Goal: Task Accomplishment & Management: Manage account settings

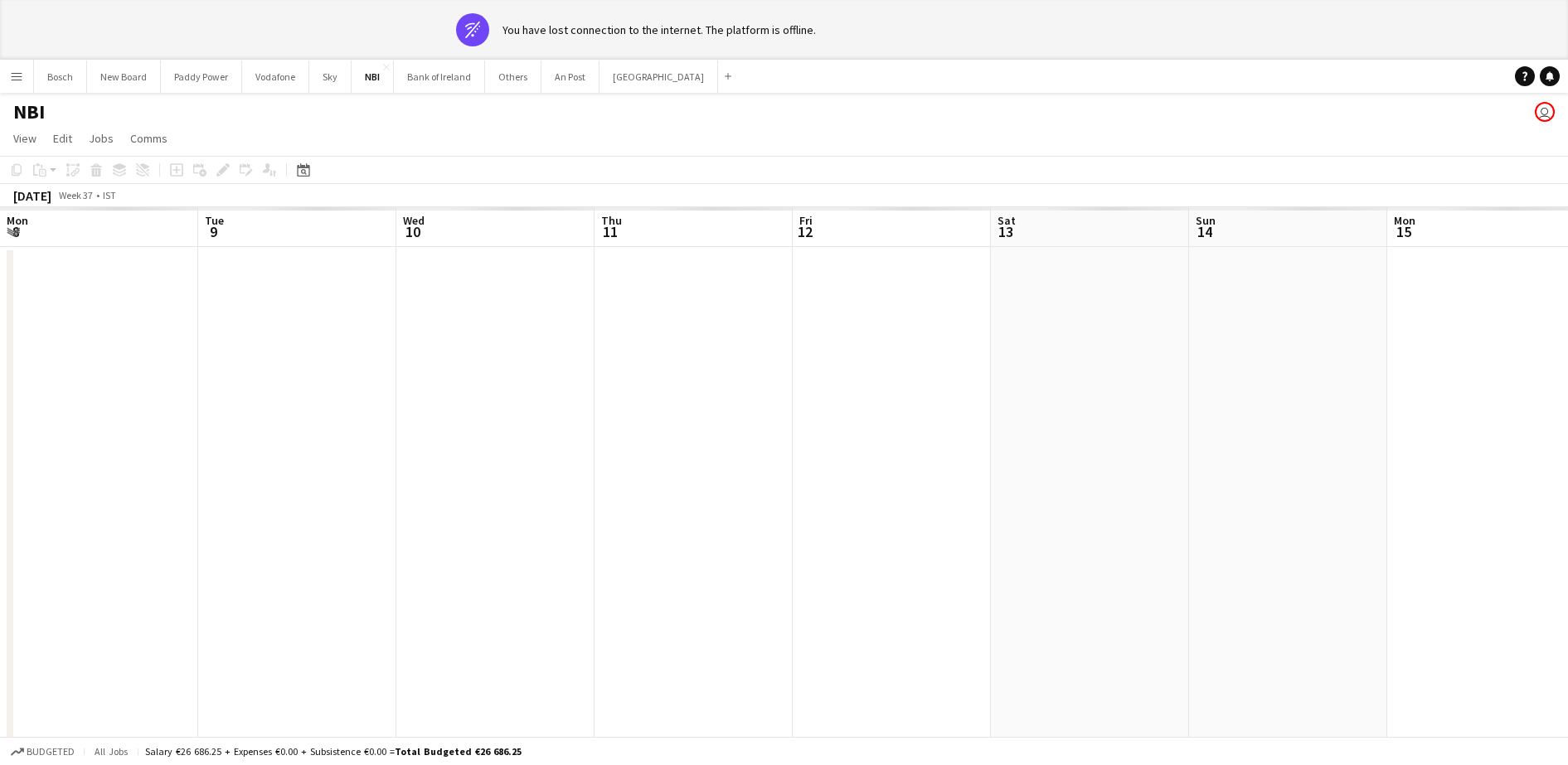
scroll to position [0, 606]
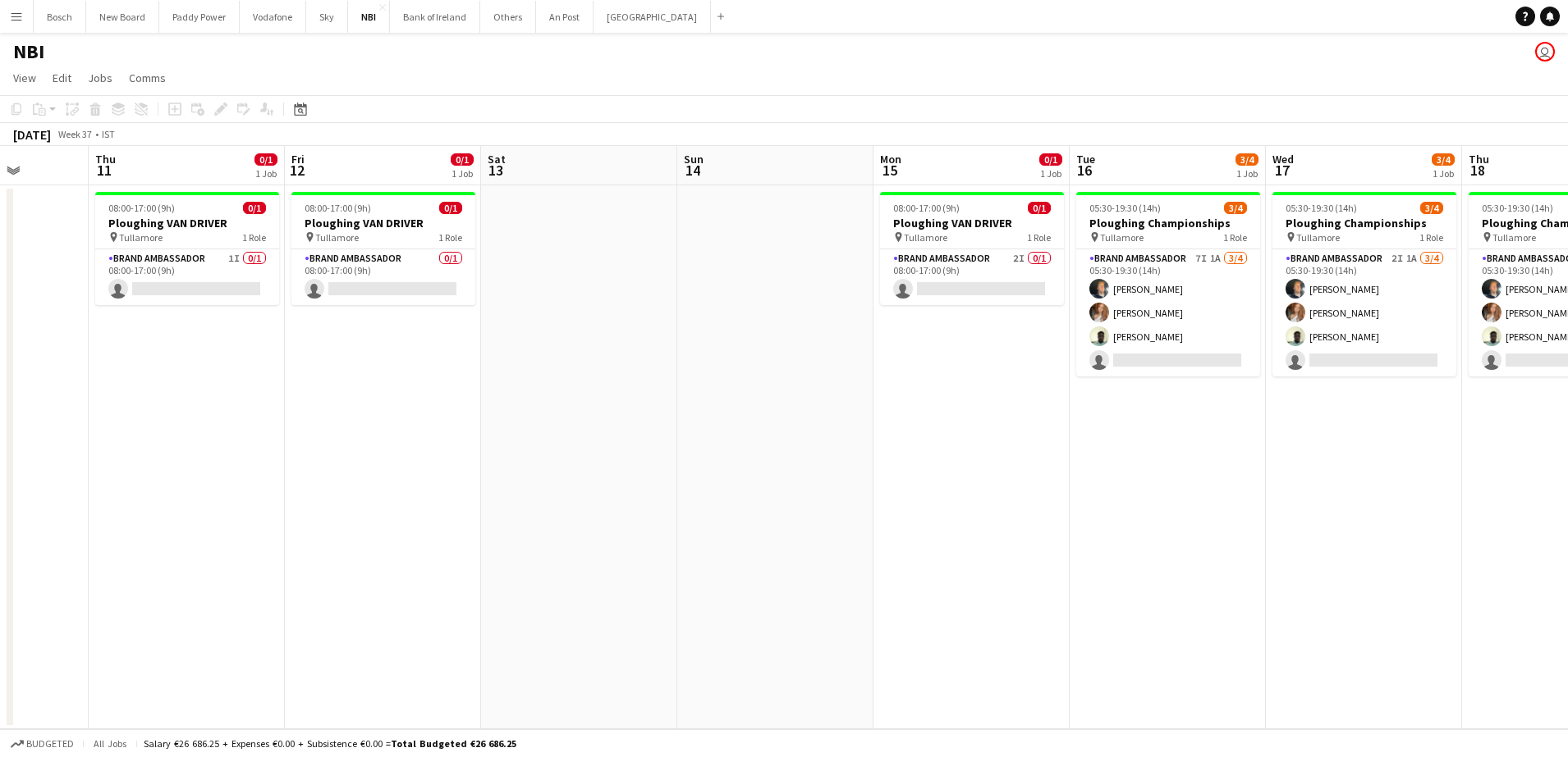
scroll to position [0, 499]
click at [420, 28] on button "Bank of Ireland Close" at bounding box center [435, 16] width 91 height 32
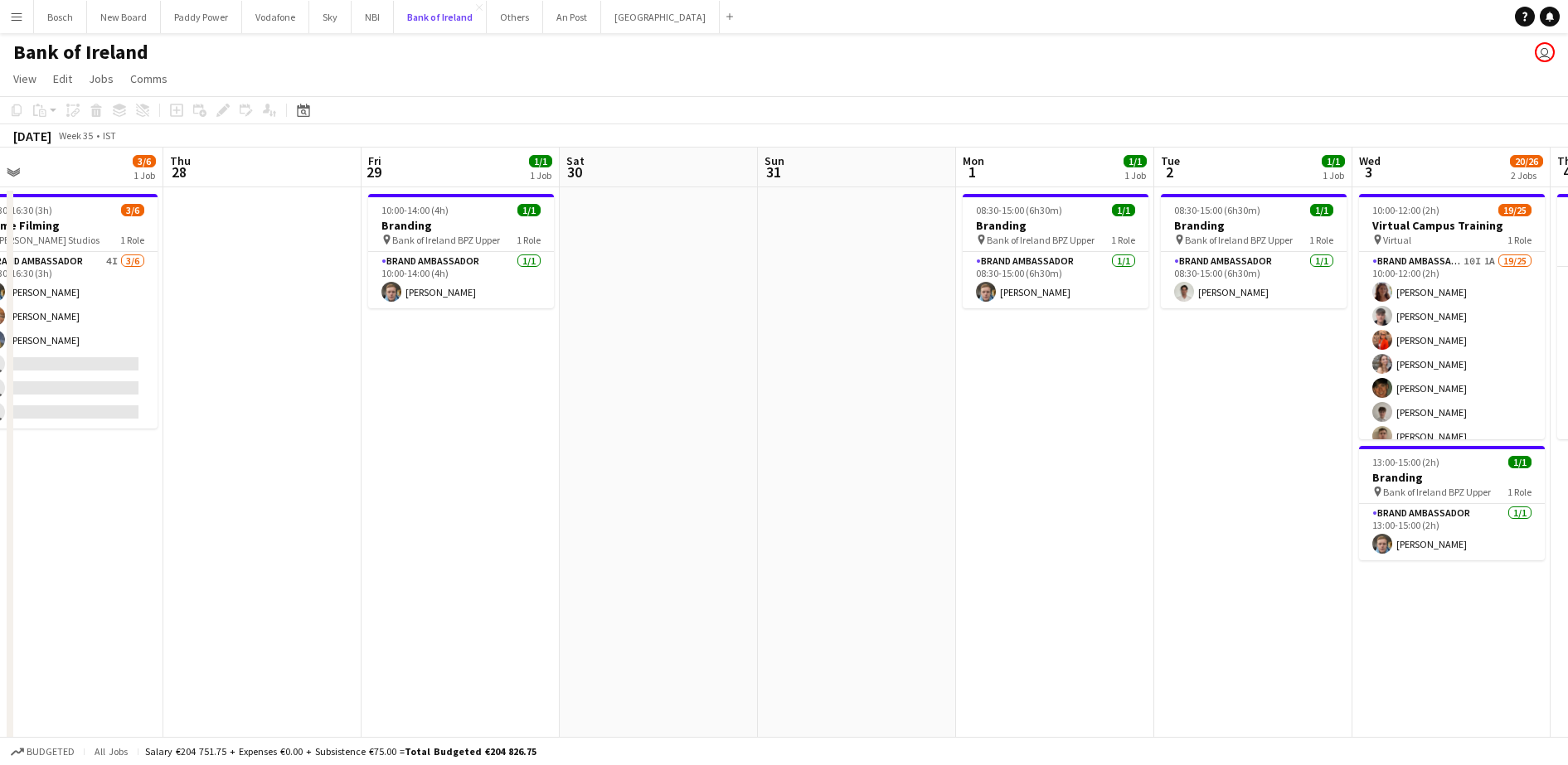
scroll to position [0, 378]
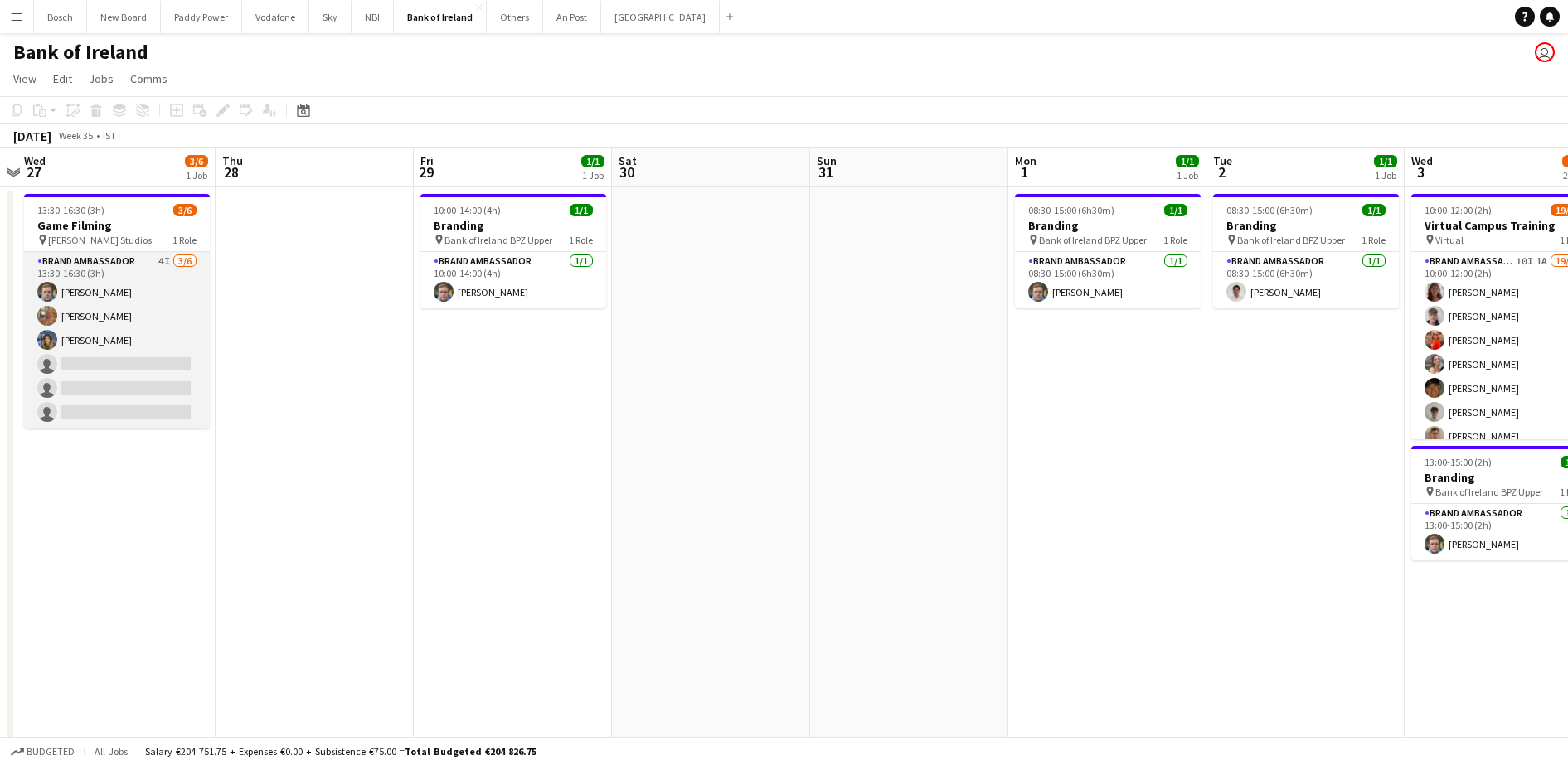
click at [196, 330] on app-card-role "Brand Ambassador 4I 3/6 13:30-16:30 (3h) Dominik Morycki Ciara Gorman Molly Chi…" at bounding box center [117, 340] width 186 height 176
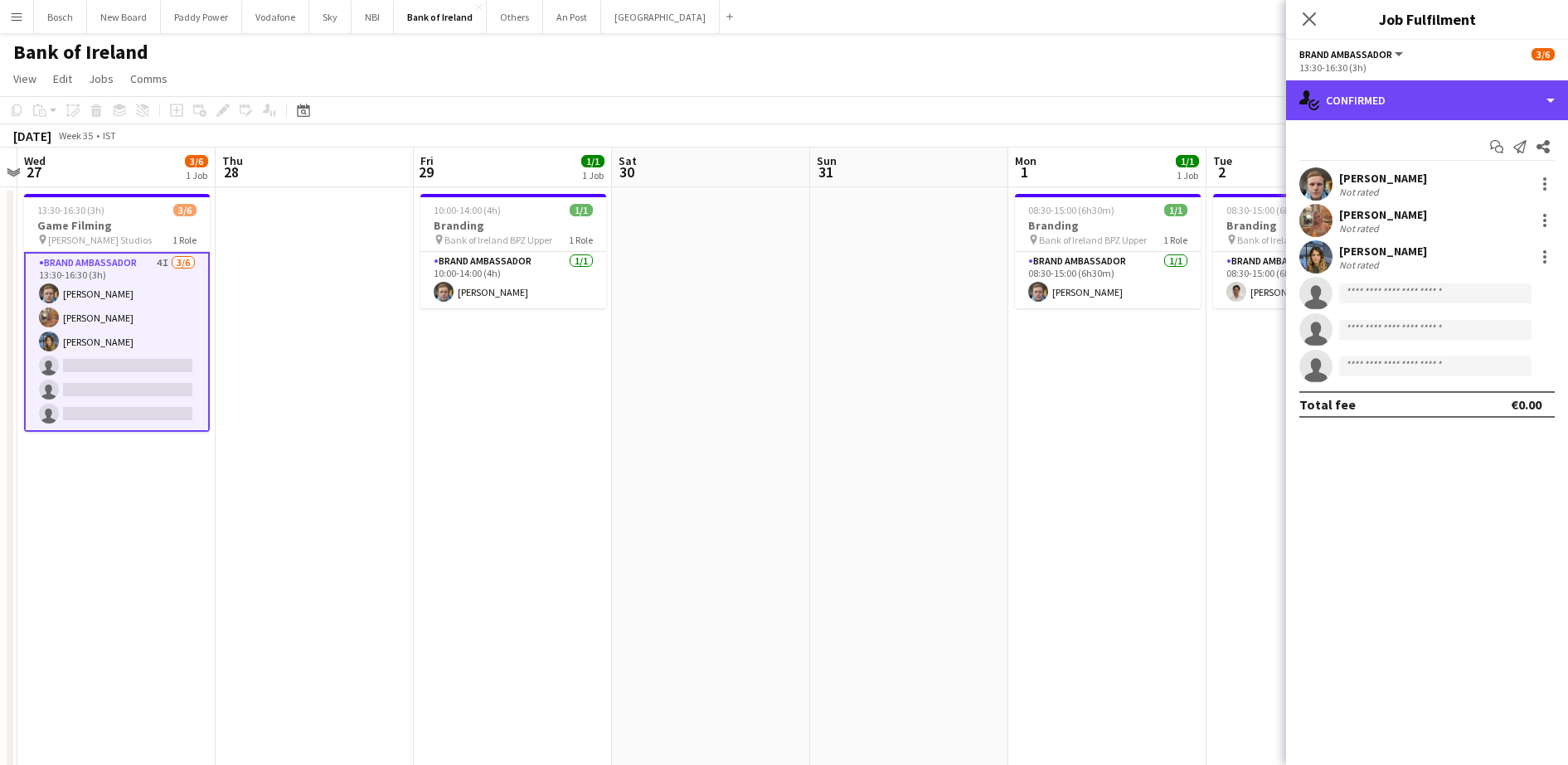
click at [1340, 103] on div "single-neutral-actions-check-2 Confirmed" at bounding box center [1426, 100] width 282 height 40
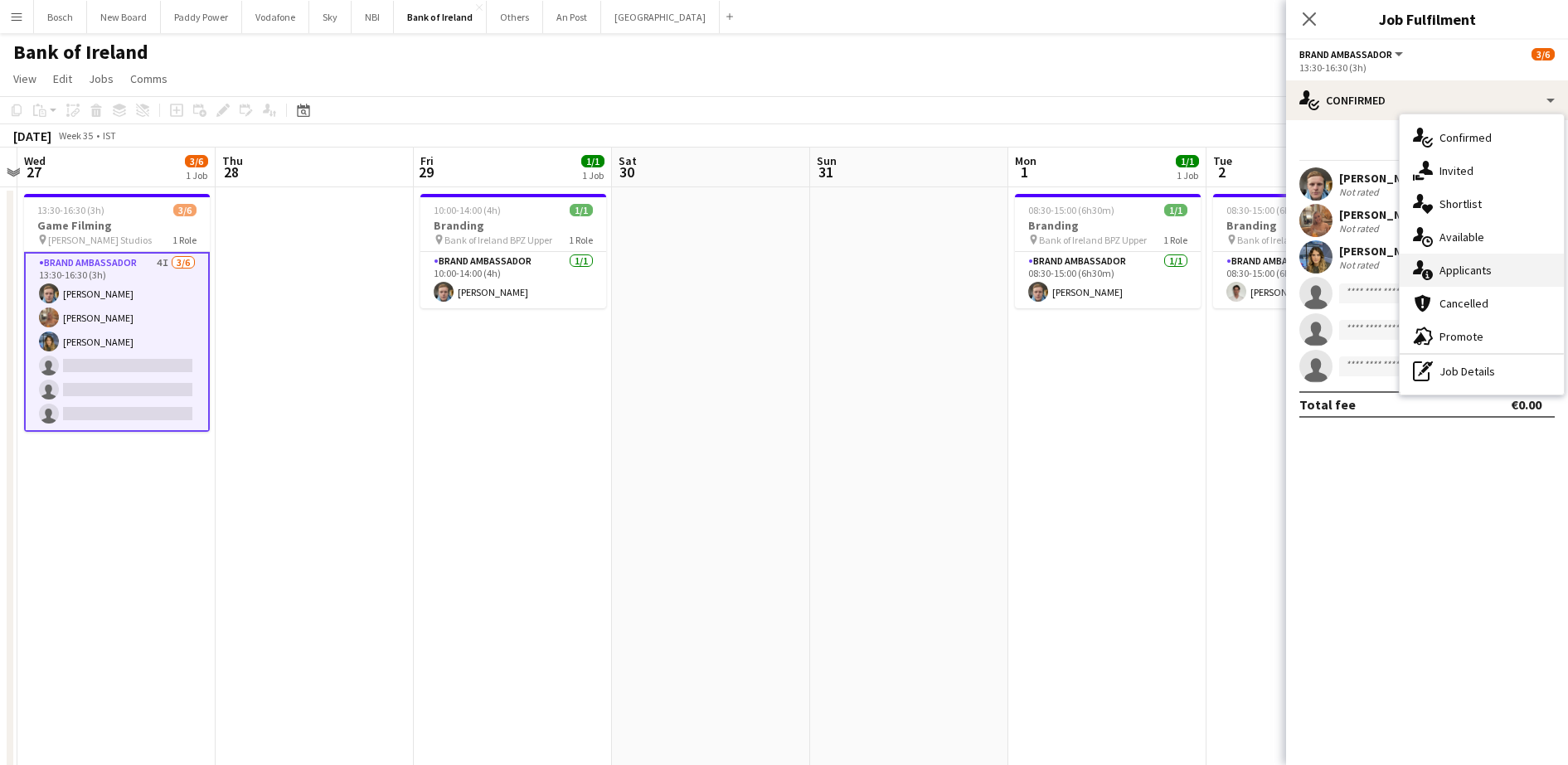
click at [1408, 278] on div "single-neutral-actions-information Applicants" at bounding box center [1482, 270] width 164 height 33
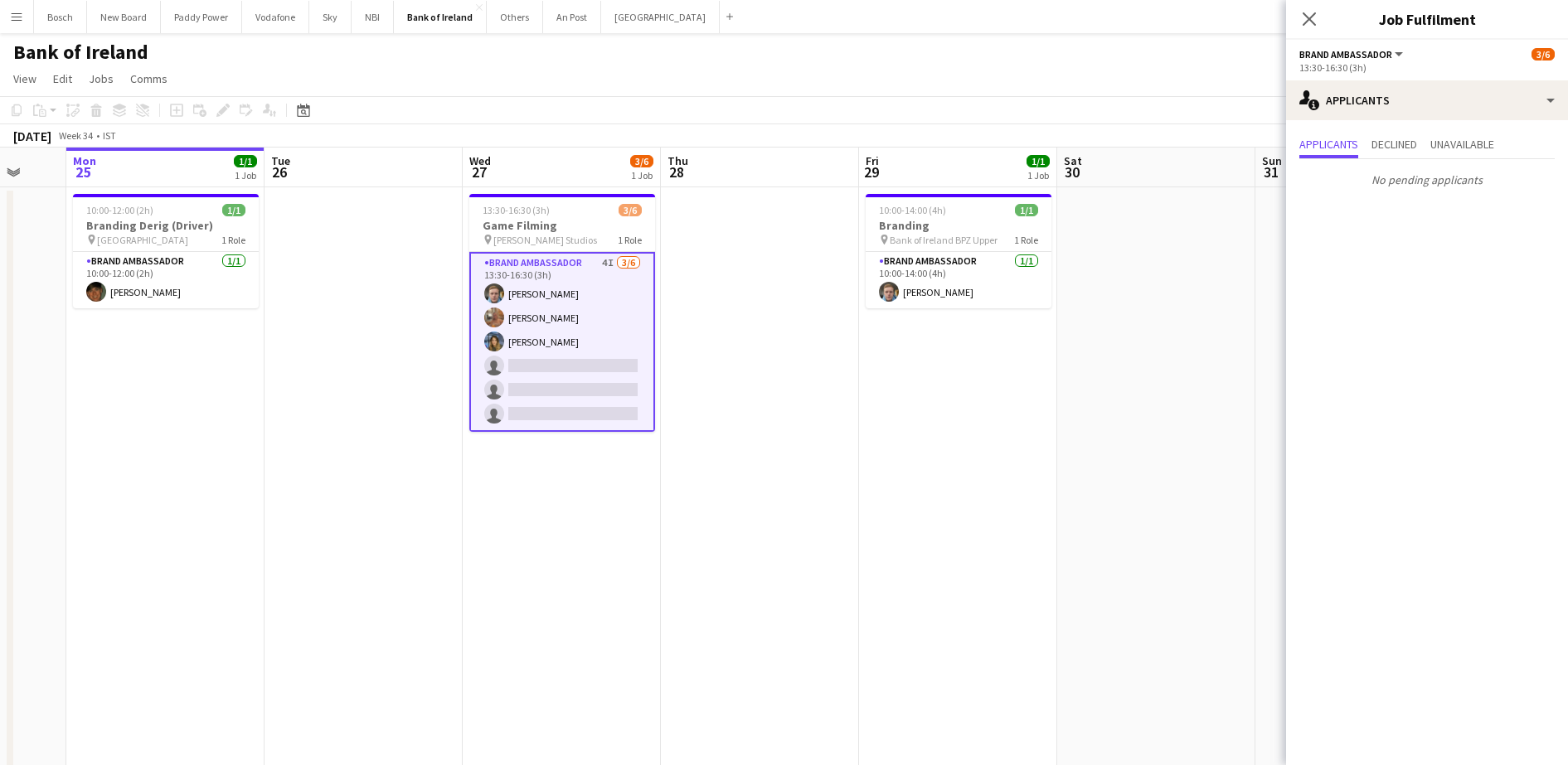
scroll to position [0, 478]
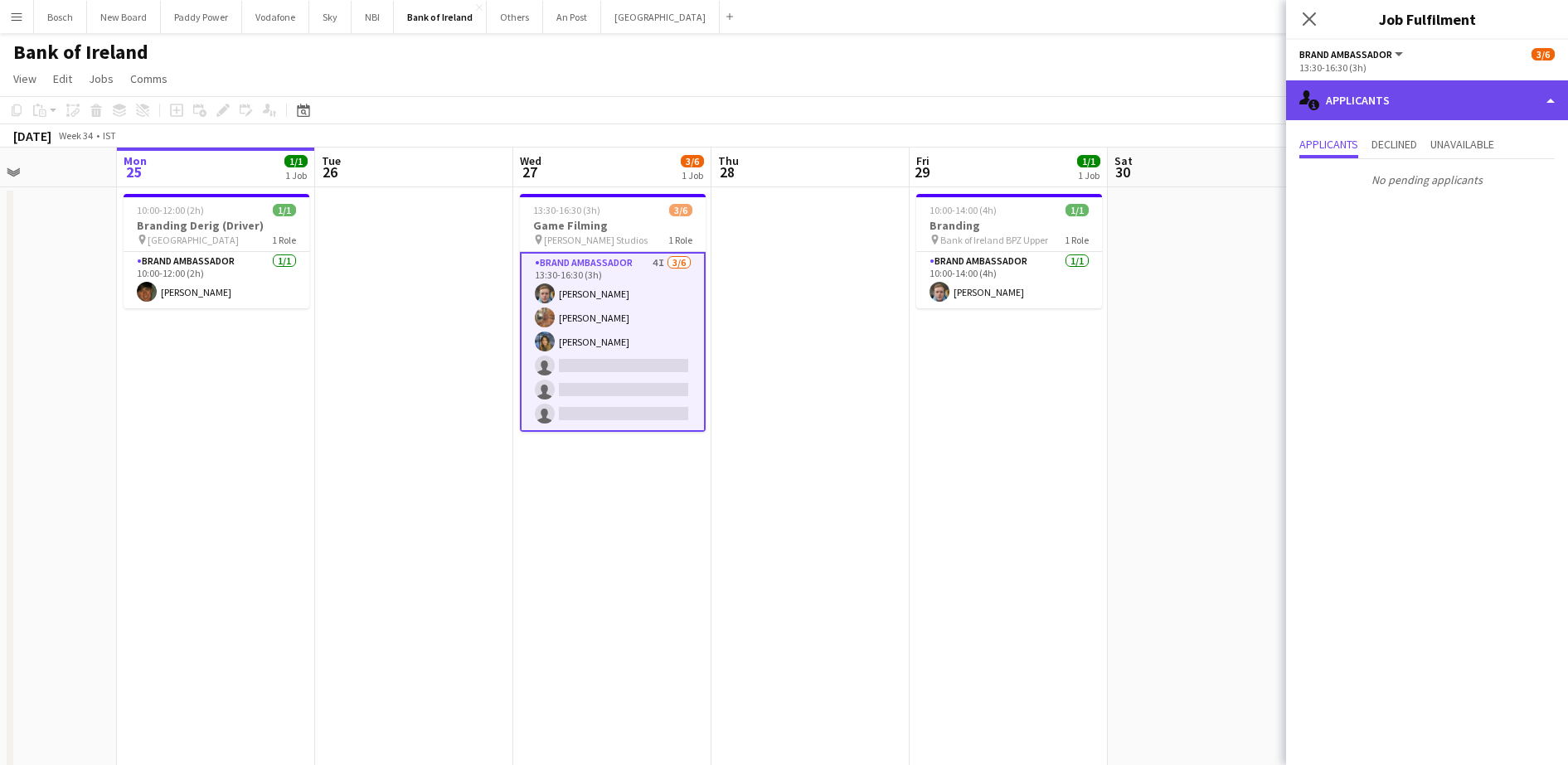
click at [1408, 92] on div "single-neutral-actions-information Applicants" at bounding box center [1426, 100] width 282 height 40
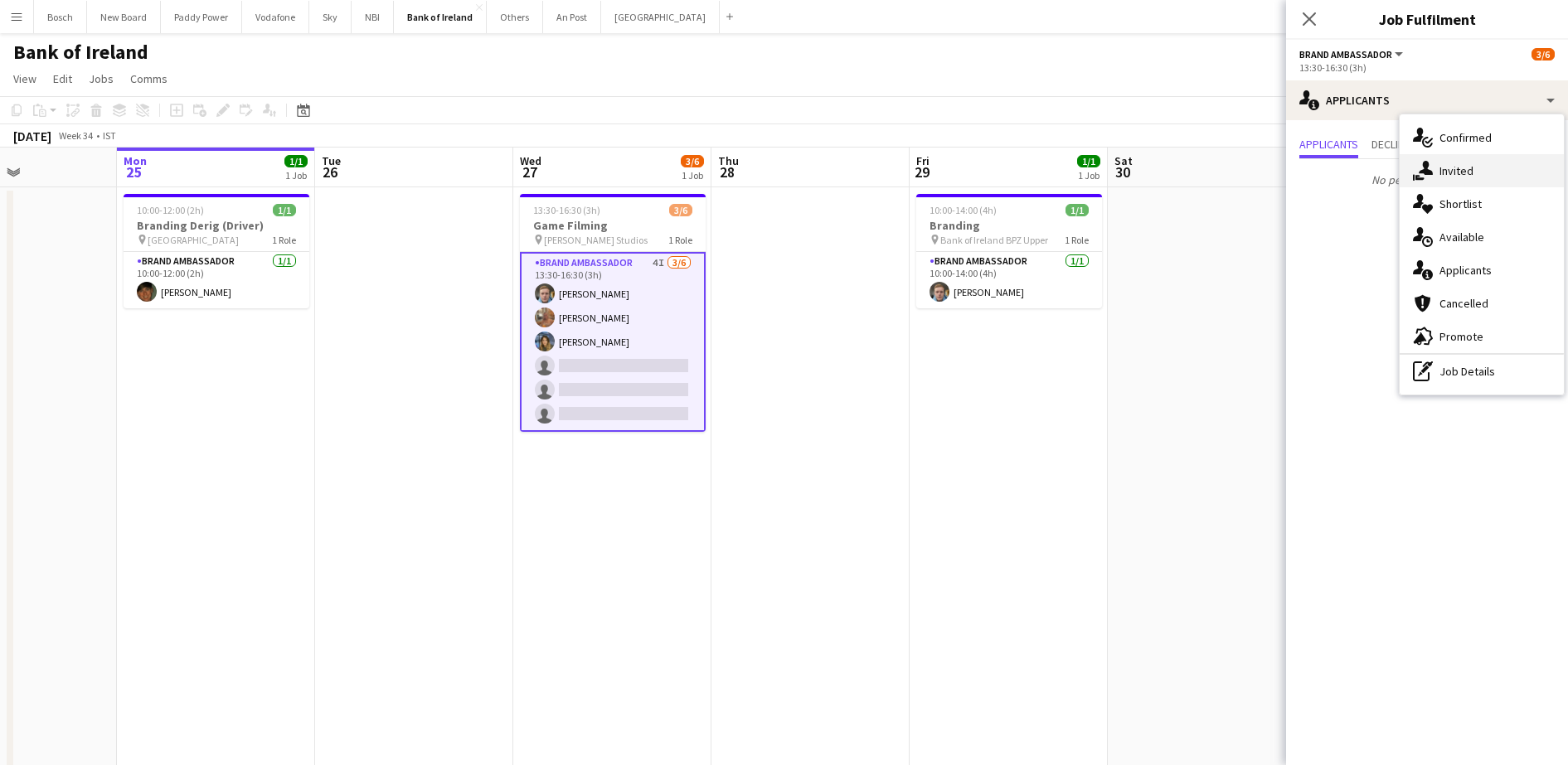
click at [1522, 172] on div "single-neutral-actions-share-1 Invited" at bounding box center [1482, 171] width 164 height 33
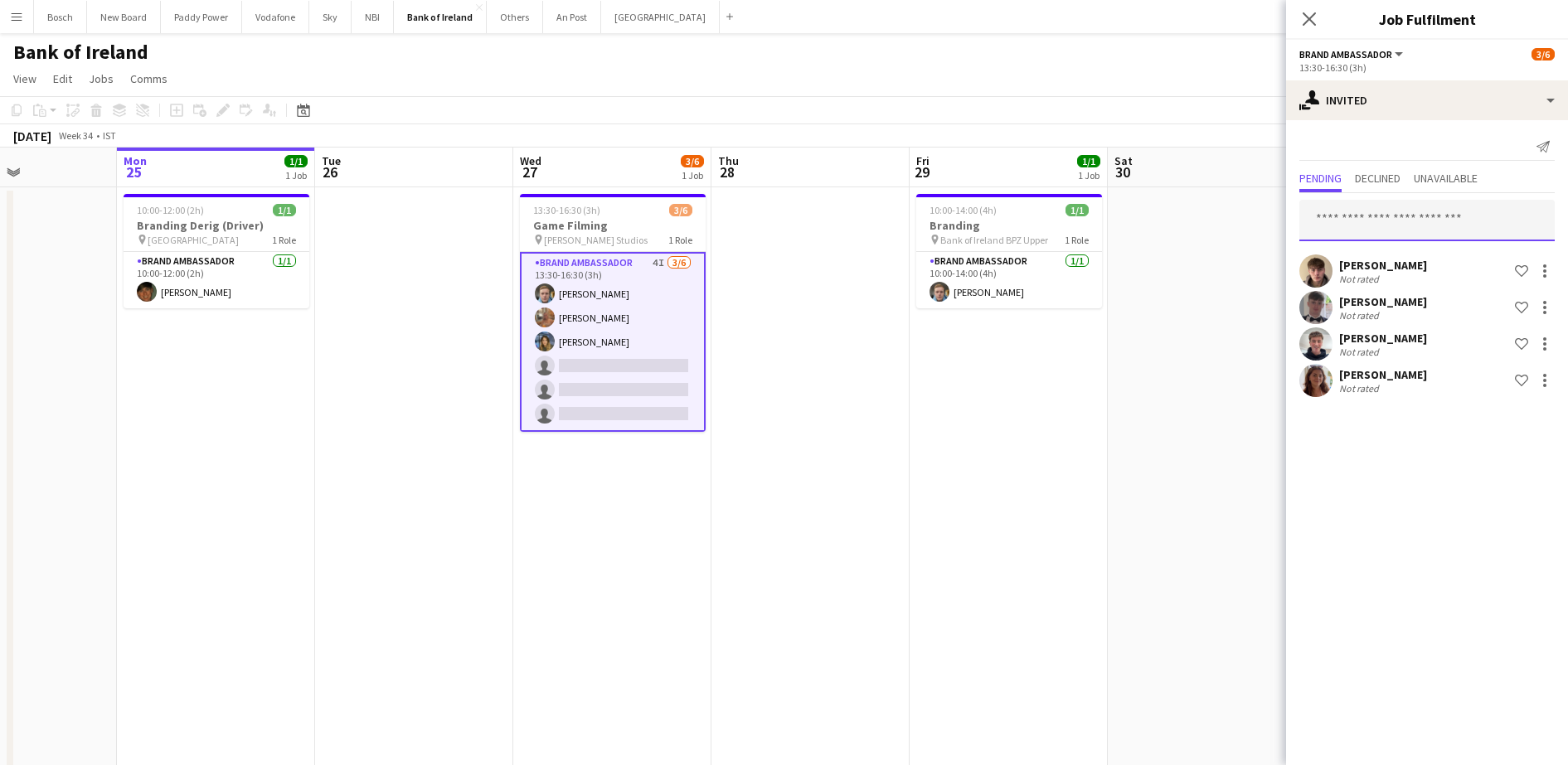
click at [1364, 210] on input "text" at bounding box center [1427, 221] width 256 height 42
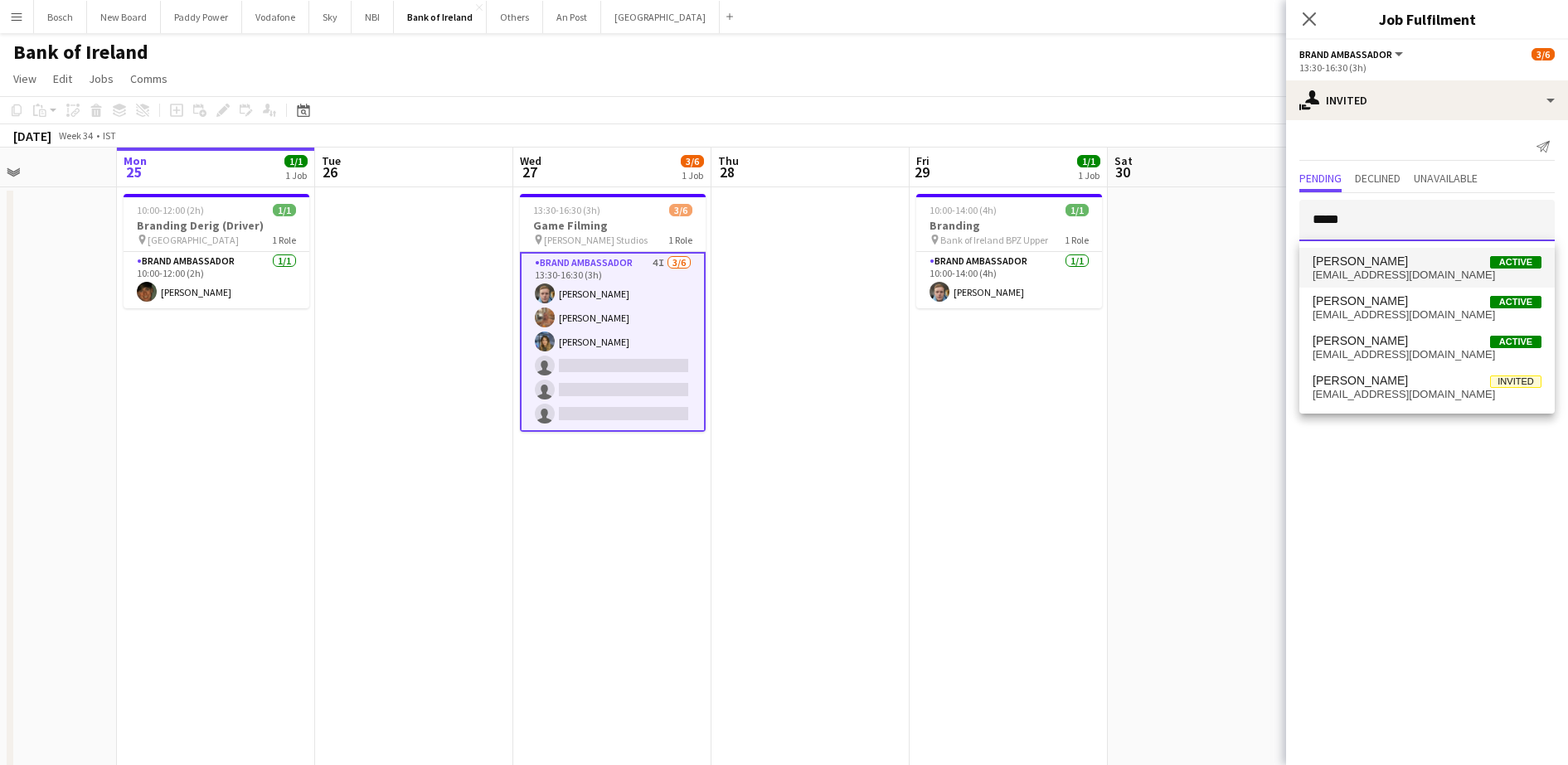
type input "*****"
click at [1365, 281] on mat-option "Shane McCarthy Active mccarthyshane876@gmail.com" at bounding box center [1427, 268] width 256 height 40
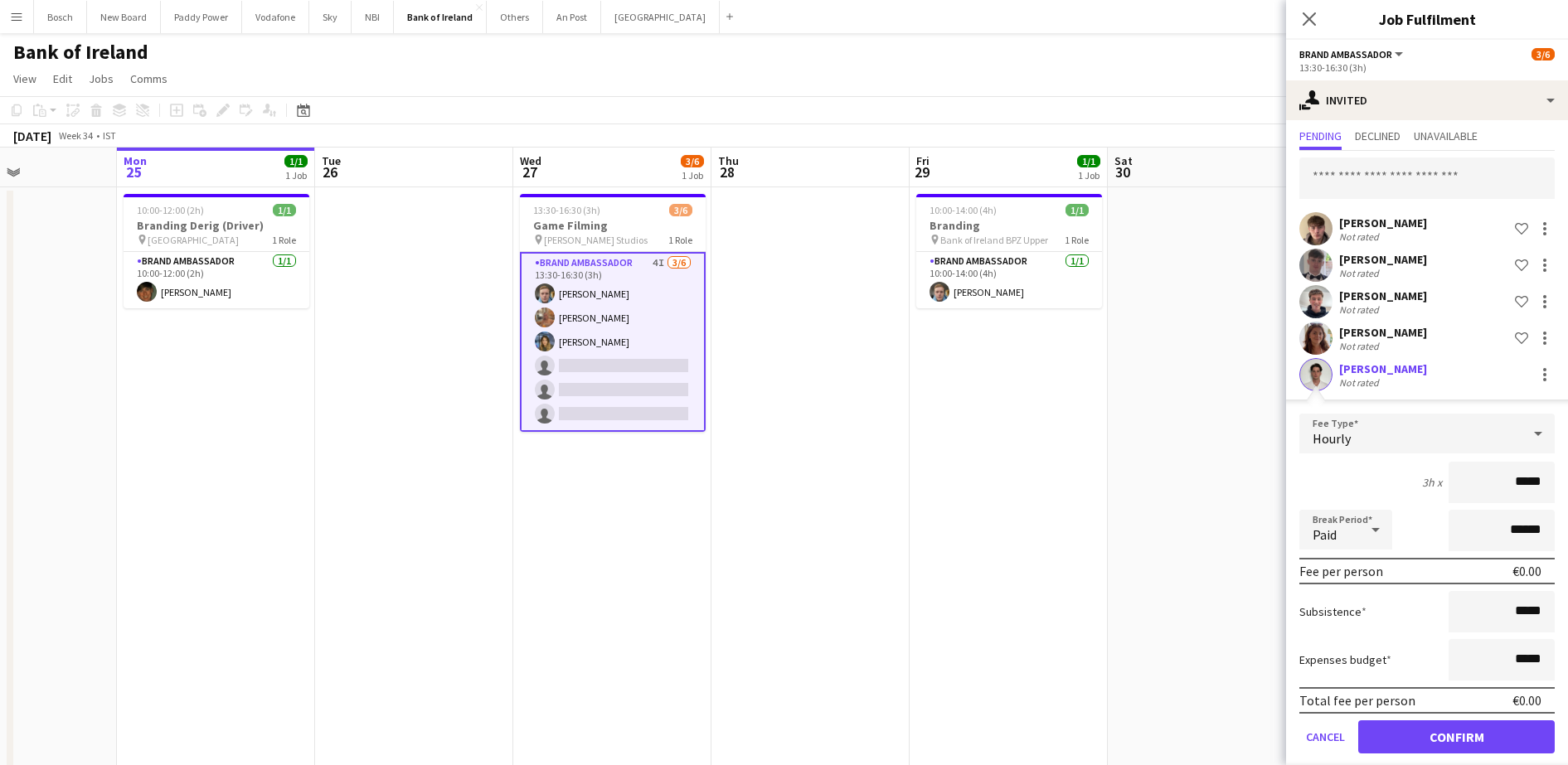
scroll to position [61, 0]
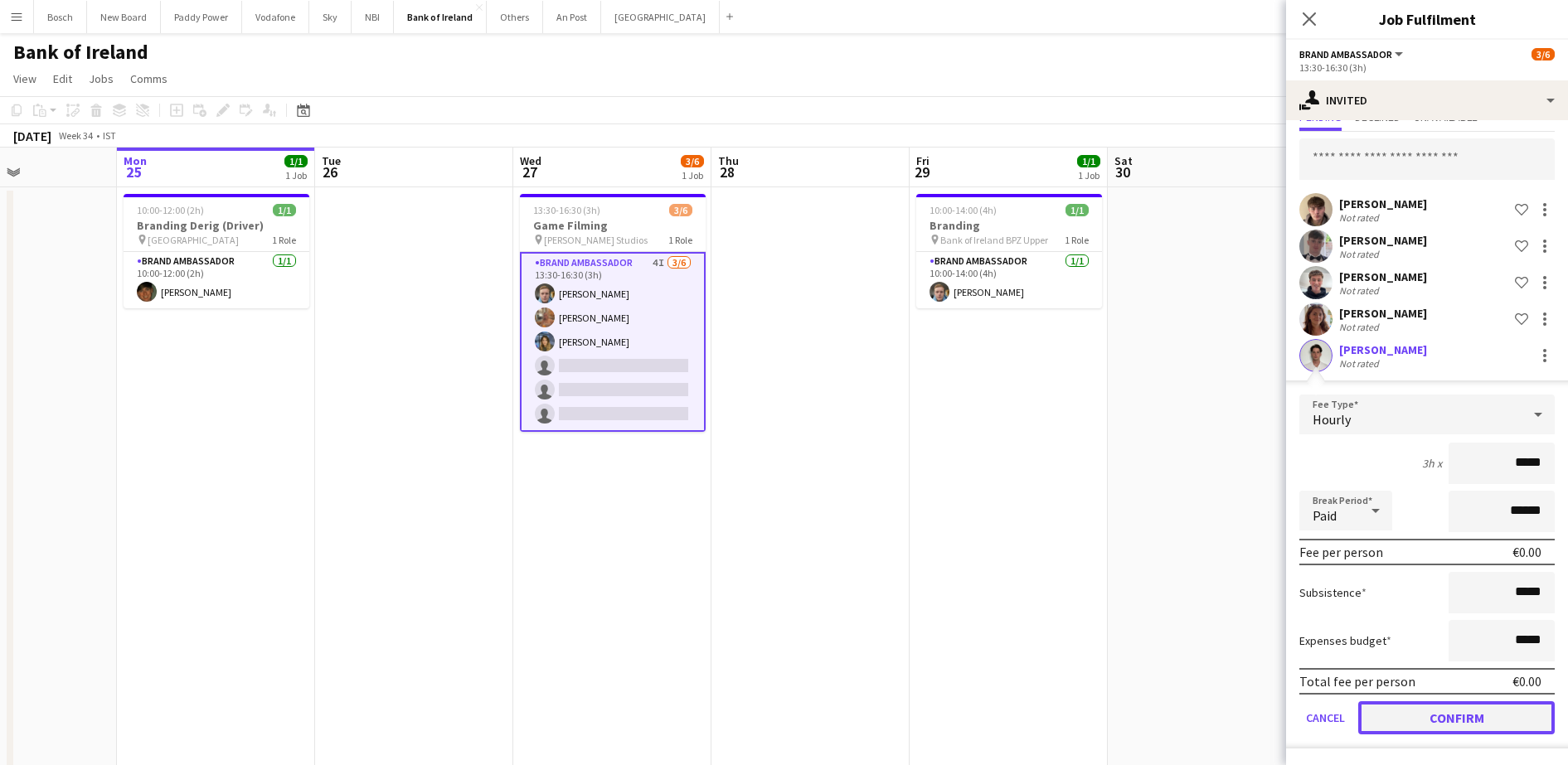
click at [1443, 716] on button "Confirm" at bounding box center [1456, 718] width 196 height 33
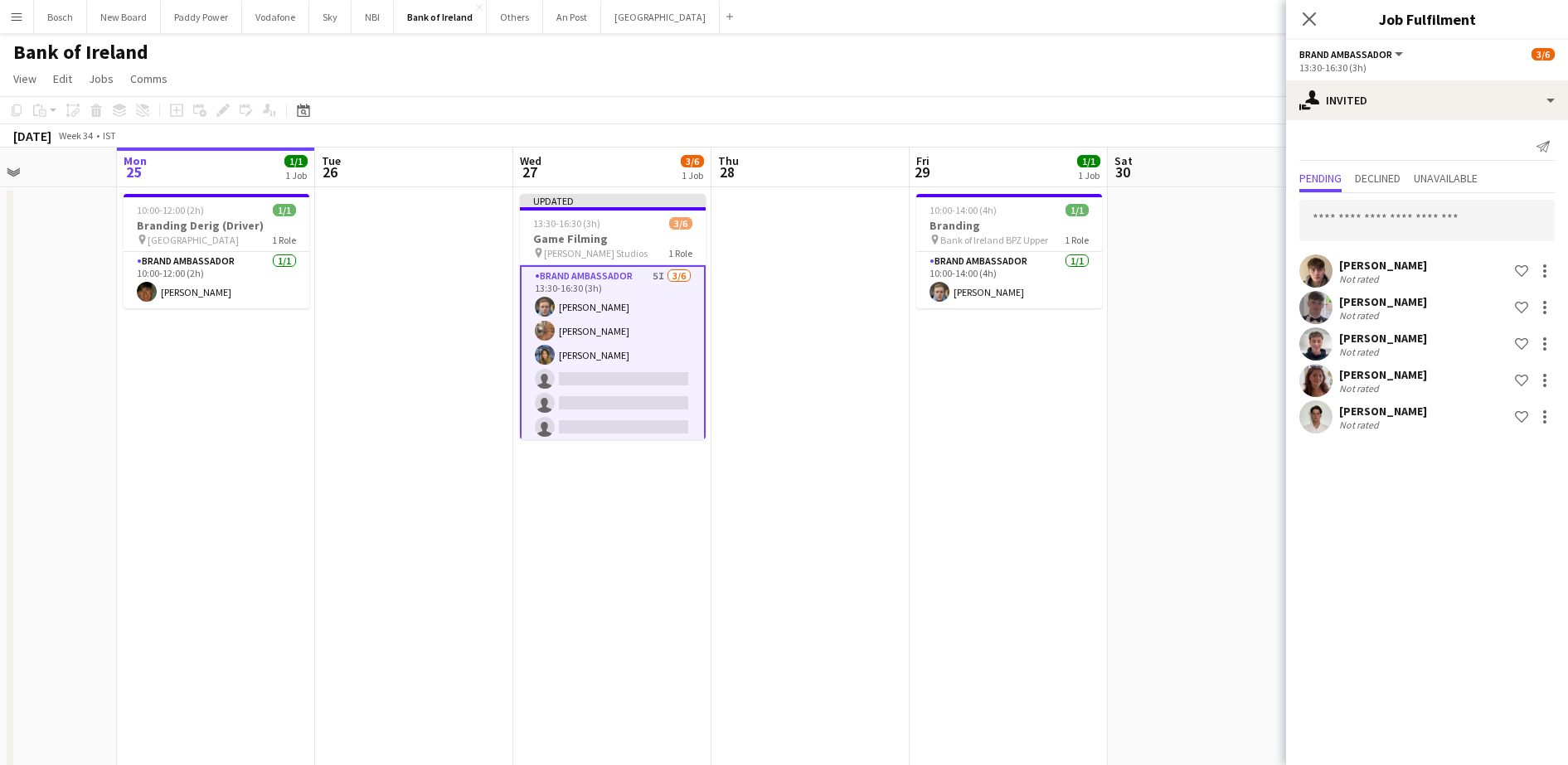
scroll to position [0, 0]
click at [1094, 19] on app-navbar "Menu Boards Boards Boards All jobs Status Workforce Workforce My Workforce Recr…" at bounding box center [784, 17] width 1568 height 33
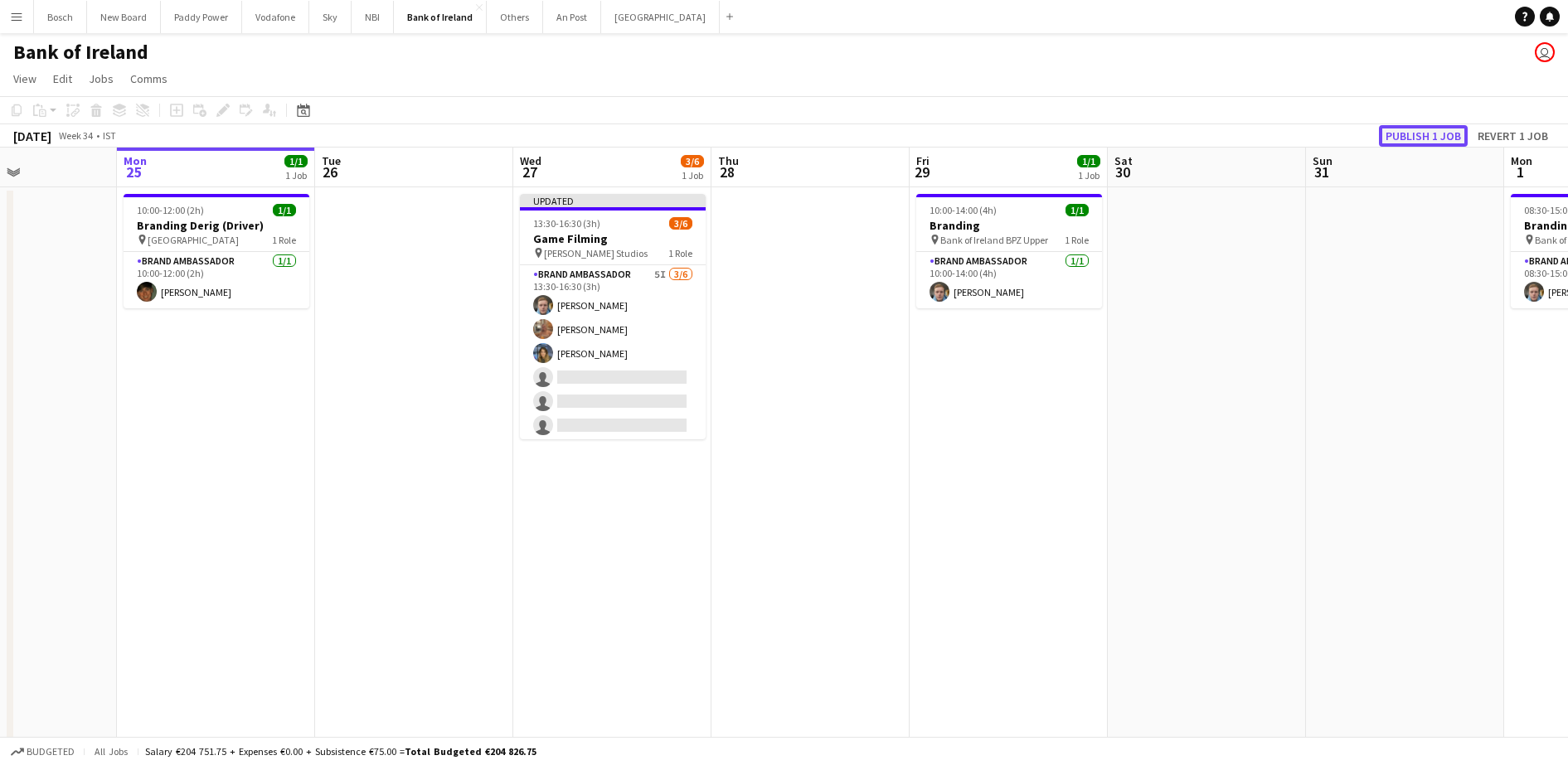
click at [1440, 133] on button "Publish 1 job" at bounding box center [1423, 136] width 89 height 22
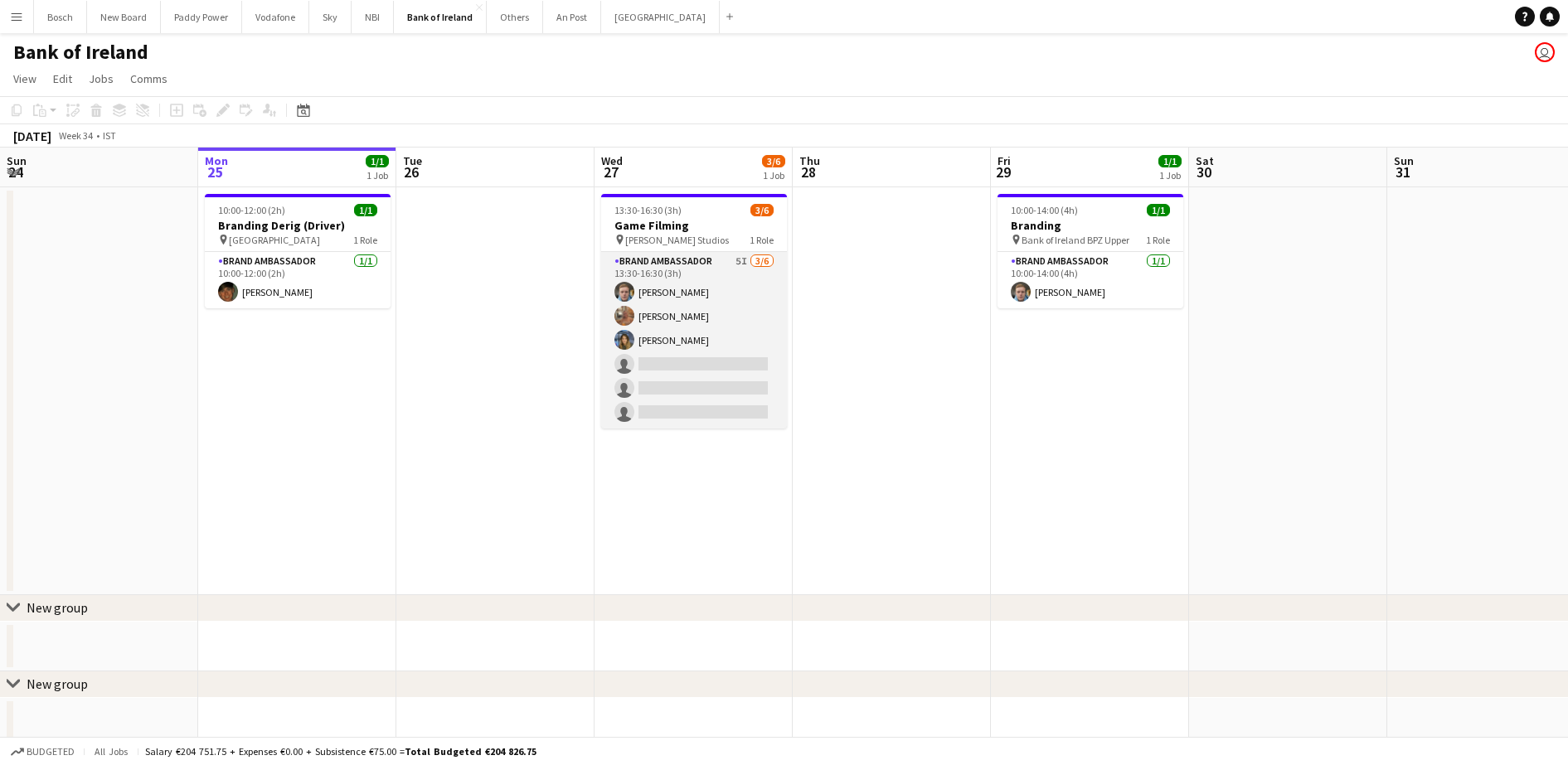
click at [679, 382] on app-card-role "Brand Ambassador 5I 3/6 13:30-16:30 (3h) Dominik Morycki Ciara Gorman Molly Chi…" at bounding box center [693, 340] width 186 height 176
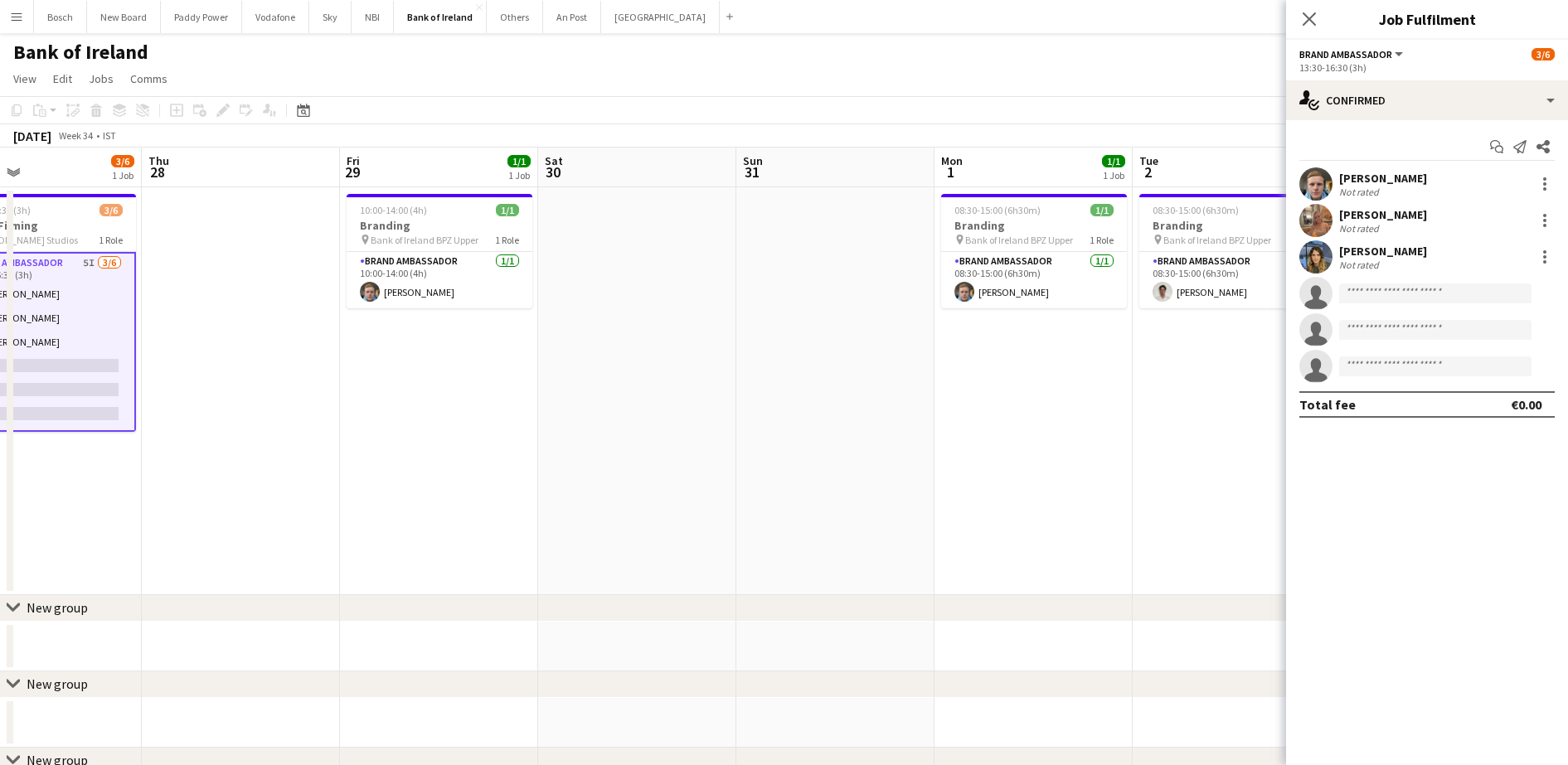
drag, startPoint x: 758, startPoint y: 326, endPoint x: 304, endPoint y: 270, distance: 457.4
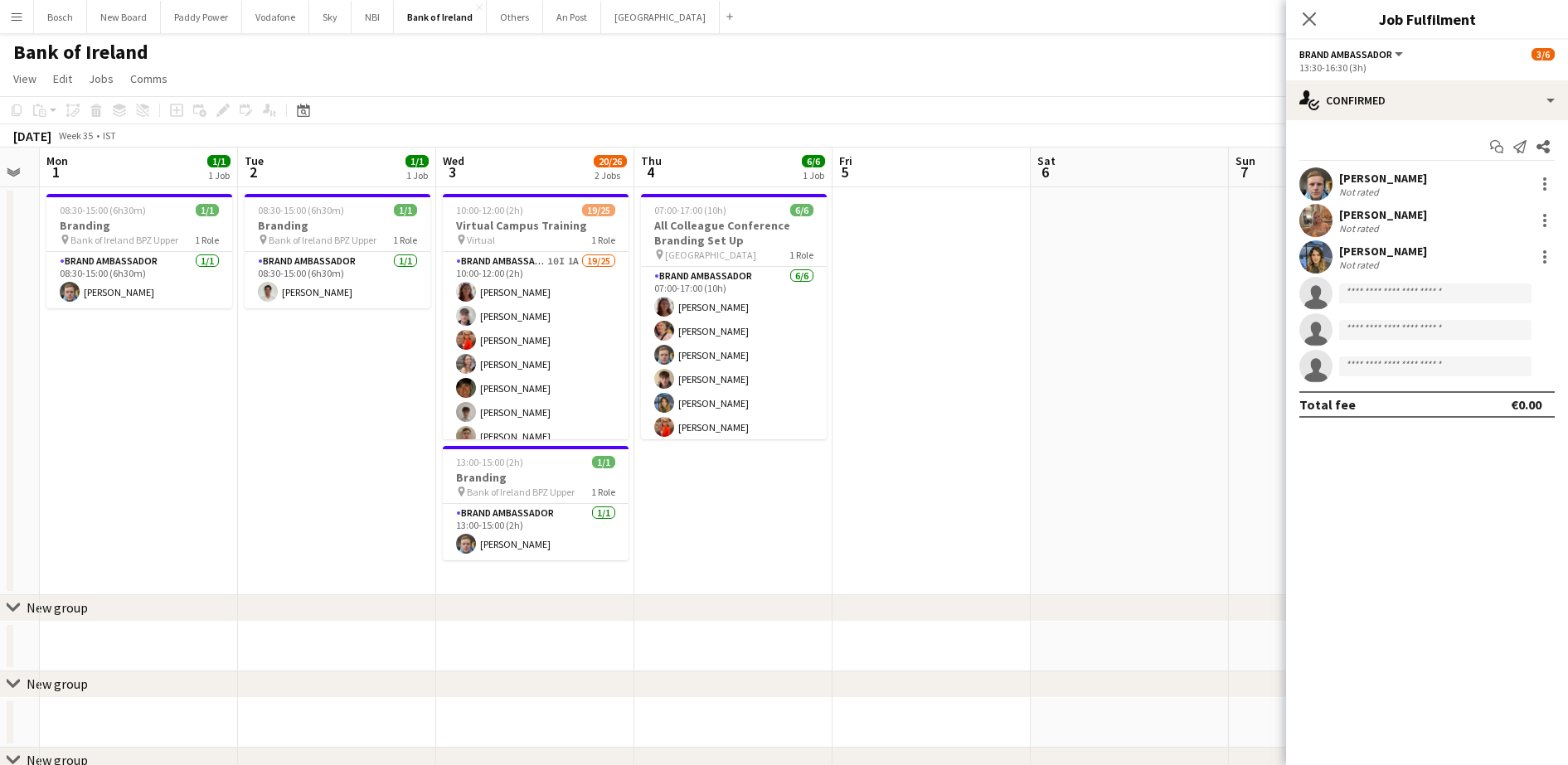
scroll to position [0, 478]
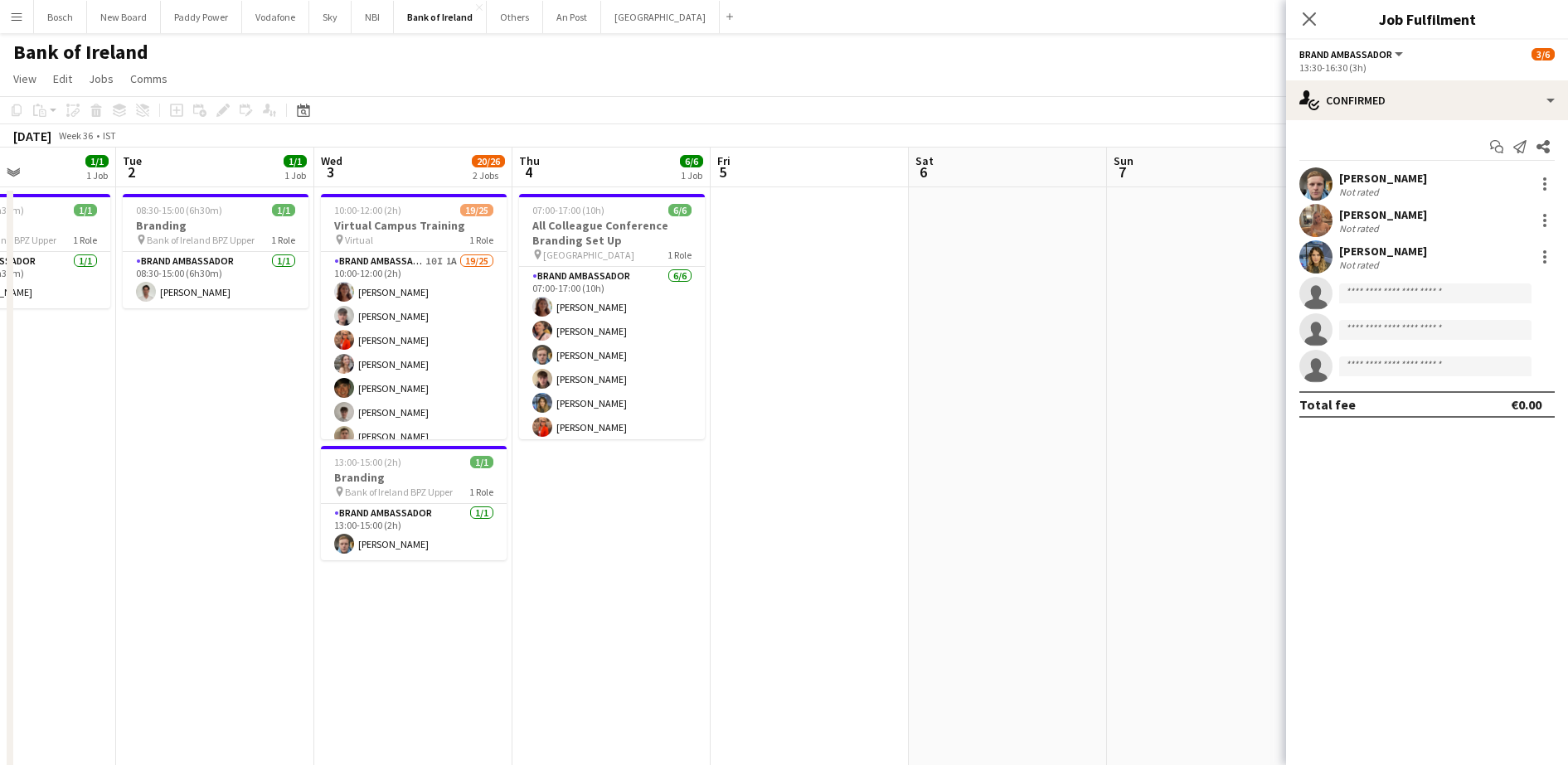
drag, startPoint x: 1171, startPoint y: 352, endPoint x: 187, endPoint y: 290, distance: 986.0
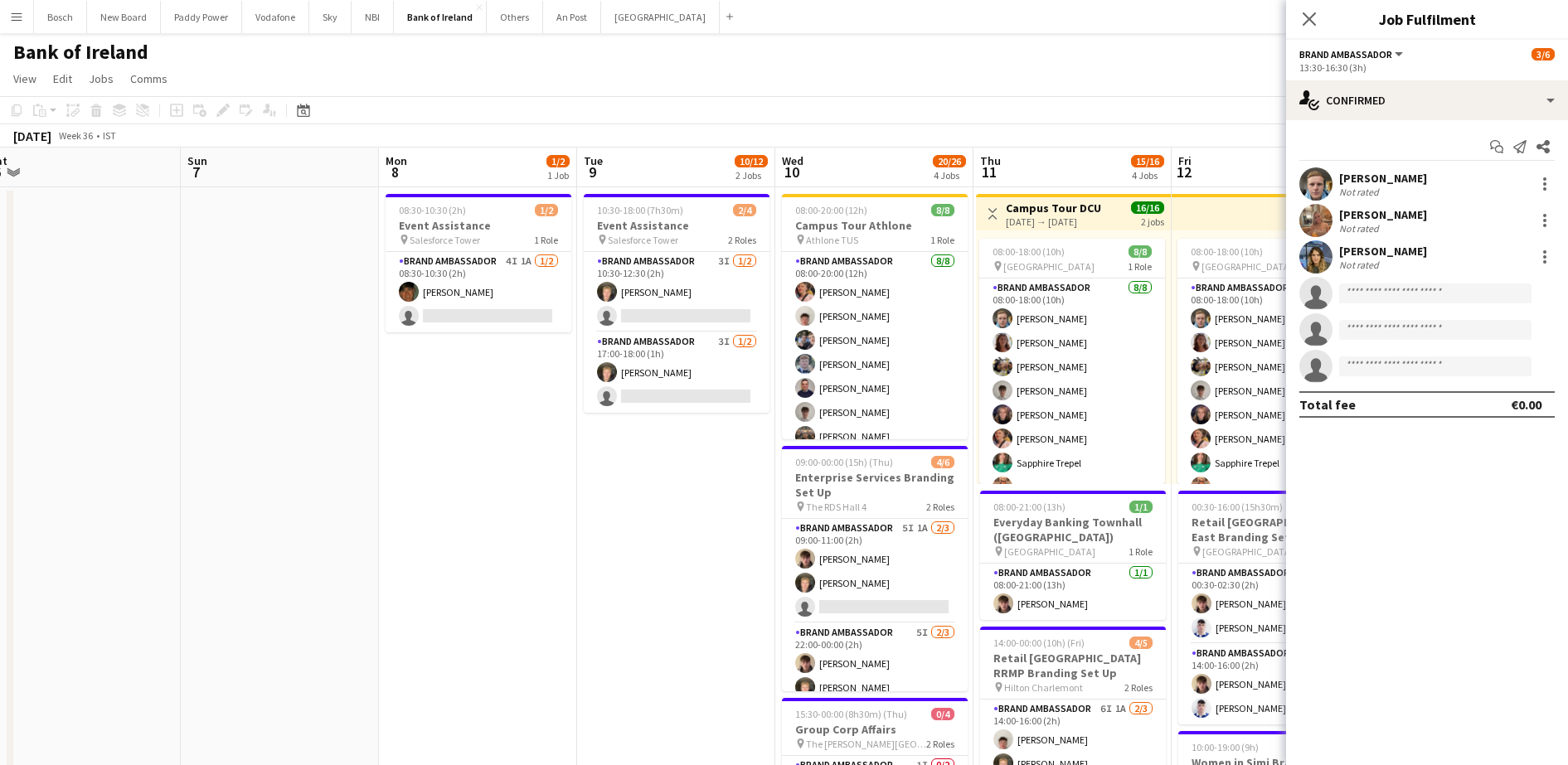
drag, startPoint x: 1080, startPoint y: 314, endPoint x: 57, endPoint y: 269, distance: 1024.0
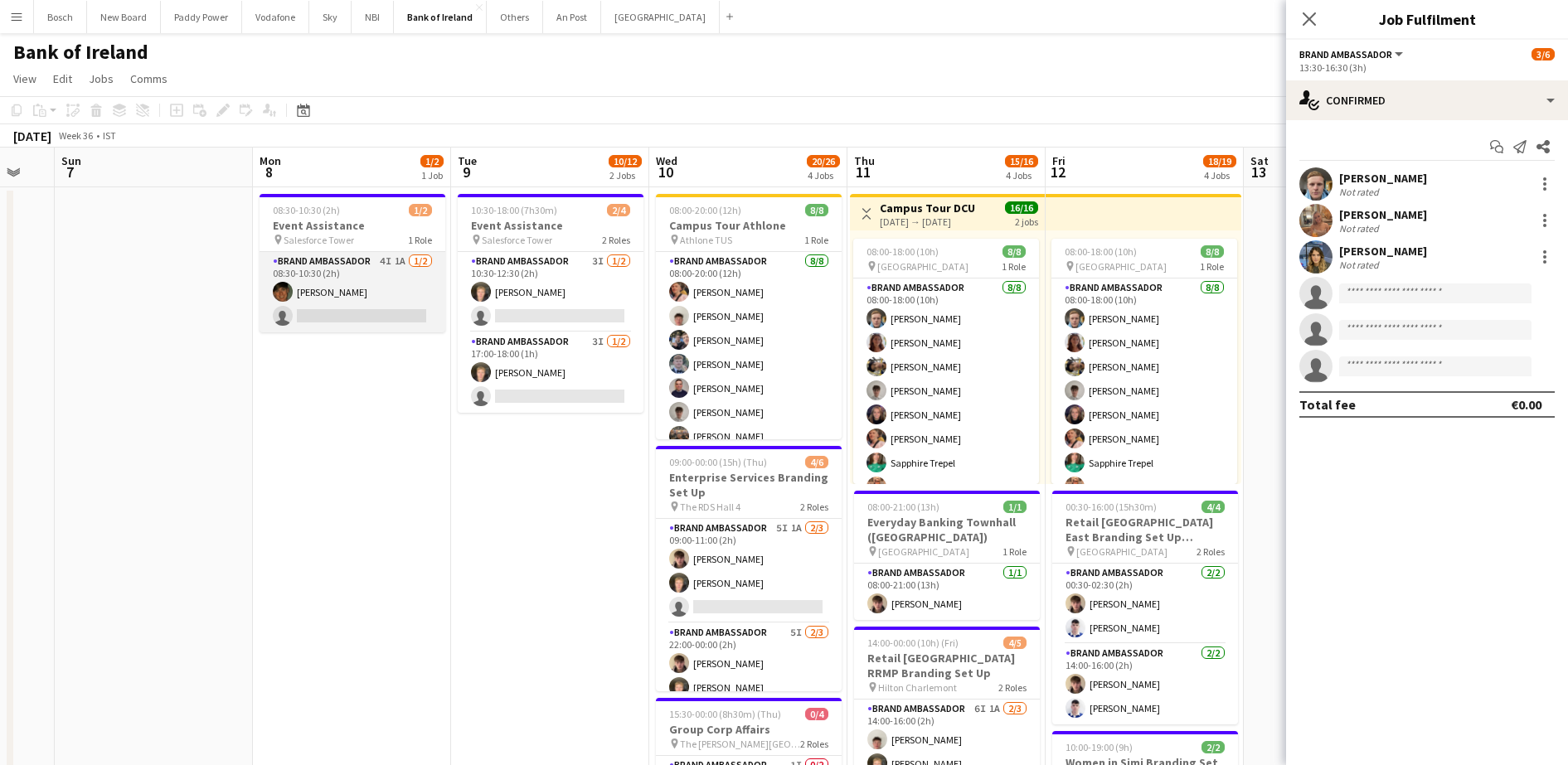
click at [381, 299] on app-card-role "Brand Ambassador 4I 1A [DATE] 08:30-10:30 (2h) [PERSON_NAME] single-neutral-act…" at bounding box center [352, 292] width 186 height 80
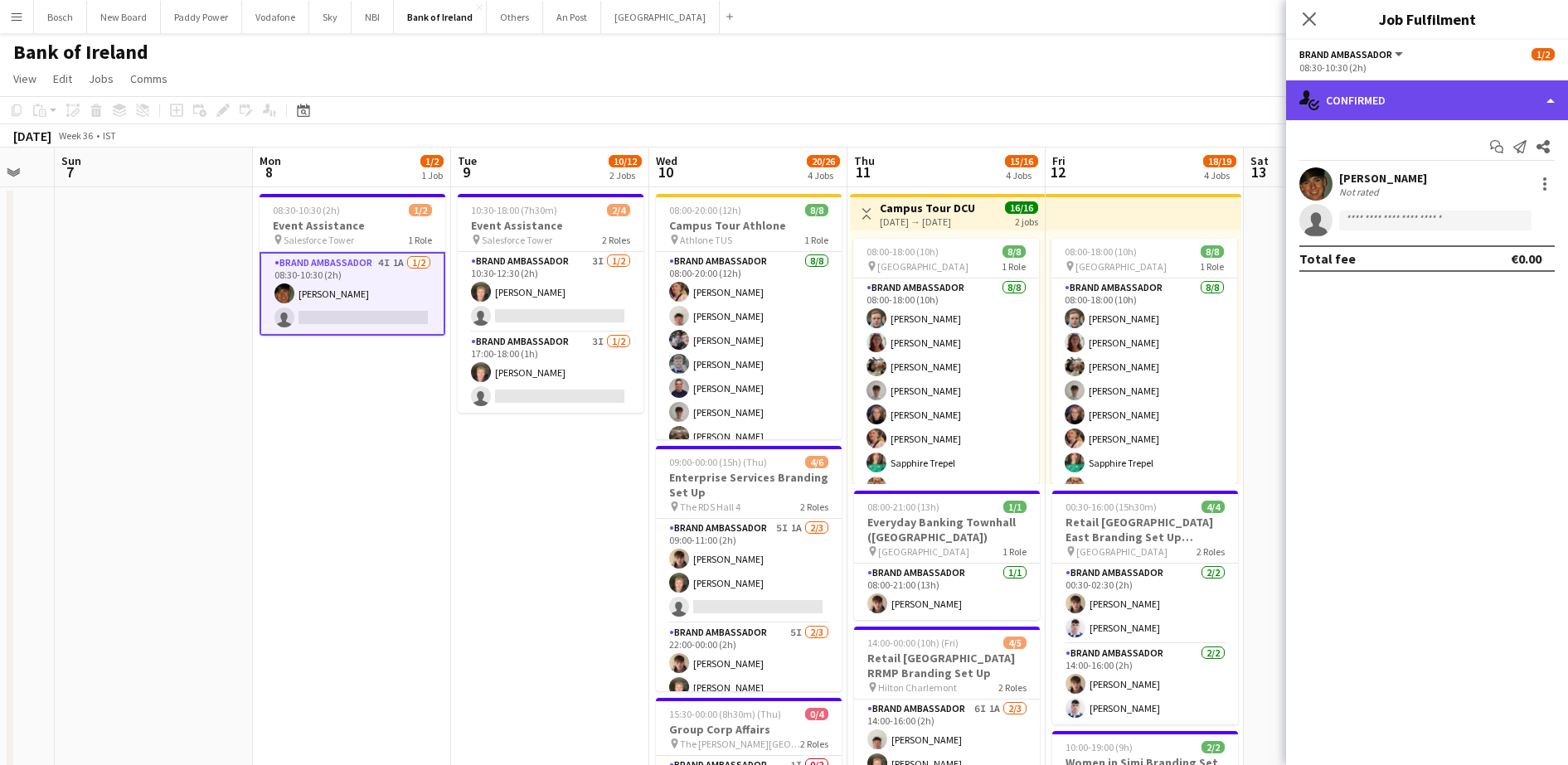
click at [1455, 96] on div "single-neutral-actions-check-2 Confirmed" at bounding box center [1426, 100] width 282 height 40
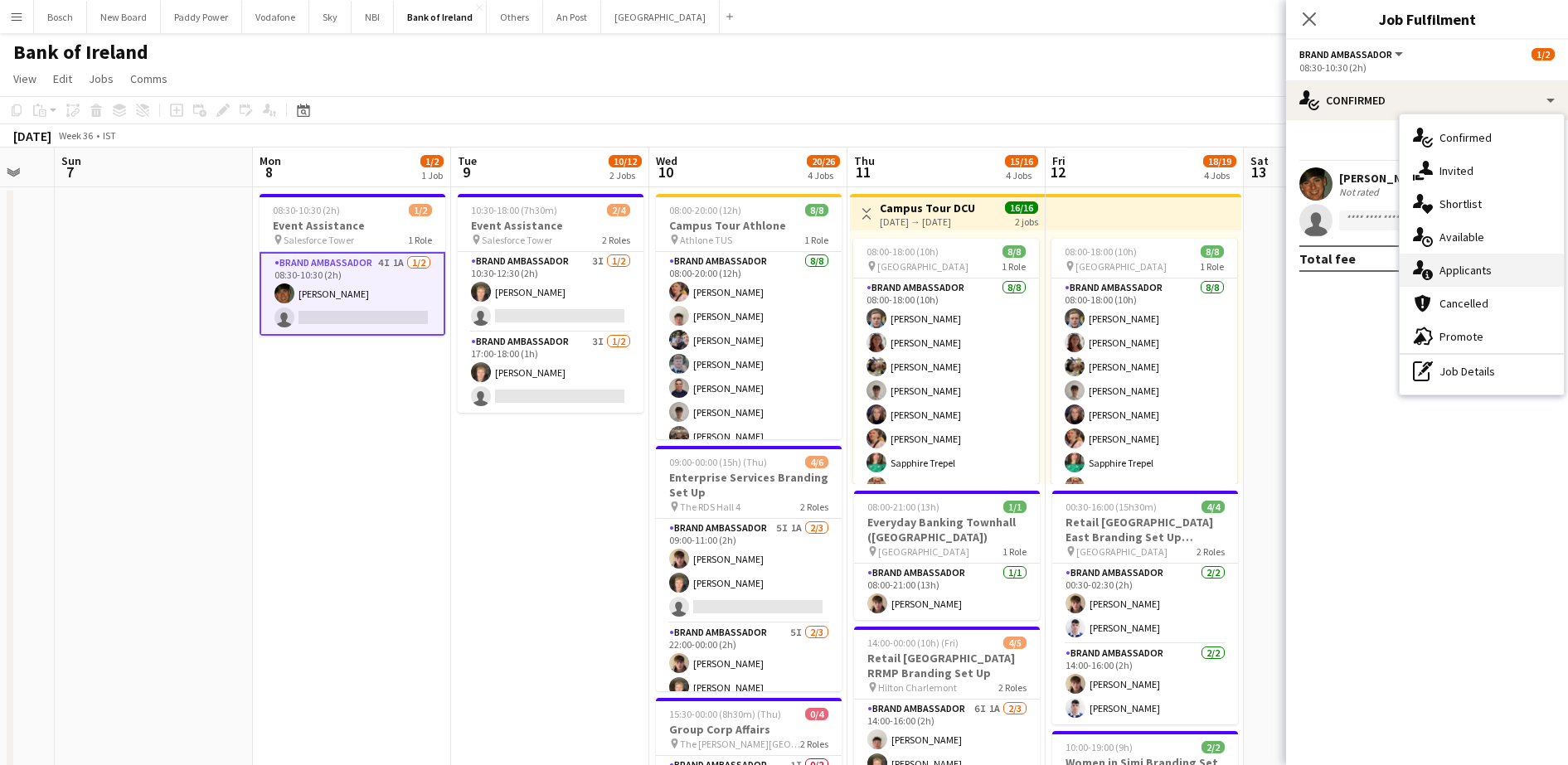
click at [1478, 275] on div "single-neutral-actions-information Applicants" at bounding box center [1482, 270] width 164 height 33
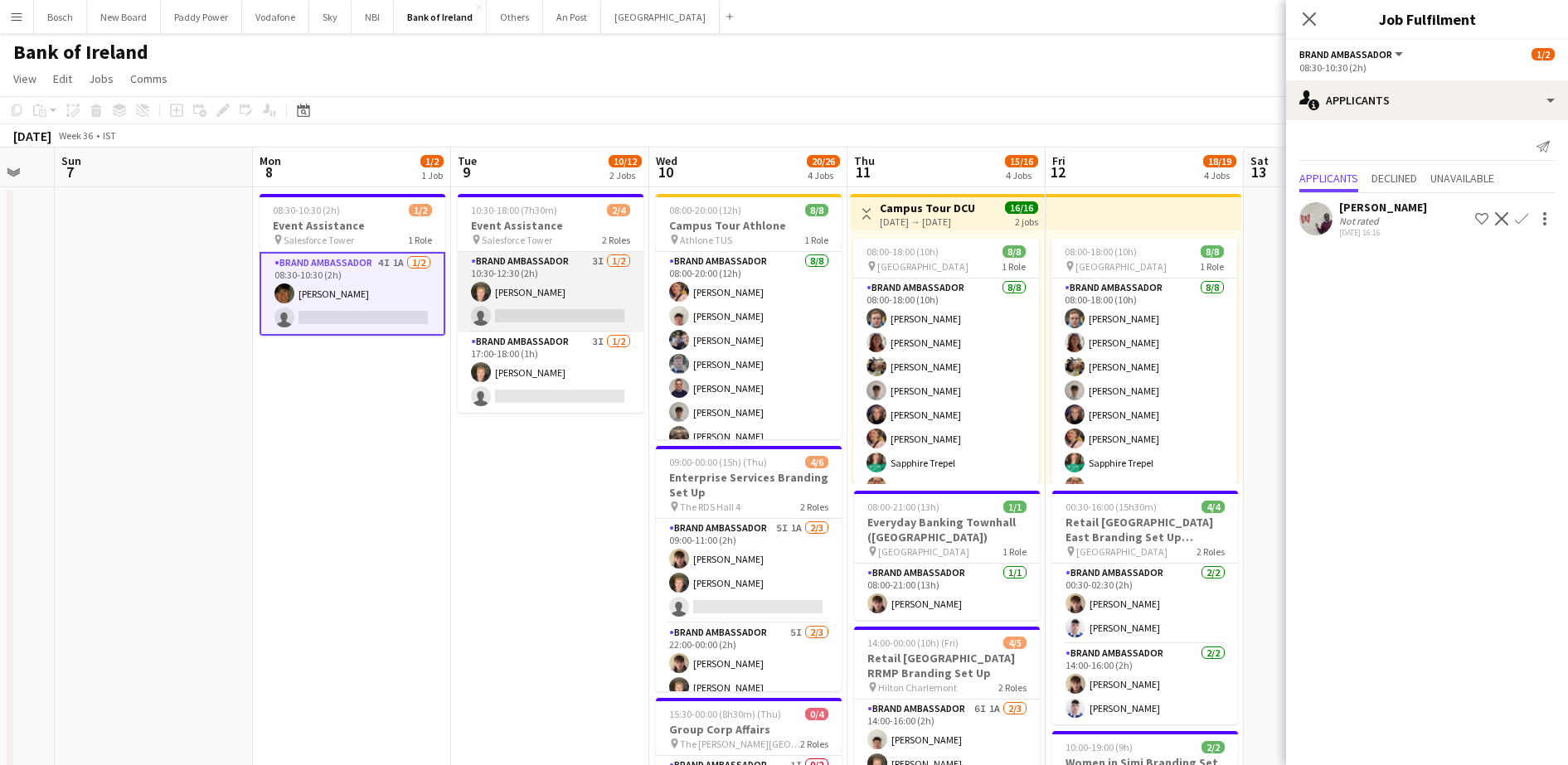
click at [556, 313] on app-card-role "Brand Ambassador 3I [DATE] 10:30-12:30 (2h) [PERSON_NAME] single-neutral-actions" at bounding box center [550, 292] width 186 height 80
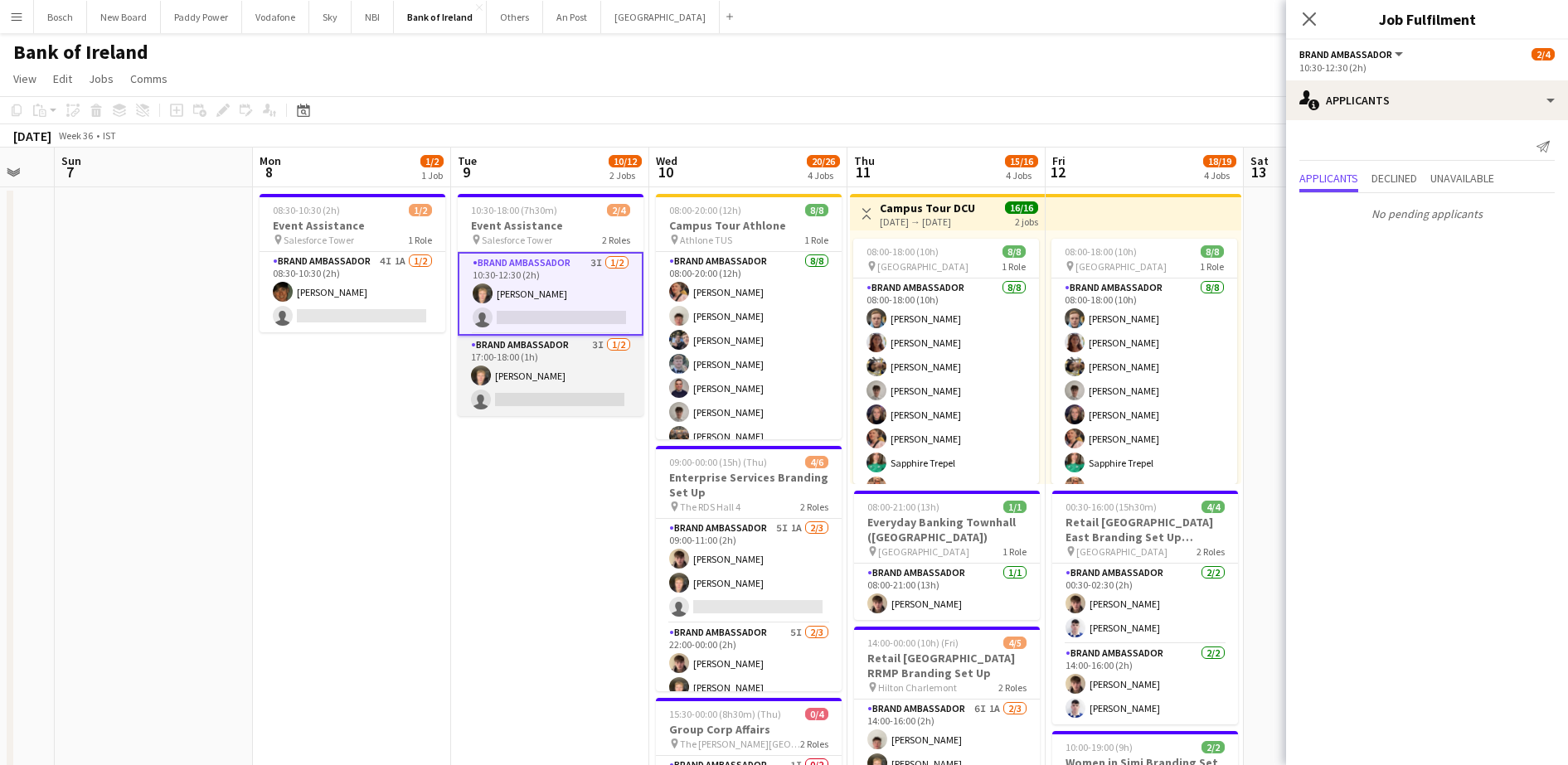
click at [559, 372] on app-card-role "Brand Ambassador 3I [DATE] 17:00-18:00 (1h) [PERSON_NAME] single-neutral-actions" at bounding box center [550, 376] width 186 height 80
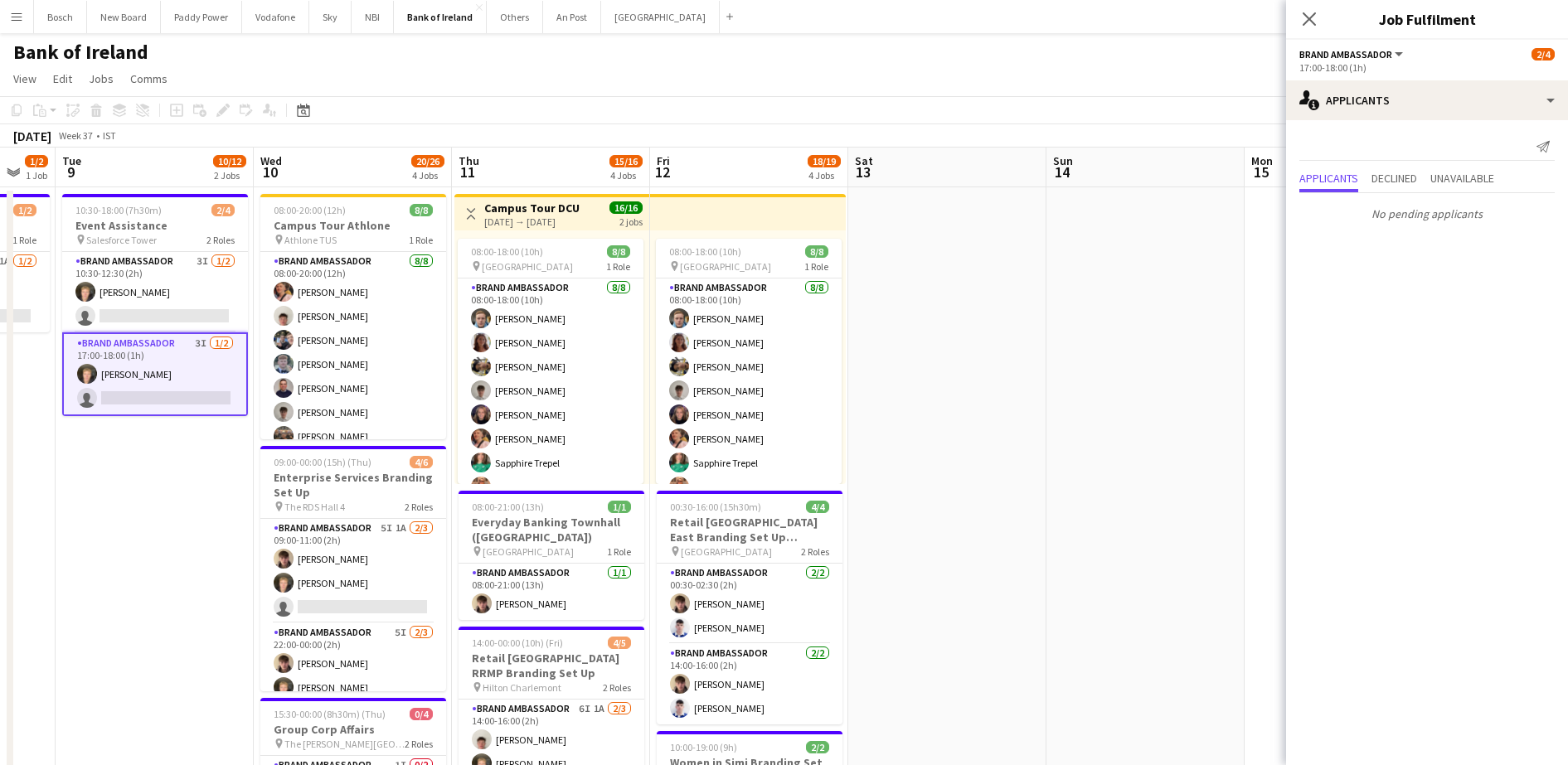
scroll to position [0, 616]
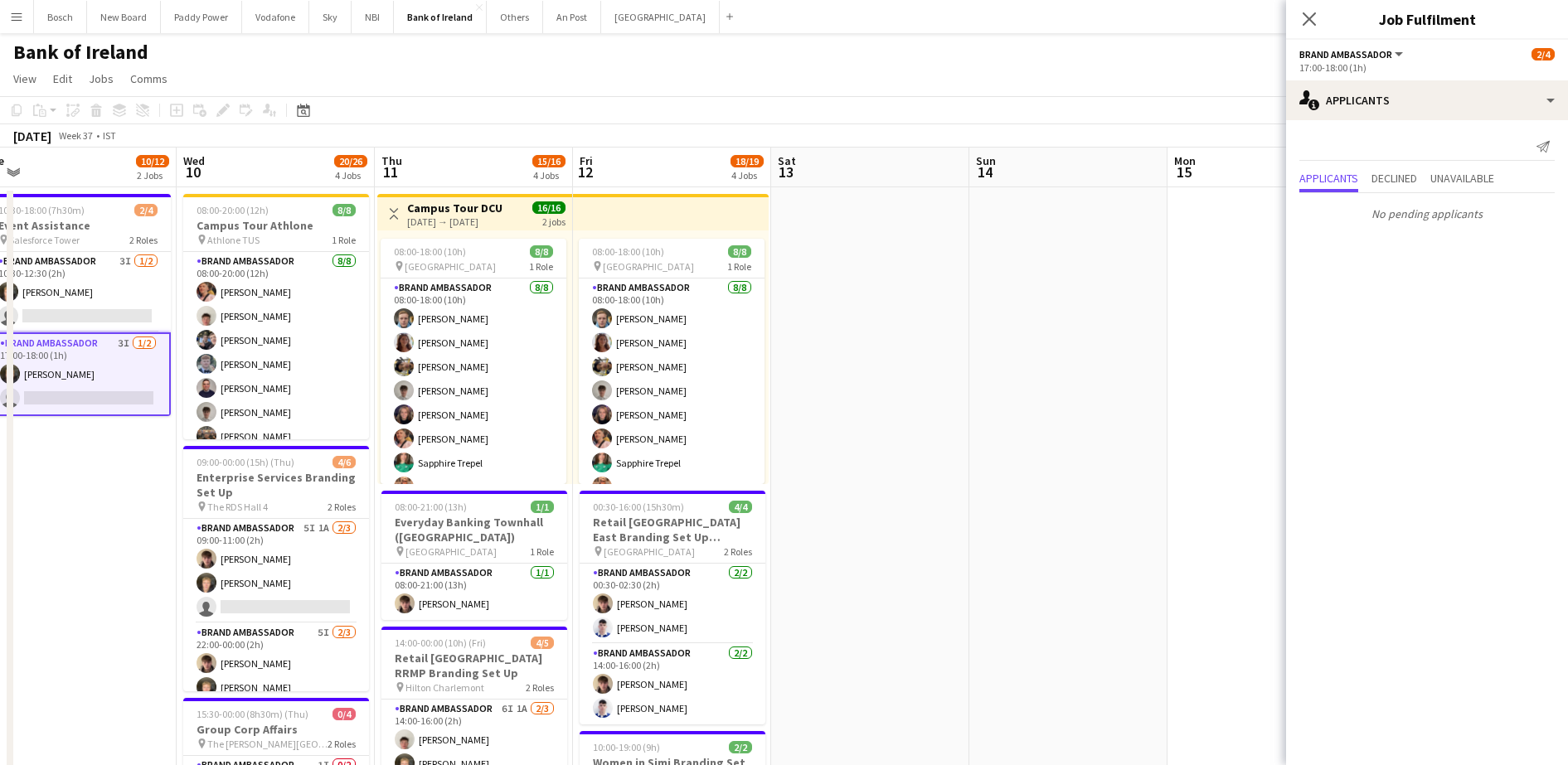
drag, startPoint x: 532, startPoint y: 461, endPoint x: 58, endPoint y: 364, distance: 483.8
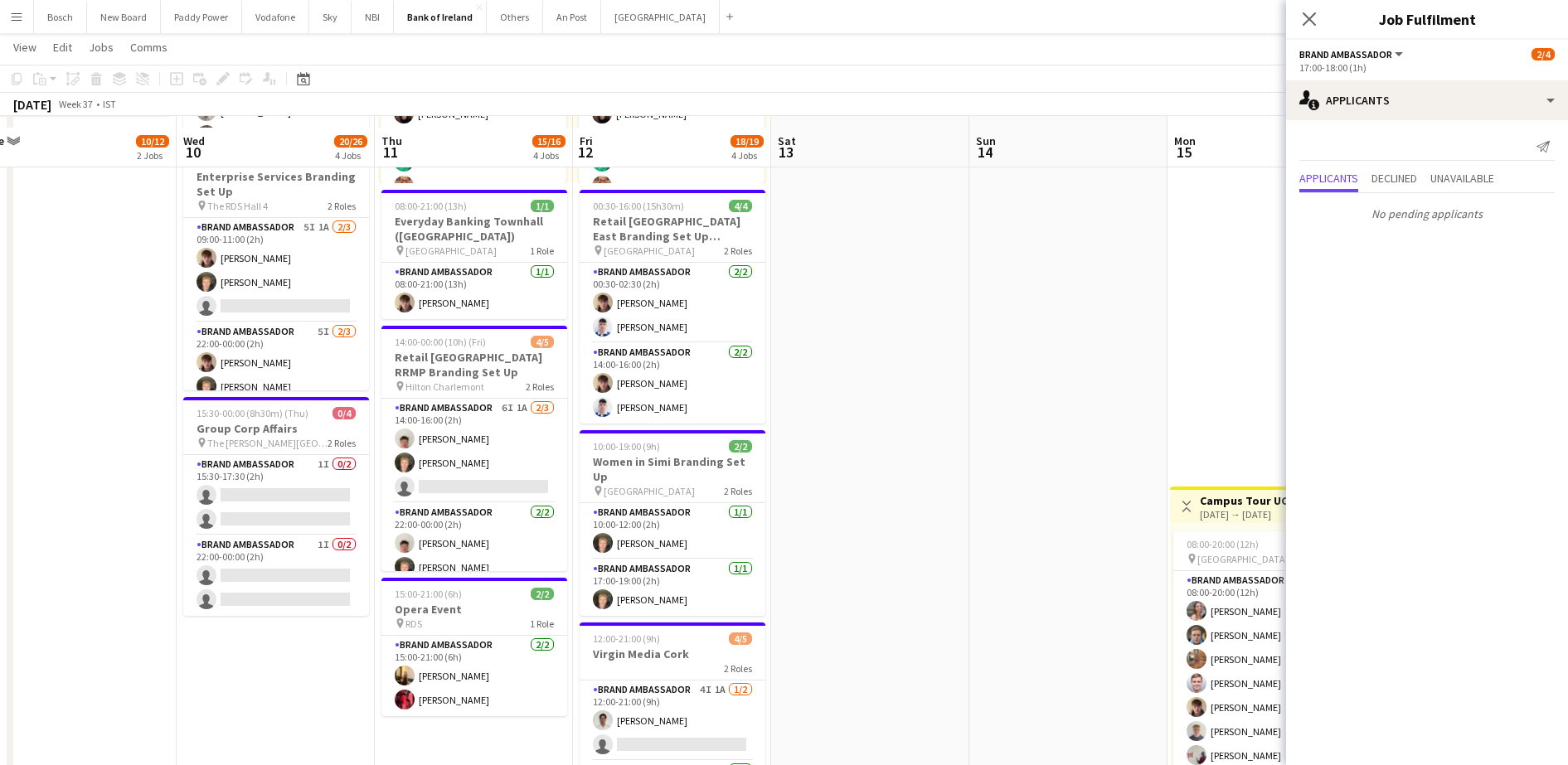
scroll to position [311, 0]
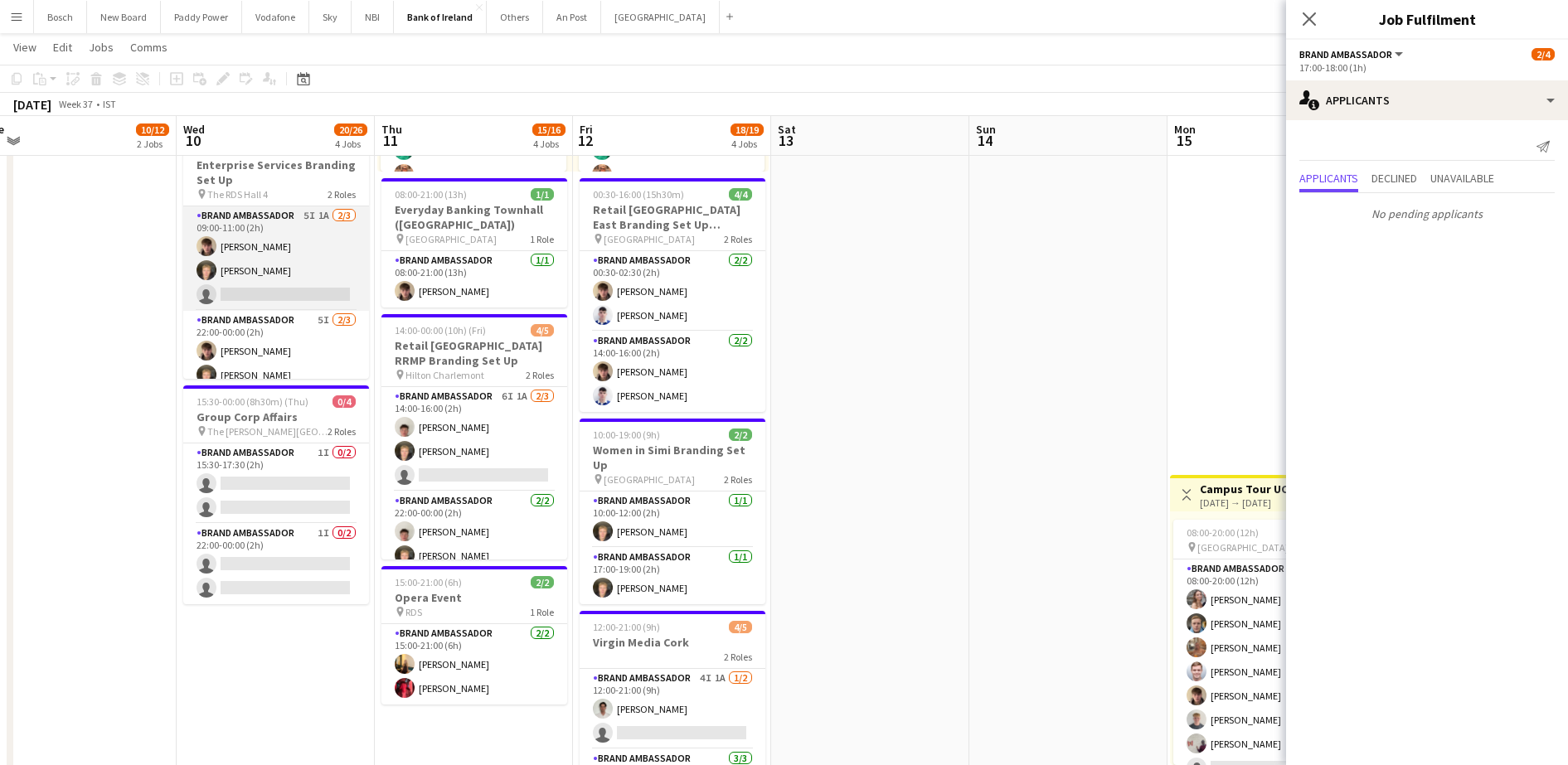
click at [300, 304] on app-card-role "Brand Ambassador 5I 1A [DATE] 09:00-11:00 (2h) [PERSON_NAME] [PERSON_NAME] sing…" at bounding box center [276, 259] width 186 height 105
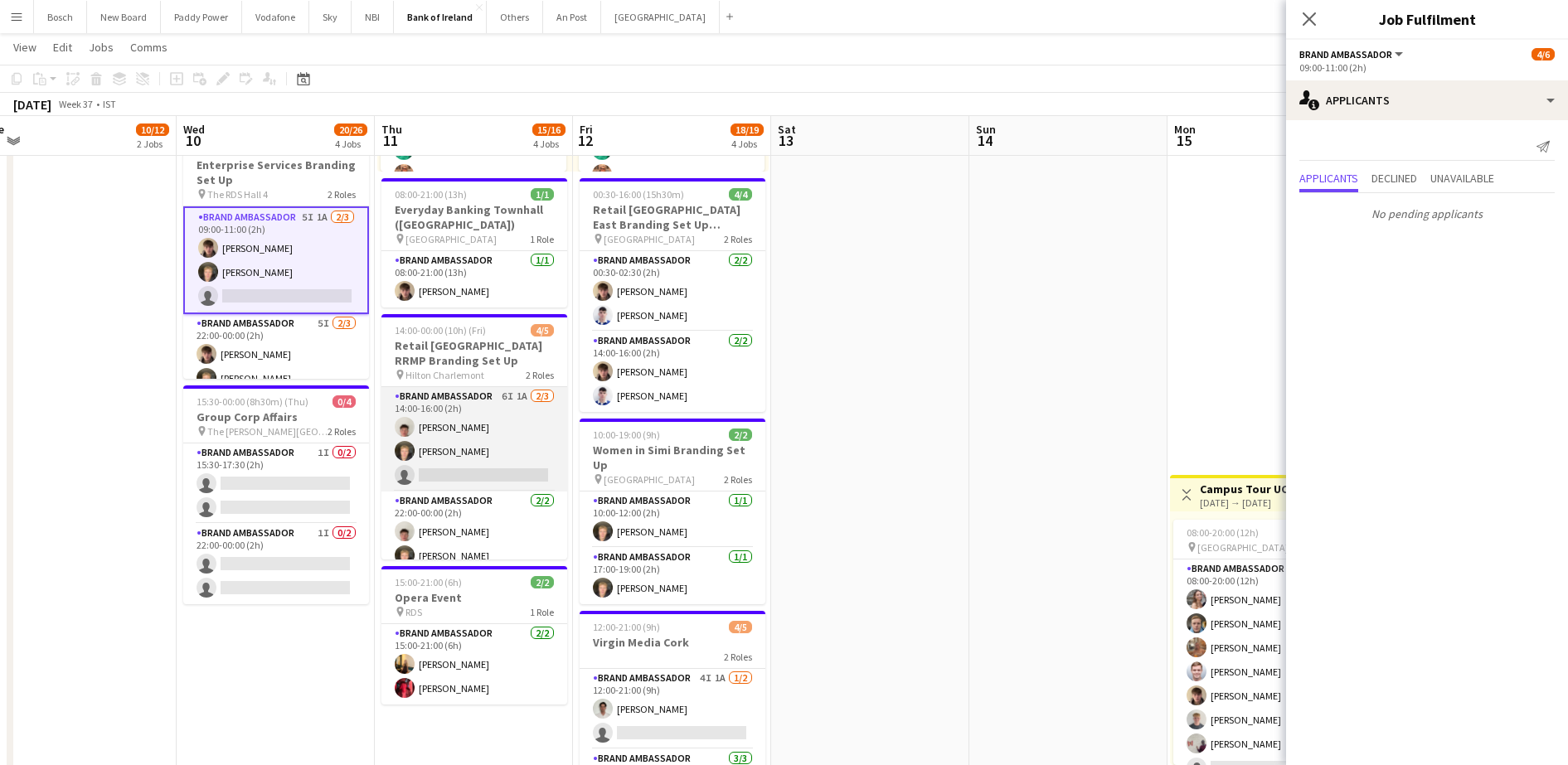
click at [466, 429] on app-card-role "Brand Ambassador 6I 1A [DATE] 14:00-16:00 (2h) [PERSON_NAME] [PERSON_NAME] sing…" at bounding box center [474, 440] width 186 height 105
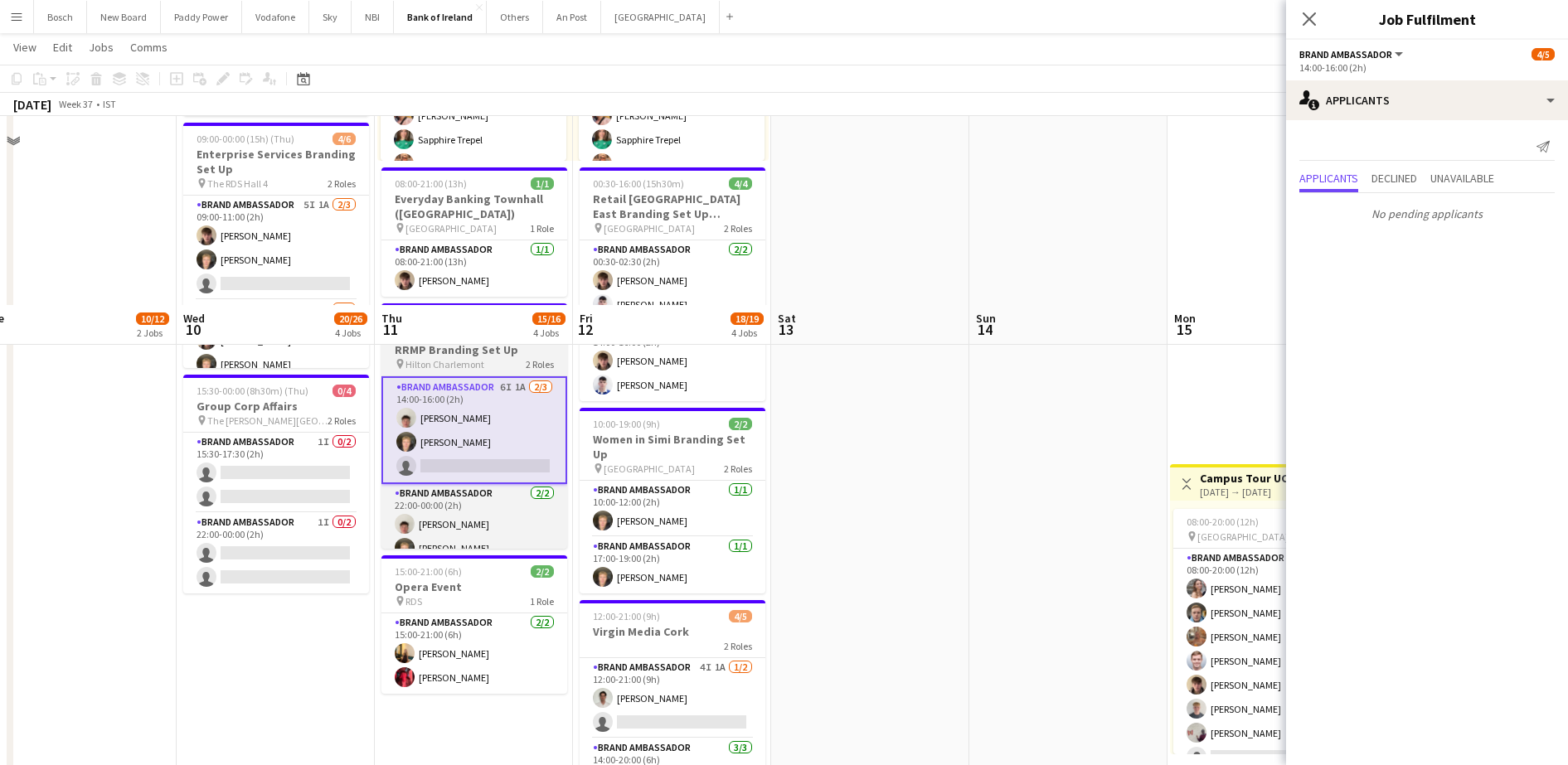
scroll to position [518, 0]
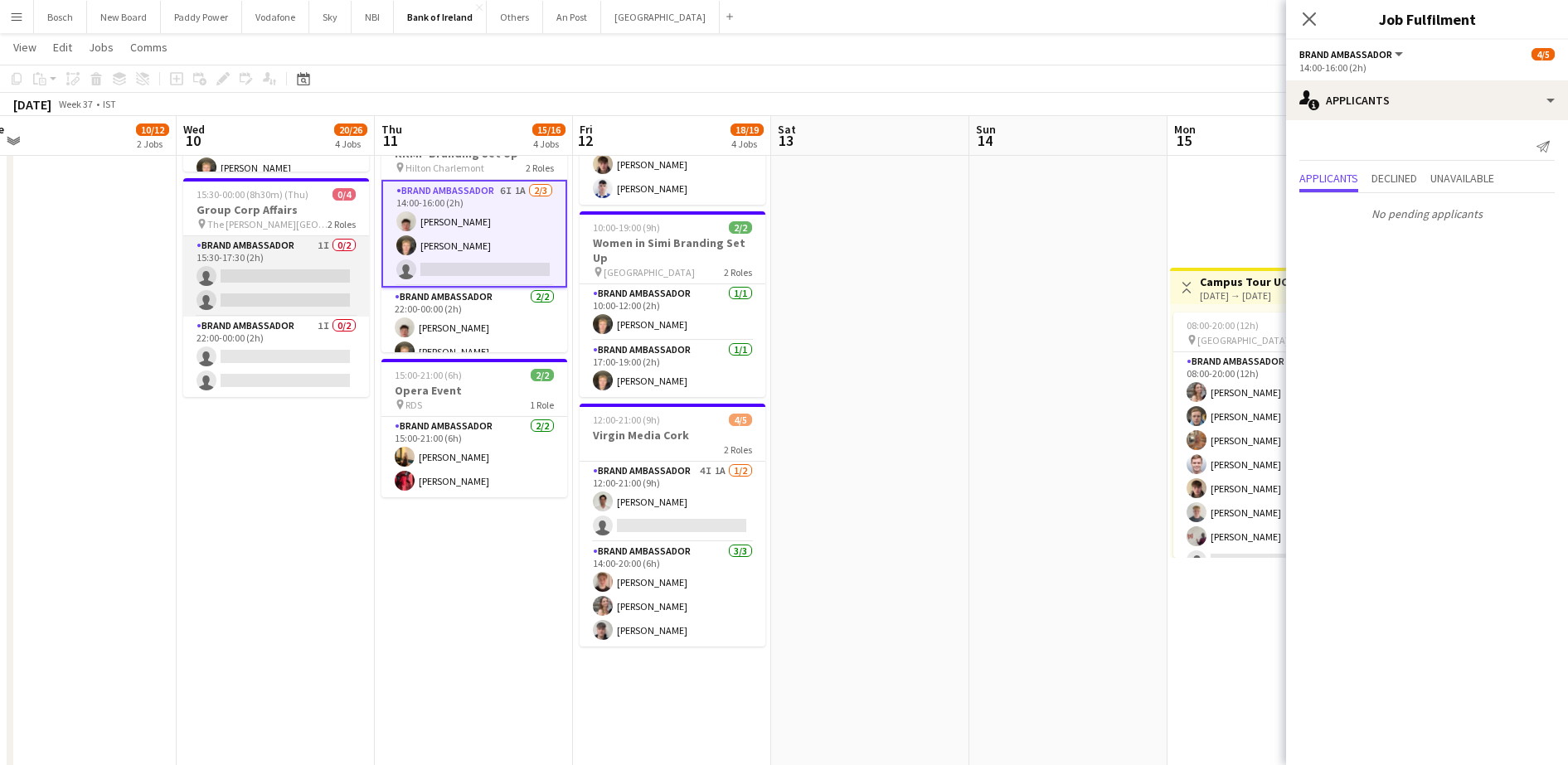
click at [247, 272] on app-card-role "Brand Ambassador 1I 0/2 15:30-17:30 (2h) single-neutral-actions single-neutral-…" at bounding box center [276, 277] width 186 height 80
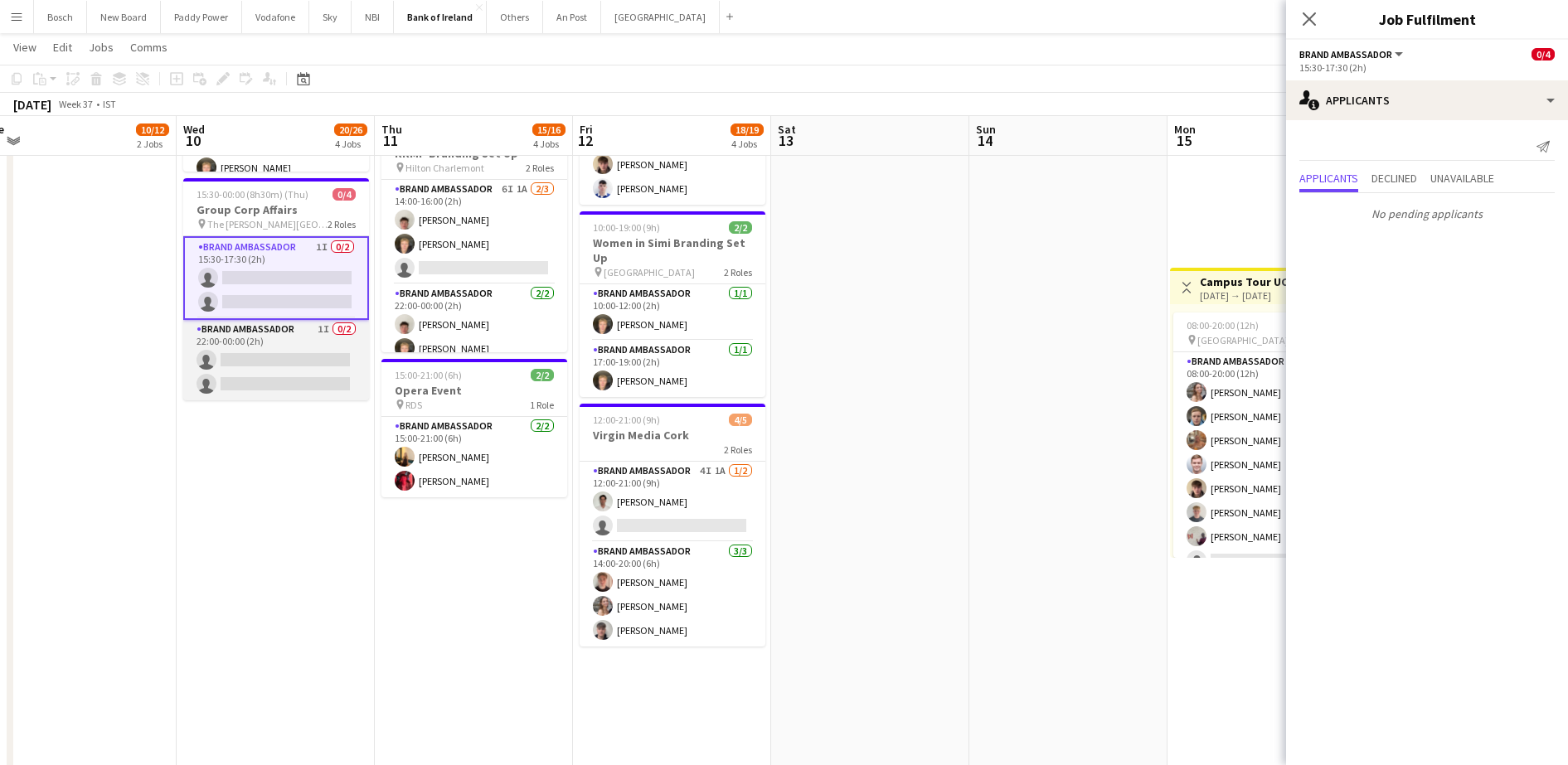
click at [266, 360] on app-card-role "Brand Ambassador 1I 0/2 22:00-00:00 (2h) single-neutral-actions single-neutral-…" at bounding box center [276, 360] width 186 height 80
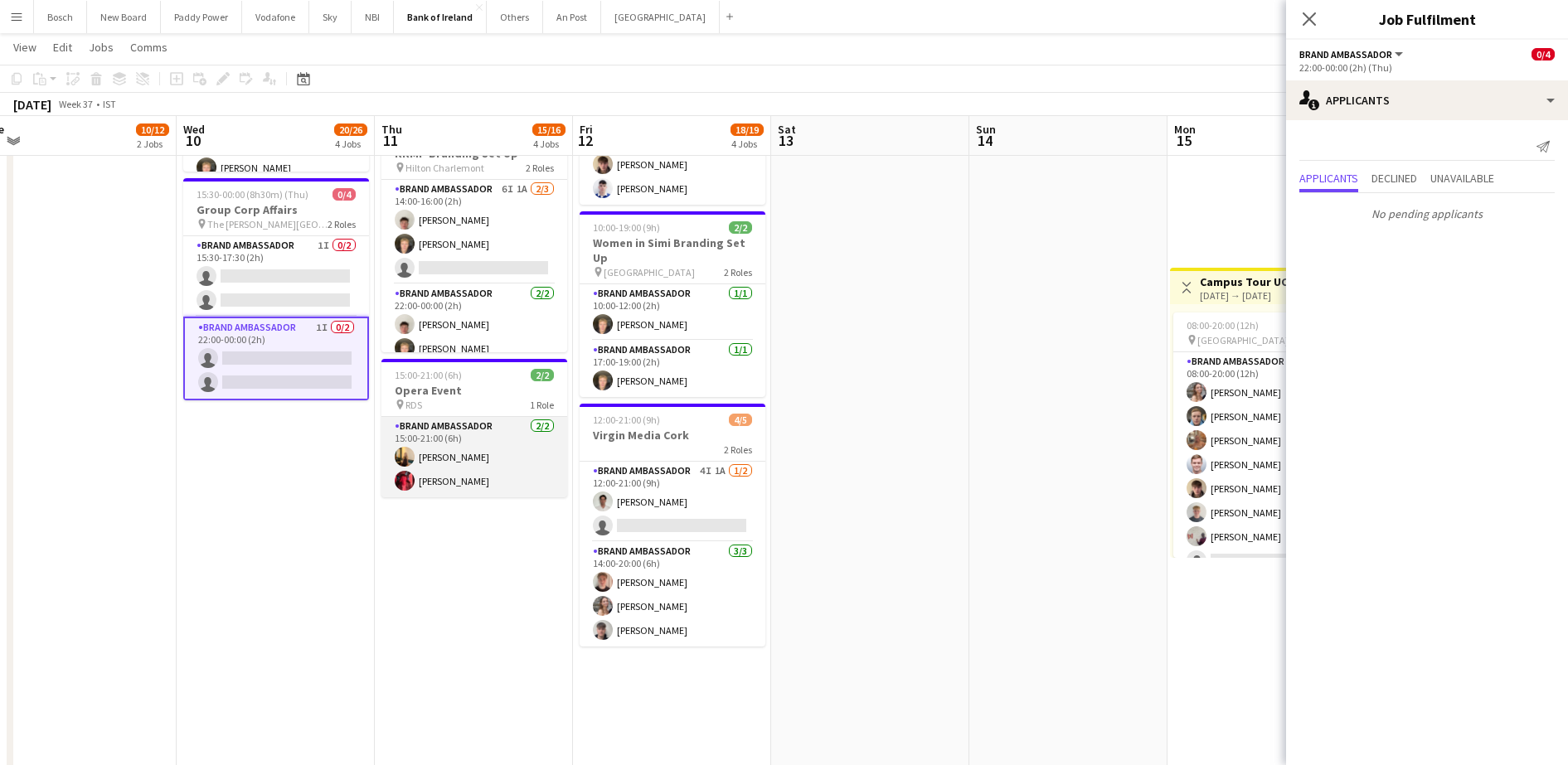
click at [487, 454] on app-card-role "Brand Ambassador 2/2 15:00-21:00 (6h) Ava Hartley Koby Fowler" at bounding box center [474, 457] width 186 height 80
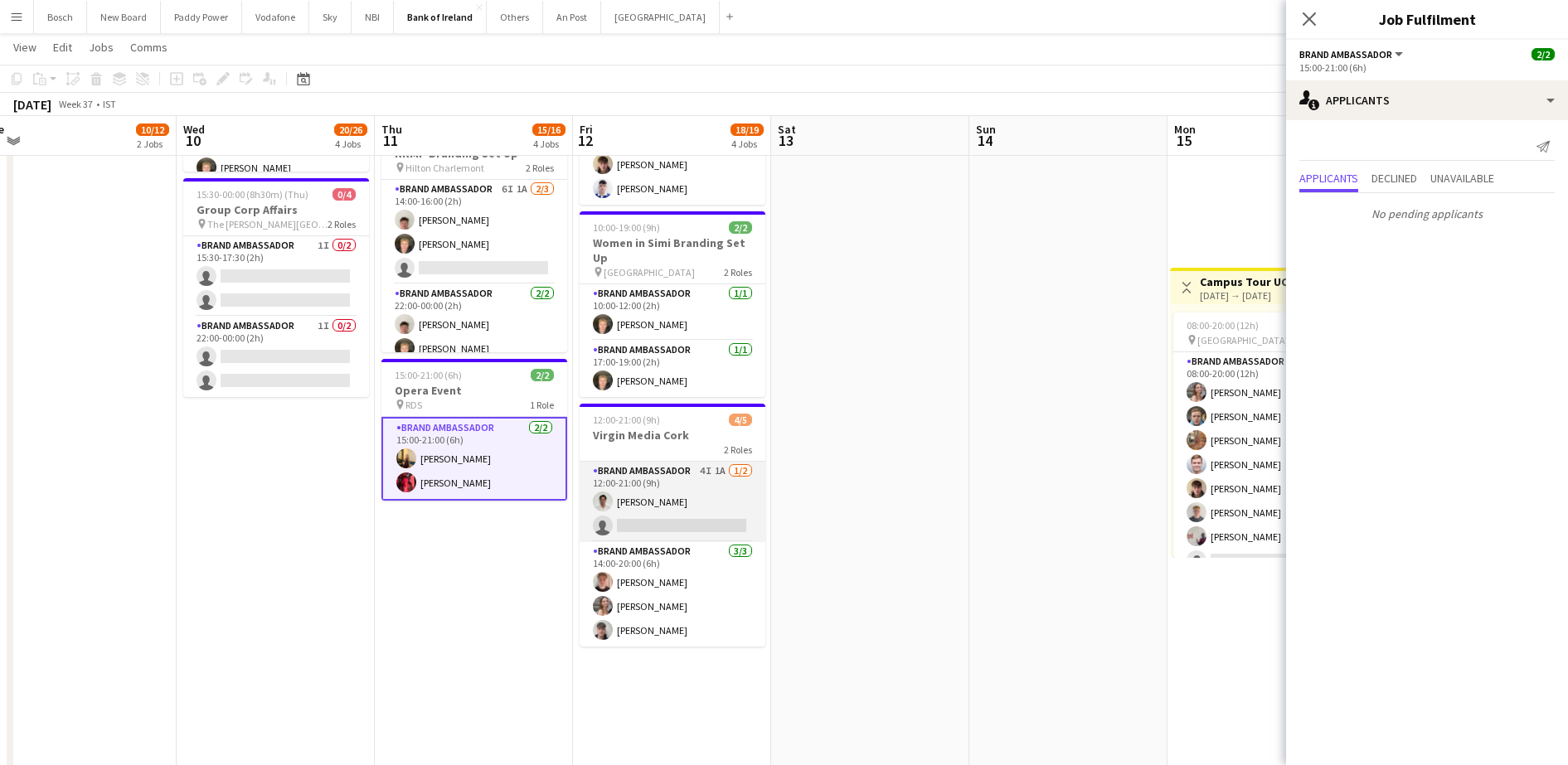
click at [686, 518] on app-card-role "Brand Ambassador 4I 1A 1/2 12:00-21:00 (9h) Shane McCarthy single-neutral-actio…" at bounding box center [672, 502] width 186 height 80
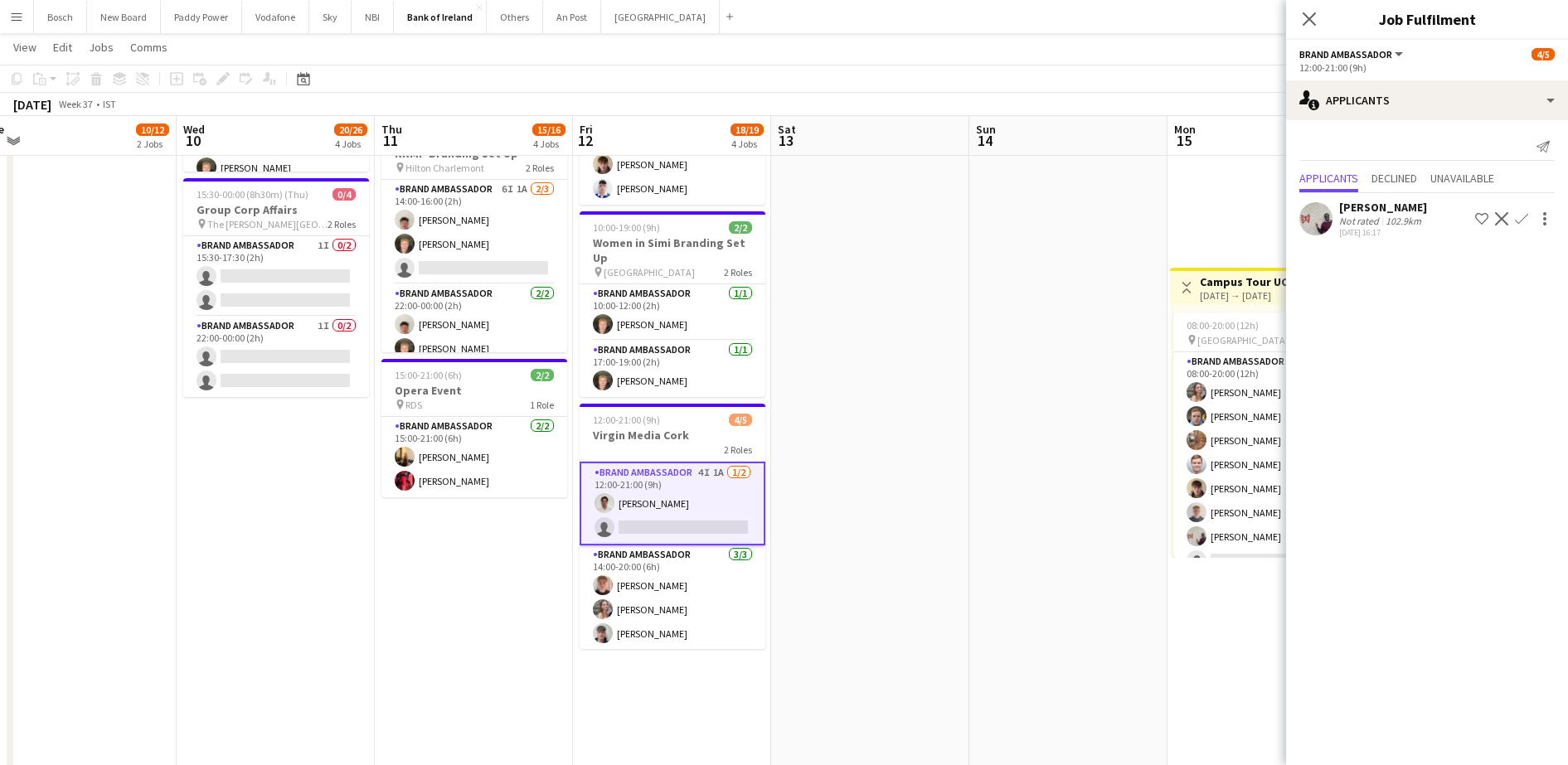
click at [1494, 221] on button "Decline" at bounding box center [1501, 219] width 20 height 20
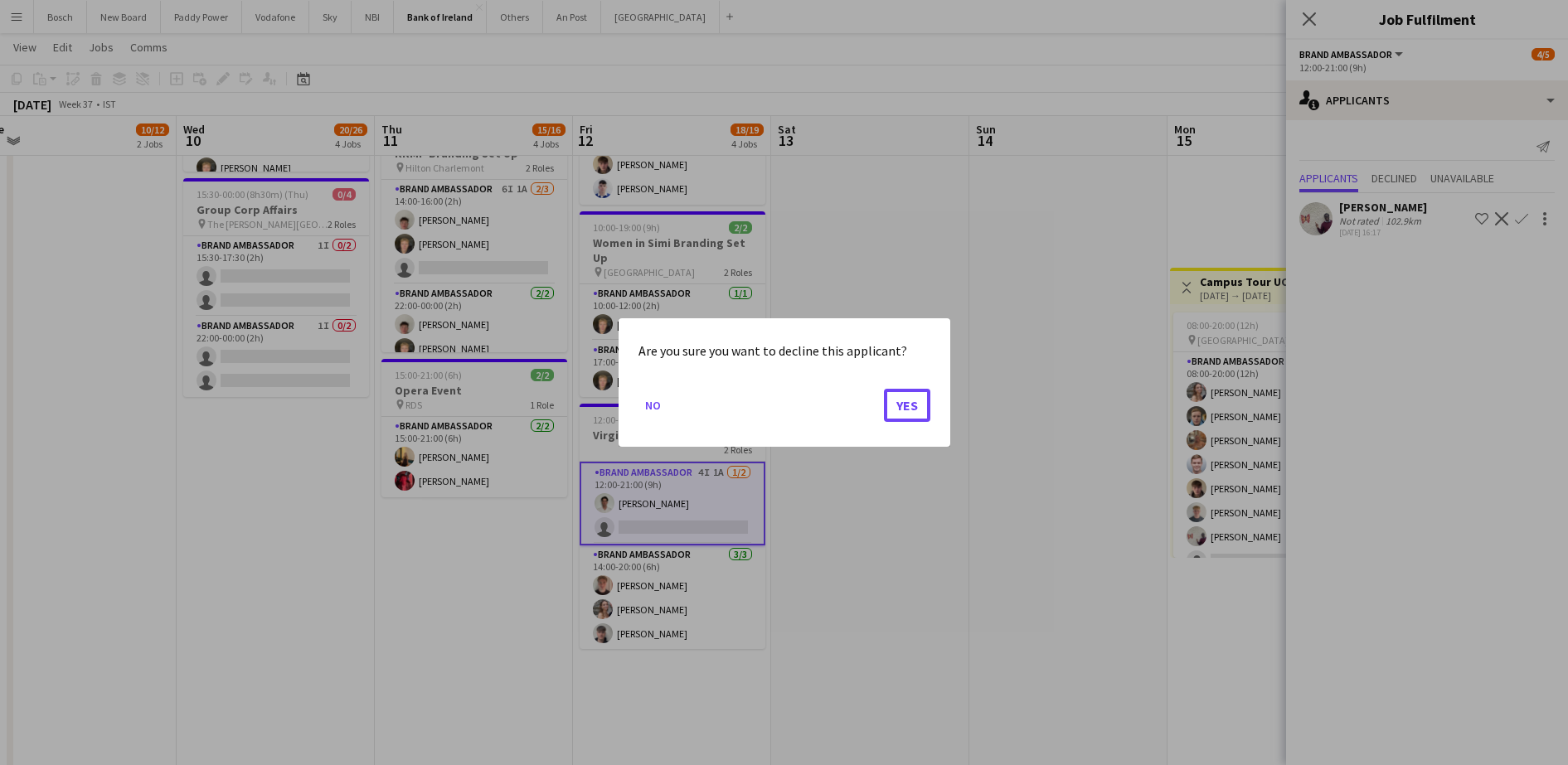
drag, startPoint x: 919, startPoint y: 406, endPoint x: 883, endPoint y: 401, distance: 36.3
click at [918, 406] on button "Yes" at bounding box center [906, 406] width 46 height 33
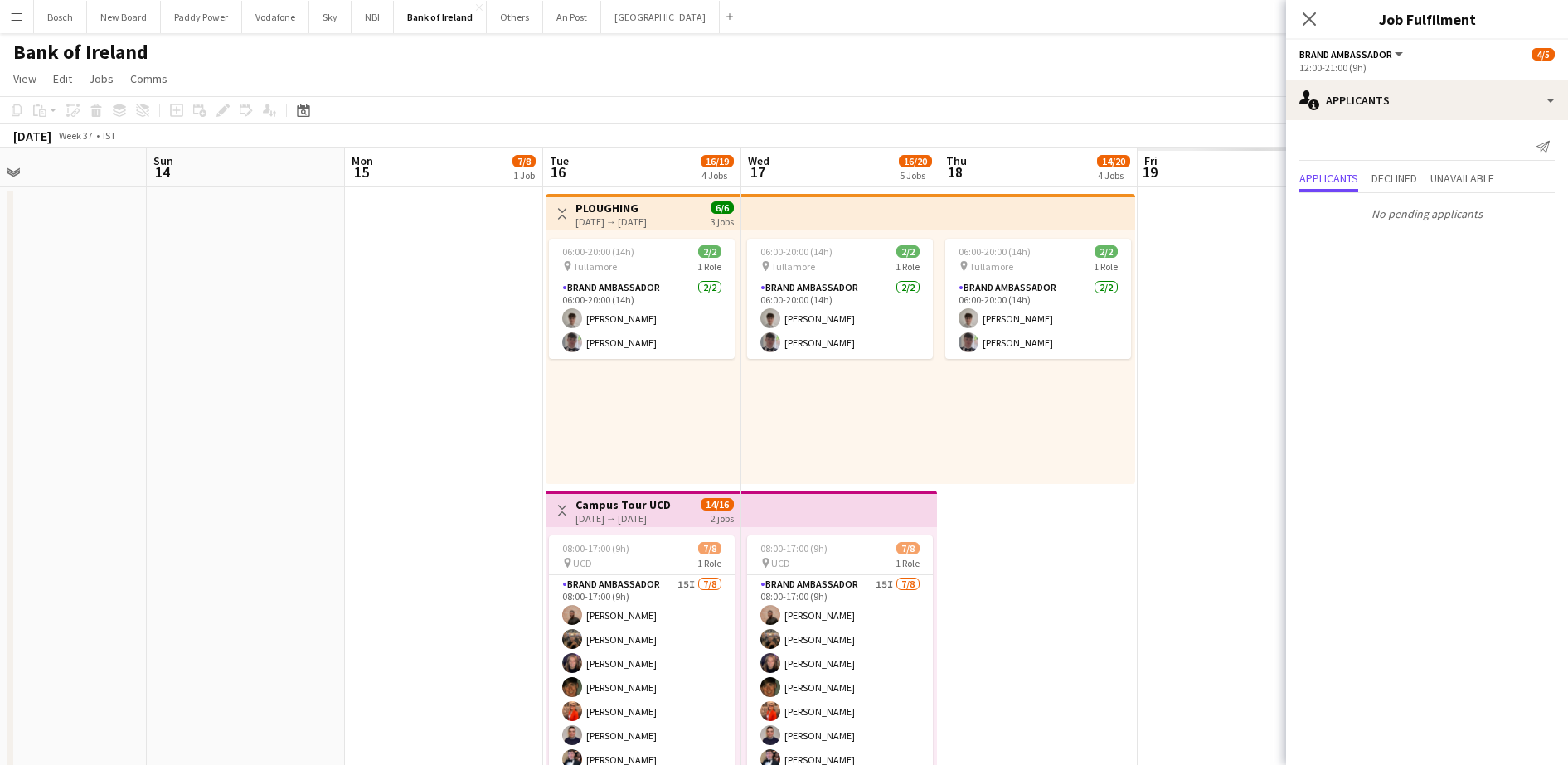
drag, startPoint x: 994, startPoint y: 398, endPoint x: 155, endPoint y: 338, distance: 841.1
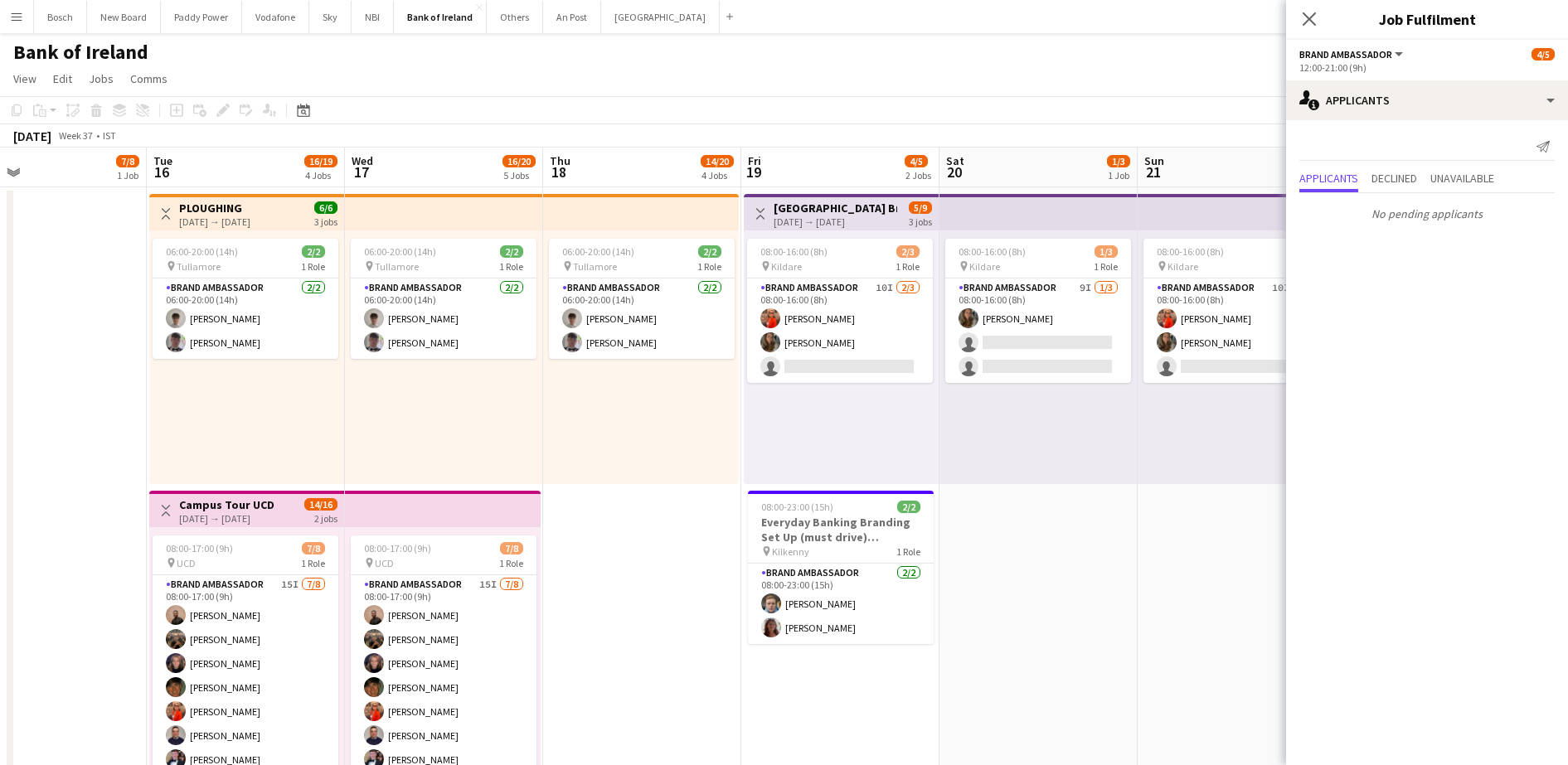
scroll to position [0, 485]
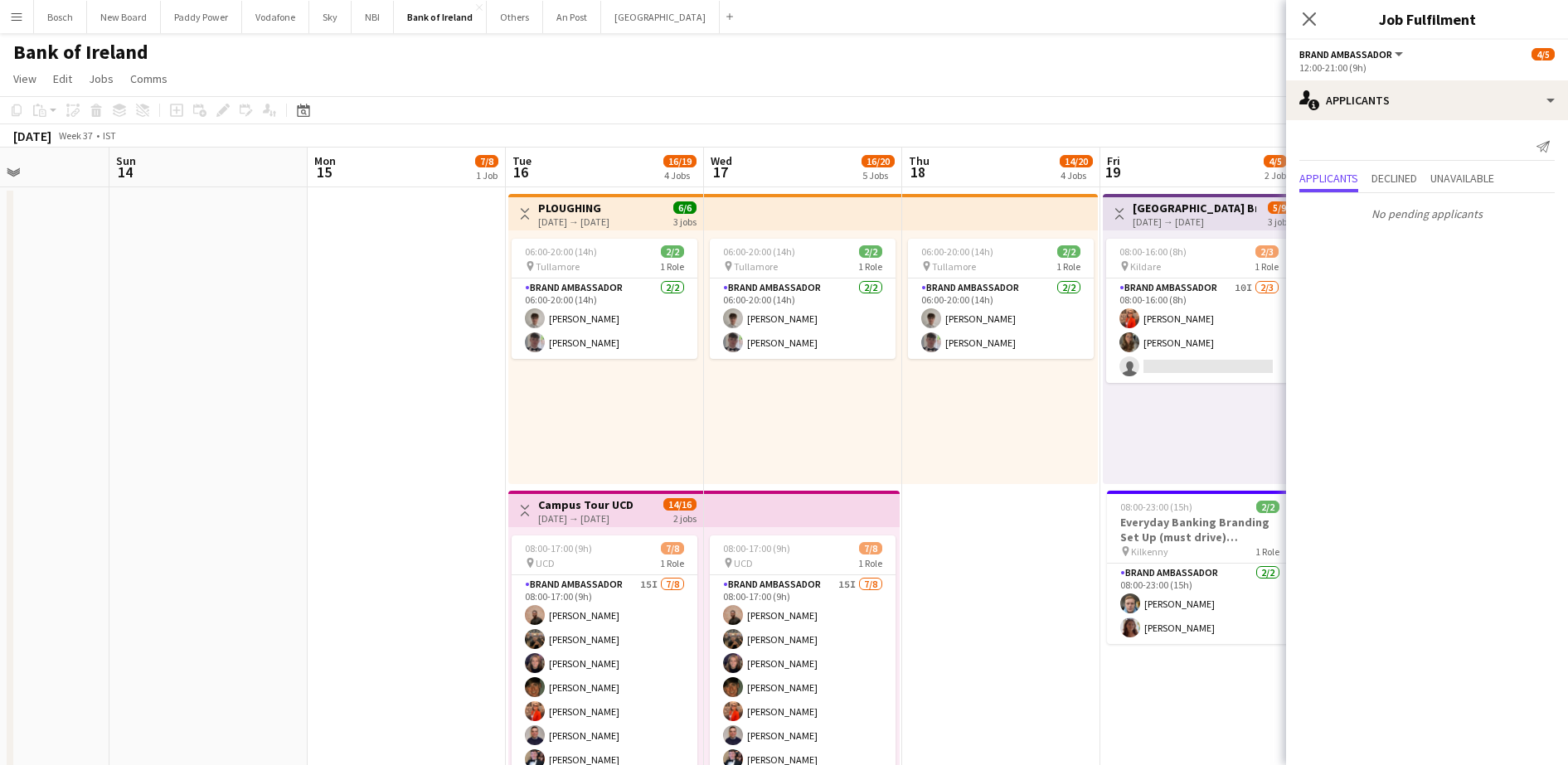
drag, startPoint x: 840, startPoint y: 387, endPoint x: 884, endPoint y: 394, distance: 44.6
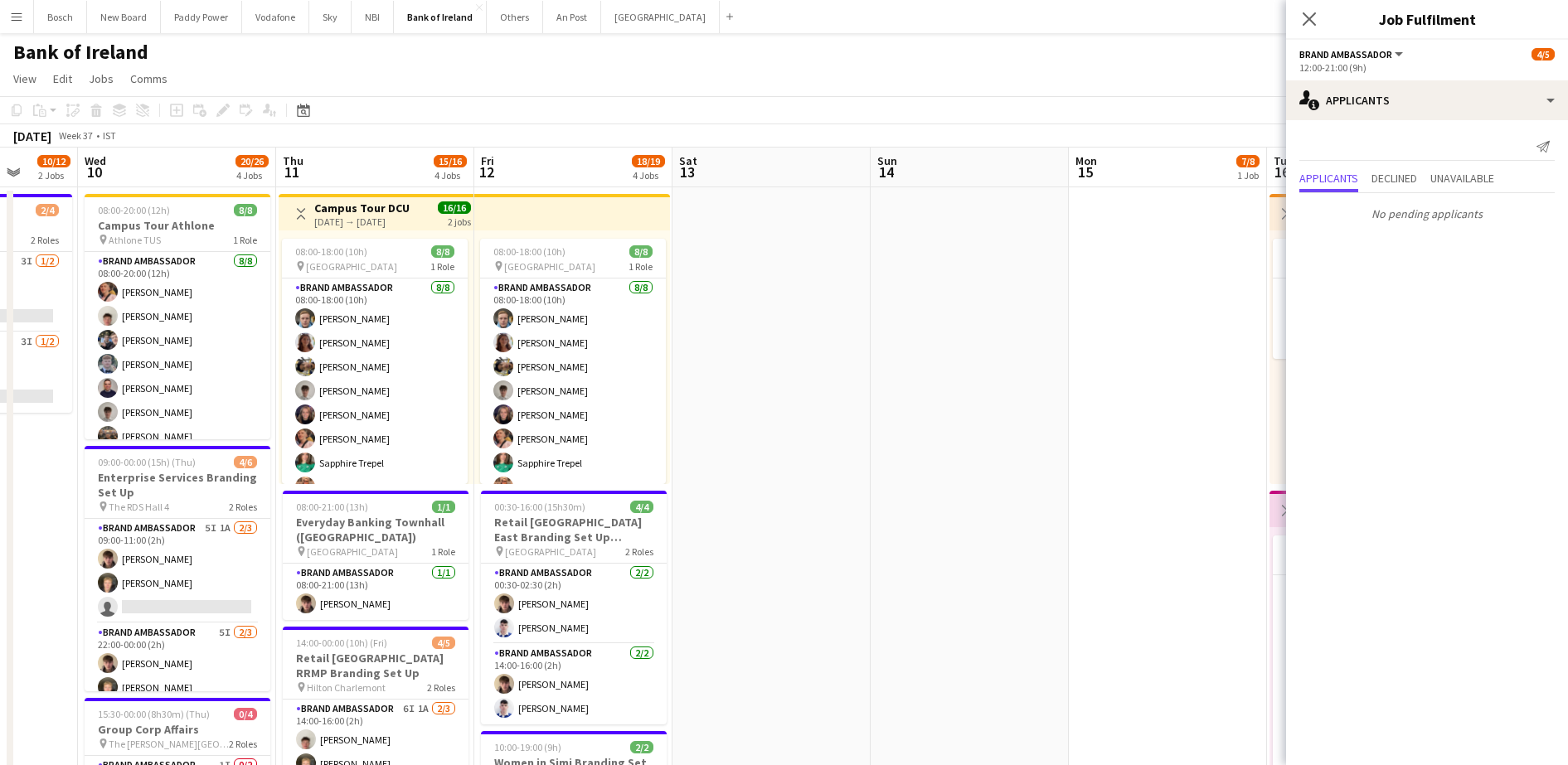
drag, startPoint x: 858, startPoint y: 396, endPoint x: 1017, endPoint y: 398, distance: 159.0
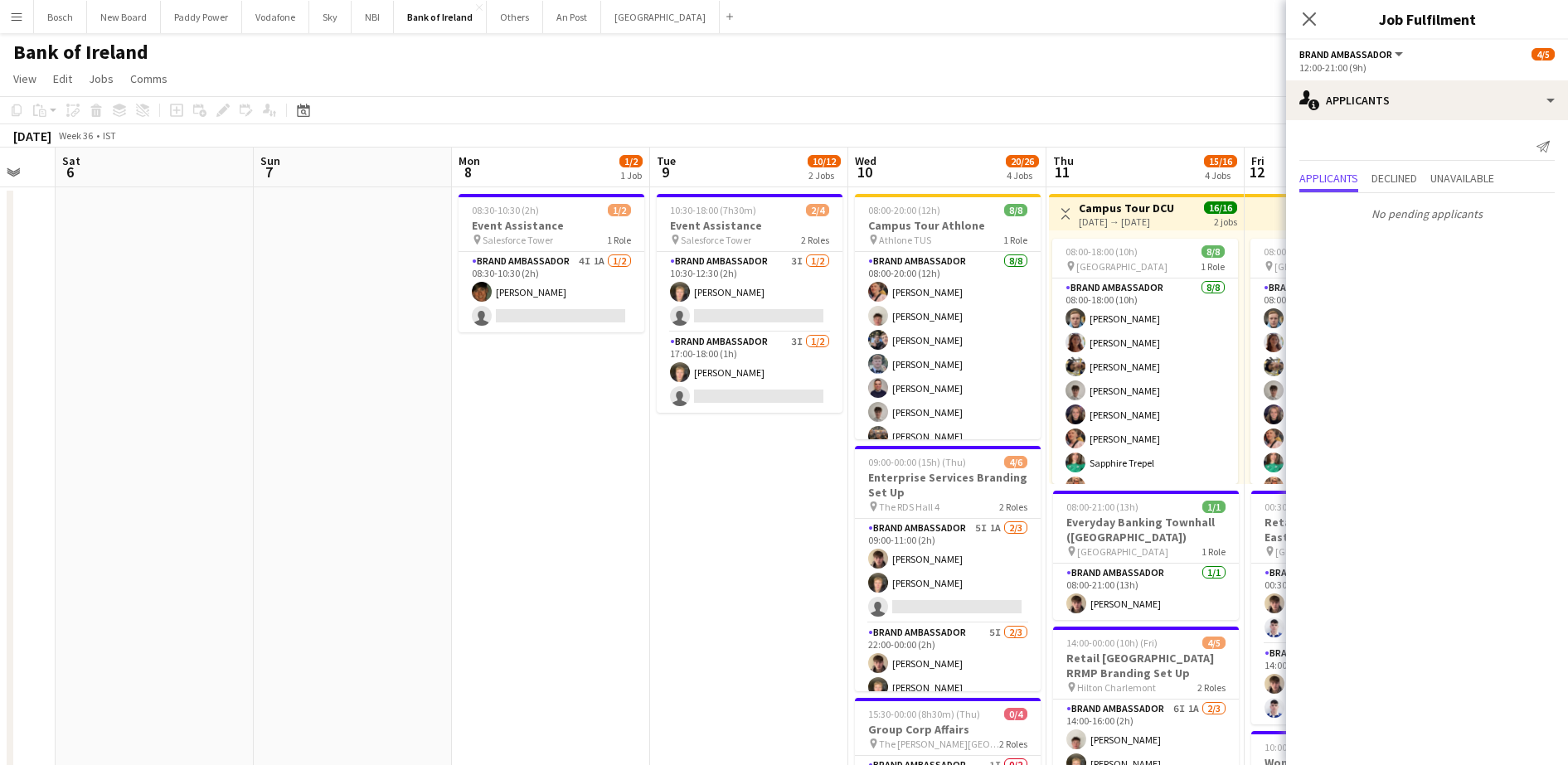
scroll to position [0, 521]
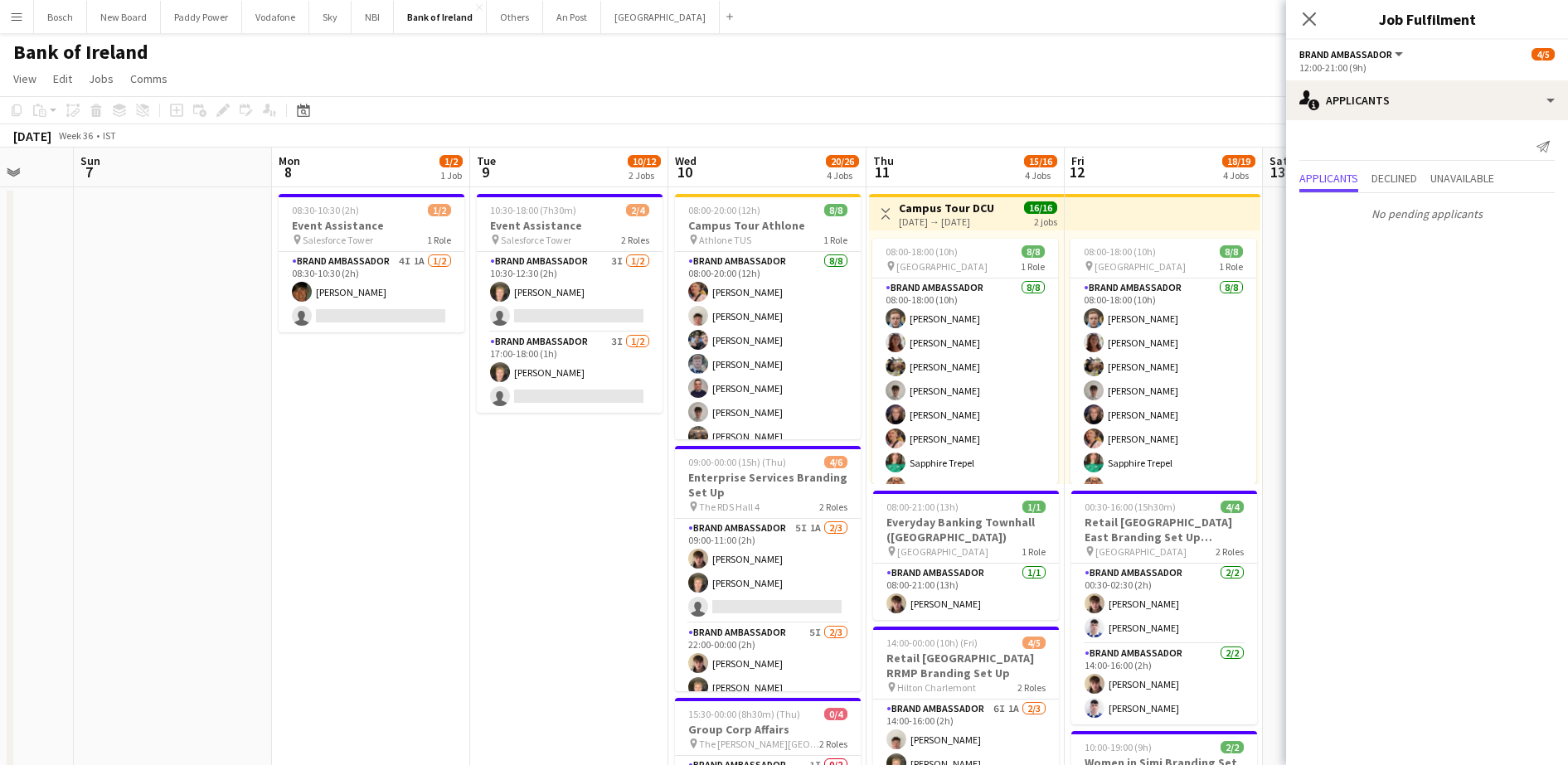
drag, startPoint x: 407, startPoint y: 430, endPoint x: 666, endPoint y: 412, distance: 259.6
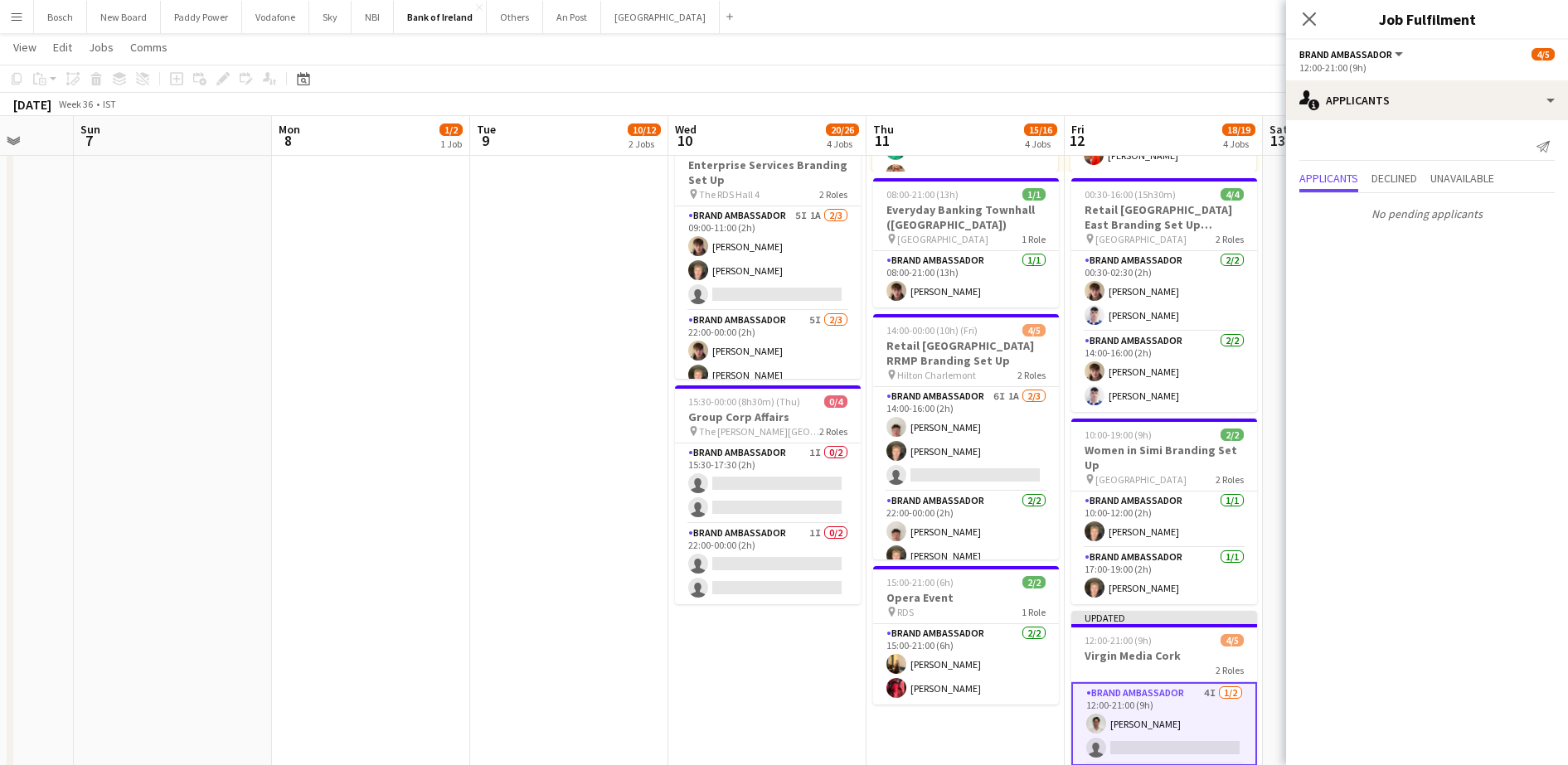
scroll to position [0, 530]
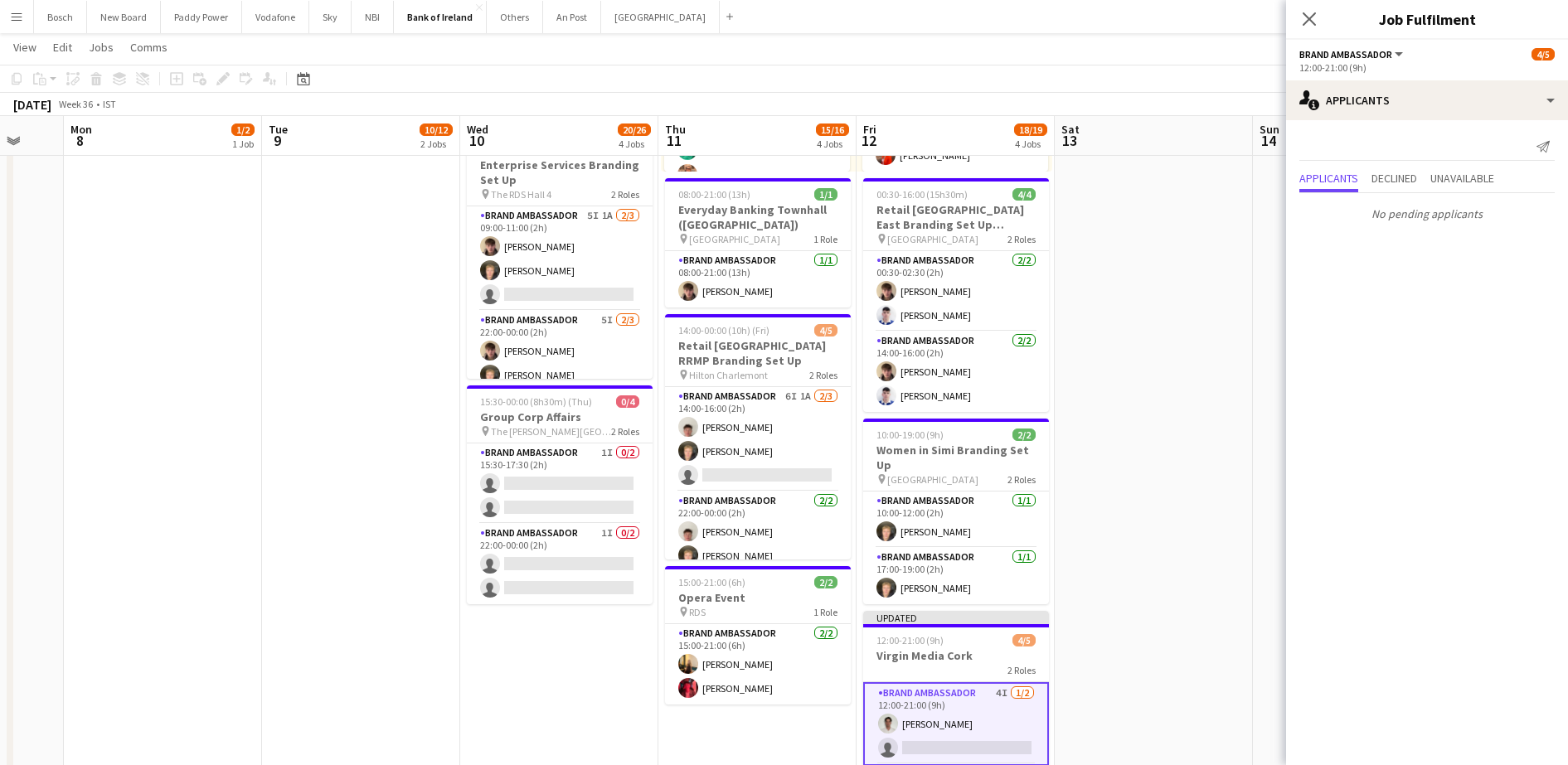
drag, startPoint x: 571, startPoint y: 566, endPoint x: 363, endPoint y: 562, distance: 208.0
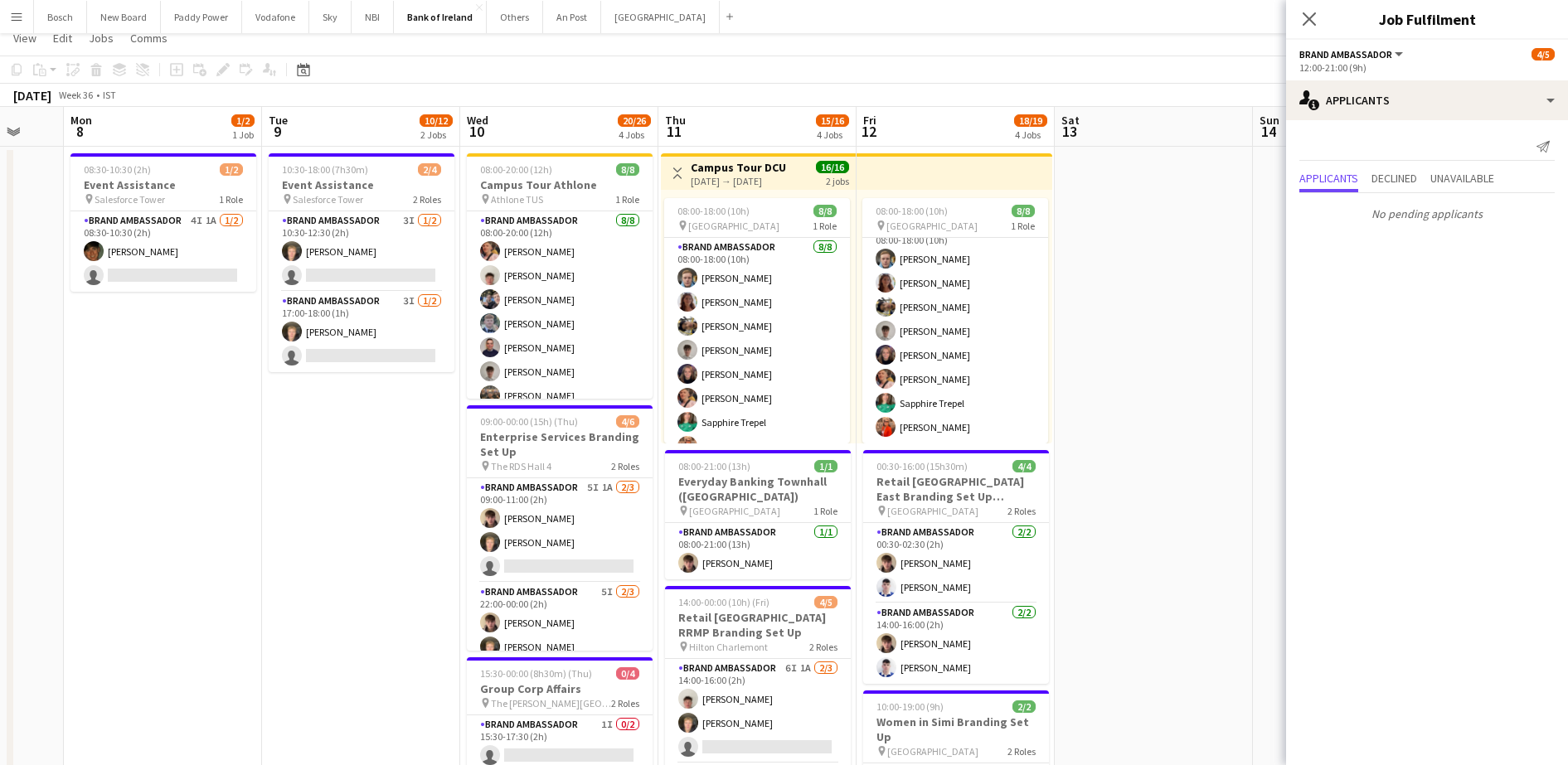
scroll to position [0, 0]
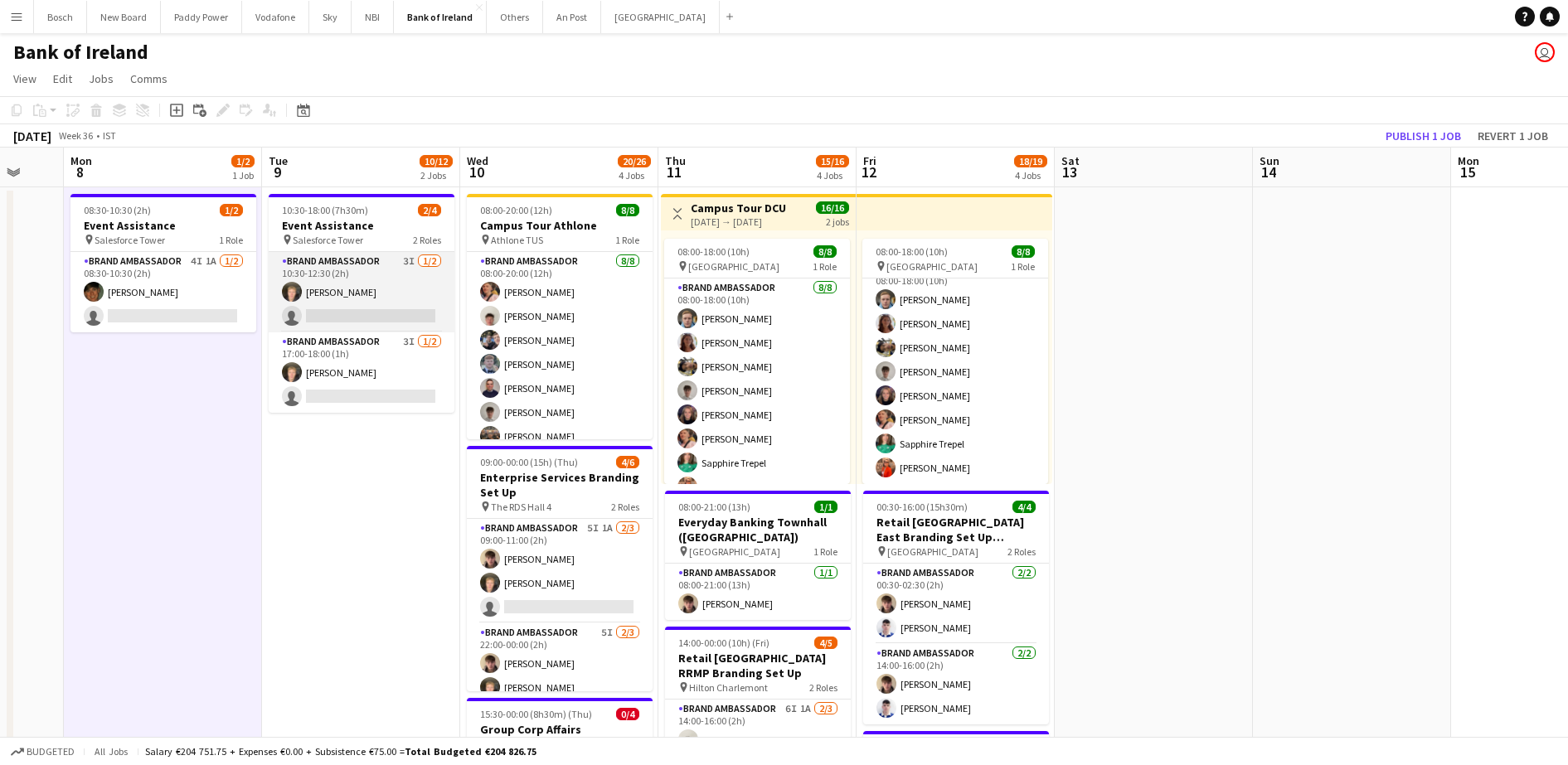
click at [319, 288] on app-card-role "Brand Ambassador 3I [DATE] 10:30-12:30 (2h) [PERSON_NAME] single-neutral-actions" at bounding box center [361, 292] width 186 height 80
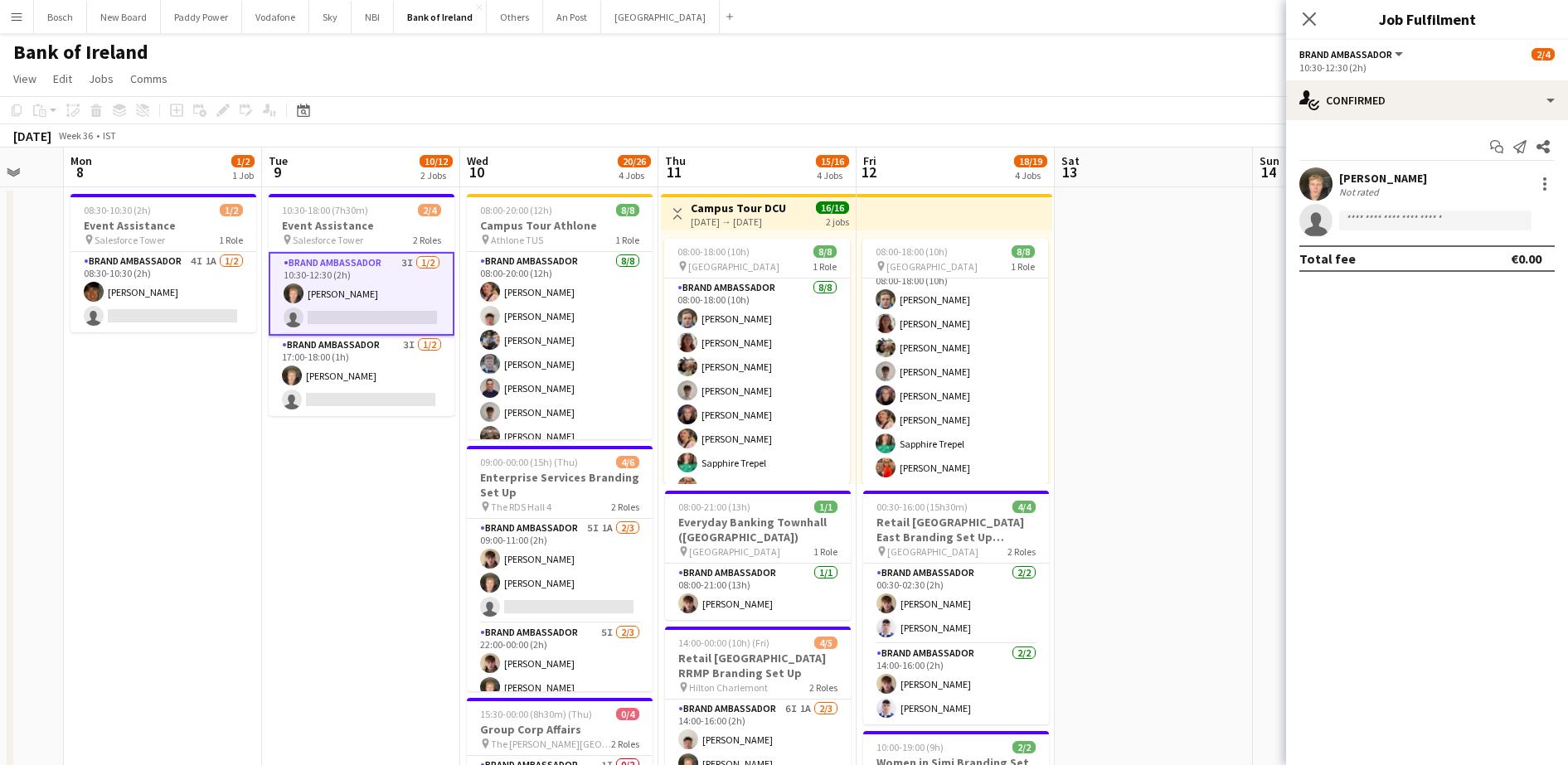
click at [1407, 75] on app-options-switcher "Brand Ambassador All roles Brand Ambassador 2/4 10:30-12:30 (2h)" at bounding box center [1426, 60] width 282 height 41
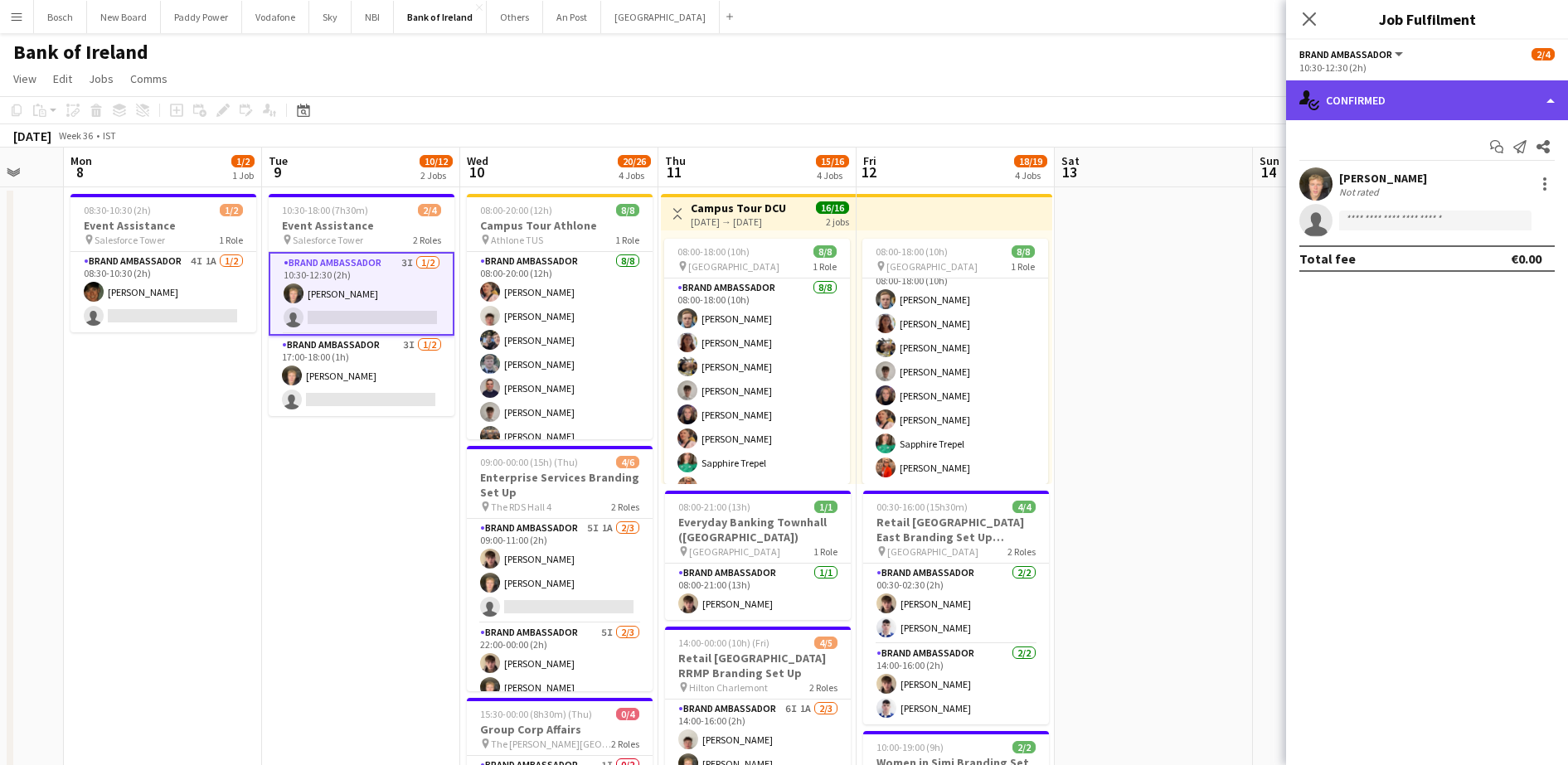
click at [1406, 106] on div "single-neutral-actions-check-2 Confirmed" at bounding box center [1426, 100] width 282 height 40
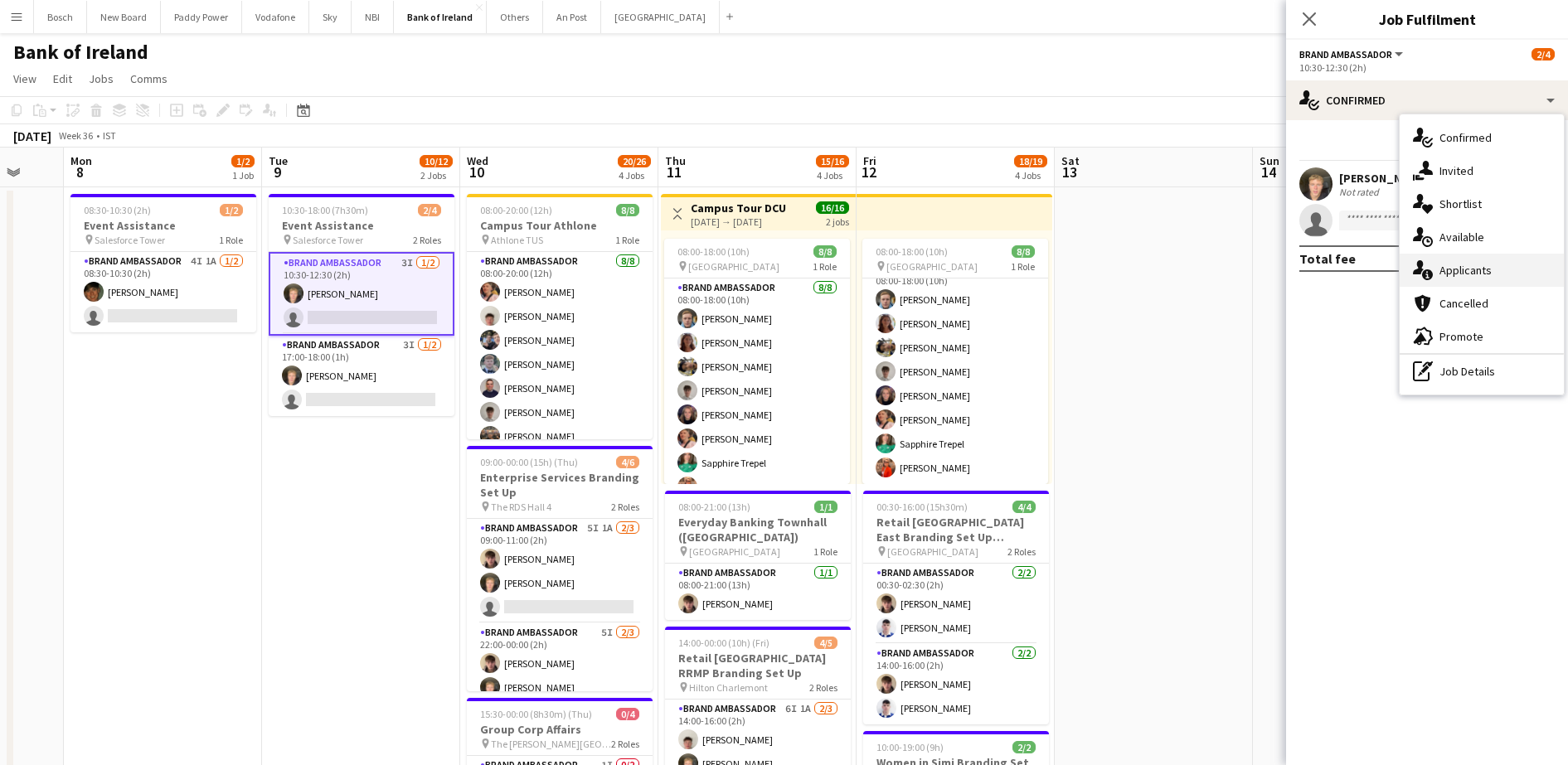
click at [1456, 267] on div "single-neutral-actions-information Applicants" at bounding box center [1482, 270] width 164 height 33
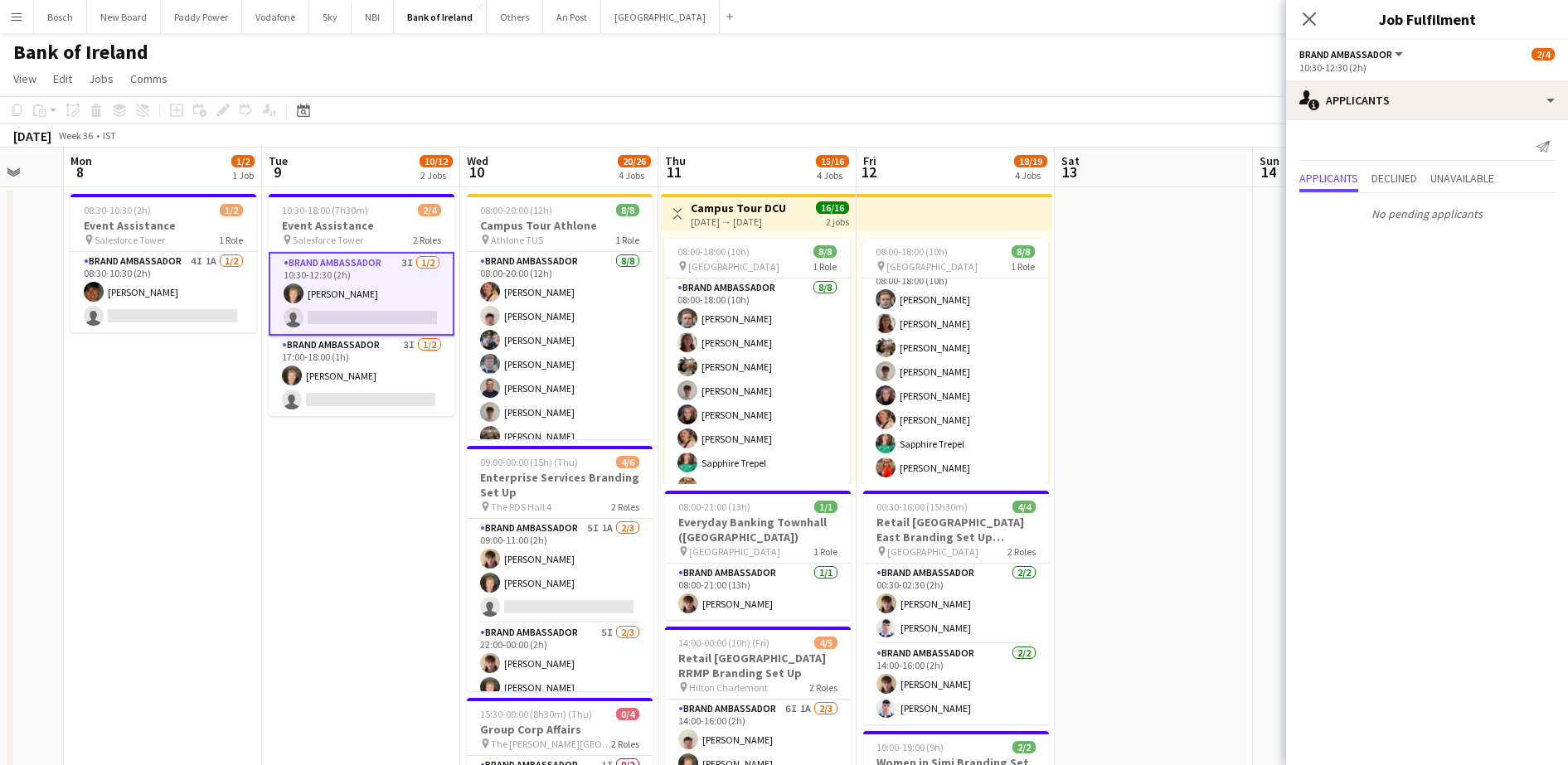
click at [1053, 78] on app-page-menu "View Day view expanded Day view collapsed Month view Date picker Jump to [DATE]…" at bounding box center [784, 80] width 1568 height 31
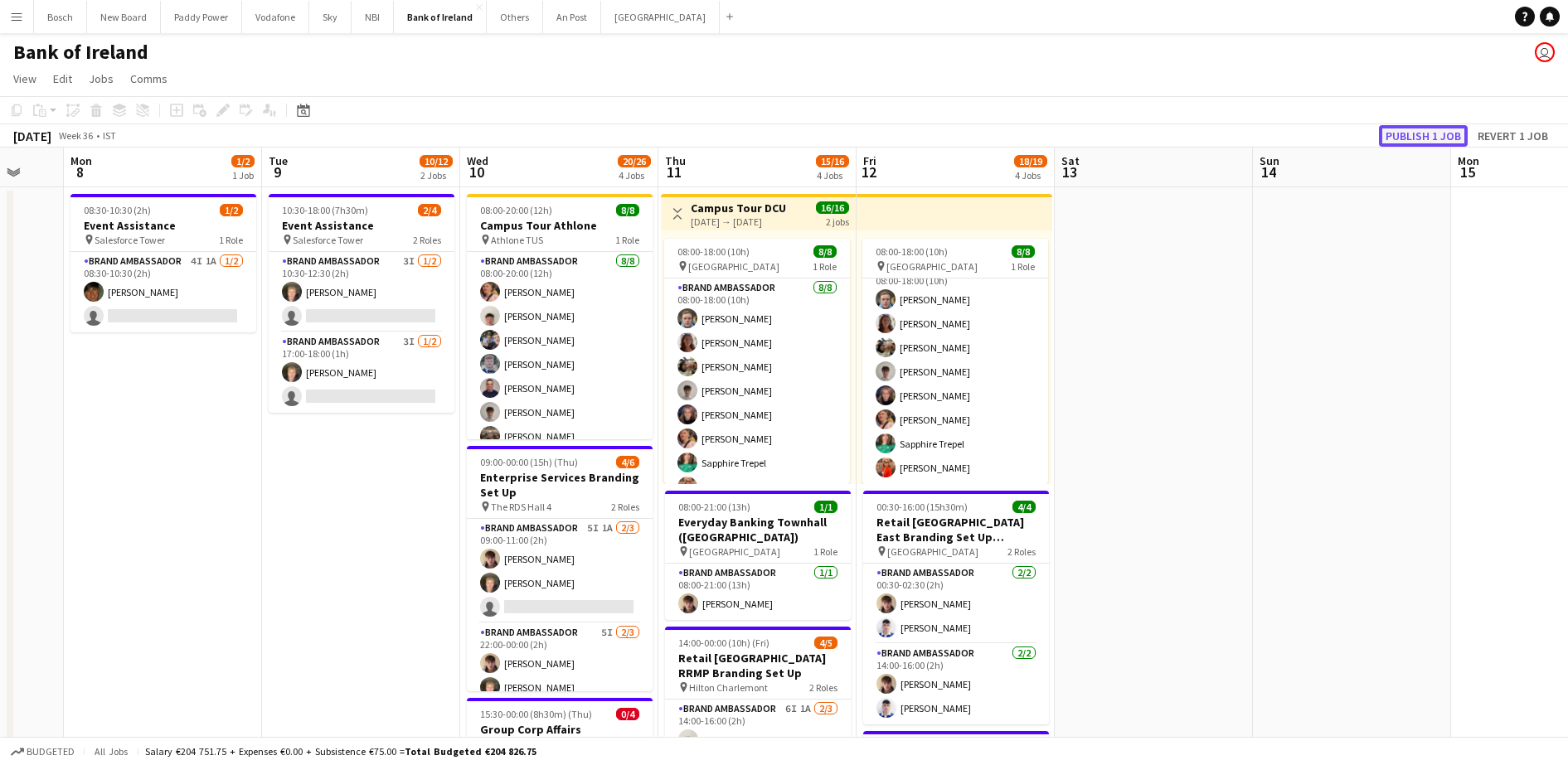
click at [1444, 133] on button "Publish 1 job" at bounding box center [1423, 136] width 89 height 22
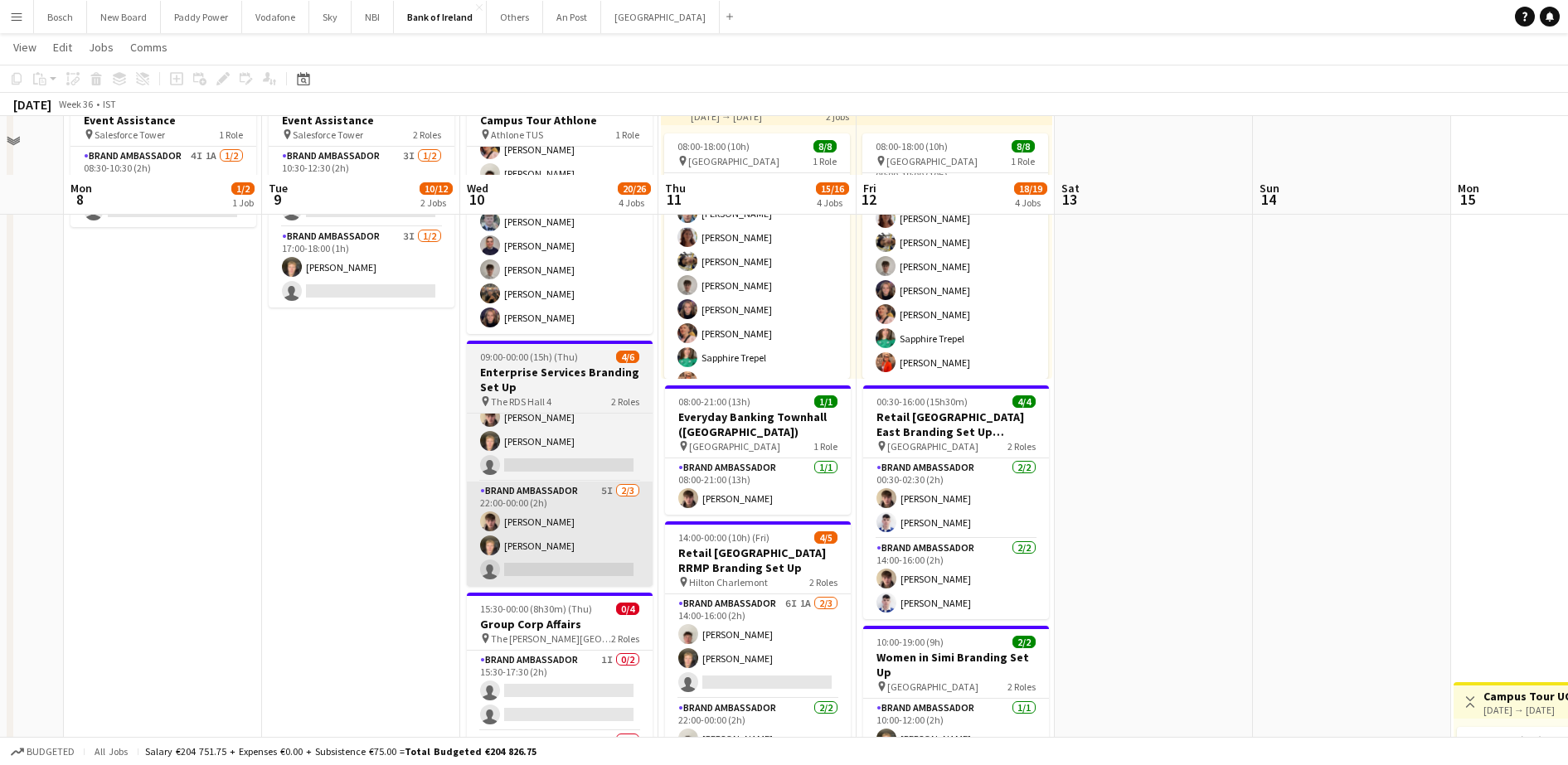
scroll to position [208, 0]
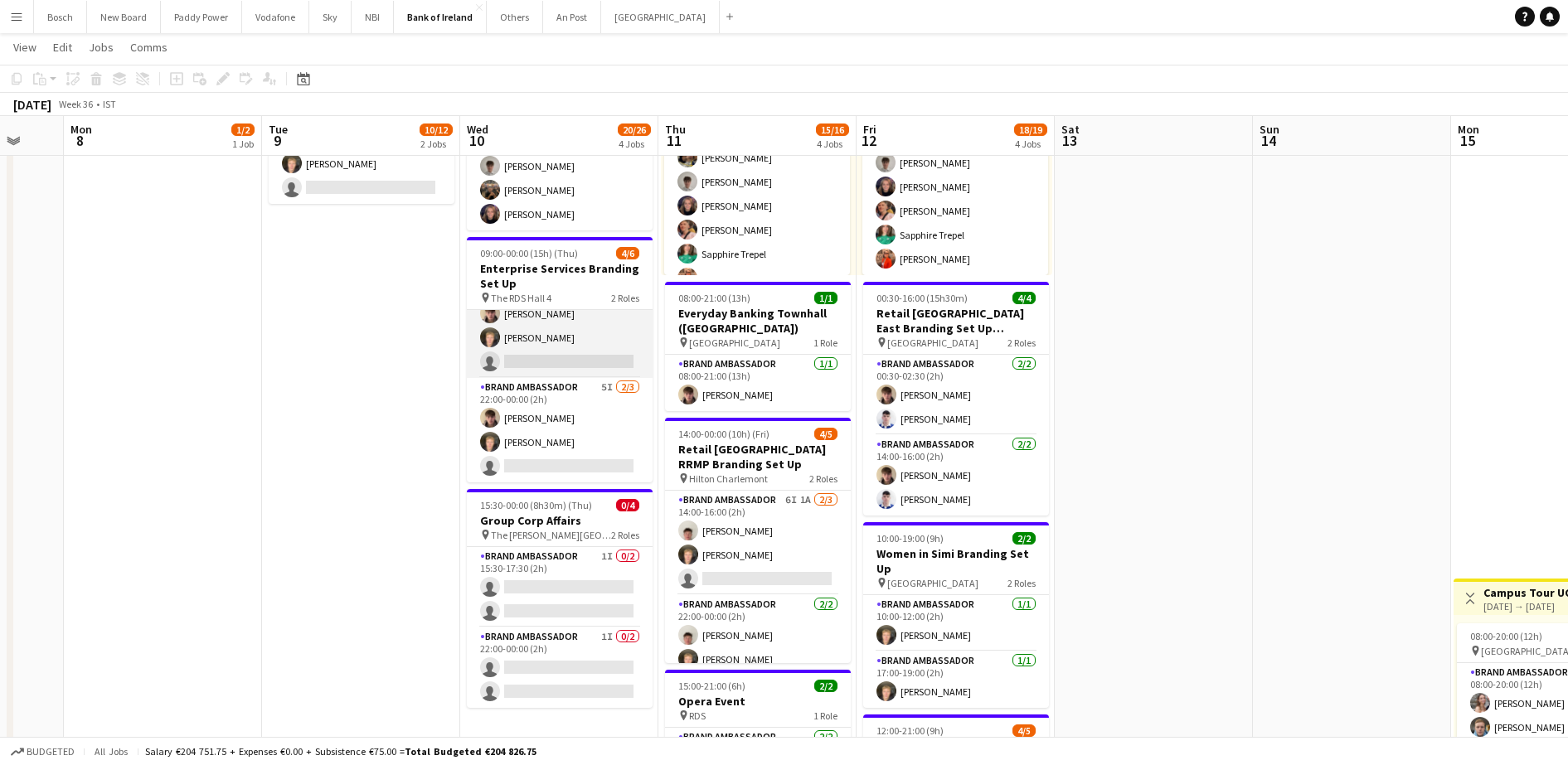
click at [556, 337] on app-card-role "Brand Ambassador 5I 1A [DATE] 09:00-11:00 (2h) [PERSON_NAME] [PERSON_NAME] sing…" at bounding box center [559, 326] width 186 height 105
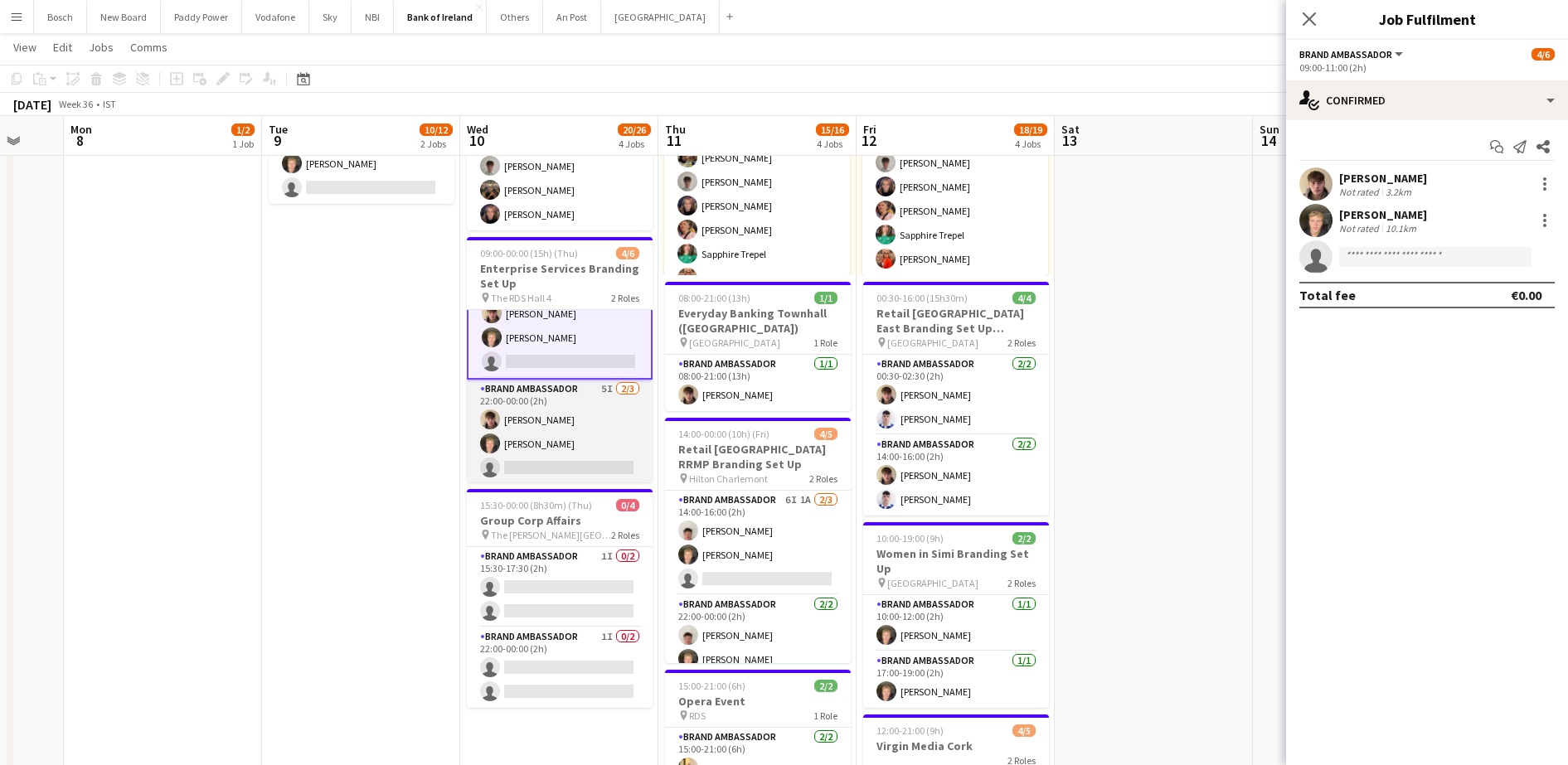
scroll to position [0, 0]
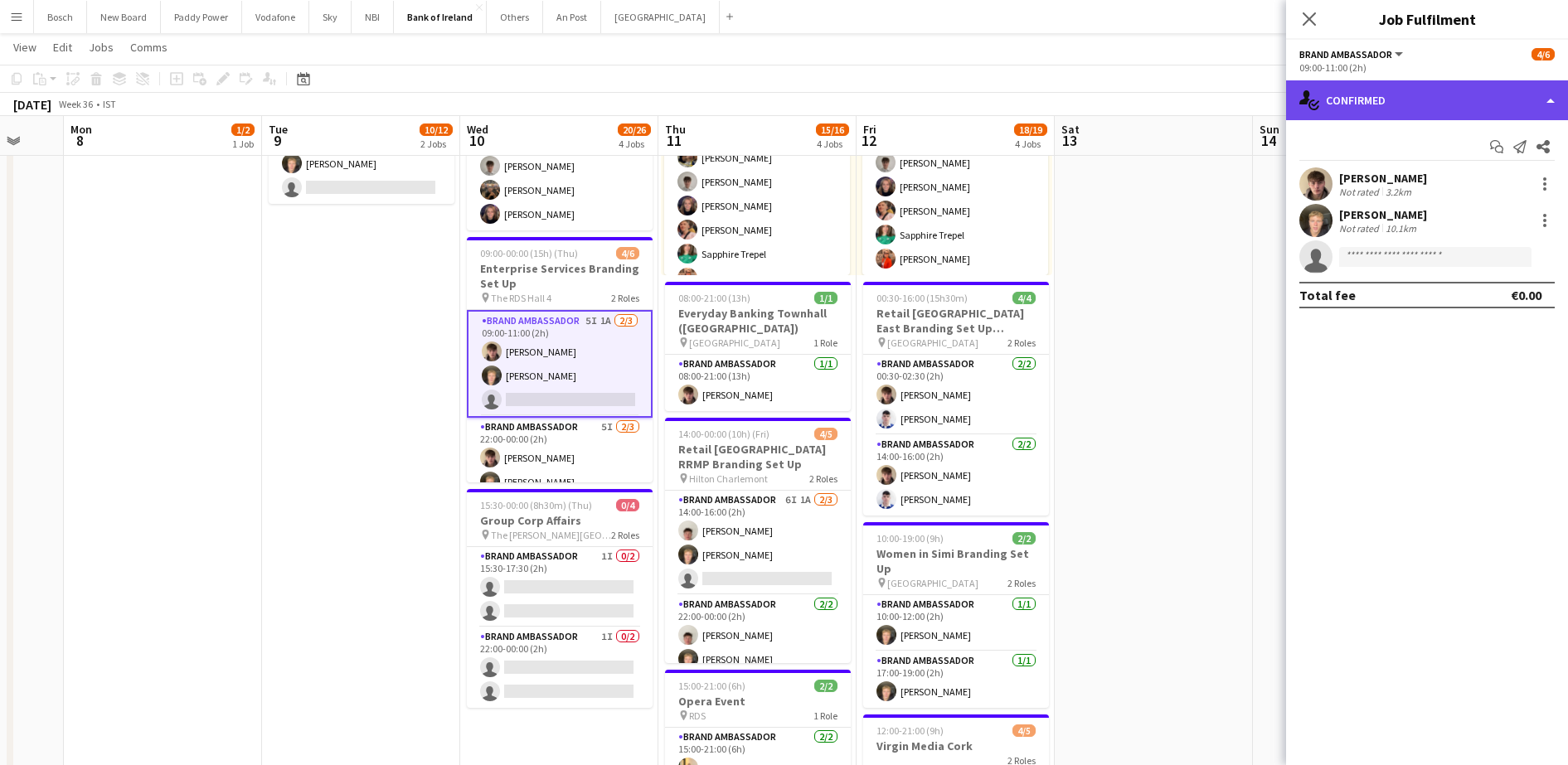
click at [1394, 86] on div "single-neutral-actions-check-2 Confirmed" at bounding box center [1426, 100] width 282 height 40
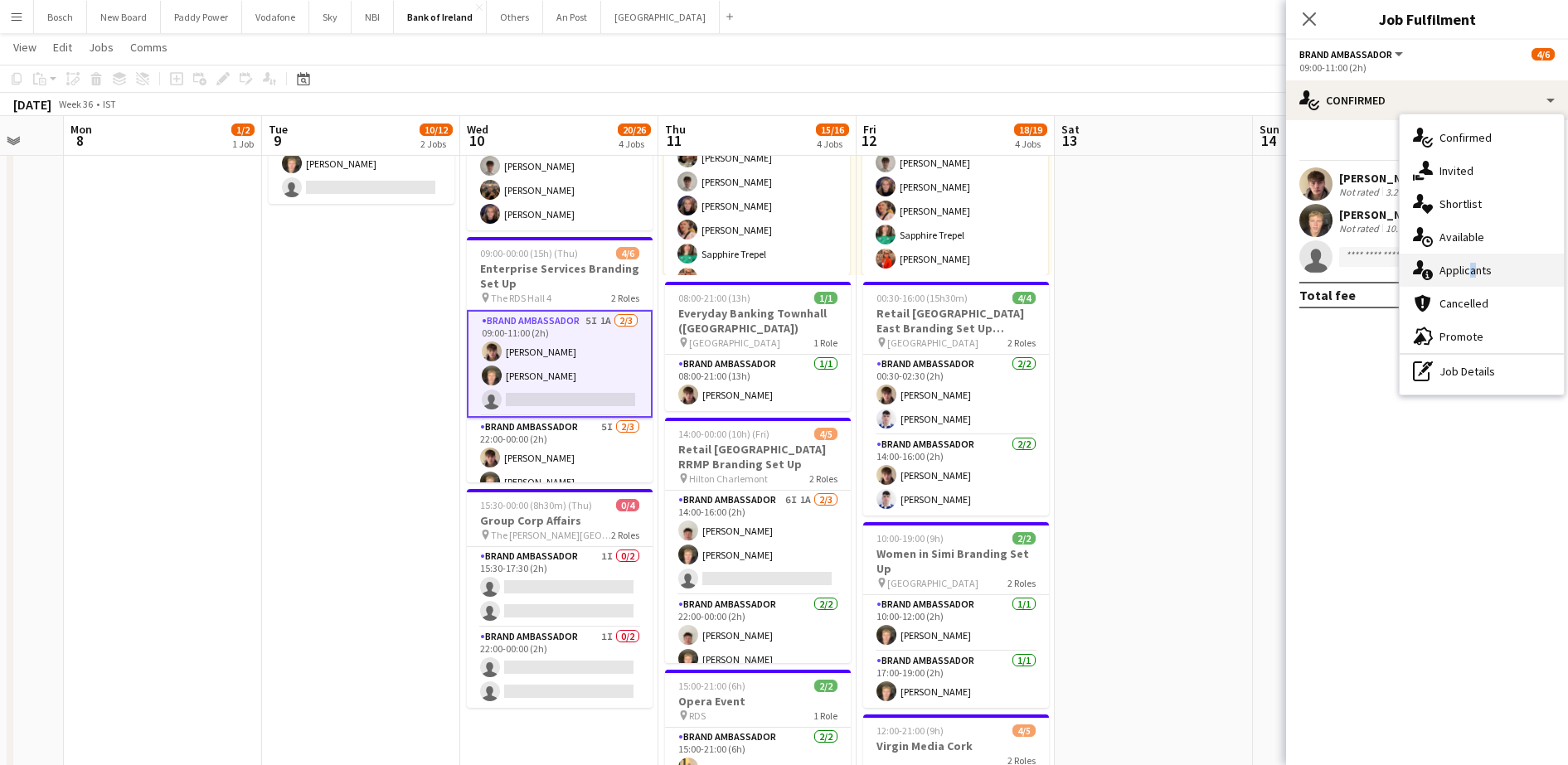
drag, startPoint x: 1469, startPoint y: 286, endPoint x: 1465, endPoint y: 271, distance: 15.5
click at [1465, 271] on div "single-neutral-actions-check-2 Confirmed single-neutral-actions-share-1 Invited…" at bounding box center [1482, 254] width 164 height 280
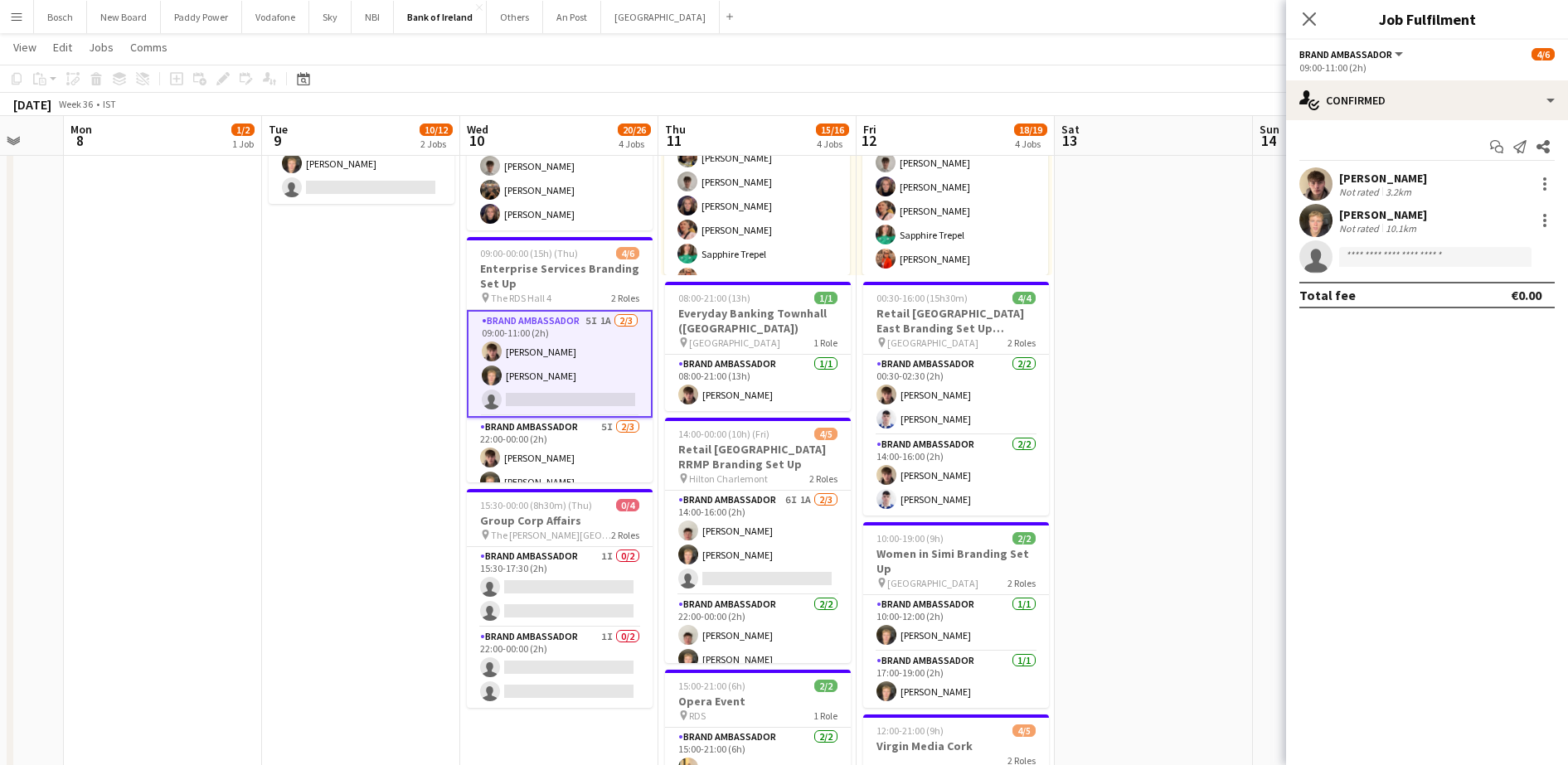
click at [1416, 145] on div "Start chat Send notification Share" at bounding box center [1427, 147] width 256 height 27
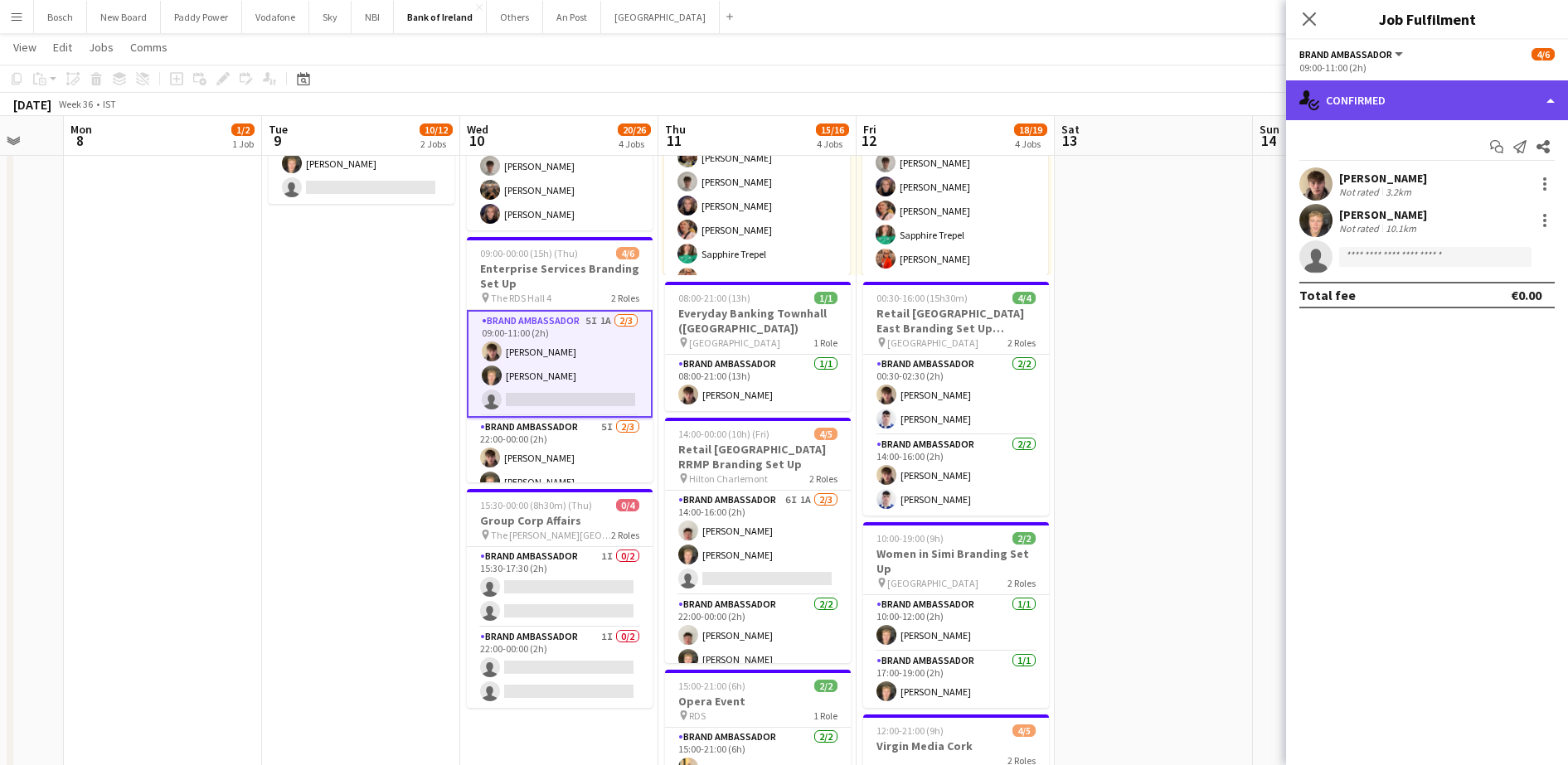
click at [1405, 102] on div "single-neutral-actions-check-2 Confirmed" at bounding box center [1426, 100] width 282 height 40
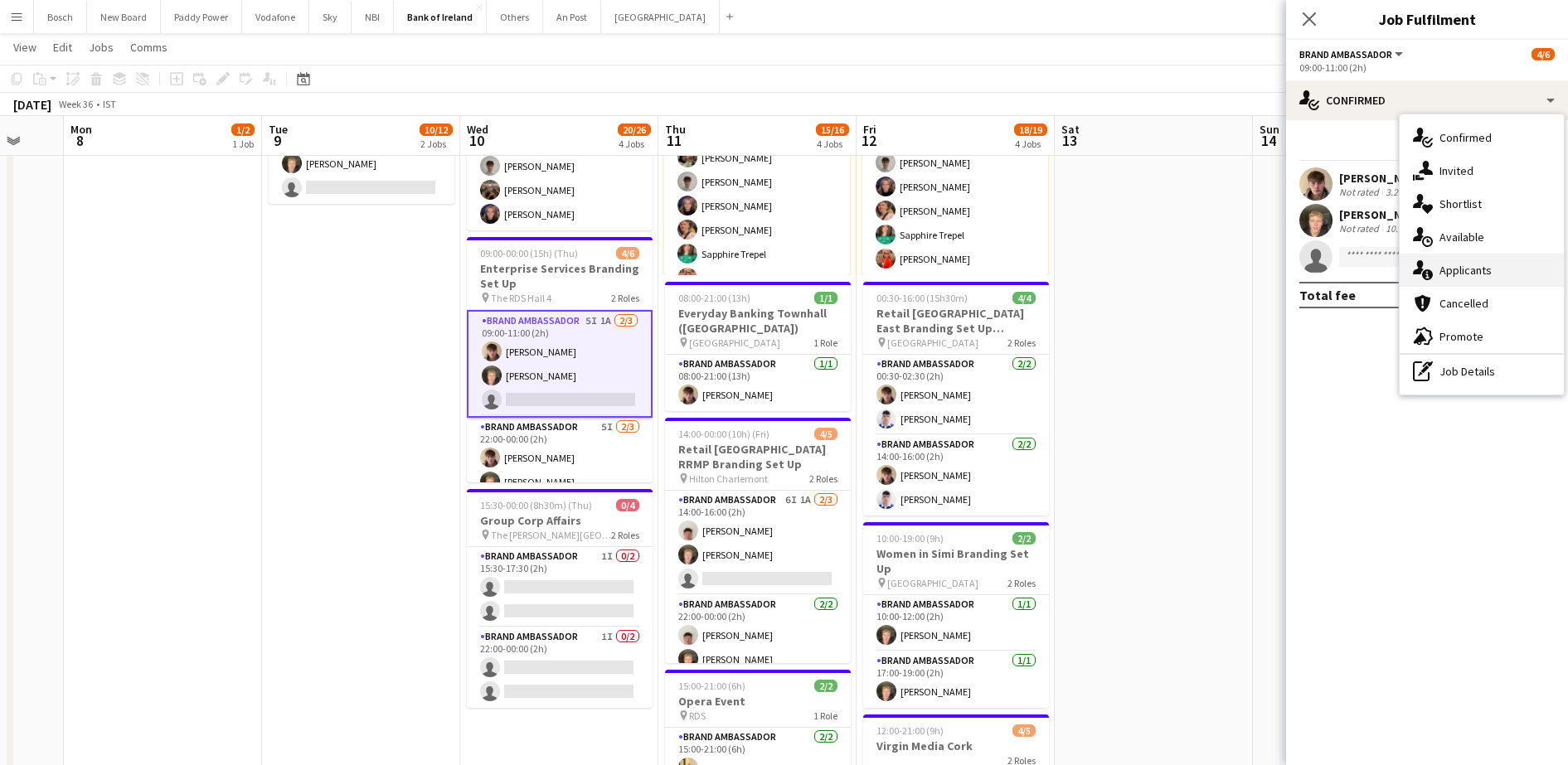
click at [1476, 274] on div "single-neutral-actions-information Applicants" at bounding box center [1482, 270] width 164 height 33
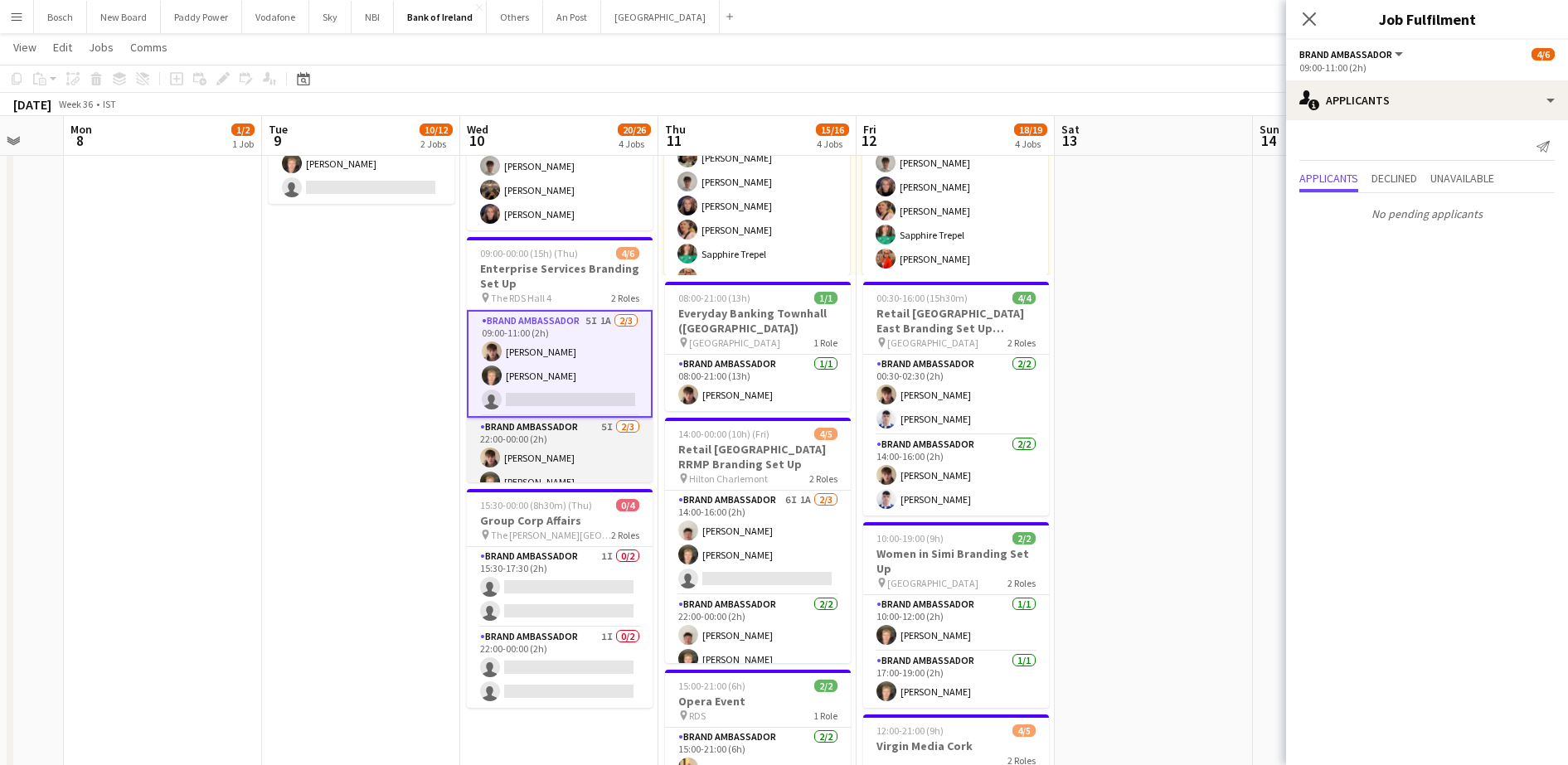
click at [505, 457] on app-card-role "Brand Ambassador 5I [DATE] 22:00-00:00 (2h) [PERSON_NAME] [PERSON_NAME] single-…" at bounding box center [559, 470] width 186 height 105
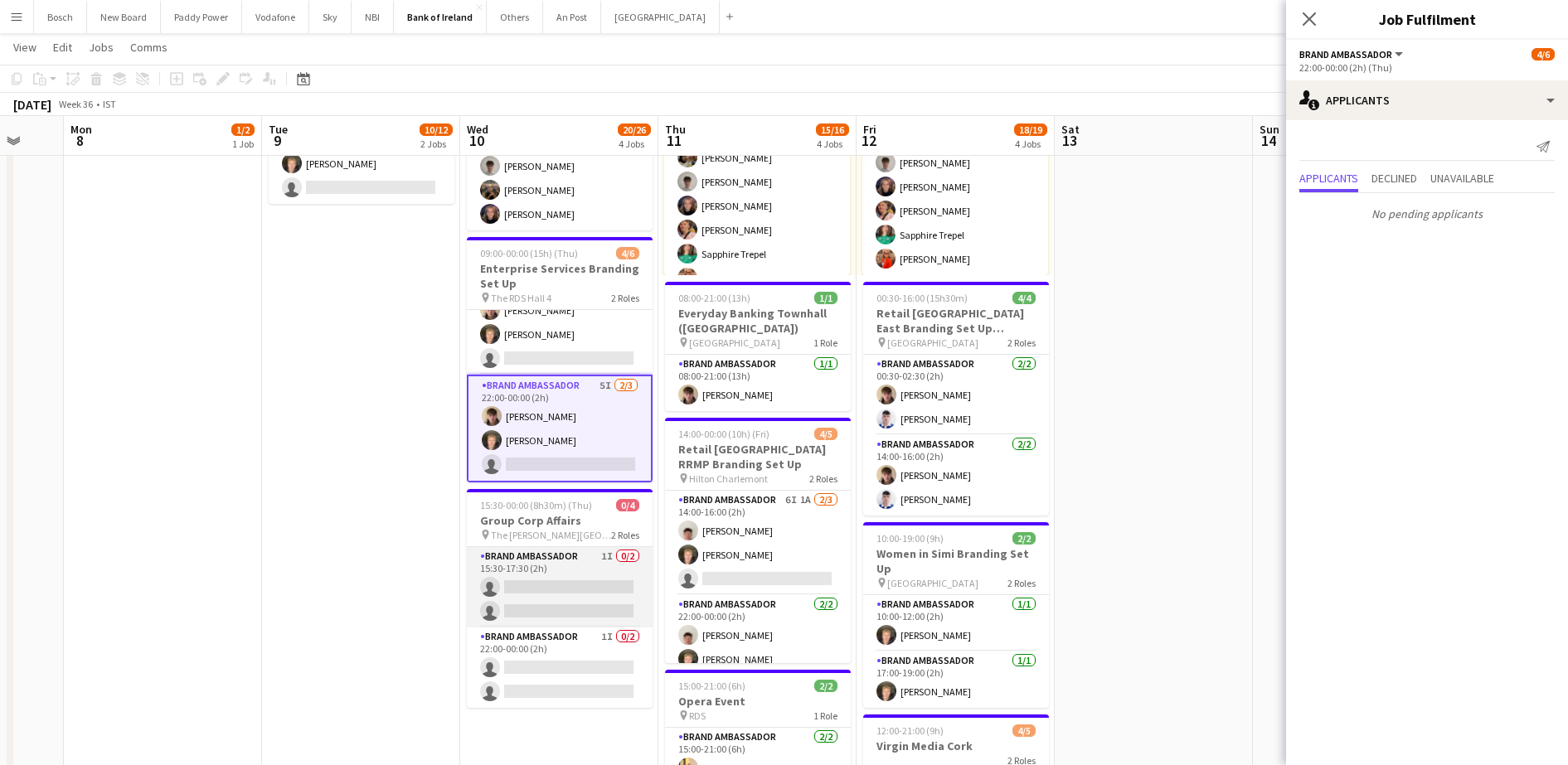
click at [554, 588] on app-card-role "Brand Ambassador 1I 0/2 15:30-17:30 (2h) single-neutral-actions single-neutral-…" at bounding box center [559, 587] width 186 height 80
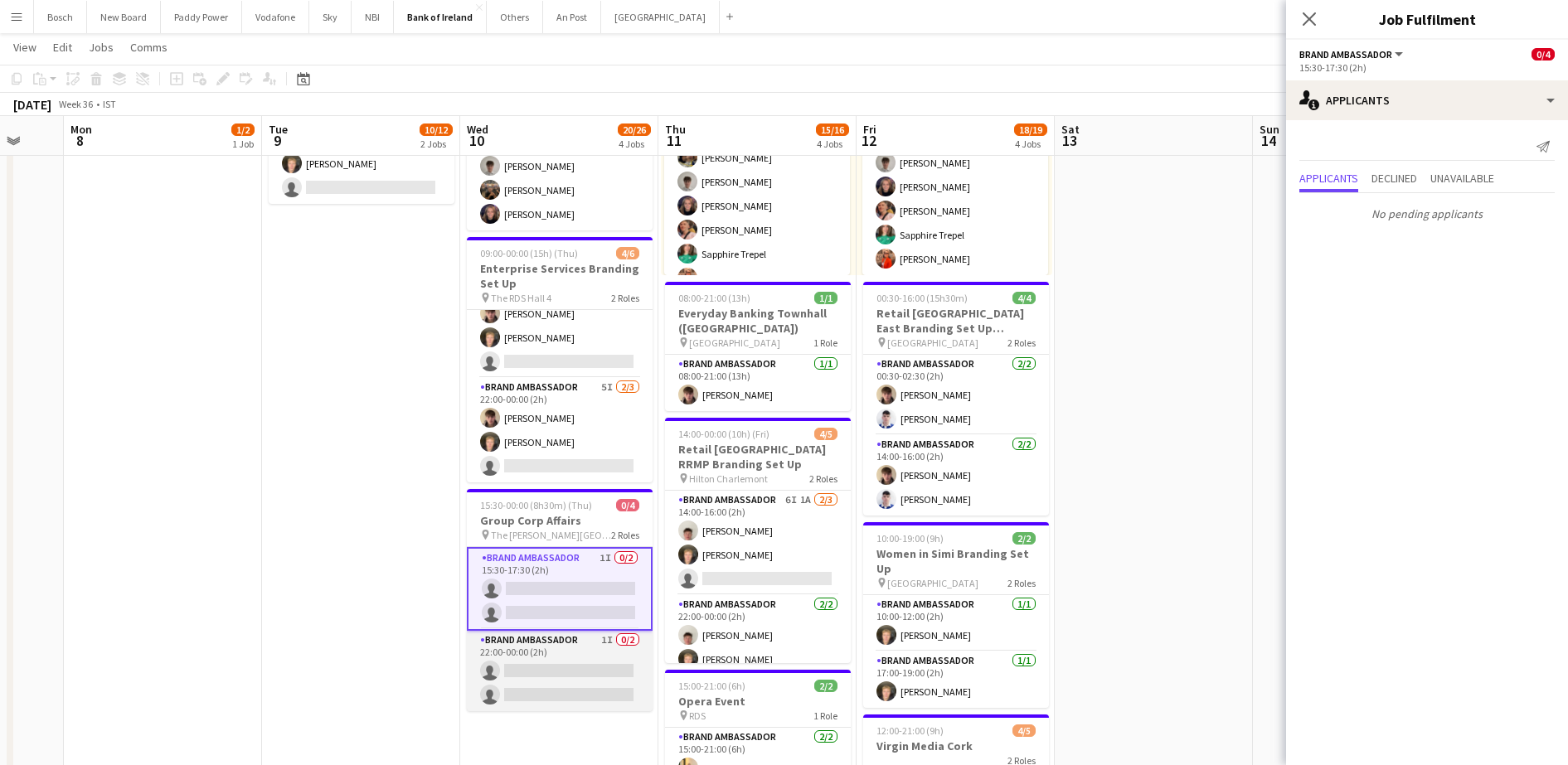
click at [556, 662] on app-card-role "Brand Ambassador 1I 0/2 22:00-00:00 (2h) single-neutral-actions single-neutral-…" at bounding box center [559, 671] width 186 height 80
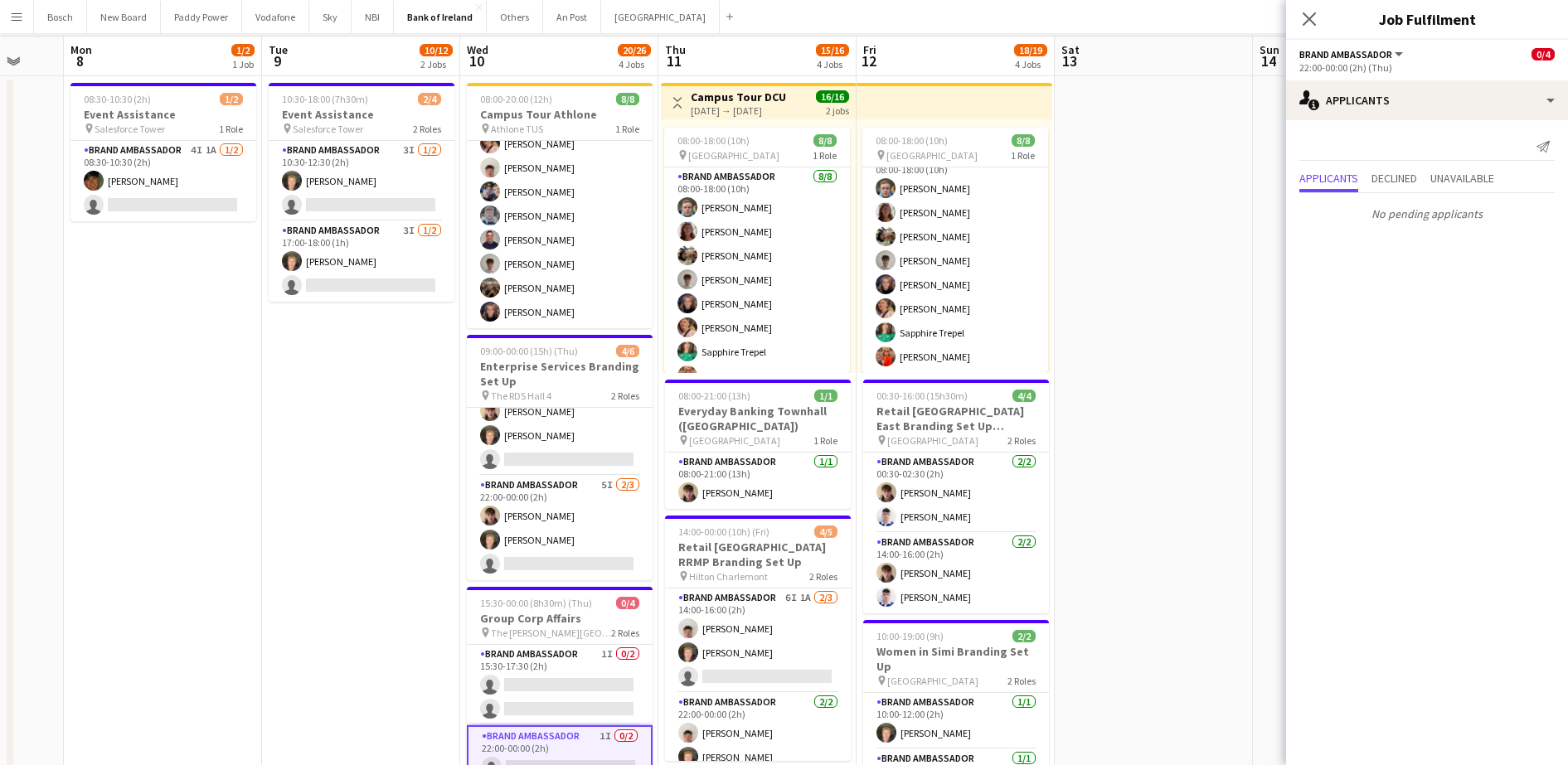
scroll to position [0, 0]
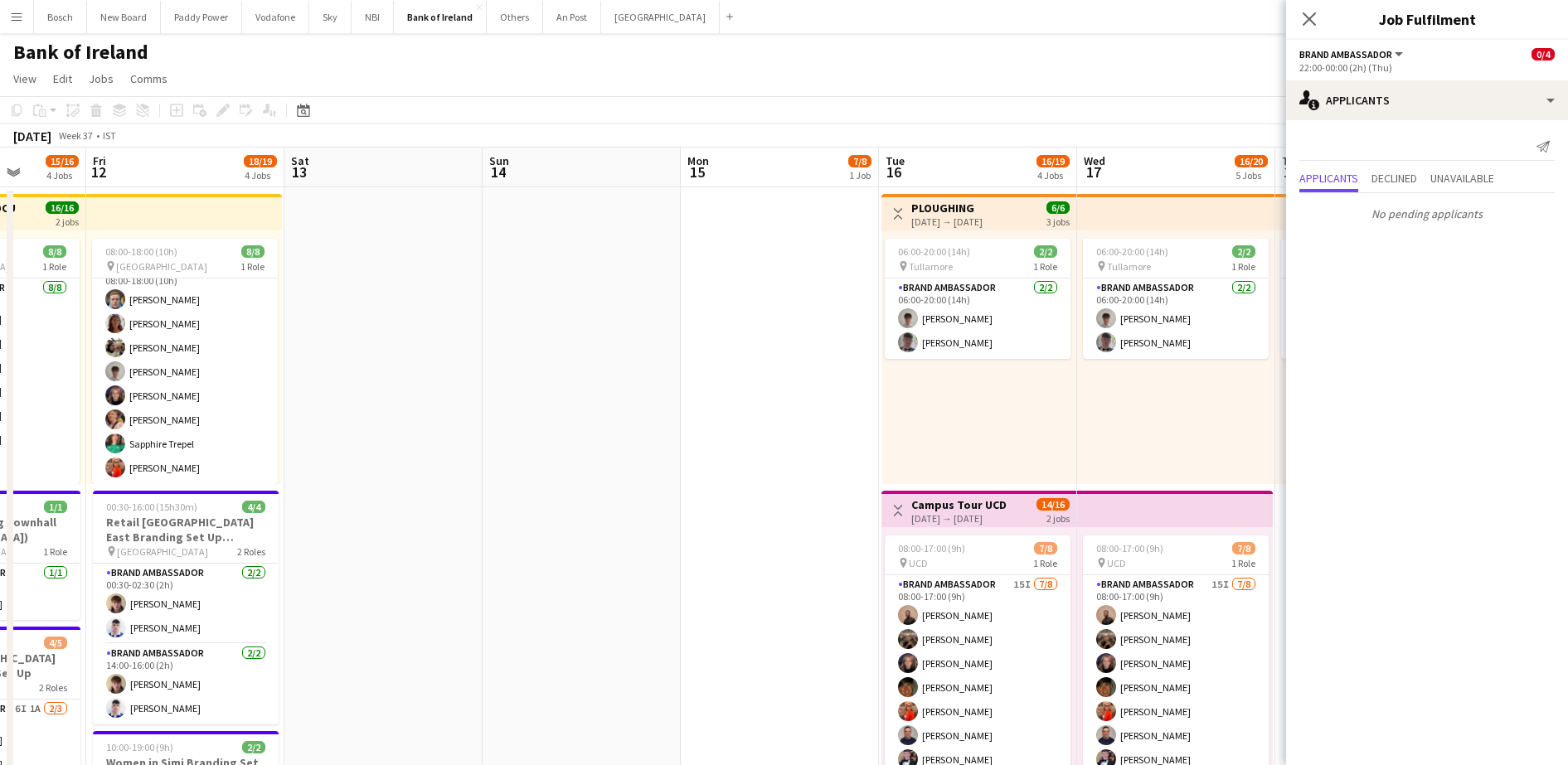
drag, startPoint x: 1161, startPoint y: 551, endPoint x: 369, endPoint y: 523, distance: 792.5
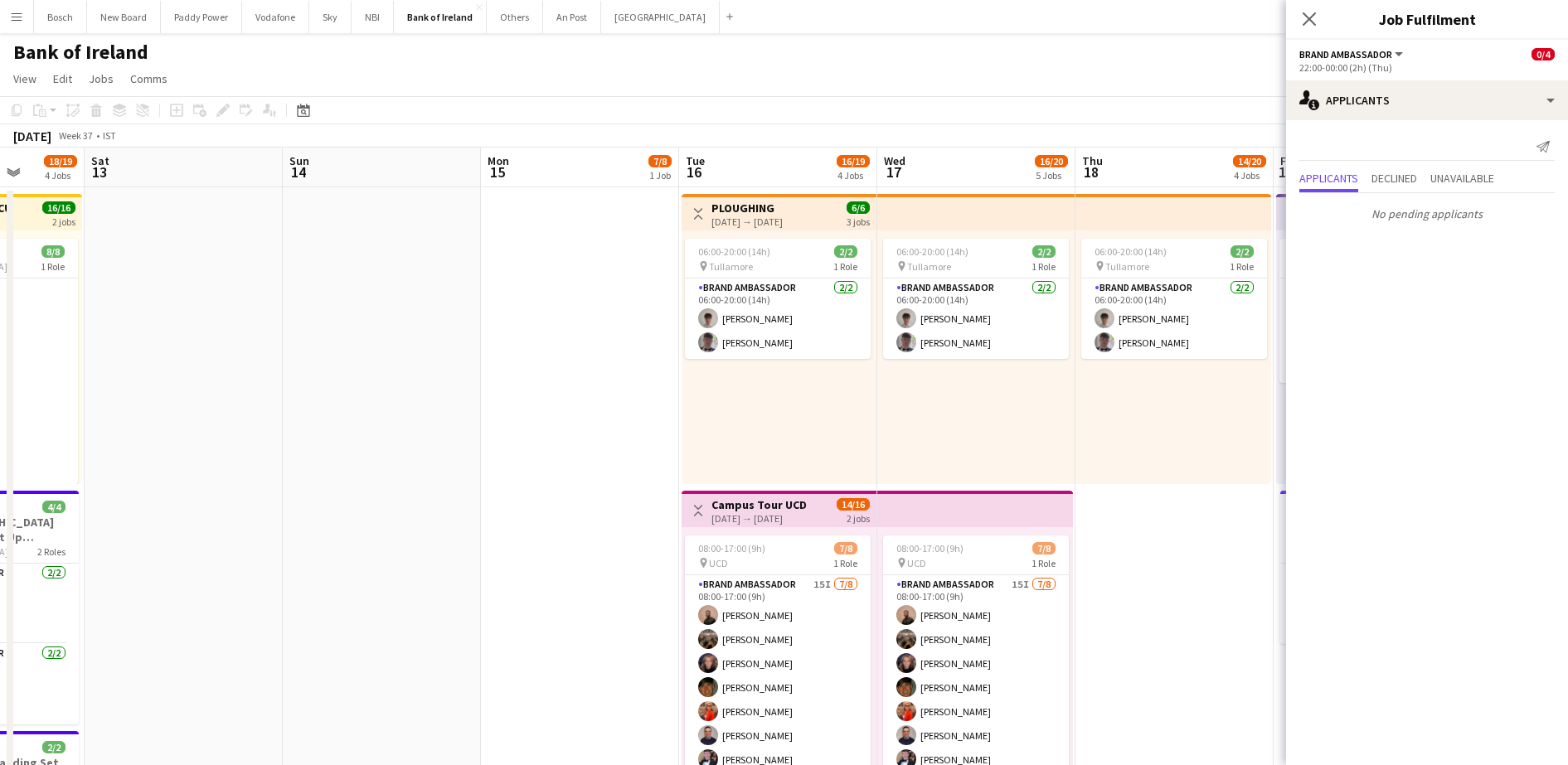
drag, startPoint x: 986, startPoint y: 467, endPoint x: 412, endPoint y: 502, distance: 575.1
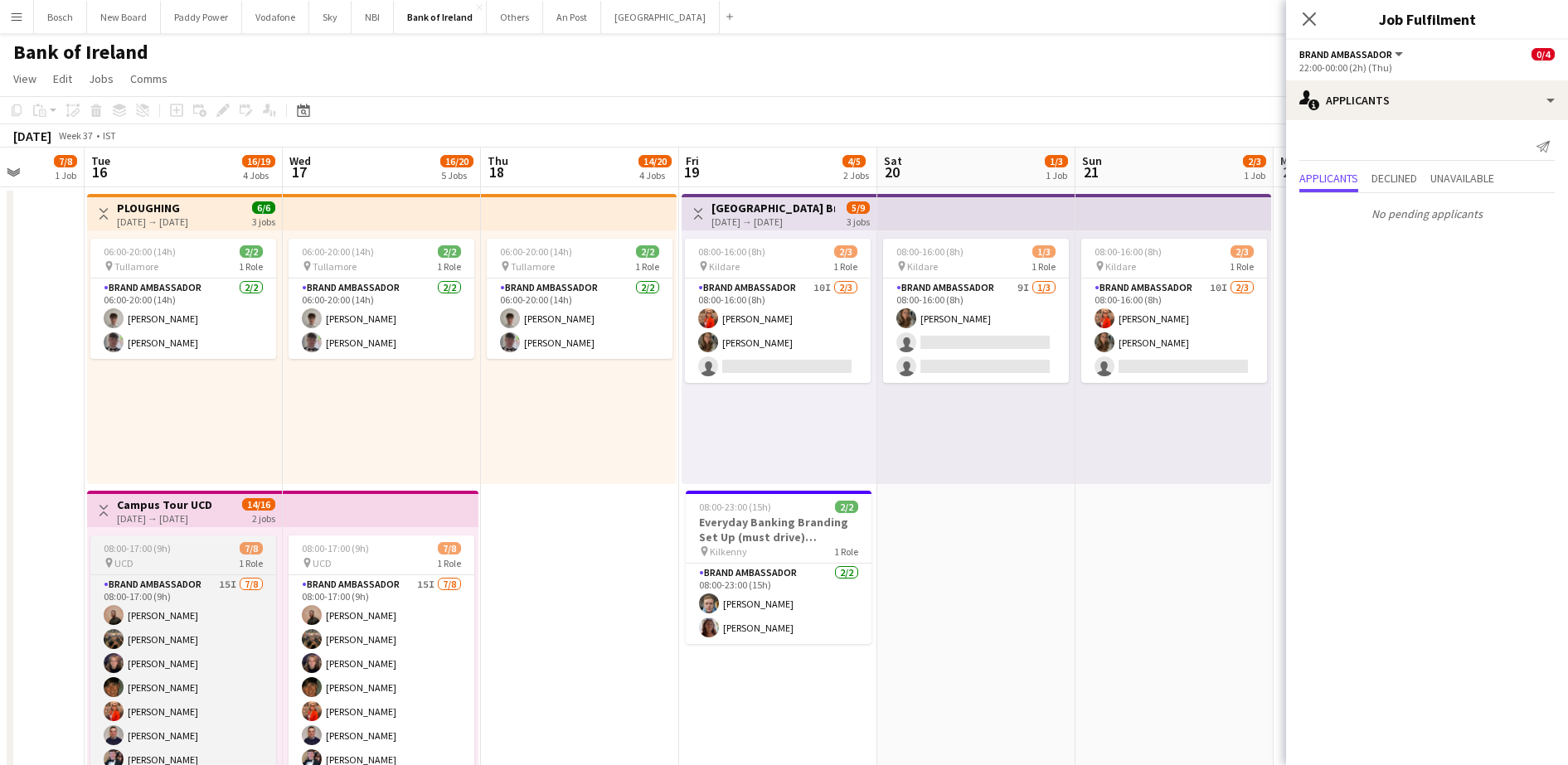
scroll to position [0, 510]
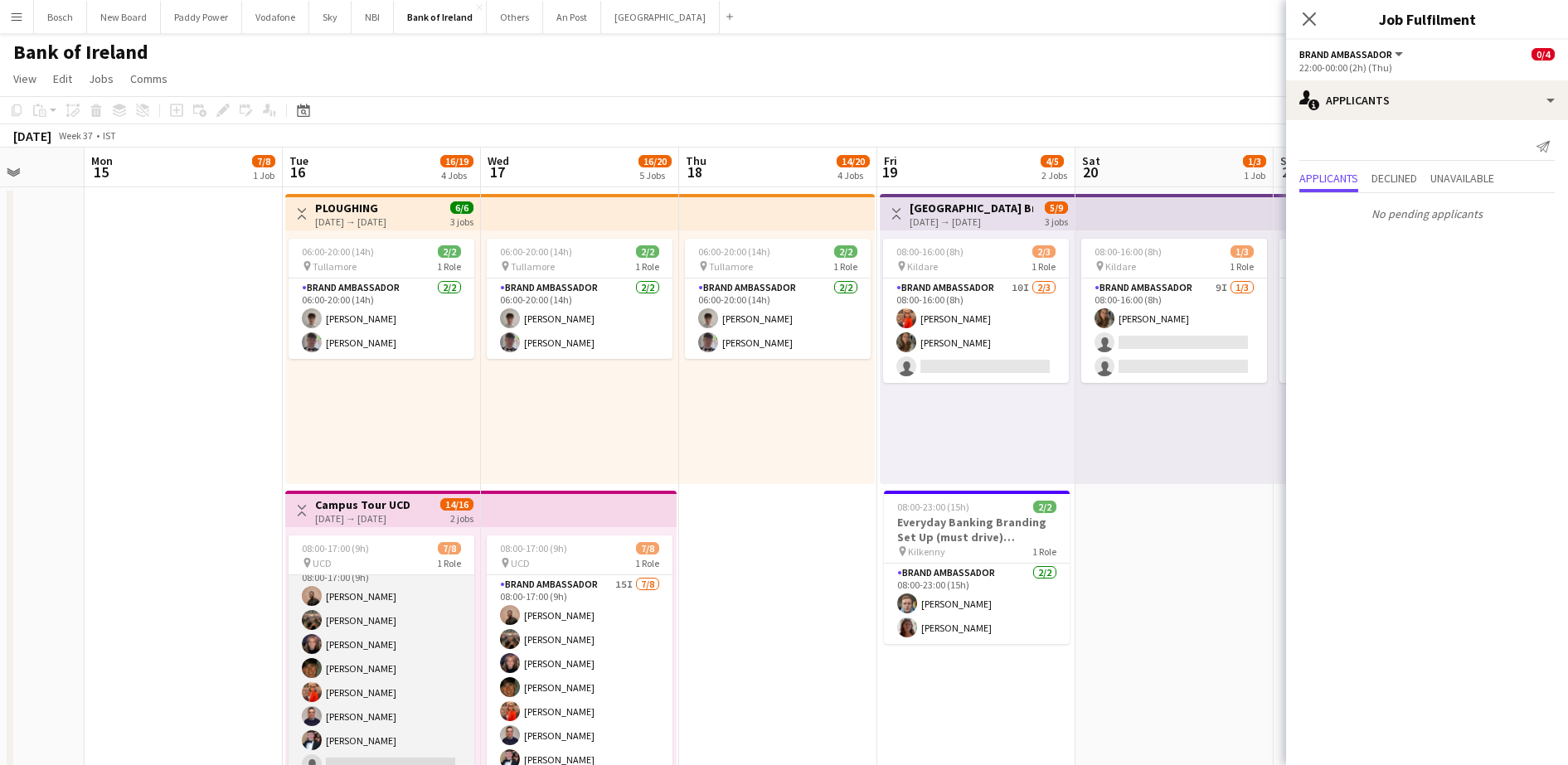
click at [395, 670] on app-card-role "Brand Ambassador 15I [DATE] 08:00-17:00 (9h) [PERSON_NAME] [PERSON_NAME] Cramol…" at bounding box center [381, 669] width 186 height 225
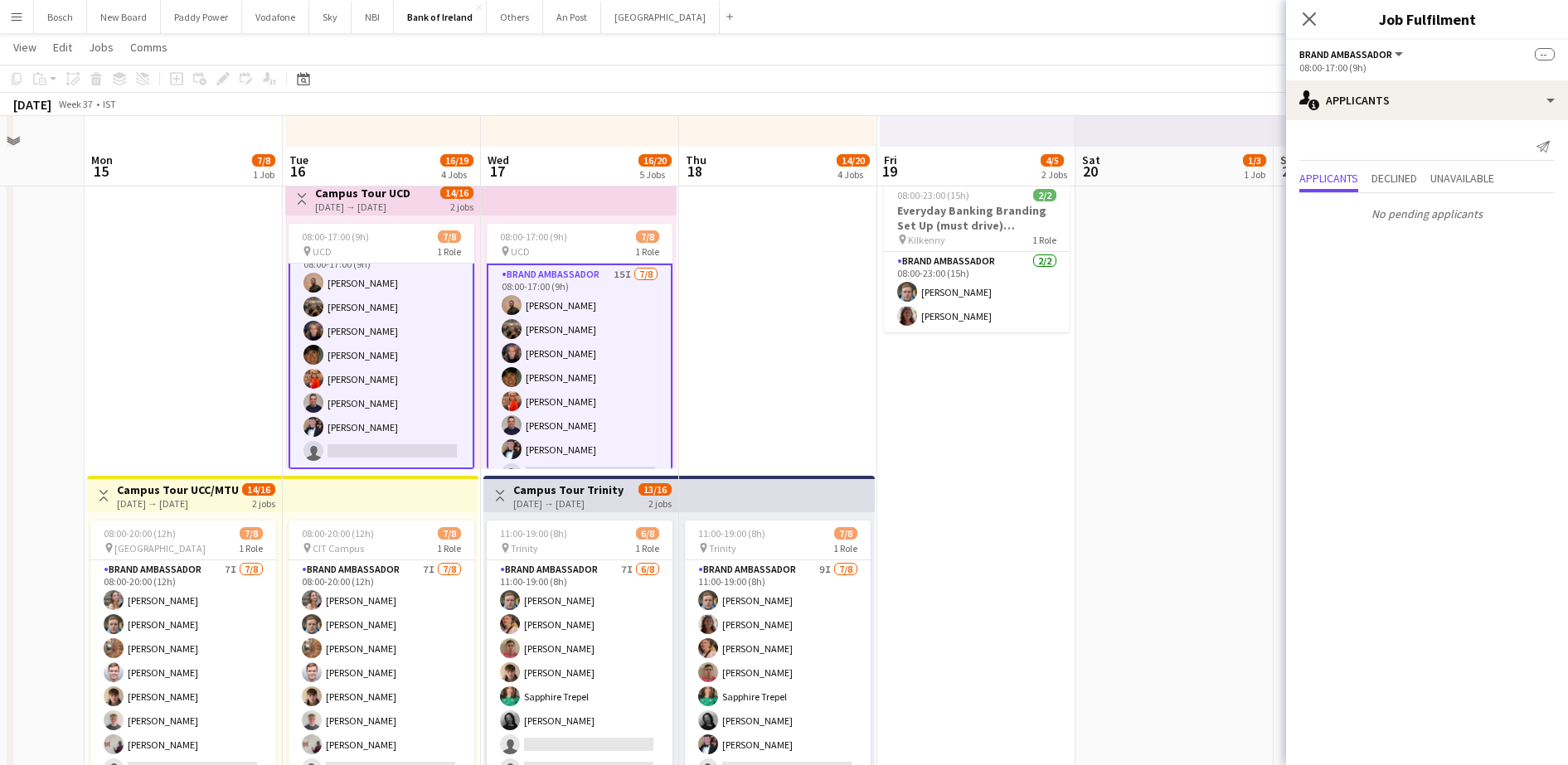
scroll to position [414, 0]
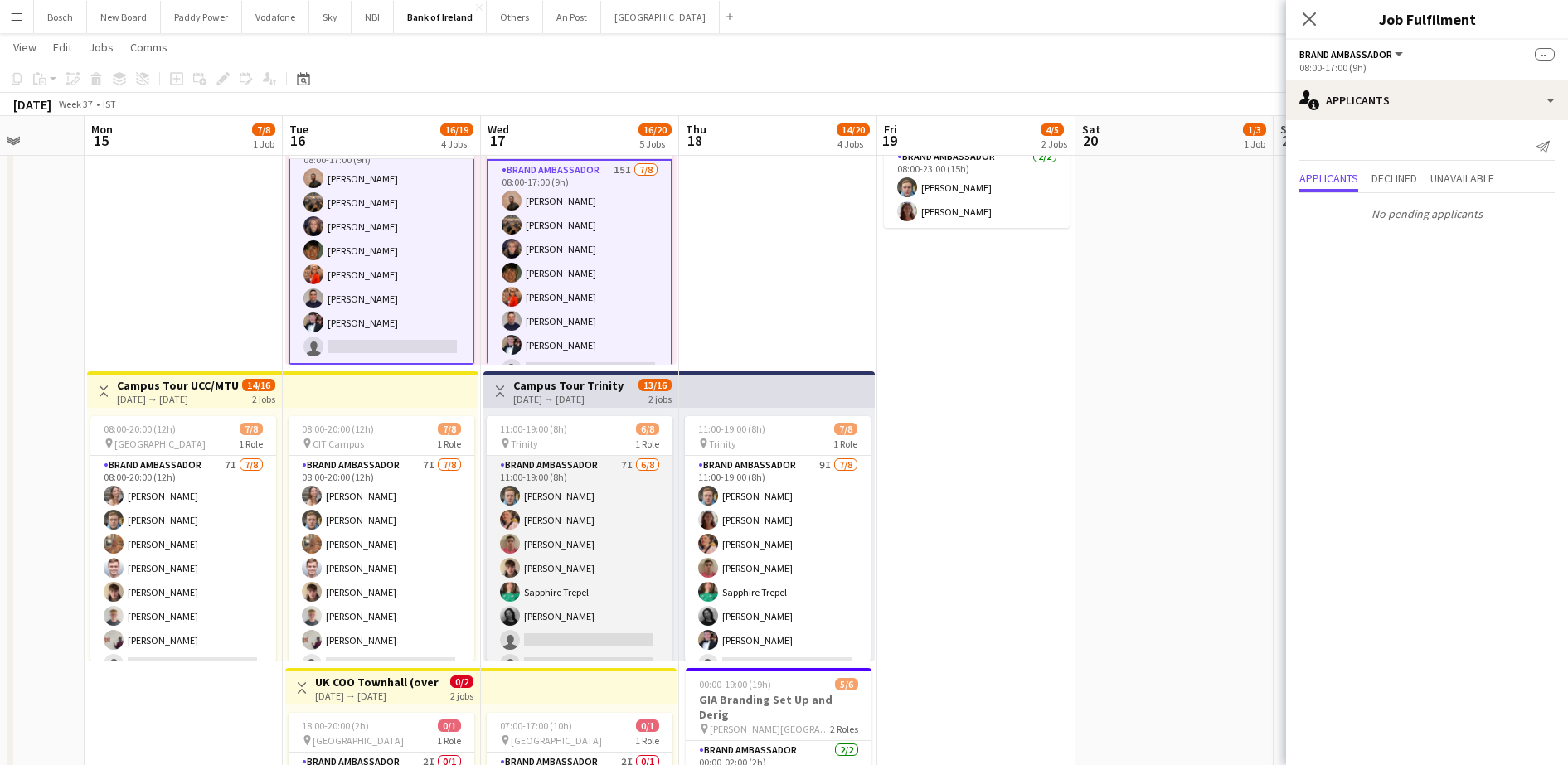
click at [618, 604] on app-card-role "Brand Ambassador 7I [DATE] 11:00-19:00 (8h) [PERSON_NAME] [PERSON_NAME] [PERSON…" at bounding box center [579, 569] width 186 height 225
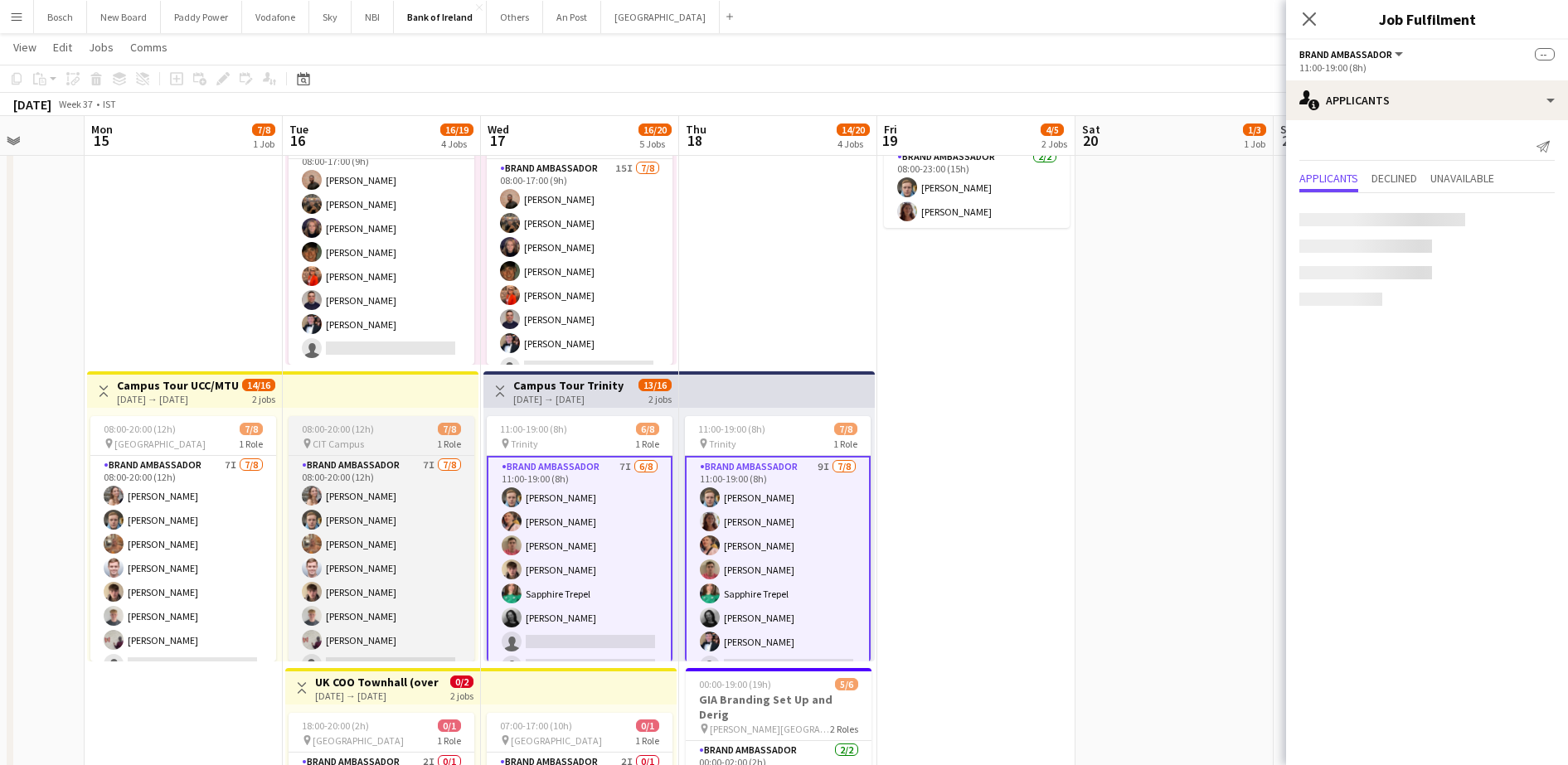
scroll to position [19, 0]
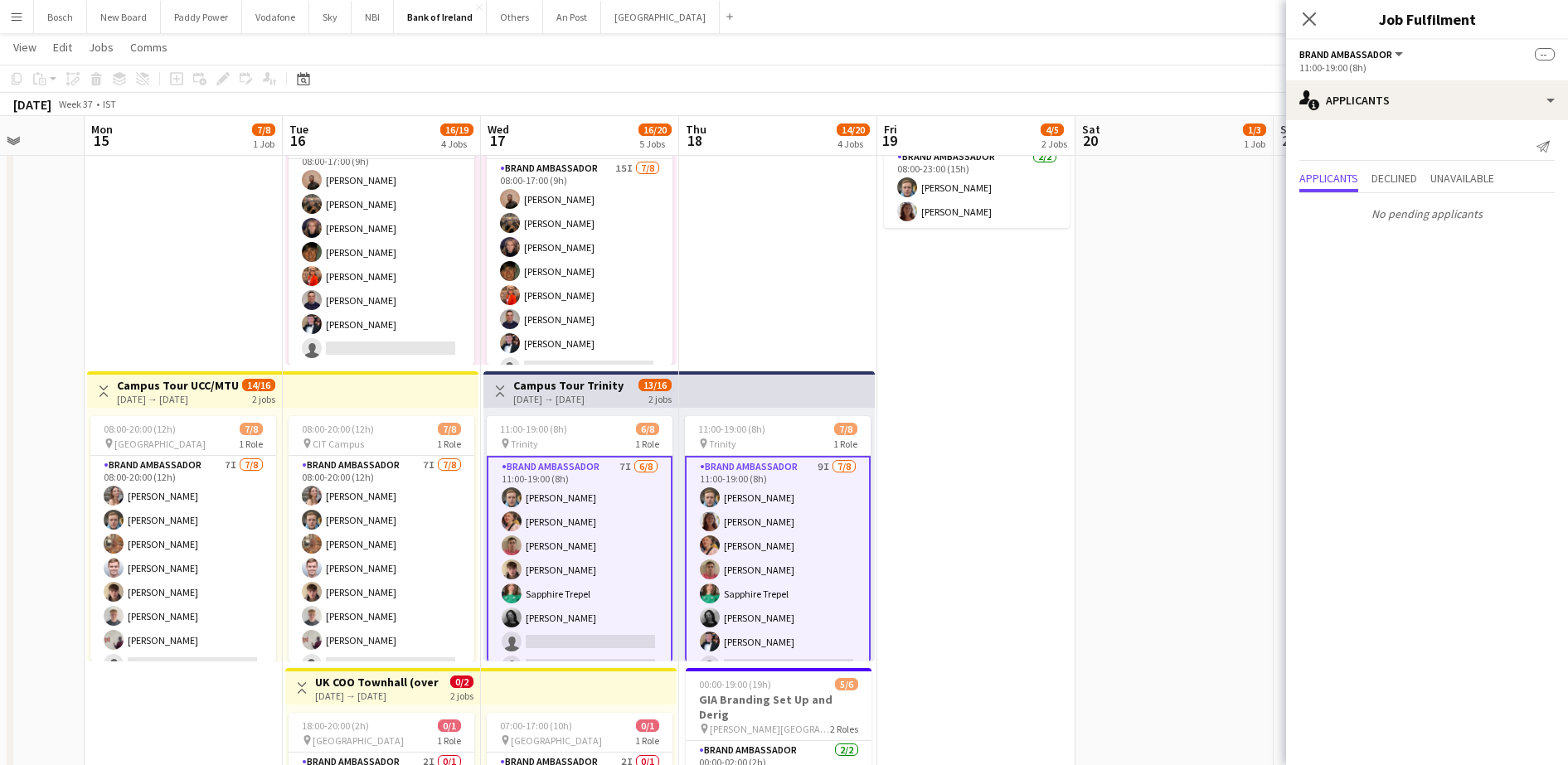
click at [287, 598] on div "08:00-20:00 (12h) 7/8 pin CIT Campus 1 Role Brand Ambassador 7I 7/8 08:00-20:00…" at bounding box center [380, 535] width 195 height 254
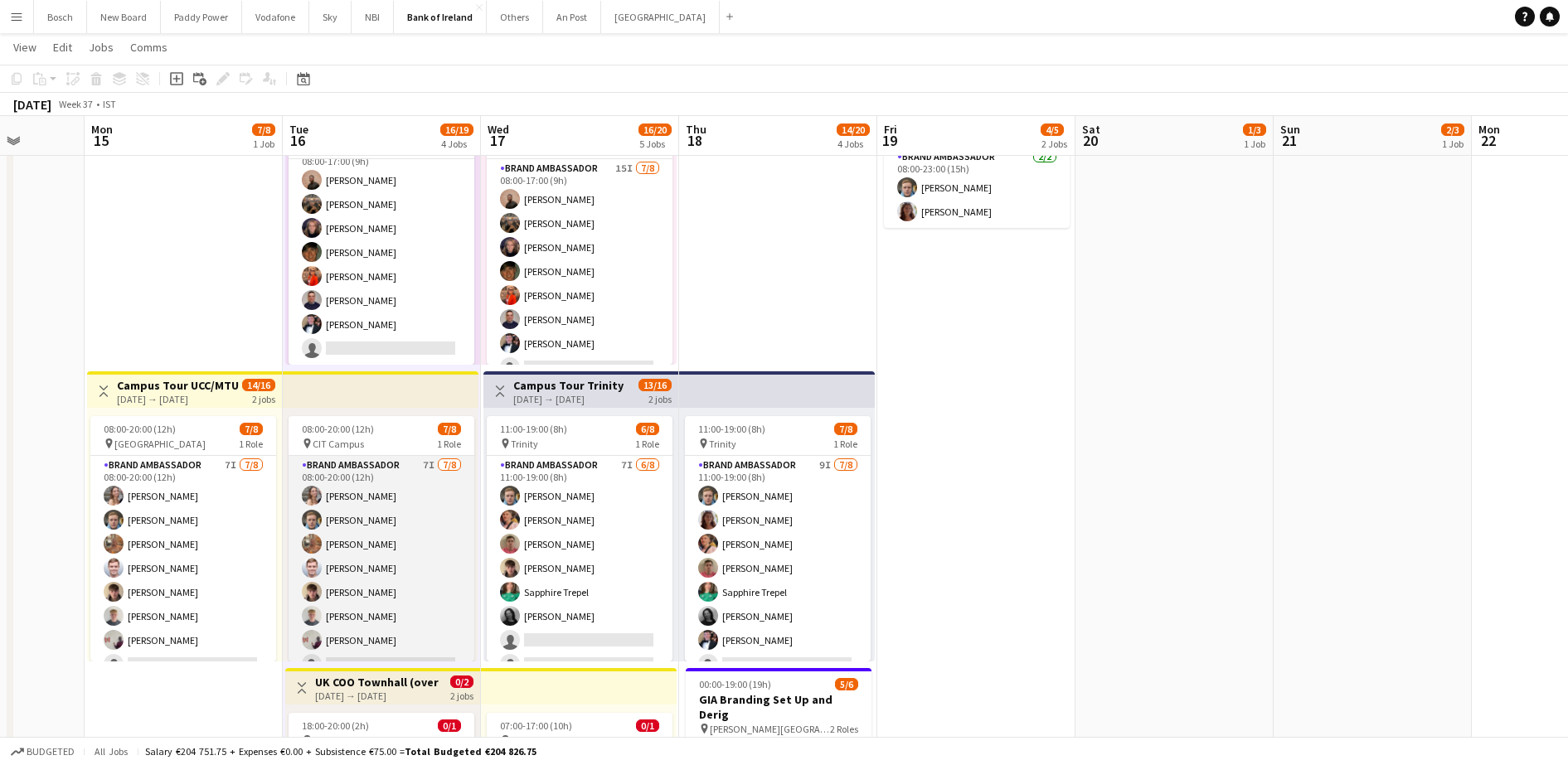
click at [345, 541] on app-card-role "Brand Ambassador 7I [DATE] 08:00-20:00 (12h) [PERSON_NAME] [PERSON_NAME] [PERSO…" at bounding box center [381, 569] width 186 height 225
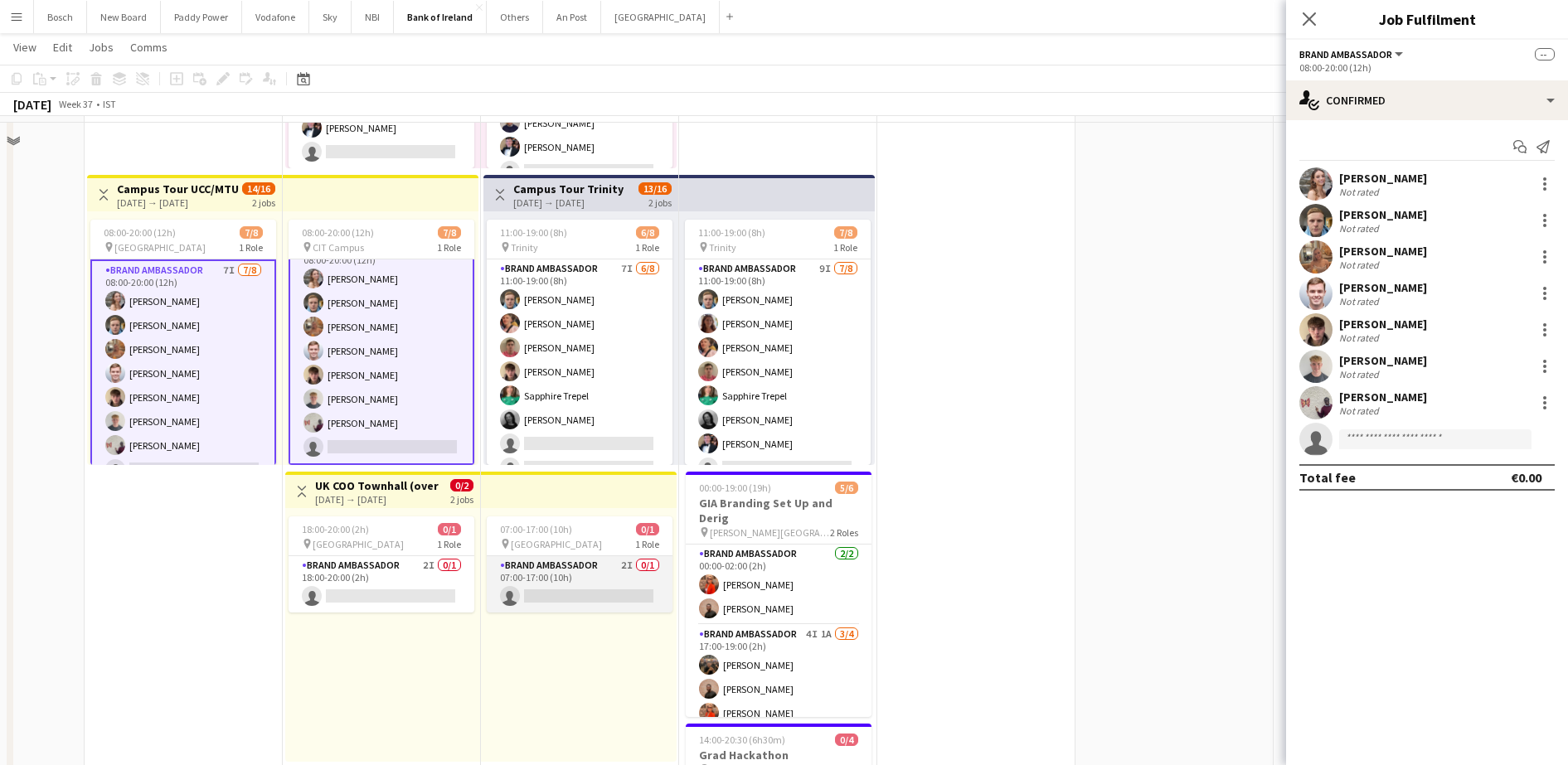
scroll to position [622, 0]
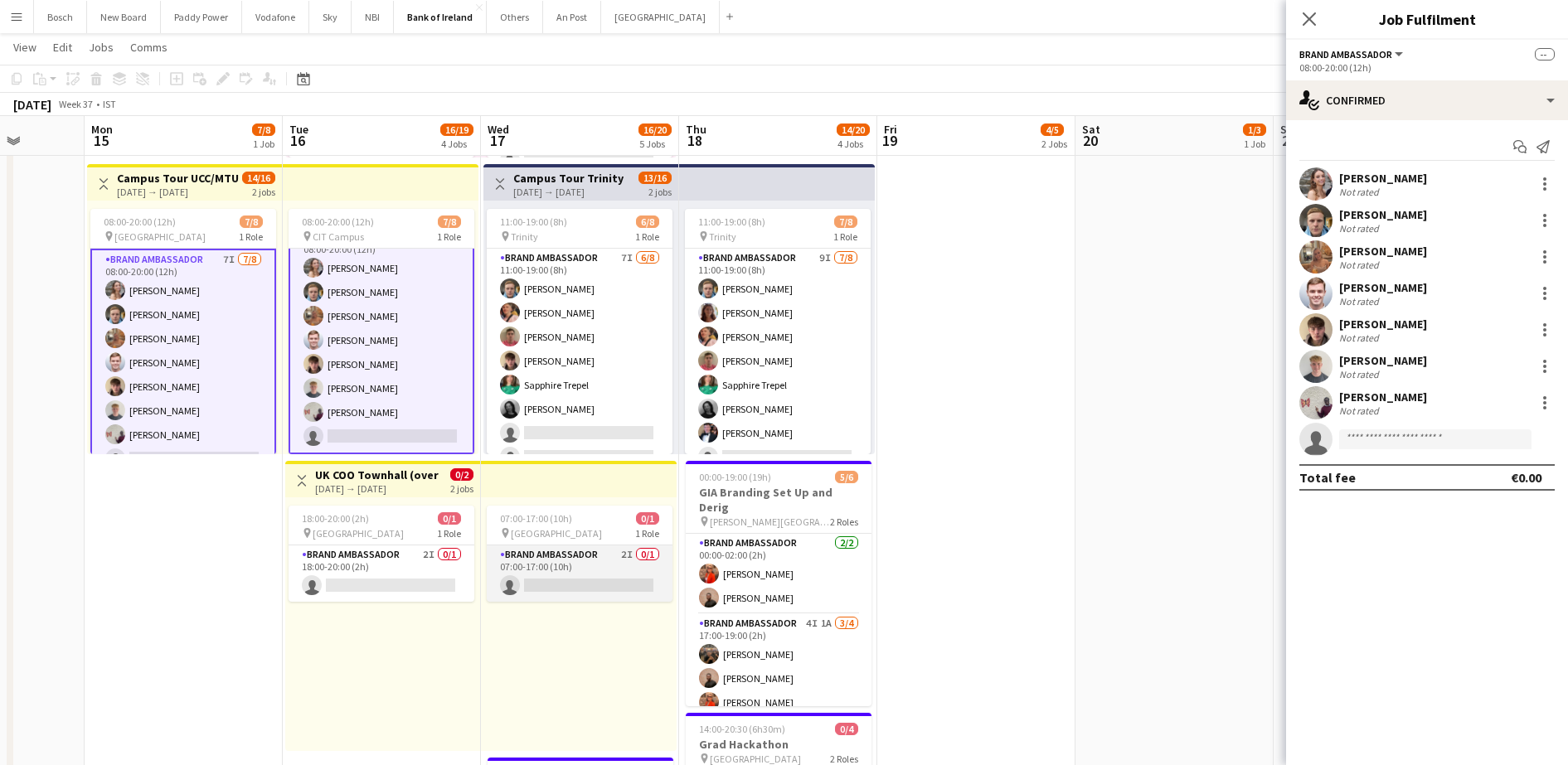
click at [594, 569] on app-card-role "Brand Ambassador 2I 0/1 07:00-17:00 (10h) single-neutral-actions" at bounding box center [579, 573] width 186 height 57
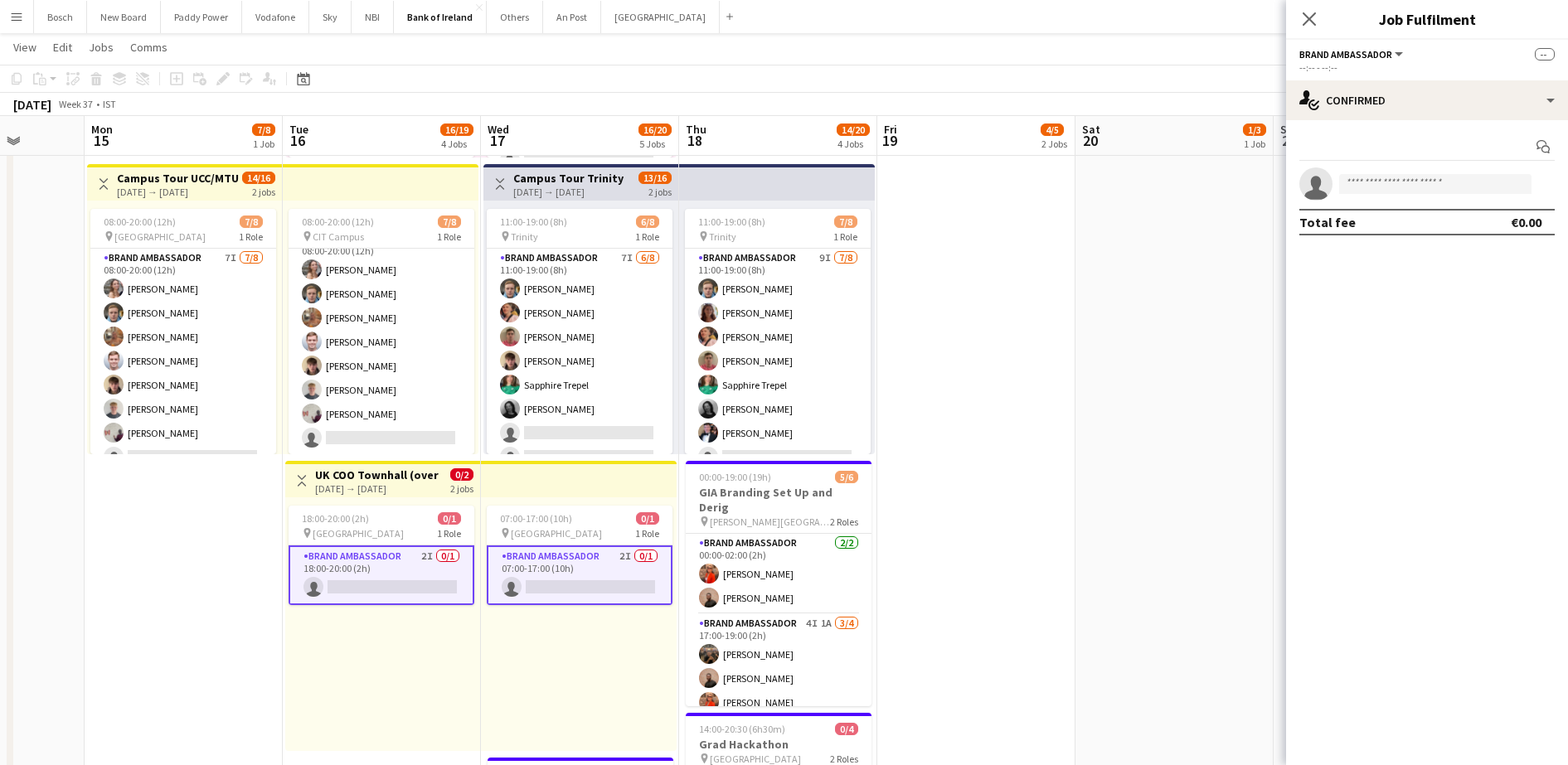
scroll to position [19, 0]
click at [799, 576] on app-card-role "Brand Ambassador 2/2 00:00-02:00 (2h) Muireann O'Gorman Andrew Ajetunmobi" at bounding box center [778, 574] width 186 height 80
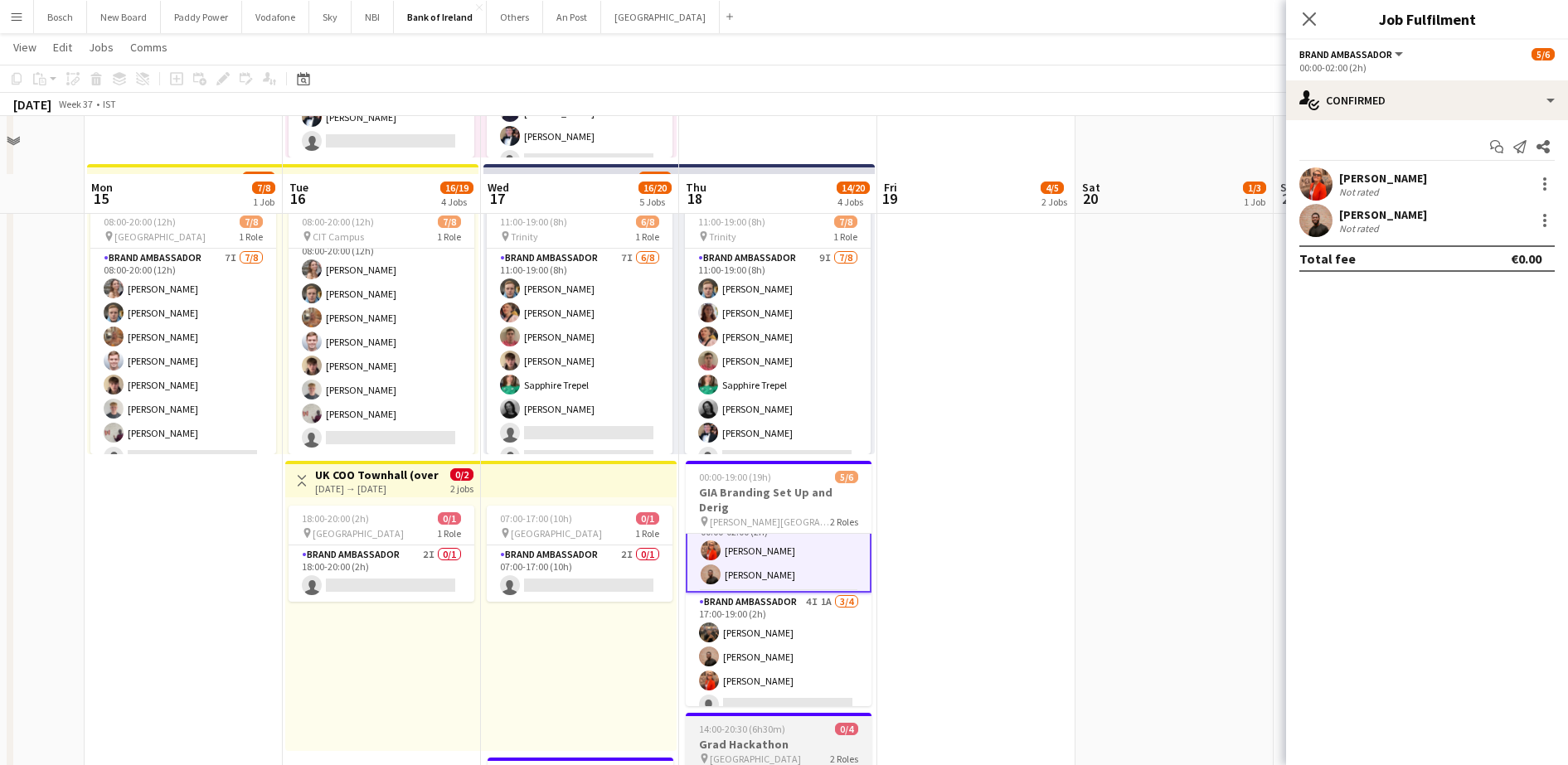
scroll to position [726, 0]
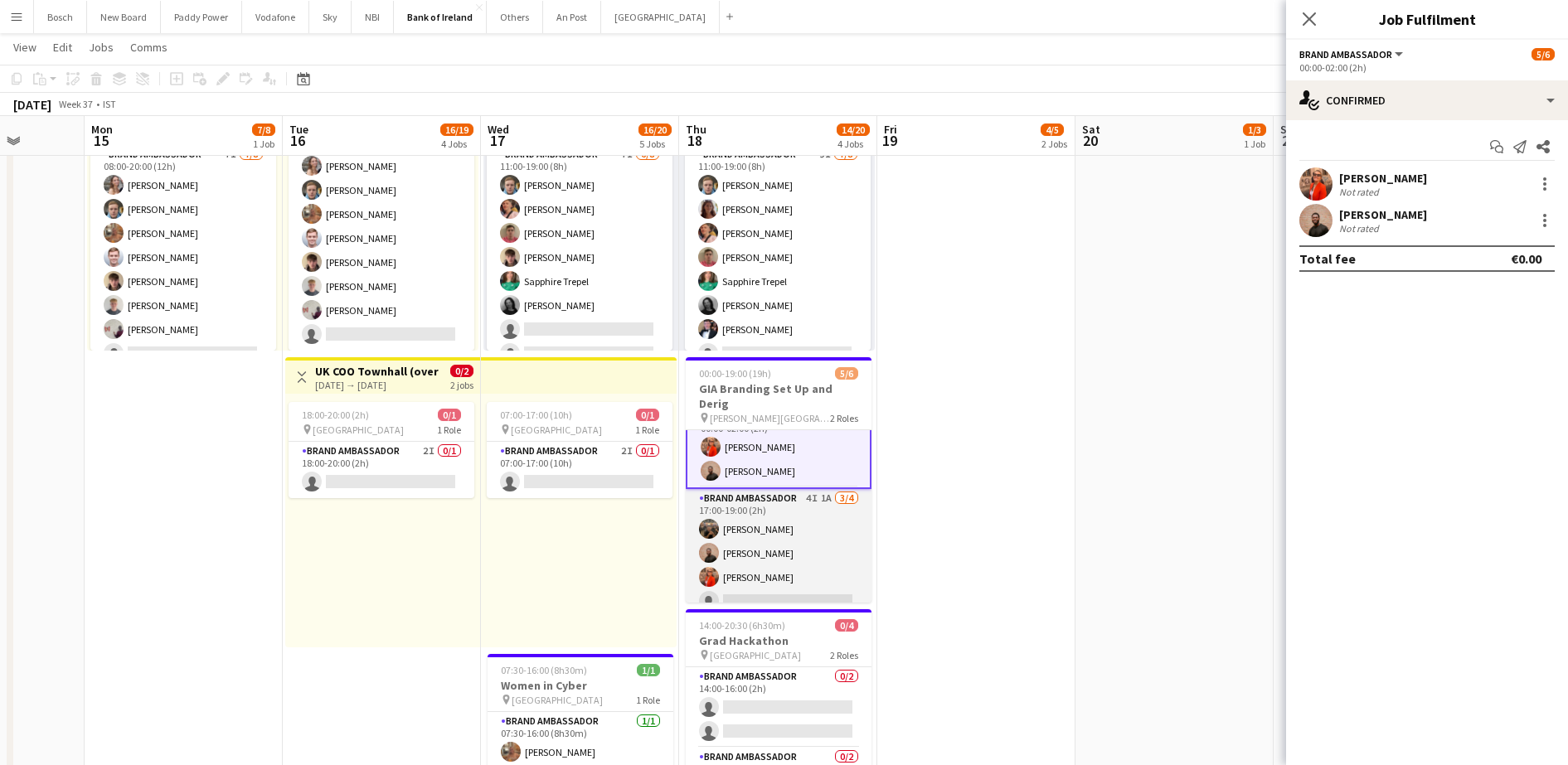
click at [756, 528] on app-card-role "Brand Ambassador 4I 1A 3/4 17:00-19:00 (2h) Matheus Cramolich Andrew Ajetunmobi…" at bounding box center [778, 553] width 186 height 128
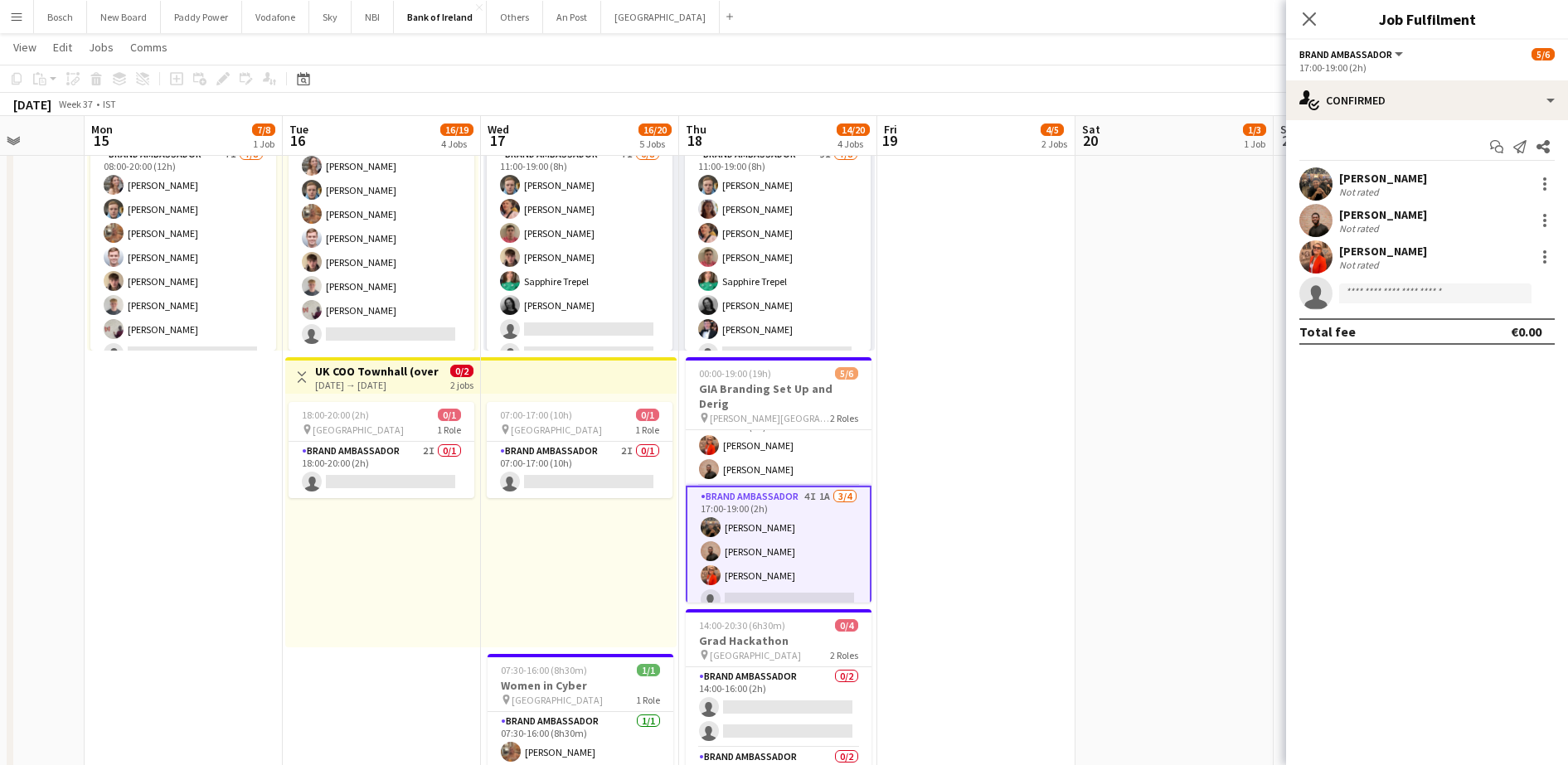
scroll to position [24, 0]
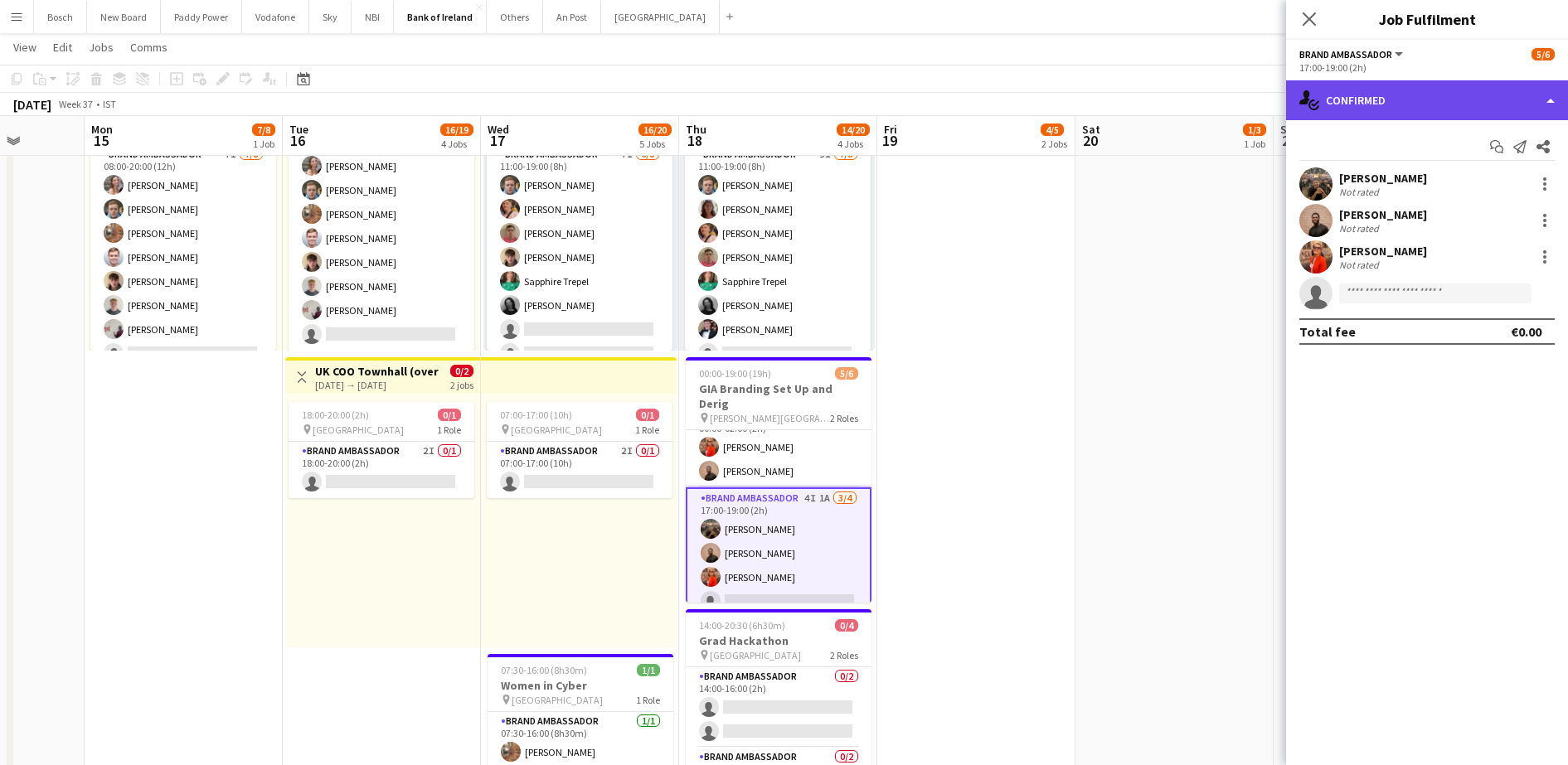
click at [1449, 94] on div "single-neutral-actions-check-2 Confirmed" at bounding box center [1426, 100] width 282 height 40
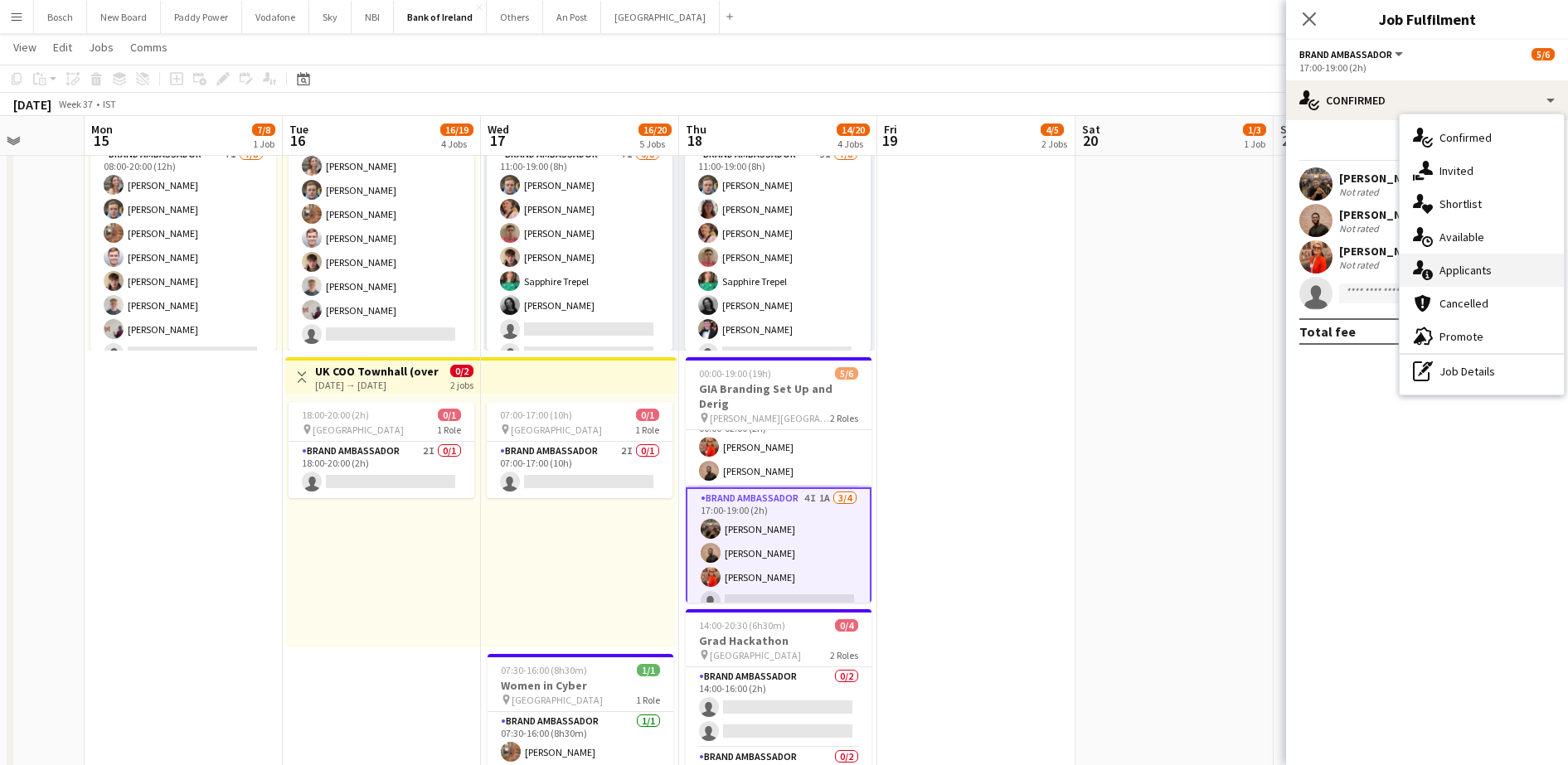
click at [1460, 265] on div "single-neutral-actions-information Applicants" at bounding box center [1482, 270] width 164 height 33
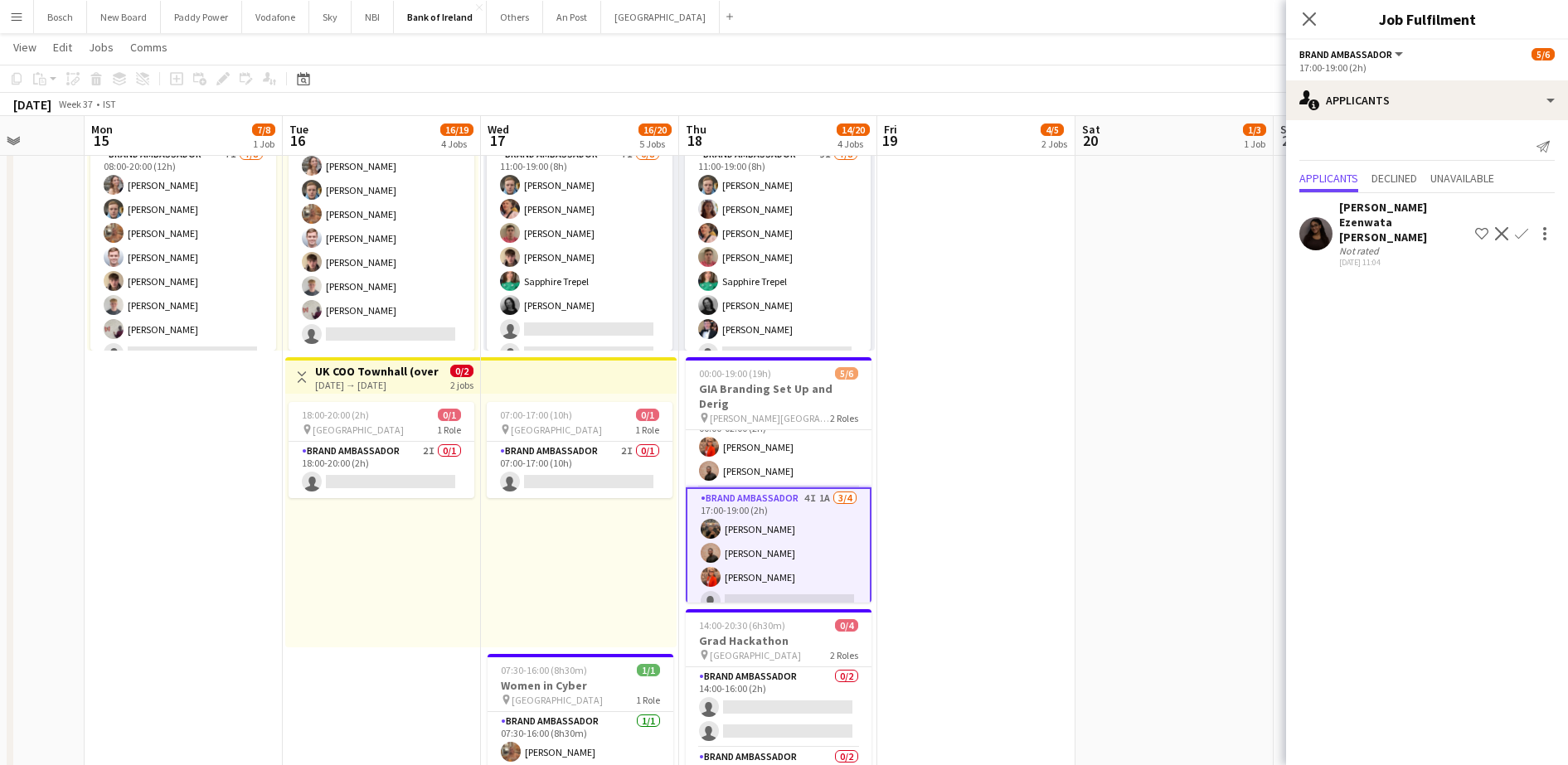
click at [1345, 257] on div "23-08-2025 11:04" at bounding box center [1403, 263] width 129 height 10
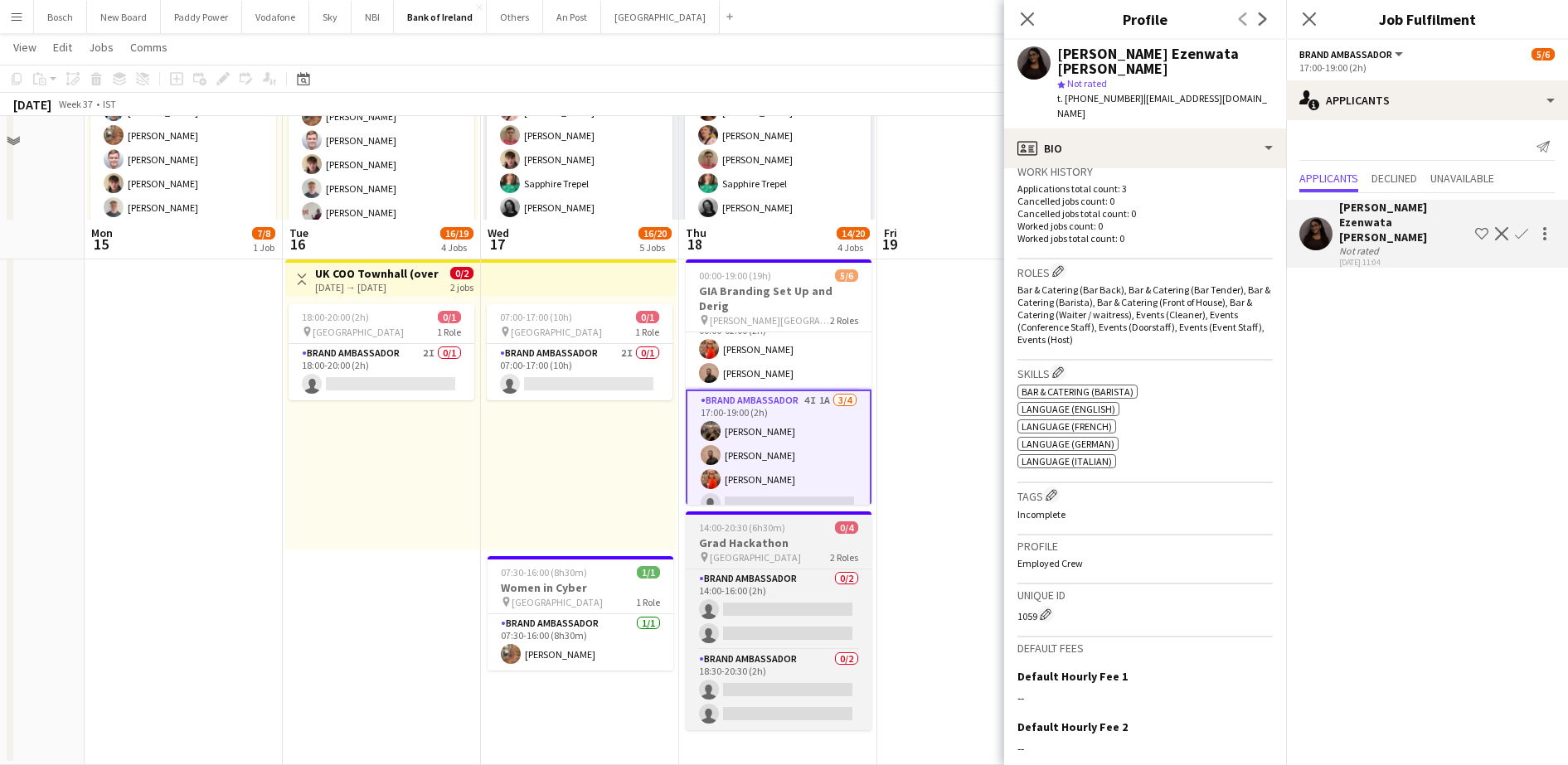
scroll to position [932, 0]
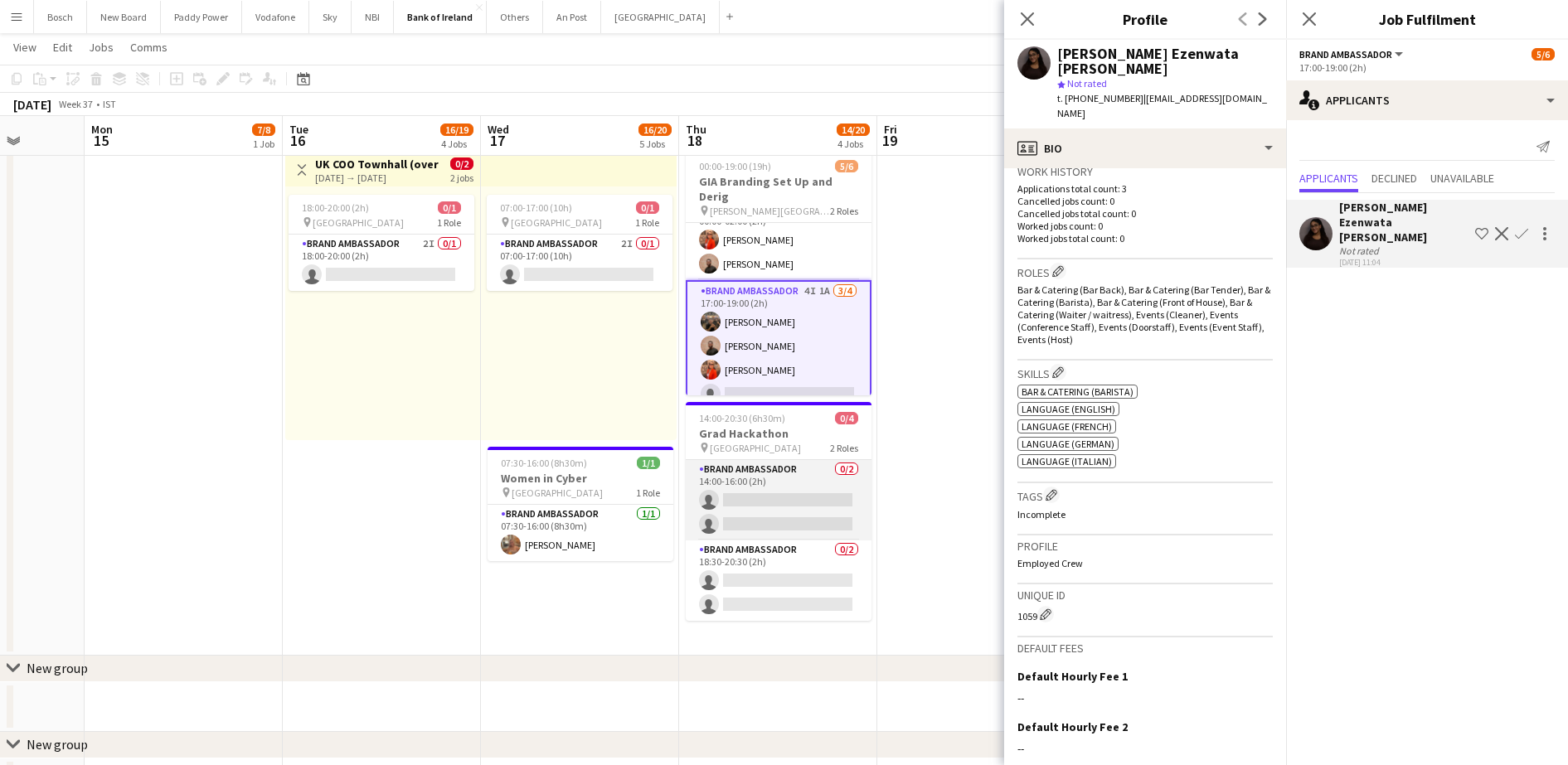
click at [756, 523] on app-card-role "Brand Ambassador 0/2 14:00-16:00 (2h) single-neutral-actions single-neutral-act…" at bounding box center [778, 501] width 186 height 80
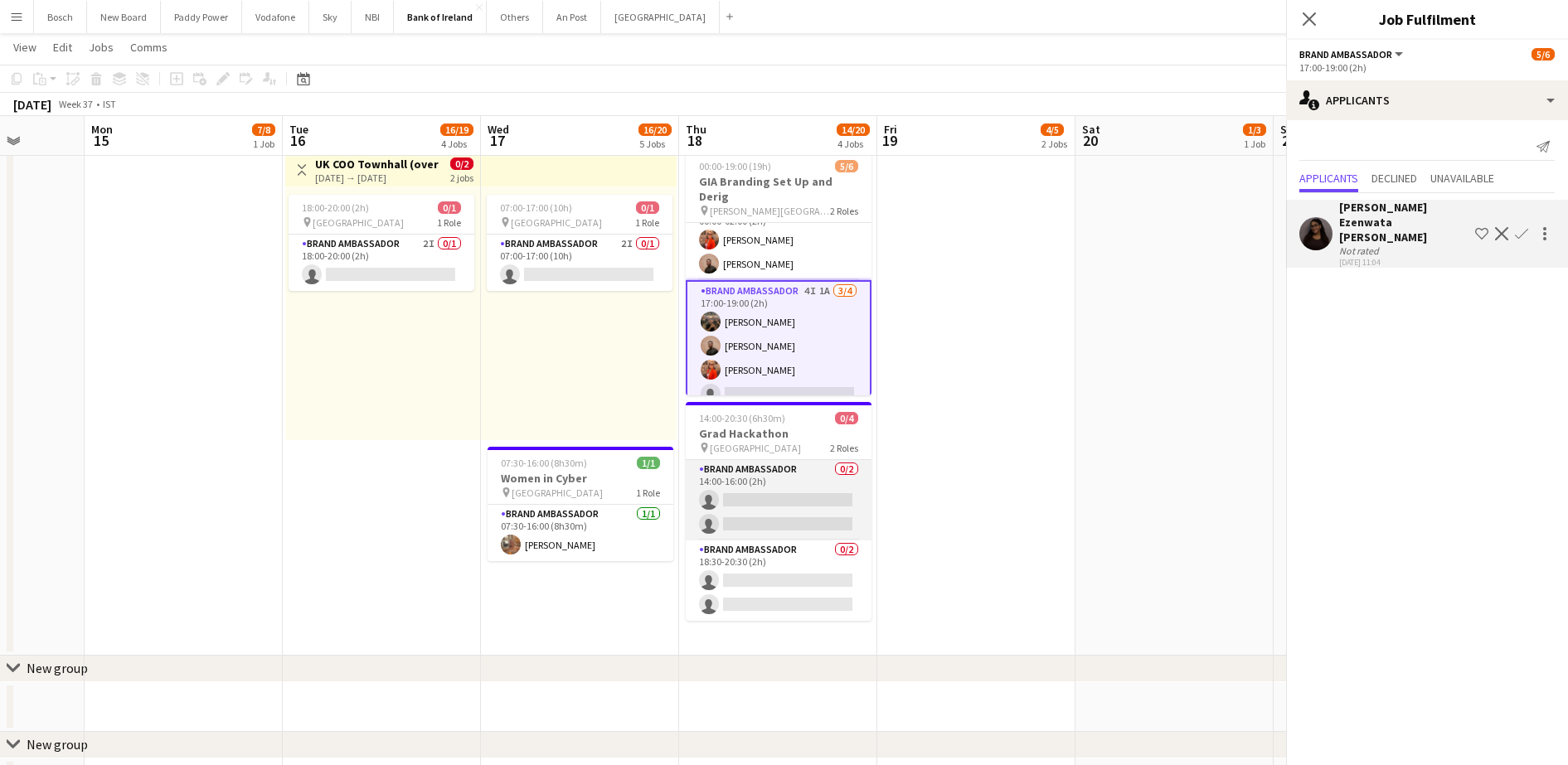
scroll to position [22, 0]
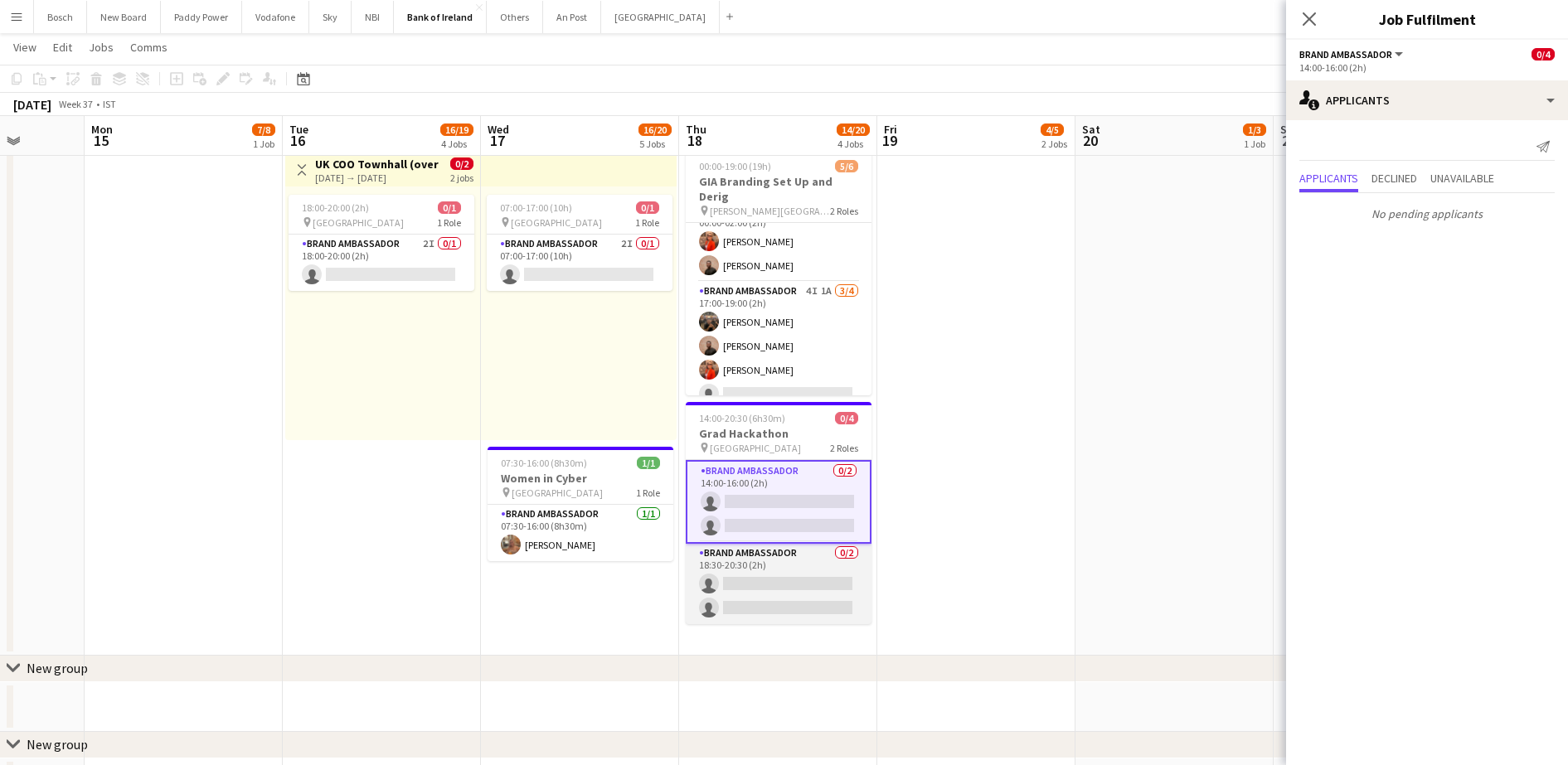
click at [769, 569] on app-card-role "Brand Ambassador 0/2 18:30-20:30 (2h) single-neutral-actions single-neutral-act…" at bounding box center [778, 584] width 186 height 80
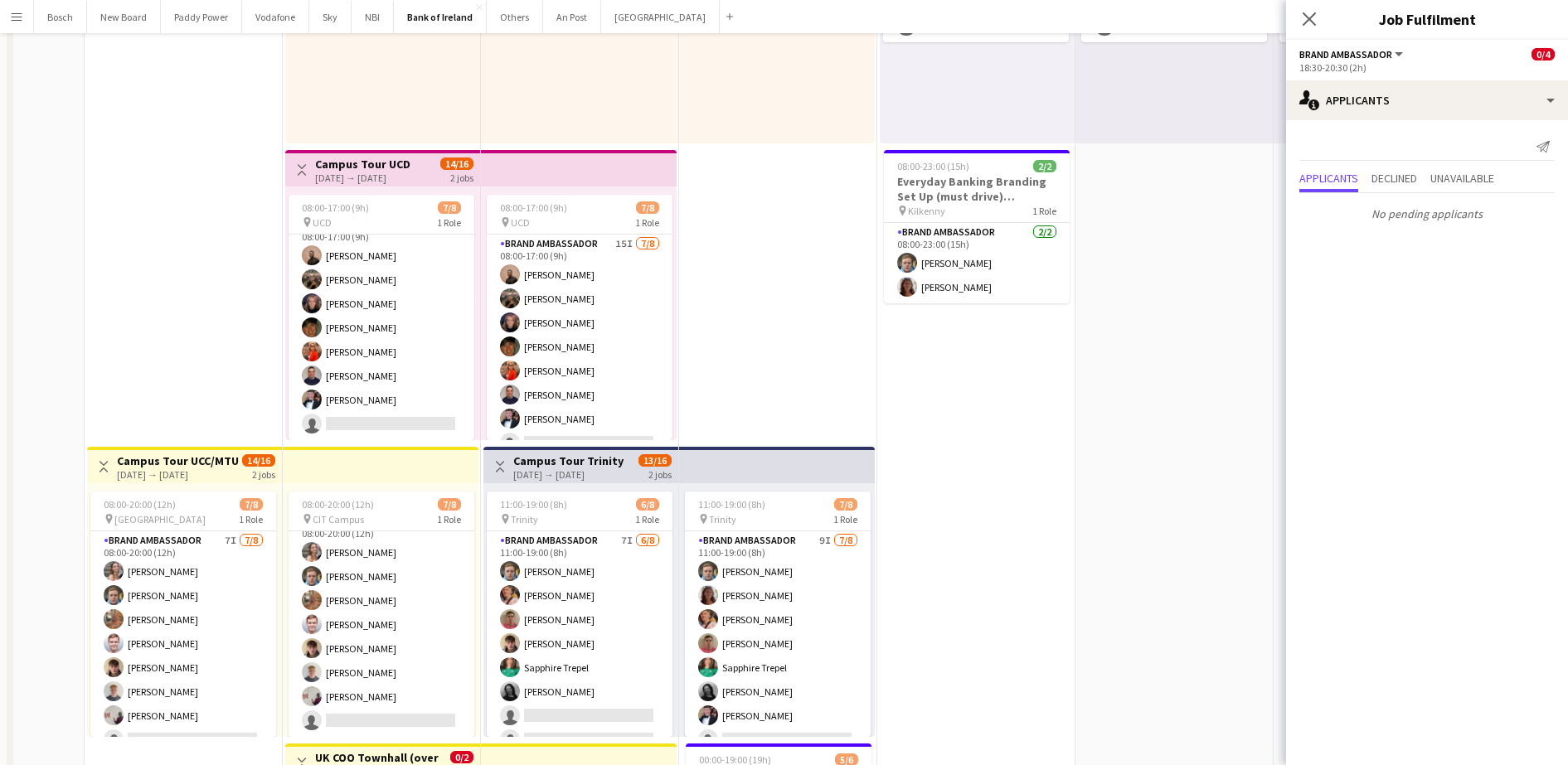
scroll to position [0, 0]
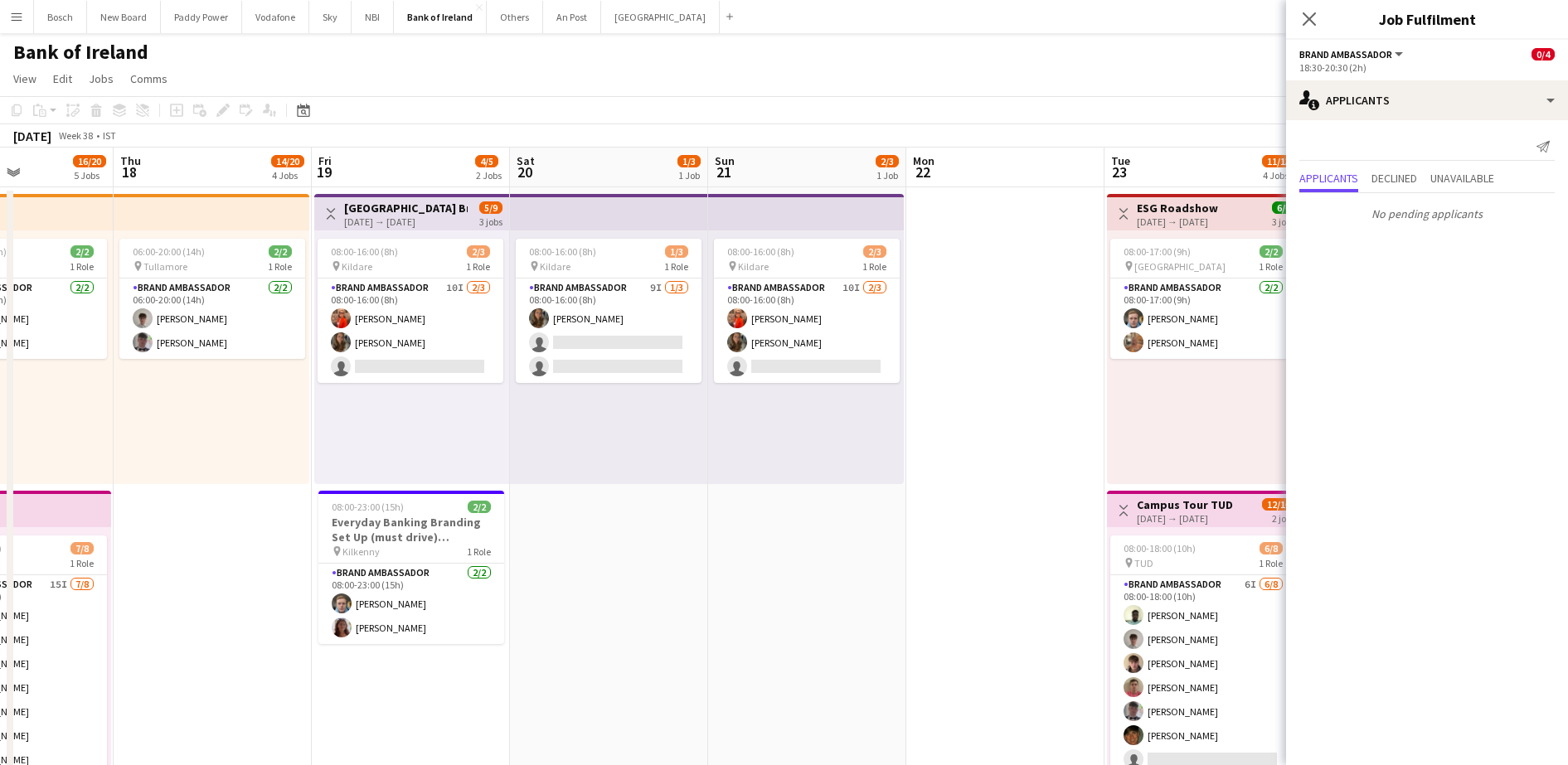
drag, startPoint x: 1063, startPoint y: 606, endPoint x: 497, endPoint y: 581, distance: 566.6
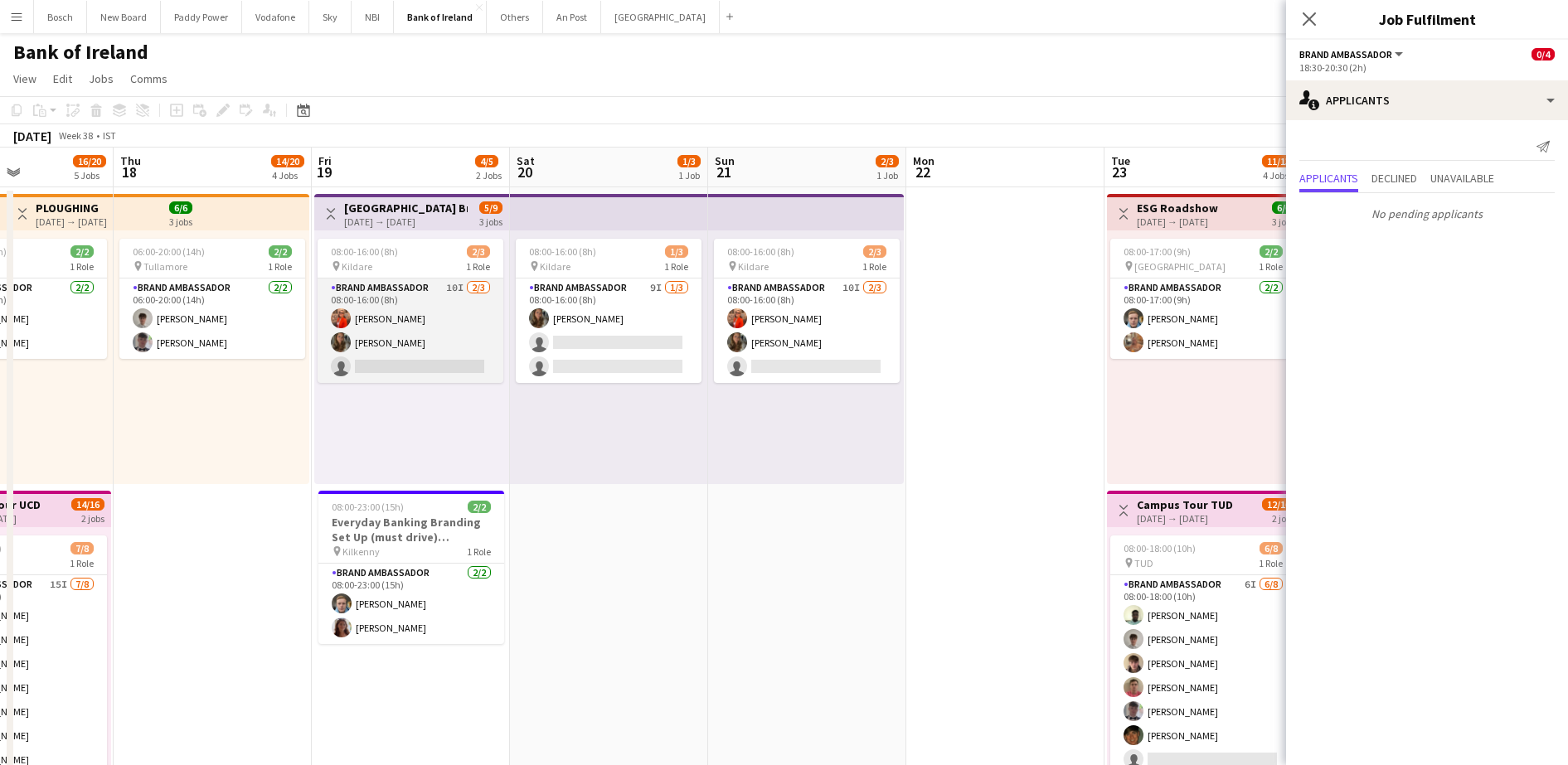
click at [371, 320] on app-card-role "Brand Ambassador 10I 2/3 08:00-16:00 (8h) Muireann O'Gorman Abbie Lyons single-…" at bounding box center [410, 331] width 186 height 105
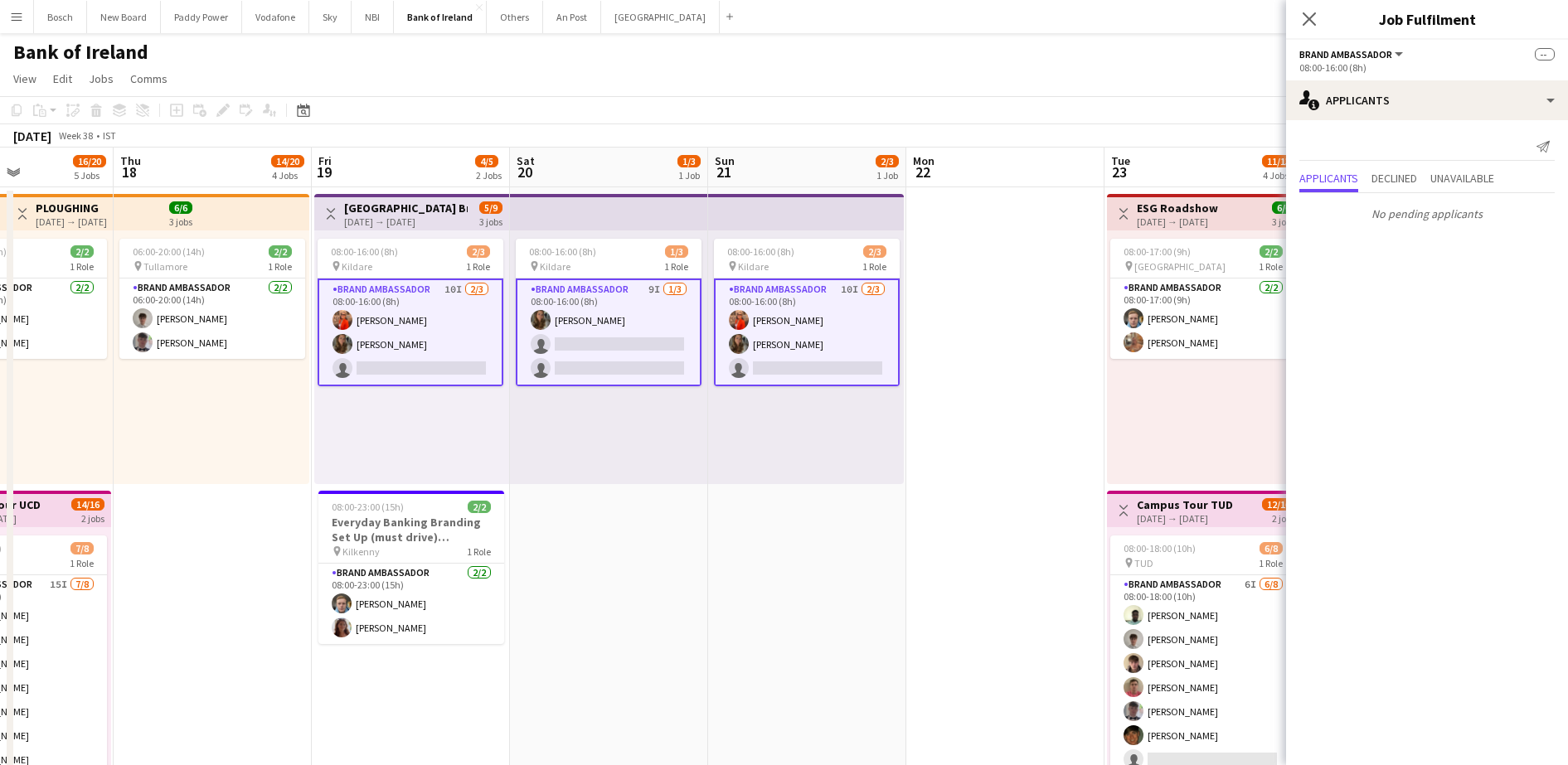
drag, startPoint x: 637, startPoint y: 324, endPoint x: 653, endPoint y: 324, distance: 16.0
click at [639, 324] on app-card-role "Brand Ambassador 9I 1/3 08:00-16:00 (8h) Abbie Lyons single-neutral-actions sin…" at bounding box center [608, 332] width 186 height 108
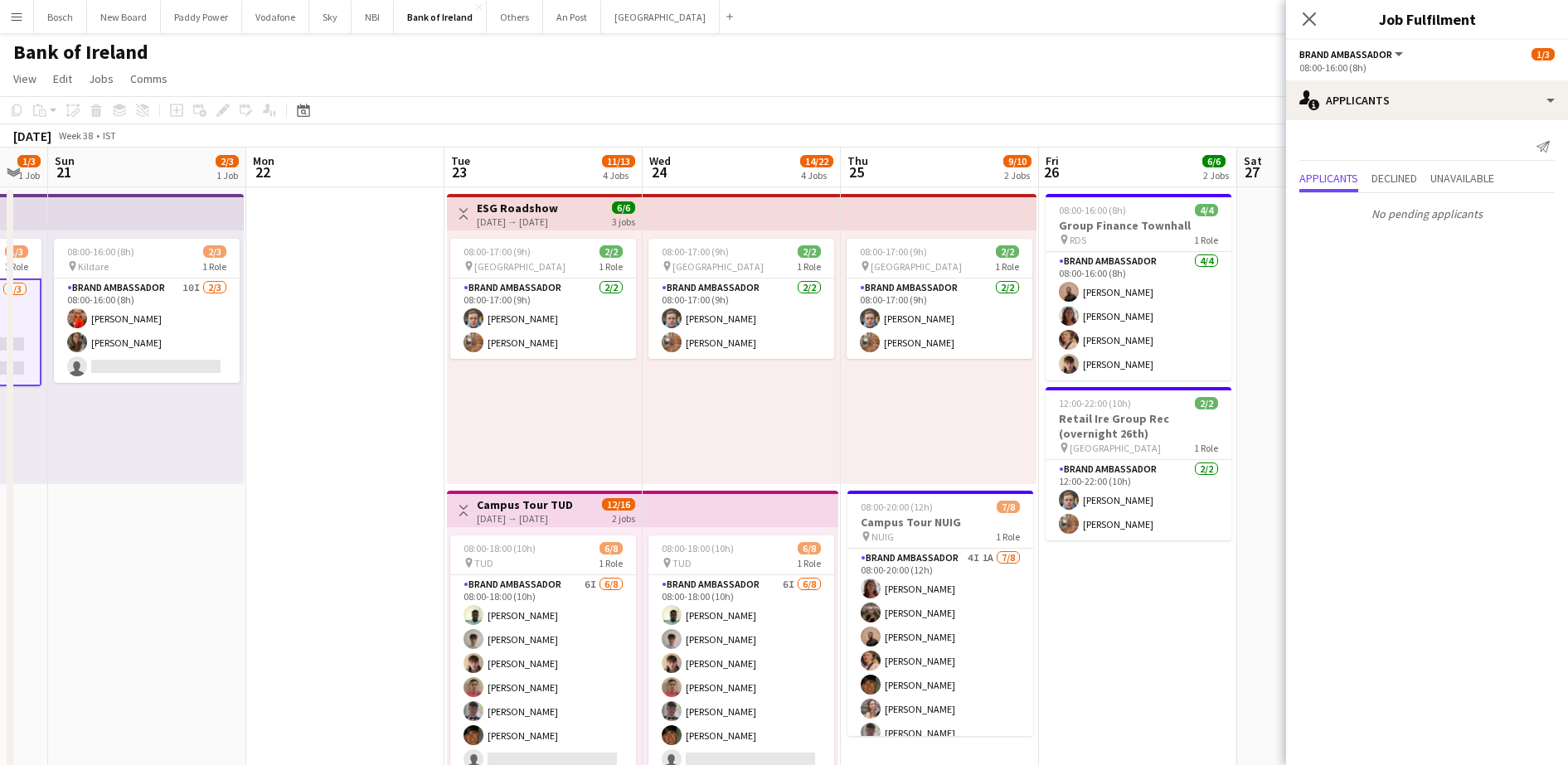
scroll to position [0, 0]
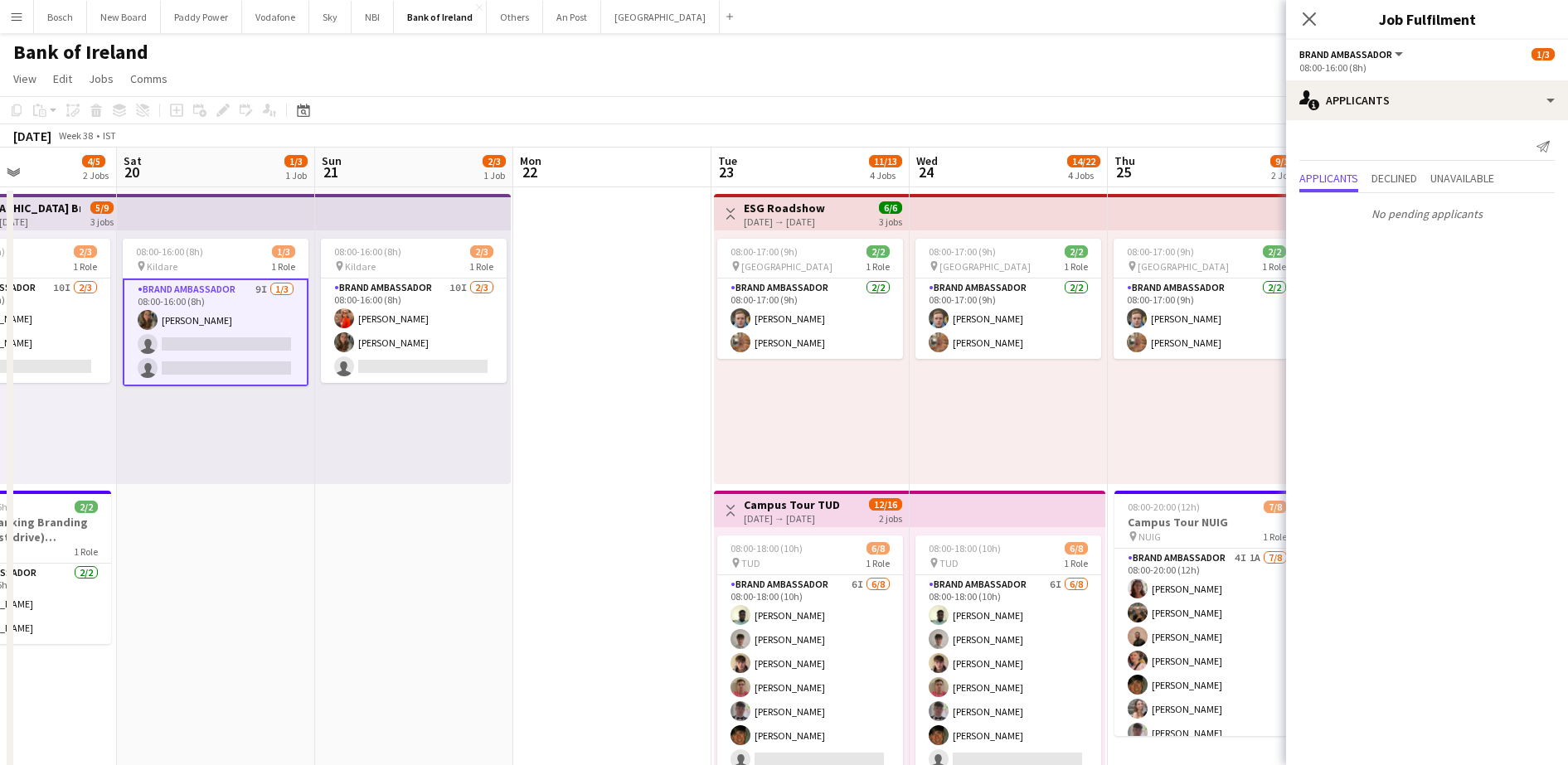
drag, startPoint x: 924, startPoint y: 418, endPoint x: 570, endPoint y: 419, distance: 354.0
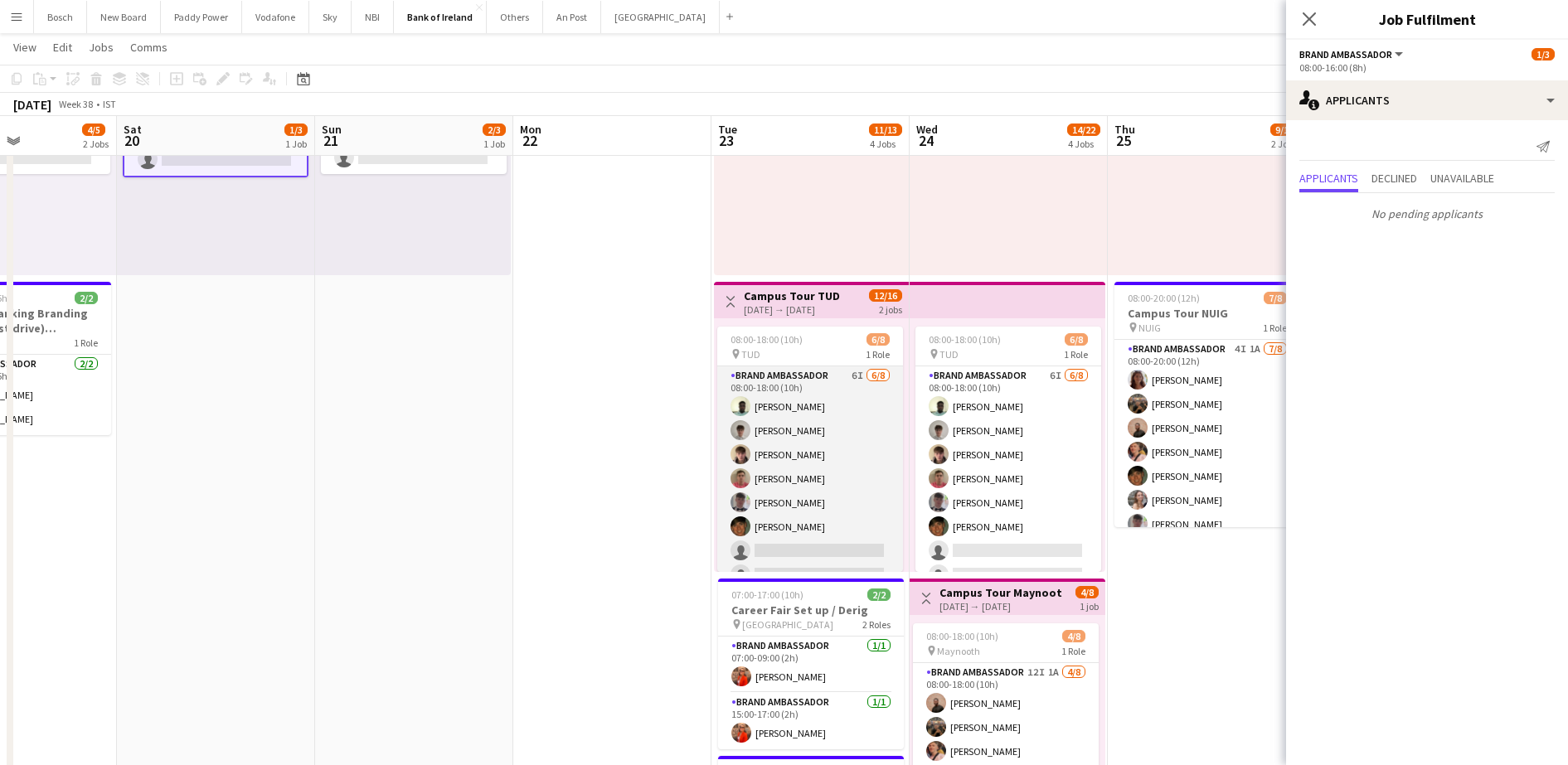
click at [831, 466] on app-card-role "Brand Ambassador 6I [DATE] 08:00-18:00 (10h) [PERSON_NAME] [PERSON_NAME] [PERSO…" at bounding box center [809, 479] width 186 height 225
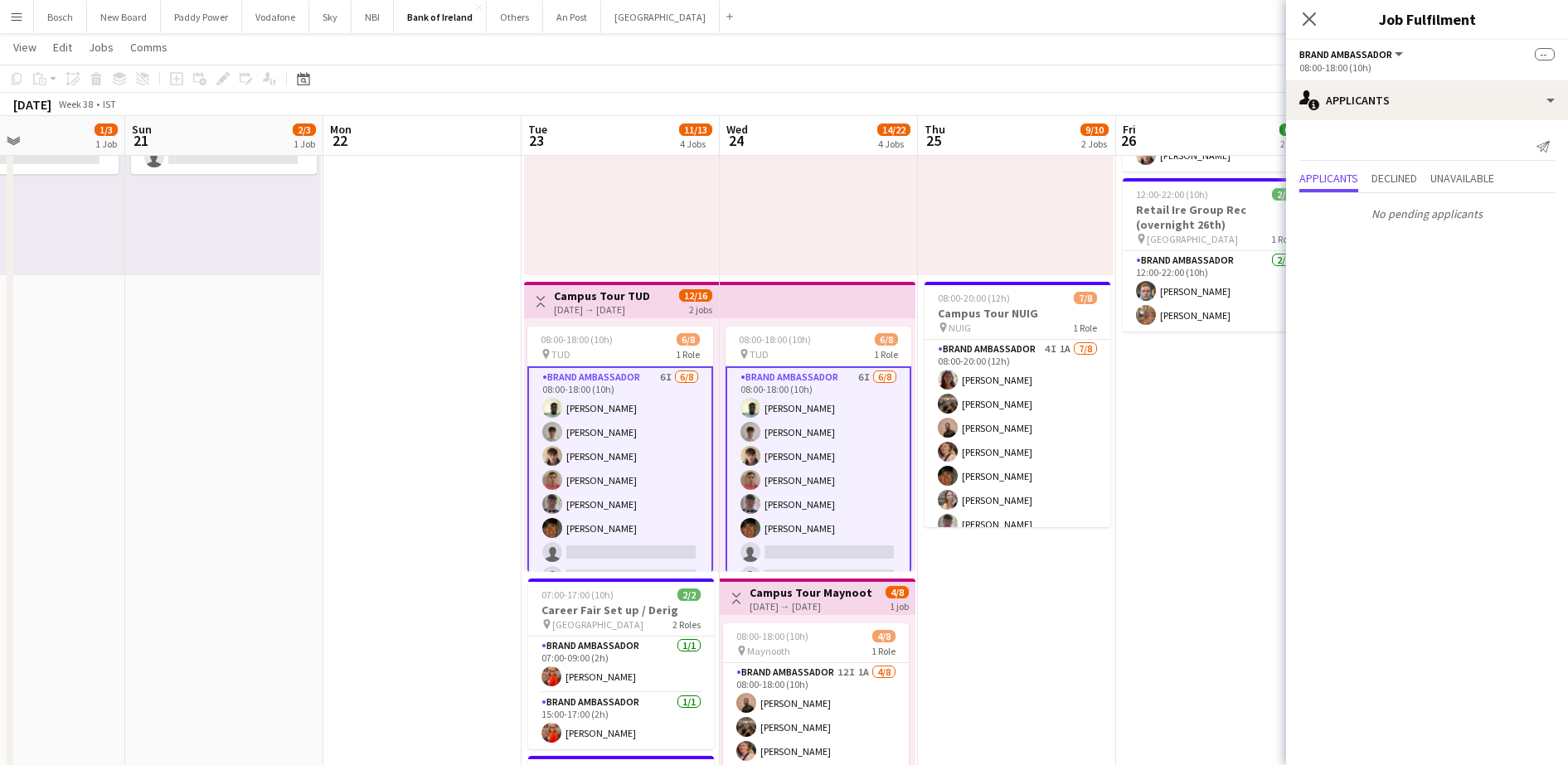
drag, startPoint x: 1212, startPoint y: 590, endPoint x: 1002, endPoint y: 531, distance: 218.1
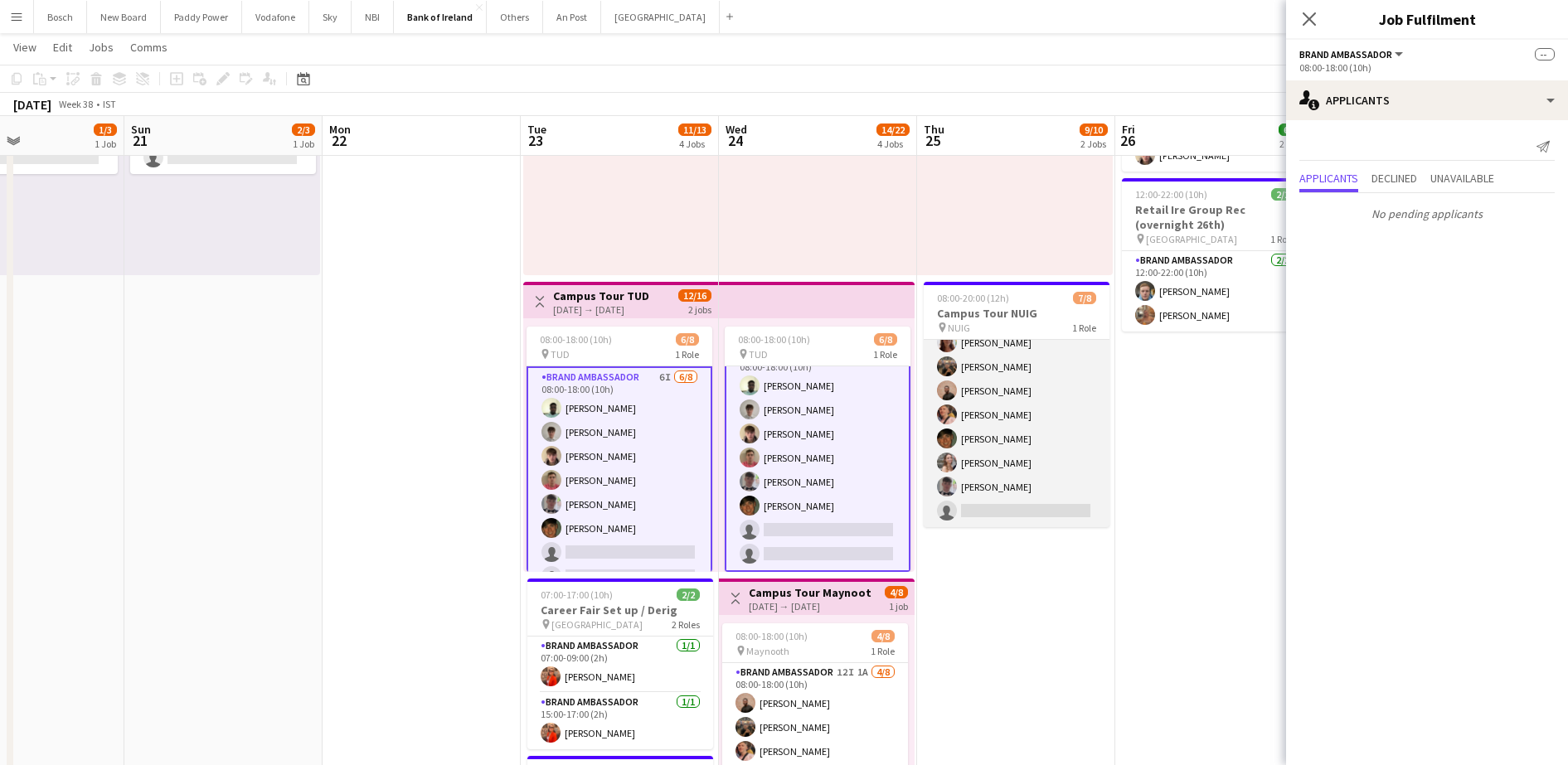
click at [1010, 423] on app-card-role "Brand Ambassador 4I 1A 7/8 08:00-20:00 (12h) Amelia Morycka Matheus Cramolich A…" at bounding box center [1016, 415] width 186 height 225
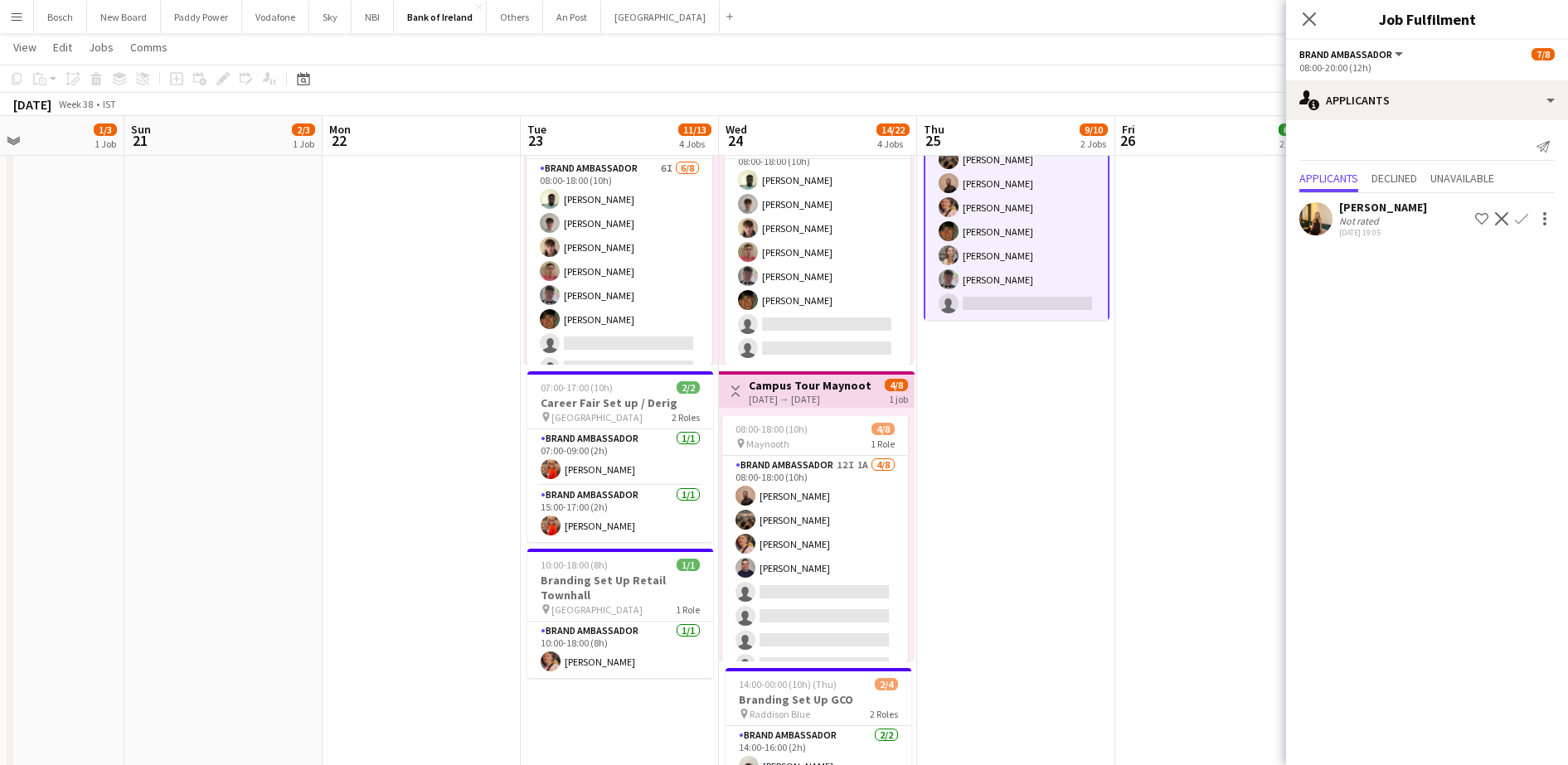
click at [1493, 219] on button "Decline" at bounding box center [1501, 219] width 20 height 20
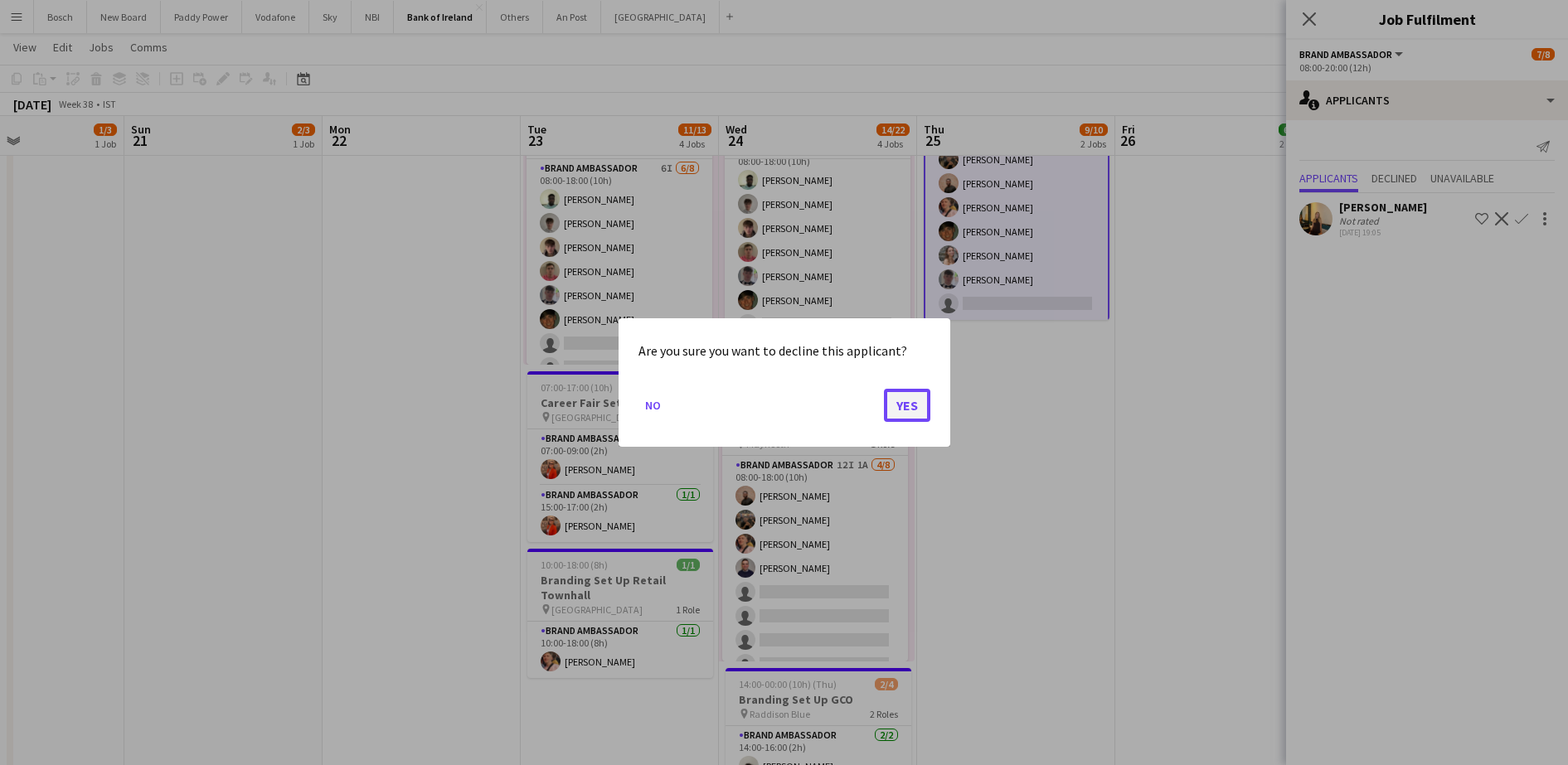
click at [891, 406] on button "Yes" at bounding box center [906, 406] width 46 height 33
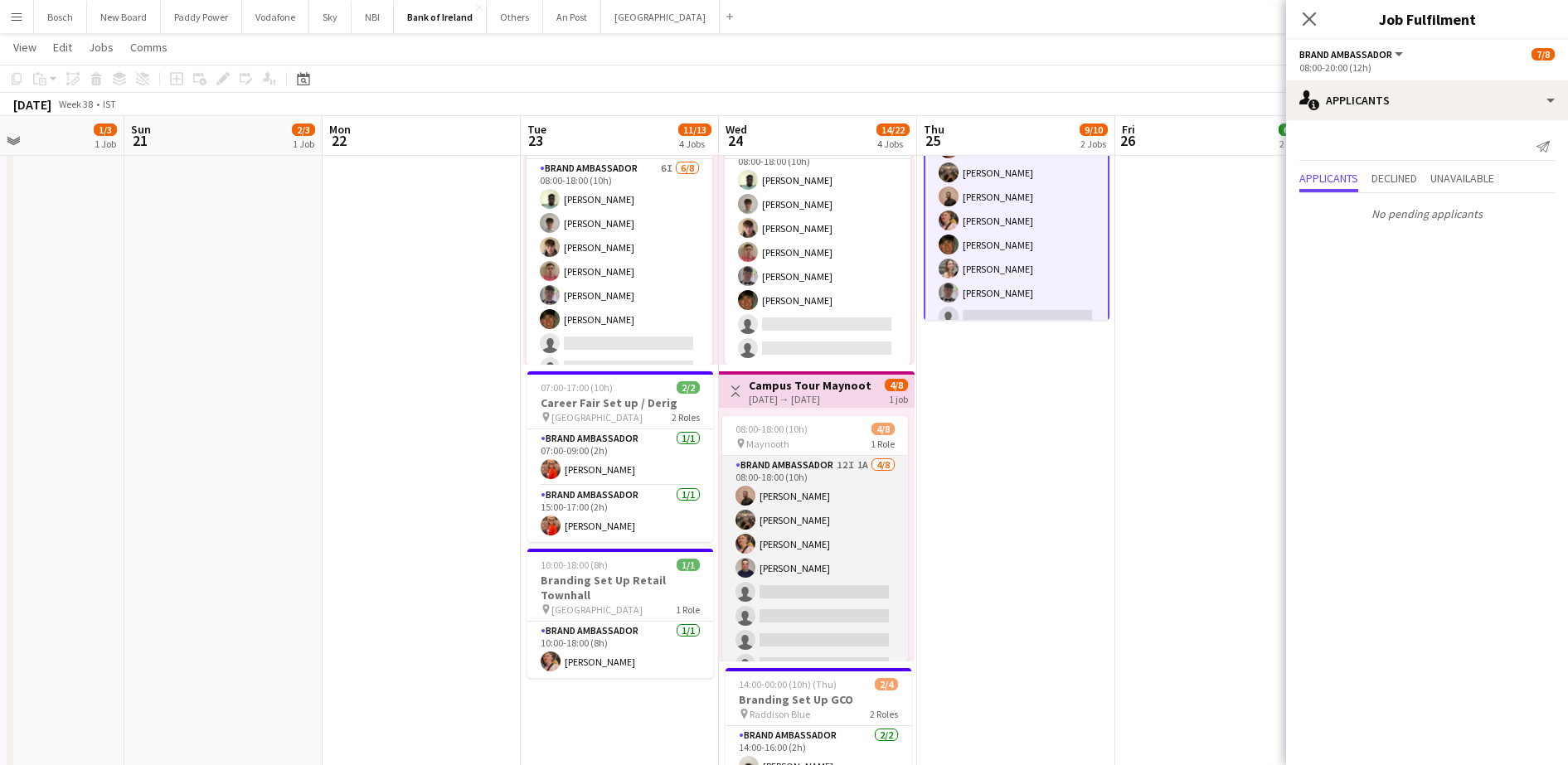
click at [828, 542] on app-card-role "Brand Ambassador 12I 1A 4/8 08:00-18:00 (10h) Andrew Ajetunmobi Matheus Cramoli…" at bounding box center [815, 569] width 186 height 225
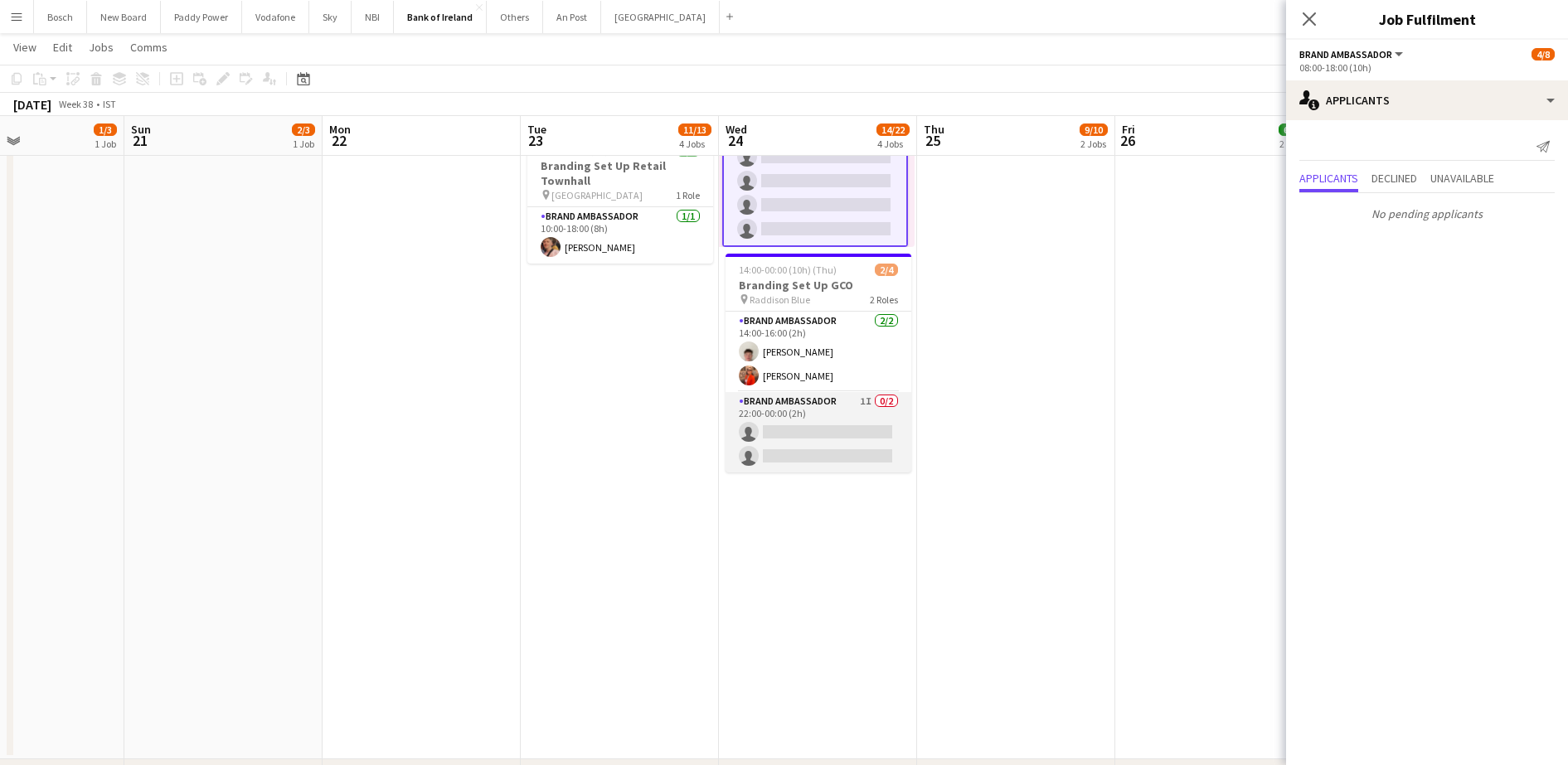
click at [826, 434] on app-card-role "Brand Ambassador 1I 0/2 22:00-00:00 (2h) single-neutral-actions single-neutral-…" at bounding box center [818, 433] width 186 height 80
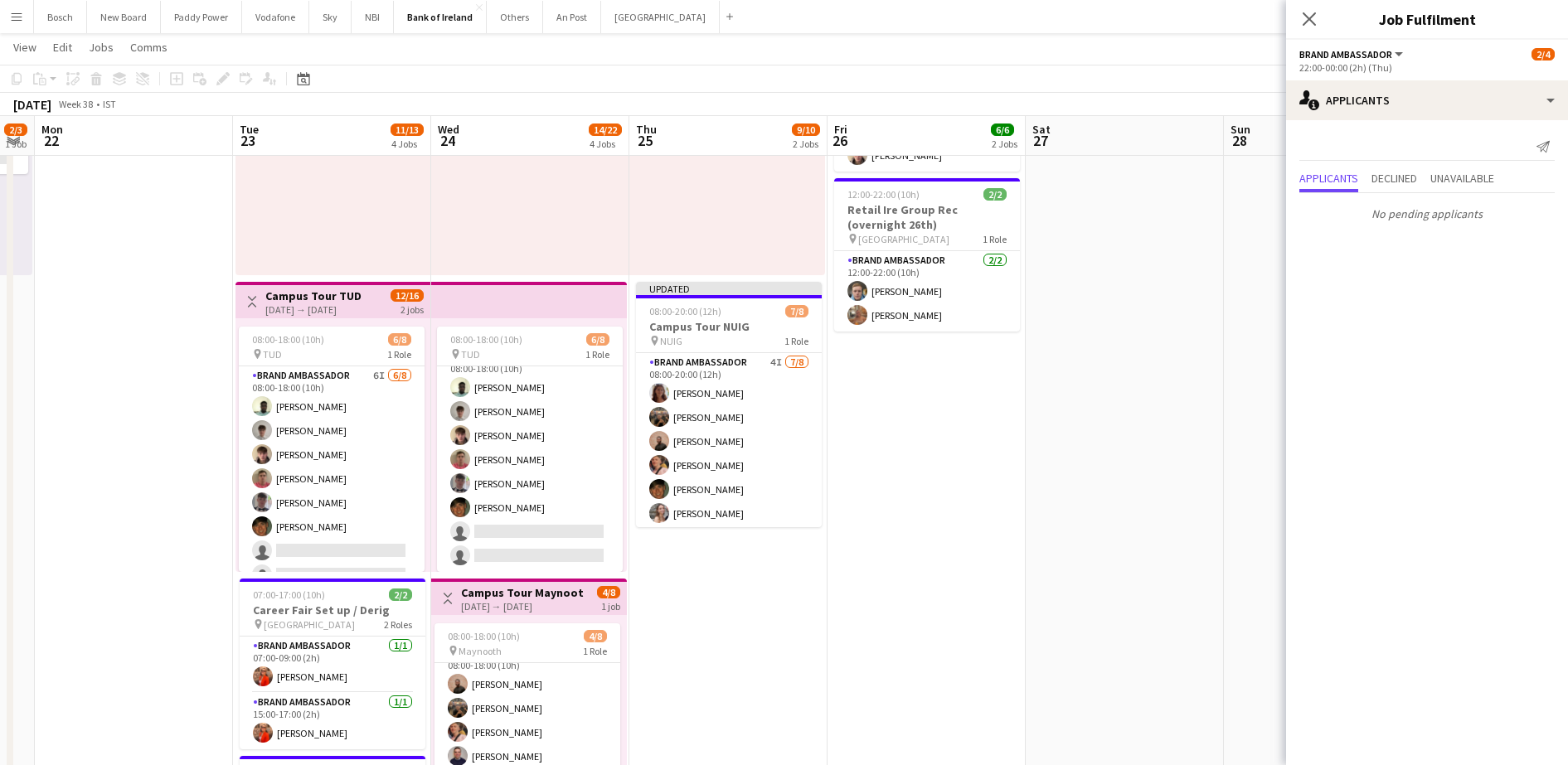
drag, startPoint x: 1141, startPoint y: 475, endPoint x: 880, endPoint y: 477, distance: 261.0
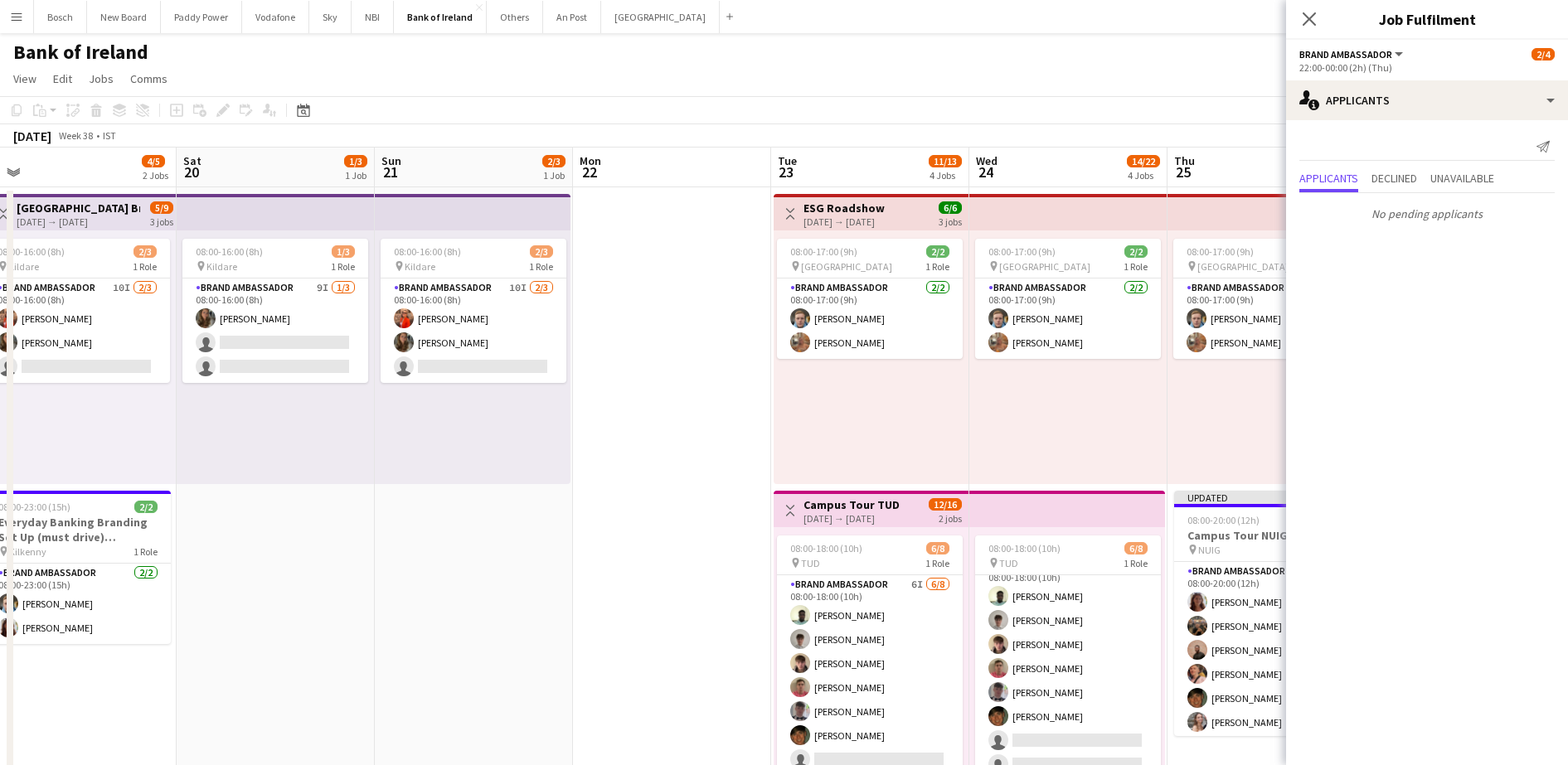
drag, startPoint x: 560, startPoint y: 419, endPoint x: 1098, endPoint y: 412, distance: 538.0
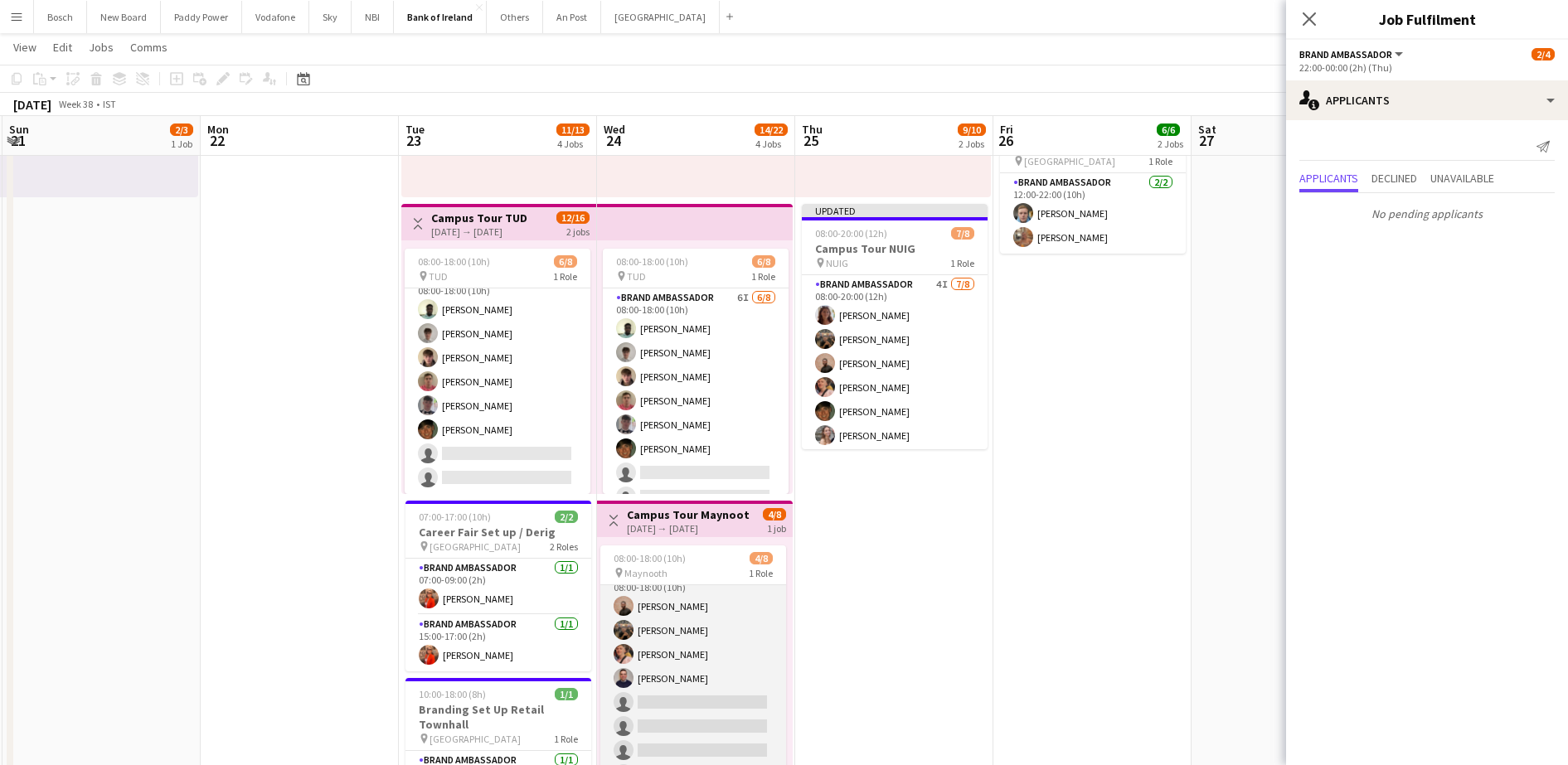
click at [669, 611] on app-card-role "Brand Ambassador 12I 1A 4/8 08:00-18:00 (10h) Andrew Ajetunmobi Matheus Cramoli…" at bounding box center [692, 679] width 186 height 225
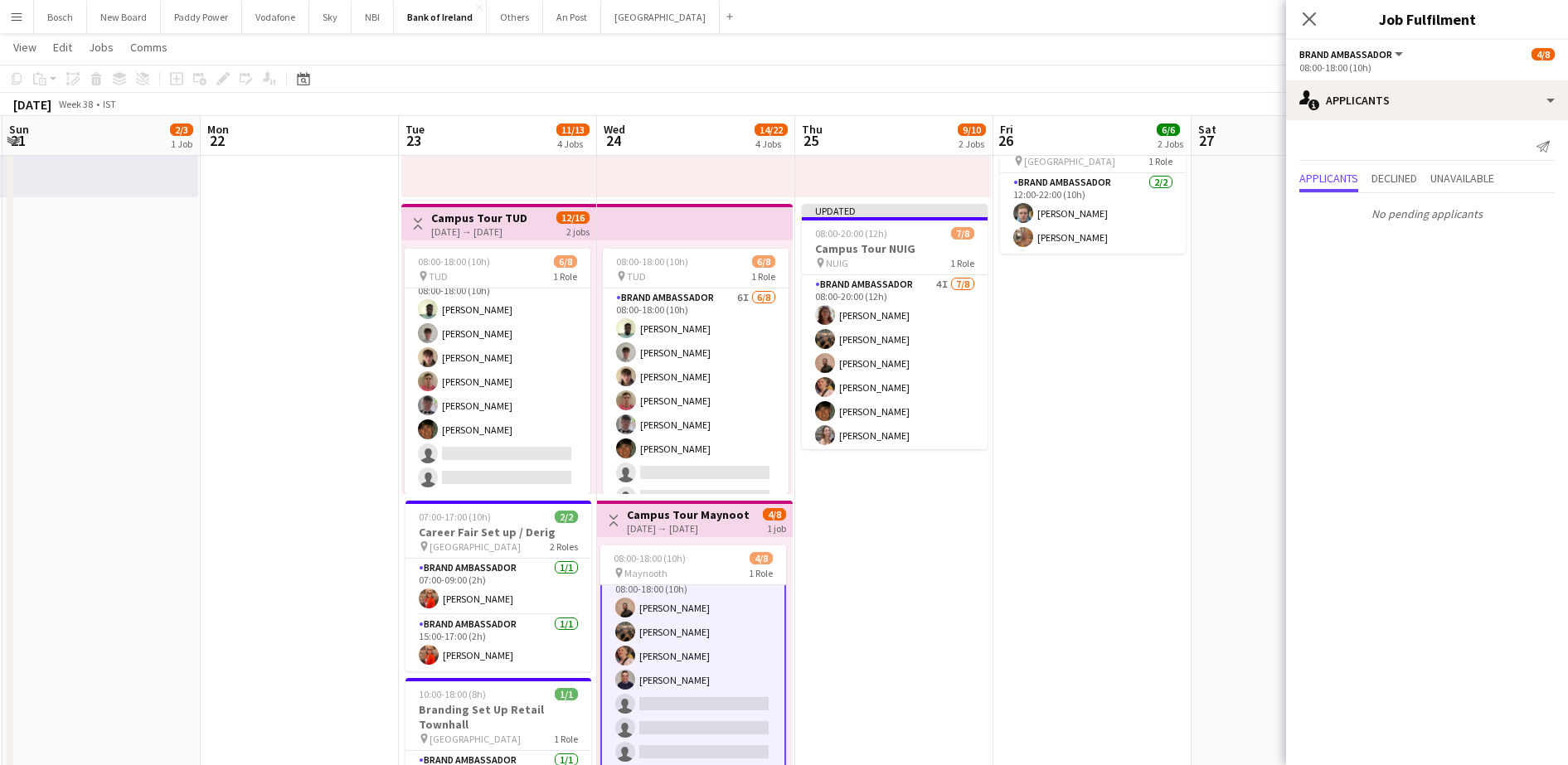
scroll to position [21, 0]
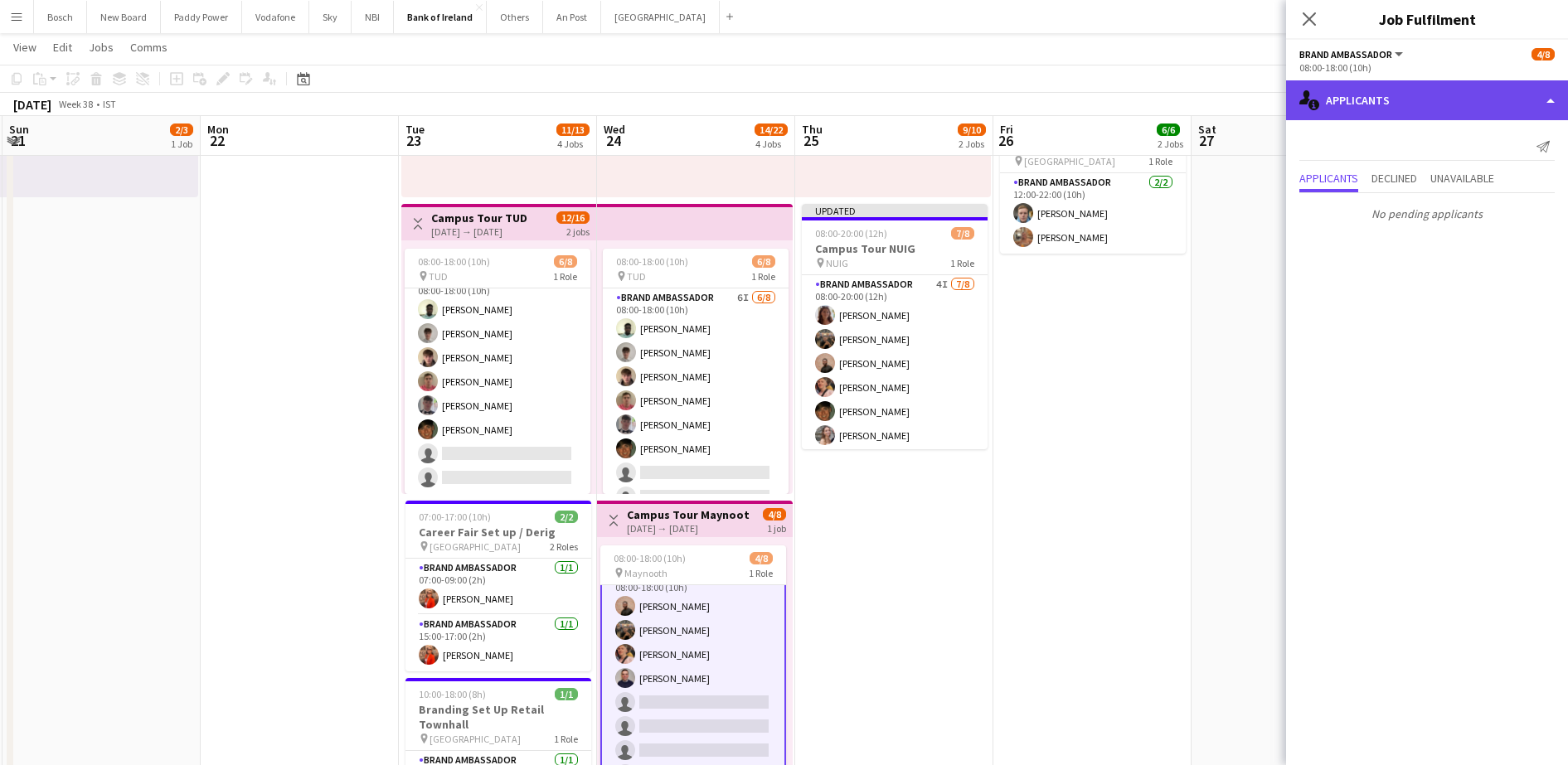
click at [1474, 98] on div "single-neutral-actions-information Applicants" at bounding box center [1426, 100] width 282 height 40
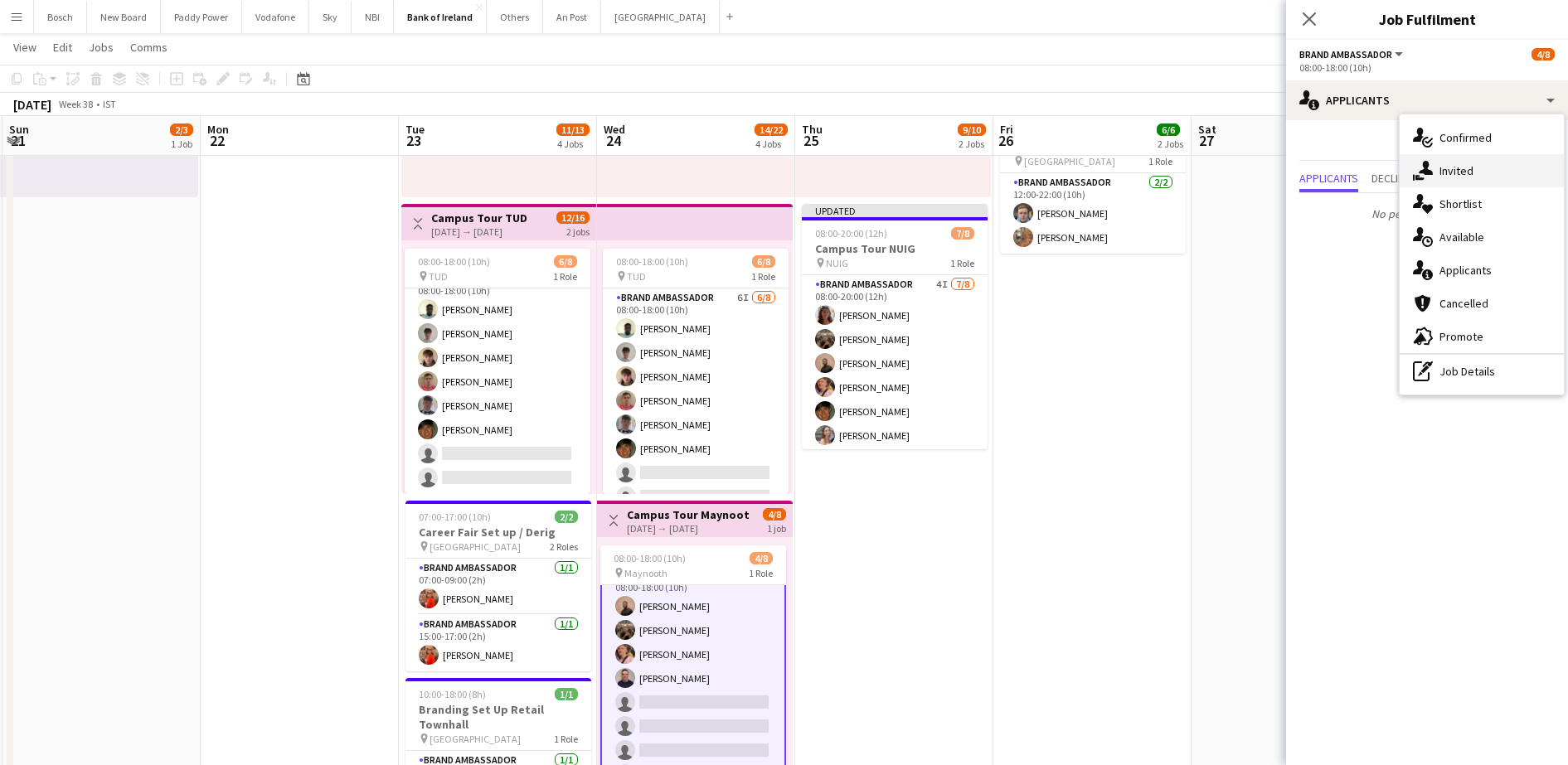
click at [1462, 164] on div "single-neutral-actions-share-1 Invited" at bounding box center [1482, 171] width 164 height 33
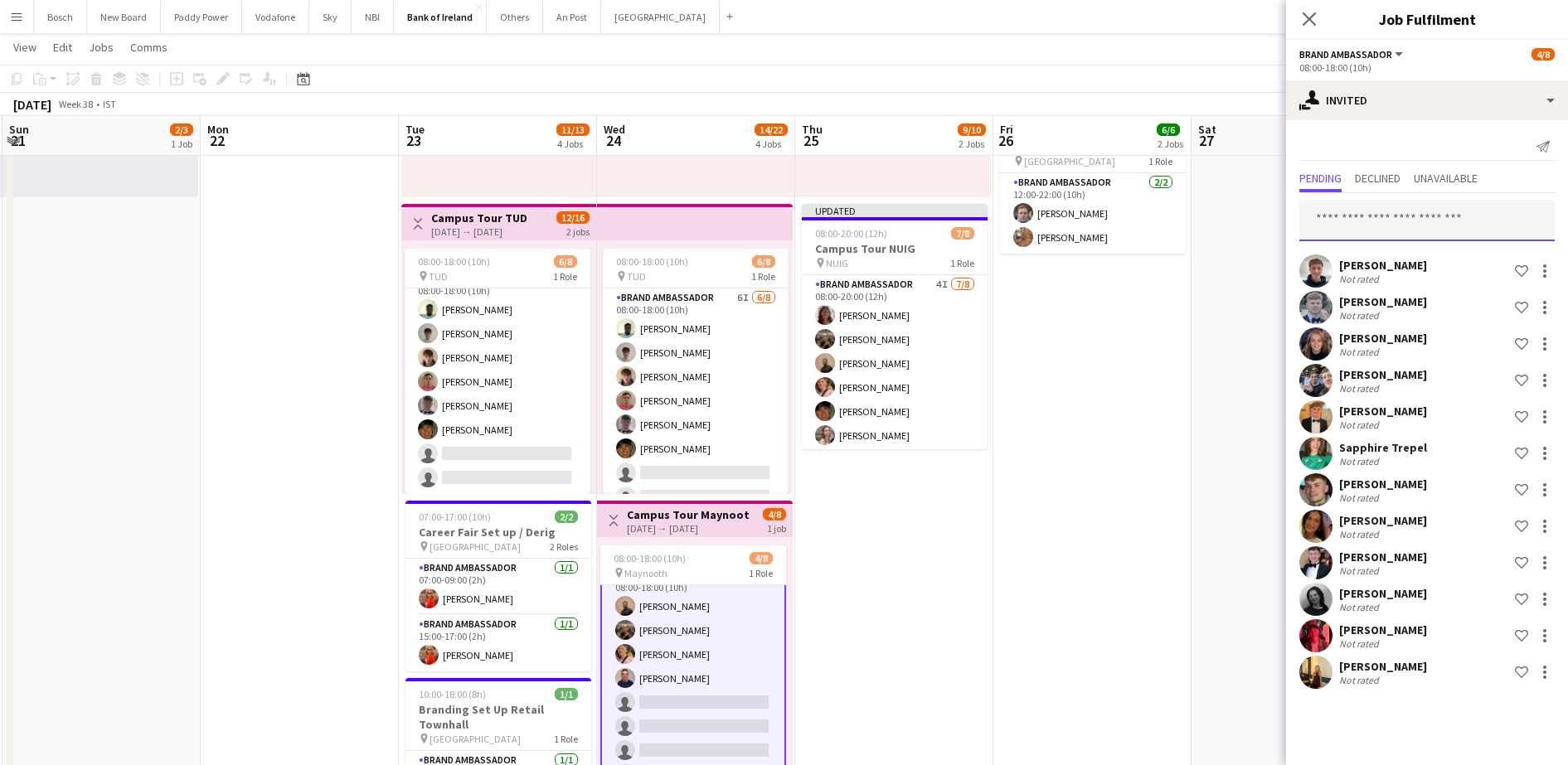
click at [1391, 203] on input "text" at bounding box center [1427, 221] width 256 height 42
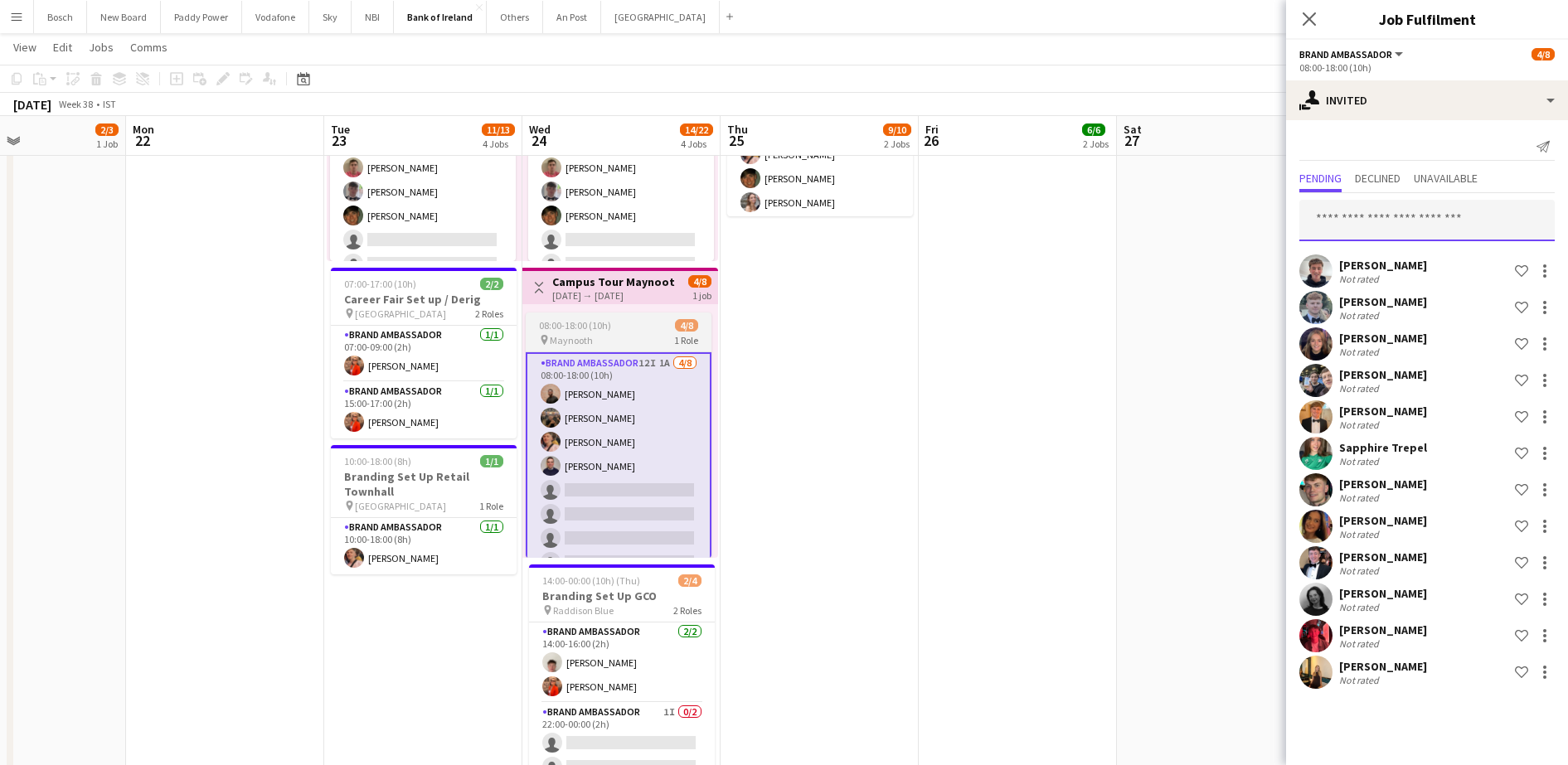
scroll to position [0, 468]
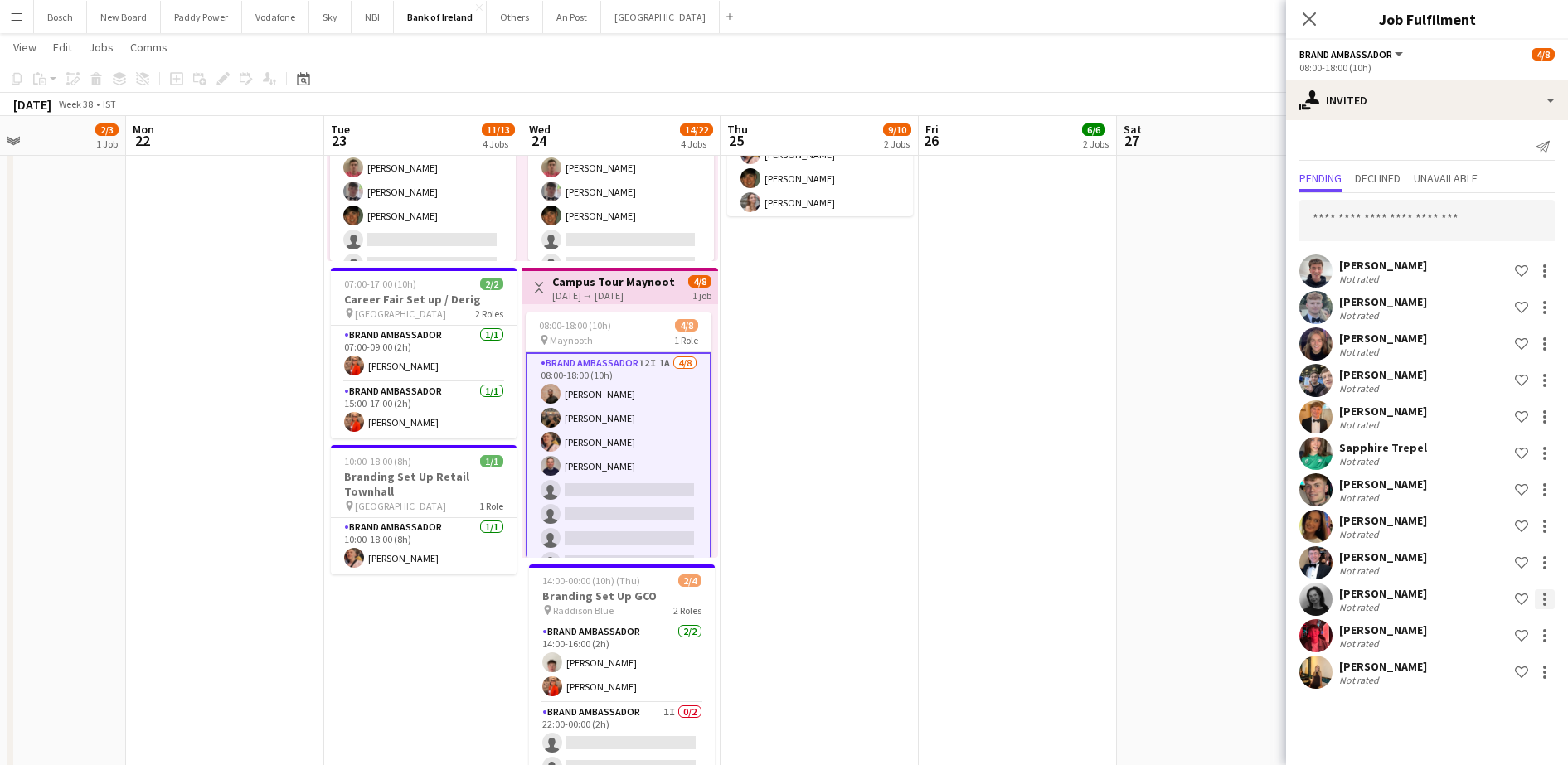
click at [1542, 596] on div at bounding box center [1544, 599] width 20 height 20
click at [1475, 489] on span "Send notification" at bounding box center [1492, 488] width 98 height 14
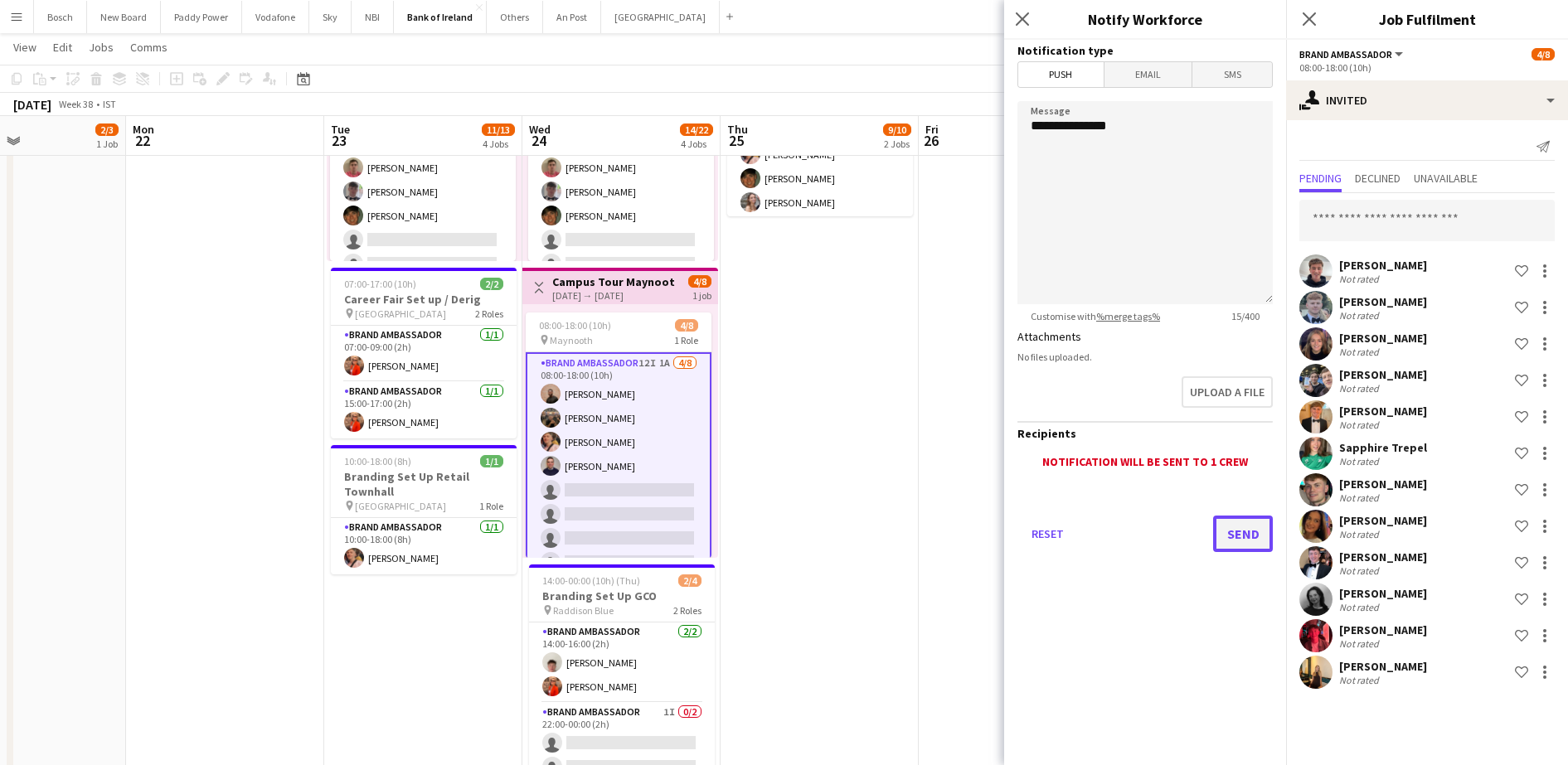
click at [1243, 536] on button "Send" at bounding box center [1243, 534] width 59 height 37
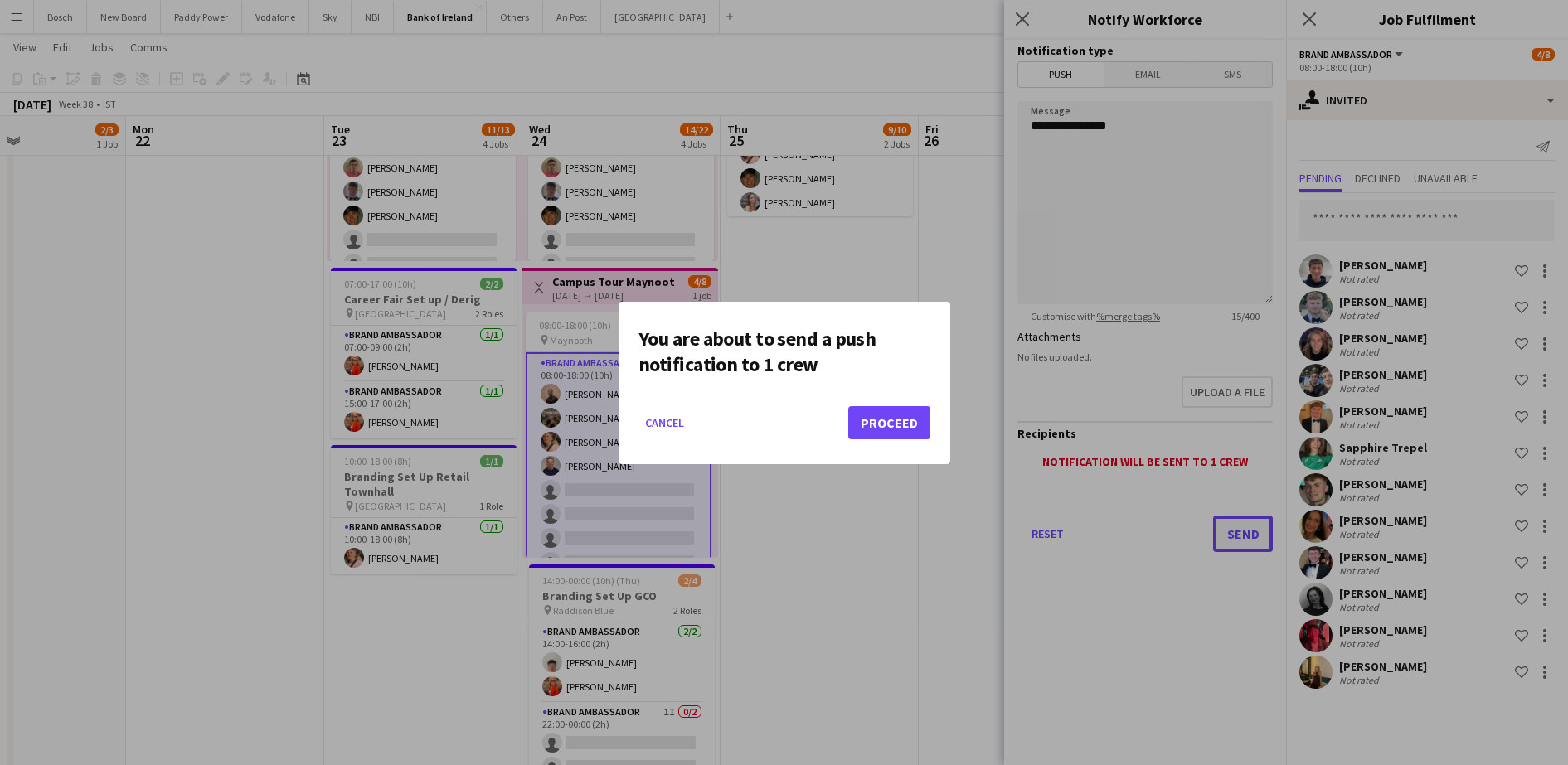
scroll to position [0, 0]
click at [888, 427] on button "Proceed" at bounding box center [889, 423] width 82 height 33
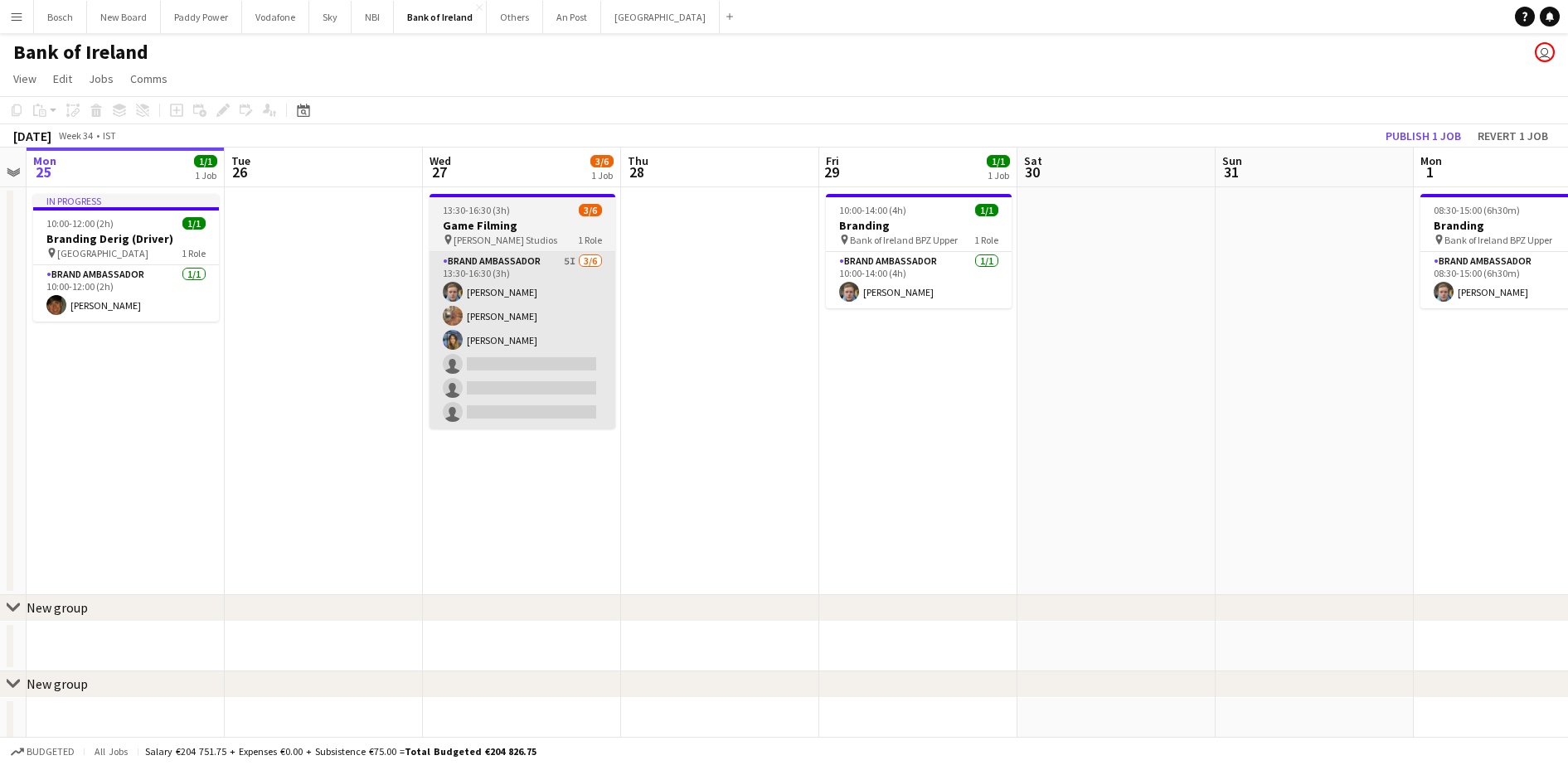
drag, startPoint x: 914, startPoint y: 468, endPoint x: 527, endPoint y: 365, distance: 400.5
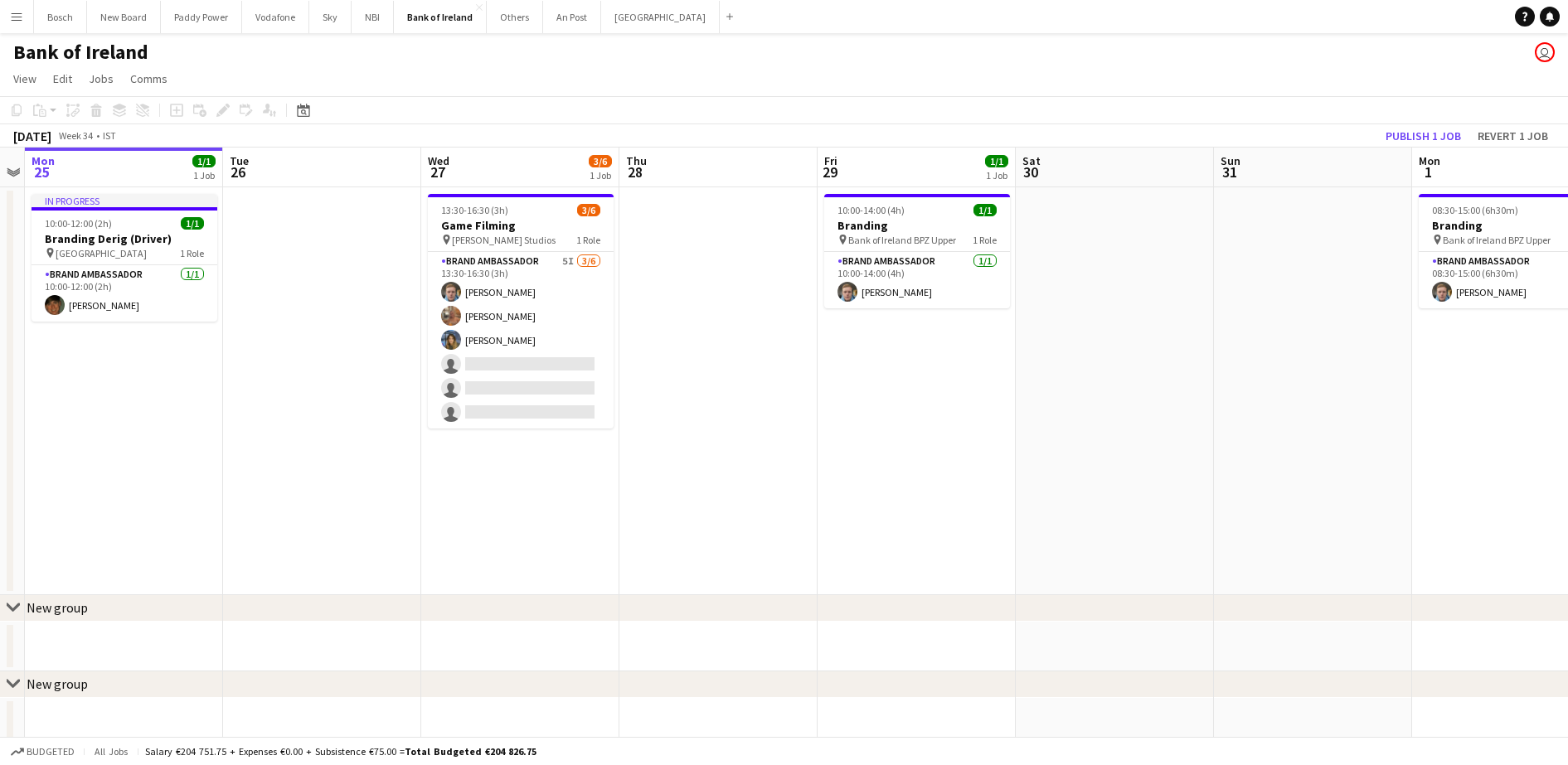
drag, startPoint x: 525, startPoint y: 364, endPoint x: 1259, endPoint y: 120, distance: 773.5
click at [525, 362] on app-card-role "Brand Ambassador 5I 3/6 13:30-16:30 (3h) Dominik Morycki Ciara Gorman Molly Chi…" at bounding box center [520, 340] width 186 height 176
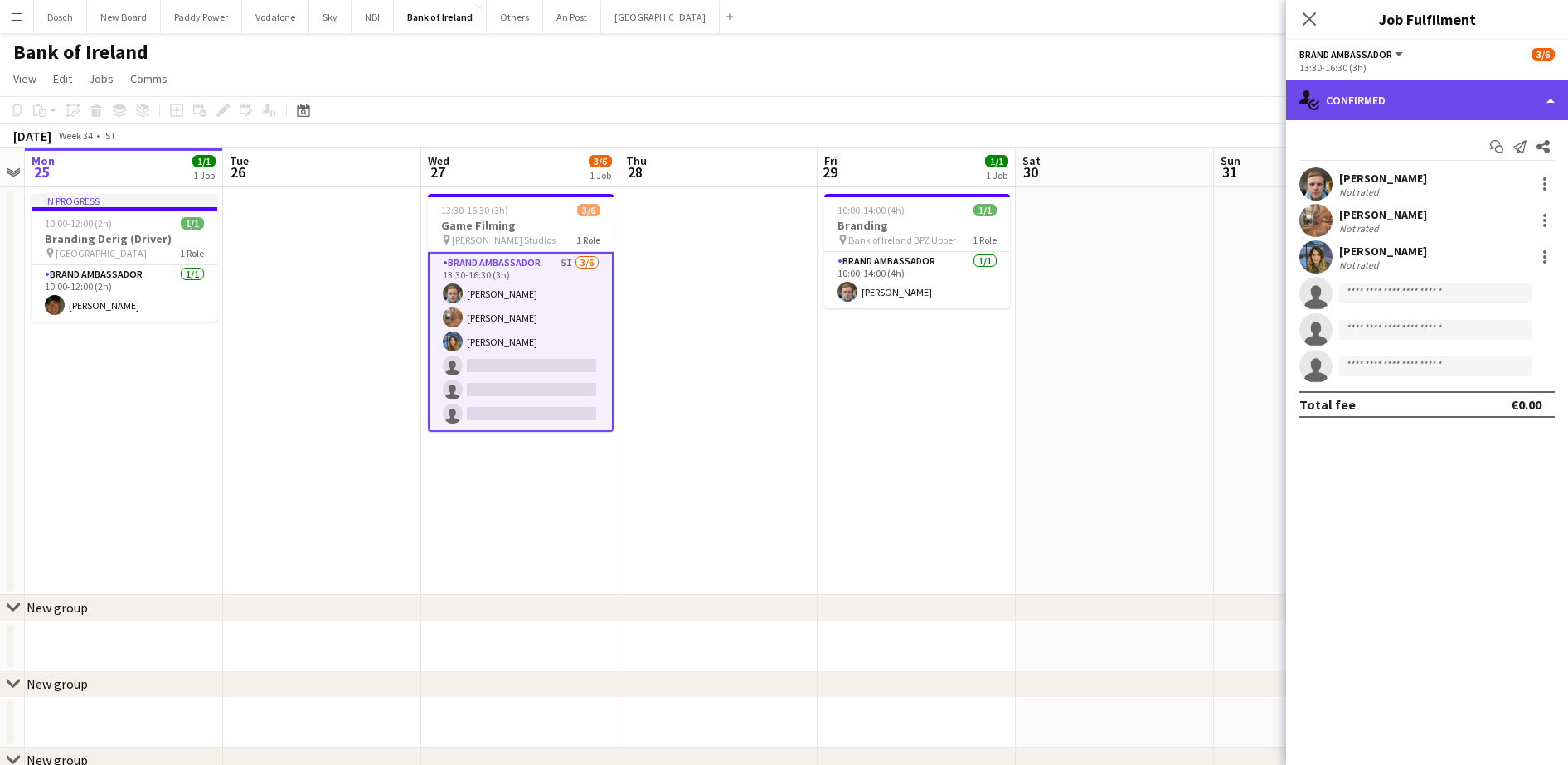
click at [1454, 89] on div "single-neutral-actions-check-2 Confirmed" at bounding box center [1426, 100] width 282 height 40
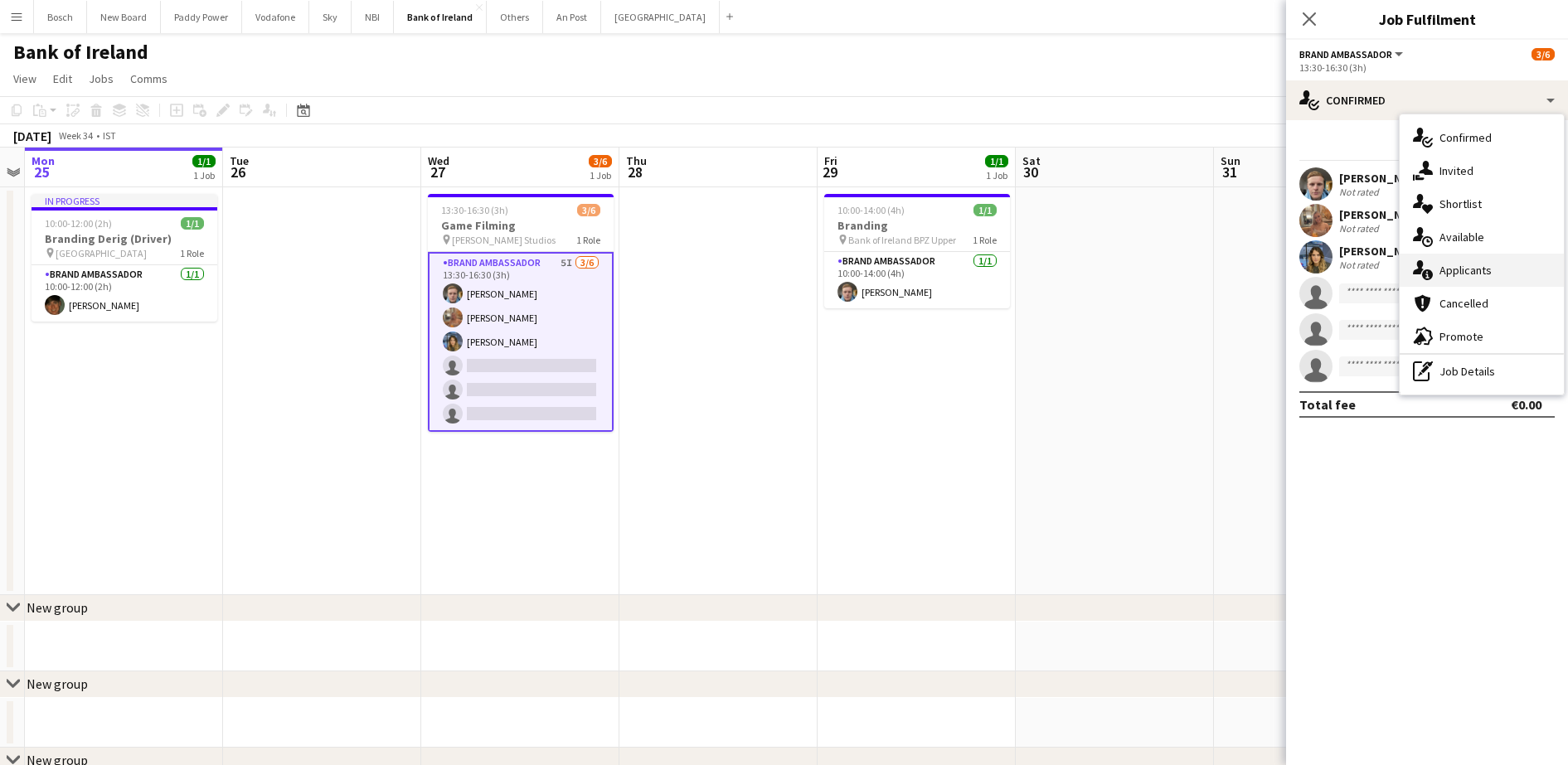
click at [1528, 263] on div "single-neutral-actions-information Applicants" at bounding box center [1482, 270] width 164 height 33
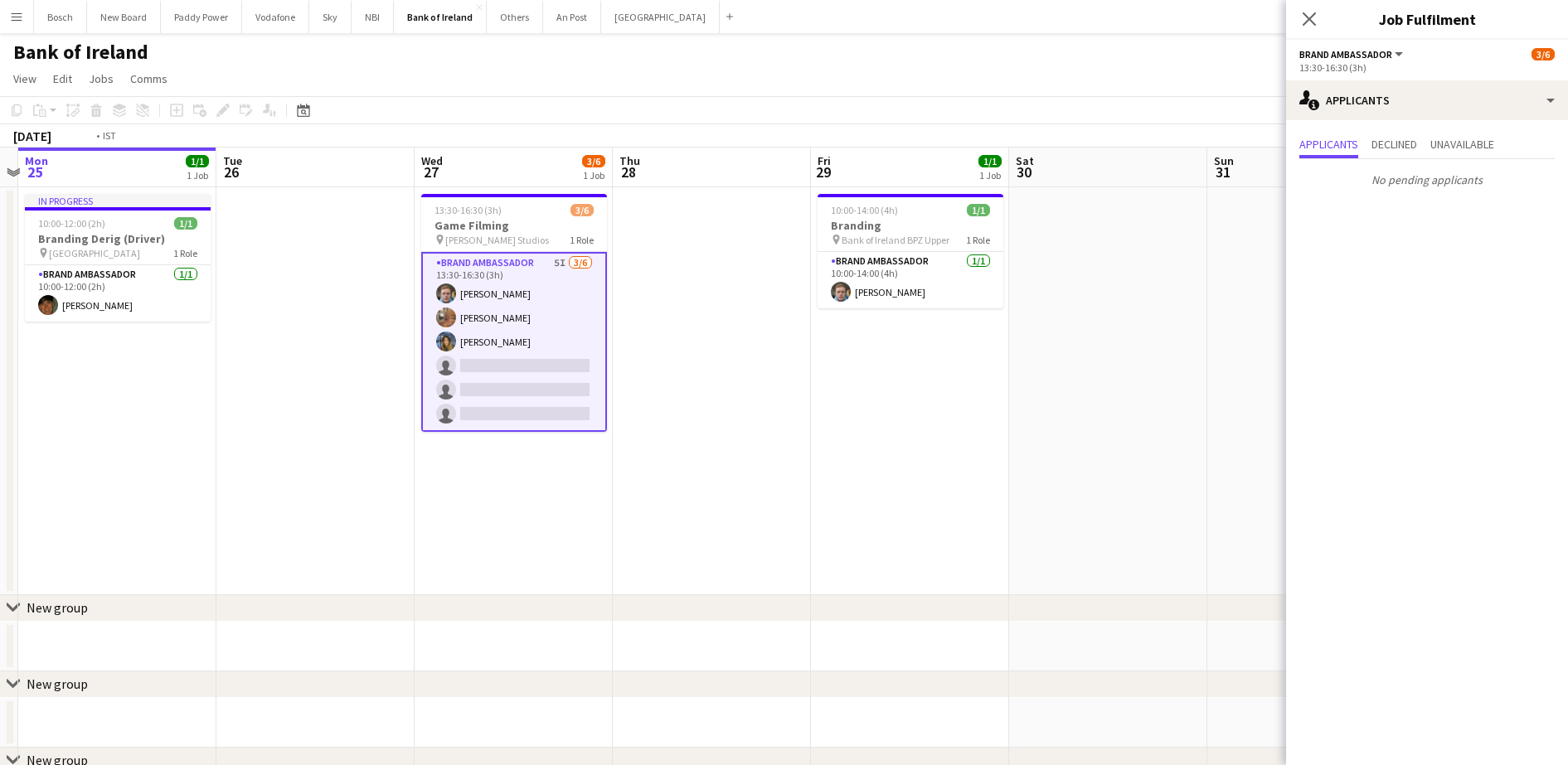
scroll to position [0, 612]
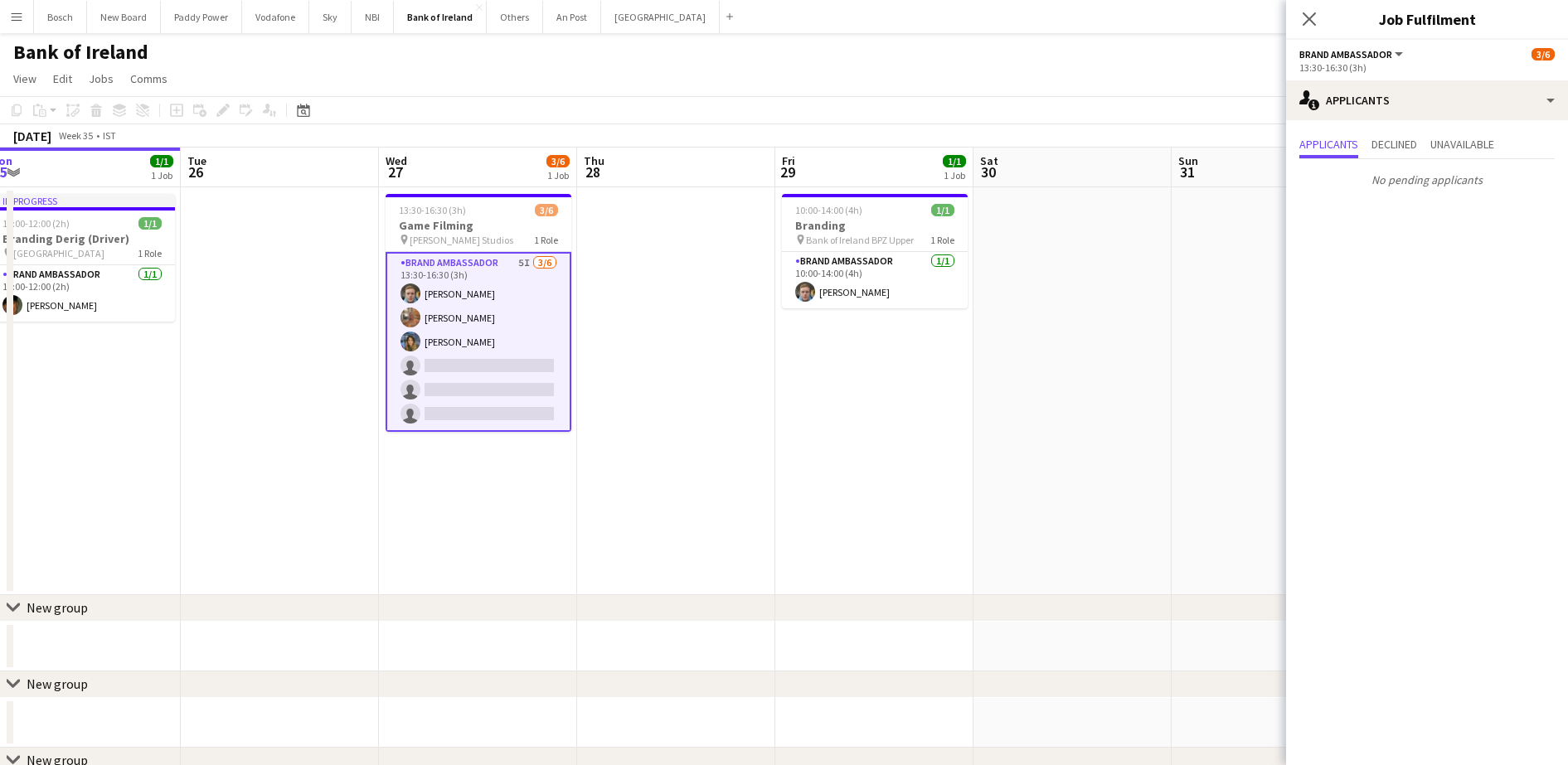
drag, startPoint x: 1050, startPoint y: 389, endPoint x: 1008, endPoint y: 393, distance: 42.2
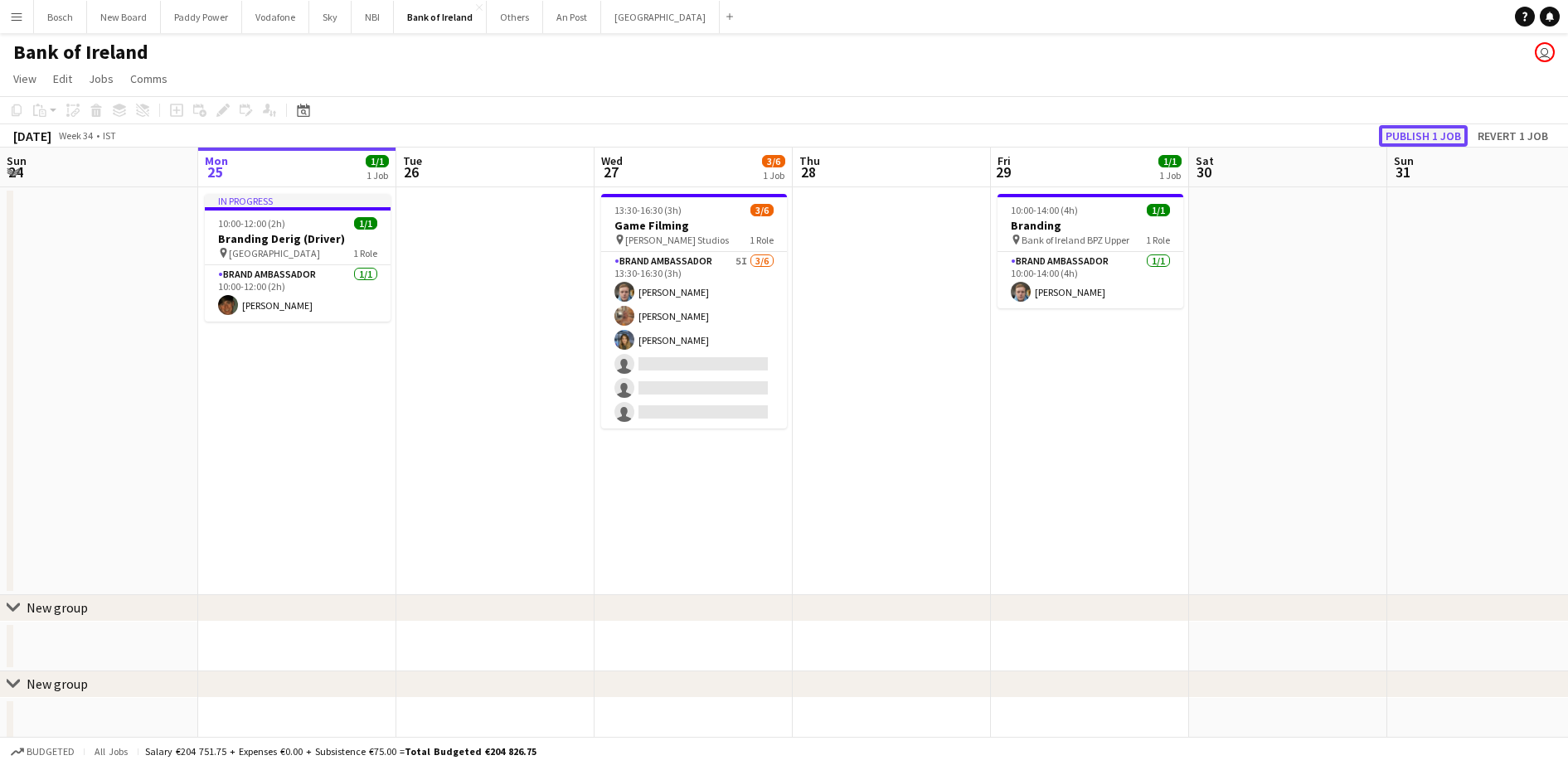
click at [1449, 137] on button "Publish 1 job" at bounding box center [1423, 136] width 89 height 22
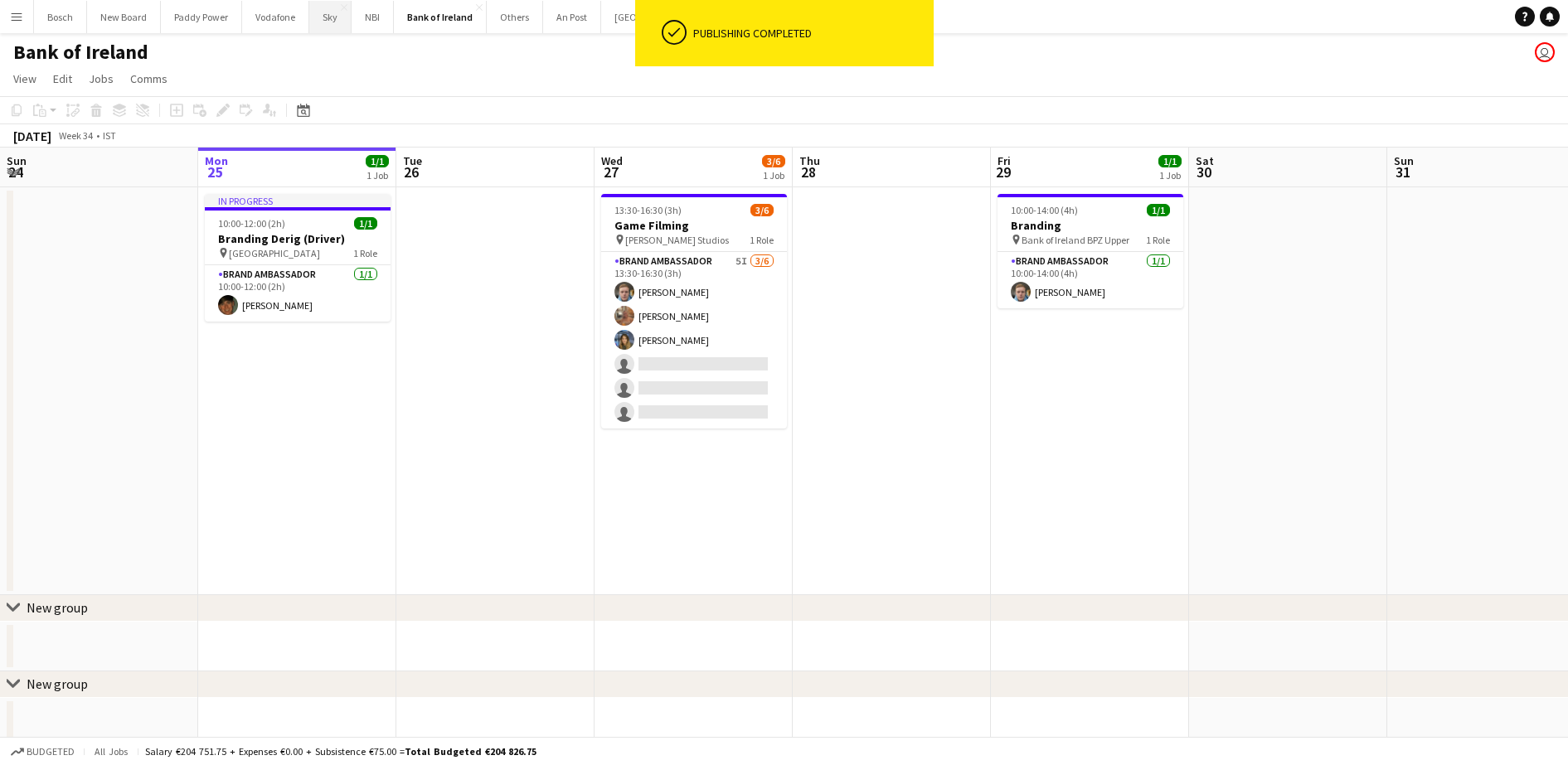
click at [326, 12] on button "Sky Close" at bounding box center [331, 17] width 42 height 32
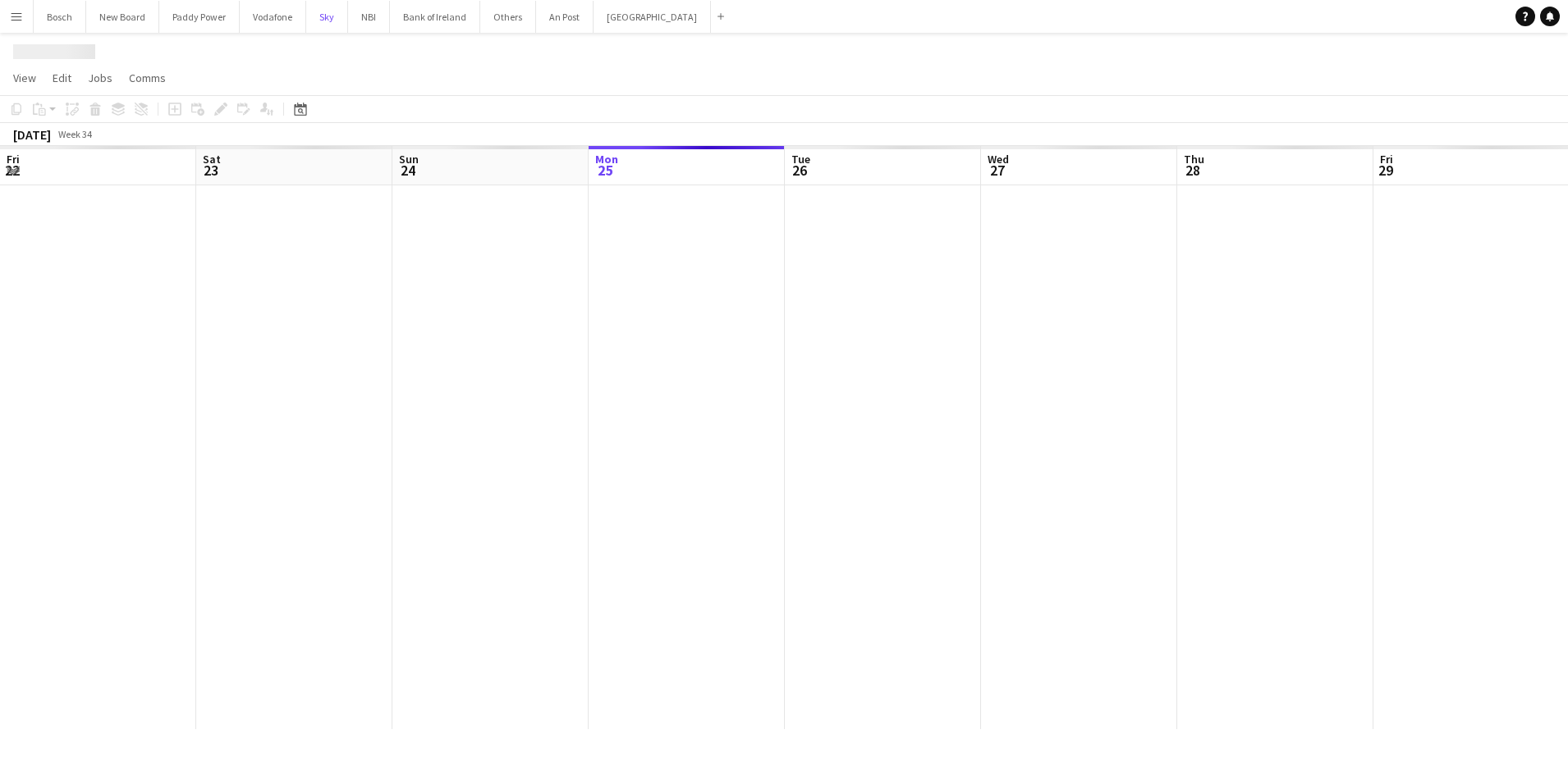
scroll to position [0, 392]
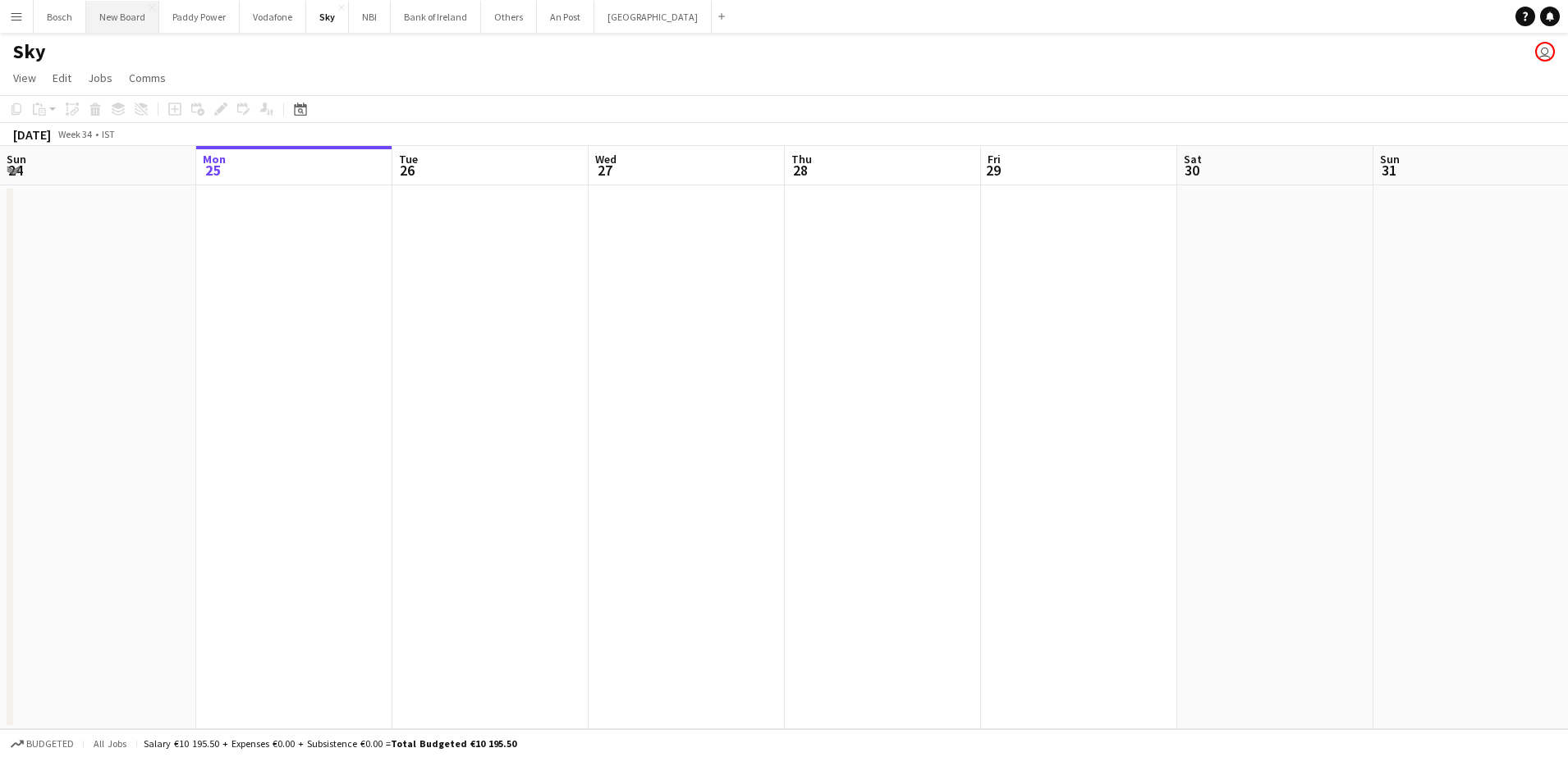
click at [149, 20] on button "New Board Close" at bounding box center [123, 16] width 73 height 32
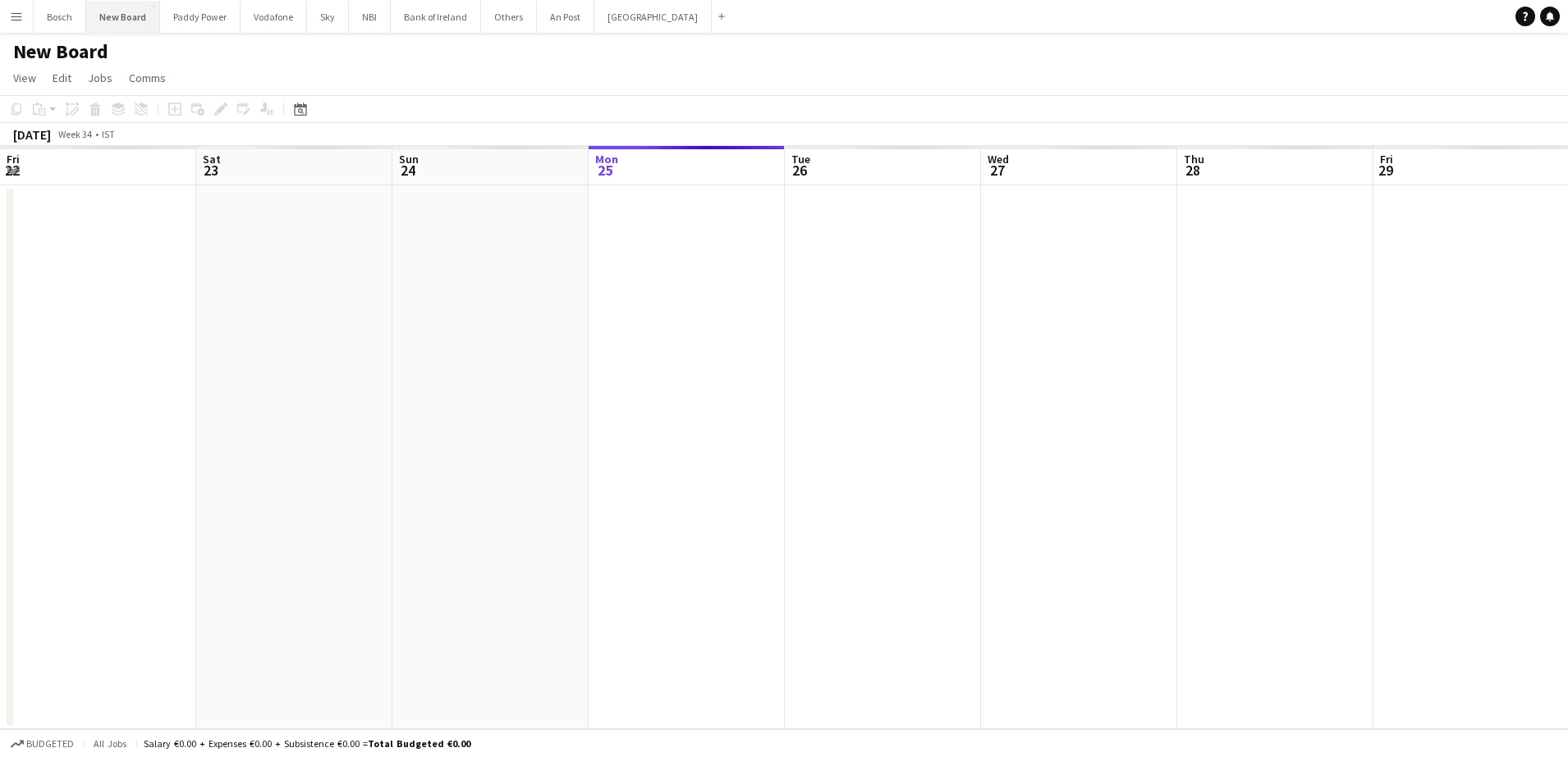
scroll to position [0, 392]
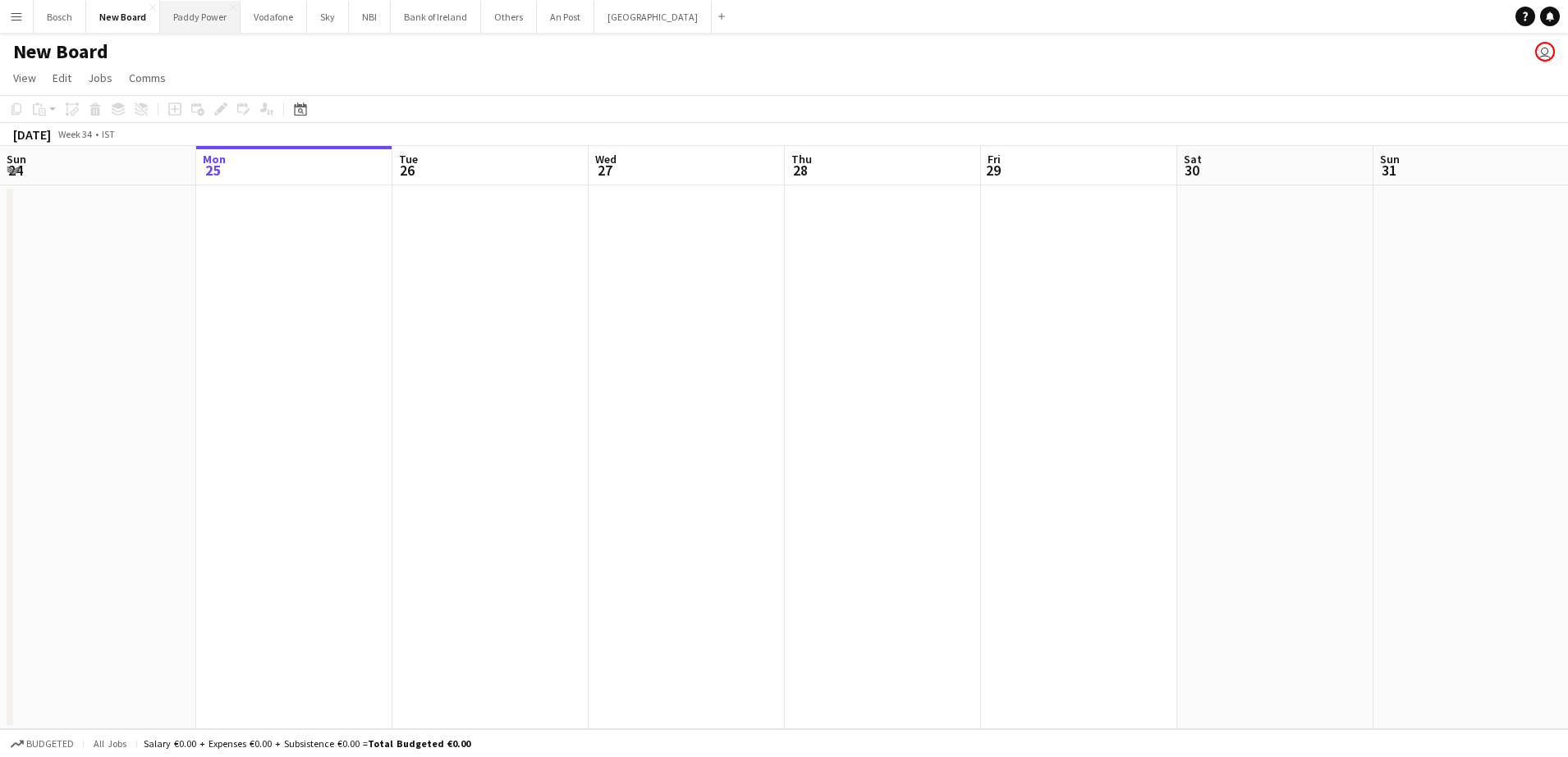
click at [190, 25] on button "Paddy Power Close" at bounding box center [199, 16] width 80 height 32
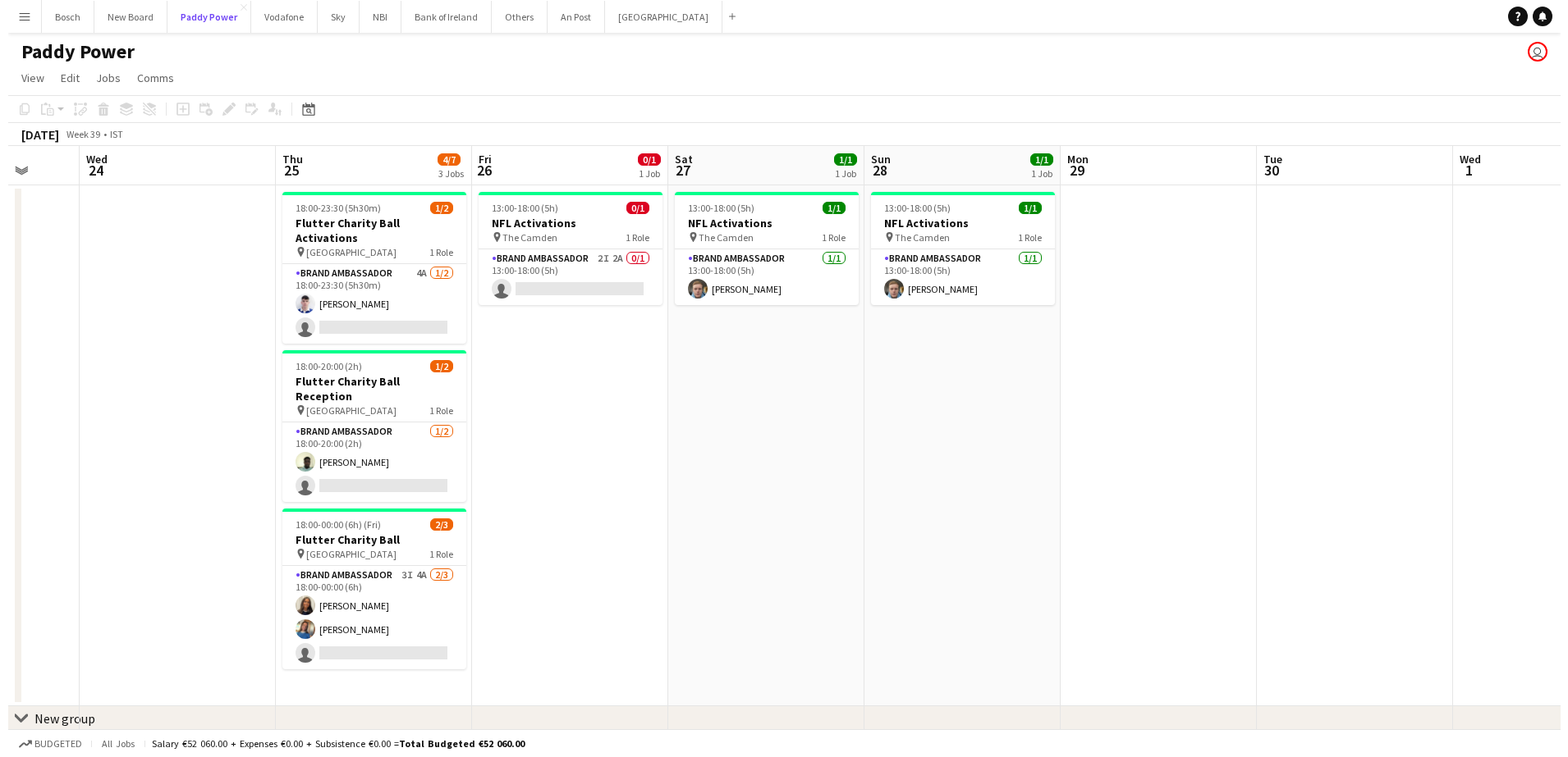
scroll to position [0, 522]
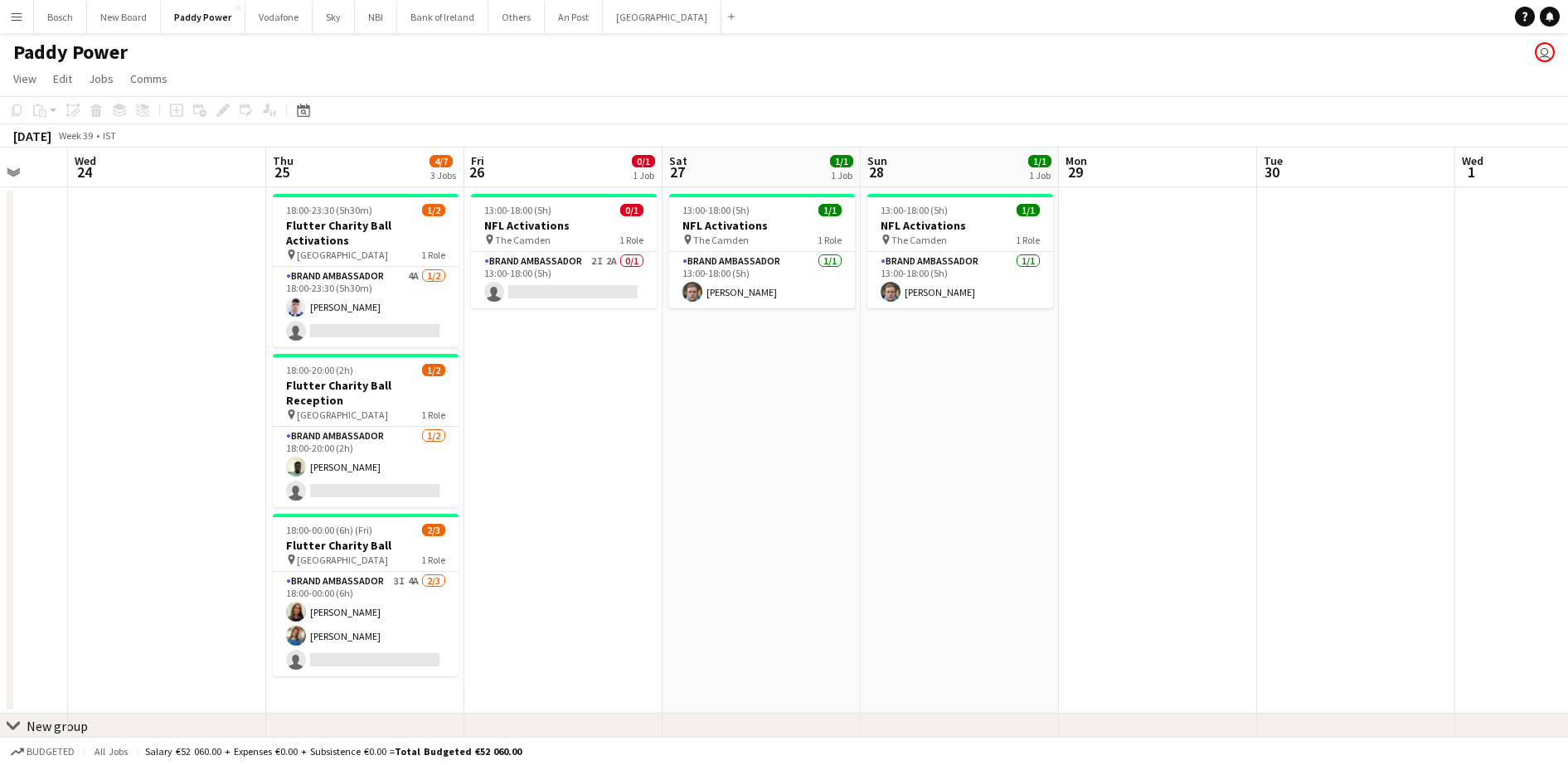
click at [1266, 250] on app-date-cell at bounding box center [1355, 451] width 198 height 527
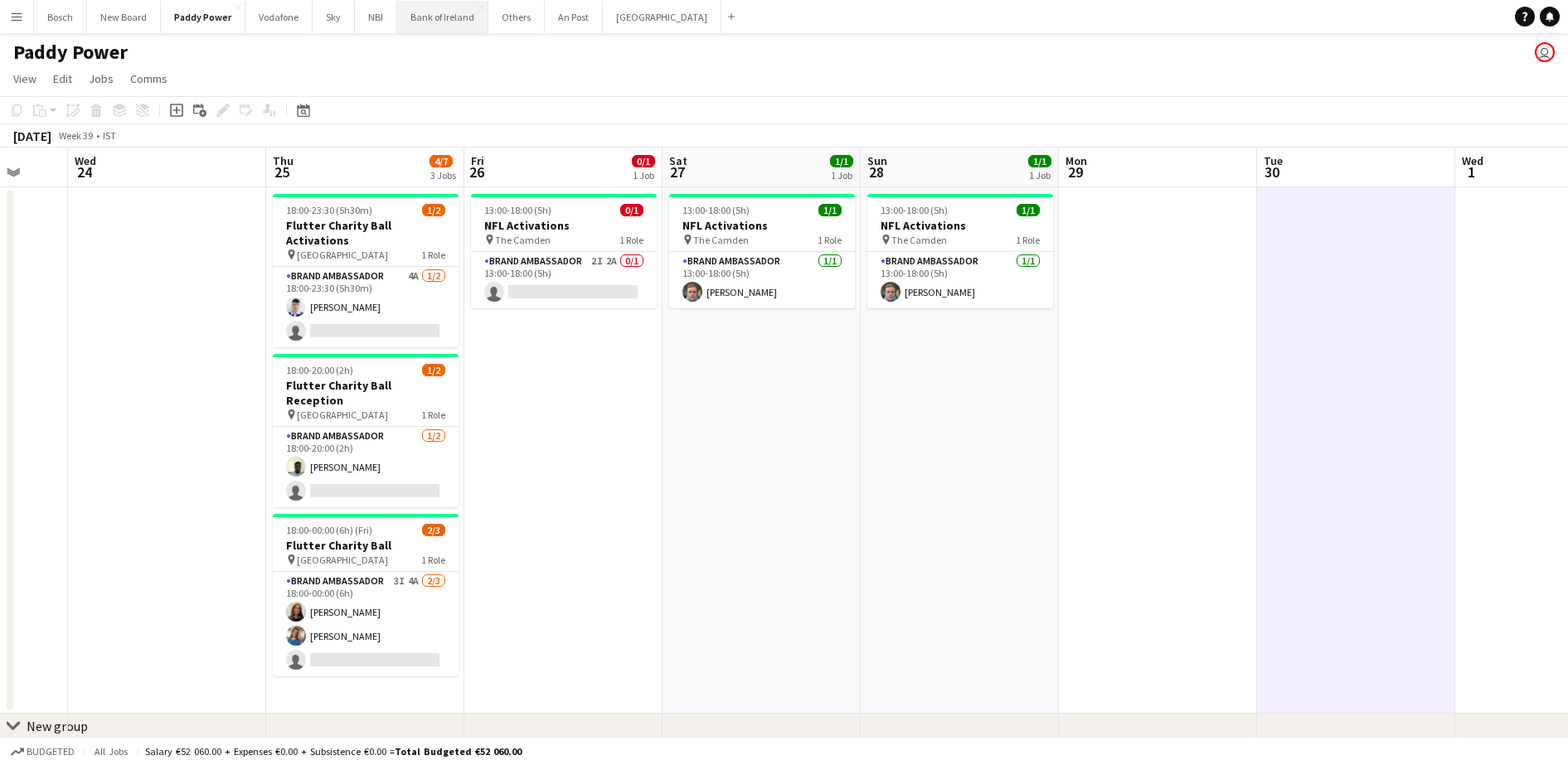
click at [427, 25] on button "Bank of Ireland Close" at bounding box center [442, 17] width 92 height 32
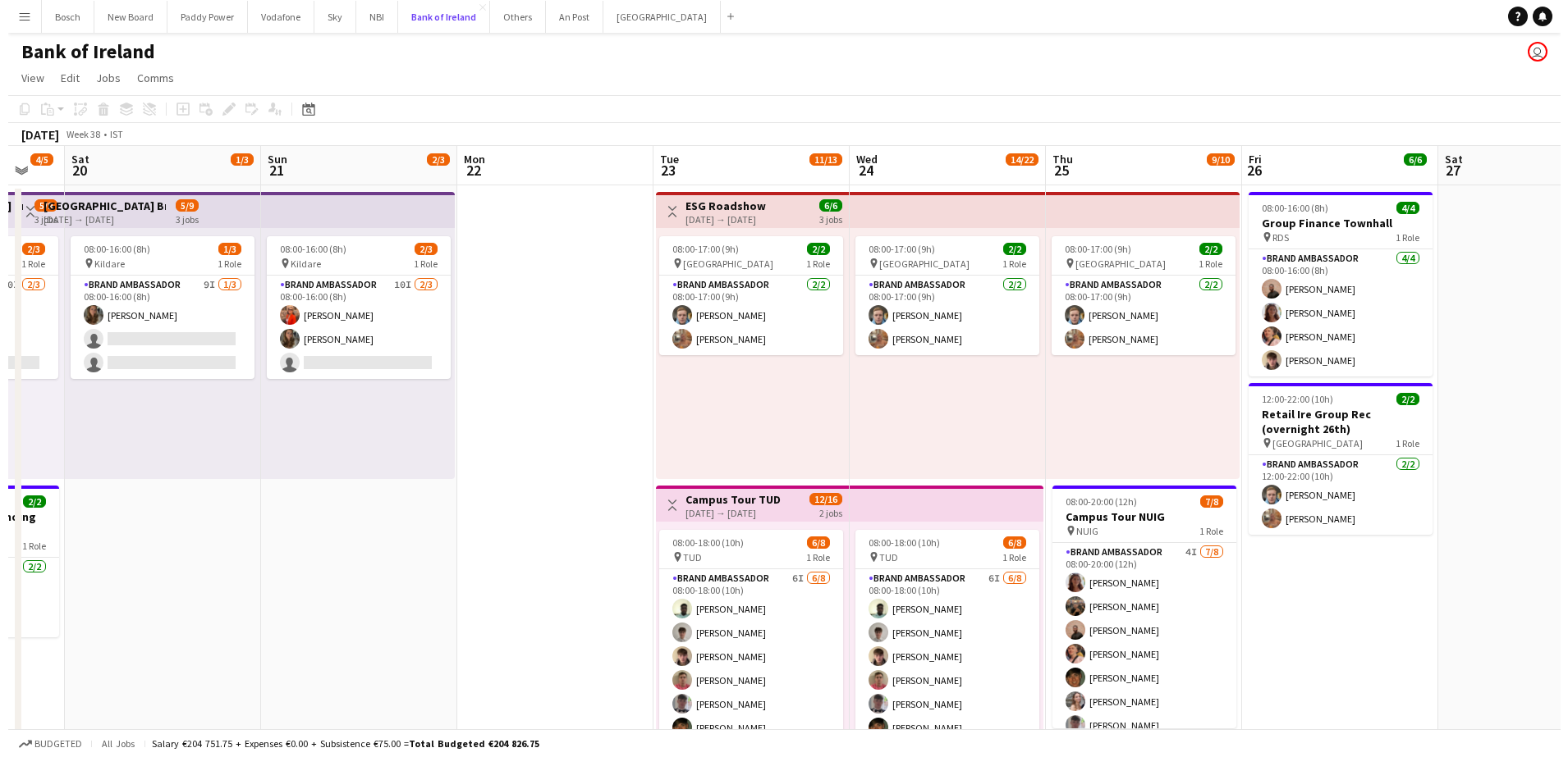
scroll to position [0, 540]
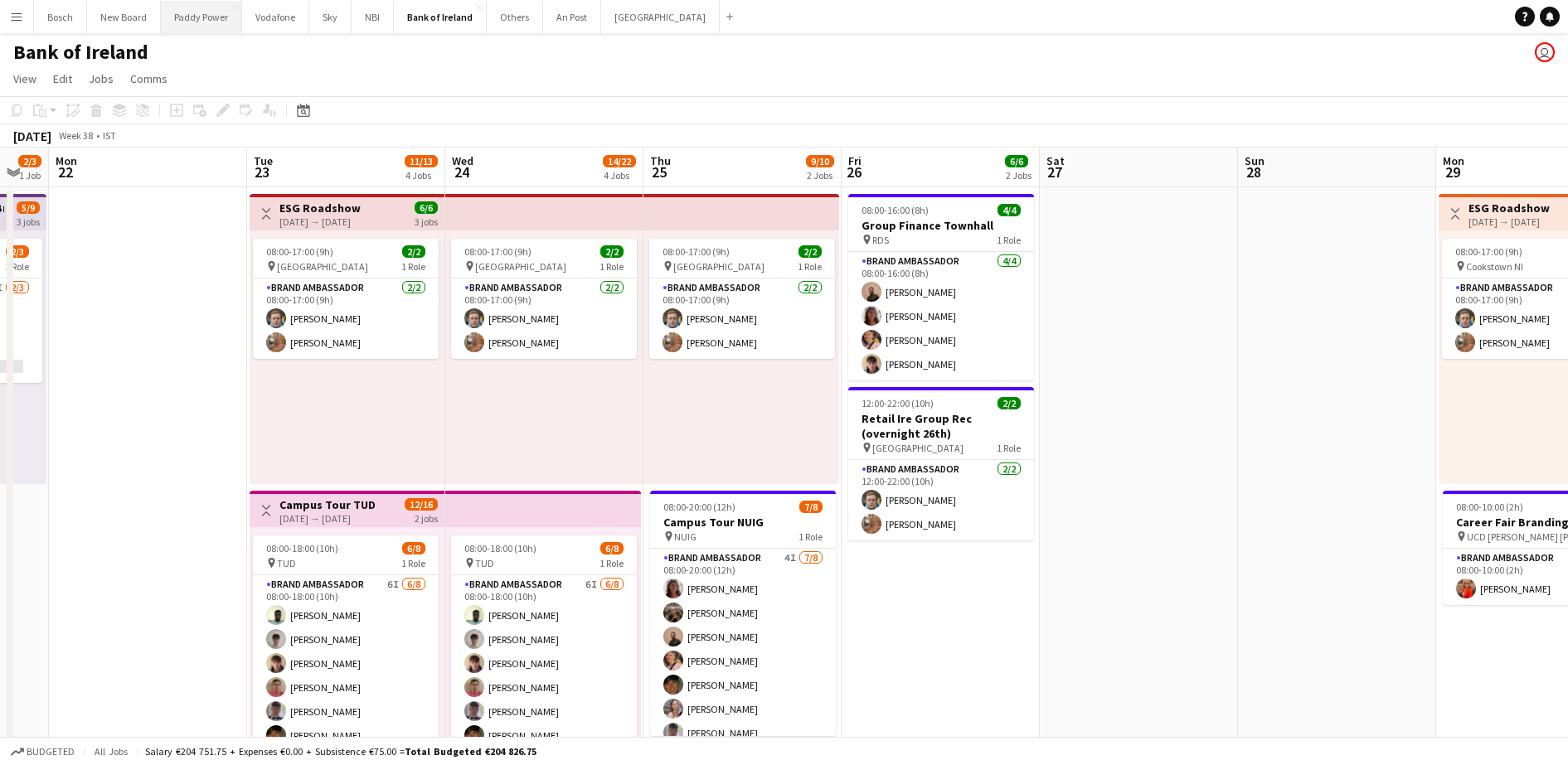
drag, startPoint x: 205, startPoint y: 24, endPoint x: 194, endPoint y: 28, distance: 11.7
click at [198, 25] on button "Paddy Power Close" at bounding box center [201, 17] width 81 height 32
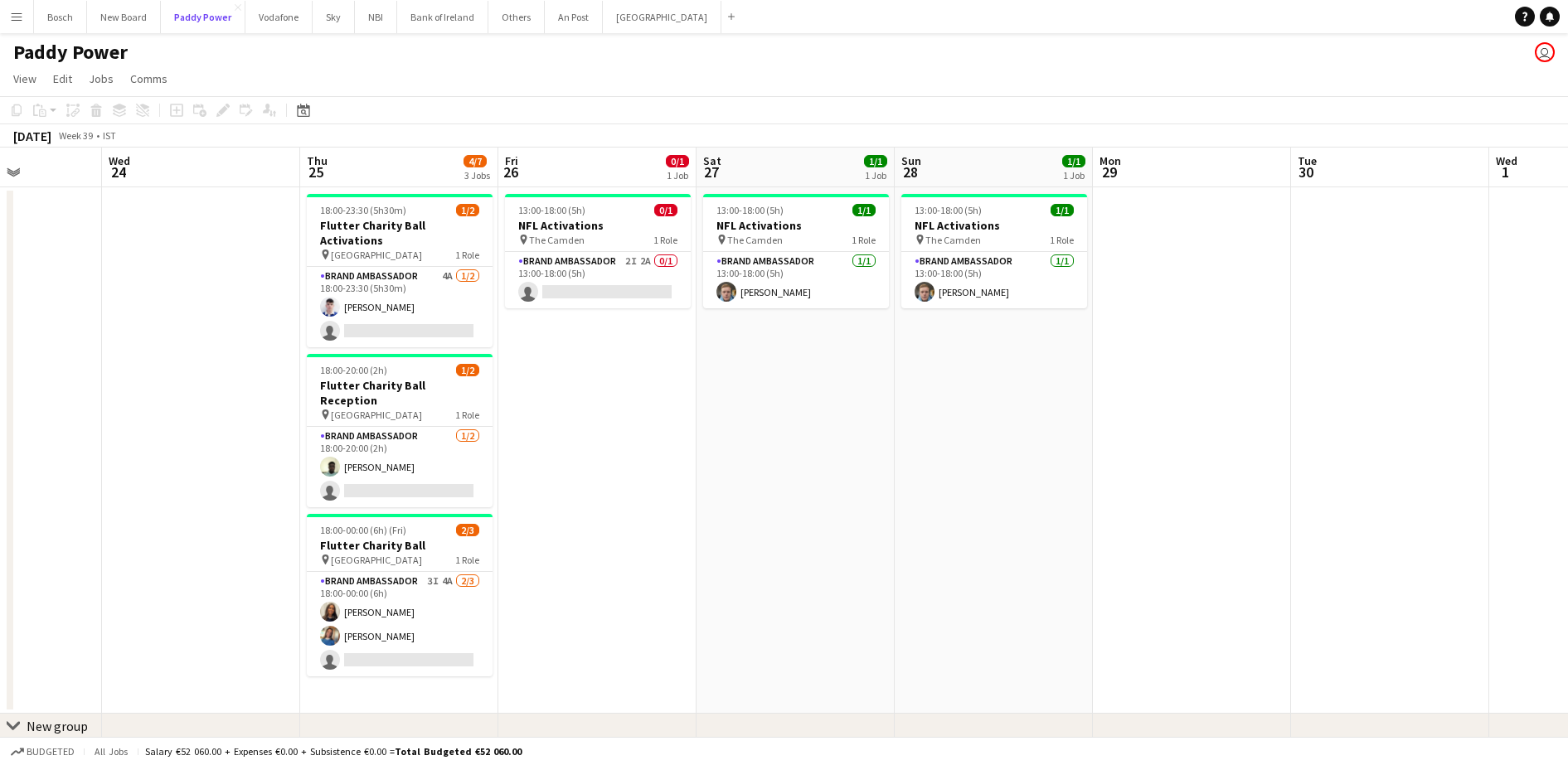
scroll to position [0, 492]
click at [833, 283] on app-card-role "Brand Ambassador [DATE] 13:00-18:00 (5h) [PERSON_NAME]" at bounding box center [796, 280] width 186 height 57
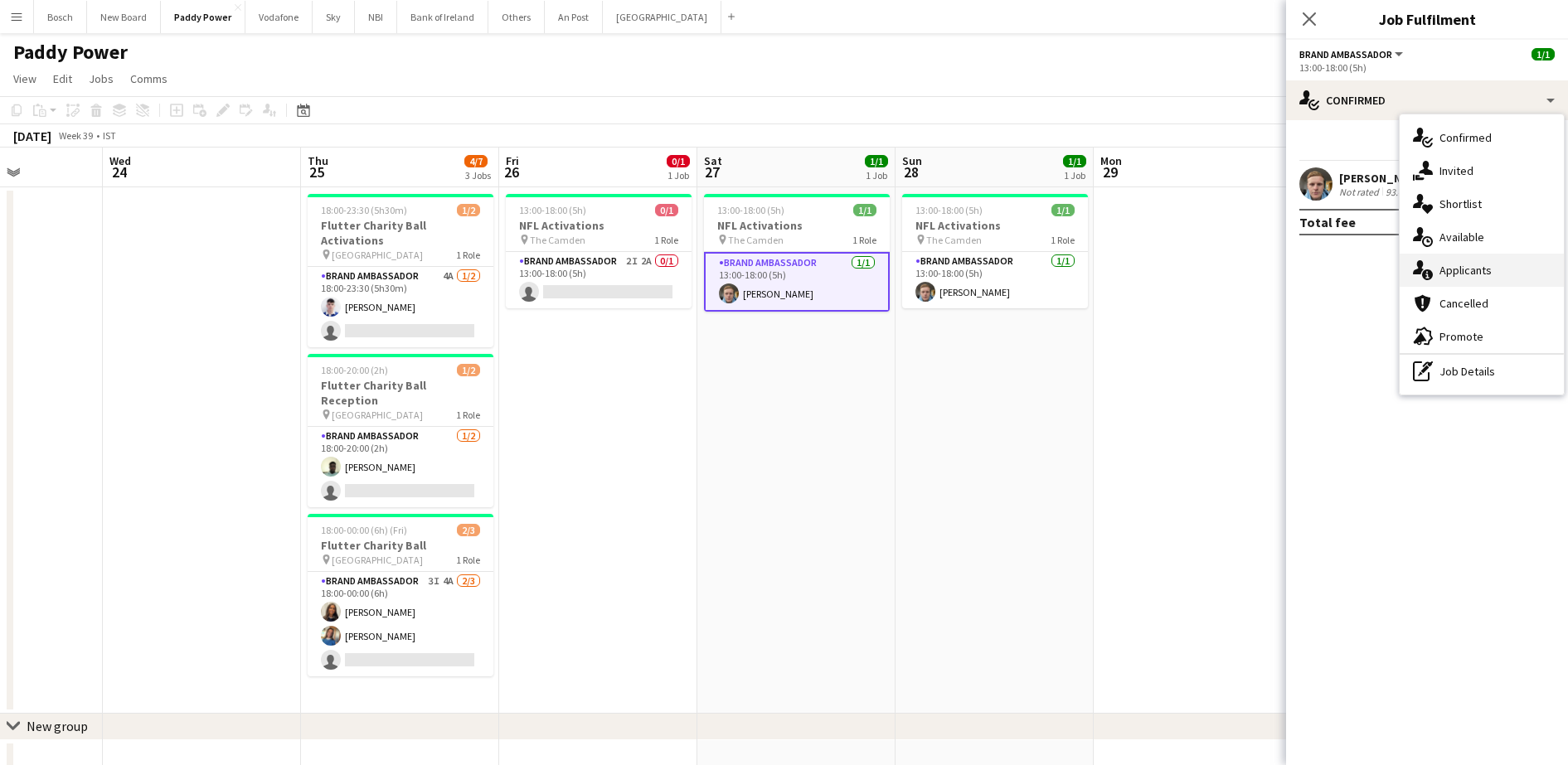
click at [1416, 270] on icon at bounding box center [1418, 267] width 10 height 14
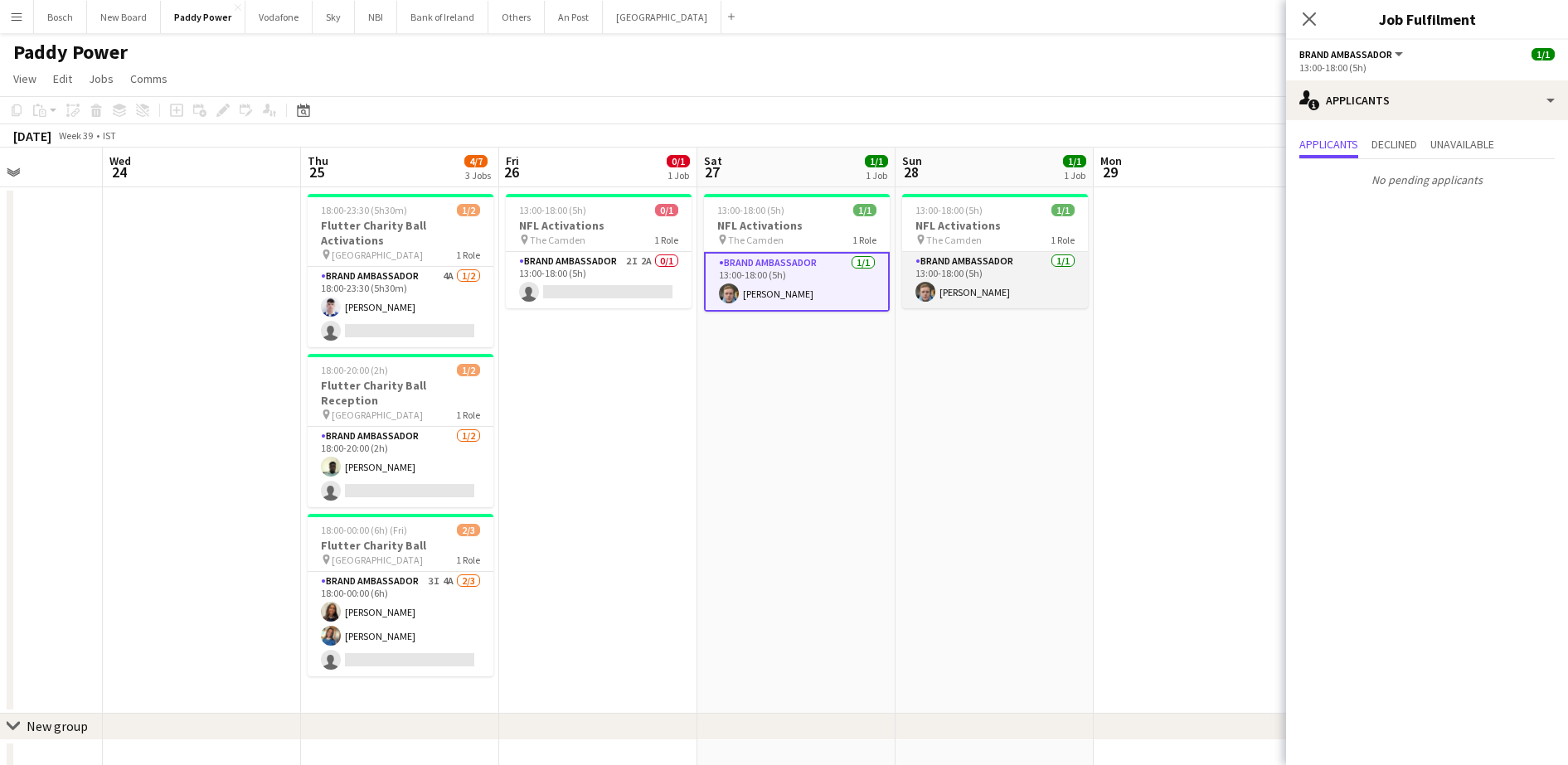
click at [963, 288] on app-card-role "Brand Ambassador [DATE] 13:00-18:00 (5h) [PERSON_NAME]" at bounding box center [994, 280] width 186 height 57
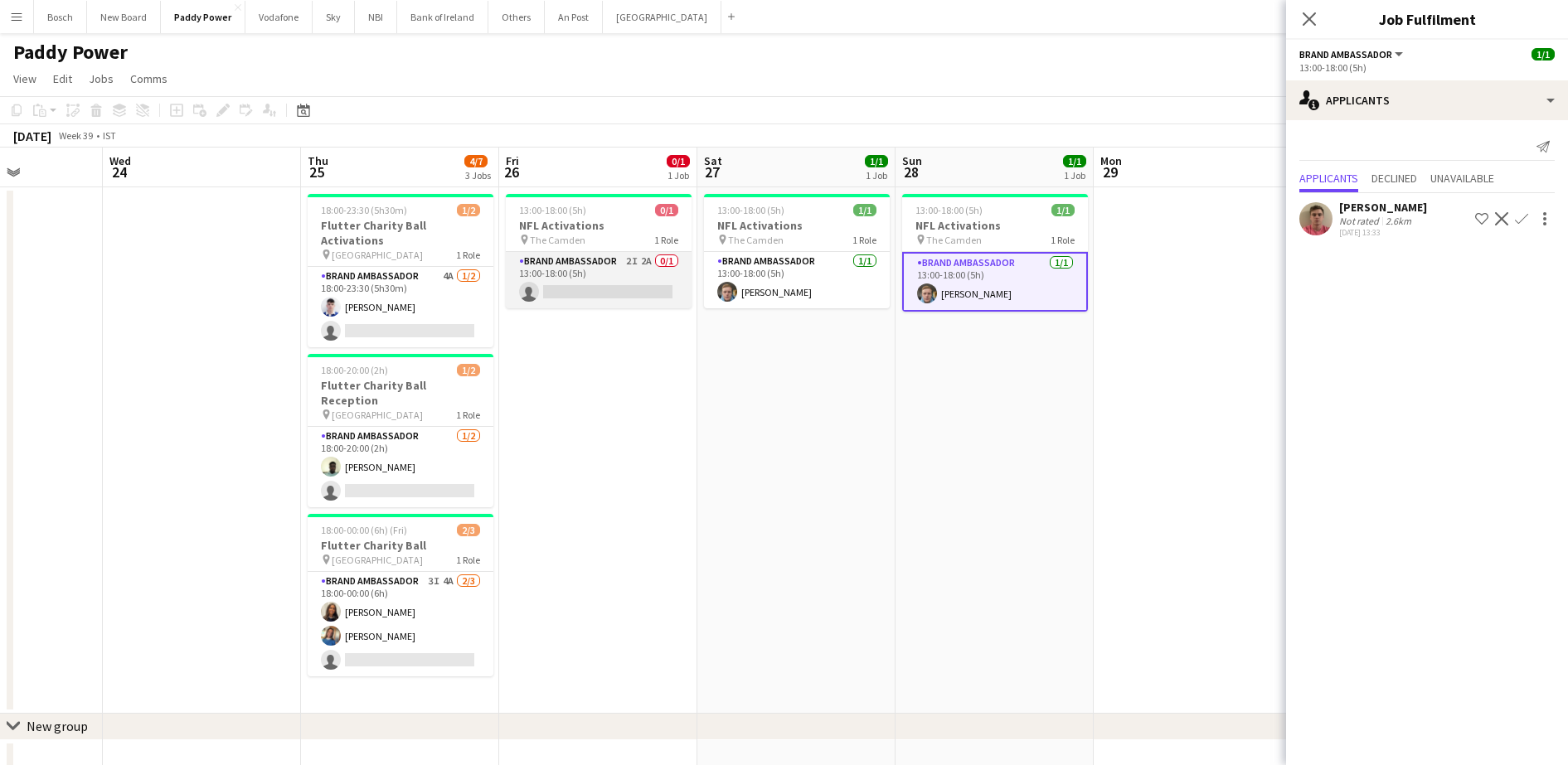
click at [625, 273] on app-card-role "Brand Ambassador 2I 2A 0/1 13:00-18:00 (5h) single-neutral-actions" at bounding box center [598, 280] width 186 height 57
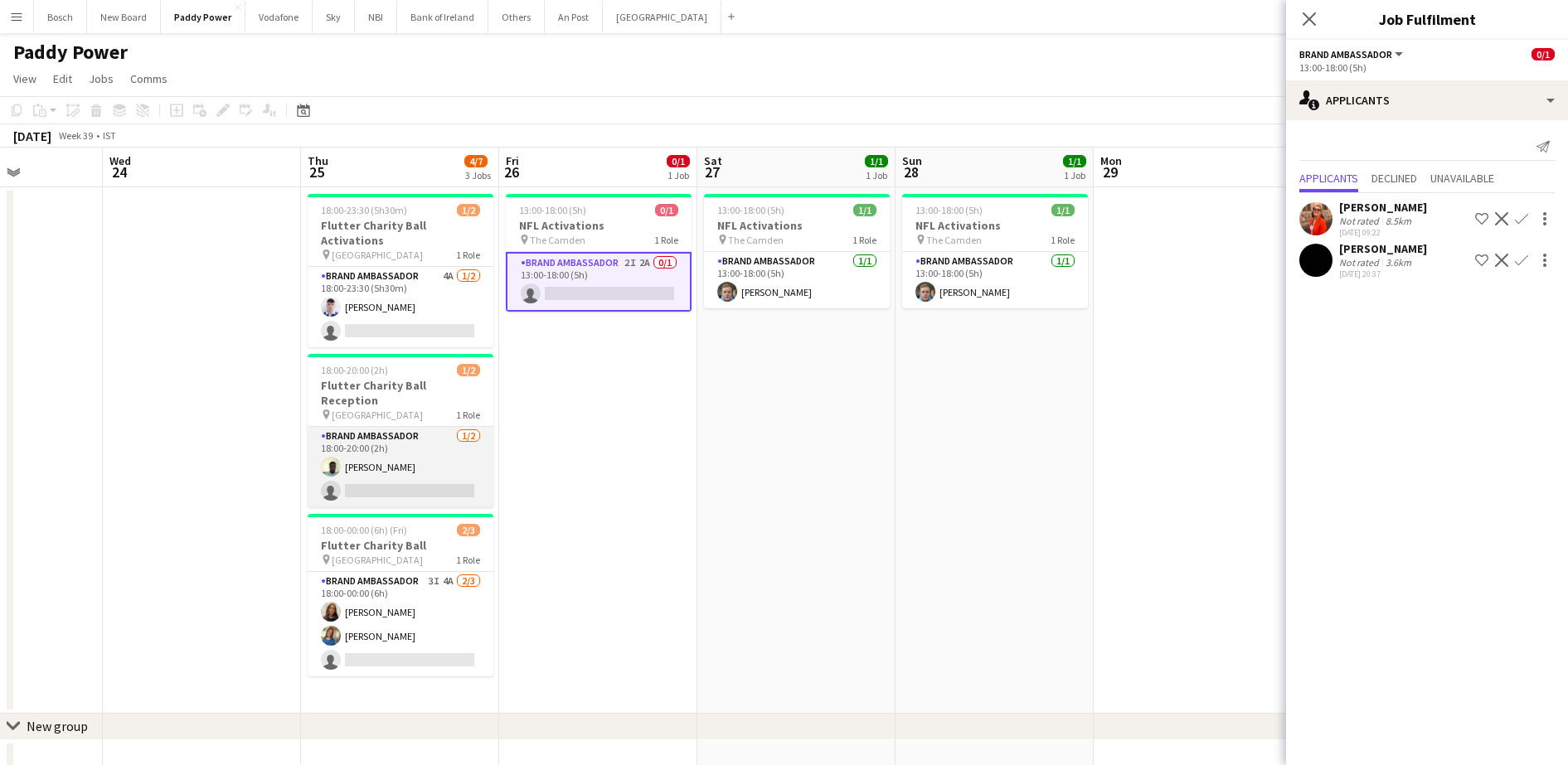
click at [365, 443] on app-card-role "Brand Ambassador [DATE] 18:00-20:00 (2h) [PERSON_NAME] single-neutral-actions" at bounding box center [400, 468] width 186 height 80
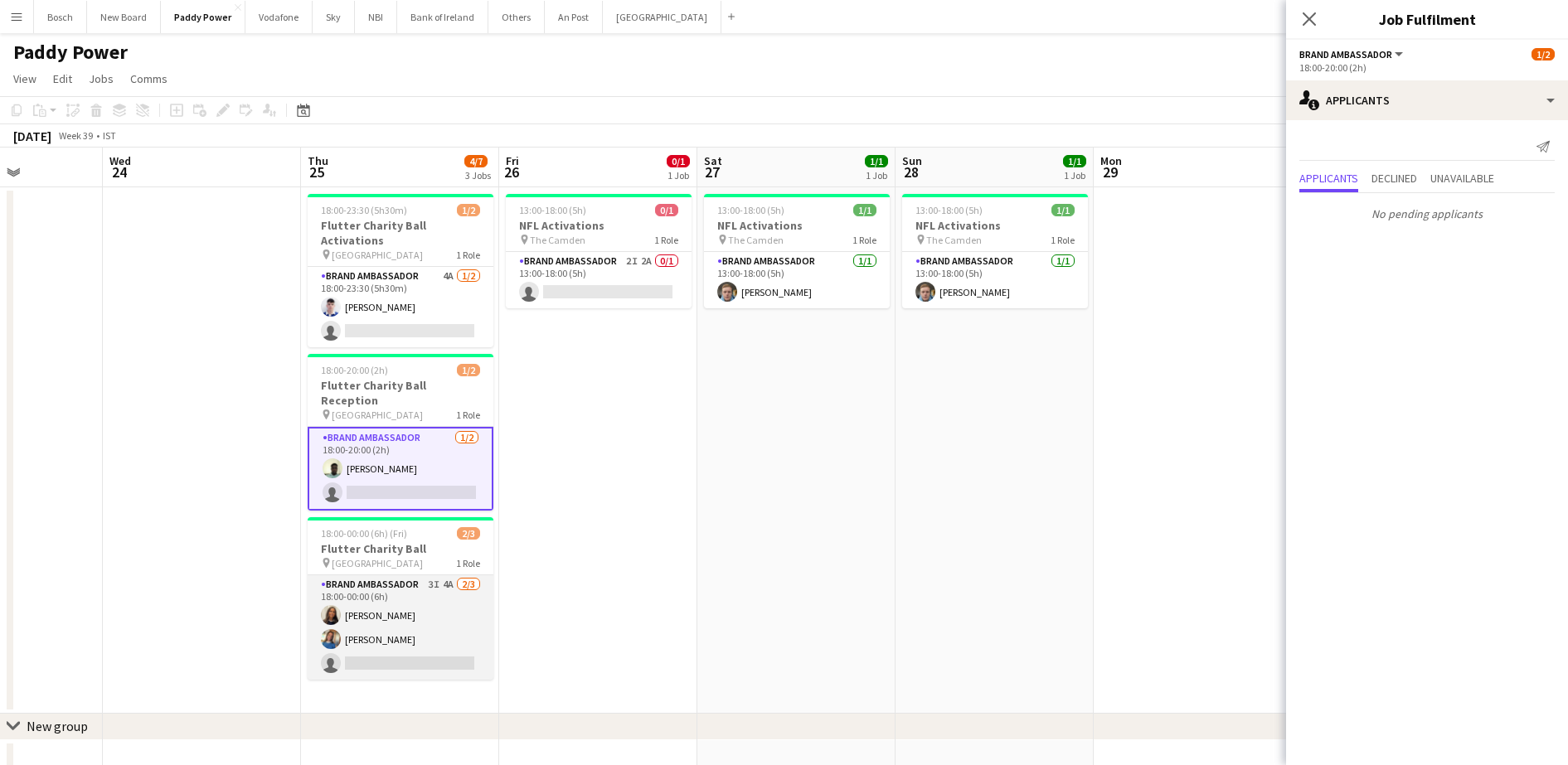
click at [412, 594] on app-card-role "Brand Ambassador 3I 4A [DATE] 18:00-00:00 (6h) [PERSON_NAME] [PERSON_NAME] sing…" at bounding box center [400, 628] width 186 height 105
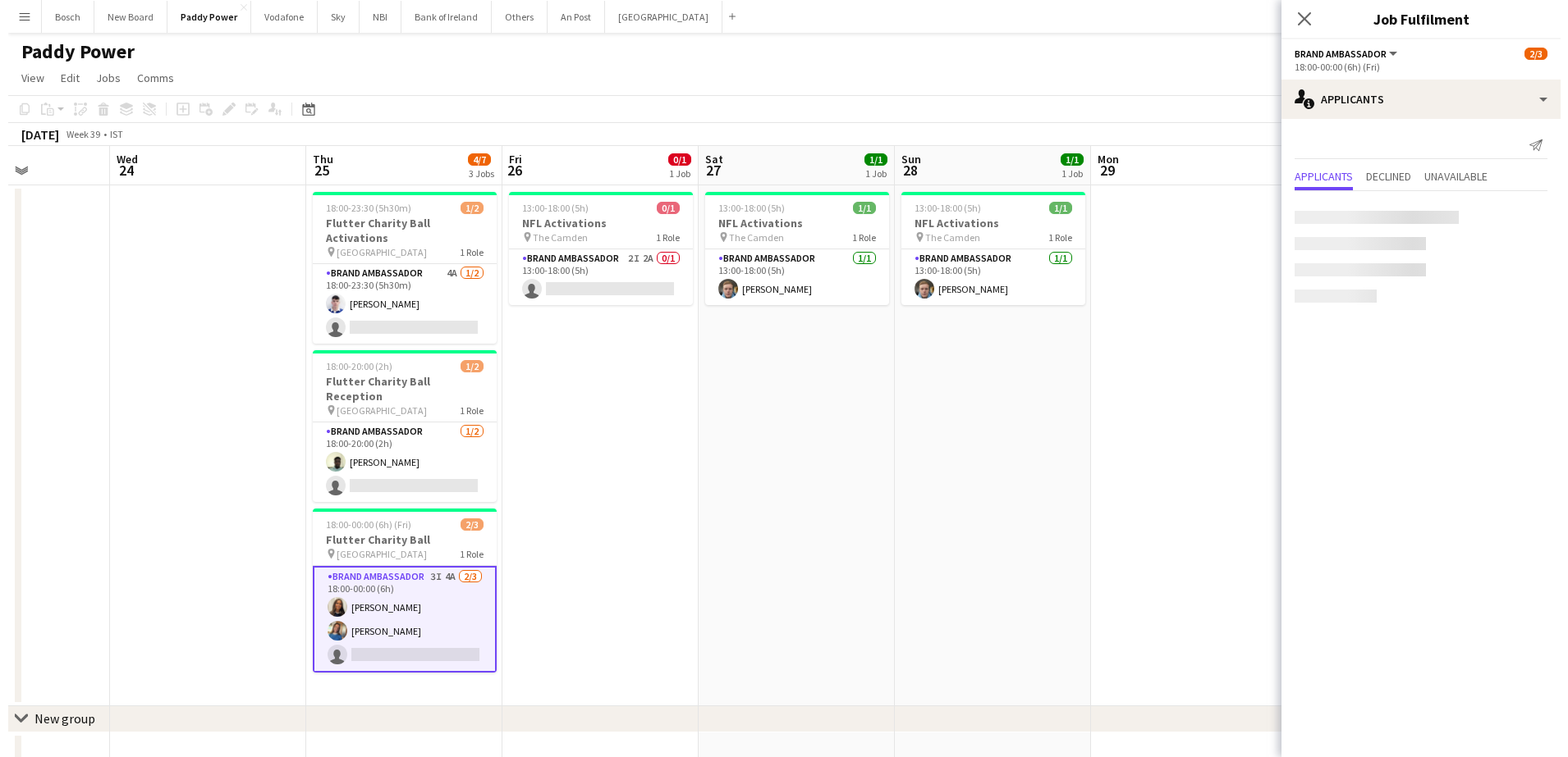
scroll to position [0, 486]
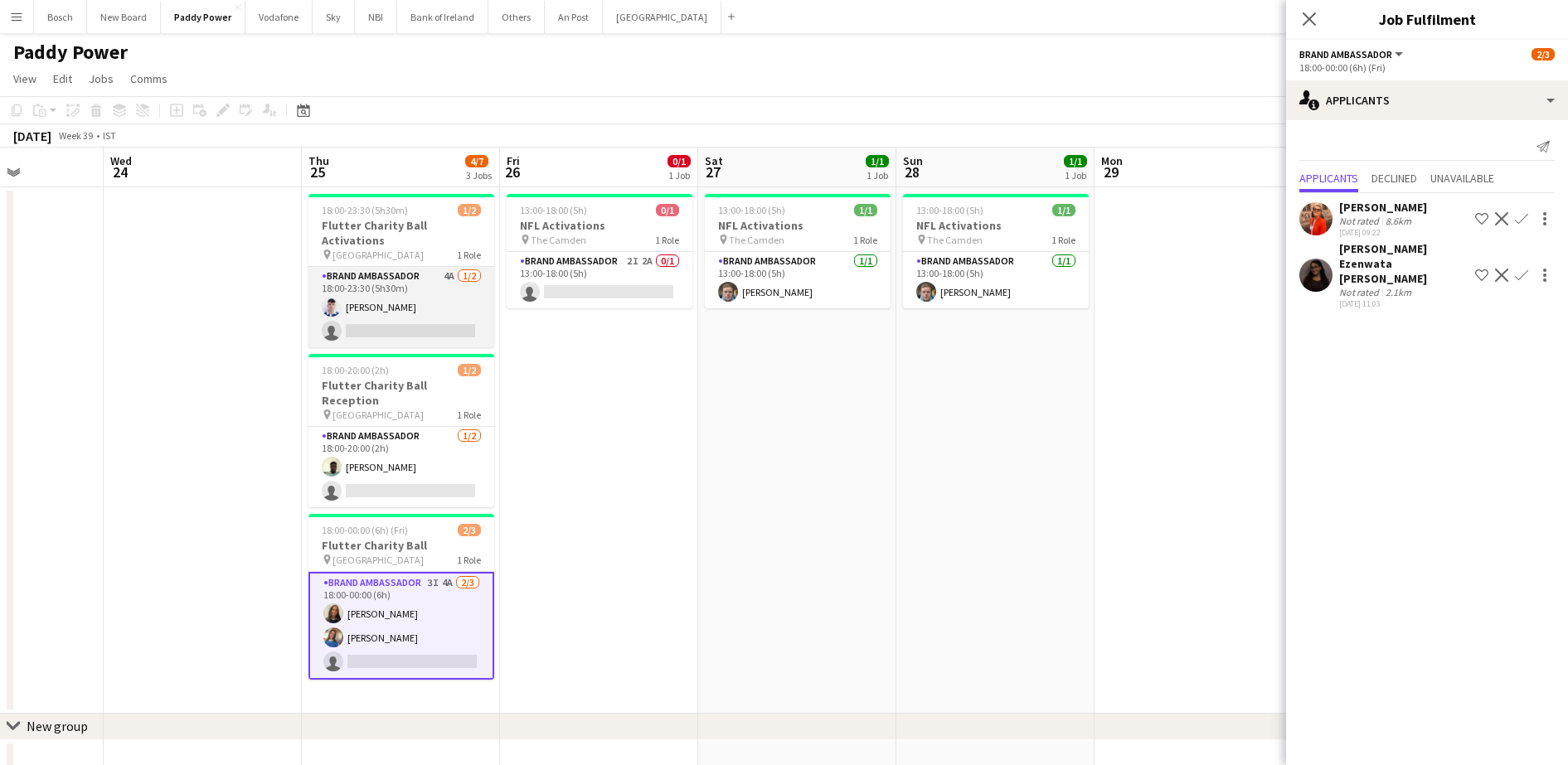
click at [405, 287] on app-card-role "Brand Ambassador 4A [DATE] 18:00-23:30 (5h30m) [DEMOGRAPHIC_DATA][PERSON_NAME] …" at bounding box center [401, 307] width 186 height 80
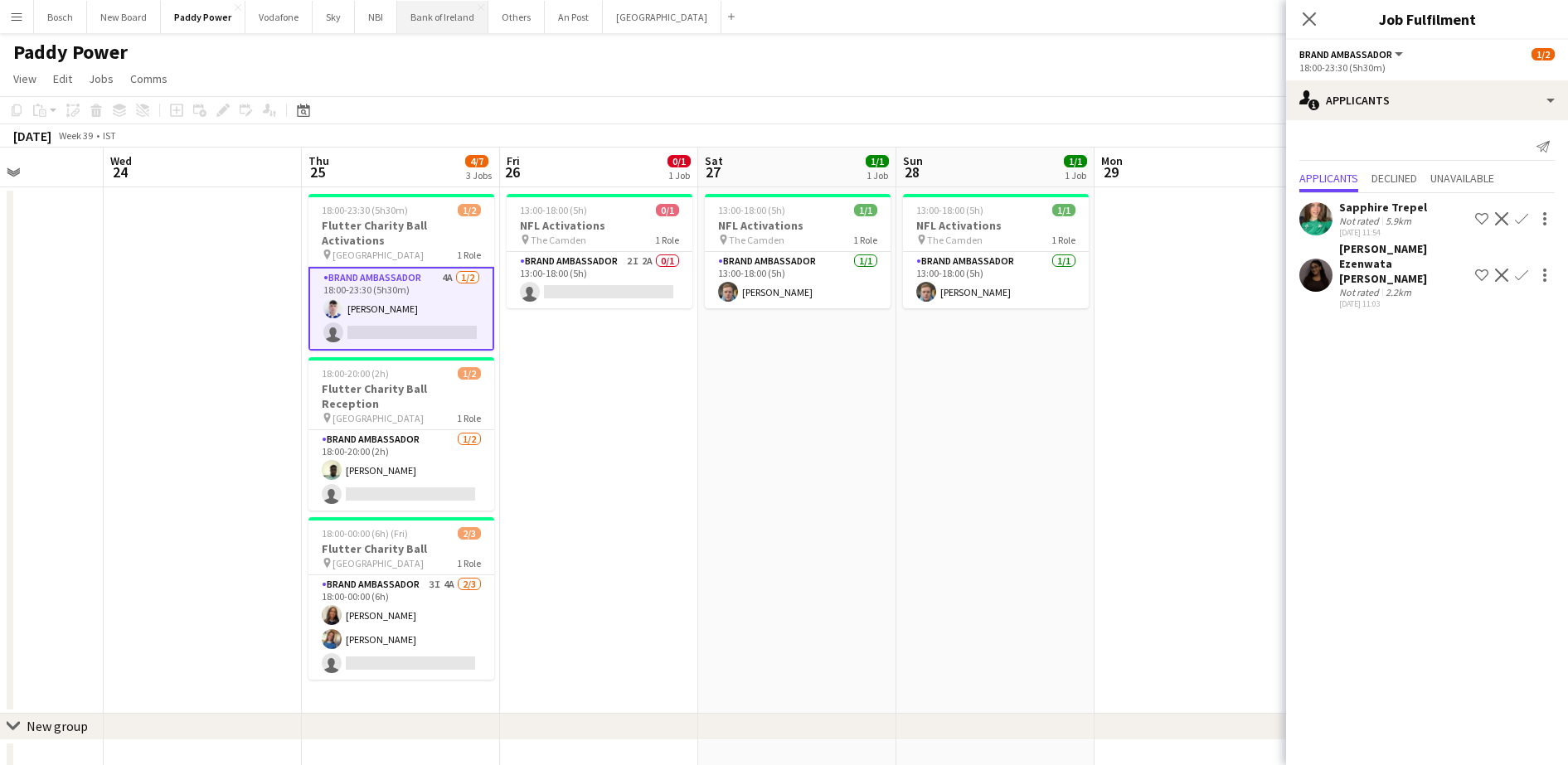
click at [428, 22] on button "Bank of Ireland Close" at bounding box center [442, 17] width 92 height 32
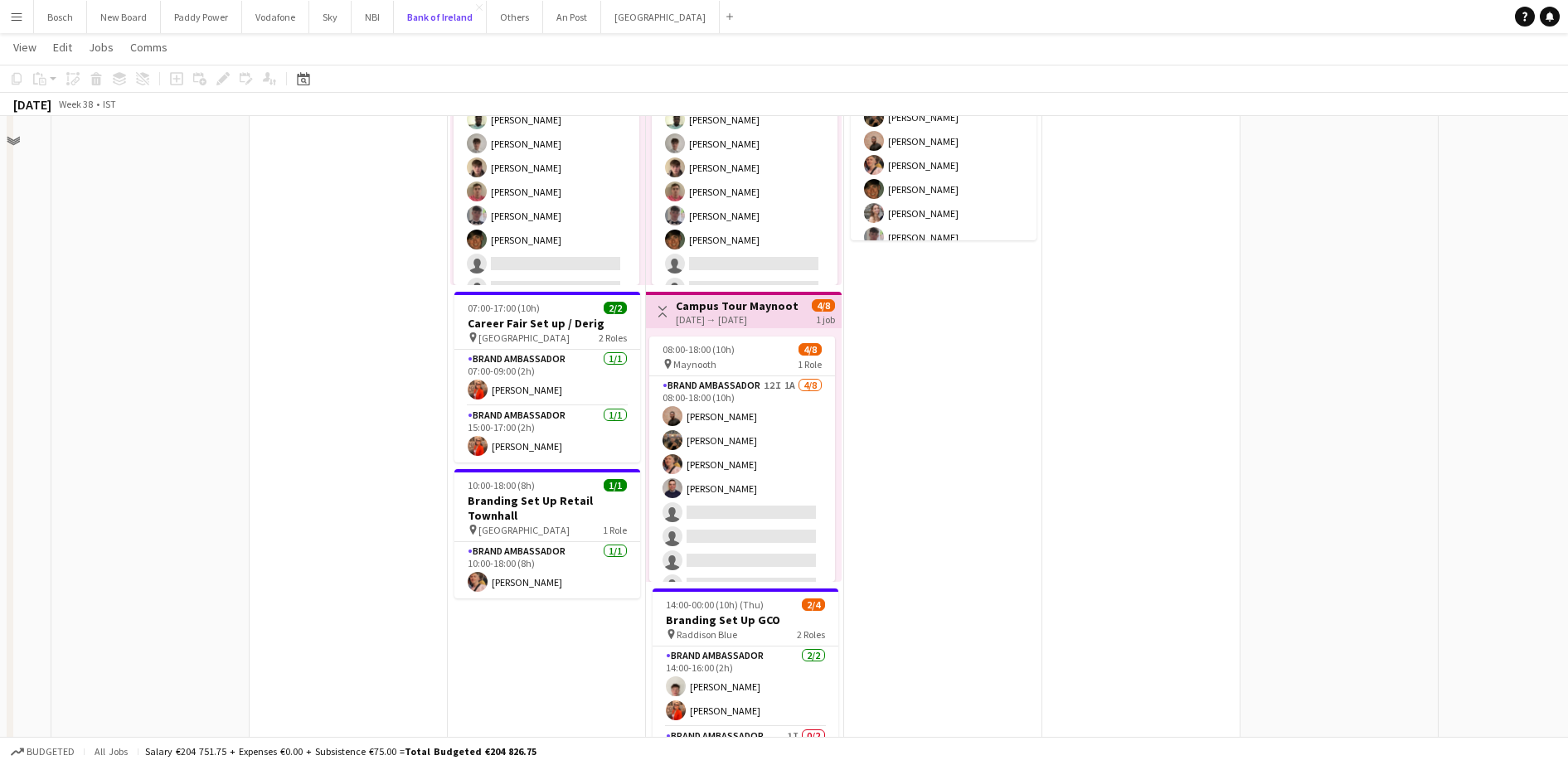
scroll to position [518, 0]
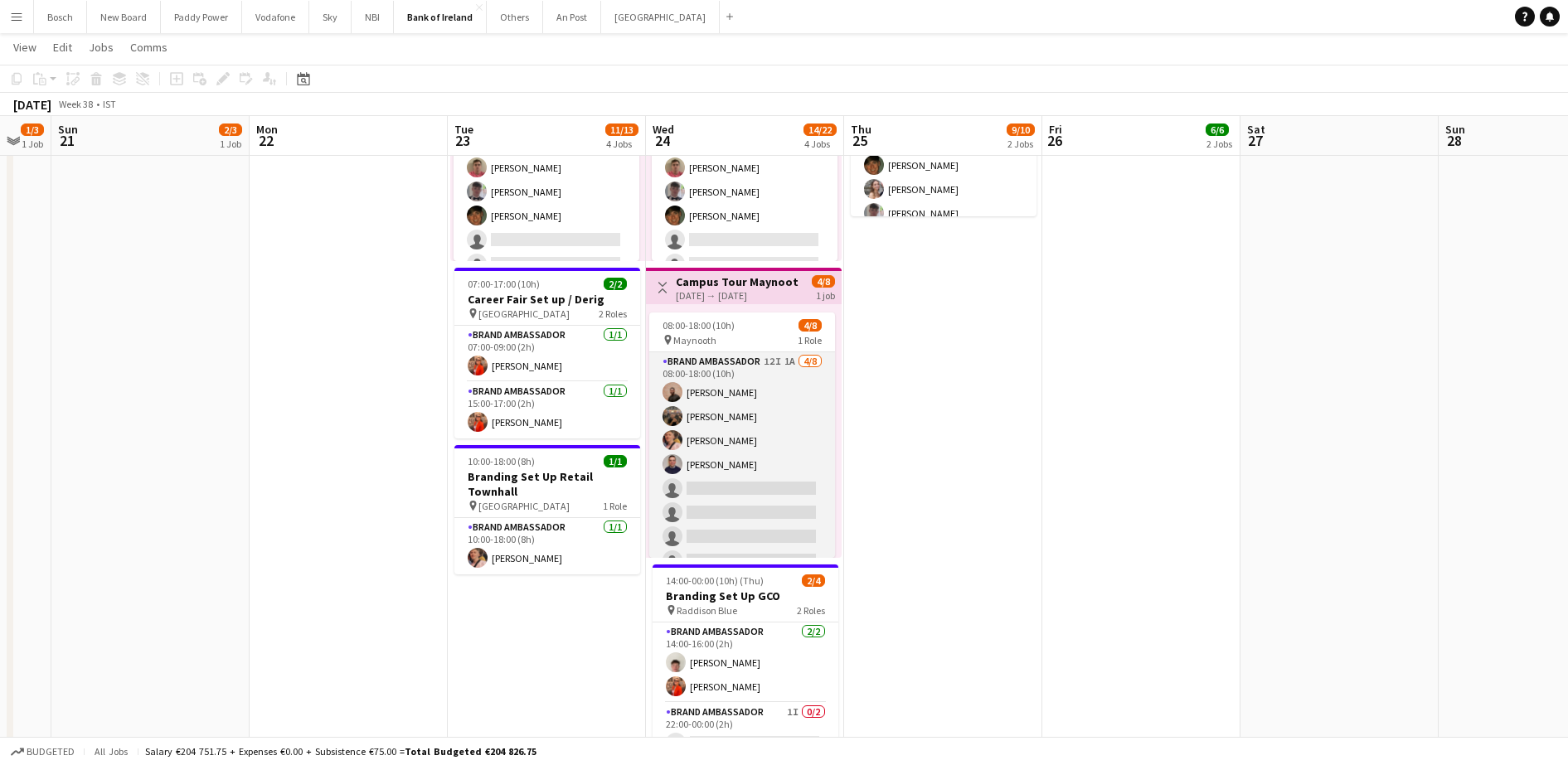
click at [753, 477] on app-card-role "Brand Ambassador 12I 1A 4/8 08:00-18:00 (10h) Andrew Ajetunmobi Matheus Cramoli…" at bounding box center [741, 465] width 186 height 225
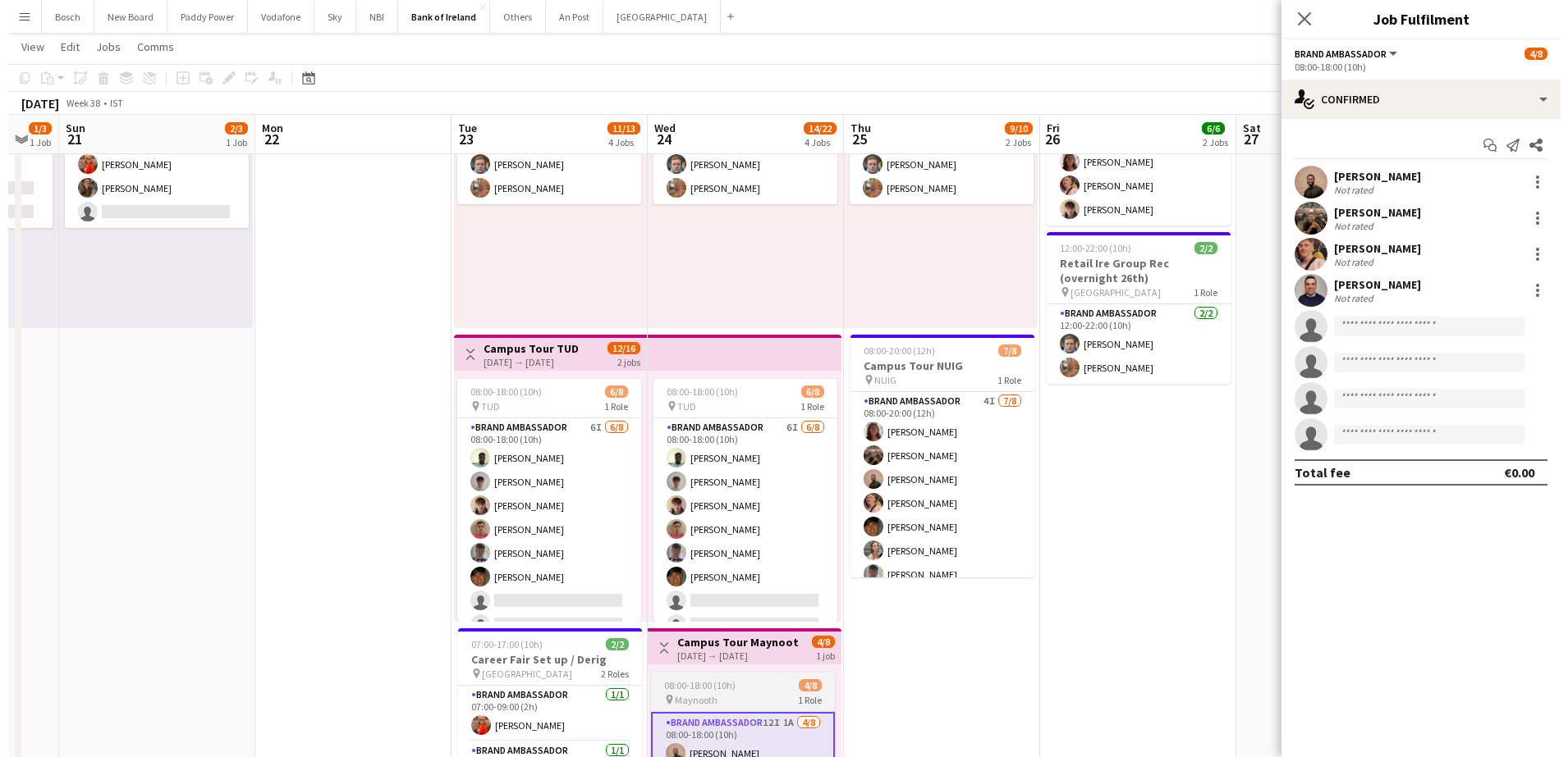
scroll to position [0, 0]
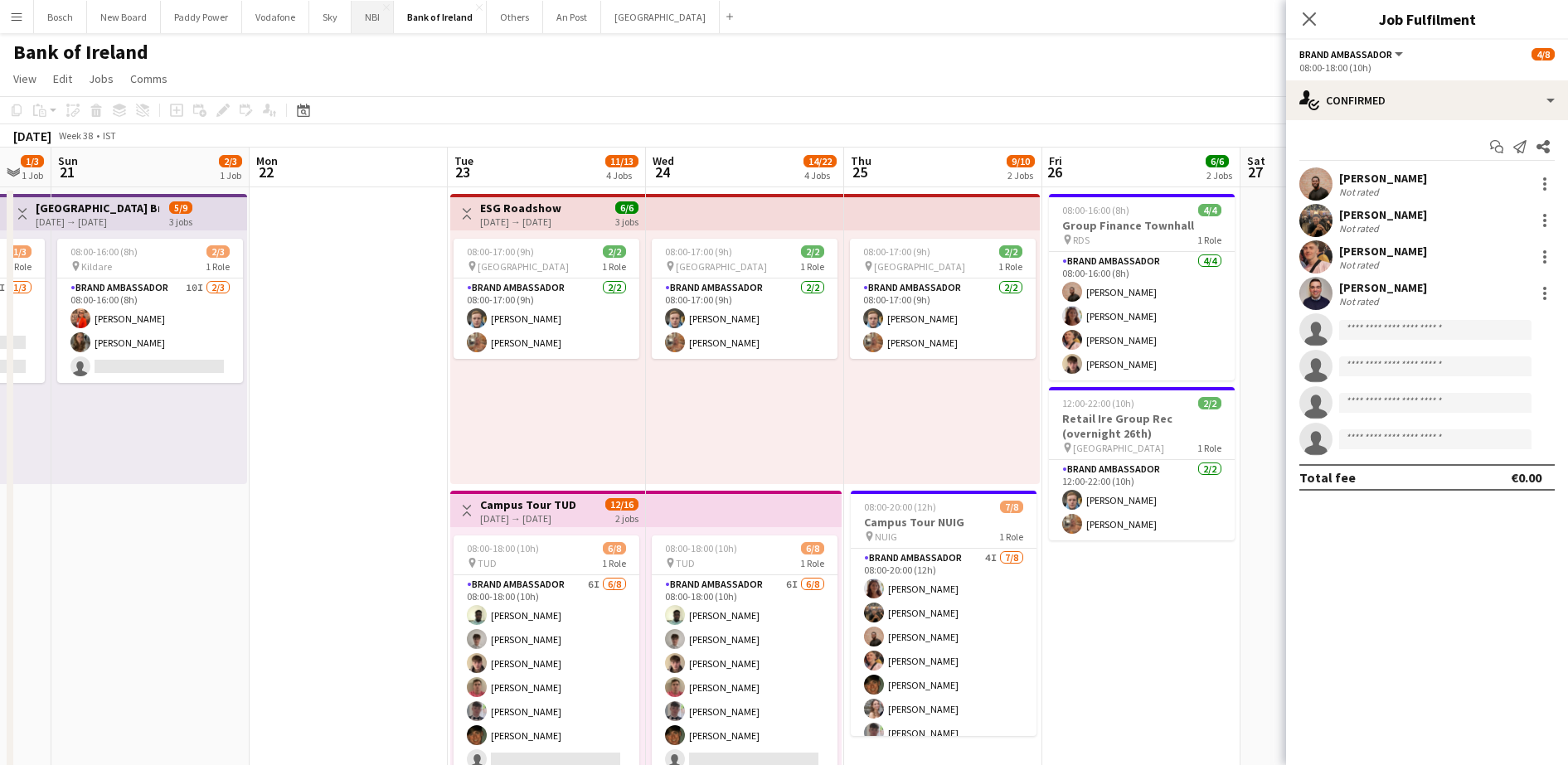
click at [366, 22] on button "NBI Close" at bounding box center [372, 17] width 42 height 32
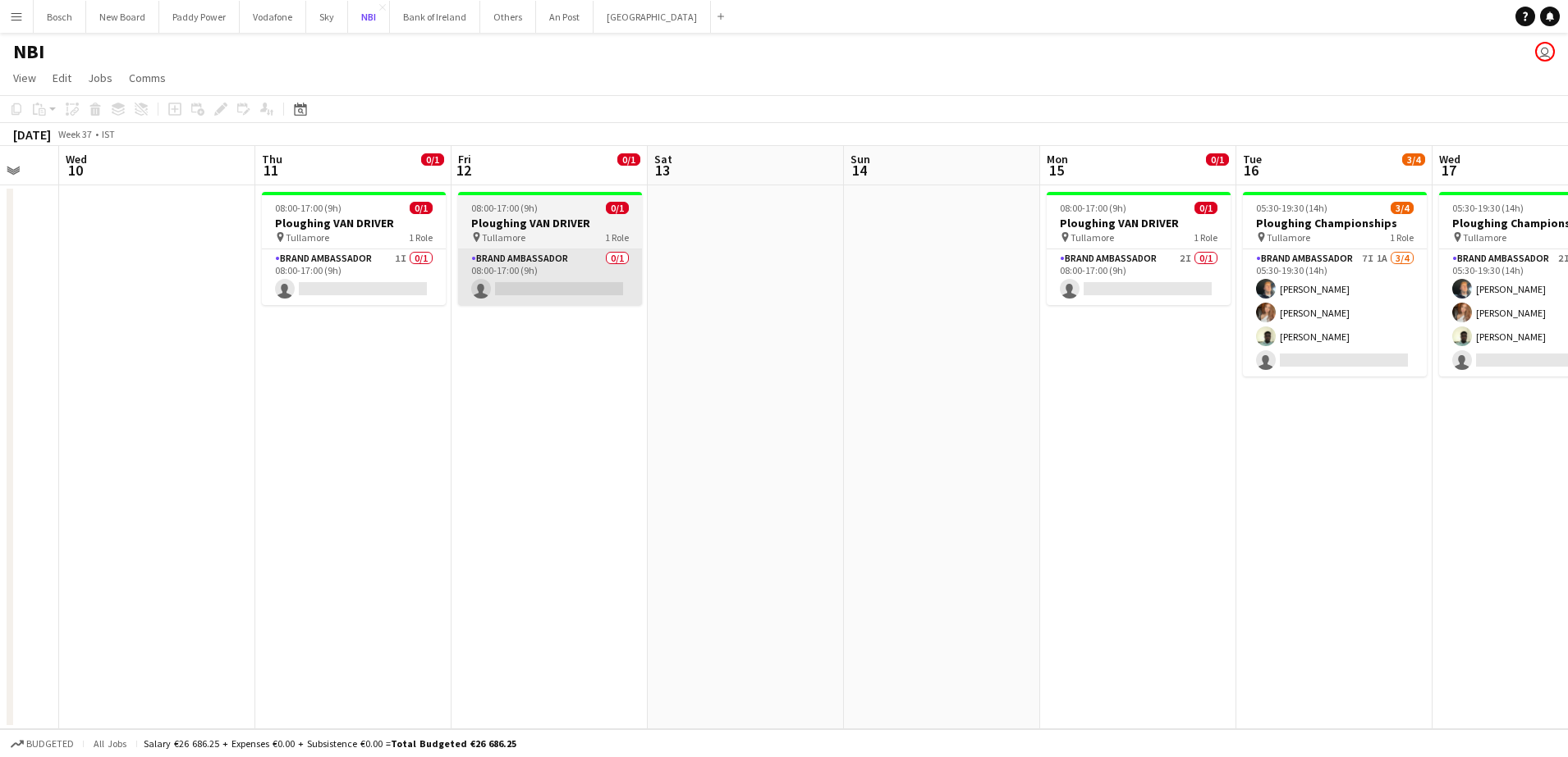
scroll to position [0, 533]
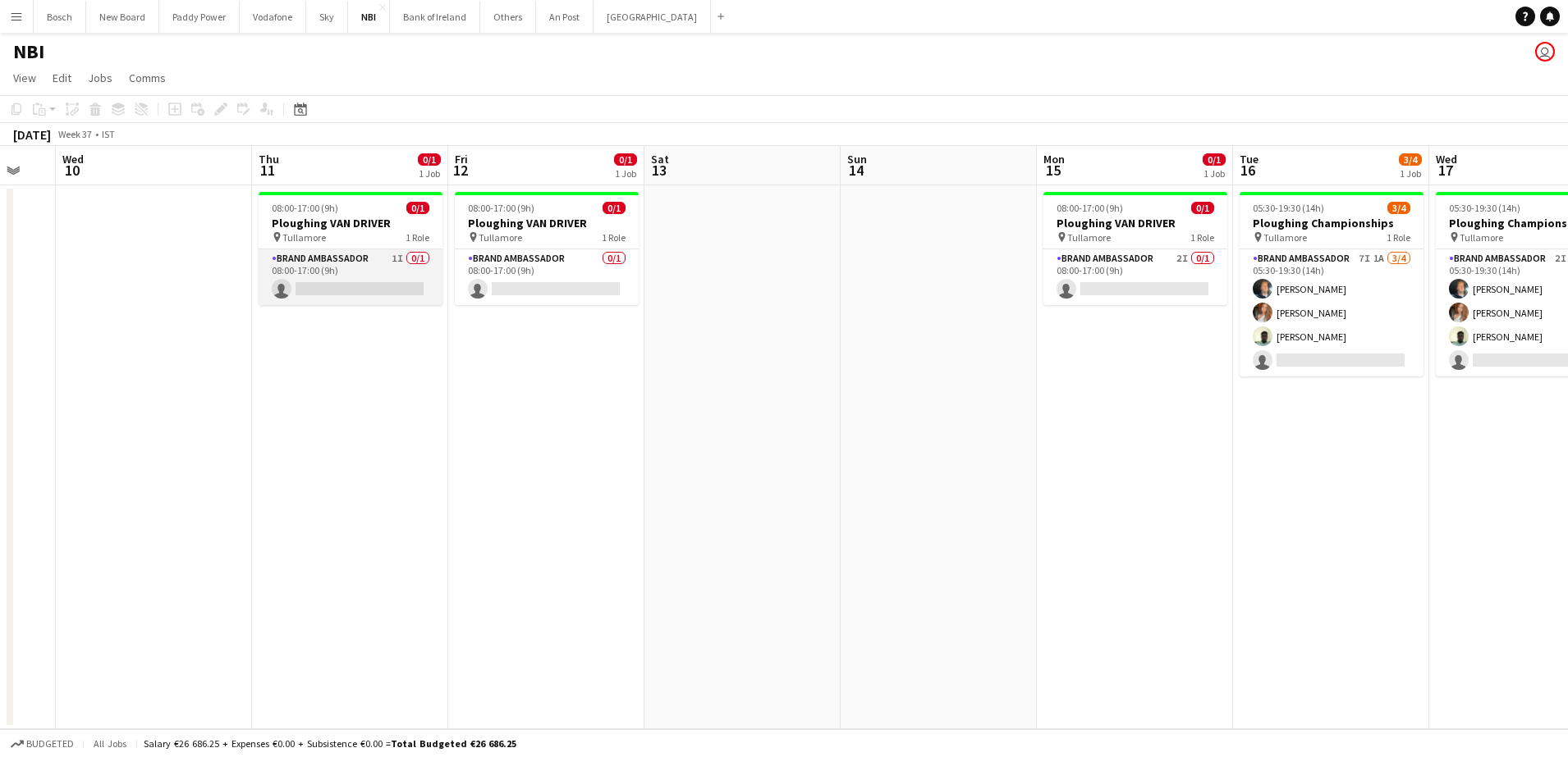
click at [281, 267] on app-card-role "Brand Ambassador 1I 0/1 08:00-17:00 (9h) single-neutral-actions" at bounding box center [350, 277] width 184 height 56
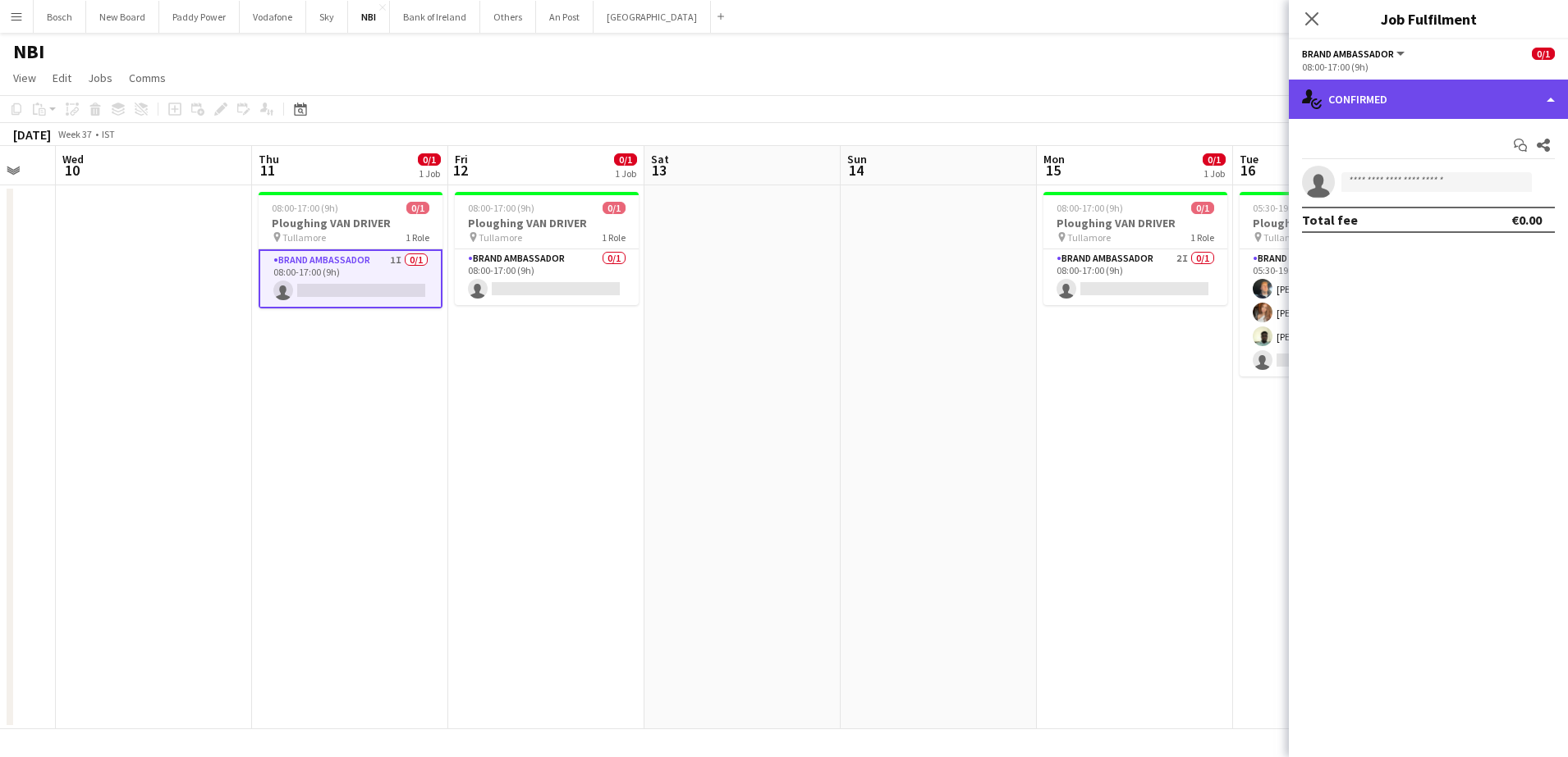
click at [1374, 109] on div "single-neutral-actions-check-2 Confirmed" at bounding box center [1427, 99] width 279 height 40
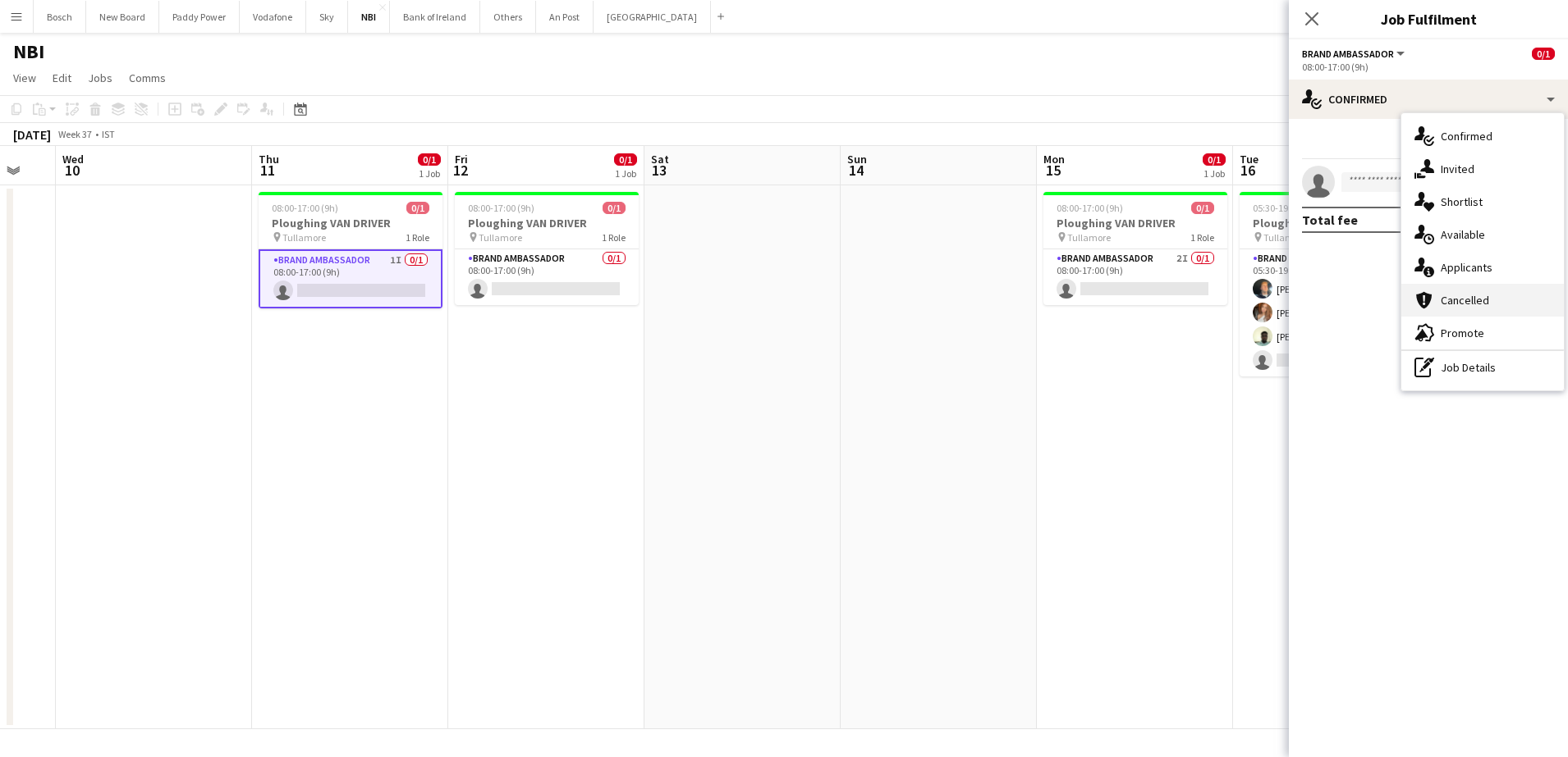
click at [1451, 303] on div "cancellation Cancelled" at bounding box center [1483, 300] width 162 height 33
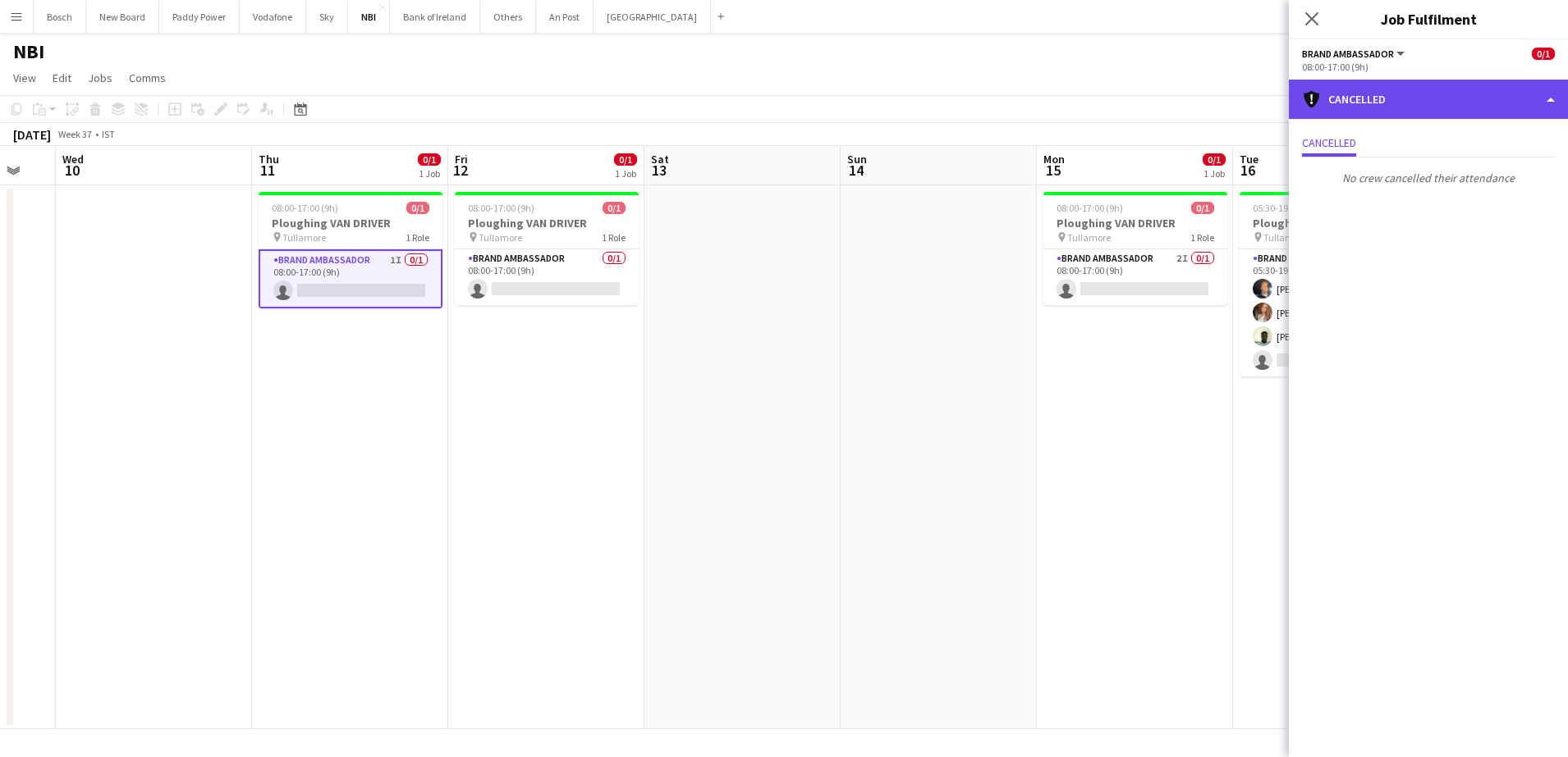
click at [1393, 108] on div "cancellation Cancelled" at bounding box center [1427, 99] width 279 height 40
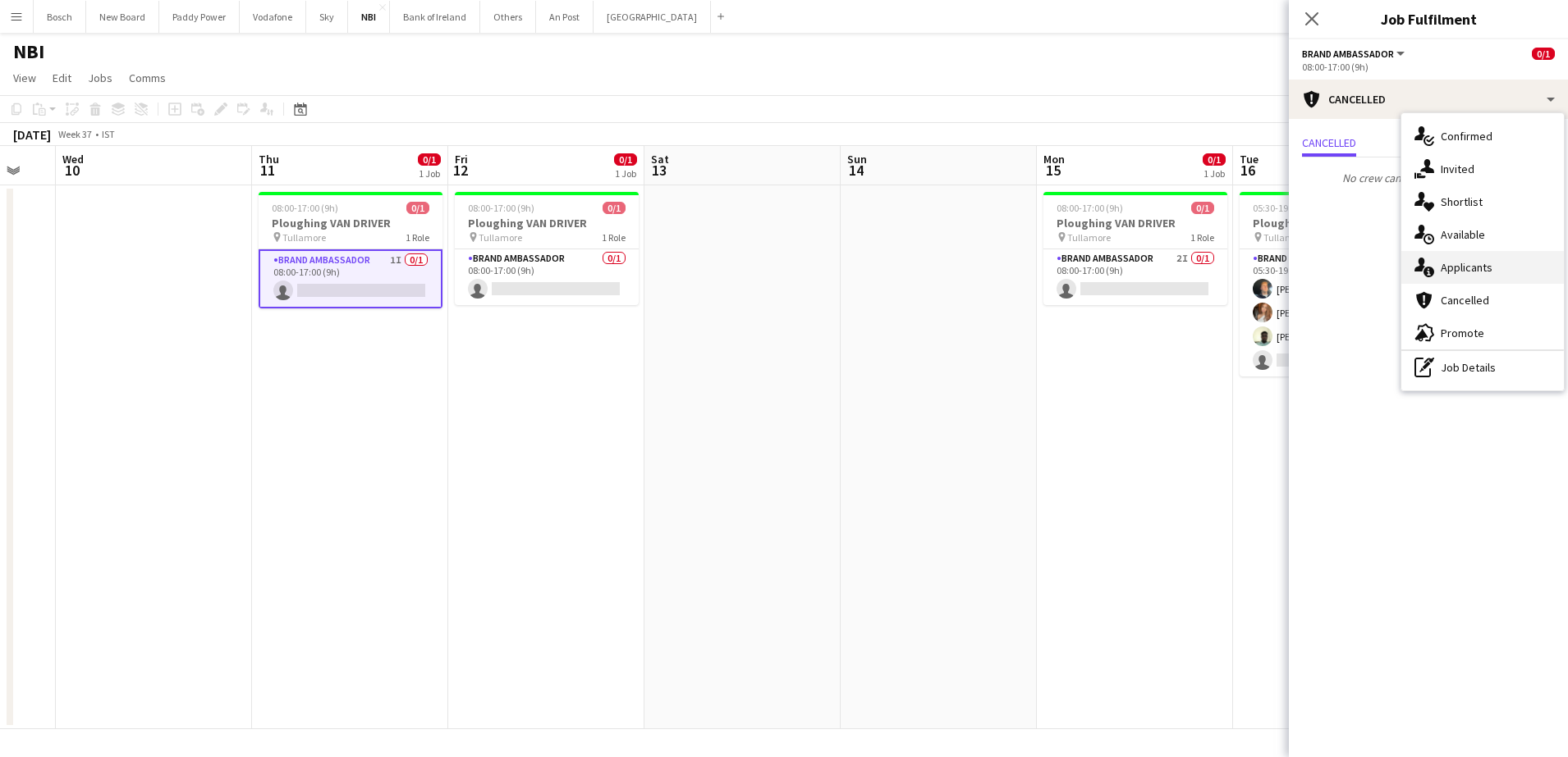
click at [1498, 259] on div "single-neutral-actions-information Applicants" at bounding box center [1483, 268] width 162 height 33
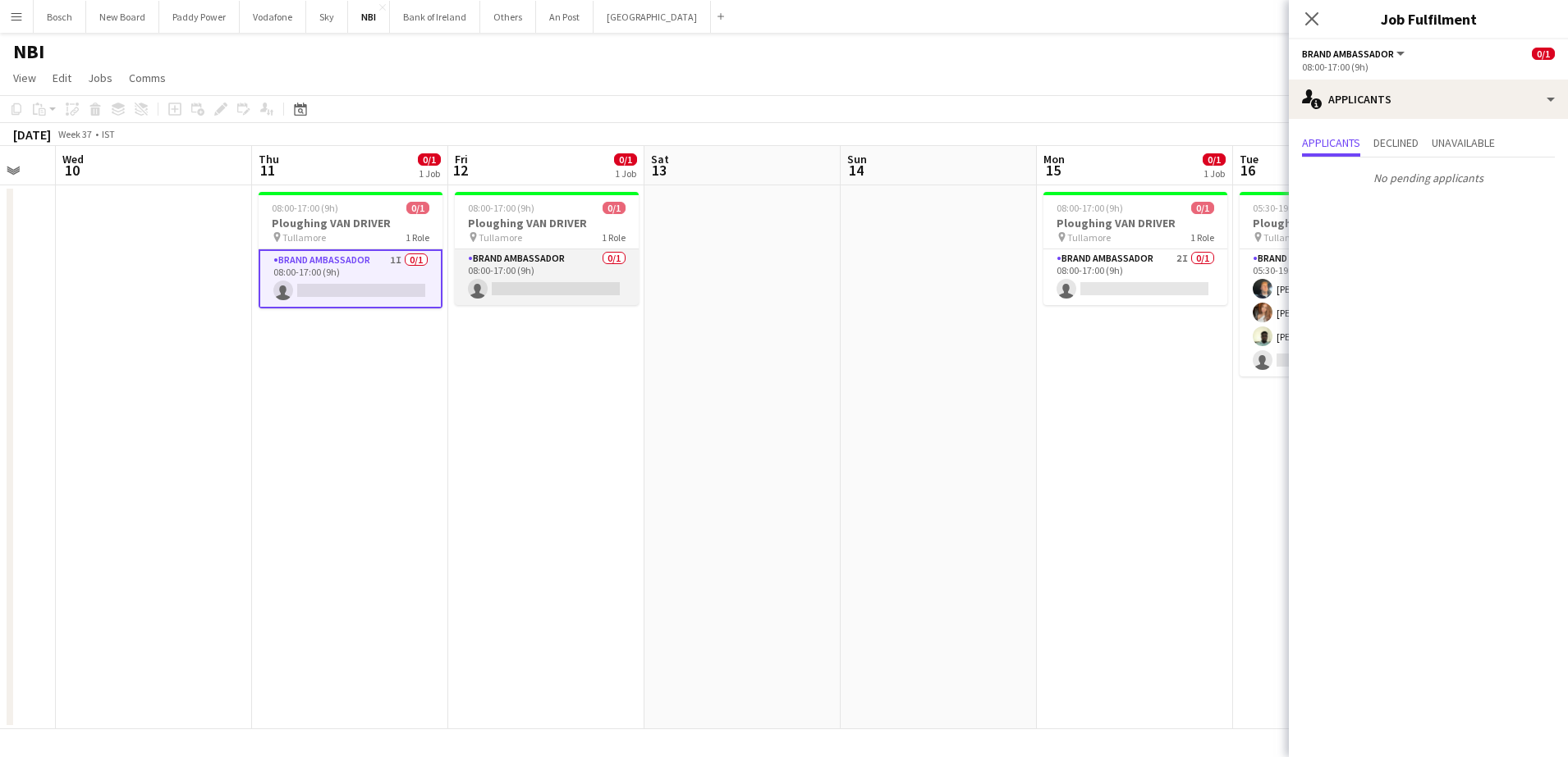
click at [576, 262] on app-card-role "Brand Ambassador 0/1 08:00-17:00 (9h) single-neutral-actions" at bounding box center [547, 277] width 184 height 56
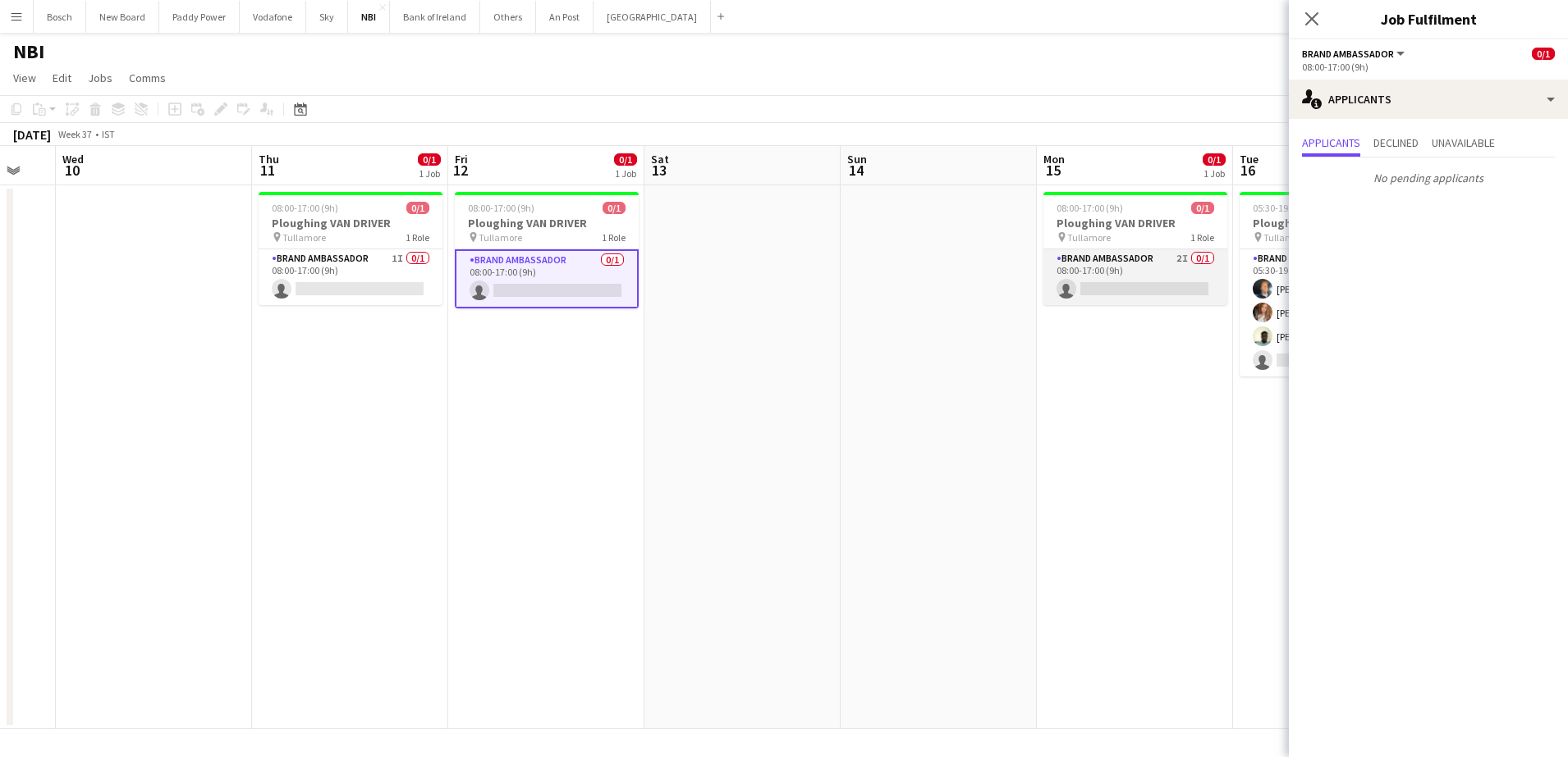
click at [1156, 271] on app-card-role "Brand Ambassador 2I 0/1 08:00-17:00 (9h) single-neutral-actions" at bounding box center [1135, 277] width 184 height 56
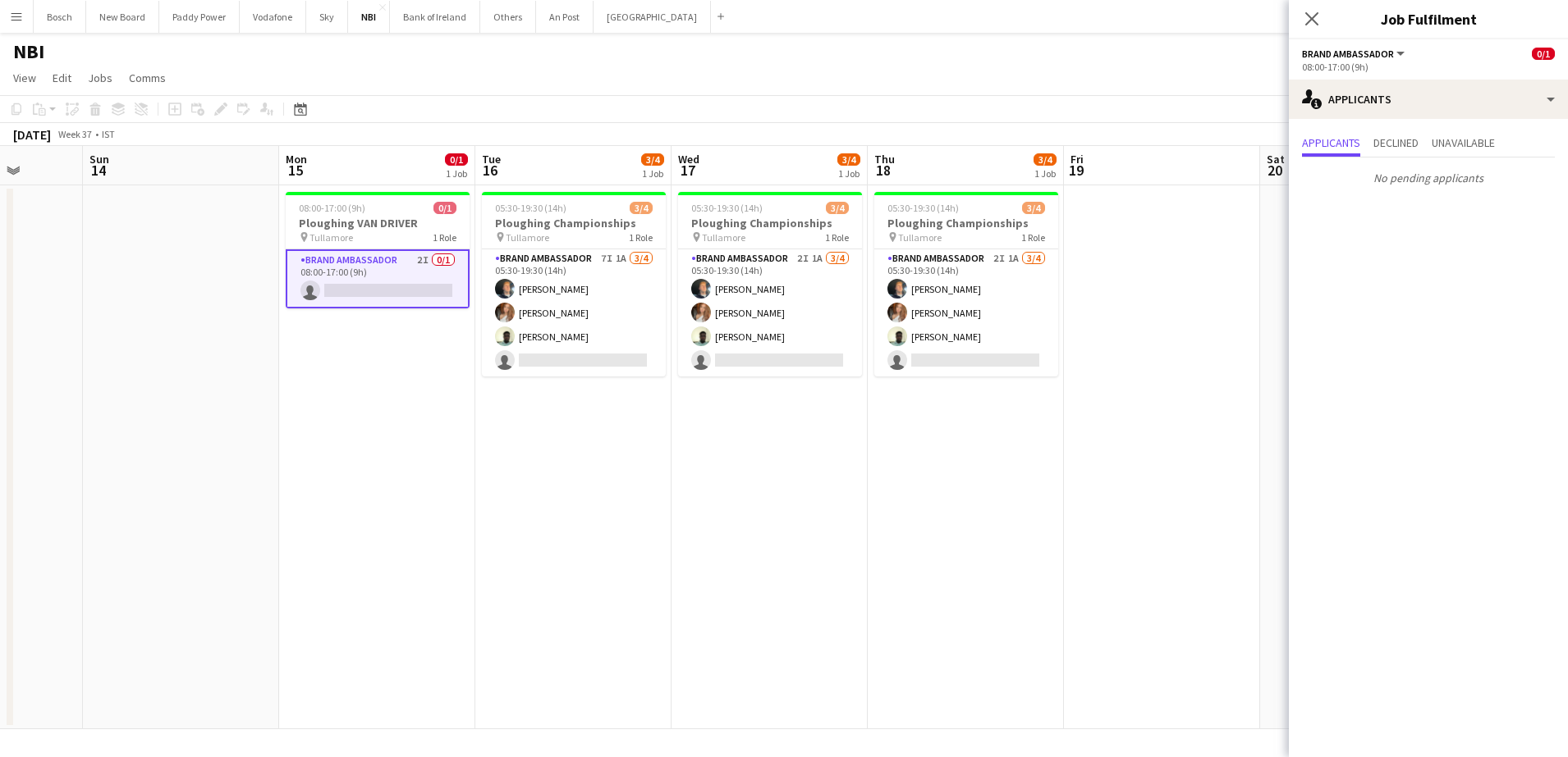
scroll to position [0, 512]
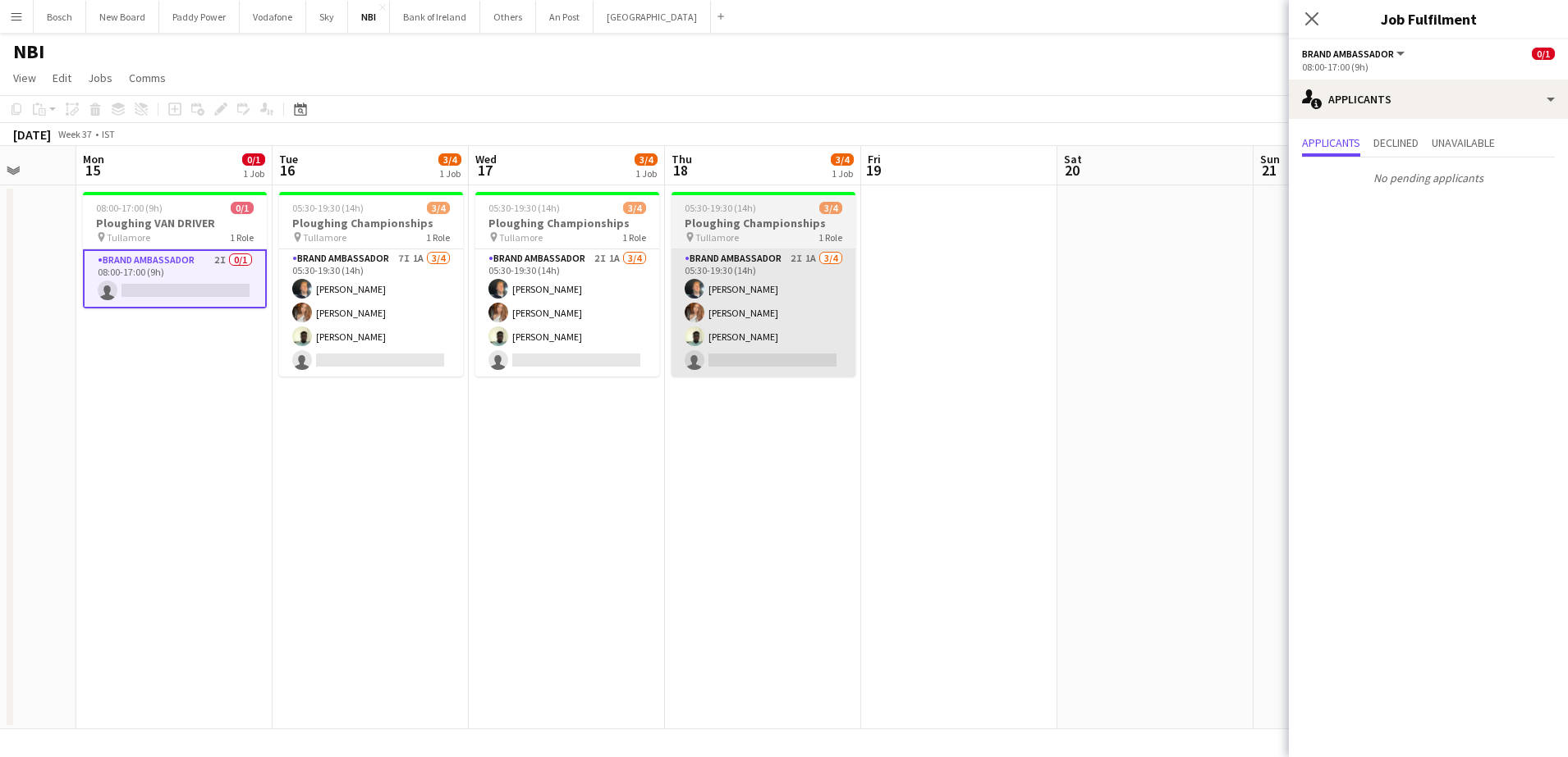
click at [696, 318] on app-user-avatar at bounding box center [694, 312] width 20 height 20
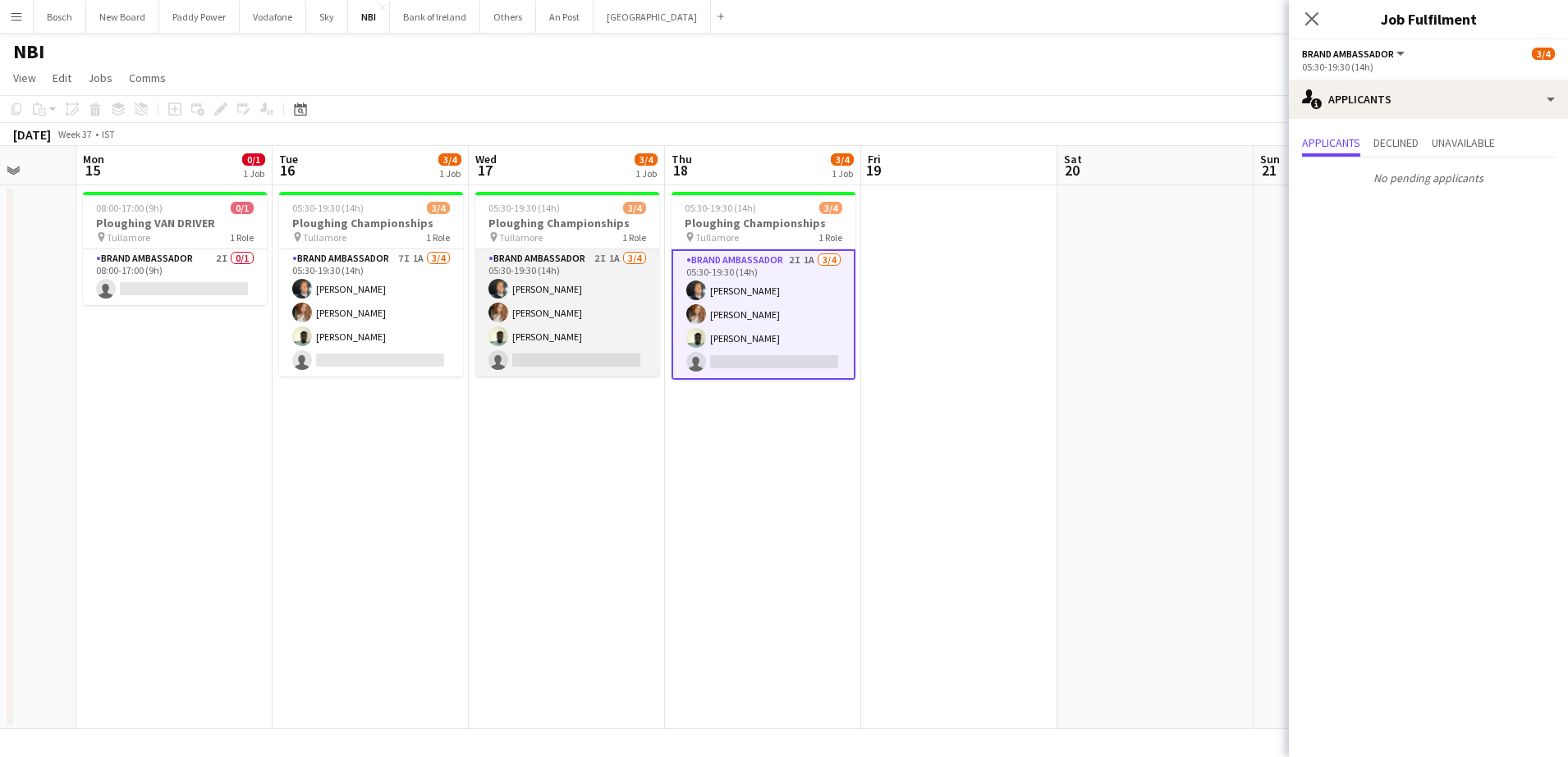
click at [619, 315] on app-card-role "Brand Ambassador 2I 1A 3/4 05:30-19:30 (14h) Simon Corridon Kelsee Moore Daniel…" at bounding box center [566, 312] width 184 height 127
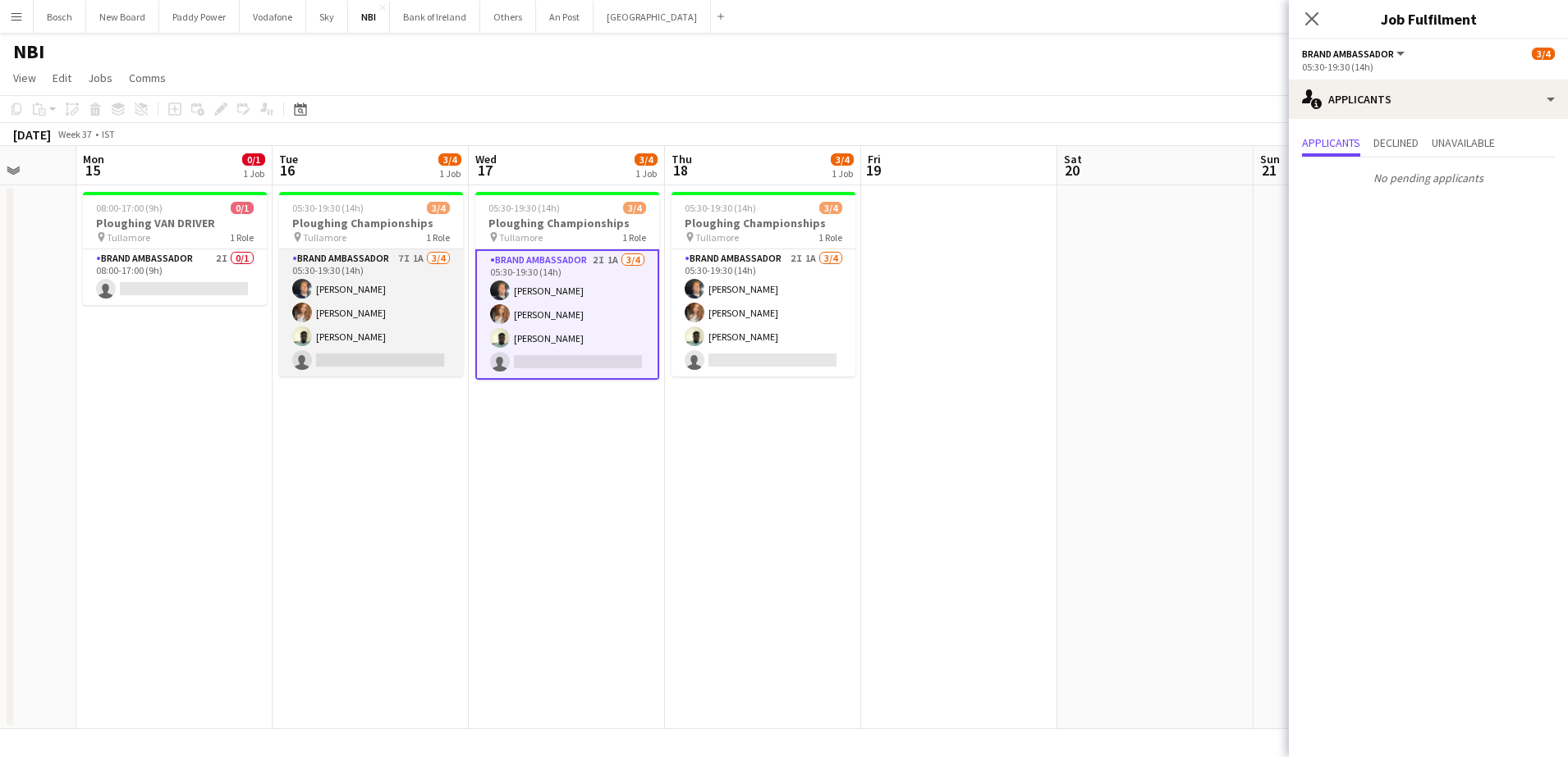
click at [381, 325] on app-card-role "Brand Ambassador 7I 1A 3/4 05:30-19:30 (14h) Simon Corridon Kelsee Moore Daniel…" at bounding box center [370, 312] width 184 height 127
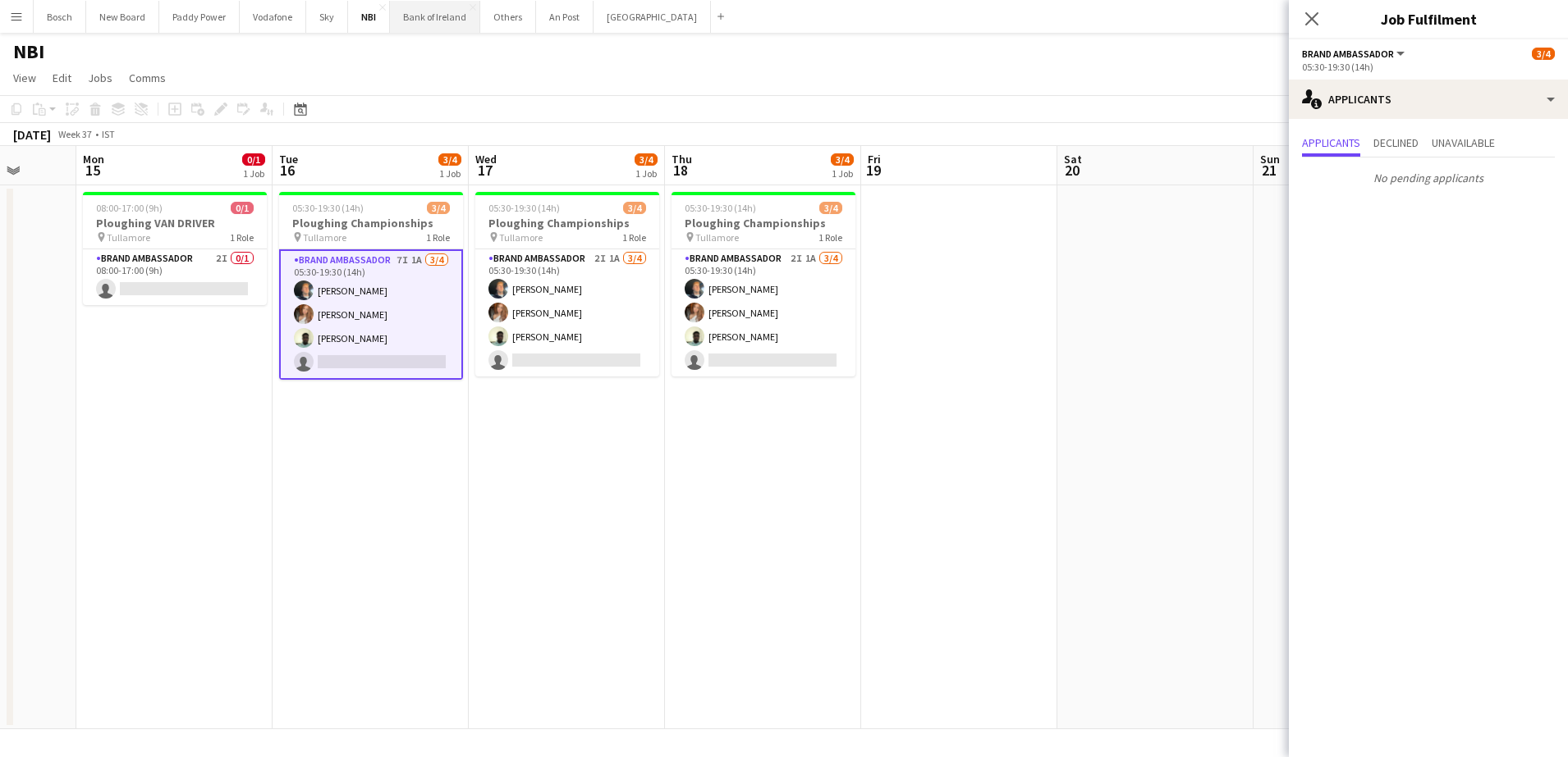
click at [439, 28] on button "Bank of Ireland Close" at bounding box center [435, 16] width 91 height 32
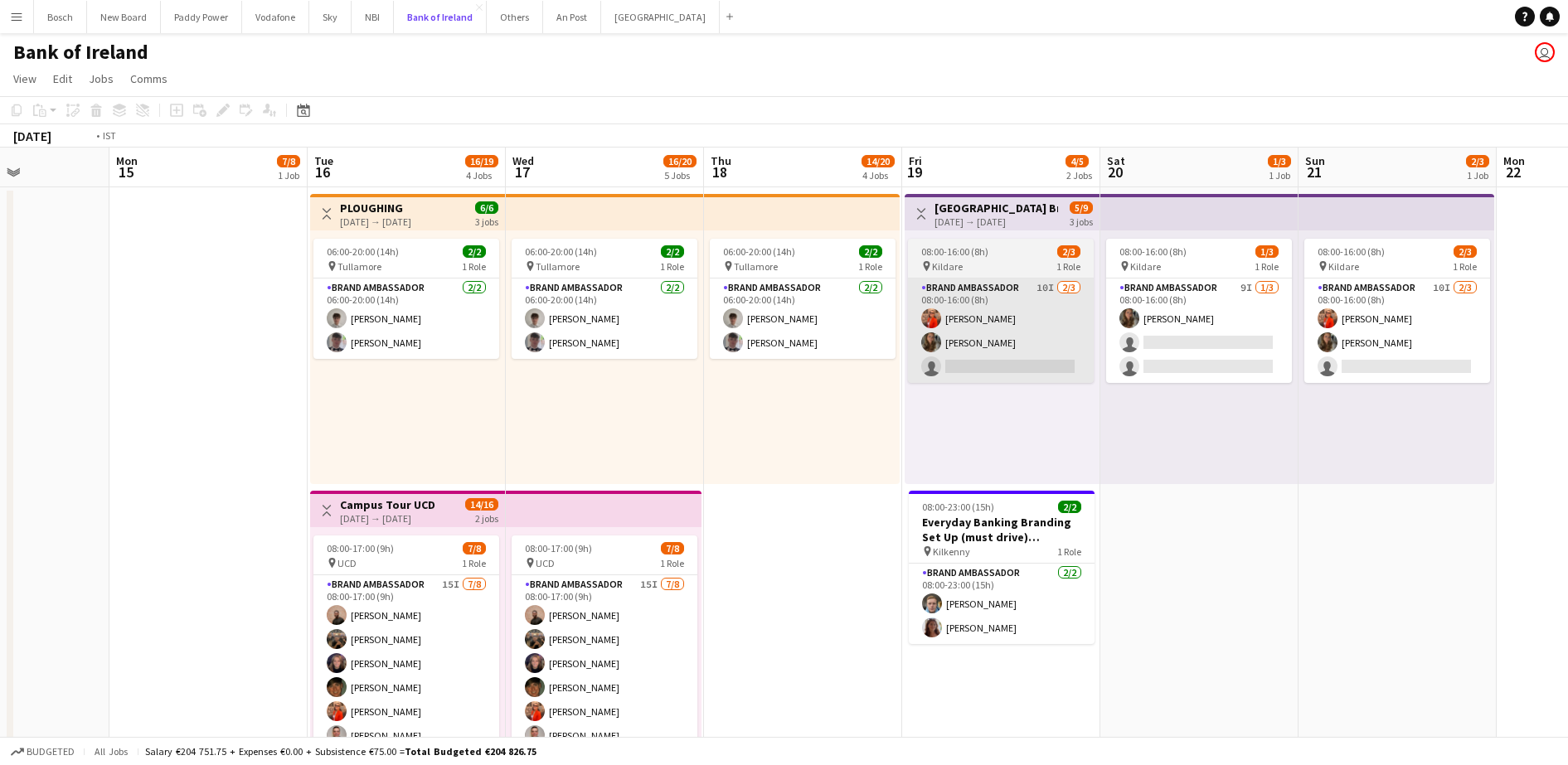
scroll to position [0, 639]
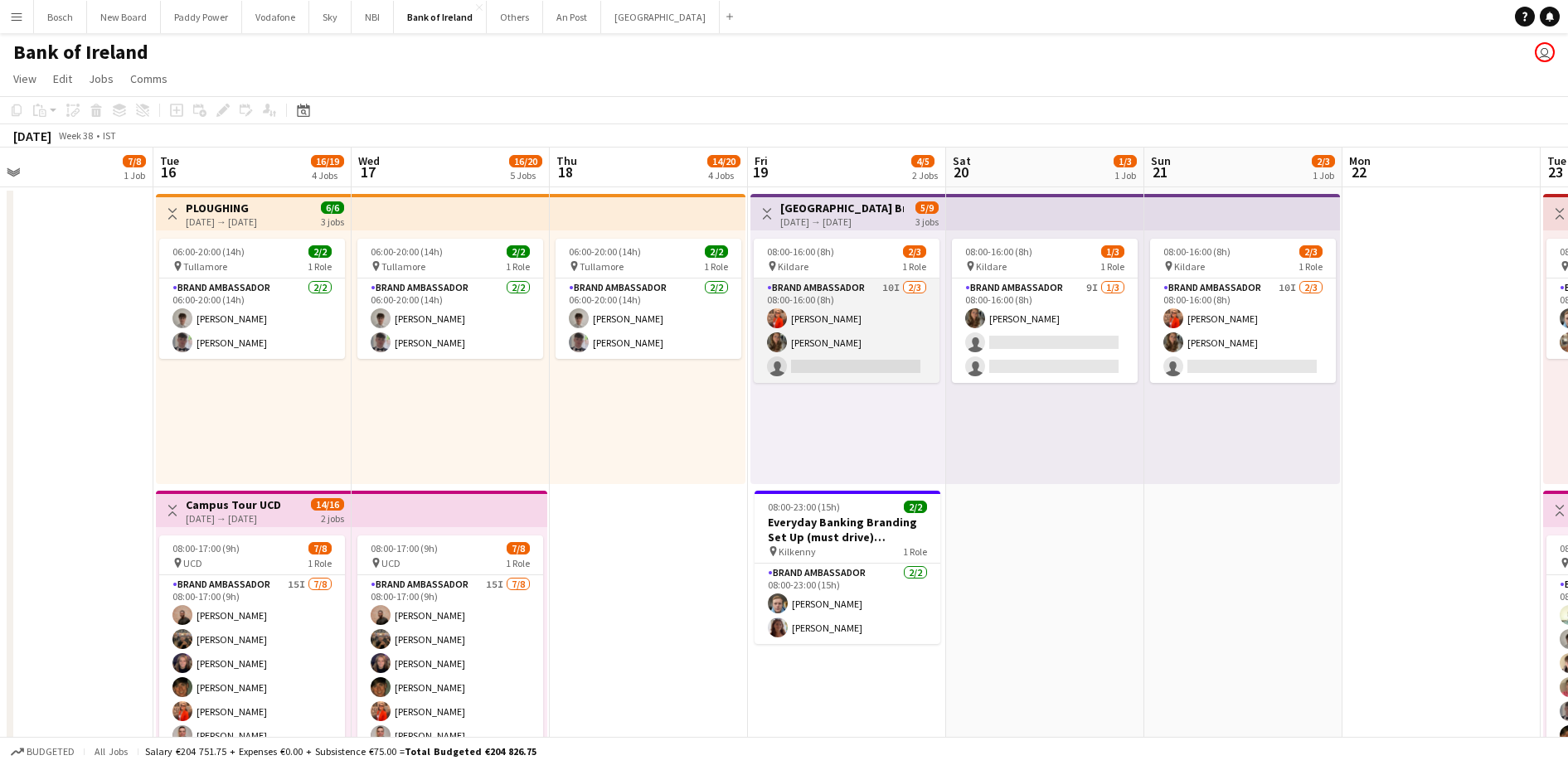
click at [856, 320] on app-card-role "Brand Ambassador 10I 2/3 08:00-16:00 (8h) Muireann O'Gorman Abbie Lyons single-…" at bounding box center [846, 331] width 186 height 105
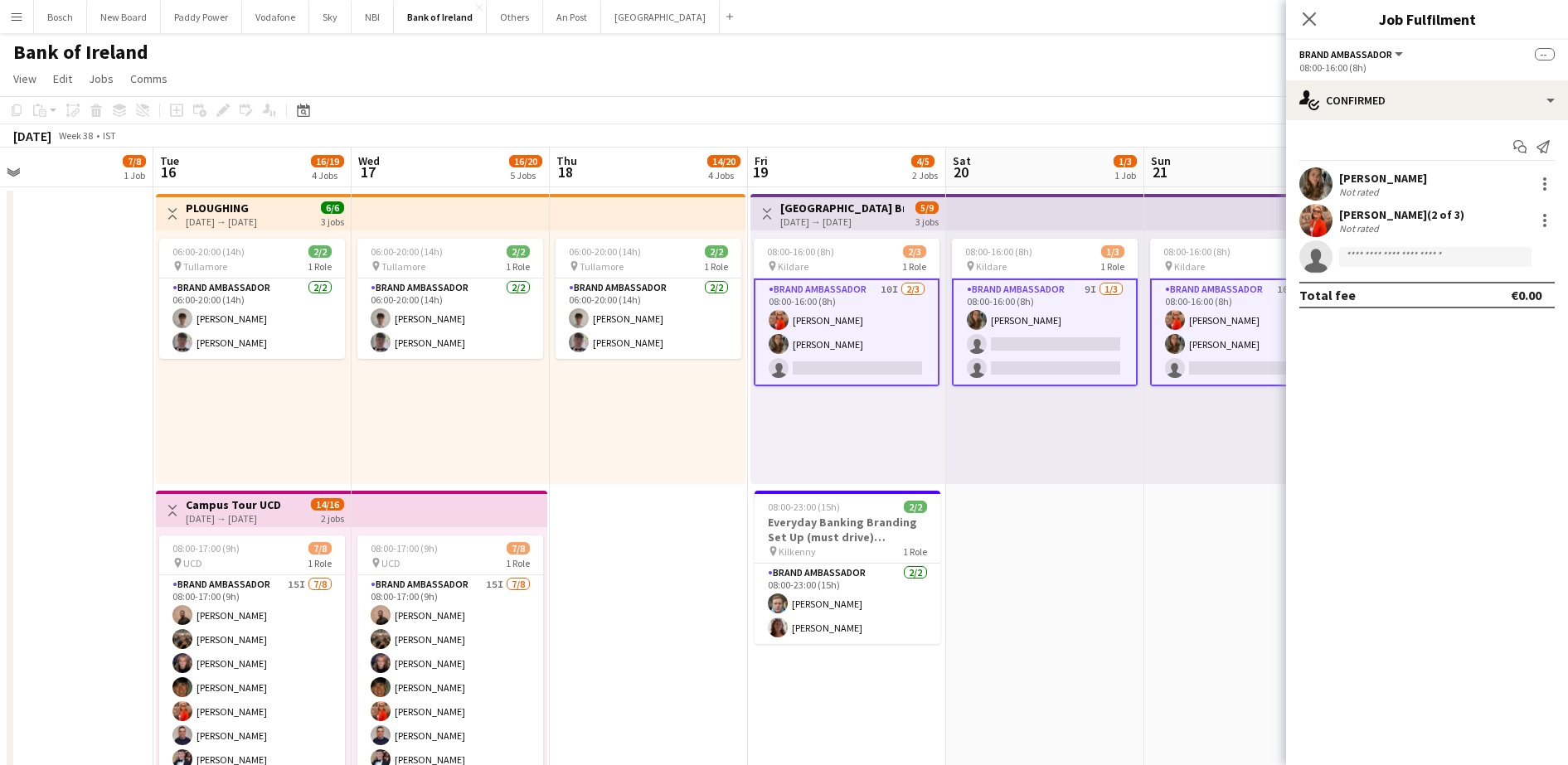
click at [1431, 72] on div "08:00-16:00 (8h)" at bounding box center [1427, 67] width 256 height 12
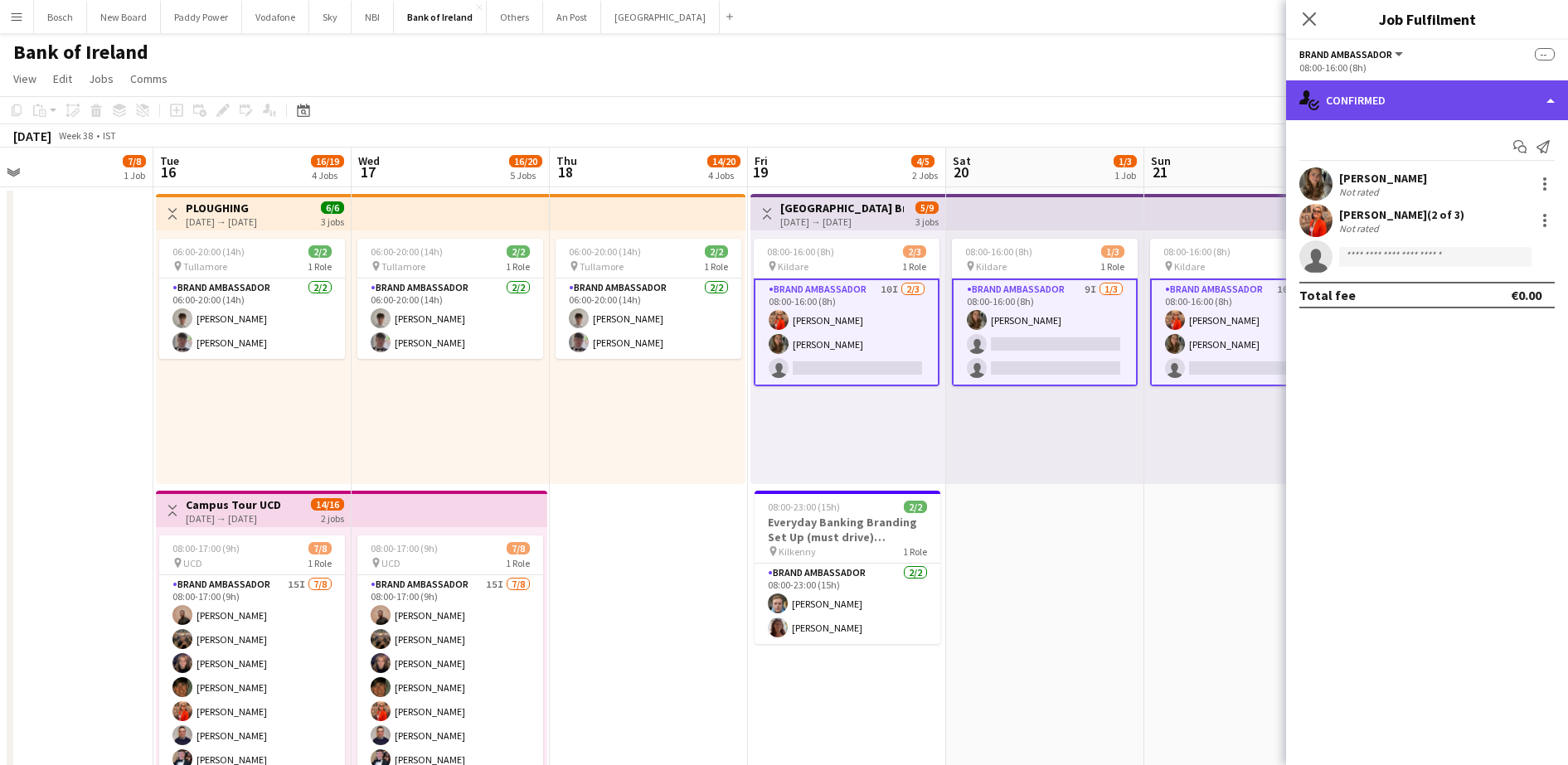
click at [1449, 88] on div "single-neutral-actions-check-2 Confirmed" at bounding box center [1426, 100] width 282 height 40
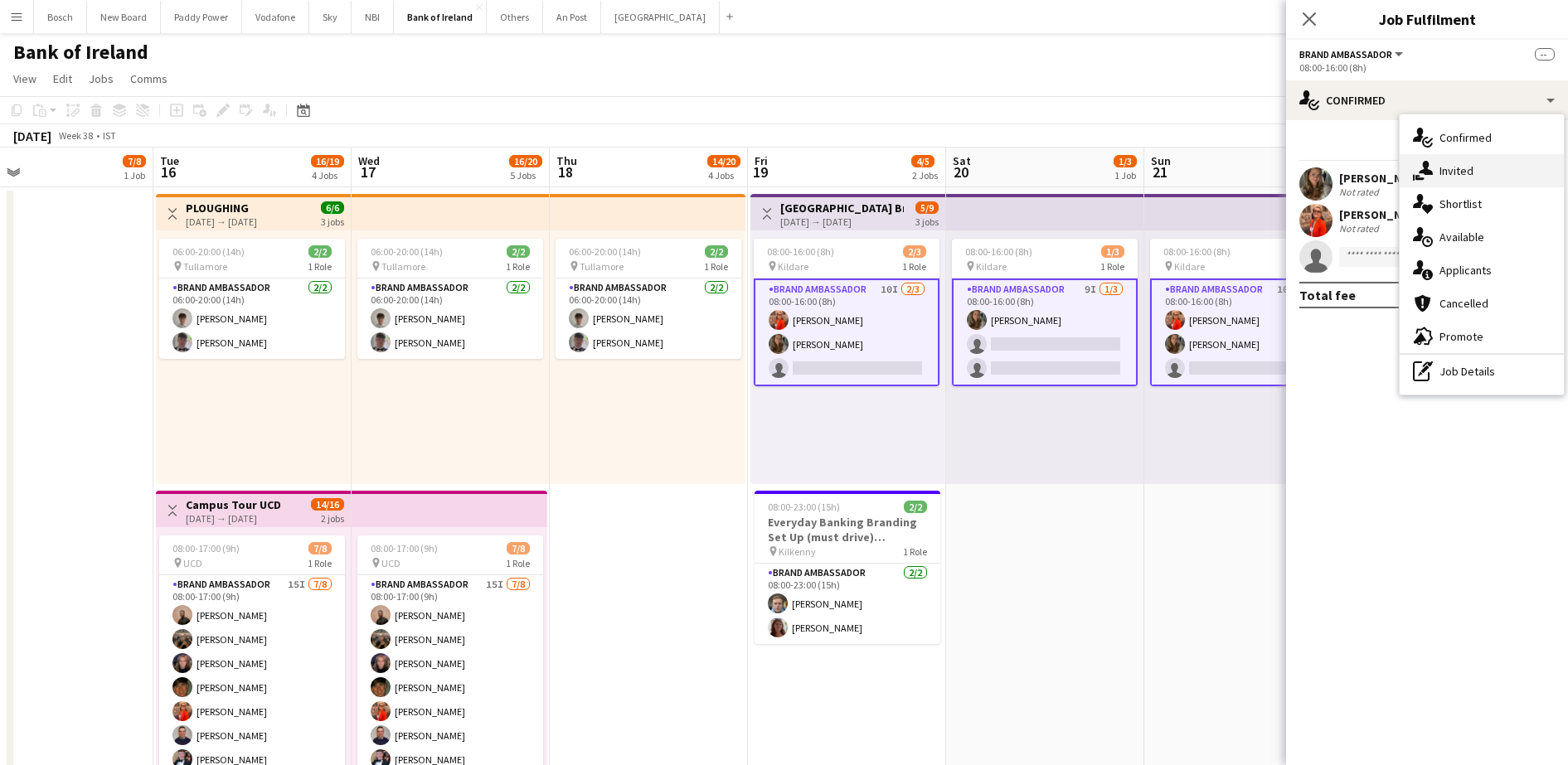
click at [1476, 169] on div "single-neutral-actions-share-1 Invited" at bounding box center [1482, 171] width 164 height 33
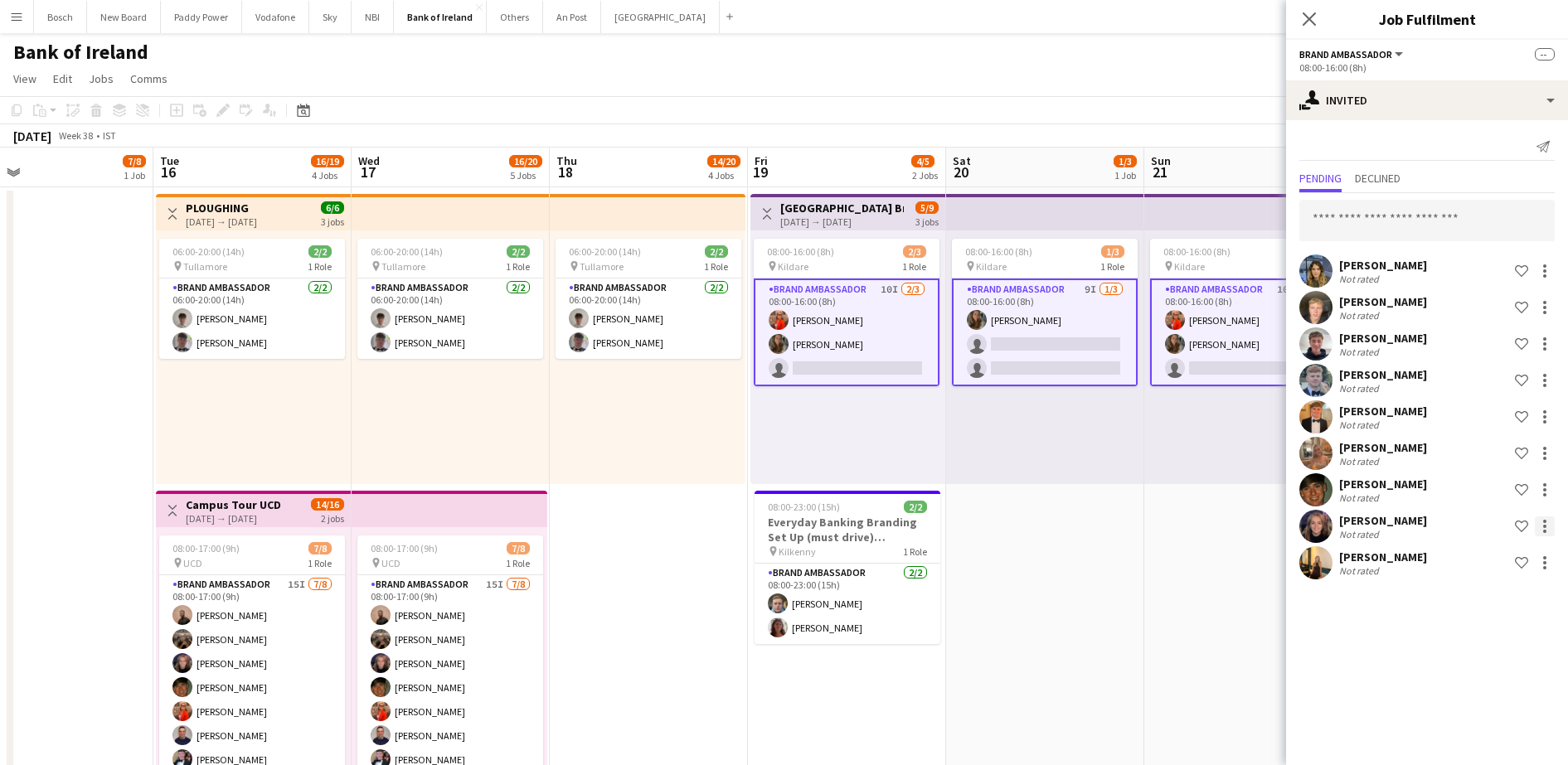
click at [1540, 530] on div at bounding box center [1544, 526] width 20 height 20
click at [1476, 605] on button "Send notification" at bounding box center [1492, 598] width 125 height 40
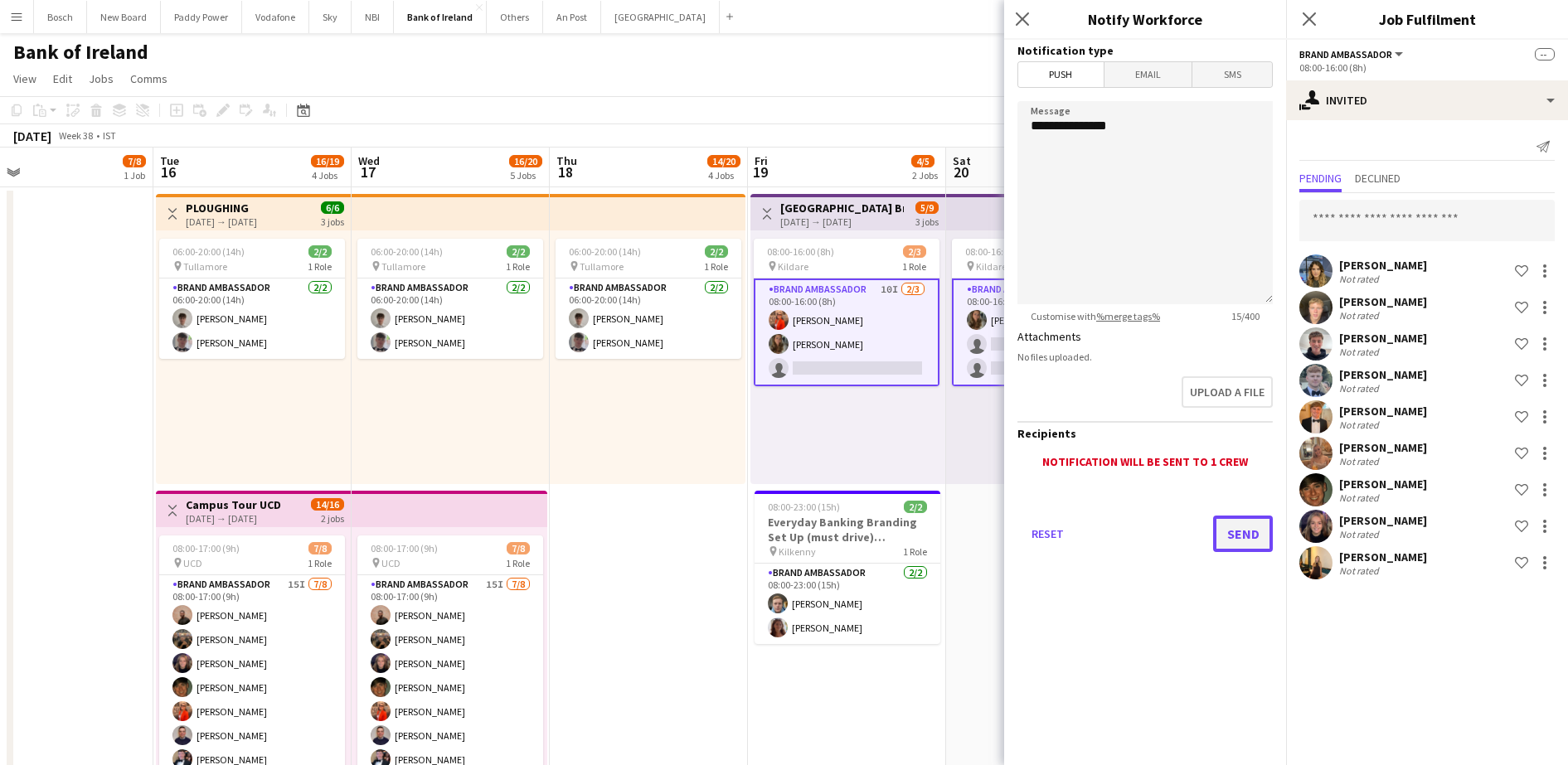
click at [1232, 543] on button "Send" at bounding box center [1243, 534] width 59 height 37
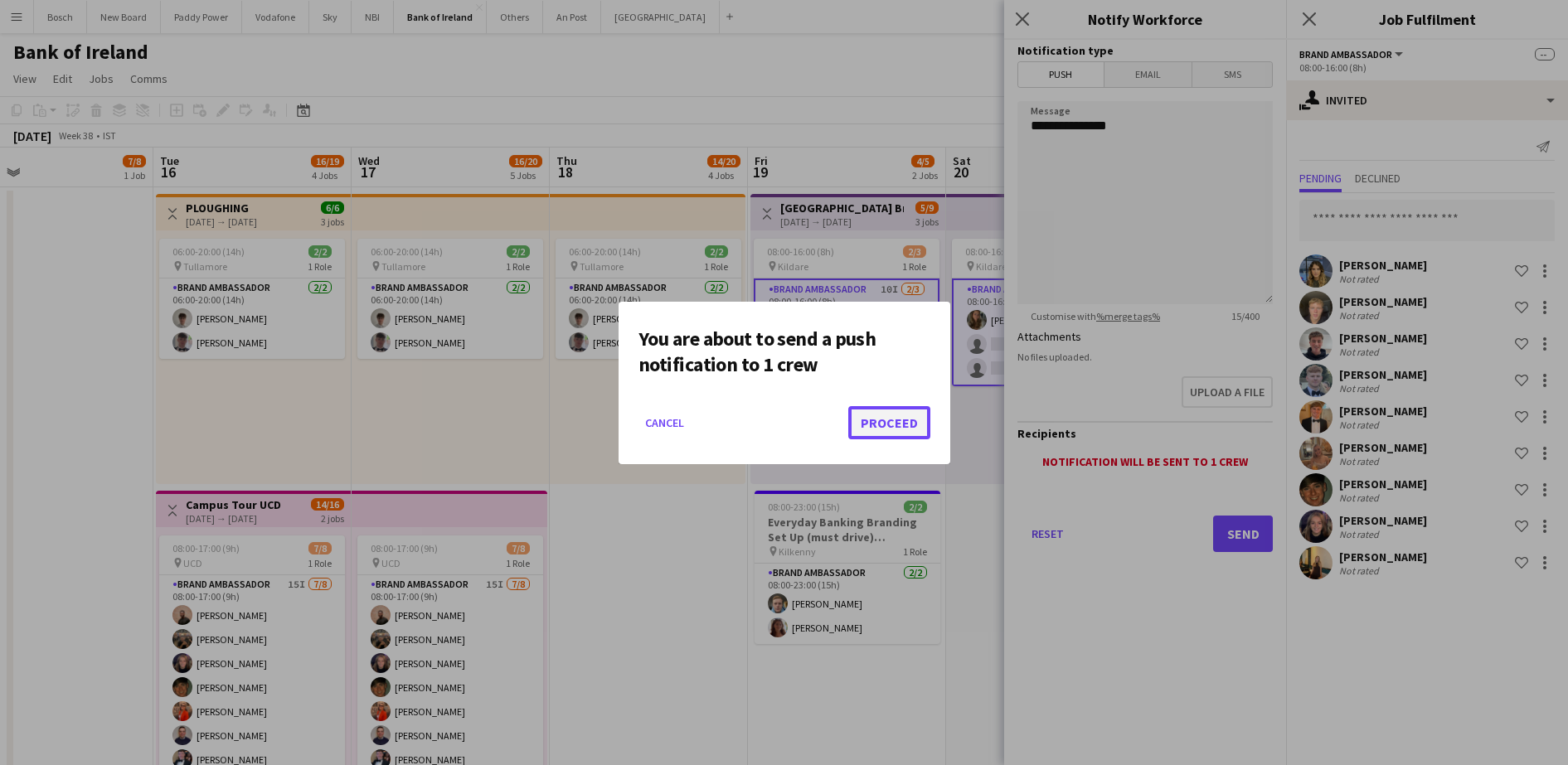
click at [895, 426] on button "Proceed" at bounding box center [889, 423] width 82 height 33
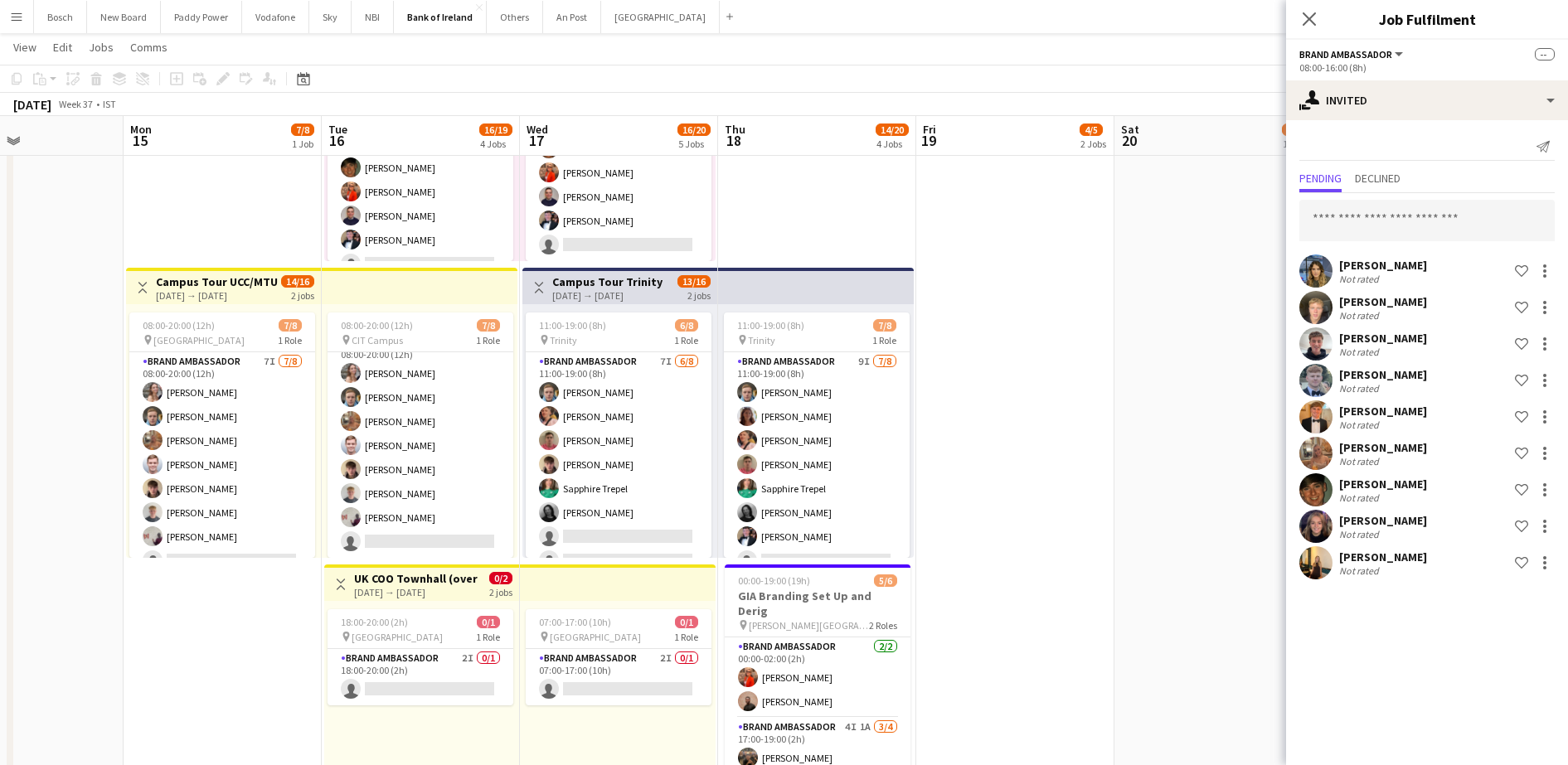
scroll to position [0, 397]
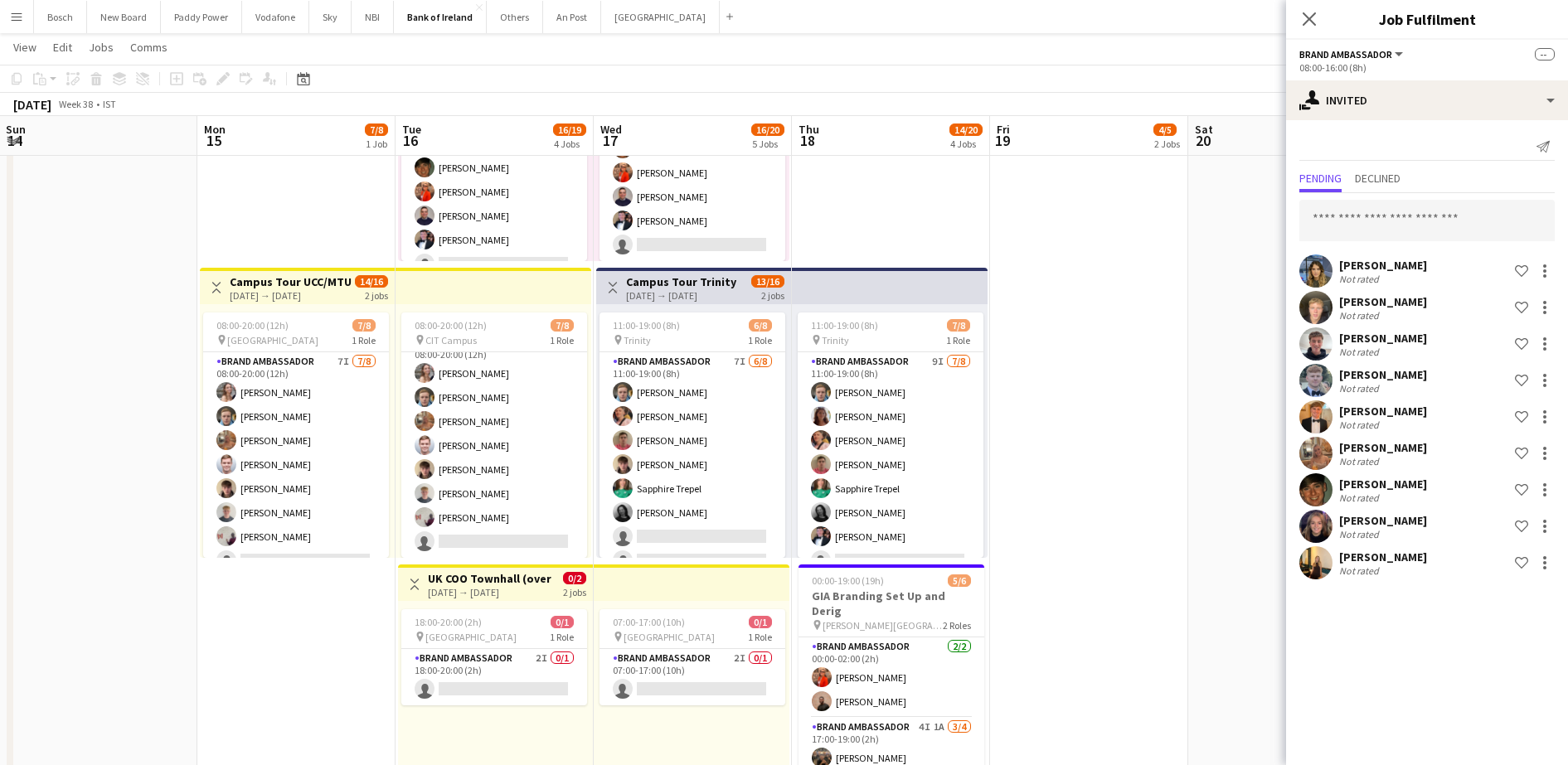
drag, startPoint x: 123, startPoint y: 572, endPoint x: 325, endPoint y: 574, distance: 202.0
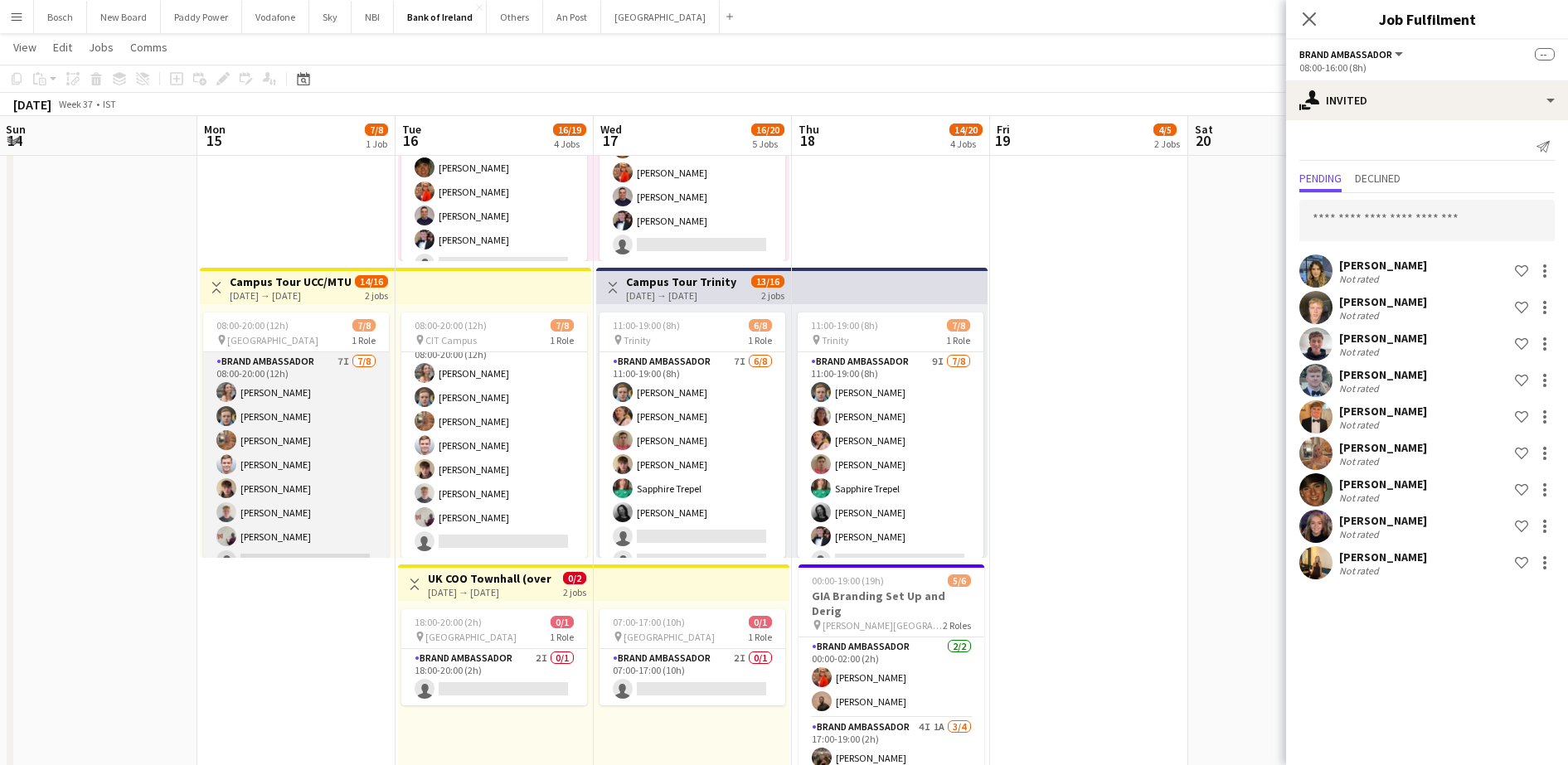
click at [269, 483] on app-card-role "Brand Ambassador 7I [DATE] 08:00-20:00 (12h) [PERSON_NAME] [PERSON_NAME] [PERSO…" at bounding box center [296, 465] width 186 height 225
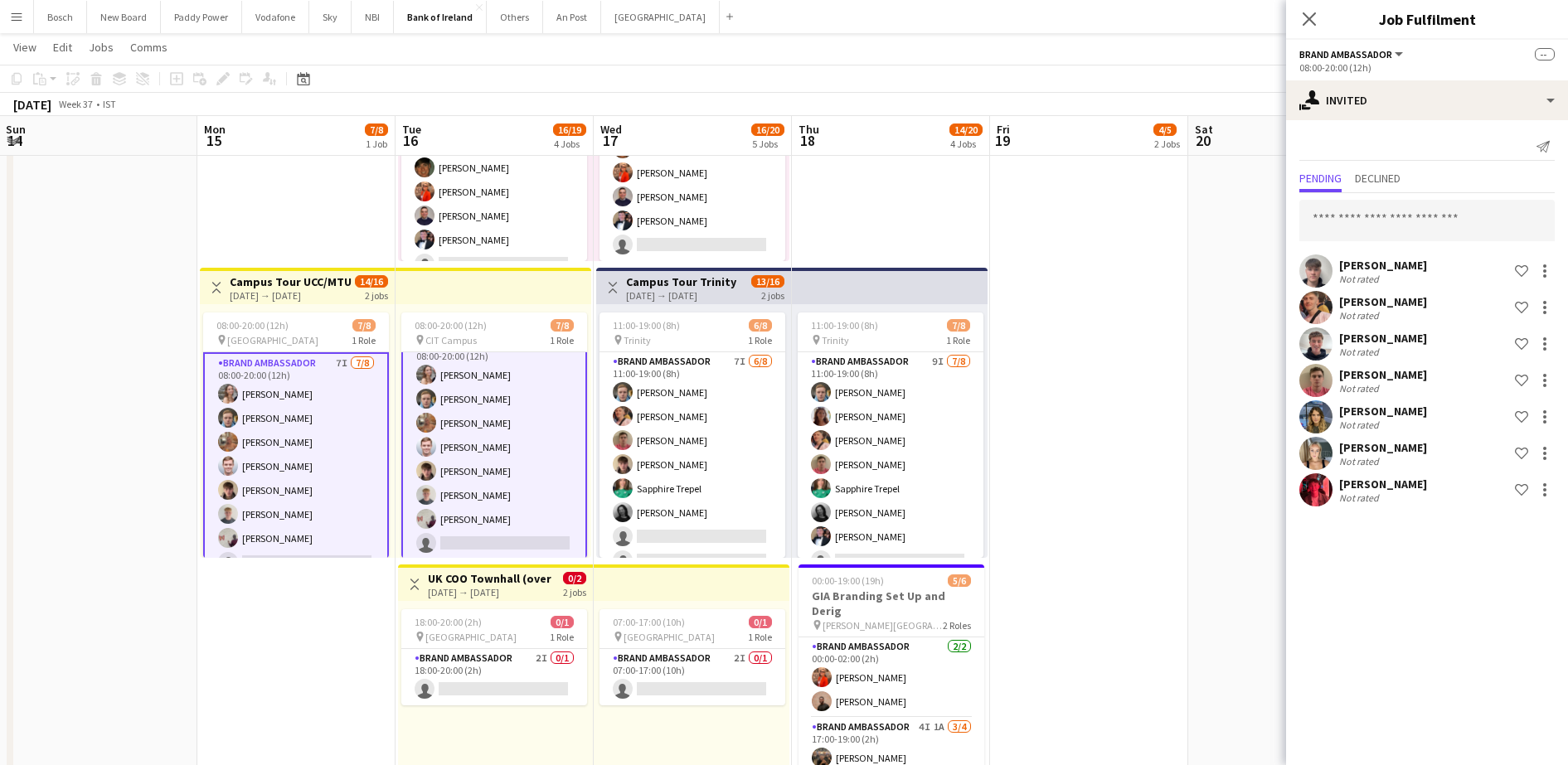
scroll to position [21, 0]
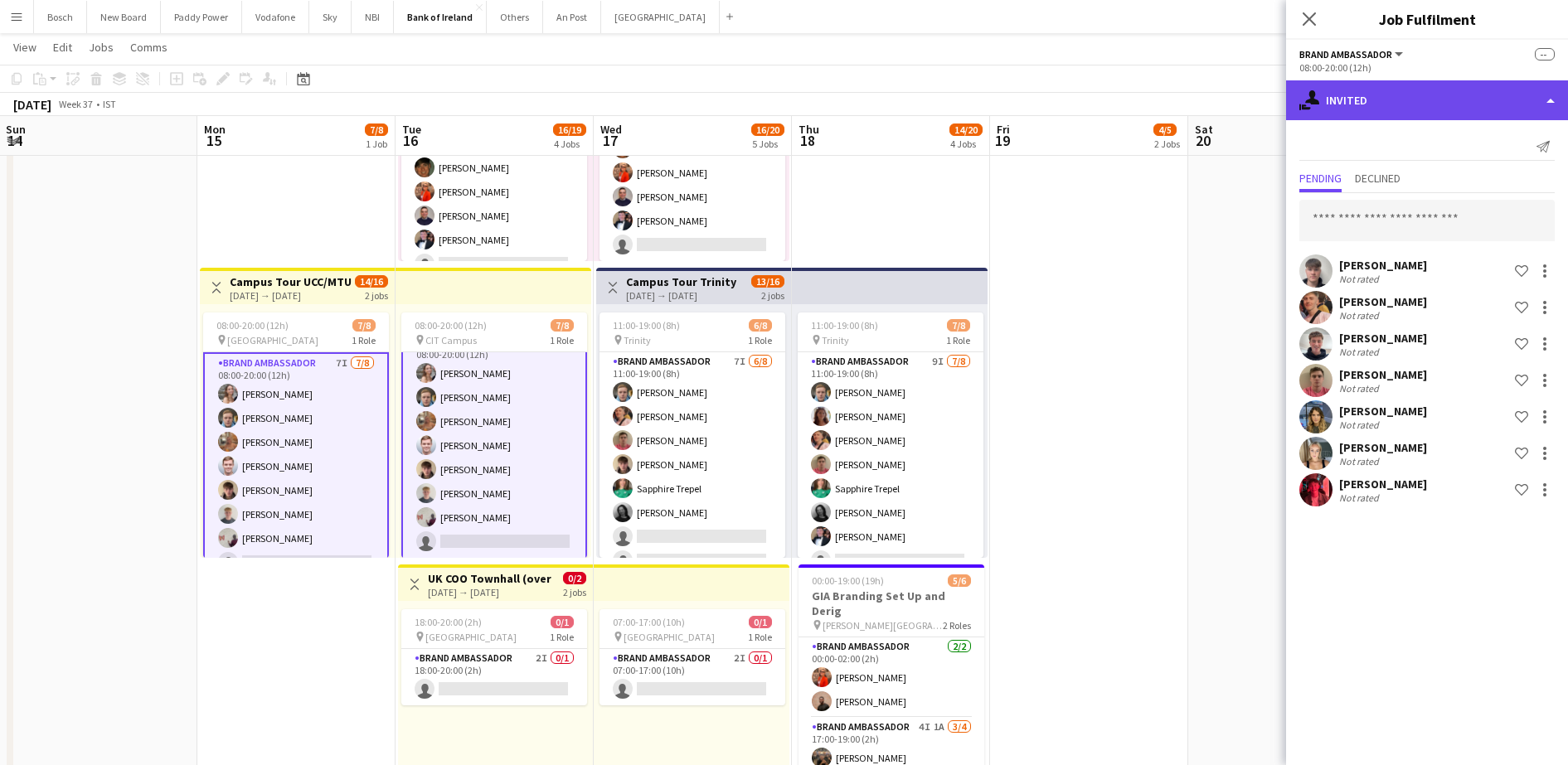
click at [1466, 107] on div "single-neutral-actions-share-1 Invited" at bounding box center [1426, 100] width 282 height 40
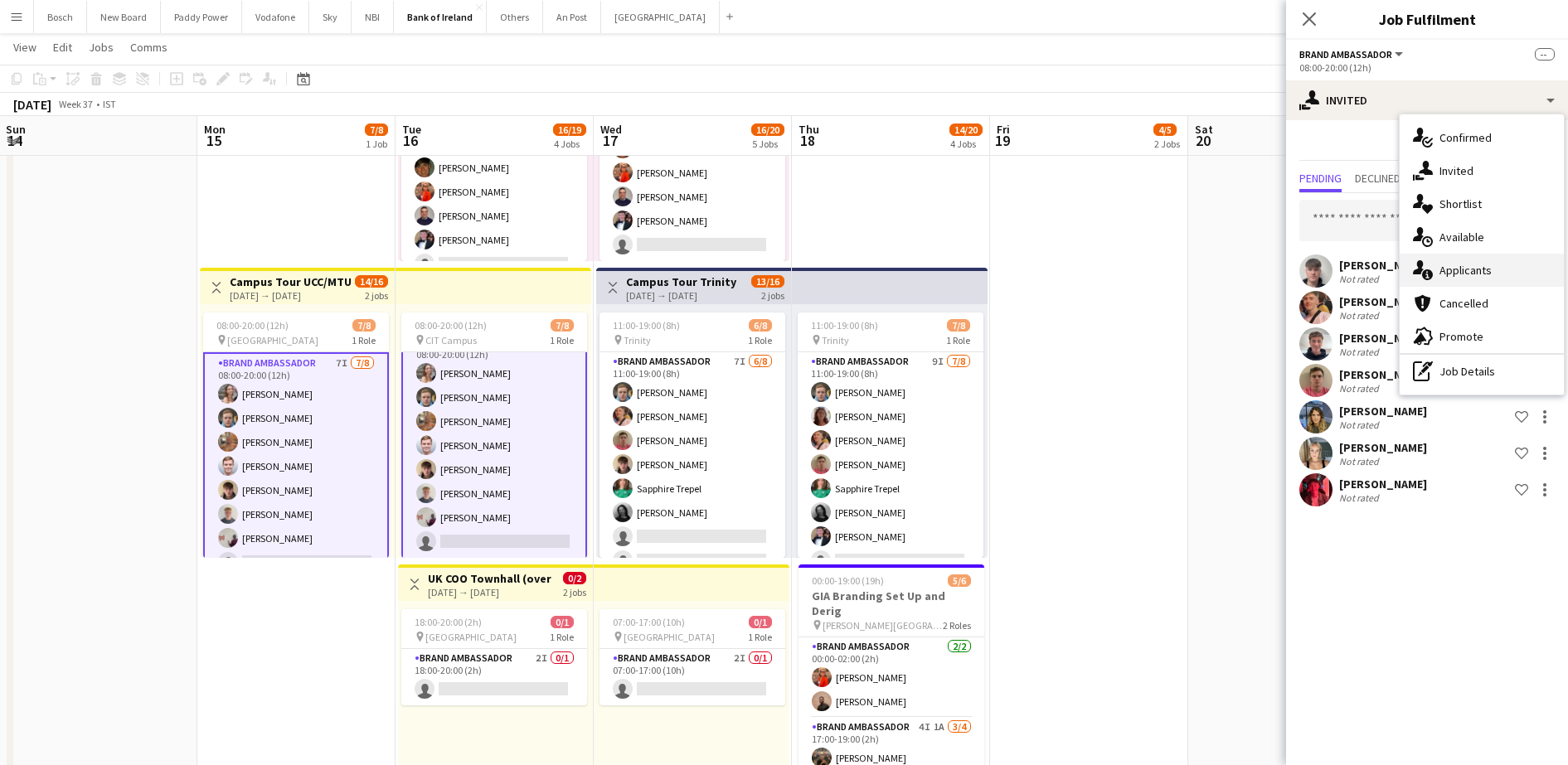
click at [1473, 263] on div "single-neutral-actions-information Applicants" at bounding box center [1482, 270] width 164 height 33
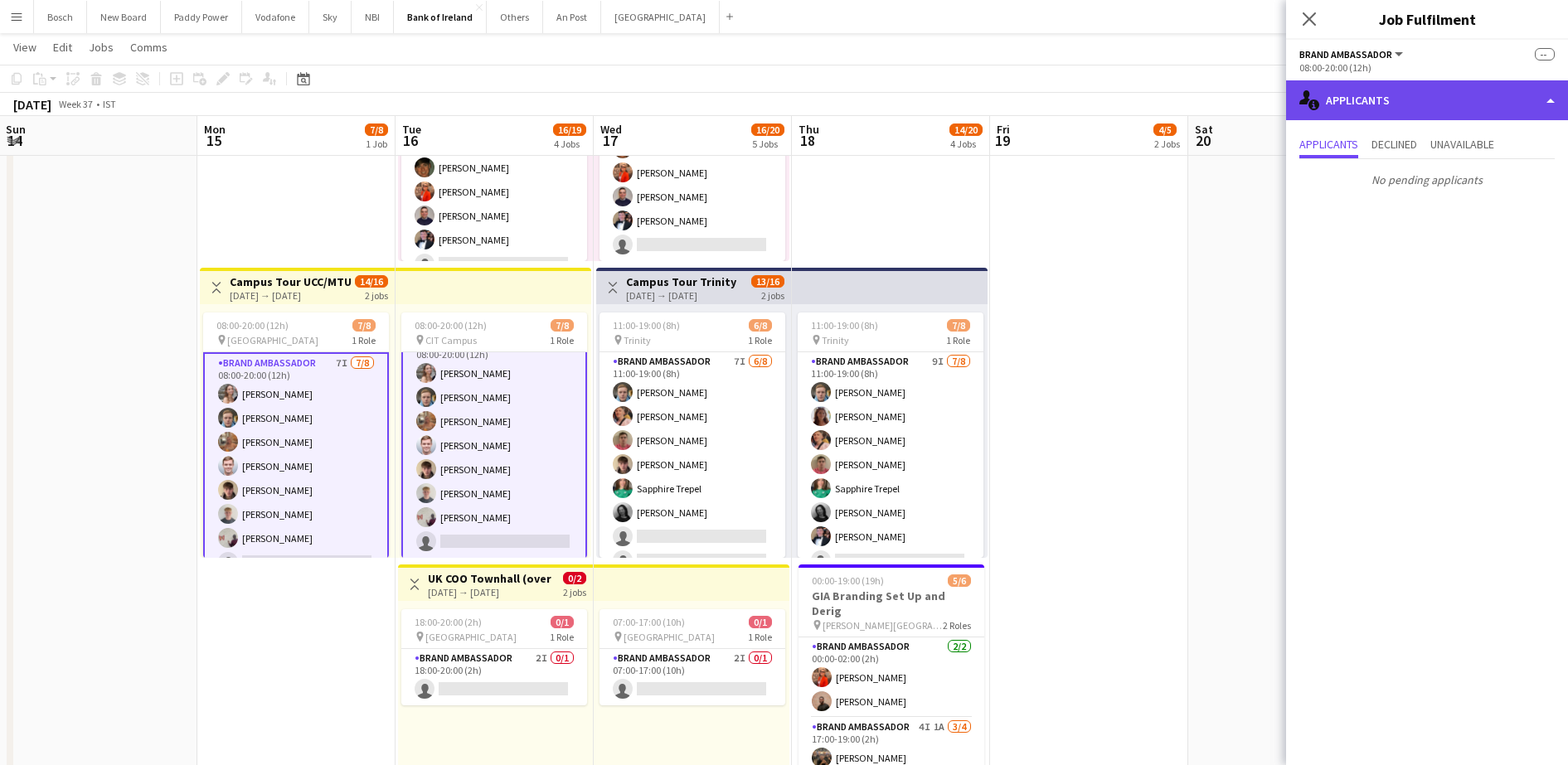
click at [1407, 89] on div "single-neutral-actions-information Applicants" at bounding box center [1426, 100] width 282 height 40
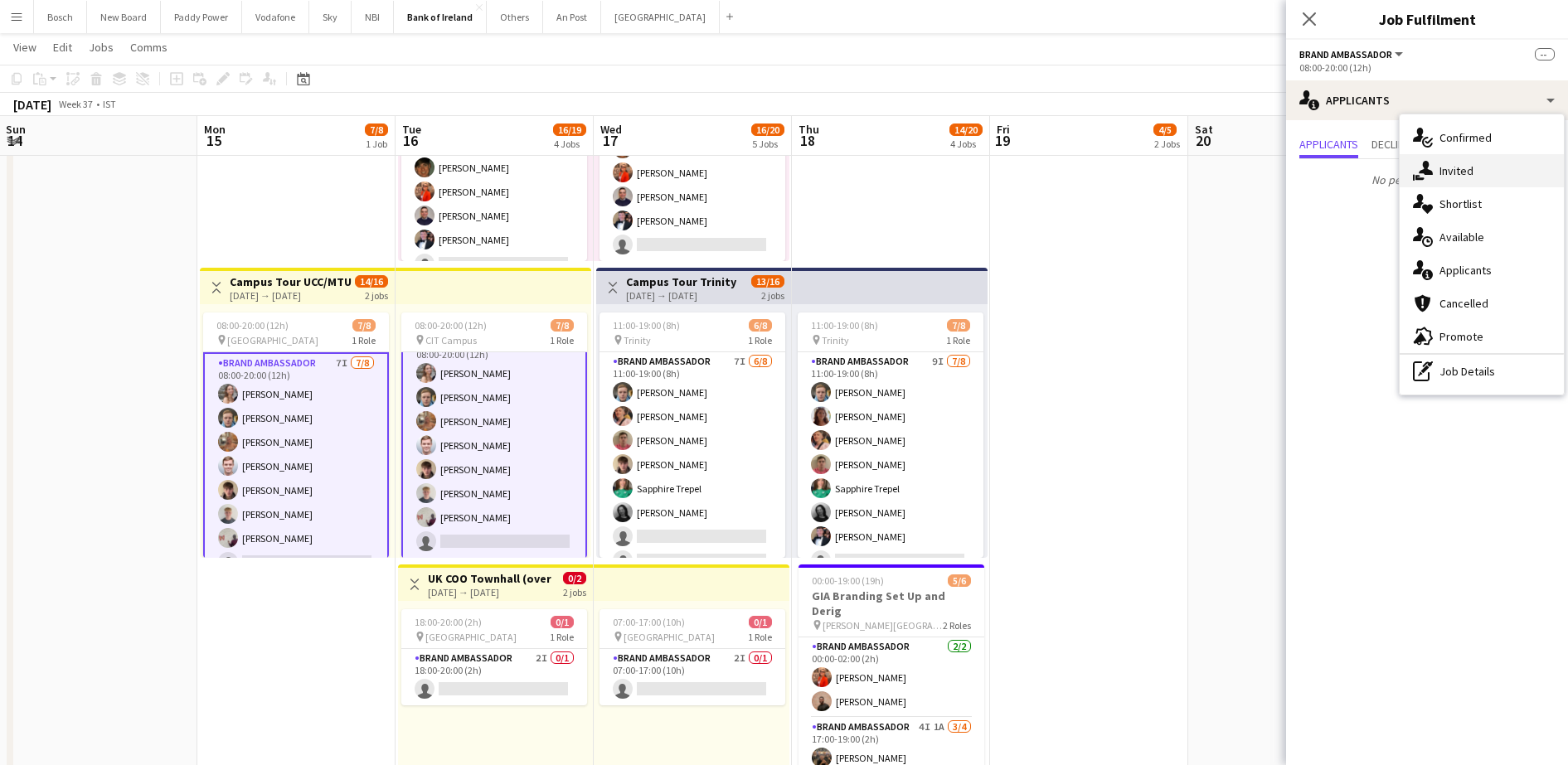
click at [1440, 161] on div "single-neutral-actions-share-1 Invited" at bounding box center [1482, 171] width 164 height 33
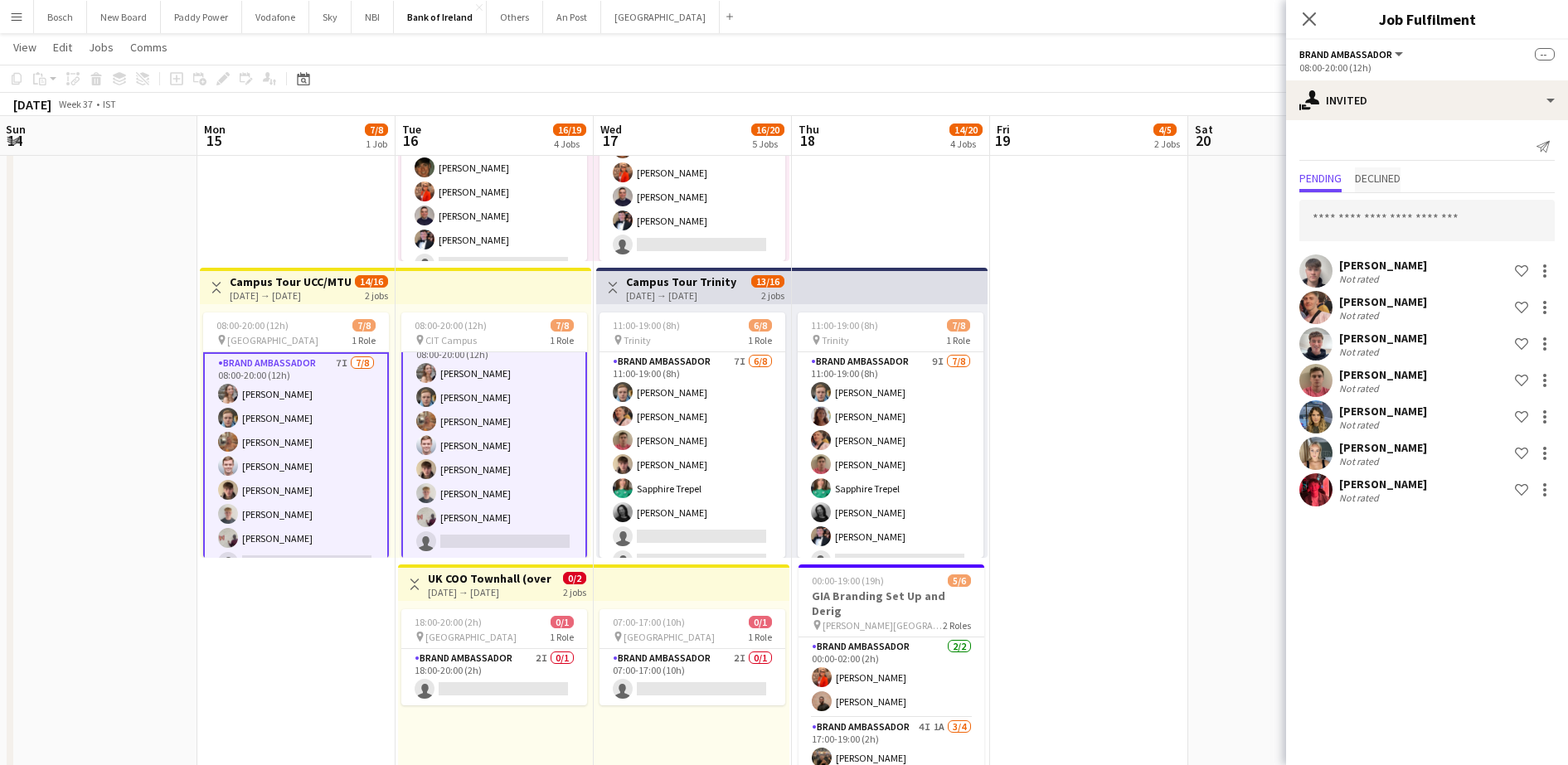
click at [1380, 173] on span "Declined" at bounding box center [1377, 178] width 45 height 11
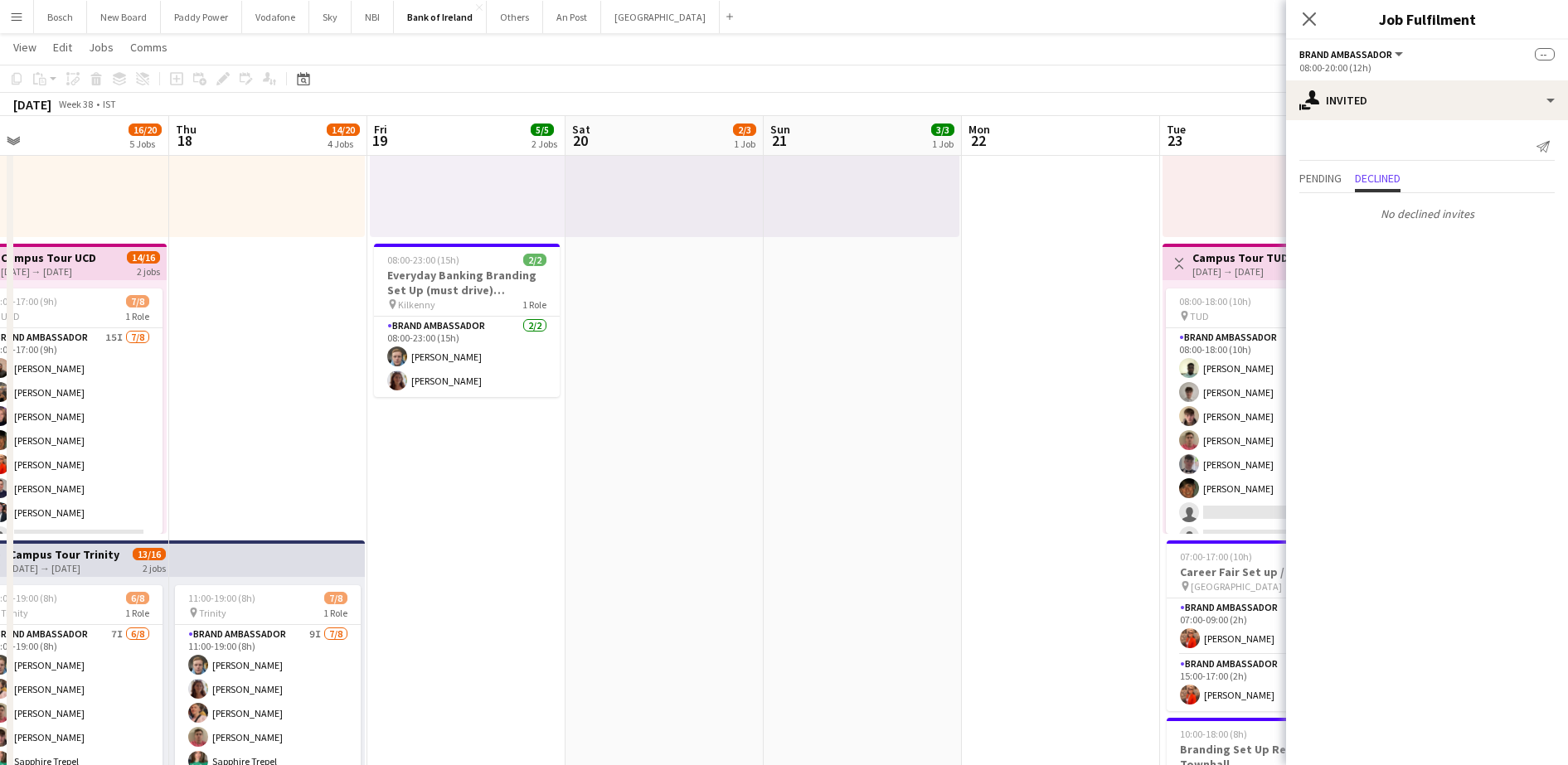
scroll to position [311, 0]
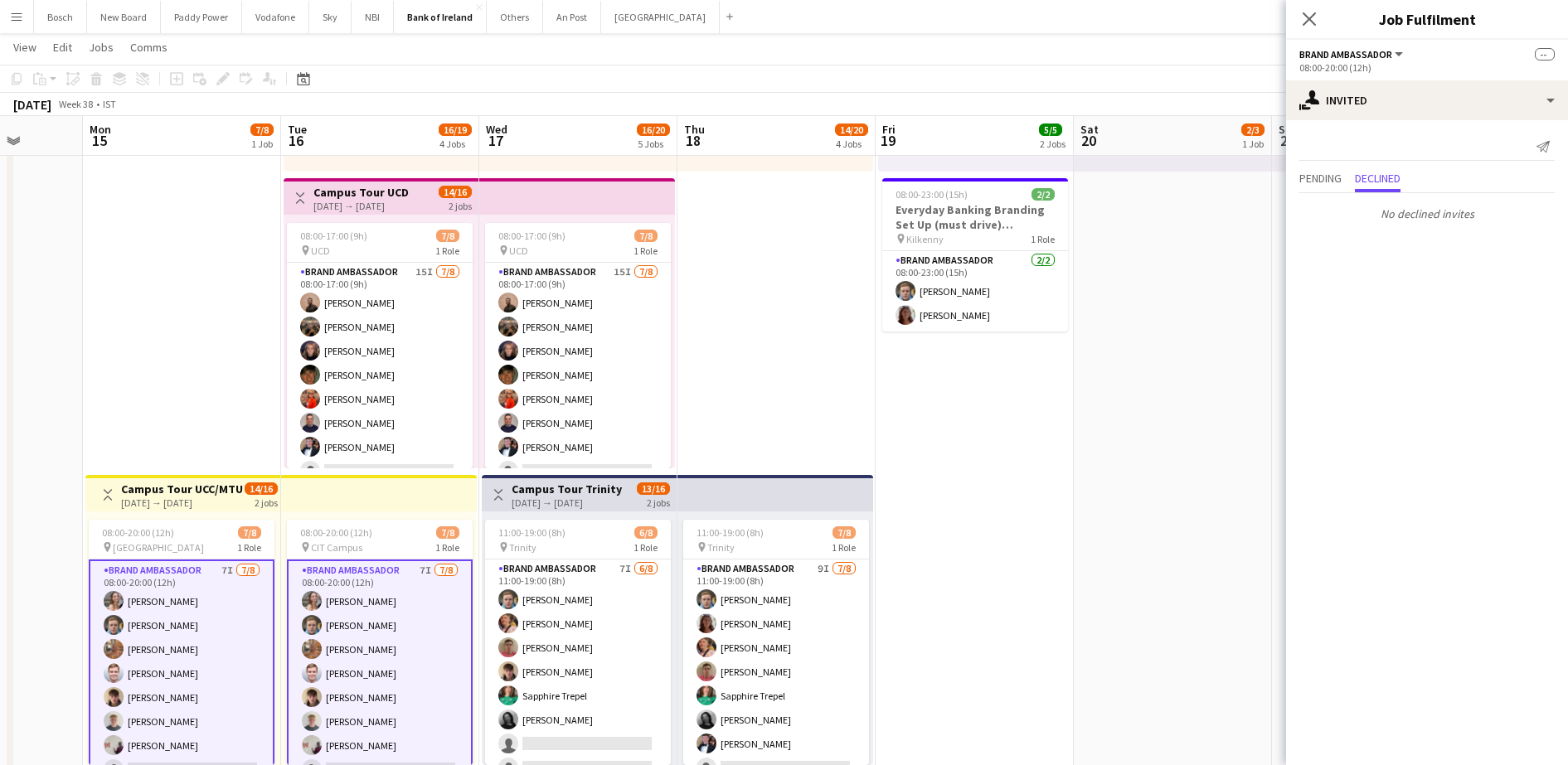
drag, startPoint x: 678, startPoint y: 625, endPoint x: 1029, endPoint y: 583, distance: 353.5
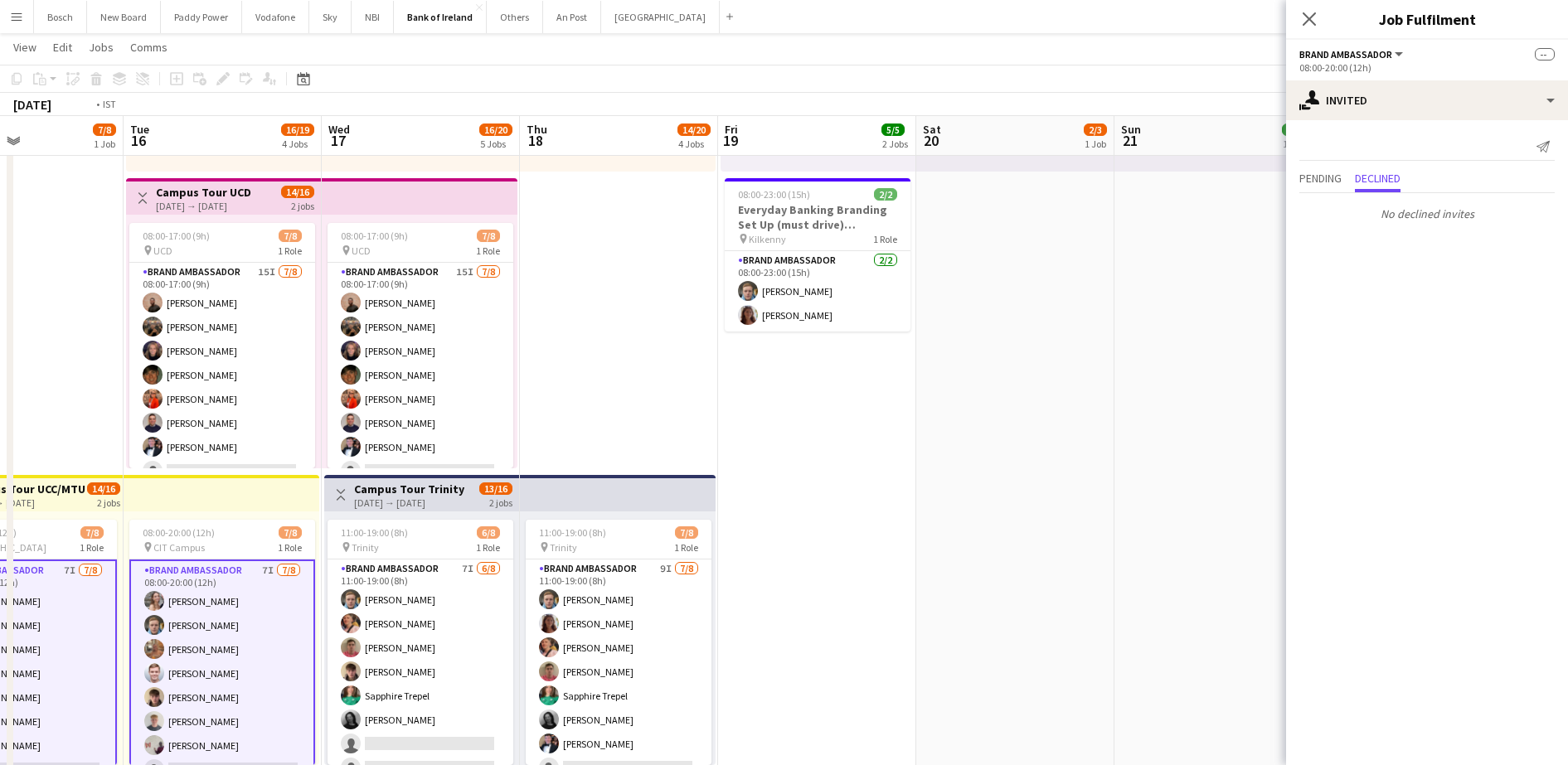
scroll to position [0, 474]
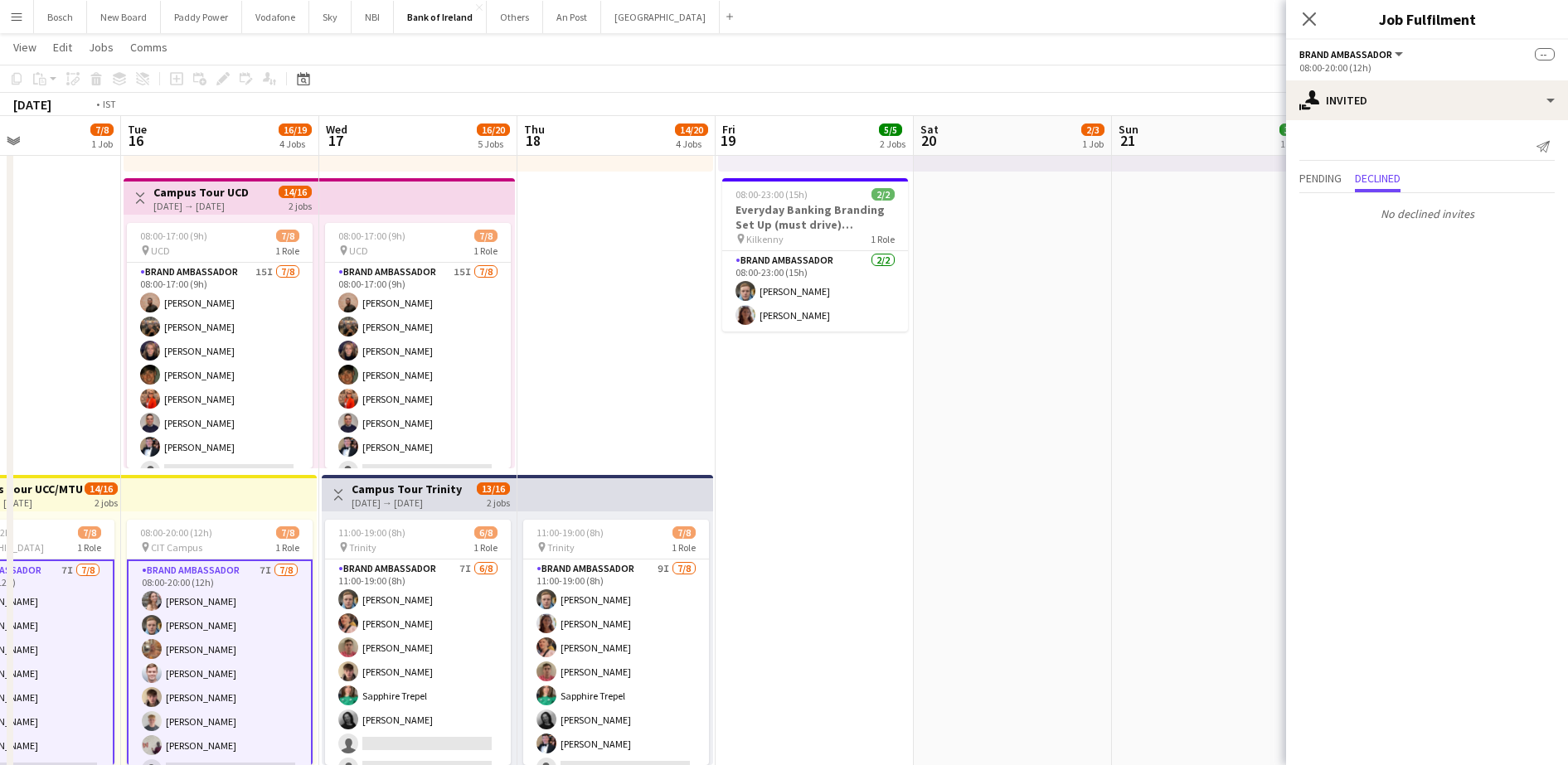
drag, startPoint x: 920, startPoint y: 592, endPoint x: 1115, endPoint y: 578, distance: 195.5
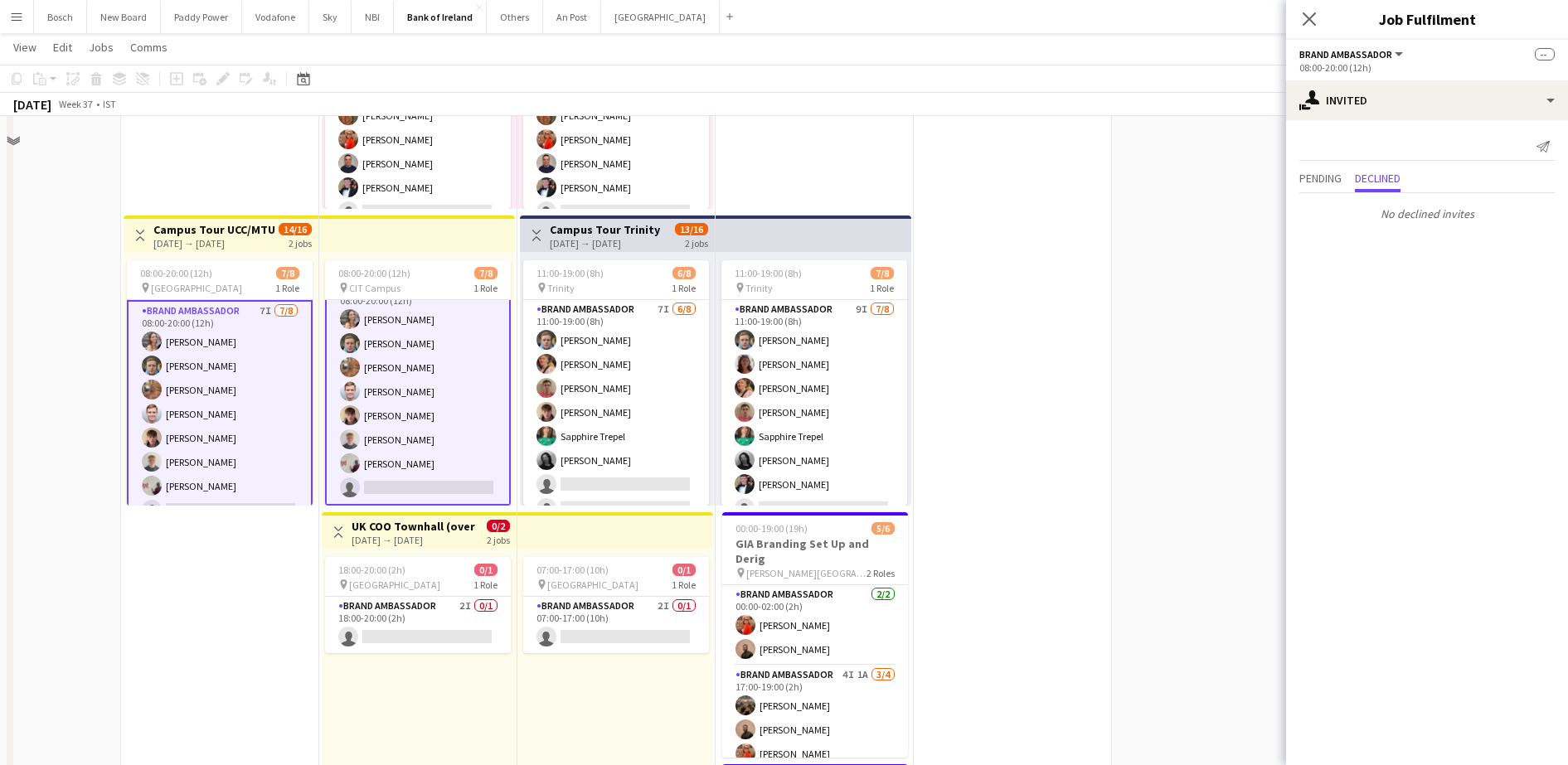
scroll to position [726, 0]
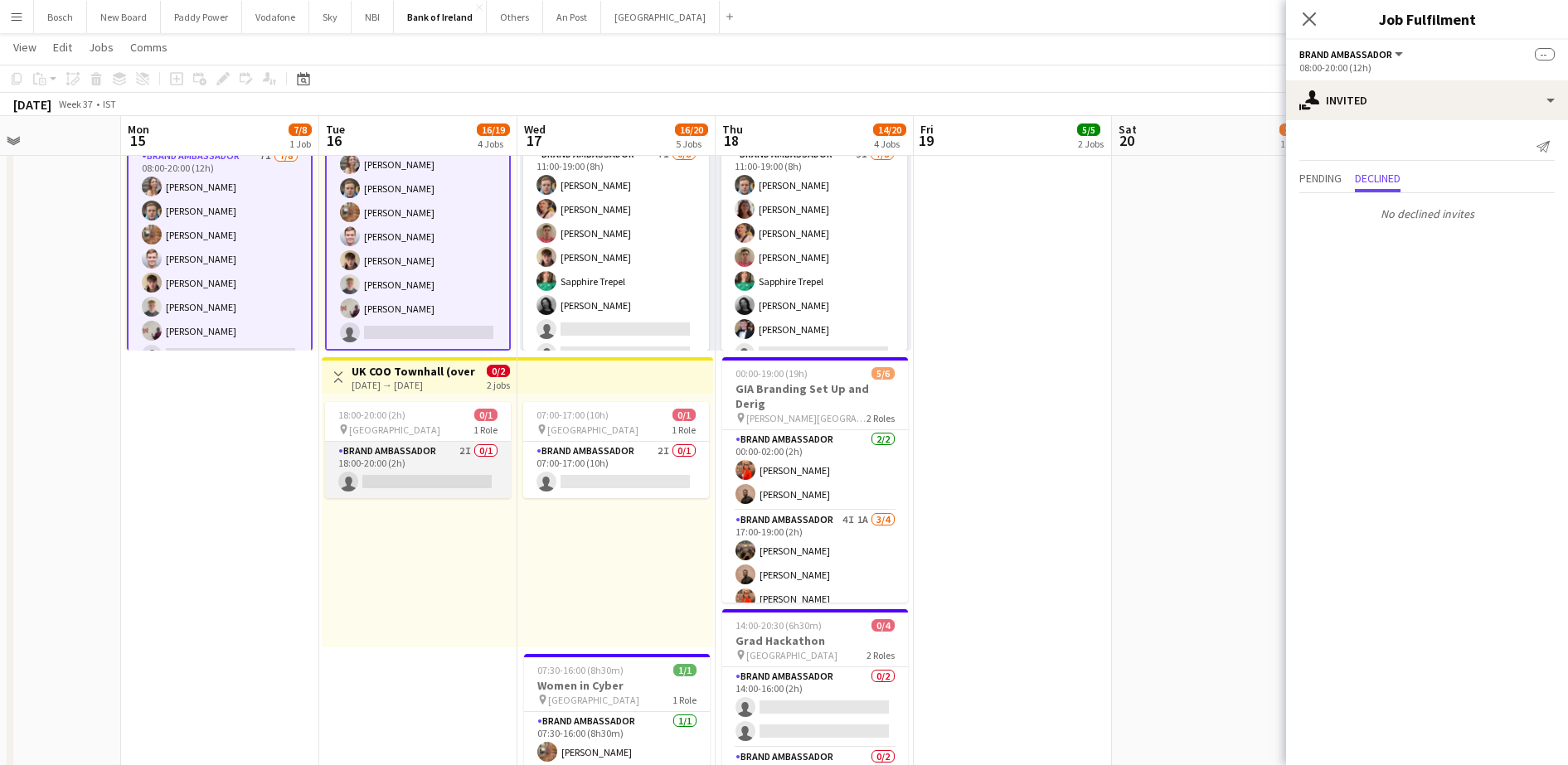
click at [411, 450] on app-card-role "Brand Ambassador 2I 0/1 18:00-20:00 (2h) single-neutral-actions" at bounding box center [418, 470] width 186 height 57
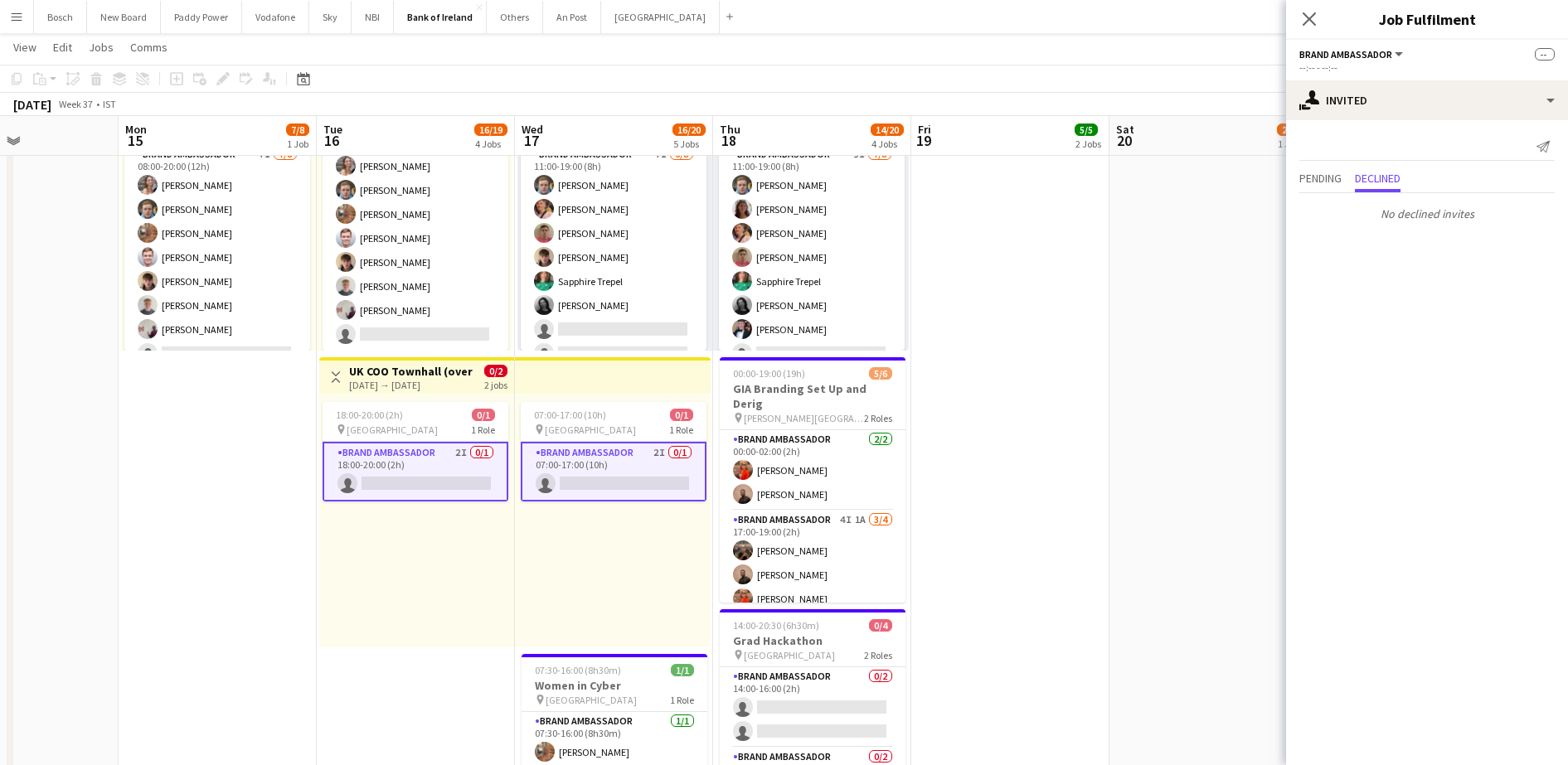
scroll to position [0, 606]
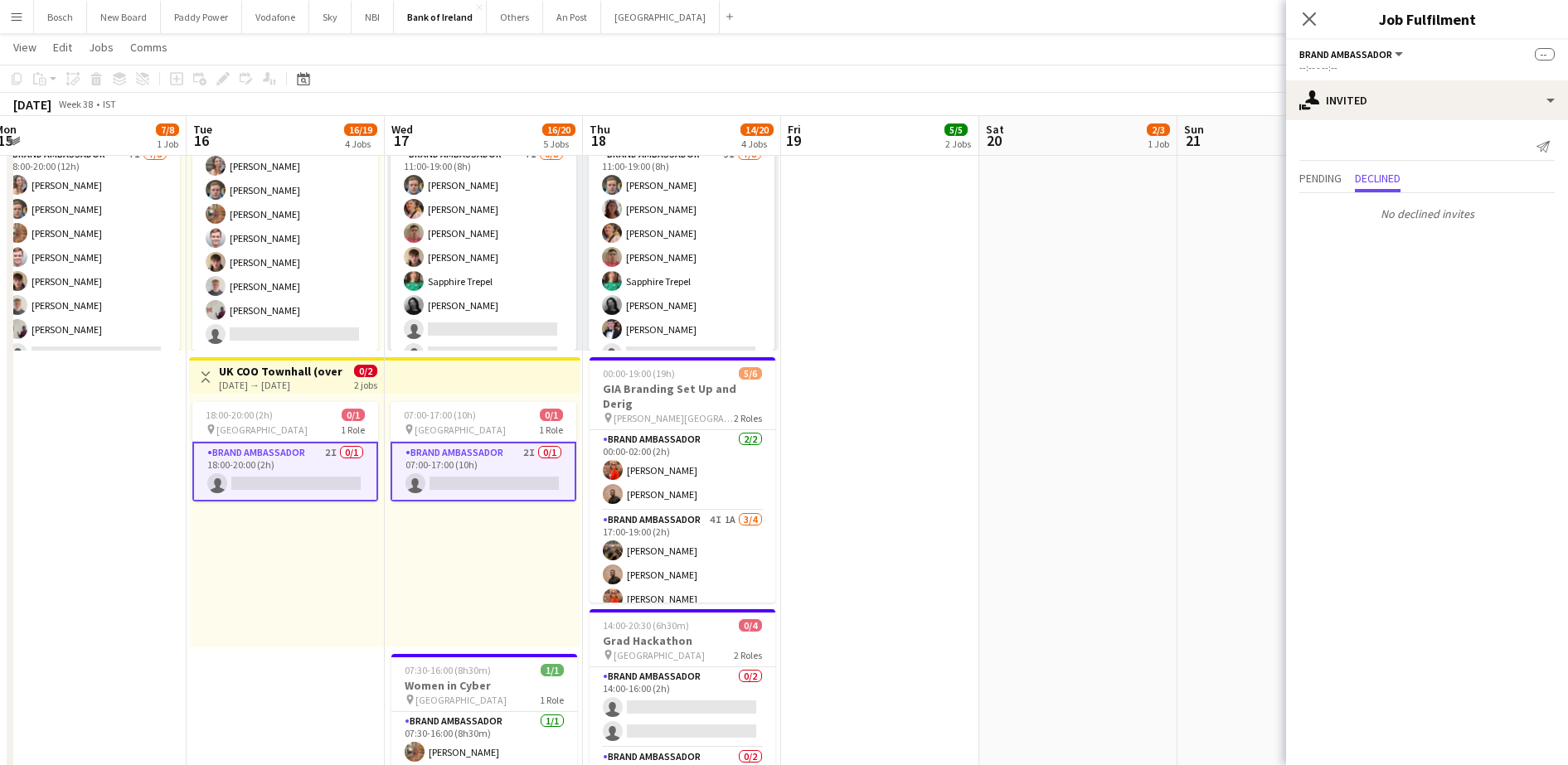
drag, startPoint x: 325, startPoint y: 572, endPoint x: 193, endPoint y: 520, distance: 141.9
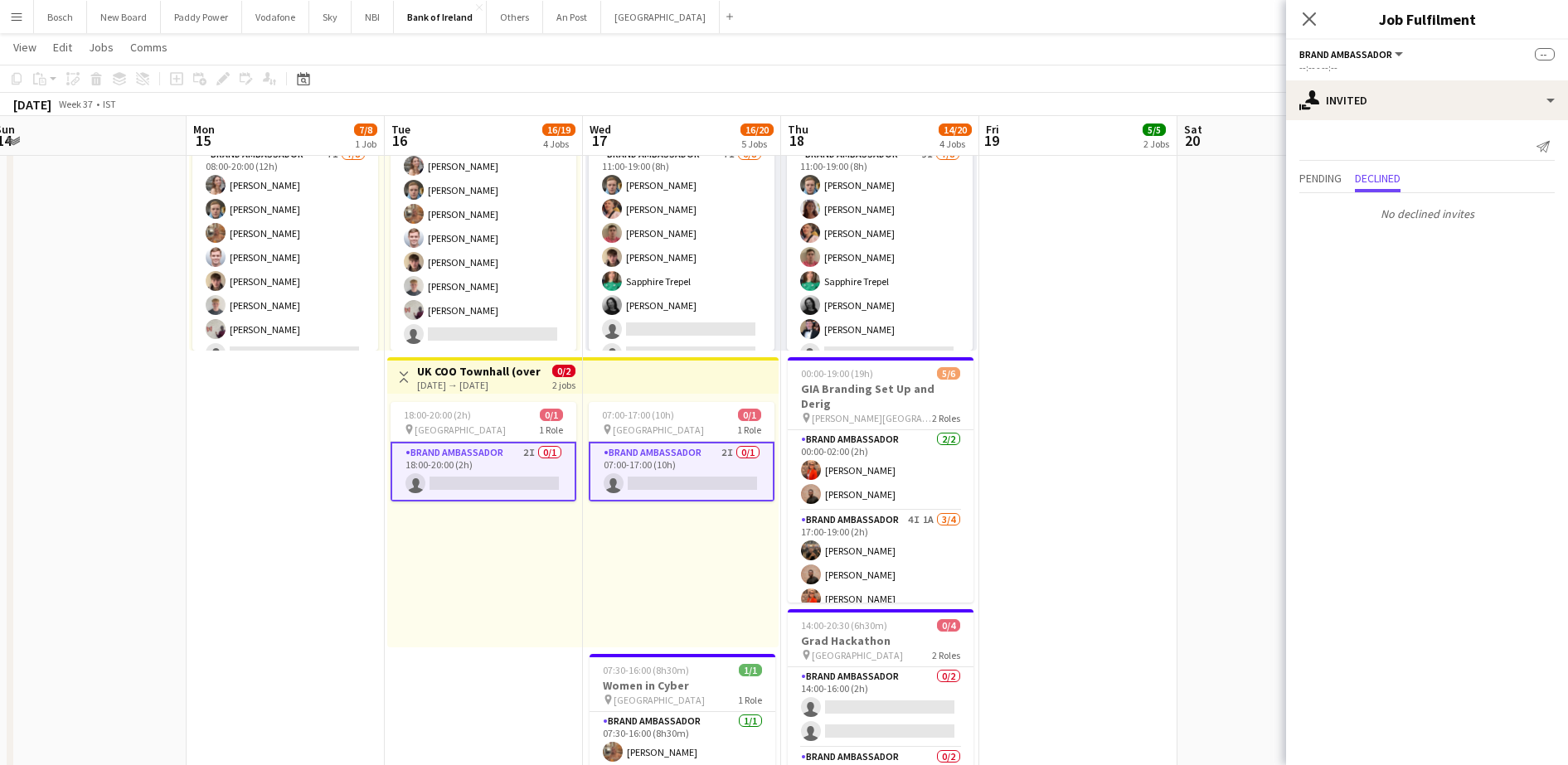
scroll to position [0, 418]
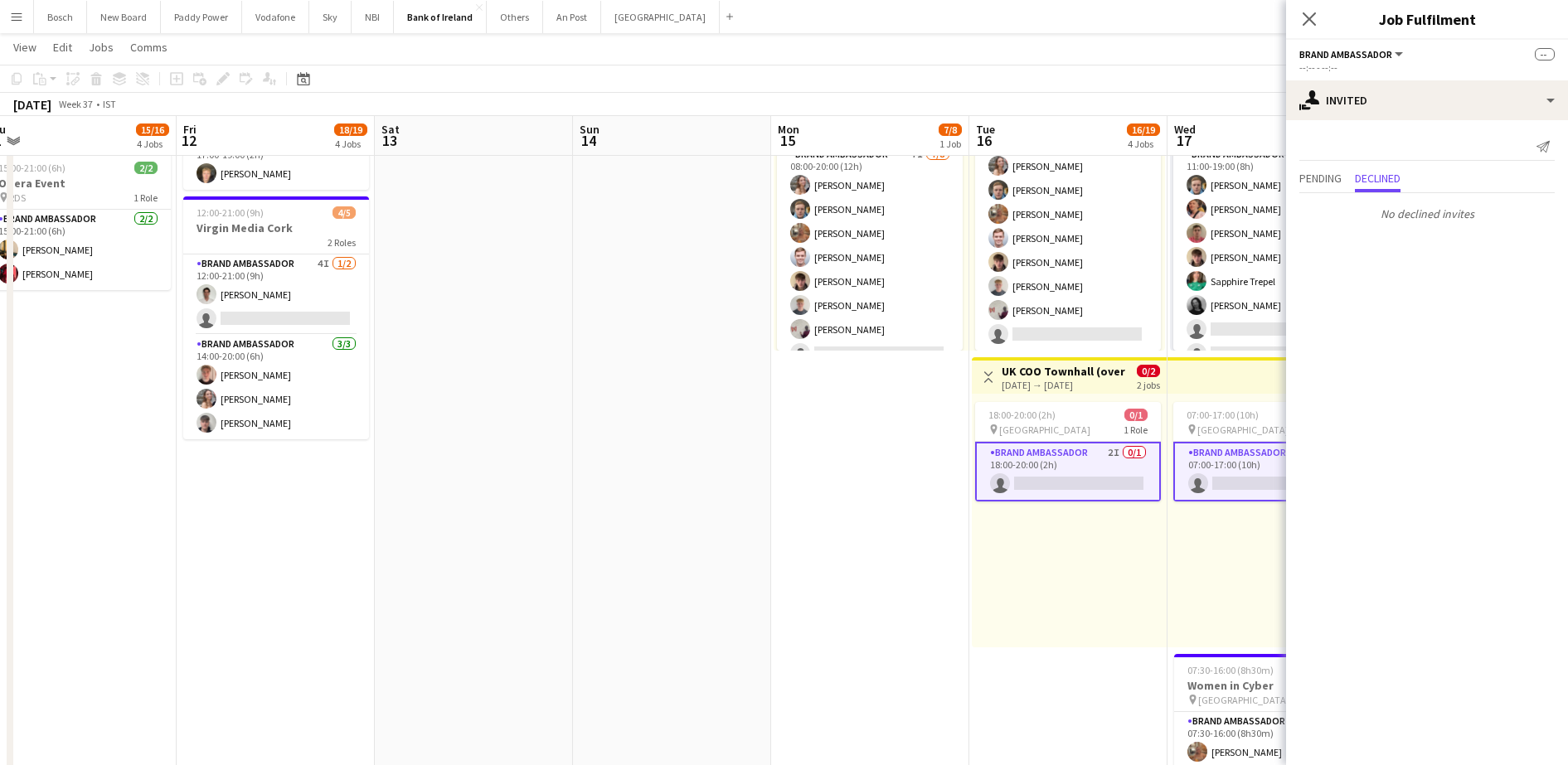
drag, startPoint x: 240, startPoint y: 564, endPoint x: 1022, endPoint y: 517, distance: 783.4
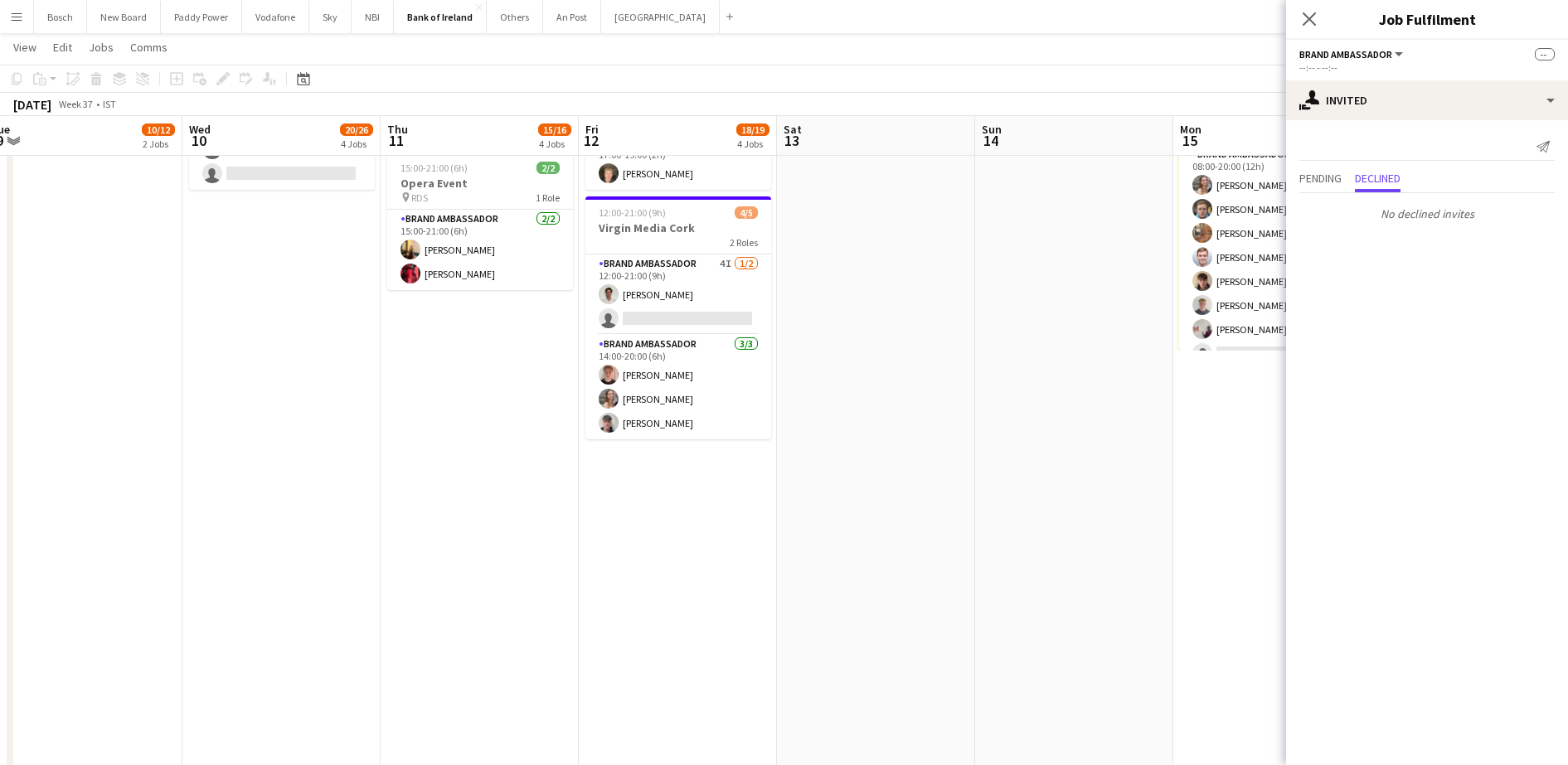
scroll to position [0, 410]
drag, startPoint x: 787, startPoint y: 509, endPoint x: 1191, endPoint y: 495, distance: 404.2
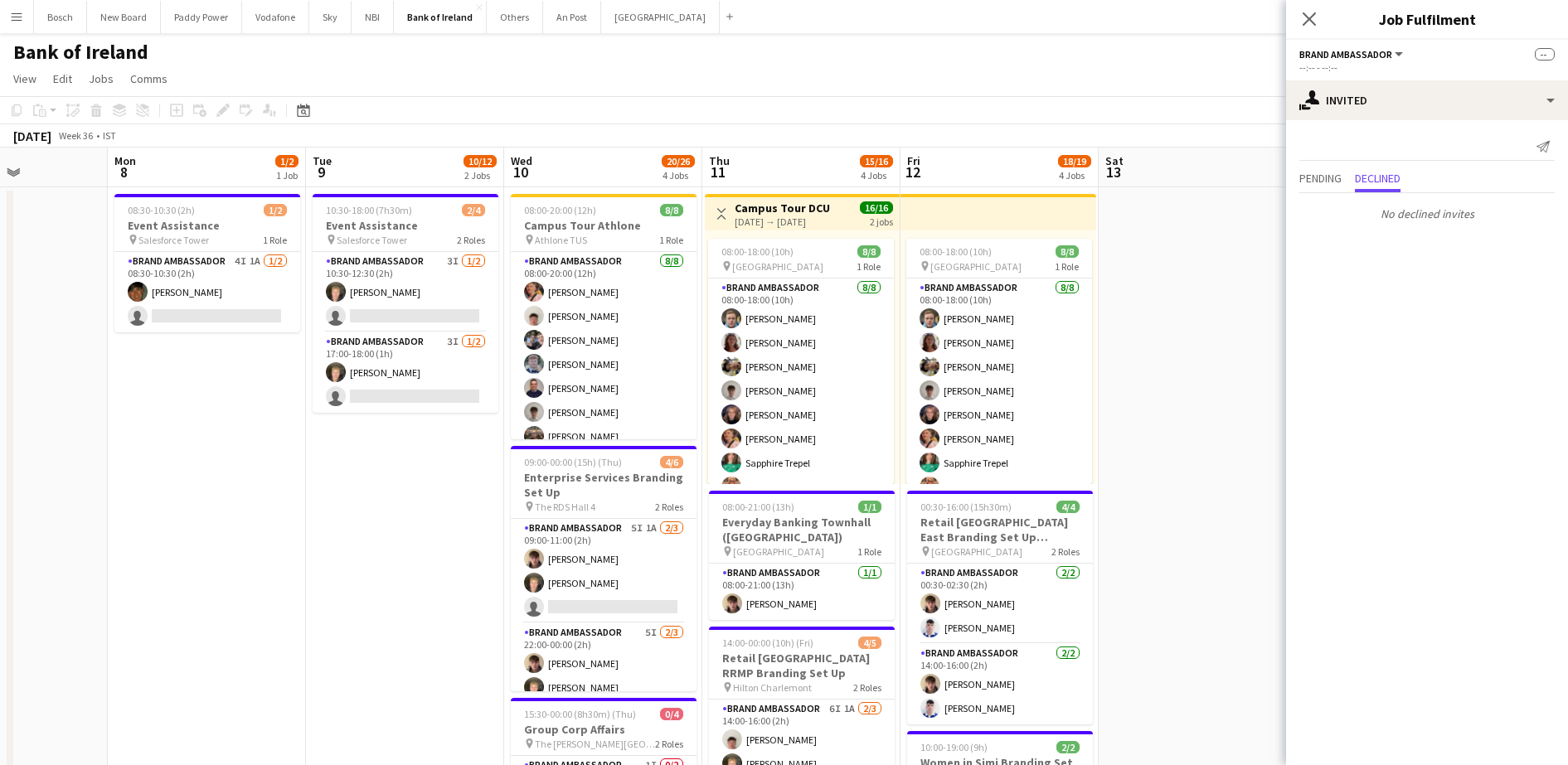
scroll to position [0, 419]
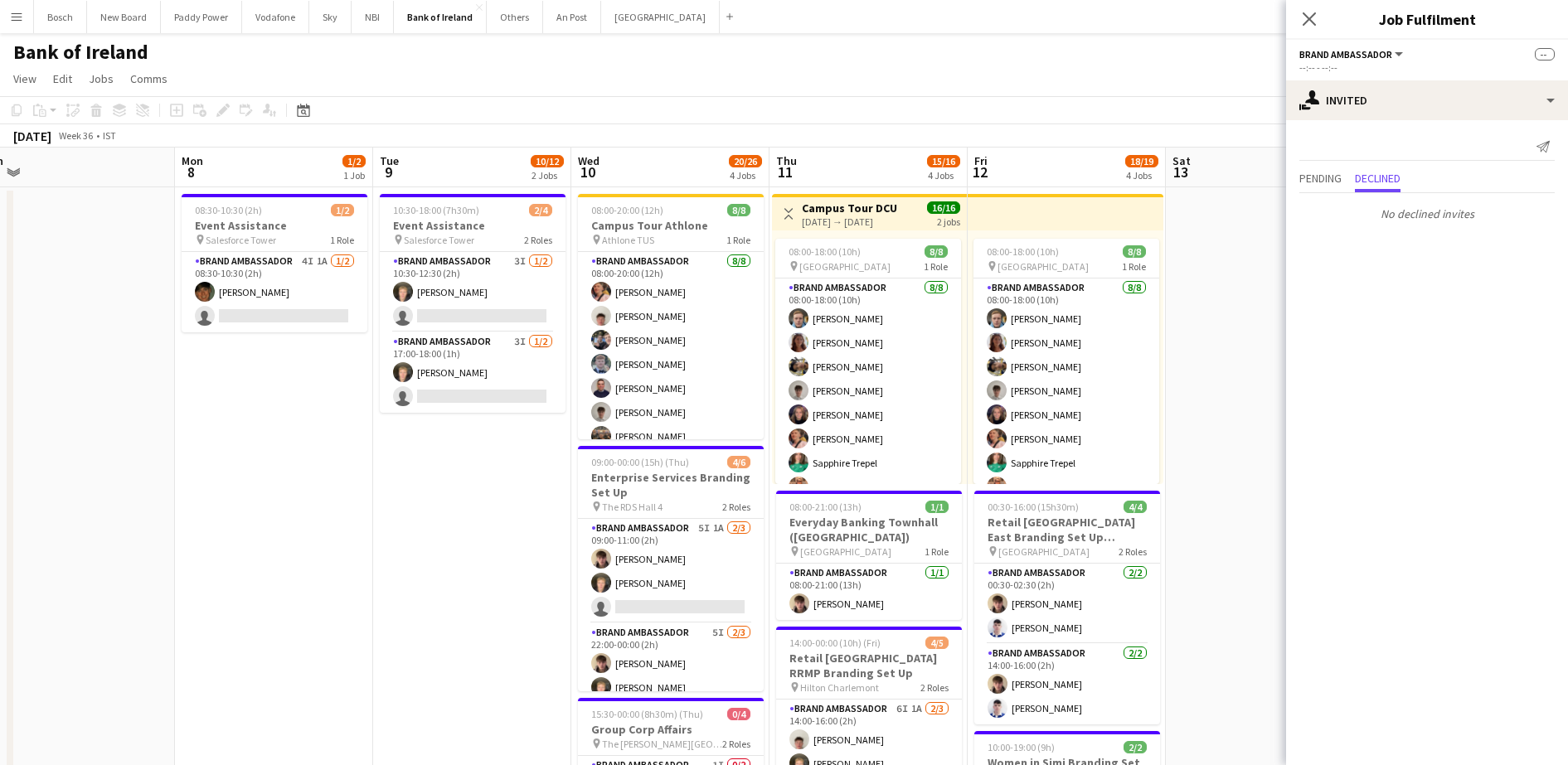
drag, startPoint x: 918, startPoint y: 521, endPoint x: 1319, endPoint y: 446, distance: 408.0
click at [290, 290] on app-card-role "Brand Ambassador 4I 1A [DATE] 08:30-10:30 (2h) [PERSON_NAME] single-neutral-act…" at bounding box center [274, 292] width 186 height 80
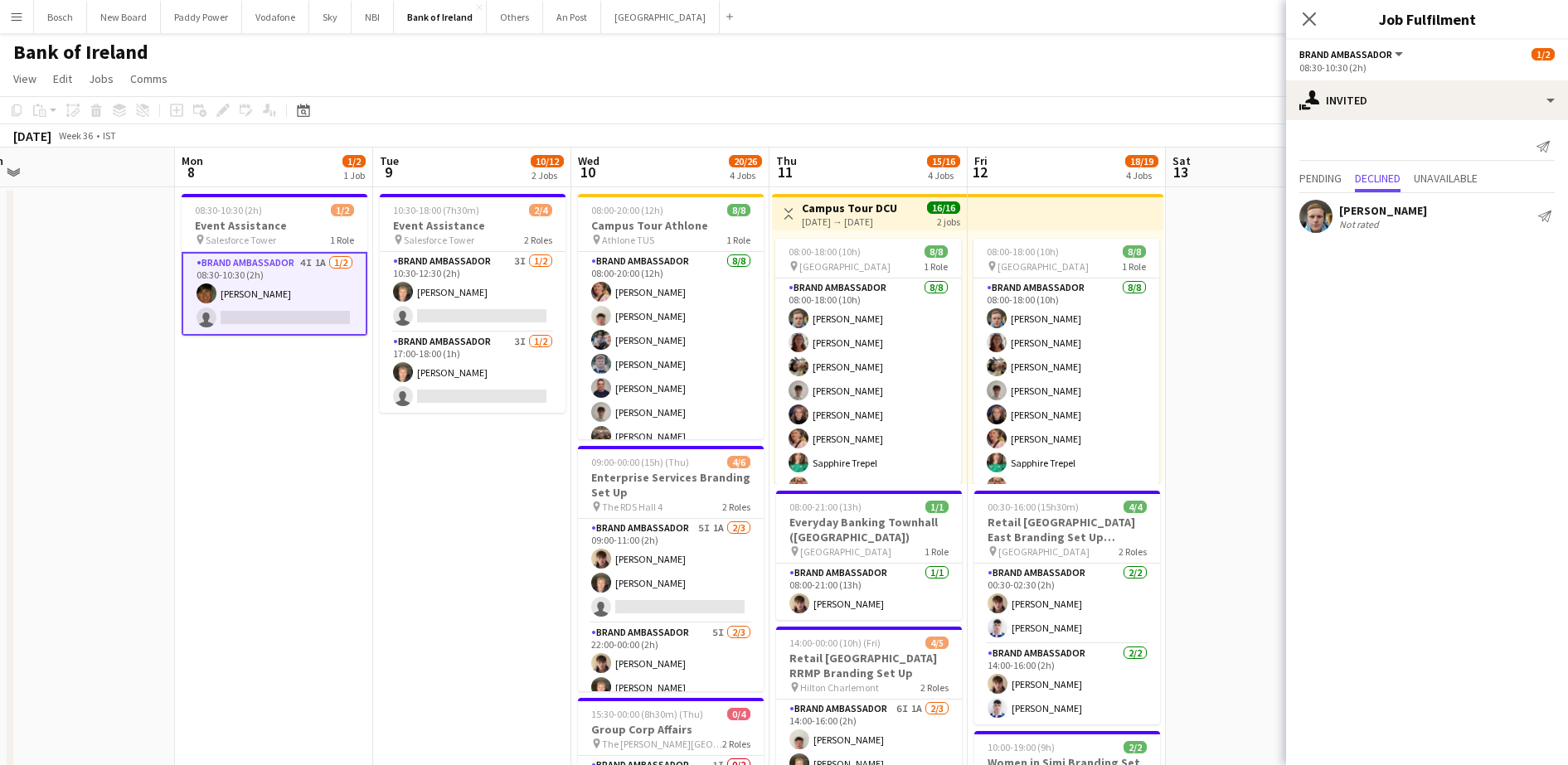
scroll to position [0, 420]
click at [1312, 179] on span "Pending" at bounding box center [1320, 178] width 42 height 11
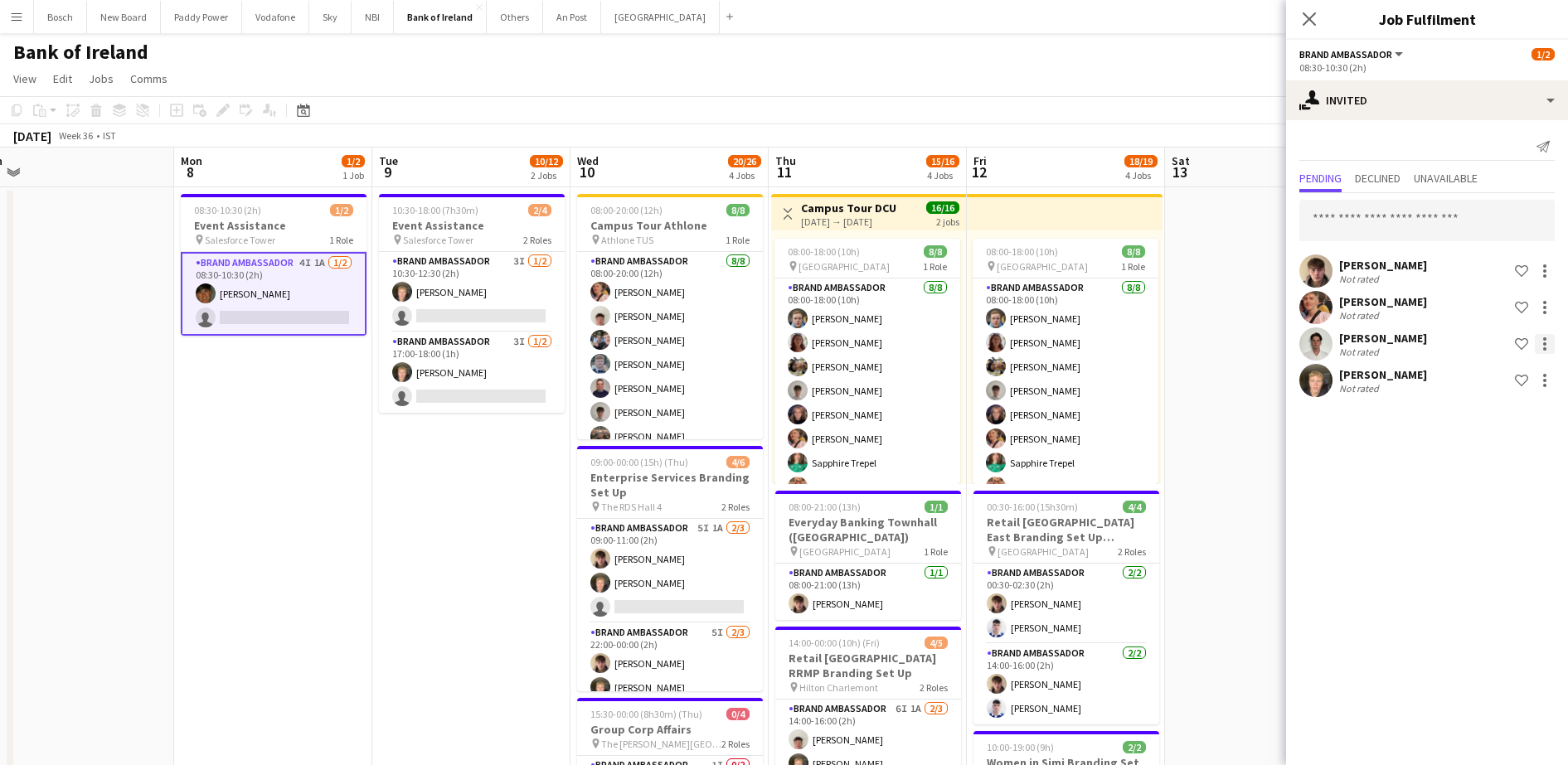
click at [1537, 339] on div at bounding box center [1544, 344] width 20 height 20
click at [1481, 420] on span "Send notification" at bounding box center [1492, 414] width 98 height 14
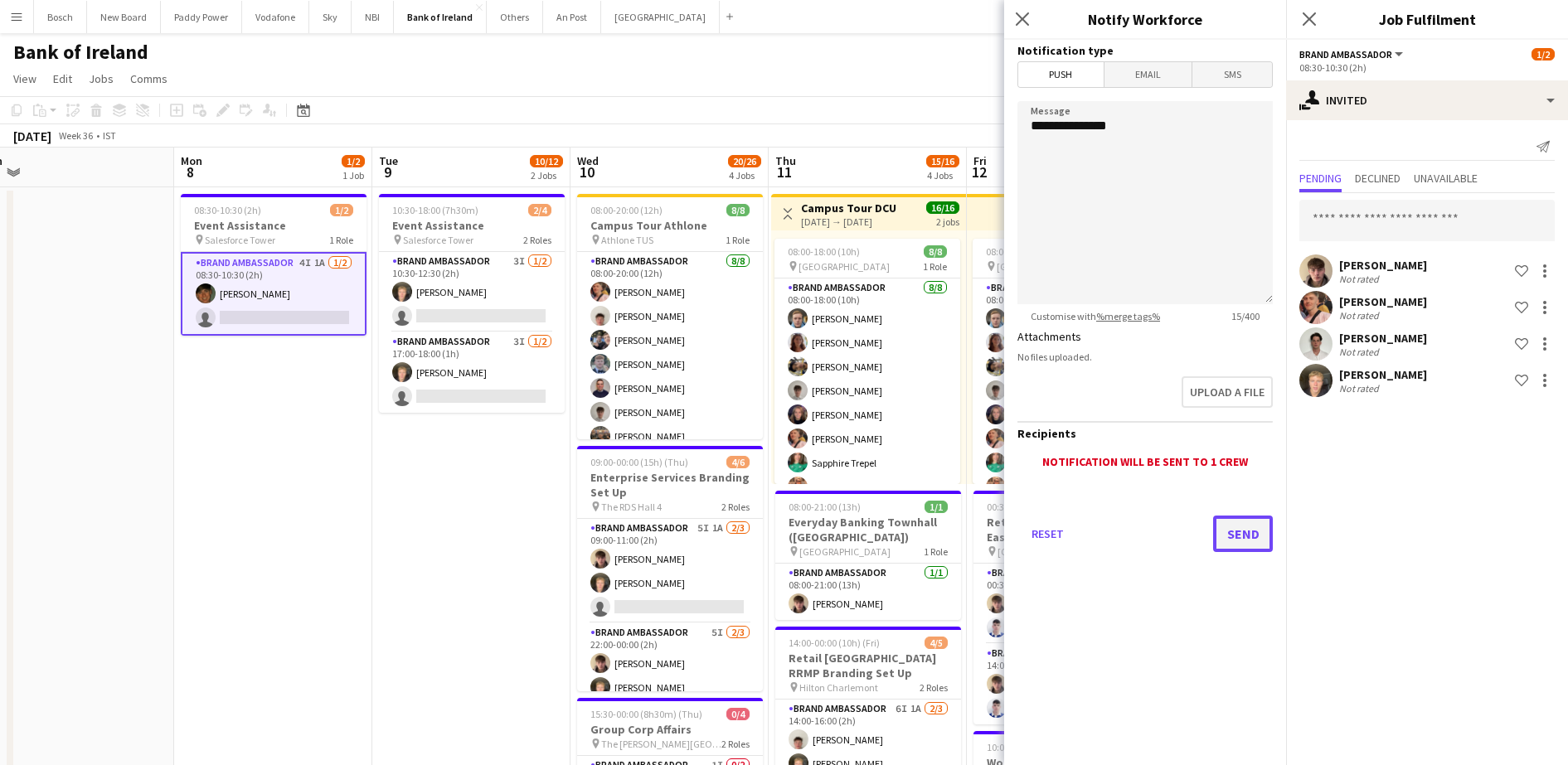
click at [1216, 536] on button "Send" at bounding box center [1243, 534] width 59 height 37
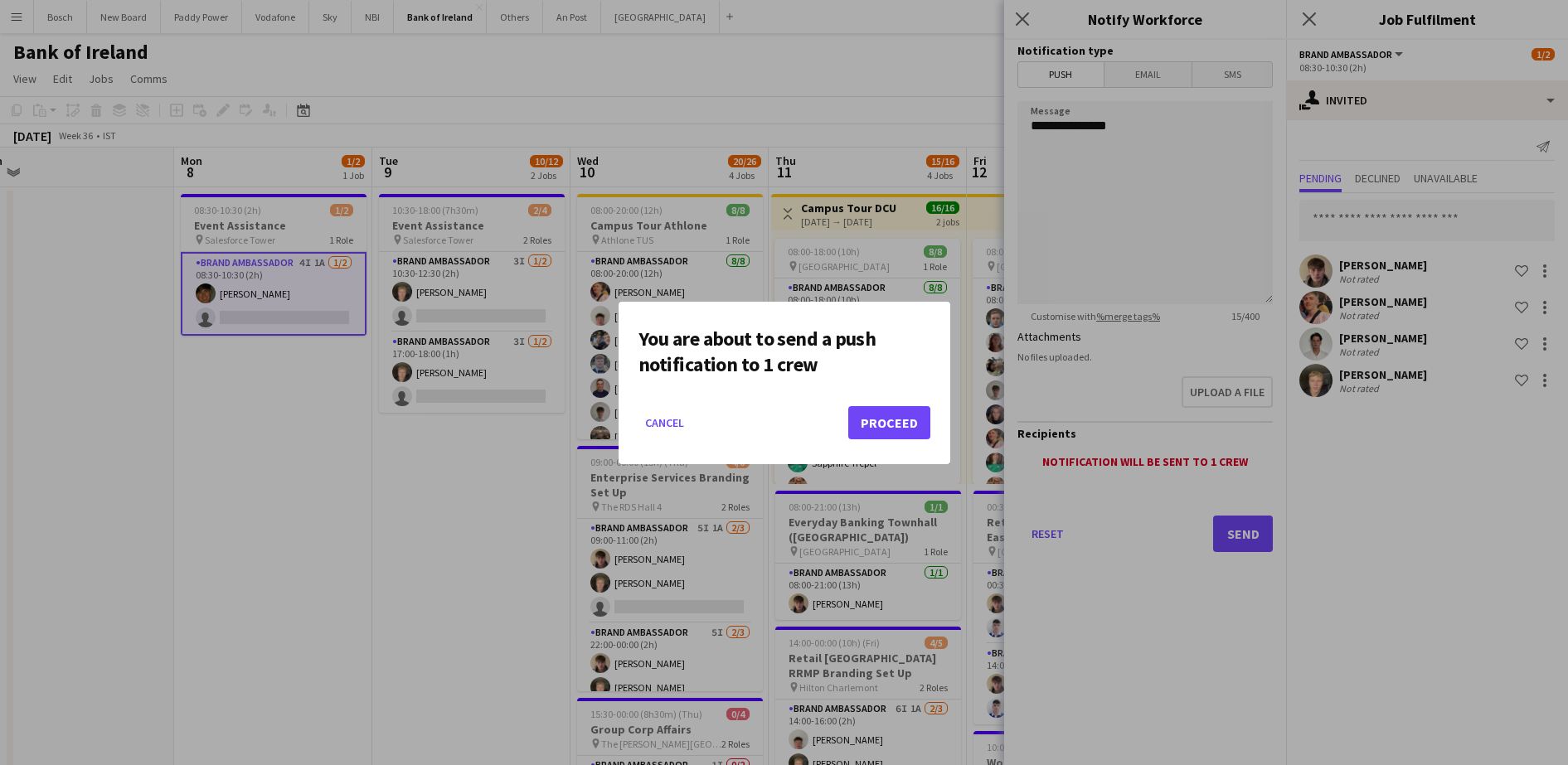
click at [964, 426] on div at bounding box center [784, 382] width 1568 height 765
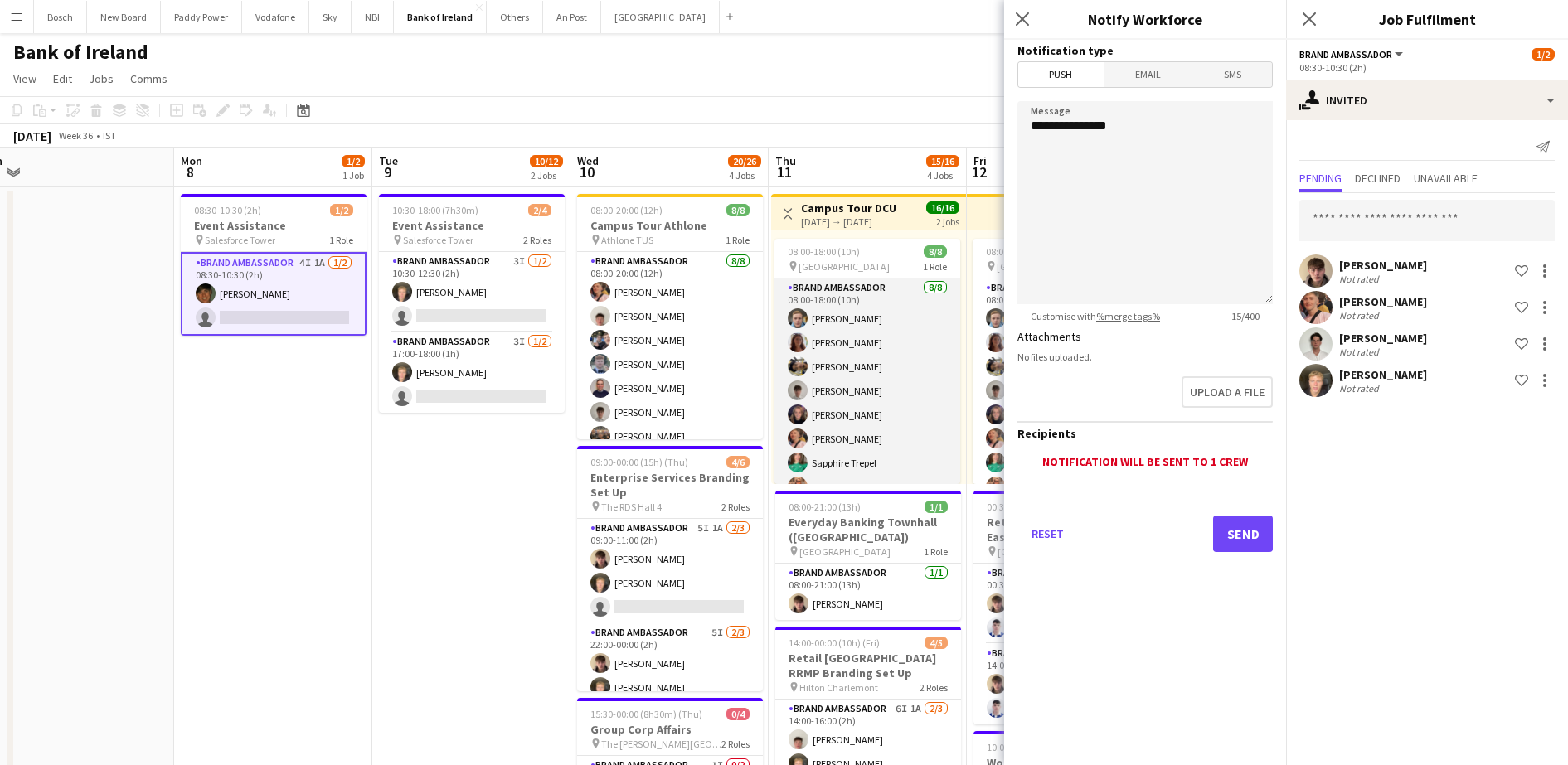
click at [892, 428] on app-card-role "Brand Ambassador 8/8 08:00-18:00 (10h) Dominik Morycki Amelia Morycka Patrick D…" at bounding box center [867, 391] width 186 height 225
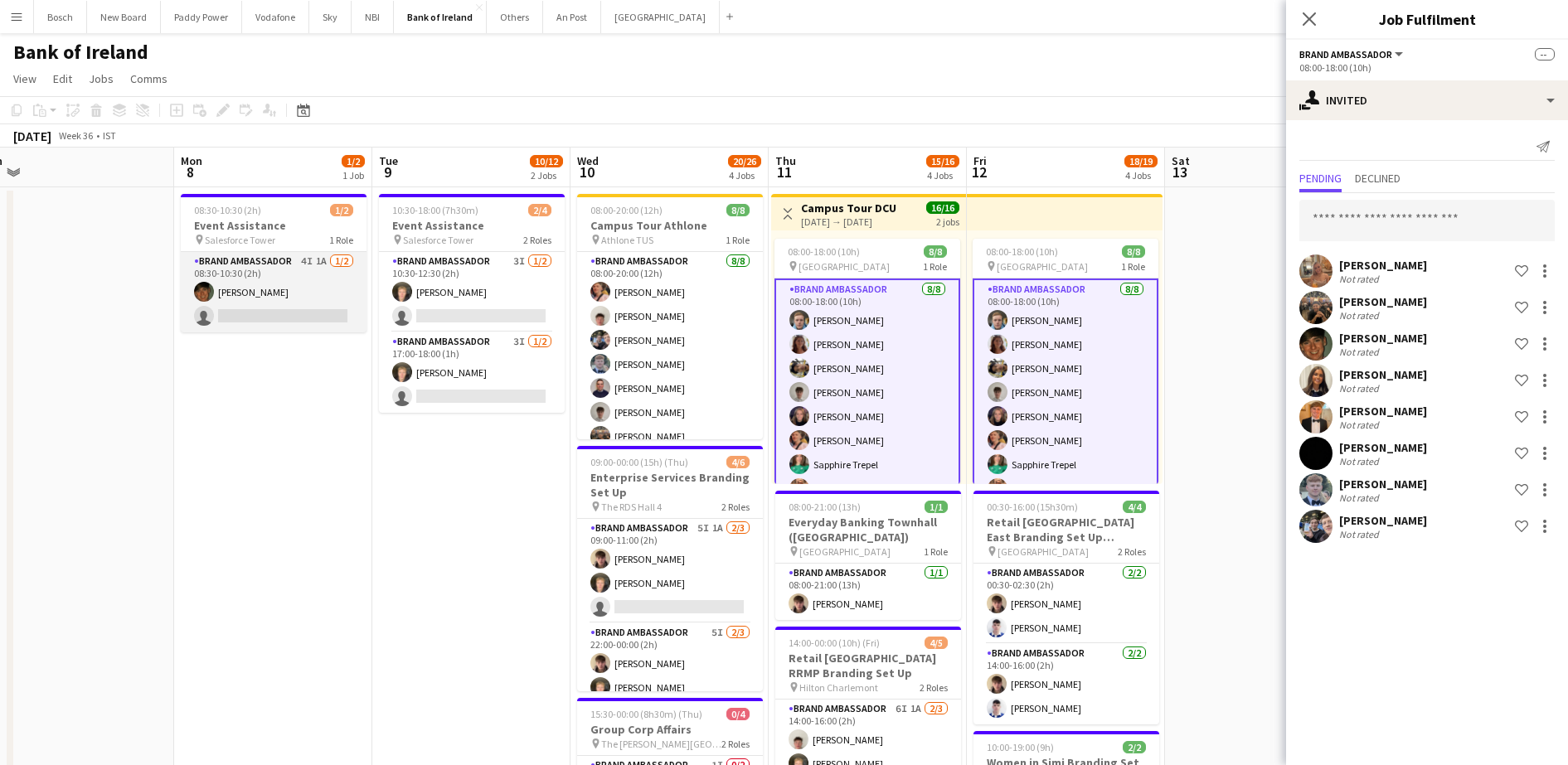
click at [250, 308] on app-card-role "Brand Ambassador 4I 1A [DATE] 08:30-10:30 (2h) [PERSON_NAME] single-neutral-act…" at bounding box center [273, 292] width 186 height 80
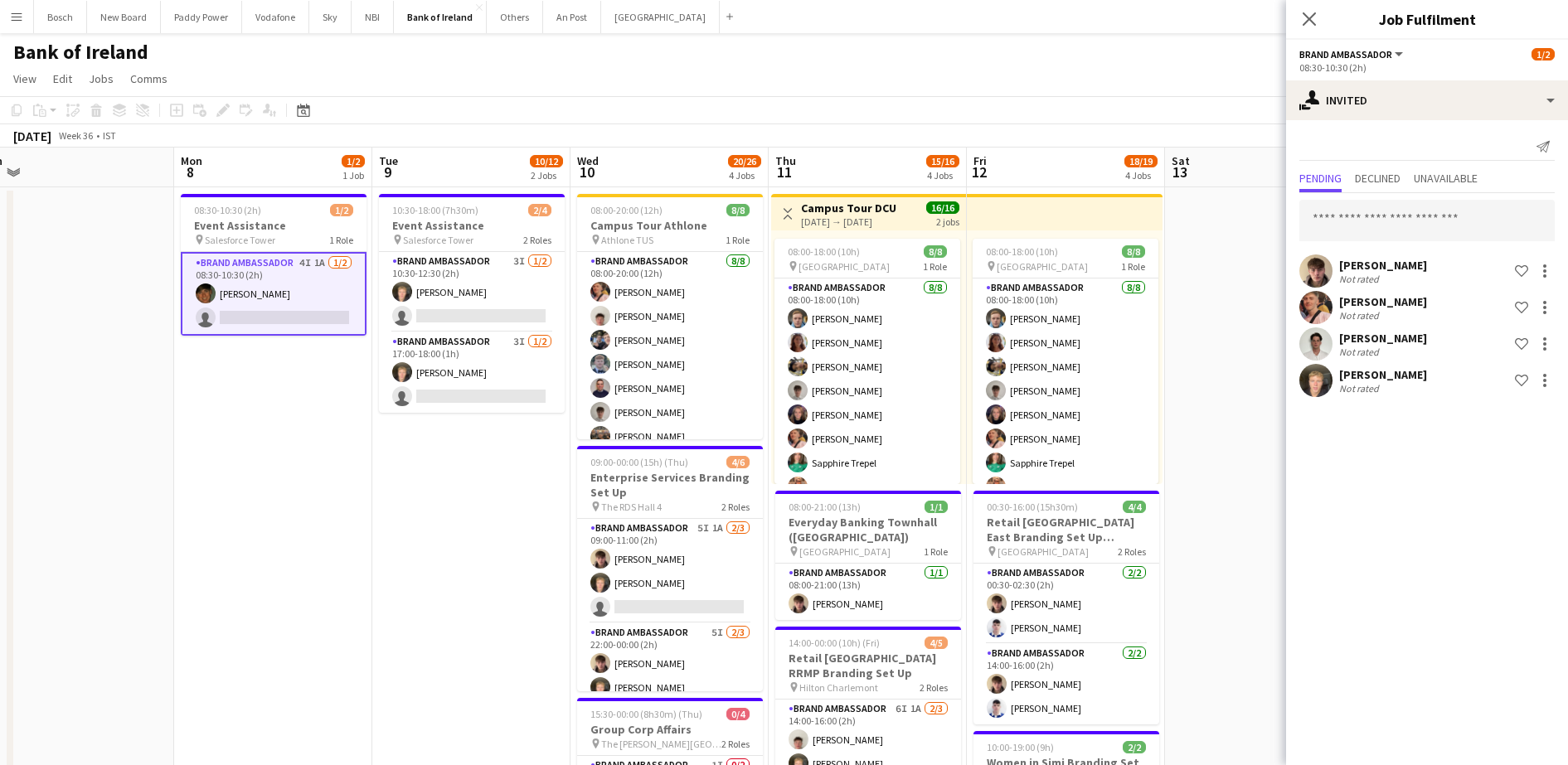
click at [1531, 351] on button "Shortlist crew" at bounding box center [1521, 344] width 20 height 20
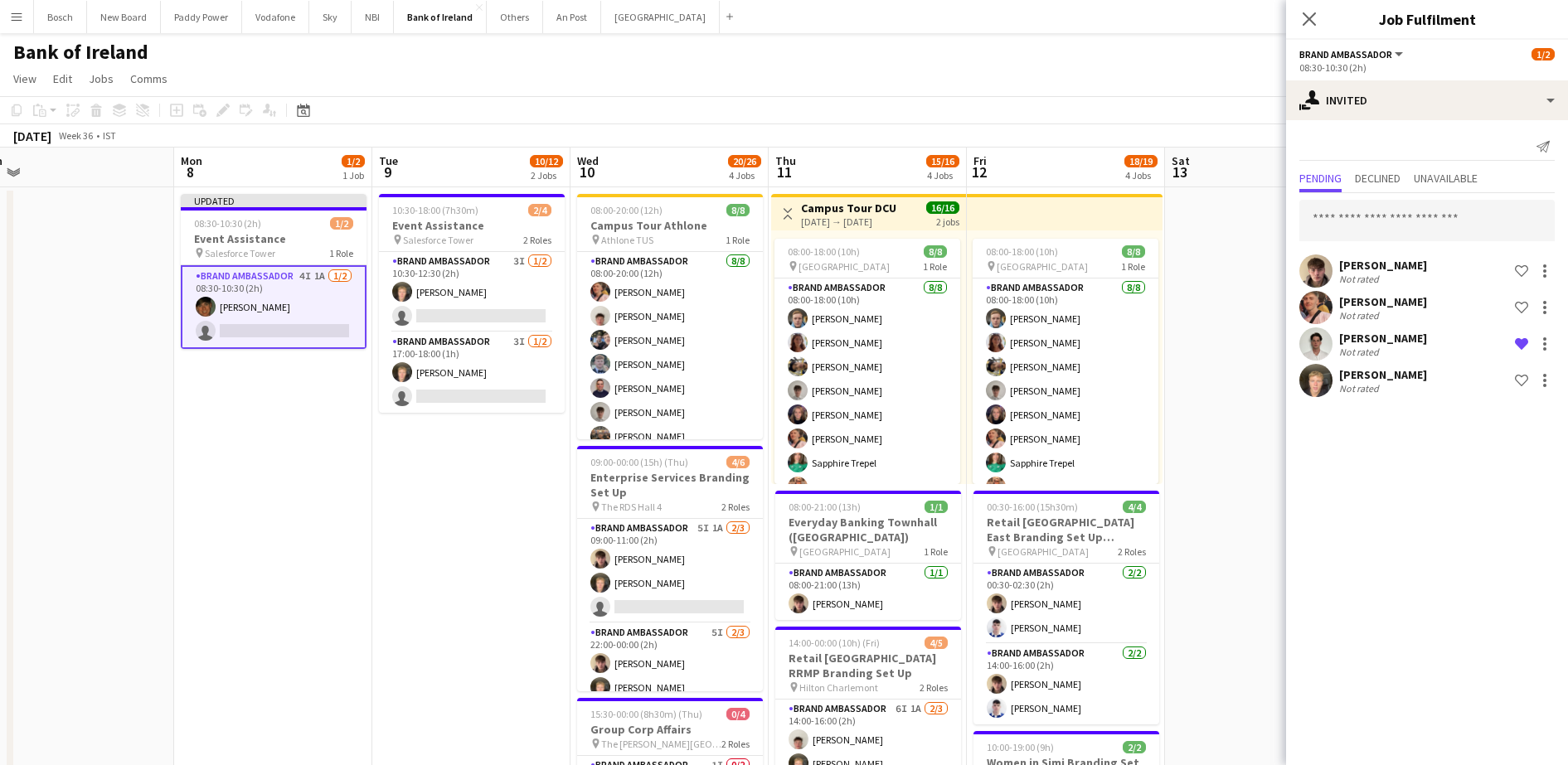
click at [1522, 344] on app-icon "Remove crew from shortlist" at bounding box center [1521, 344] width 13 height 13
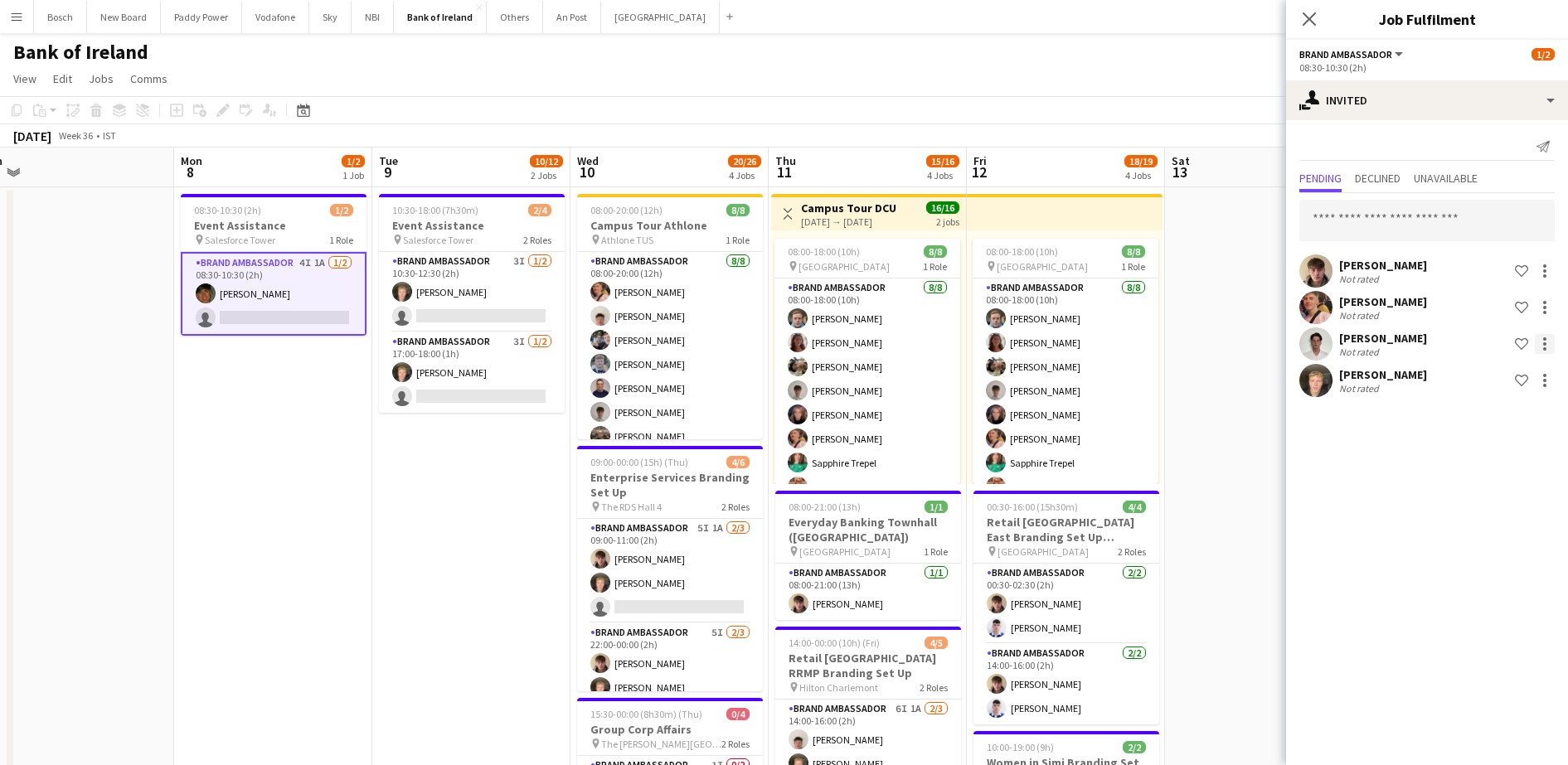
click at [1541, 345] on div at bounding box center [1544, 344] width 20 height 20
click at [1476, 421] on span "Send notification" at bounding box center [1492, 414] width 98 height 15
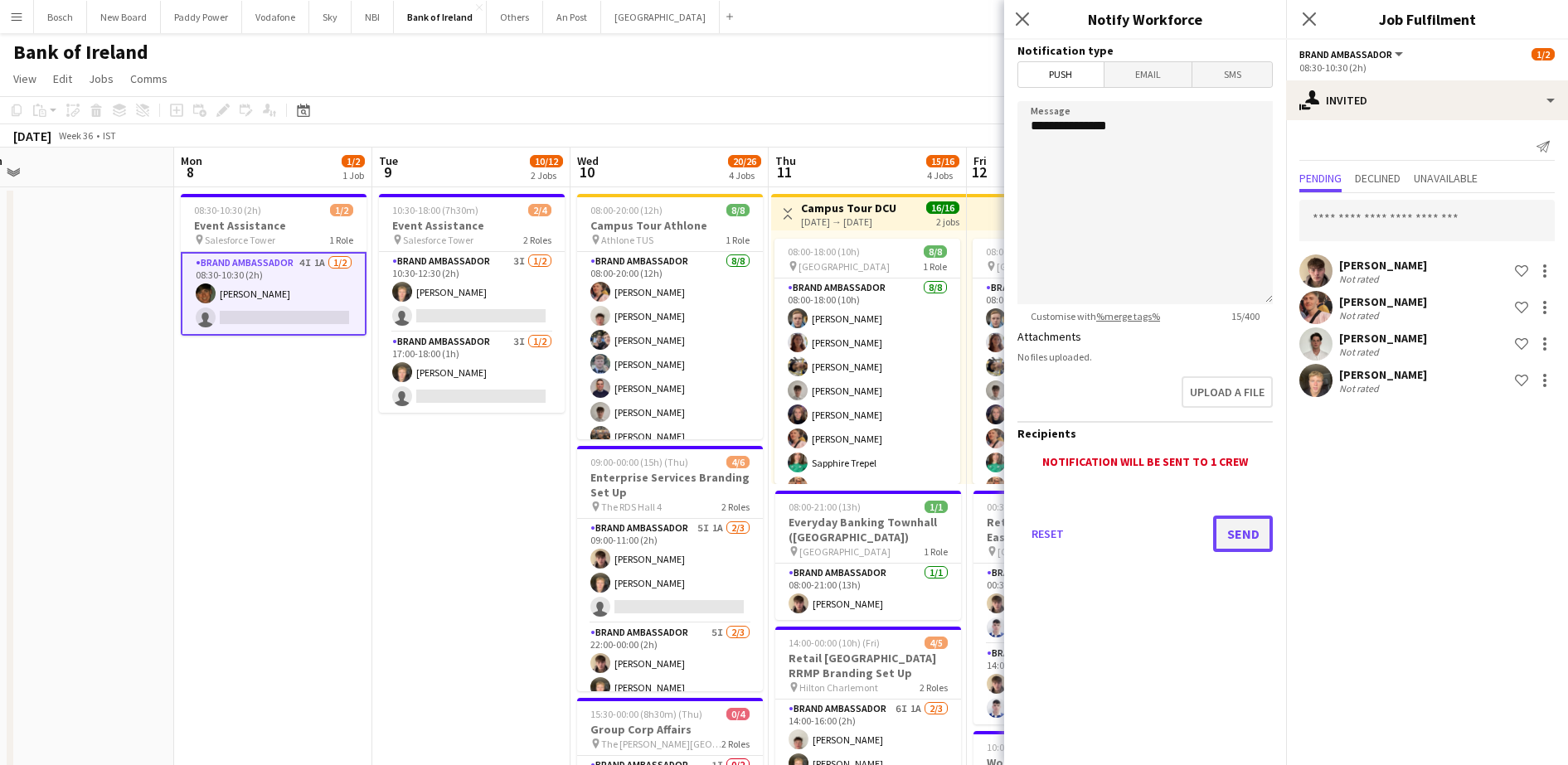
click at [1231, 534] on button "Send" at bounding box center [1243, 534] width 59 height 37
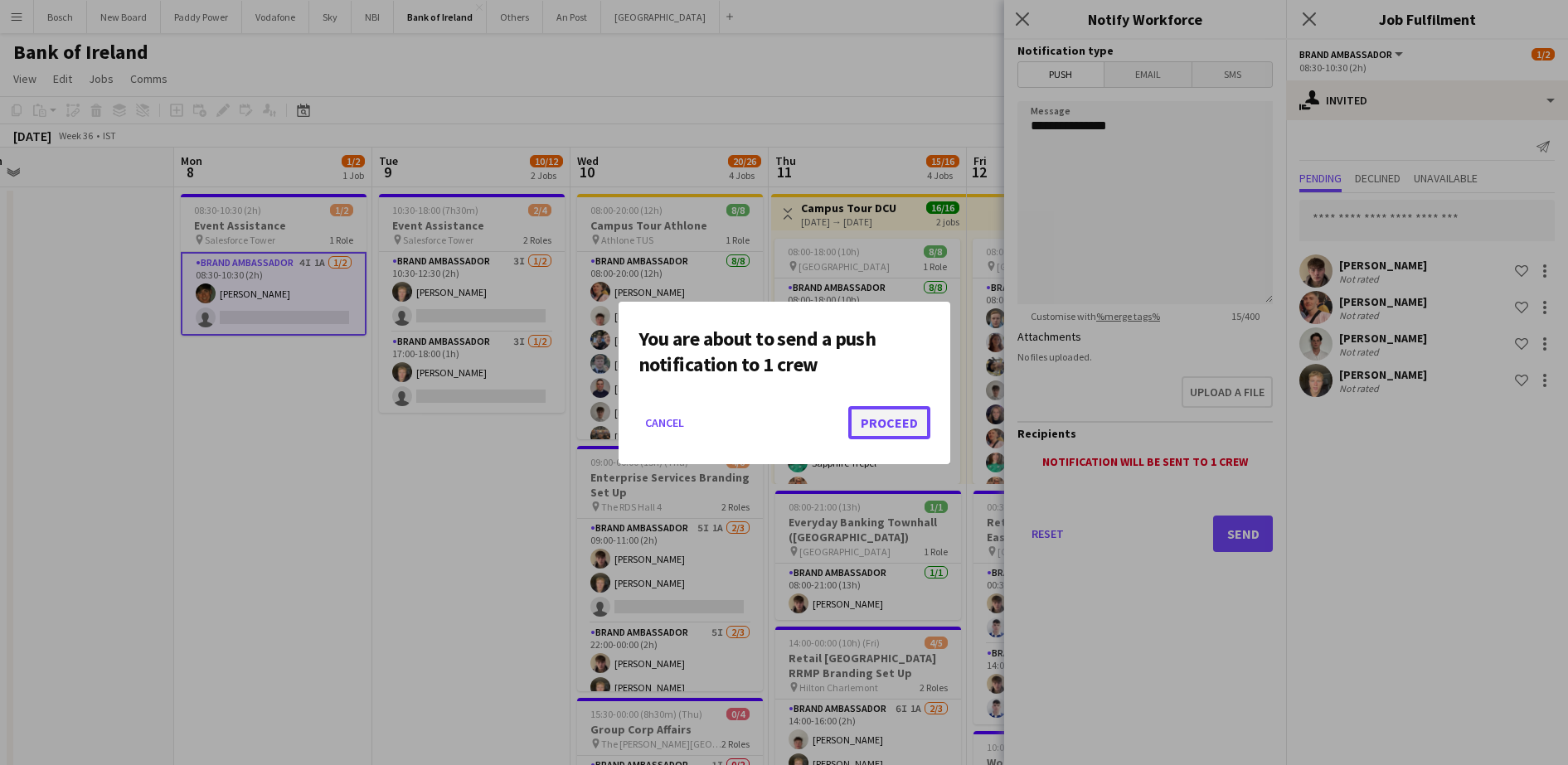
click at [863, 438] on button "Proceed" at bounding box center [889, 423] width 82 height 33
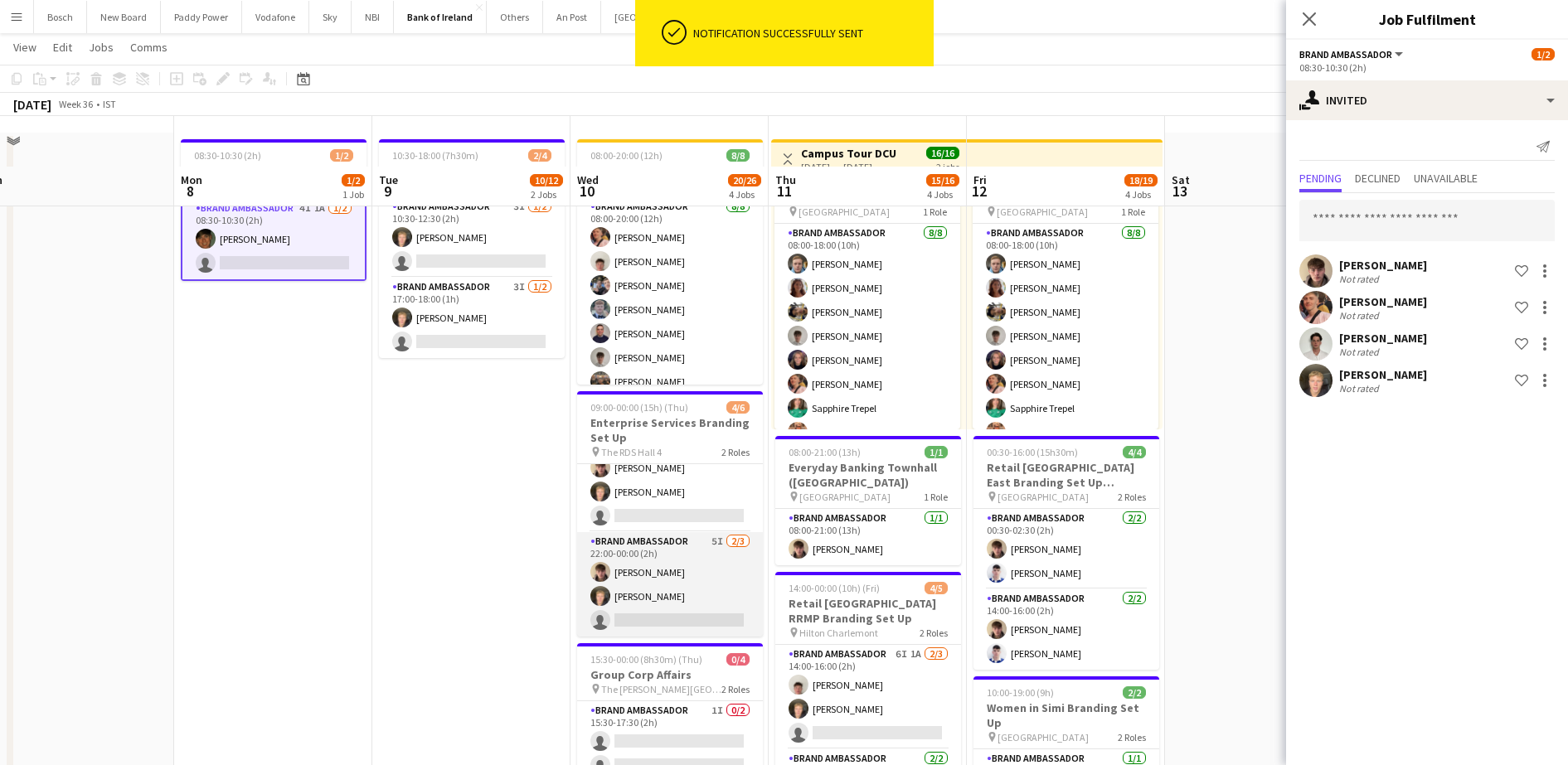
scroll to position [0, 0]
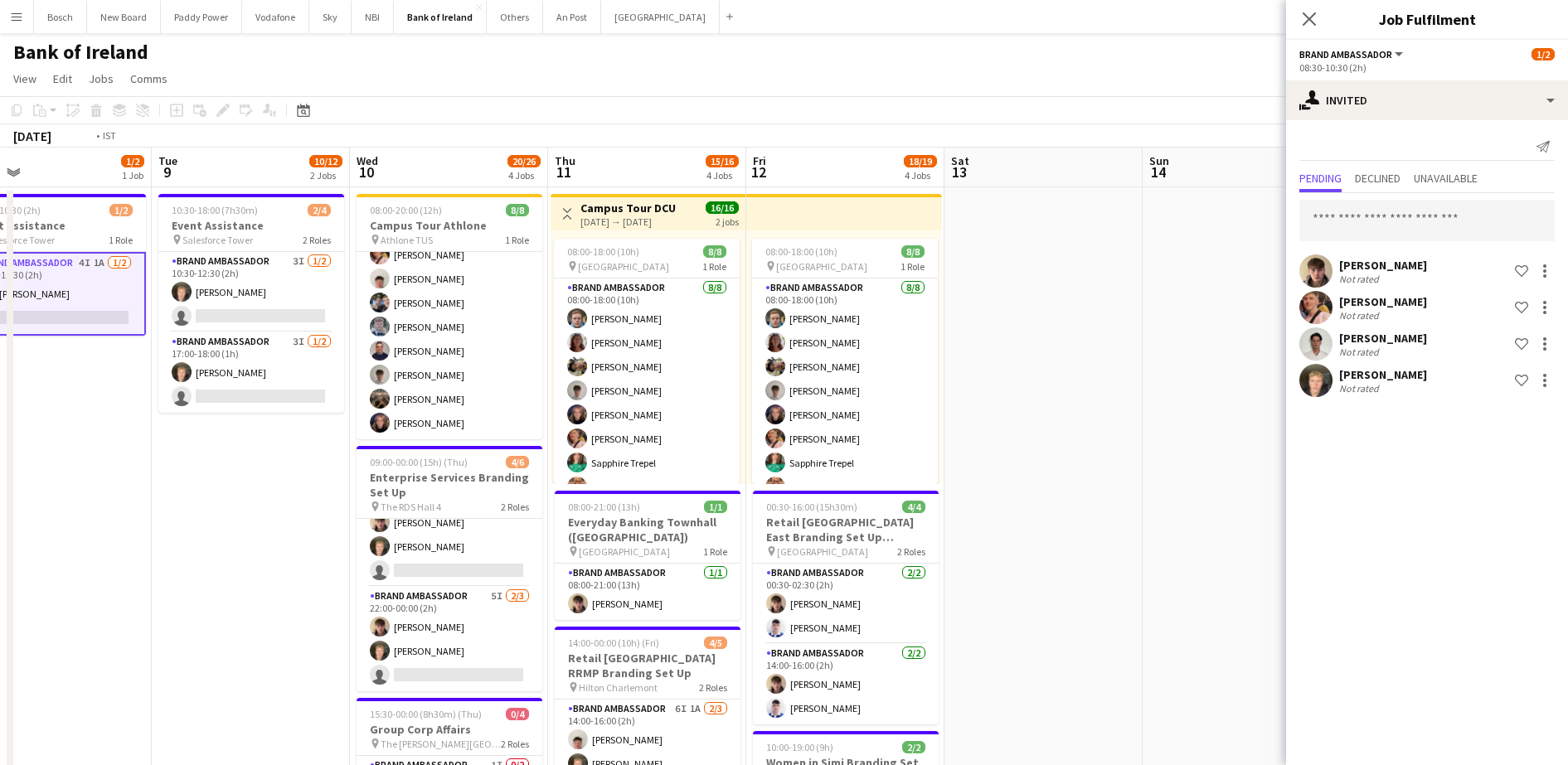
drag, startPoint x: 1202, startPoint y: 403, endPoint x: 835, endPoint y: 442, distance: 369.1
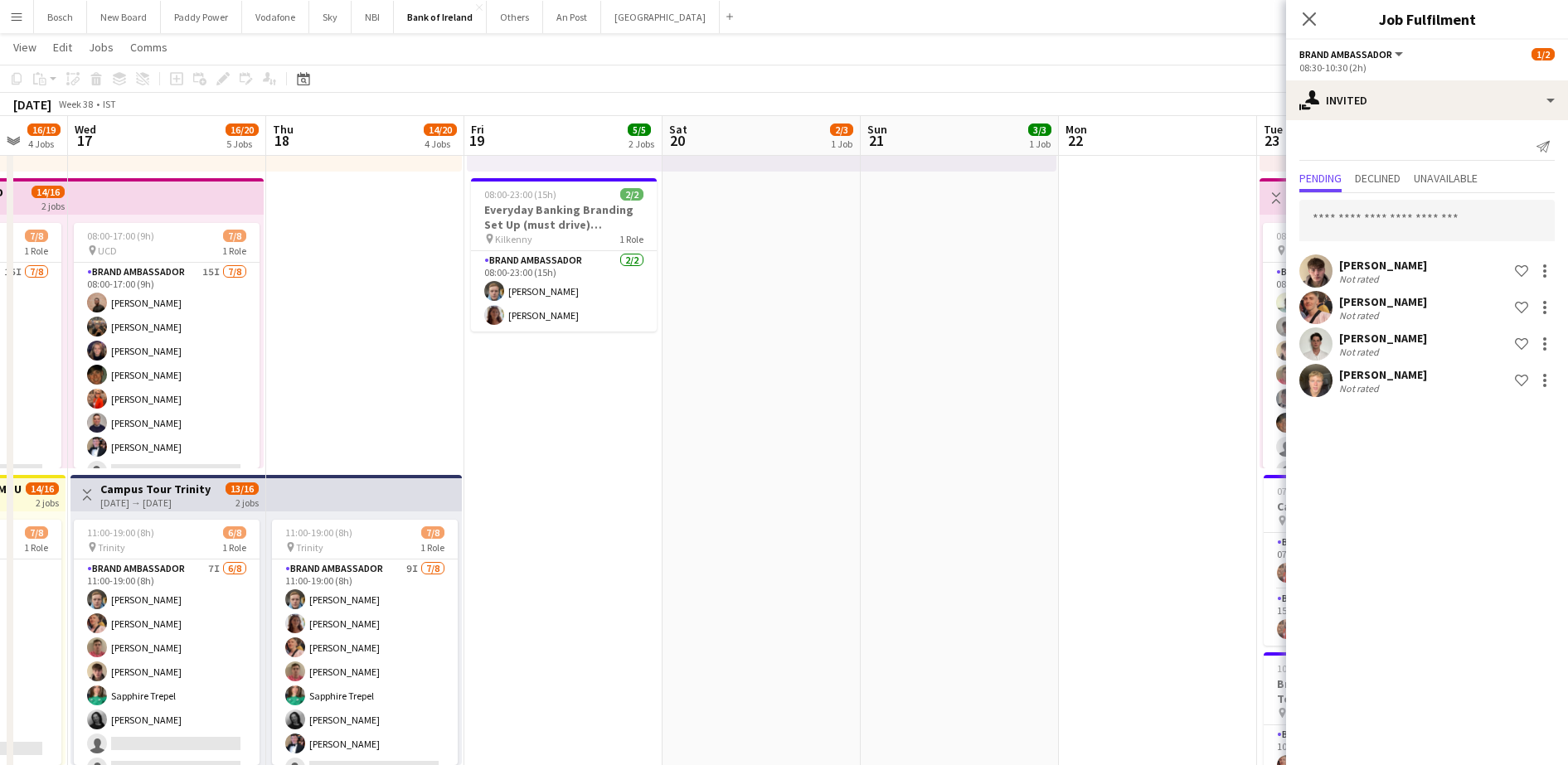
scroll to position [0, 528]
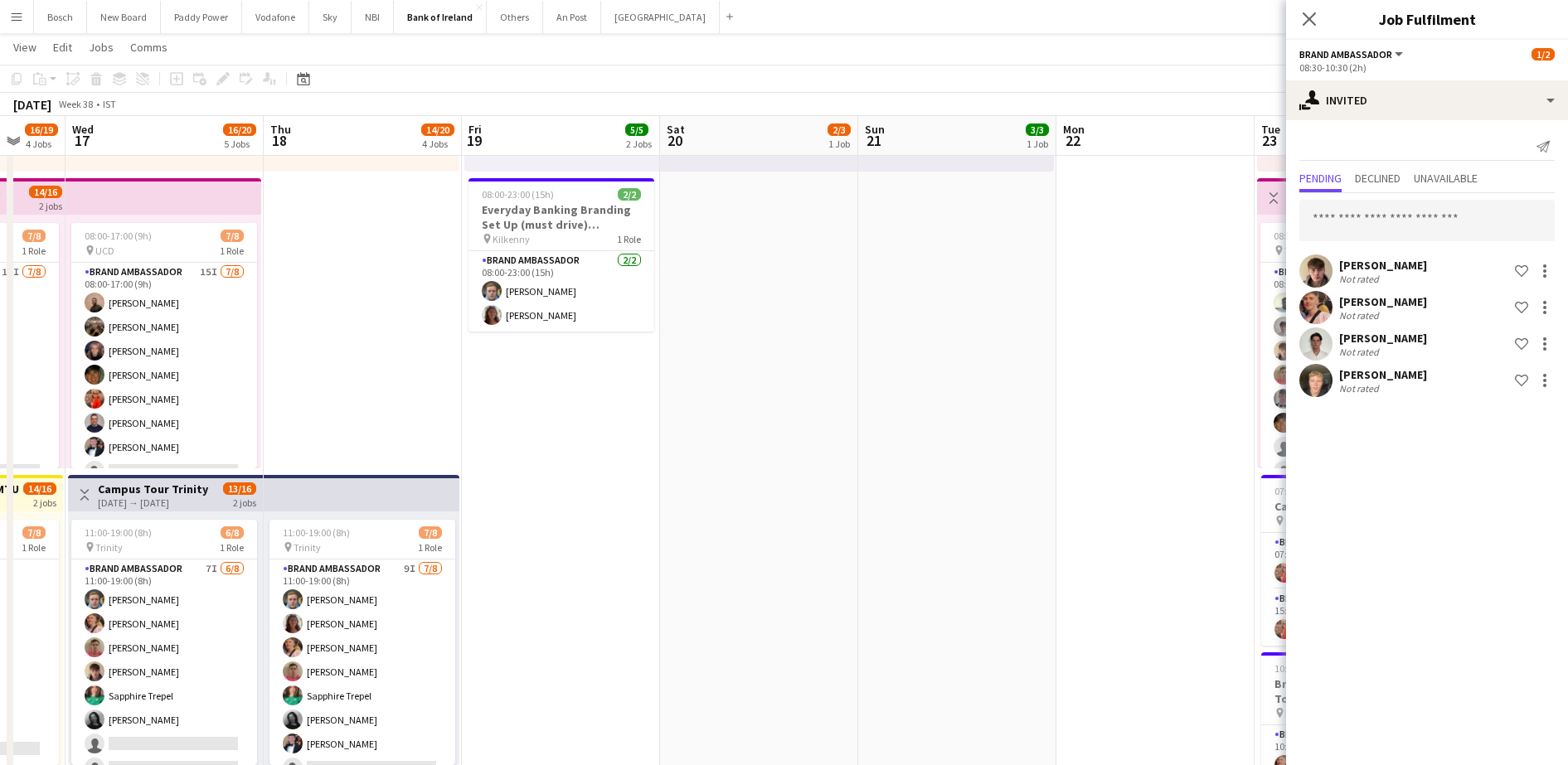
click at [870, 495] on app-date-cell "08:00-16:00 (8h) 3/3 pin Kildare 1 Role Brand Ambassador 3/3 08:00-16:00 (8h) M…" at bounding box center [957, 576] width 198 height 1403
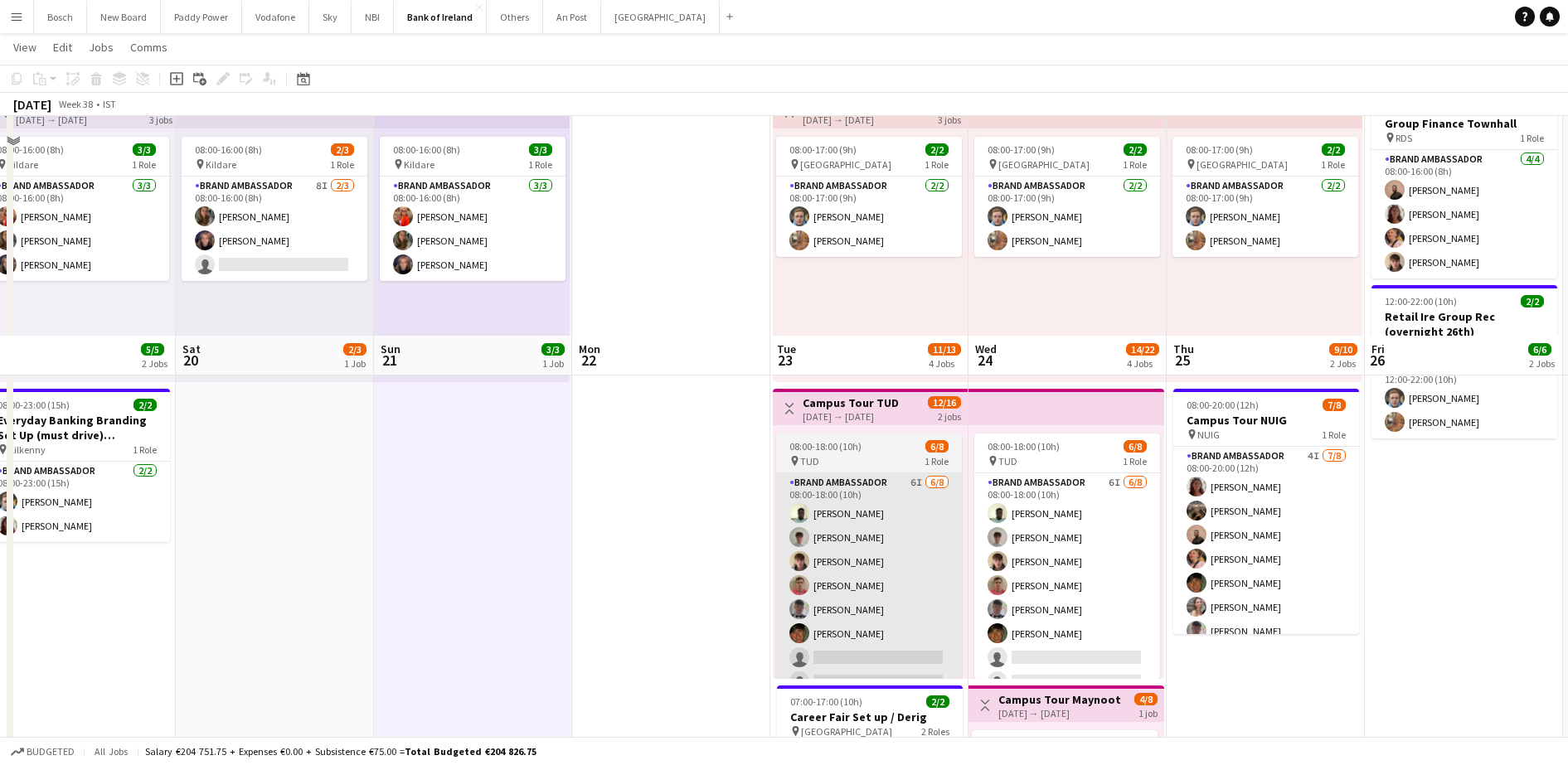
scroll to position [0, 0]
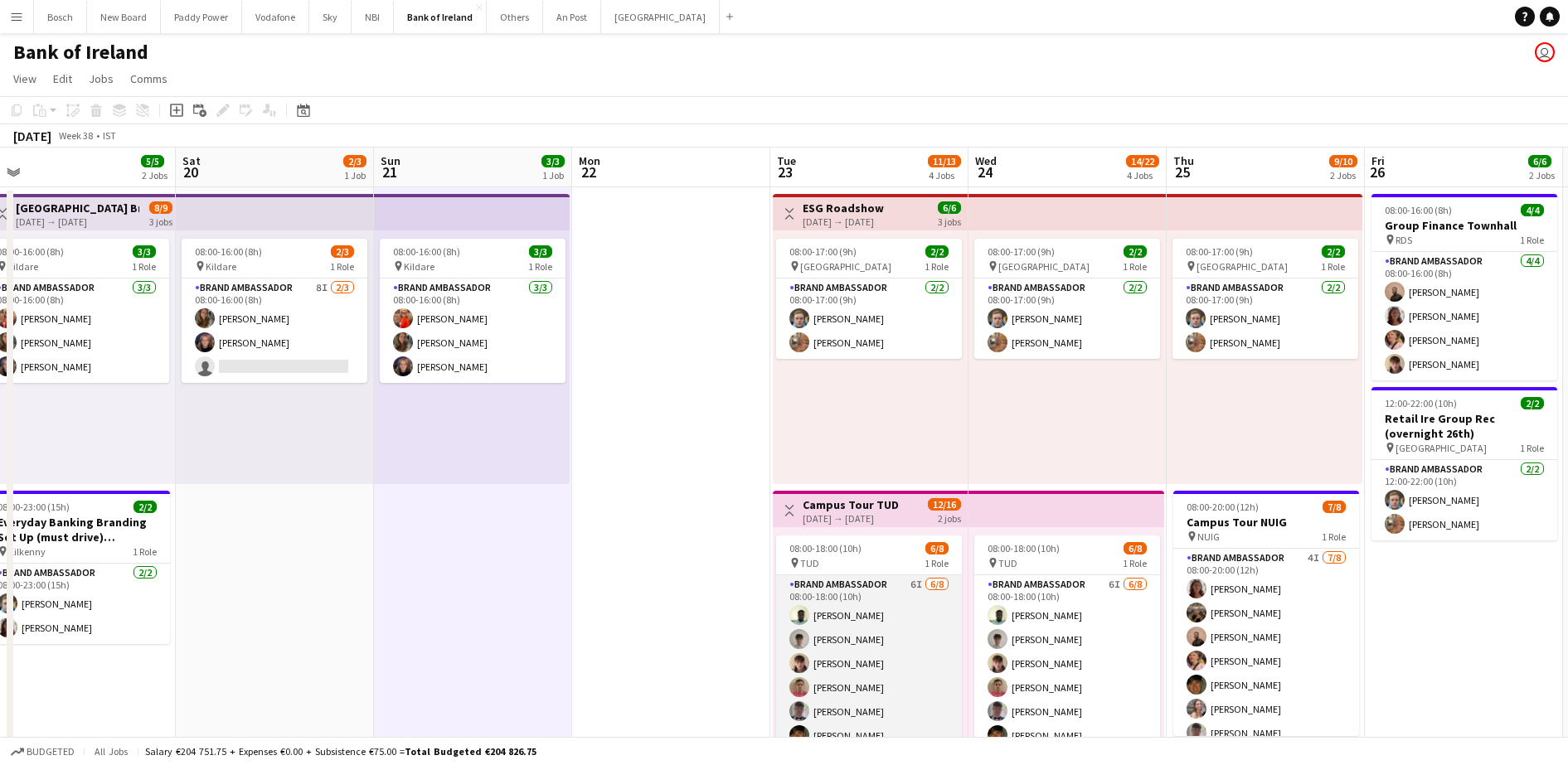
click at [846, 621] on app-card-role "Brand Ambassador 6I [DATE] 08:00-18:00 (10h) [PERSON_NAME] [PERSON_NAME] [PERSO…" at bounding box center [869, 688] width 186 height 225
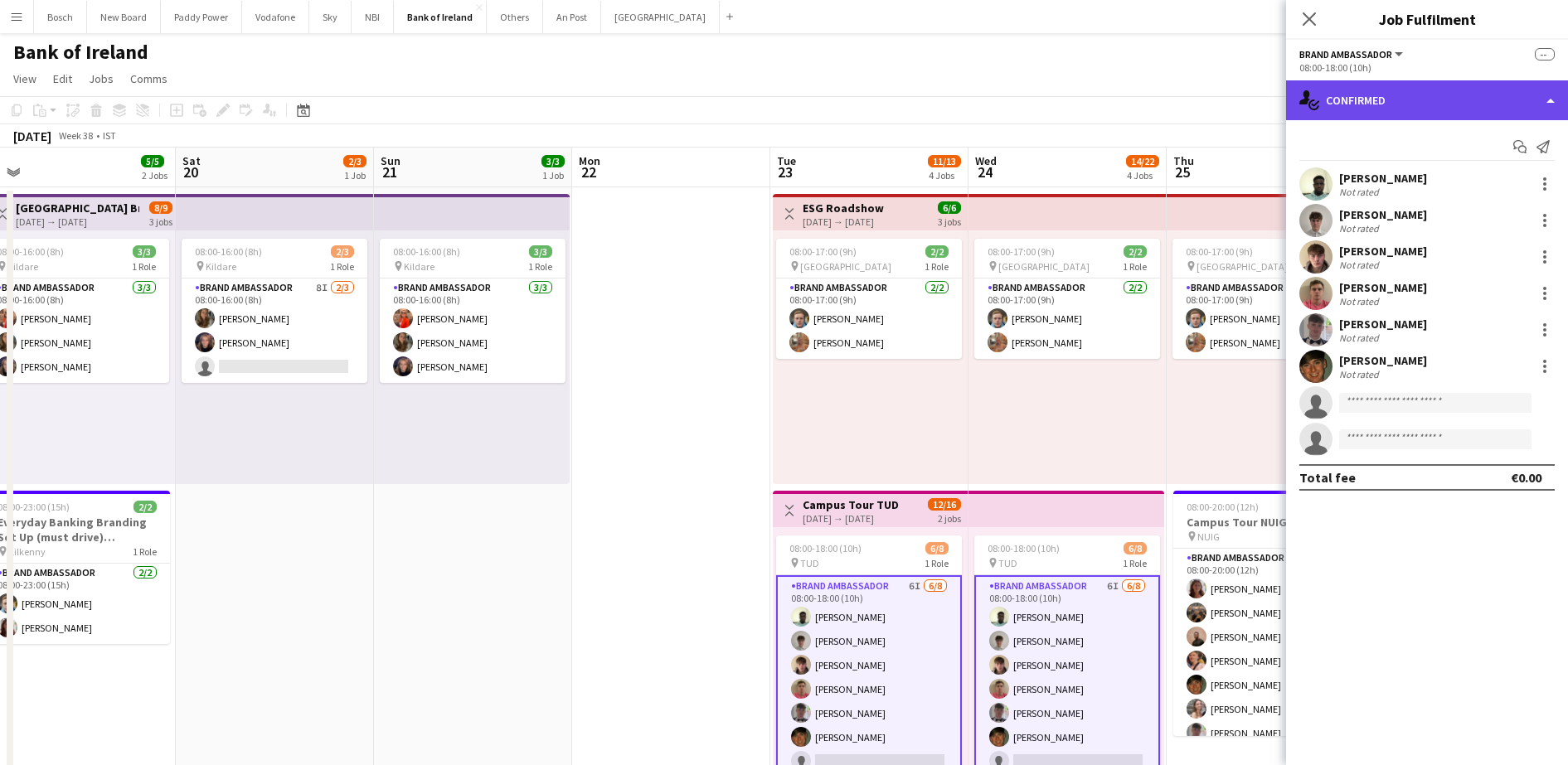
click at [1430, 99] on div "single-neutral-actions-check-2 Confirmed" at bounding box center [1426, 100] width 282 height 40
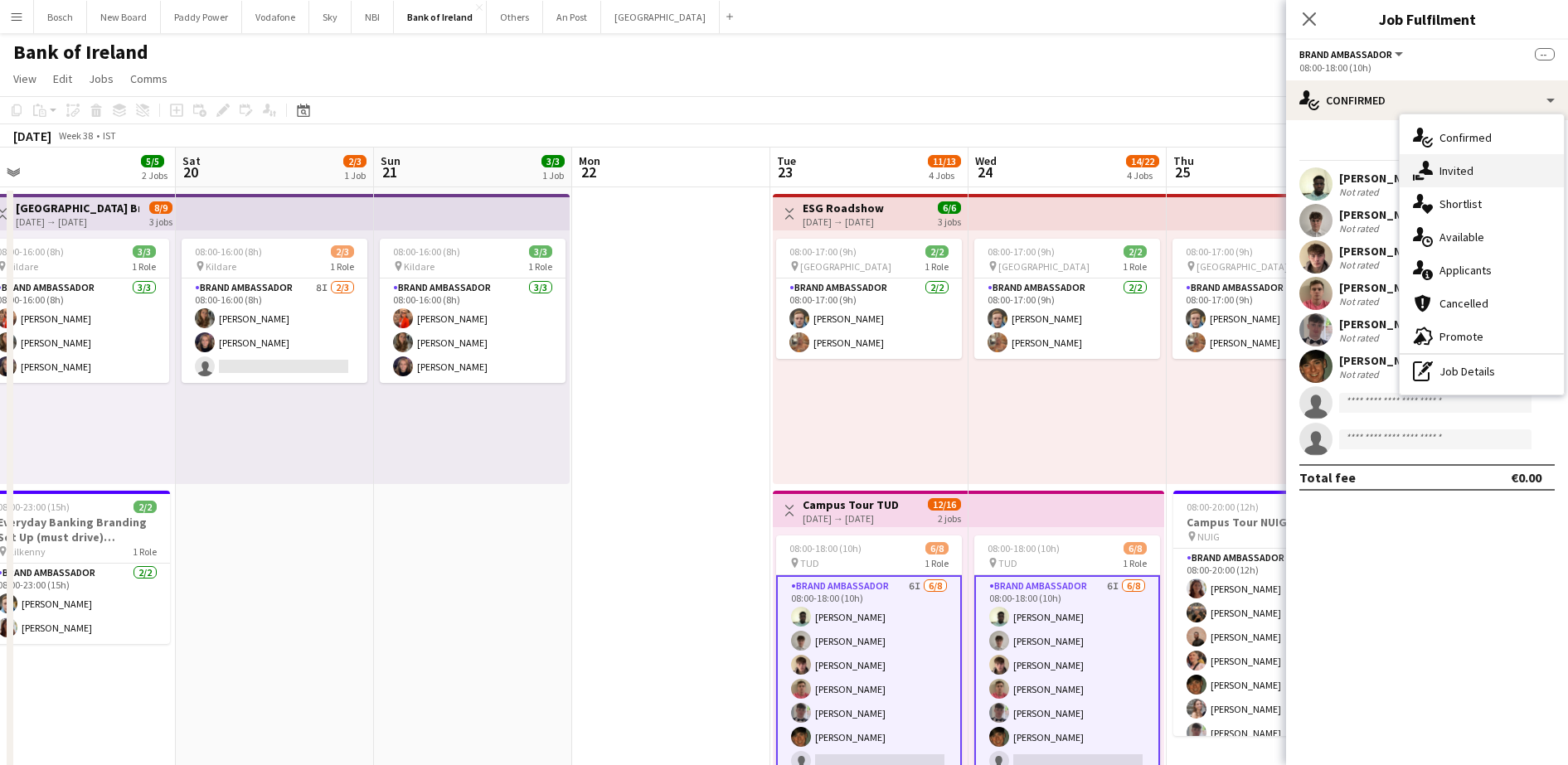
click at [1442, 169] on div "single-neutral-actions-share-1 Invited" at bounding box center [1482, 171] width 164 height 33
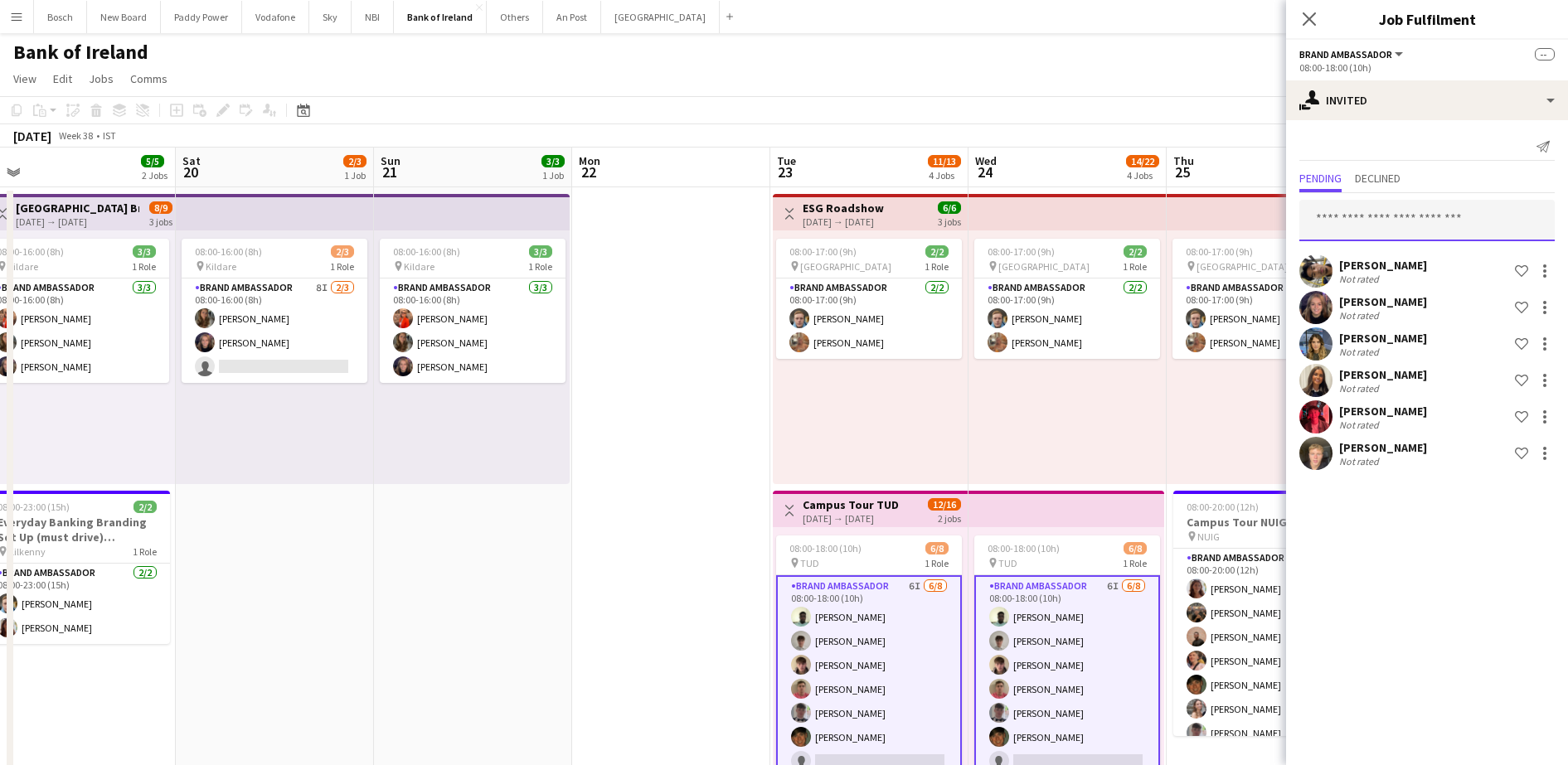
click at [1387, 237] on input "text" at bounding box center [1427, 221] width 256 height 42
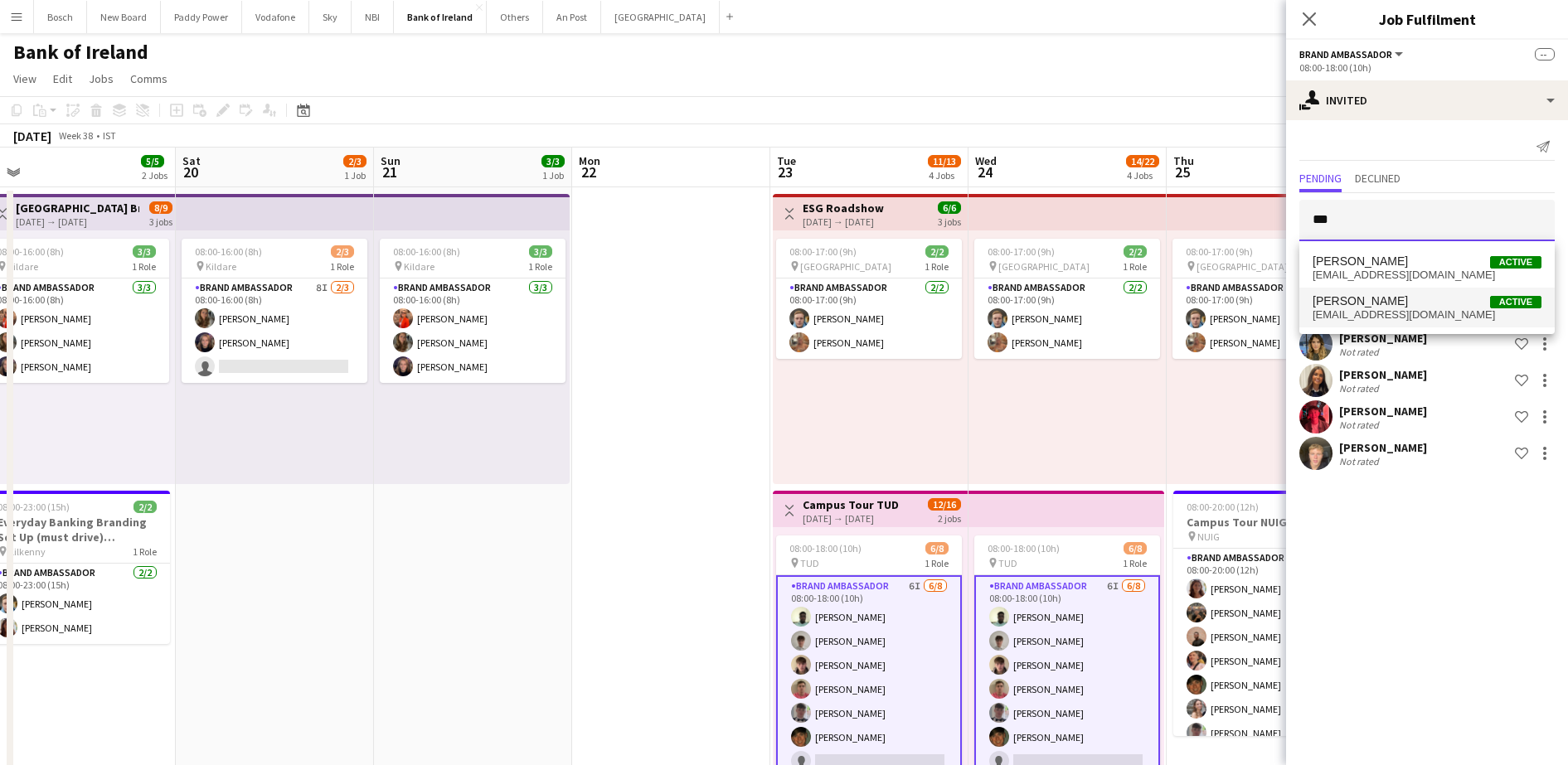
type input "***"
click at [1379, 304] on span "Ava Hartley Active" at bounding box center [1427, 301] width 228 height 14
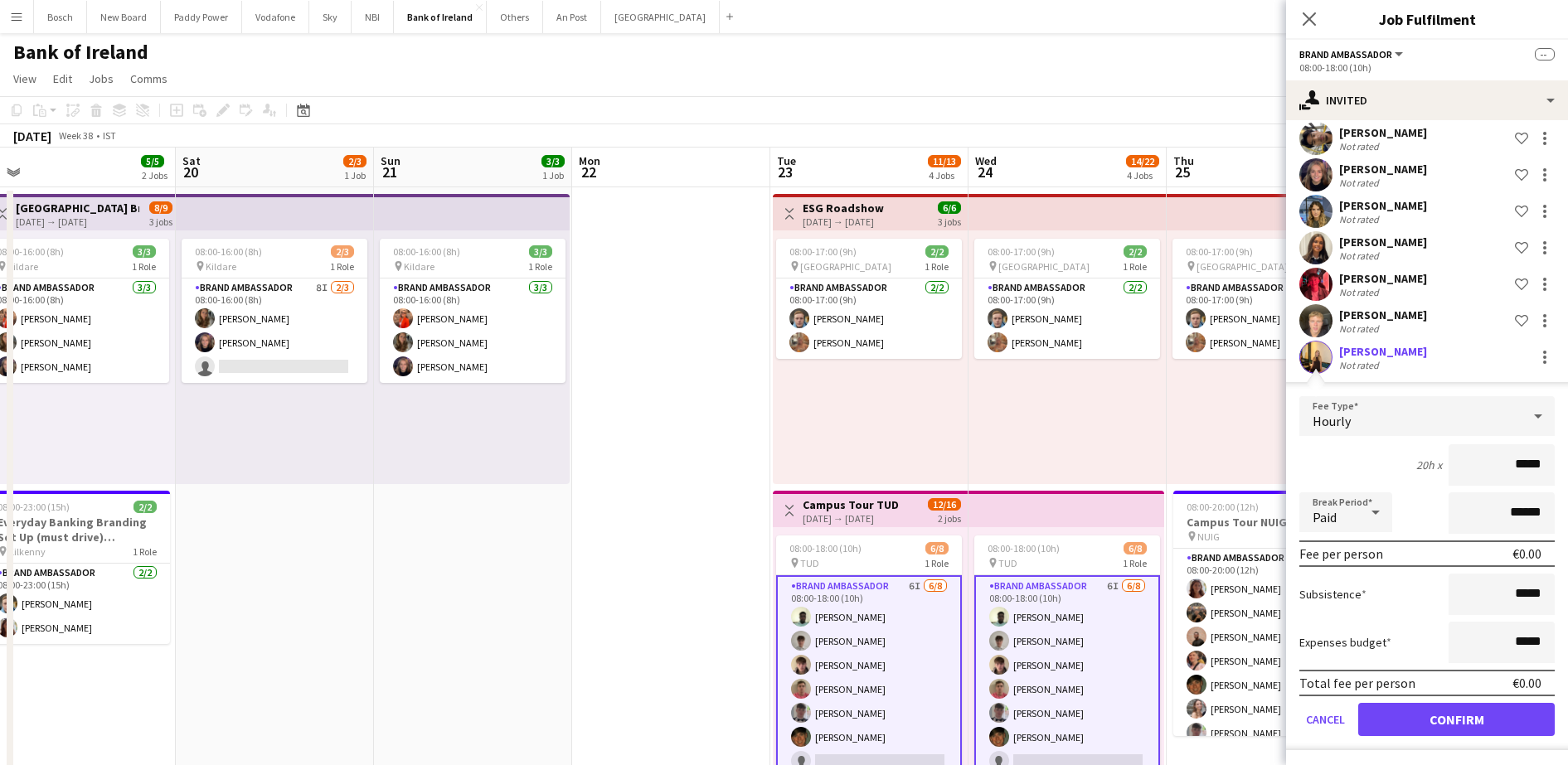
scroll to position [134, 0]
click at [1459, 727] on button "Confirm" at bounding box center [1456, 718] width 196 height 33
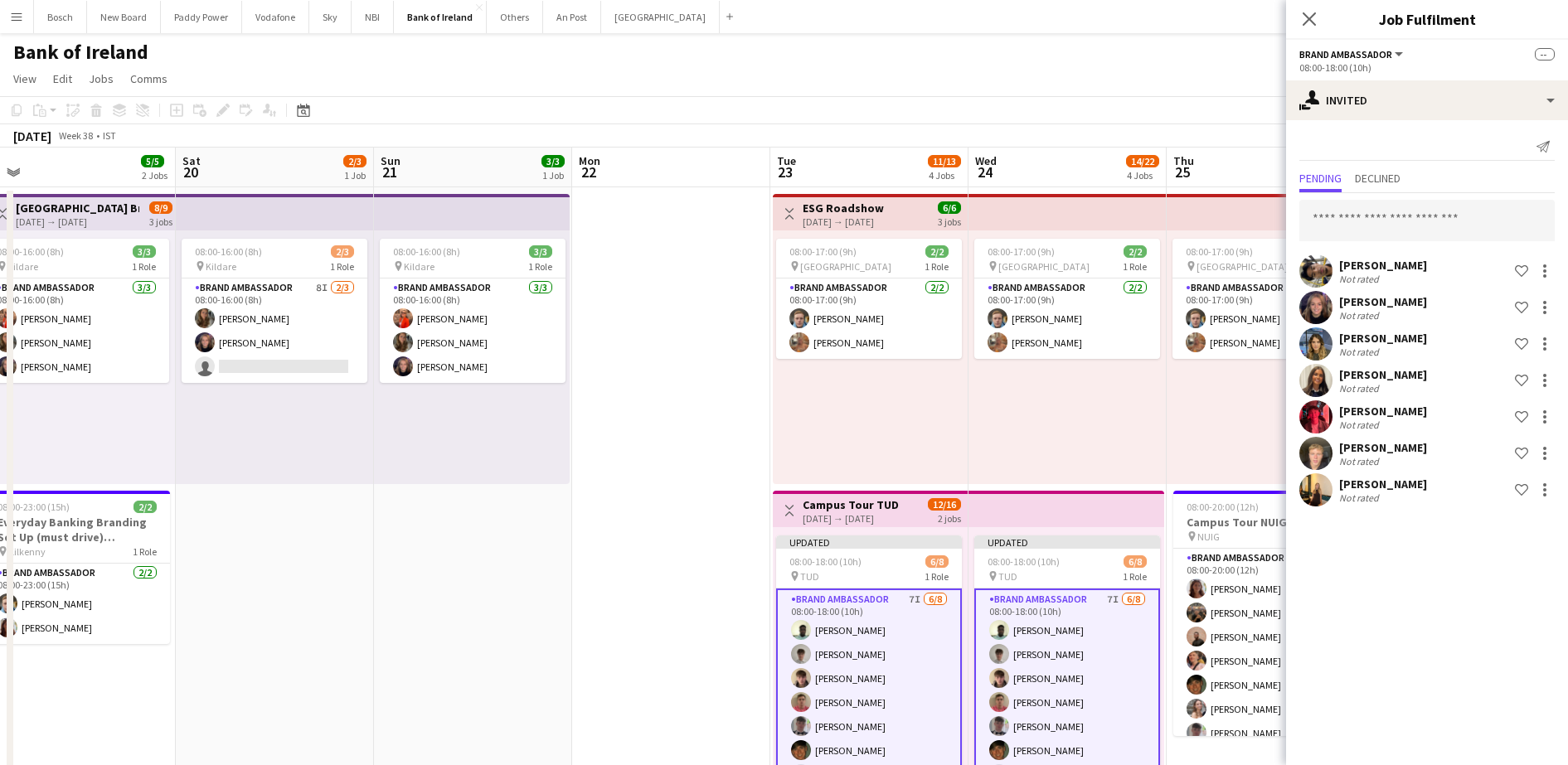
scroll to position [0, 0]
click at [1099, 77] on app-page-menu "View Day view expanded Day view collapsed Month view Date picker Jump to [DATE]…" at bounding box center [784, 80] width 1568 height 31
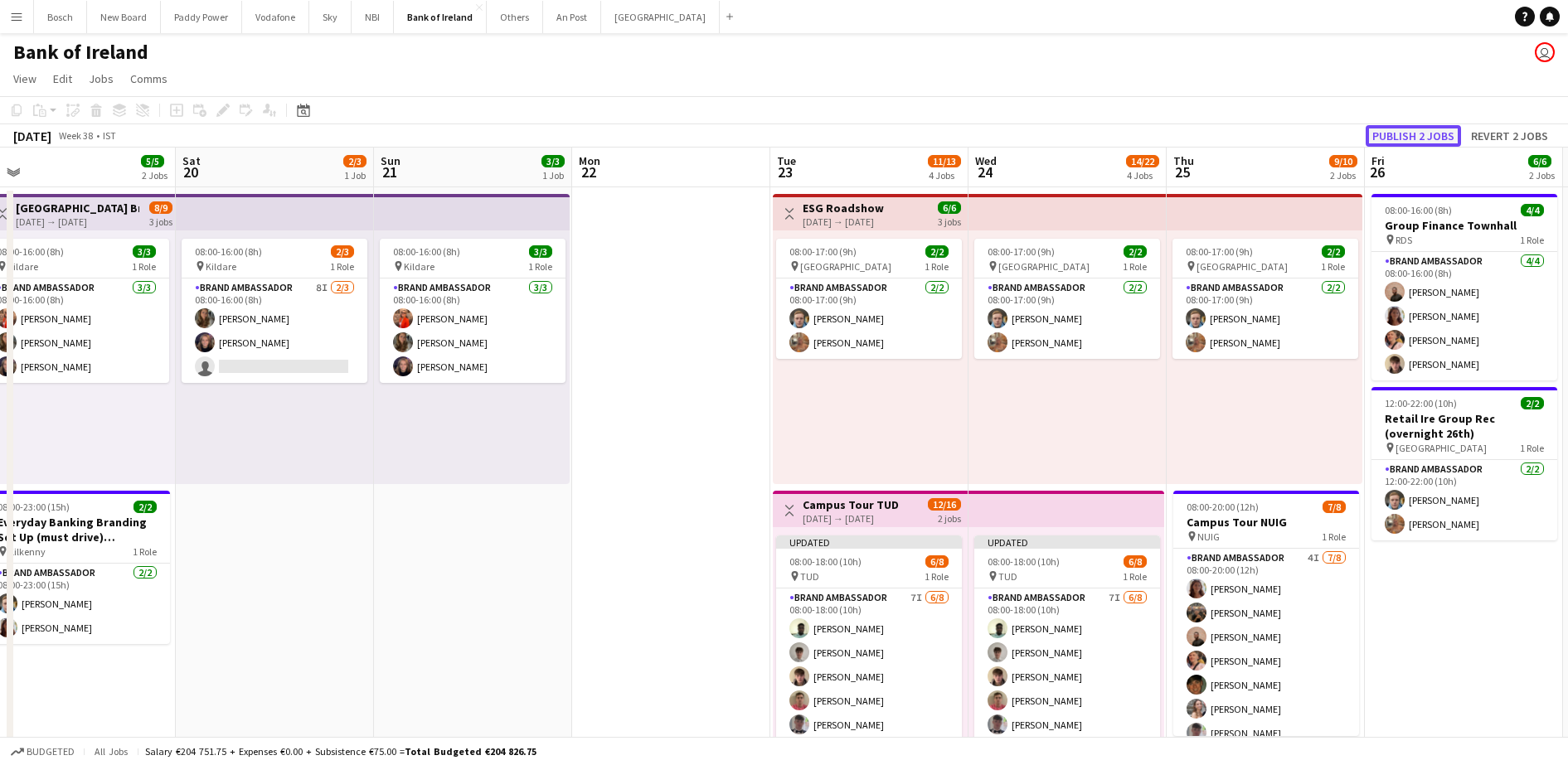
click at [1428, 131] on button "Publish 2 jobs" at bounding box center [1413, 136] width 95 height 22
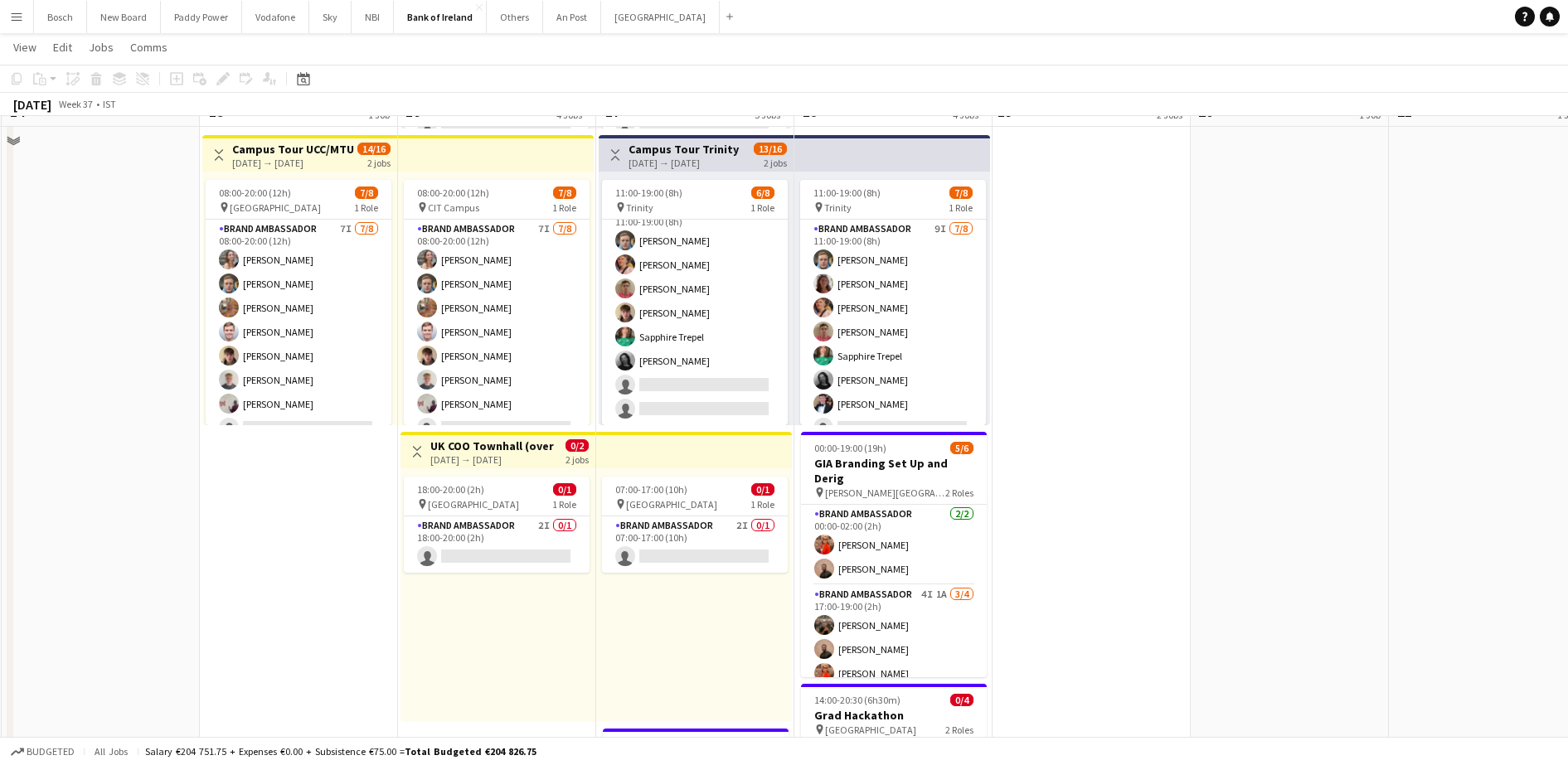
scroll to position [622, 0]
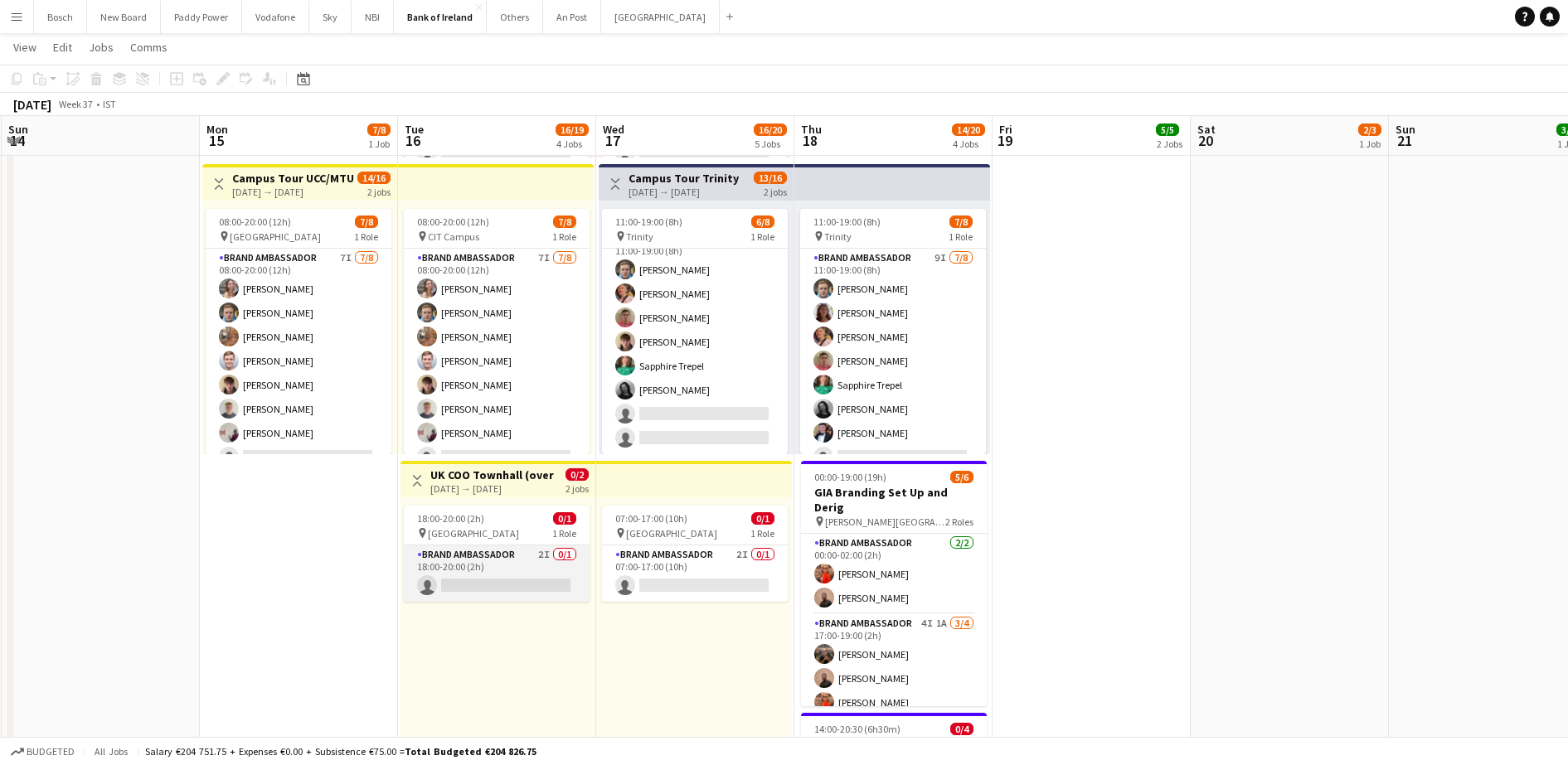
click at [485, 597] on app-card-role "Brand Ambassador 2I 0/1 18:00-20:00 (2h) single-neutral-actions" at bounding box center [496, 573] width 186 height 57
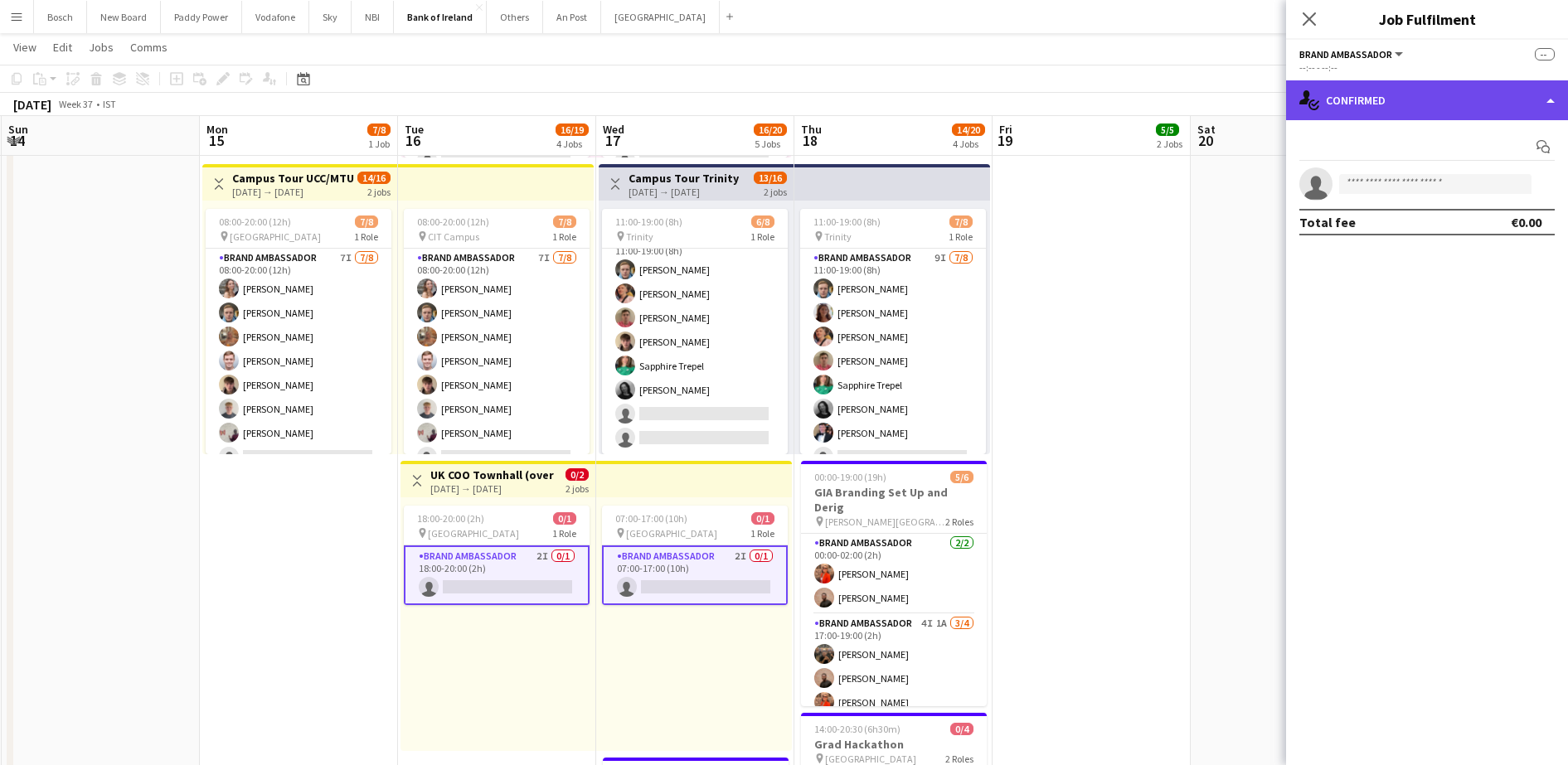
click at [1381, 100] on div "single-neutral-actions-check-2 Confirmed" at bounding box center [1426, 100] width 282 height 40
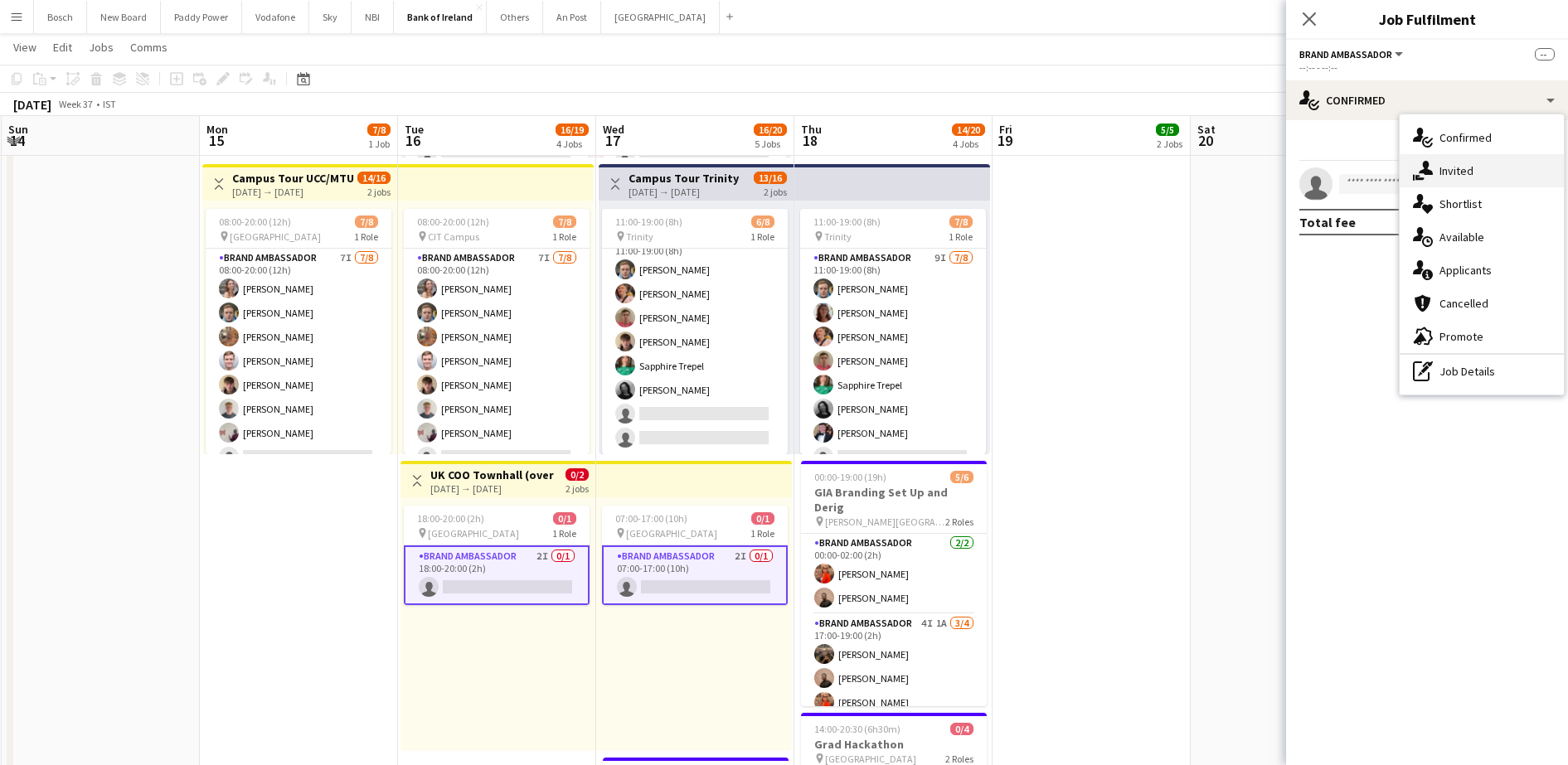
click at [1456, 167] on div "single-neutral-actions-share-1 Invited" at bounding box center [1482, 171] width 164 height 33
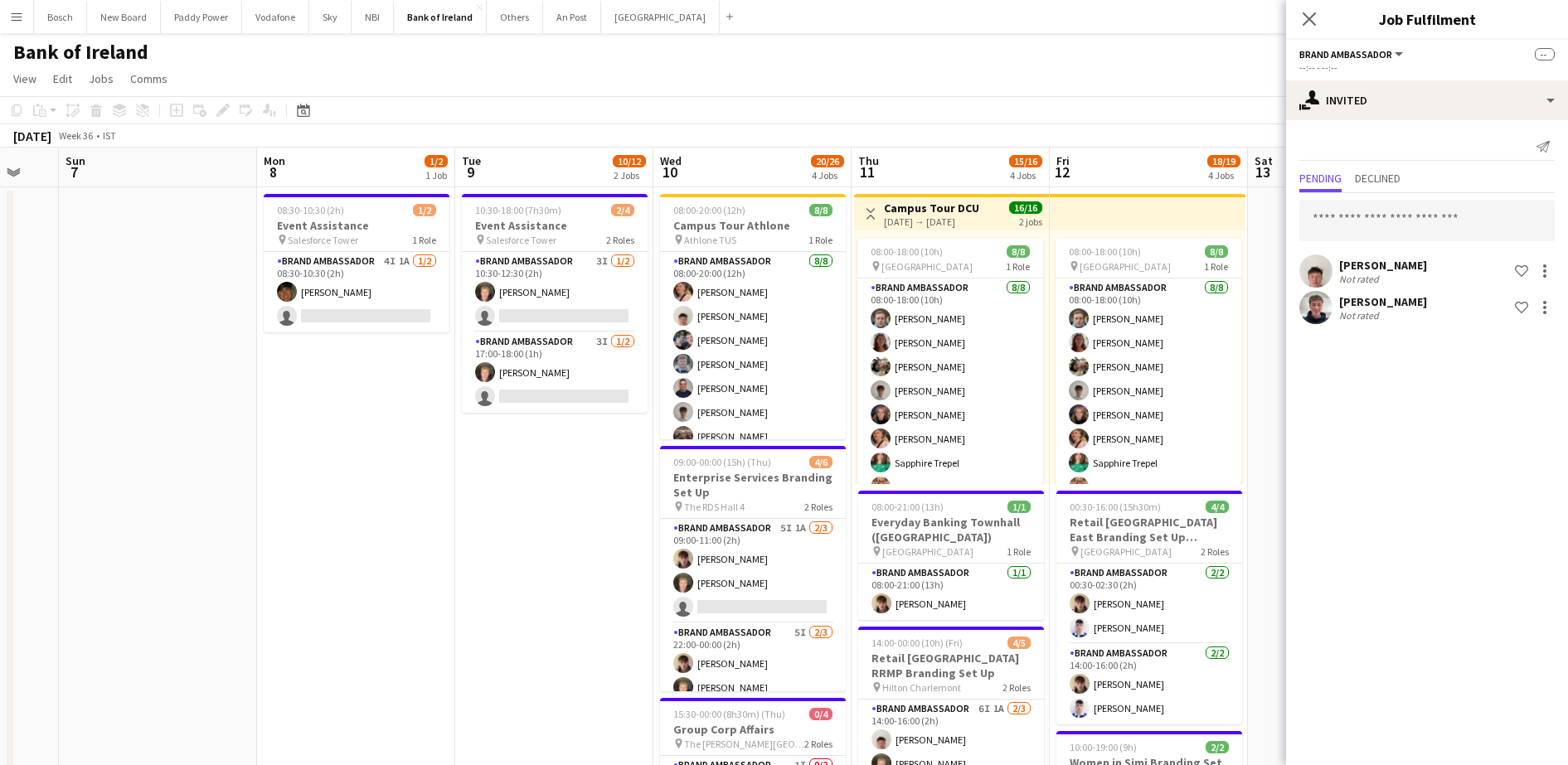
scroll to position [0, 413]
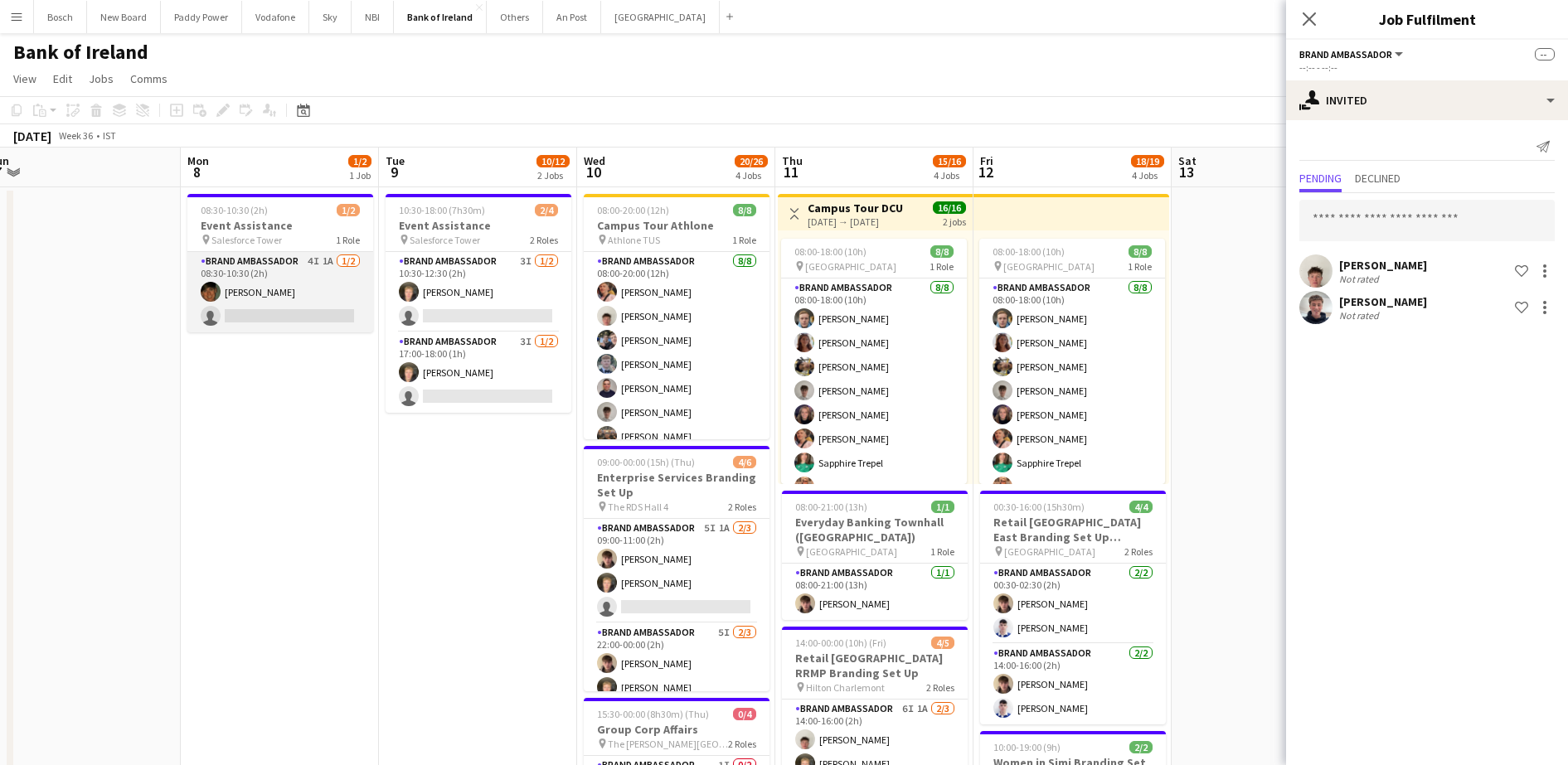
click at [260, 267] on app-card-role "Brand Ambassador 4I 1A [DATE] 08:30-10:30 (2h) [PERSON_NAME] single-neutral-act…" at bounding box center [280, 292] width 186 height 80
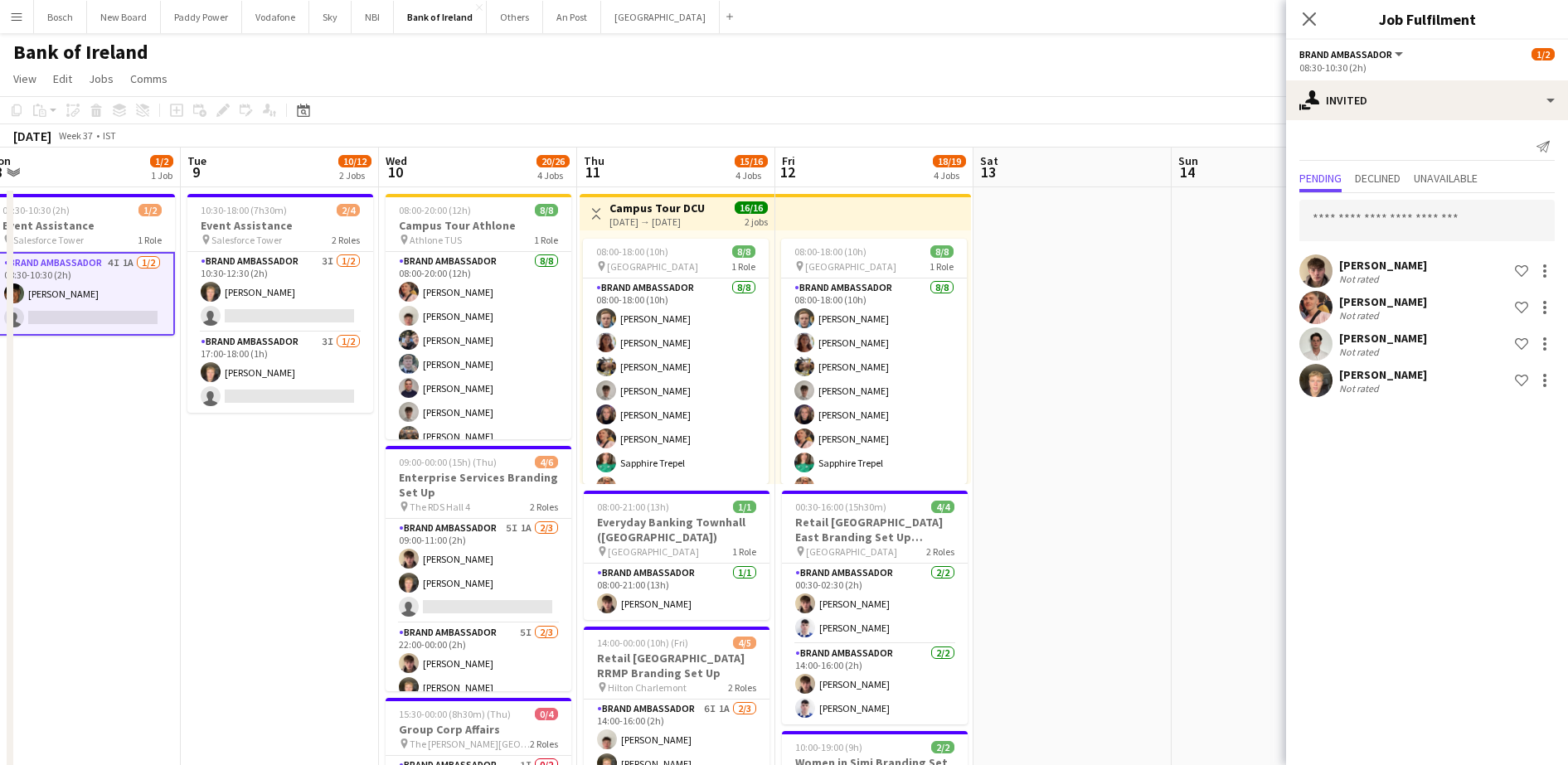
scroll to position [0, 522]
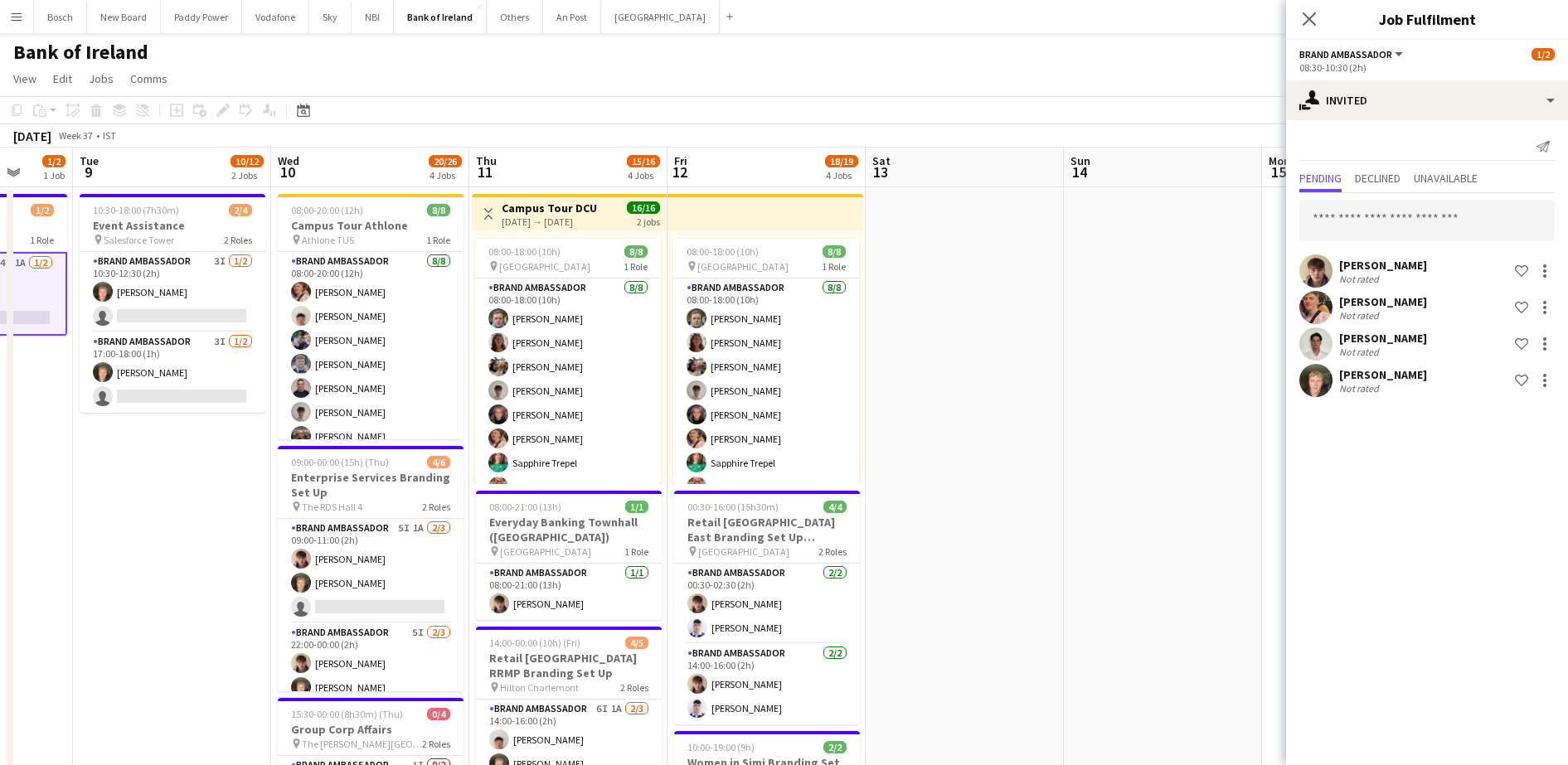
drag, startPoint x: 444, startPoint y: 575, endPoint x: 138, endPoint y: 540, distance: 308.0
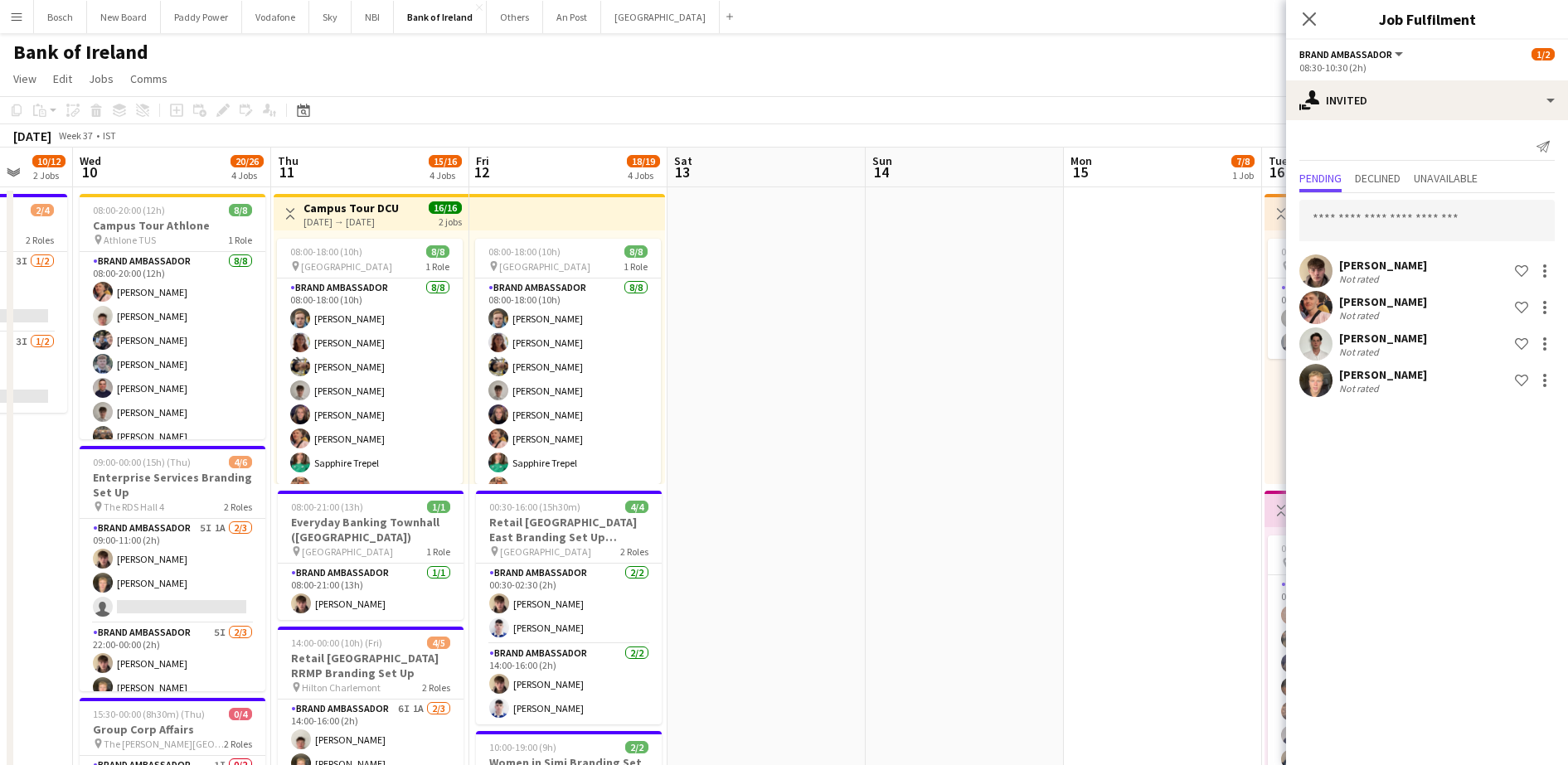
scroll to position [0, 656]
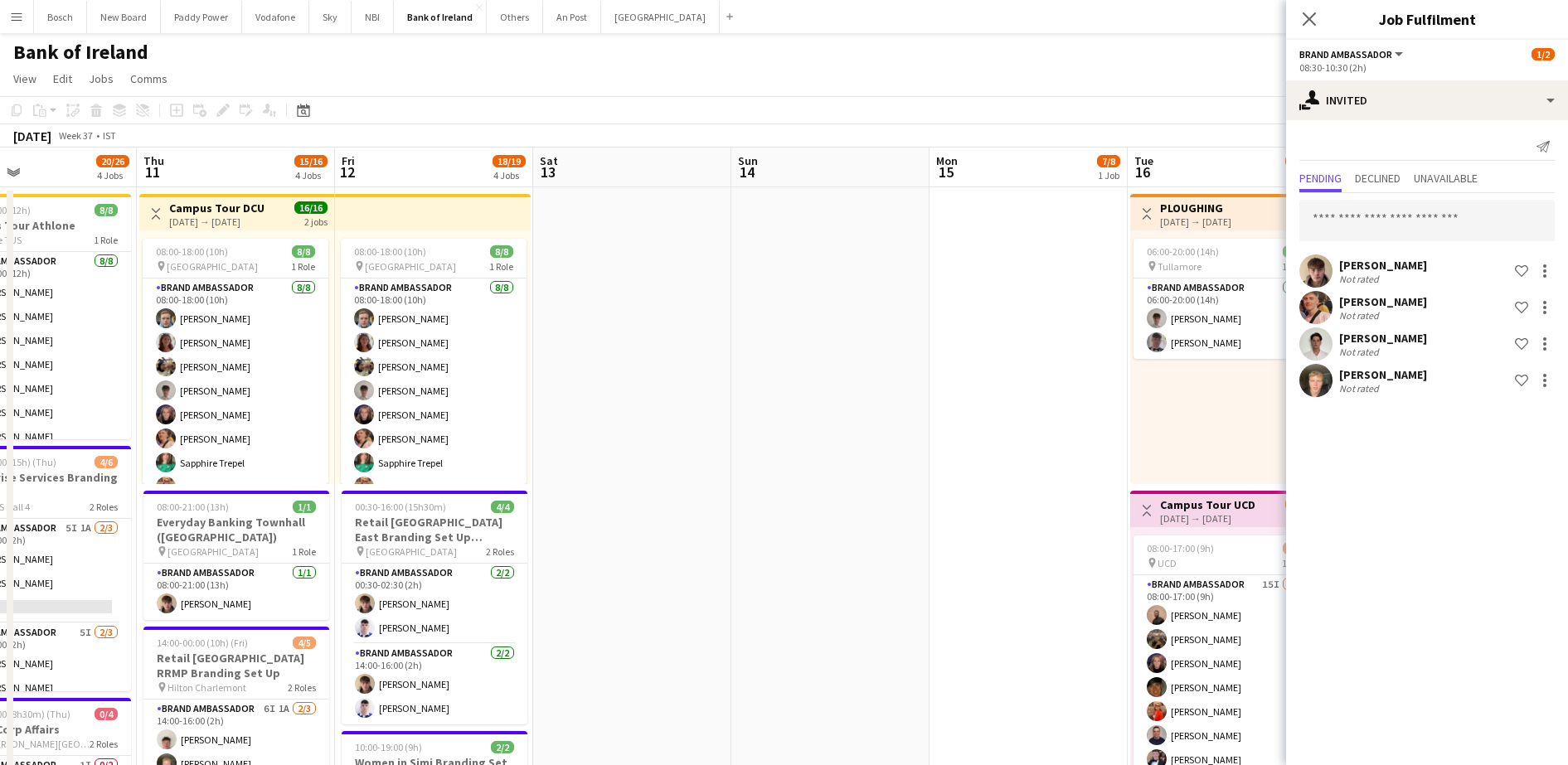
drag, startPoint x: 1081, startPoint y: 557, endPoint x: 748, endPoint y: 527, distance: 334.3
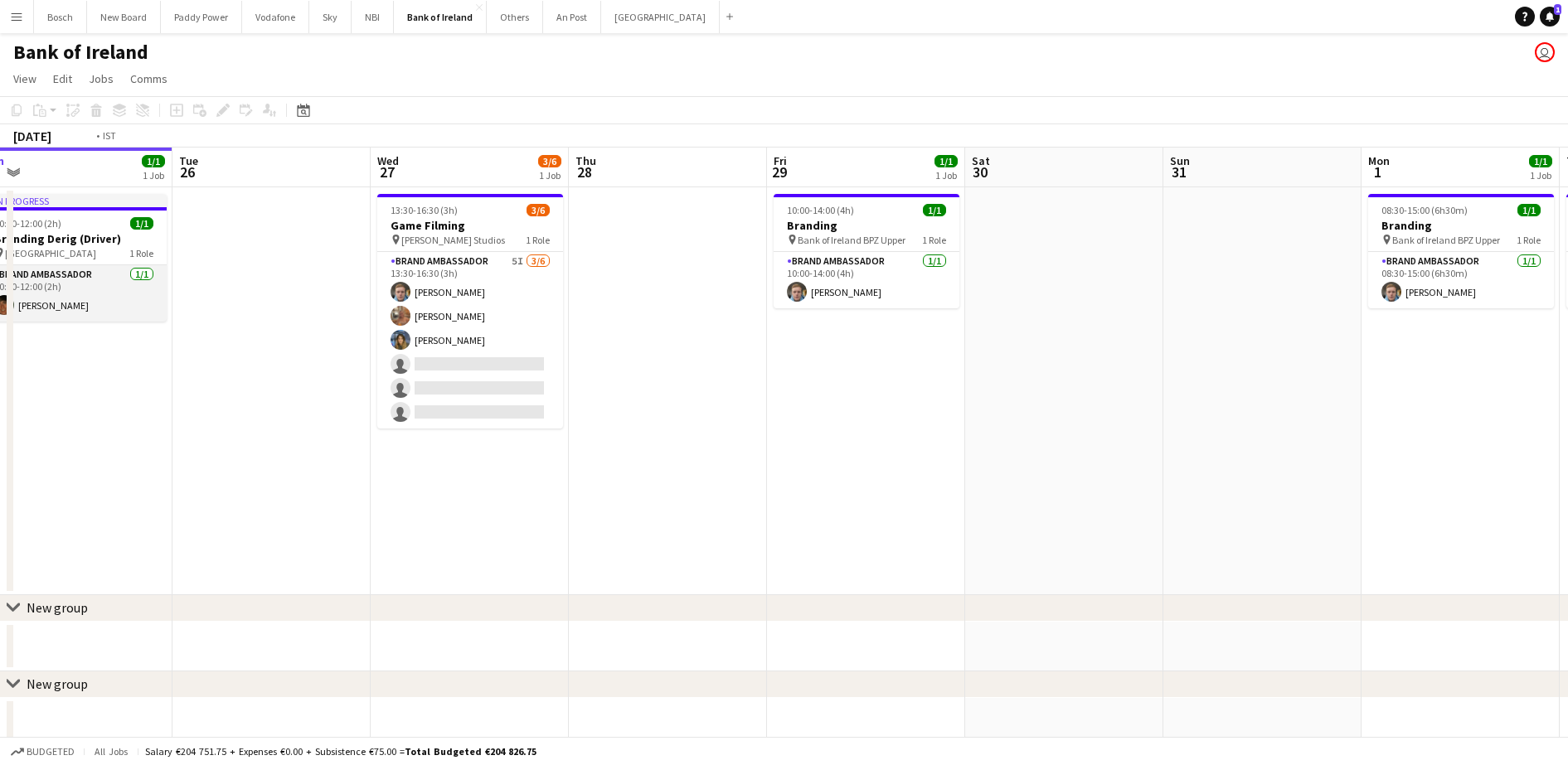
scroll to position [0, 621]
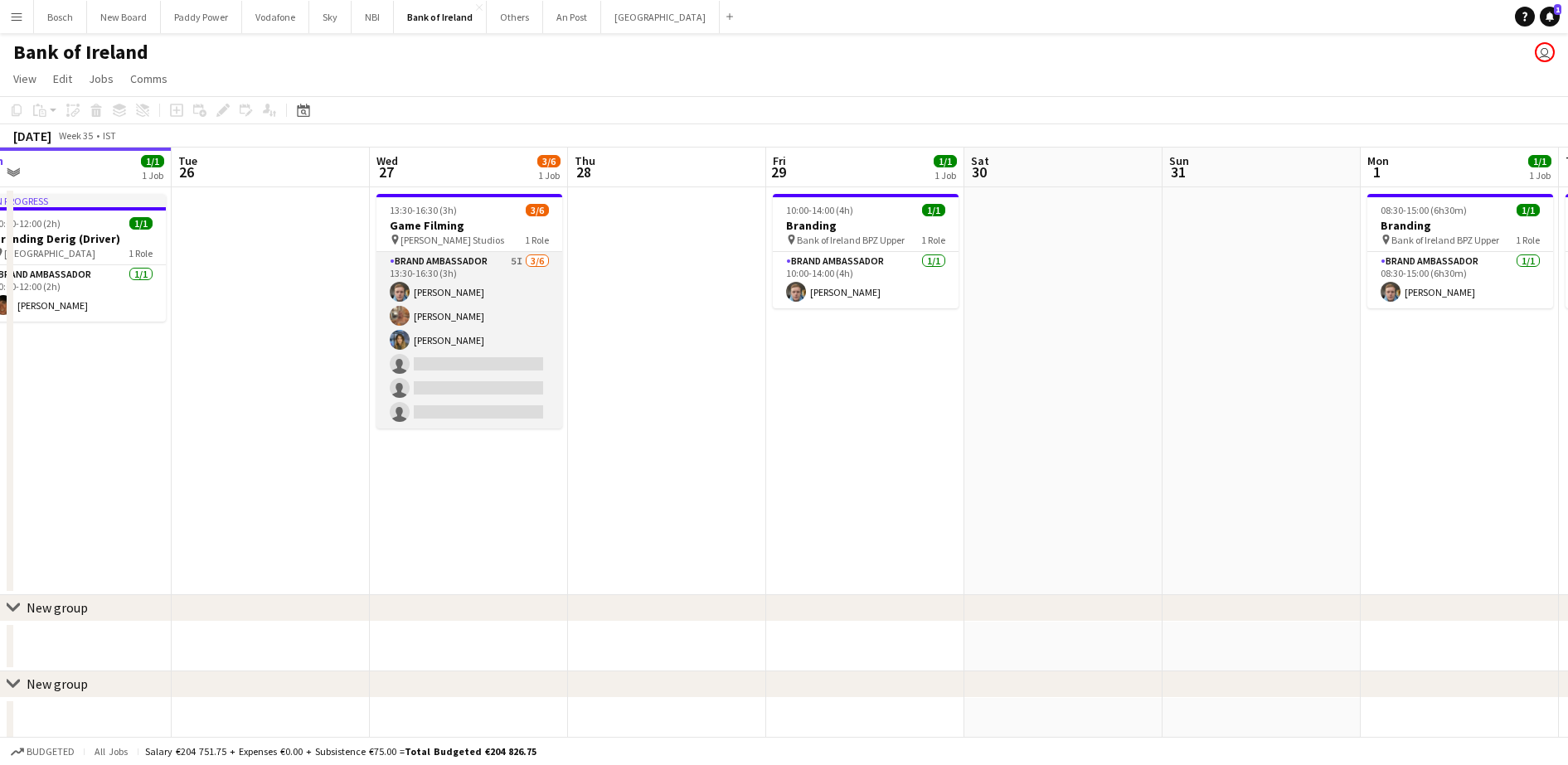
click at [494, 335] on app-card-role "Brand Ambassador 5I [DATE] 13:30-16:30 (3h) [PERSON_NAME] [PERSON_NAME] [PERSON…" at bounding box center [469, 340] width 186 height 176
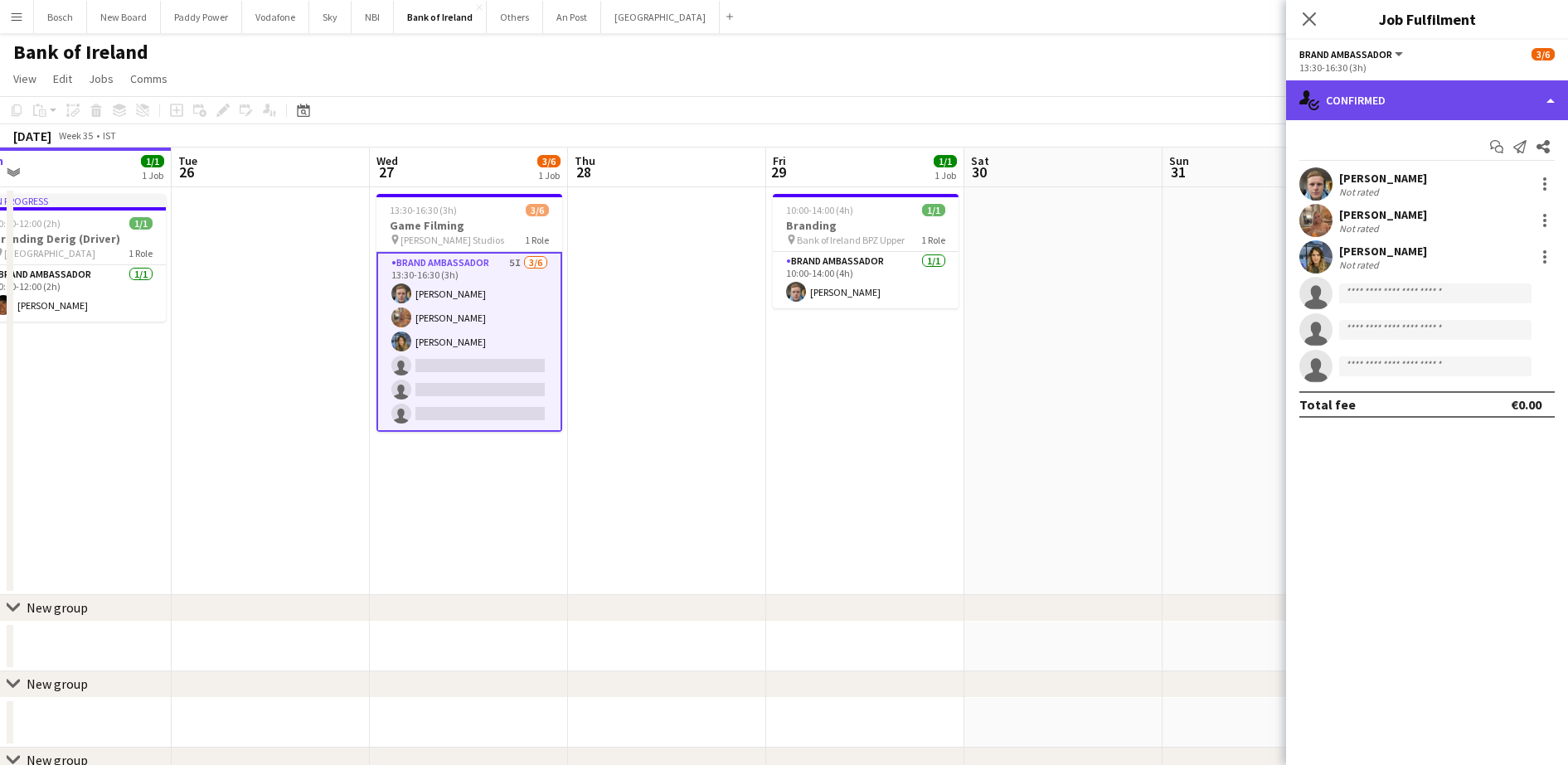
click at [1445, 105] on div "single-neutral-actions-check-2 Confirmed" at bounding box center [1426, 100] width 282 height 40
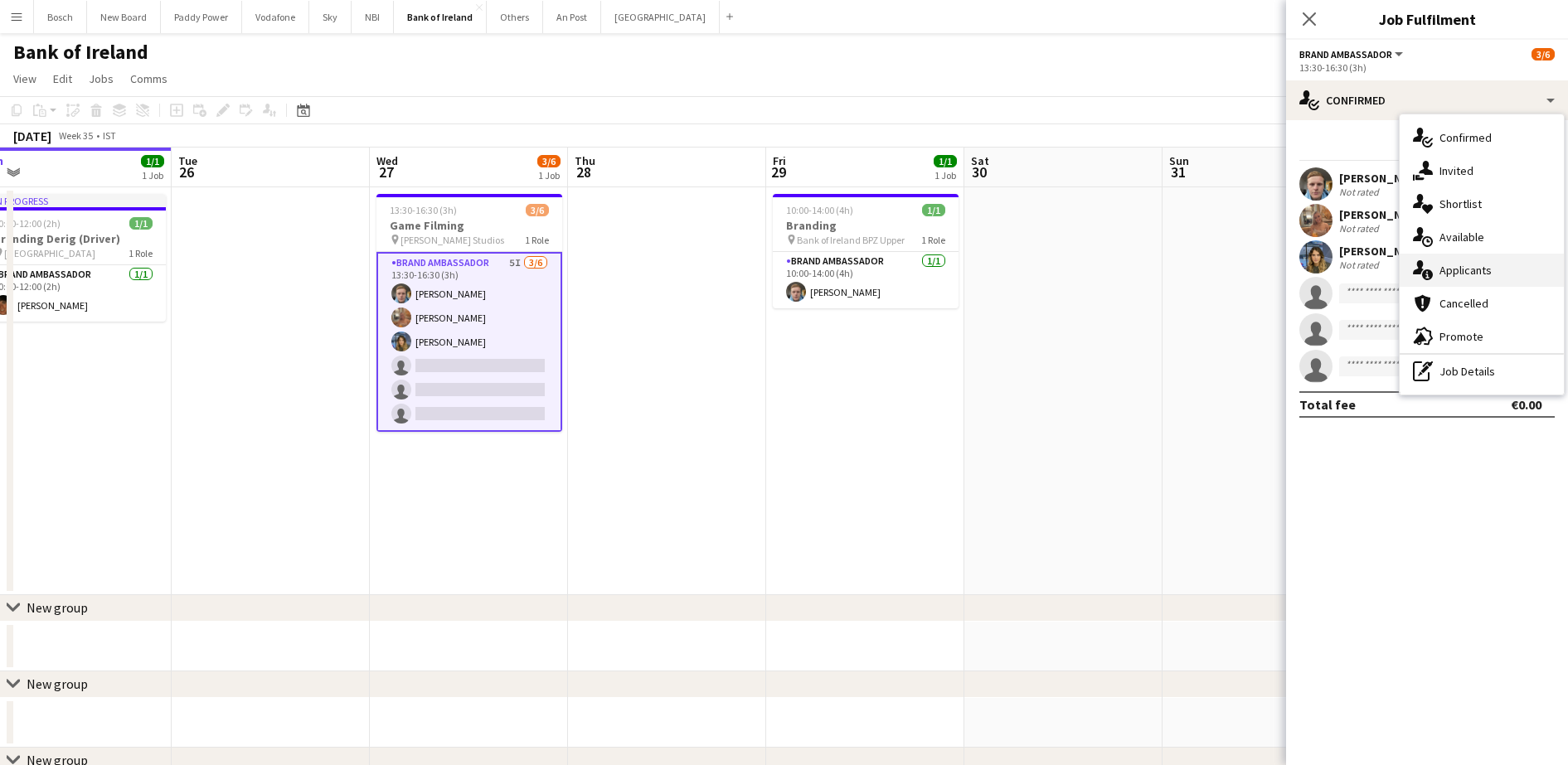
click at [1489, 258] on div "single-neutral-actions-information Applicants" at bounding box center [1482, 270] width 164 height 33
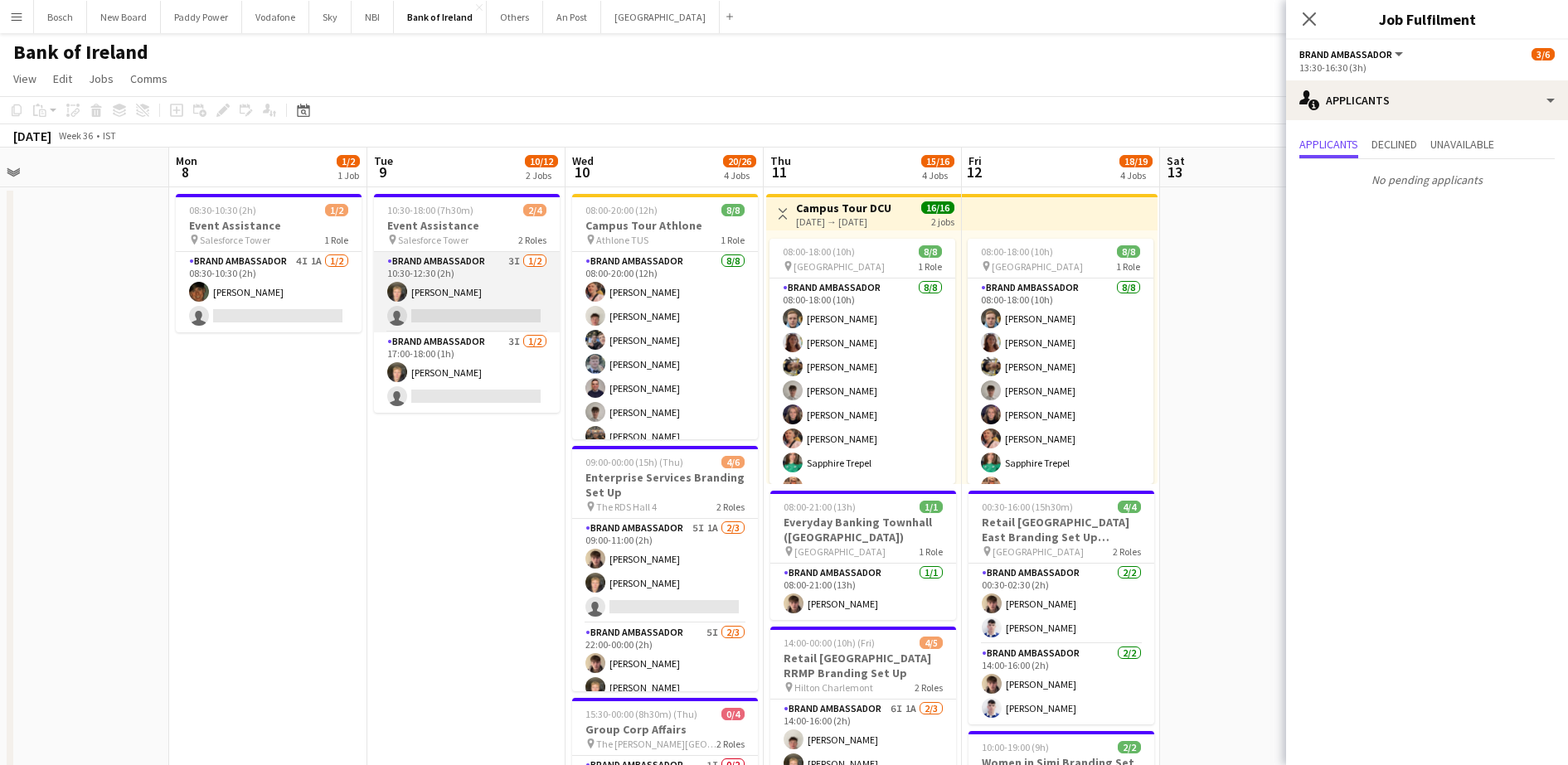
scroll to position [0, 547]
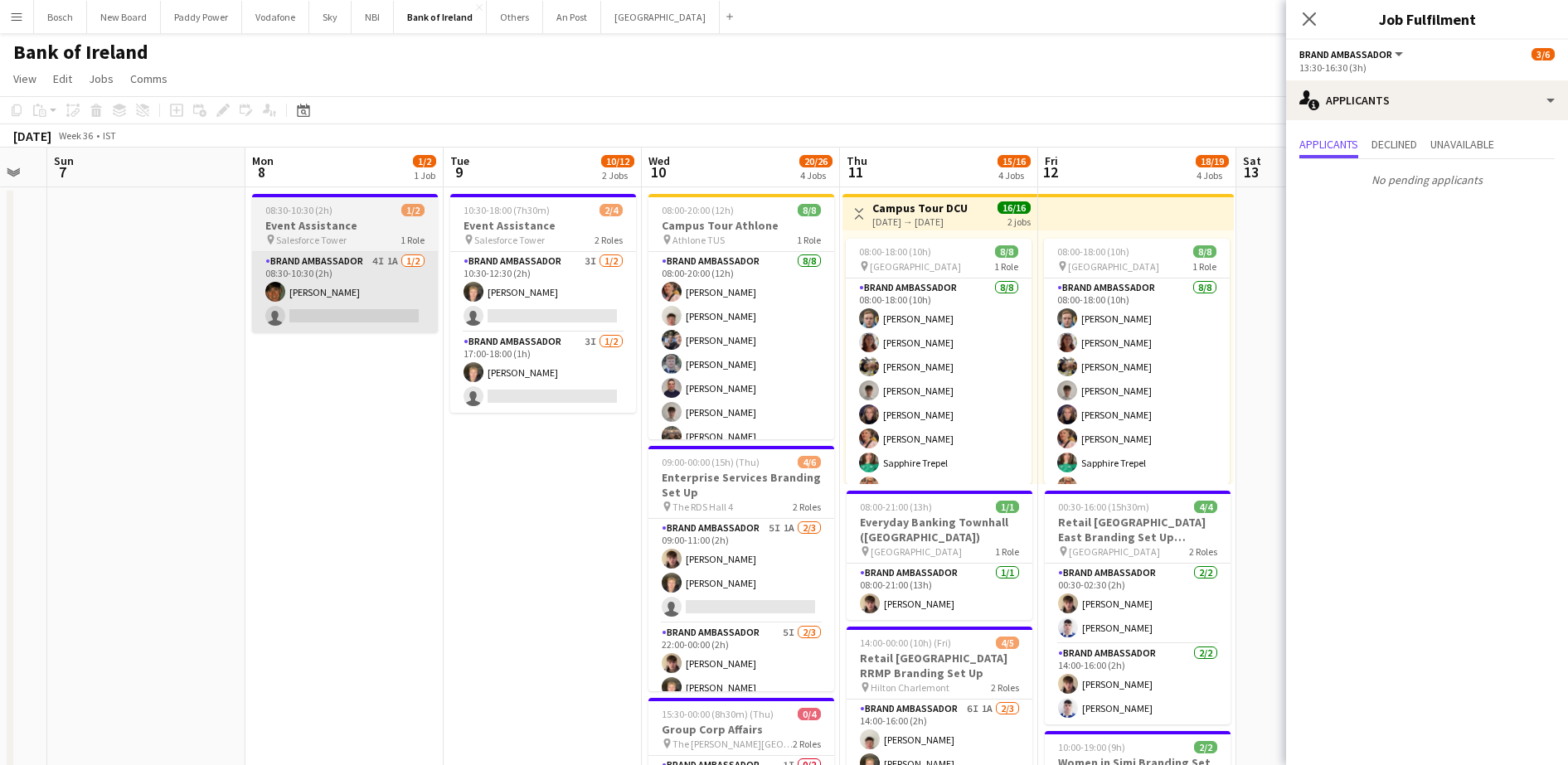
click at [436, 303] on app-card-role "Brand Ambassador 4I 1A [DATE] 08:30-10:30 (2h) [PERSON_NAME] single-neutral-act…" at bounding box center [344, 292] width 186 height 80
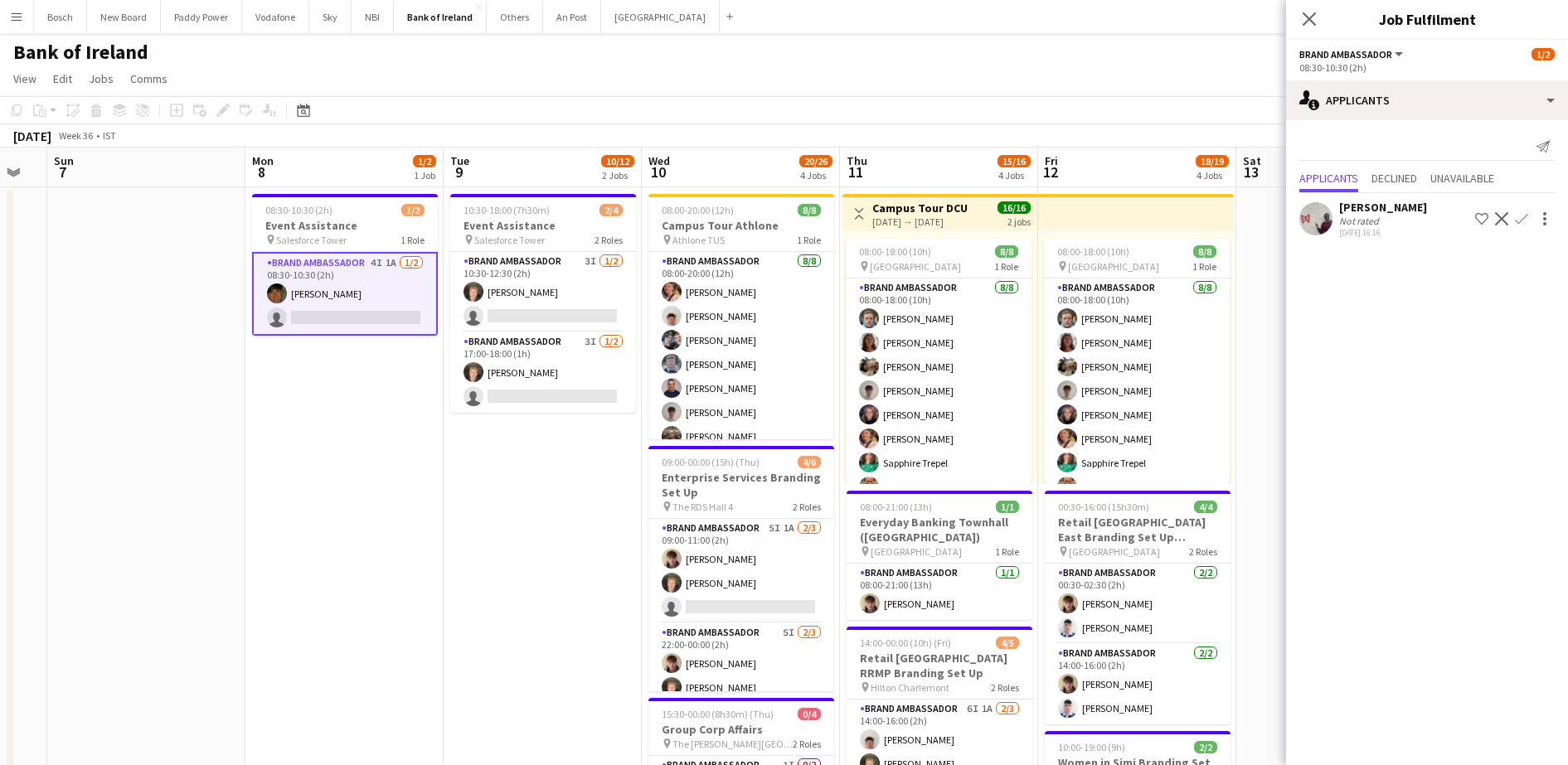
click at [1498, 210] on button "Decline" at bounding box center [1501, 219] width 20 height 20
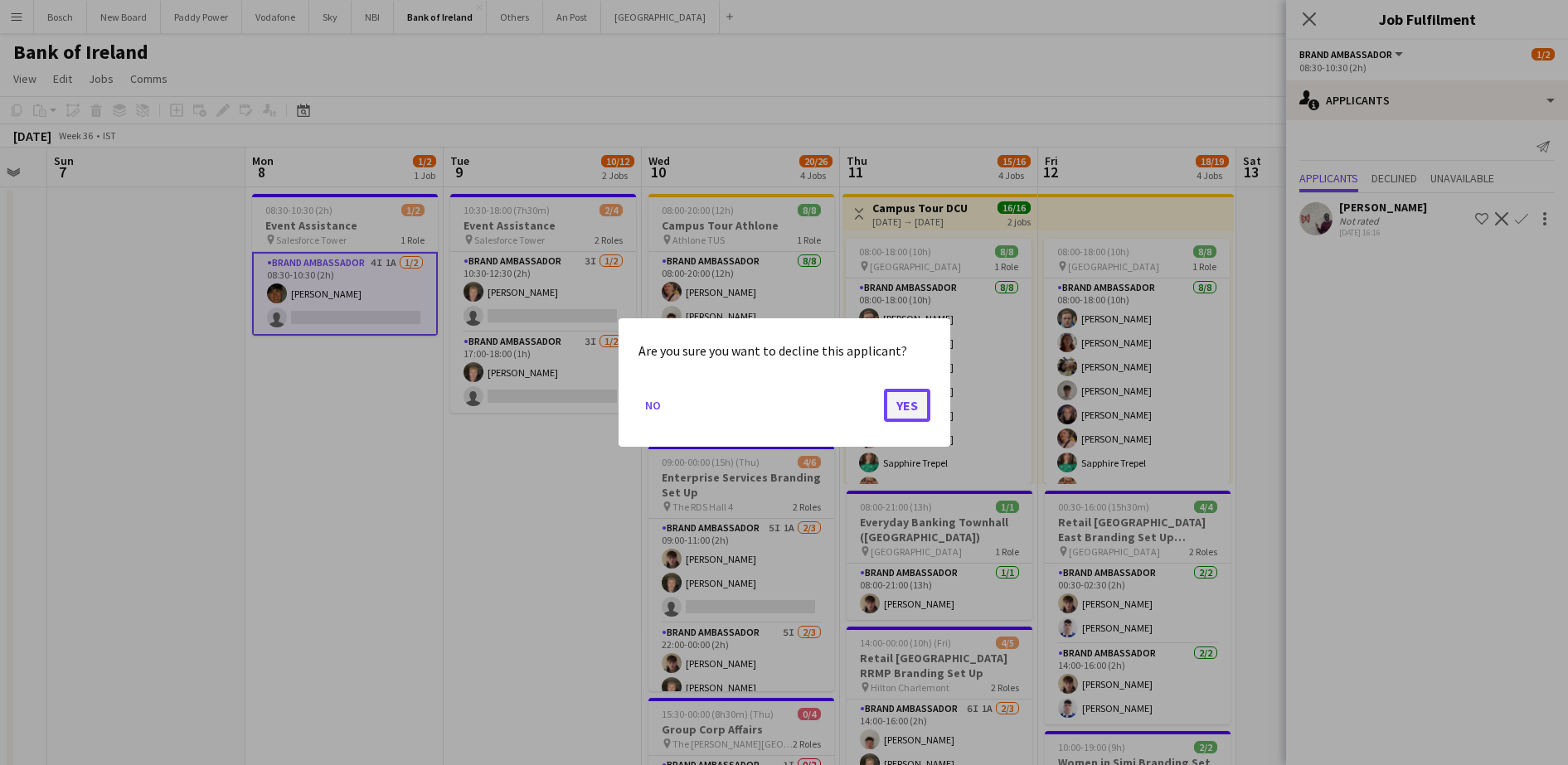
click at [911, 405] on button "Yes" at bounding box center [906, 406] width 46 height 33
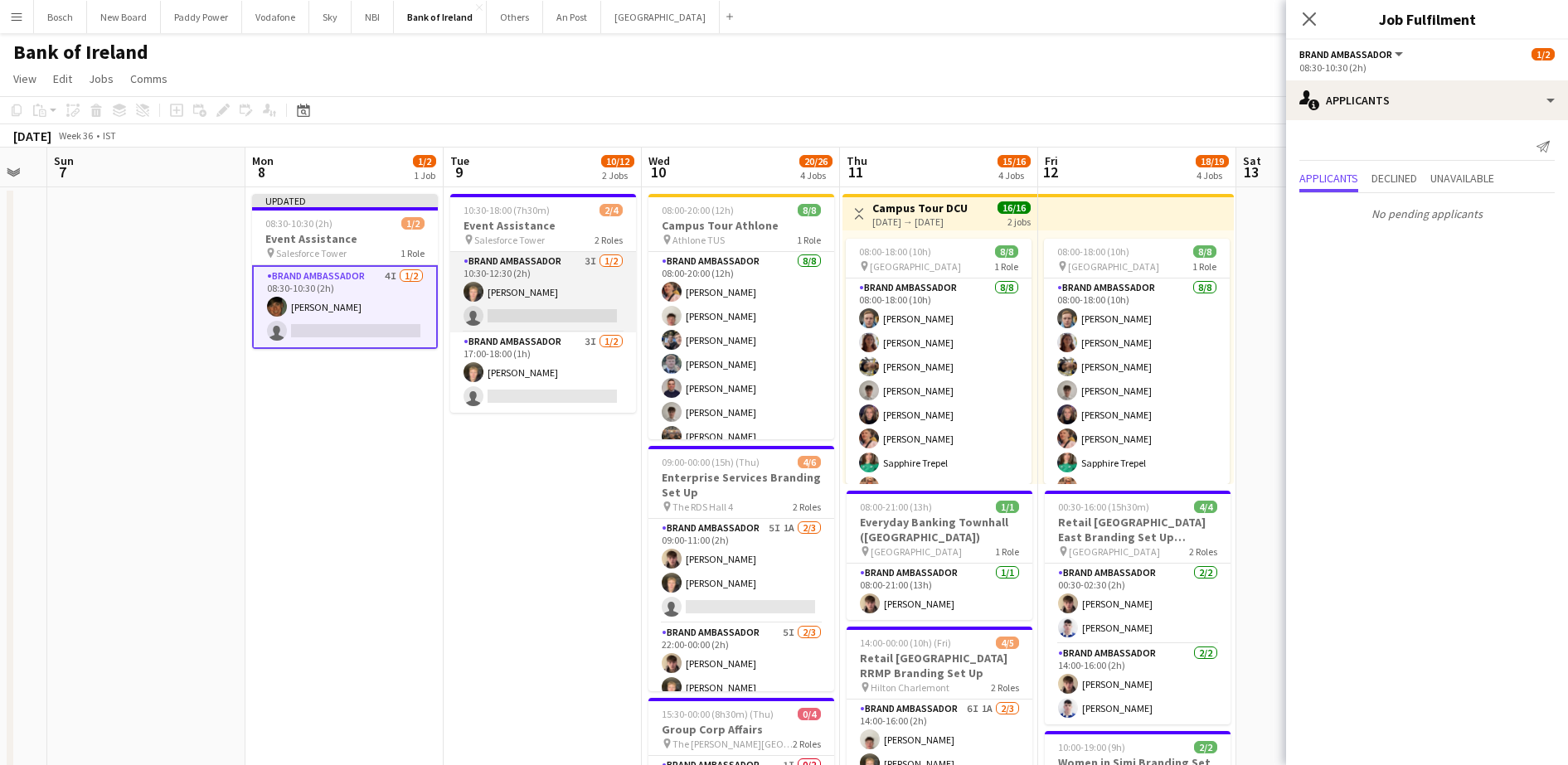
click at [504, 325] on app-card-role "Brand Ambassador 3I [DATE] 10:30-12:30 (2h) [PERSON_NAME] single-neutral-actions" at bounding box center [542, 292] width 186 height 80
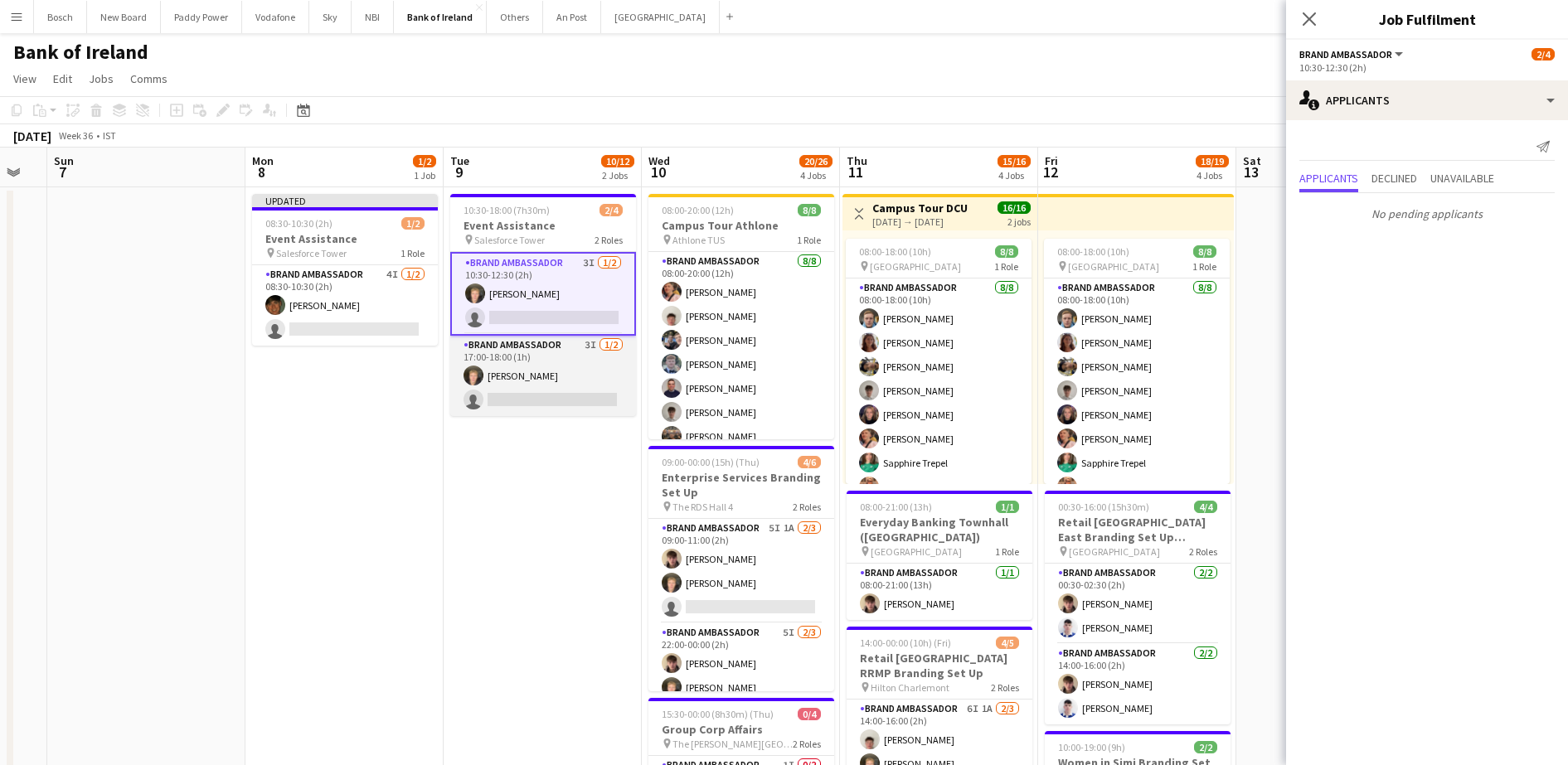
click at [533, 378] on app-card-role "Brand Ambassador 3I [DATE] 17:00-18:00 (1h) [PERSON_NAME] single-neutral-actions" at bounding box center [542, 376] width 186 height 80
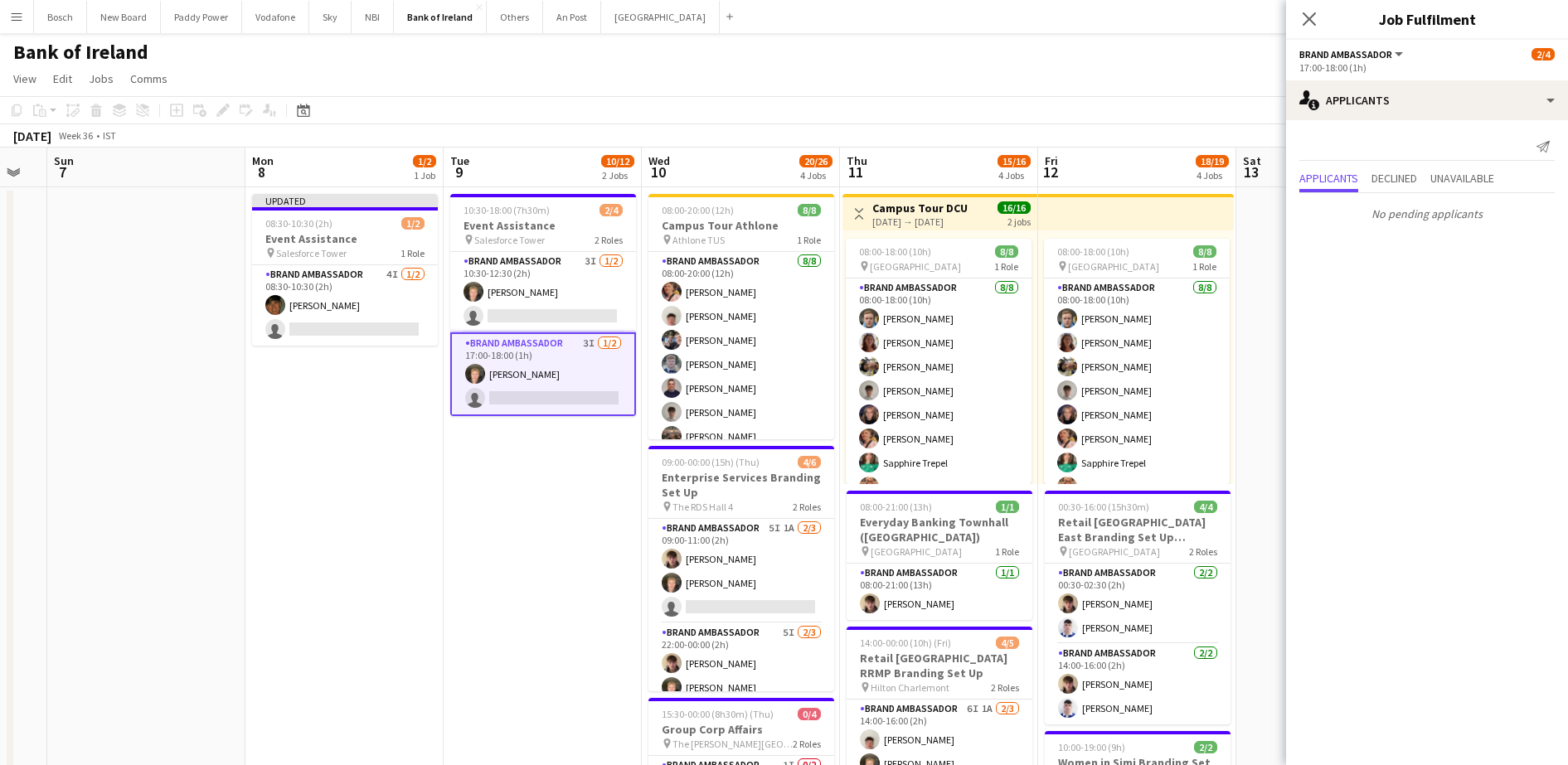
click at [1055, 71] on app-page-menu "View Day view expanded Day view collapsed Month view Date picker Jump to [DATE]…" at bounding box center [784, 80] width 1568 height 31
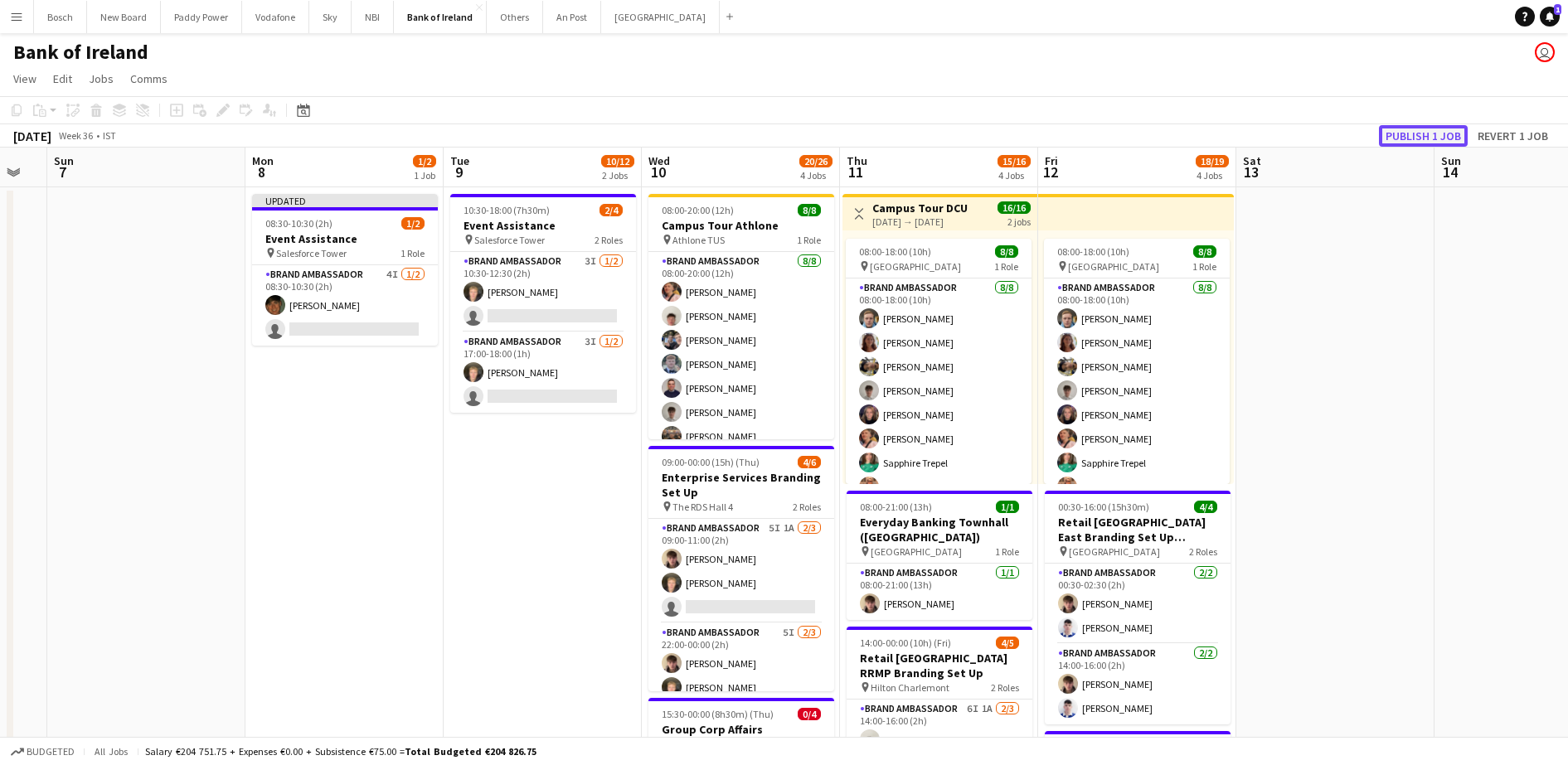
click at [1410, 126] on button "Publish 1 job" at bounding box center [1423, 136] width 89 height 22
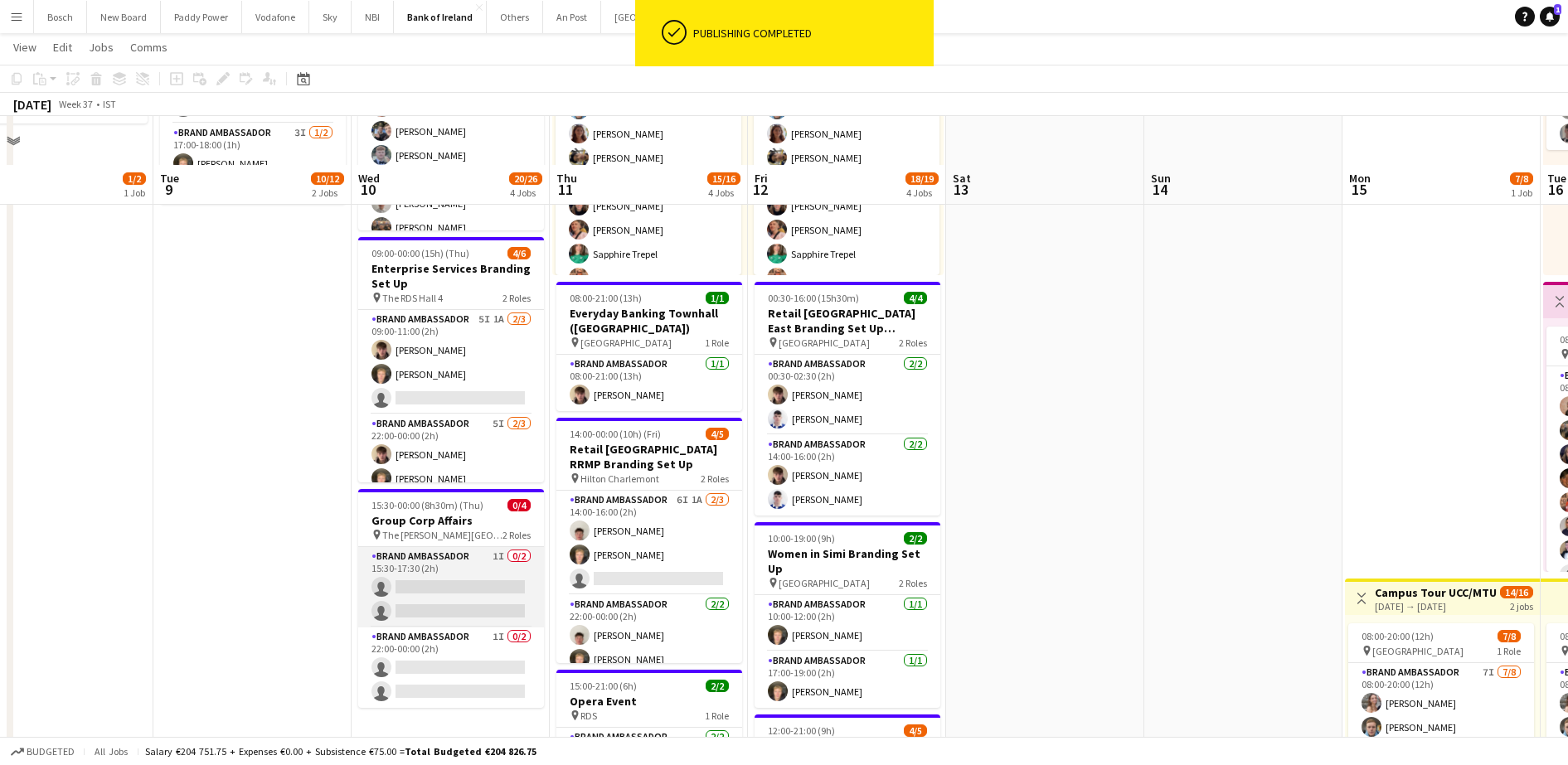
scroll to position [311, 0]
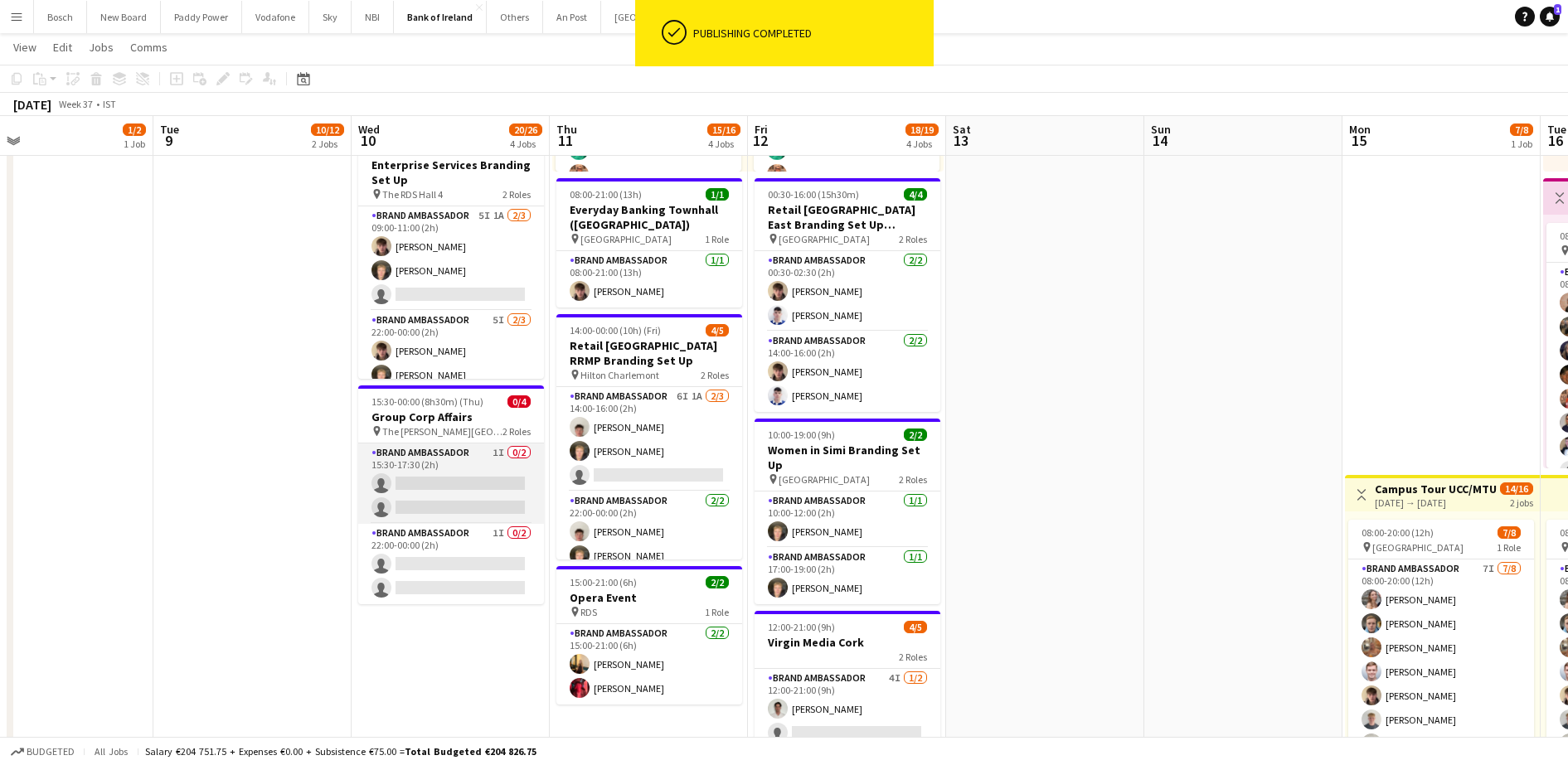
click at [424, 488] on app-card-role "Brand Ambassador 1I 0/2 15:30-17:30 (2h) single-neutral-actions single-neutral-…" at bounding box center [451, 484] width 186 height 80
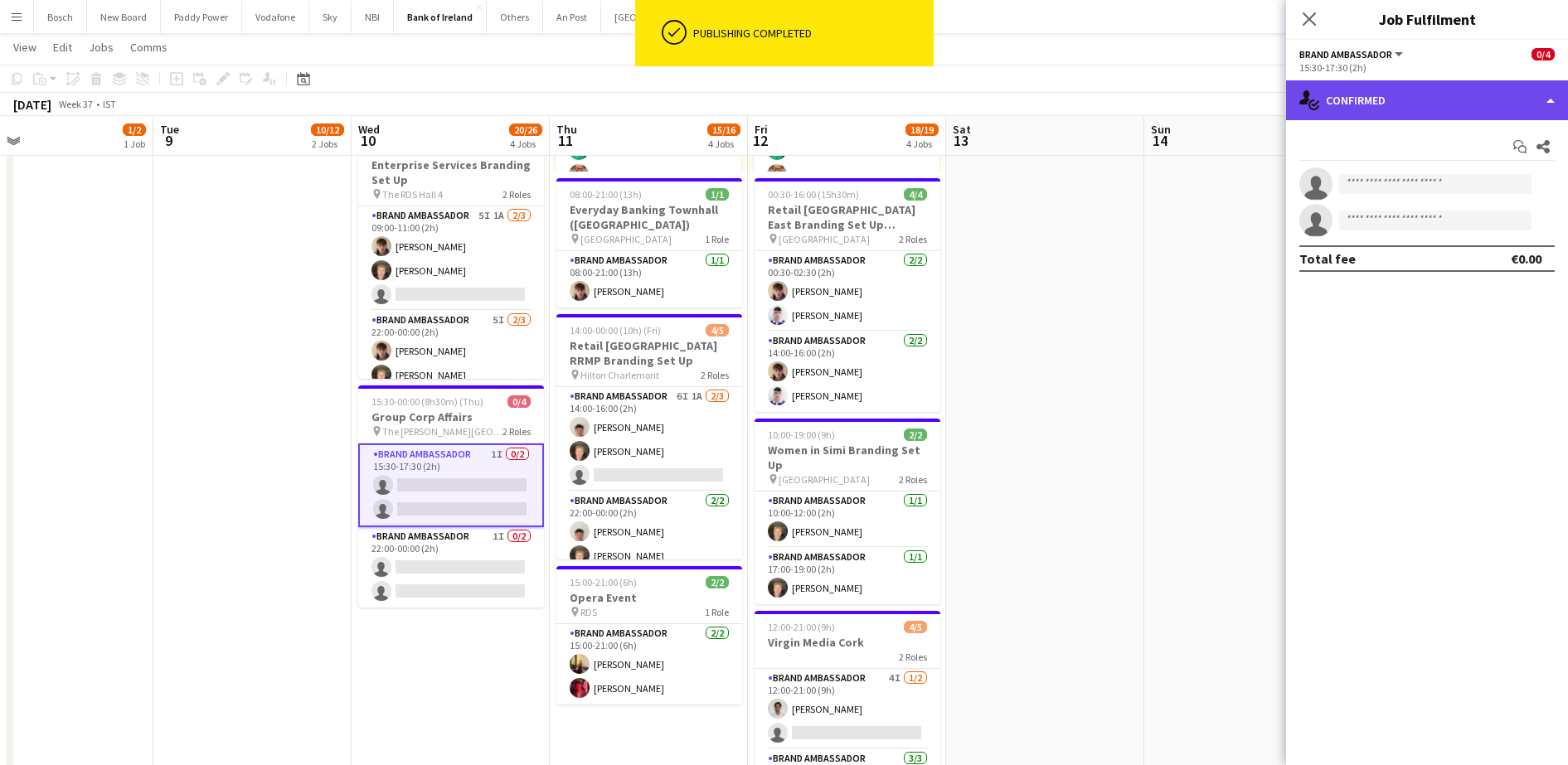
click at [1440, 96] on div "single-neutral-actions-check-2 Confirmed" at bounding box center [1426, 100] width 282 height 40
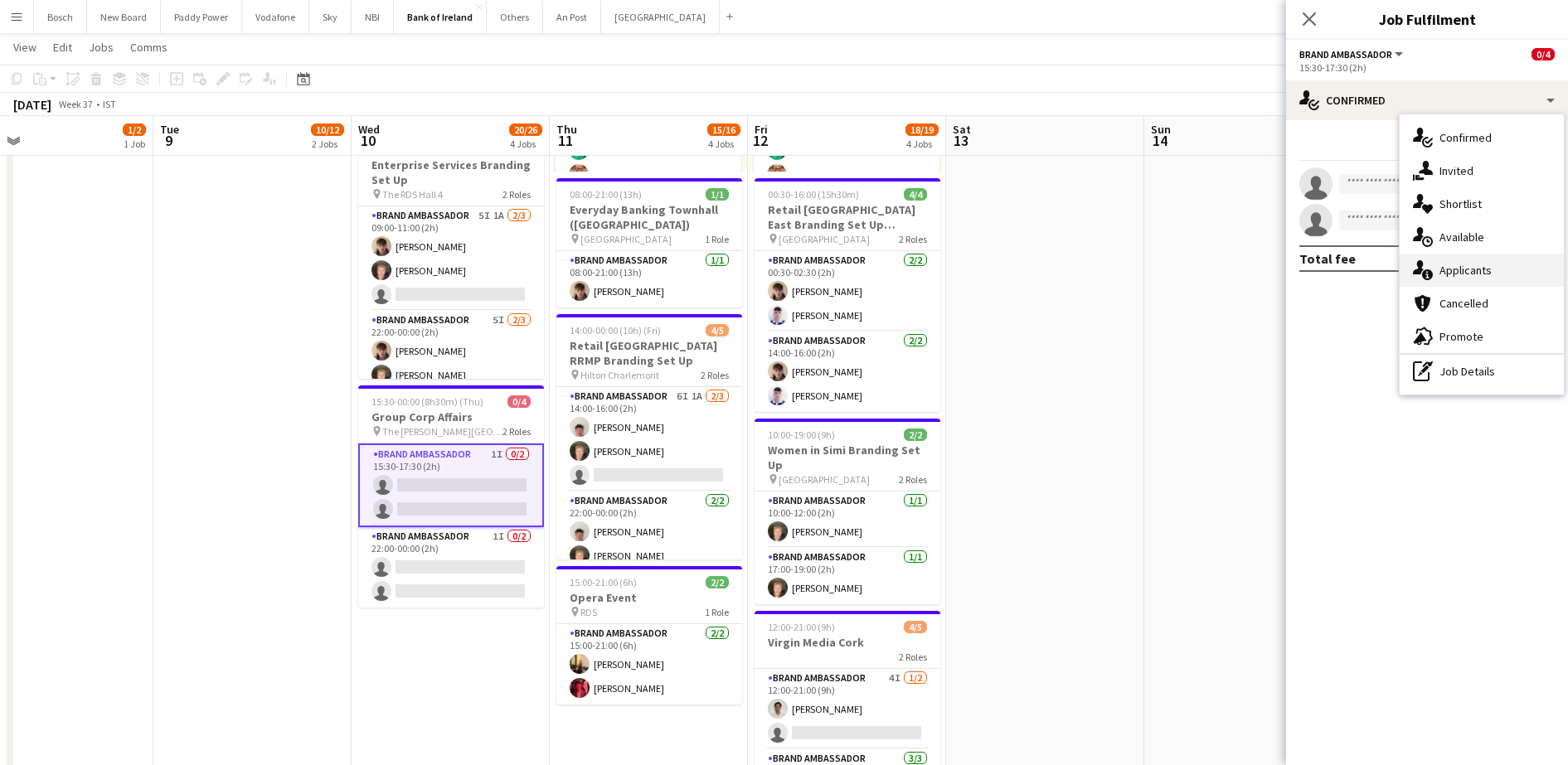
click at [1478, 270] on div "single-neutral-actions-information Applicants" at bounding box center [1482, 270] width 164 height 33
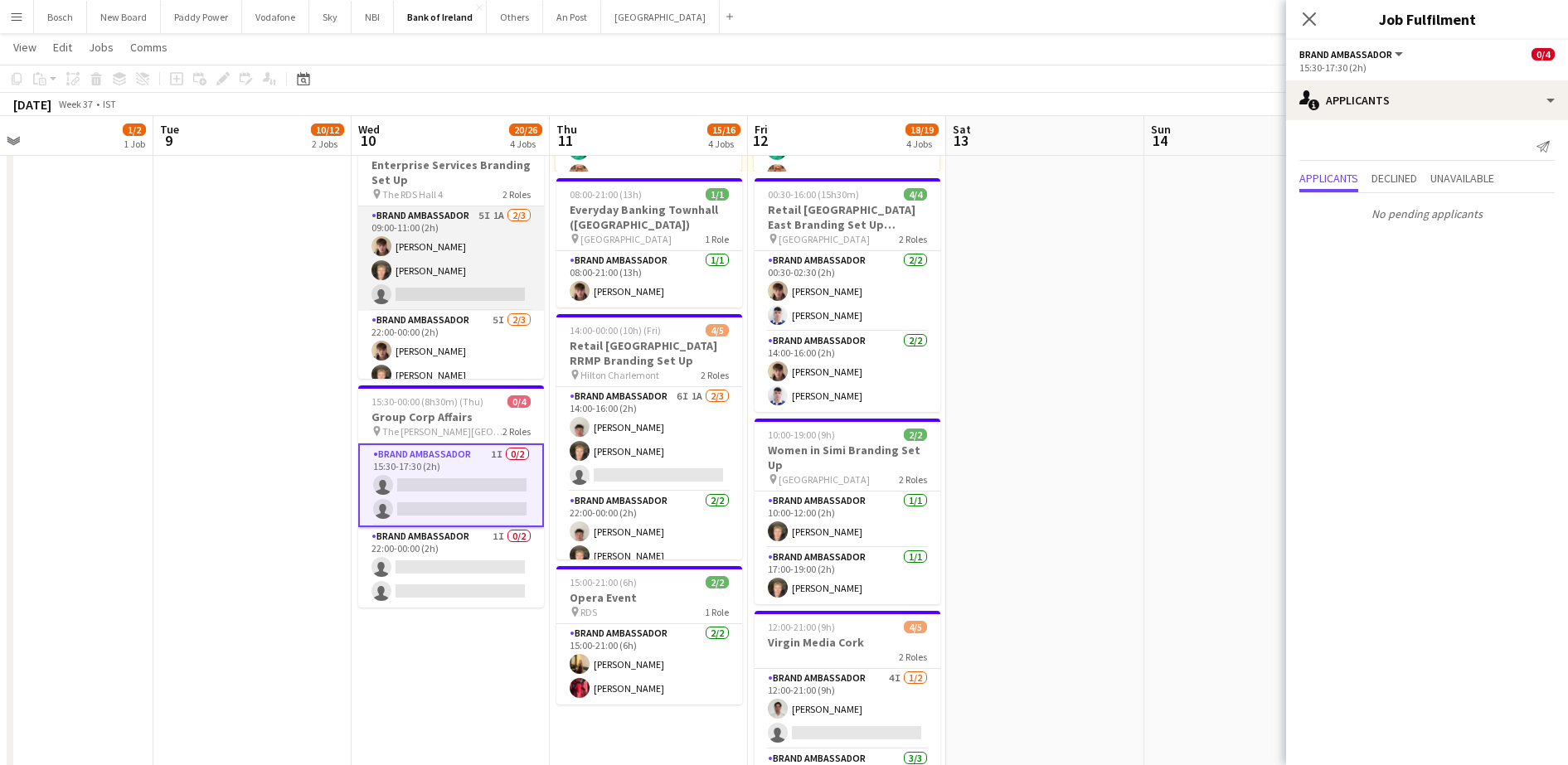
click at [469, 263] on app-card-role "Brand Ambassador 5I 1A [DATE] 09:00-11:00 (2h) [PERSON_NAME] [PERSON_NAME] sing…" at bounding box center [451, 259] width 186 height 105
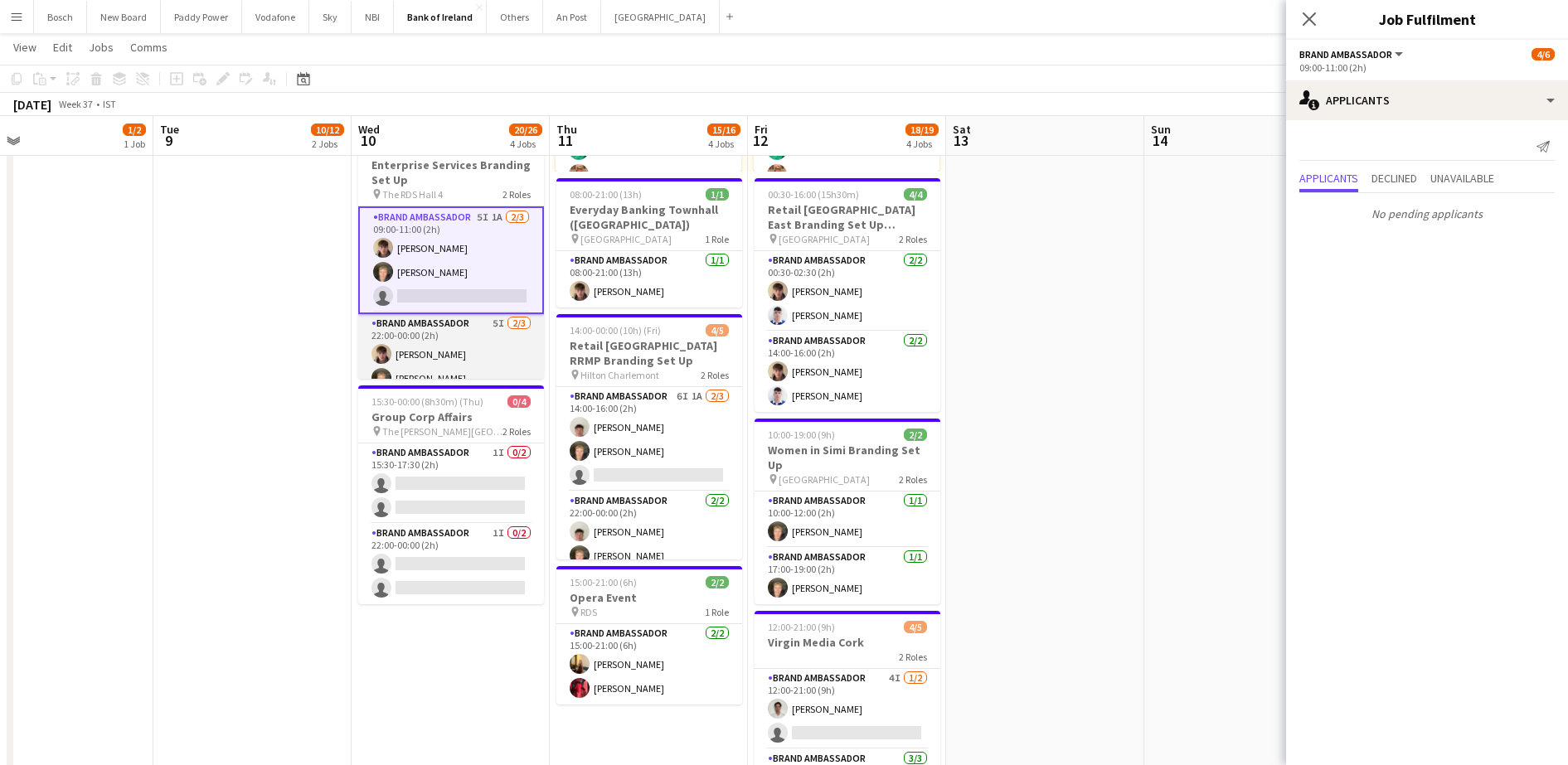
click at [453, 350] on app-card-role "Brand Ambassador 5I [DATE] 22:00-00:00 (2h) [PERSON_NAME] [PERSON_NAME] single-…" at bounding box center [451, 366] width 186 height 105
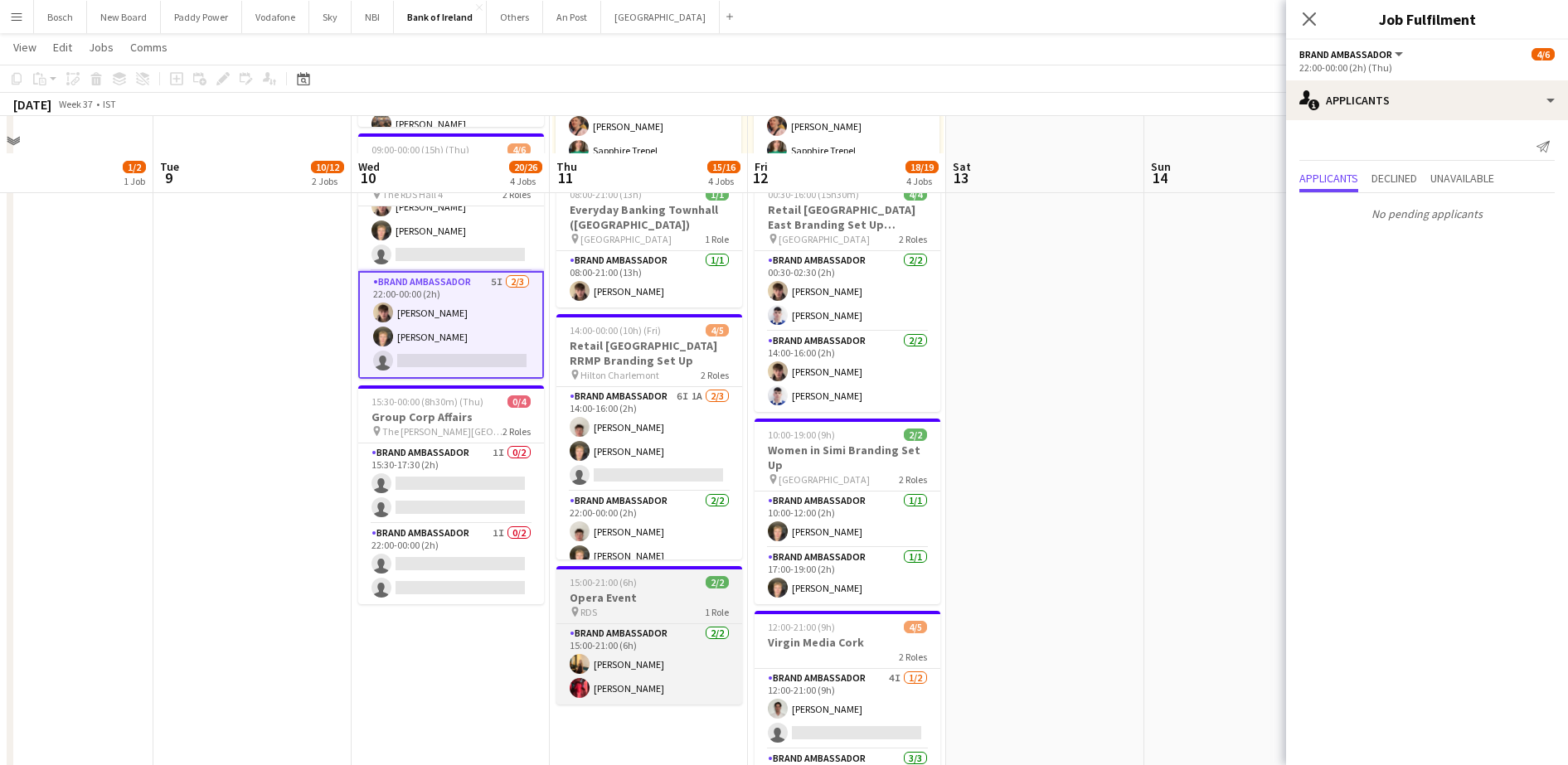
scroll to position [518, 0]
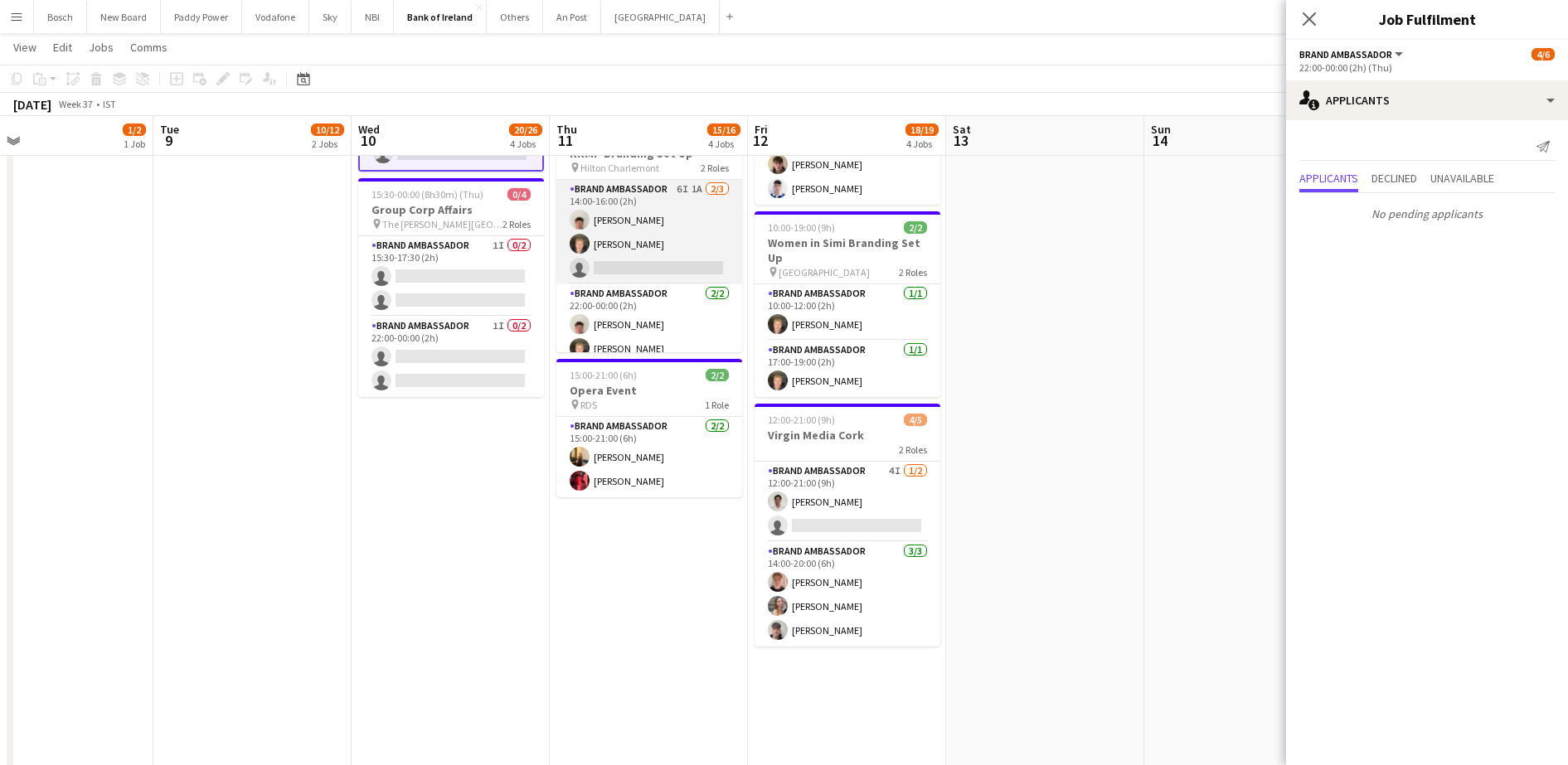
click at [665, 264] on app-card-role "Brand Ambassador 6I 1A [DATE] 14:00-16:00 (2h) [PERSON_NAME] [PERSON_NAME] sing…" at bounding box center [649, 232] width 186 height 105
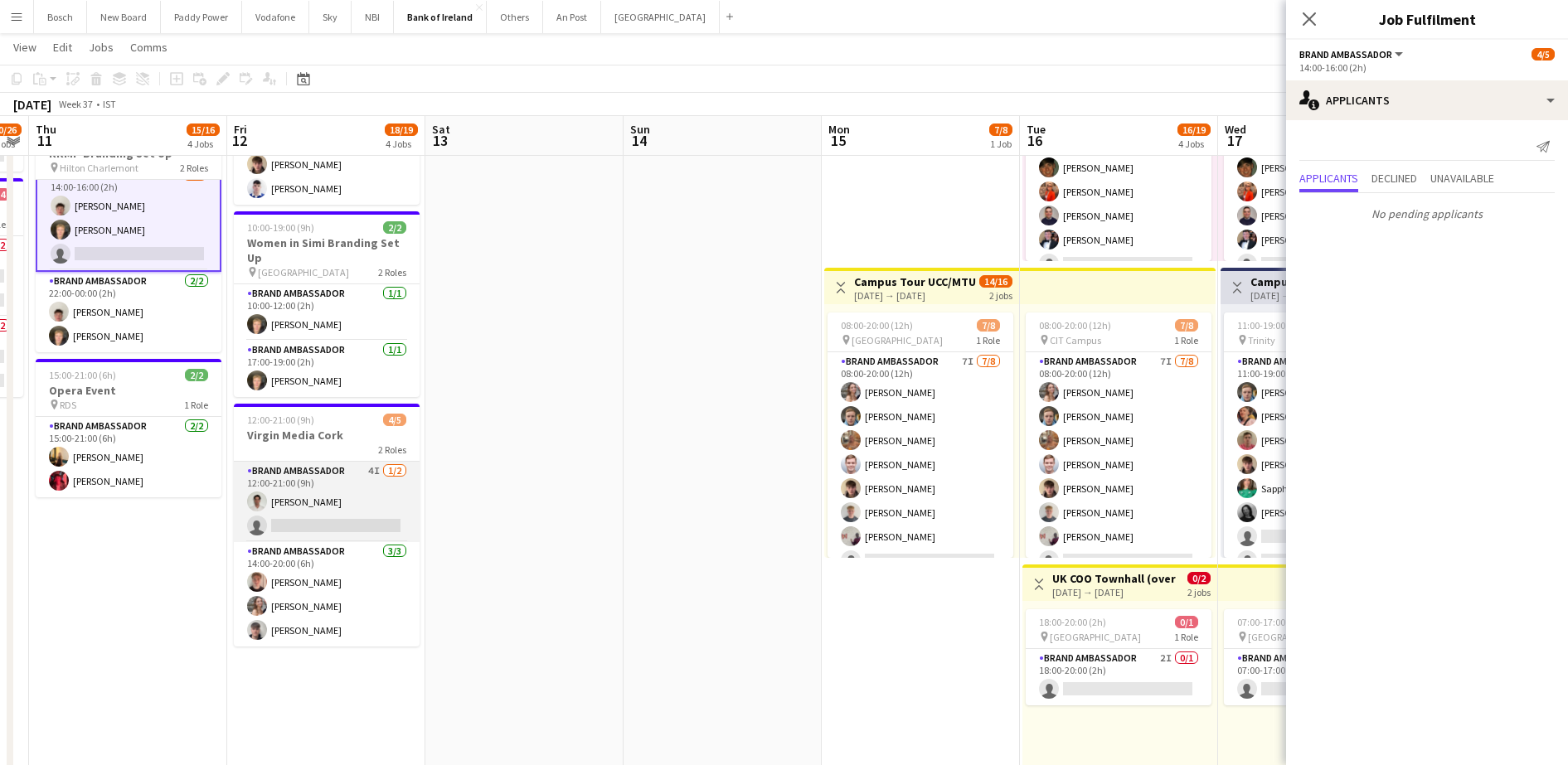
click at [319, 515] on app-card-role "Brand Ambassador 4I [DATE] 12:00-21:00 (9h) [PERSON_NAME] single-neutral-actions" at bounding box center [326, 502] width 186 height 80
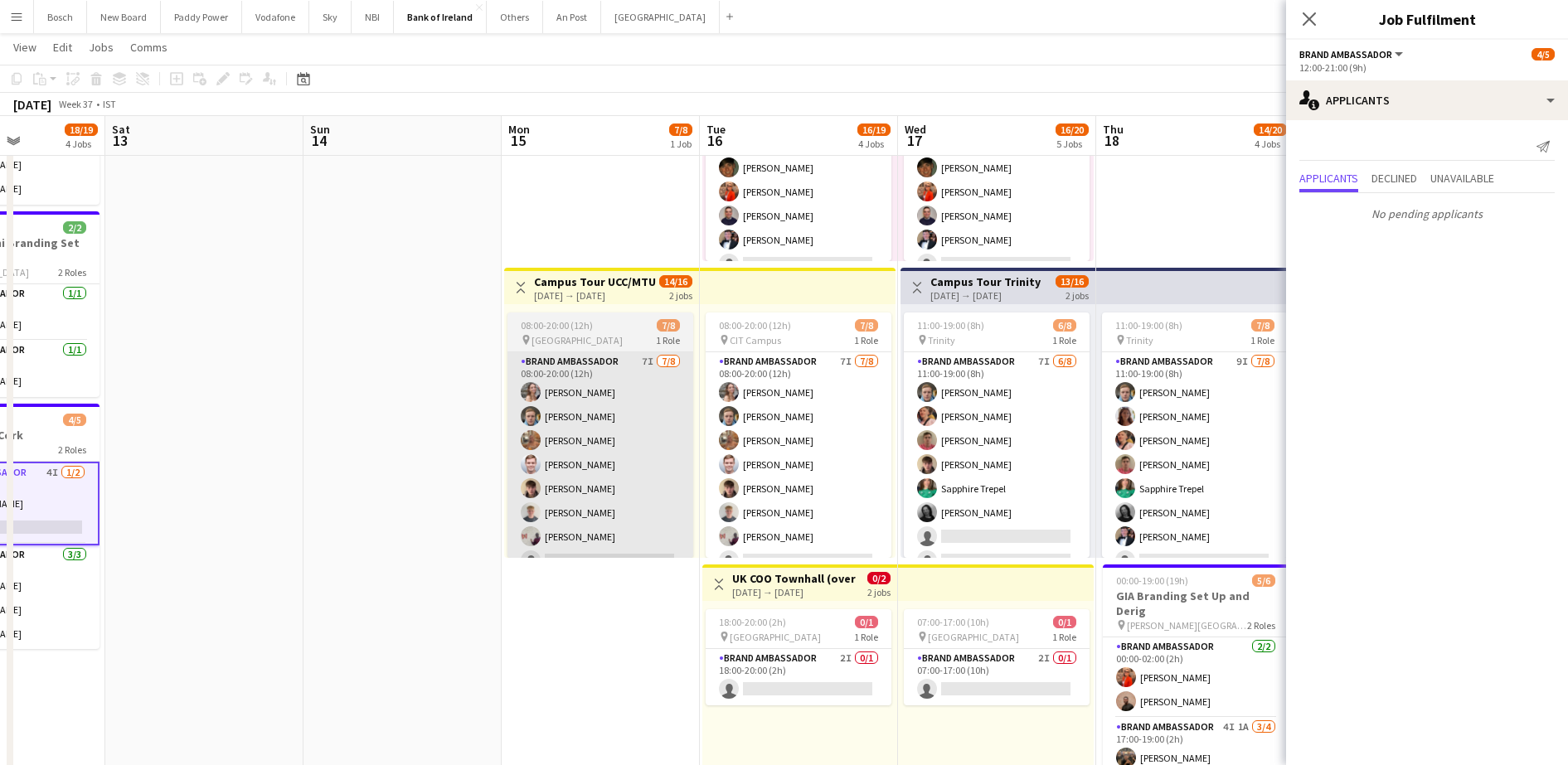
scroll to position [0, 466]
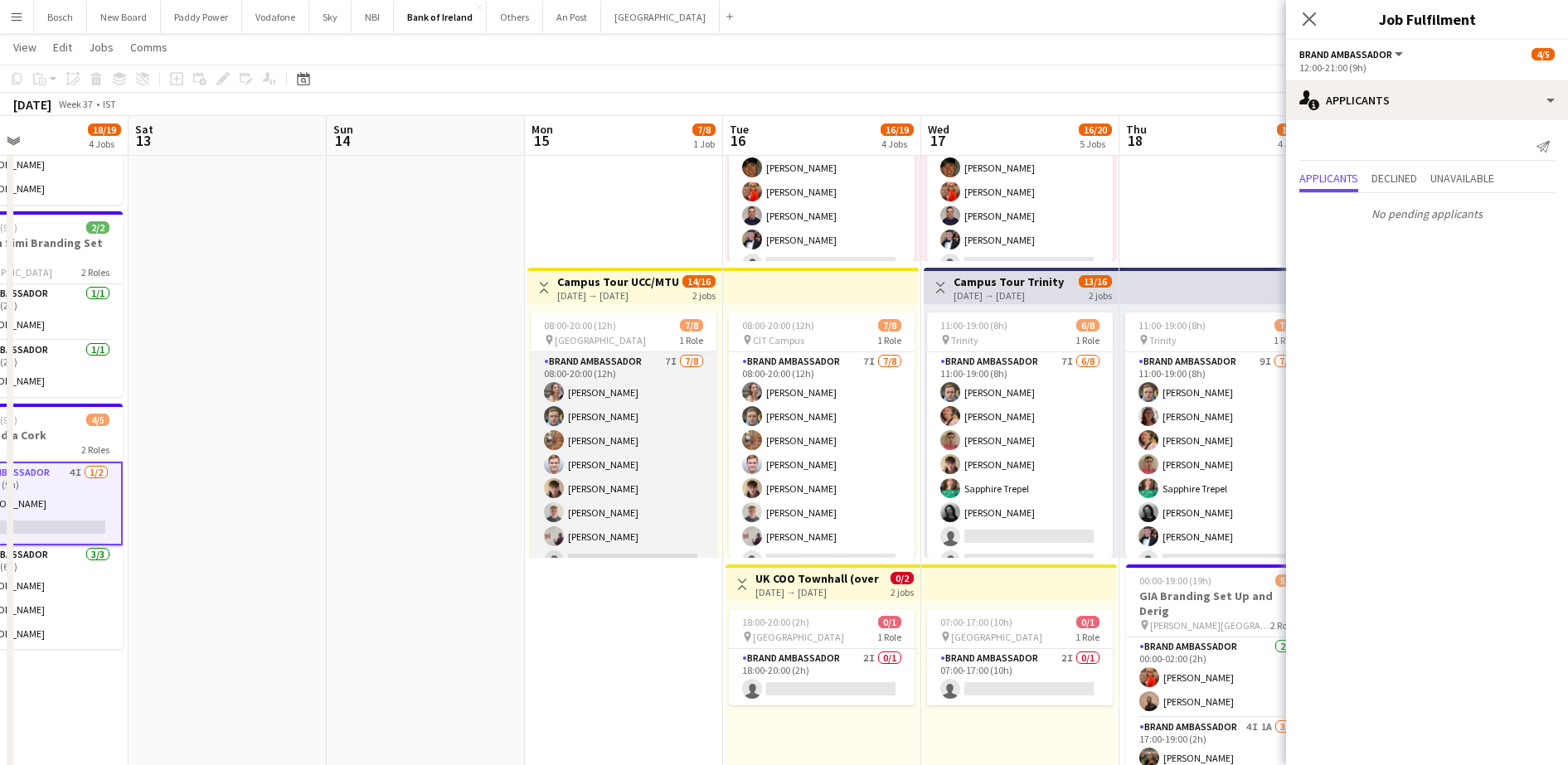
click at [679, 515] on app-card-role "Brand Ambassador 7I [DATE] 08:00-20:00 (12h) [PERSON_NAME] [PERSON_NAME] [PERSO…" at bounding box center [623, 465] width 186 height 225
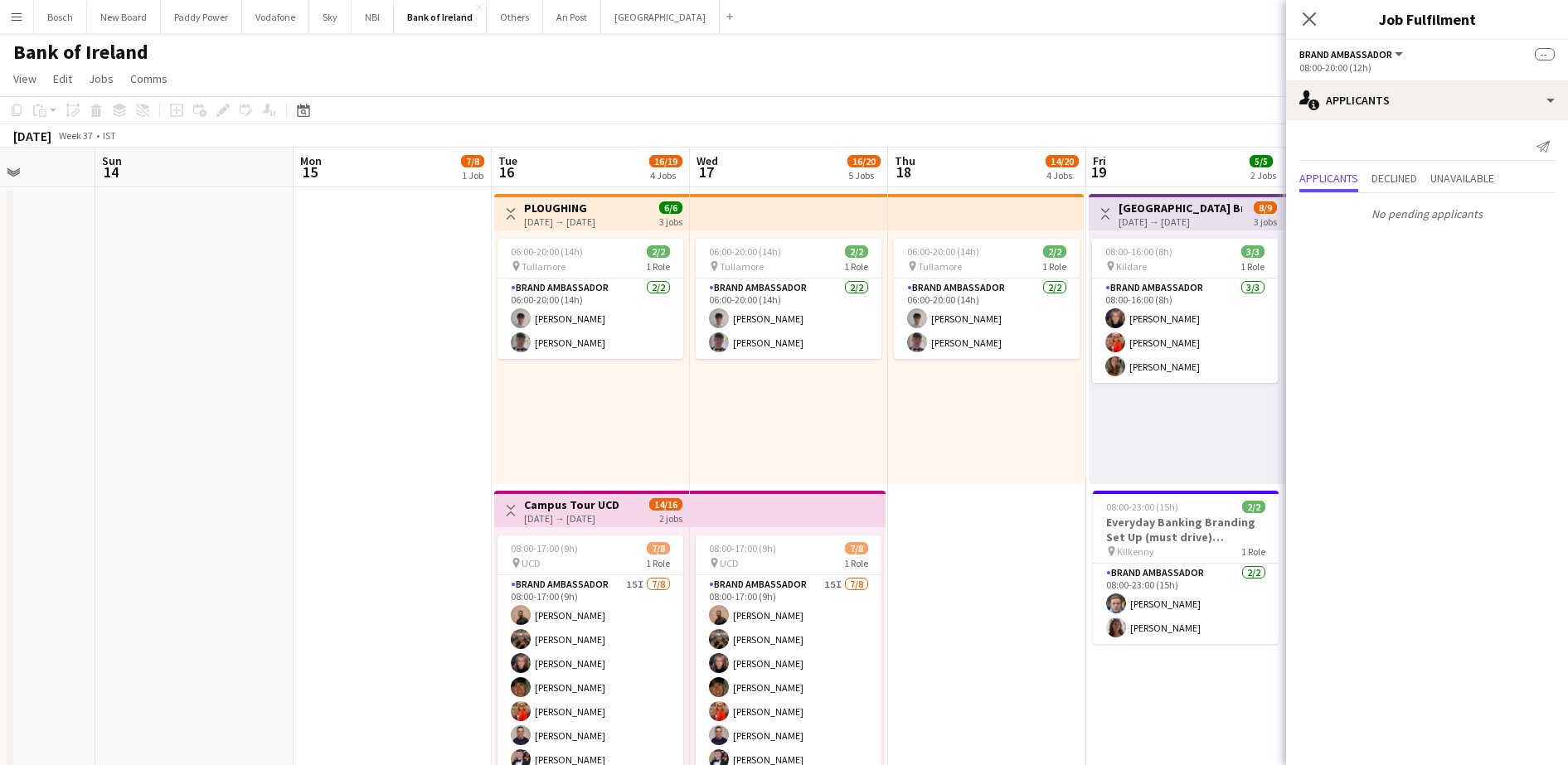
scroll to position [0, 539]
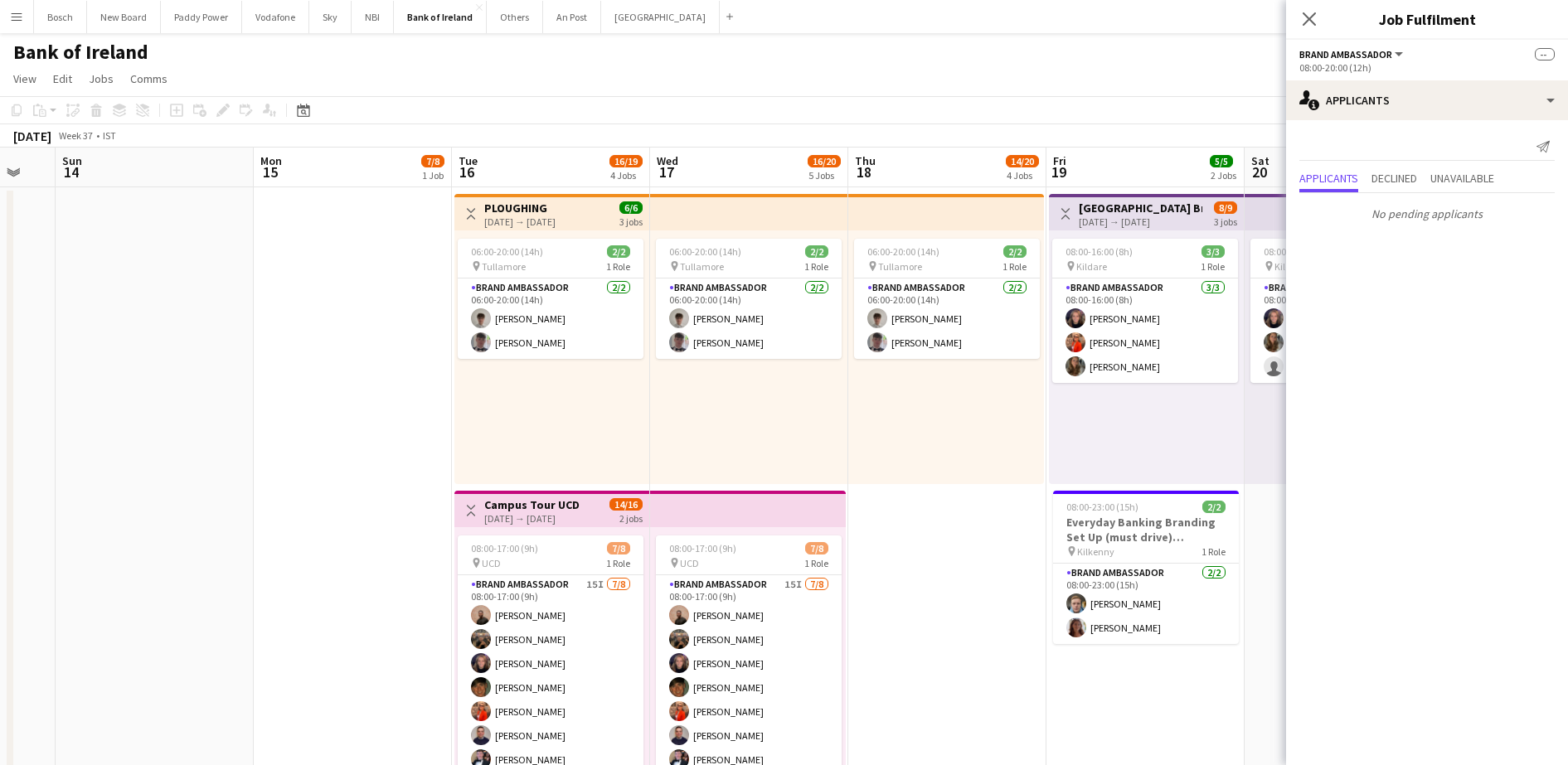
drag, startPoint x: 945, startPoint y: 445, endPoint x: 708, endPoint y: 418, distance: 238.5
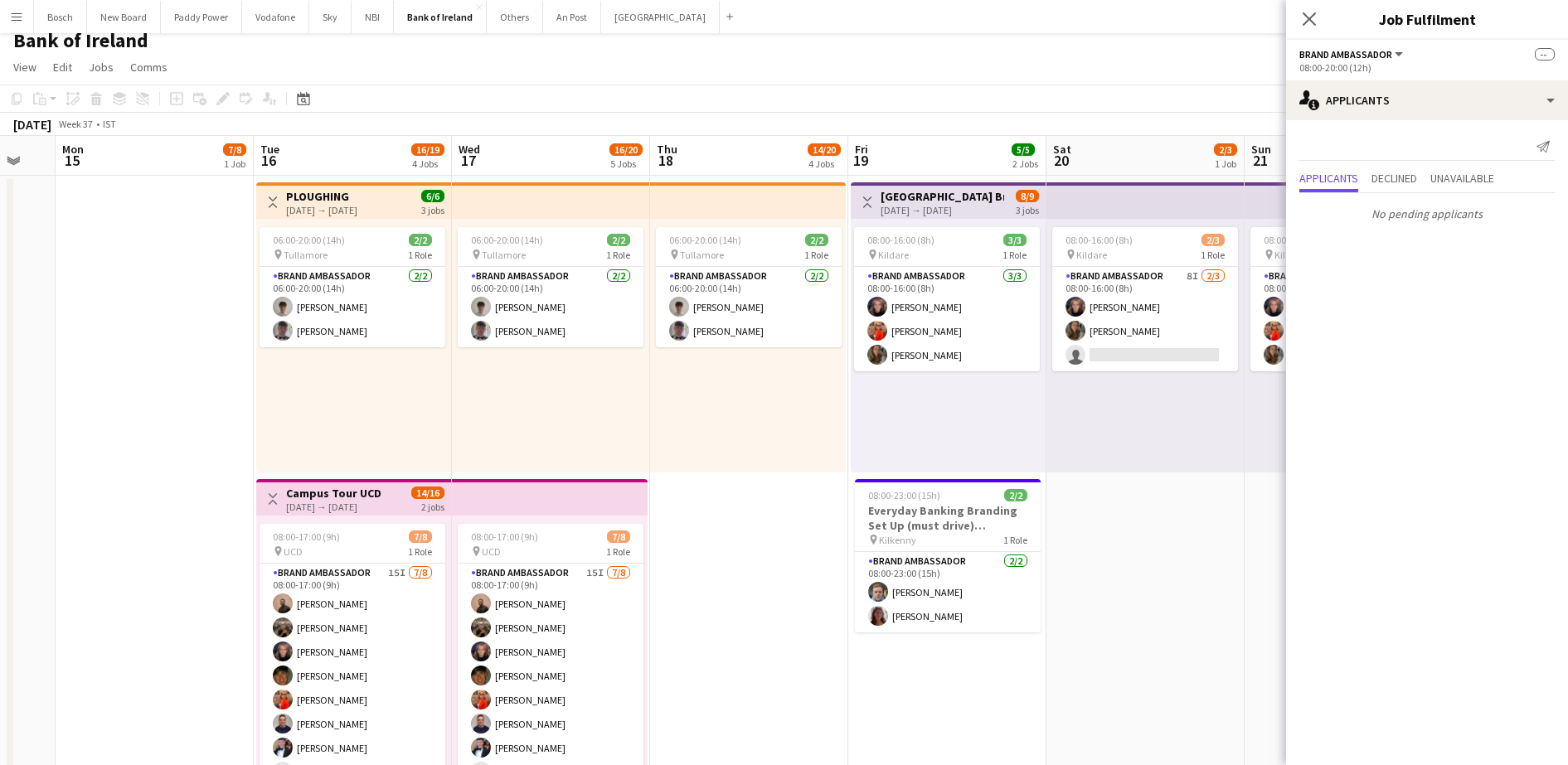
scroll to position [0, 0]
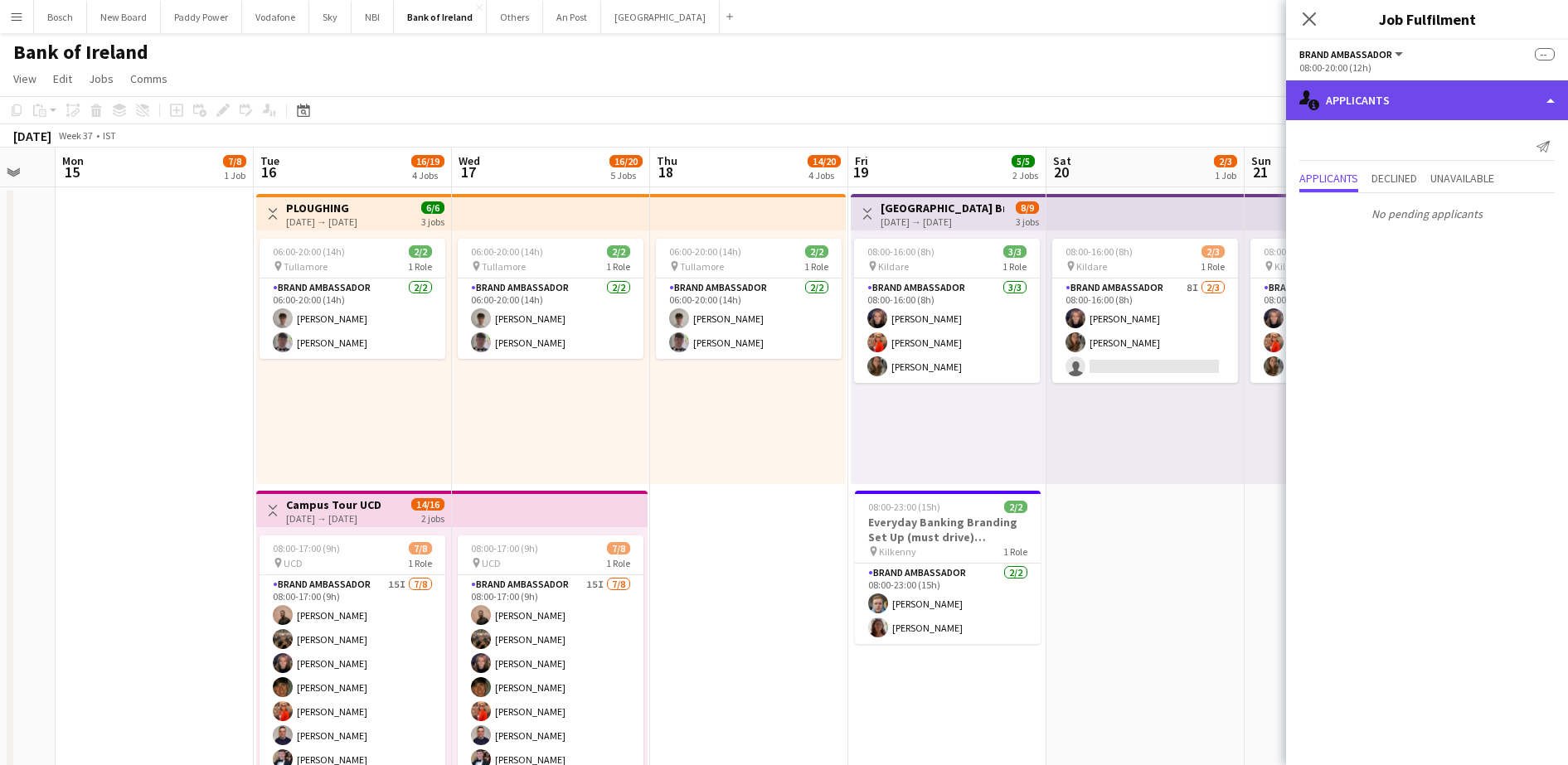
click at [1429, 92] on div "single-neutral-actions-information Applicants" at bounding box center [1426, 100] width 282 height 40
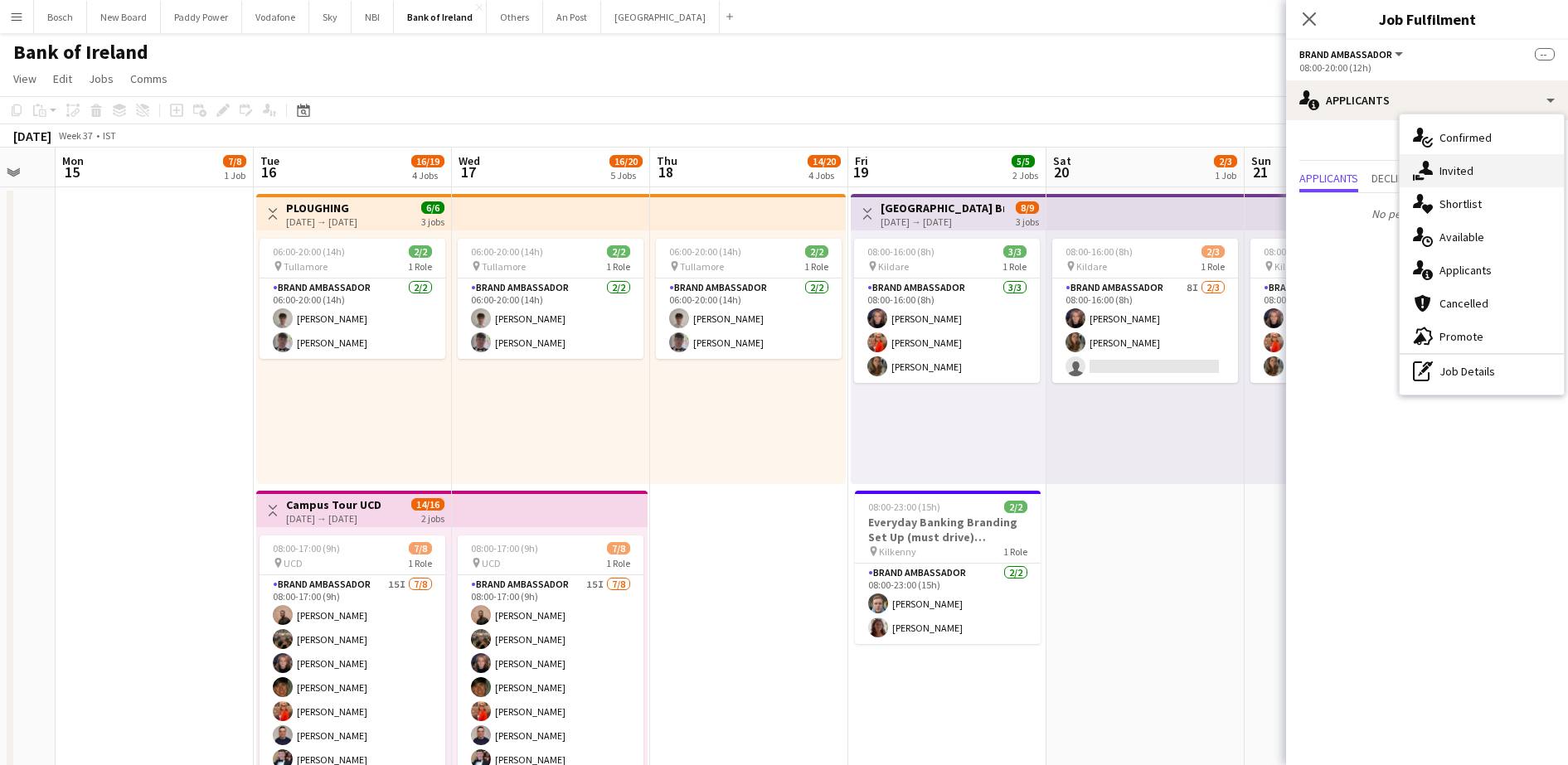
click at [1471, 179] on div "single-neutral-actions-share-1 Invited" at bounding box center [1482, 171] width 164 height 33
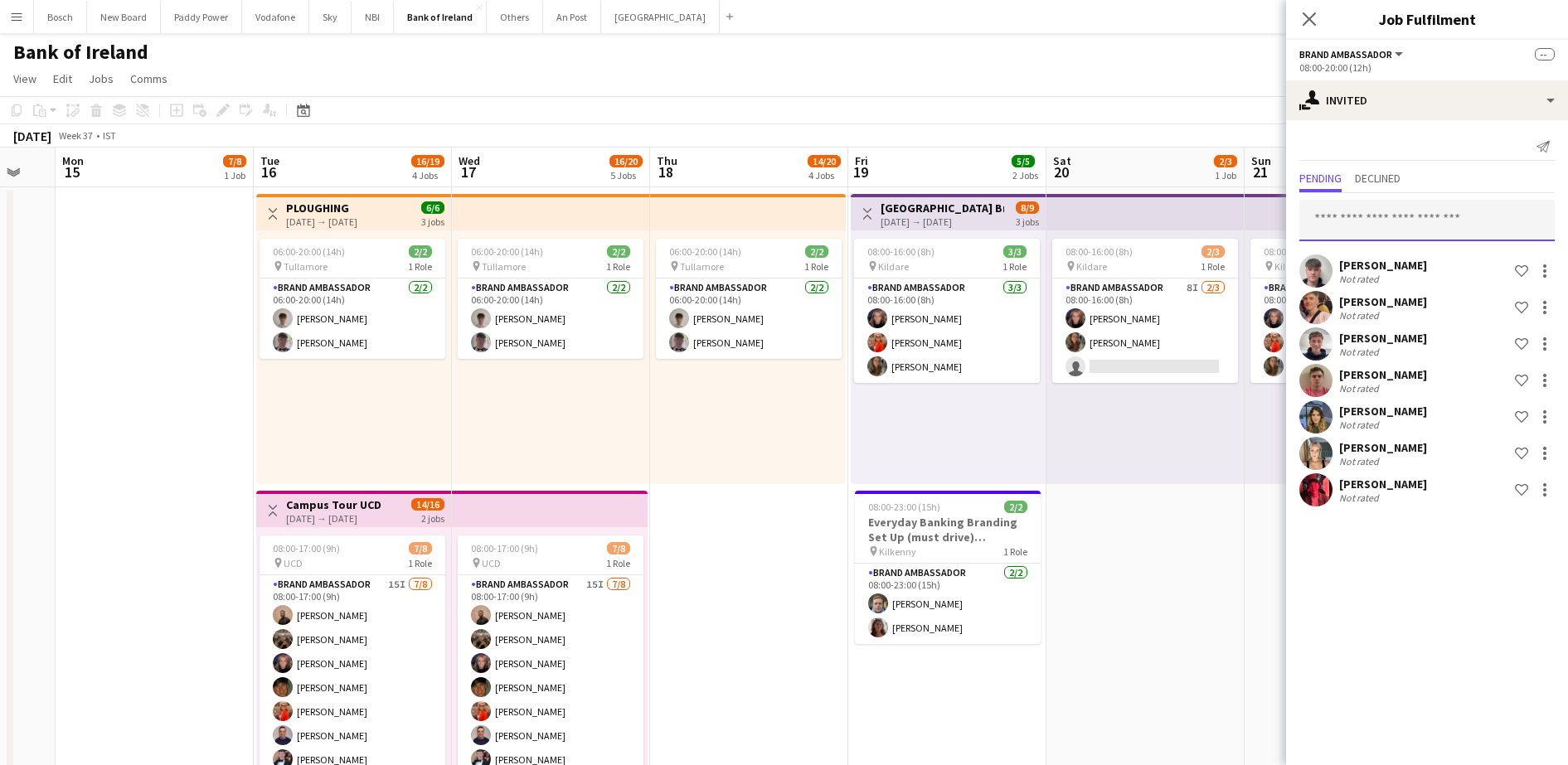
click at [1399, 236] on input "text" at bounding box center [1427, 221] width 256 height 42
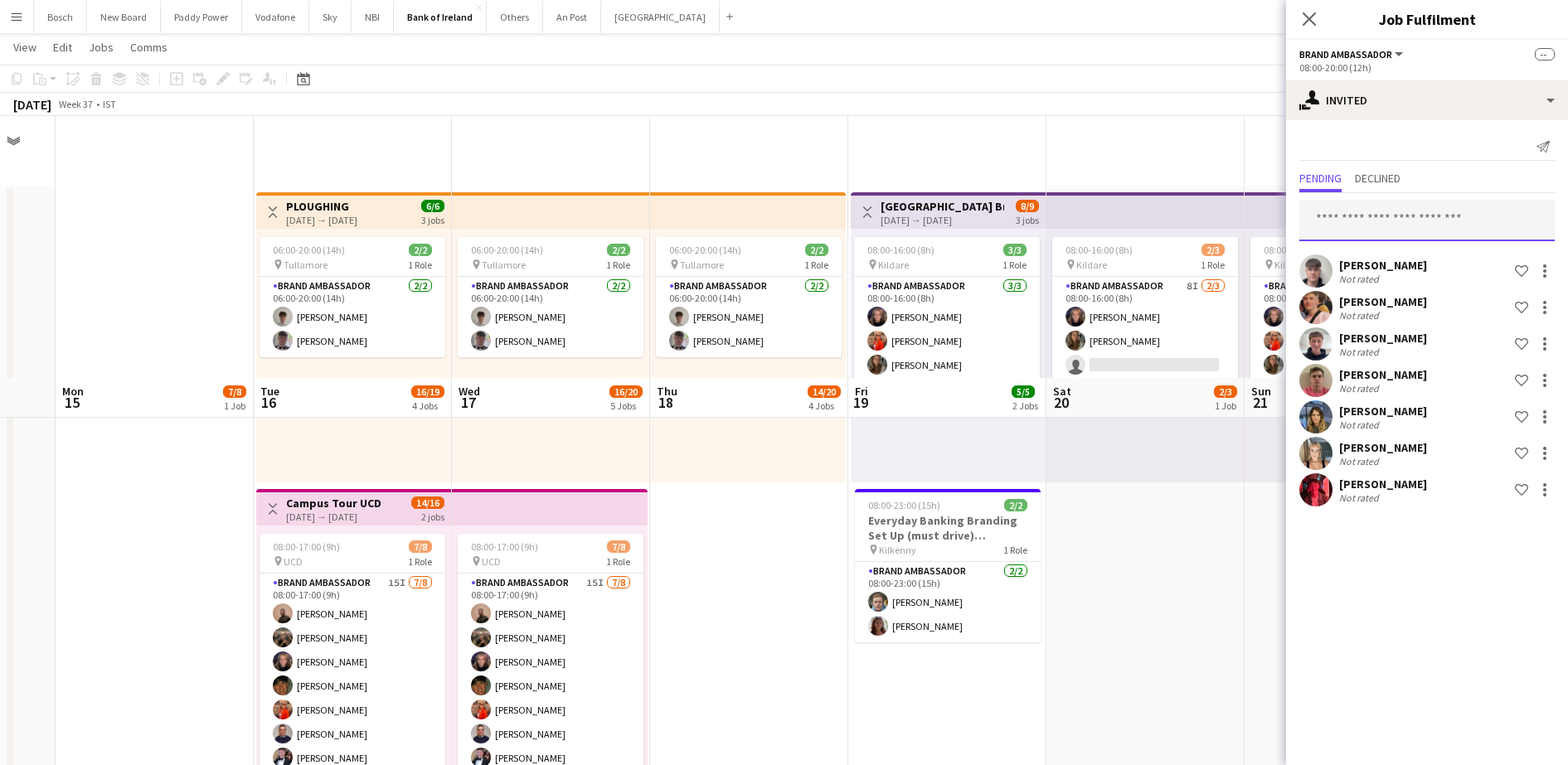
scroll to position [518, 0]
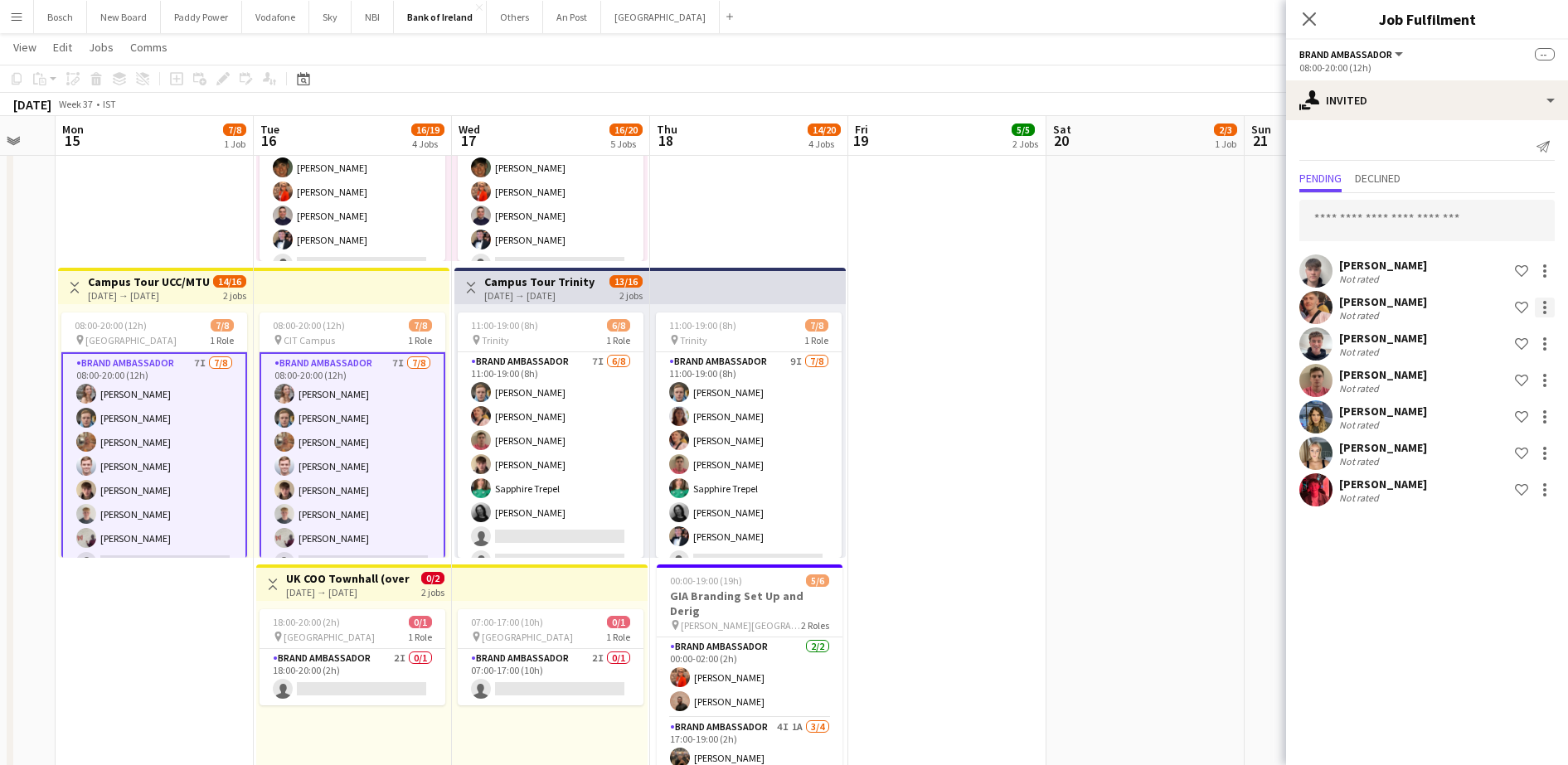
click at [1544, 307] on div at bounding box center [1544, 308] width 3 height 3
click at [1471, 382] on span "Send notification" at bounding box center [1492, 378] width 98 height 14
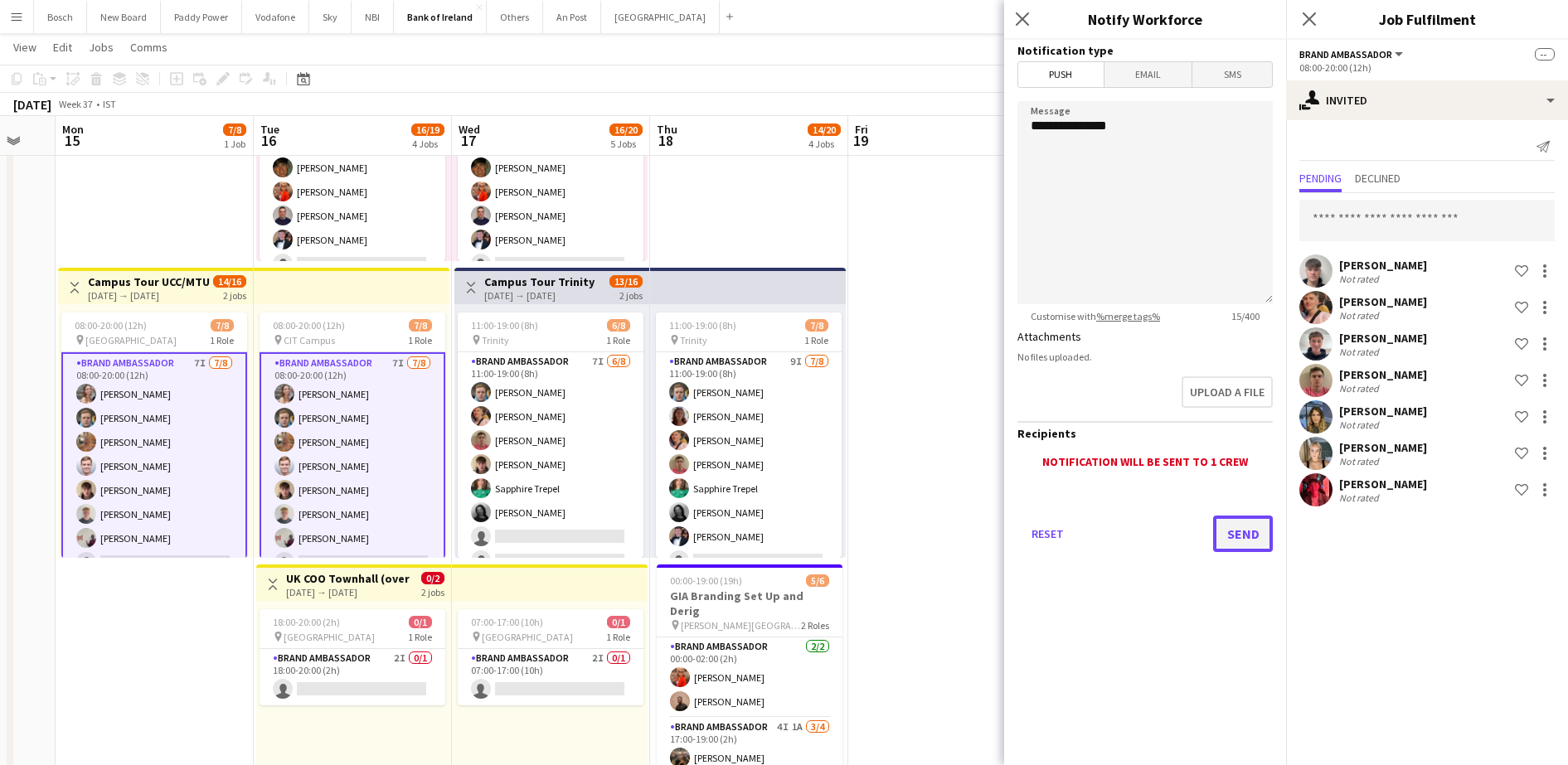
click at [1246, 530] on button "Send" at bounding box center [1243, 534] width 59 height 37
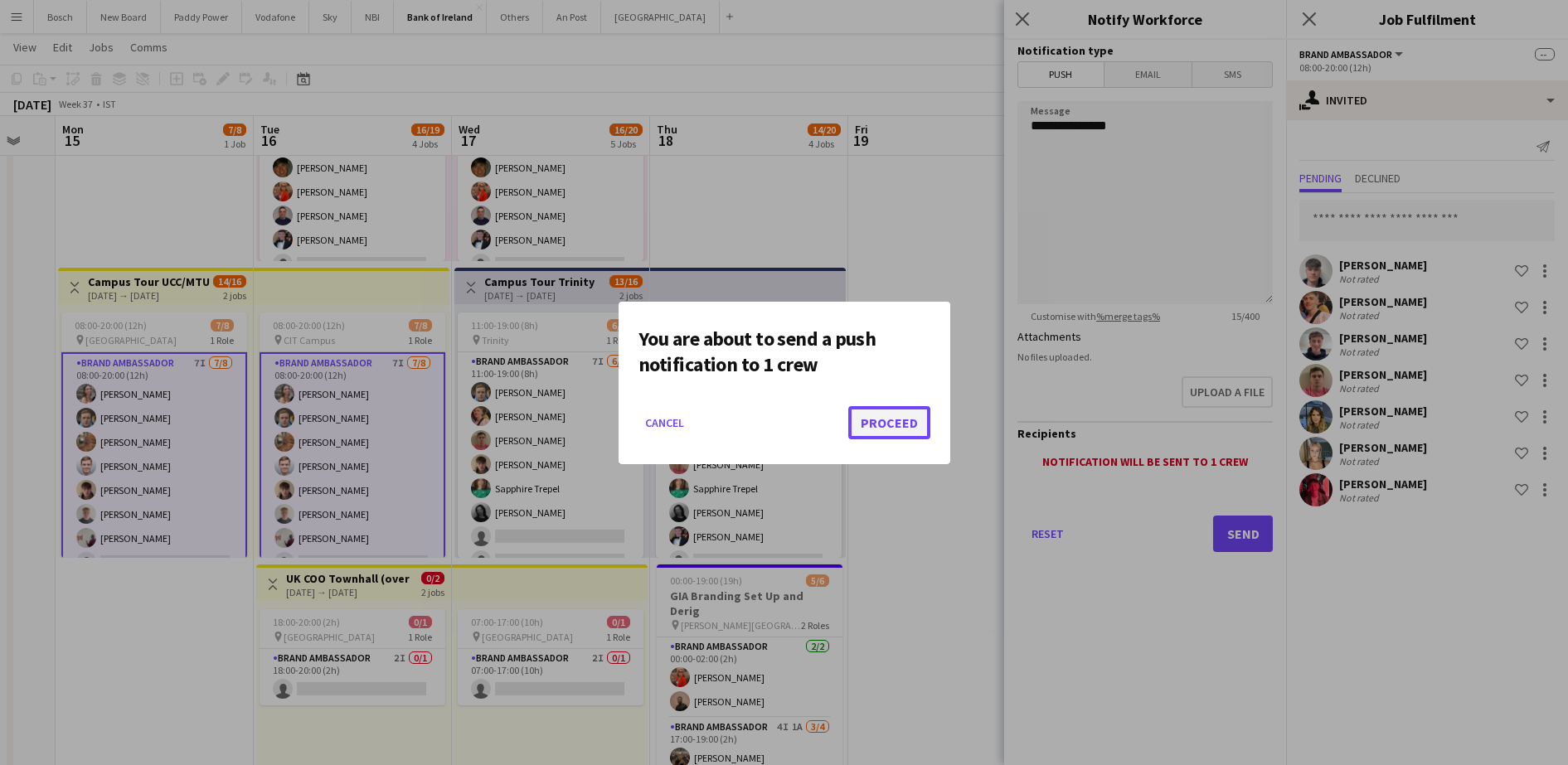
click at [890, 427] on button "Proceed" at bounding box center [889, 423] width 82 height 33
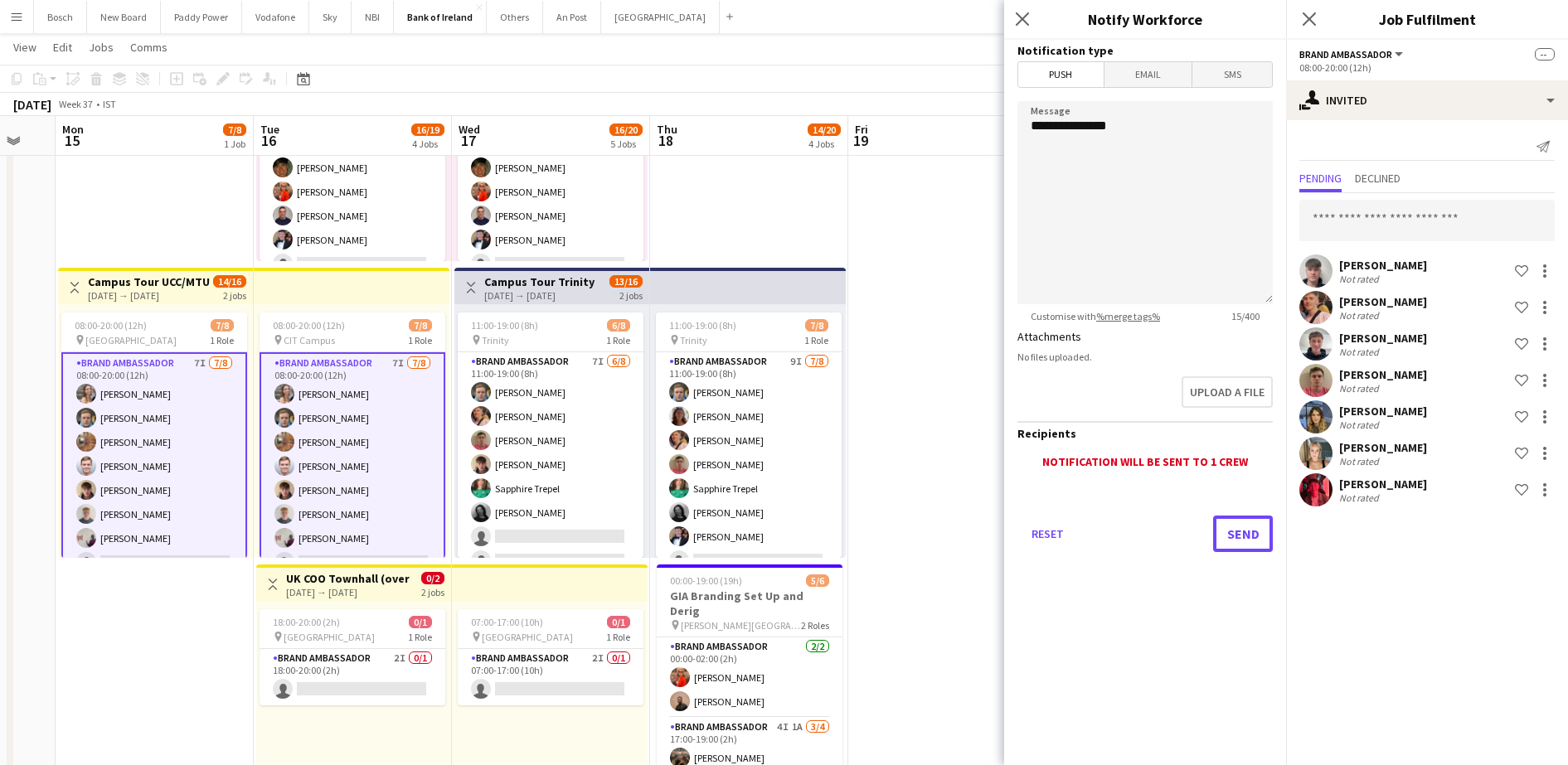
scroll to position [518, 0]
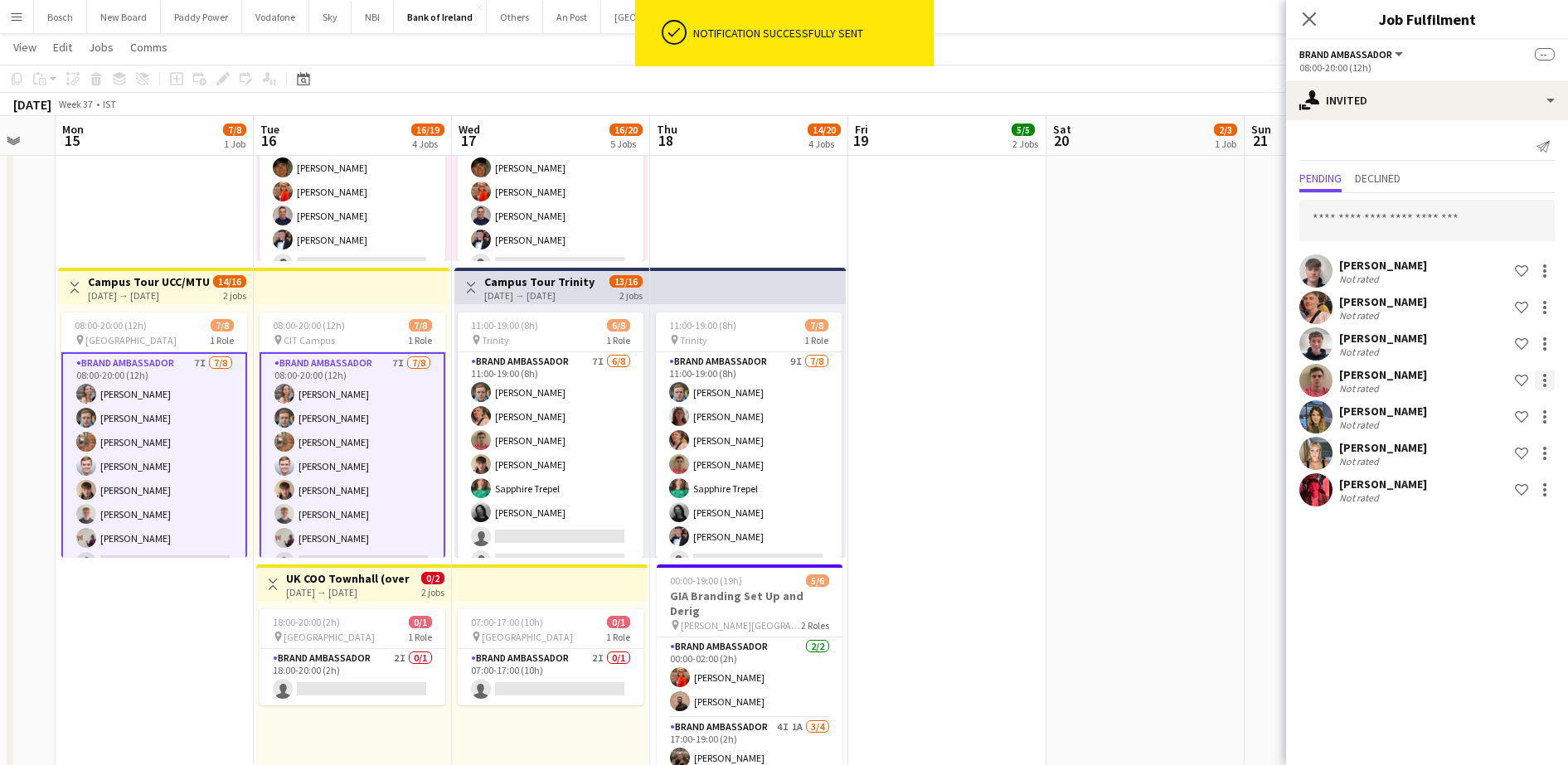
click at [1535, 379] on div at bounding box center [1544, 380] width 20 height 20
click at [1482, 456] on span "Send notification" at bounding box center [1492, 451] width 98 height 14
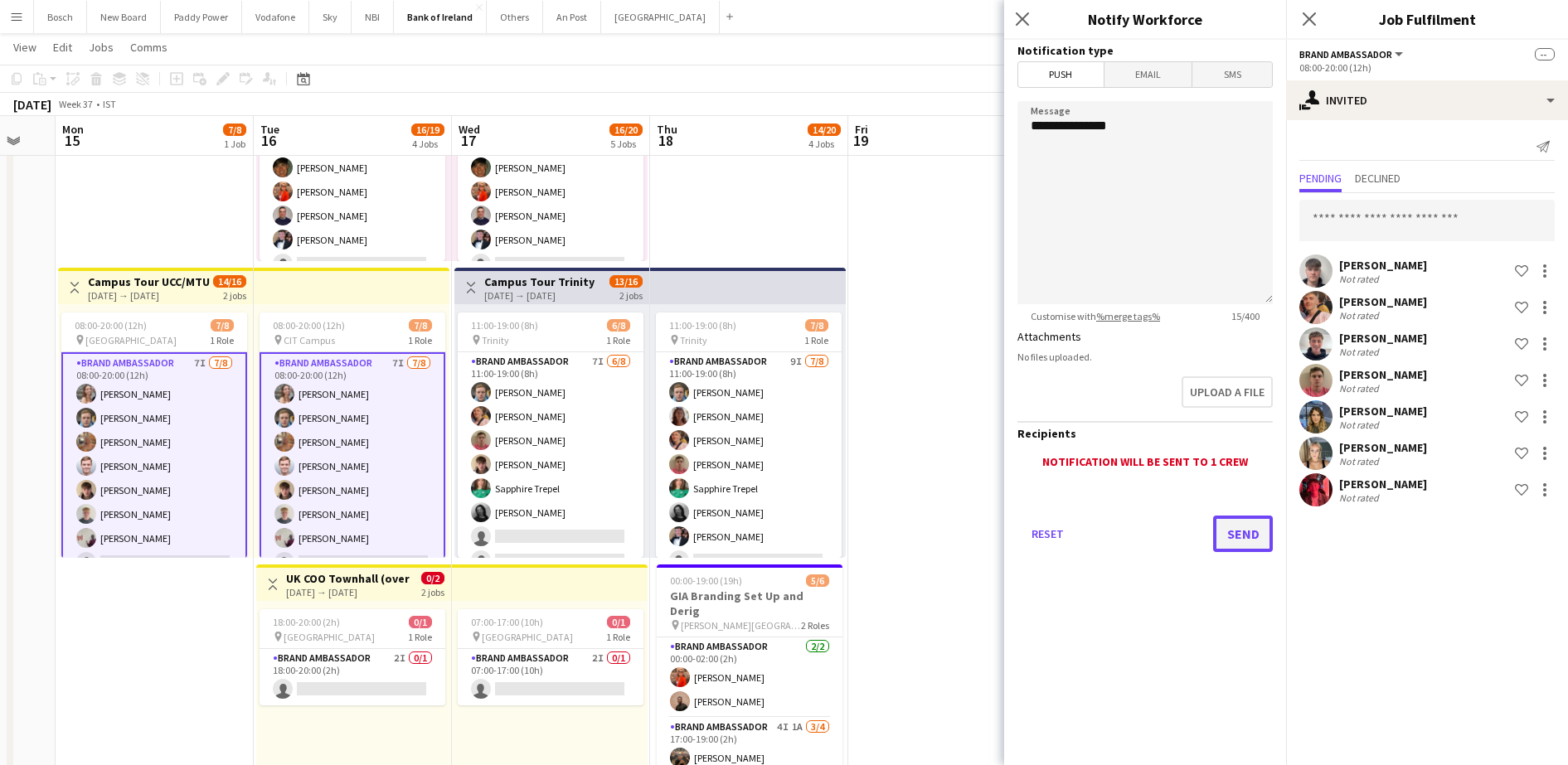
click at [1253, 543] on button "Send" at bounding box center [1243, 534] width 59 height 37
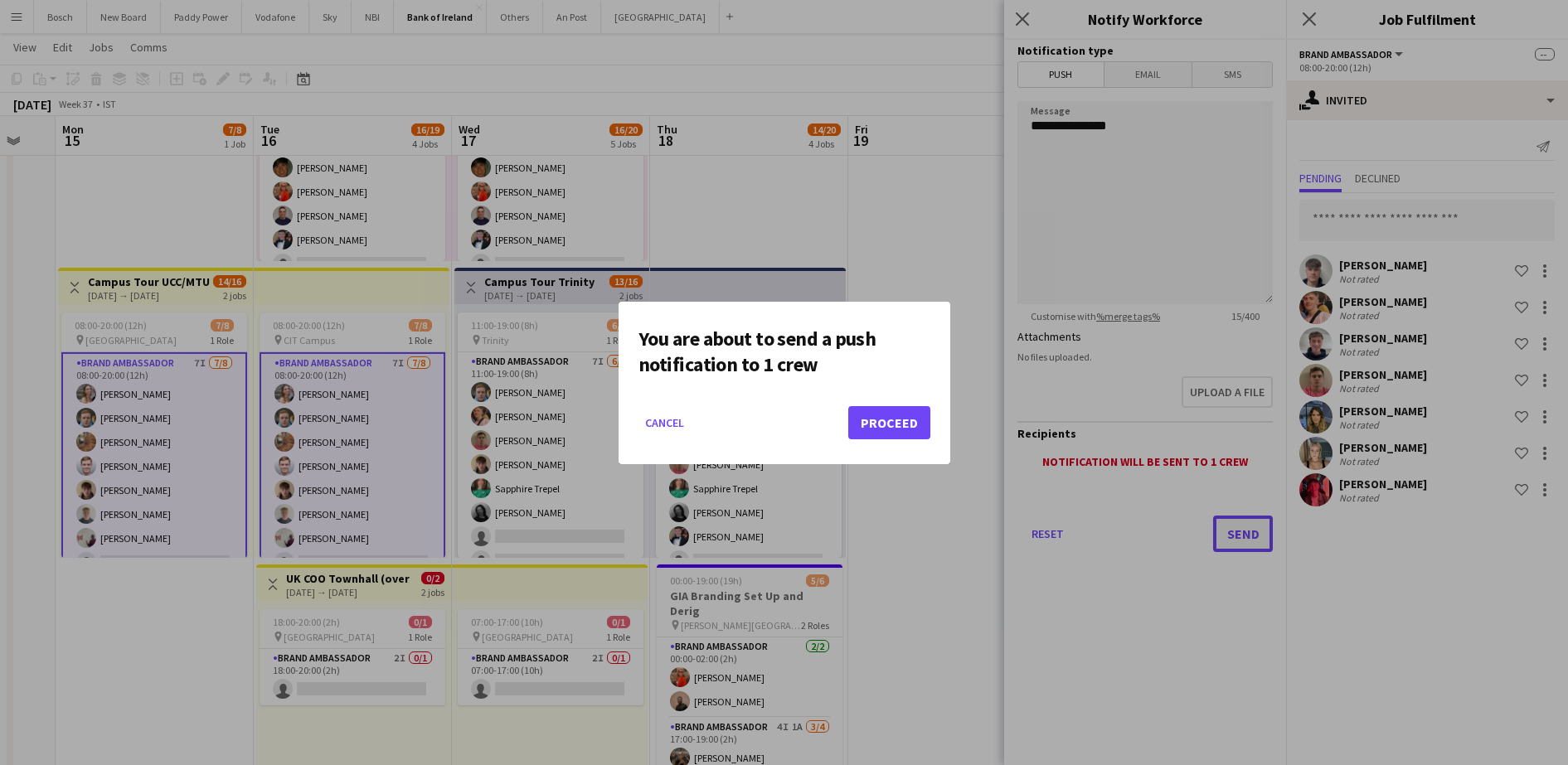
scroll to position [0, 0]
click at [868, 416] on button "Proceed" at bounding box center [889, 423] width 82 height 33
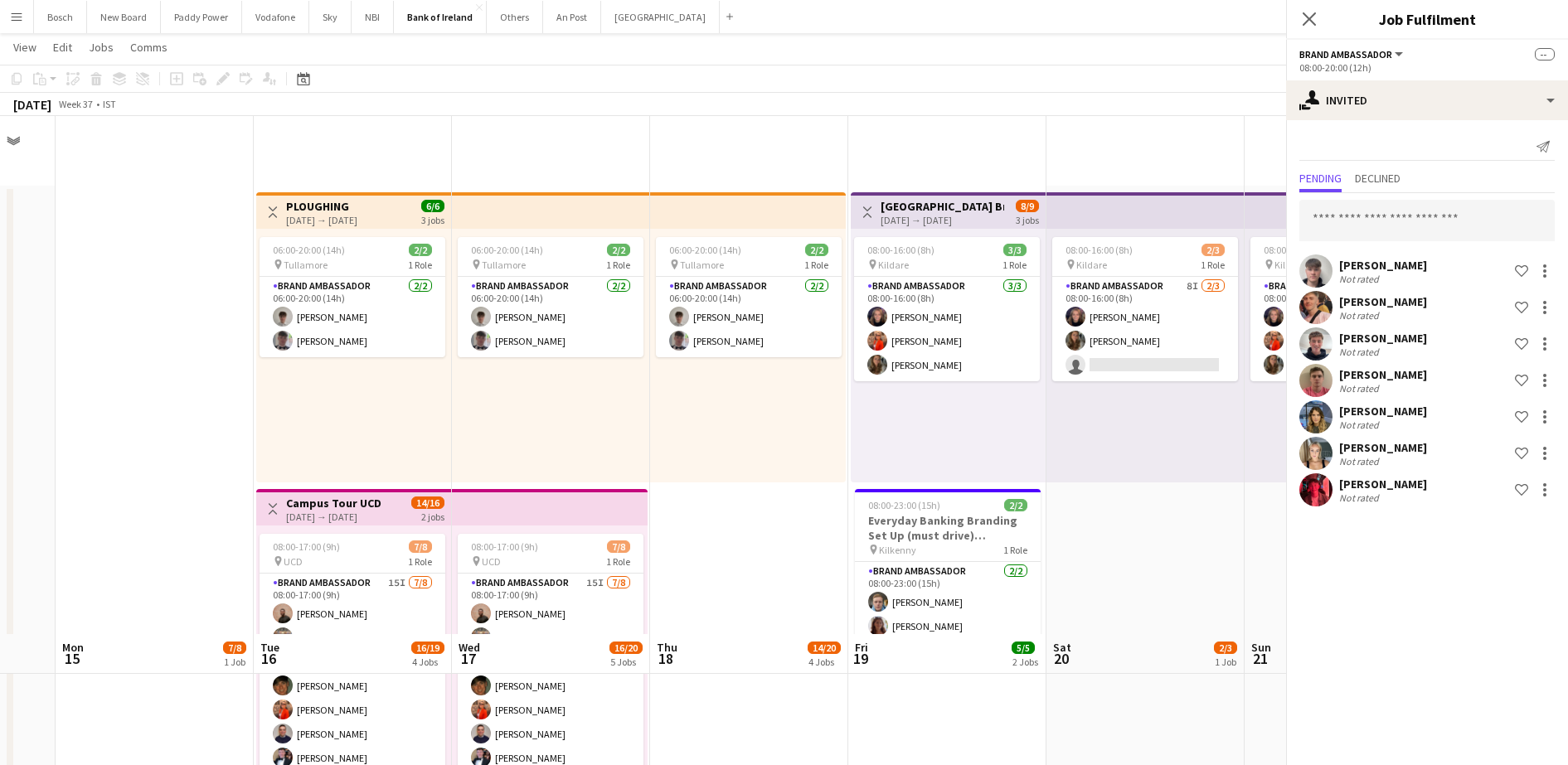
scroll to position [518, 0]
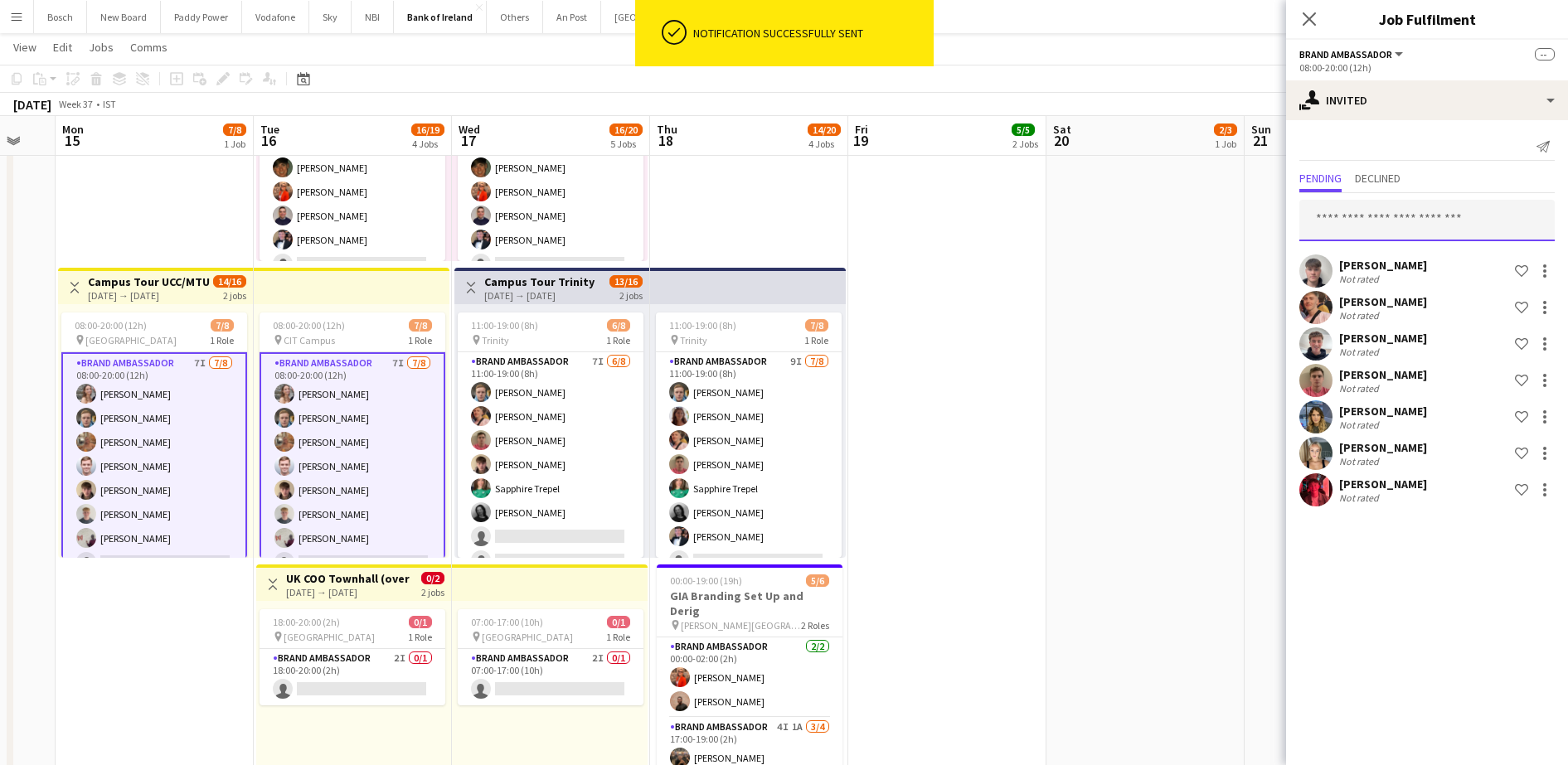
click at [1376, 231] on input "text" at bounding box center [1427, 221] width 256 height 42
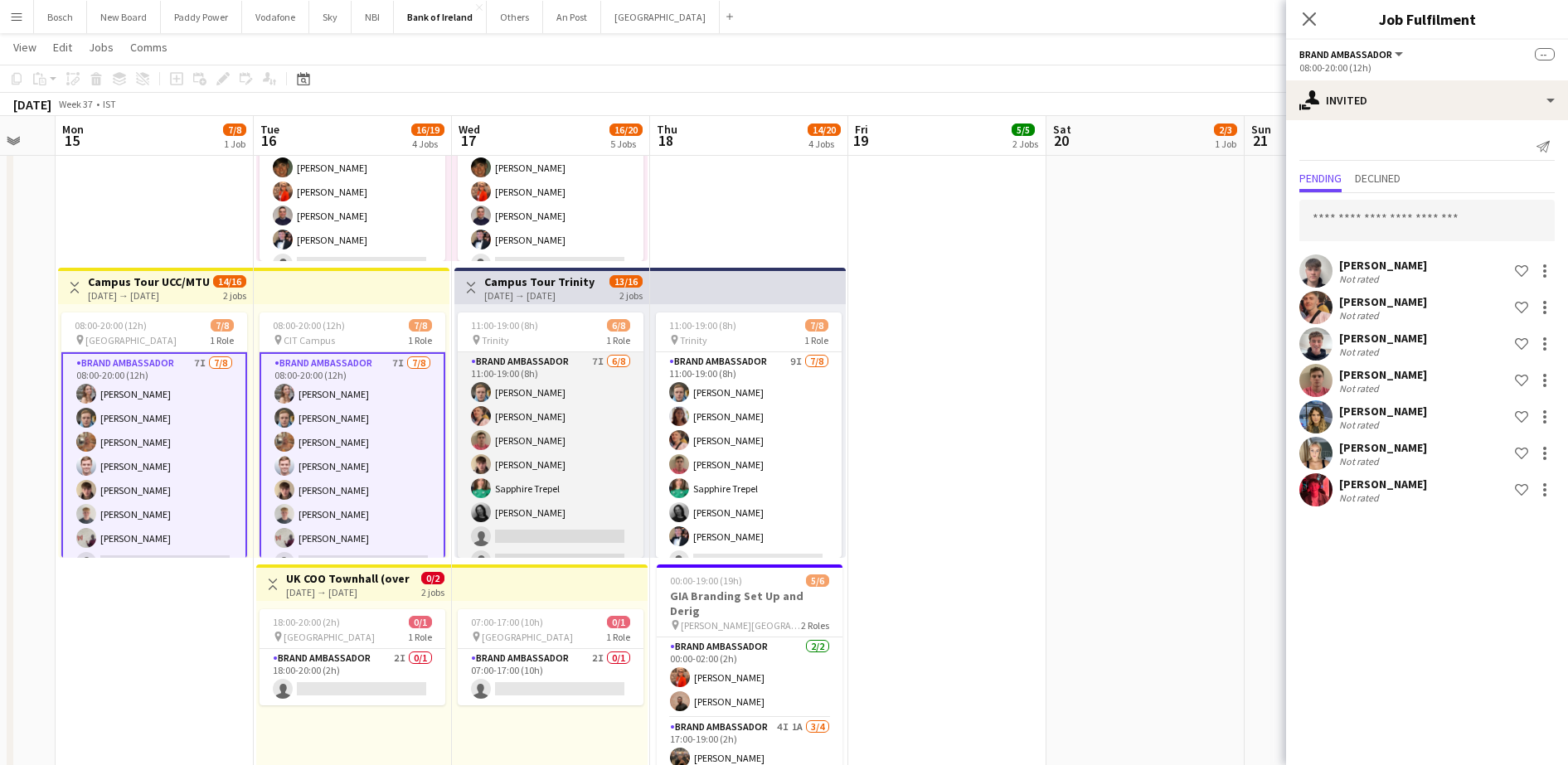
click at [556, 431] on app-card-role "Brand Ambassador 7I [DATE] 11:00-19:00 (8h) [PERSON_NAME] [PERSON_NAME] [PERSON…" at bounding box center [550, 465] width 186 height 225
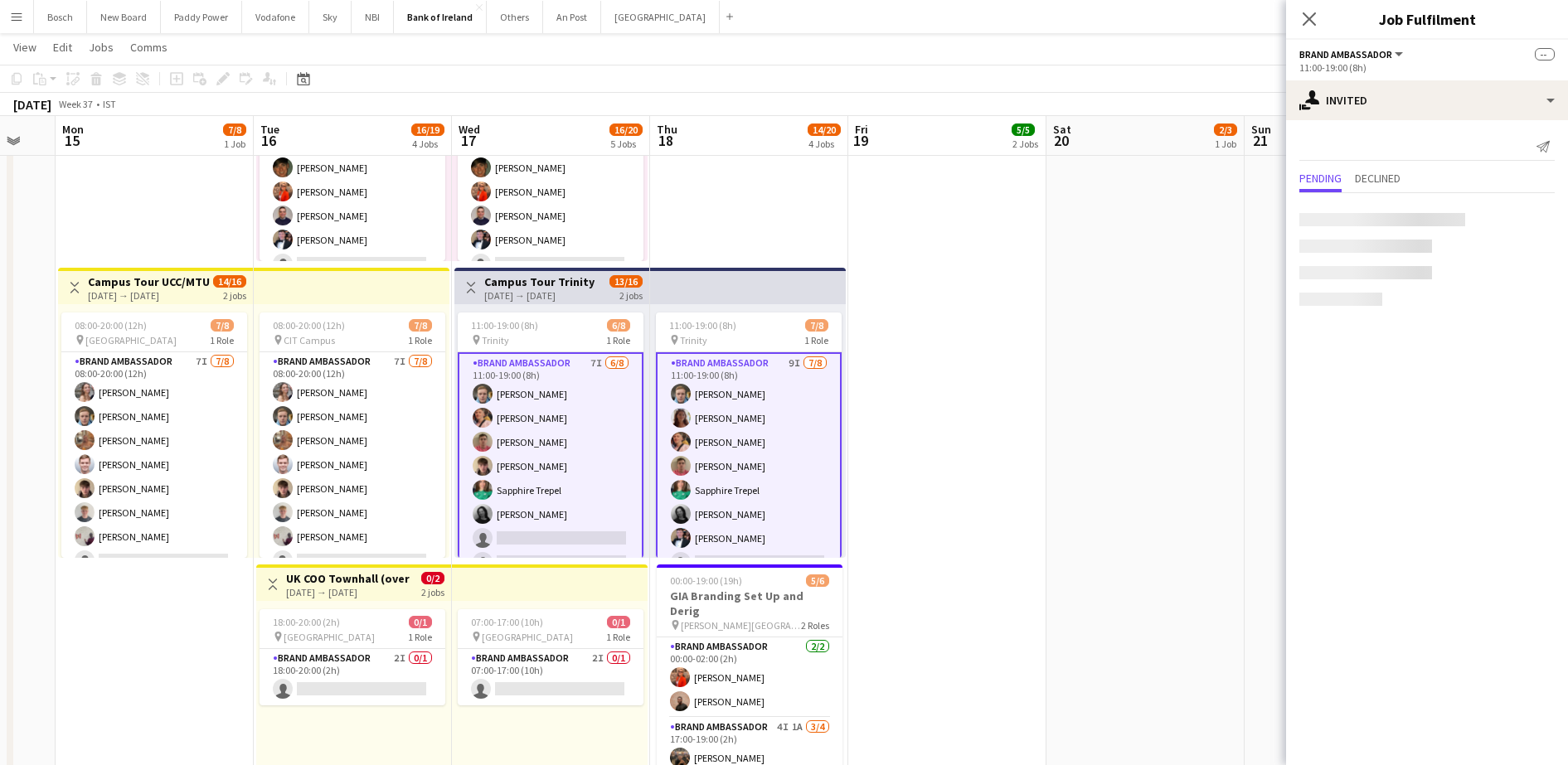
click at [556, 431] on app-card-role "Brand Ambassador 7I [DATE] 11:00-19:00 (8h) [PERSON_NAME] [PERSON_NAME] [PERSON…" at bounding box center [550, 466] width 186 height 228
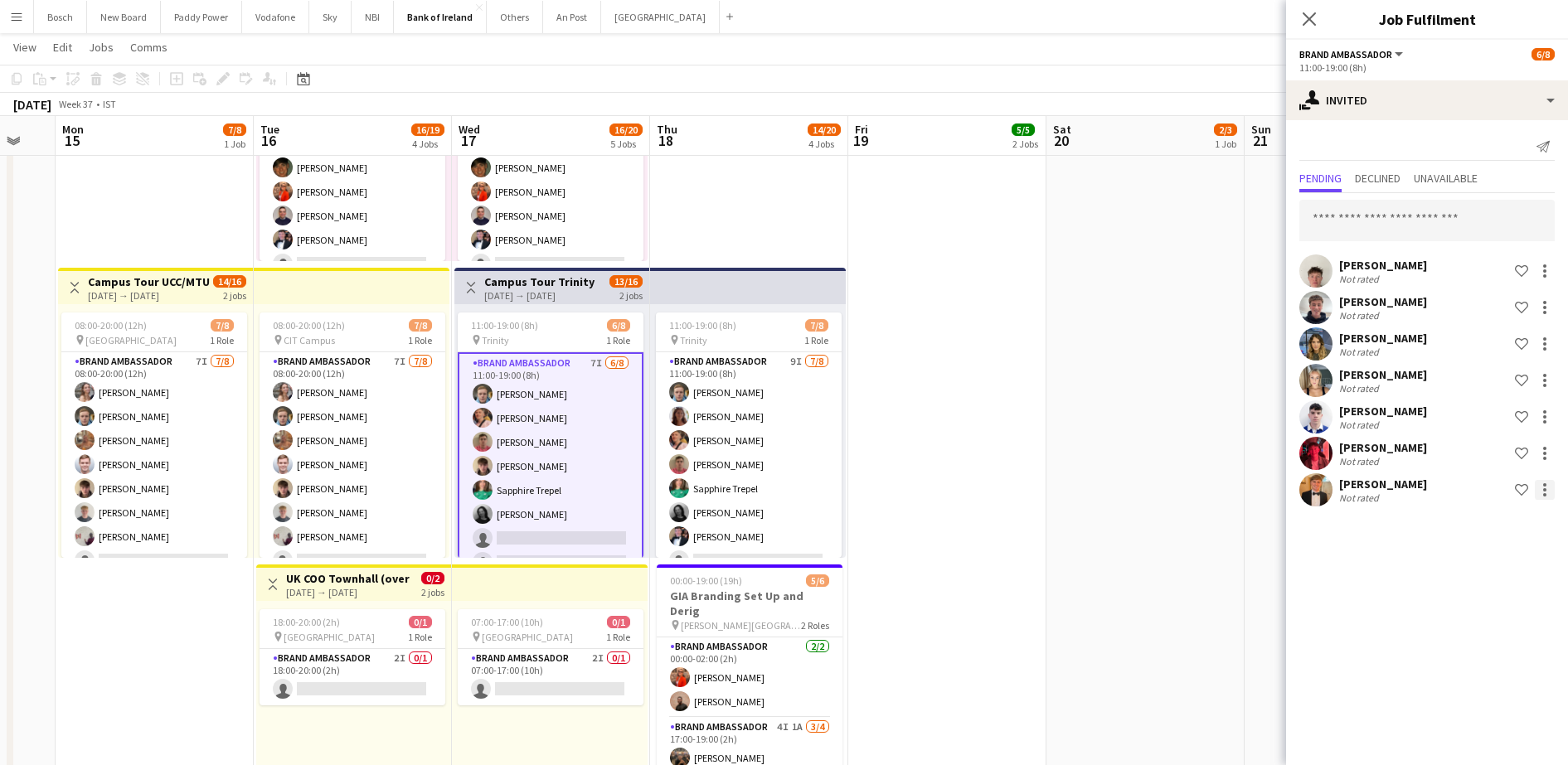
click at [1546, 488] on div at bounding box center [1544, 489] width 20 height 20
drag, startPoint x: 1530, startPoint y: 566, endPoint x: 1517, endPoint y: 564, distance: 13.2
click at [1529, 566] on span "Send notification" at bounding box center [1492, 560] width 98 height 14
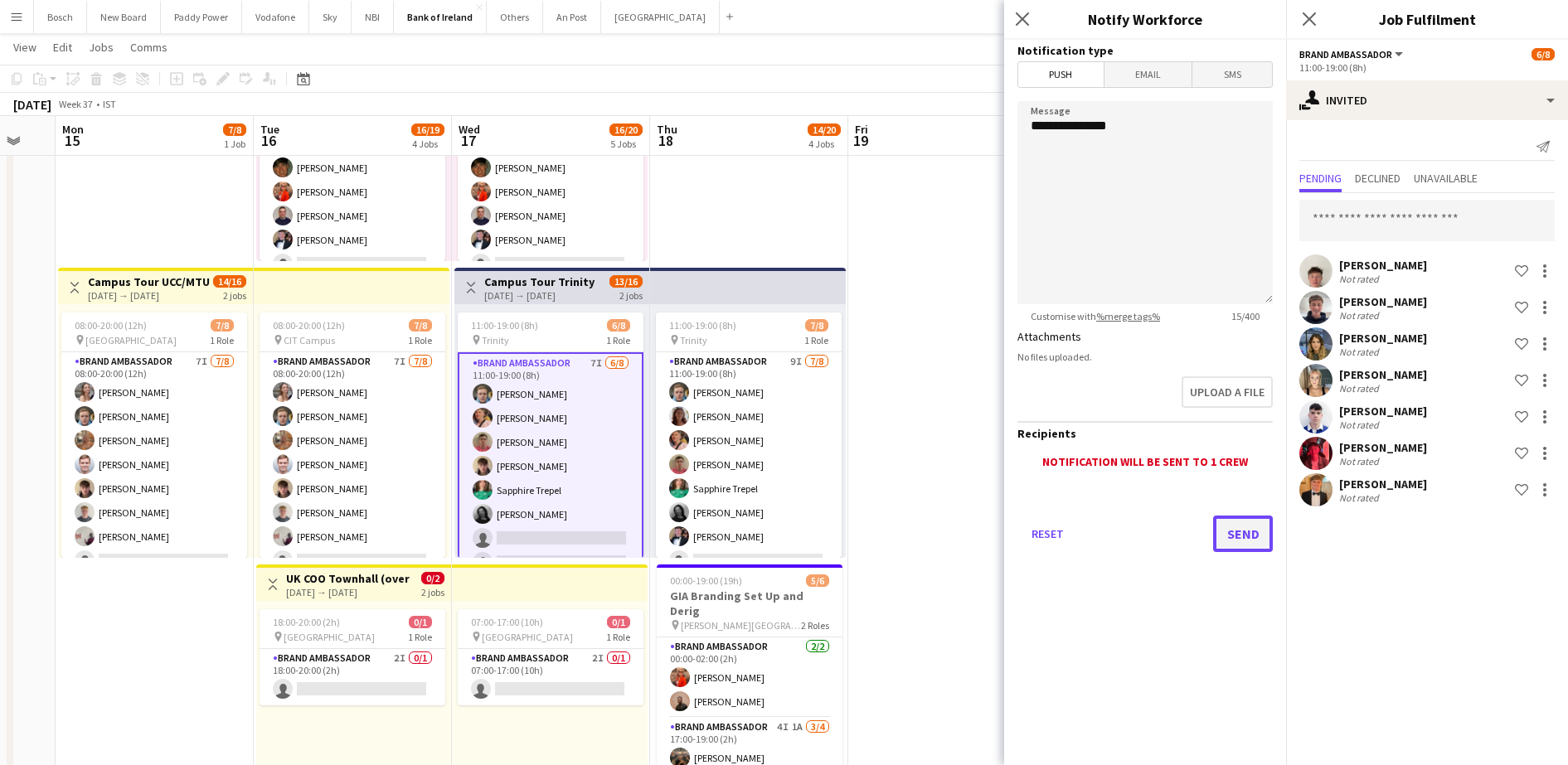
click at [1216, 536] on button "Send" at bounding box center [1243, 534] width 59 height 37
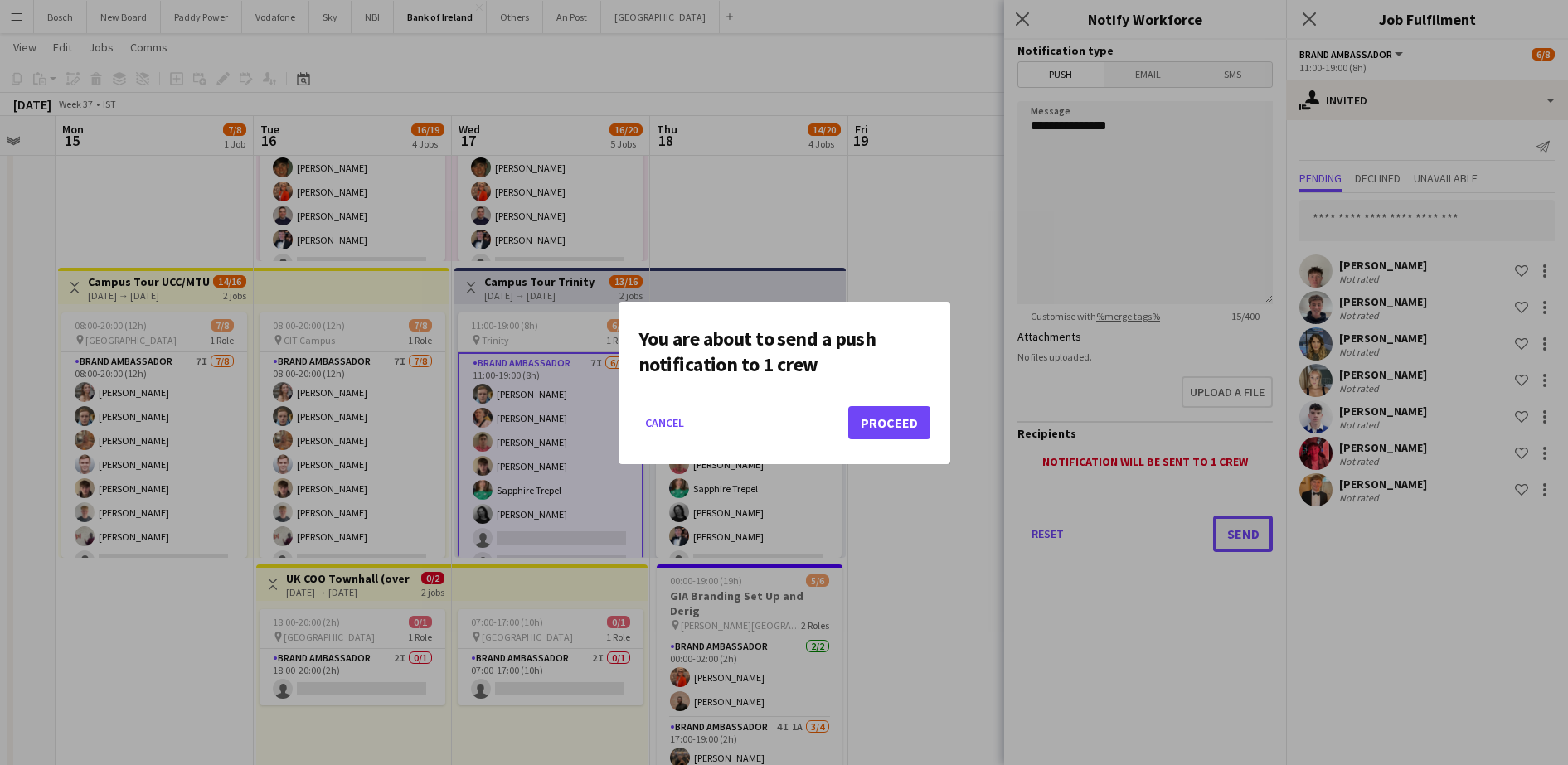
scroll to position [0, 0]
click at [921, 427] on button "Proceed" at bounding box center [889, 423] width 82 height 33
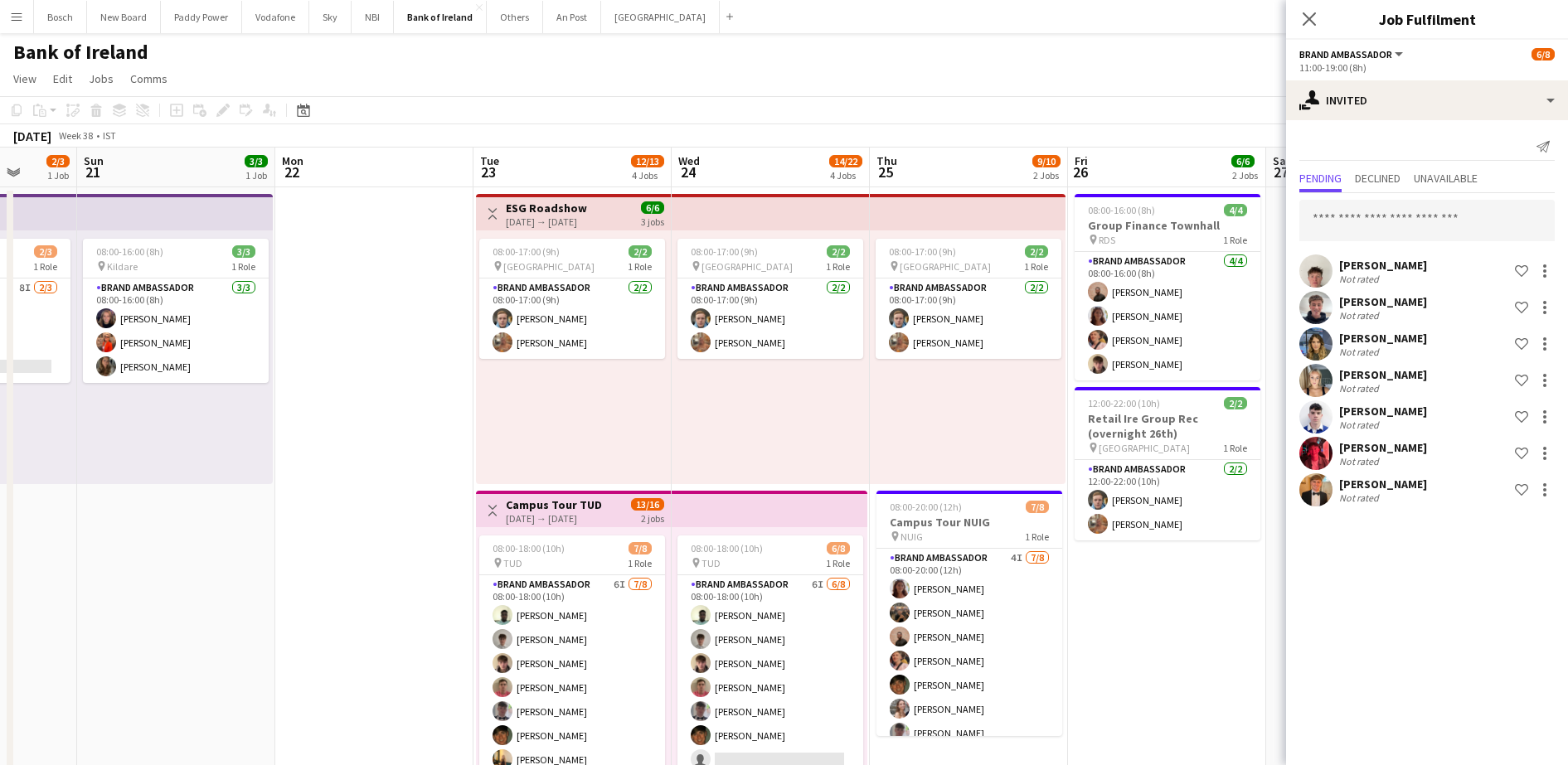
scroll to position [0, 580]
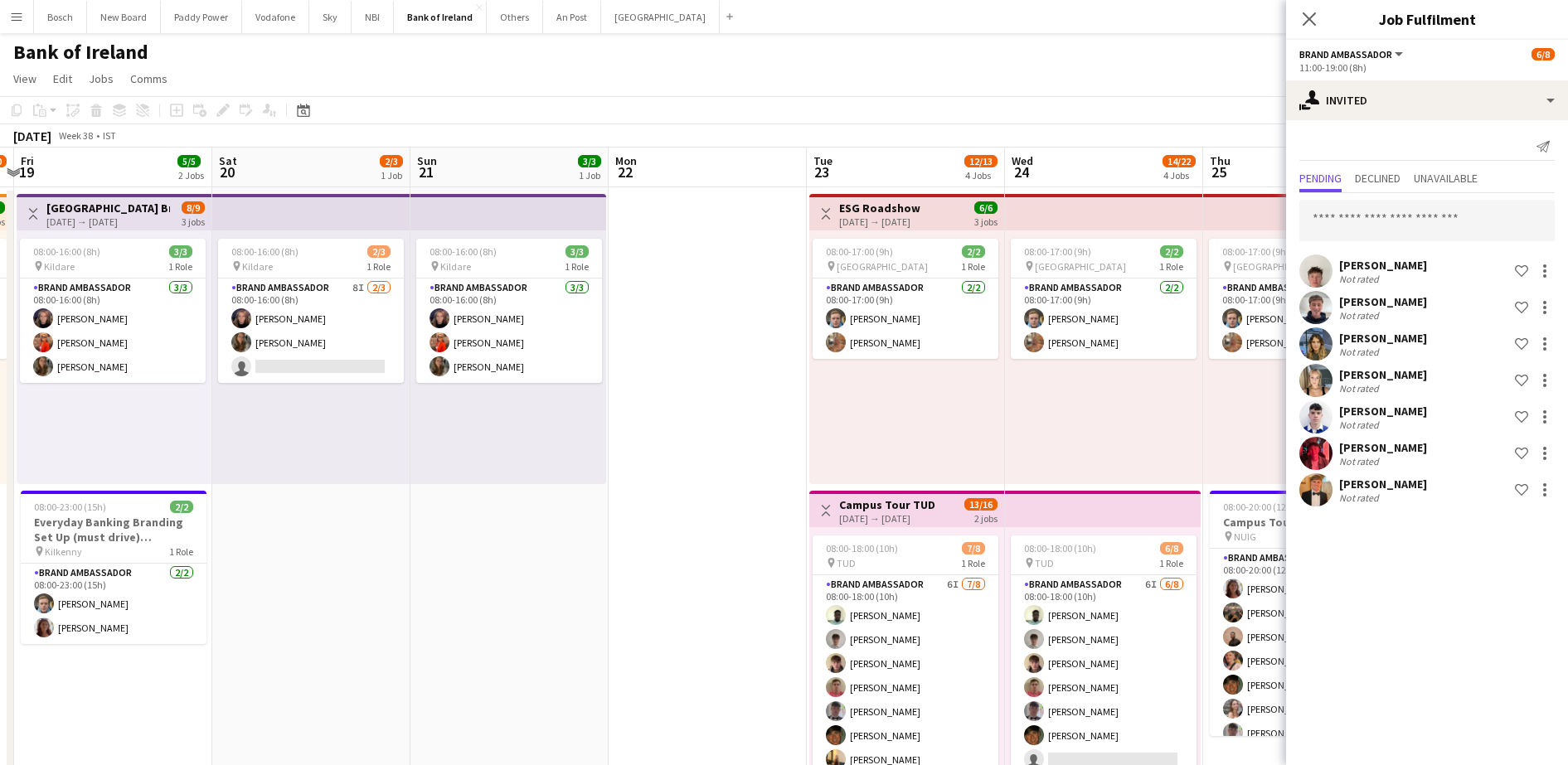
drag, startPoint x: 809, startPoint y: 618, endPoint x: 315, endPoint y: 572, distance: 496.1
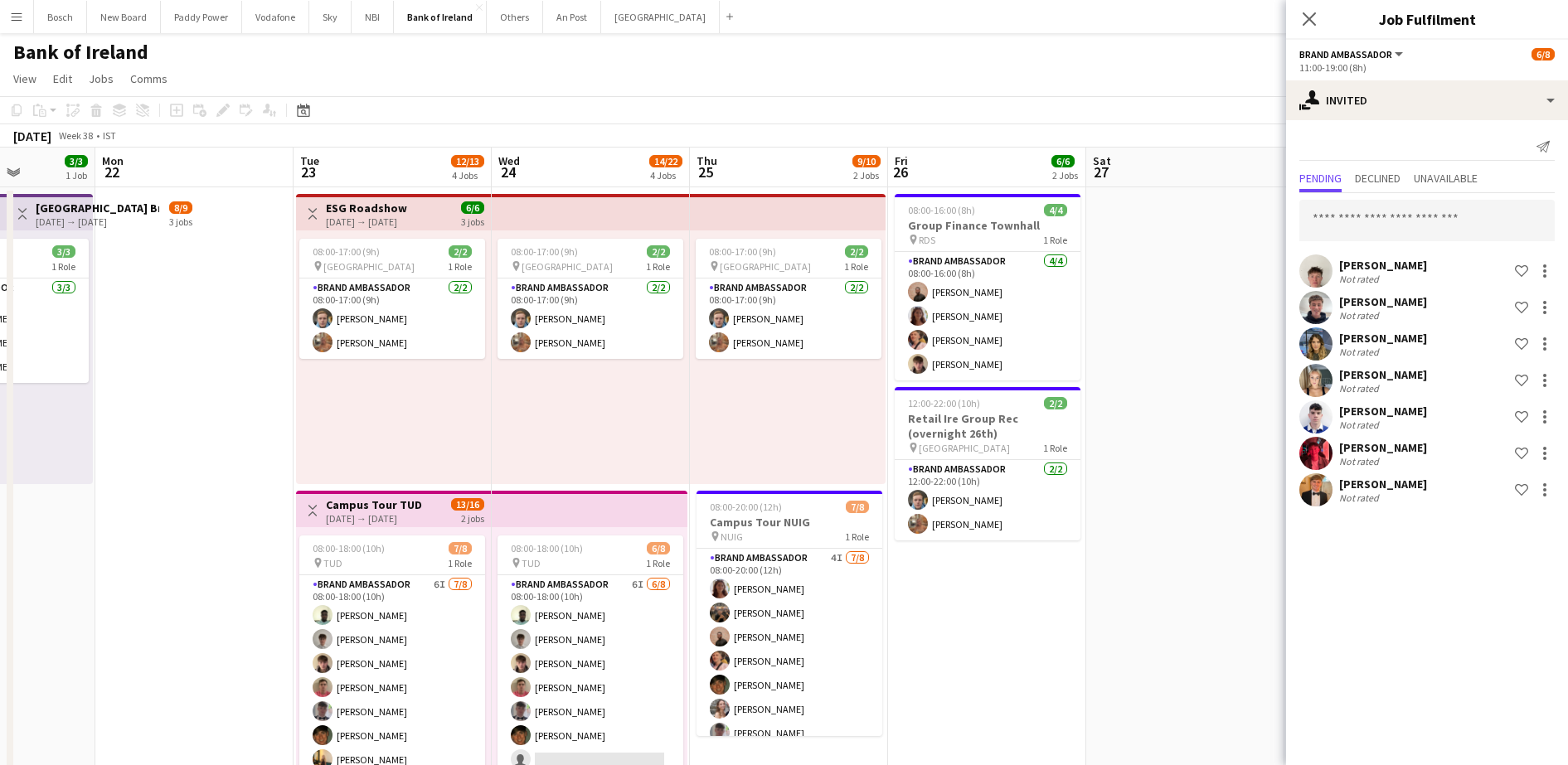
drag, startPoint x: 747, startPoint y: 570, endPoint x: 349, endPoint y: 561, distance: 398.1
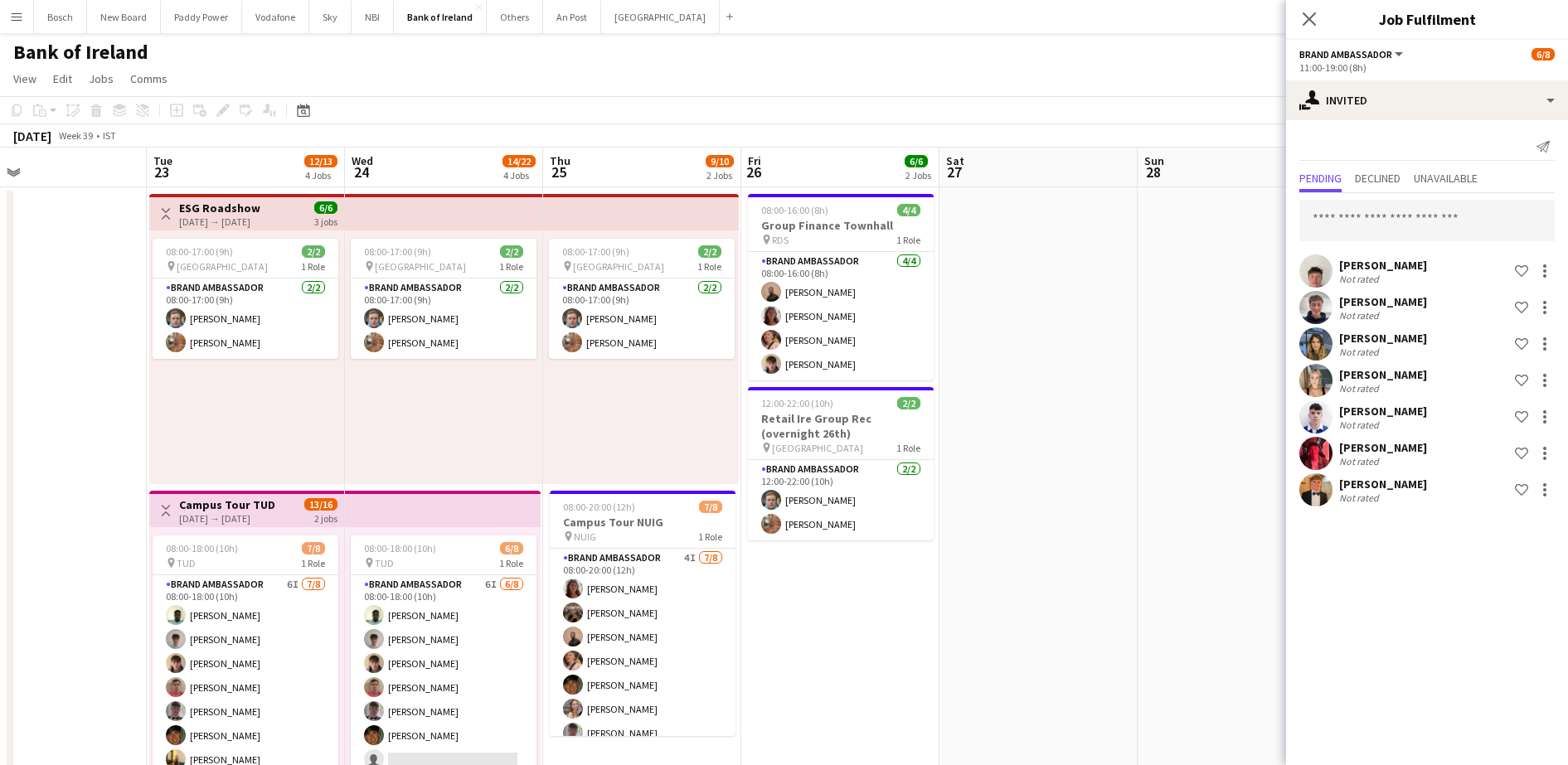
drag, startPoint x: 1101, startPoint y: 611, endPoint x: 808, endPoint y: 585, distance: 294.2
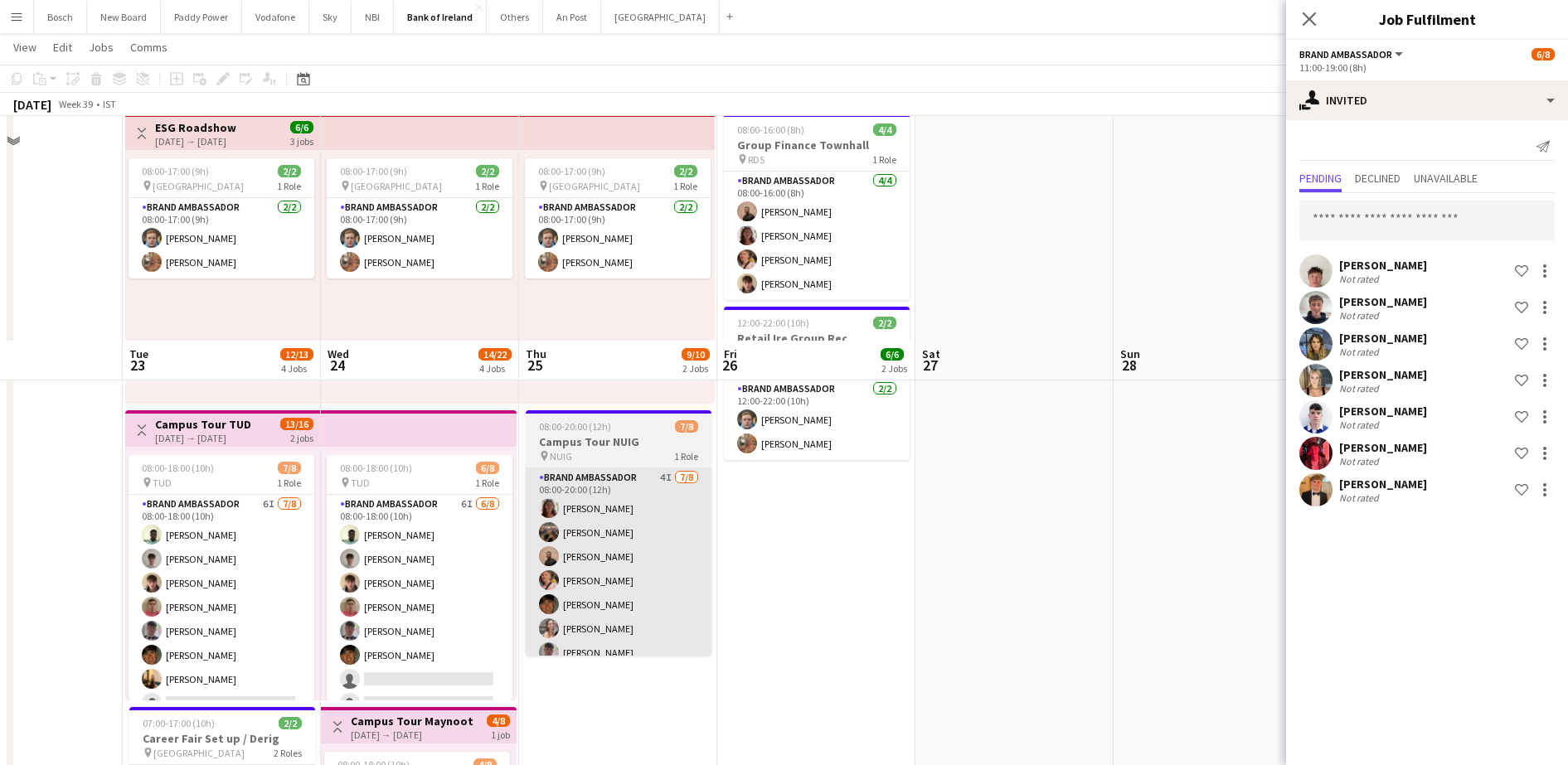
scroll to position [0, 0]
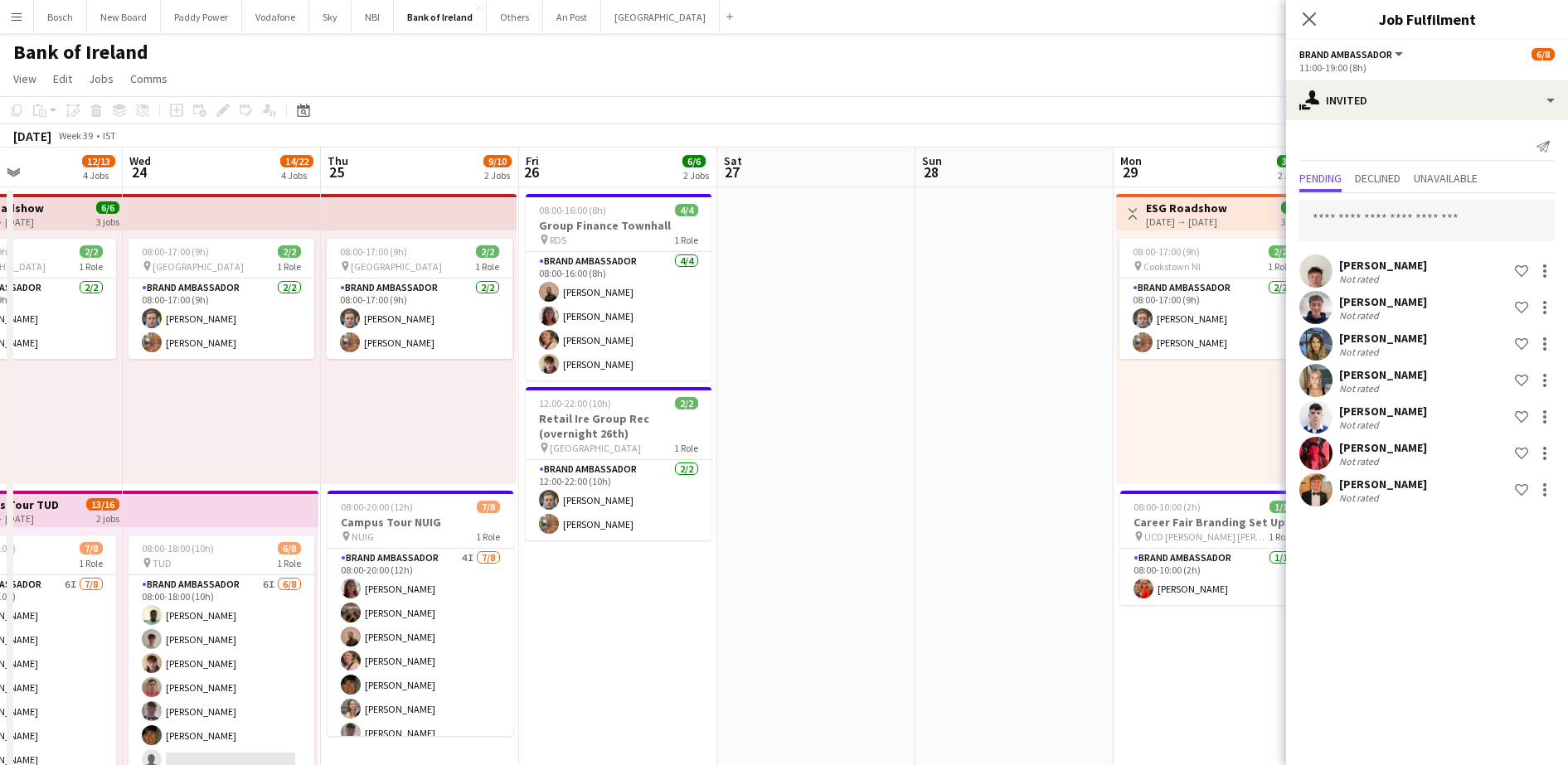
drag, startPoint x: 1079, startPoint y: 536, endPoint x: 534, endPoint y: 498, distance: 546.3
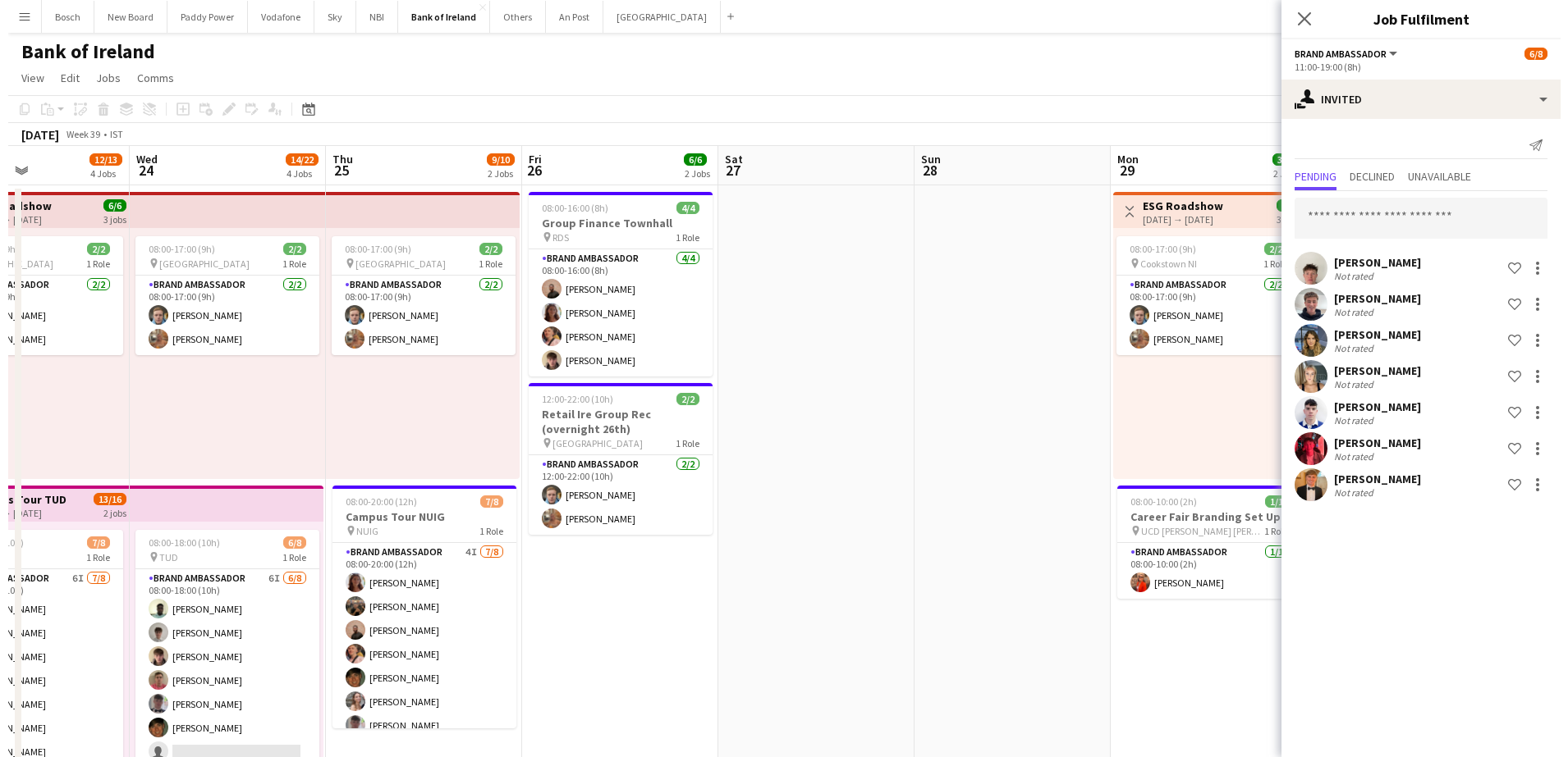
scroll to position [0, 417]
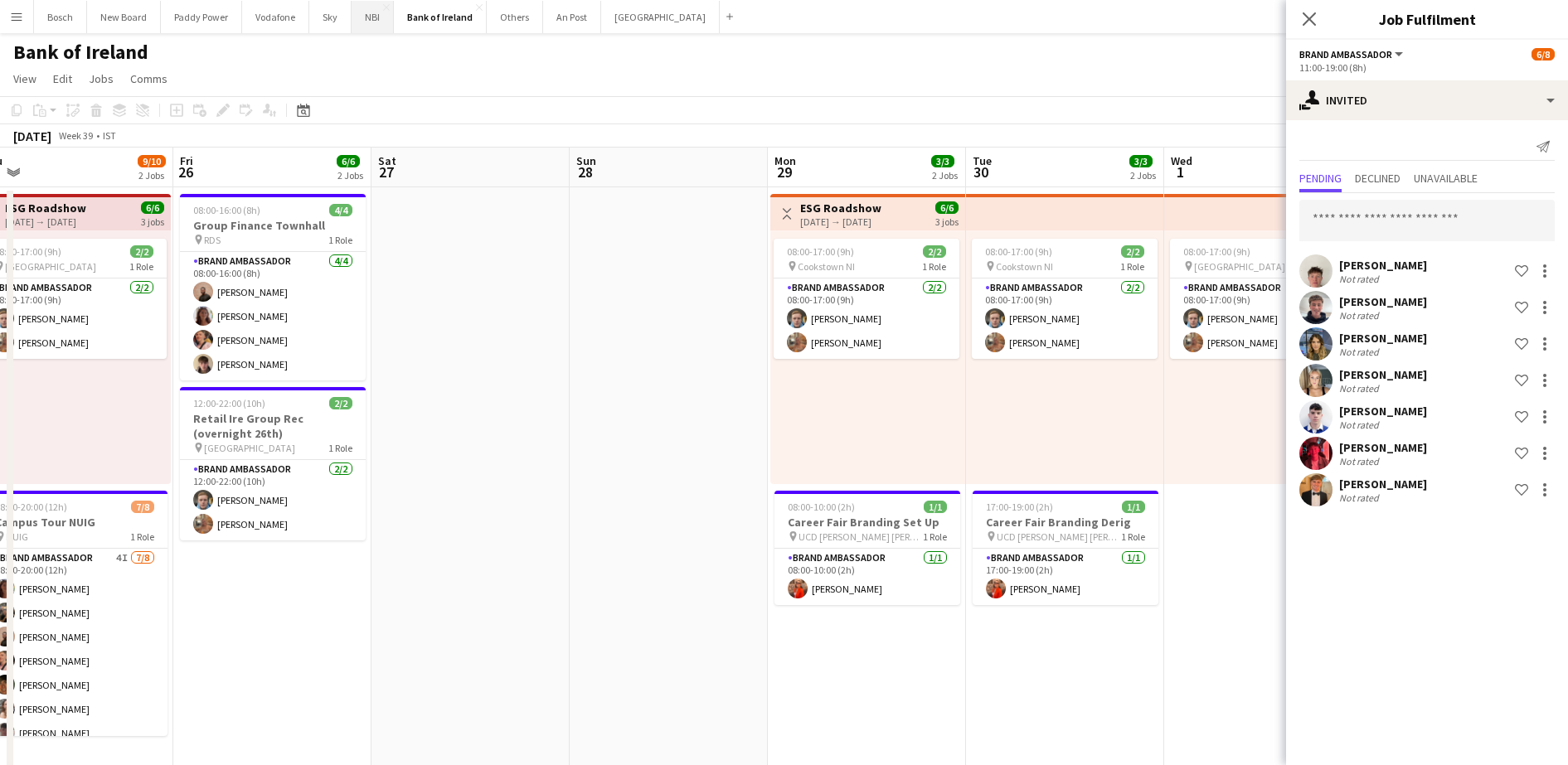
click at [372, 27] on button "NBI Close" at bounding box center [372, 17] width 42 height 32
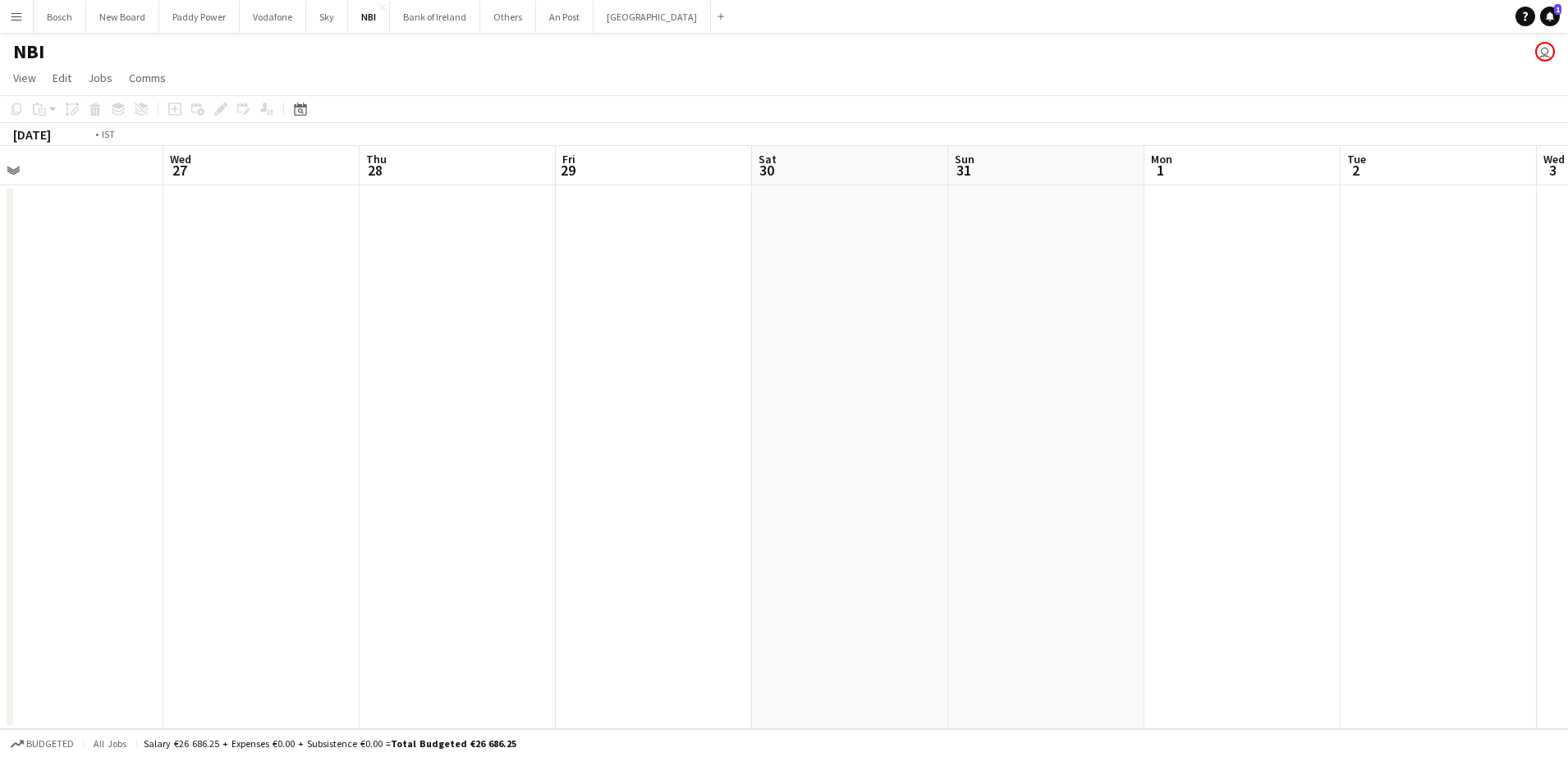
drag, startPoint x: 1072, startPoint y: 333, endPoint x: 0, endPoint y: 326, distance: 1072.0
click at [0, 327] on html "Menu Boards Boards Boards All jobs Status Workforce Workforce My Workforce Recr…" at bounding box center [784, 378] width 1568 height 757
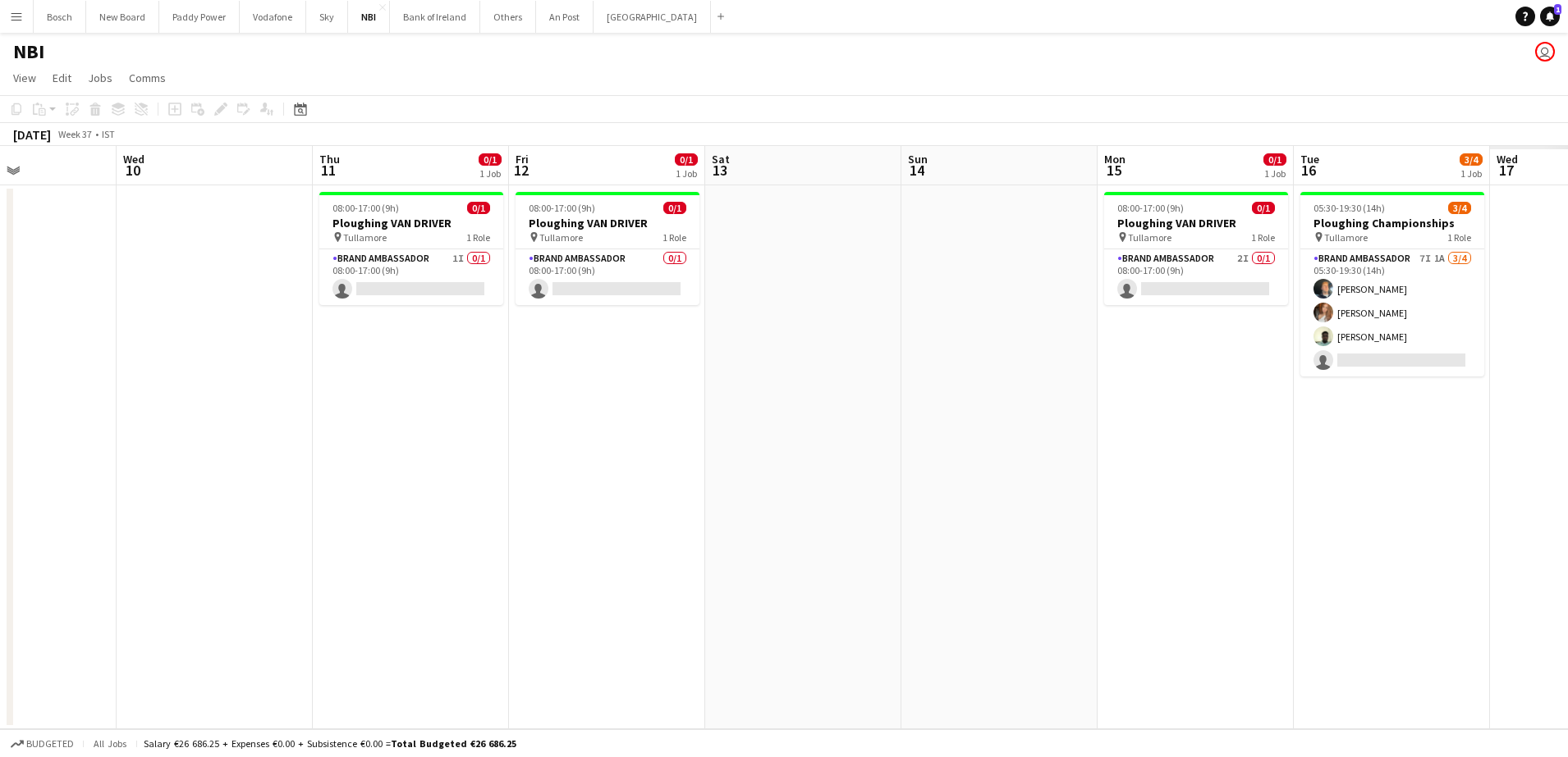
scroll to position [0, 616]
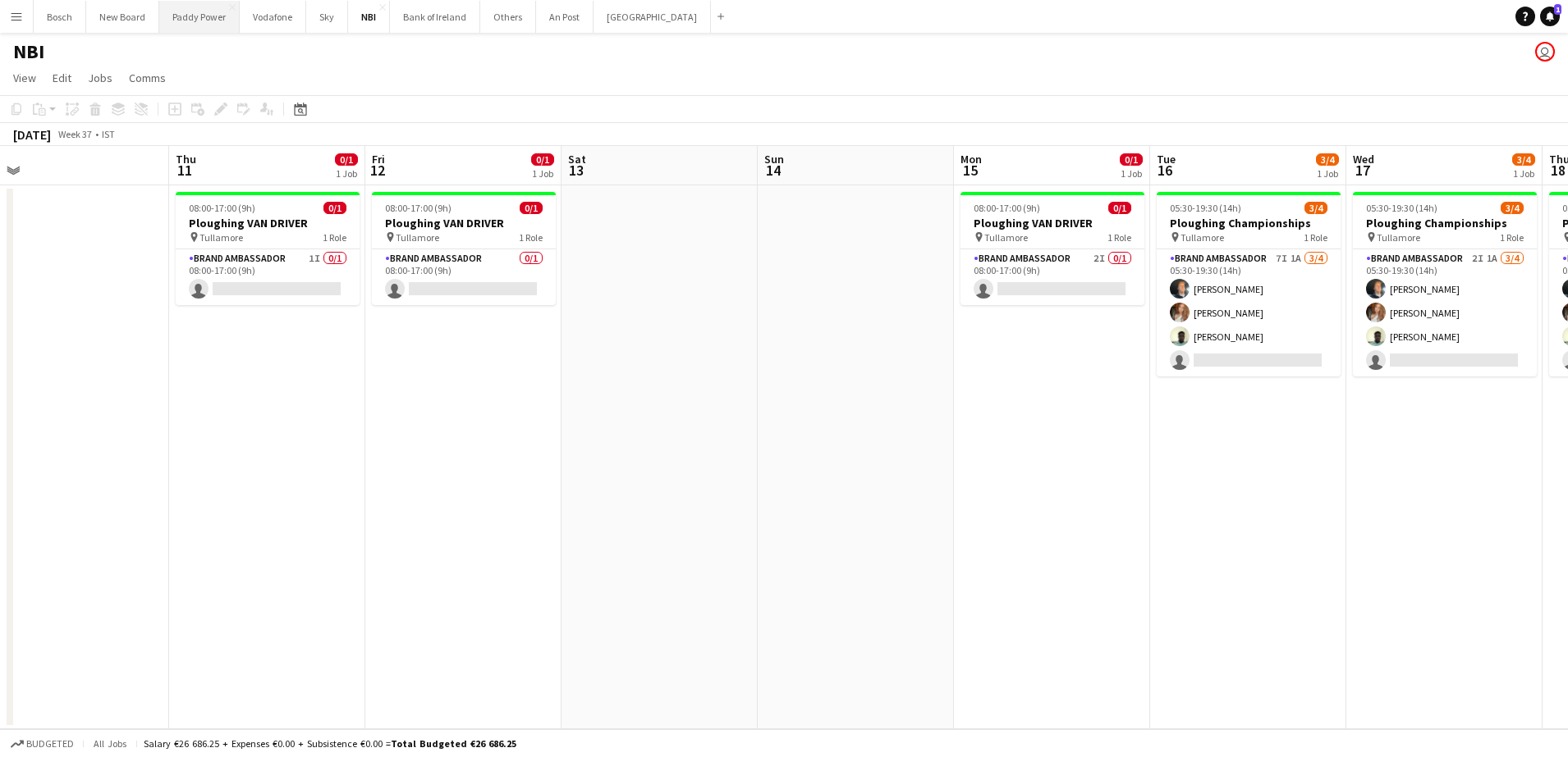
click at [213, 24] on button "Paddy Power Close" at bounding box center [199, 16] width 80 height 32
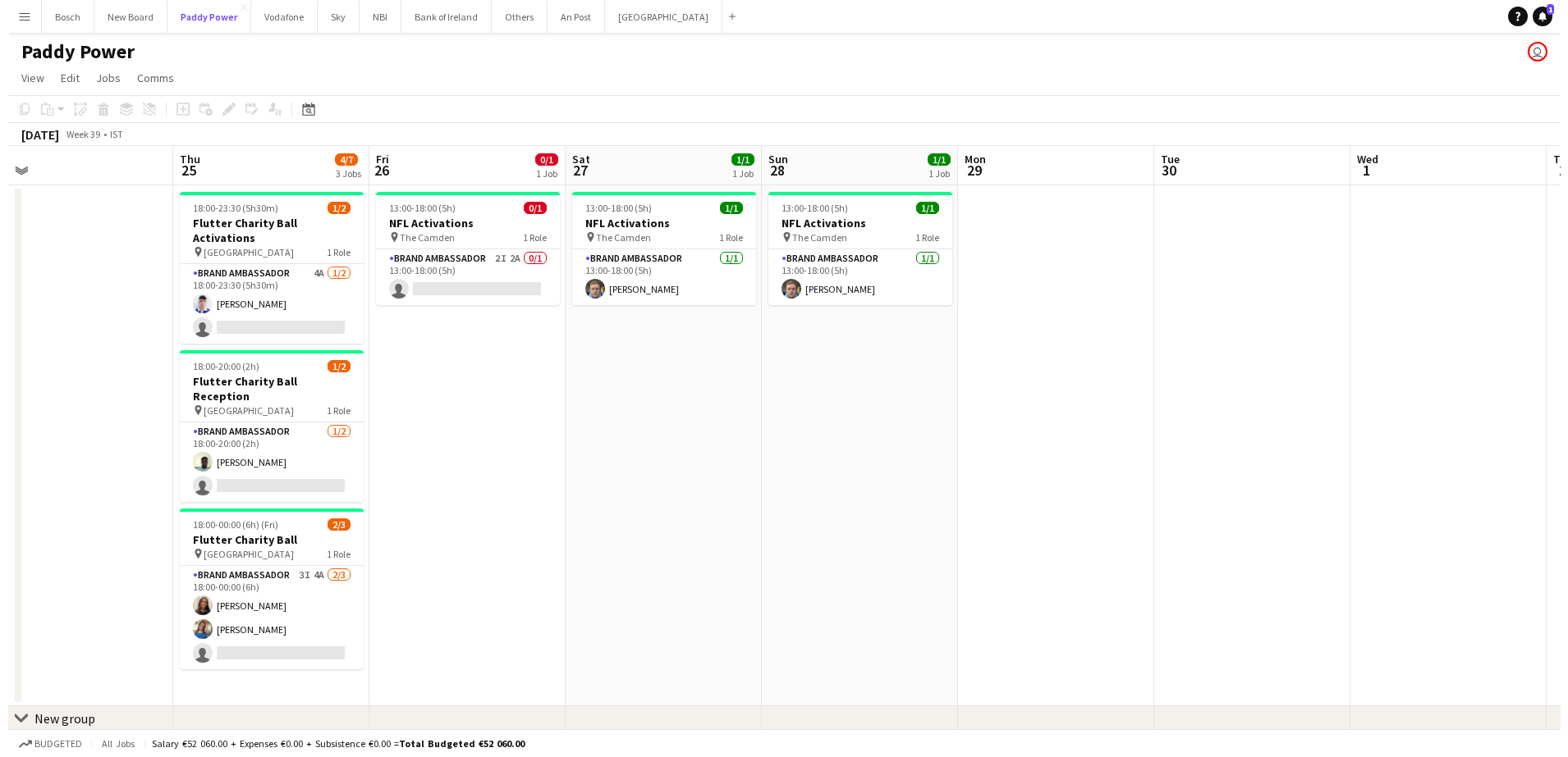
scroll to position [0, 408]
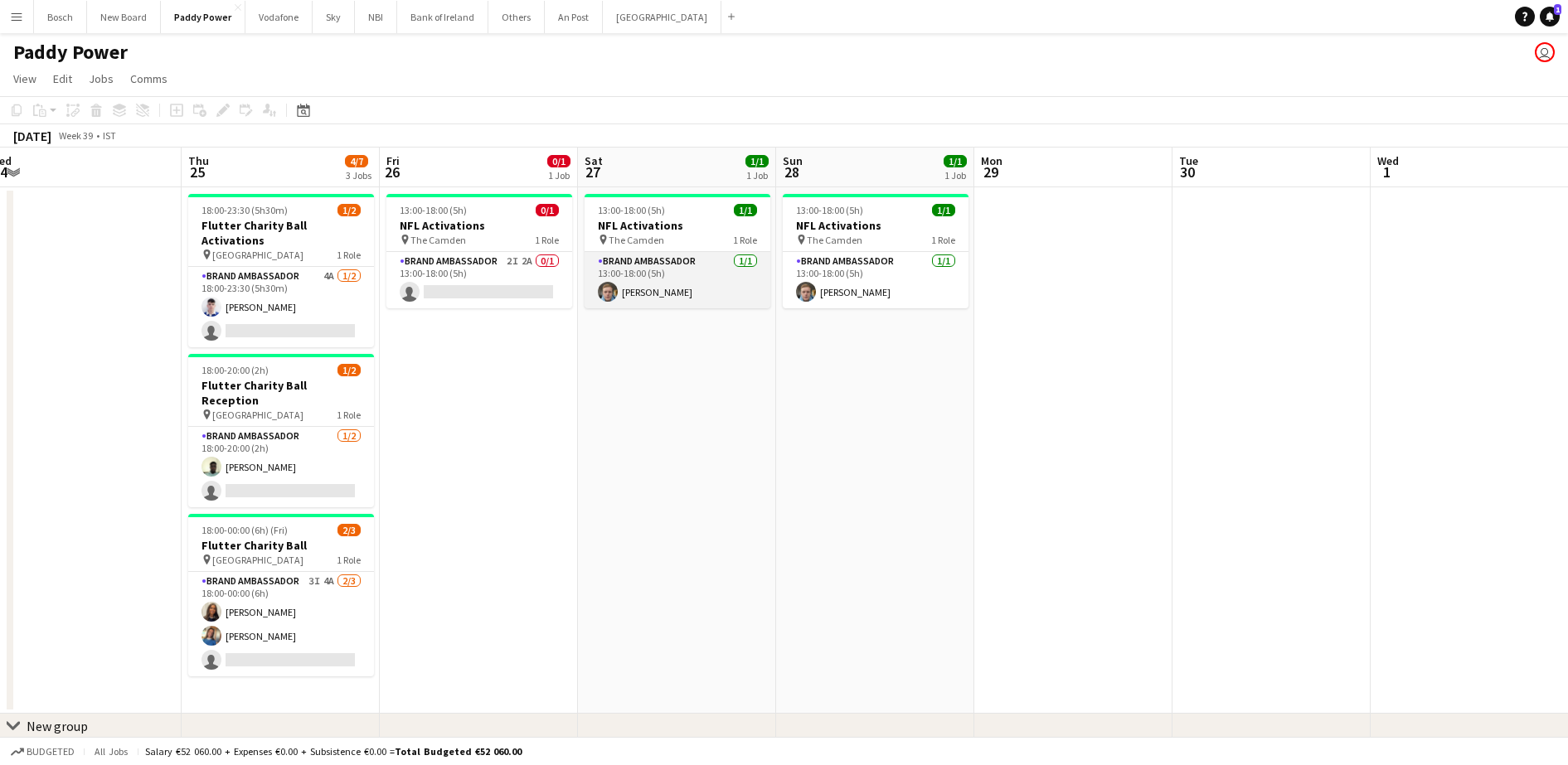
click at [722, 280] on app-card-role "Brand Ambassador [DATE] 13:00-18:00 (5h) [PERSON_NAME]" at bounding box center [677, 280] width 186 height 57
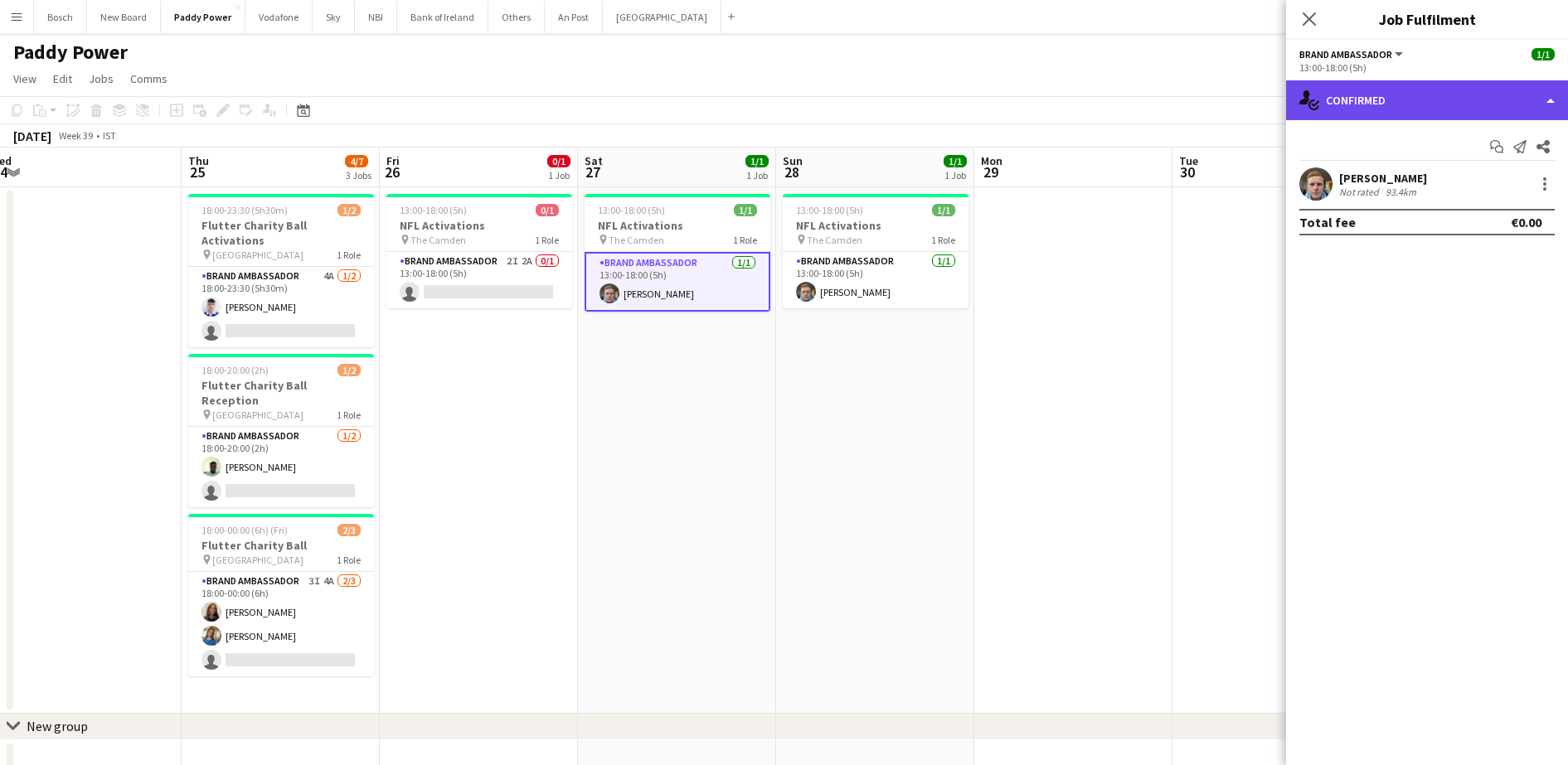
click at [1391, 95] on div "single-neutral-actions-check-2 Confirmed" at bounding box center [1426, 100] width 282 height 40
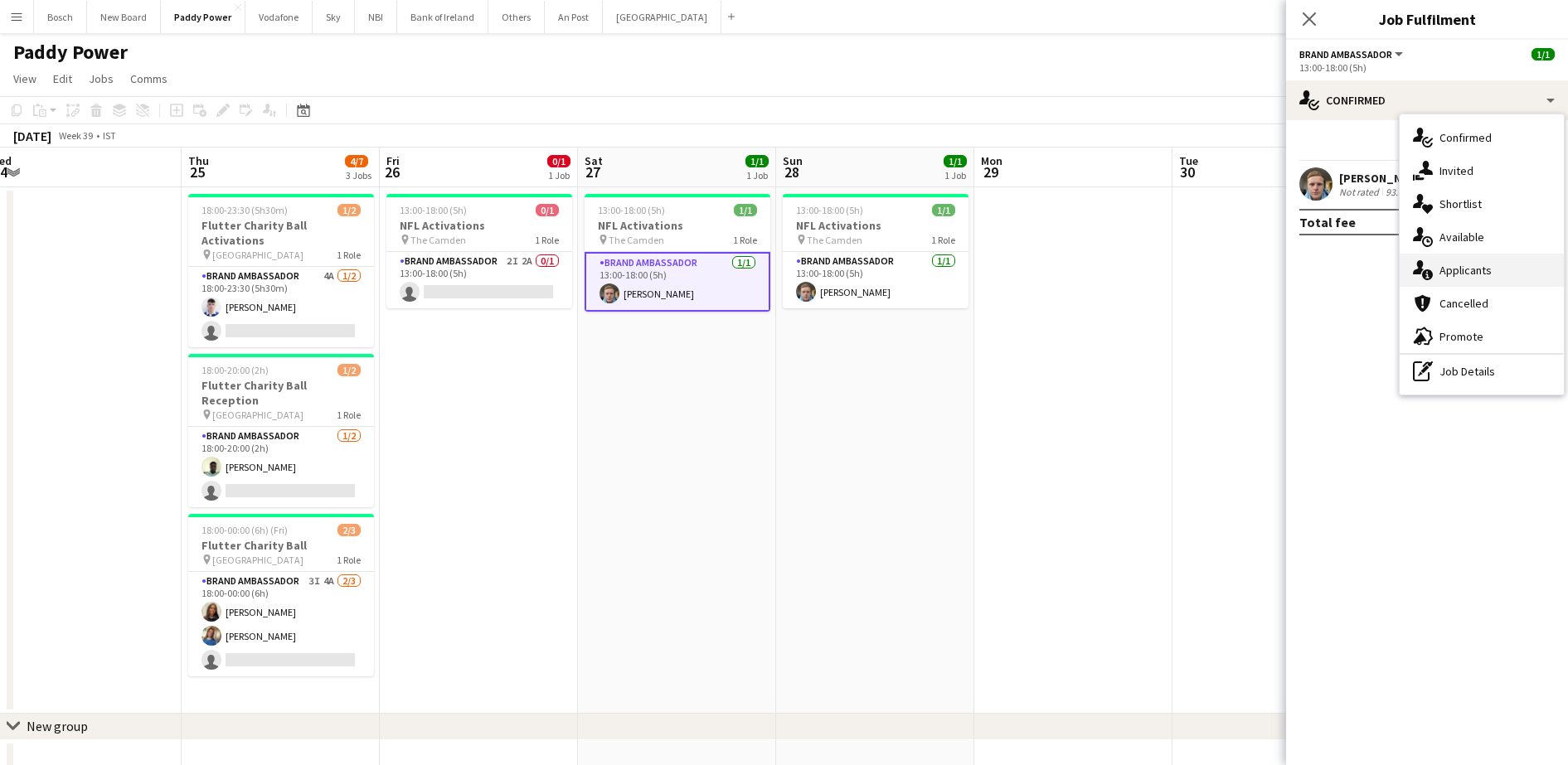
click at [1528, 261] on div "single-neutral-actions-information Applicants" at bounding box center [1482, 270] width 164 height 33
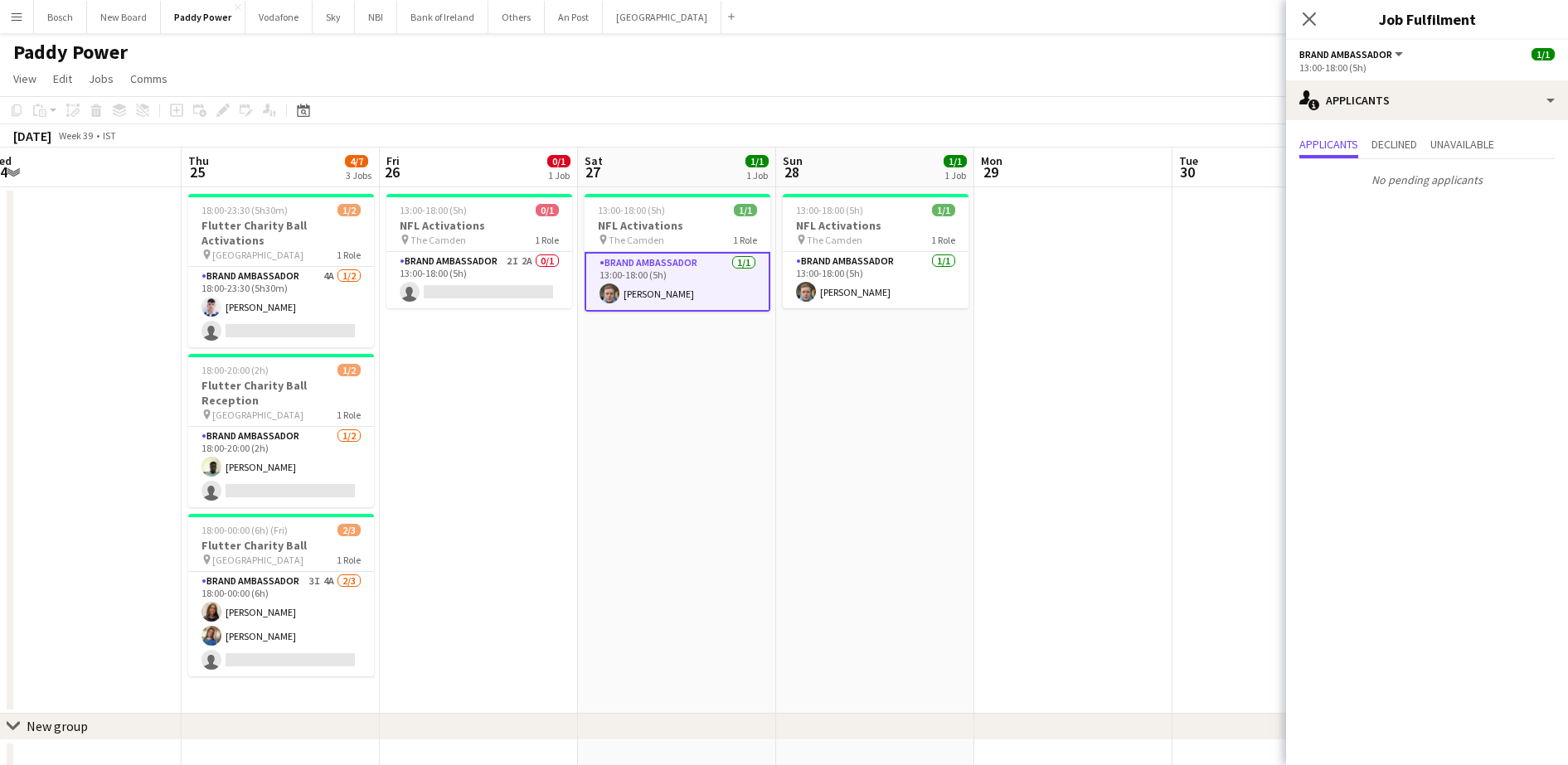
click at [548, 328] on app-date-cell "13:00-18:00 (5h) 0/1 NFL Activations pin The Camden 1 Role Brand Ambassador 2I …" at bounding box center [478, 451] width 198 height 527
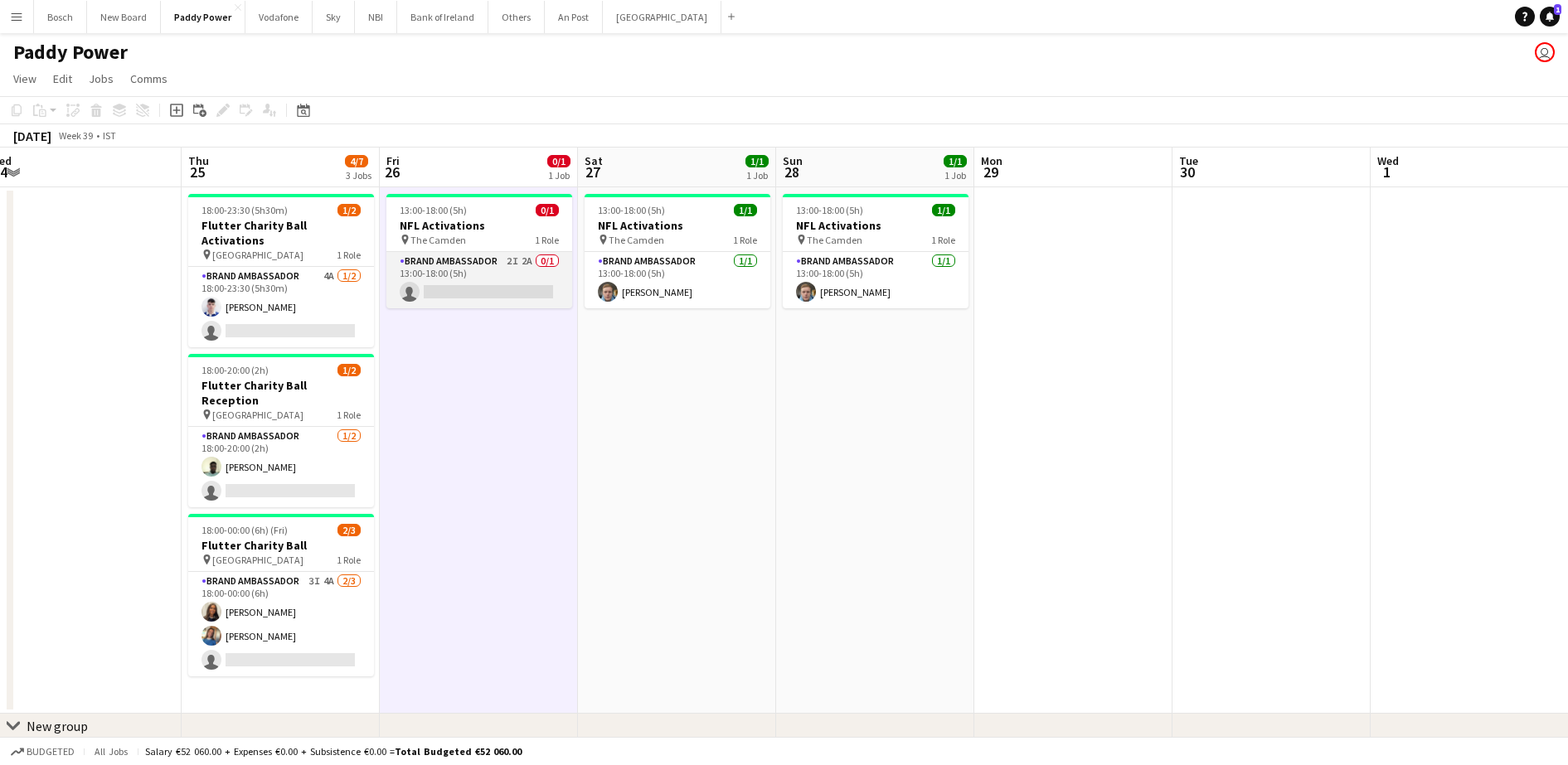
click at [494, 279] on app-card-role "Brand Ambassador 2I 2A 0/1 13:00-18:00 (5h) single-neutral-actions" at bounding box center [479, 280] width 186 height 57
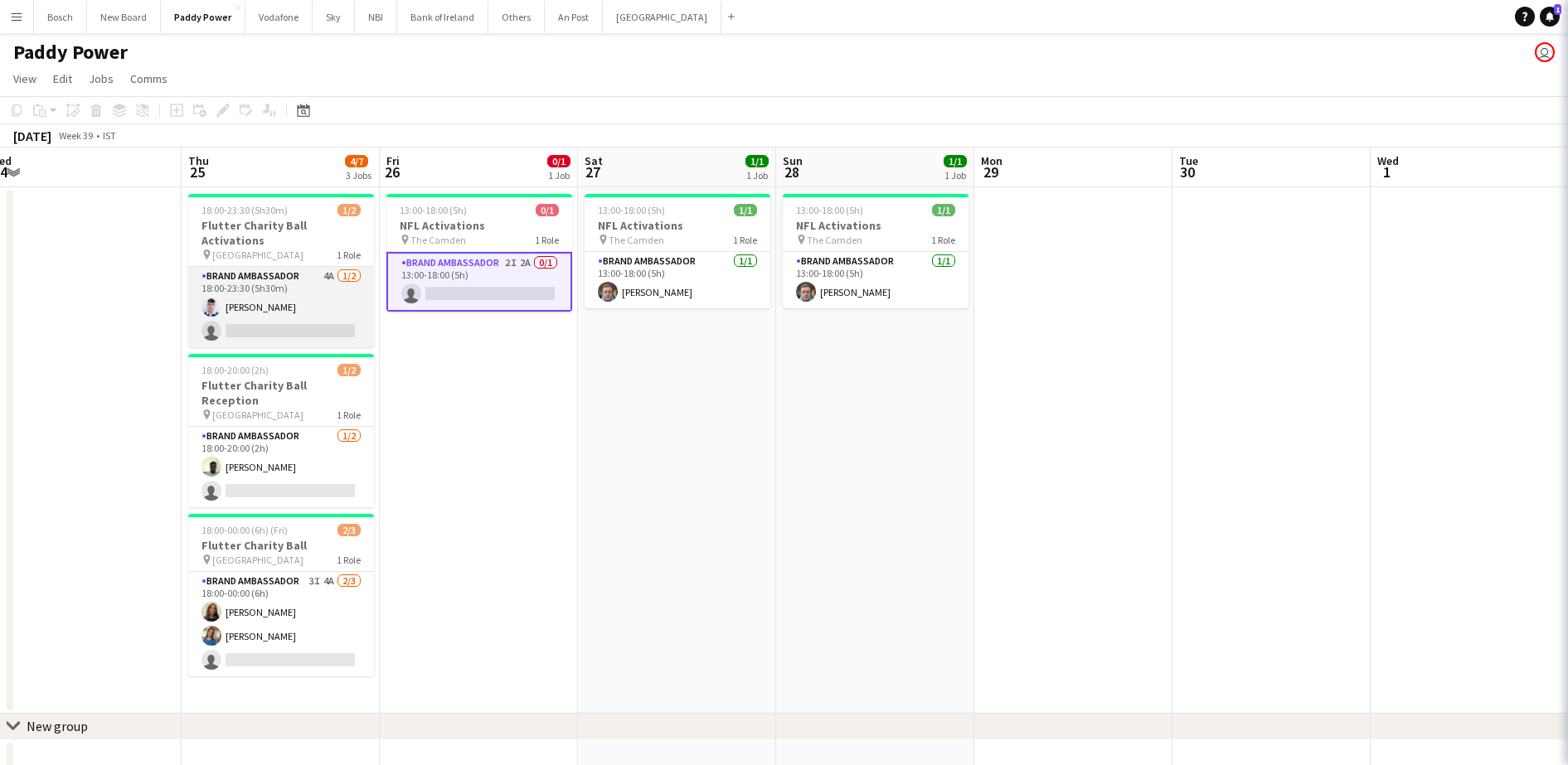
click at [285, 293] on app-card-role "Brand Ambassador 4A [DATE] 18:00-23:30 (5h30m) [DEMOGRAPHIC_DATA][PERSON_NAME] …" at bounding box center [281, 307] width 186 height 80
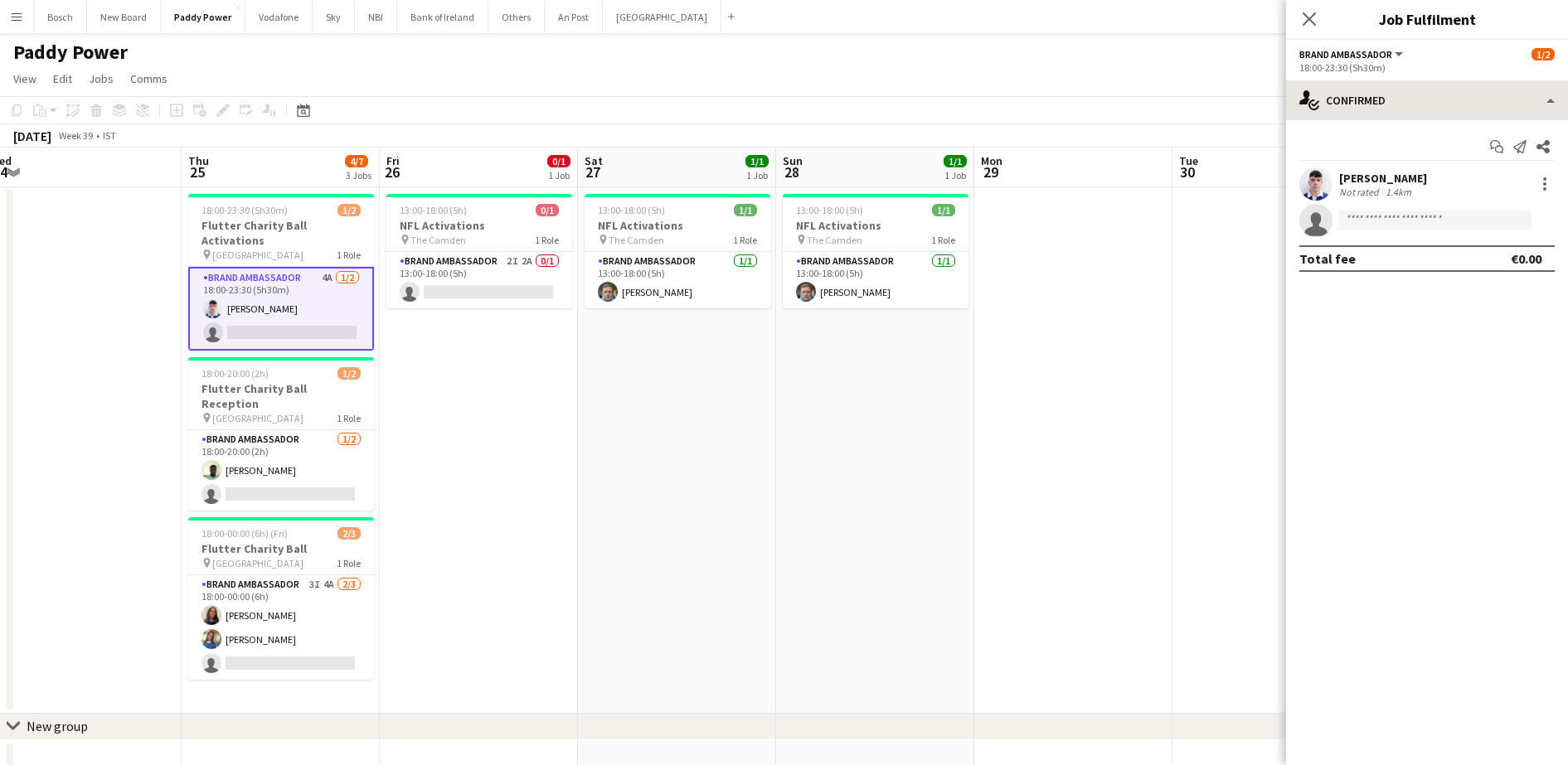
drag, startPoint x: 1372, startPoint y: 69, endPoint x: 1387, endPoint y: 94, distance: 29.2
click at [1373, 69] on div "18:00-23:30 (5h30m)" at bounding box center [1427, 67] width 256 height 12
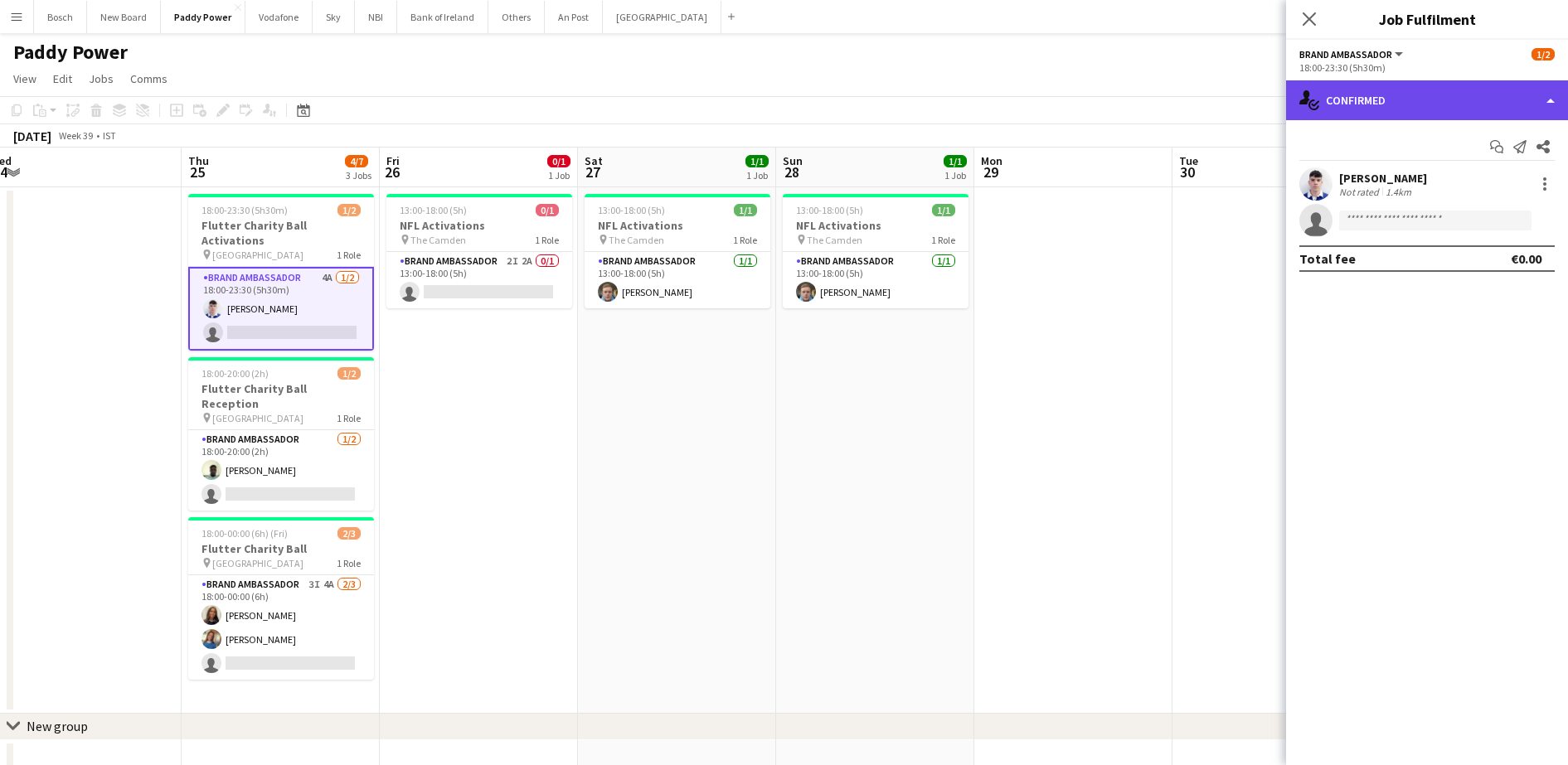
click at [1387, 96] on div "single-neutral-actions-check-2 Confirmed" at bounding box center [1426, 100] width 282 height 40
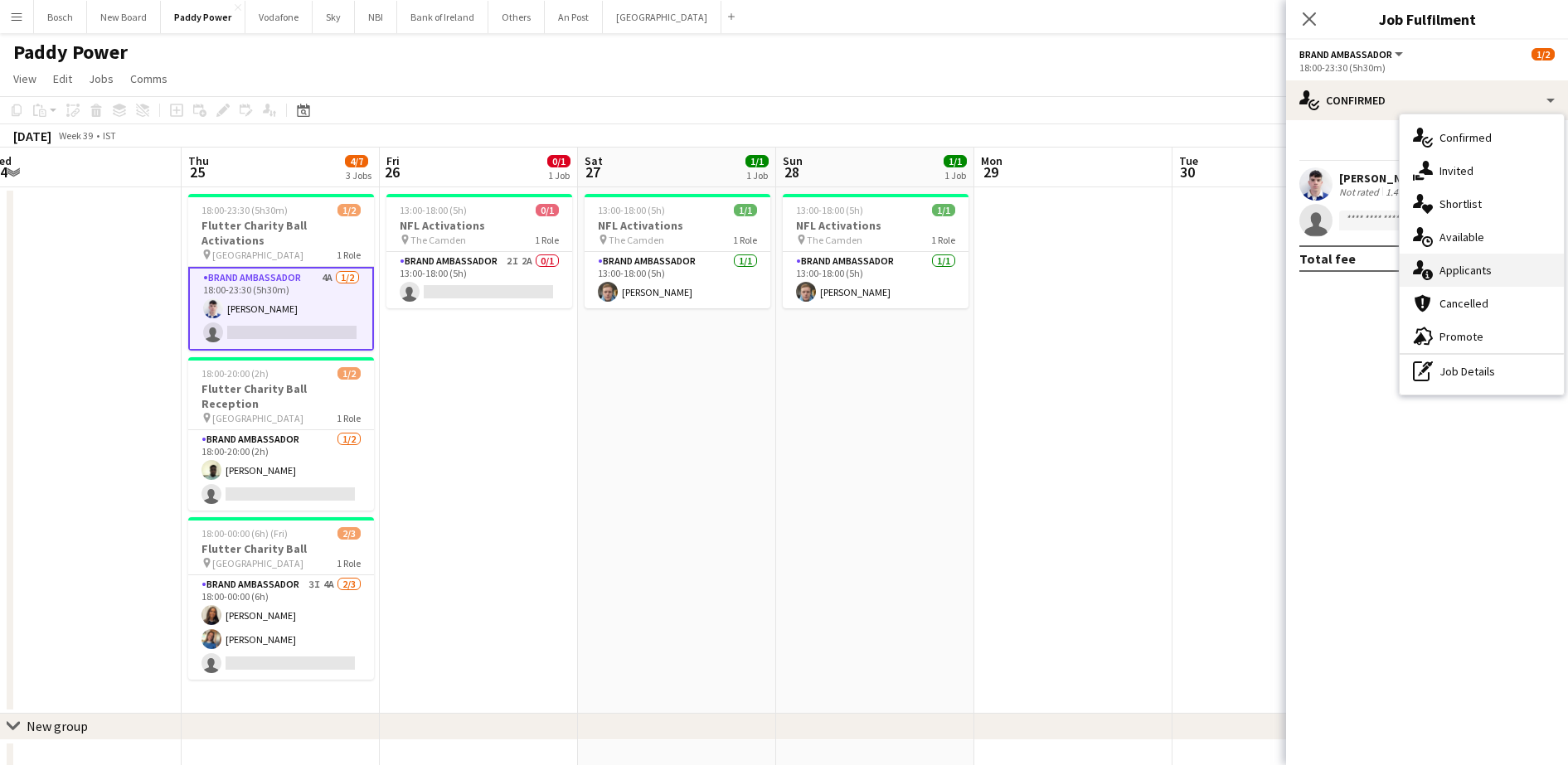
click at [1488, 263] on div "single-neutral-actions-information Applicants" at bounding box center [1482, 270] width 164 height 33
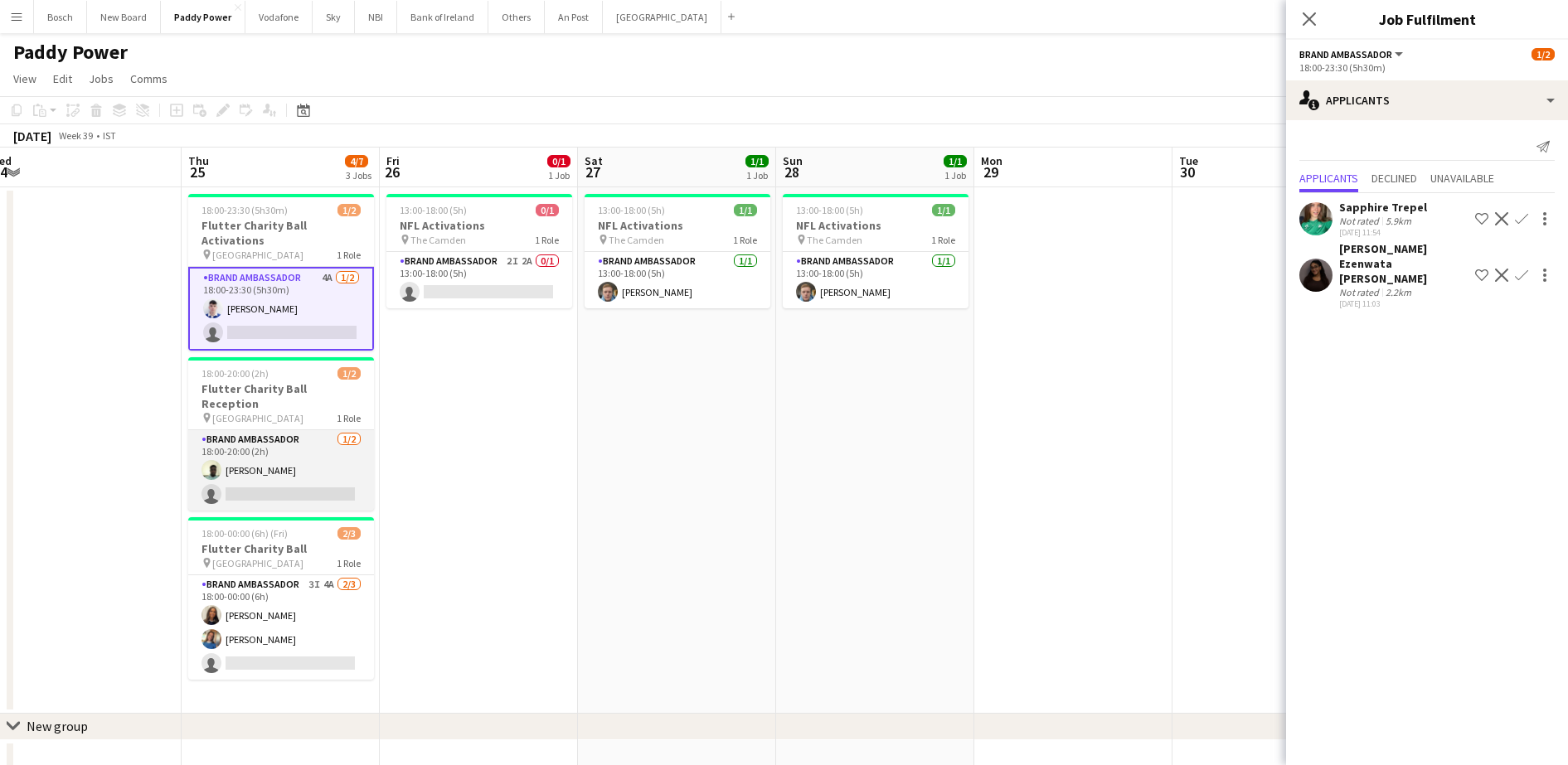
click at [297, 467] on app-card-role "Brand Ambassador [DATE] 18:00-20:00 (2h) [PERSON_NAME] single-neutral-actions" at bounding box center [281, 470] width 186 height 80
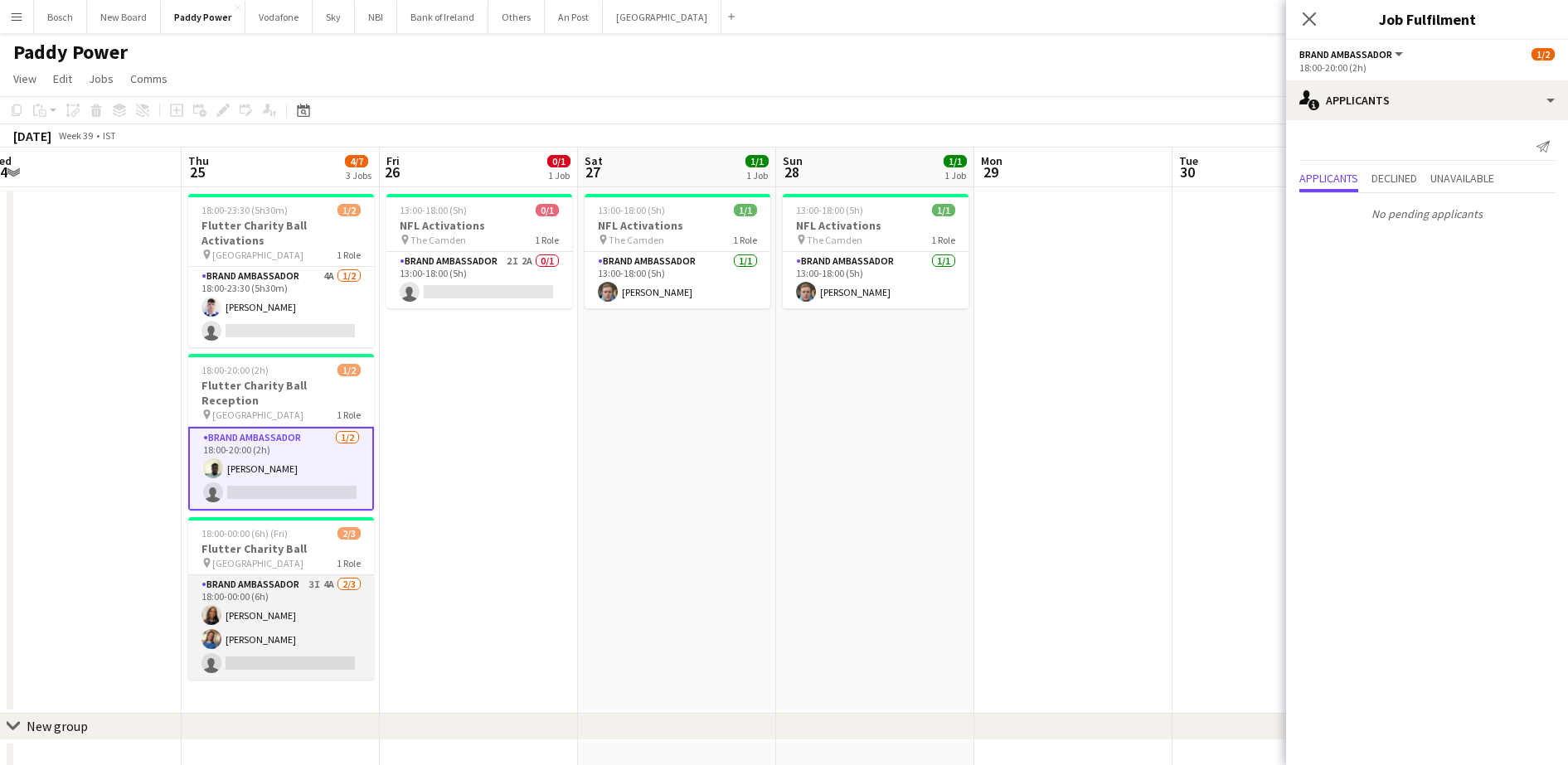
click at [325, 576] on app-card-role "Brand Ambassador 3I 4A [DATE] 18:00-00:00 (6h) [PERSON_NAME] [PERSON_NAME] sing…" at bounding box center [281, 628] width 186 height 105
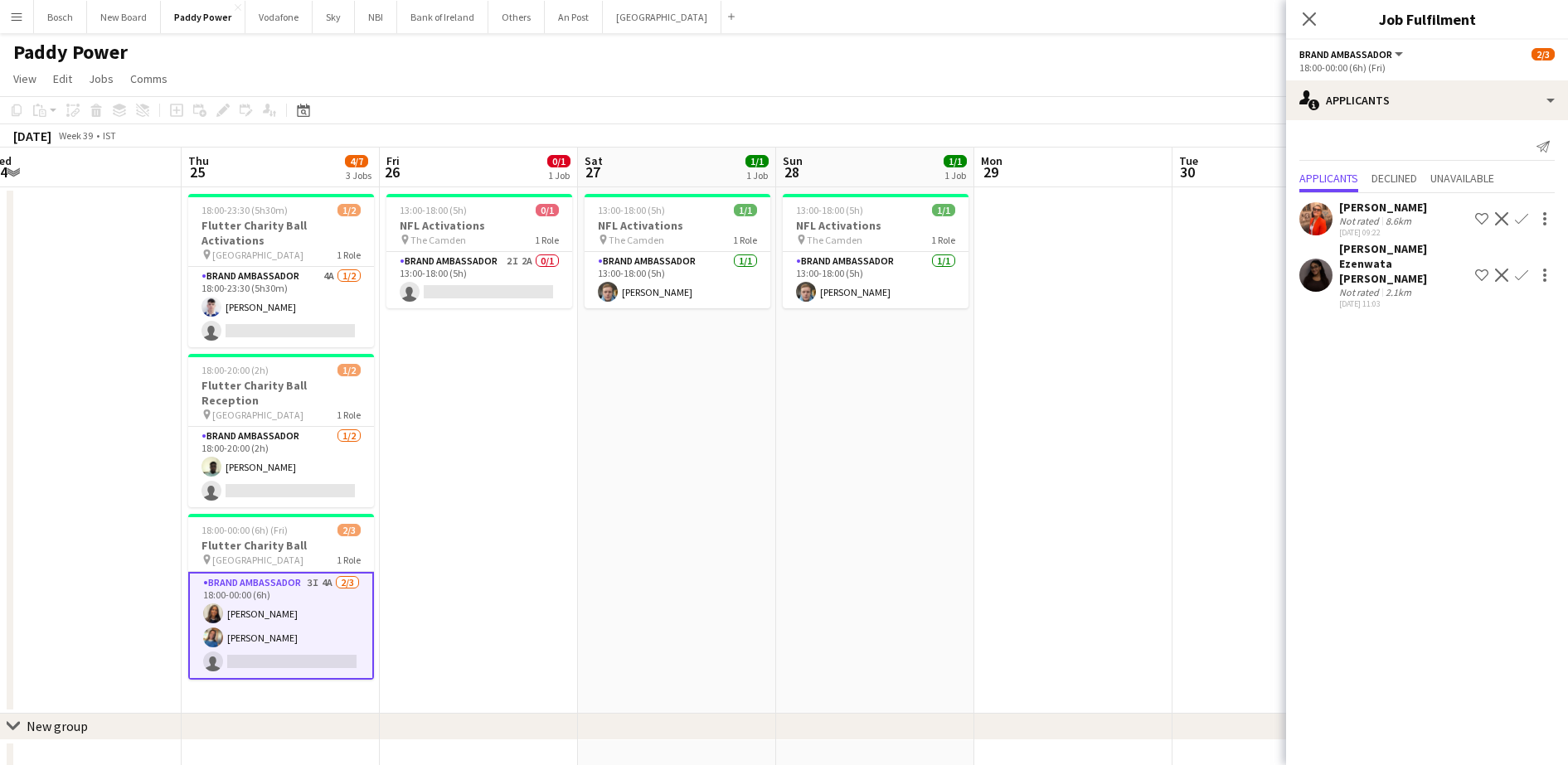
click at [1304, 289] on div "[PERSON_NAME] [PERSON_NAME] Not rated 2.1km [DATE] 11:03 Shortlist crew Decline…" at bounding box center [1426, 276] width 282 height 68
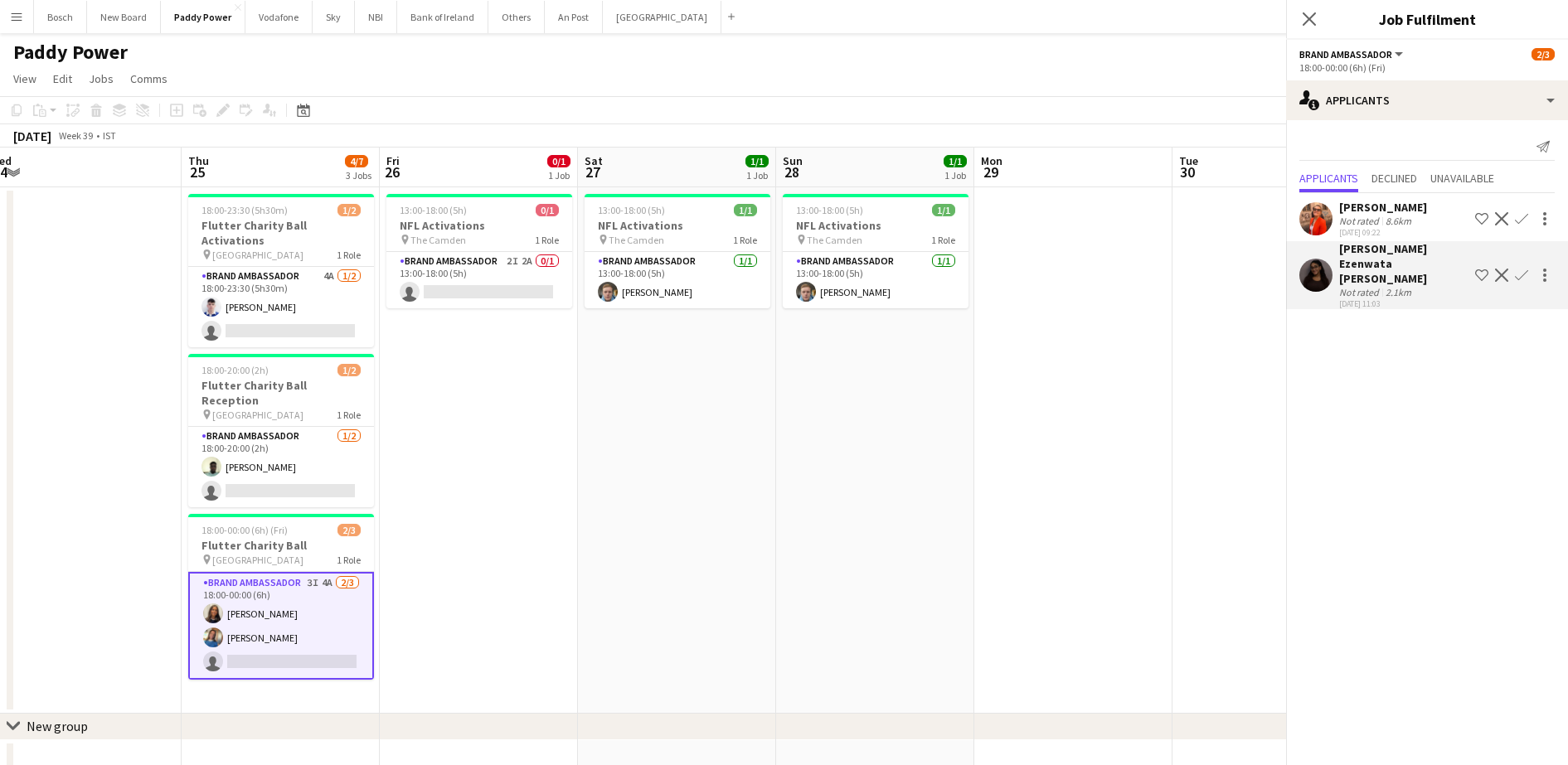
click at [1388, 263] on div "[PERSON_NAME] Ezenwata [PERSON_NAME]" at bounding box center [1403, 263] width 129 height 44
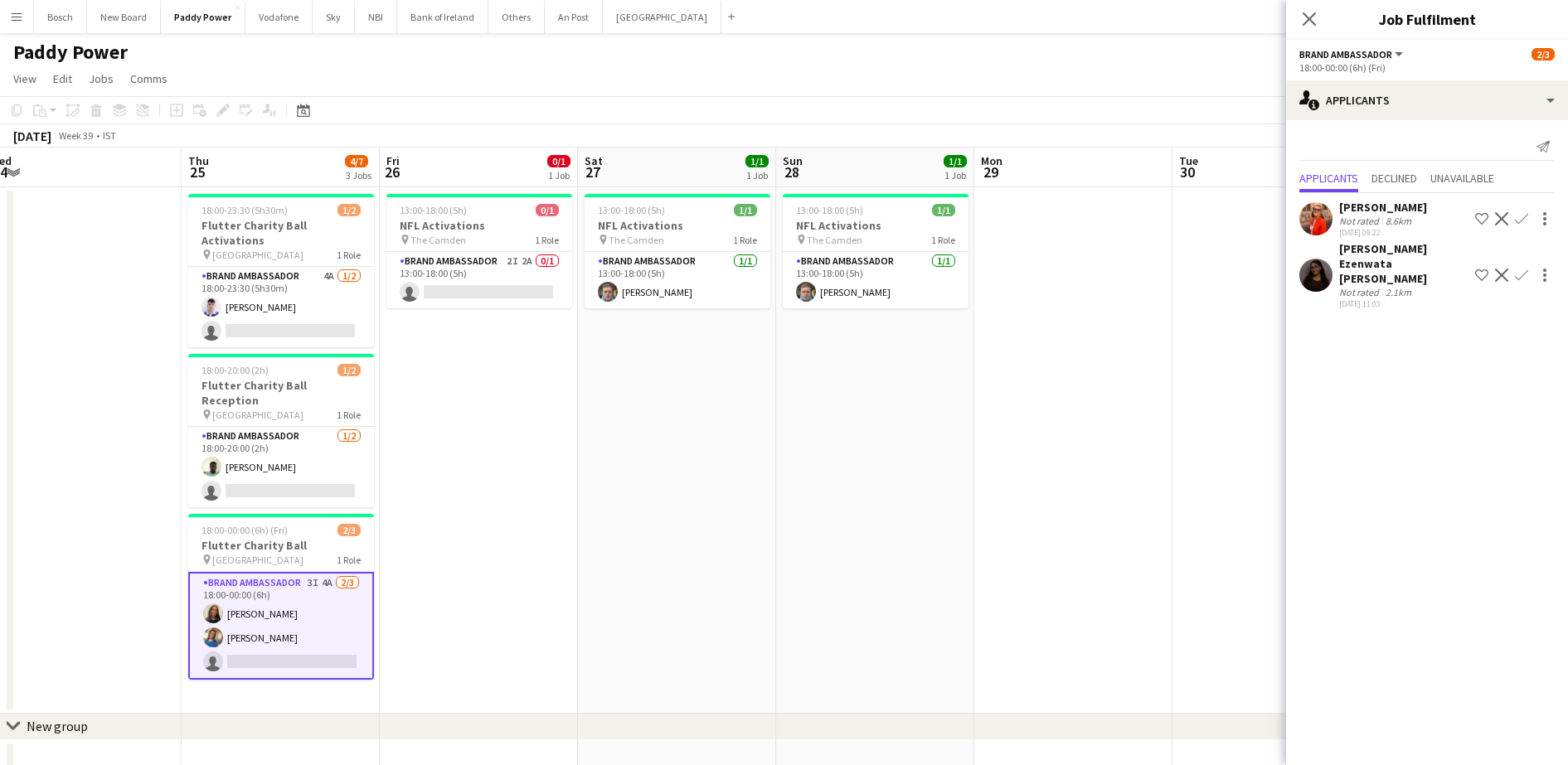
click at [1390, 267] on div "[PERSON_NAME] Ezenwata [PERSON_NAME]" at bounding box center [1403, 263] width 129 height 44
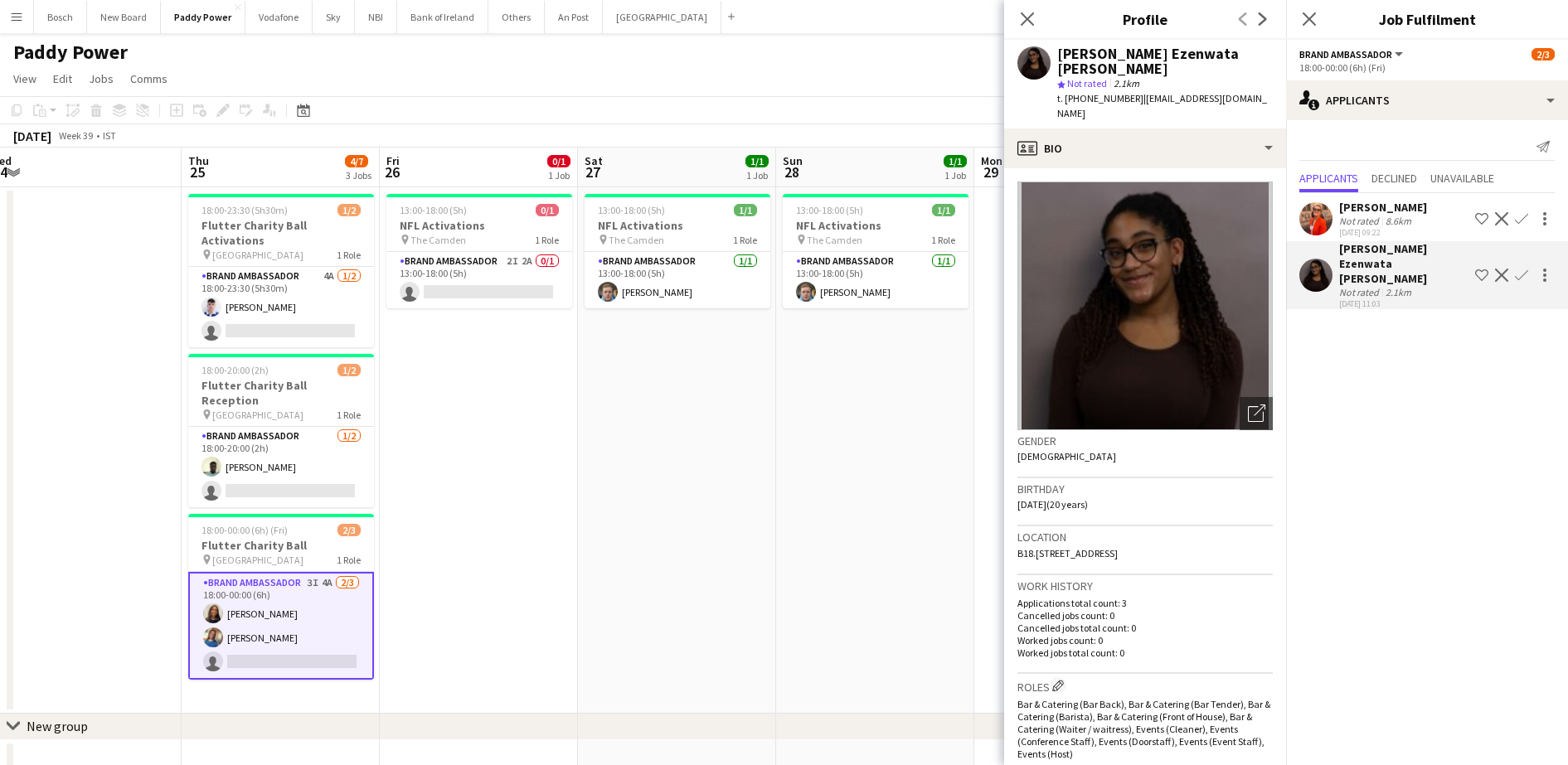
click at [871, 81] on app-page-menu "View Day view expanded Day view collapsed Month view Date picker Jump to [DATE]…" at bounding box center [784, 80] width 1568 height 31
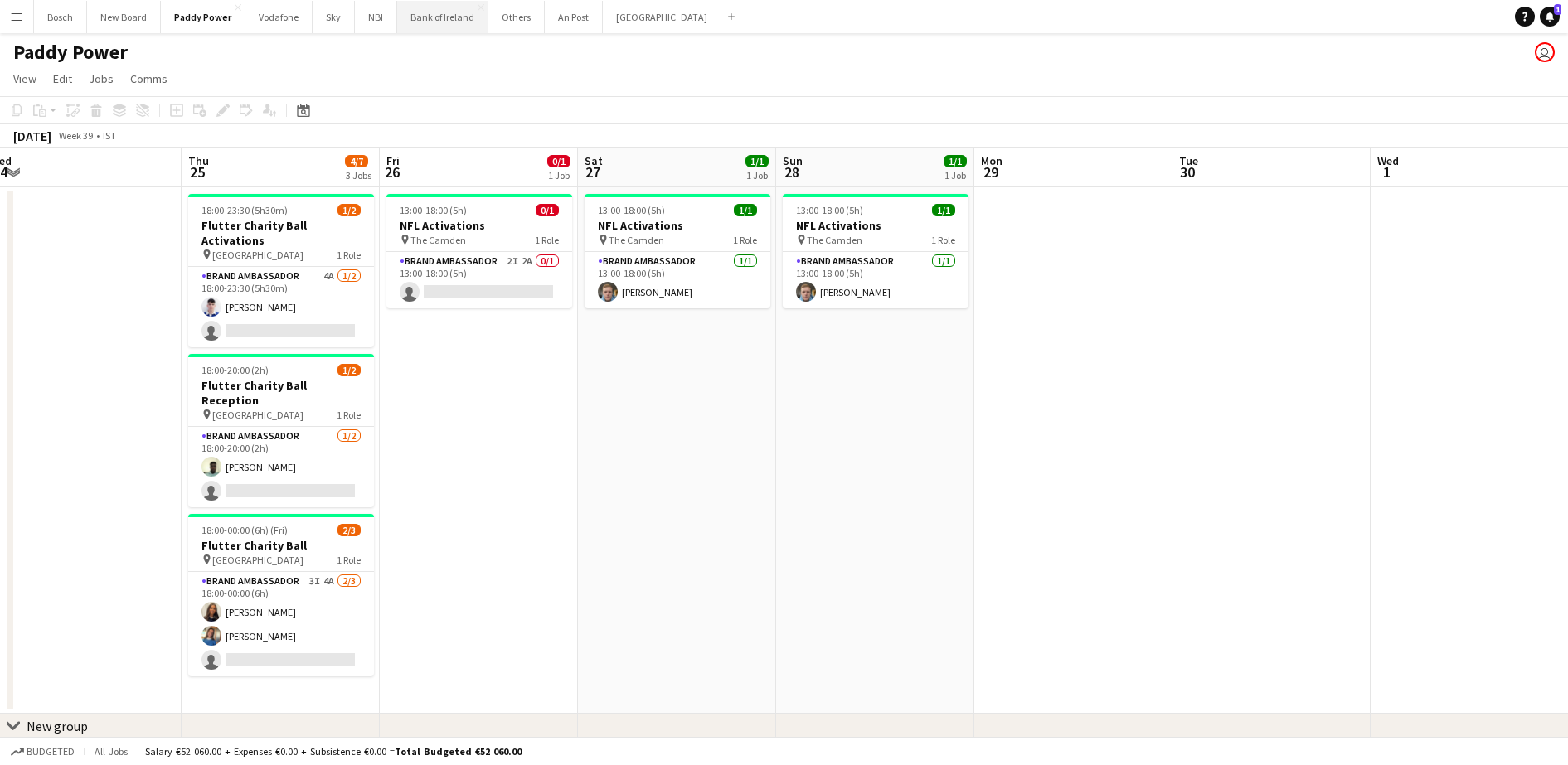
click at [459, 21] on button "Bank of Ireland Close" at bounding box center [442, 17] width 92 height 32
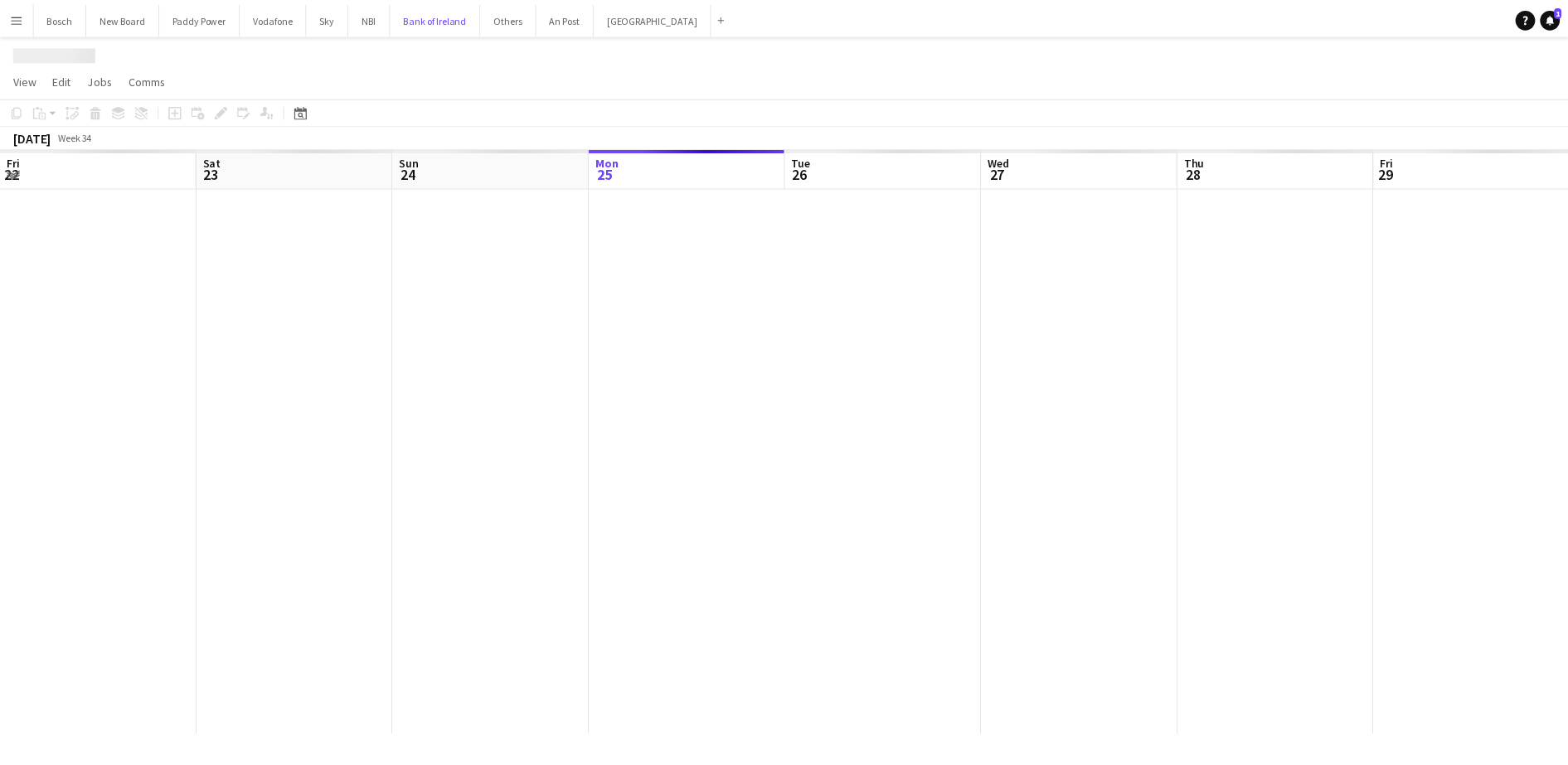
scroll to position [0, 396]
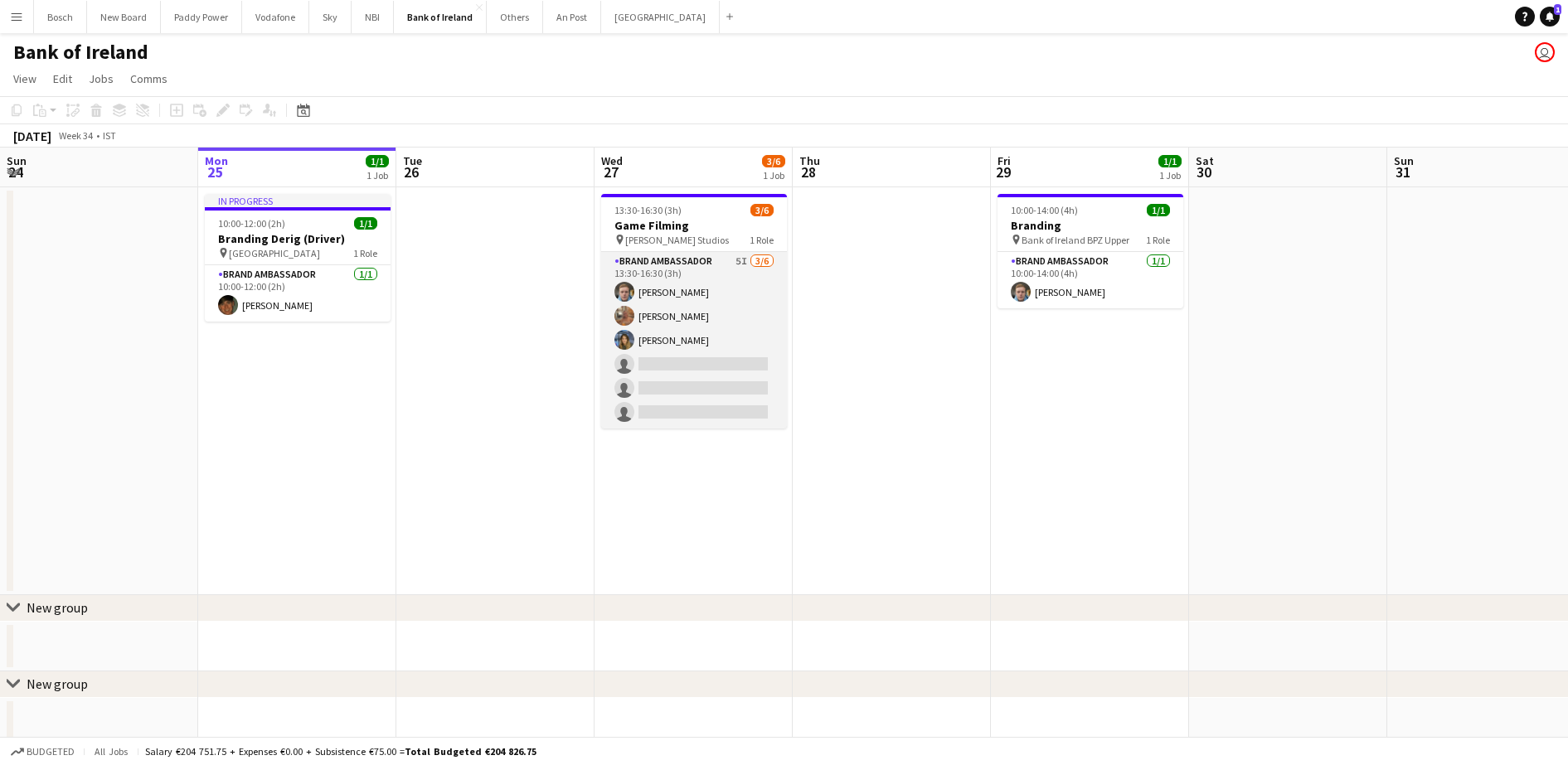
click at [643, 384] on app-card-role "Brand Ambassador 5I [DATE] 13:30-16:30 (3h) [PERSON_NAME] [PERSON_NAME] [PERSON…" at bounding box center [693, 340] width 186 height 176
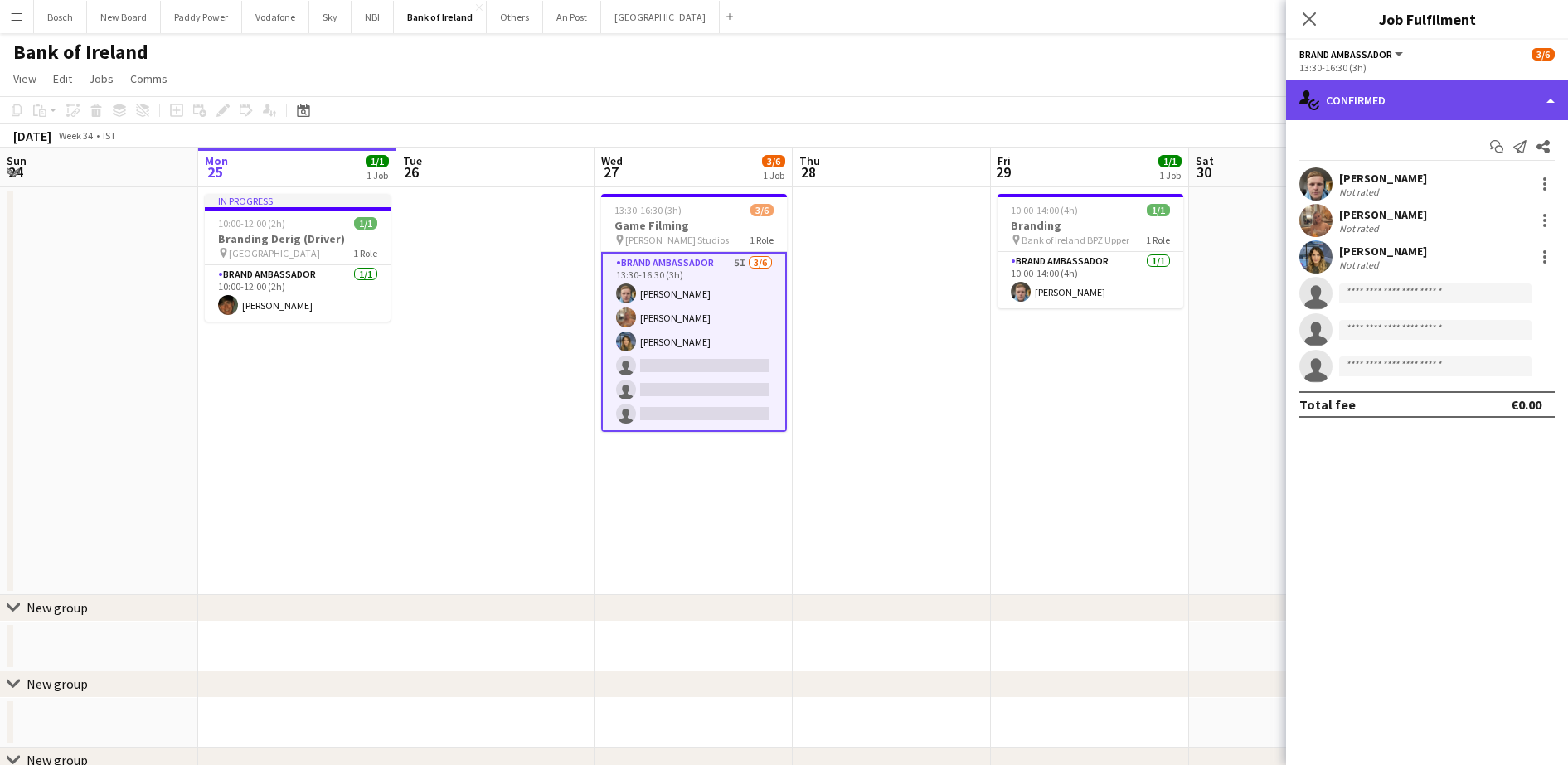
click at [1448, 92] on div "single-neutral-actions-check-2 Confirmed" at bounding box center [1426, 100] width 282 height 40
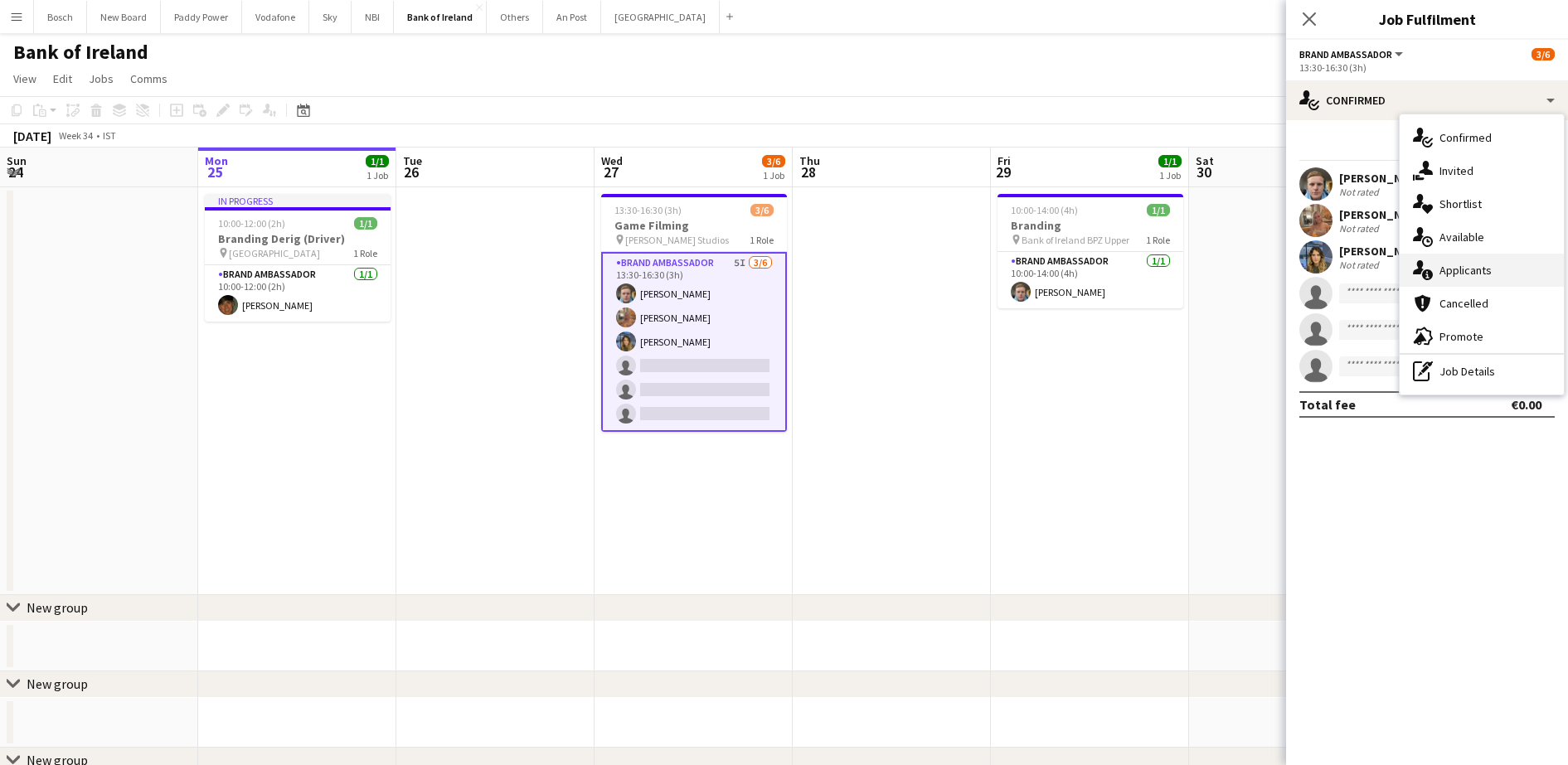
click at [1478, 265] on div "single-neutral-actions-information Applicants" at bounding box center [1482, 270] width 164 height 33
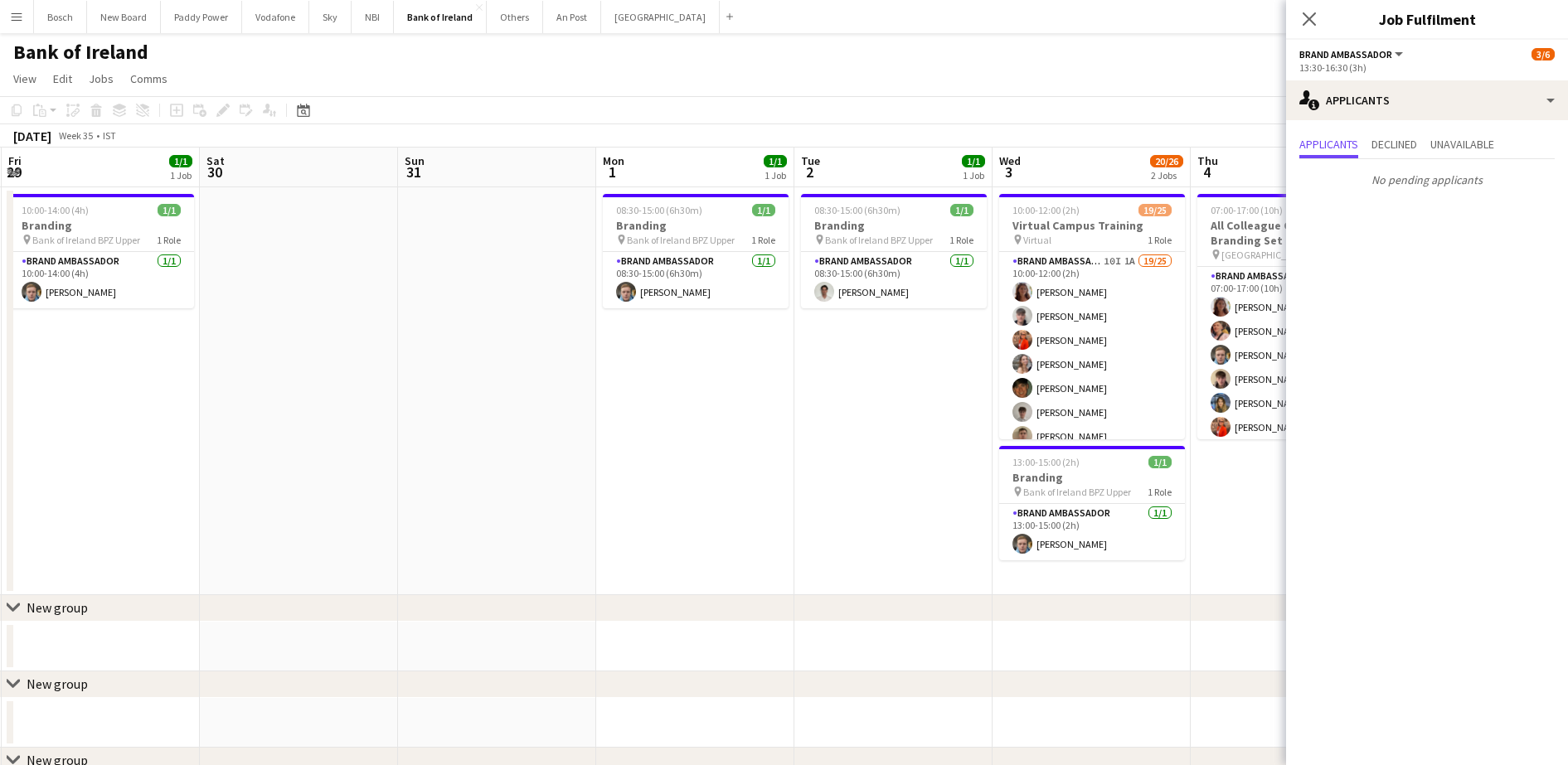
drag, startPoint x: 1137, startPoint y: 379, endPoint x: 49, endPoint y: 353, distance: 1088.3
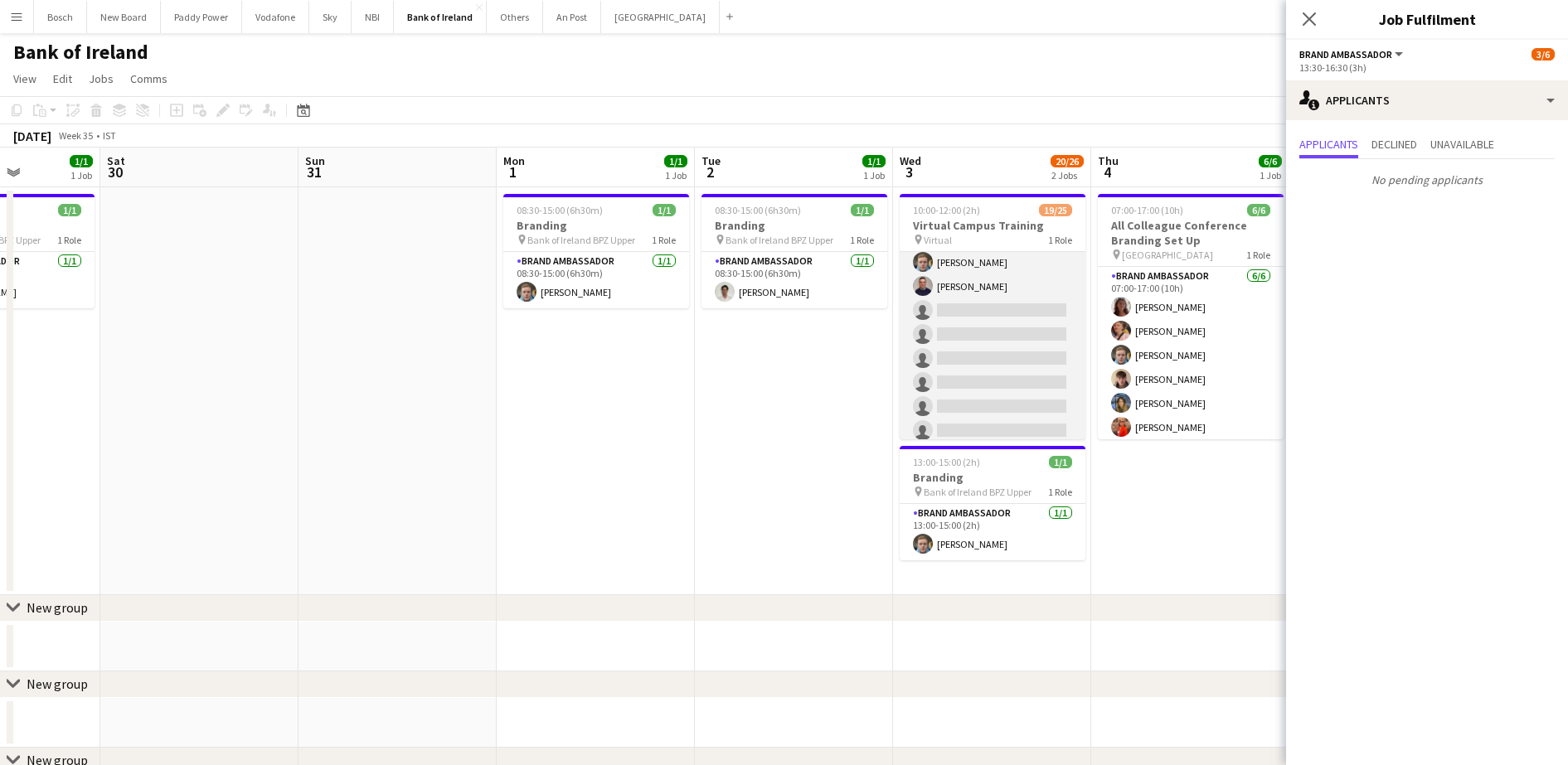
scroll to position [446, 0]
click at [958, 263] on app-card-role "Brand Ambassador 10I 1A 19/25 10:00-12:00 (2h) [PERSON_NAME] [PERSON_NAME] [PER…" at bounding box center [992, 123] width 186 height 633
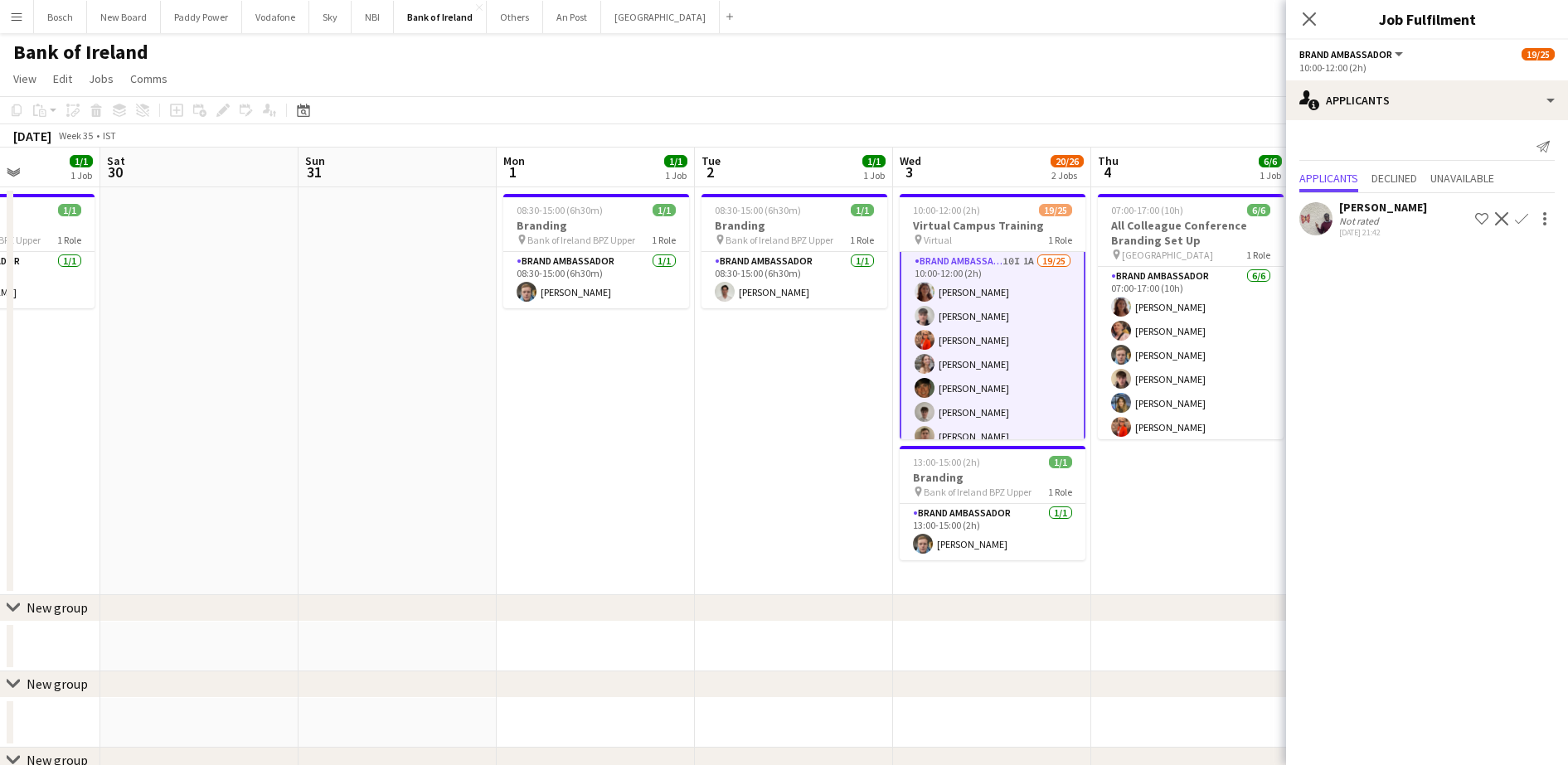
scroll to position [0, 0]
click at [1517, 218] on app-icon "Confirm" at bounding box center [1521, 218] width 13 height 13
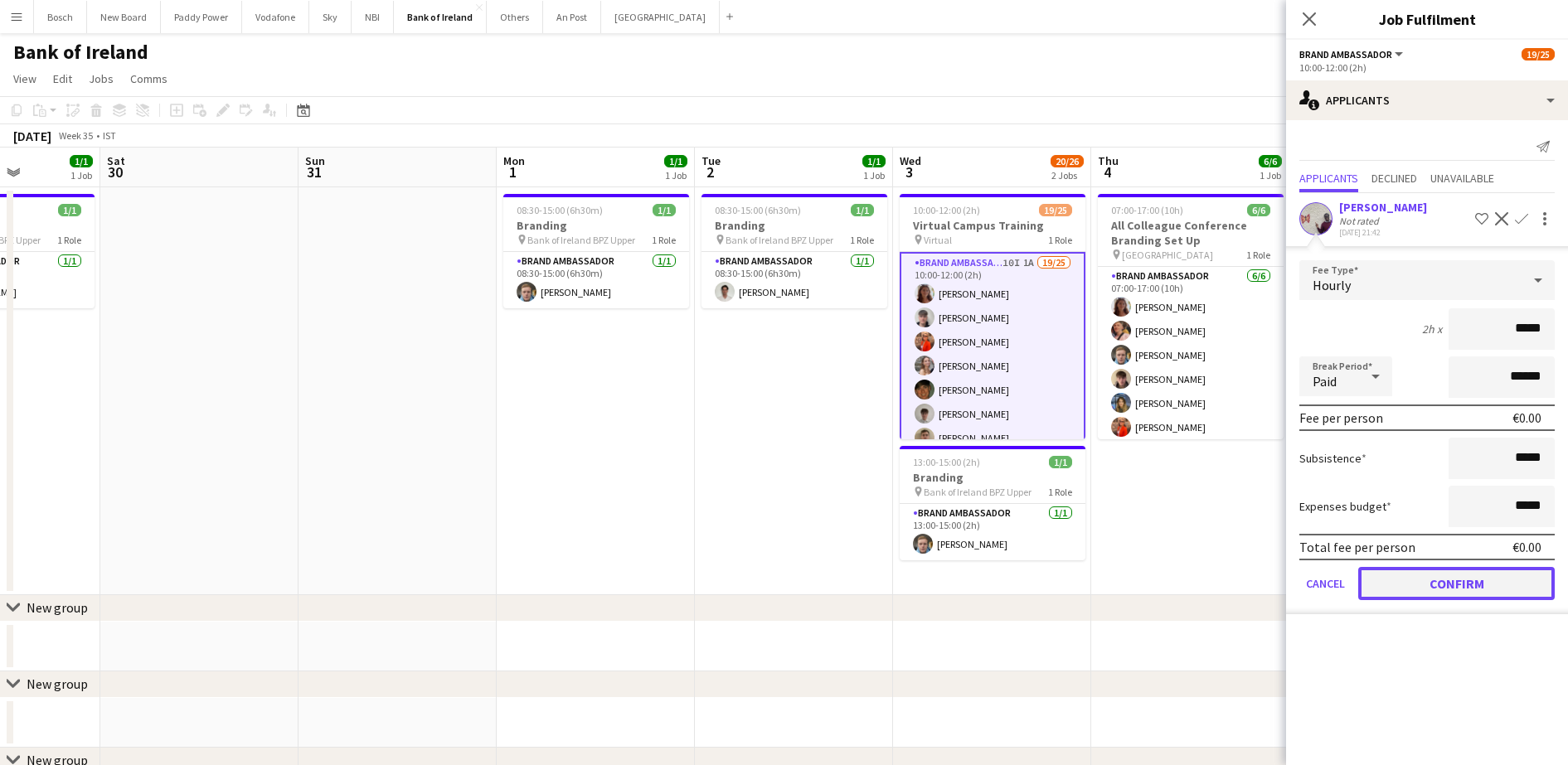
click at [1499, 579] on button "Confirm" at bounding box center [1456, 584] width 196 height 33
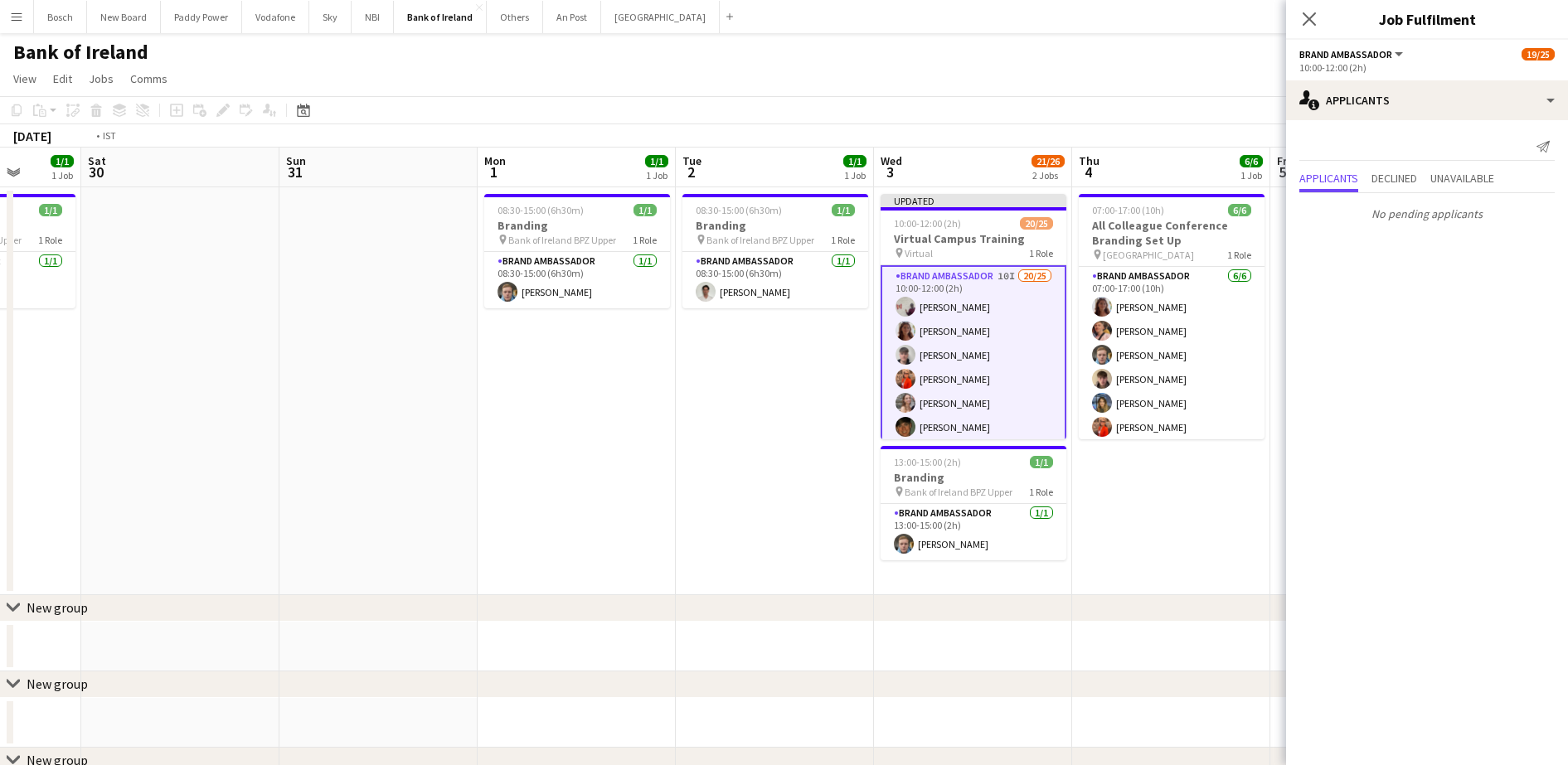
drag, startPoint x: 1094, startPoint y: 567, endPoint x: 424, endPoint y: 535, distance: 670.8
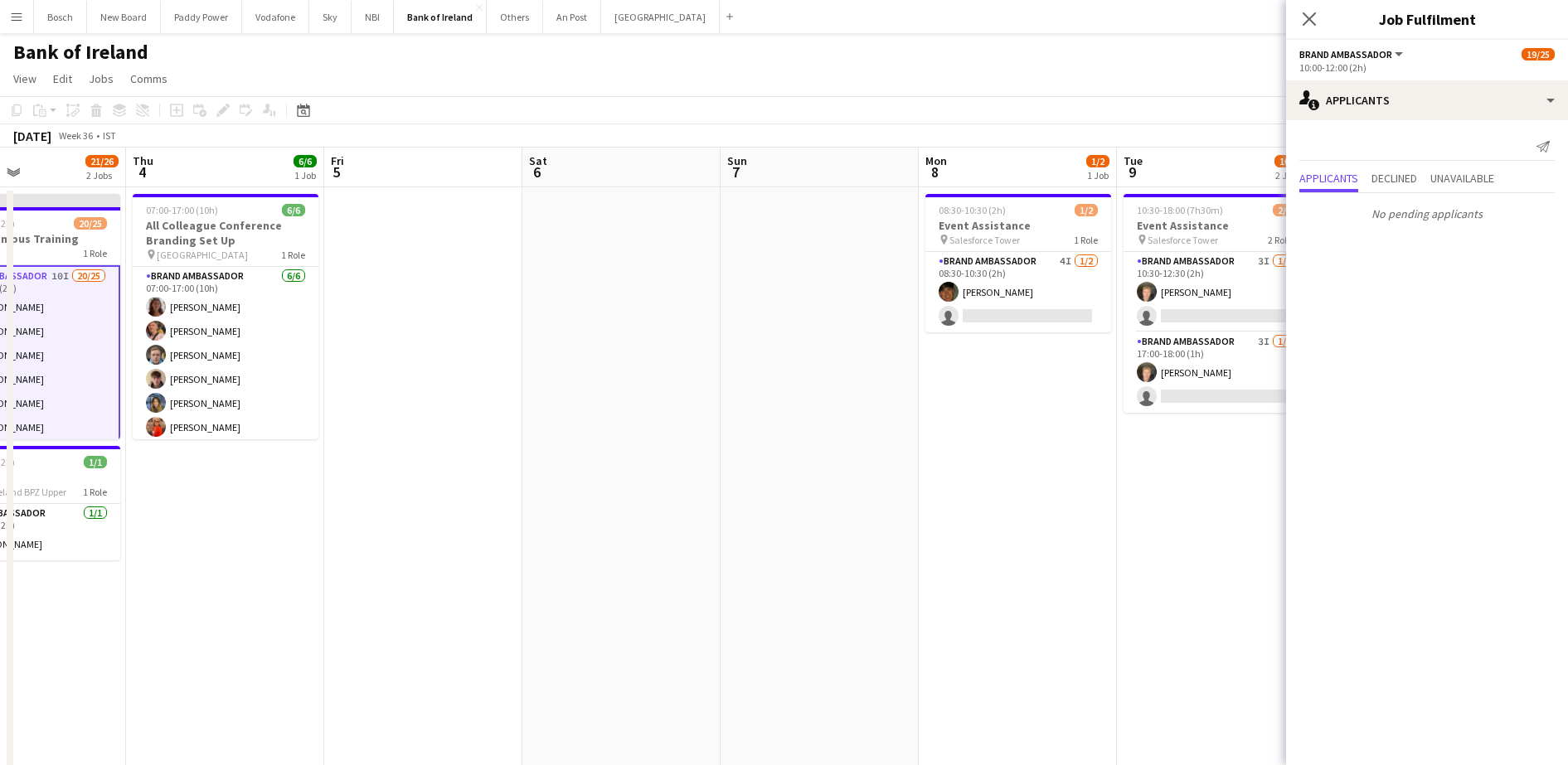
drag, startPoint x: 777, startPoint y: 449, endPoint x: 142, endPoint y: 379, distance: 638.8
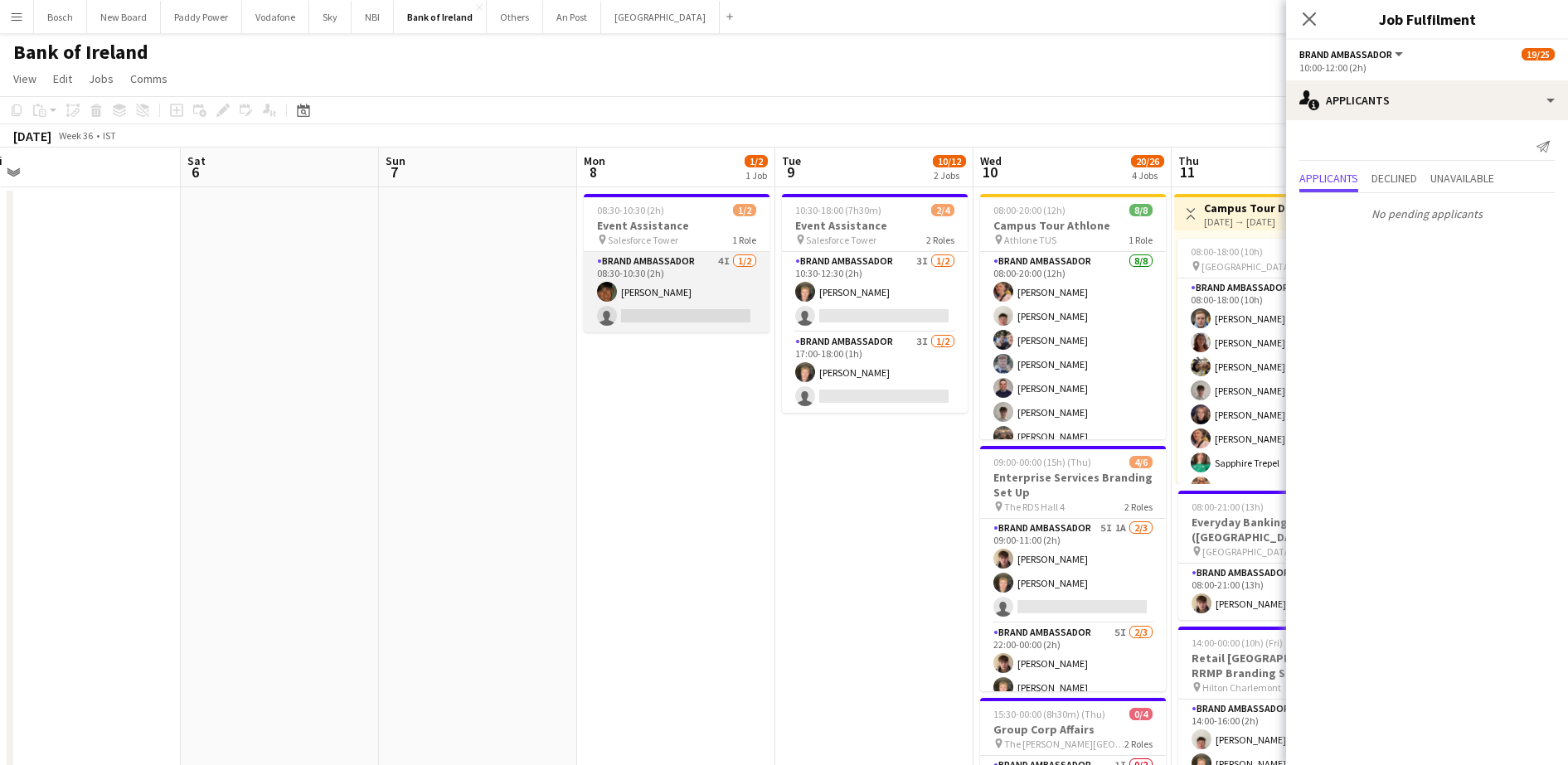
click at [674, 294] on app-card-role "Brand Ambassador 4I [DATE] 08:30-10:30 (2h) [PERSON_NAME] single-neutral-actions" at bounding box center [676, 292] width 186 height 80
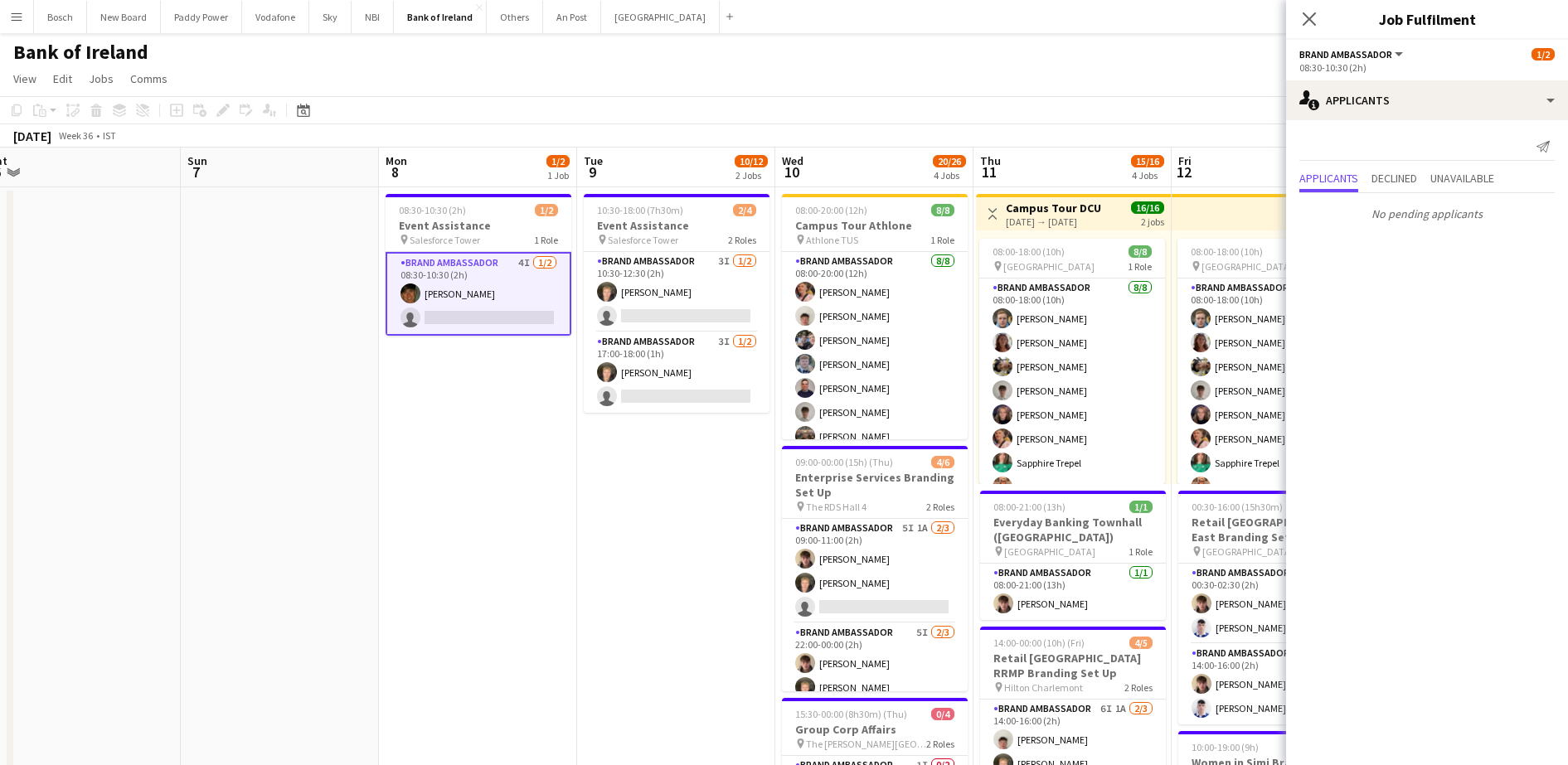
scroll to position [0, 585]
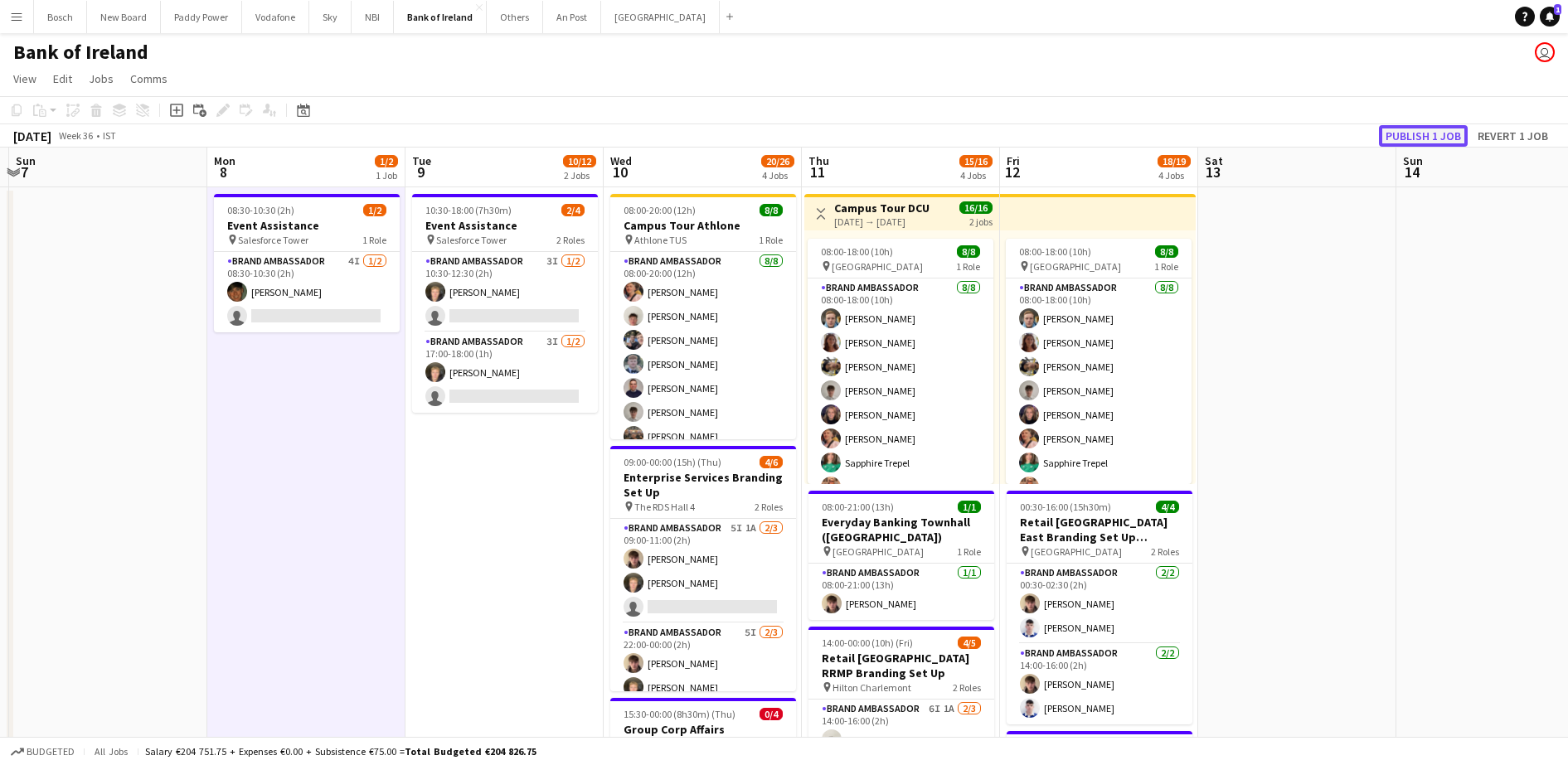
click at [1431, 144] on button "Publish 1 job" at bounding box center [1423, 136] width 89 height 22
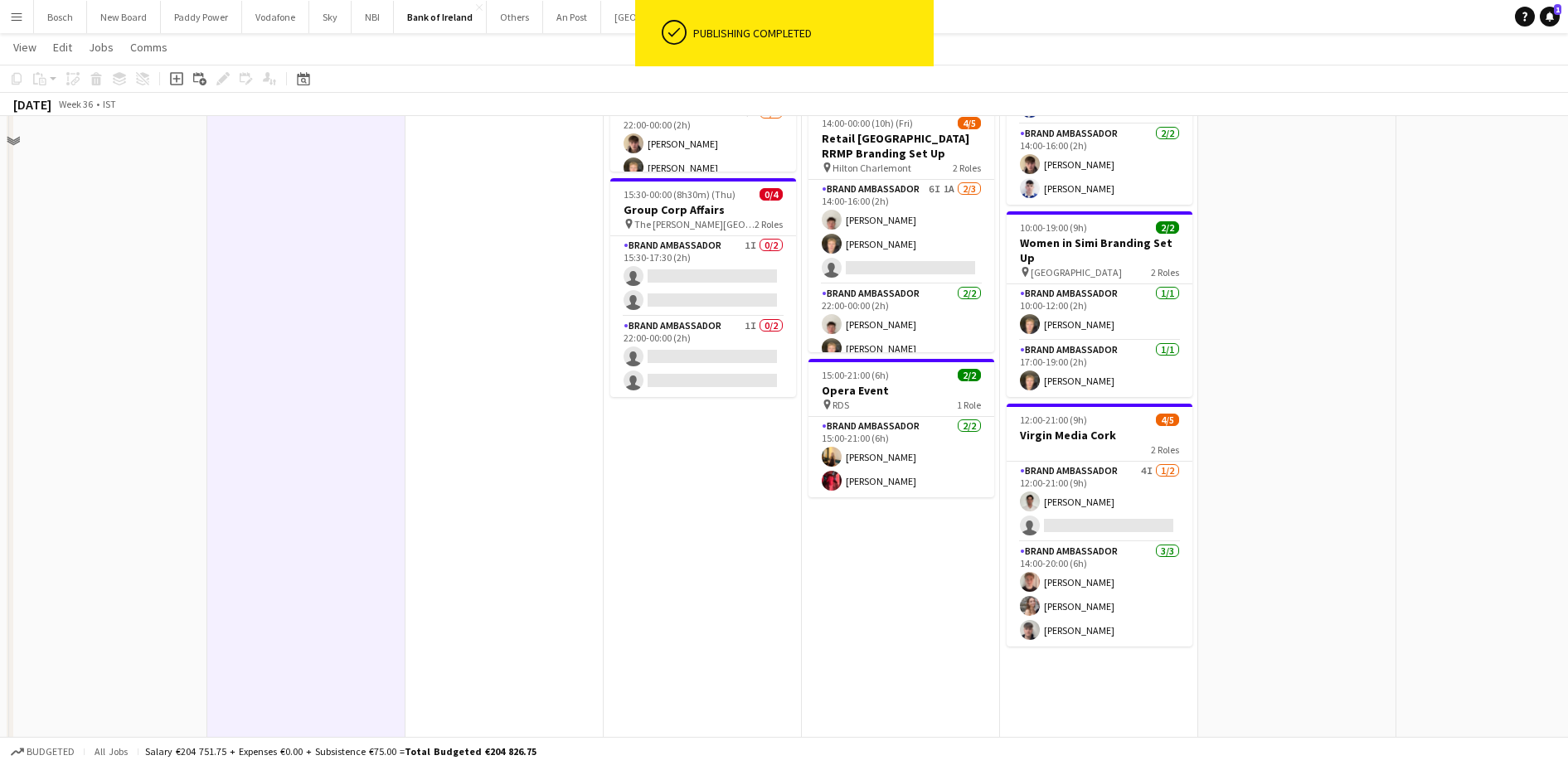
scroll to position [0, 0]
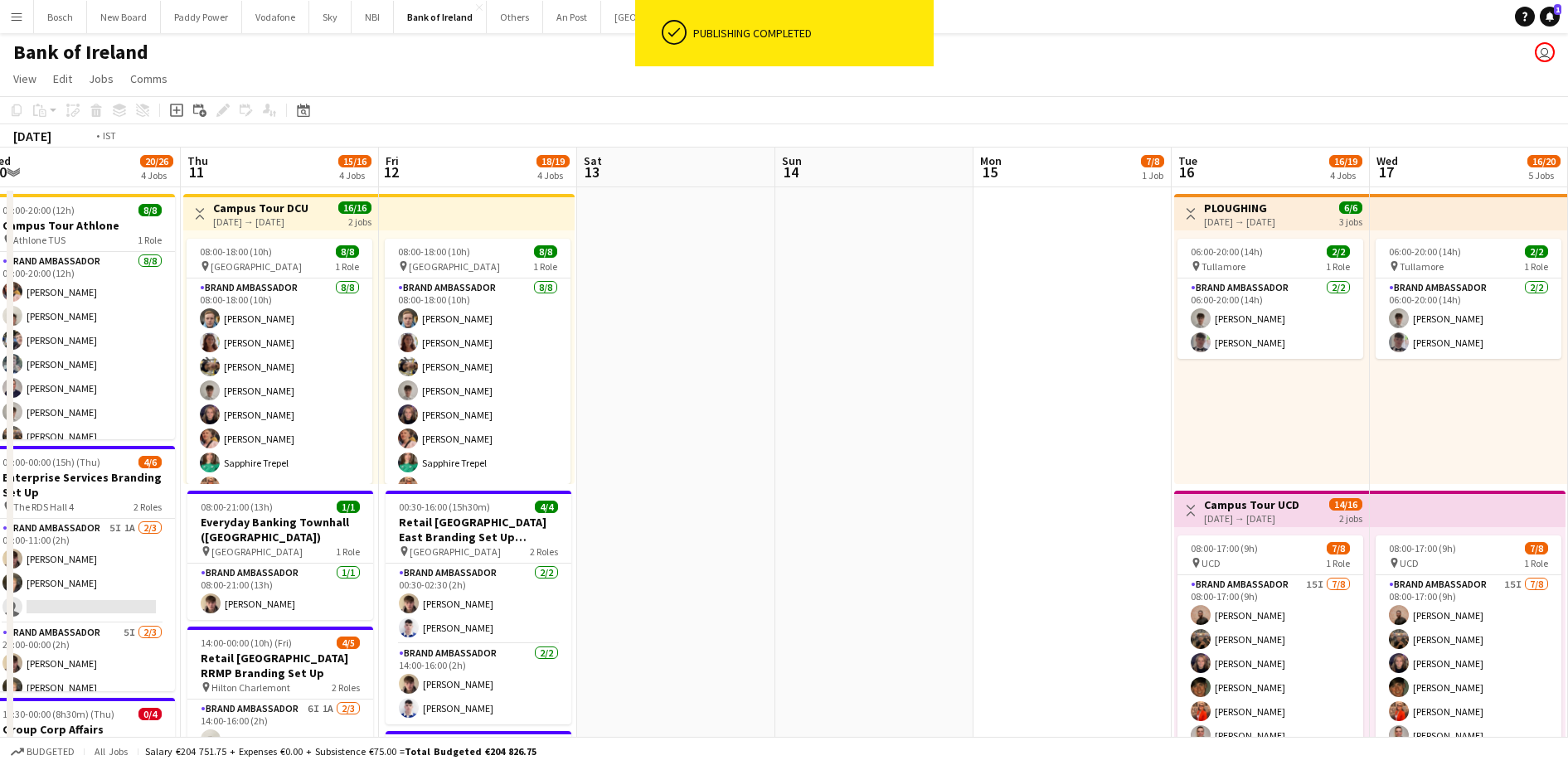
drag, startPoint x: 1369, startPoint y: 411, endPoint x: 44, endPoint y: 357, distance: 1326.1
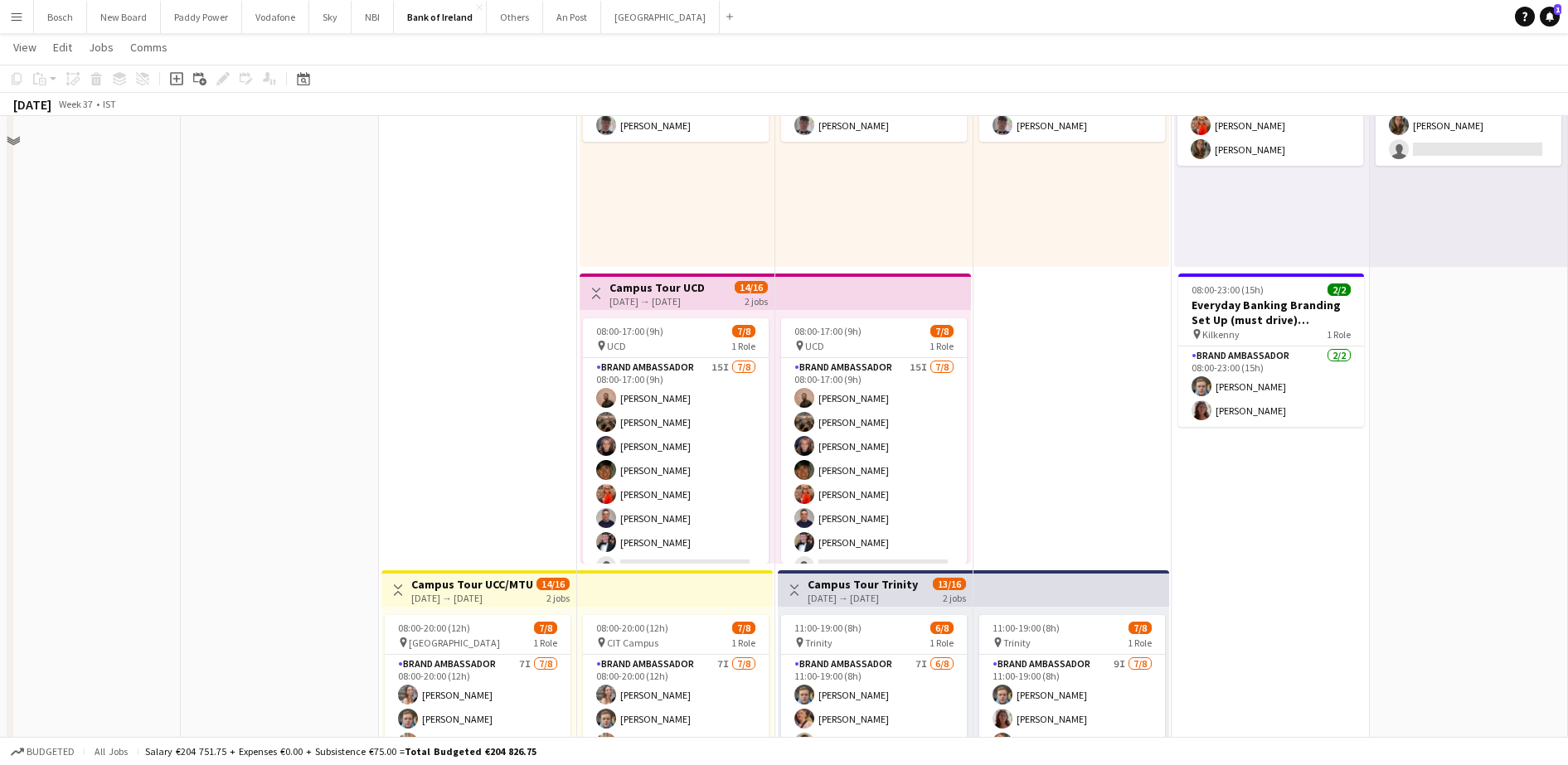
scroll to position [414, 0]
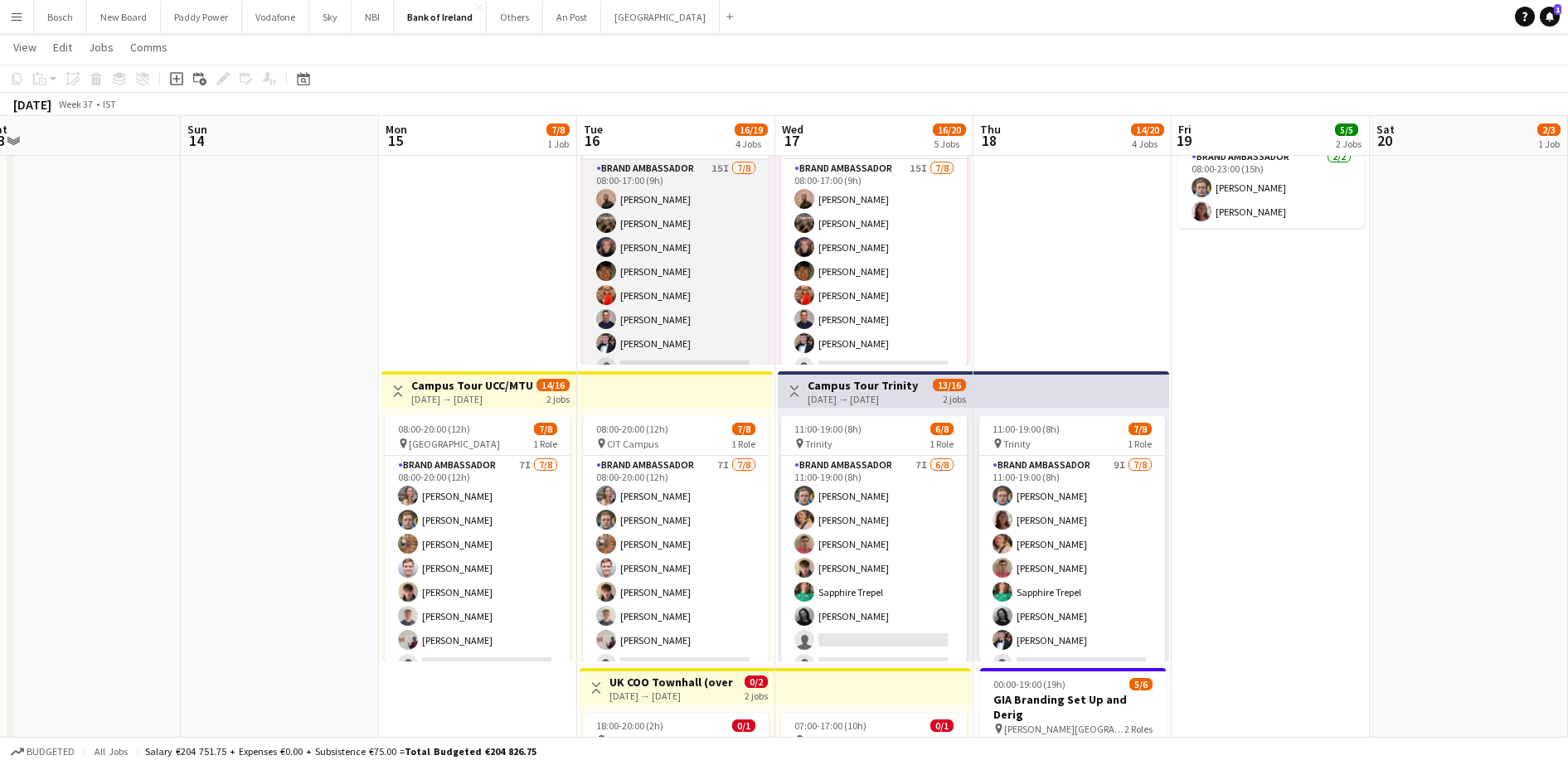
click at [723, 297] on app-card-role "Brand Ambassador 15I [DATE] 08:00-17:00 (9h) [PERSON_NAME] [PERSON_NAME] Cramol…" at bounding box center [675, 272] width 186 height 225
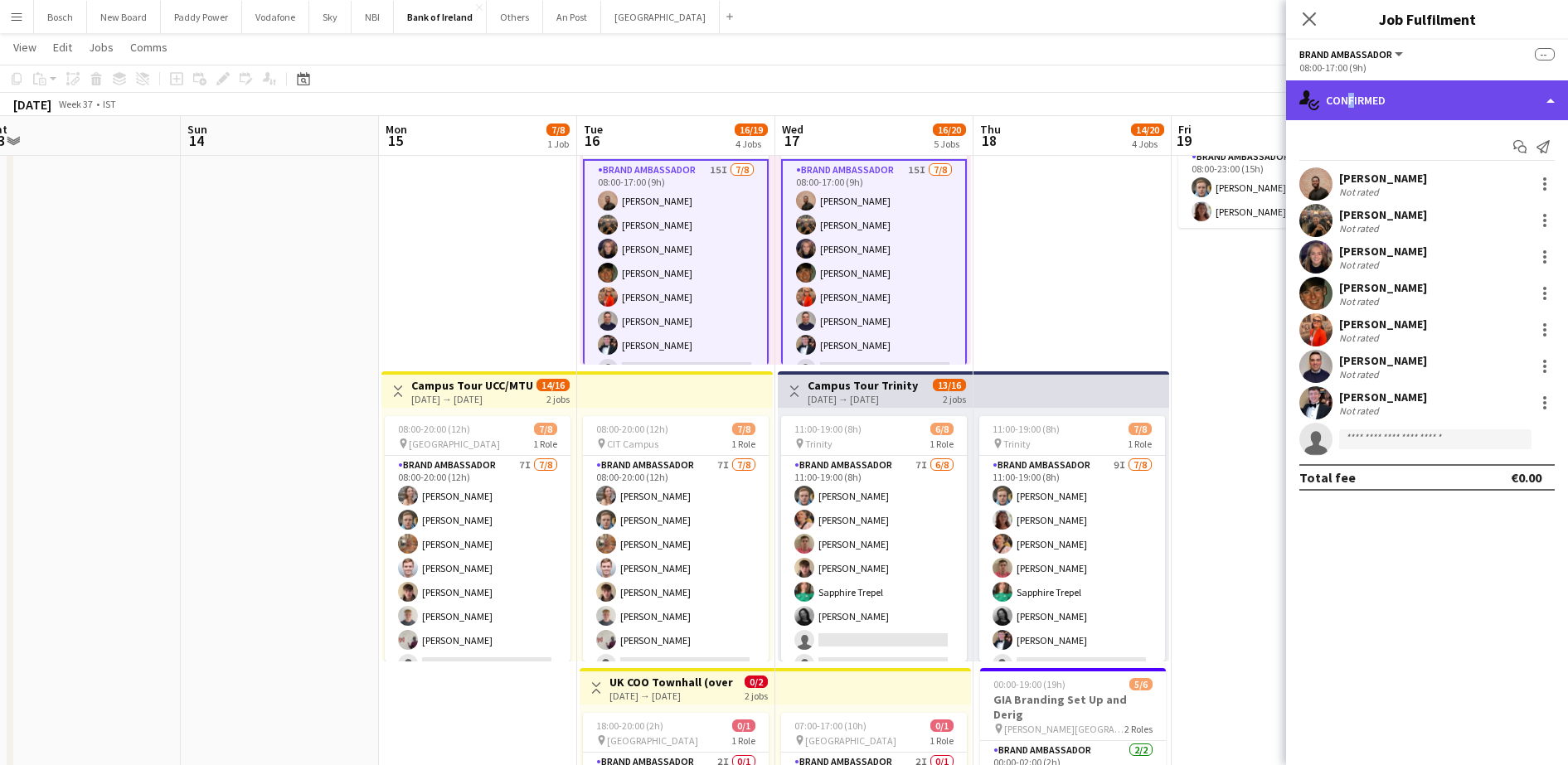
click at [1344, 107] on div "single-neutral-actions-check-2 Confirmed" at bounding box center [1426, 100] width 282 height 40
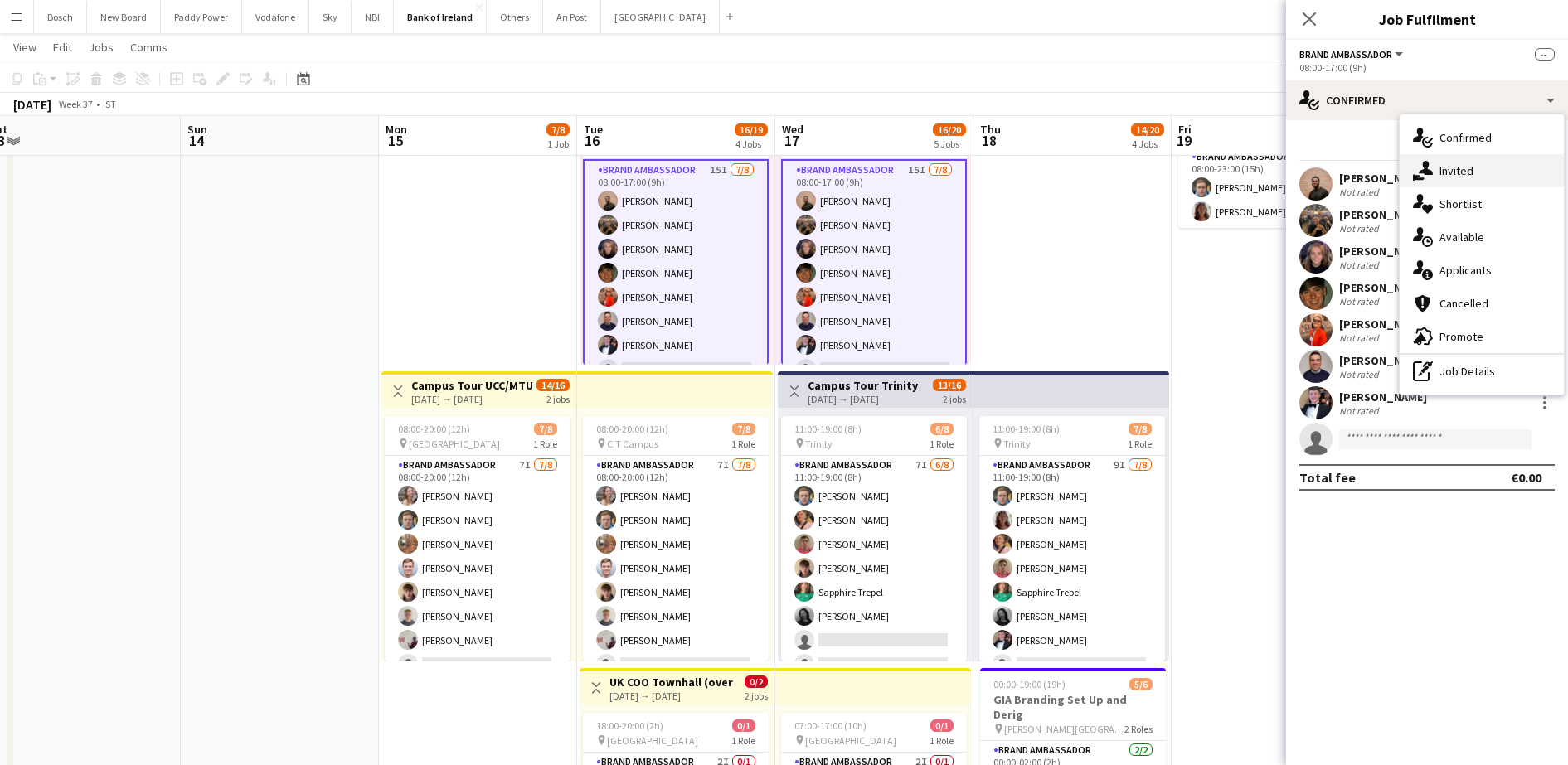
drag, startPoint x: 1344, startPoint y: 107, endPoint x: 1483, endPoint y: 174, distance: 154.3
click at [1483, 174] on div "single-neutral-actions-share-1 Invited" at bounding box center [1482, 171] width 164 height 33
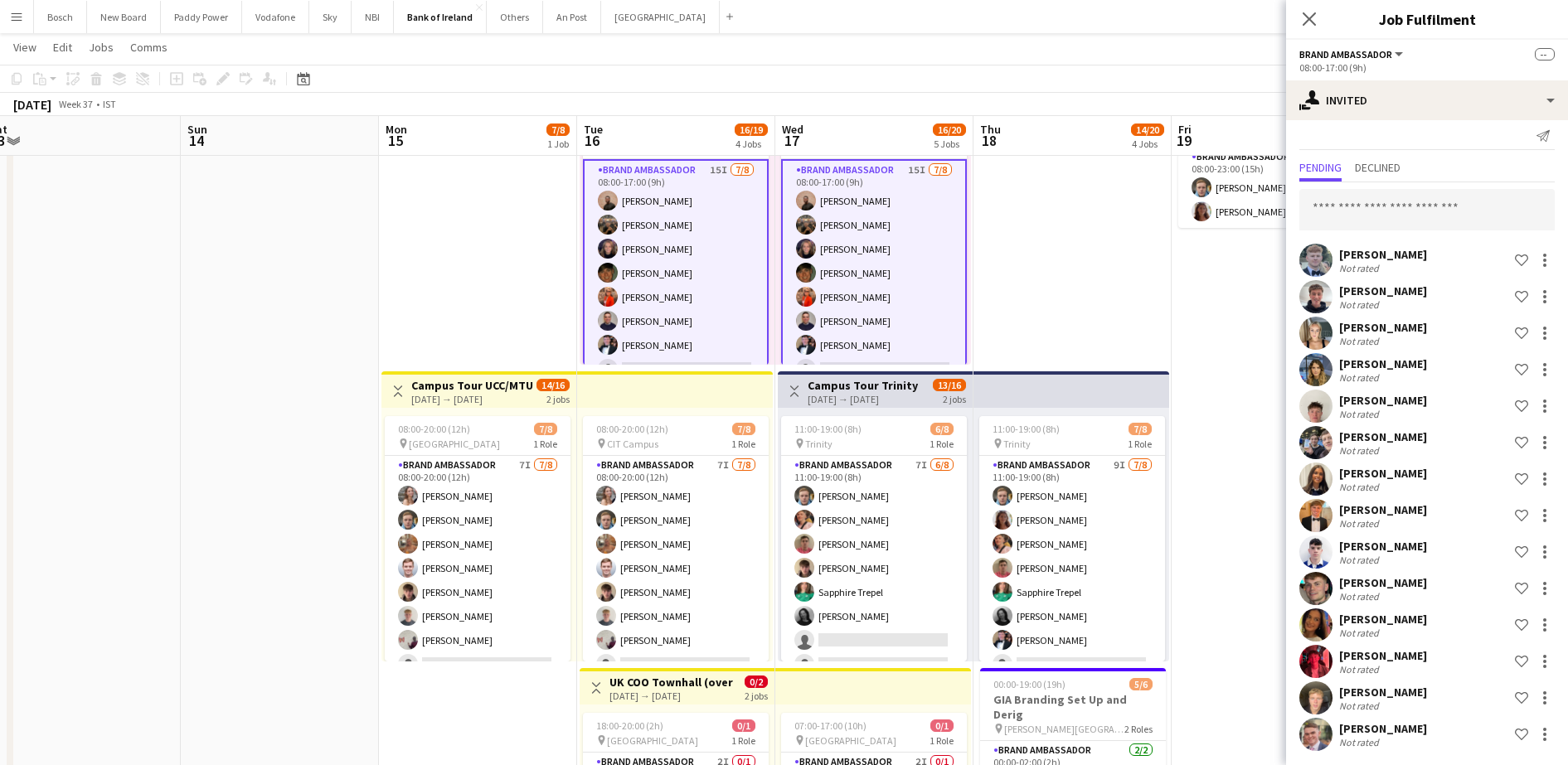
scroll to position [13, 0]
click at [1535, 727] on div at bounding box center [1544, 732] width 20 height 20
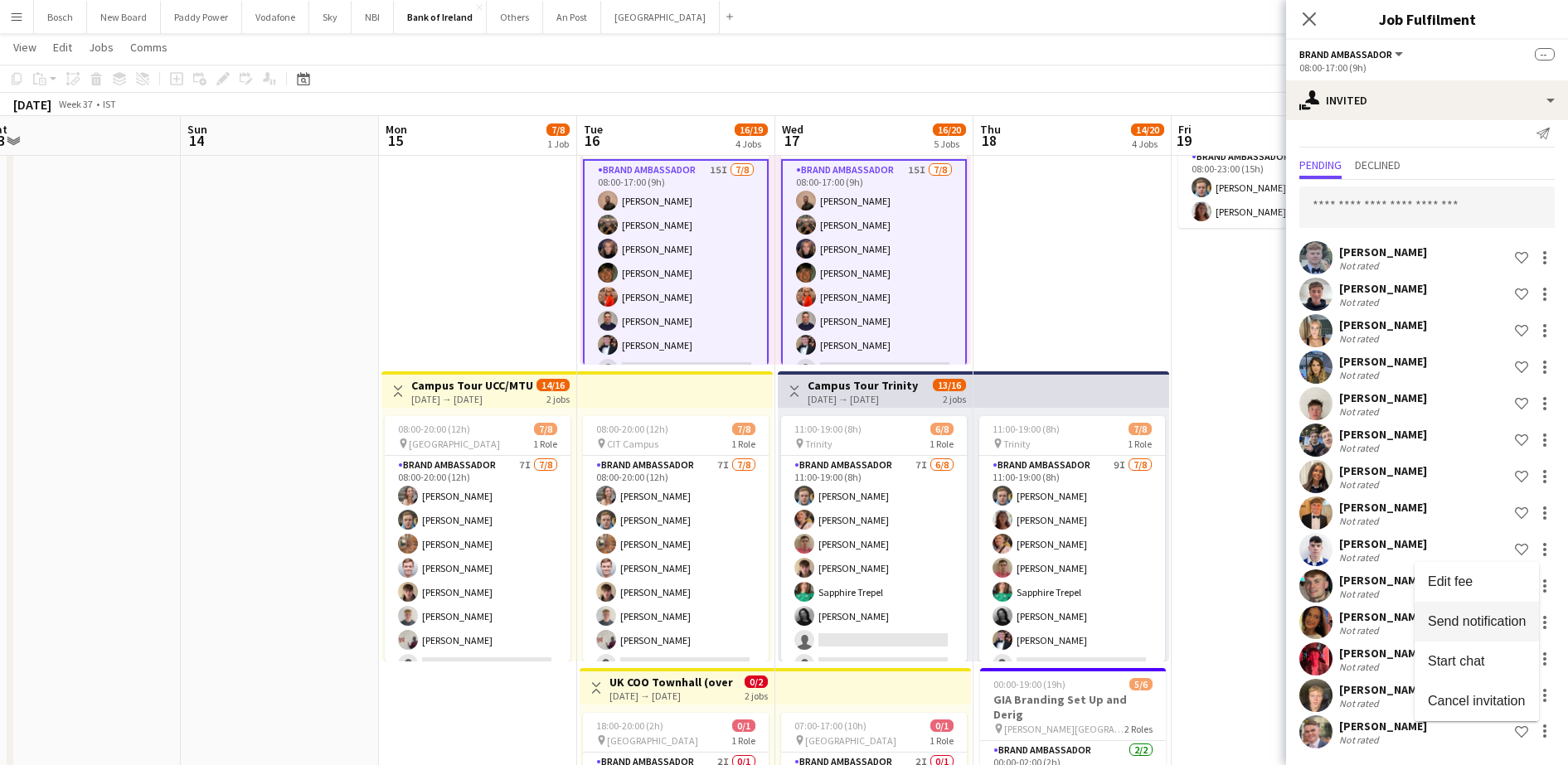
click at [1503, 624] on span "Send notification" at bounding box center [1476, 621] width 98 height 14
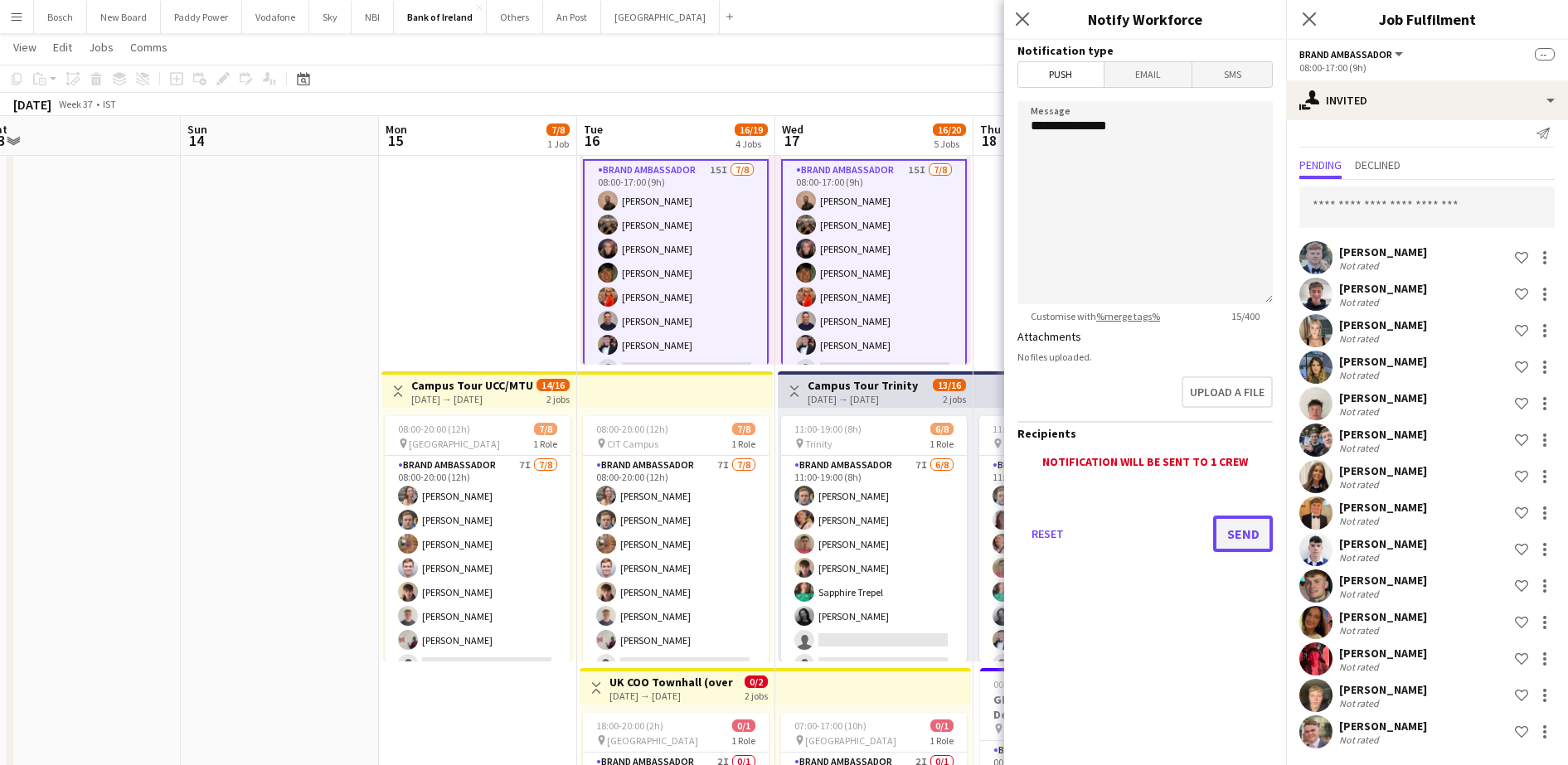
click at [1259, 536] on button "Send" at bounding box center [1243, 534] width 59 height 37
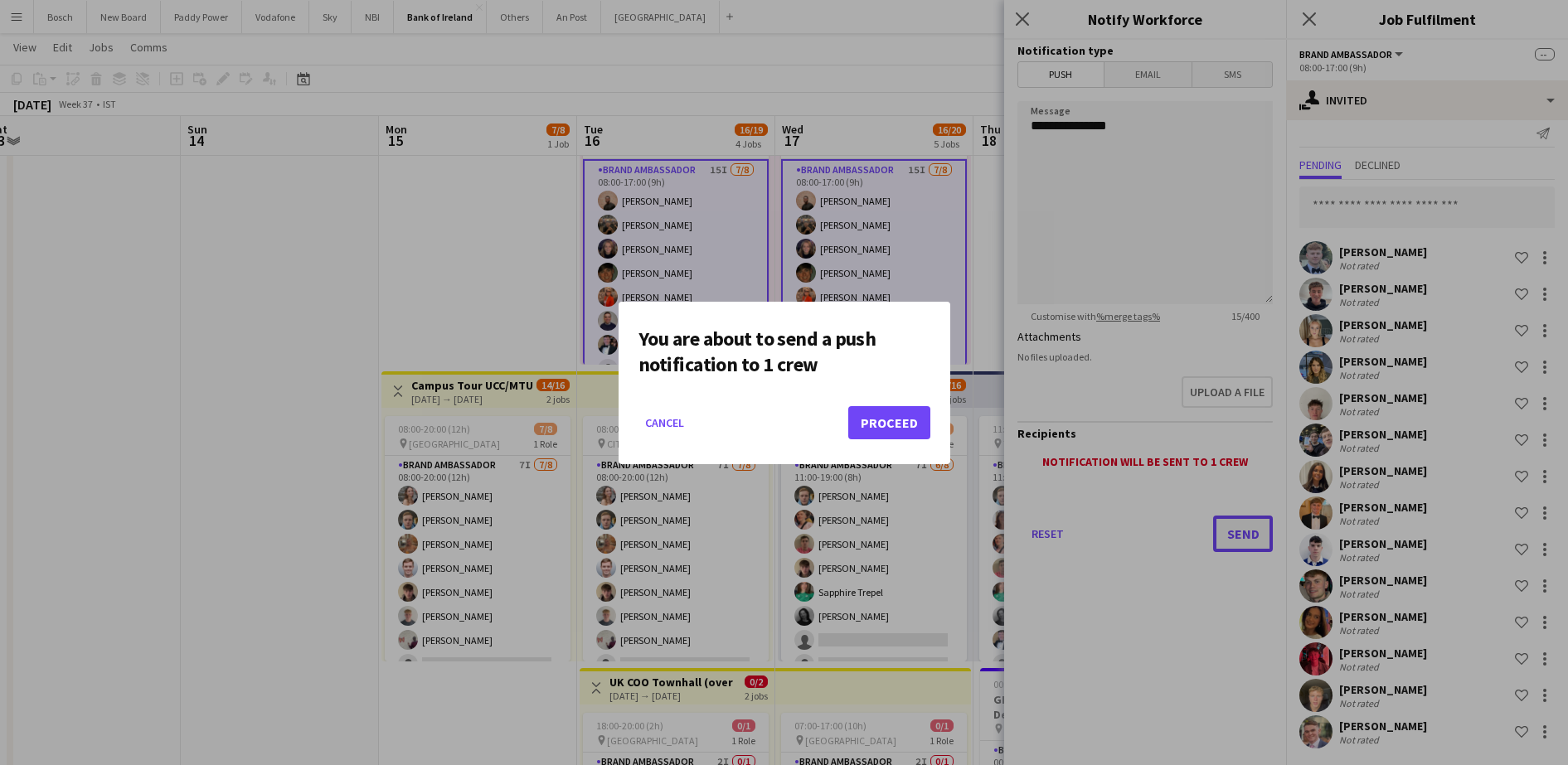
scroll to position [0, 0]
click at [862, 413] on button "Proceed" at bounding box center [889, 423] width 82 height 33
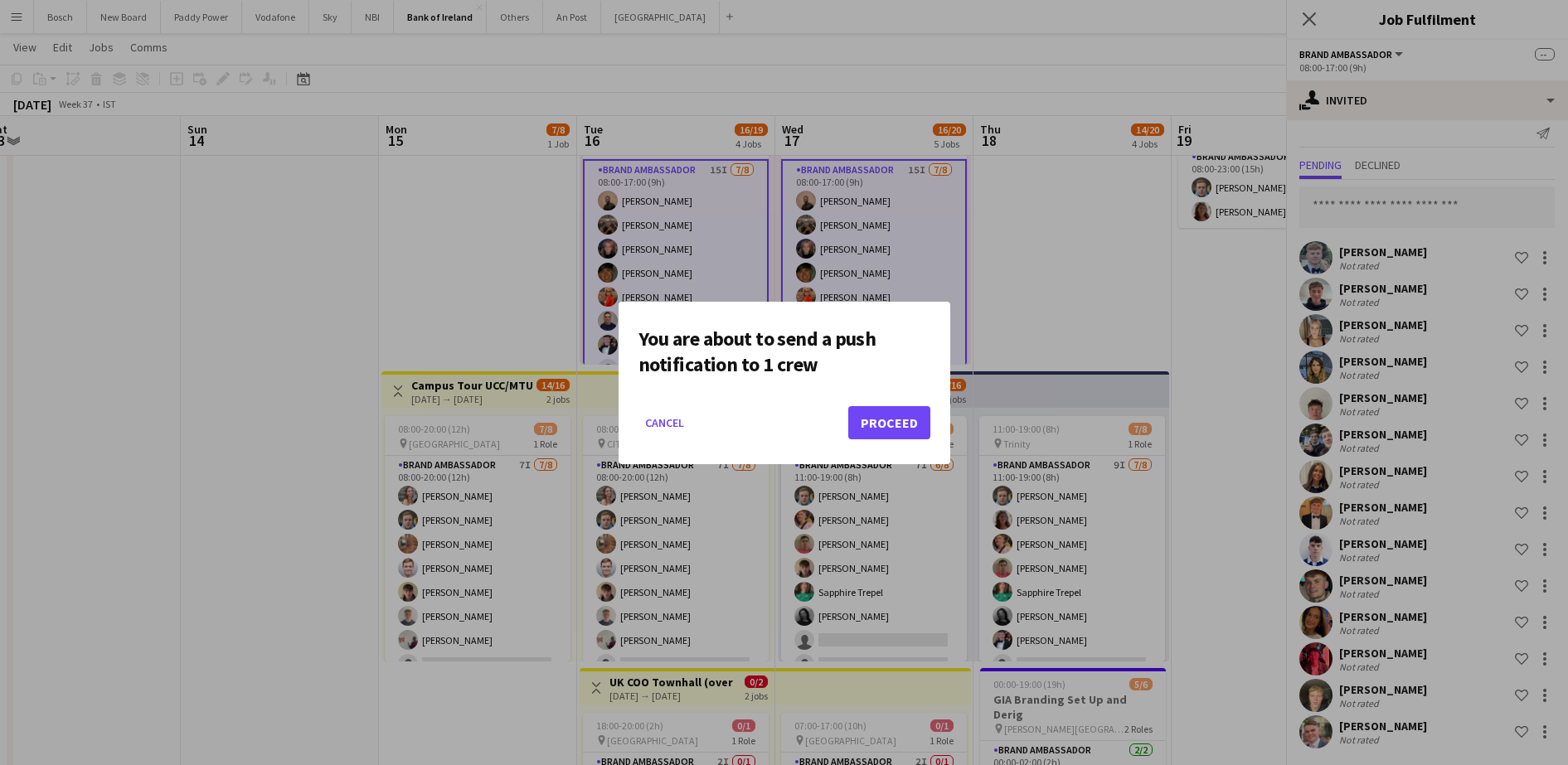
scroll to position [414, 0]
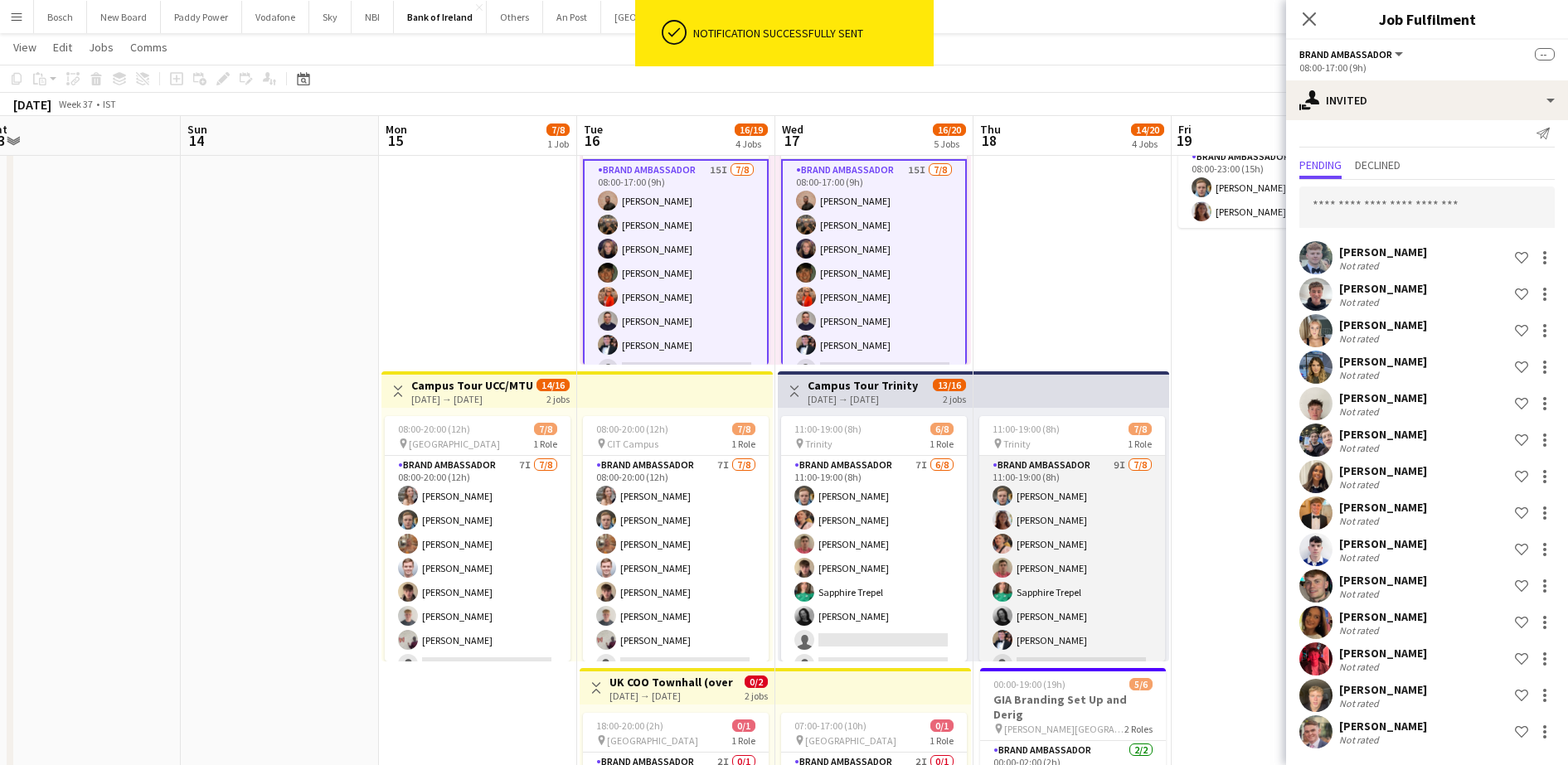
click at [1023, 526] on app-card-role "Brand Ambassador 9I [DATE] 11:00-19:00 (8h) [PERSON_NAME] [PERSON_NAME] [PERSON…" at bounding box center [1072, 569] width 186 height 225
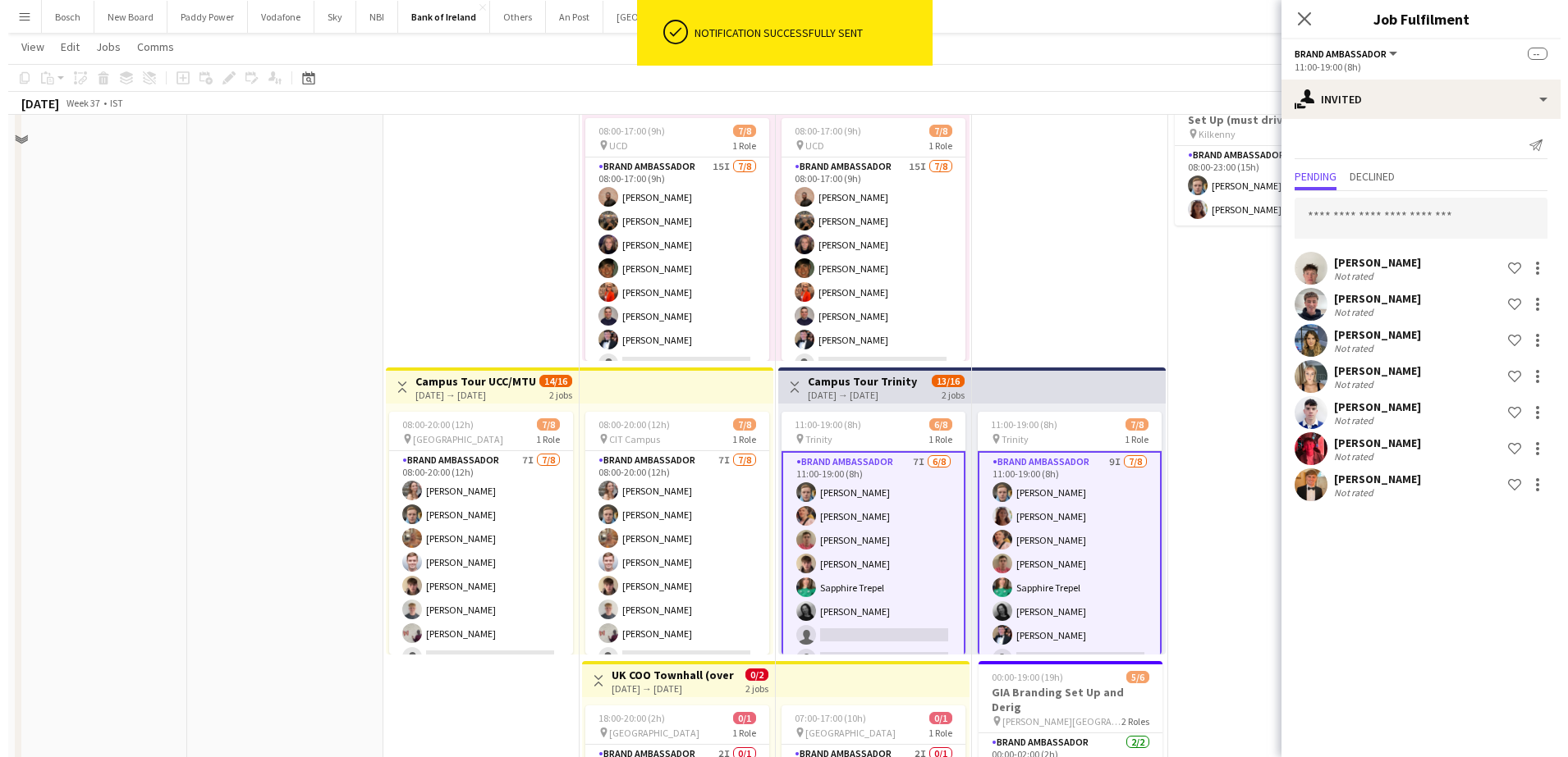
scroll to position [0, 0]
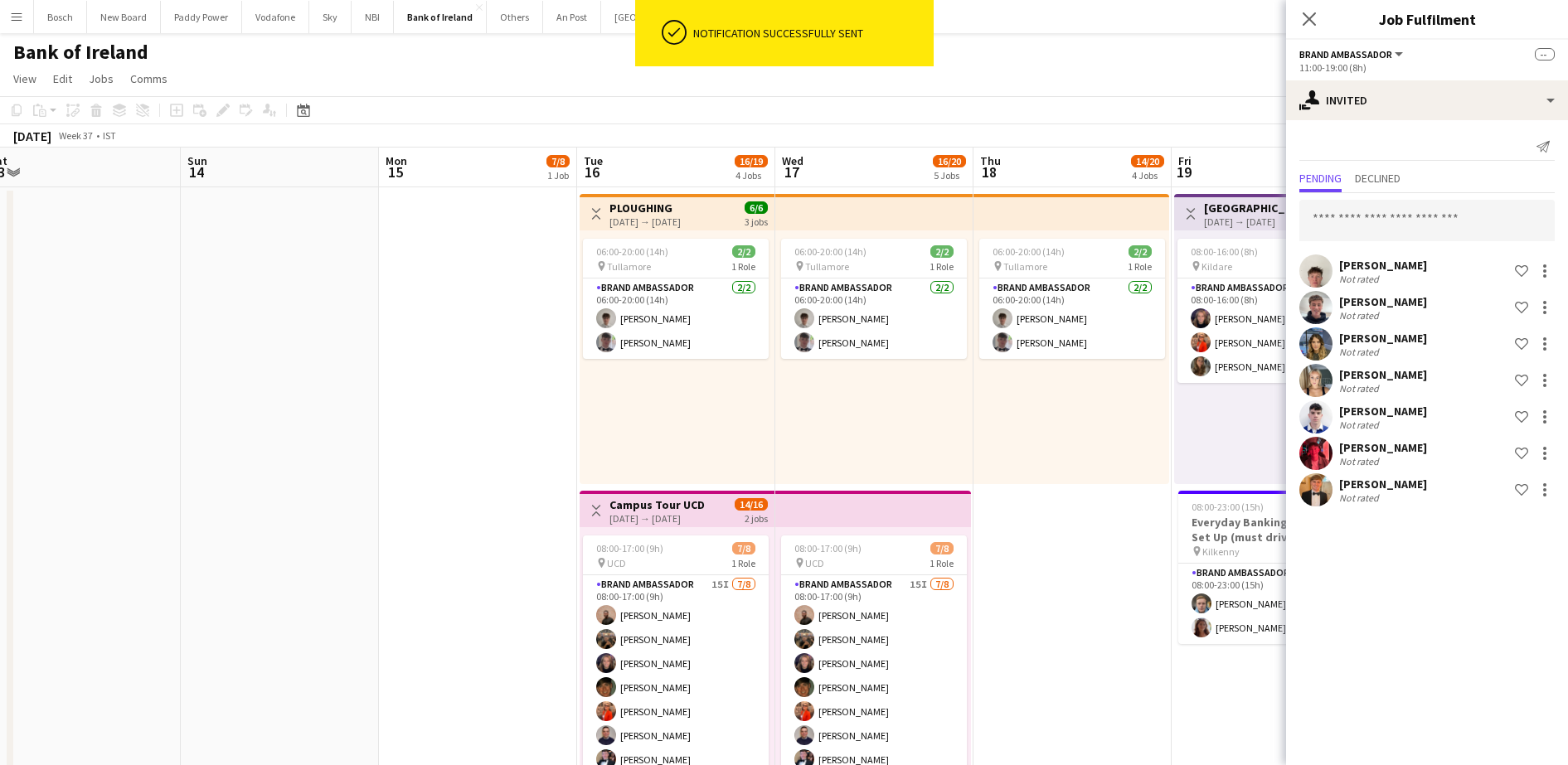
click at [1060, 104] on app-toolbar "Copy Paste Paste Ctrl+V Paste with crew Ctrl+Shift+V Paste linked Job [GEOGRAPH…" at bounding box center [784, 110] width 1568 height 28
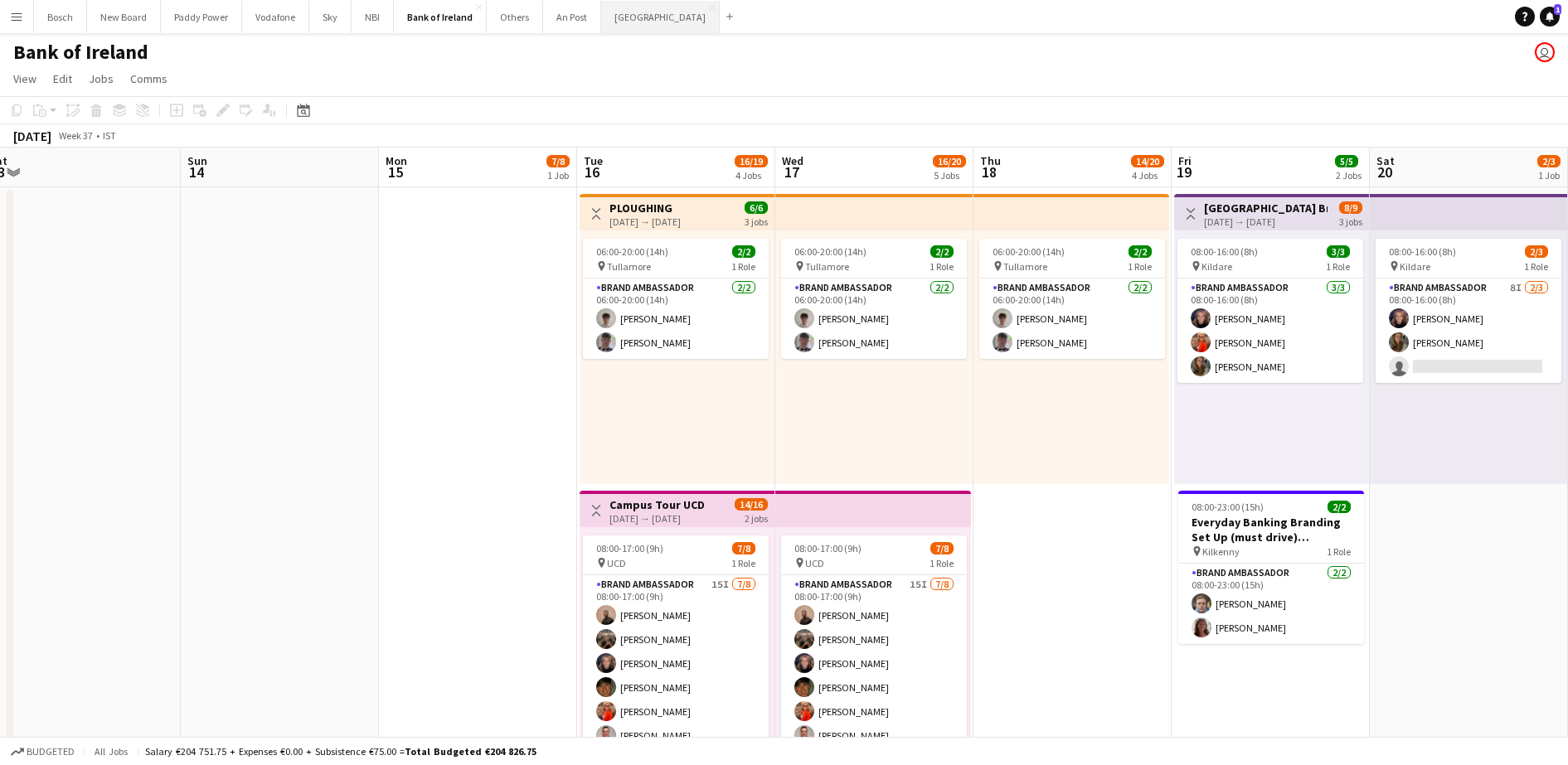
click at [632, 19] on button "[GEOGRAPHIC_DATA] Close" at bounding box center [660, 17] width 119 height 32
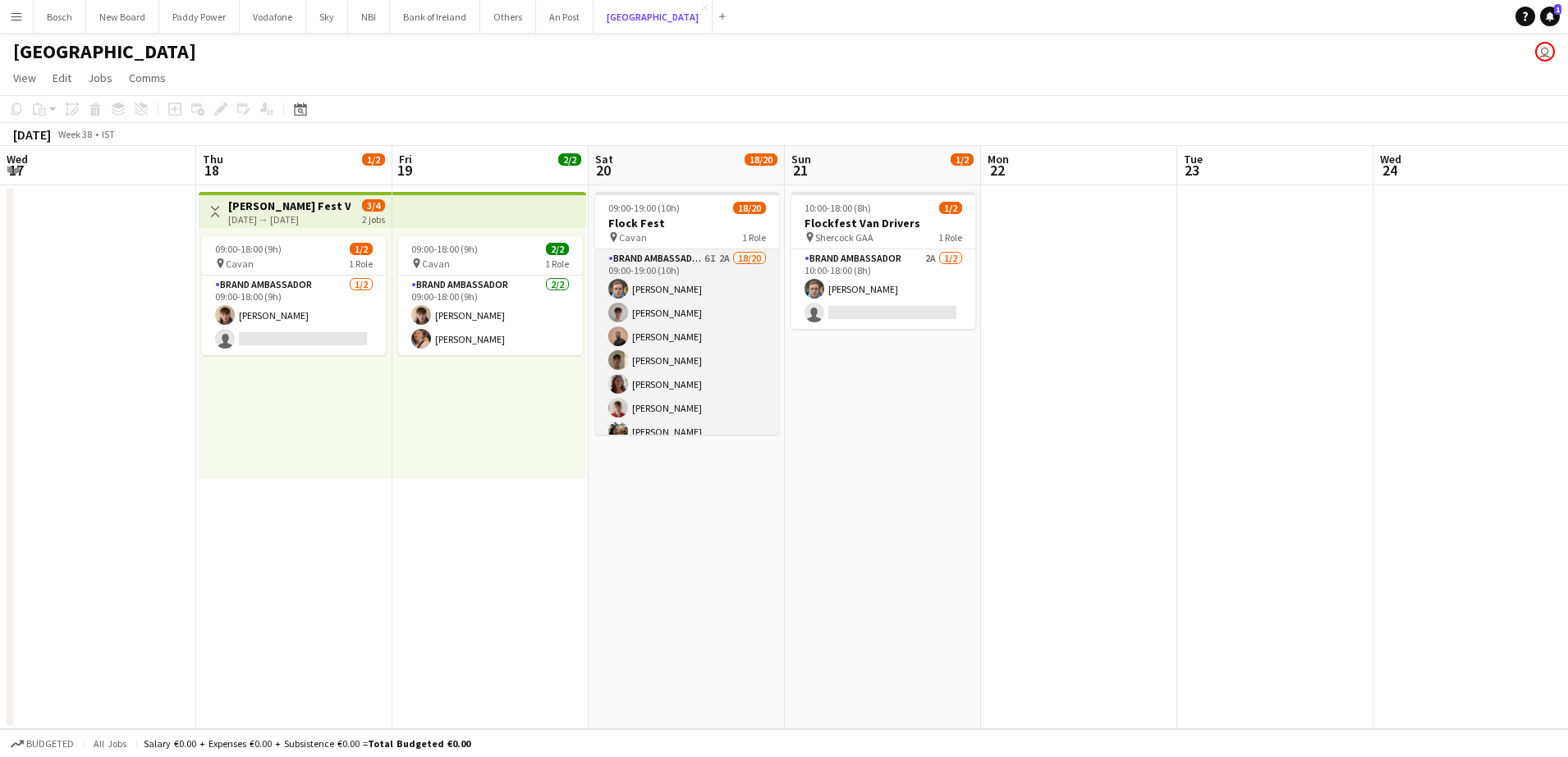
scroll to position [0, 370]
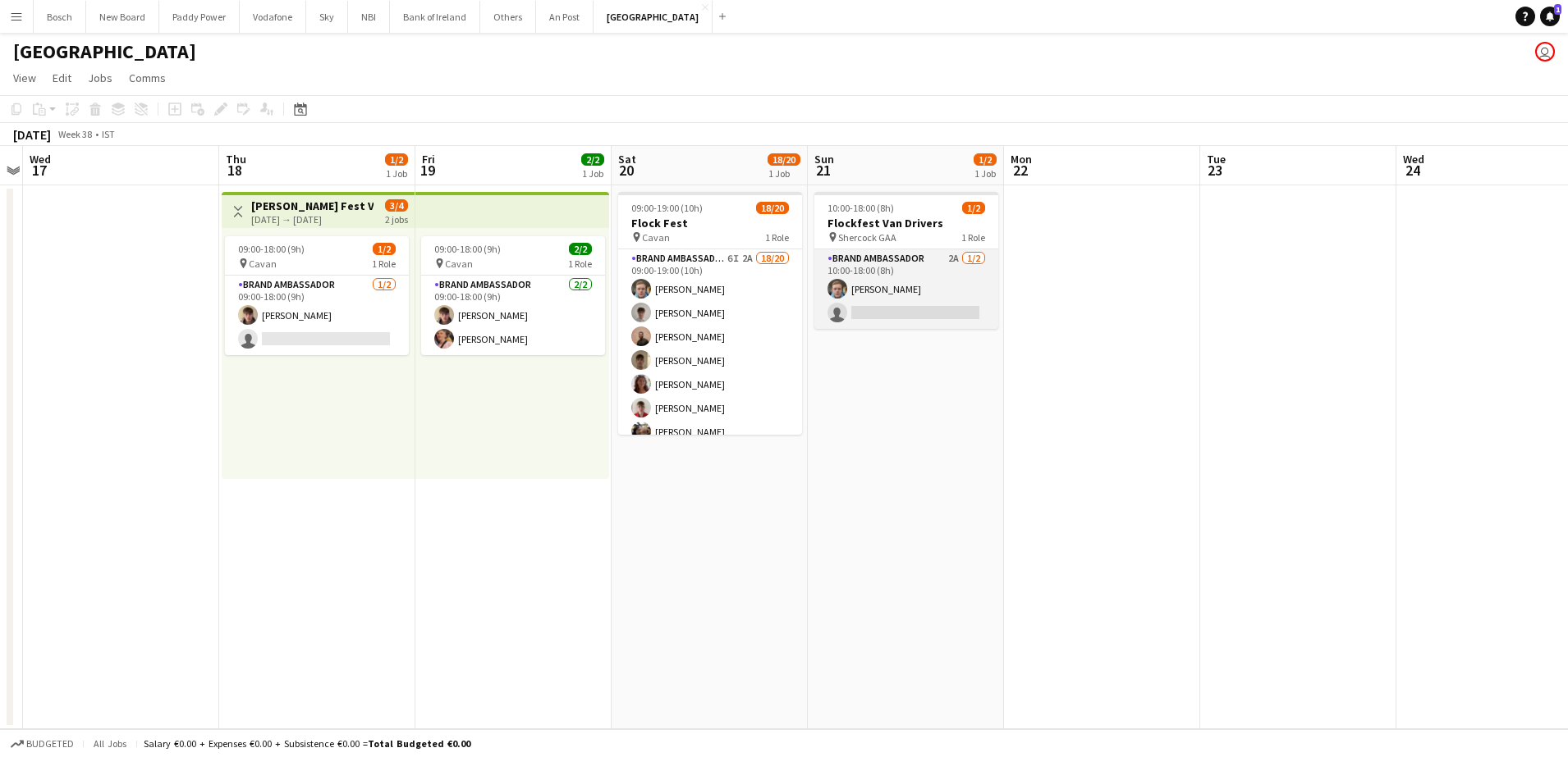
click at [979, 283] on app-card-role "Brand Ambassador 2A [DATE] 10:00-18:00 (8h) [PERSON_NAME] single-neutral-actions" at bounding box center [906, 289] width 184 height 79
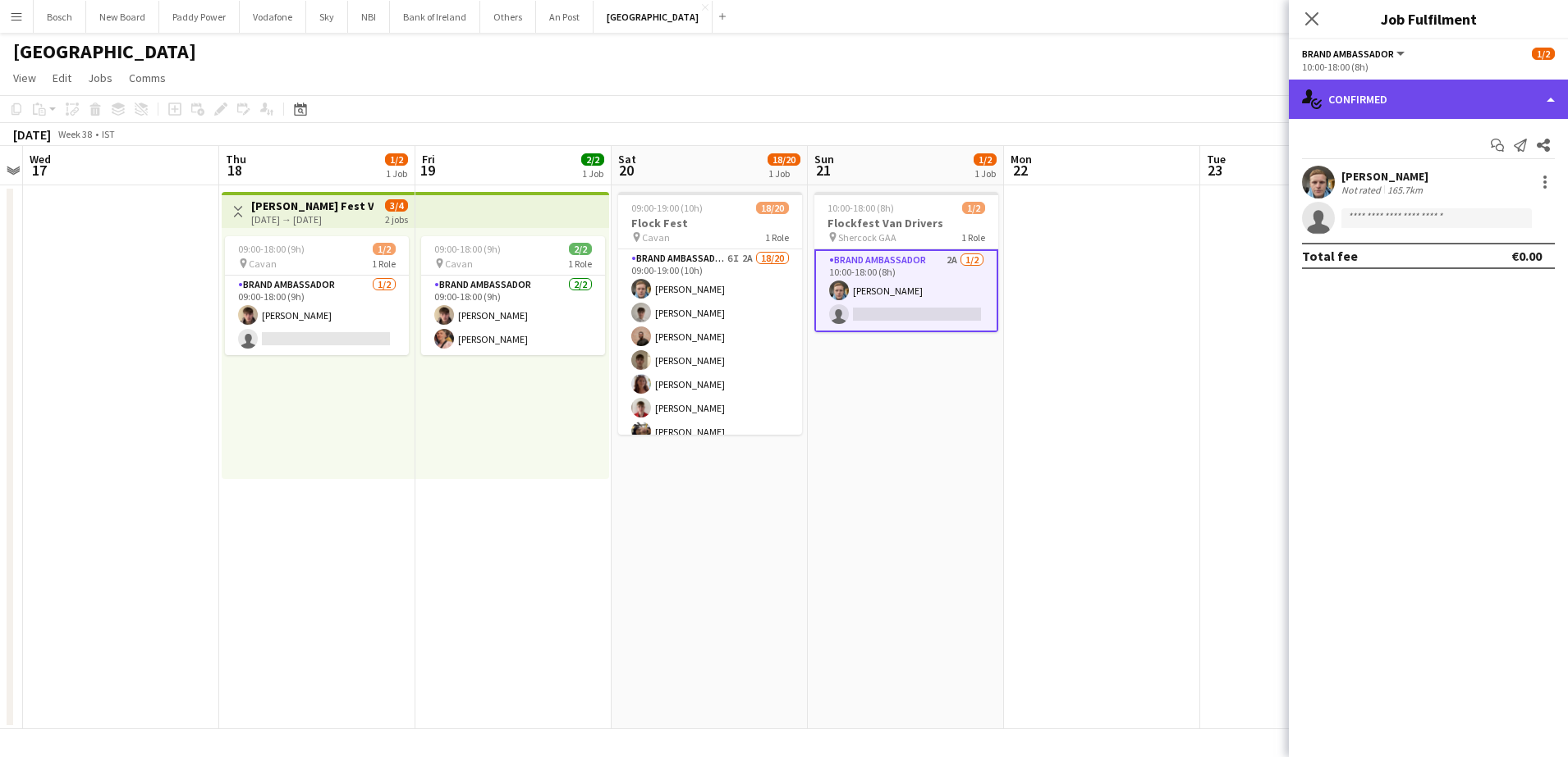
click at [1380, 96] on div "single-neutral-actions-check-2 Confirmed" at bounding box center [1427, 99] width 279 height 40
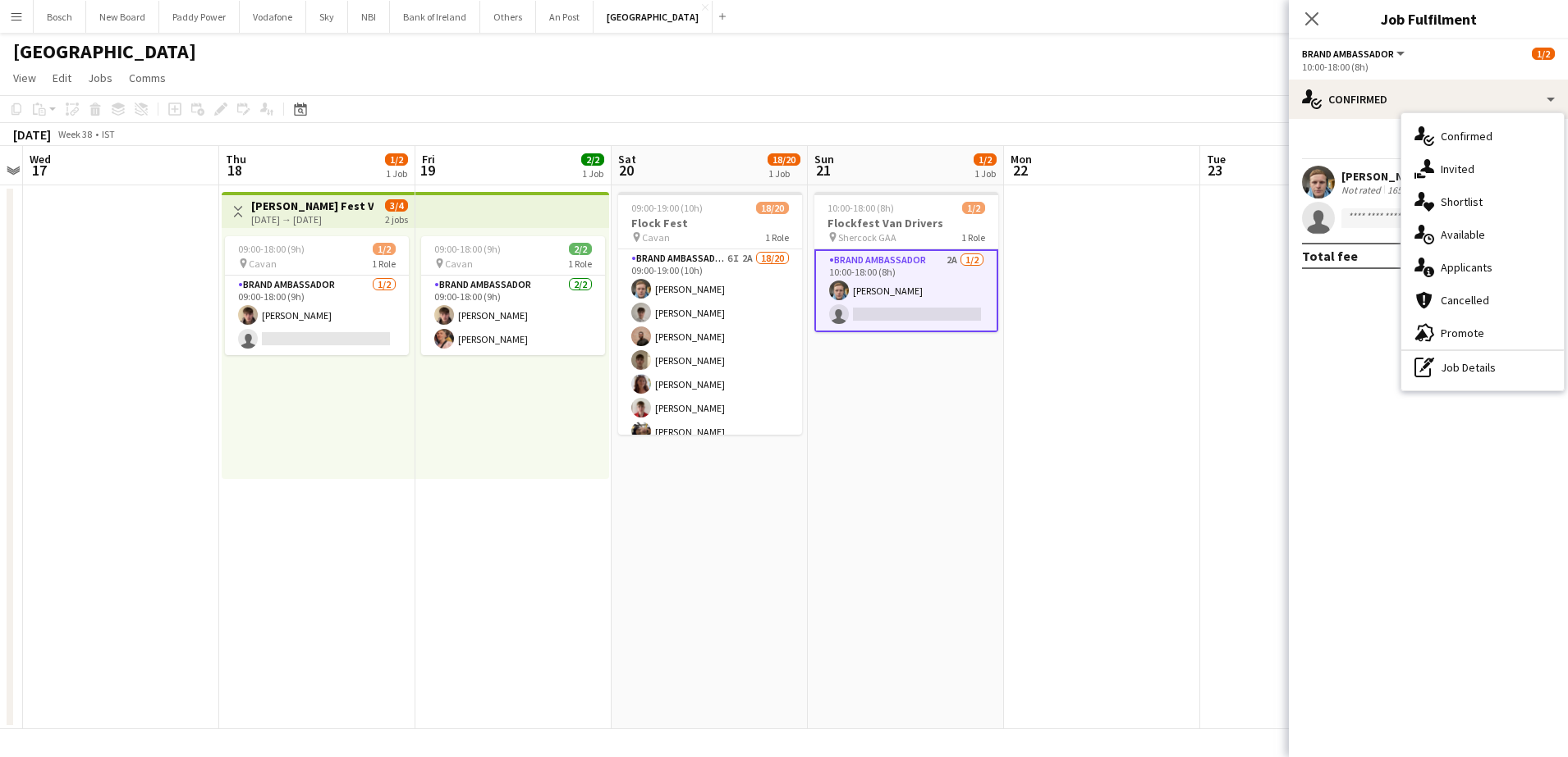
click at [1476, 161] on div "single-neutral-actions-share-1 Invited" at bounding box center [1483, 169] width 162 height 33
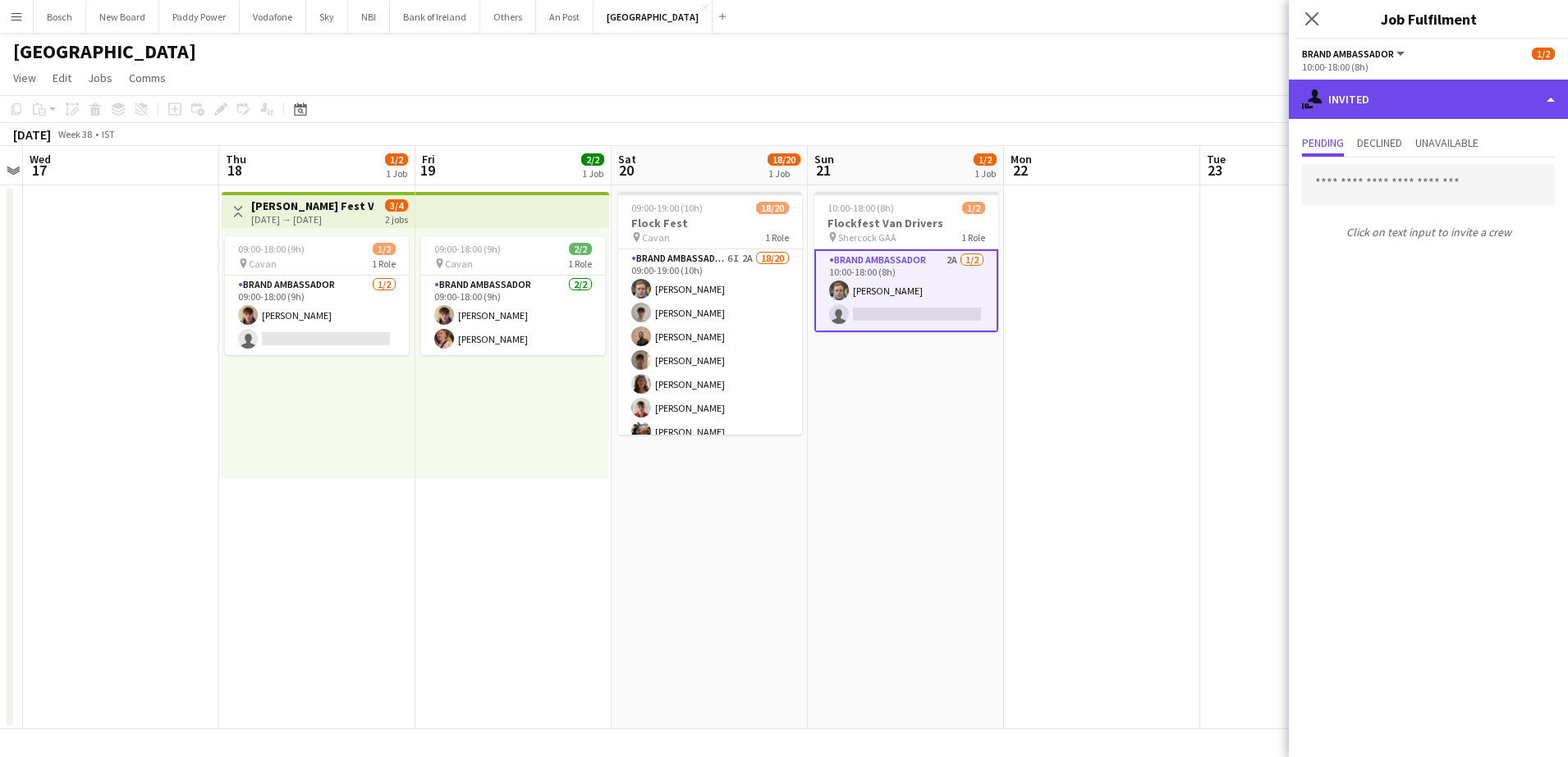
click at [1376, 114] on div "single-neutral-actions-share-1 Invited" at bounding box center [1427, 99] width 279 height 40
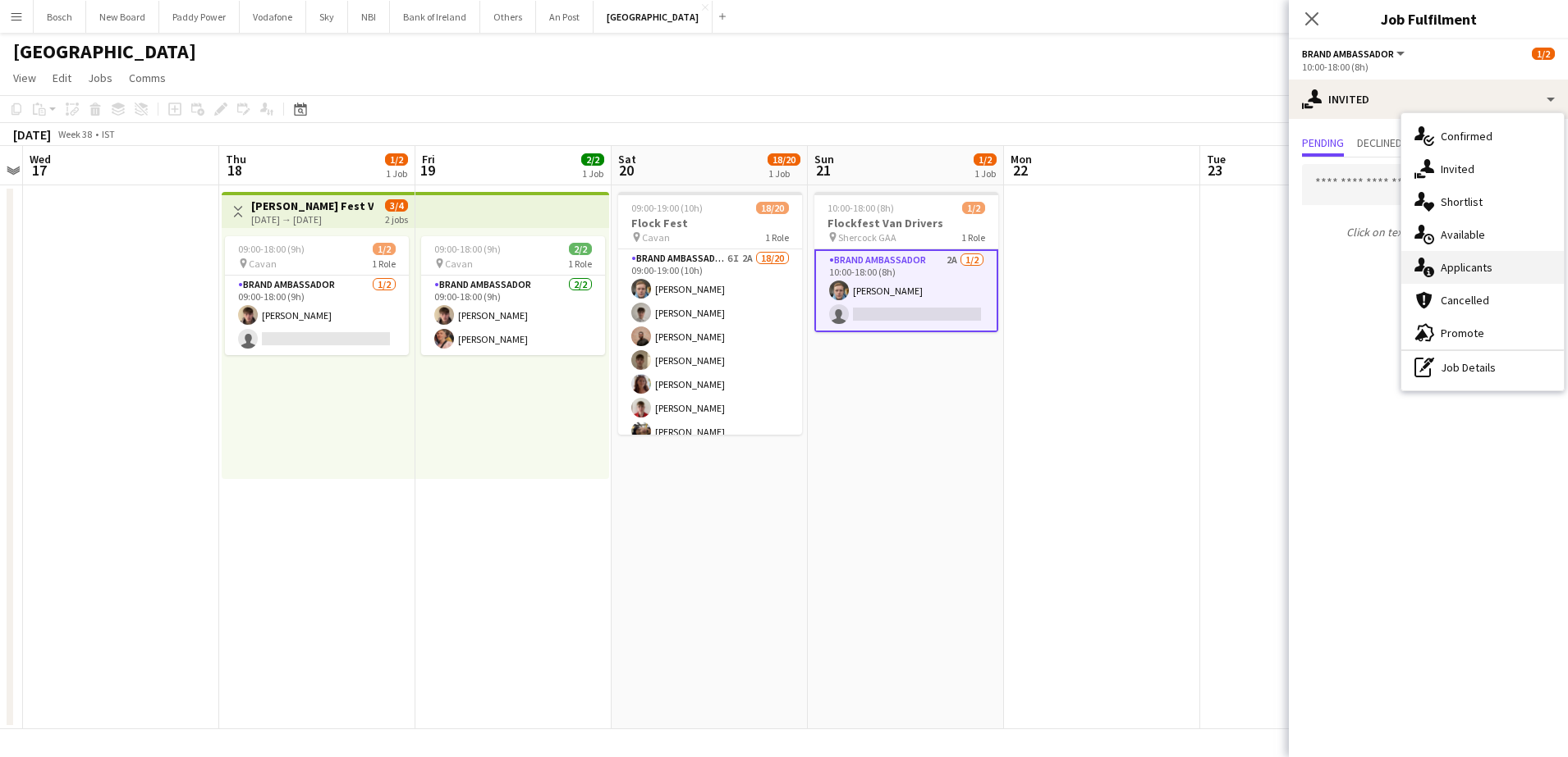
click at [1476, 267] on div "single-neutral-actions-information Applicants" at bounding box center [1483, 268] width 162 height 33
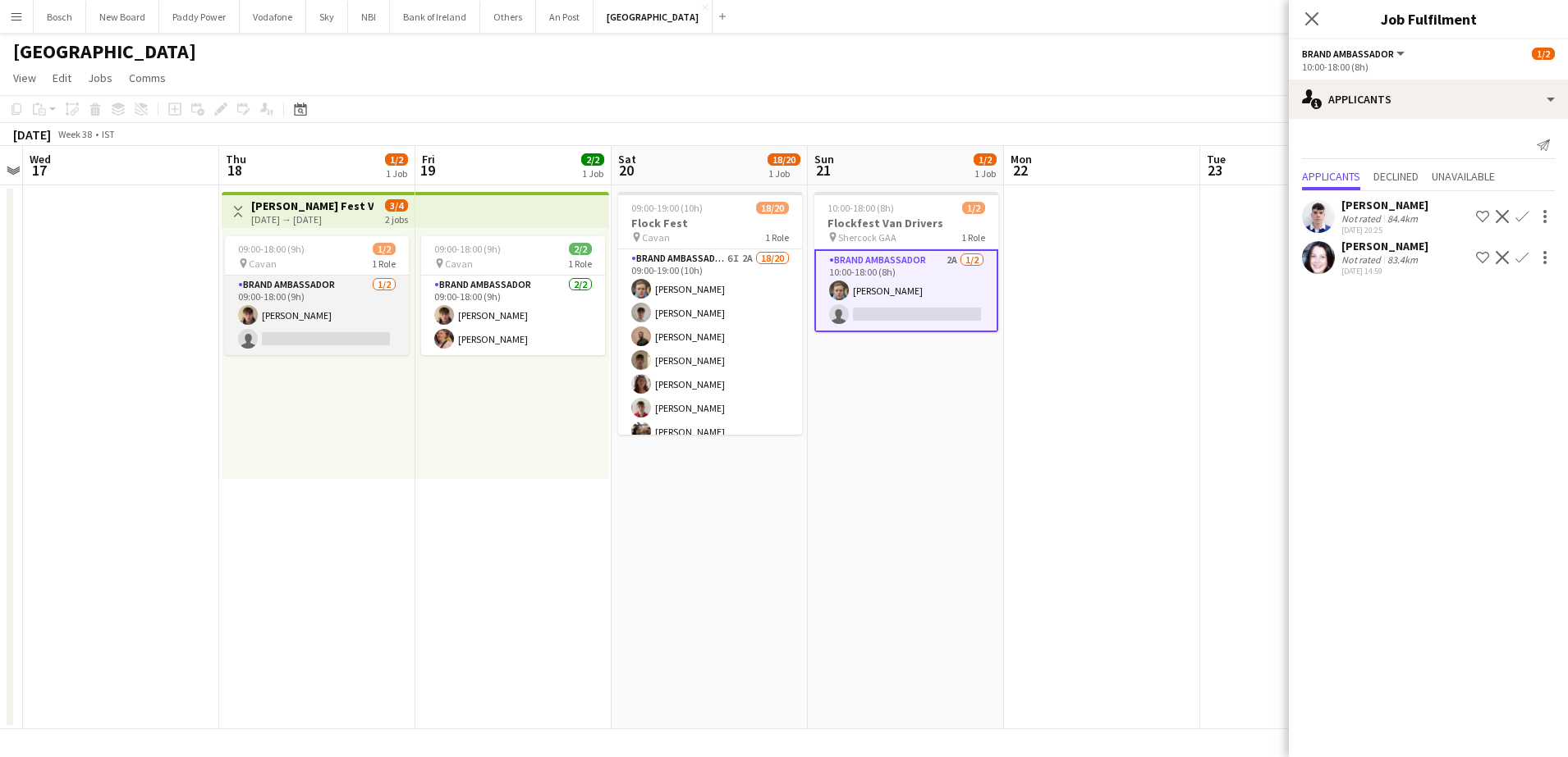
click at [302, 293] on app-card-role "Brand Ambassador [DATE] 09:00-18:00 (9h) [PERSON_NAME] single-neutral-actions" at bounding box center [316, 315] width 184 height 79
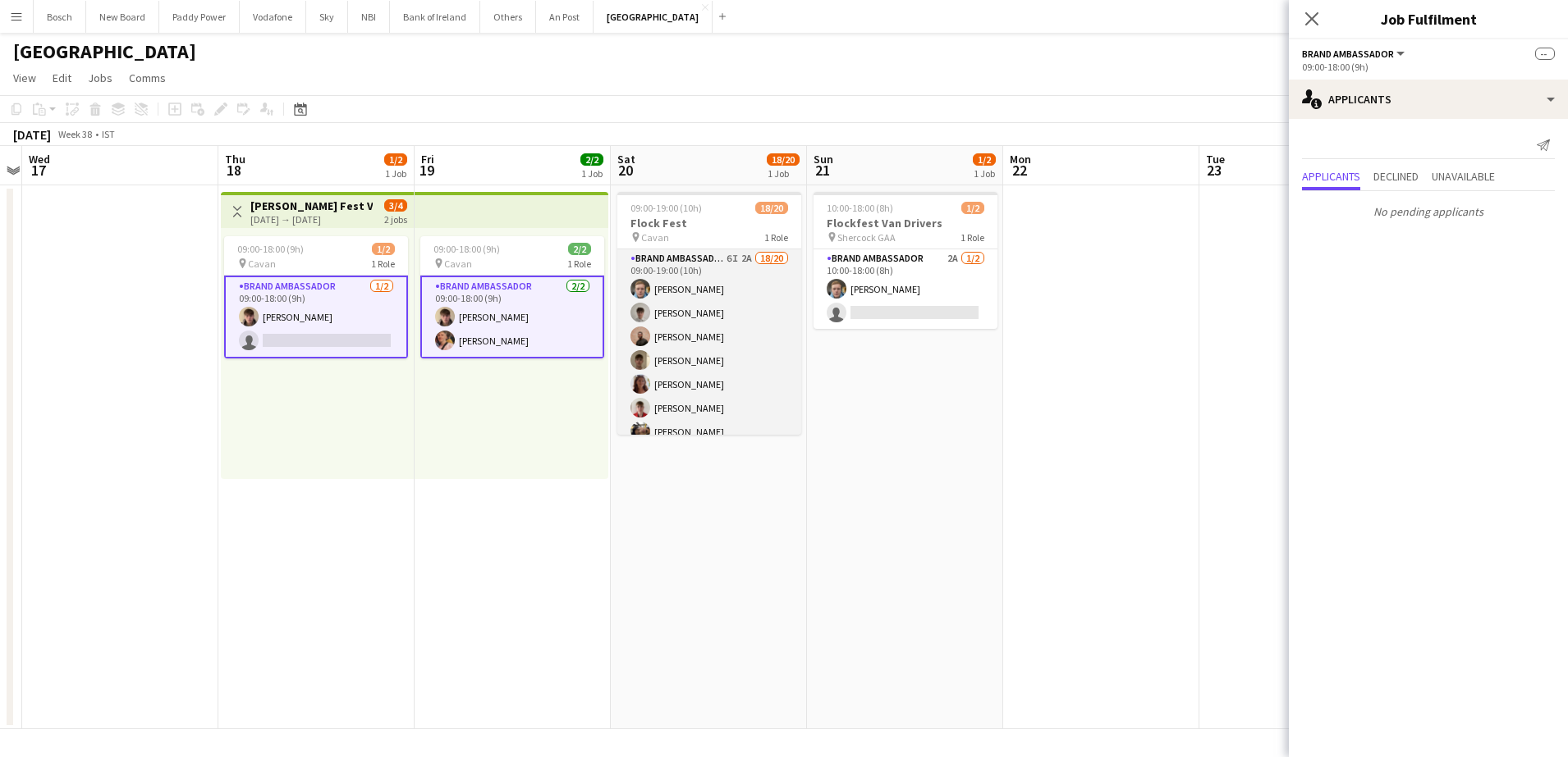
click at [716, 349] on app-card-role "Brand Ambassador 6I 2A 18/20 09:00-19:00 (10h) [PERSON_NAME] [PERSON_NAME] [PER…" at bounding box center [709, 503] width 184 height 508
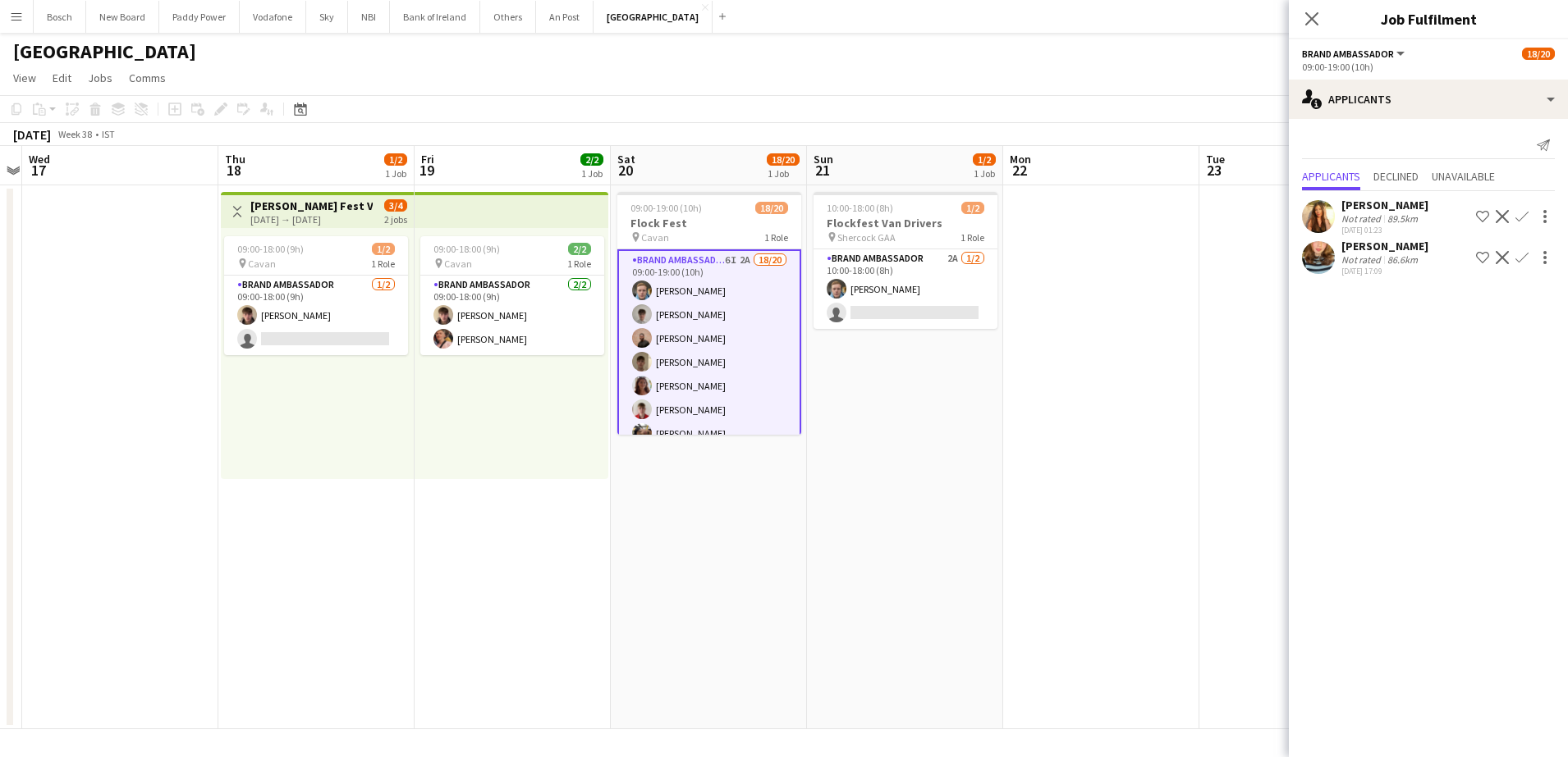
click at [1420, 274] on div "[PERSON_NAME] Not rated 86.6km [DATE] 17:09 Shortlist crew Decline Confirm" at bounding box center [1427, 258] width 279 height 38
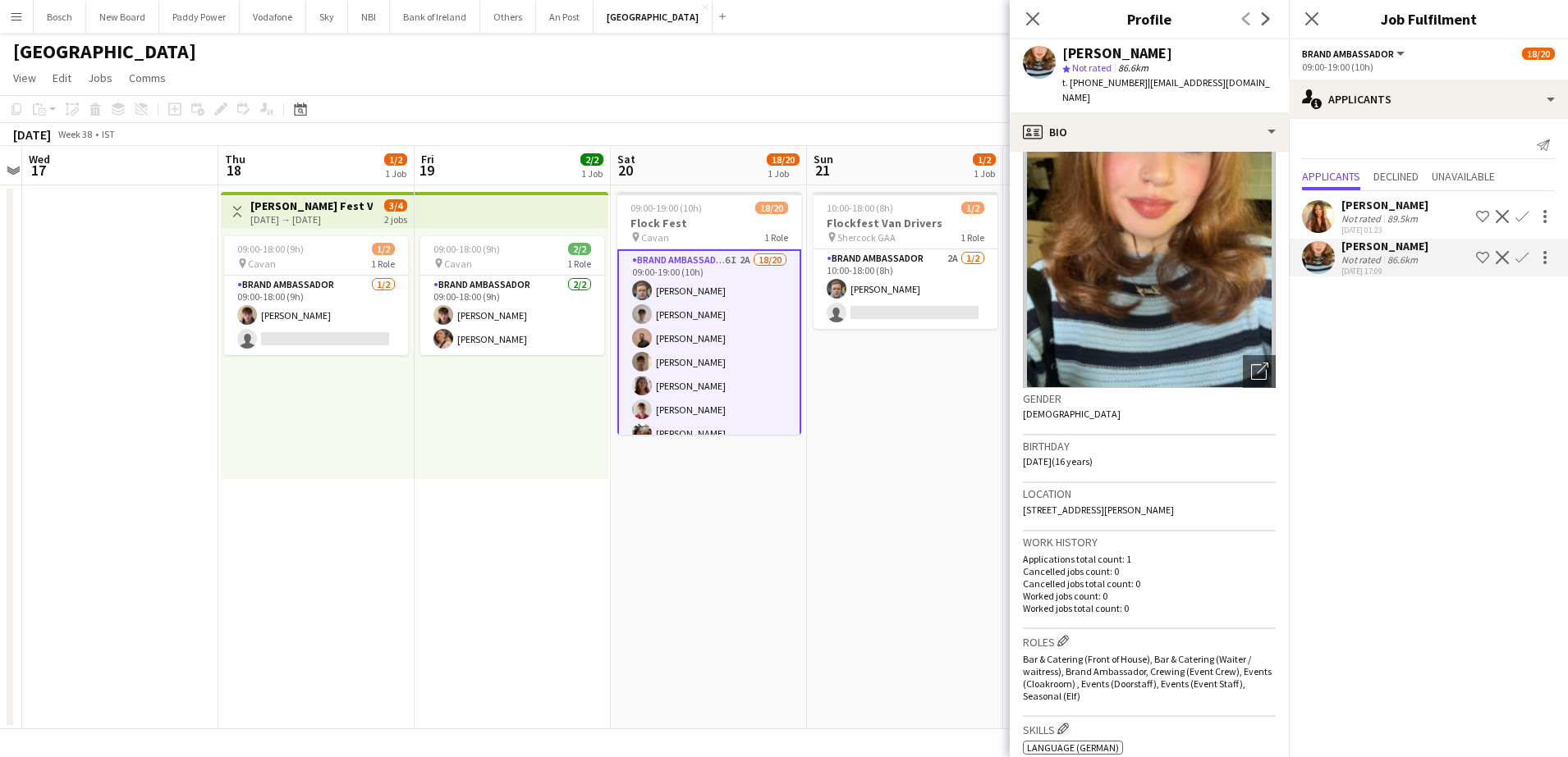
scroll to position [0, 0]
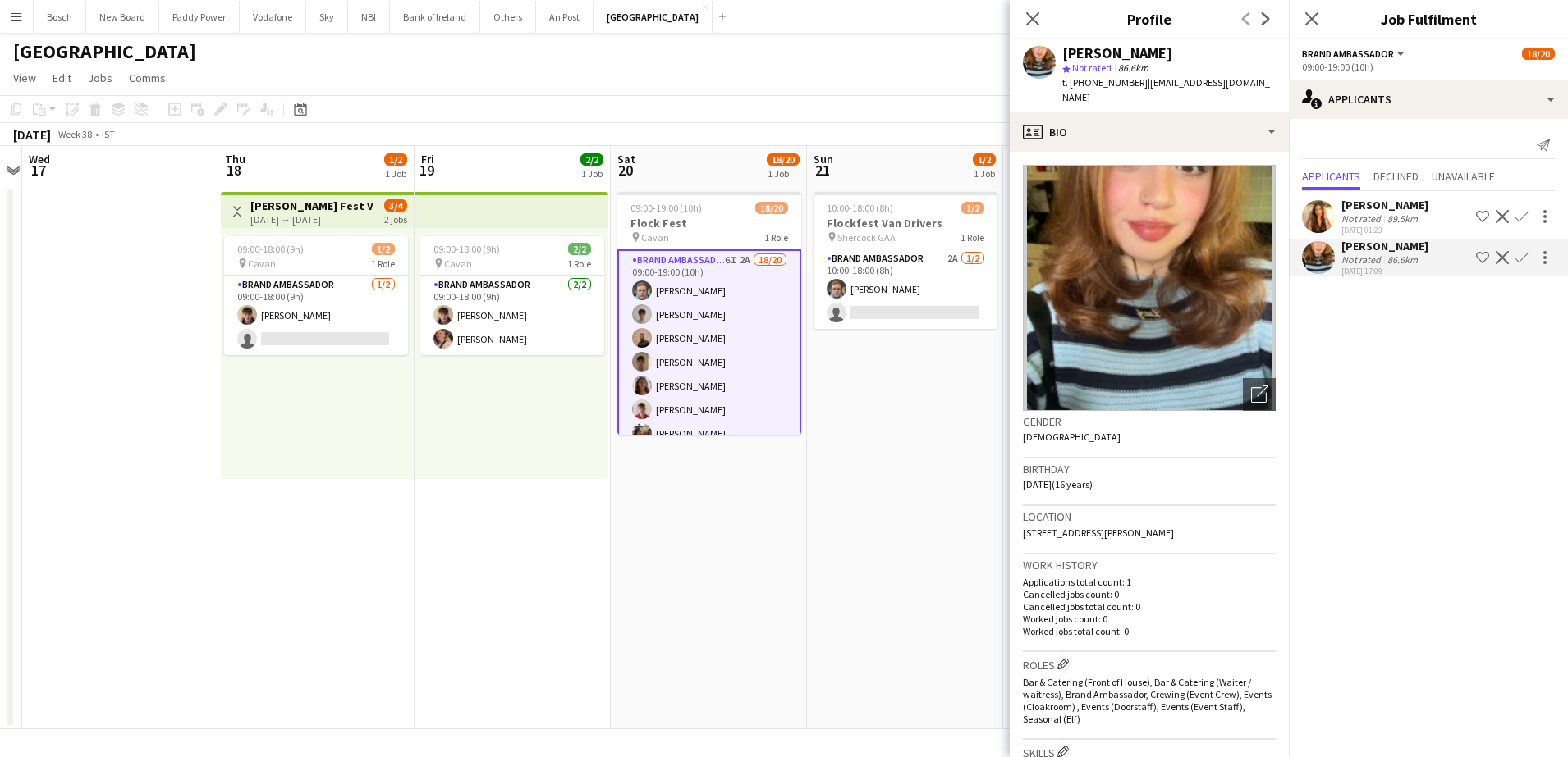
click at [1388, 222] on div "89.5km" at bounding box center [1402, 218] width 37 height 12
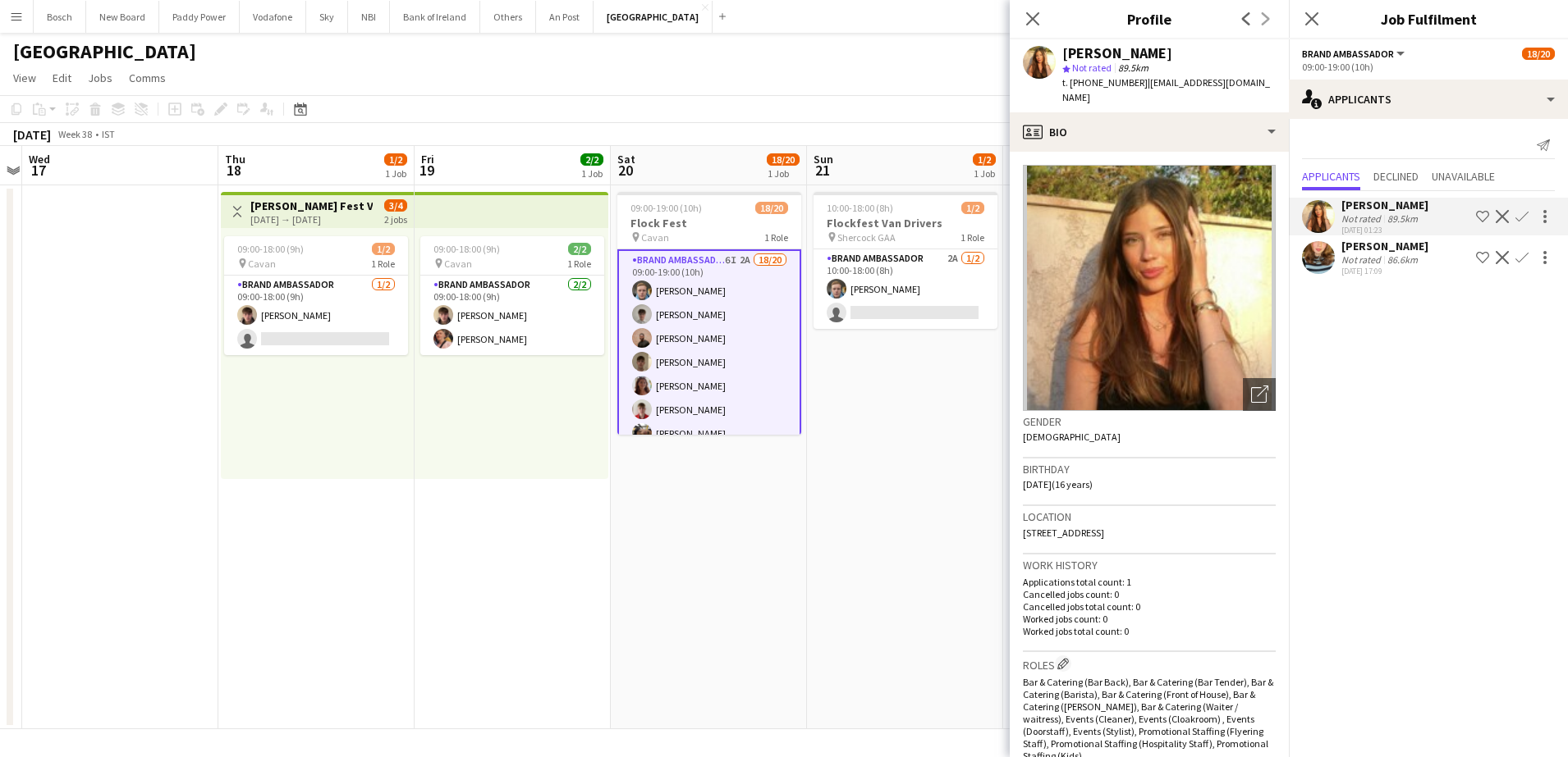
click at [686, 99] on app-toolbar "Copy Paste Paste Ctrl+V Paste with crew Ctrl+Shift+V Paste linked Job [GEOGRAPH…" at bounding box center [784, 109] width 1568 height 28
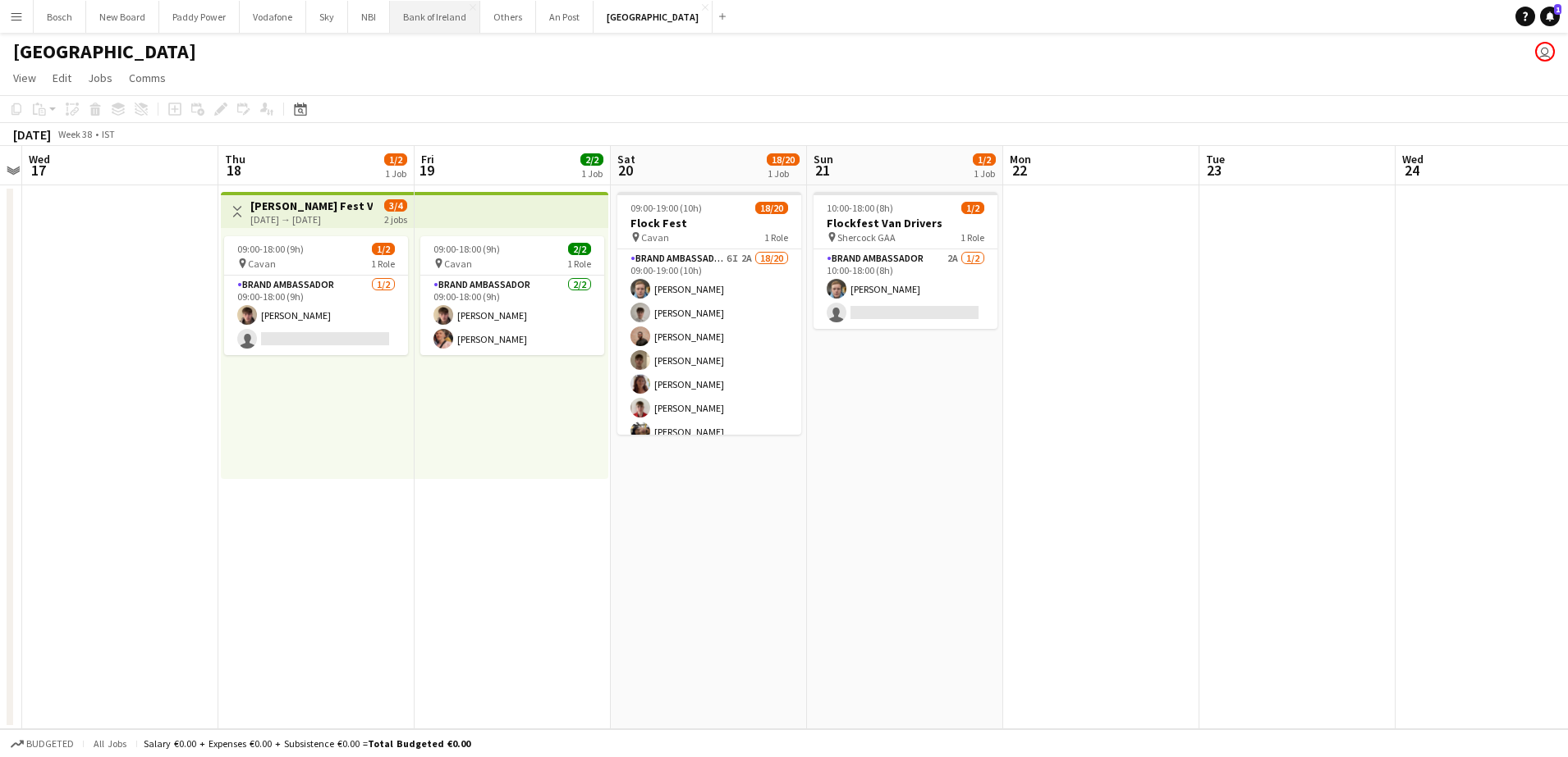
click at [390, 14] on button "Bank of Ireland Close" at bounding box center [435, 16] width 91 height 32
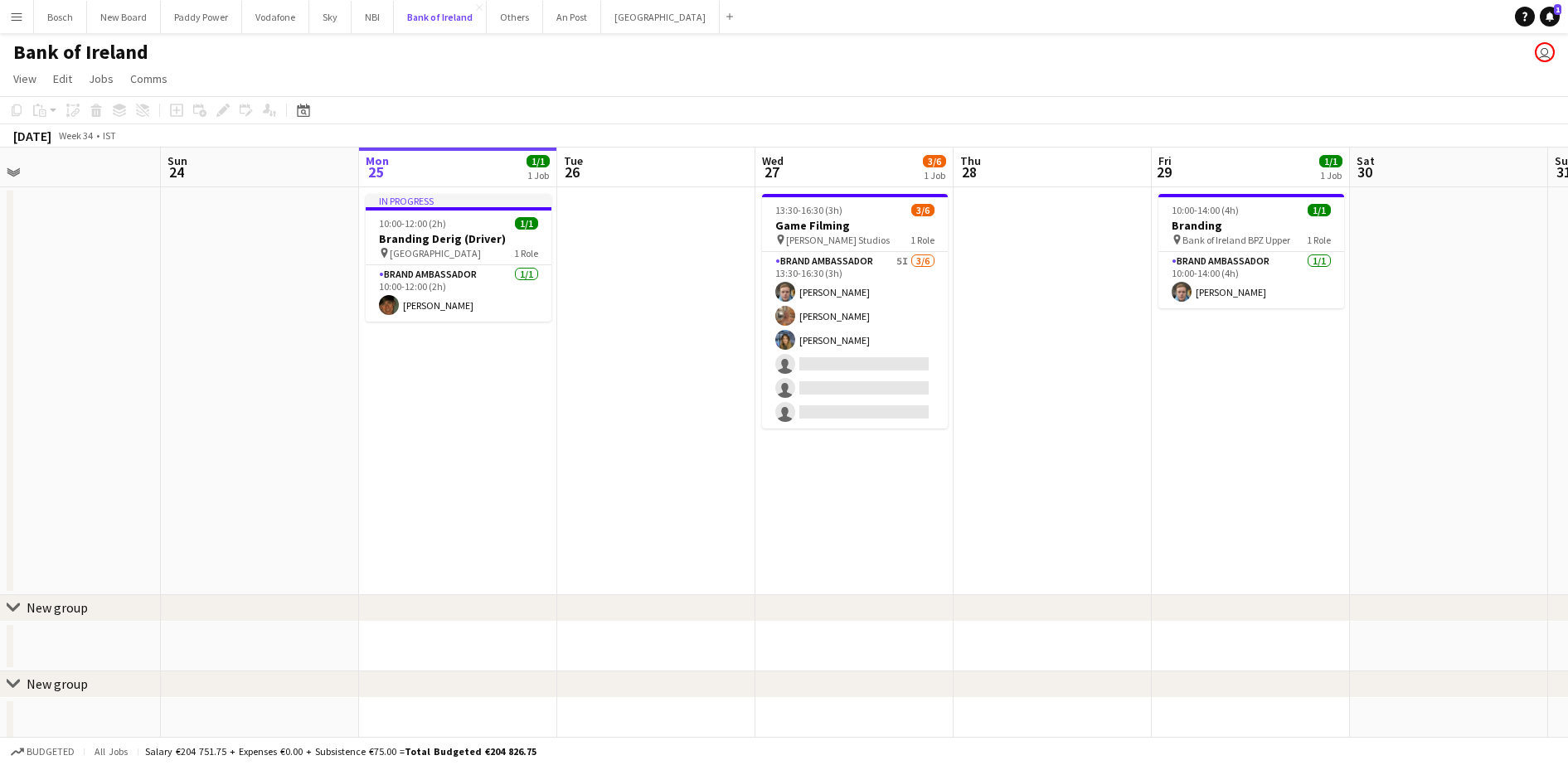
scroll to position [0, 595]
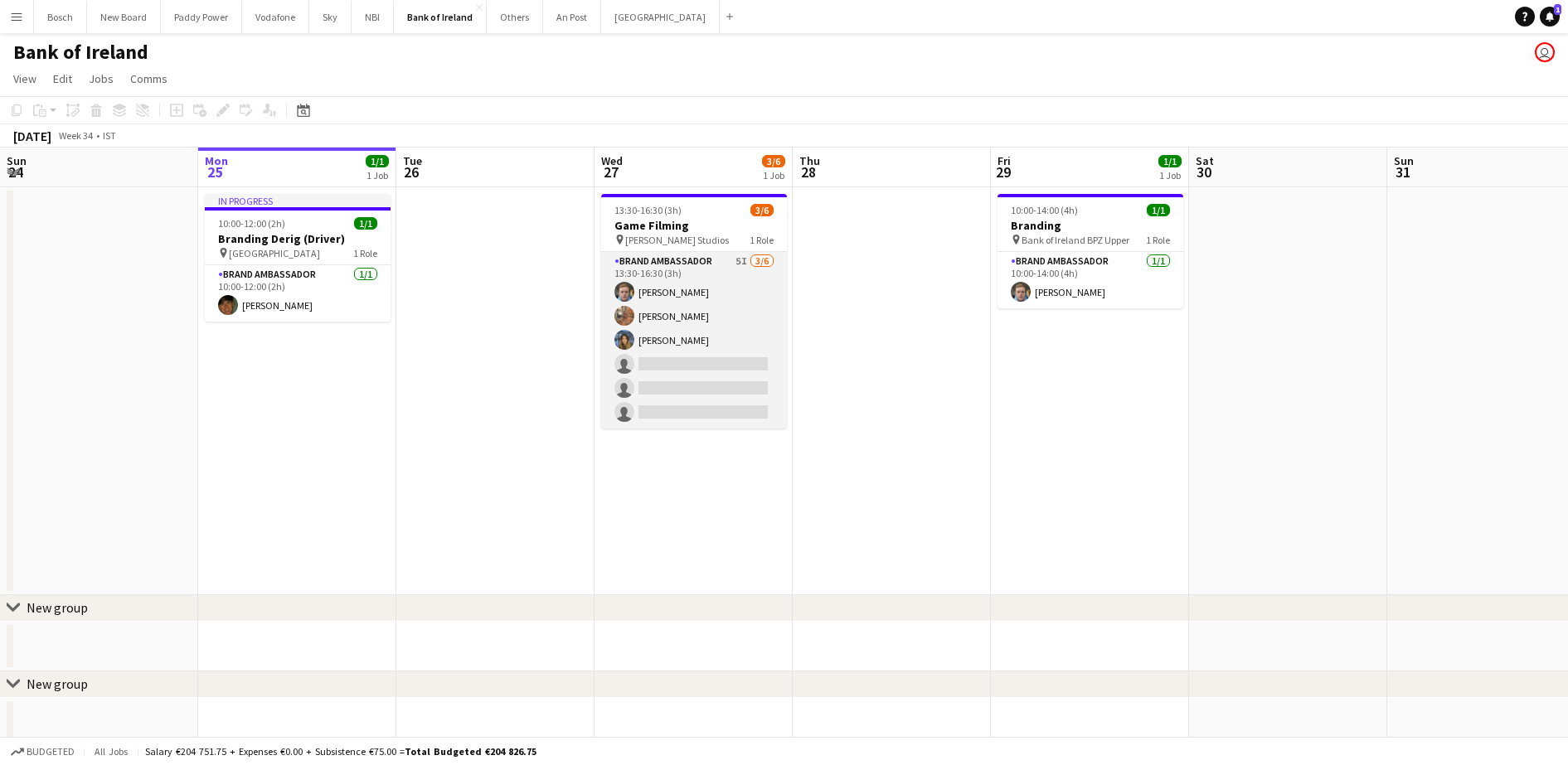
click at [719, 342] on app-card-role "Brand Ambassador 5I [DATE] 13:30-16:30 (3h) [PERSON_NAME] [PERSON_NAME] [PERSON…" at bounding box center [693, 340] width 186 height 176
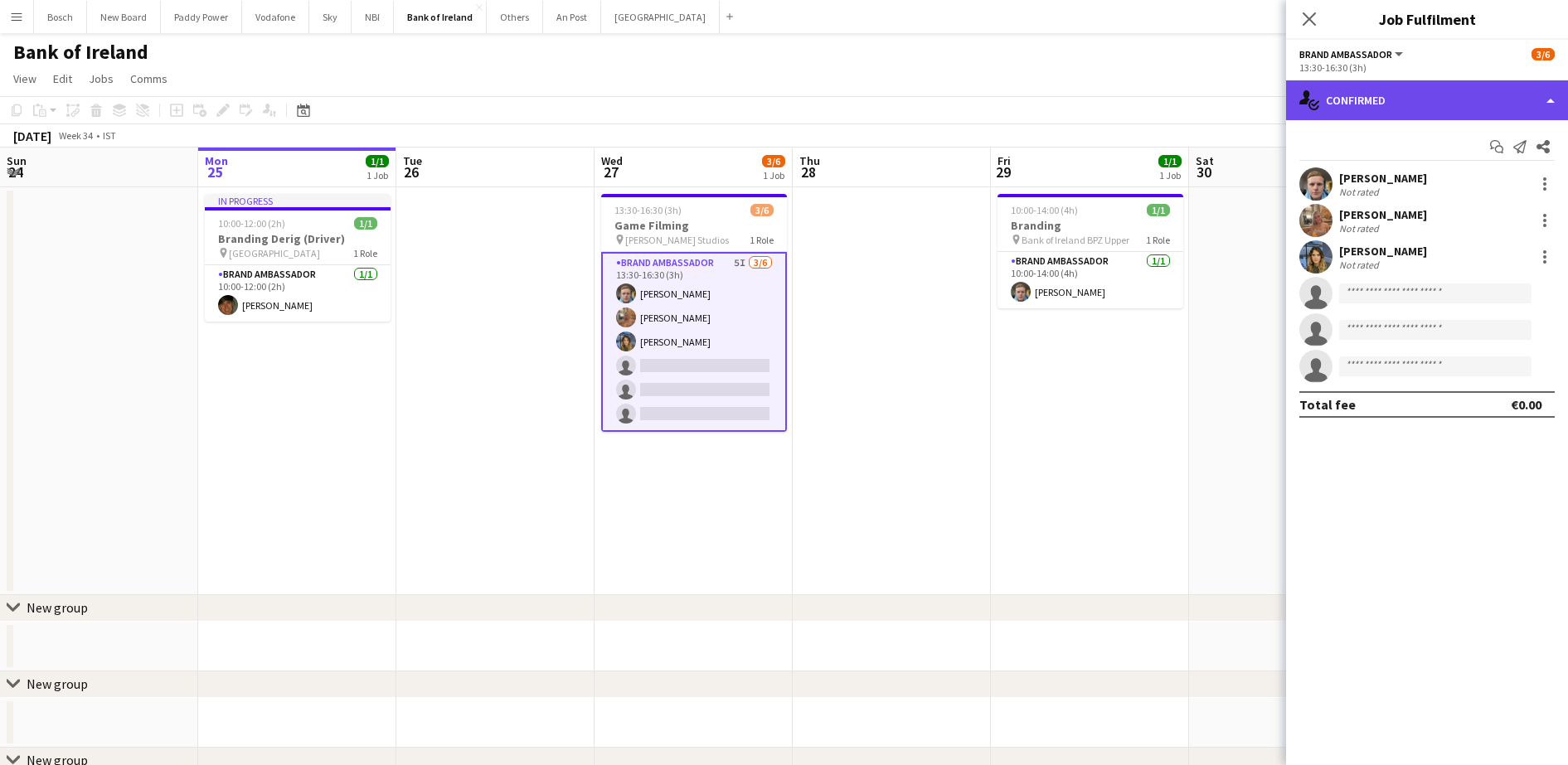
click at [1416, 90] on div "single-neutral-actions-check-2 Confirmed" at bounding box center [1426, 100] width 282 height 40
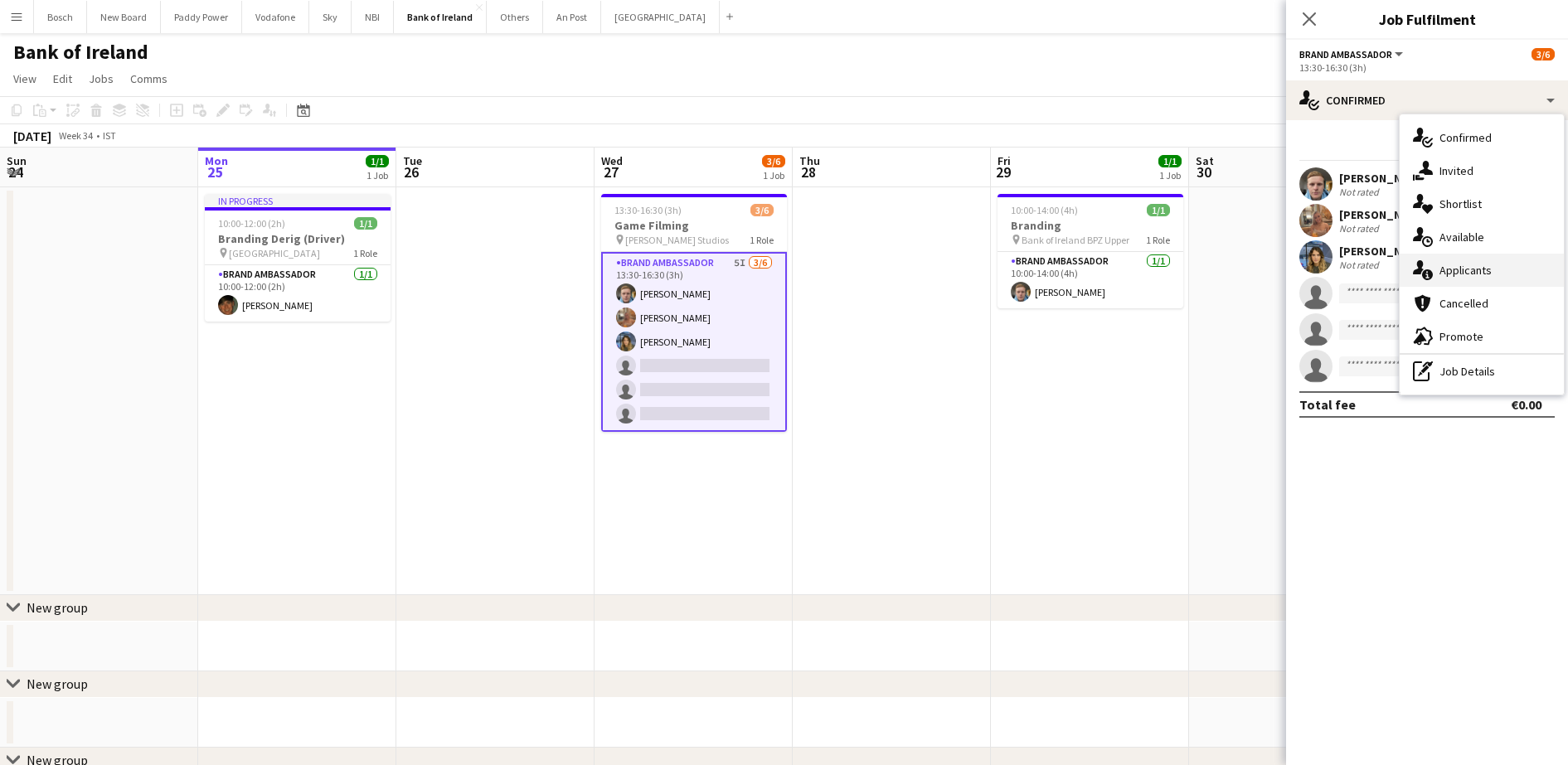
click at [1463, 261] on div "single-neutral-actions-information Applicants" at bounding box center [1482, 270] width 164 height 33
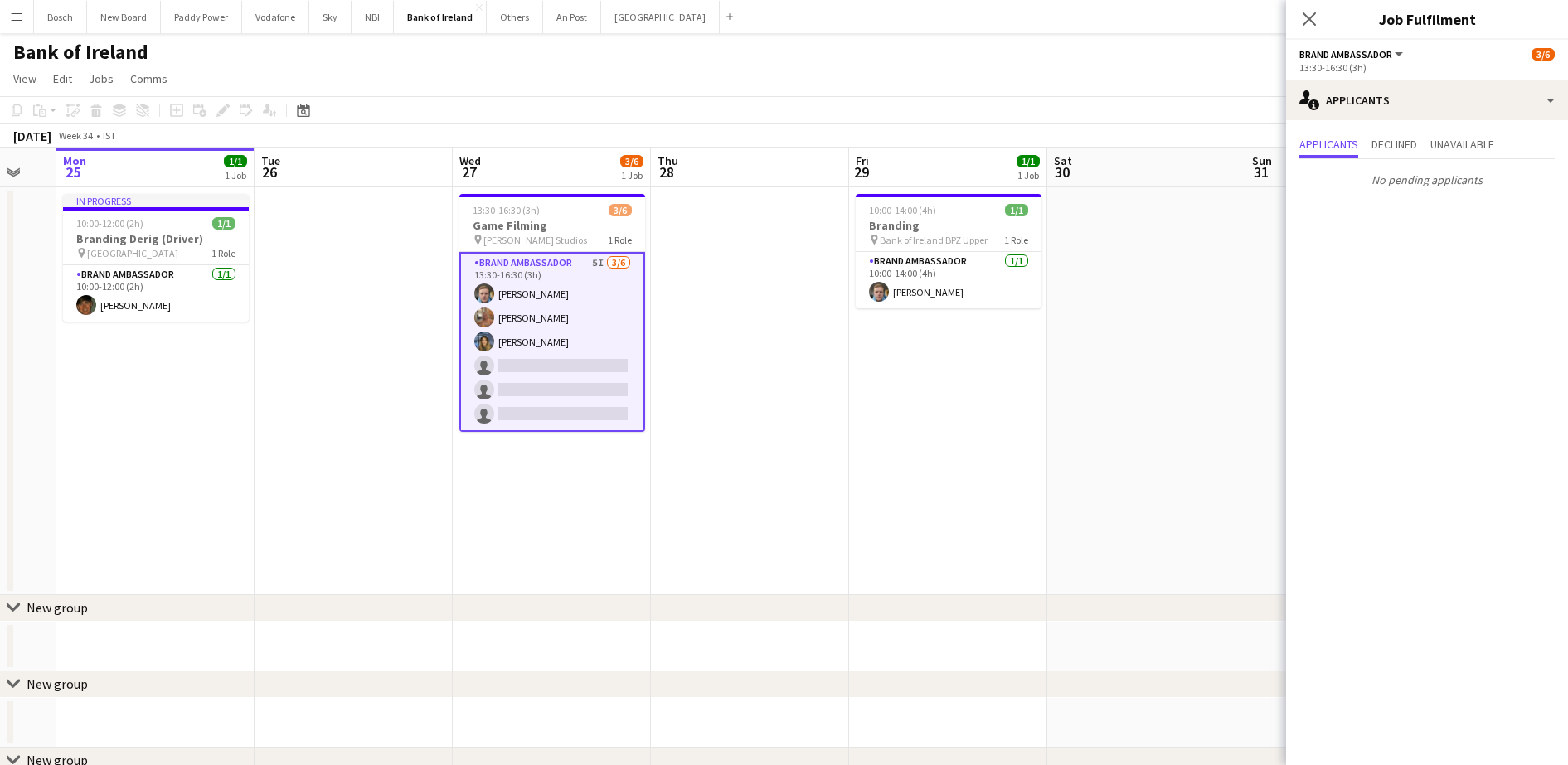
scroll to position [0, 540]
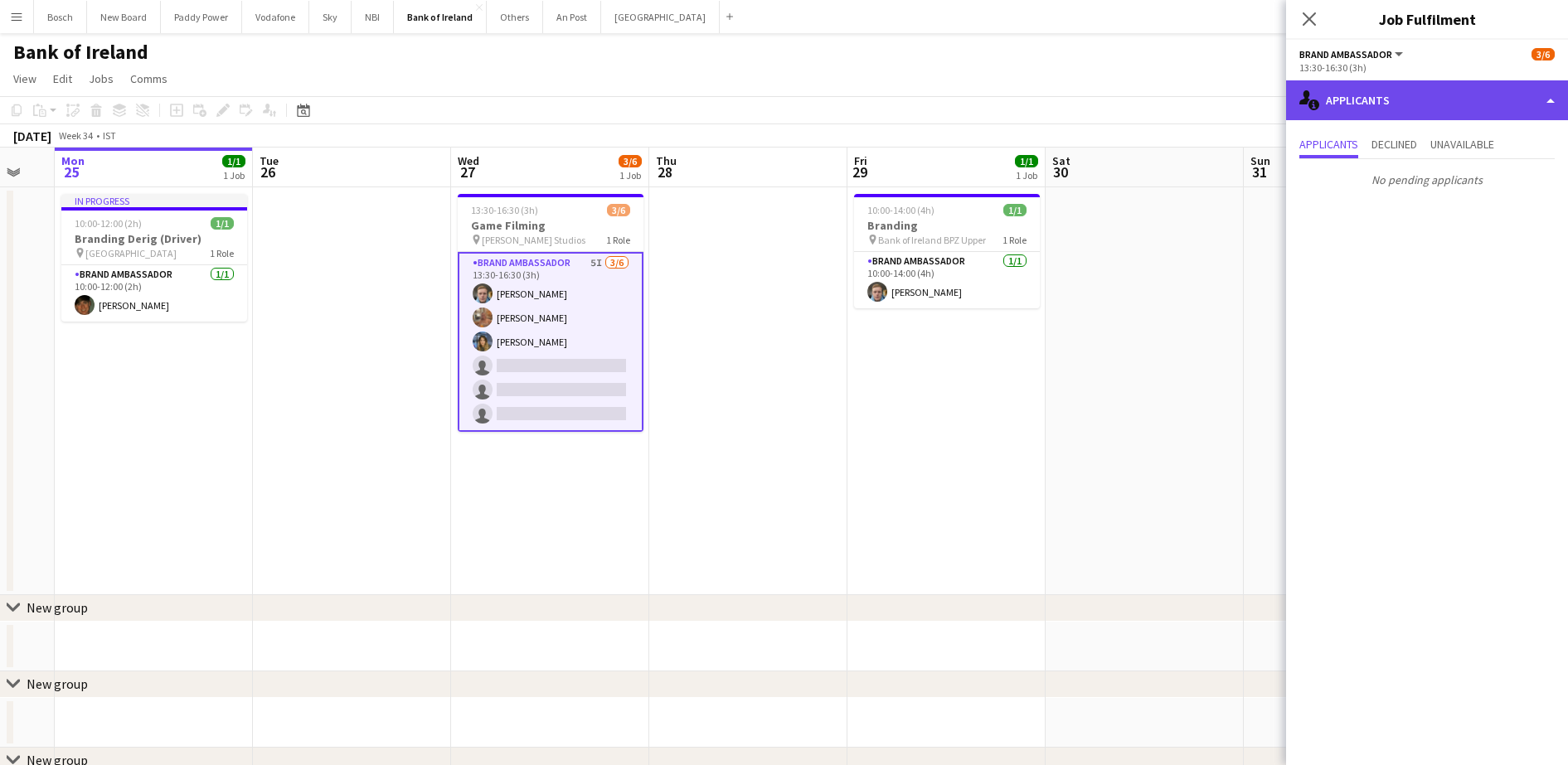
click at [1447, 104] on div "single-neutral-actions-information Applicants" at bounding box center [1426, 100] width 282 height 40
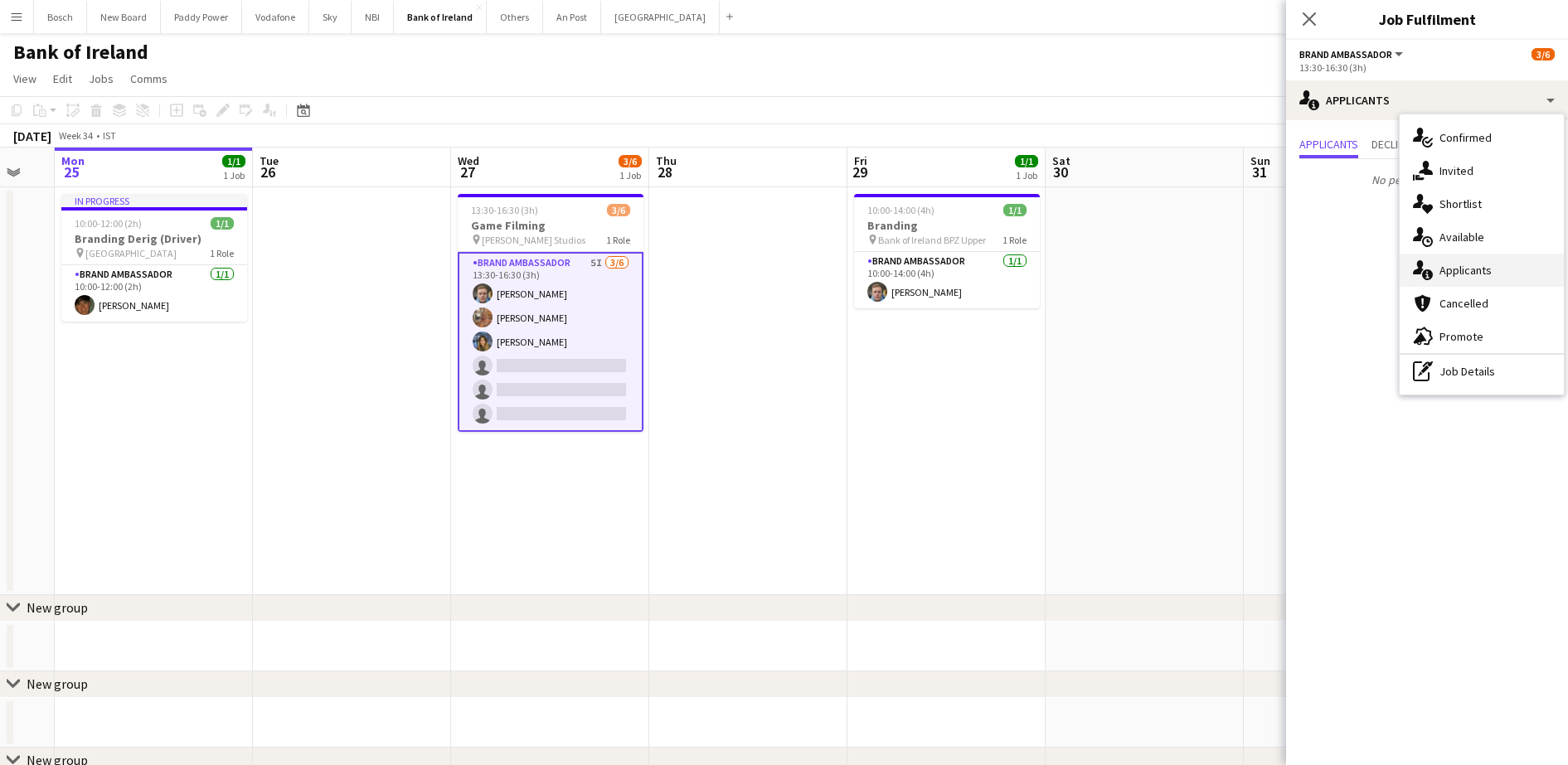
click at [1512, 267] on div "single-neutral-actions-information Applicants" at bounding box center [1482, 270] width 164 height 33
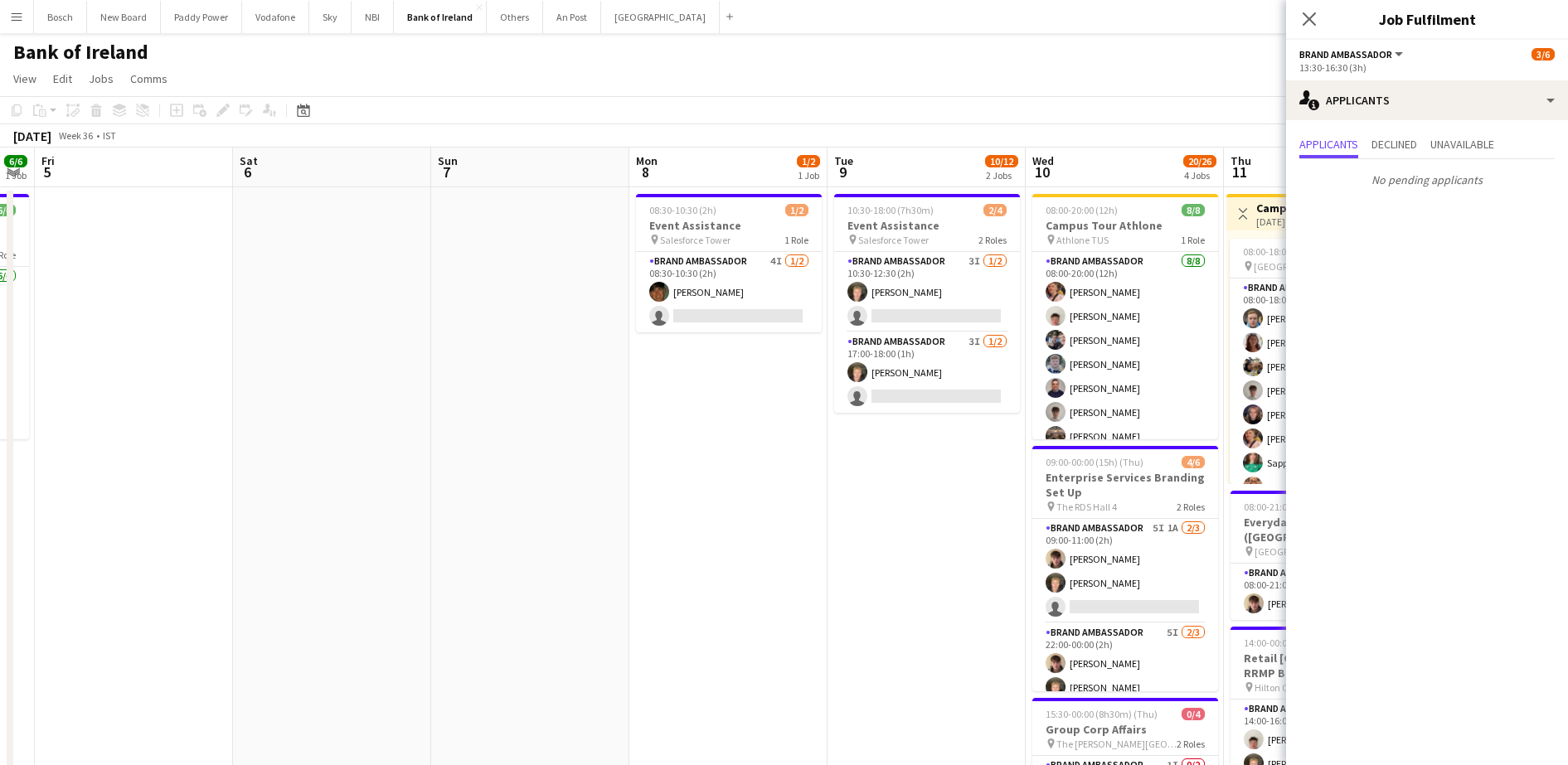
click at [624, 297] on app-date-cell at bounding box center [529, 695] width 198 height 1016
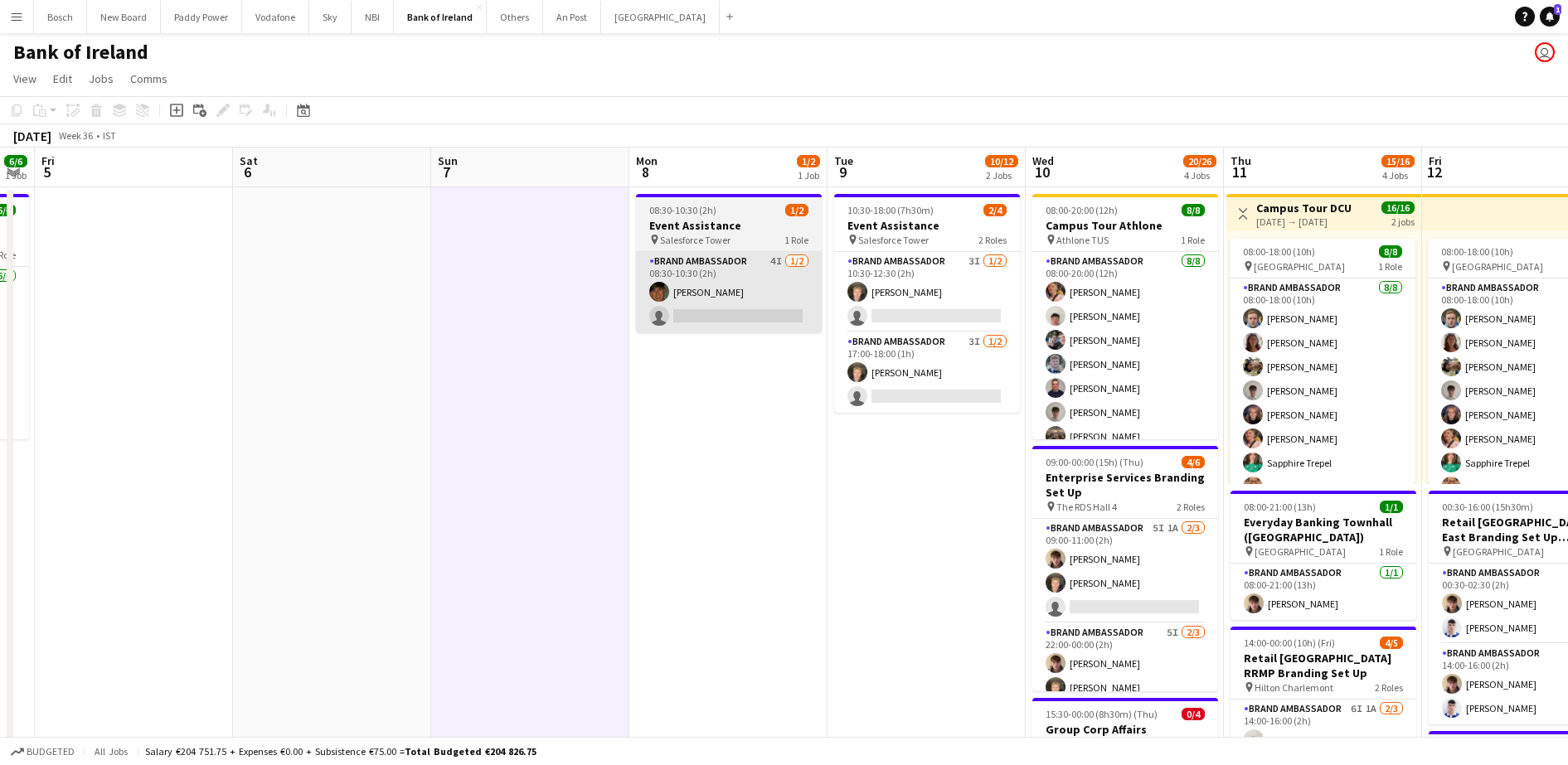
scroll to position [0, 559]
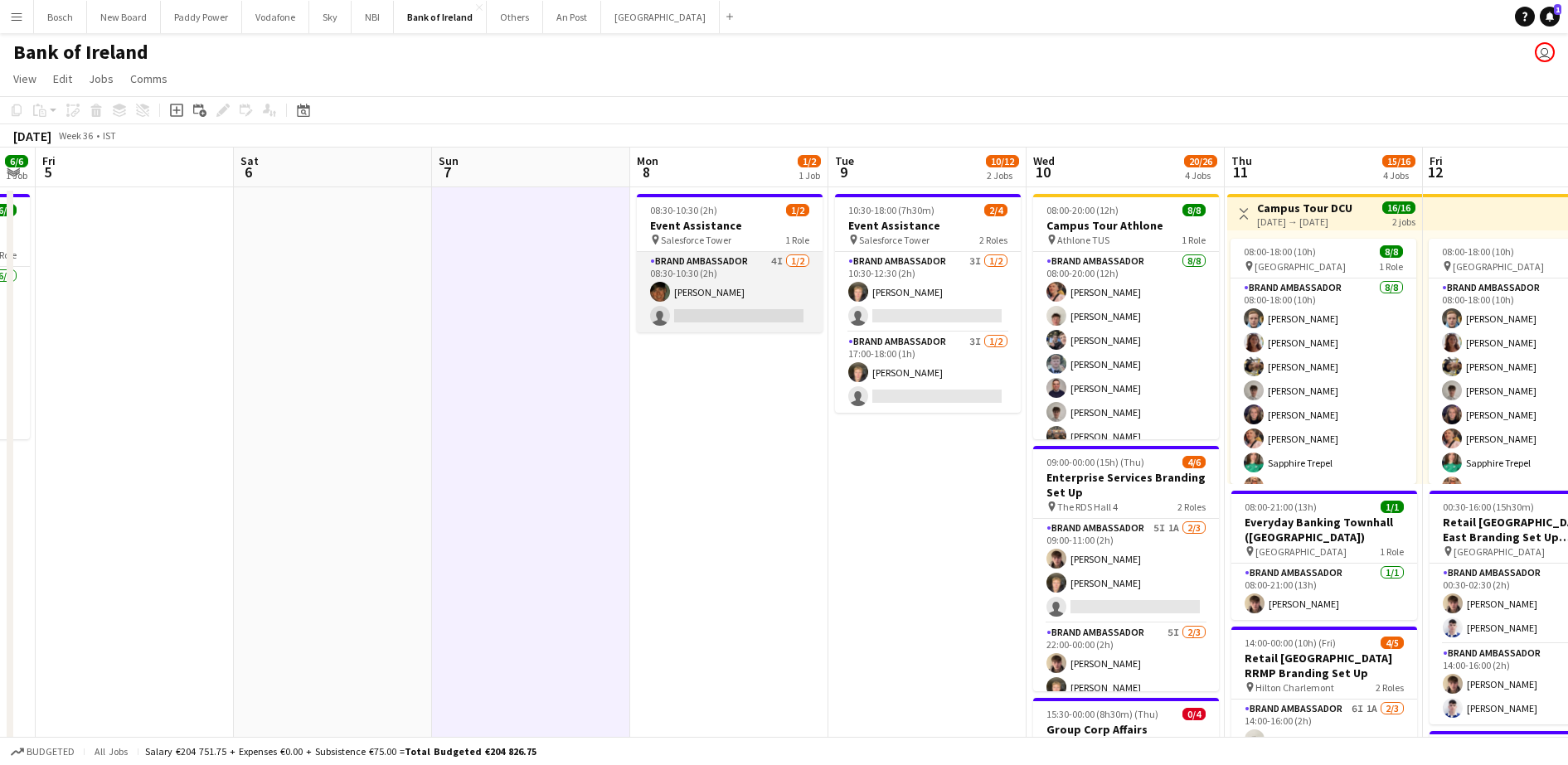
click at [693, 296] on app-card-role "Brand Ambassador 4I [DATE] 08:30-10:30 (2h) [PERSON_NAME] single-neutral-actions" at bounding box center [729, 292] width 186 height 80
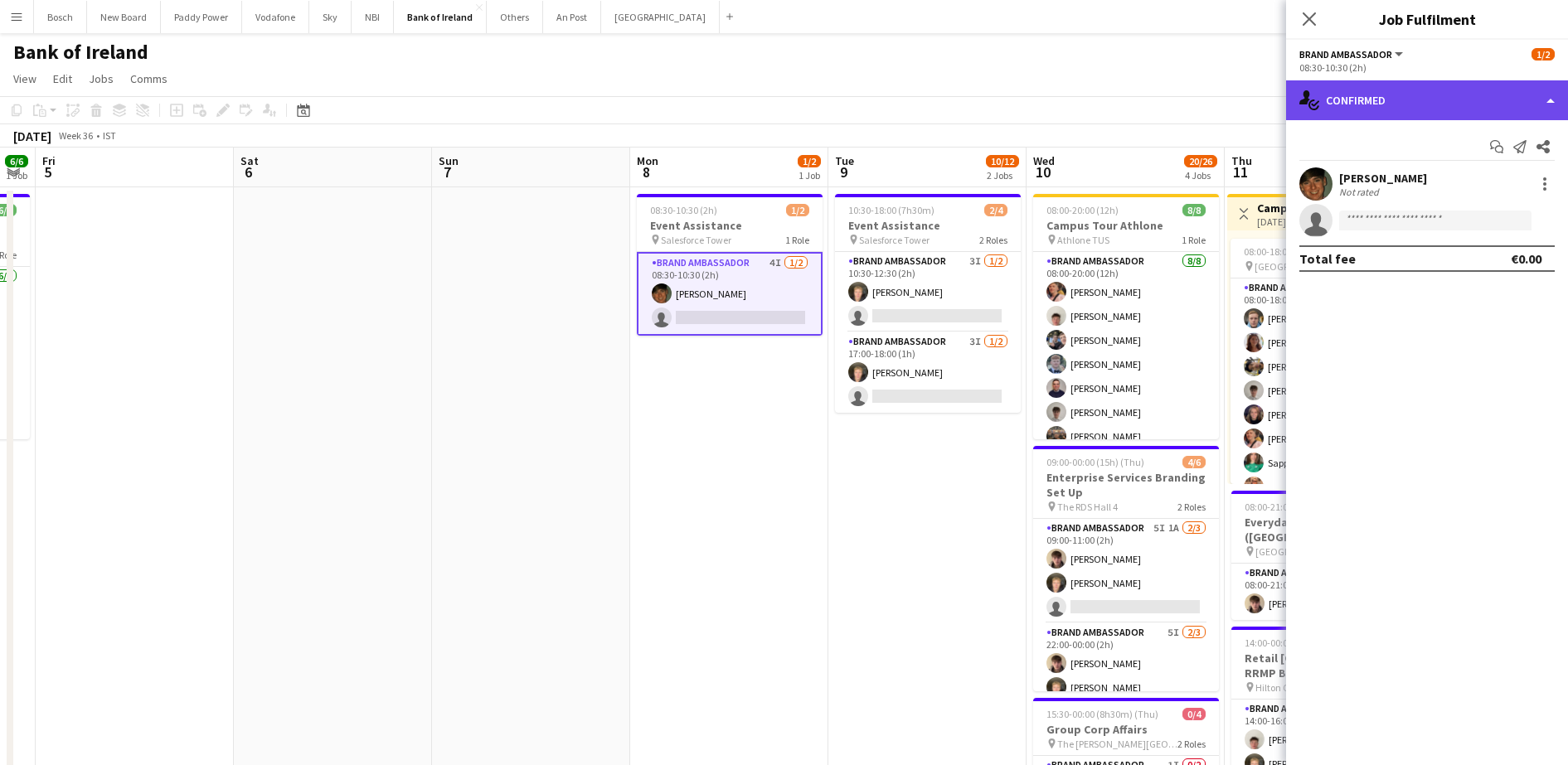
click at [1435, 95] on div "single-neutral-actions-check-2 Confirmed" at bounding box center [1426, 100] width 282 height 40
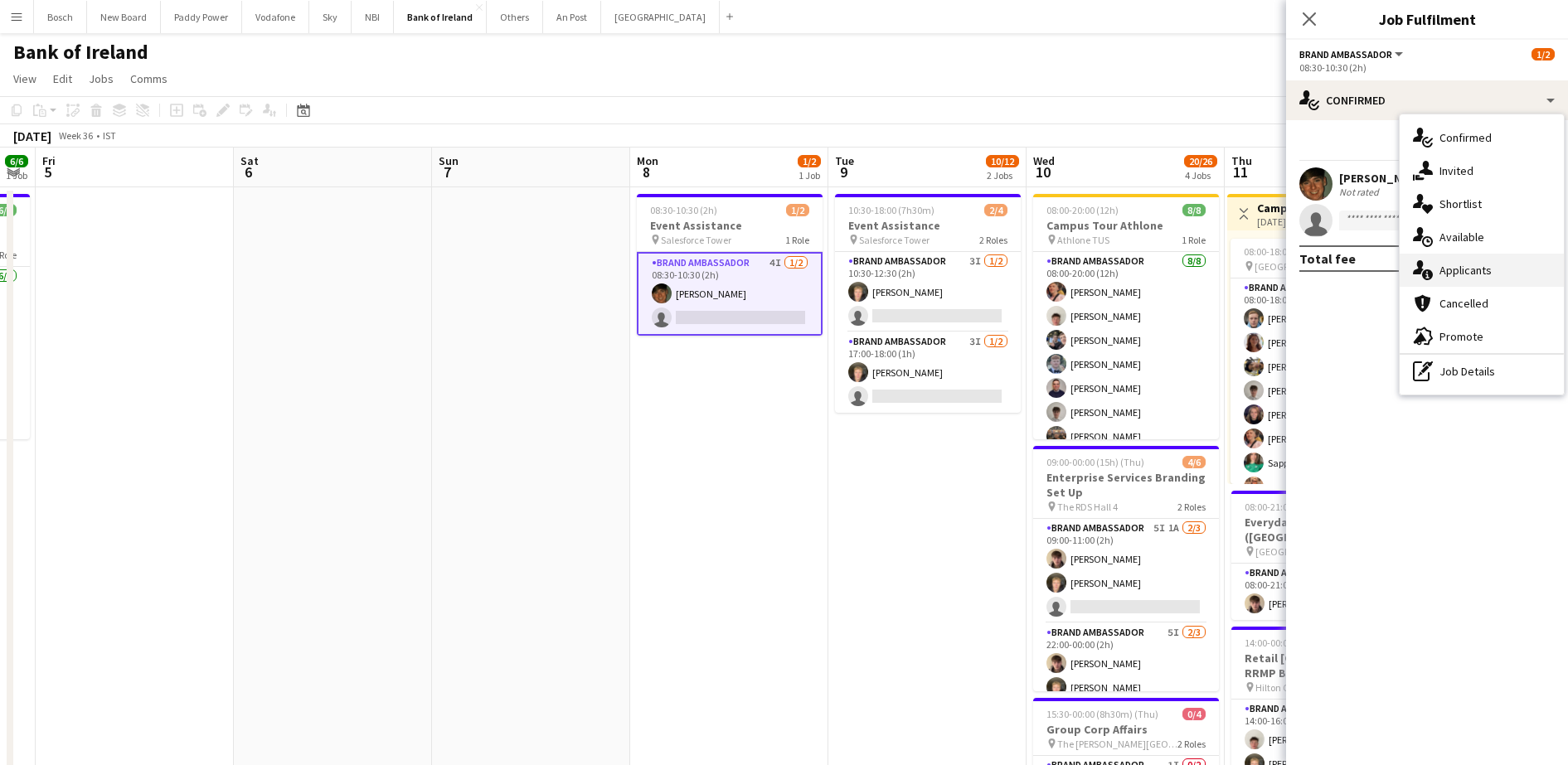
click at [1502, 261] on div "single-neutral-actions-information Applicants" at bounding box center [1482, 270] width 164 height 33
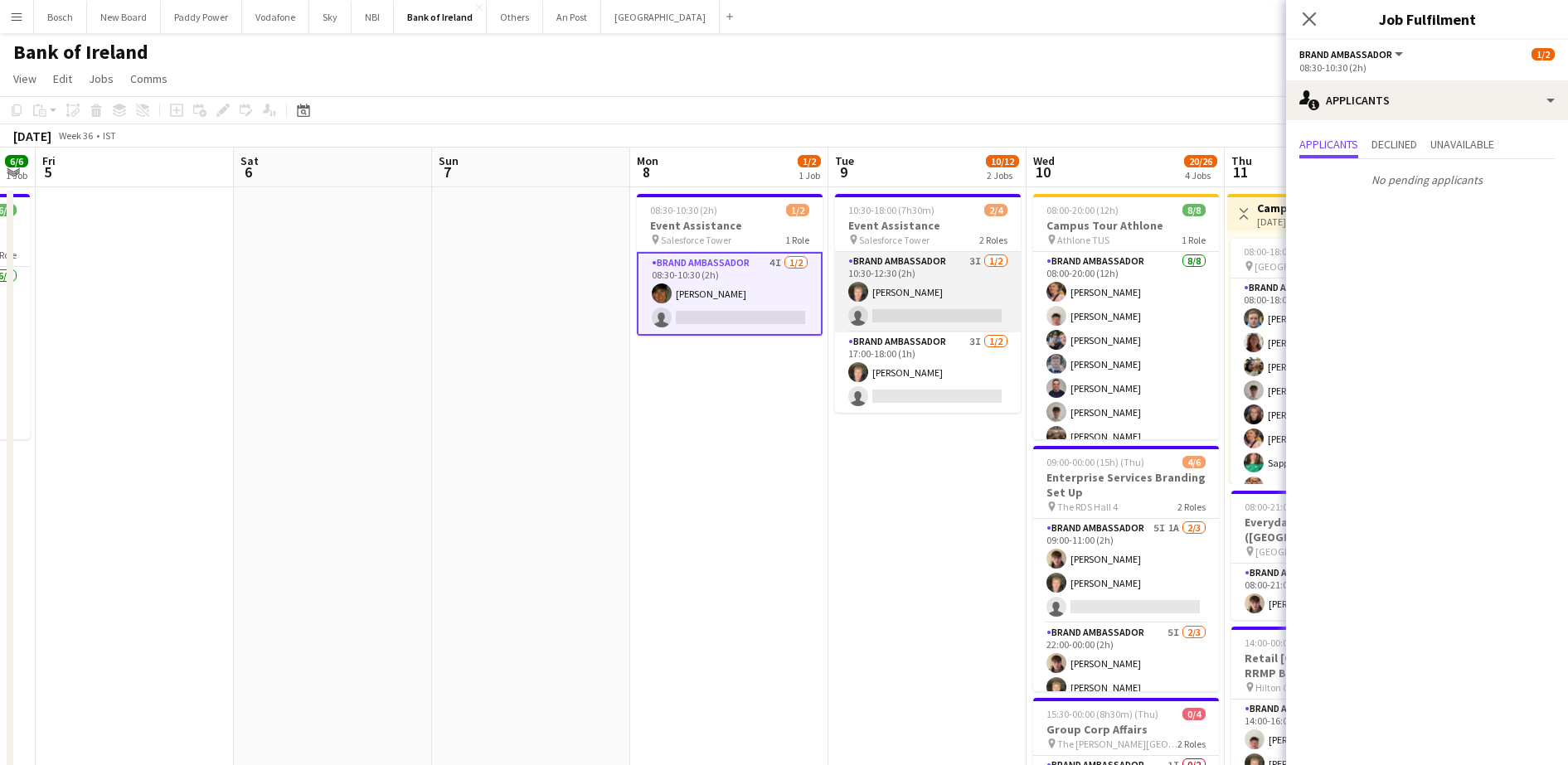
click at [983, 279] on app-card-role "Brand Ambassador 3I [DATE] 10:30-12:30 (2h) [PERSON_NAME] single-neutral-actions" at bounding box center [927, 292] width 186 height 80
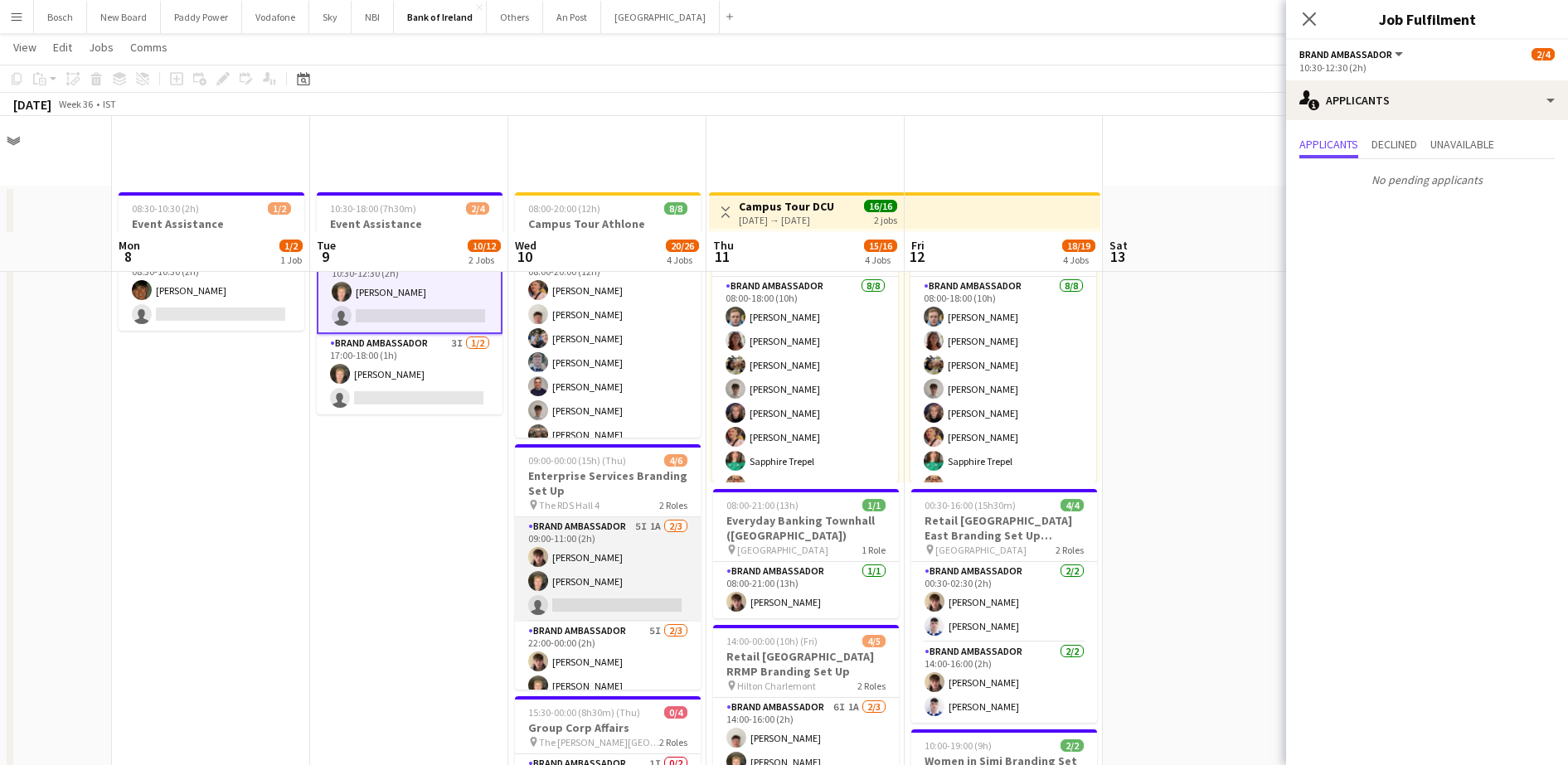
scroll to position [311, 0]
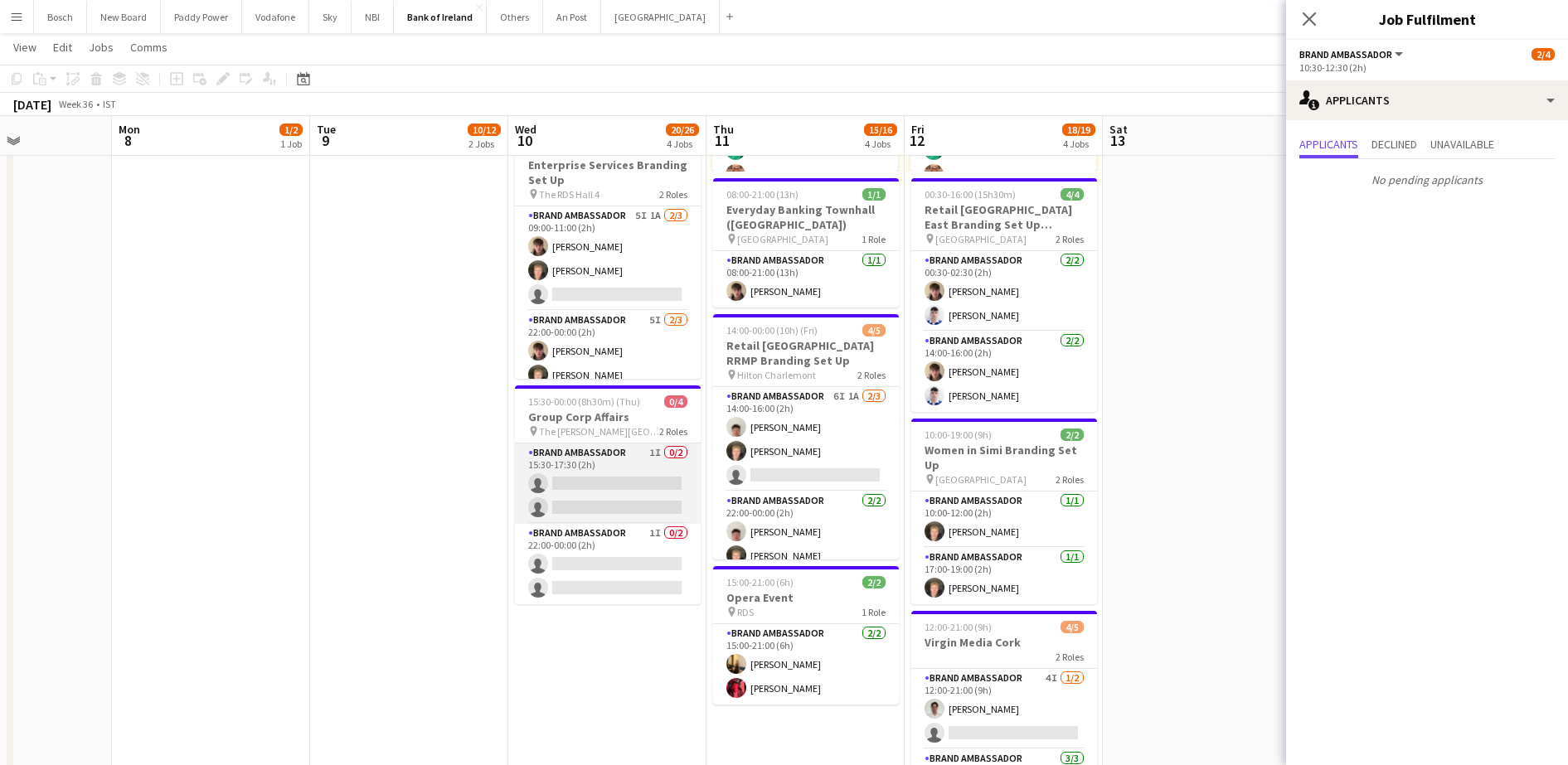
click at [595, 490] on app-card-role "Brand Ambassador 1I 0/2 15:30-17:30 (2h) single-neutral-actions single-neutral-…" at bounding box center [607, 484] width 186 height 80
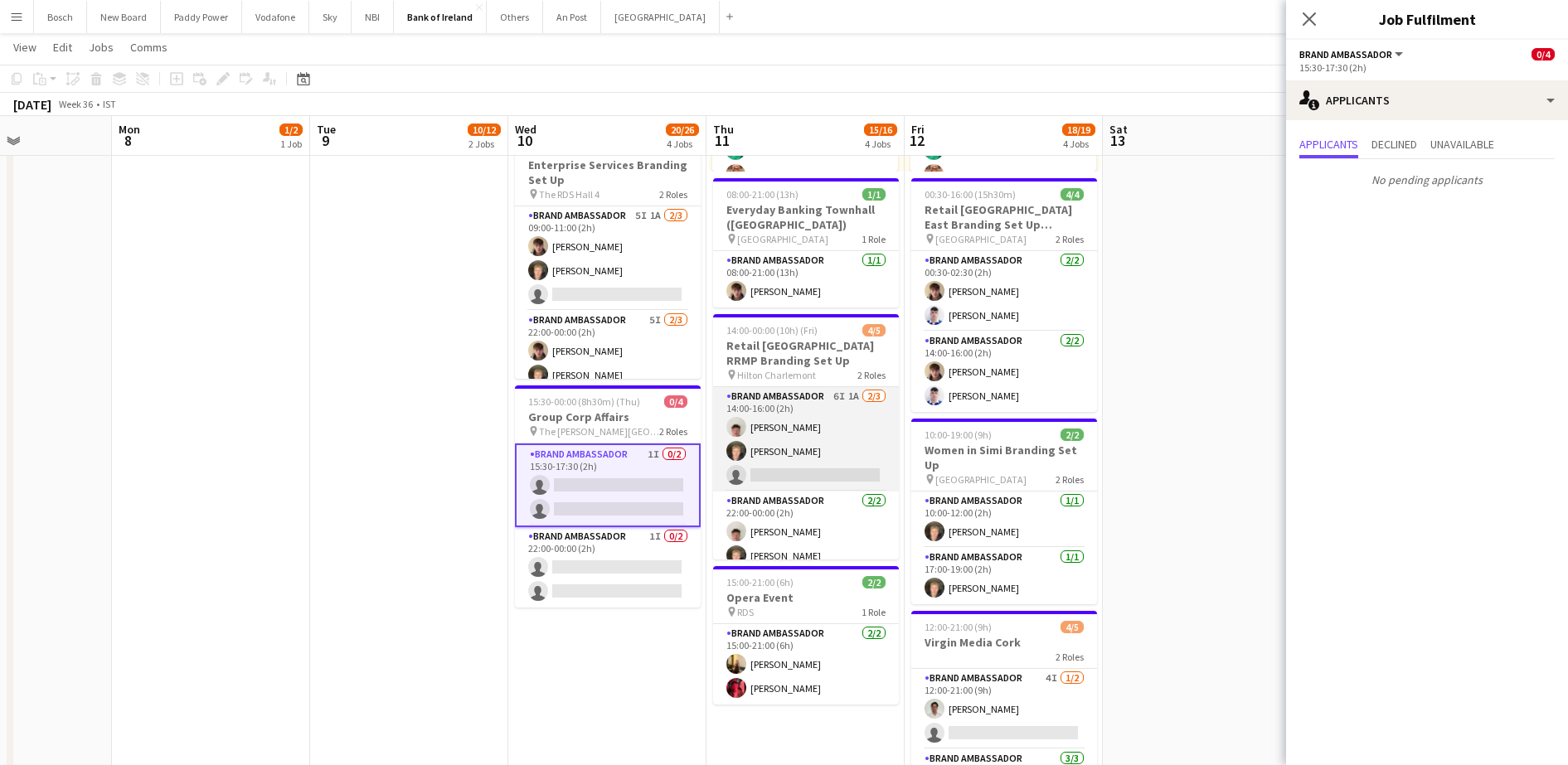
click at [796, 453] on app-card-role "Brand Ambassador 6I 1A [DATE] 14:00-16:00 (2h) [PERSON_NAME] [PERSON_NAME] sing…" at bounding box center [805, 440] width 186 height 105
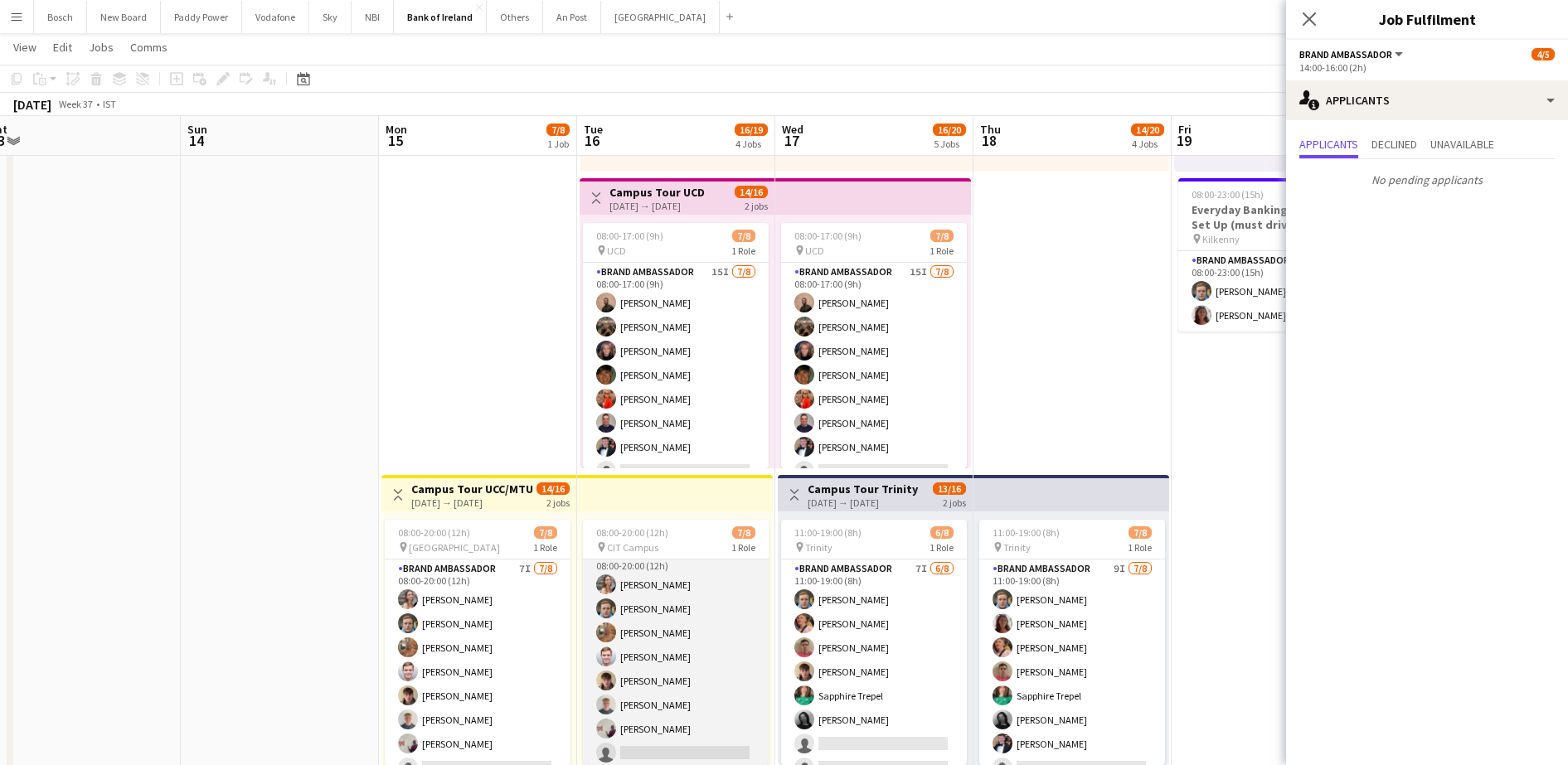
scroll to position [19, 0]
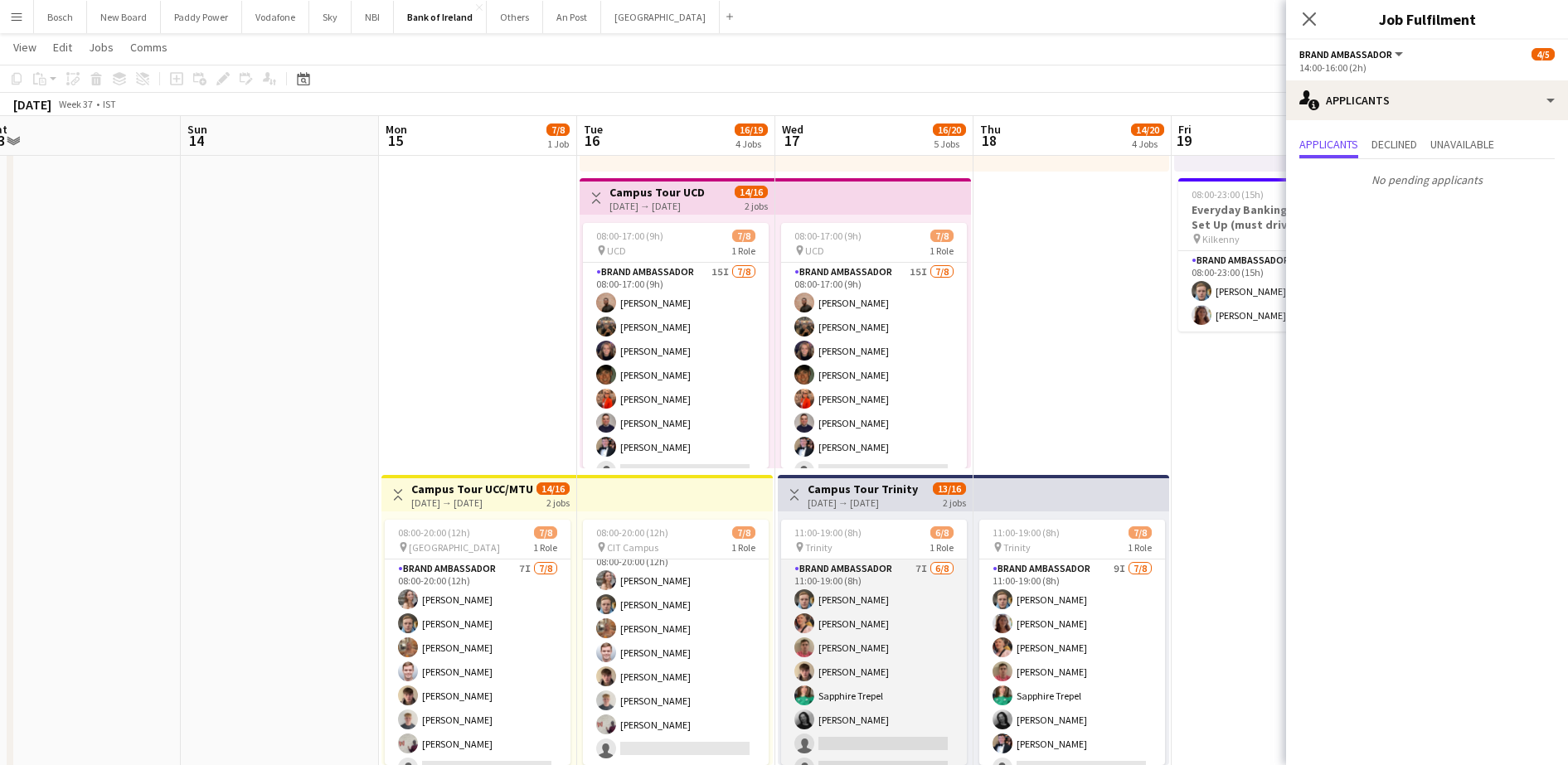
click at [817, 670] on app-card-role "Brand Ambassador 7I [DATE] 11:00-19:00 (8h) [PERSON_NAME] [PERSON_NAME] [PERSON…" at bounding box center [873, 673] width 186 height 225
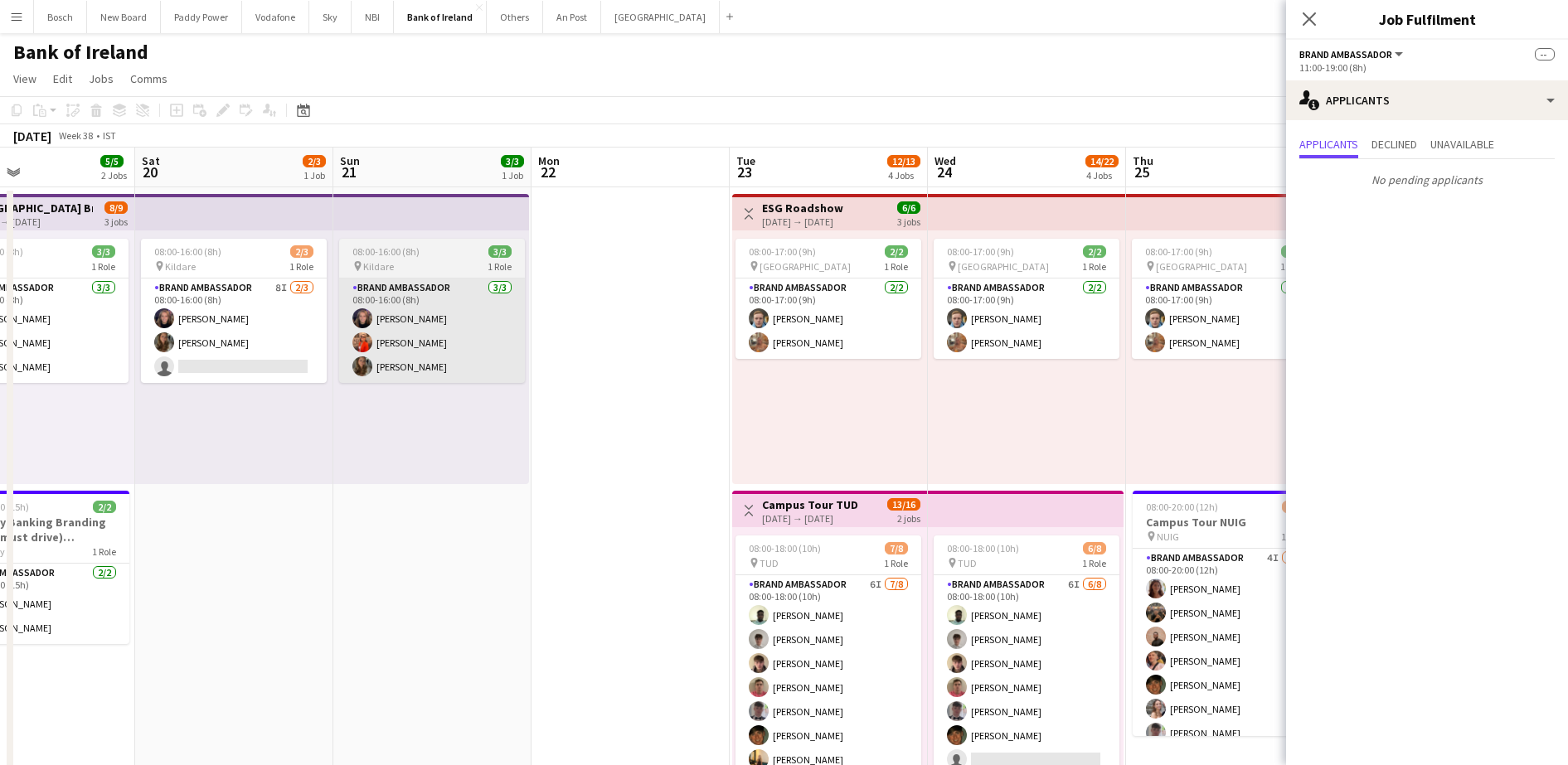
scroll to position [0, 396]
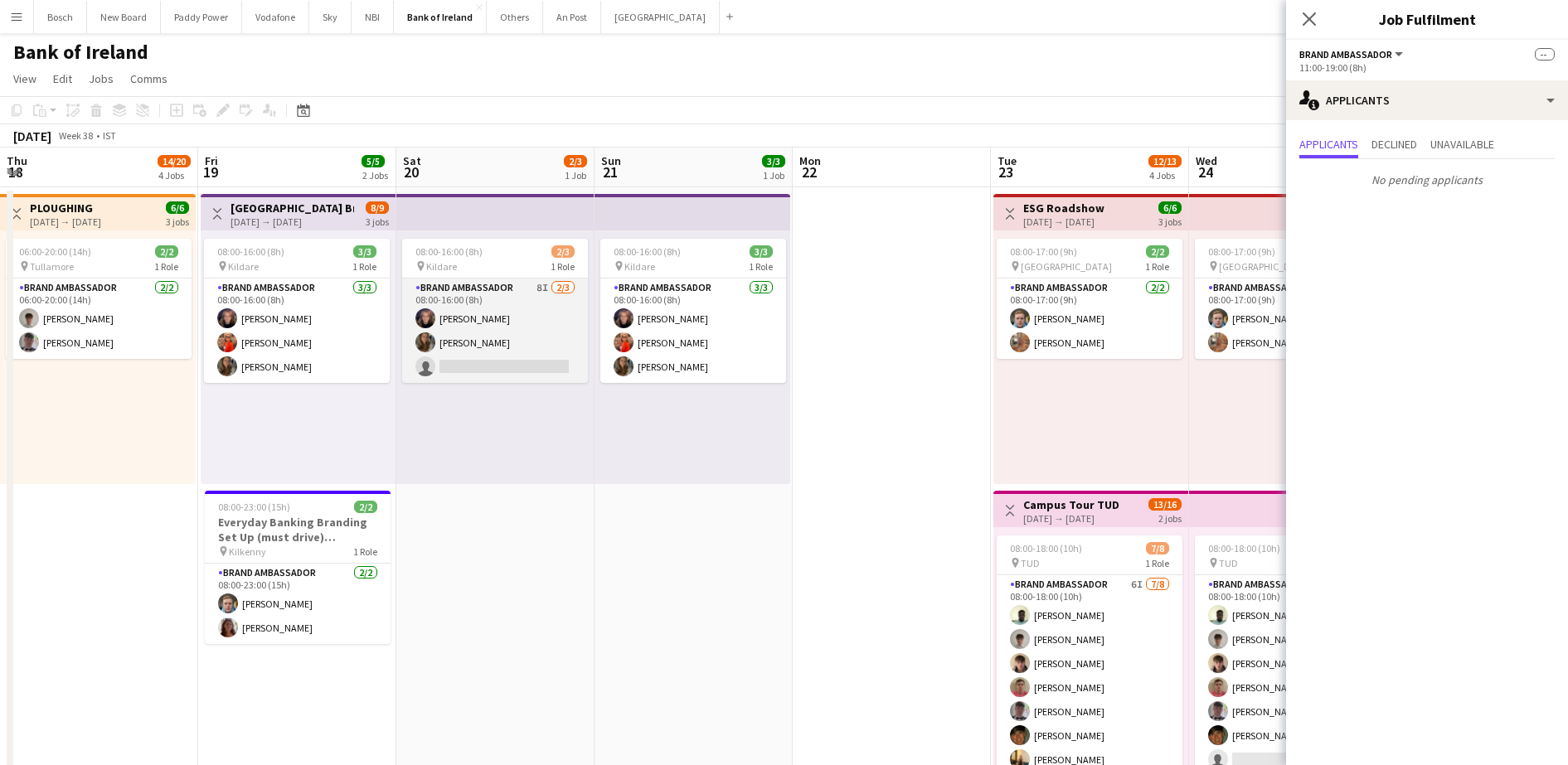
click at [499, 327] on app-card-role "Brand Ambassador 8I [DATE] 08:00-16:00 (8h) [PERSON_NAME] [PERSON_NAME] single-…" at bounding box center [494, 331] width 186 height 105
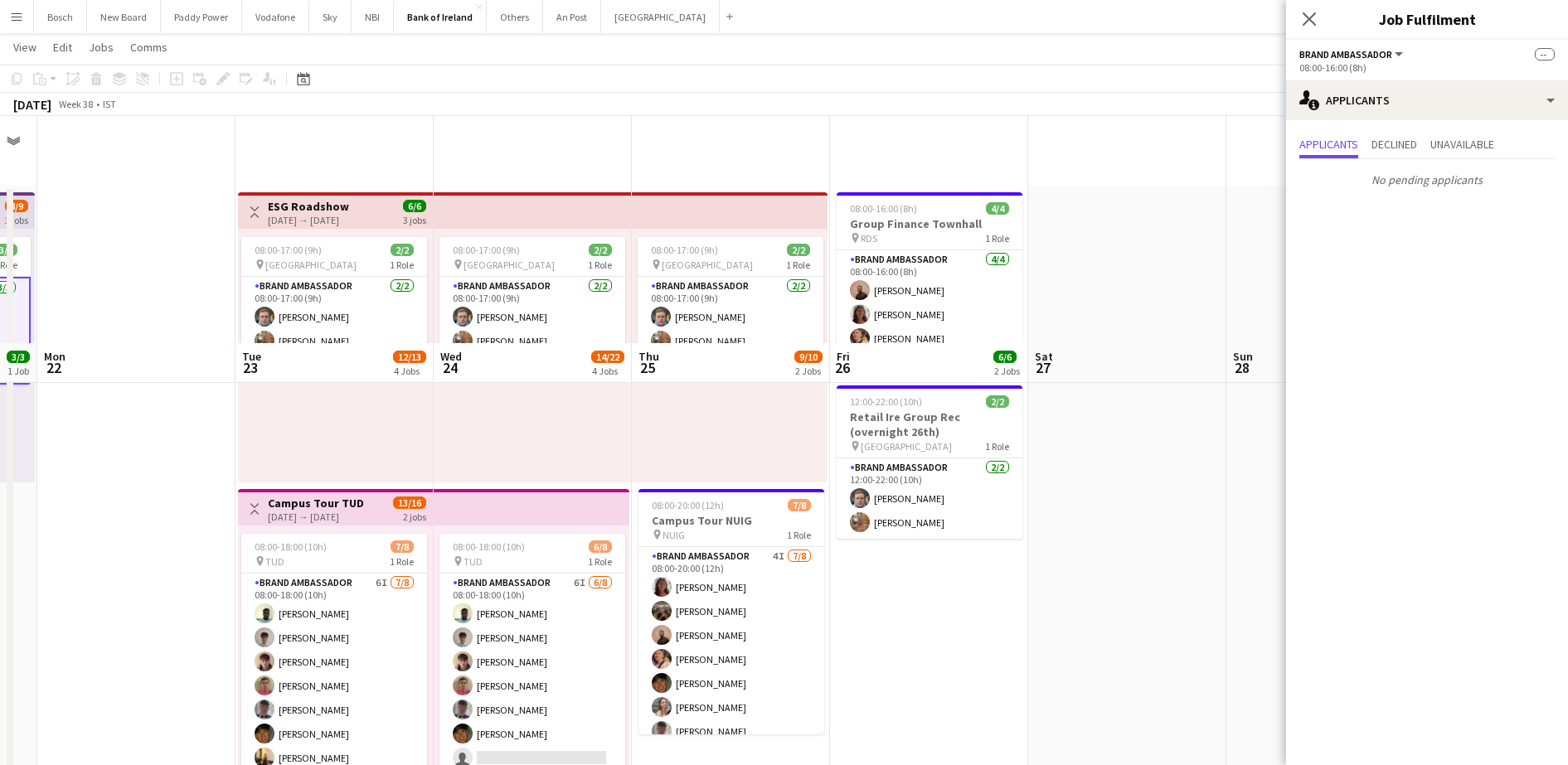
scroll to position [622, 0]
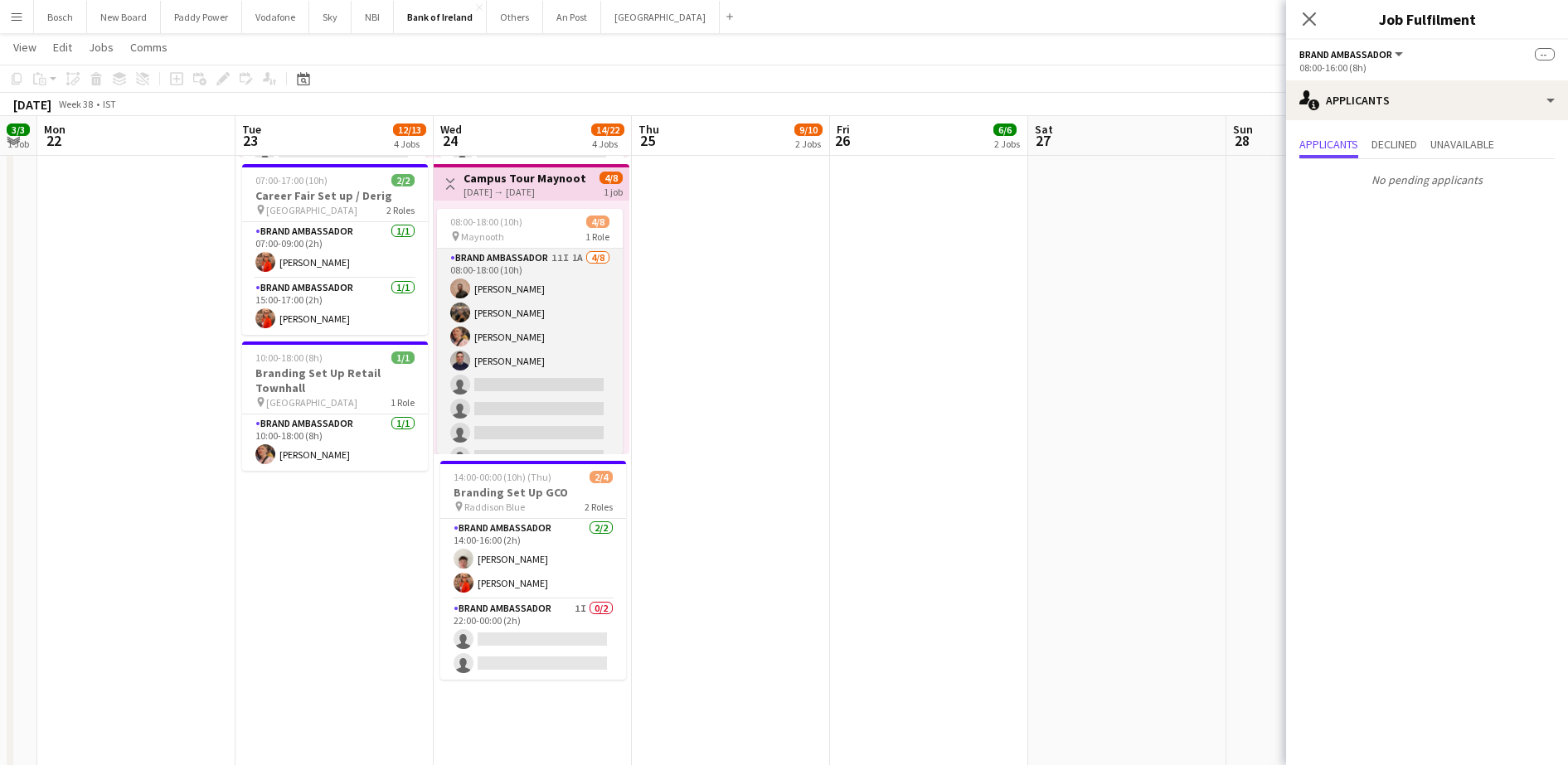
click at [453, 371] on app-card-role "Brand Ambassador 11I 1A [DATE] 08:00-18:00 (10h) [PERSON_NAME] [PERSON_NAME] [P…" at bounding box center [529, 361] width 186 height 225
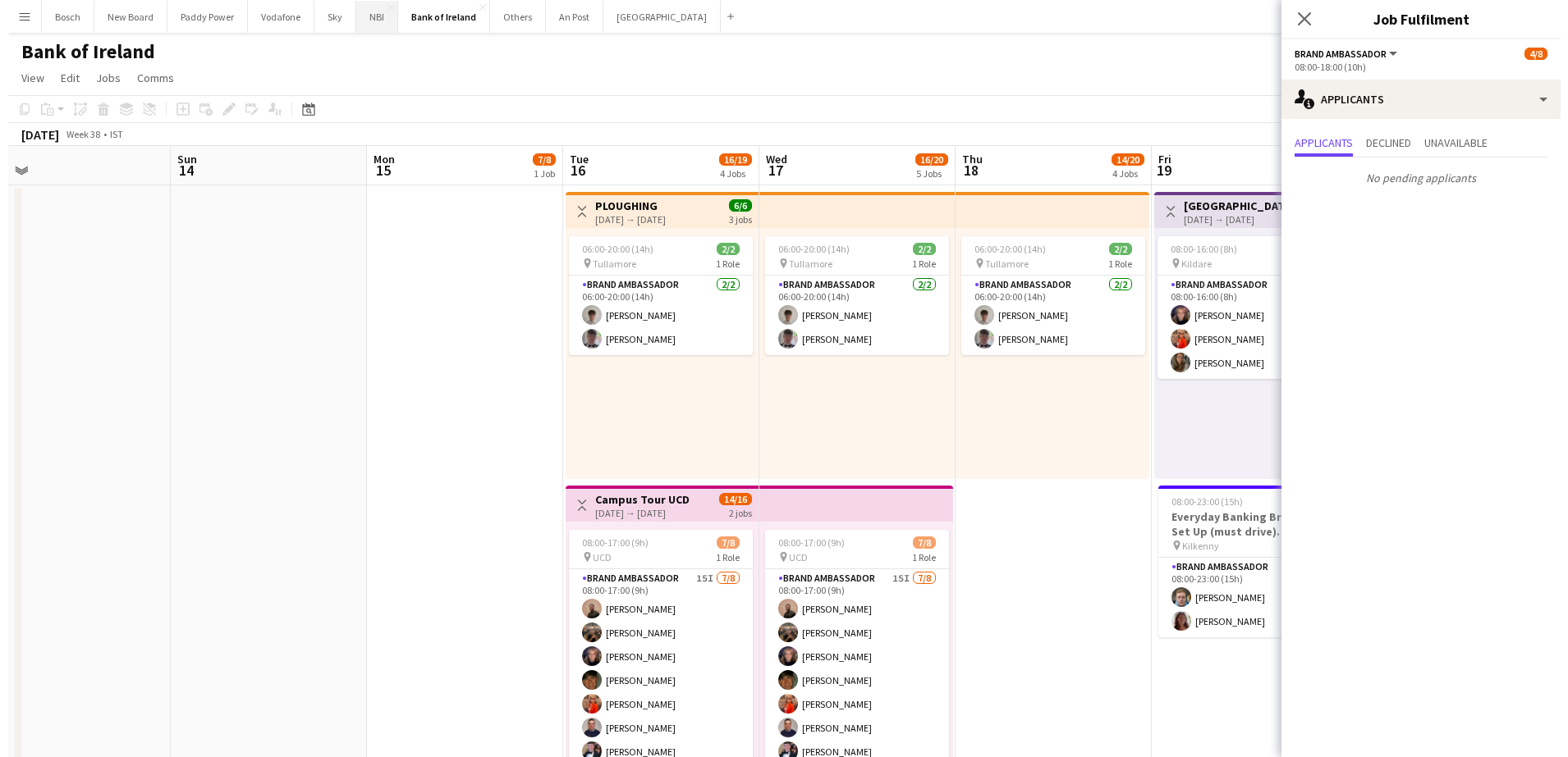
scroll to position [0, 418]
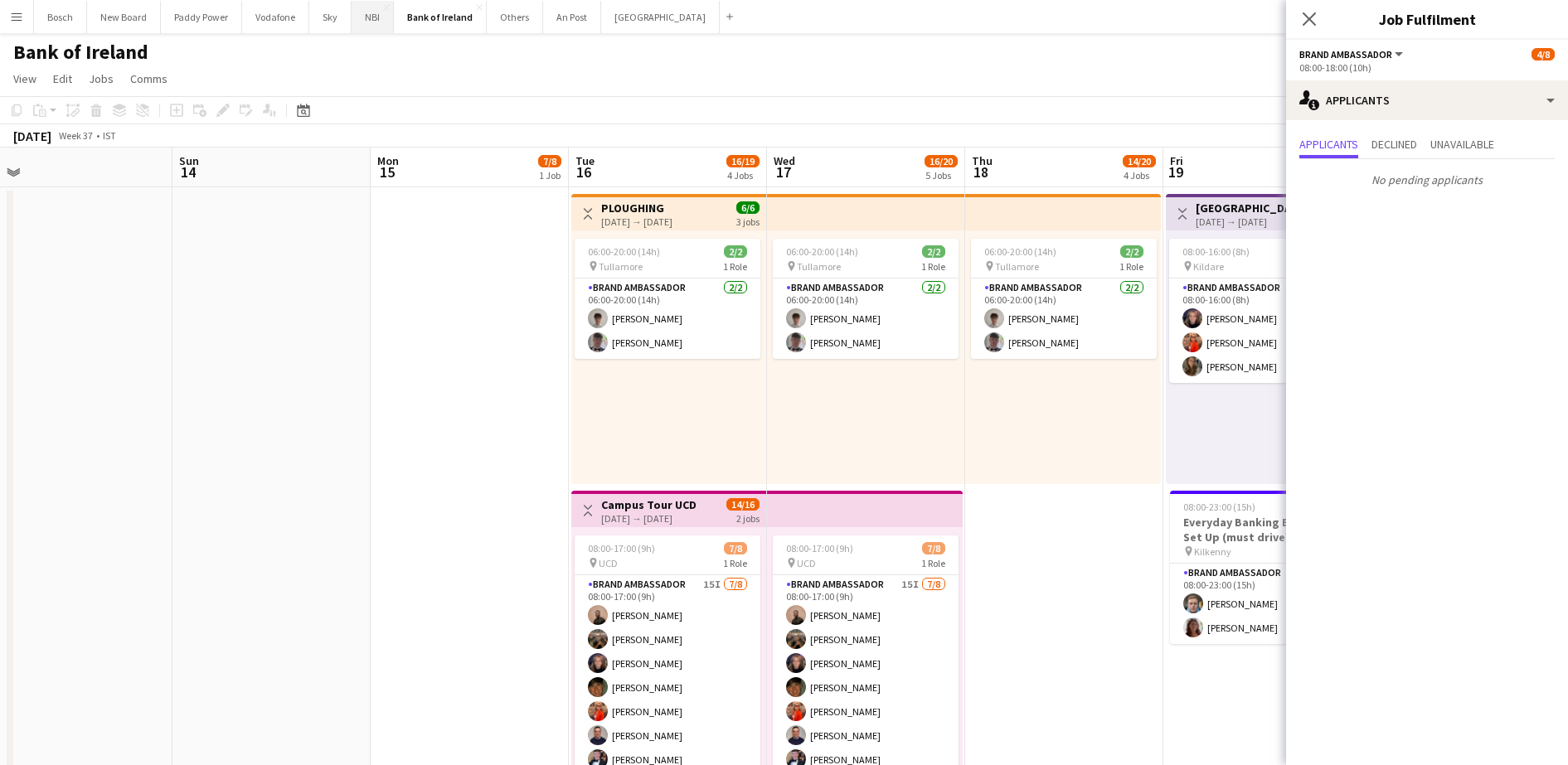
click at [358, 19] on button "NBI Close" at bounding box center [372, 17] width 42 height 32
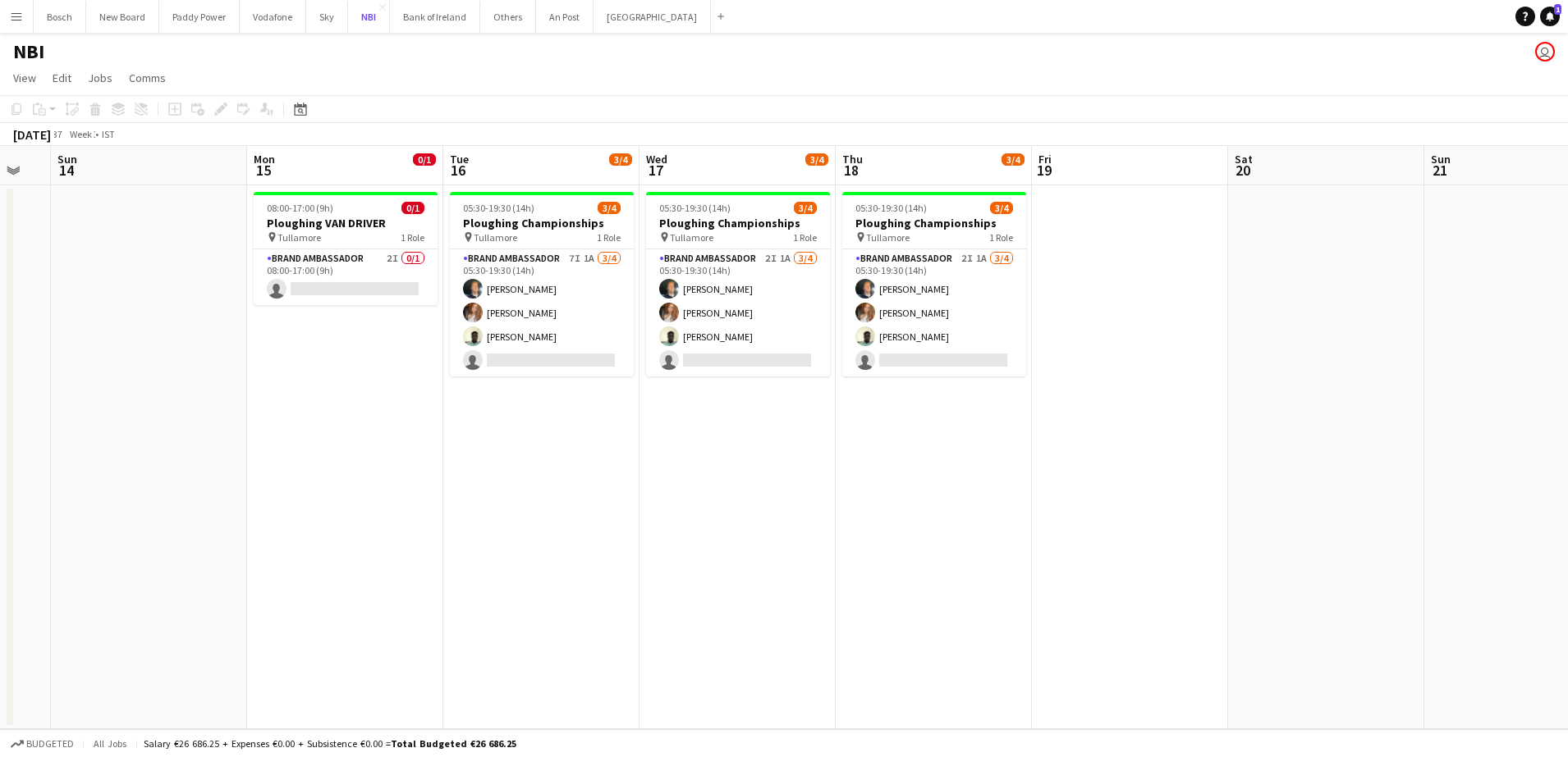
scroll to position [0, 340]
click at [311, 267] on app-card-role "Brand Ambassador 2I 0/1 08:00-17:00 (9h) single-neutral-actions" at bounding box center [346, 277] width 184 height 56
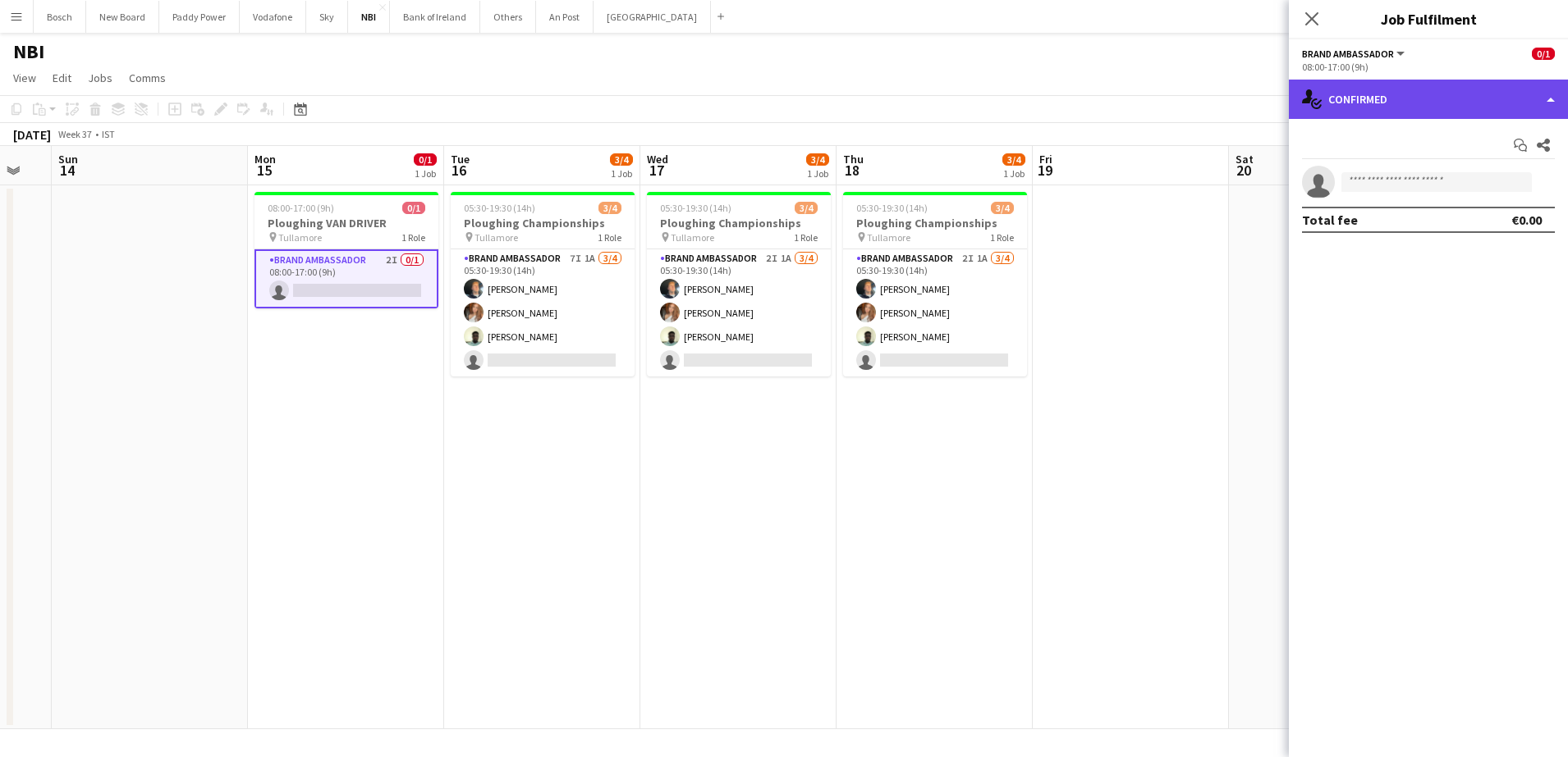
click at [1358, 95] on div "single-neutral-actions-check-2 Confirmed" at bounding box center [1427, 99] width 279 height 40
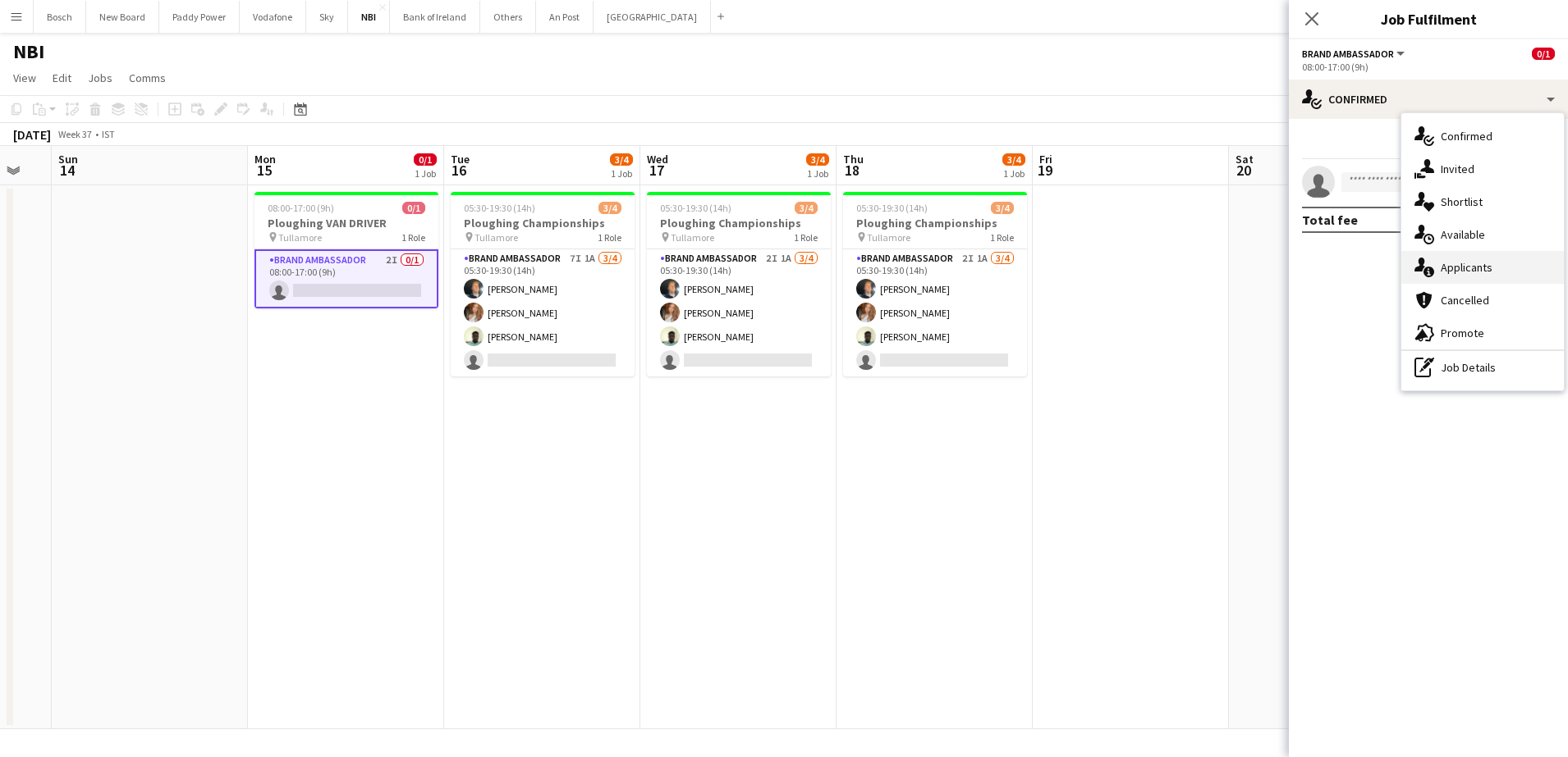
click at [1483, 265] on div "single-neutral-actions-information Applicants" at bounding box center [1483, 268] width 162 height 33
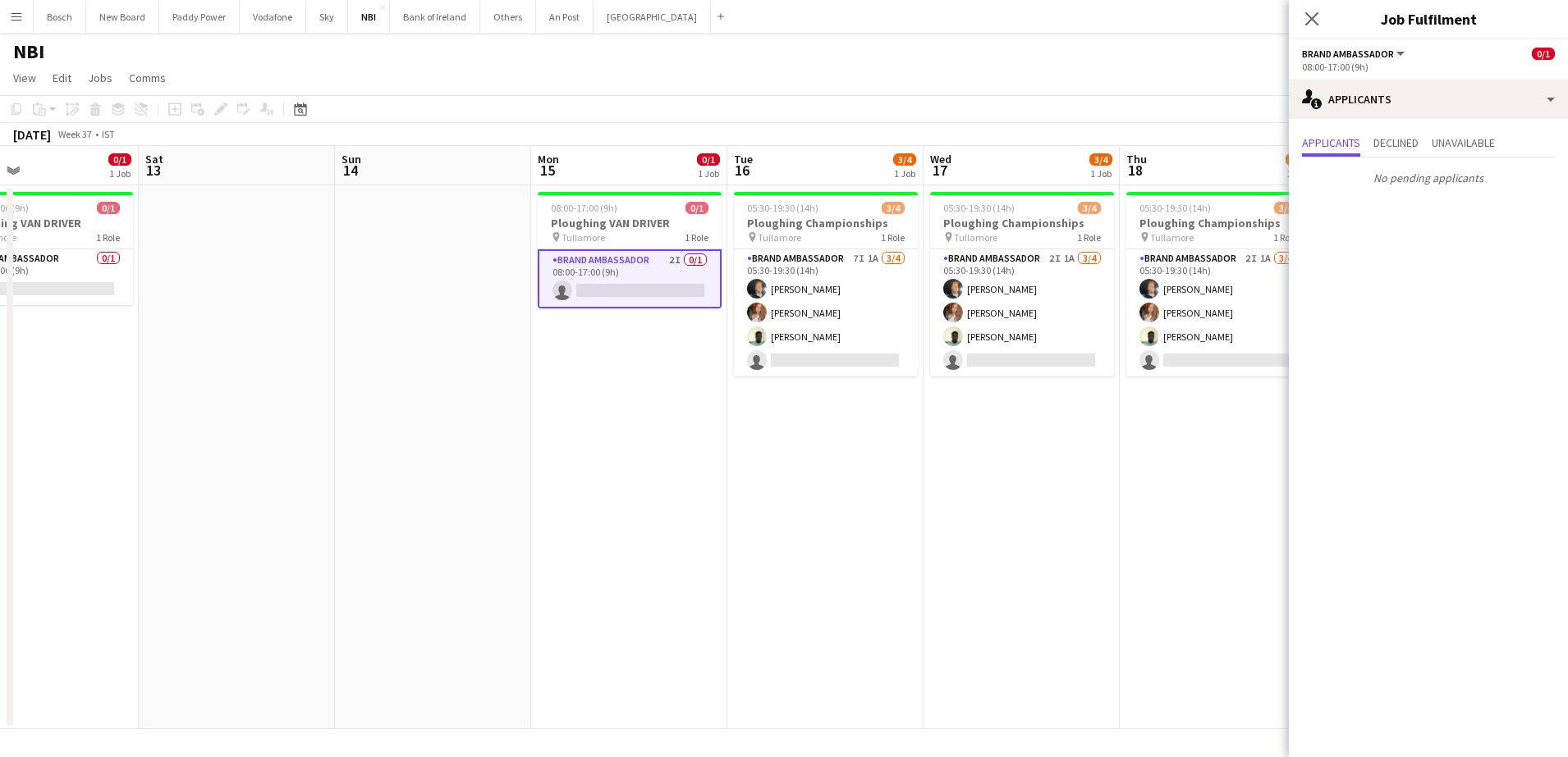
scroll to position [0, 448]
click at [110, 281] on app-card-role "Brand Ambassador 0/1 08:00-17:00 (9h) single-neutral-actions" at bounding box center [42, 277] width 184 height 56
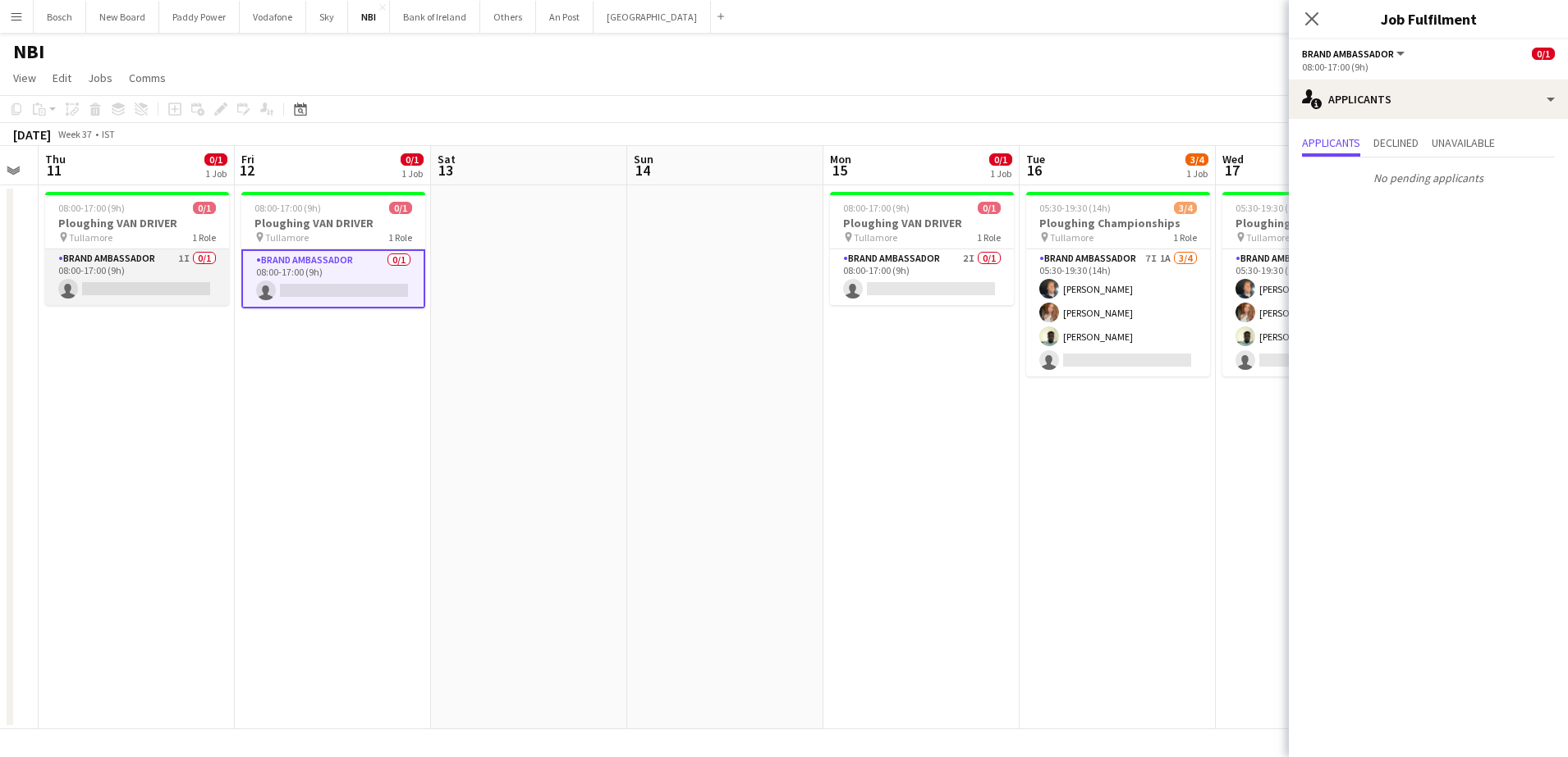
scroll to position [0, 353]
click at [191, 280] on app-card-role "Brand Ambassador 1I 0/1 08:00-17:00 (9h) single-neutral-actions" at bounding box center [137, 277] width 184 height 56
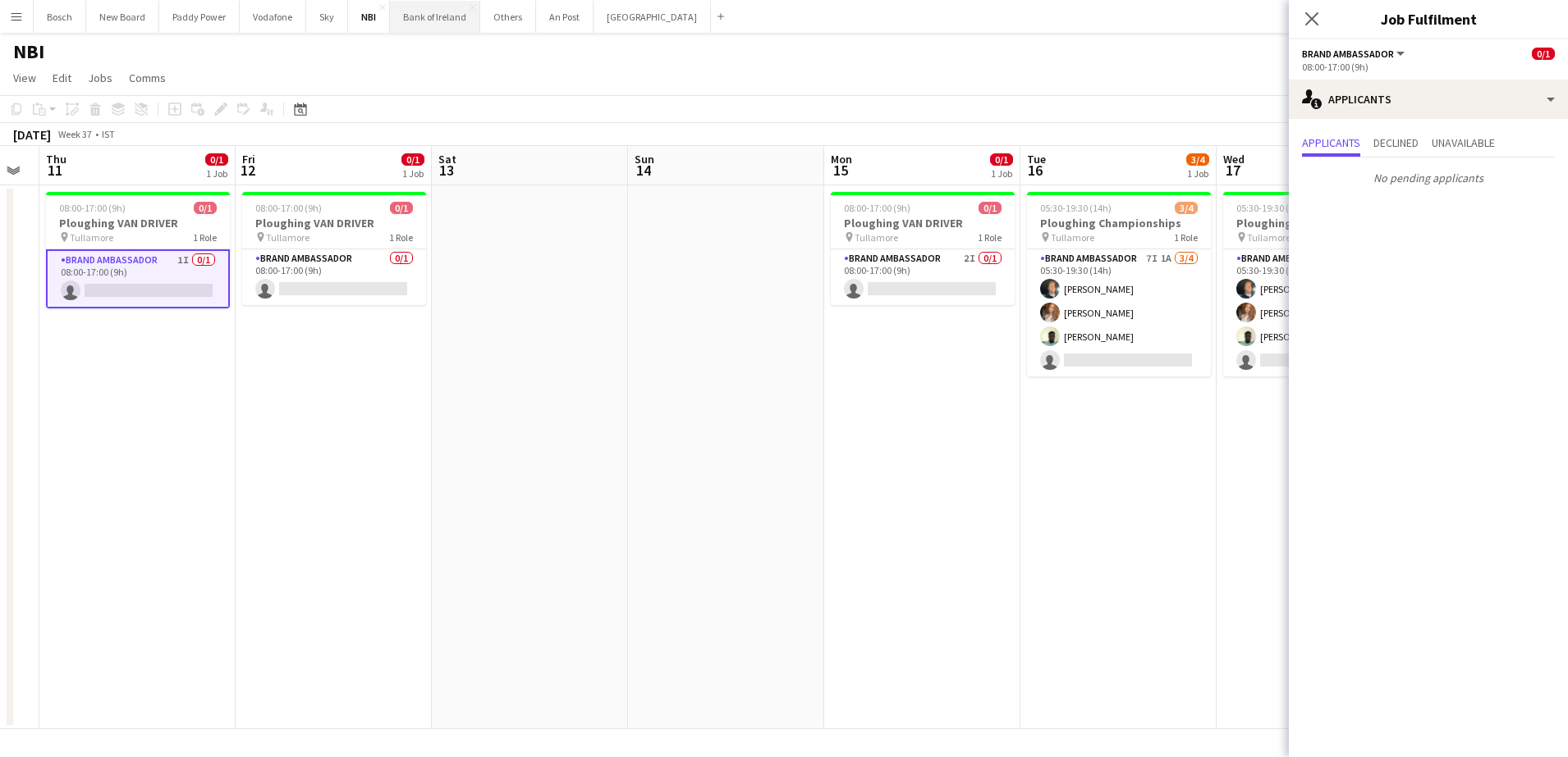
click at [446, 23] on button "Bank of Ireland Close" at bounding box center [435, 16] width 91 height 32
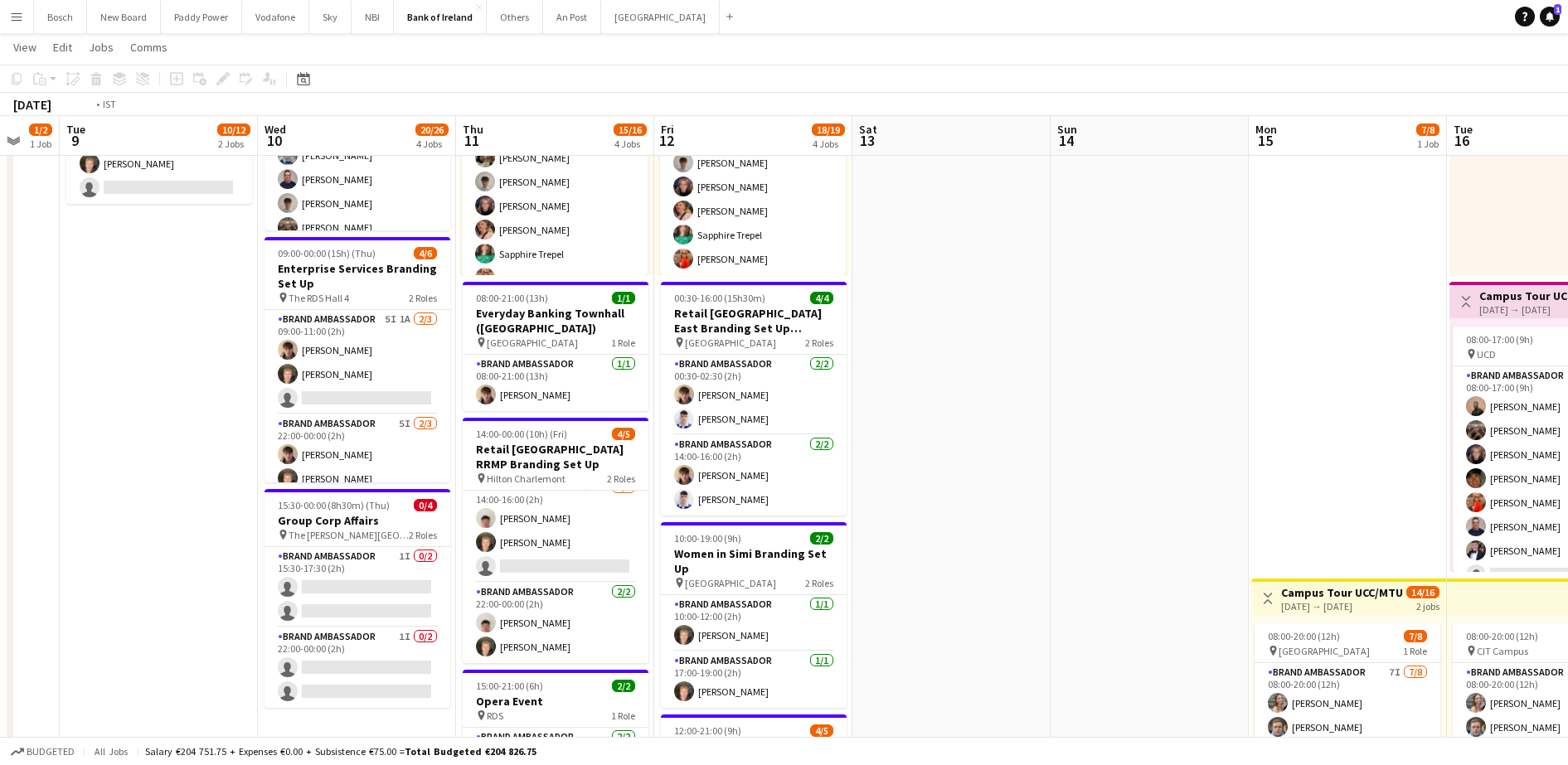
scroll to position [0, 351]
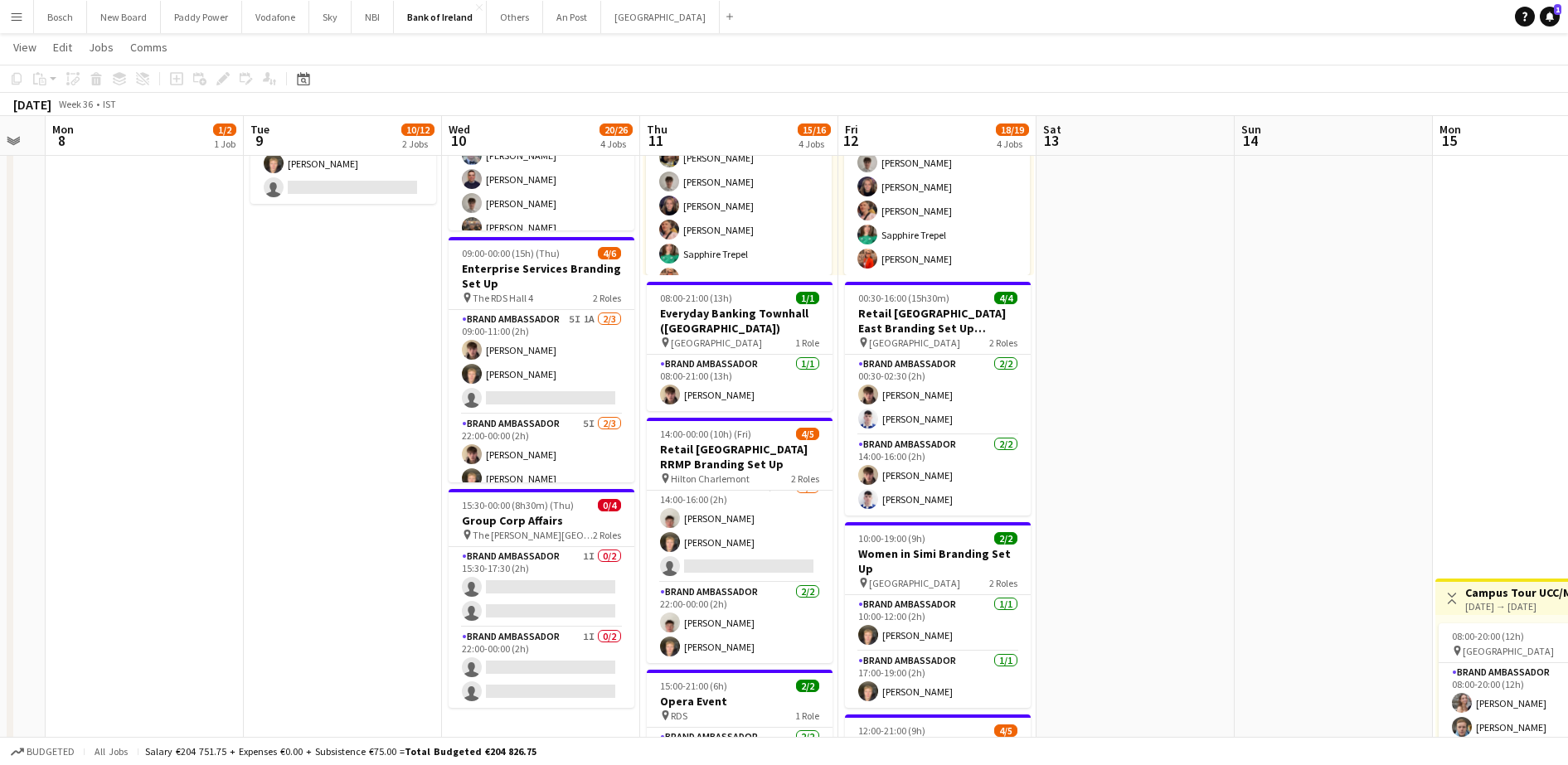
drag, startPoint x: 946, startPoint y: 581, endPoint x: 1130, endPoint y: 578, distance: 184.0
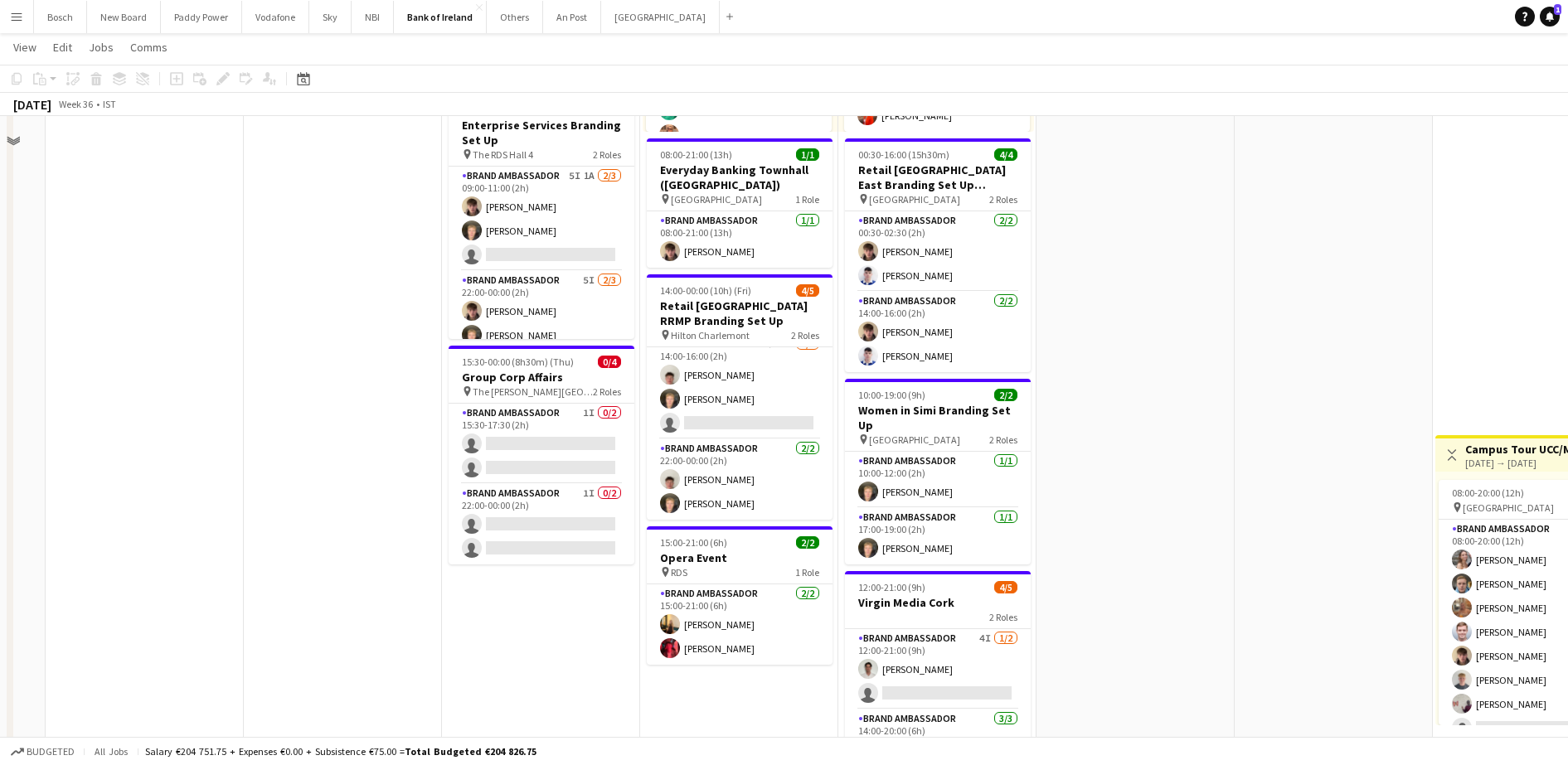
scroll to position [208, 0]
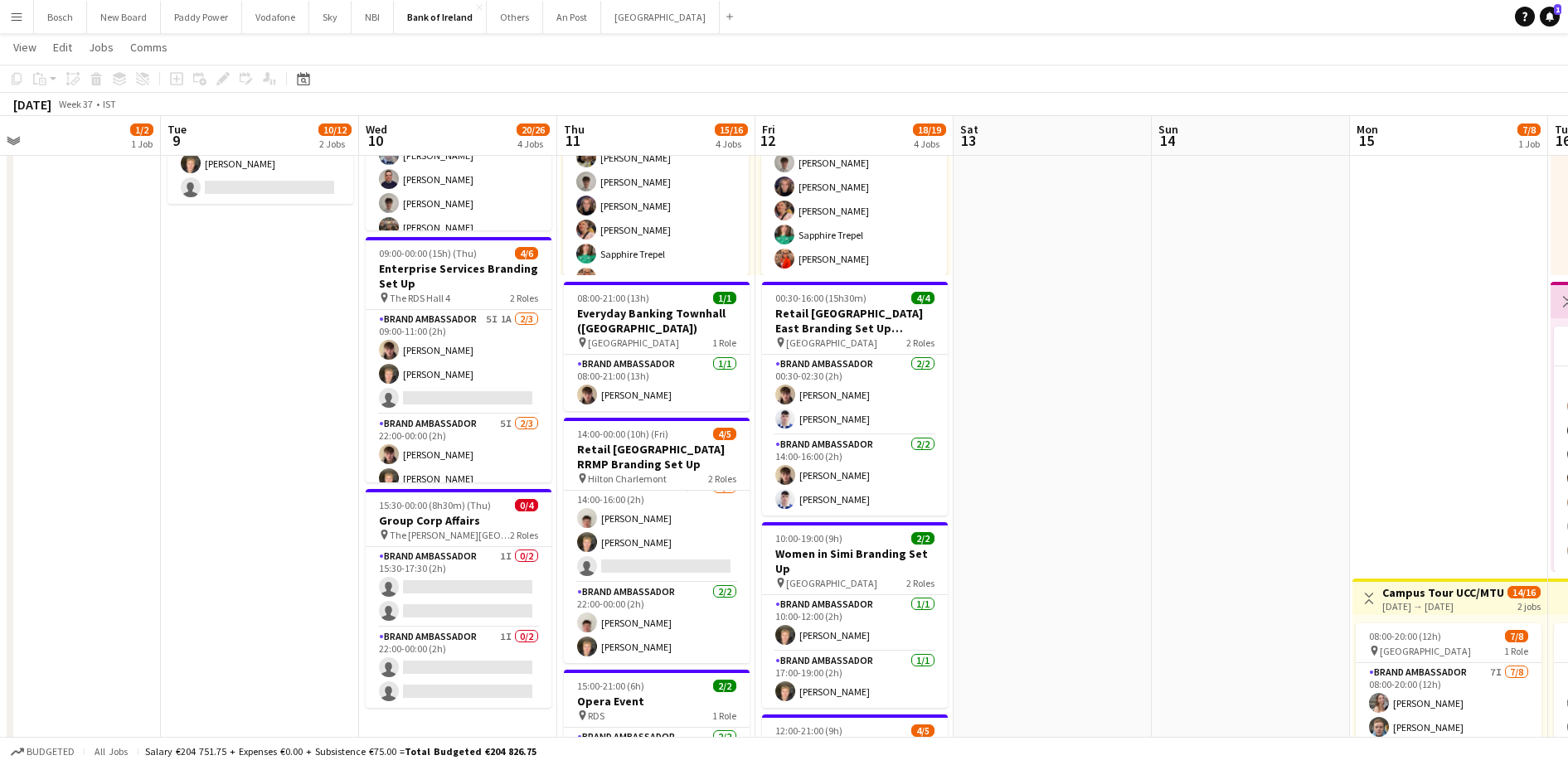
drag, startPoint x: 1303, startPoint y: 509, endPoint x: 1218, endPoint y: 509, distance: 85.0
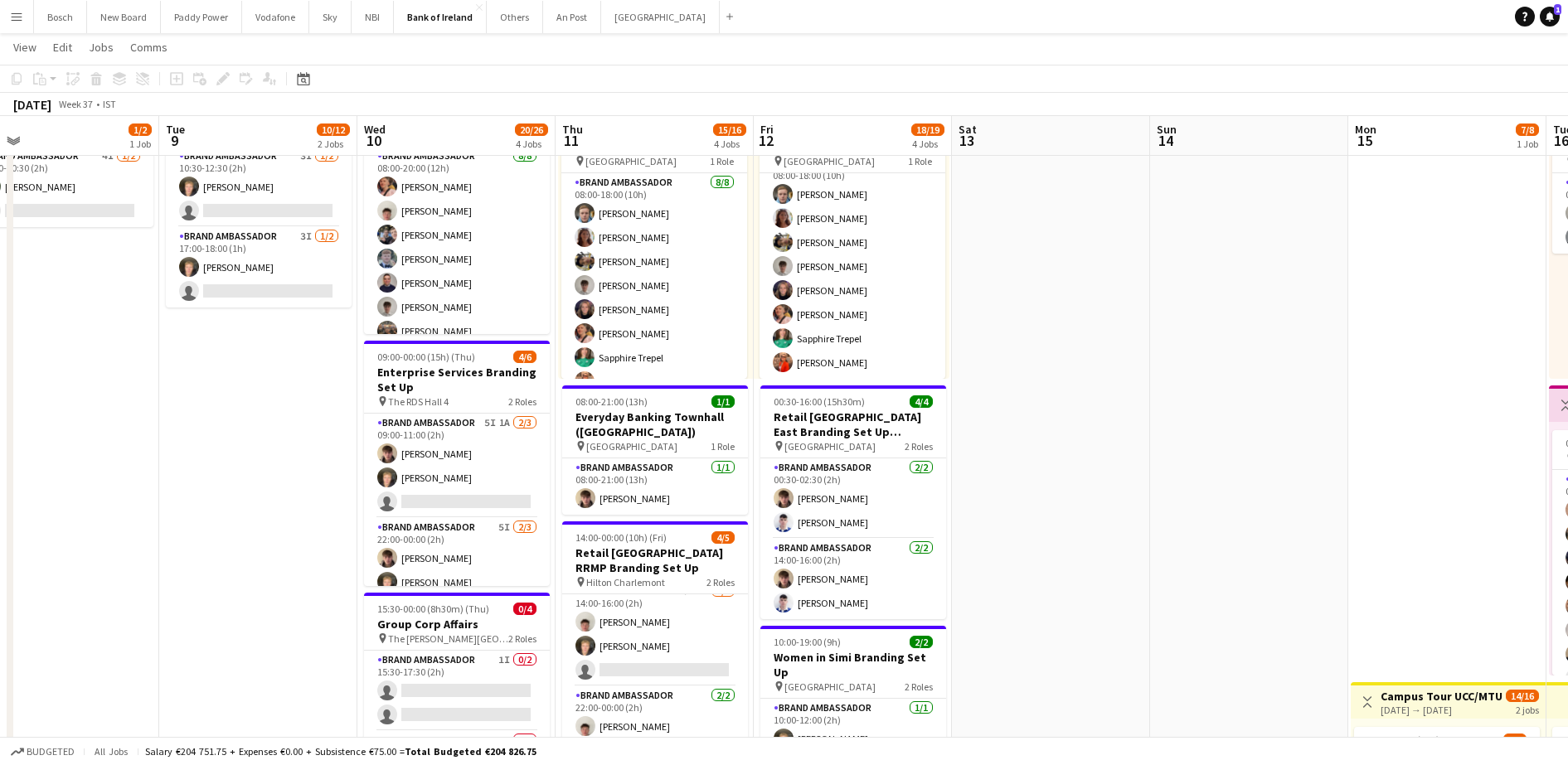
scroll to position [0, 0]
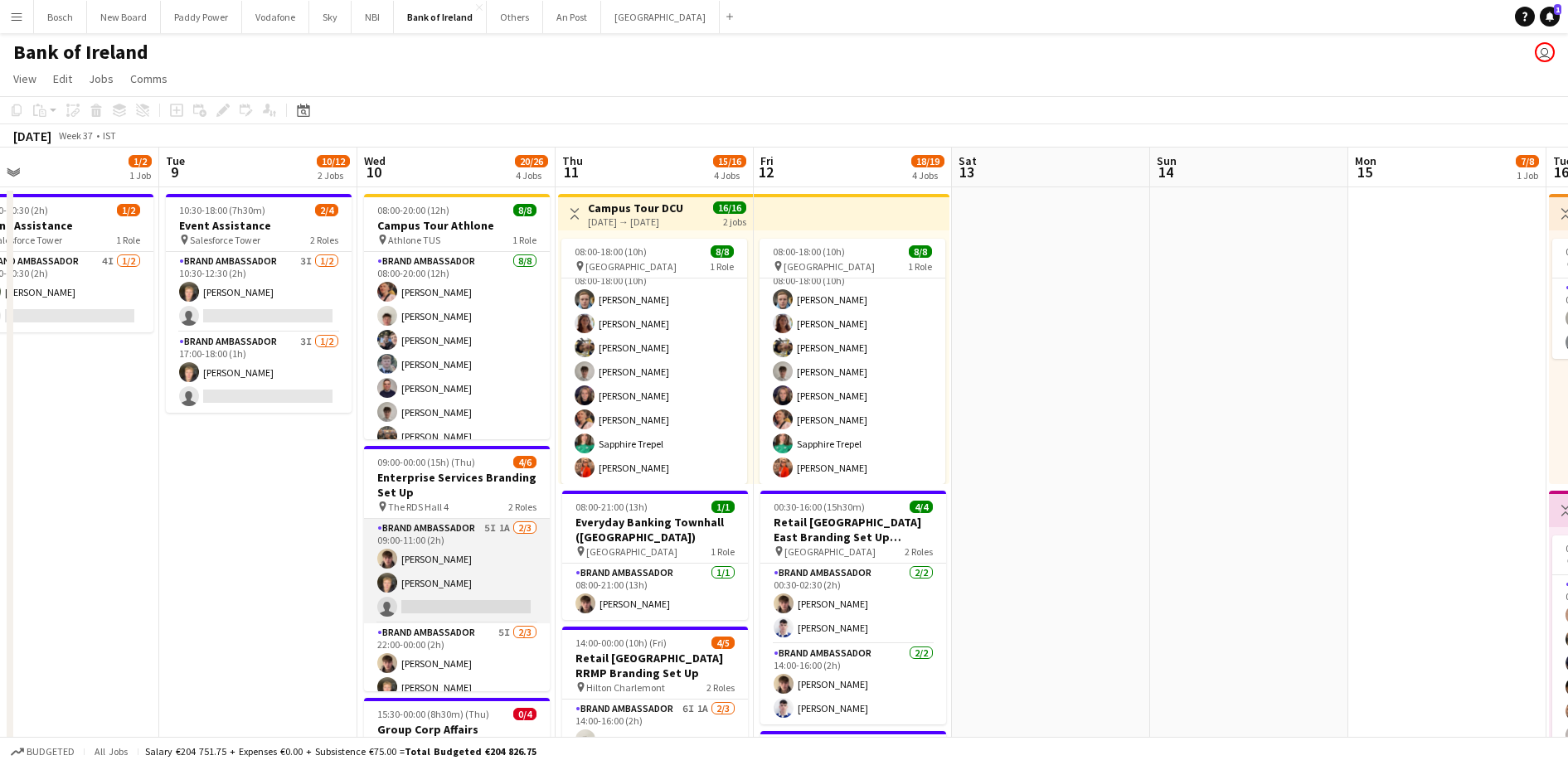
click at [474, 566] on app-card-role "Brand Ambassador 5I 1A [DATE] 09:00-11:00 (2h) [PERSON_NAME] [PERSON_NAME] sing…" at bounding box center [456, 571] width 186 height 105
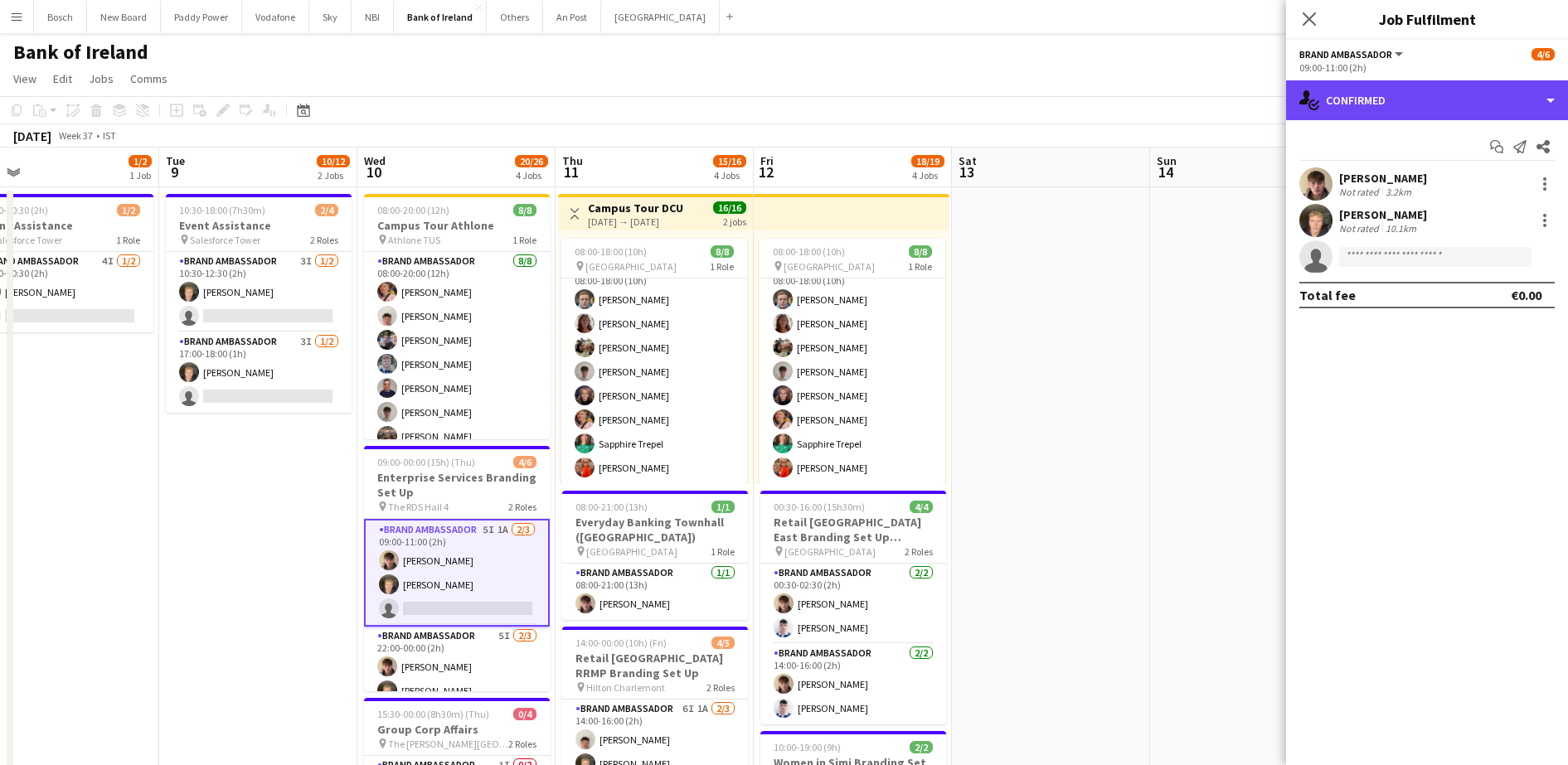
drag, startPoint x: 1456, startPoint y: 85, endPoint x: 1435, endPoint y: 117, distance: 38.3
click at [1454, 85] on div "single-neutral-actions-check-2 Confirmed" at bounding box center [1426, 100] width 282 height 40
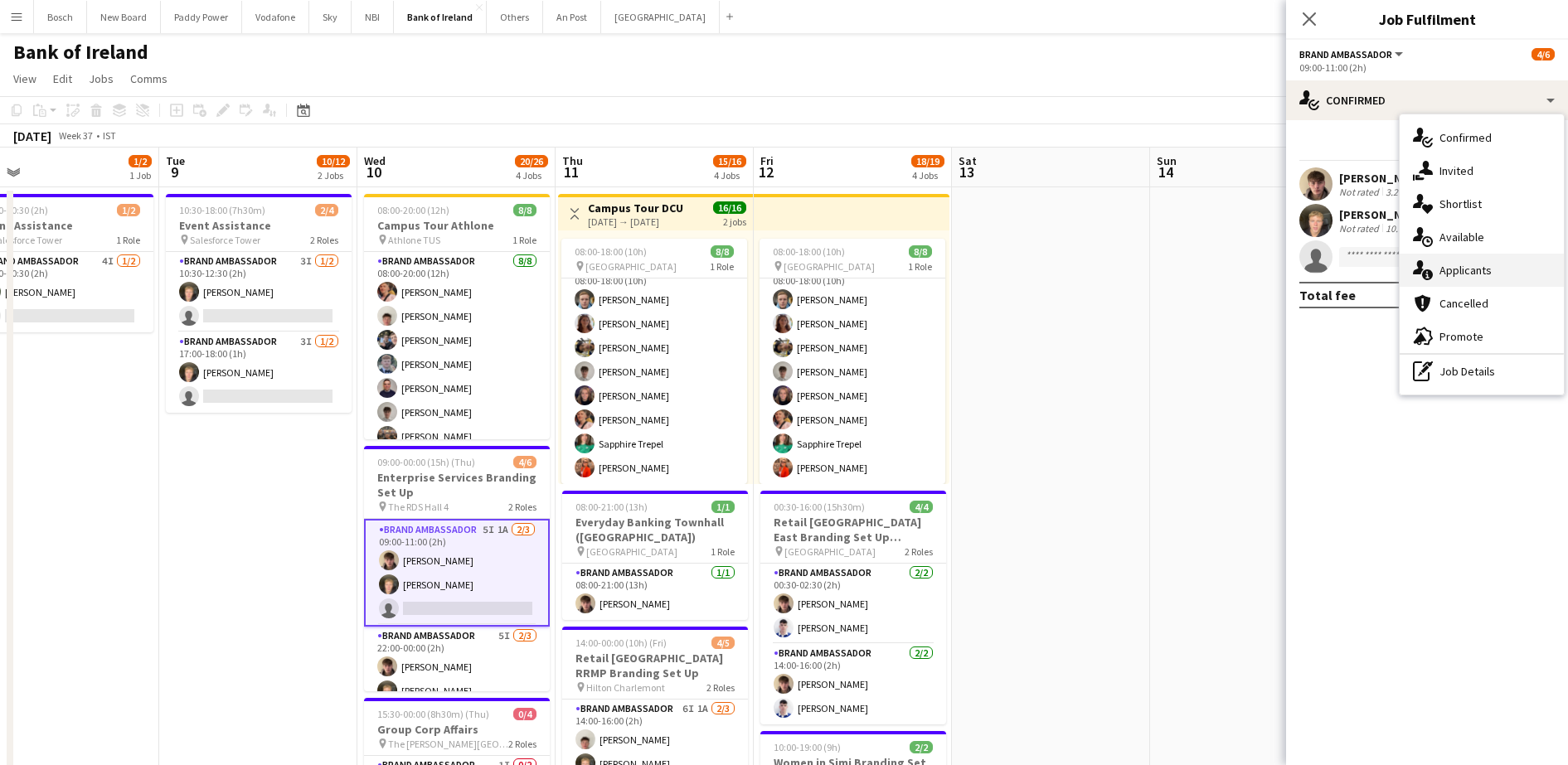
click at [1473, 279] on div "single-neutral-actions-information Applicants" at bounding box center [1482, 270] width 164 height 33
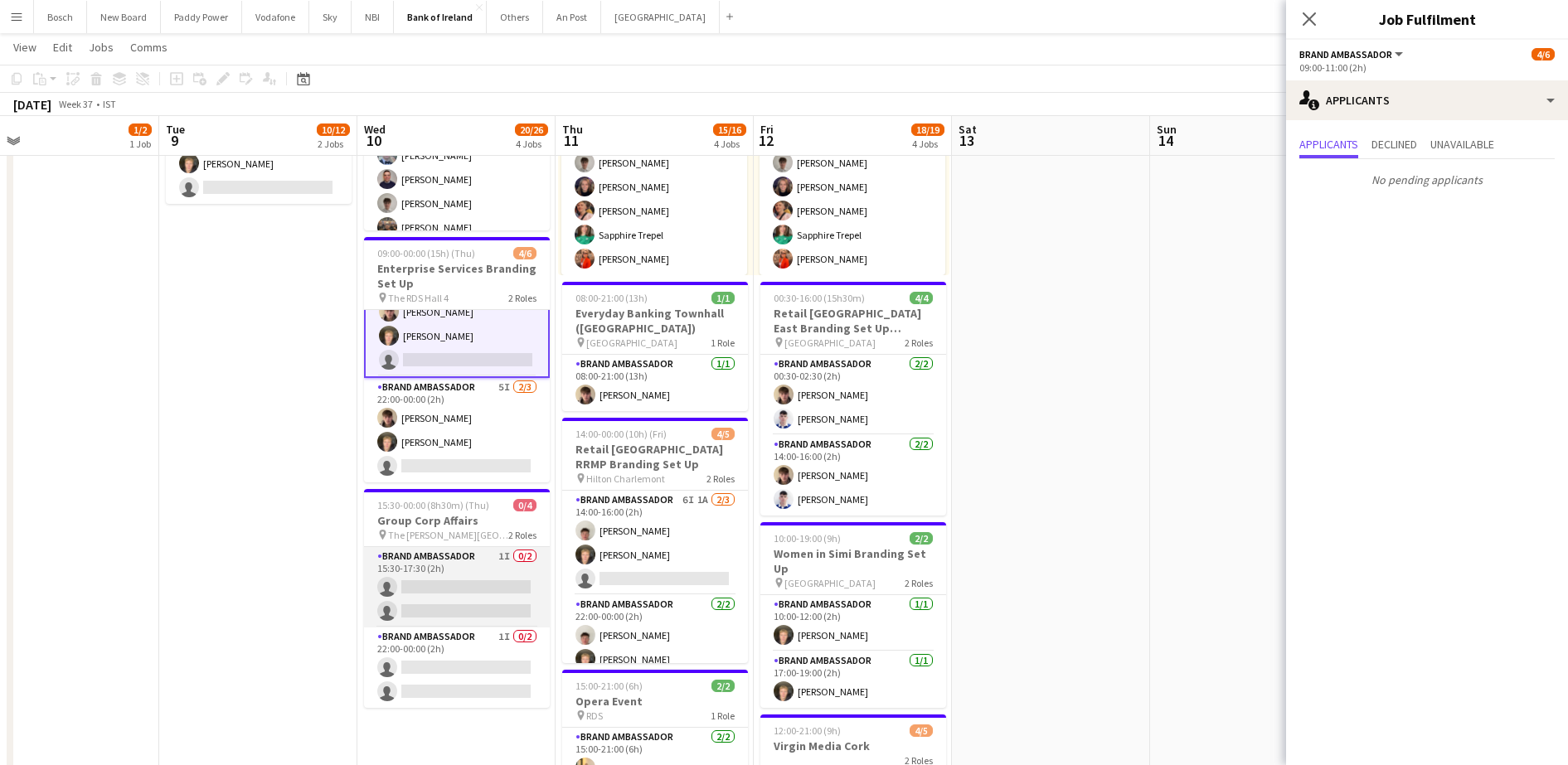
click at [453, 616] on app-card-role "Brand Ambassador 1I 0/2 15:30-17:30 (2h) single-neutral-actions single-neutral-…" at bounding box center [456, 587] width 186 height 80
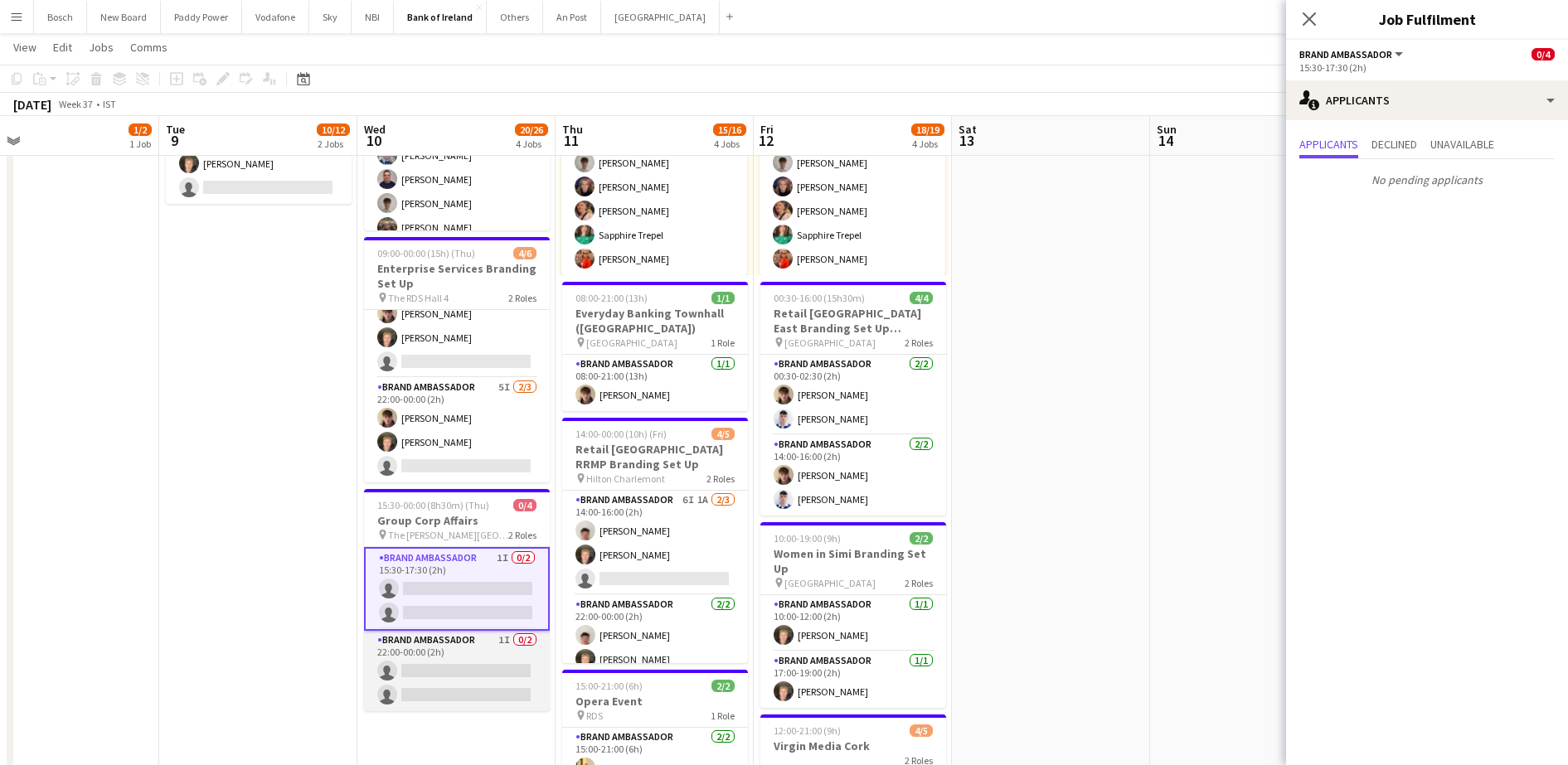
click at [454, 662] on app-card-role "Brand Ambassador 1I 0/2 22:00-00:00 (2h) single-neutral-actions single-neutral-…" at bounding box center [456, 671] width 186 height 80
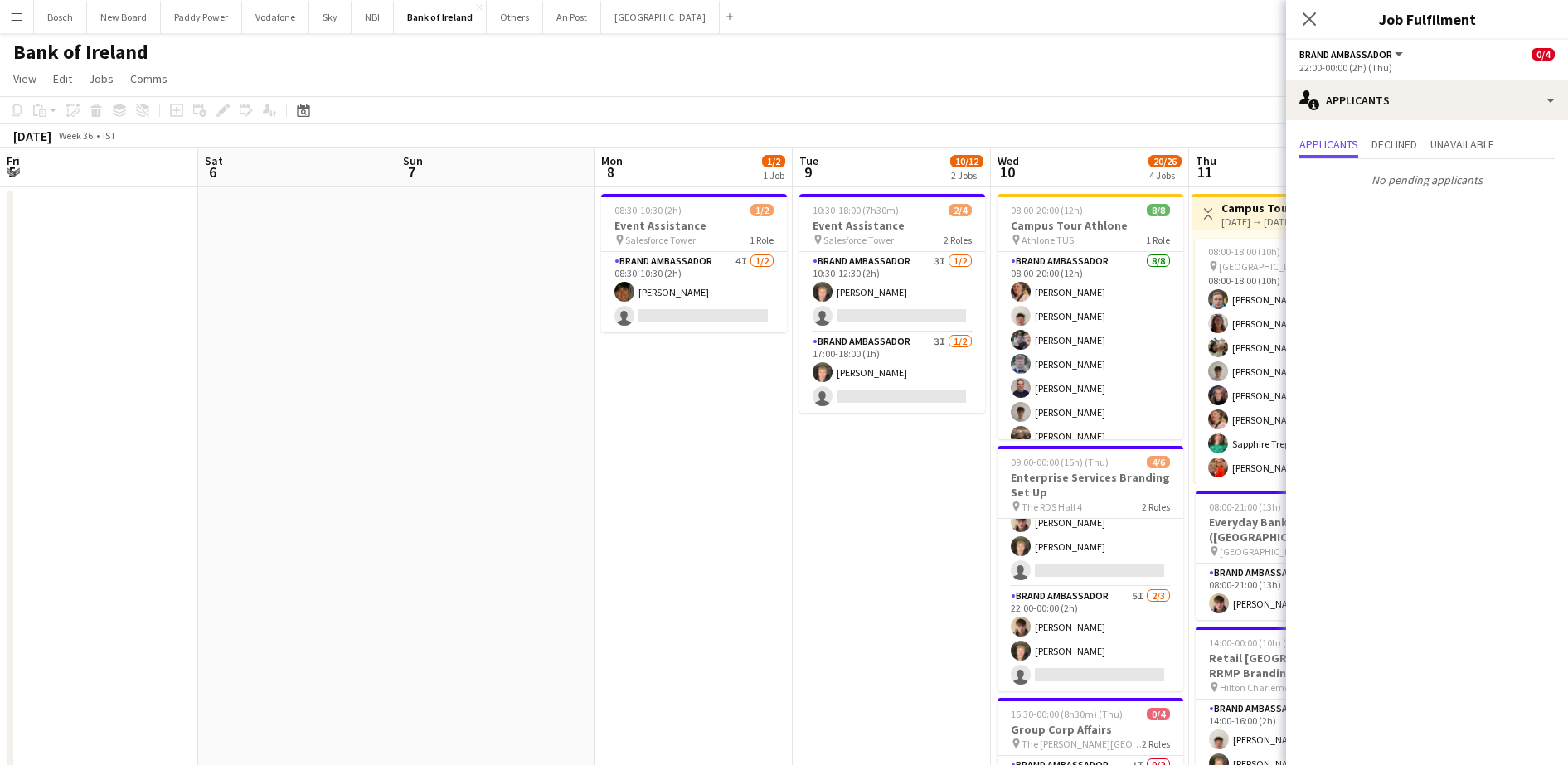
drag, startPoint x: 201, startPoint y: 498, endPoint x: 1011, endPoint y: 488, distance: 810.1
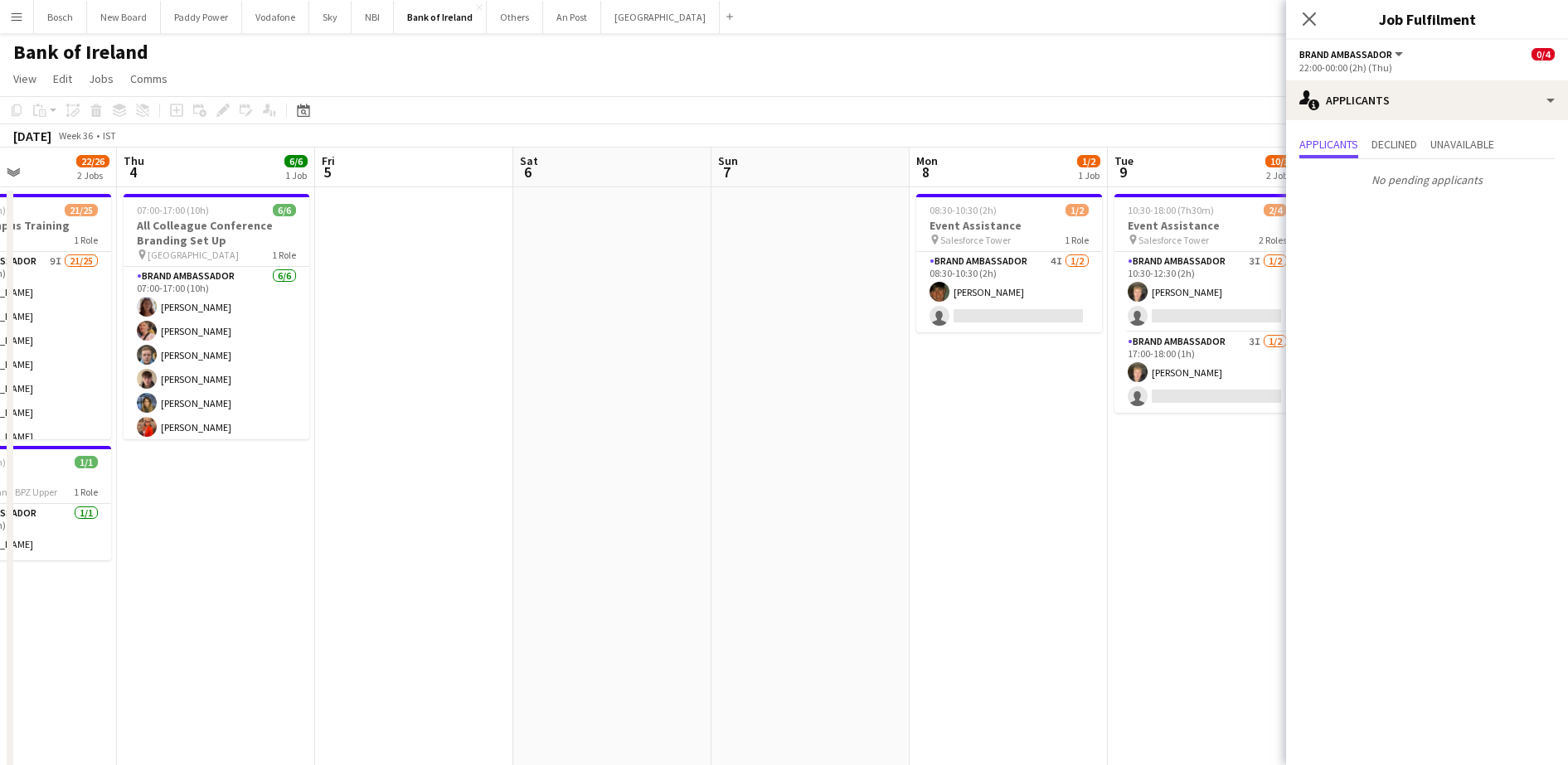
drag, startPoint x: 539, startPoint y: 452, endPoint x: 1522, endPoint y: 481, distance: 983.4
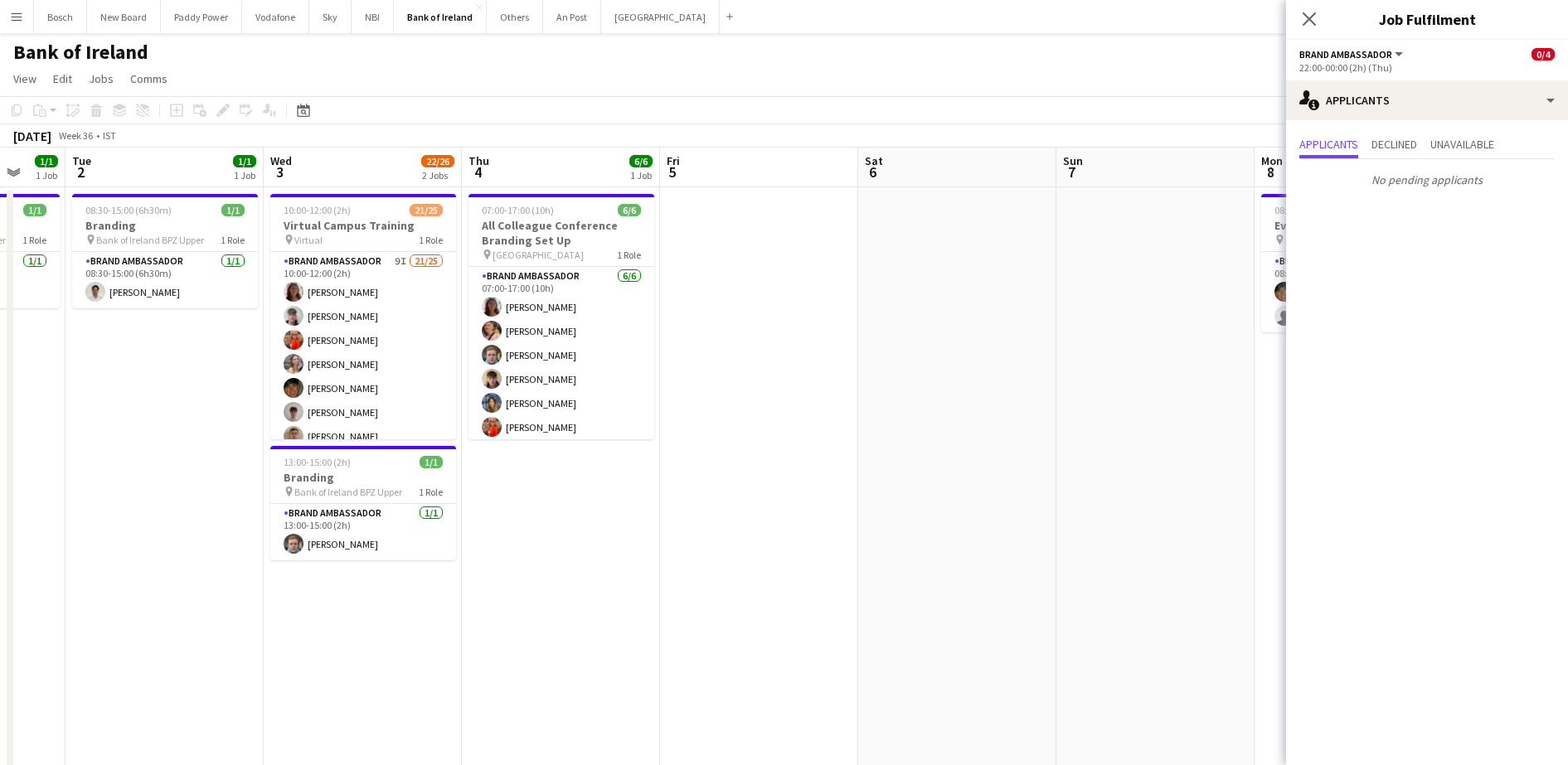
drag, startPoint x: 1142, startPoint y: 475, endPoint x: 1582, endPoint y: 504, distance: 441.0
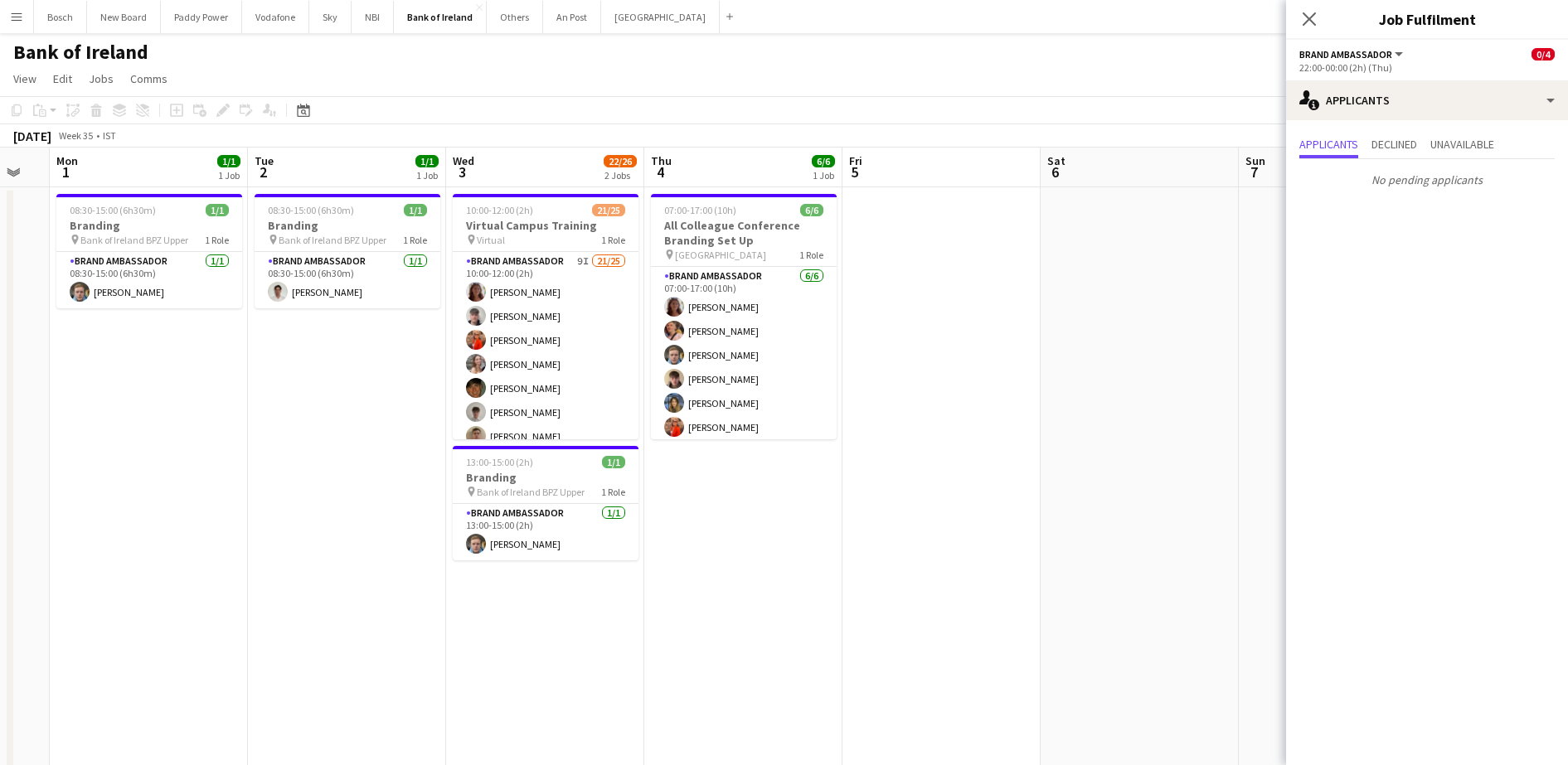
drag, startPoint x: 1553, startPoint y: 528, endPoint x: 1582, endPoint y: 527, distance: 29.0
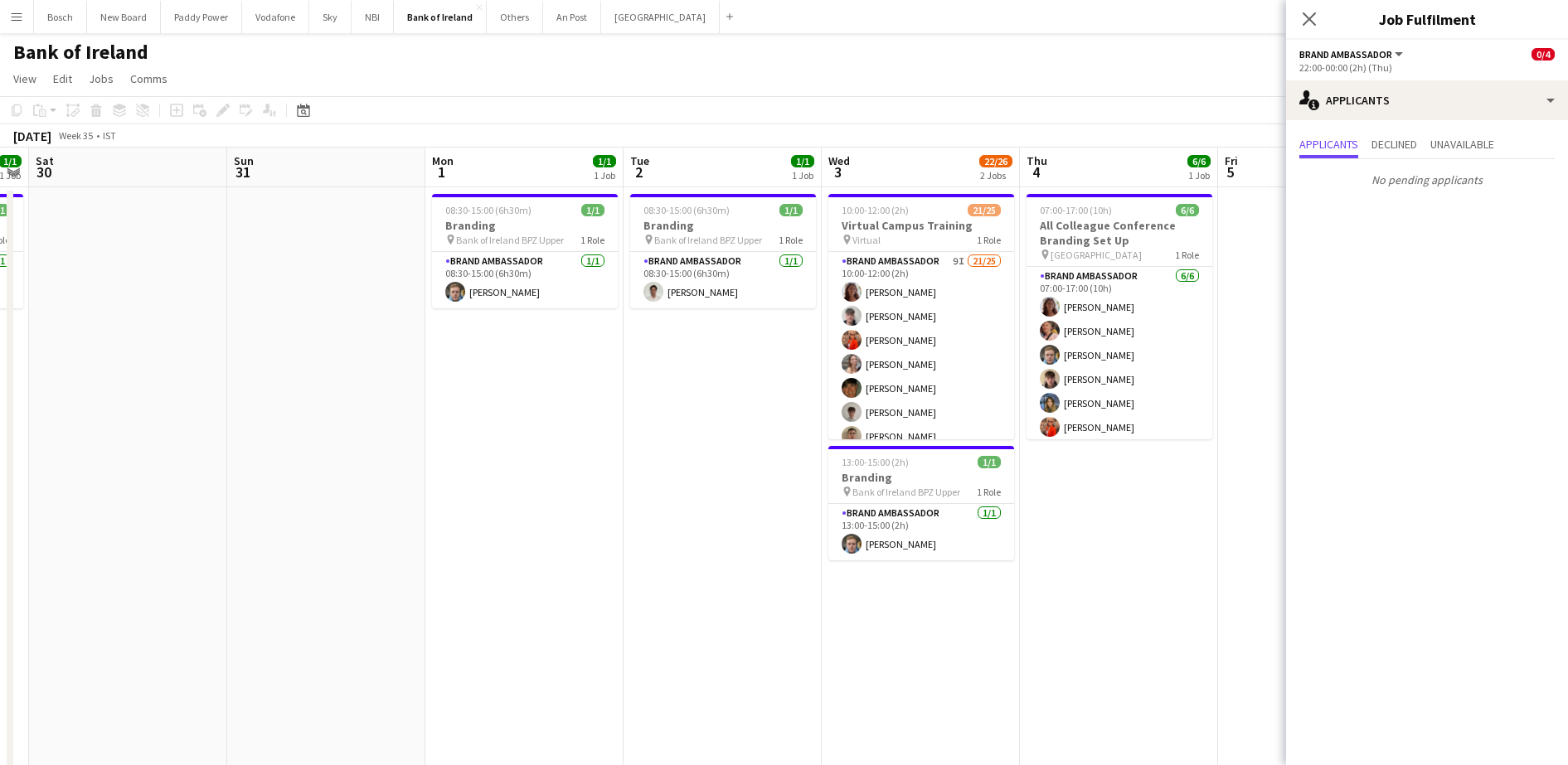
drag, startPoint x: 997, startPoint y: 546, endPoint x: 1305, endPoint y: 549, distance: 308.0
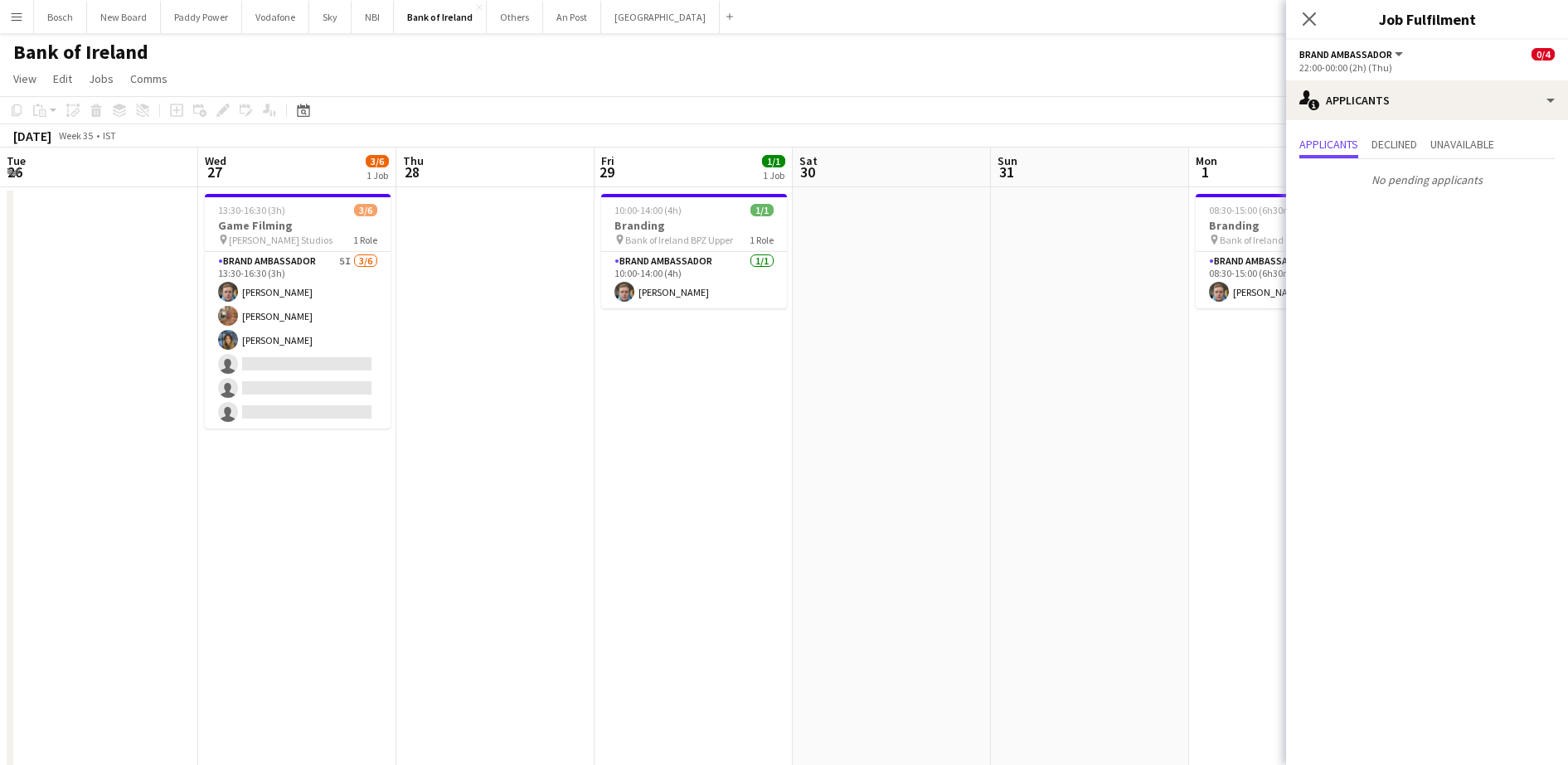
drag, startPoint x: 333, startPoint y: 460, endPoint x: 1383, endPoint y: 494, distance: 1050.6
drag, startPoint x: 612, startPoint y: 457, endPoint x: 1183, endPoint y: 440, distance: 571.3
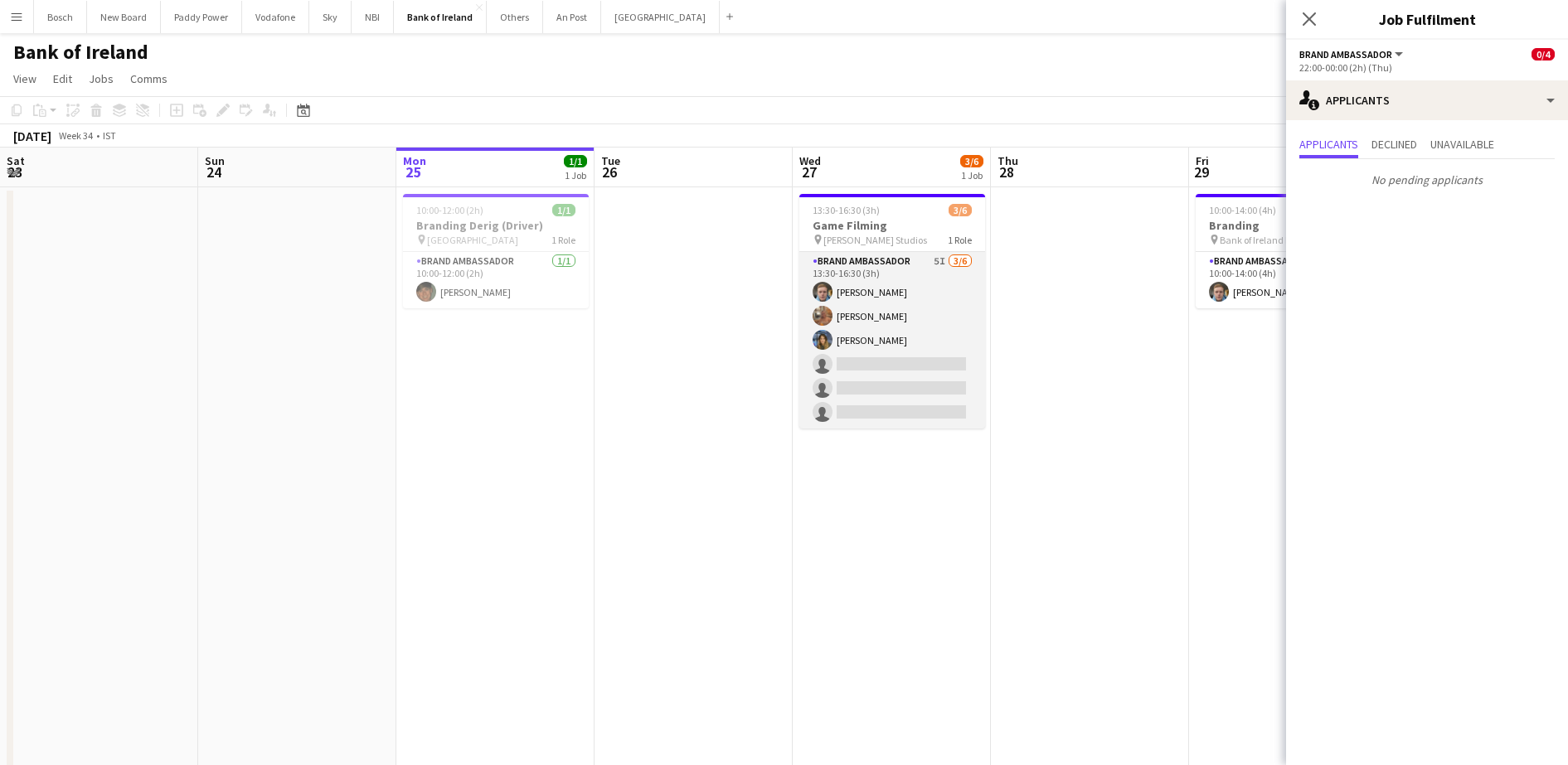
click at [844, 337] on app-card-role "Brand Ambassador 5I [DATE] 13:30-16:30 (3h) [PERSON_NAME] [PERSON_NAME] [PERSON…" at bounding box center [891, 340] width 186 height 176
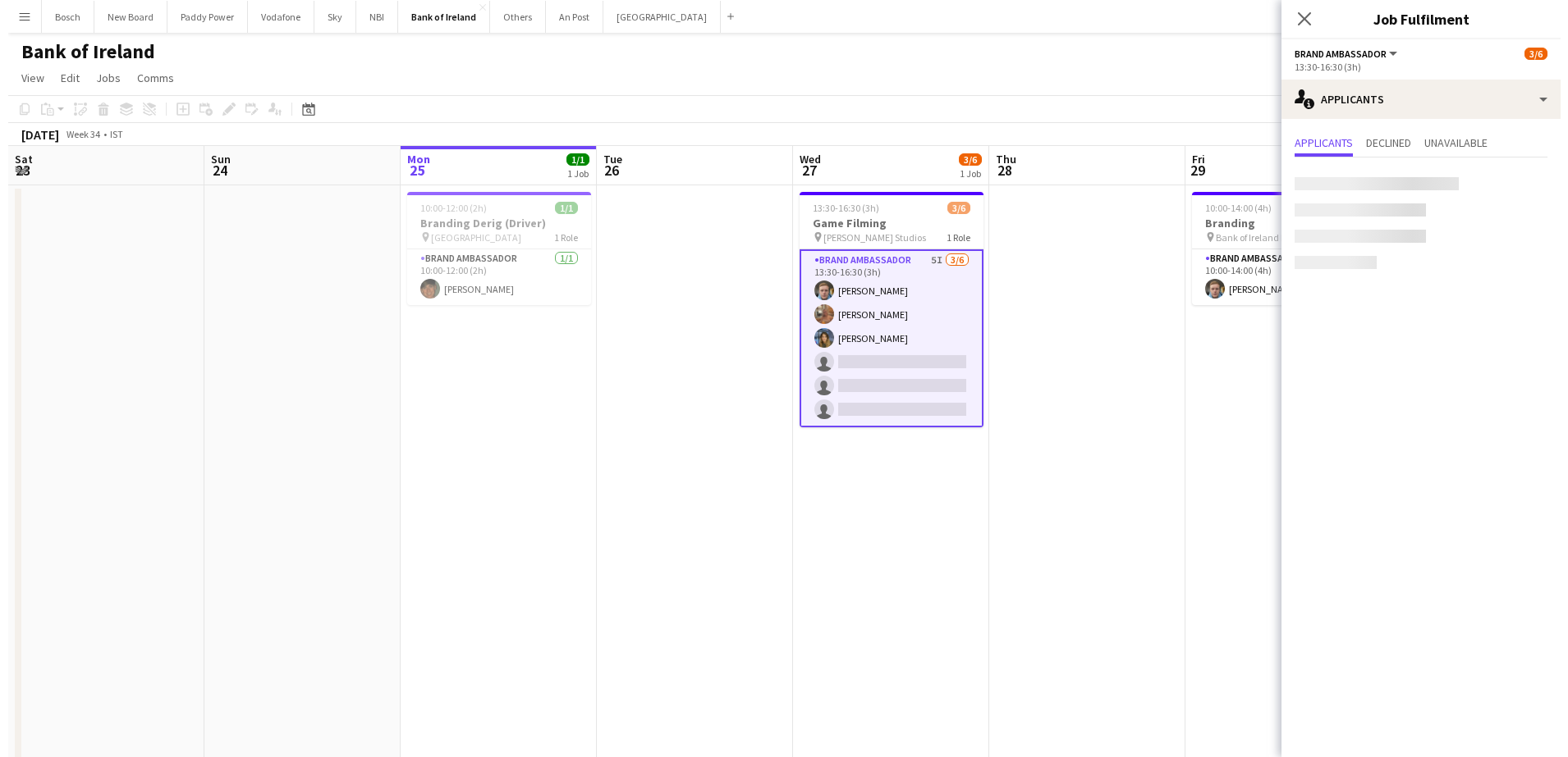
scroll to position [0, 391]
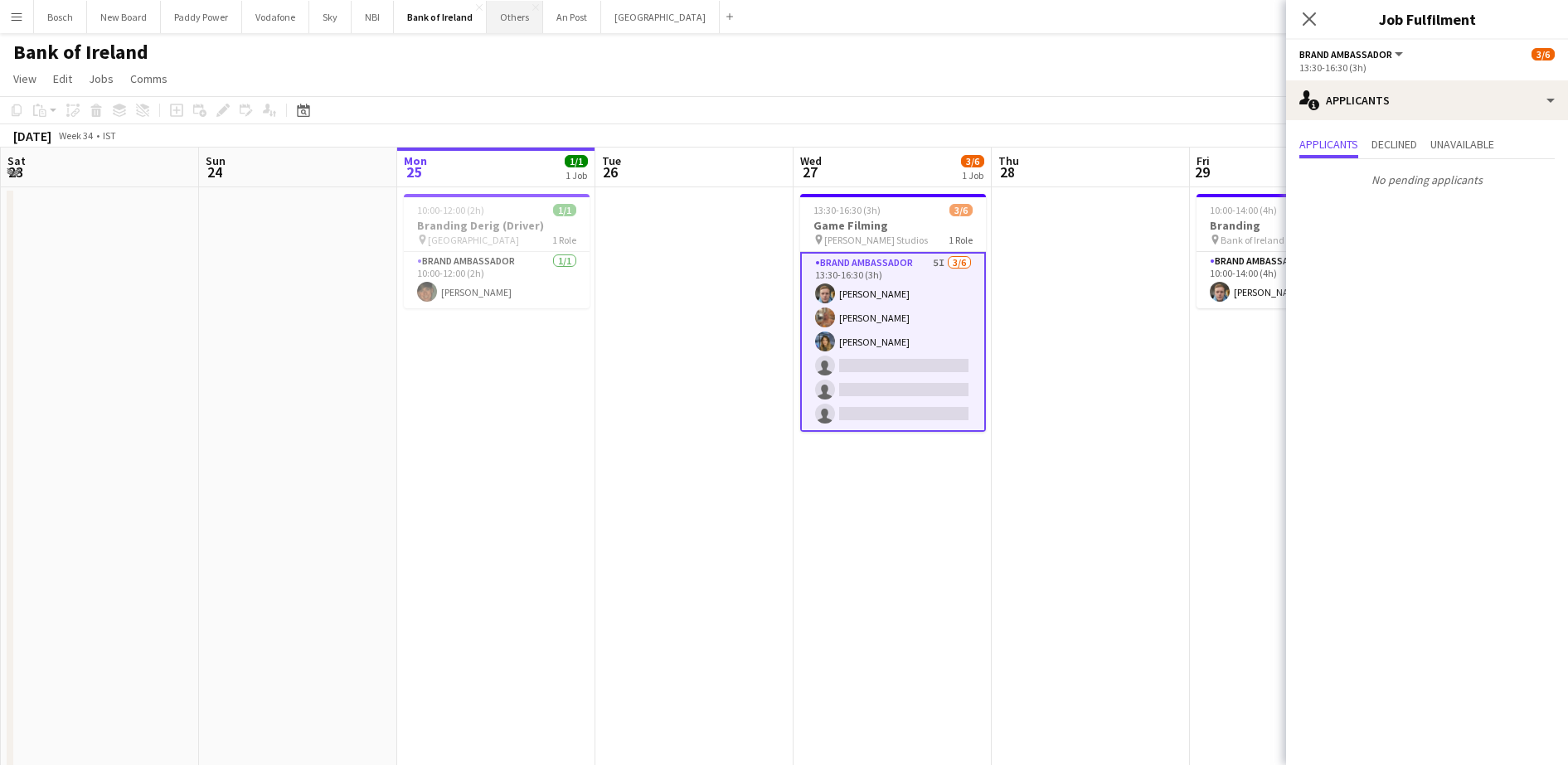
click at [522, 21] on button "Others Close" at bounding box center [515, 17] width 57 height 32
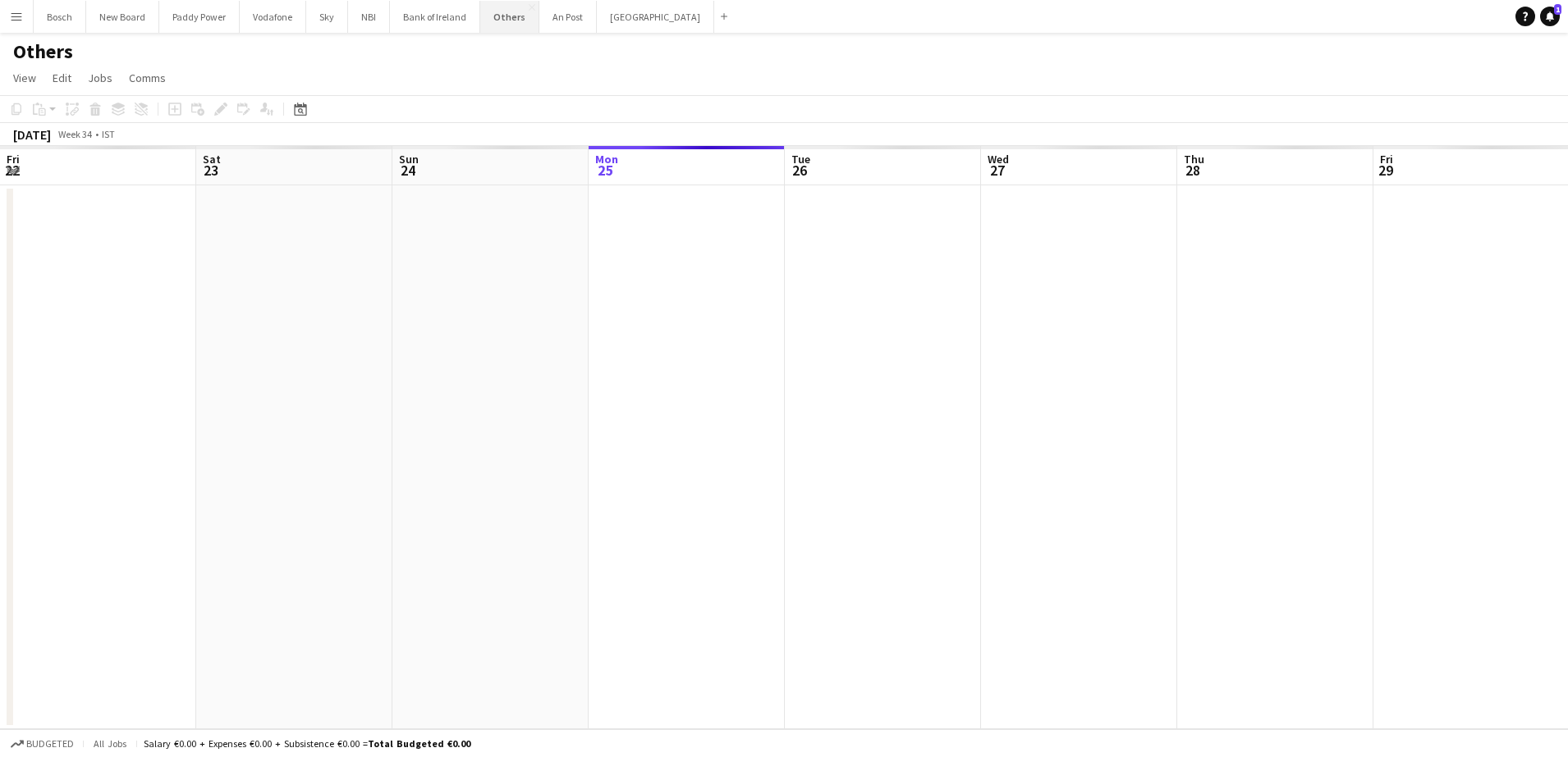
scroll to position [0, 392]
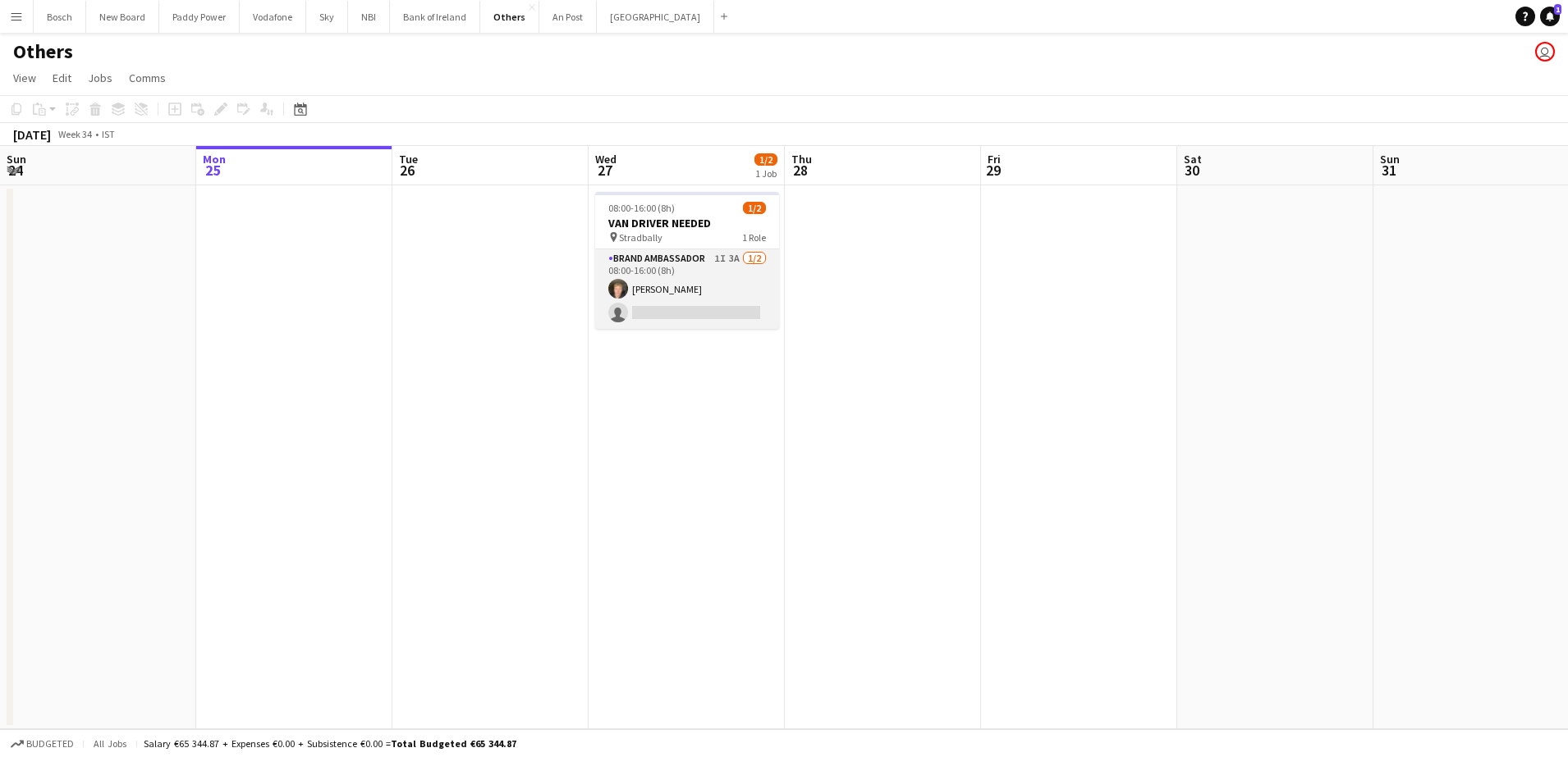
click at [713, 292] on app-card-role "Brand Ambassador 1I 3A [DATE] 08:00-16:00 (8h) [PERSON_NAME] single-neutral-act…" at bounding box center [686, 289] width 184 height 79
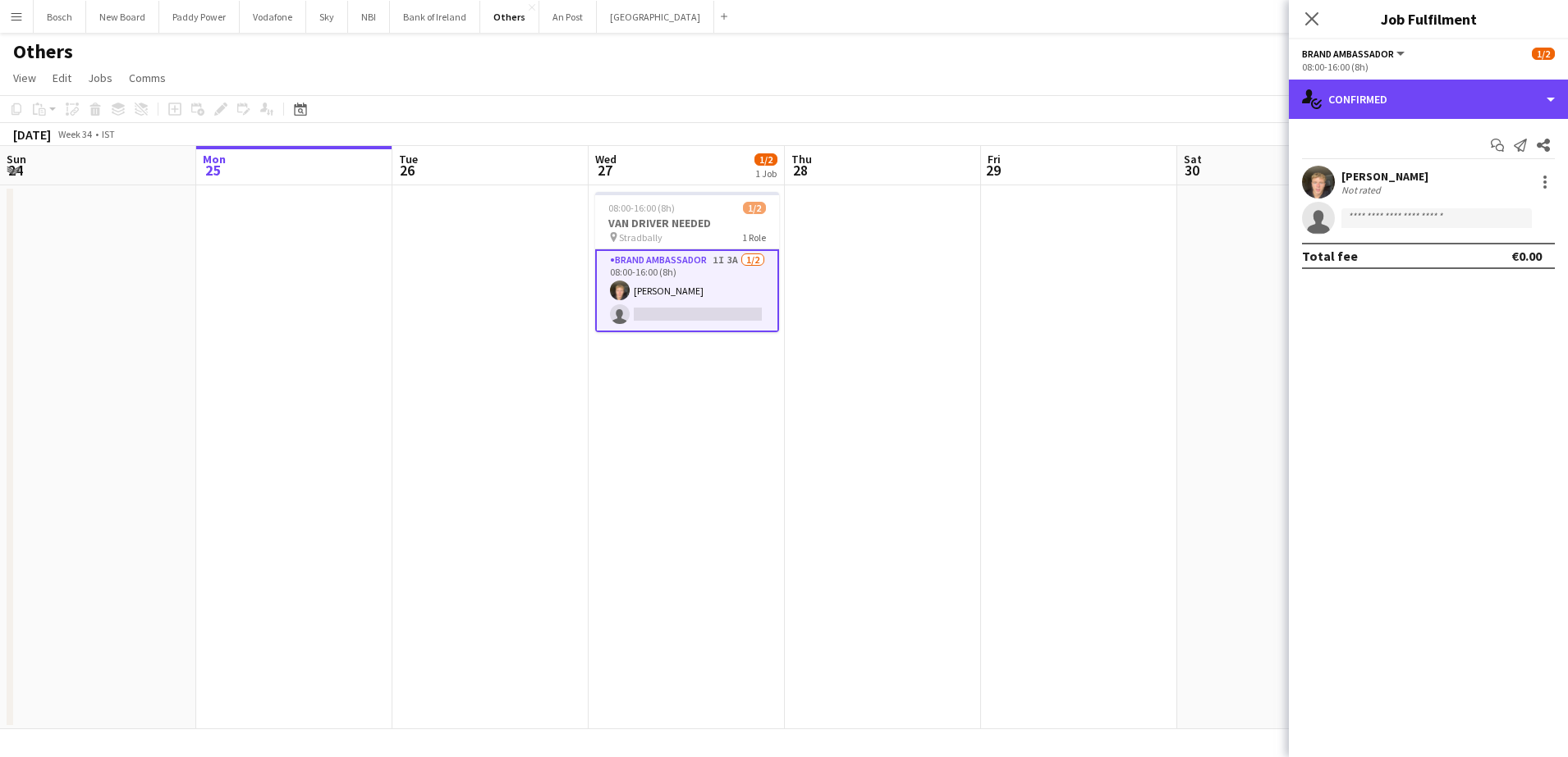
drag, startPoint x: 1484, startPoint y: 105, endPoint x: 1481, endPoint y: 153, distance: 48.1
click at [1483, 105] on div "single-neutral-actions-check-2 Confirmed" at bounding box center [1427, 99] width 279 height 40
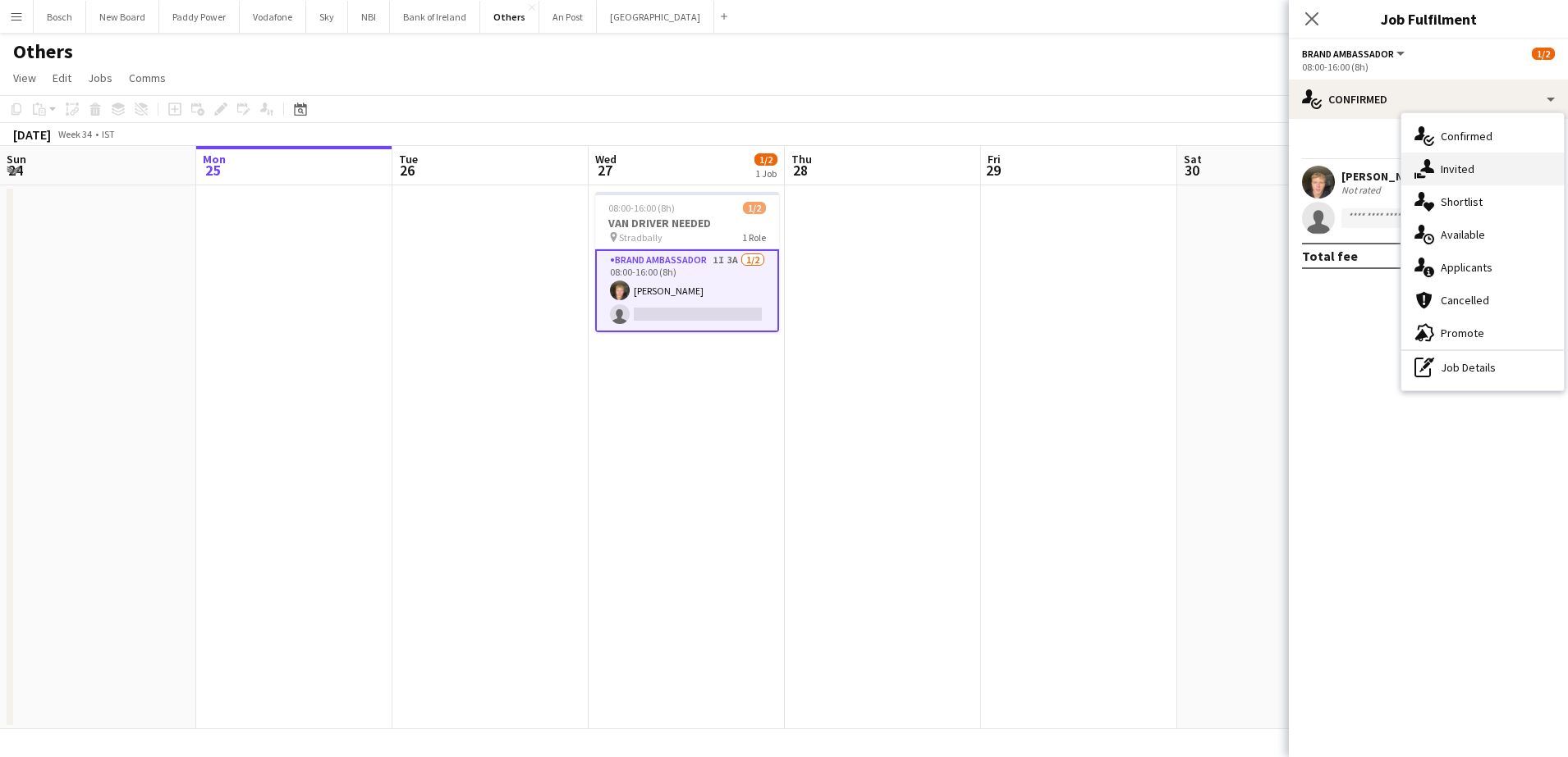
click at [1474, 159] on div "single-neutral-actions-share-1 Invited" at bounding box center [1483, 169] width 162 height 33
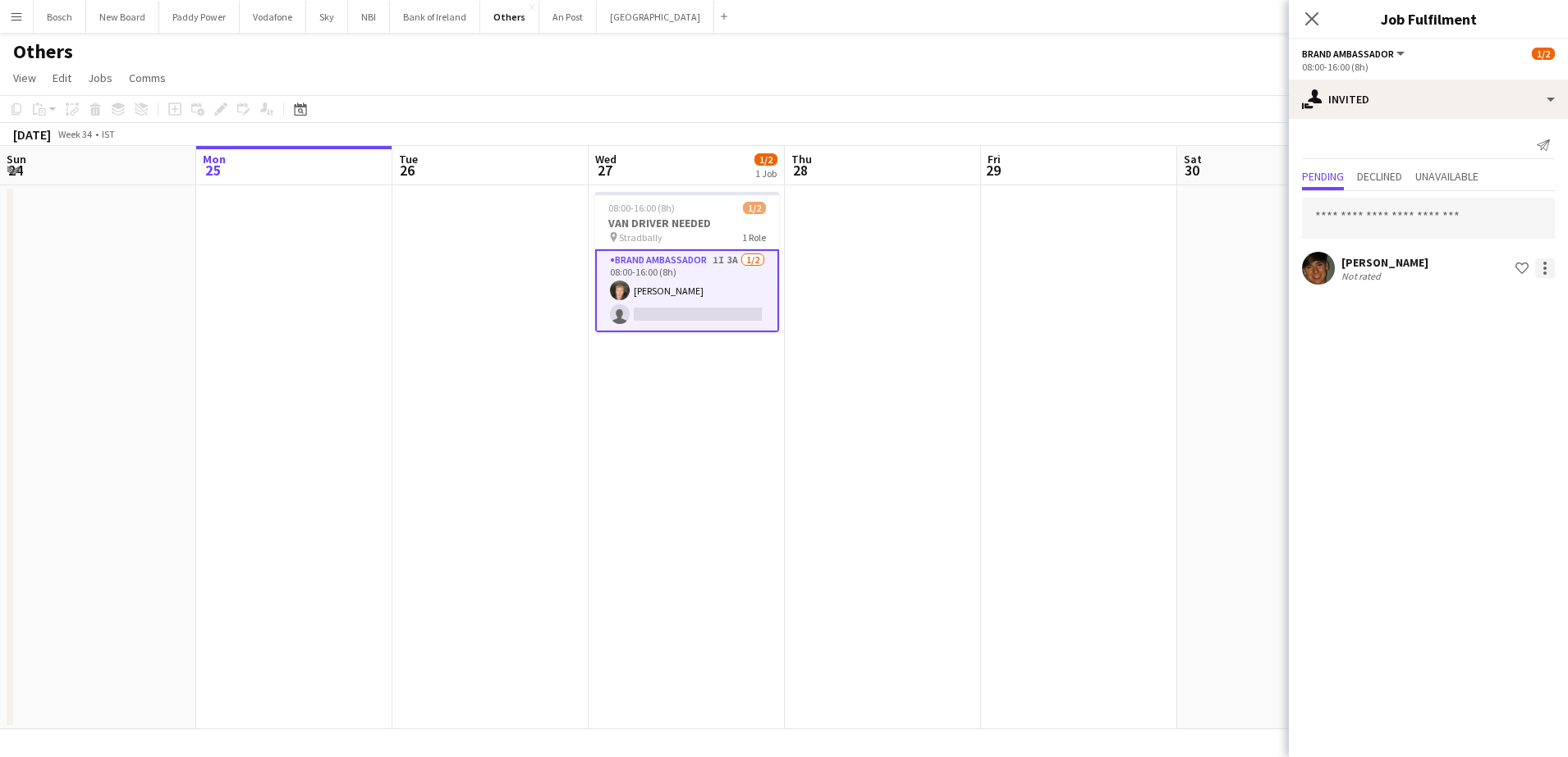
click at [1543, 272] on div at bounding box center [1545, 274] width 3 height 3
click at [1502, 332] on span "Send notification" at bounding box center [1493, 337] width 97 height 14
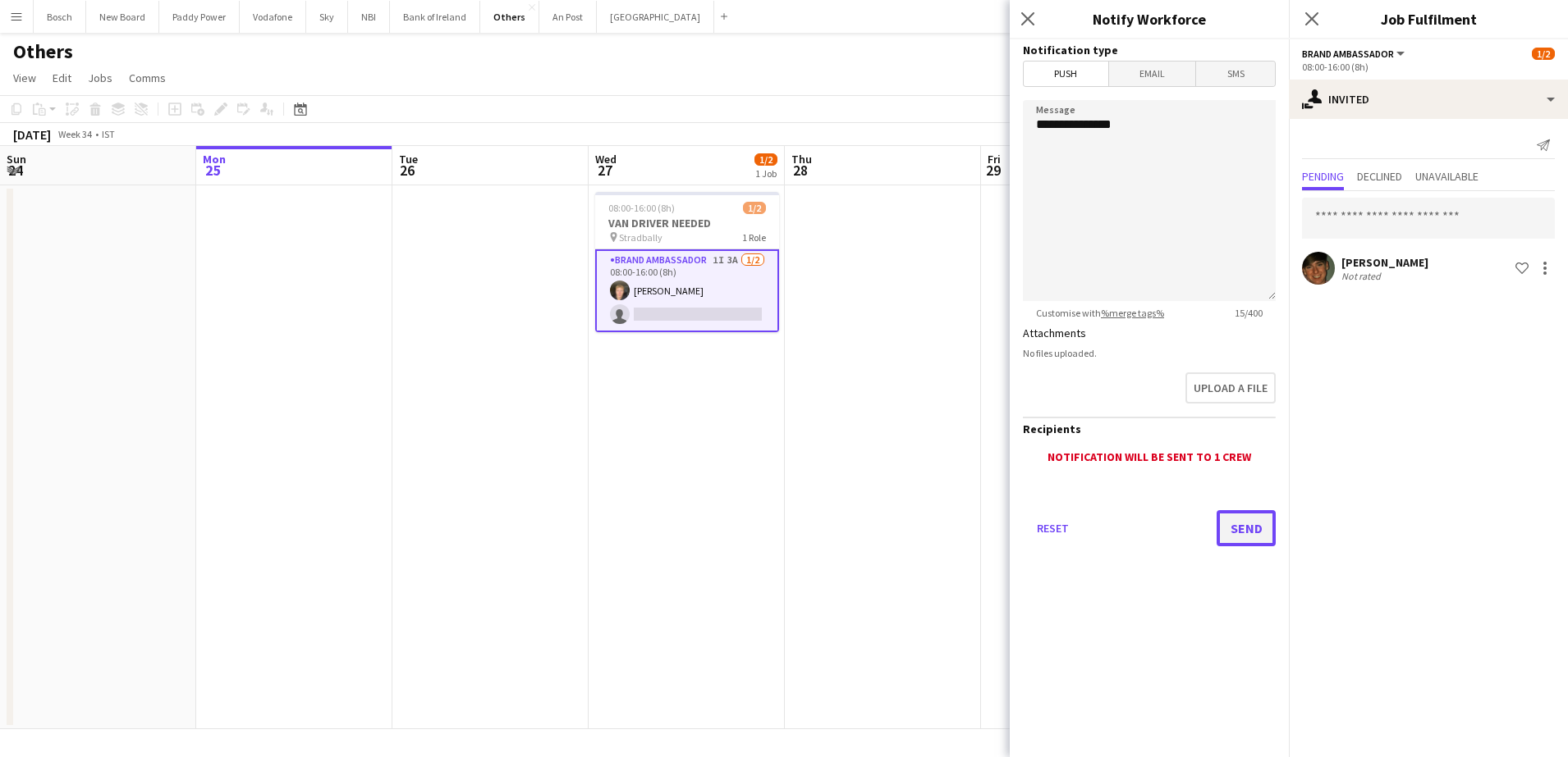
click at [1238, 534] on button "Send" at bounding box center [1246, 528] width 59 height 36
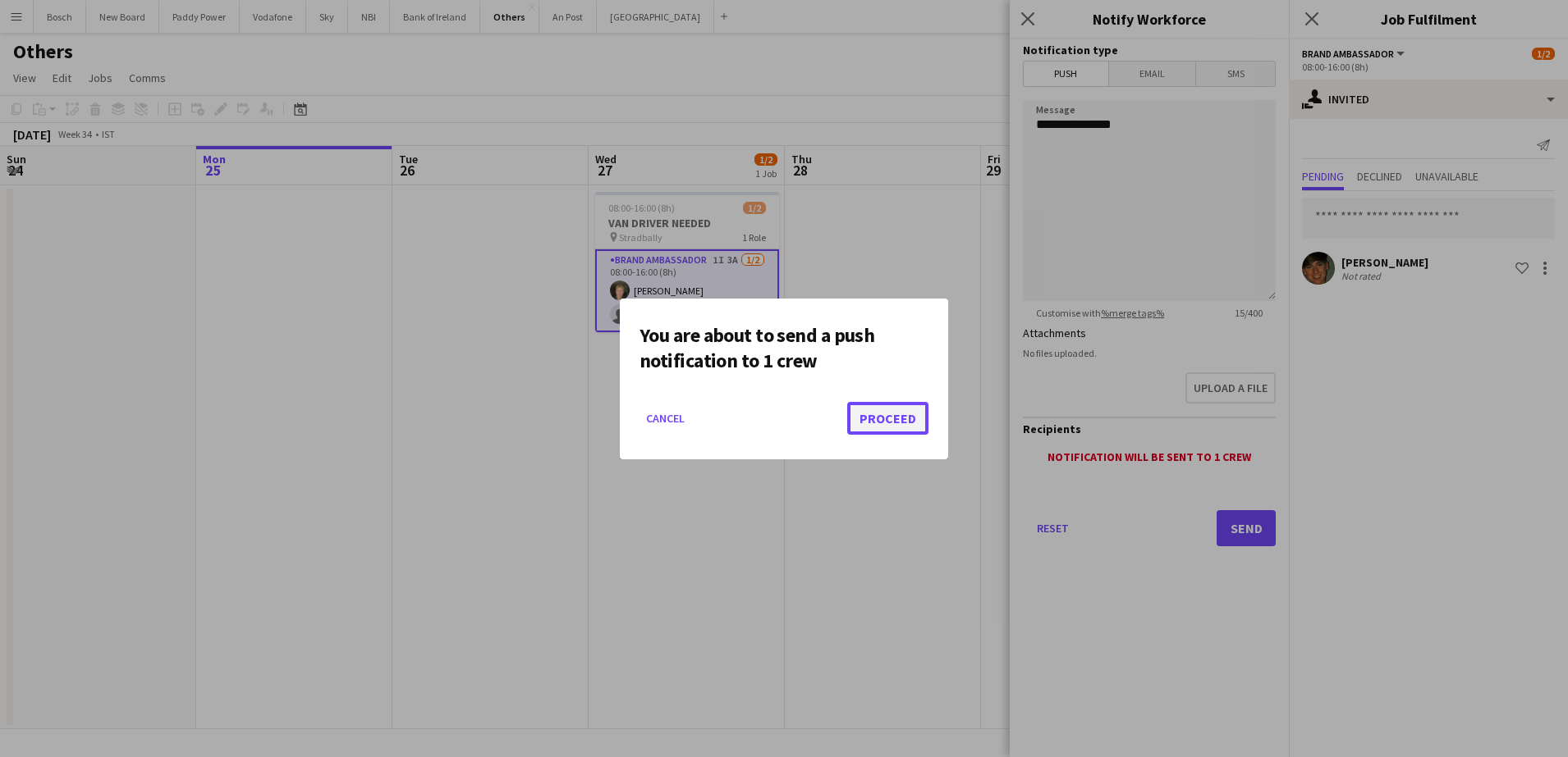
click at [901, 410] on button "Proceed" at bounding box center [888, 419] width 81 height 33
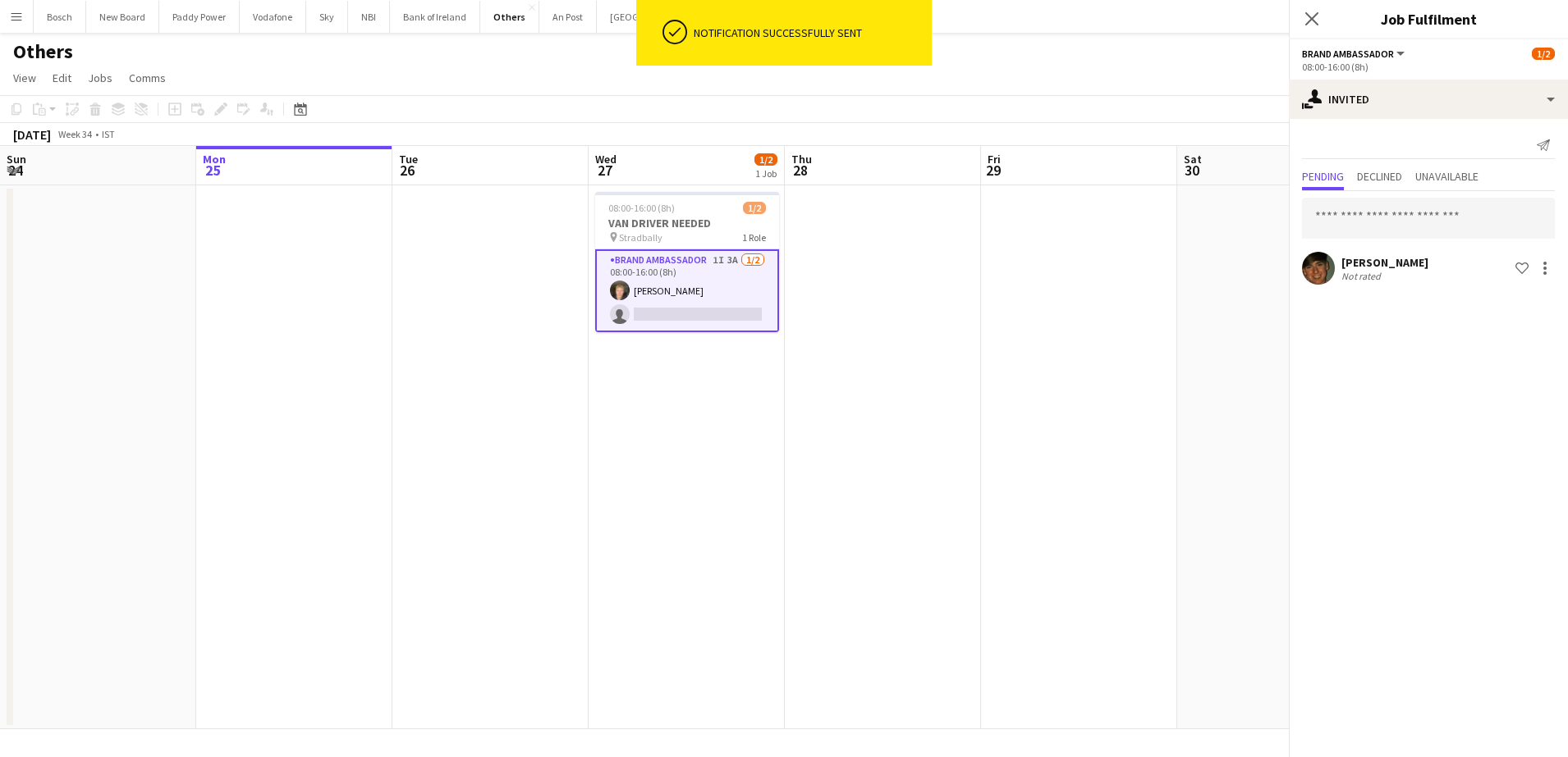
click at [860, 90] on app-page-menu "View Day view expanded Day view collapsed Month view Date picker Jump to [DATE]…" at bounding box center [784, 79] width 1568 height 31
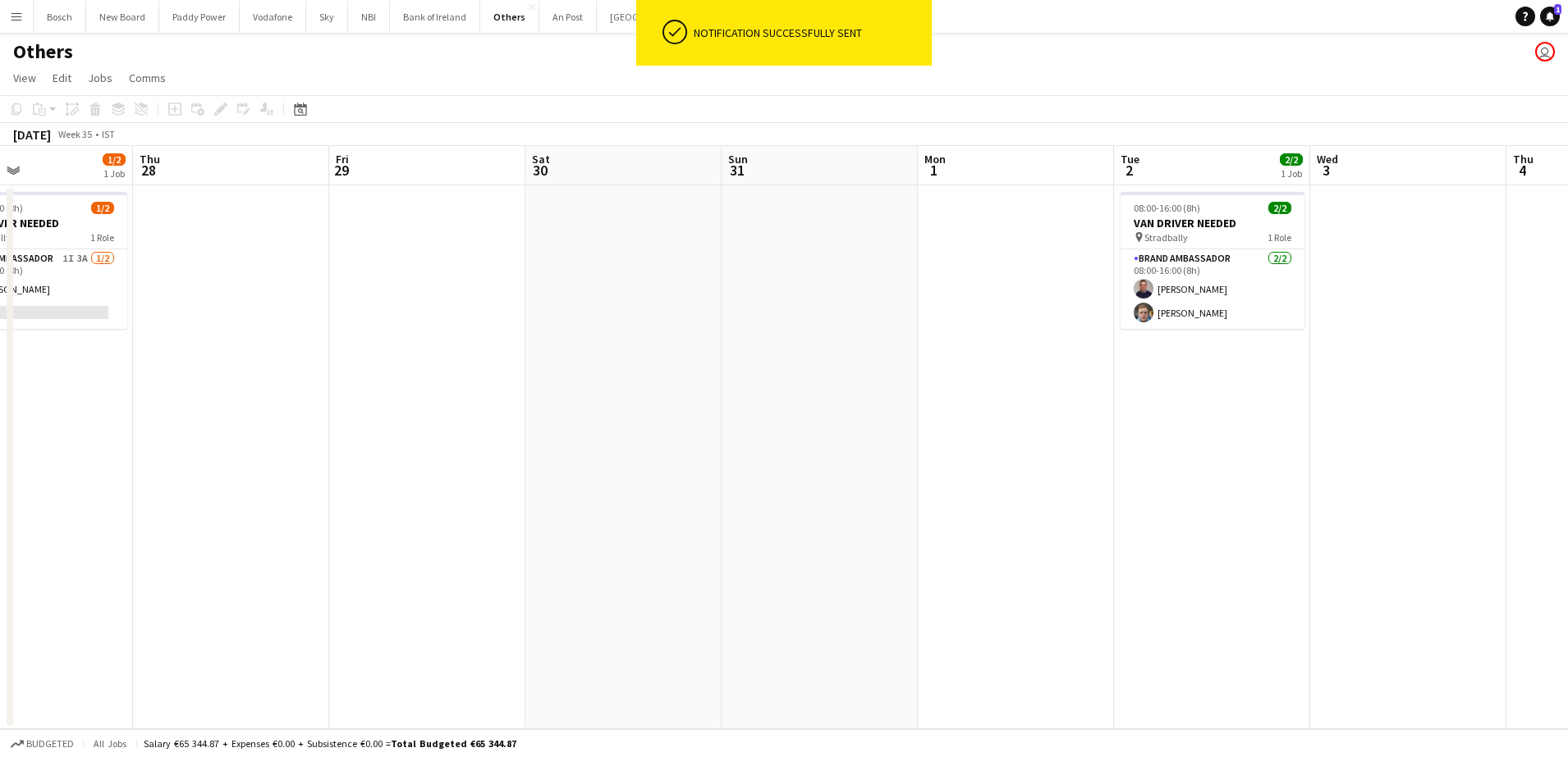
scroll to position [0, 639]
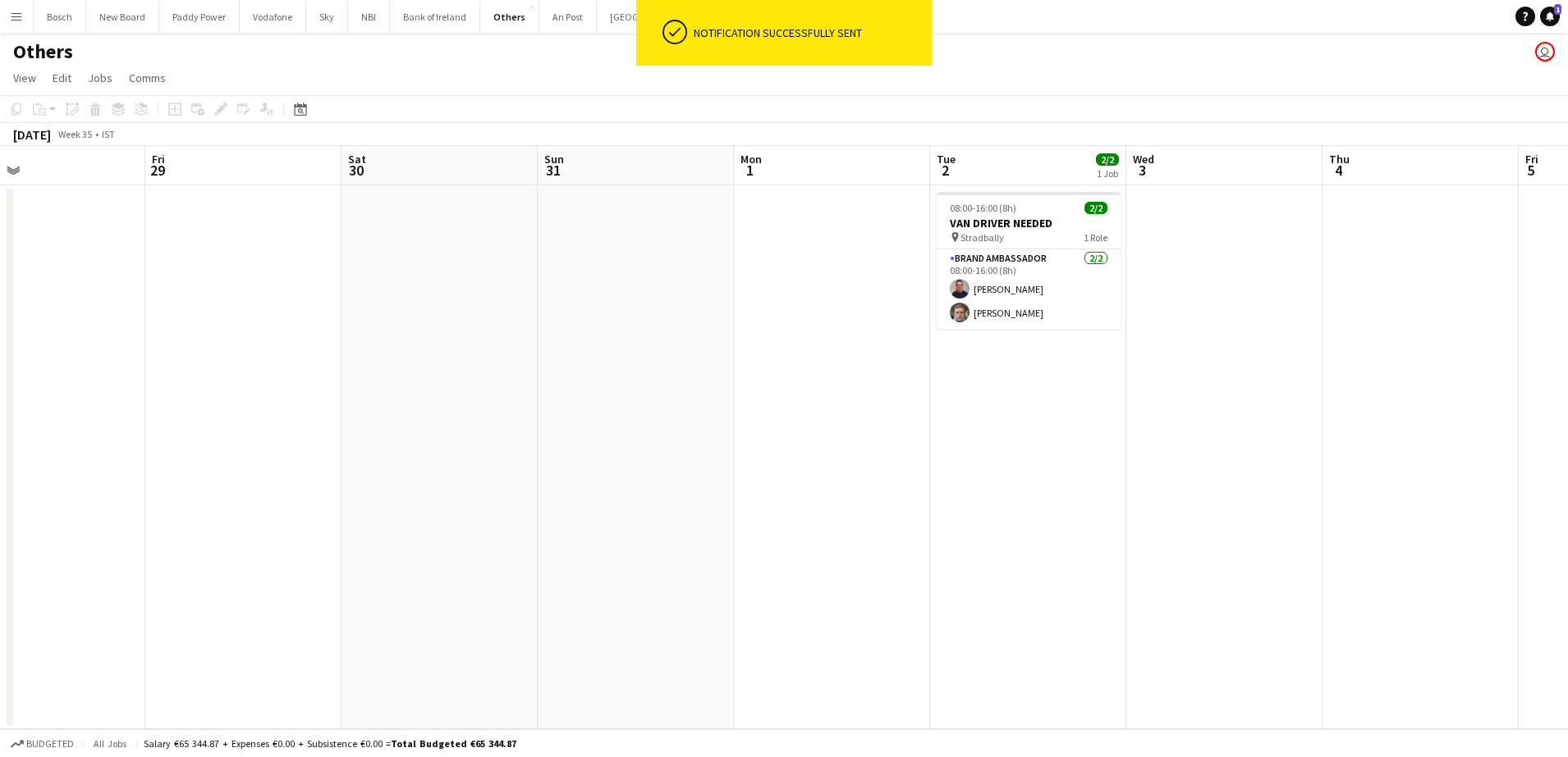
click at [972, 286] on app-card-role "Brand Ambassador [DATE] 08:00-16:00 (8h) [PERSON_NAME] [PERSON_NAME]" at bounding box center [1028, 289] width 184 height 79
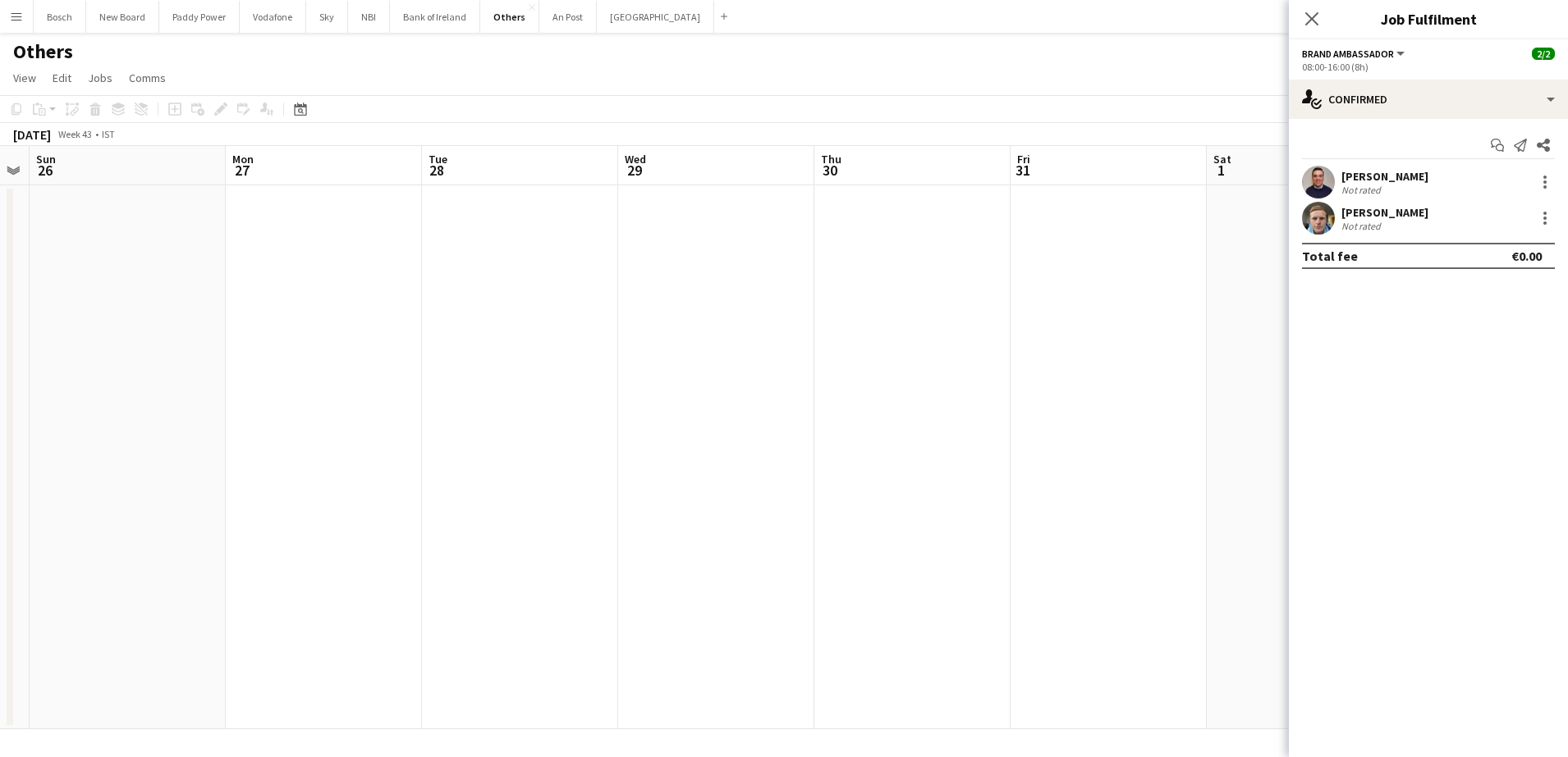
scroll to position [0, 557]
click at [213, 27] on button "Paddy Power Close" at bounding box center [199, 16] width 80 height 32
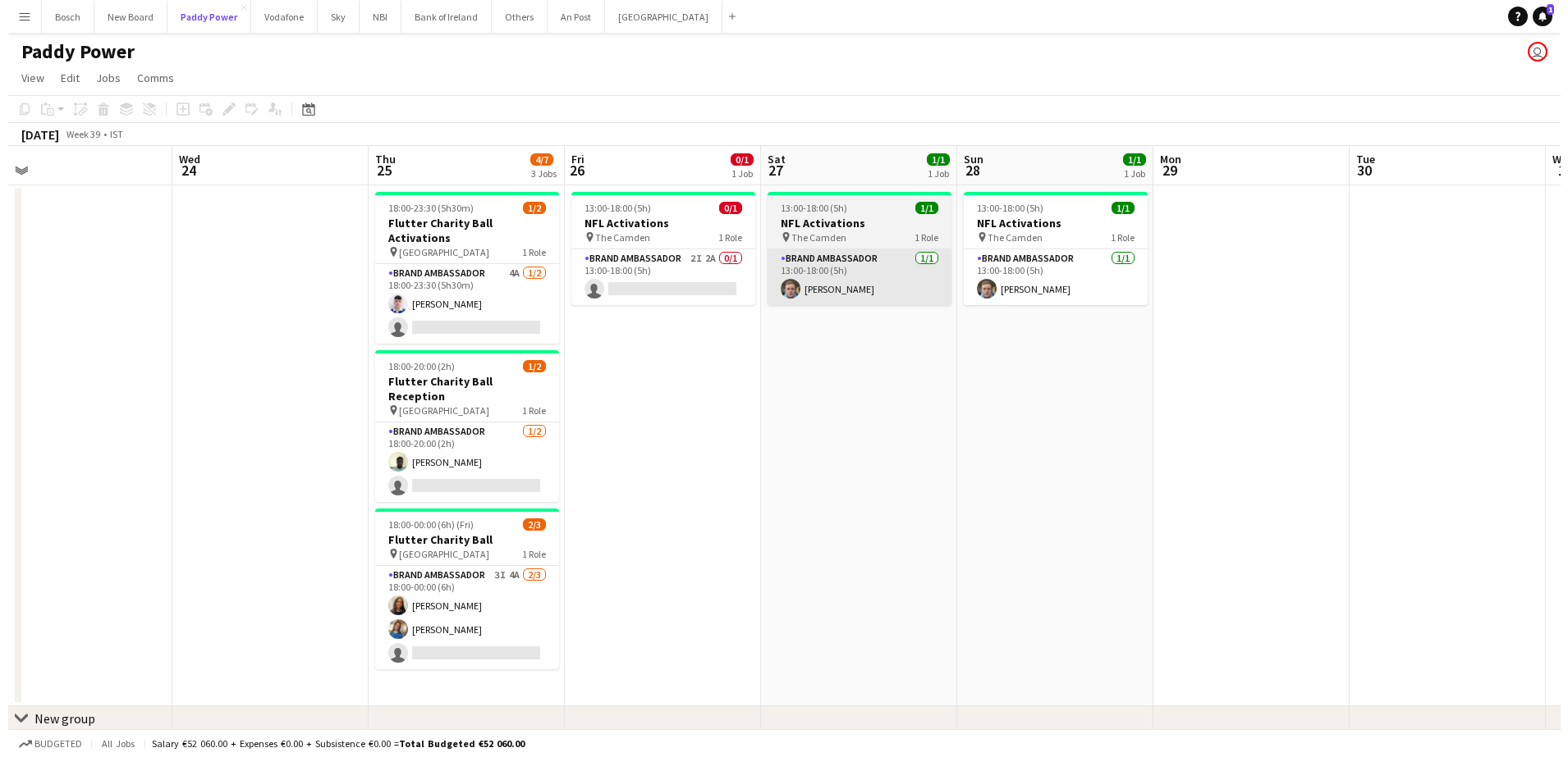
scroll to position [0, 419]
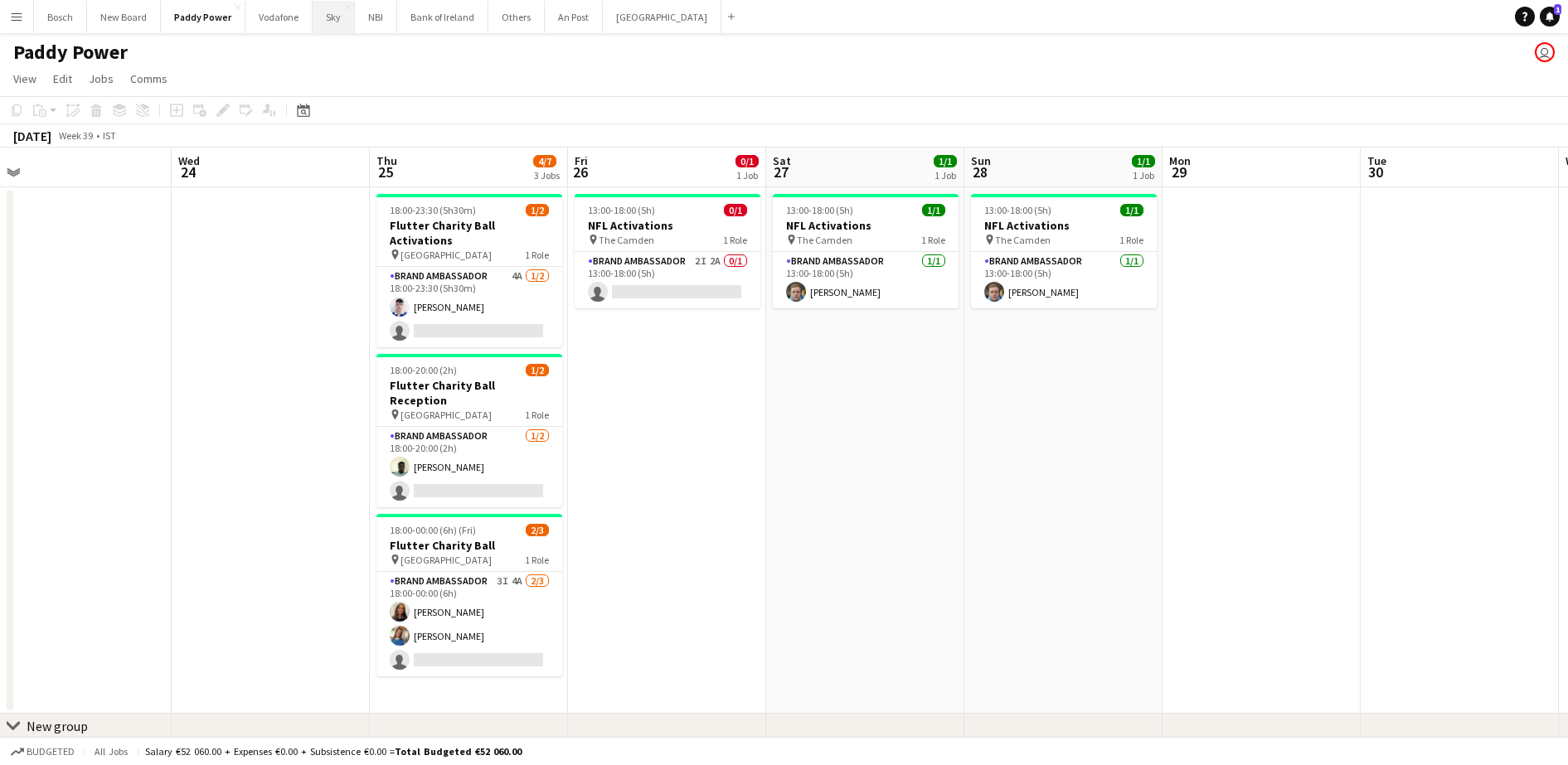
click at [330, 31] on button "Sky Close" at bounding box center [333, 17] width 42 height 32
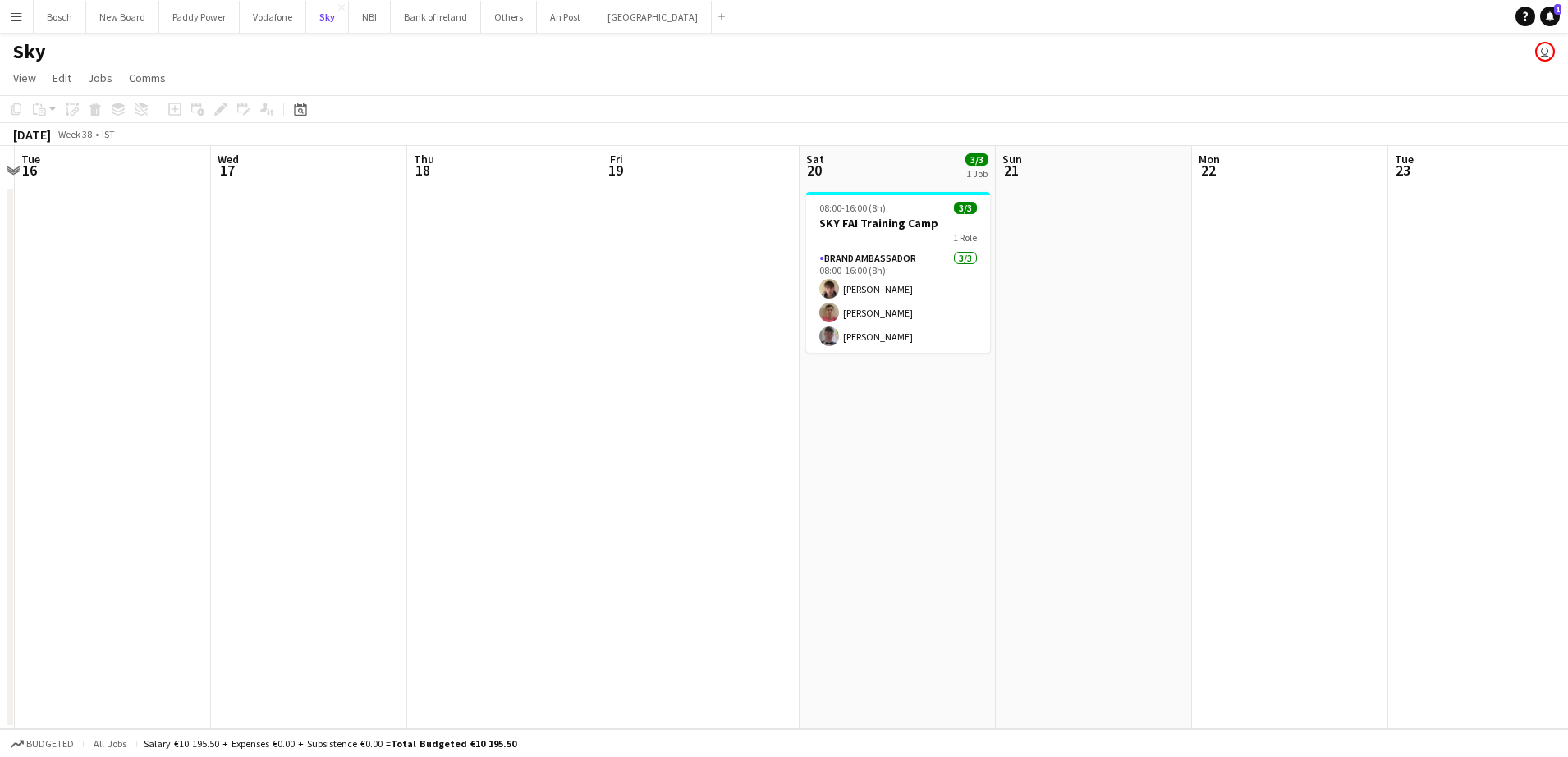
scroll to position [0, 376]
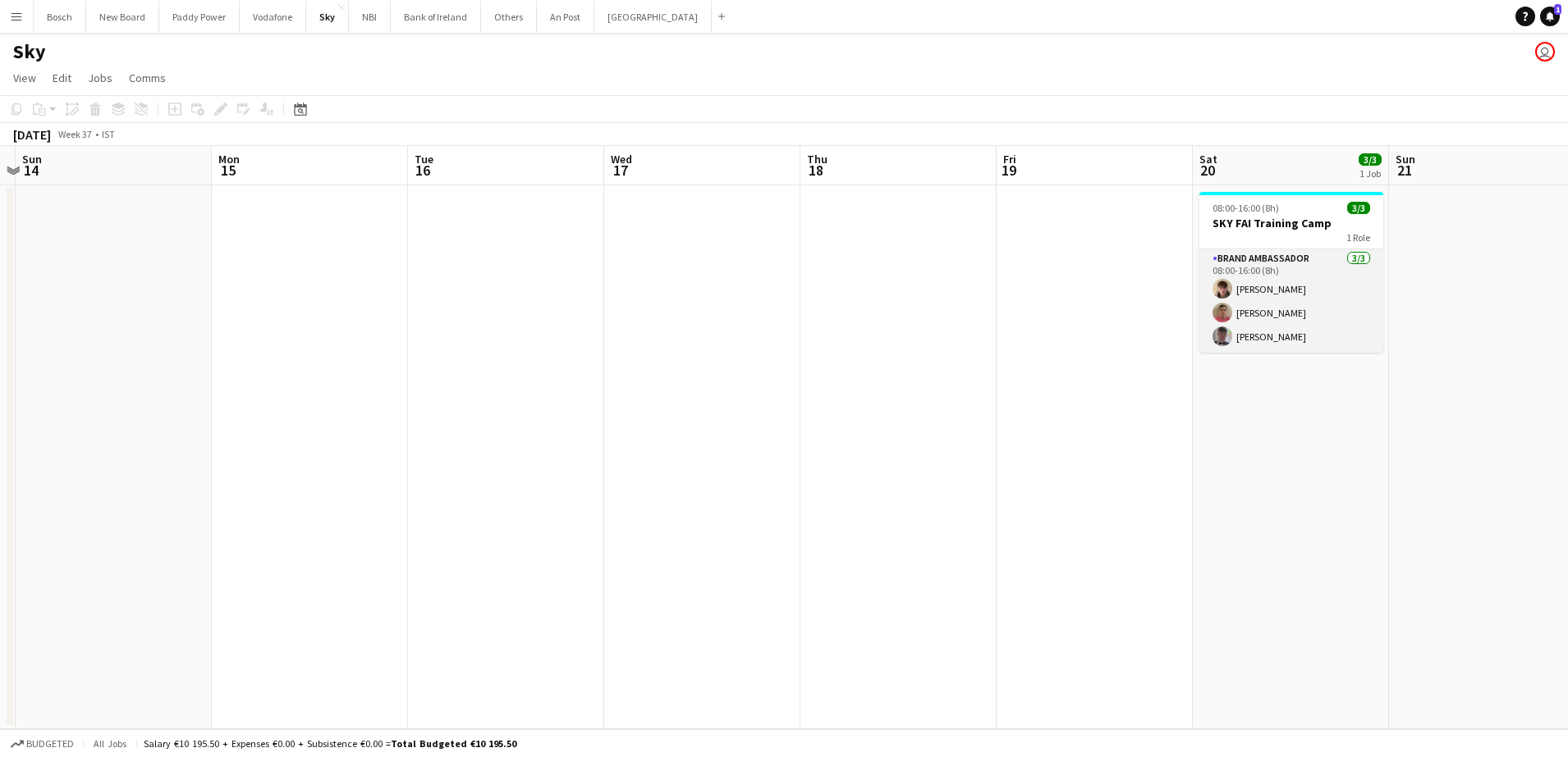
click at [1271, 277] on app-card-role "Brand Ambassador [DATE] 08:00-16:00 (8h) [PERSON_NAME] [PERSON_NAME] [PERSON_NA…" at bounding box center [1291, 301] width 184 height 104
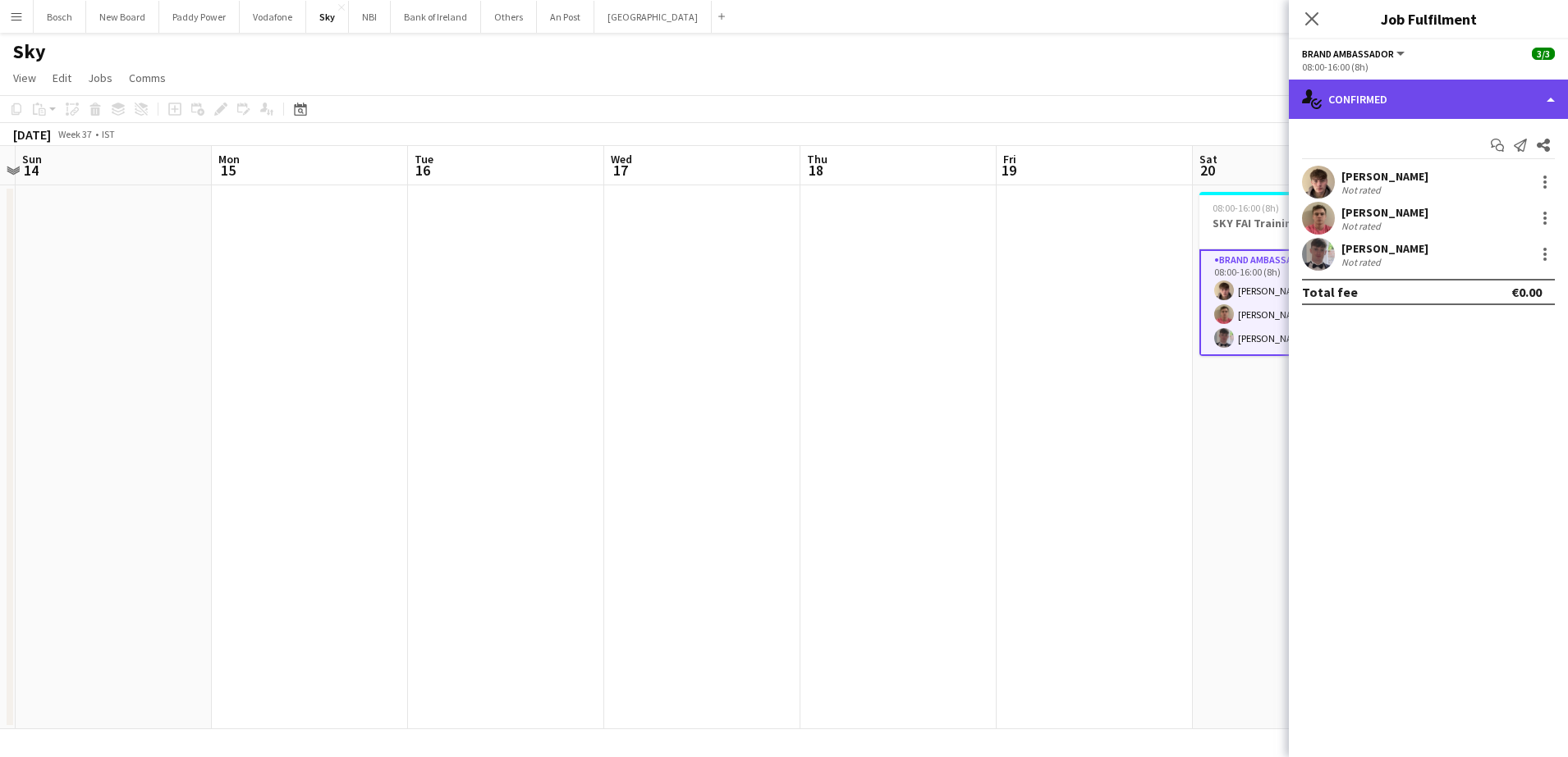
click at [1412, 84] on div "single-neutral-actions-check-2 Confirmed" at bounding box center [1427, 99] width 279 height 40
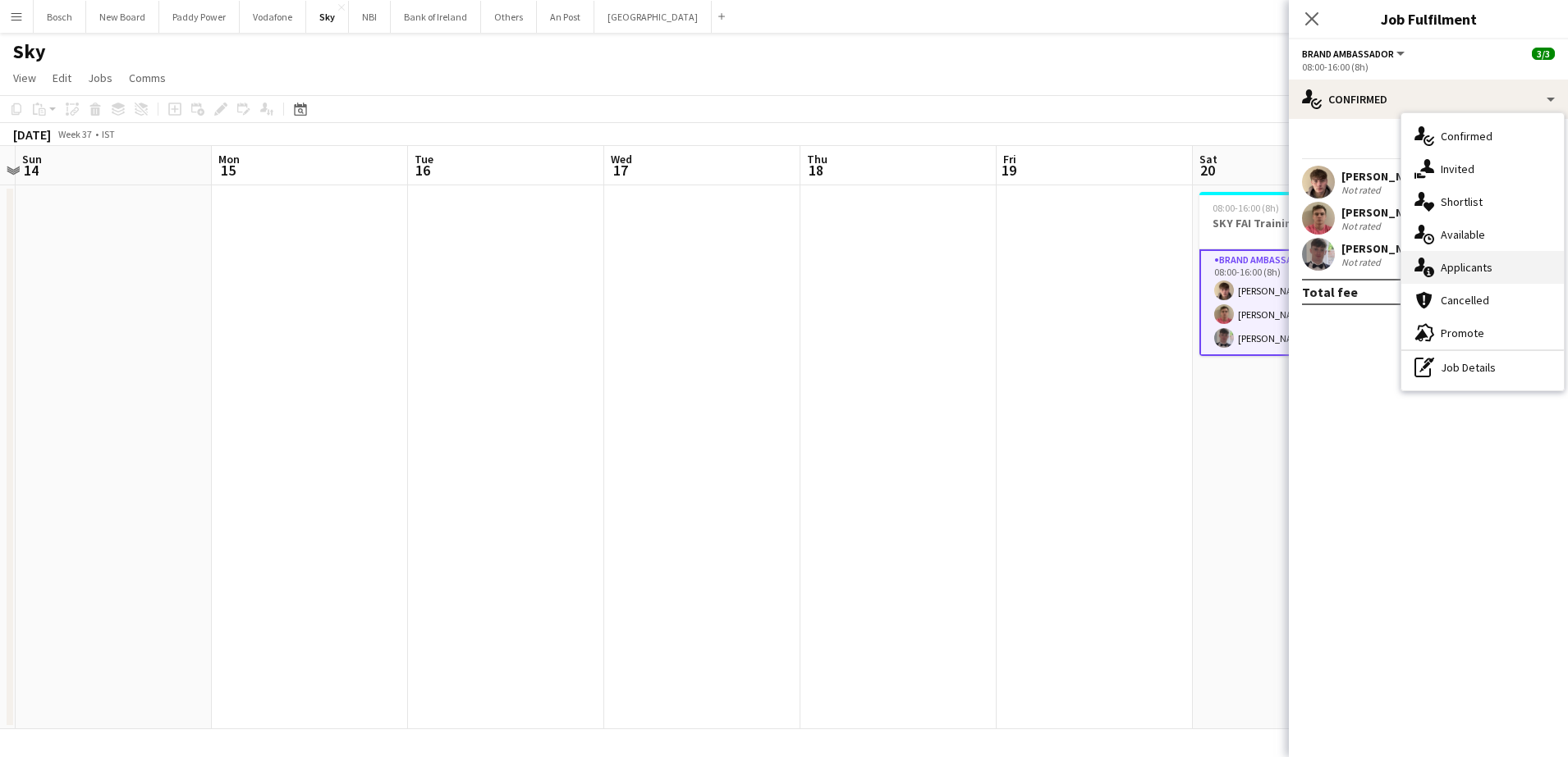
click at [1485, 263] on div "single-neutral-actions-information Applicants" at bounding box center [1483, 268] width 162 height 33
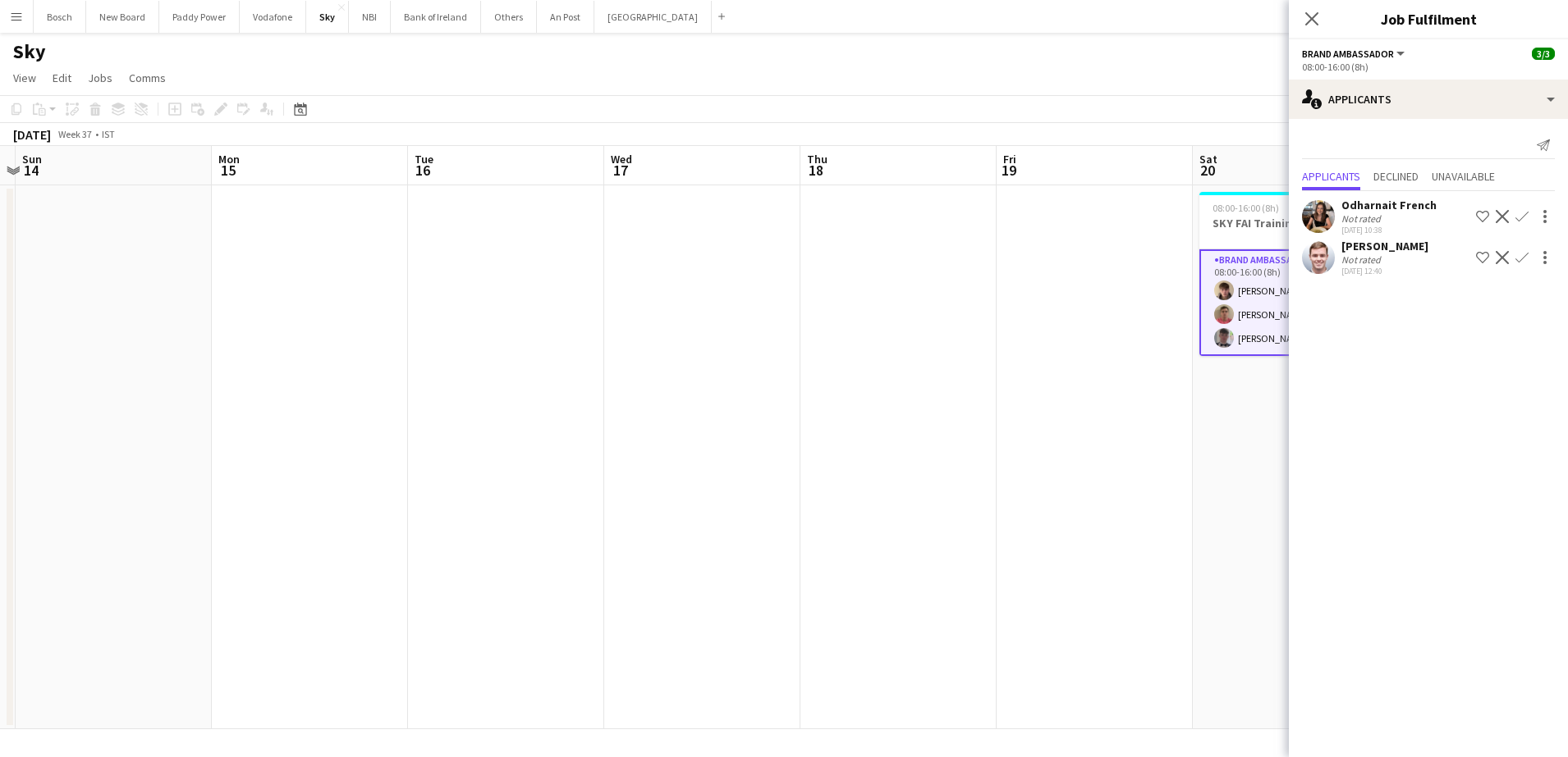
click at [1502, 251] on app-icon "Decline" at bounding box center [1502, 257] width 13 height 13
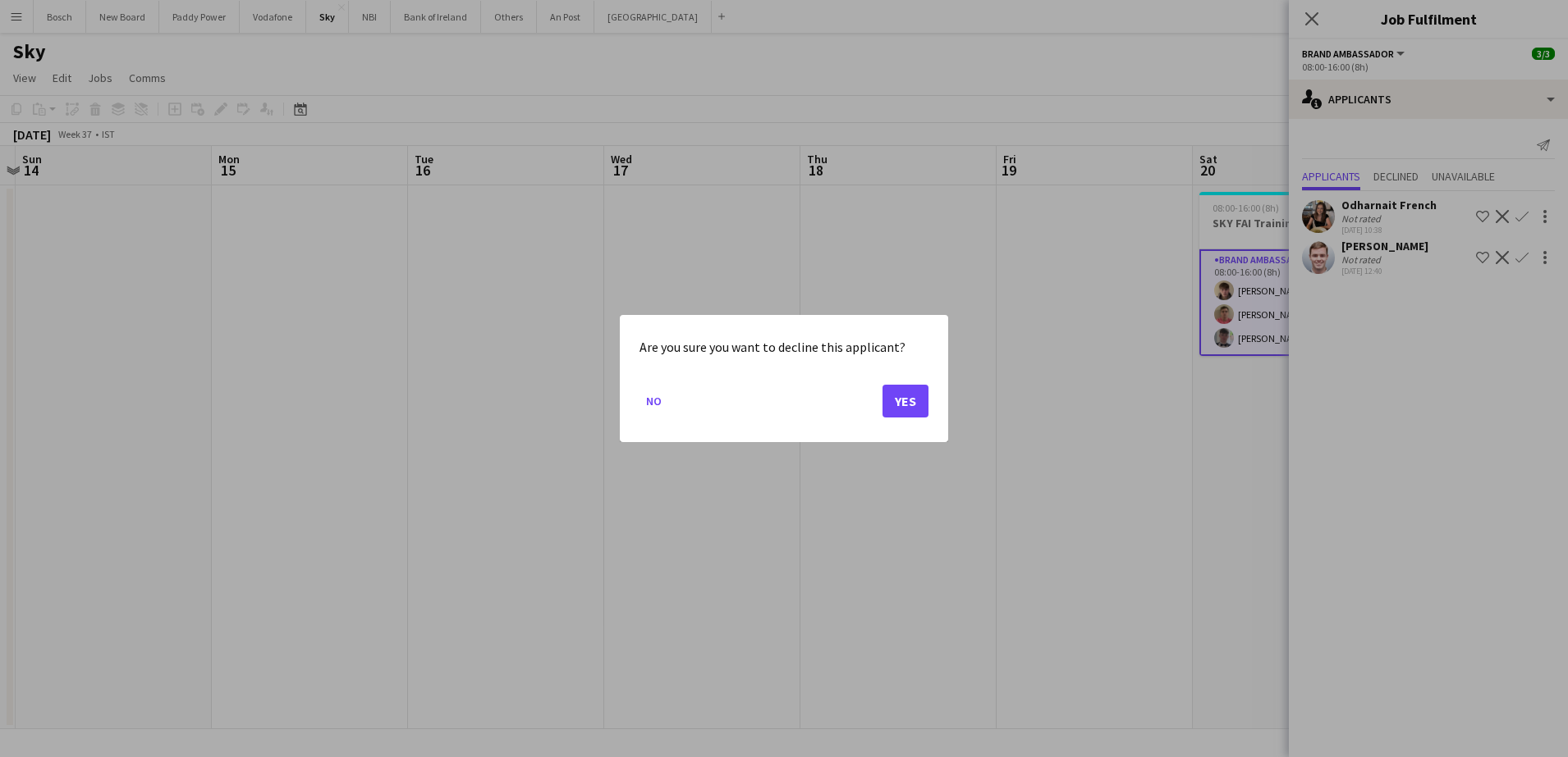
drag, startPoint x: 870, startPoint y: 401, endPoint x: 914, endPoint y: 401, distance: 44.0
click at [875, 401] on mat-dialog-actions "No Yes" at bounding box center [783, 407] width 289 height 70
click at [915, 401] on button "Yes" at bounding box center [905, 401] width 46 height 33
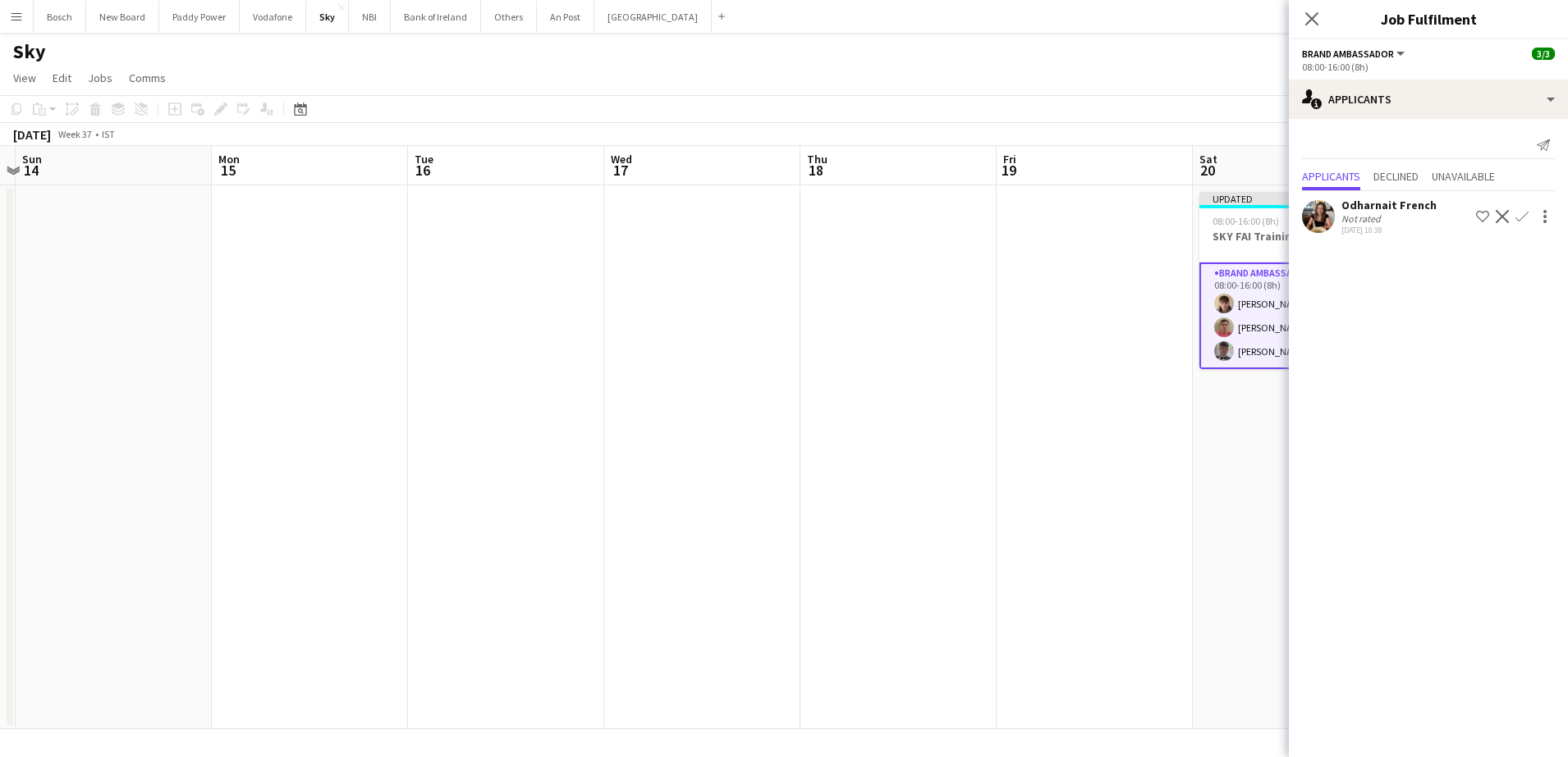
click at [1497, 213] on app-icon "Decline" at bounding box center [1502, 216] width 13 height 13
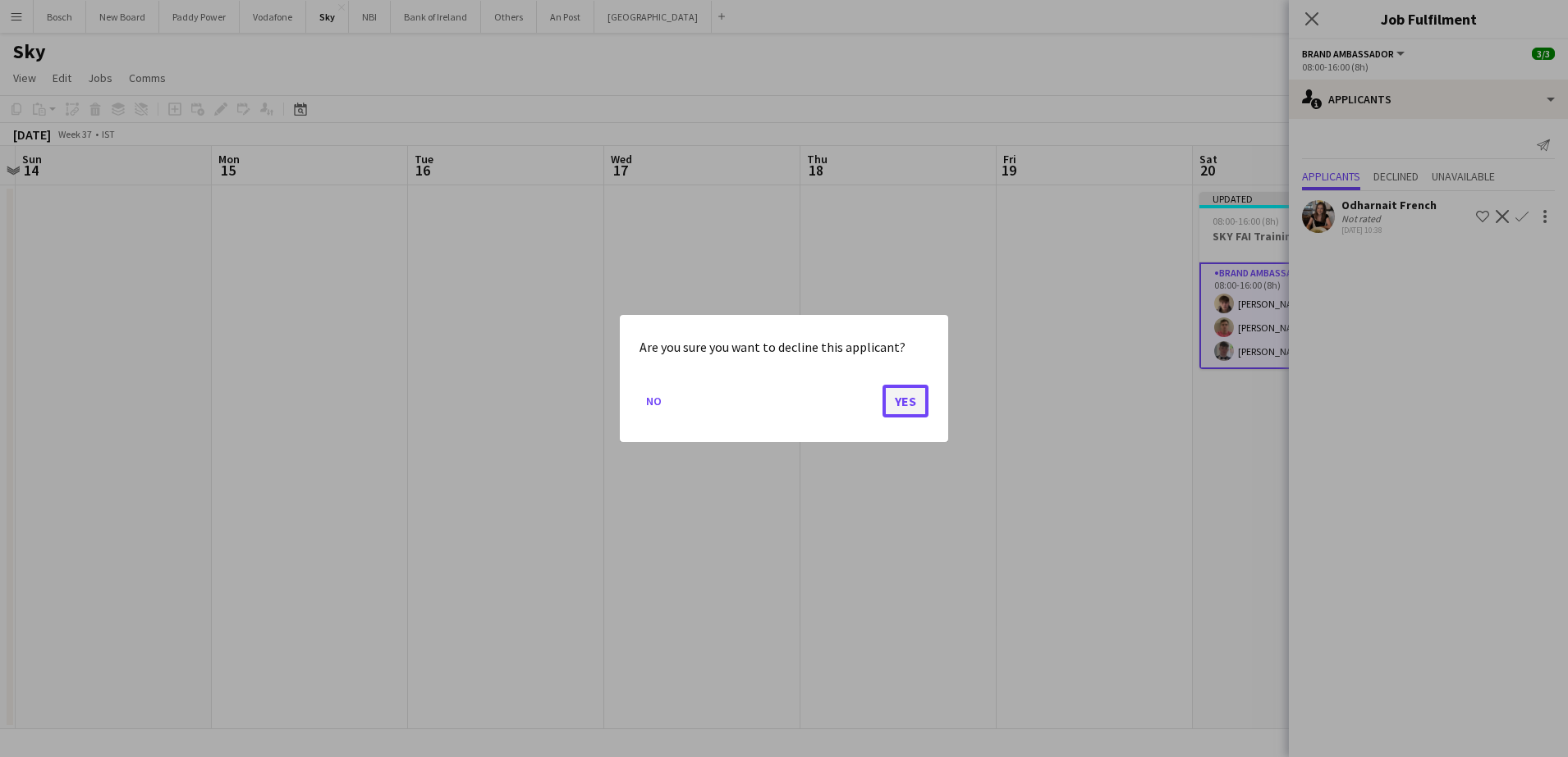
click at [916, 407] on button "Yes" at bounding box center [905, 401] width 46 height 33
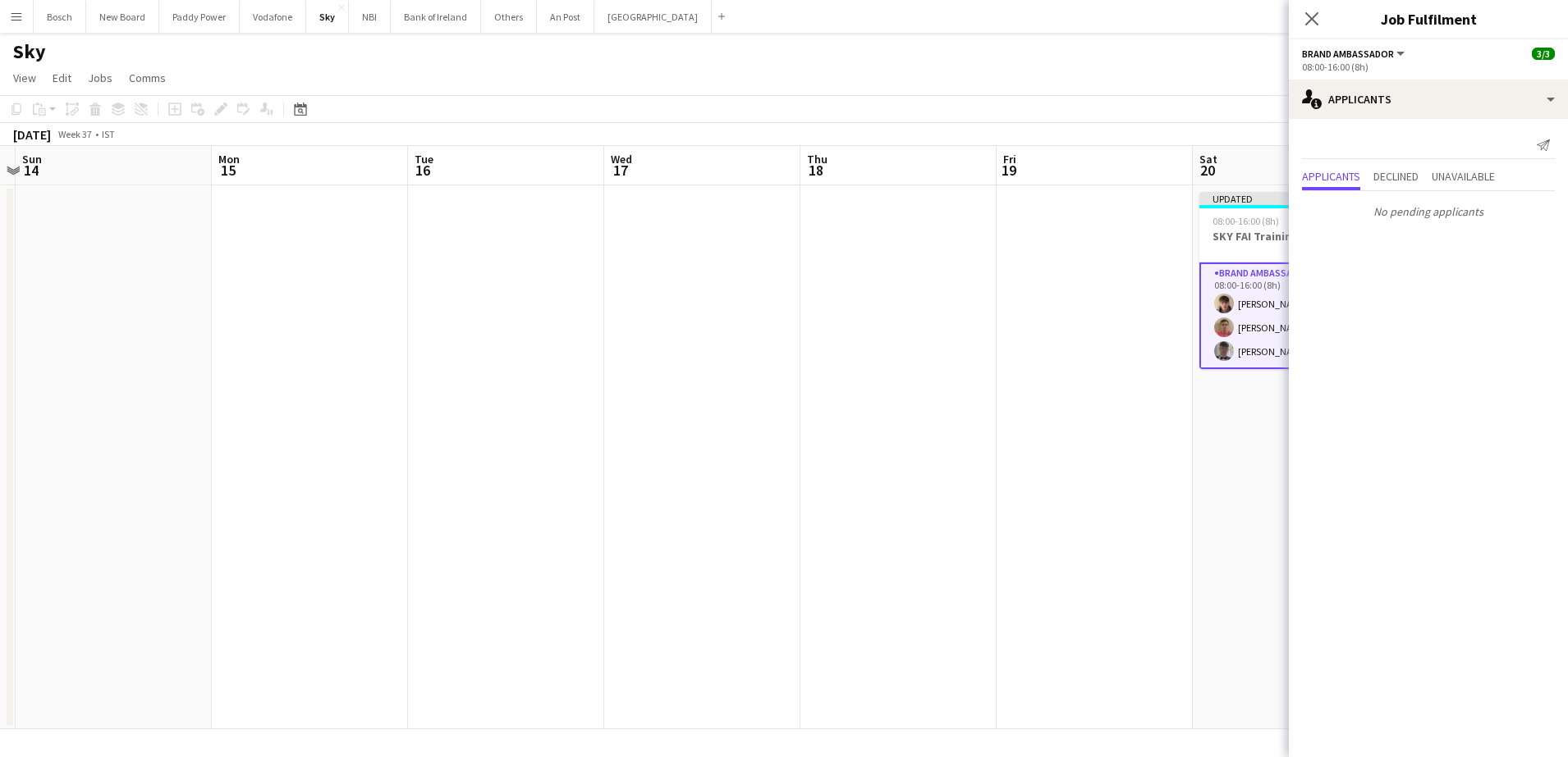
drag, startPoint x: 1145, startPoint y: 105, endPoint x: 1185, endPoint y: 99, distance: 40.4
click at [1147, 104] on app-toolbar "Copy Paste Paste Ctrl+V Paste with crew Ctrl+Shift+V Paste linked Job [GEOGRAPH…" at bounding box center [784, 109] width 1568 height 28
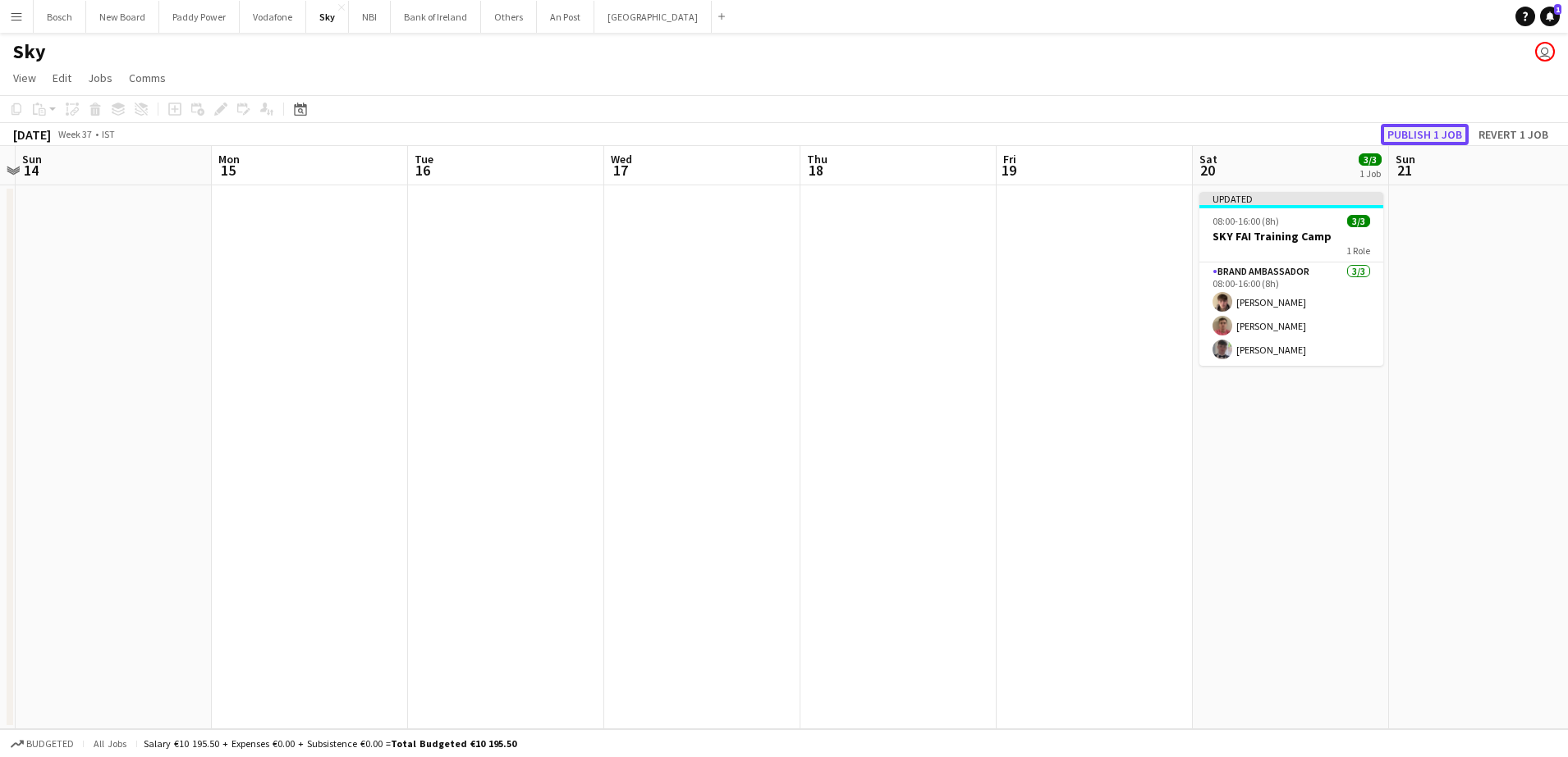
click at [1449, 132] on button "Publish 1 job" at bounding box center [1425, 135] width 88 height 22
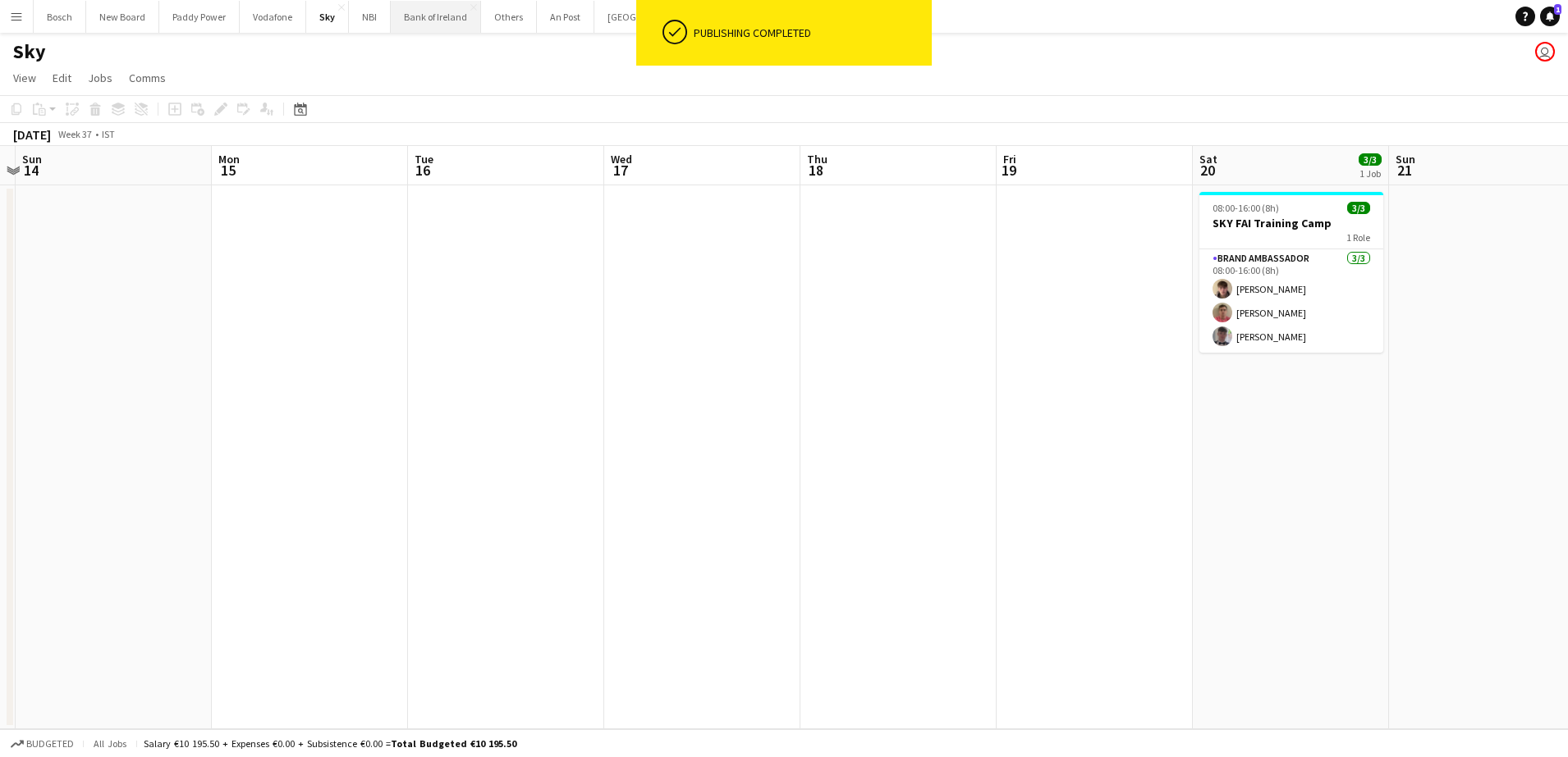
click at [436, 11] on button "Bank of Ireland Close" at bounding box center [435, 16] width 91 height 32
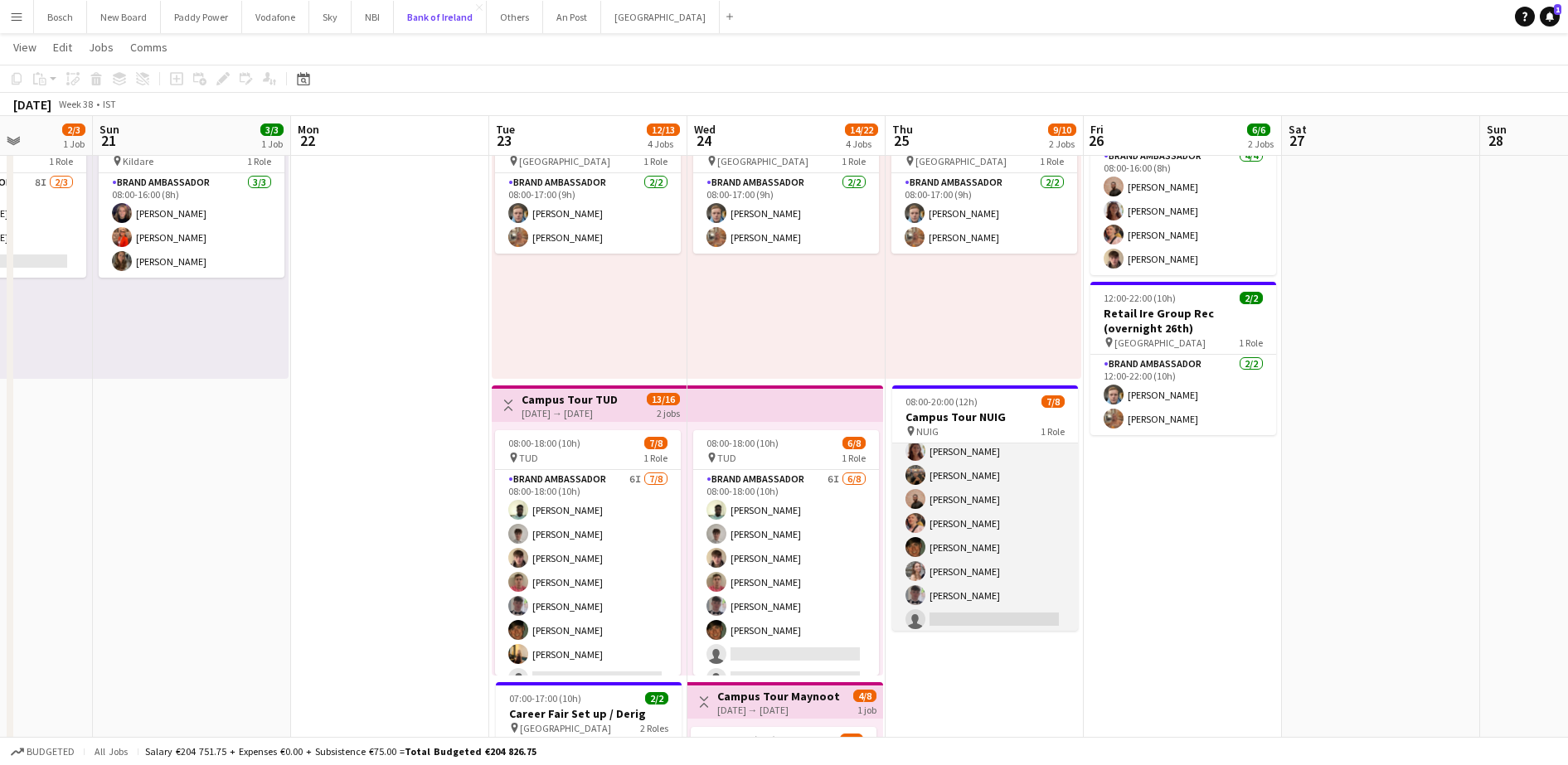
scroll to position [38, 0]
click at [988, 564] on app-card-role "Brand Ambassador 4I [DATE] 08:00-20:00 (12h) [PERSON_NAME] Morycka [PERSON_NAME…" at bounding box center [985, 519] width 186 height 225
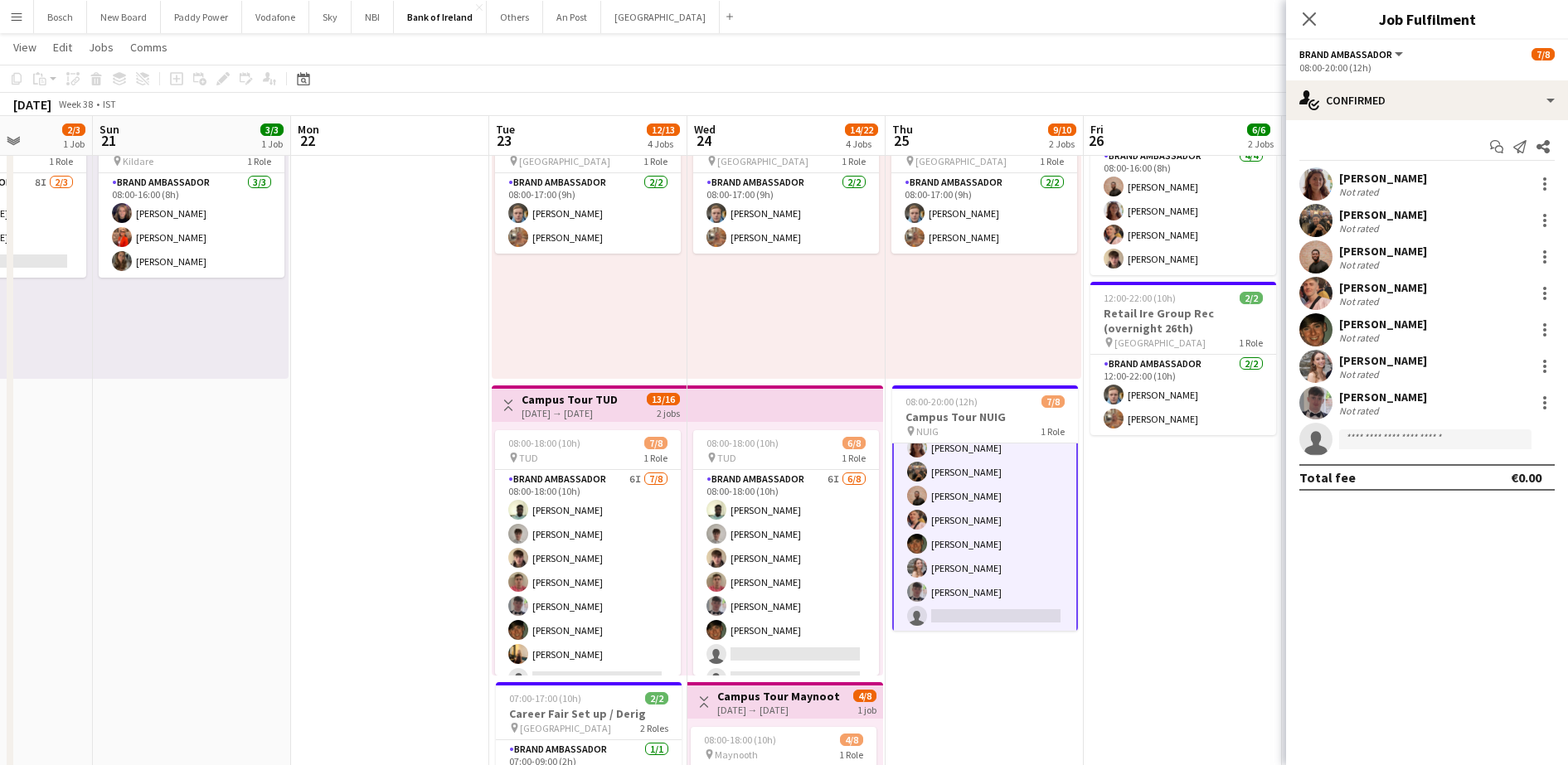
scroll to position [39, 0]
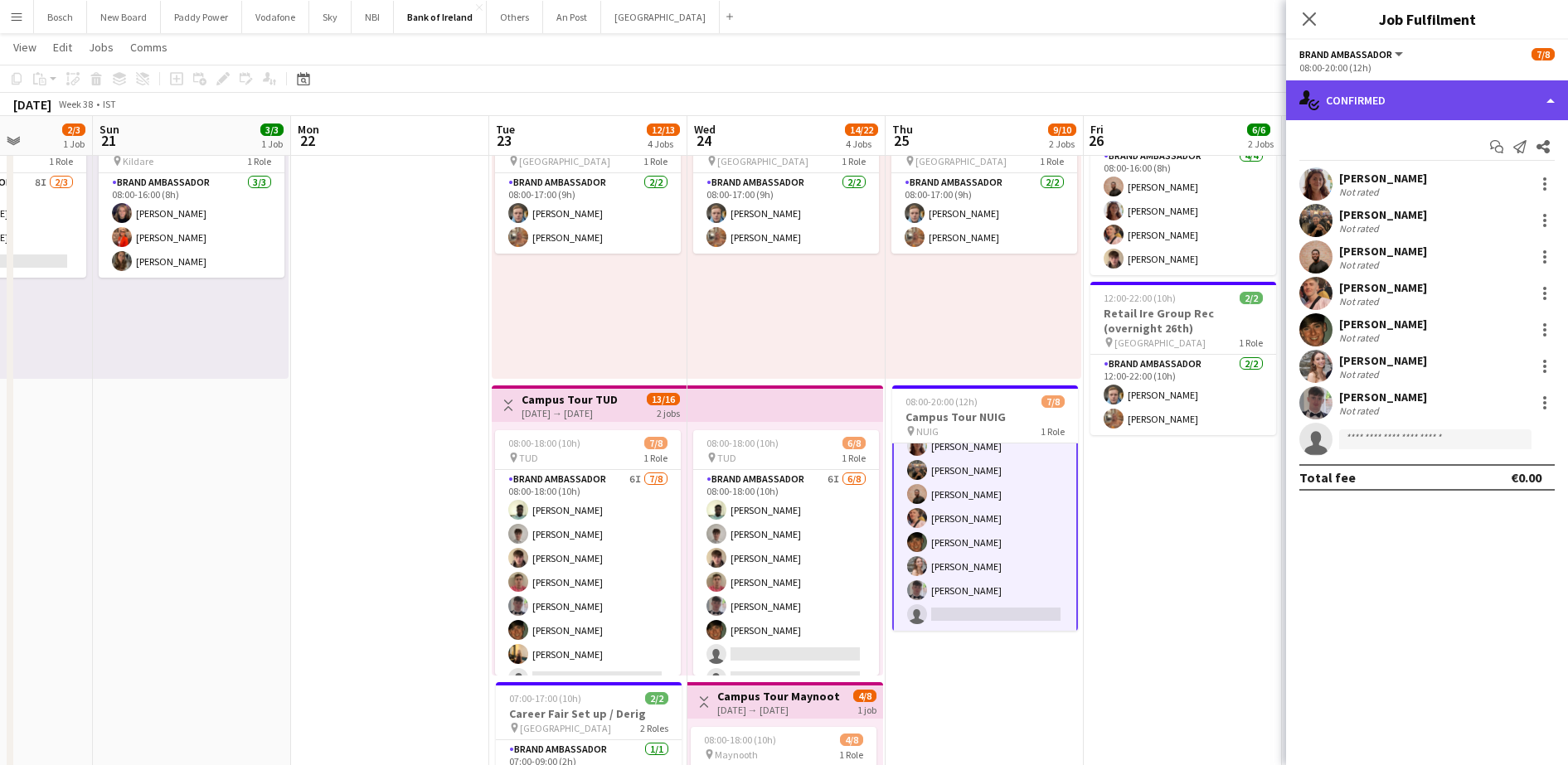
click at [1434, 92] on div "single-neutral-actions-check-2 Confirmed" at bounding box center [1426, 100] width 282 height 40
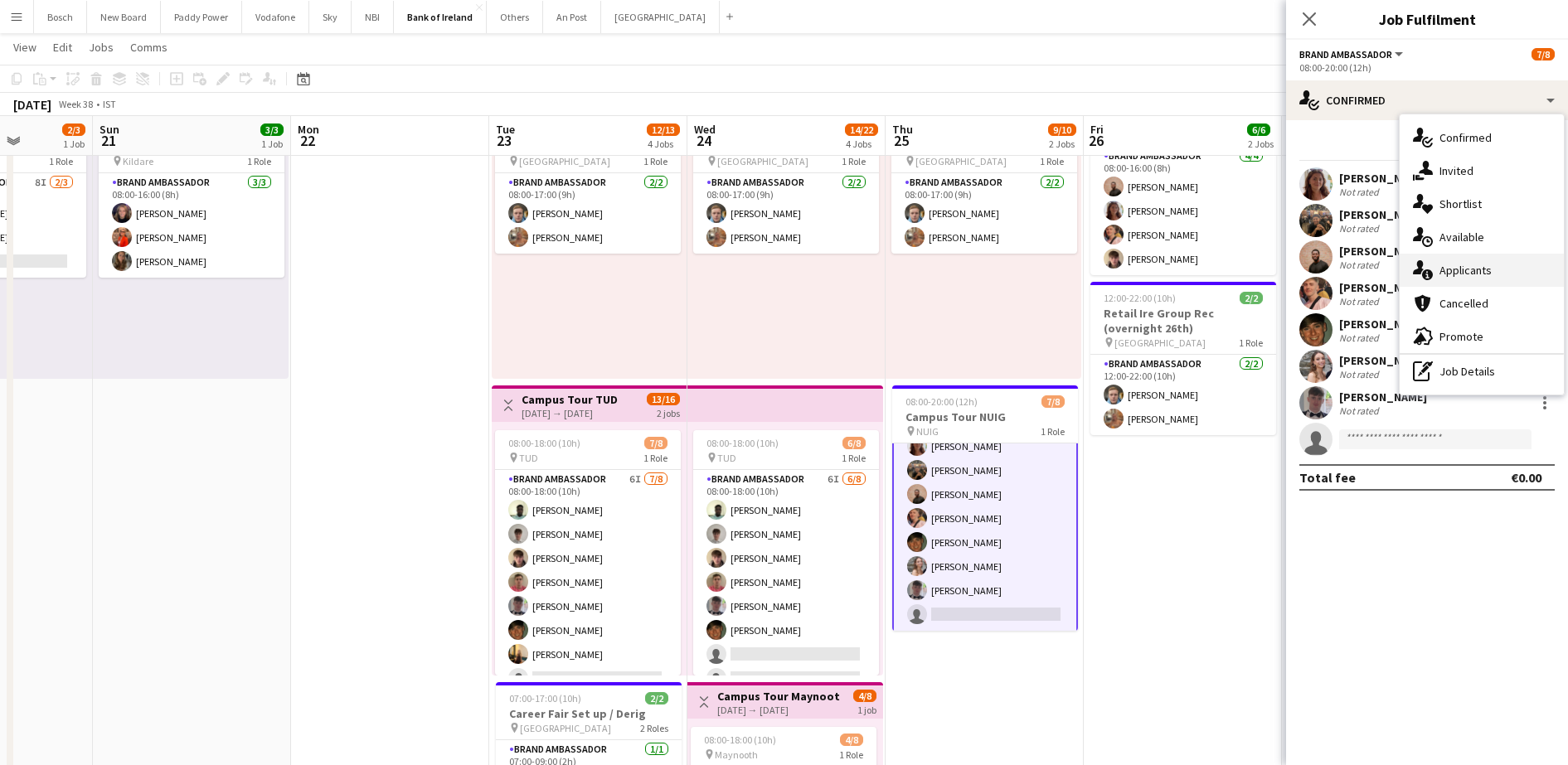
click at [1477, 260] on div "single-neutral-actions-information Applicants" at bounding box center [1482, 270] width 164 height 33
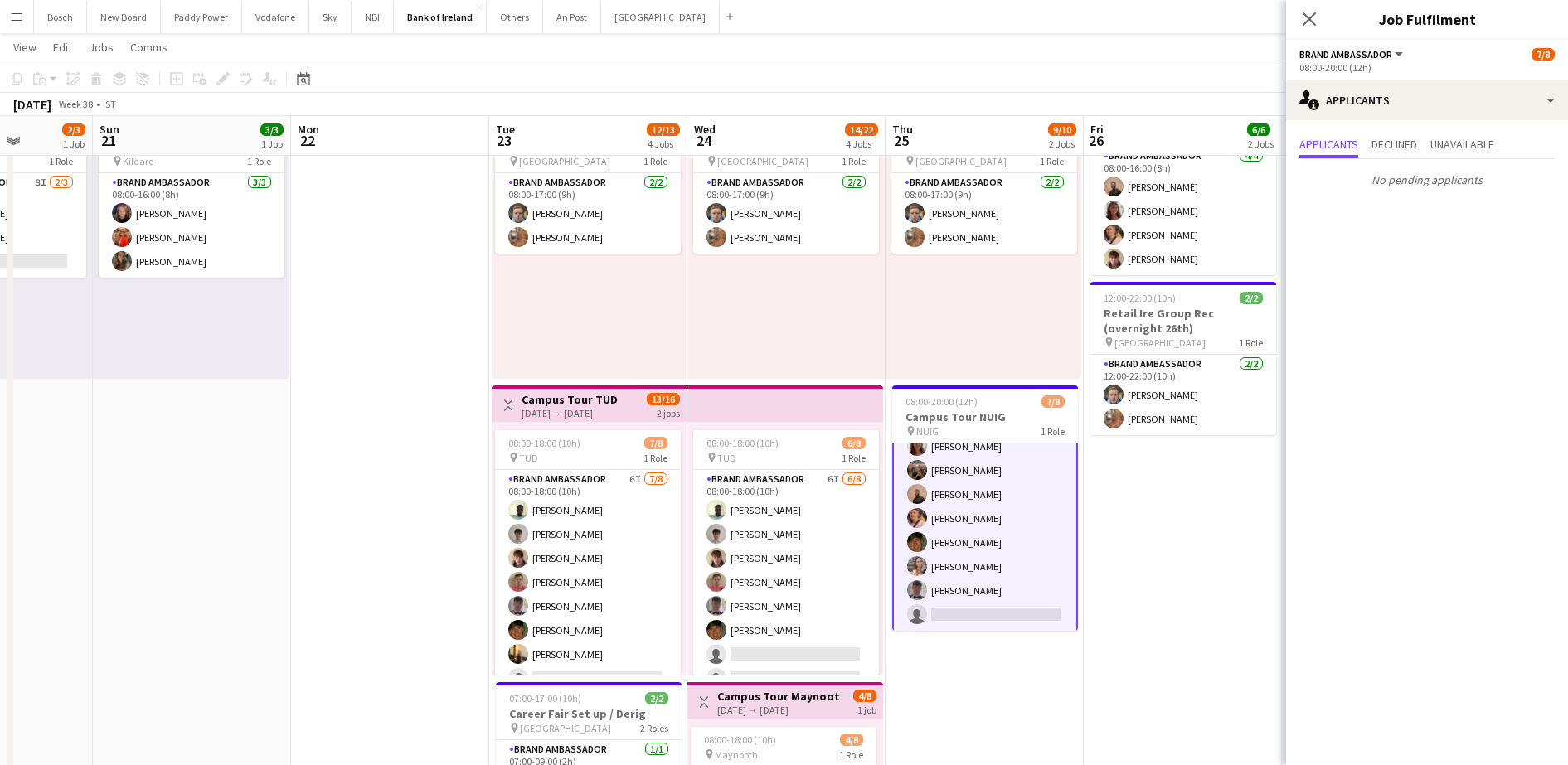
click at [1397, 131] on div "Applicants Declined Unavailable No pending applicants" at bounding box center [1426, 164] width 282 height 87
click at [1401, 149] on span "Declined" at bounding box center [1394, 144] width 45 height 11
click at [1333, 158] on span "Applicants" at bounding box center [1328, 146] width 58 height 25
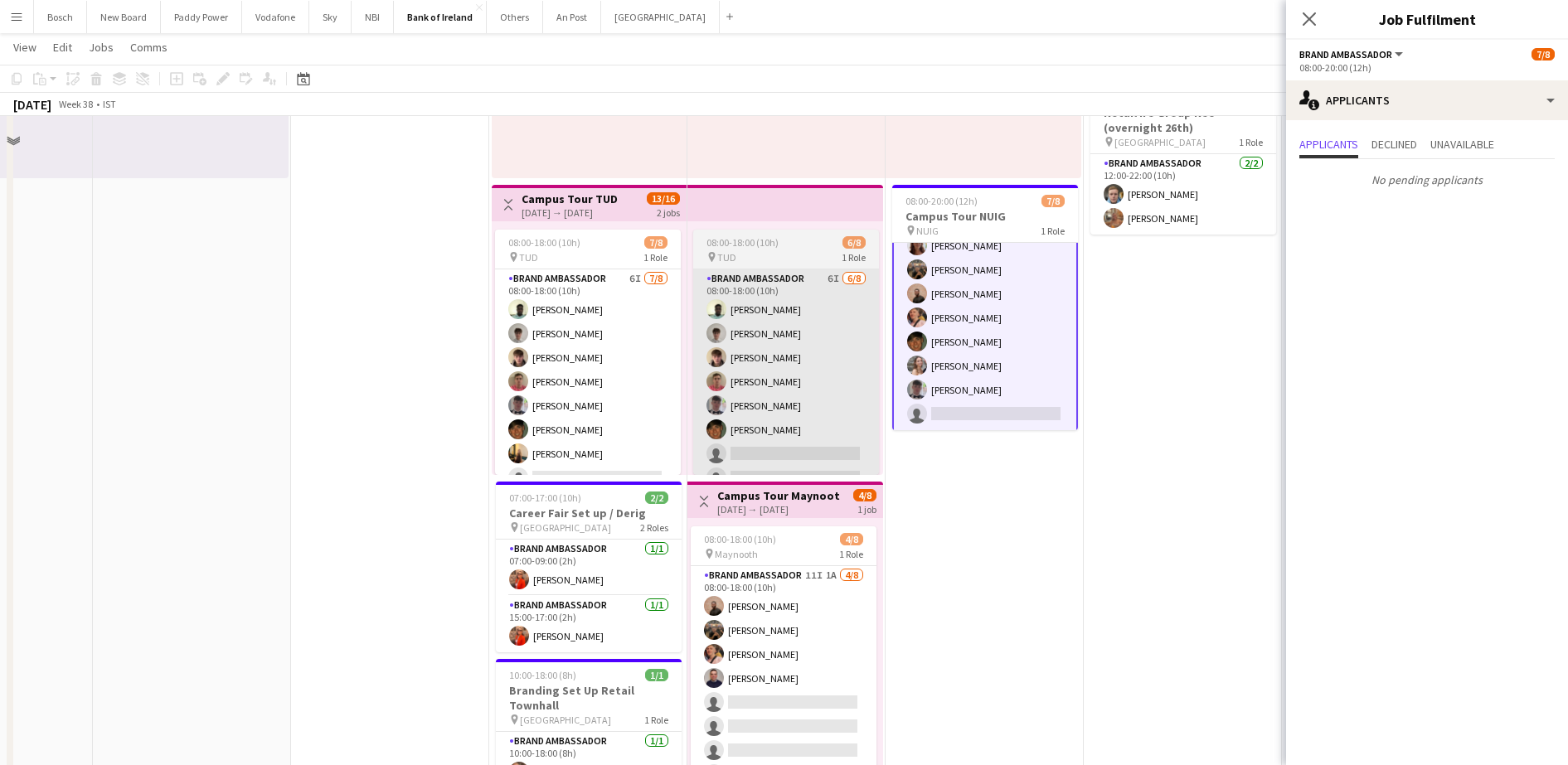
scroll to position [311, 0]
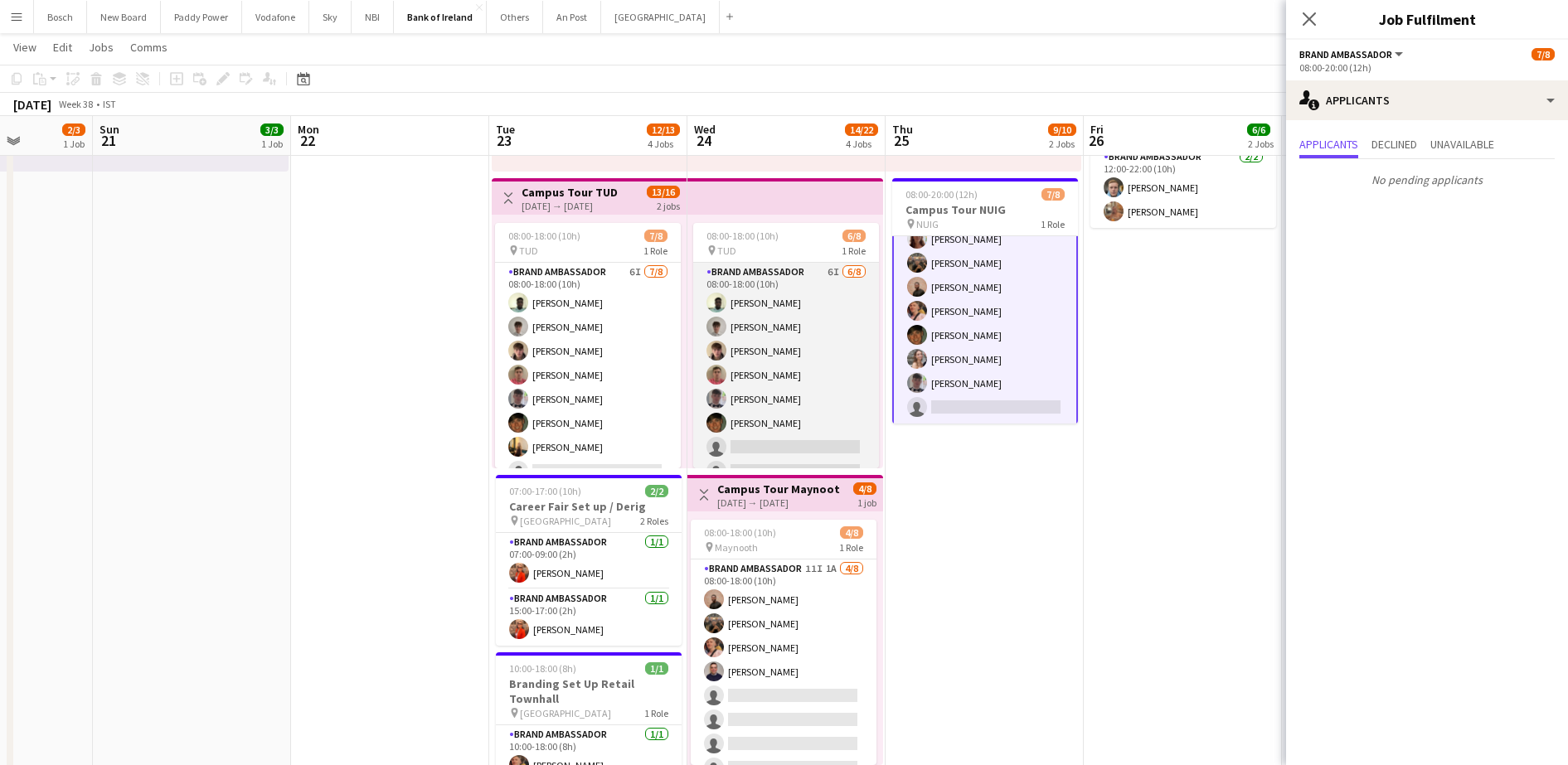
click at [767, 310] on app-card-role "Brand Ambassador 6I [DATE] 08:00-18:00 (10h) [PERSON_NAME] [PERSON_NAME] [PERSO…" at bounding box center [786, 375] width 186 height 225
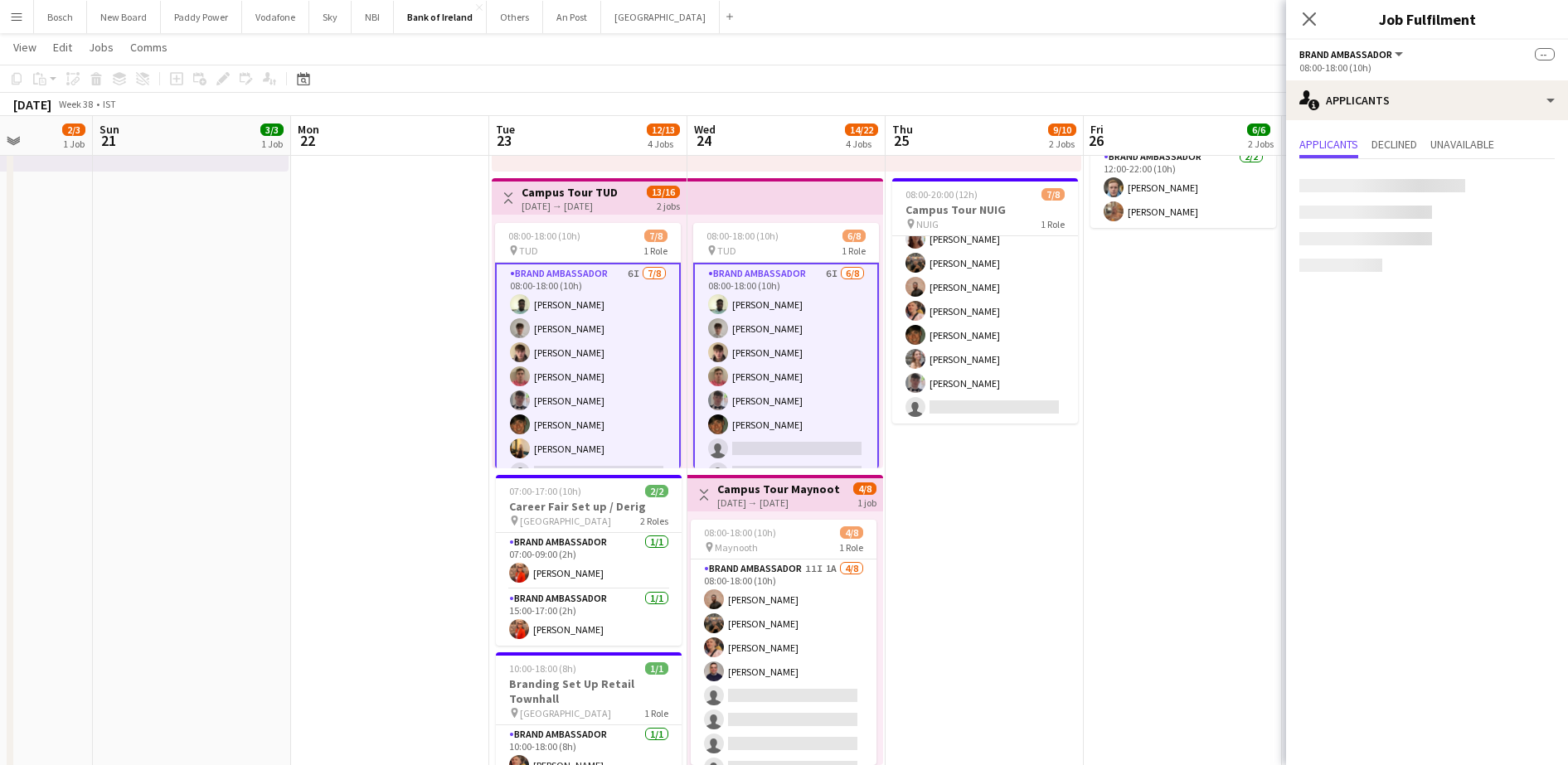
scroll to position [38, 0]
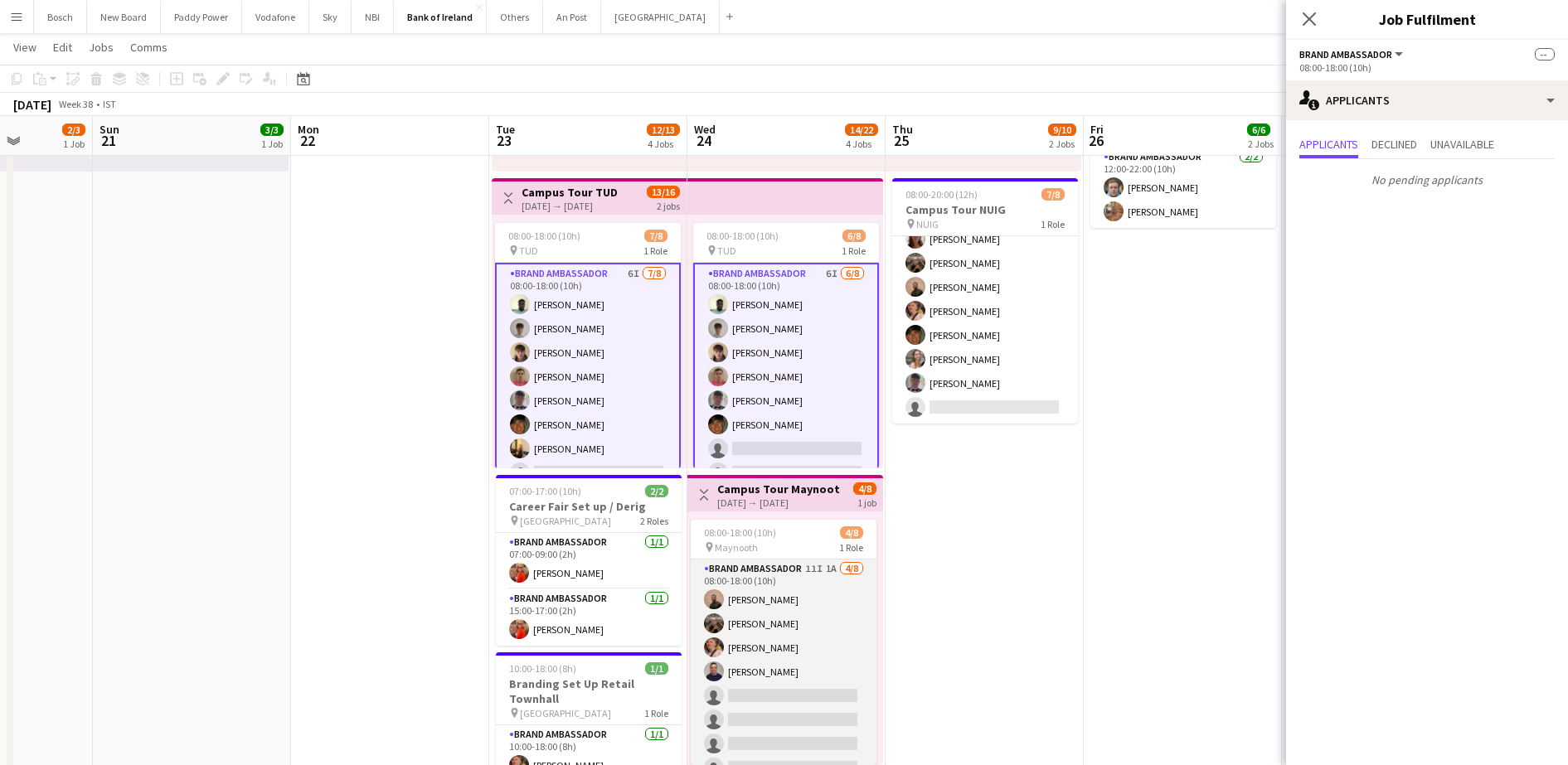
click at [799, 658] on app-card-role "Brand Ambassador 11I 1A [DATE] 08:00-18:00 (10h) [PERSON_NAME] [PERSON_NAME] [P…" at bounding box center [783, 673] width 186 height 225
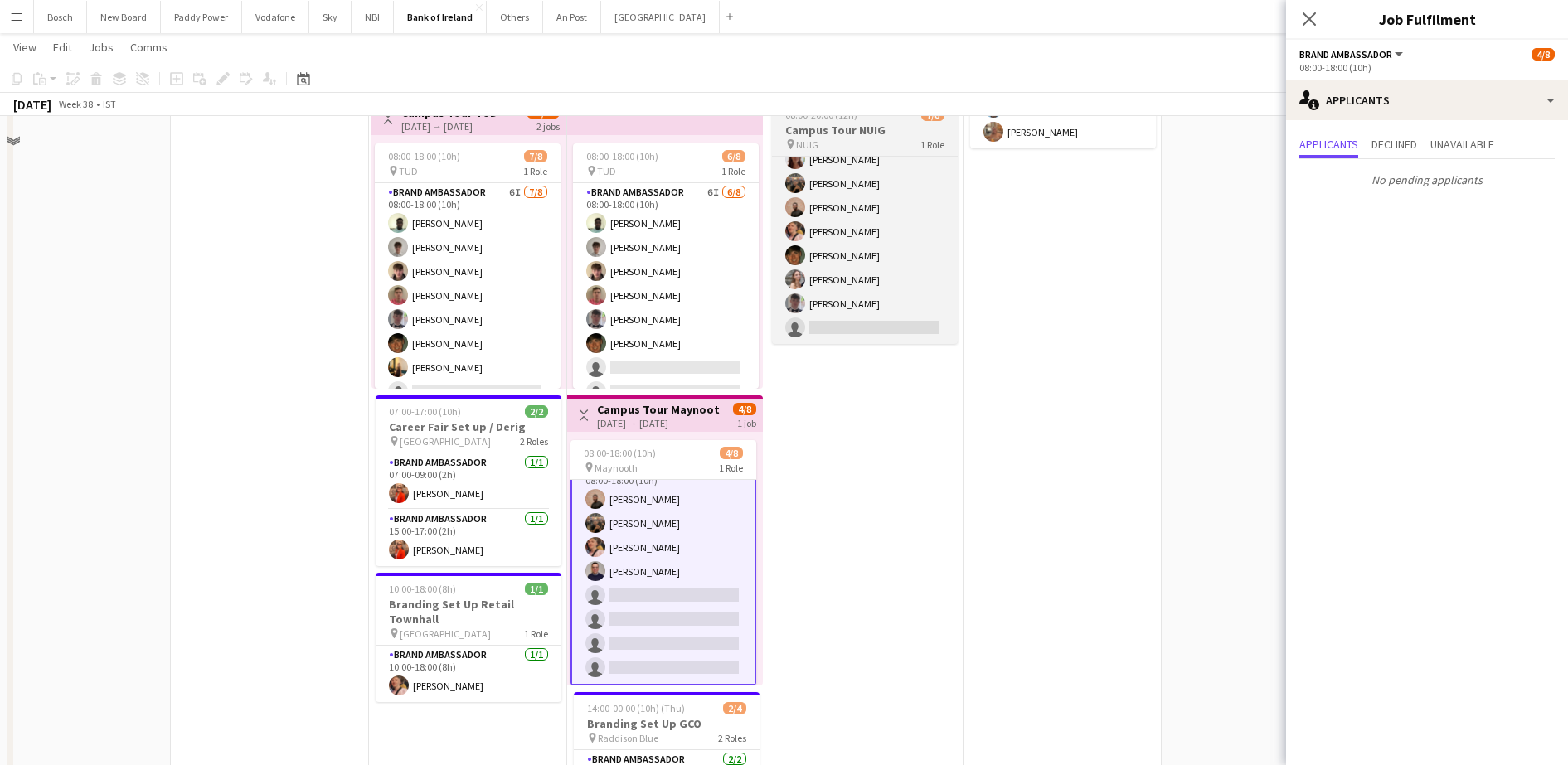
scroll to position [414, 0]
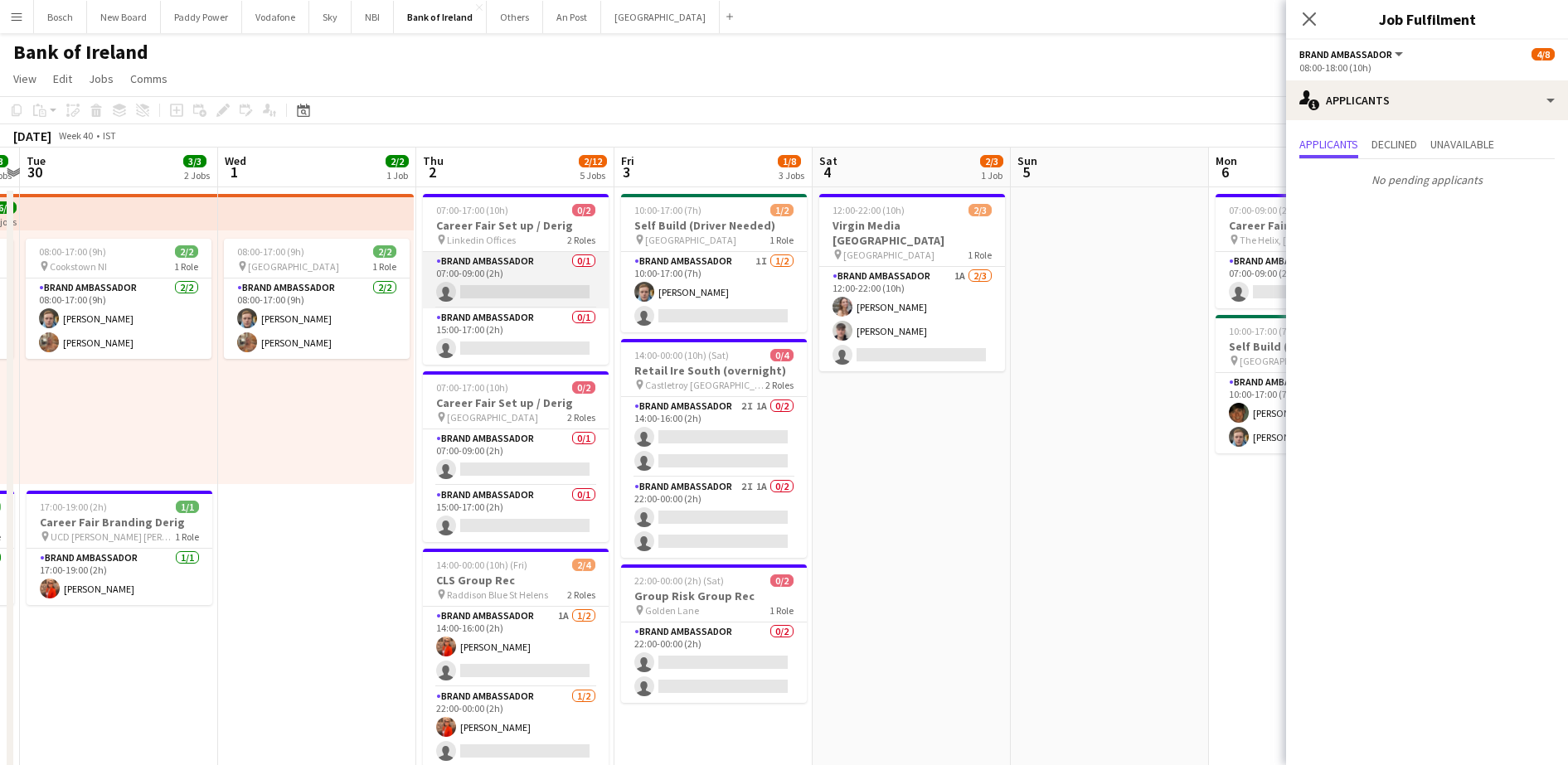
click at [513, 297] on app-card-role "Brand Ambassador 0/1 07:00-09:00 (2h) single-neutral-actions" at bounding box center [515, 280] width 186 height 57
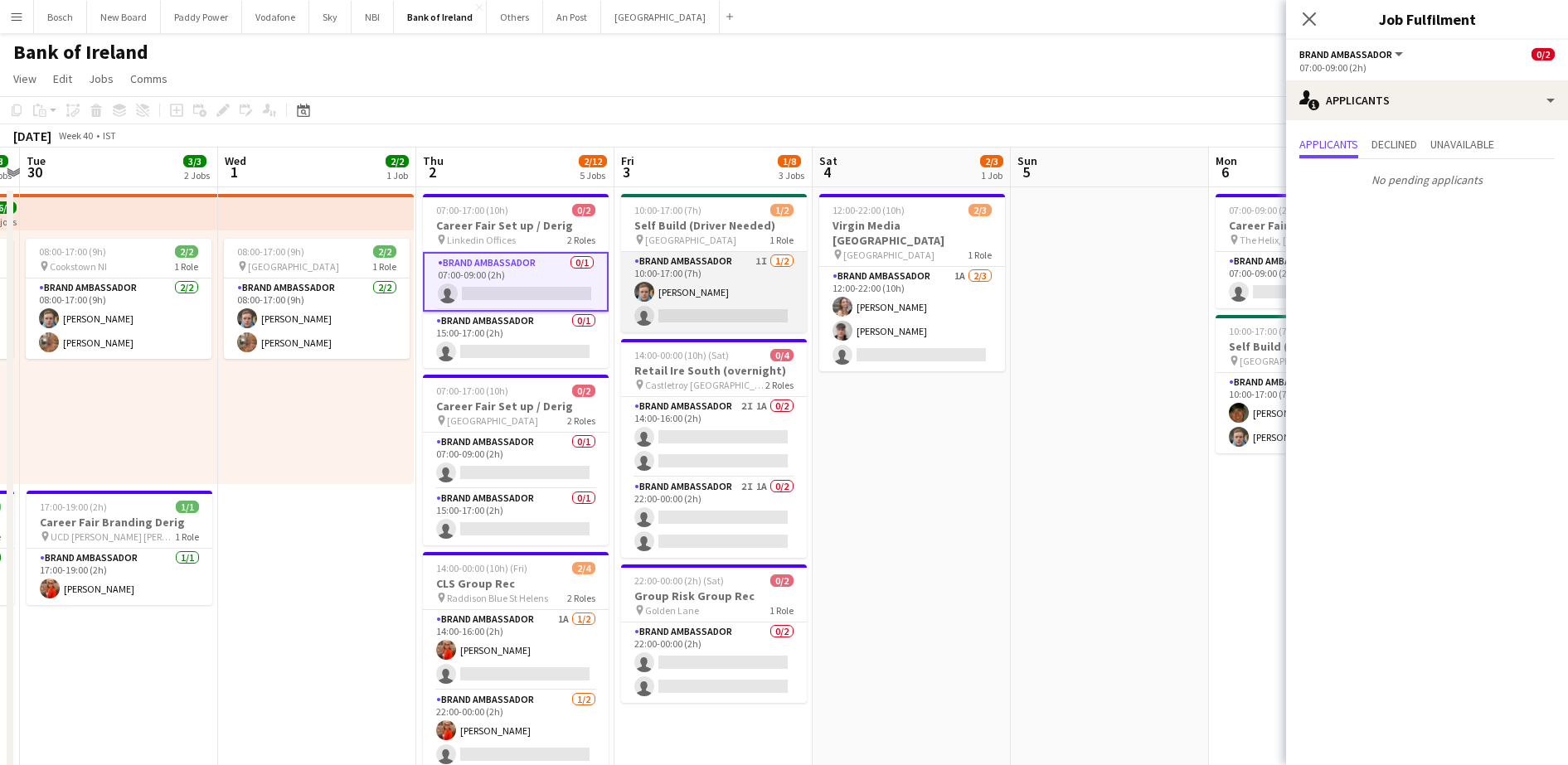
click at [685, 262] on app-card-role "Brand Ambassador 1I [DATE] 10:00-17:00 (7h) [PERSON_NAME] single-neutral-actions" at bounding box center [713, 292] width 186 height 80
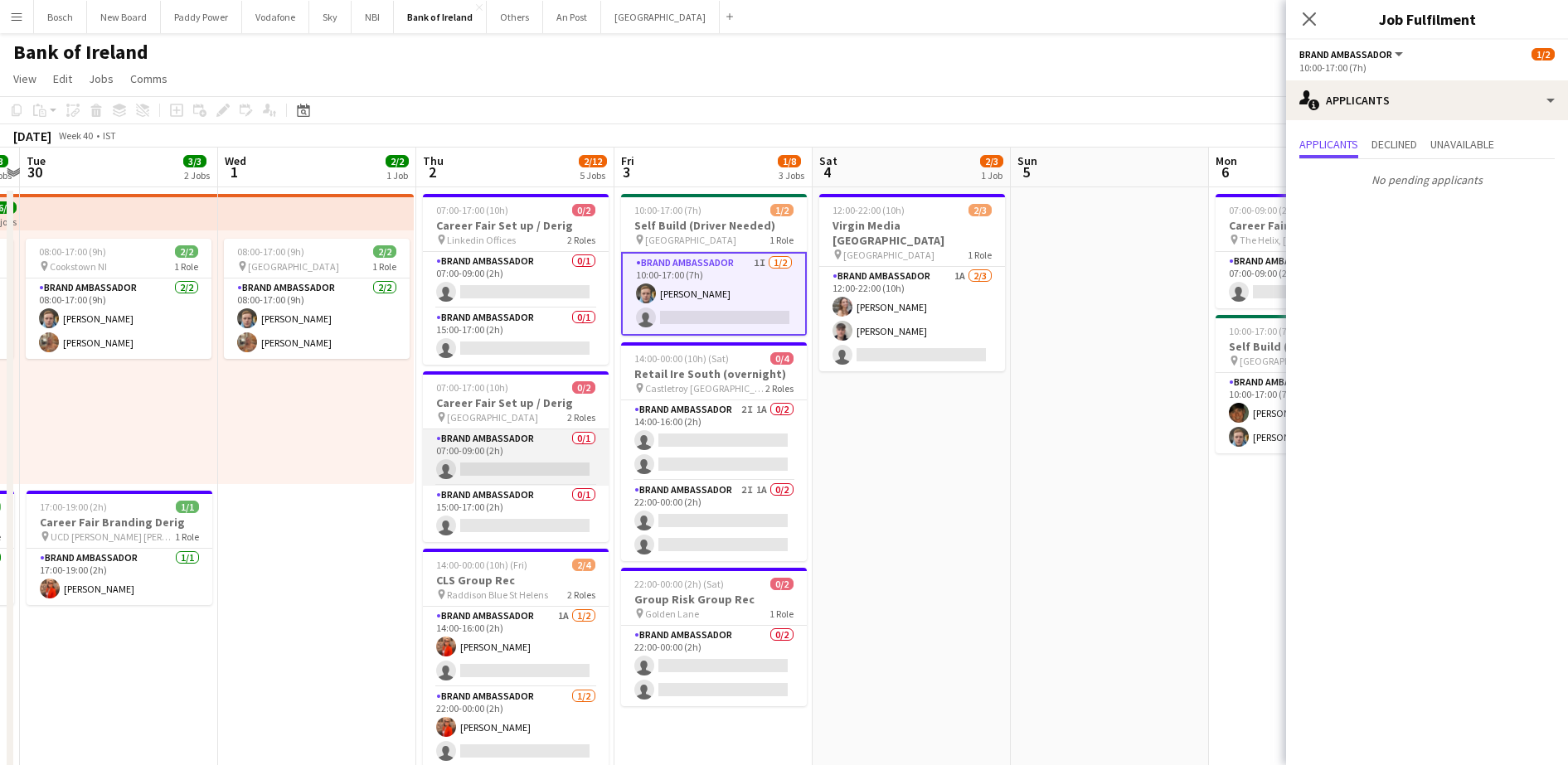
click at [478, 435] on app-card-role "Brand Ambassador 0/1 07:00-09:00 (2h) single-neutral-actions" at bounding box center [515, 457] width 186 height 57
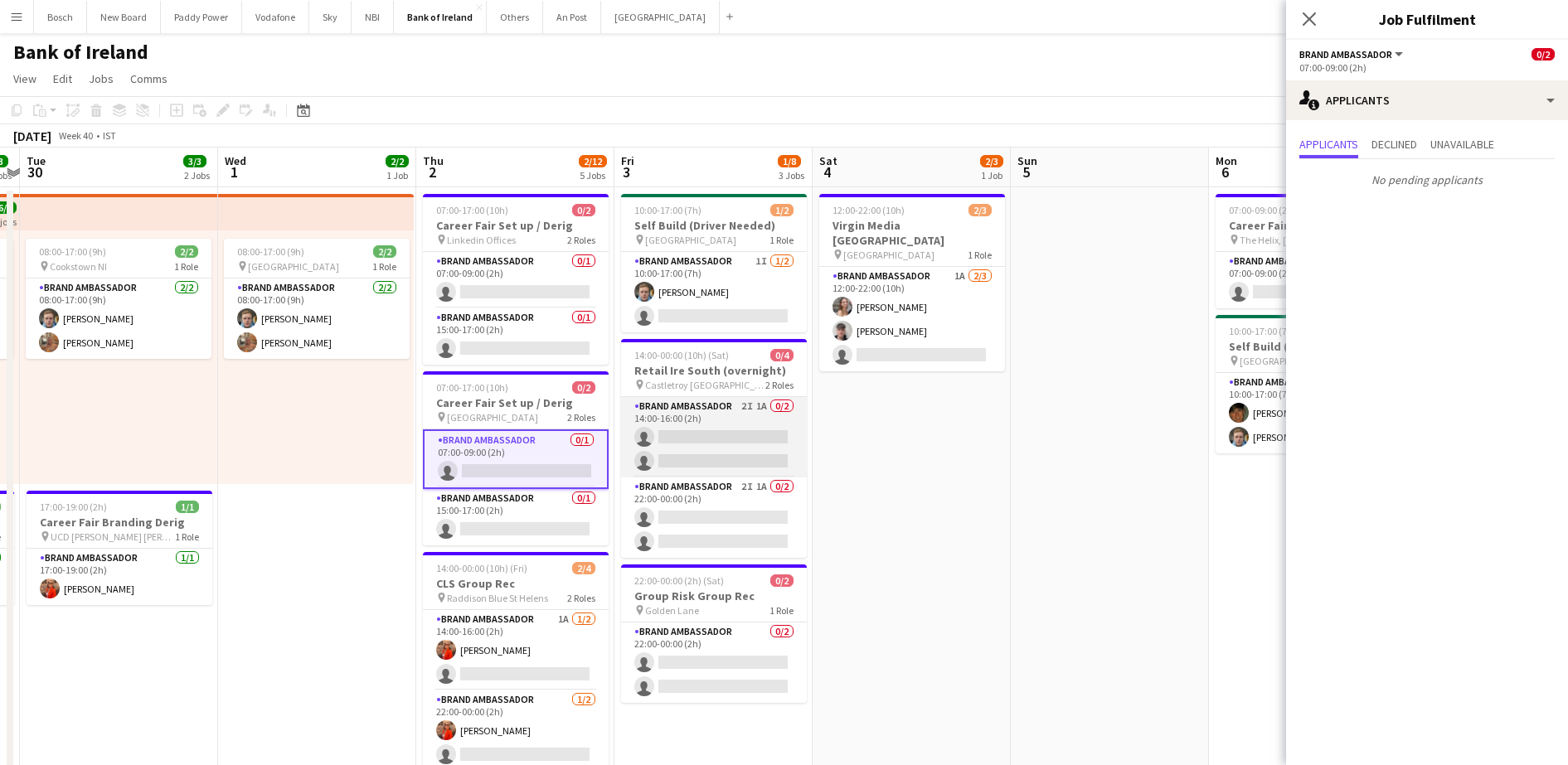
click at [706, 415] on app-card-role "Brand Ambassador 2I 1A 0/2 14:00-16:00 (2h) single-neutral-actions single-neutr…" at bounding box center [713, 437] width 186 height 80
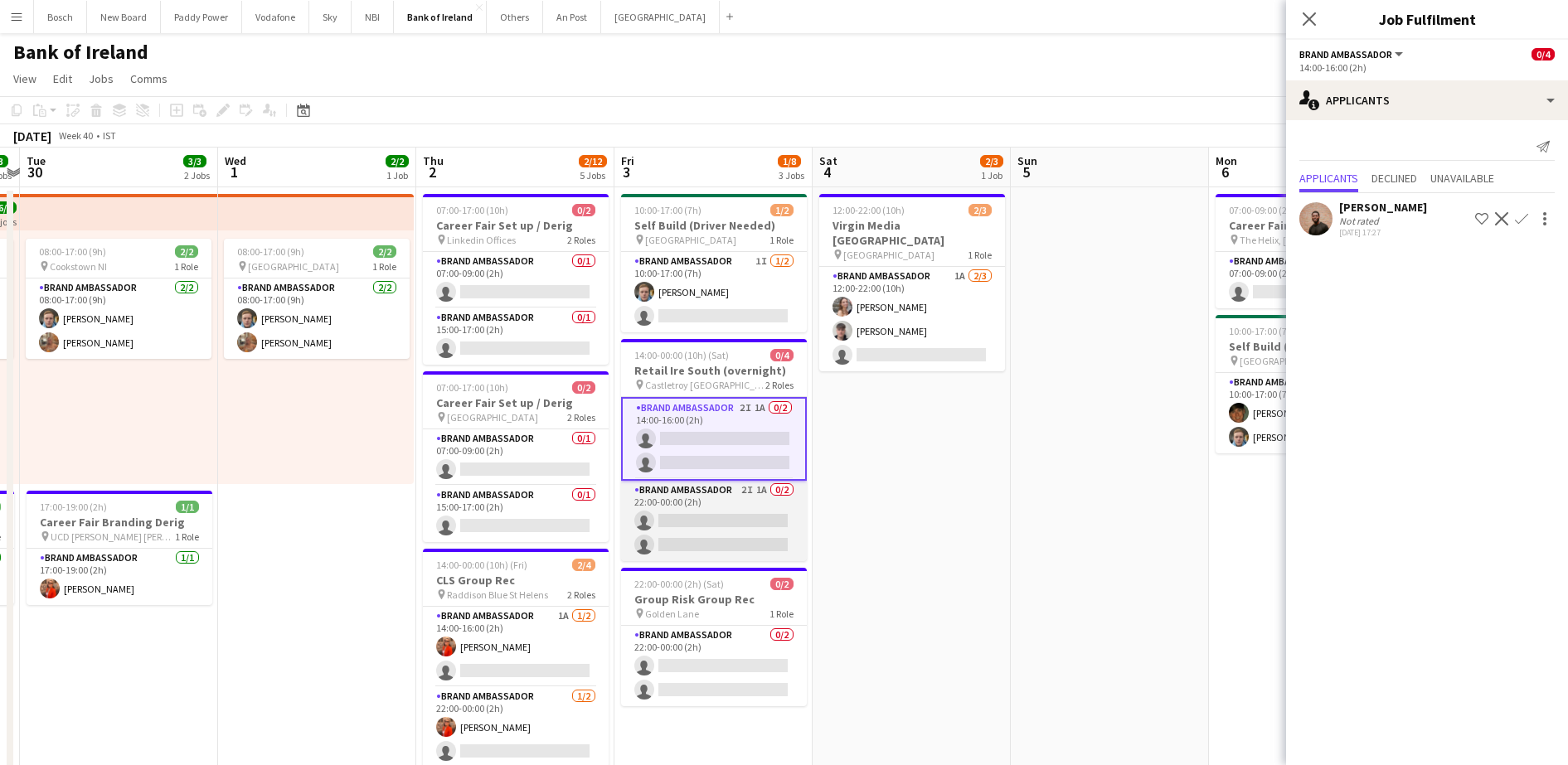
click at [747, 509] on app-card-role "Brand Ambassador 2I 1A 0/2 22:00-00:00 (2h) single-neutral-actions single-neutr…" at bounding box center [713, 521] width 186 height 80
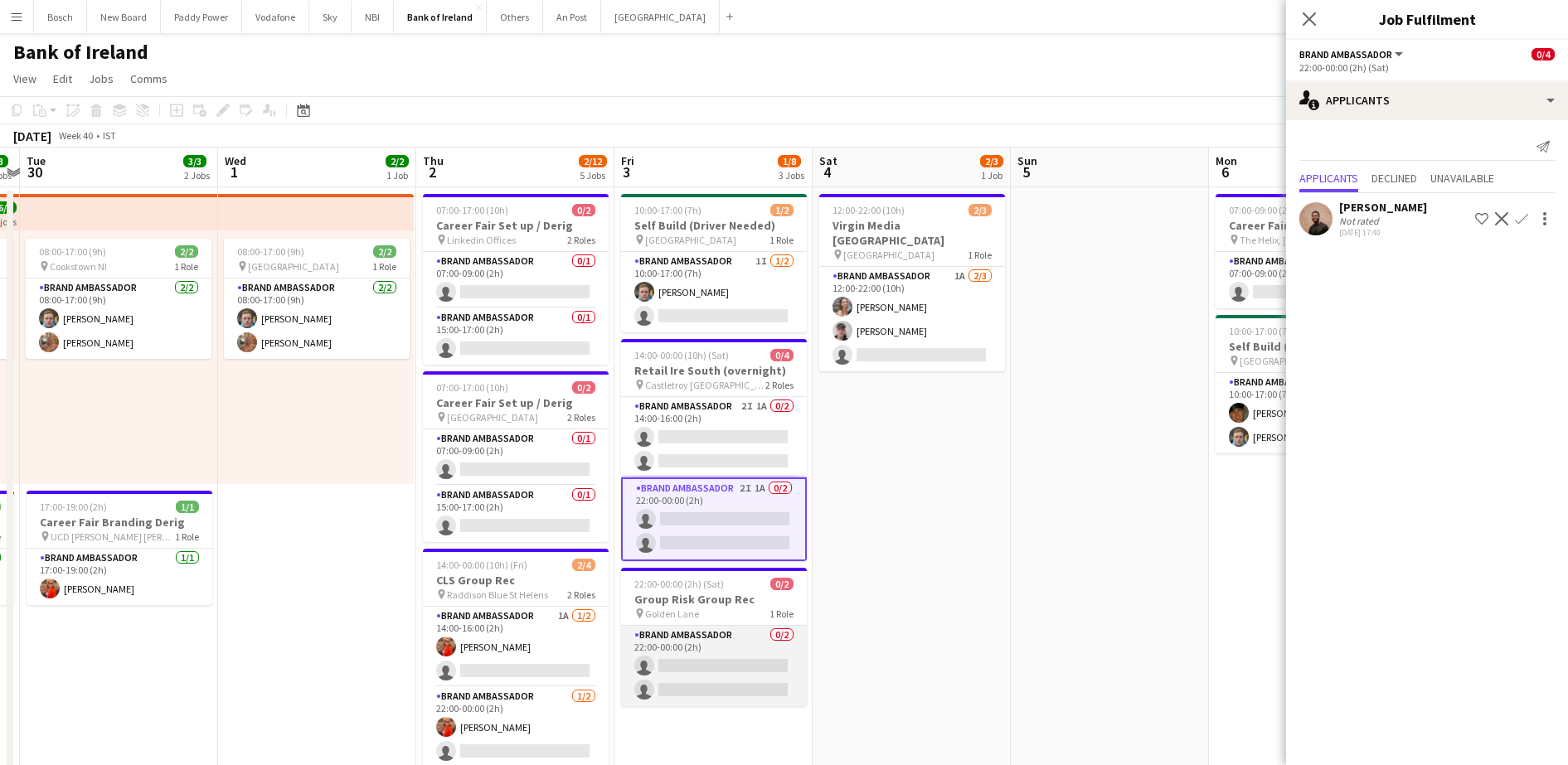
click at [747, 656] on app-card-role "Brand Ambassador 0/2 22:00-00:00 (2h) single-neutral-actions single-neutral-act…" at bounding box center [713, 666] width 186 height 80
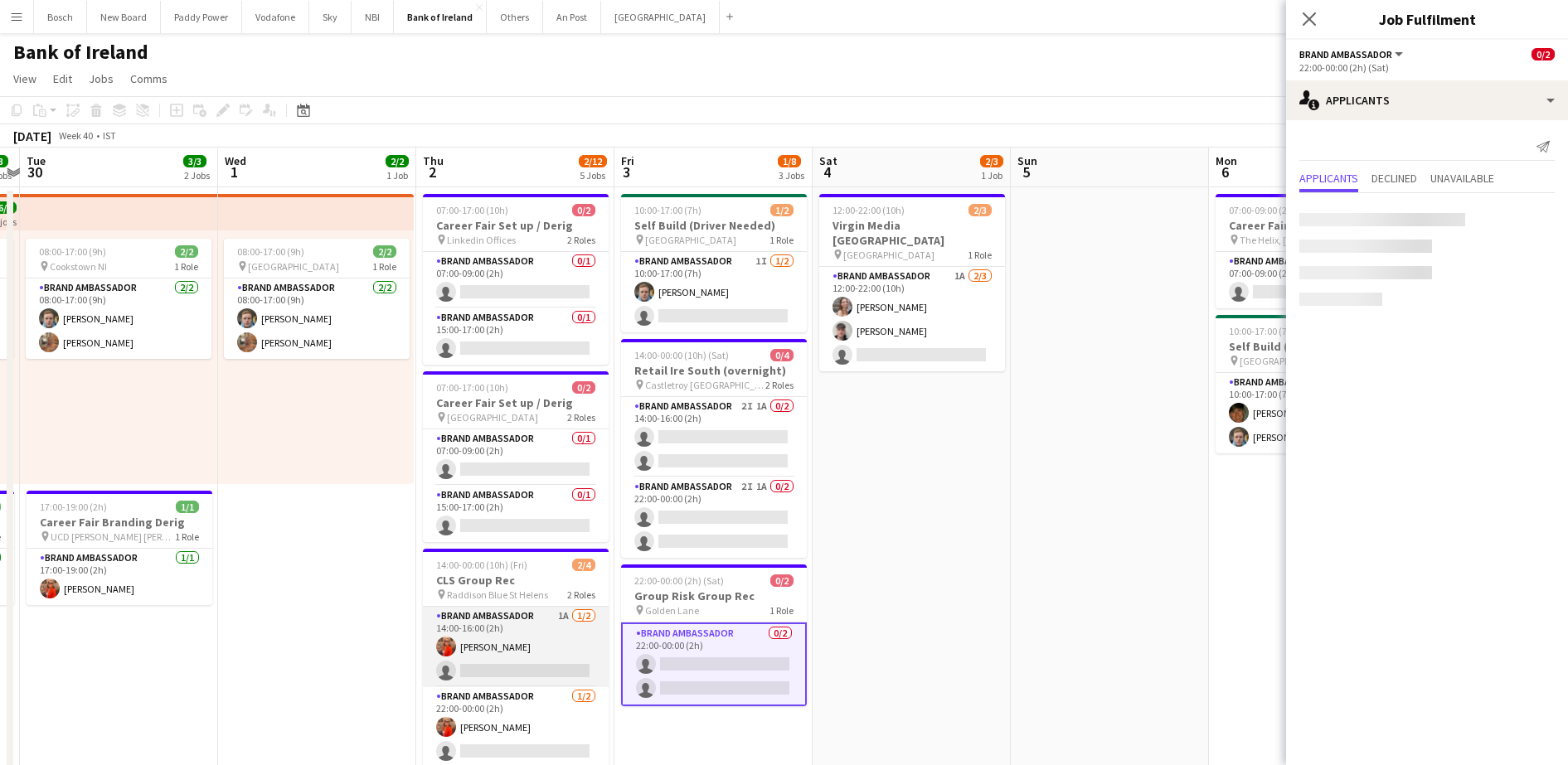
click at [513, 654] on app-card-role "Brand Ambassador 1A [DATE] 14:00-16:00 (2h) [PERSON_NAME] single-neutral-actions" at bounding box center [515, 647] width 186 height 80
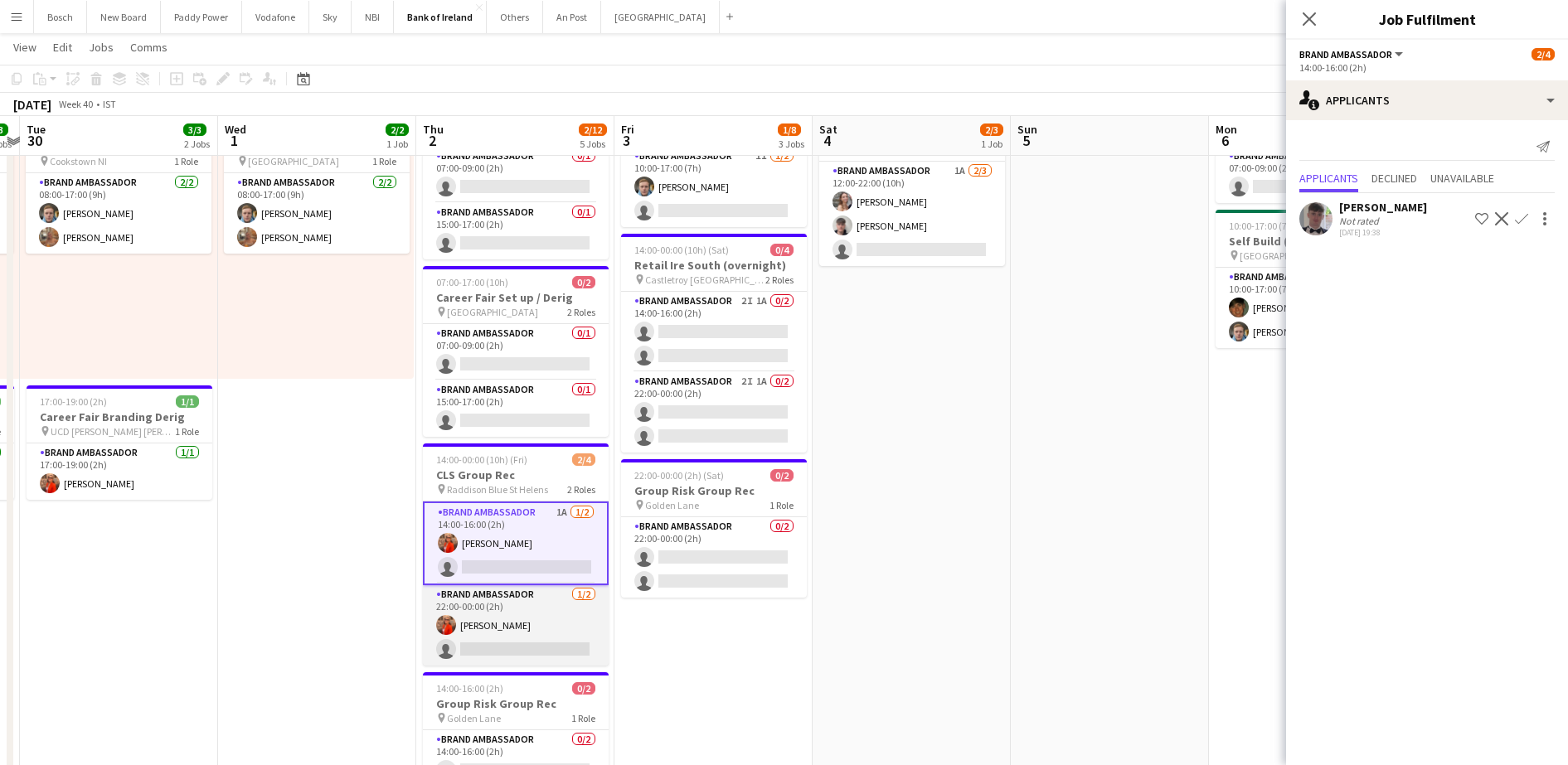
click at [515, 636] on app-card-role "Brand Ambassador [DATE] 22:00-00:00 (2h) [PERSON_NAME] single-neutral-actions" at bounding box center [515, 625] width 186 height 80
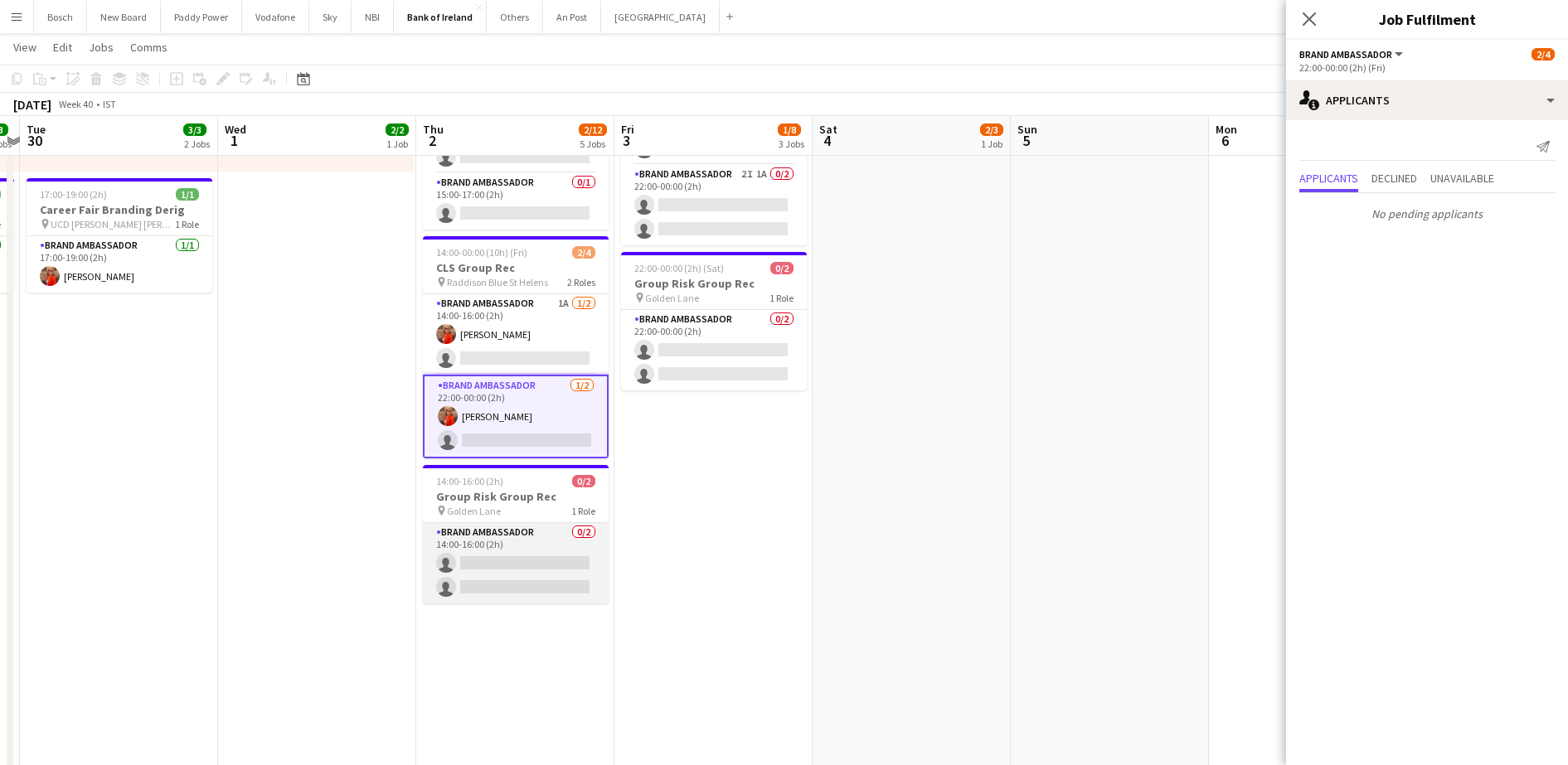
click at [573, 556] on app-card-role "Brand Ambassador 0/2 14:00-16:00 (2h) single-neutral-actions single-neutral-act…" at bounding box center [515, 564] width 186 height 80
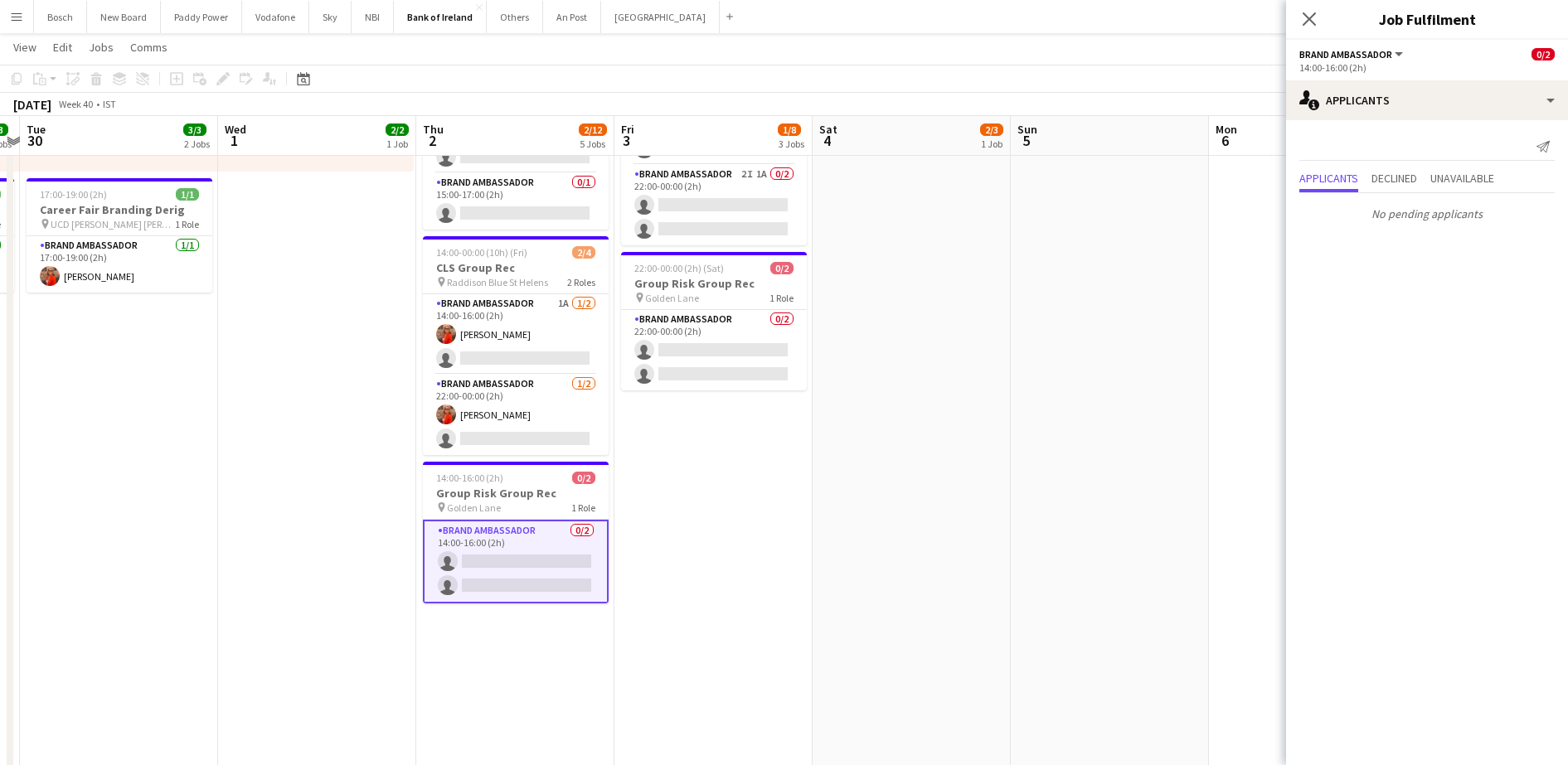
scroll to position [45, 0]
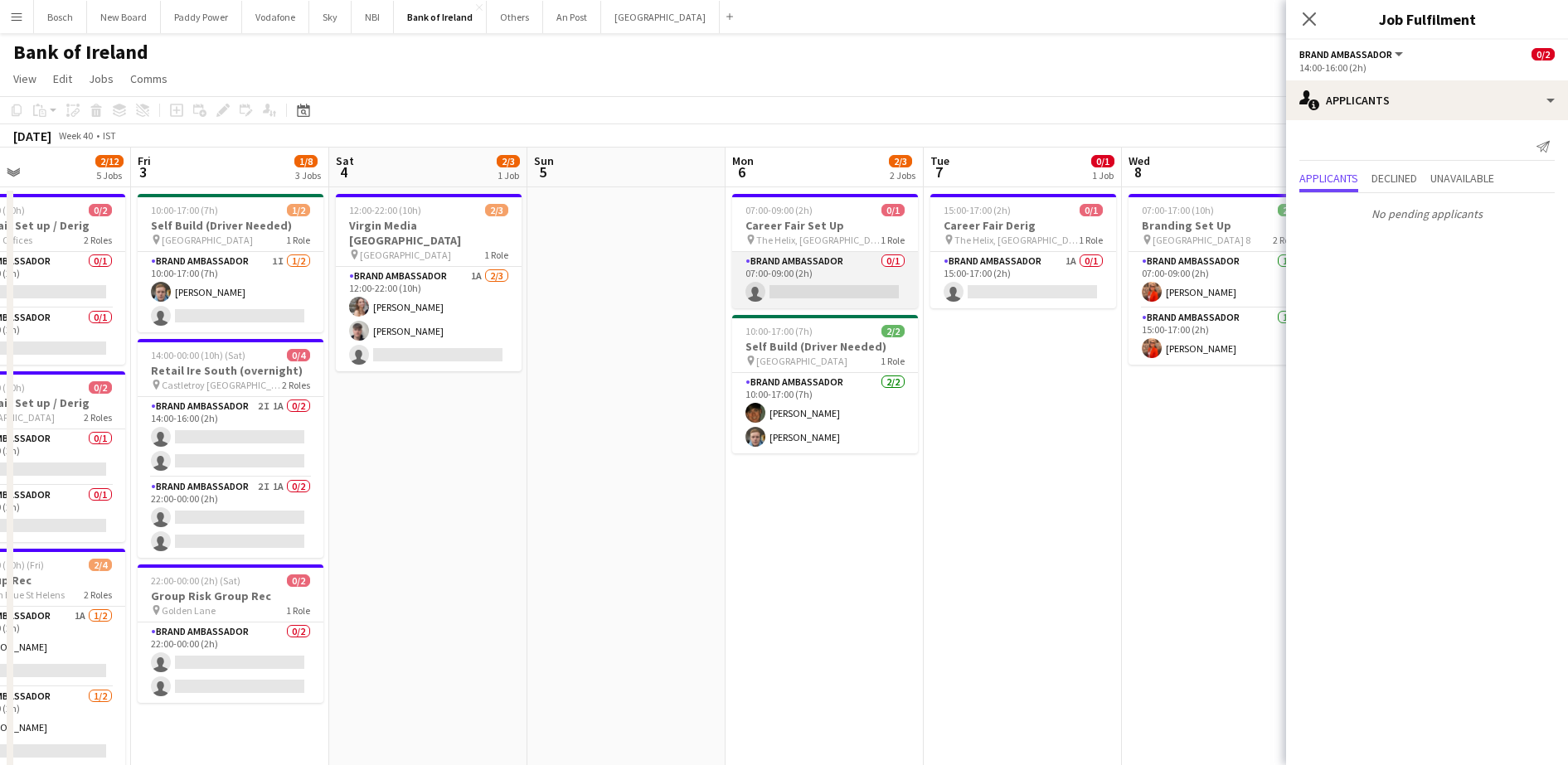
click at [842, 296] on app-card-role "Brand Ambassador 0/1 07:00-09:00 (2h) single-neutral-actions" at bounding box center [824, 280] width 186 height 57
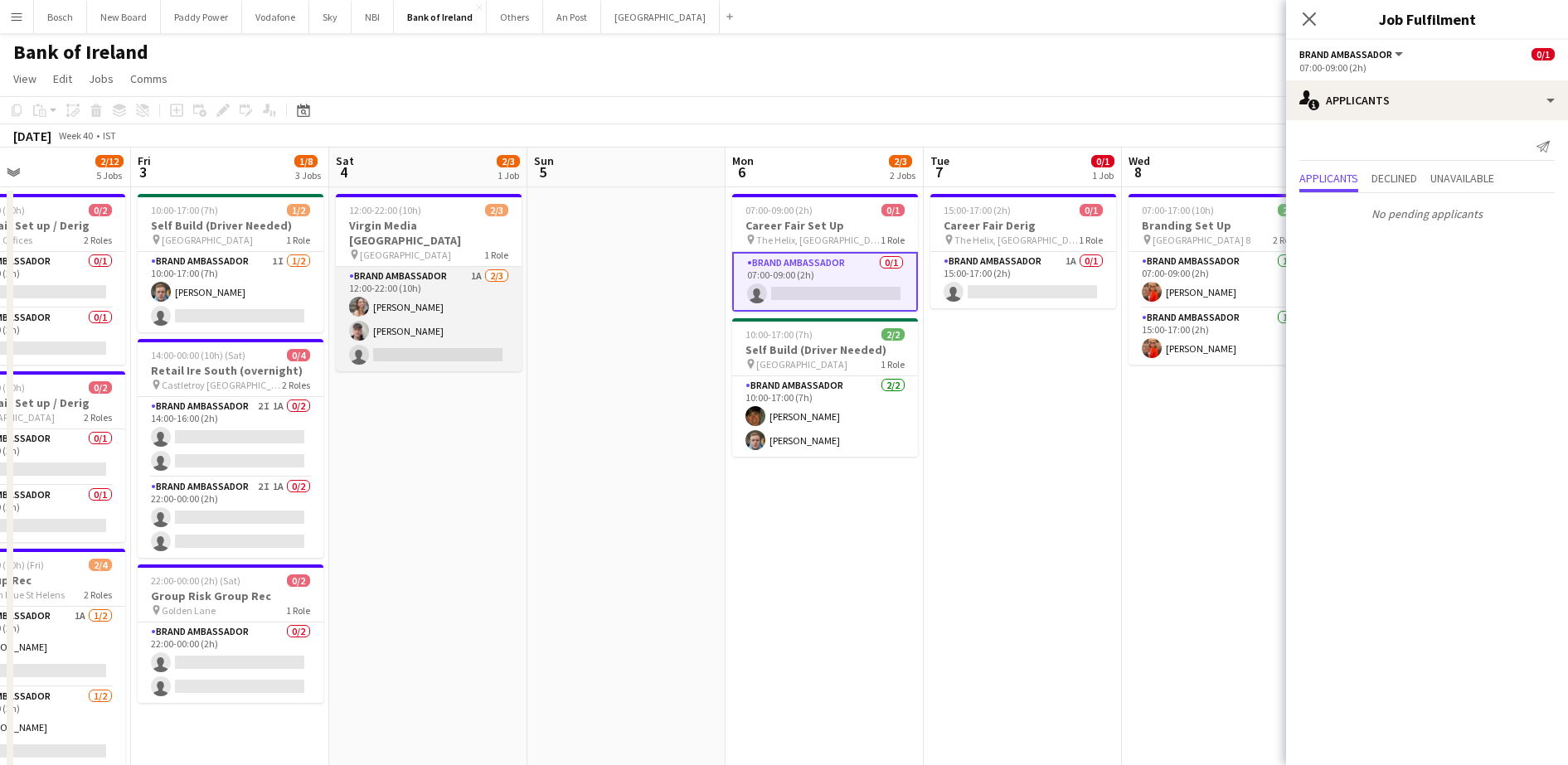
click at [465, 327] on app-card-role "Brand Ambassador 1A [DATE] 12:00-22:00 (10h) [PERSON_NAME] [PERSON_NAME] single…" at bounding box center [428, 319] width 186 height 105
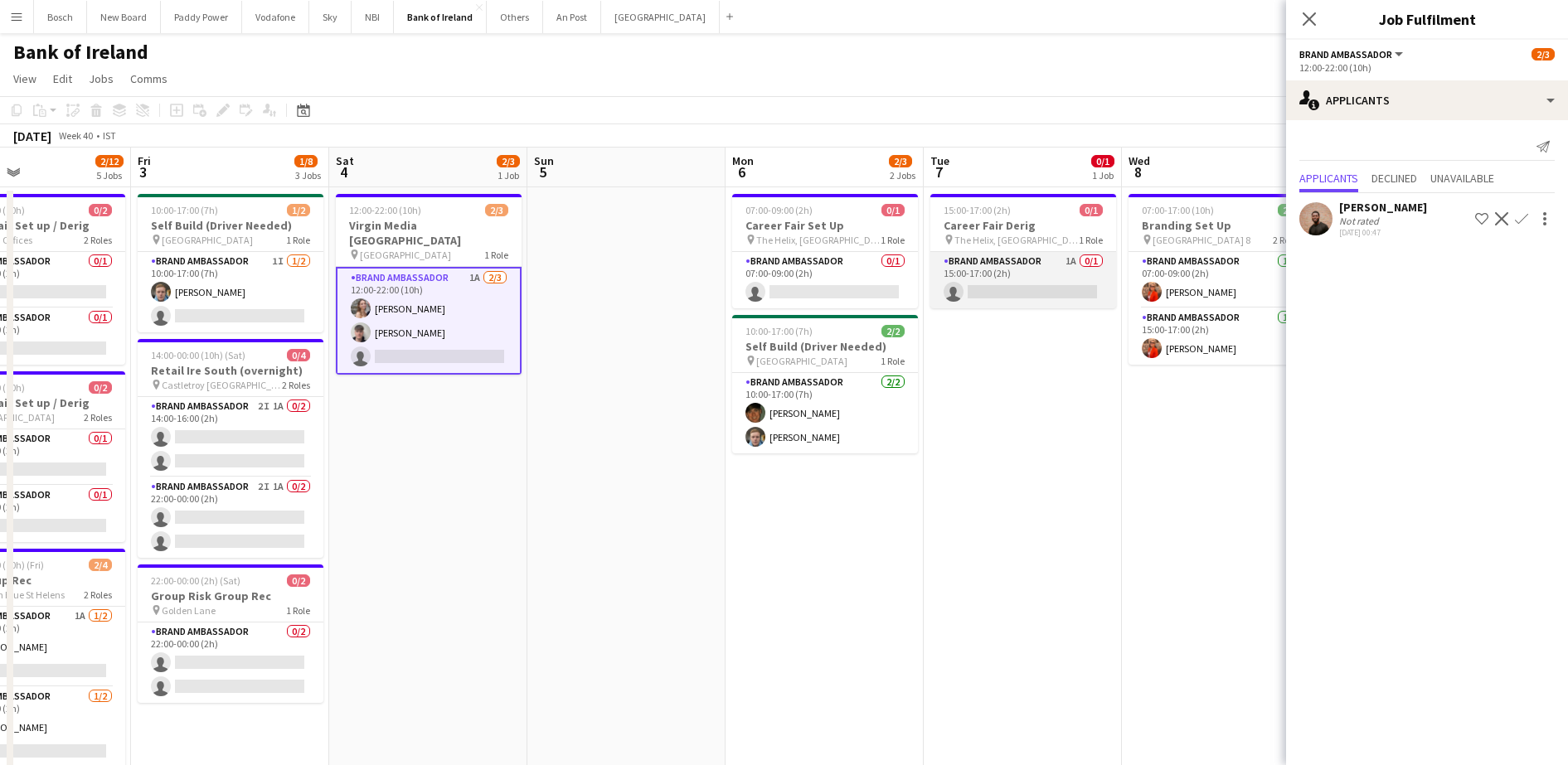
click at [1041, 282] on app-card-role "Brand Ambassador 1A 0/1 15:00-17:00 (2h) single-neutral-actions" at bounding box center [1023, 280] width 186 height 57
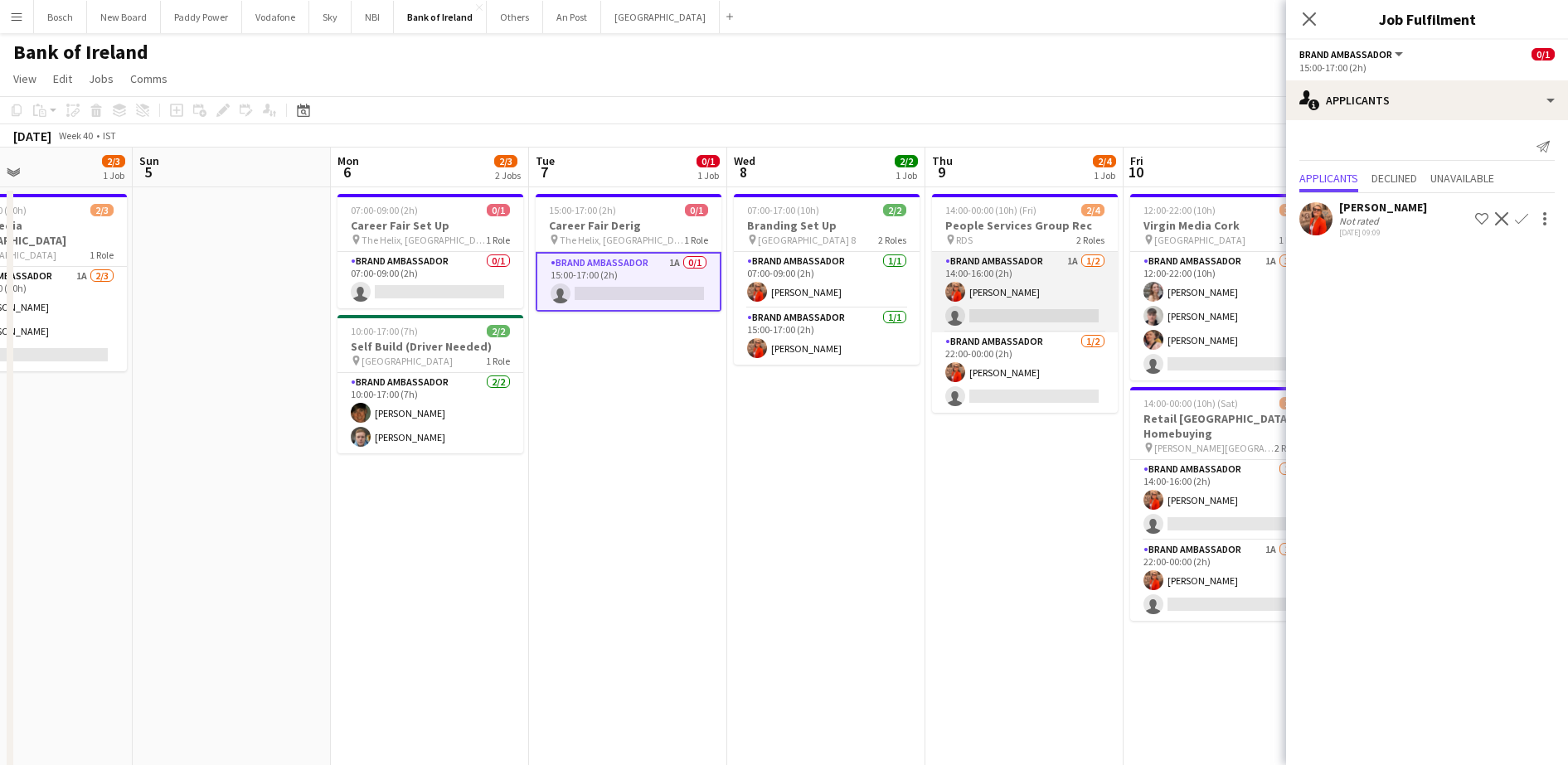
drag, startPoint x: 934, startPoint y: 330, endPoint x: 944, endPoint y: 325, distance: 11.2
click at [935, 329] on app-card-role "Brand Ambassador 1A [DATE] 14:00-16:00 (2h) [PERSON_NAME] single-neutral-actions" at bounding box center [1024, 292] width 186 height 80
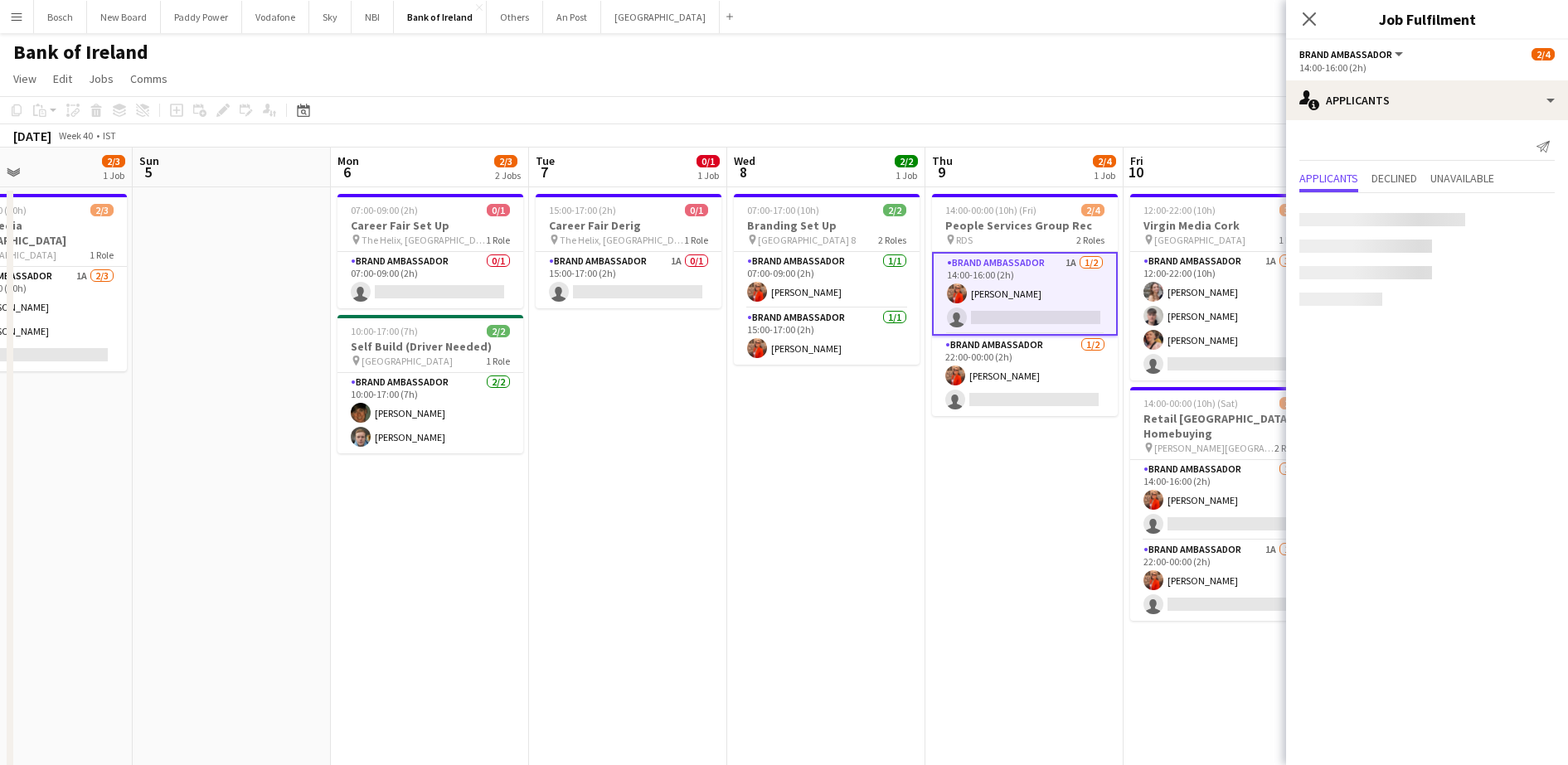
scroll to position [0, 659]
click at [999, 388] on app-card-role "Brand Ambassador [DATE] 22:00-00:00 (2h) [PERSON_NAME] single-neutral-actions" at bounding box center [1025, 376] width 186 height 80
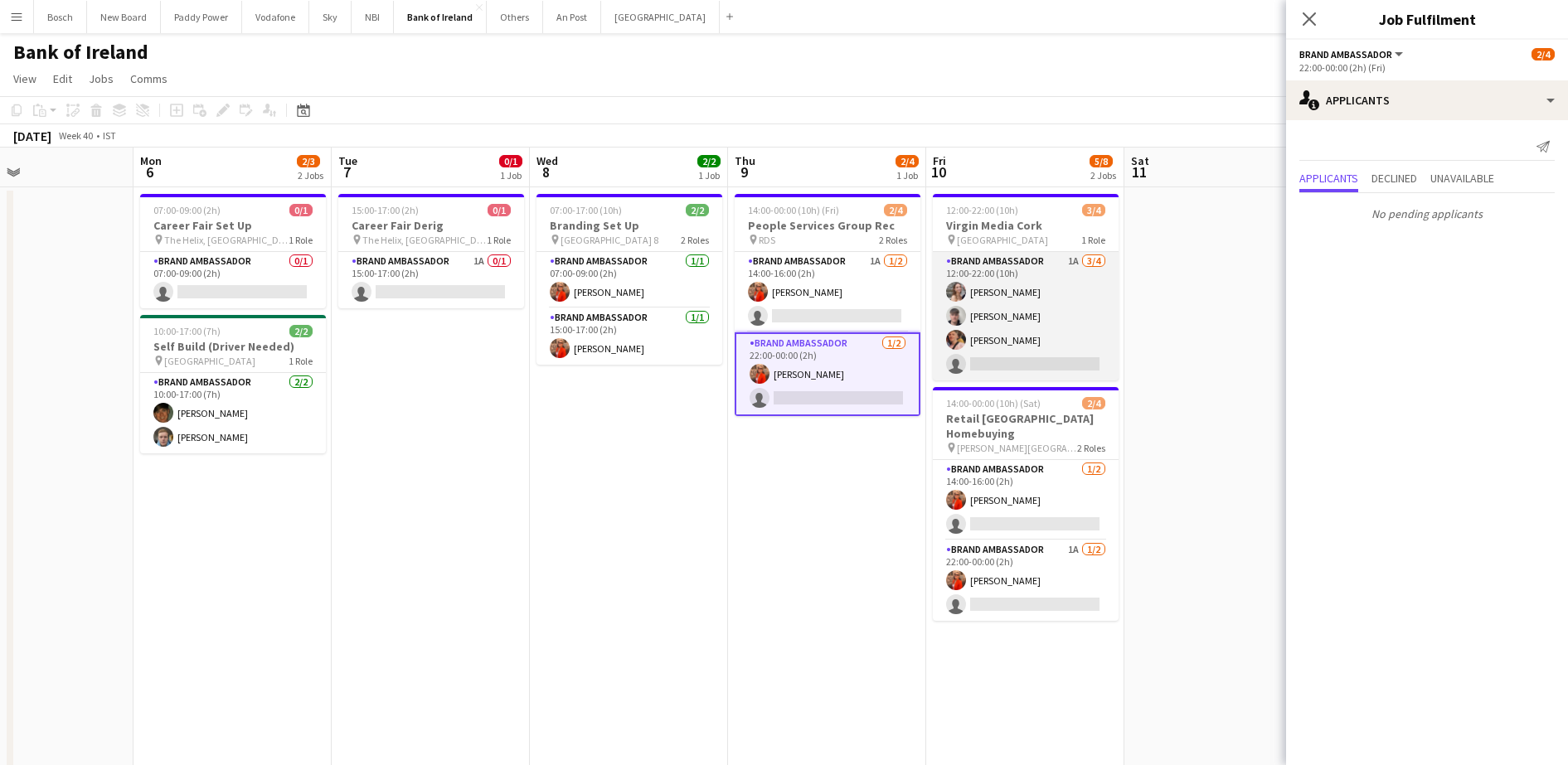
scroll to position [0, 625]
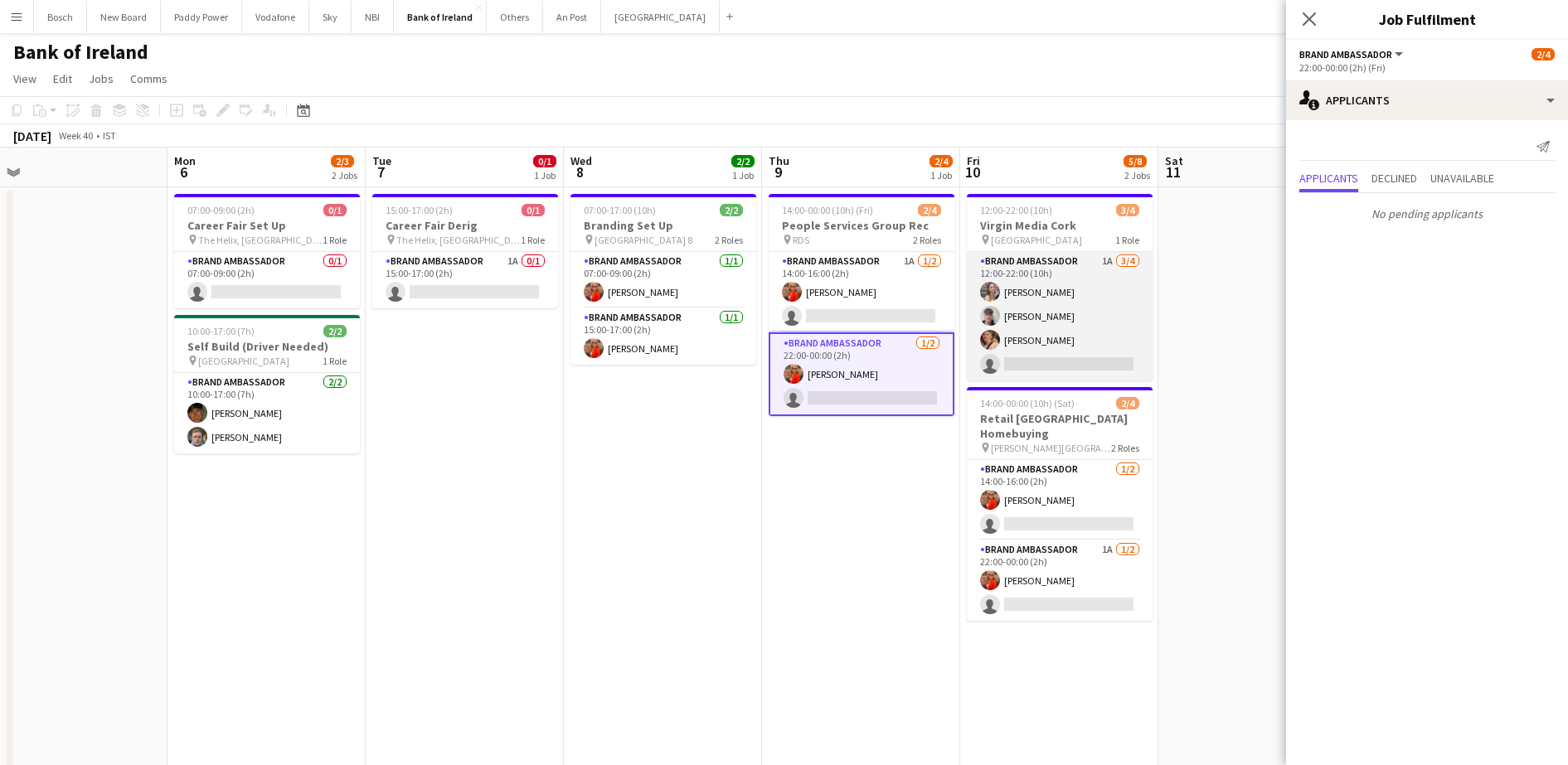
click at [1053, 329] on app-card-role "Brand Ambassador 1A [DATE] 12:00-22:00 (10h) [PERSON_NAME] [PERSON_NAME] [PERSO…" at bounding box center [1059, 316] width 186 height 128
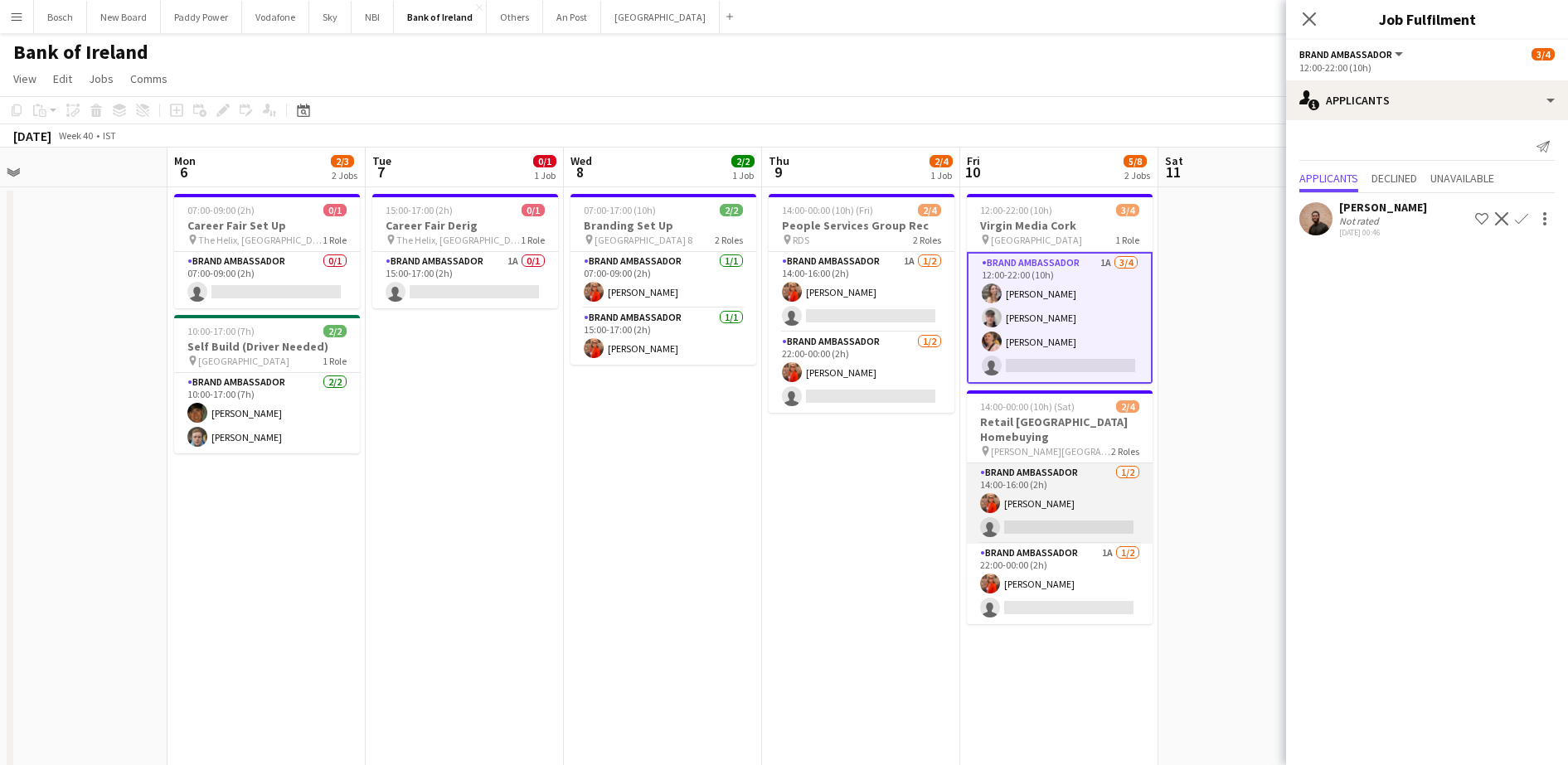
click at [1012, 485] on app-card-role "Brand Ambassador [DATE] 14:00-16:00 (2h) [PERSON_NAME] single-neutral-actions" at bounding box center [1059, 503] width 186 height 80
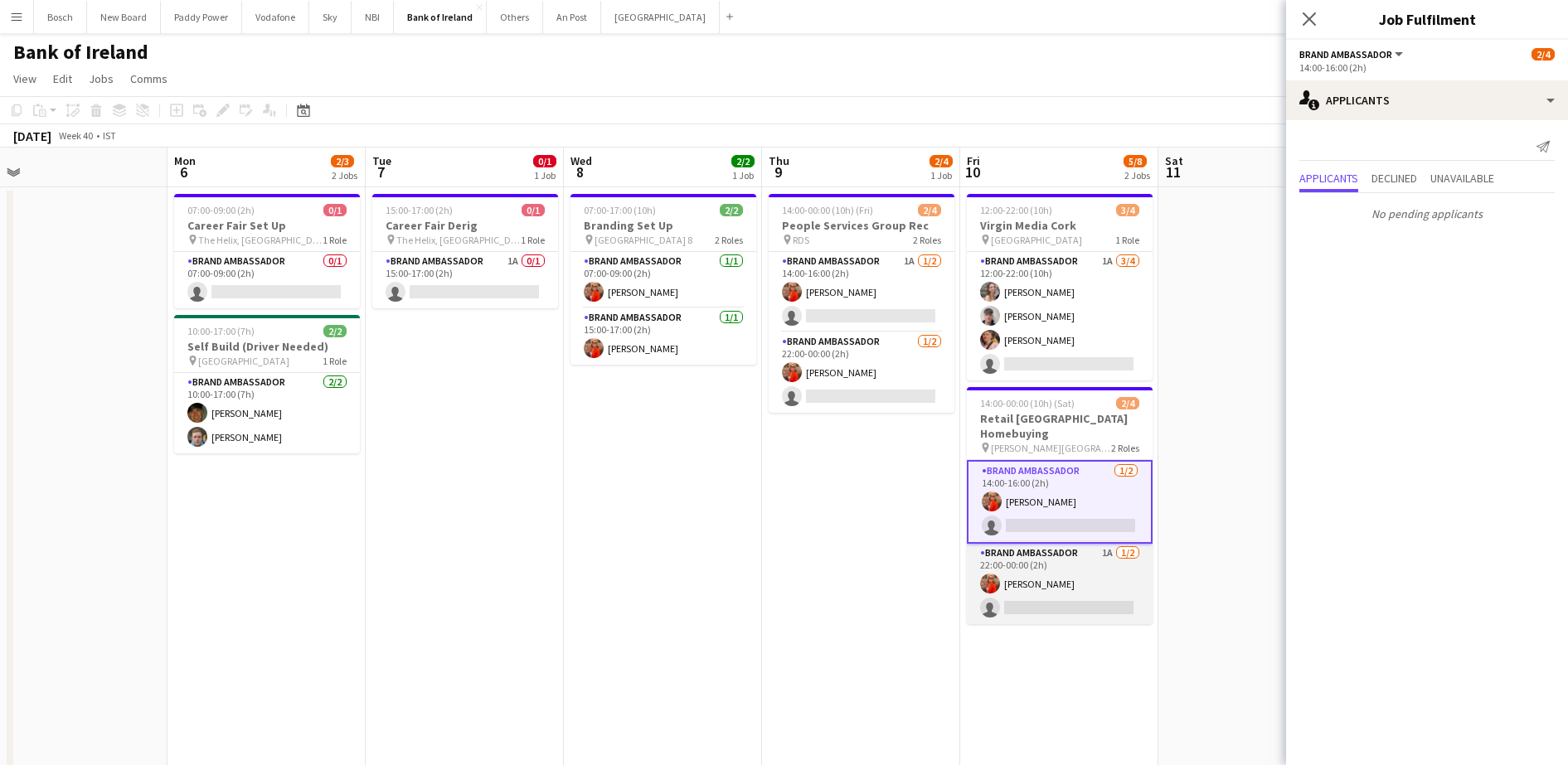
click at [1032, 572] on app-card-role "Brand Ambassador 1A [DATE] 22:00-00:00 (2h) [PERSON_NAME] single-neutral-actions" at bounding box center [1059, 584] width 186 height 80
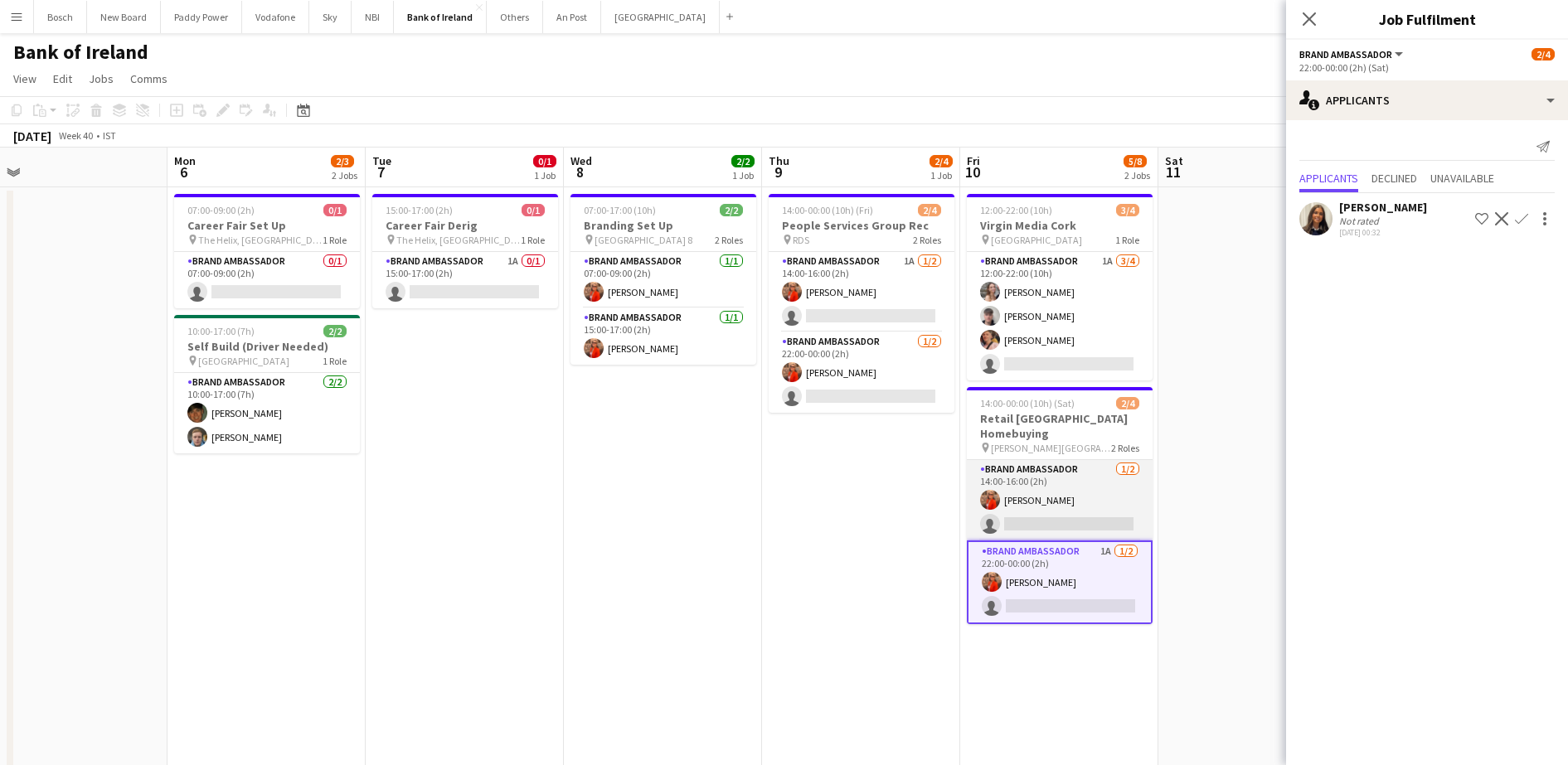
click at [1057, 490] on app-card-role "Brand Ambassador [DATE] 14:00-16:00 (2h) [PERSON_NAME] single-neutral-actions" at bounding box center [1059, 501] width 186 height 80
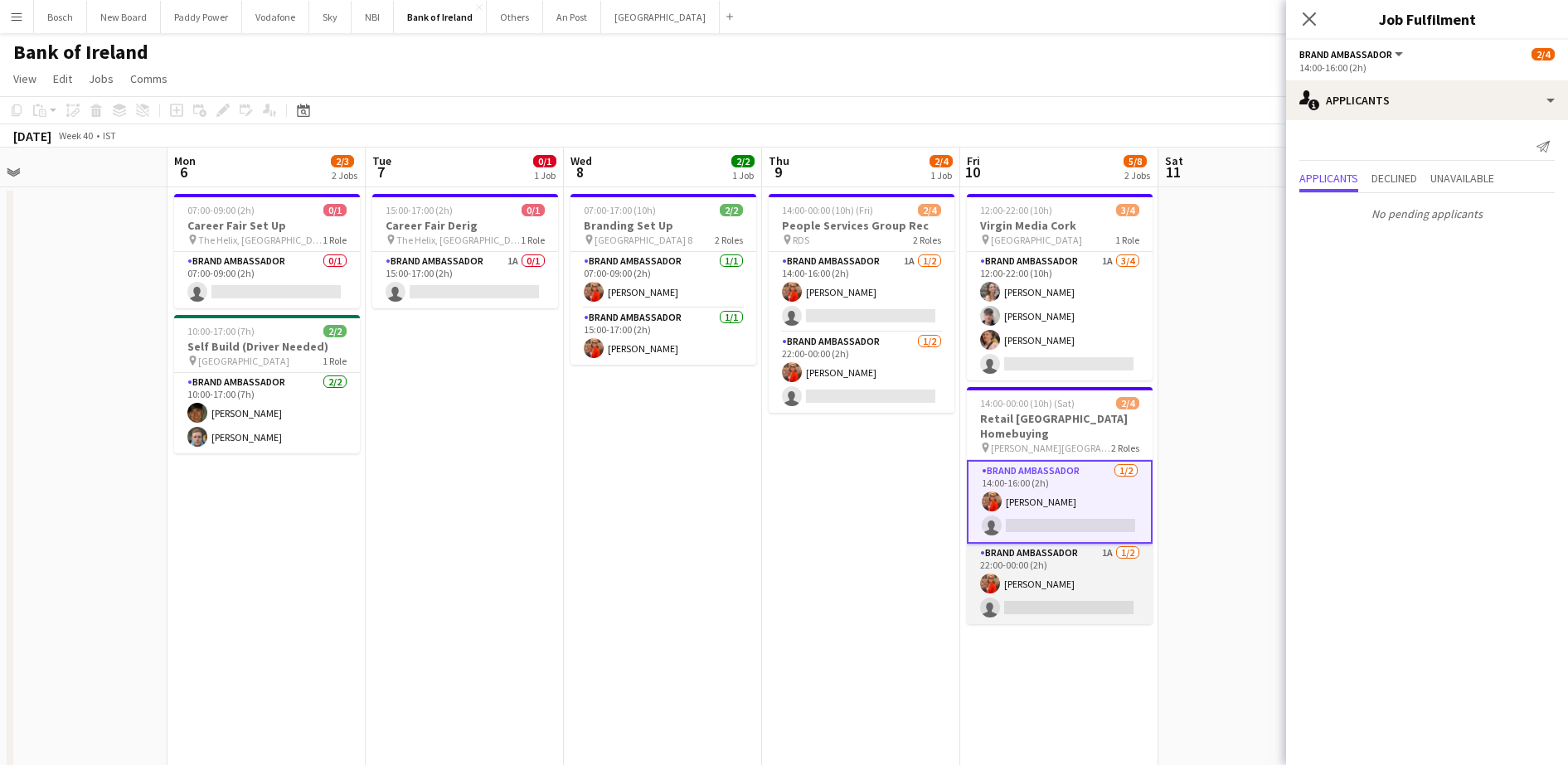
click at [1068, 576] on app-card-role "Brand Ambassador 1A [DATE] 22:00-00:00 (2h) [PERSON_NAME] single-neutral-actions" at bounding box center [1059, 584] width 186 height 80
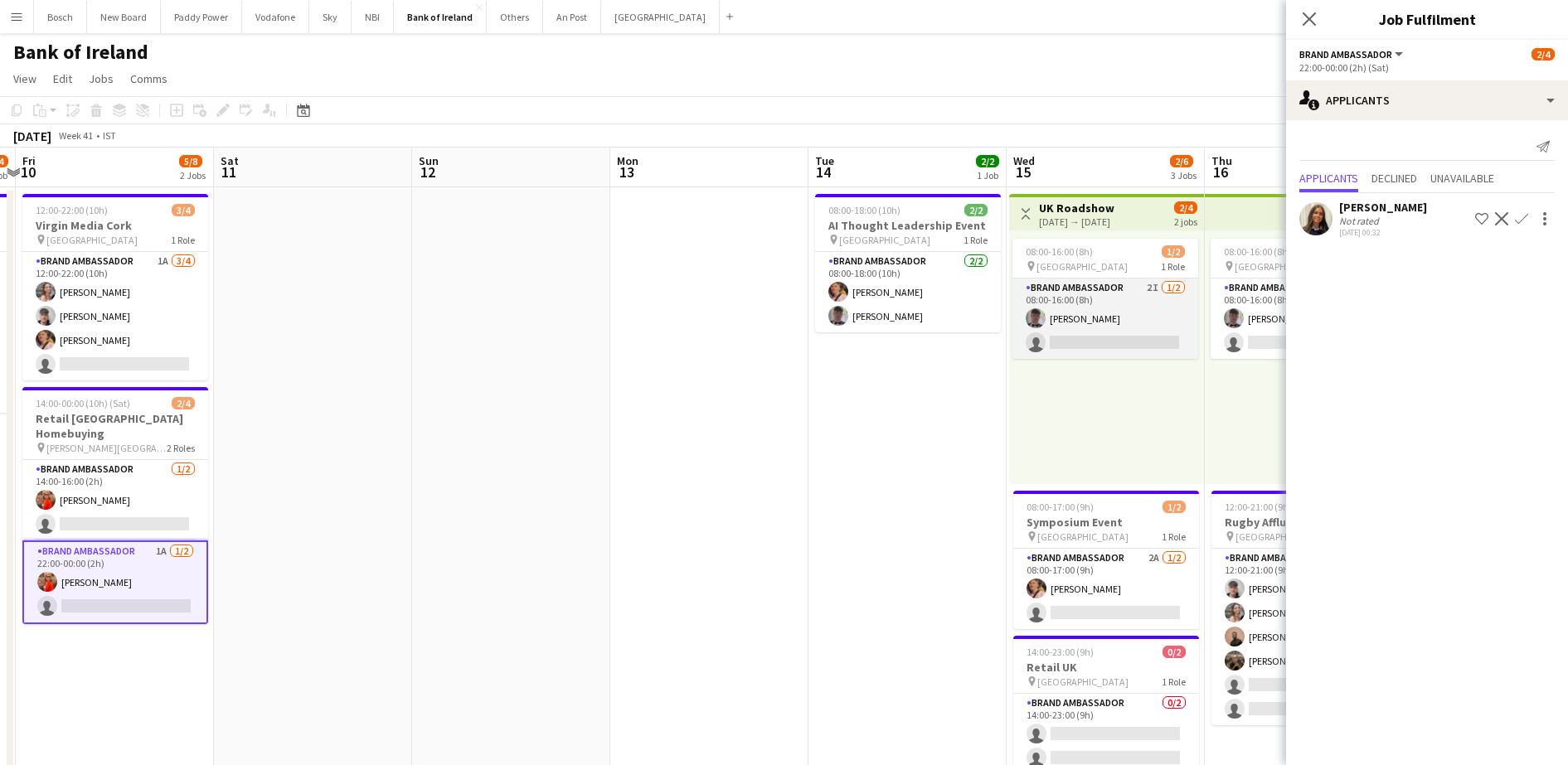
click at [1098, 331] on app-card-role "Brand Ambassador 2I [DATE] 08:00-16:00 (8h) [PERSON_NAME] single-neutral-actions" at bounding box center [1105, 318] width 186 height 80
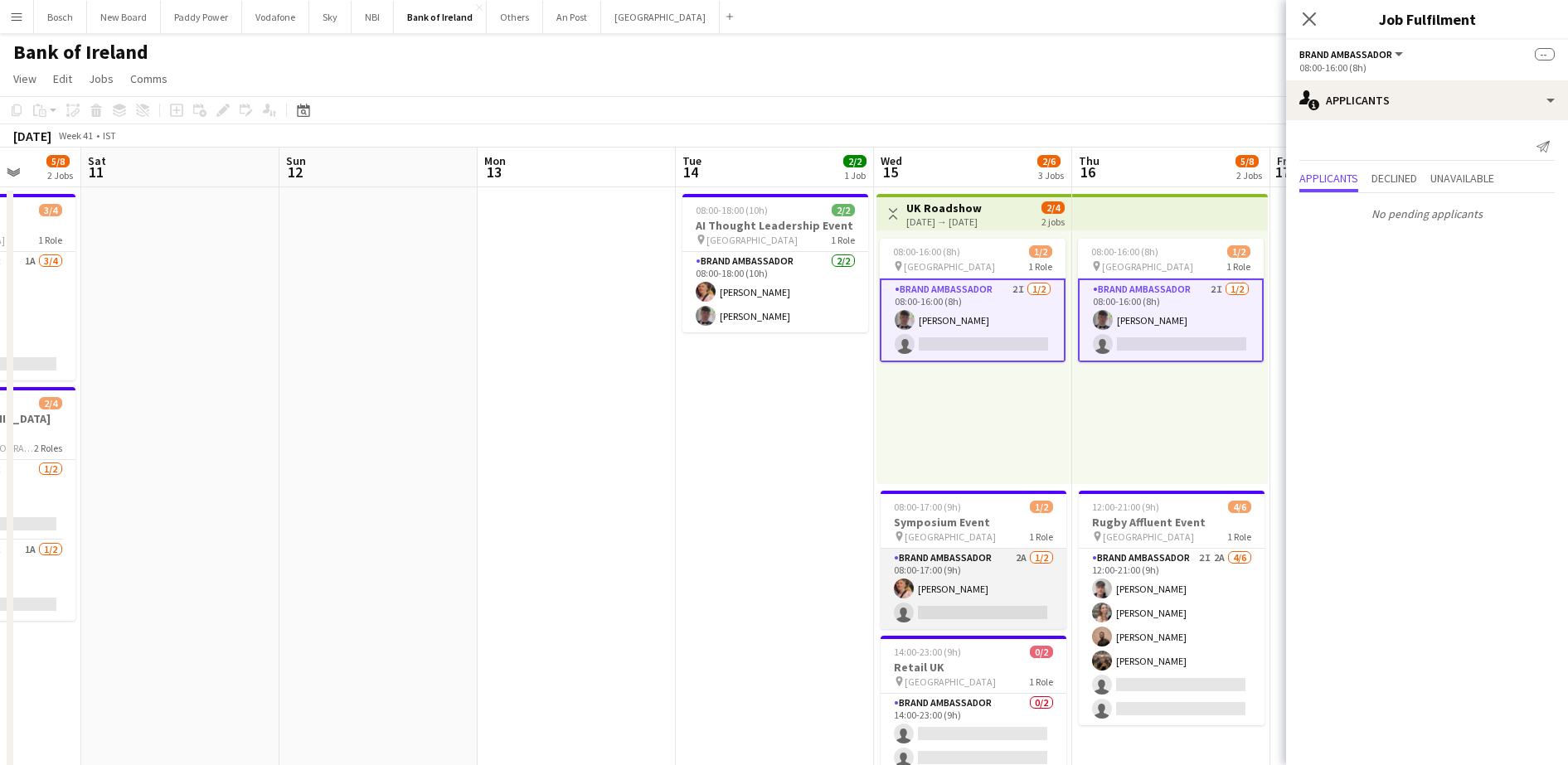
click at [952, 571] on app-card-role "Brand Ambassador 2A [DATE] 08:00-17:00 (9h) [PERSON_NAME] single-neutral-actions" at bounding box center [972, 589] width 186 height 80
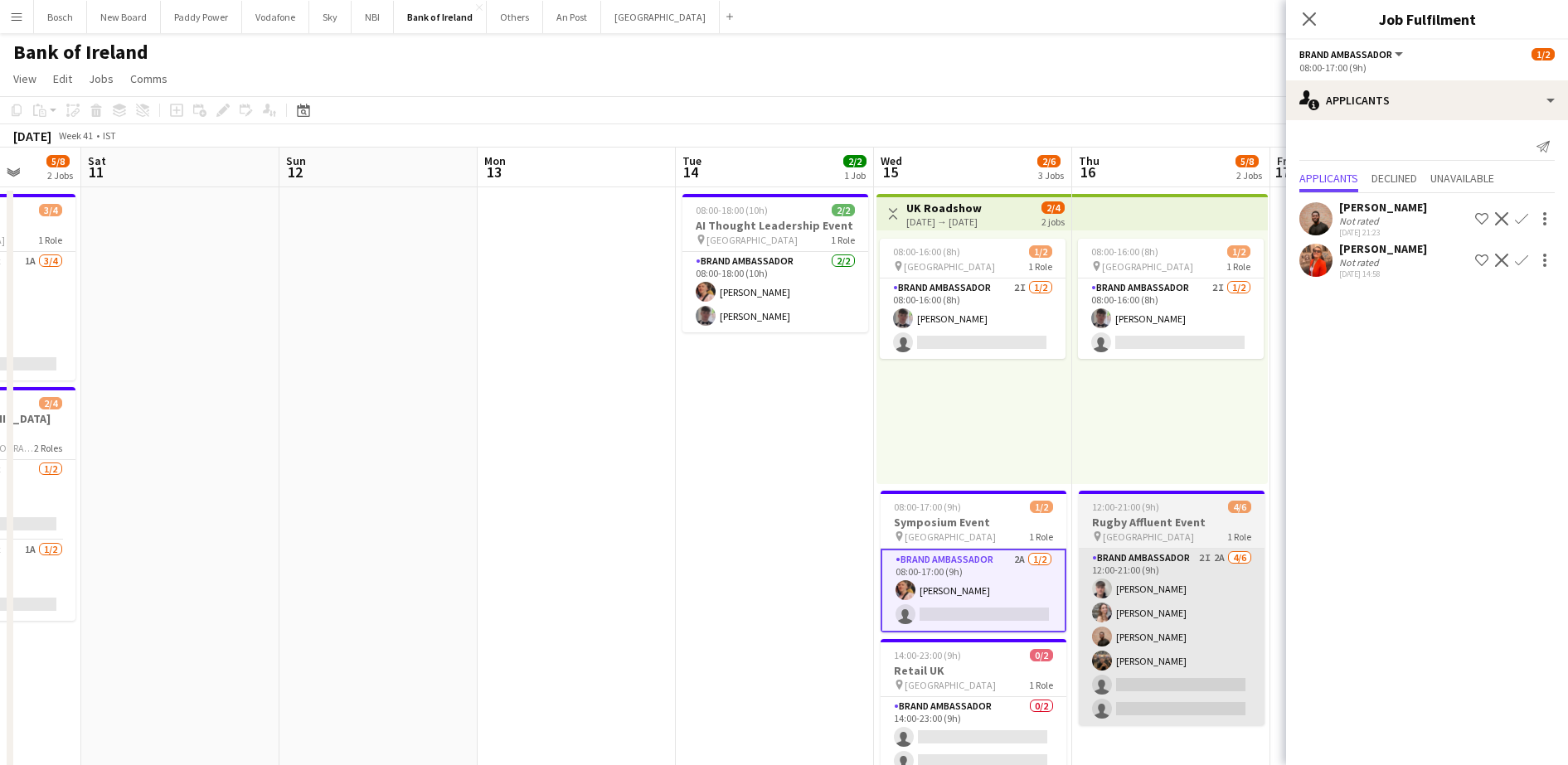
scroll to position [0, 642]
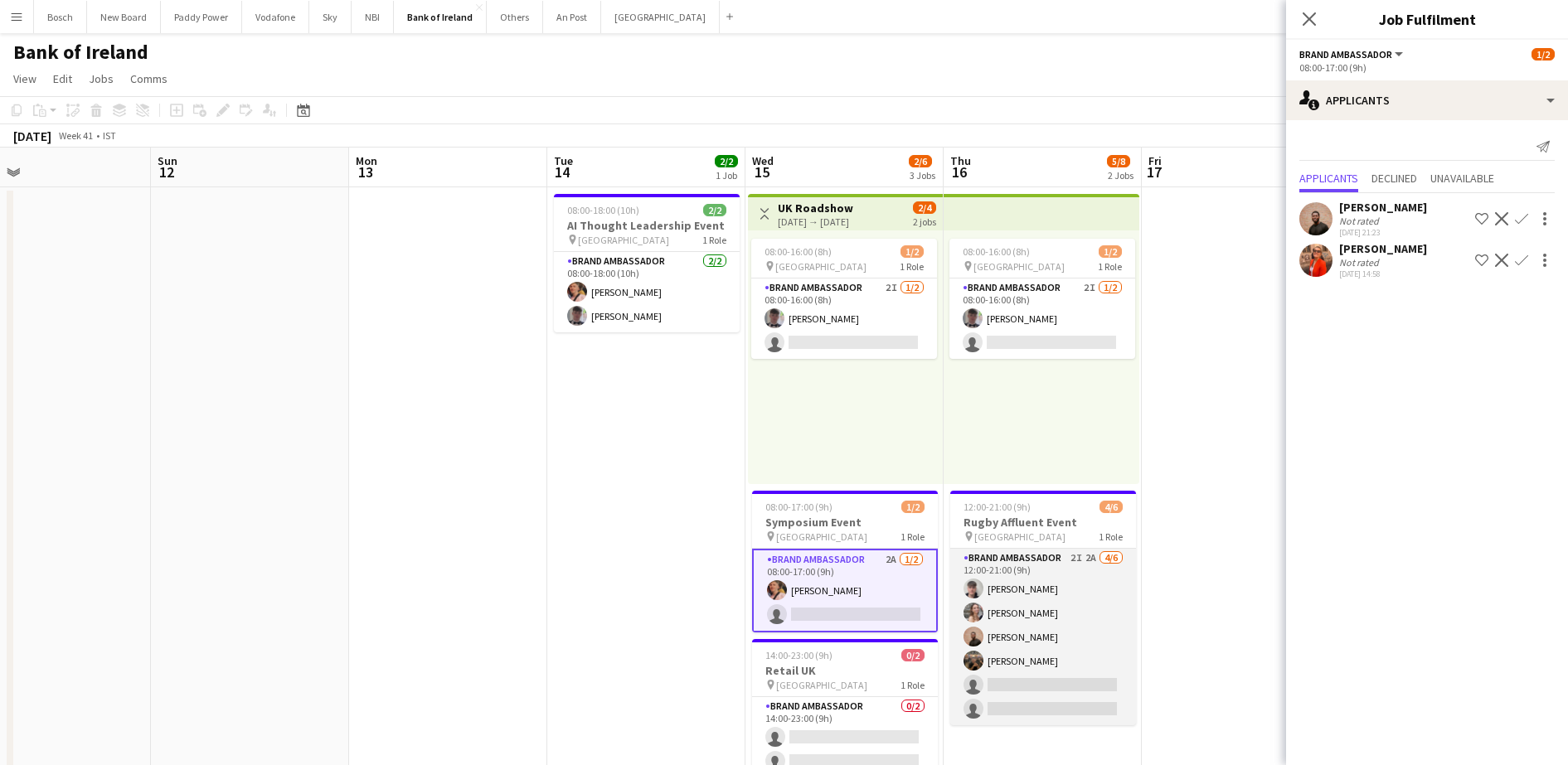
click at [1002, 639] on app-card-role "Brand Ambassador 2I 2A [DATE] 12:00-21:00 (9h) [PERSON_NAME] [PERSON_NAME] [PER…" at bounding box center [1042, 637] width 186 height 176
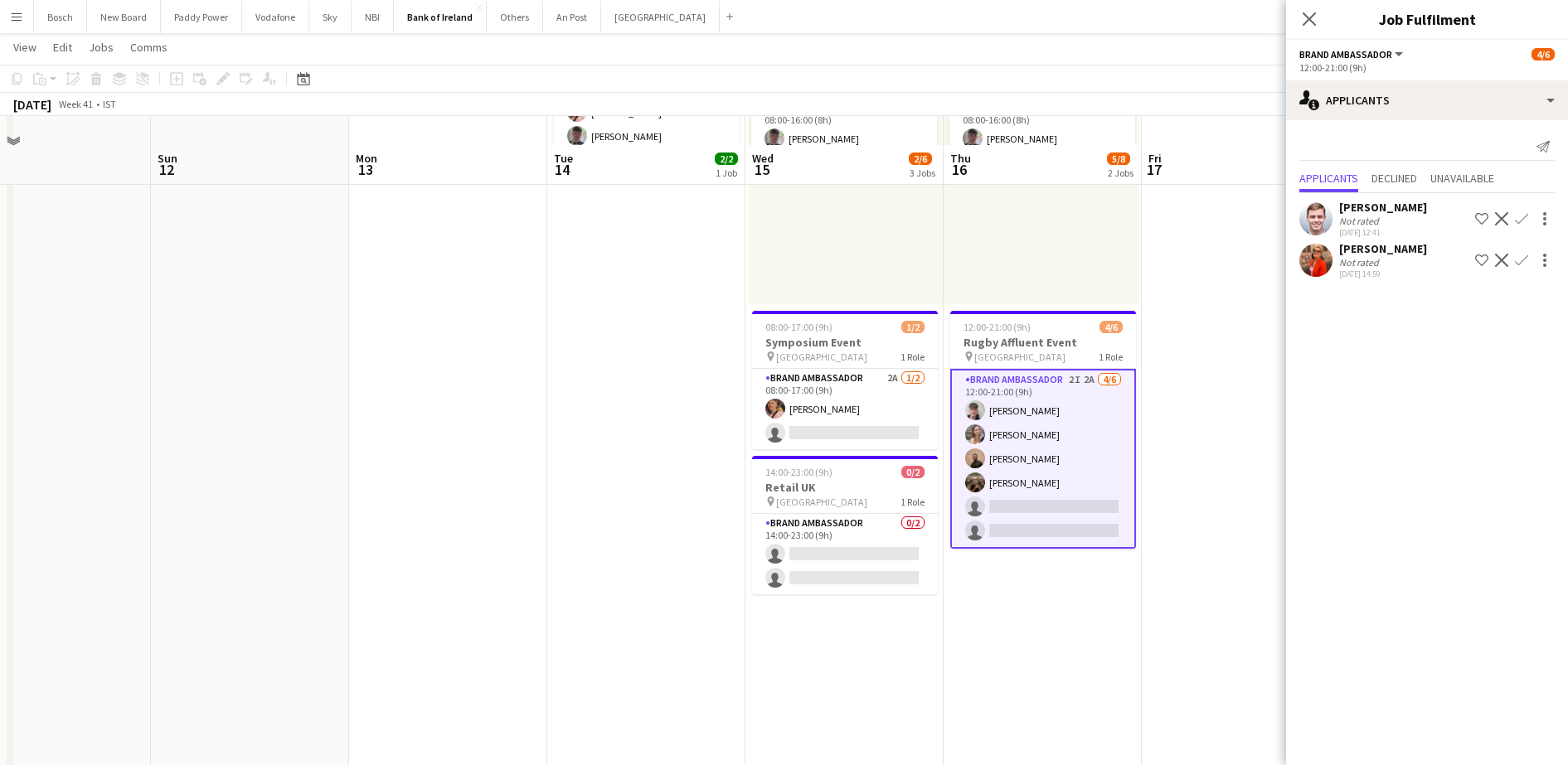
scroll to position [208, 0]
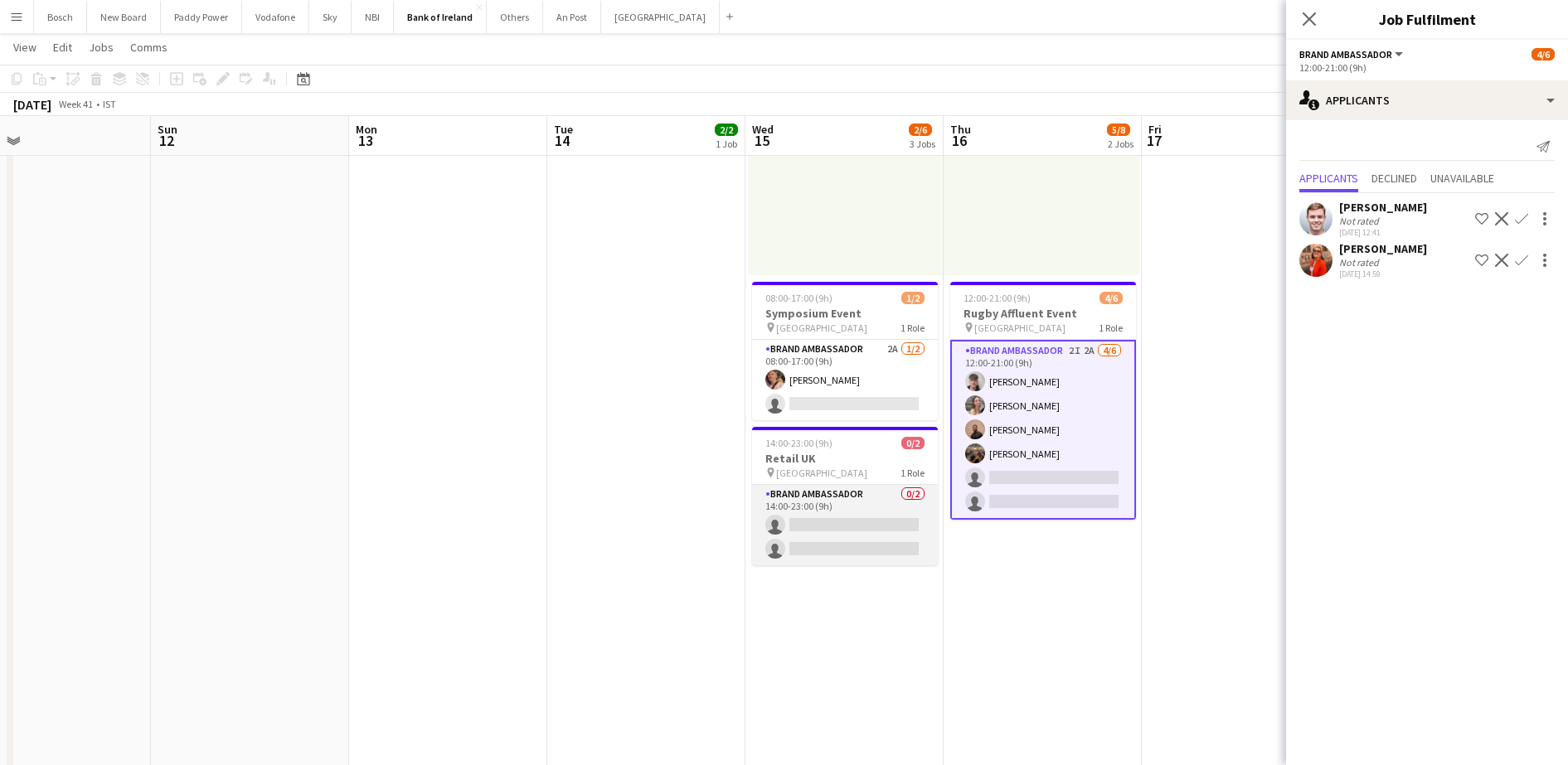
click at [778, 506] on app-card-role "Brand Ambassador 0/2 14:00-23:00 (9h) single-neutral-actions single-neutral-act…" at bounding box center [844, 525] width 186 height 80
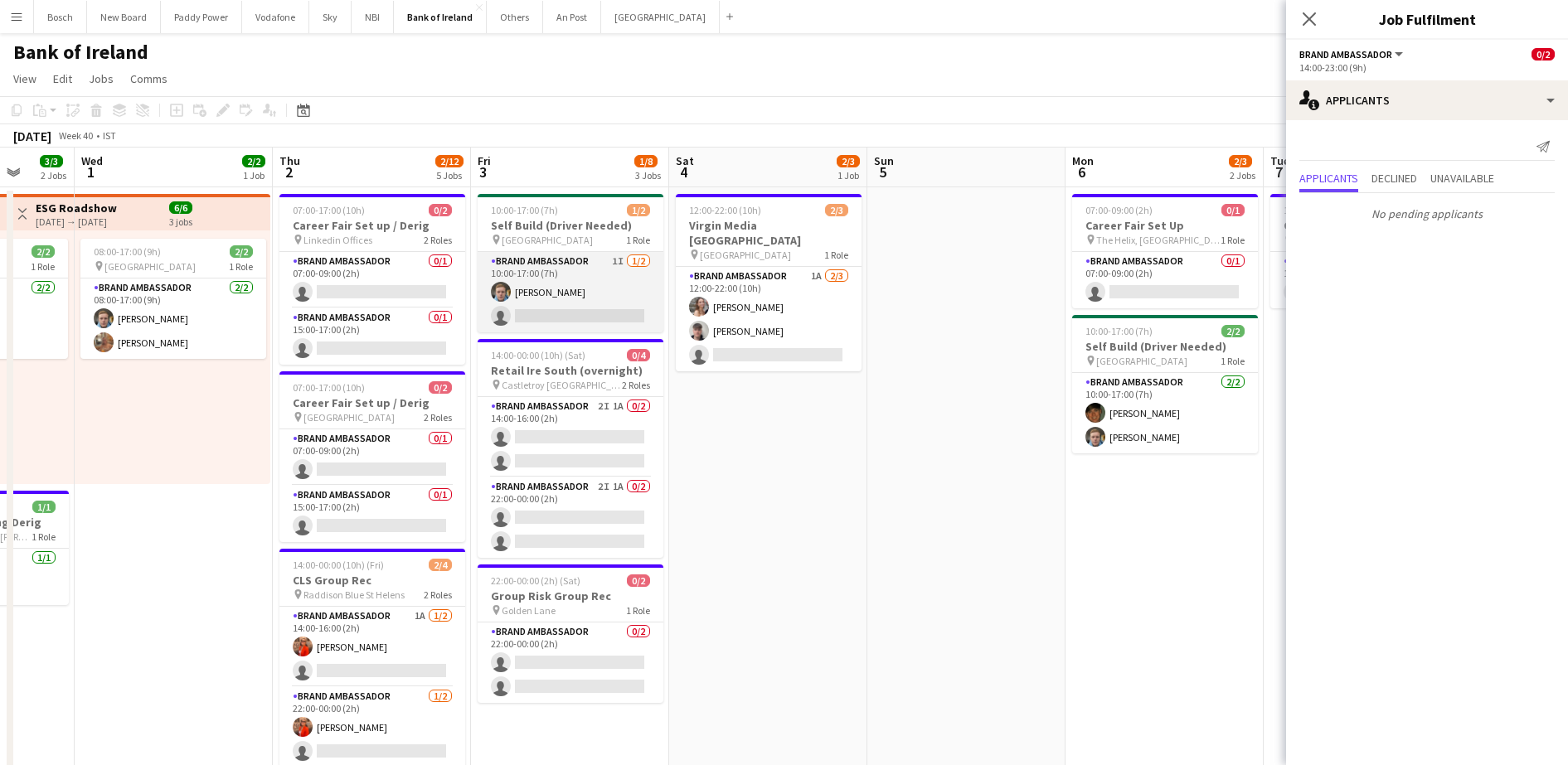
scroll to position [0, 519]
click at [565, 315] on app-card-role "Brand Ambassador 1I [DATE] 10:00-17:00 (7h) [PERSON_NAME] single-neutral-actions" at bounding box center [570, 292] width 186 height 80
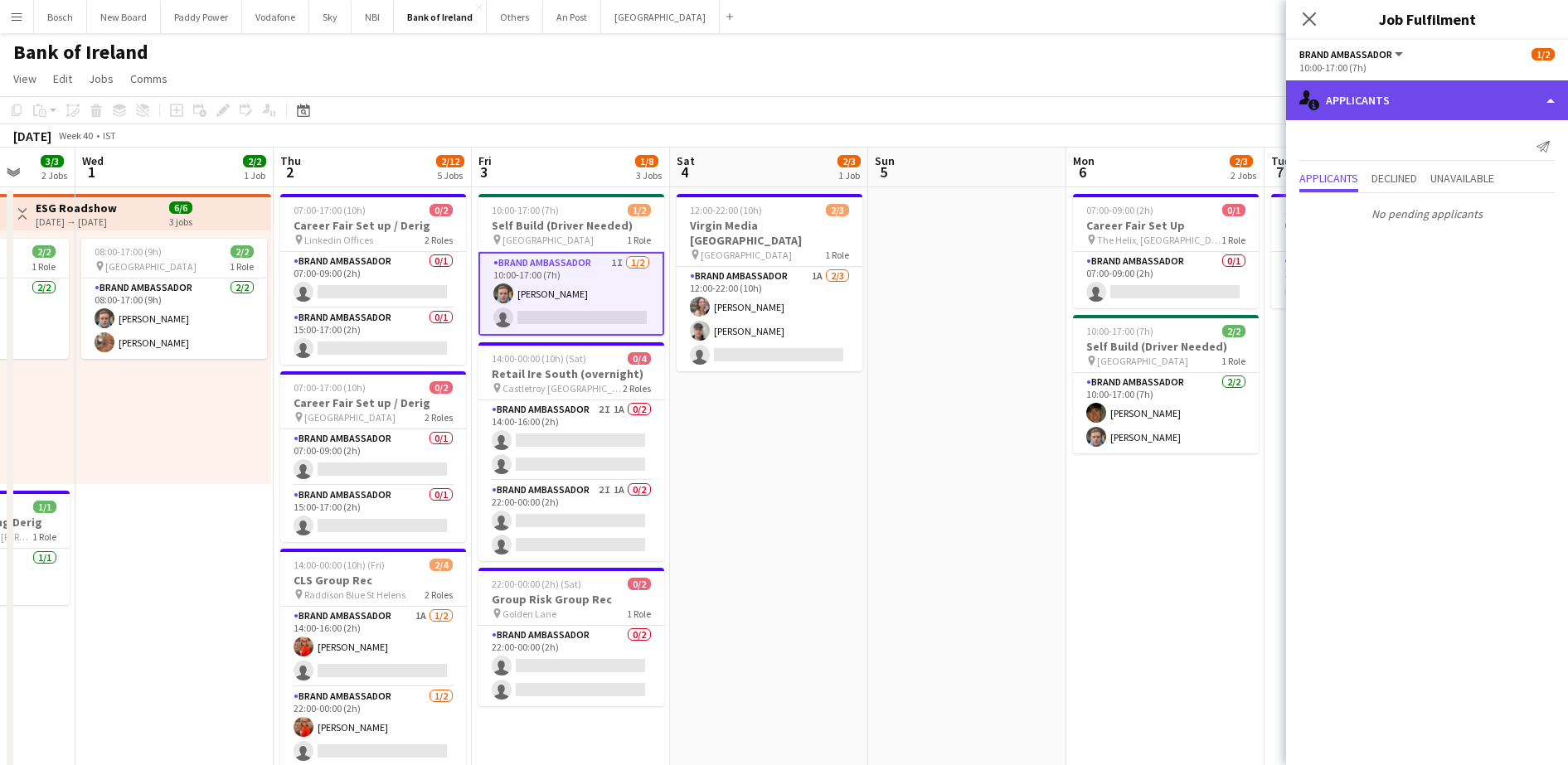
click at [1394, 100] on div "single-neutral-actions-information Applicants" at bounding box center [1426, 100] width 282 height 40
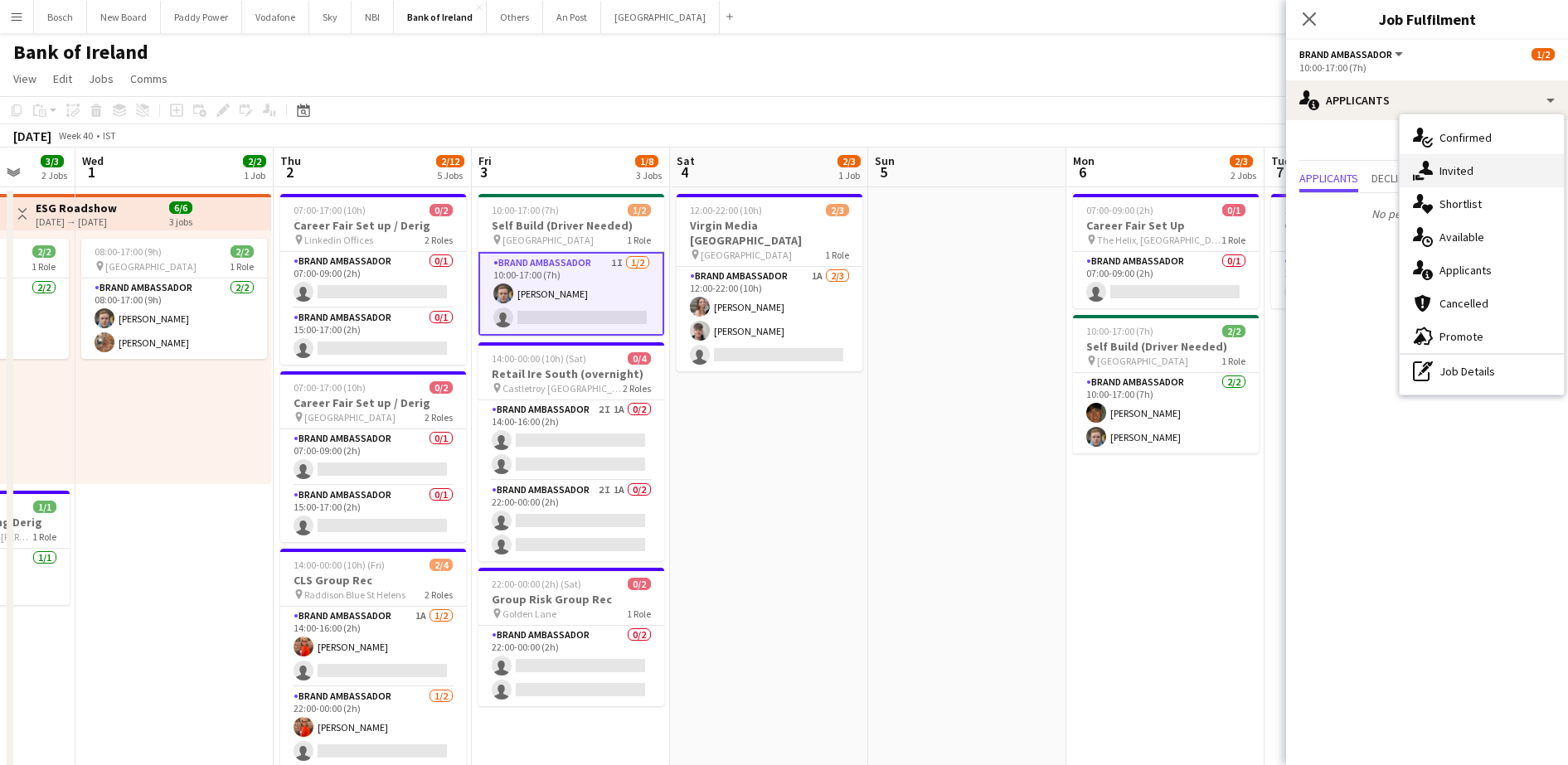
click at [1445, 165] on div "single-neutral-actions-share-1 Invited" at bounding box center [1482, 171] width 164 height 33
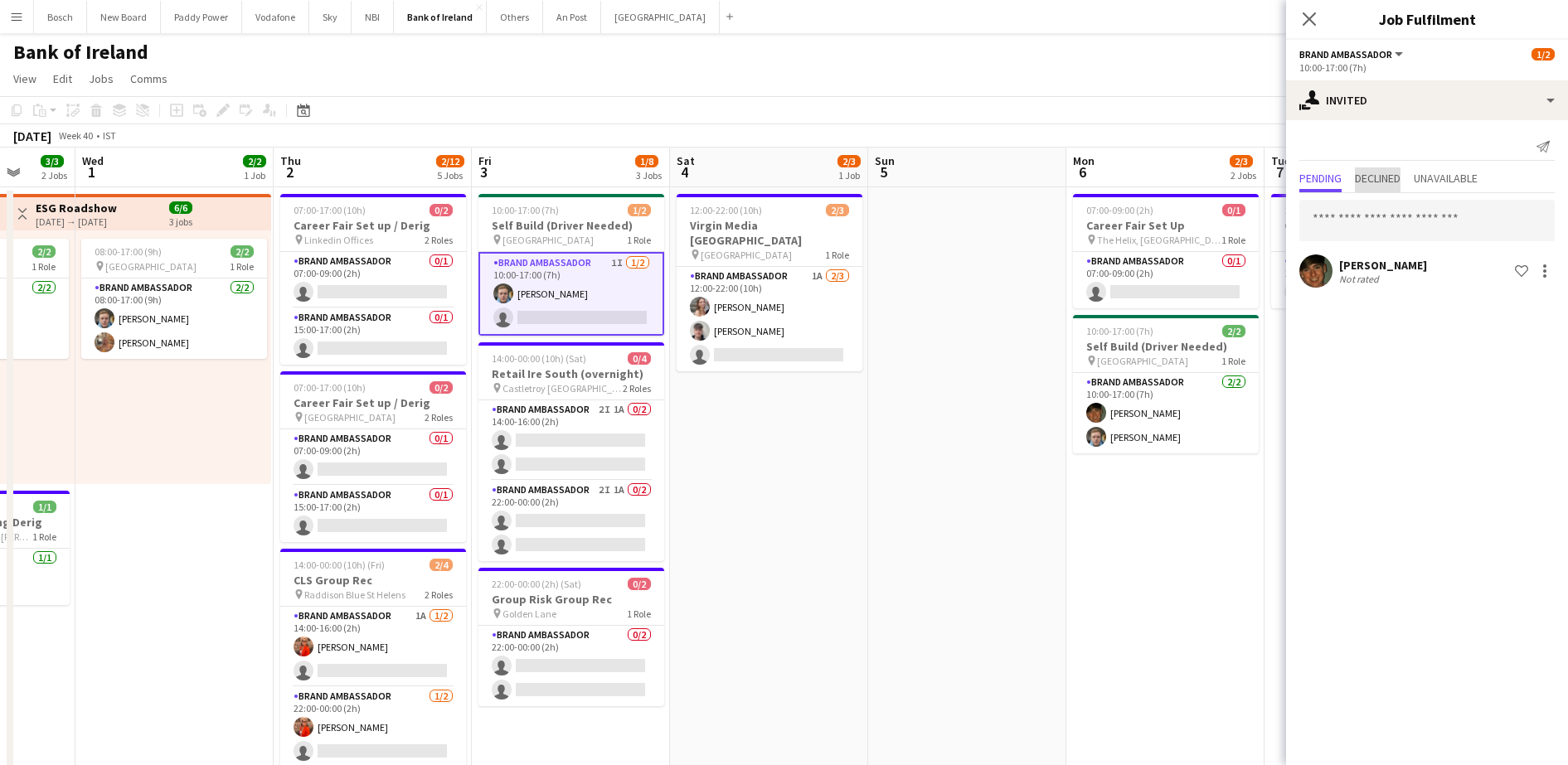
click at [1398, 179] on span "Declined" at bounding box center [1377, 178] width 45 height 11
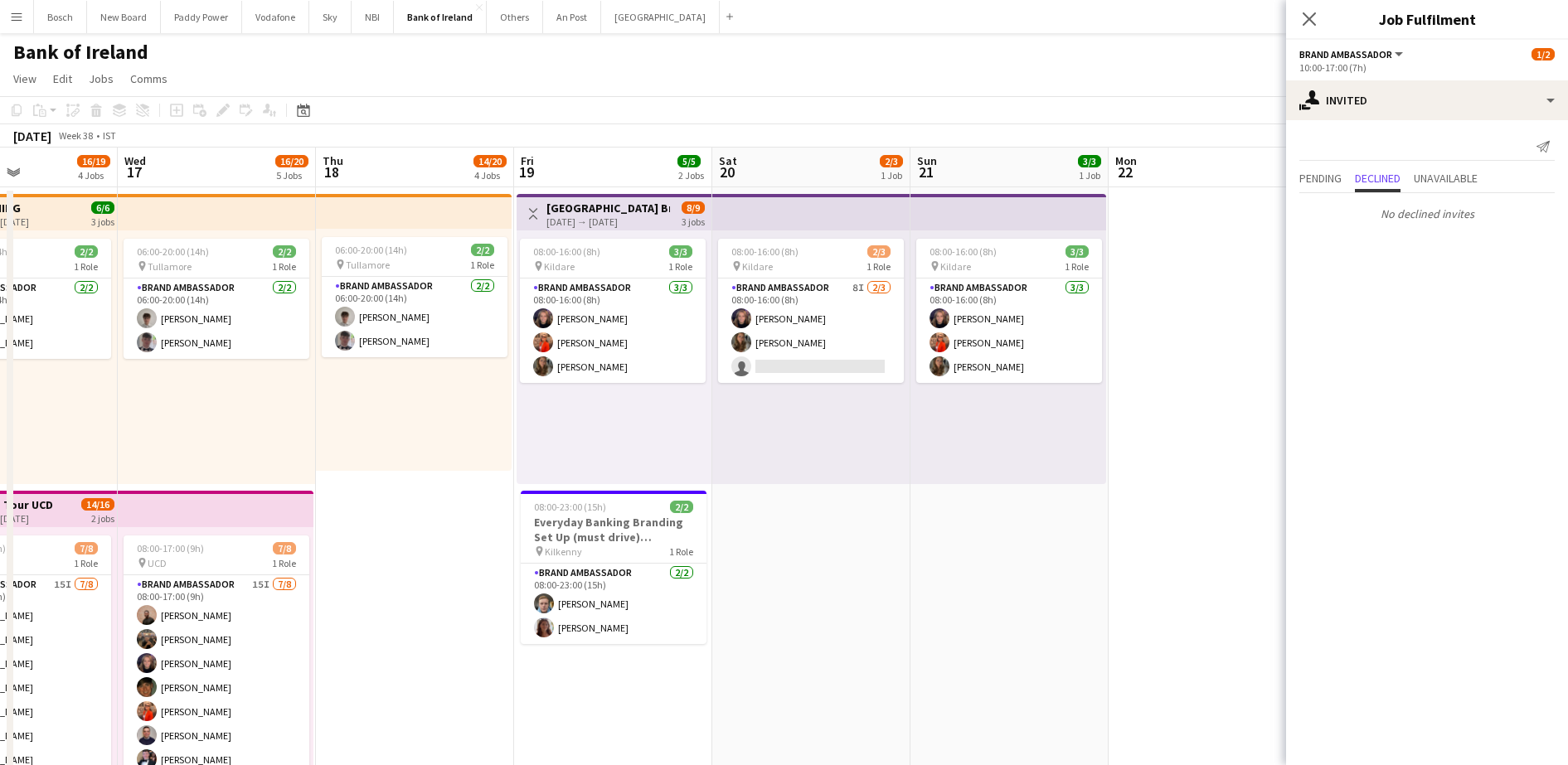
scroll to position [0, 501]
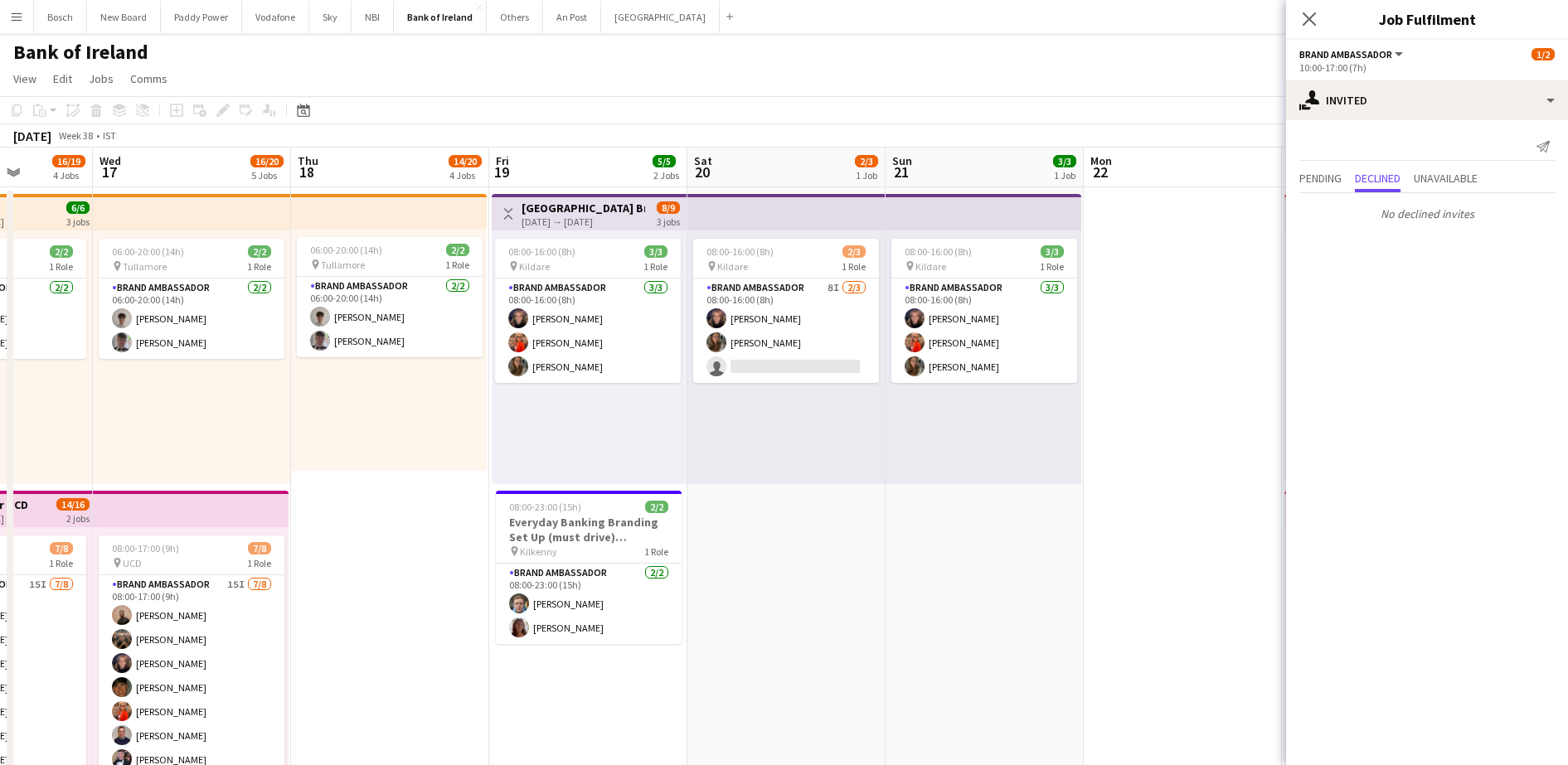
click at [949, 113] on app-toolbar "Copy Paste Paste Ctrl+V Paste with crew Ctrl+Shift+V Paste linked Job [GEOGRAPH…" at bounding box center [784, 110] width 1568 height 28
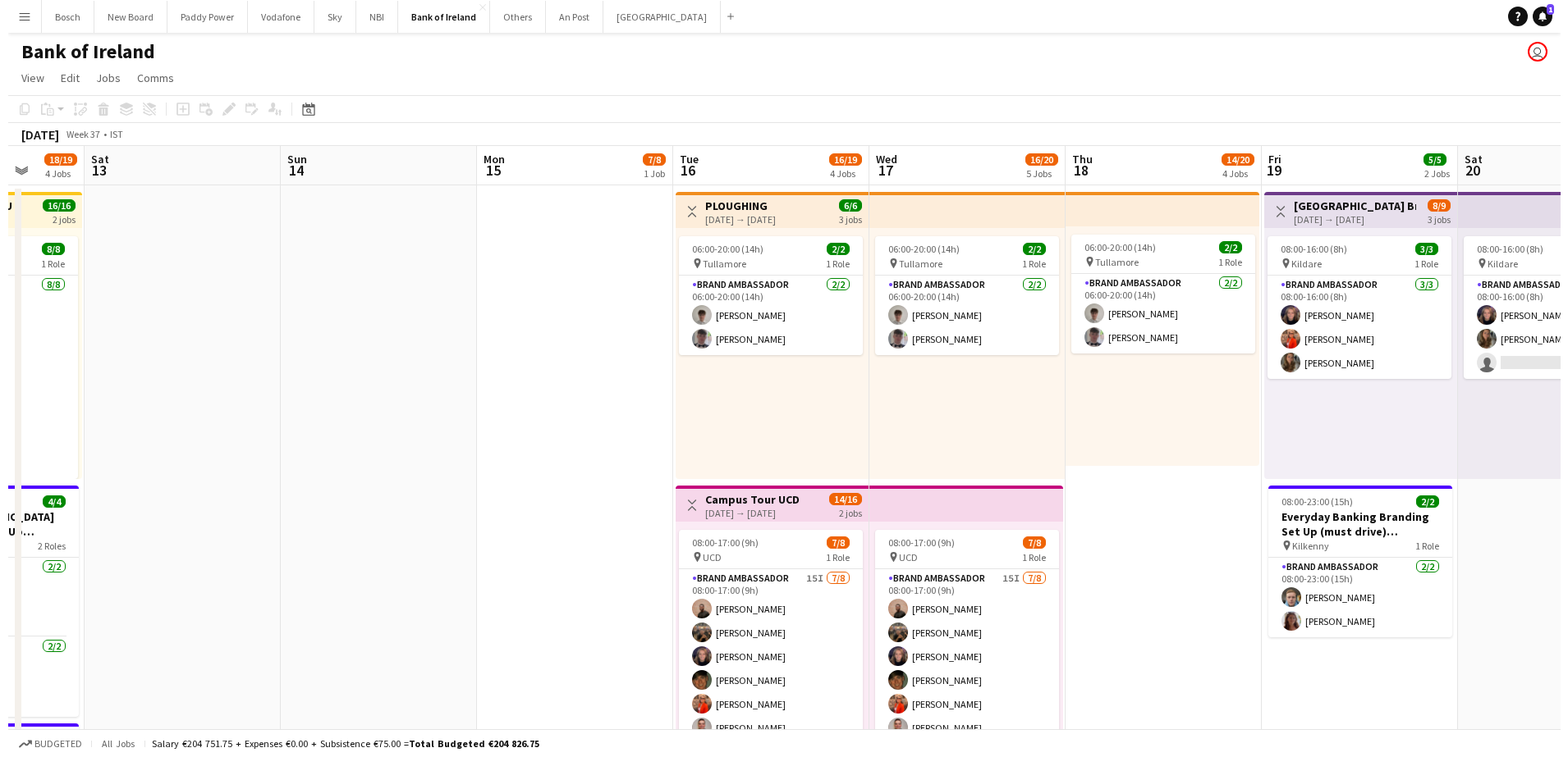
scroll to position [0, 511]
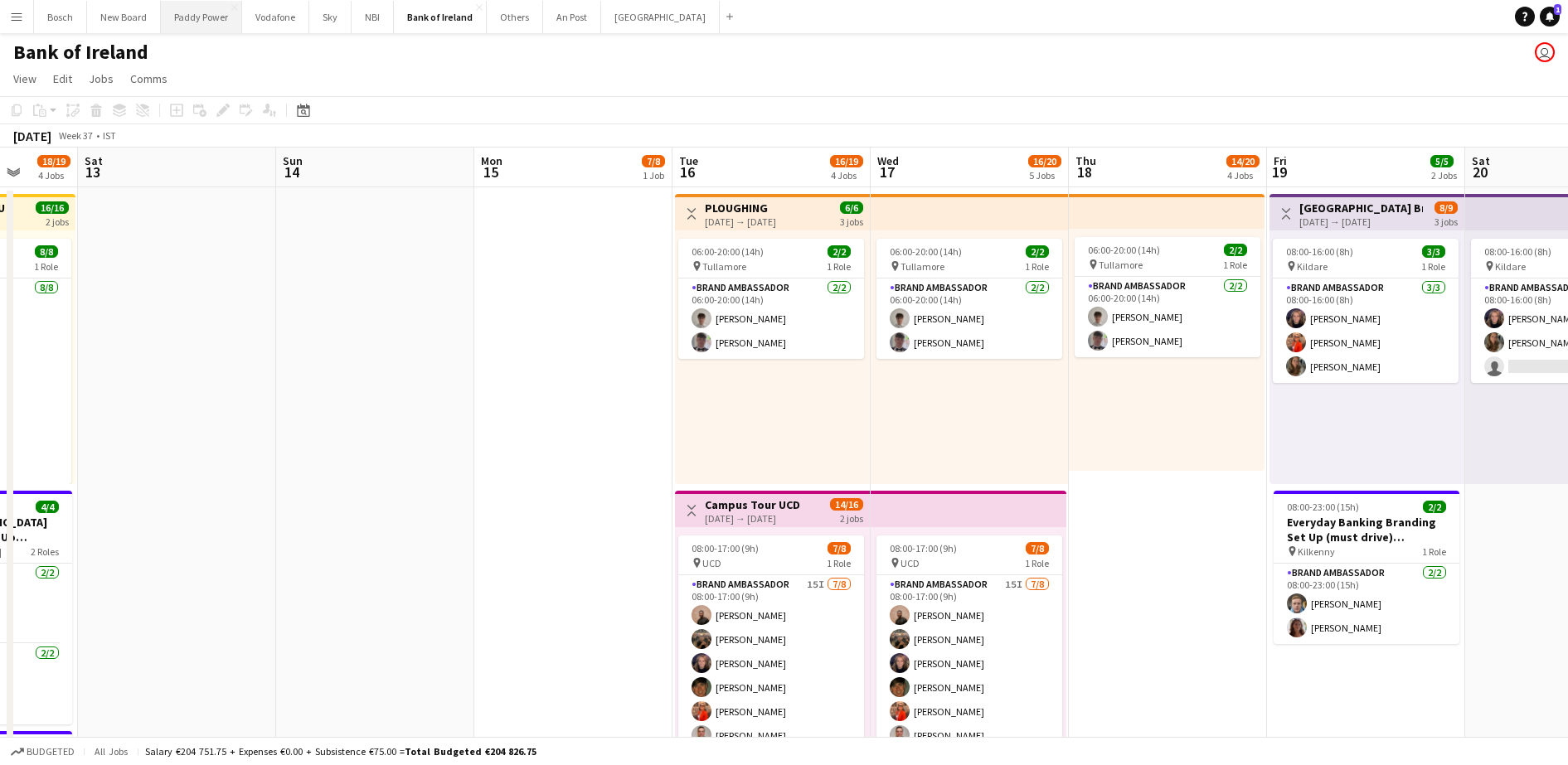
click at [217, 22] on button "Paddy Power Close" at bounding box center [201, 17] width 81 height 32
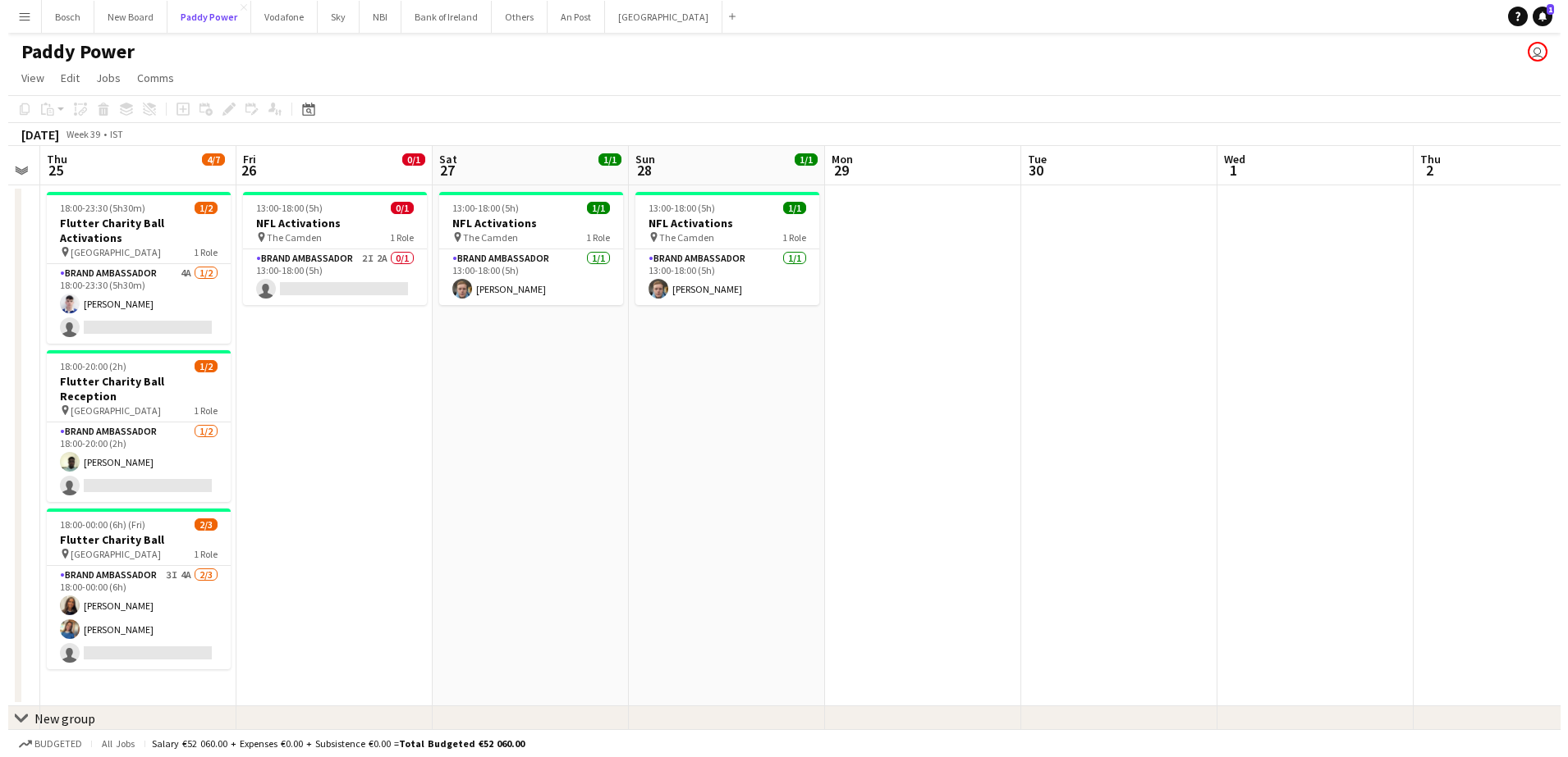
scroll to position [0, 359]
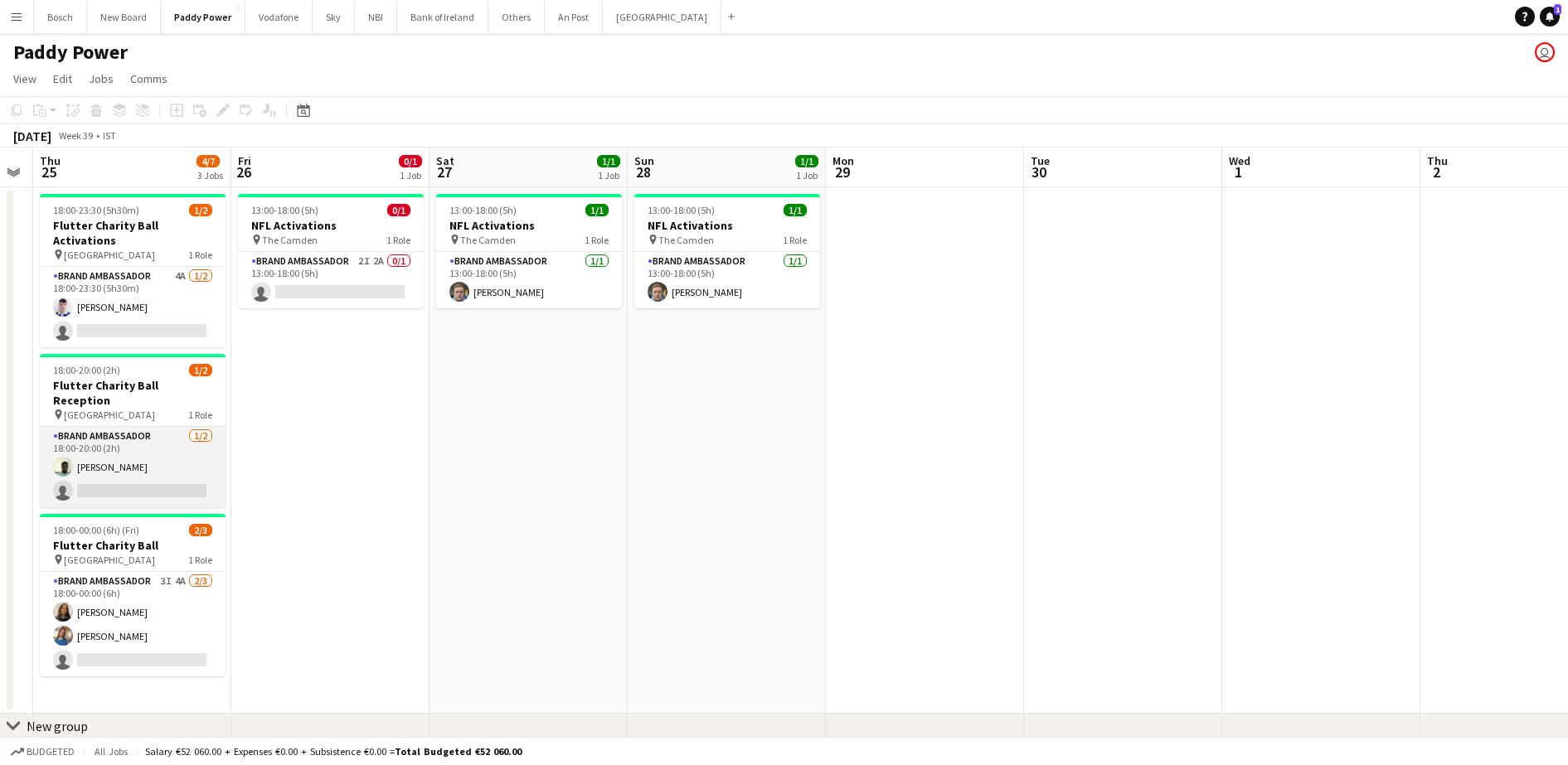
click at [172, 434] on app-card-role "Brand Ambassador [DATE] 18:00-20:00 (2h) [PERSON_NAME] single-neutral-actions" at bounding box center [133, 468] width 186 height 80
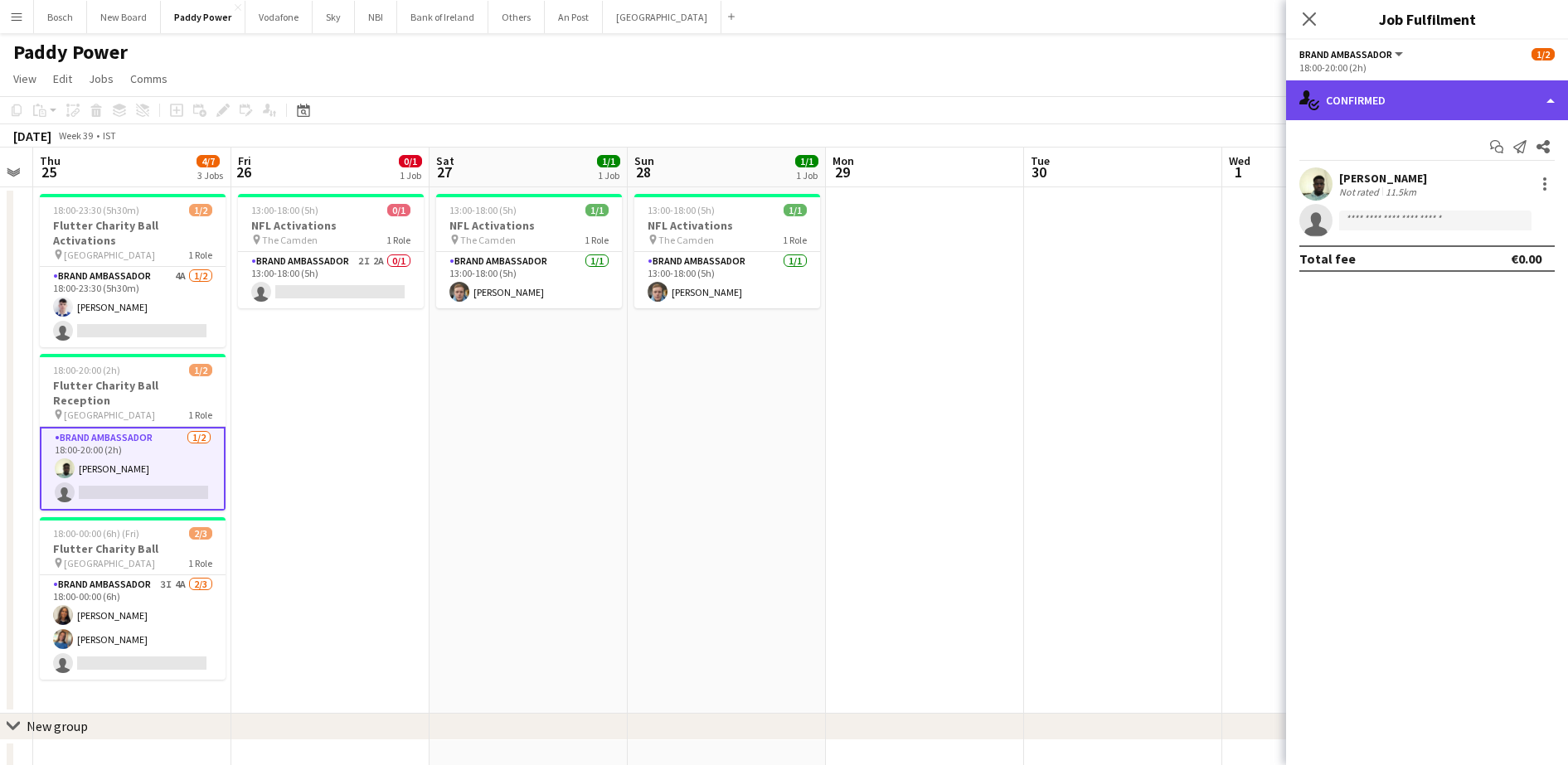
click at [1424, 107] on div "single-neutral-actions-check-2 Confirmed" at bounding box center [1426, 100] width 282 height 40
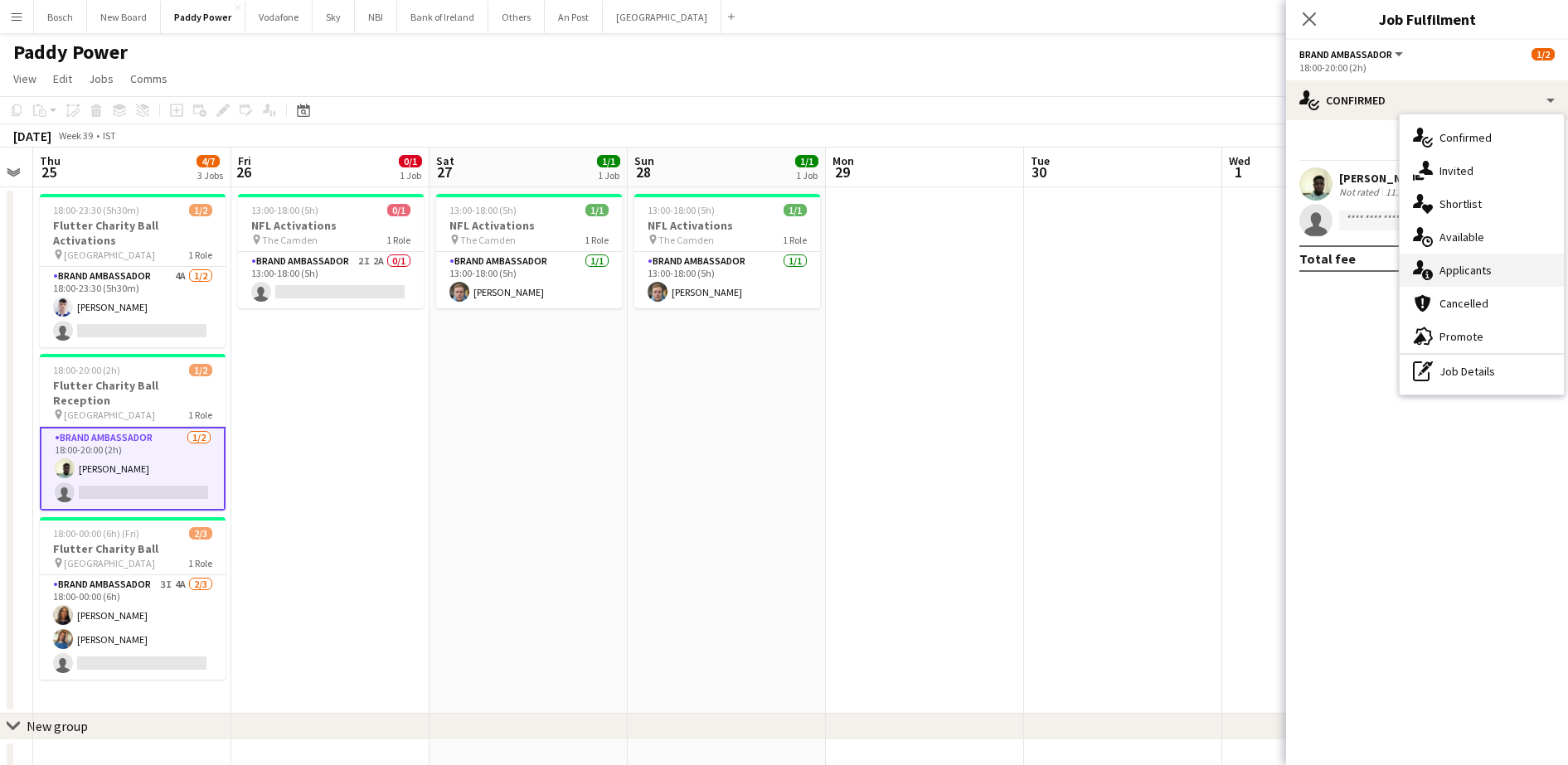
click at [1478, 278] on div "single-neutral-actions-information Applicants" at bounding box center [1482, 270] width 164 height 33
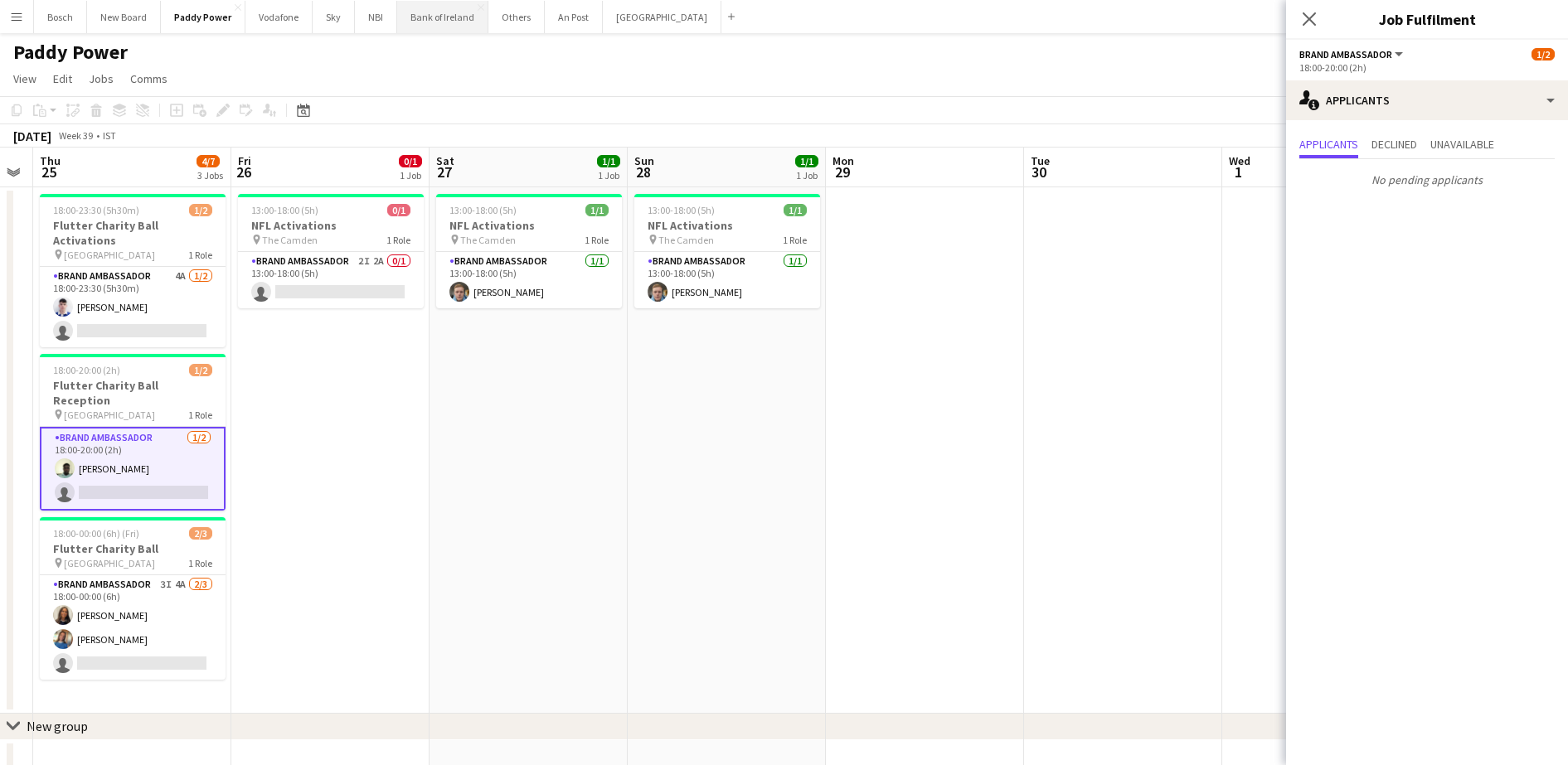
click at [443, 9] on button "Bank of Ireland Close" at bounding box center [442, 17] width 92 height 32
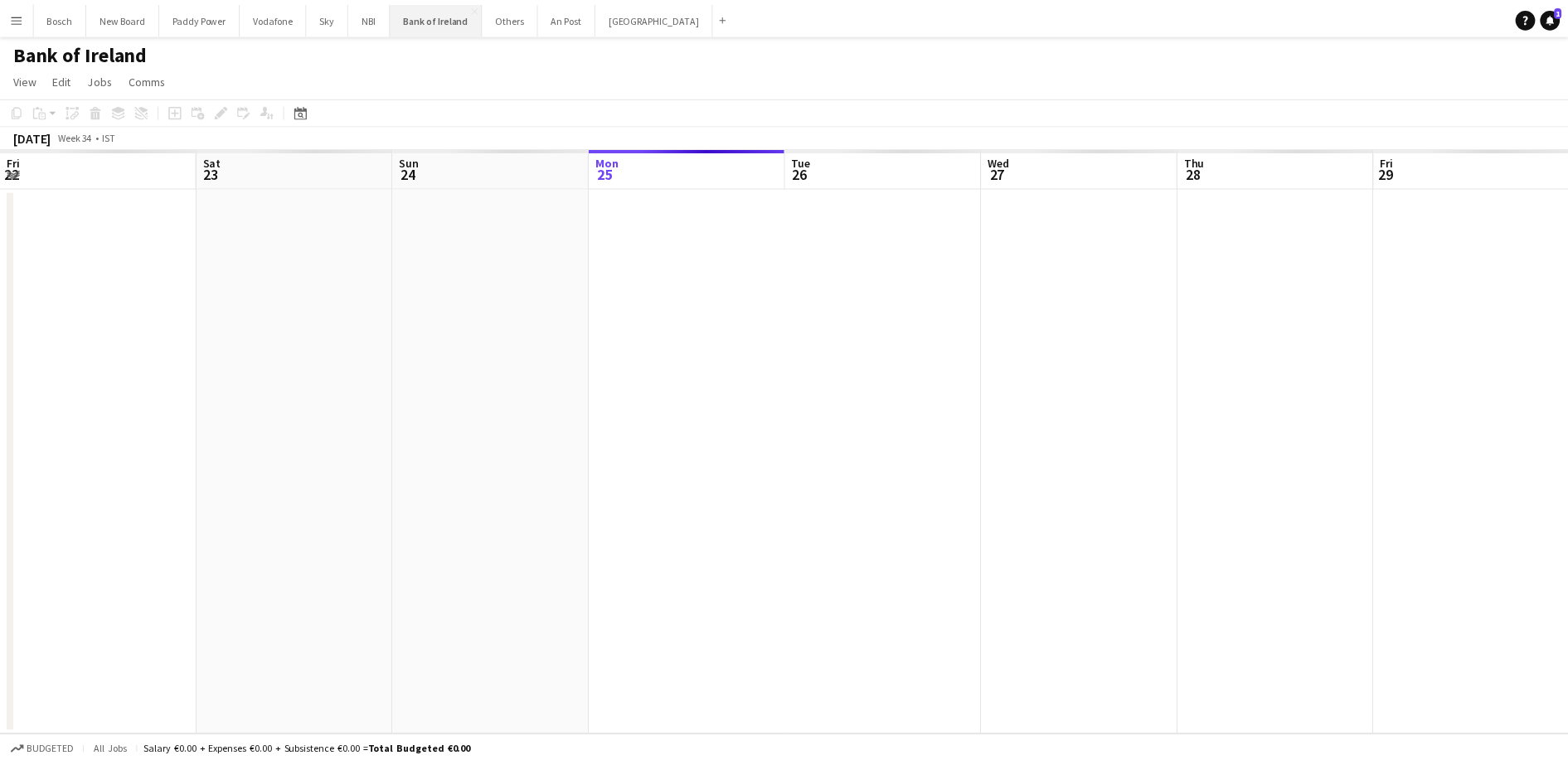
scroll to position [0, 396]
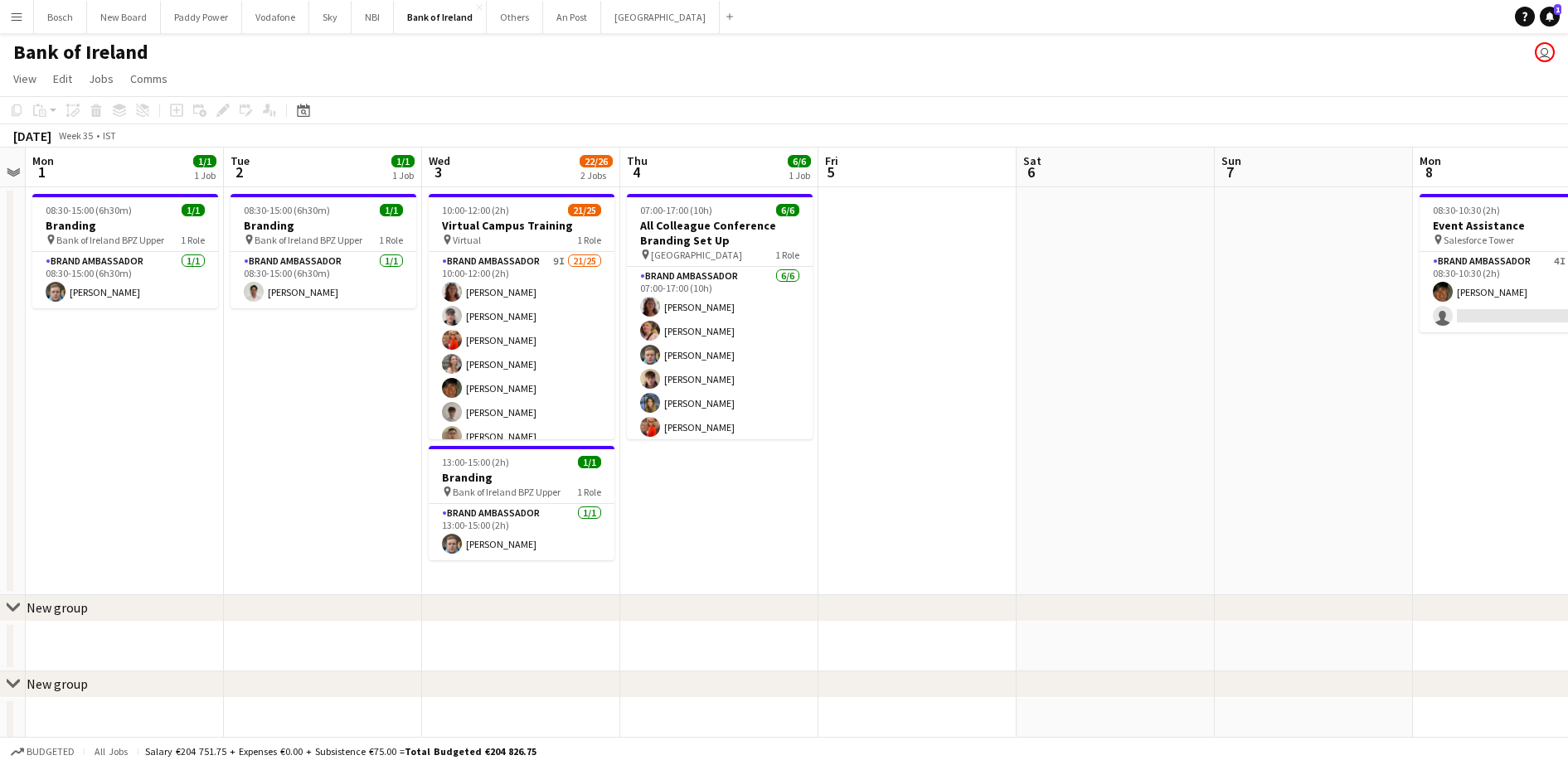
drag, startPoint x: 1428, startPoint y: 372, endPoint x: -4, endPoint y: 384, distance: 1432.1
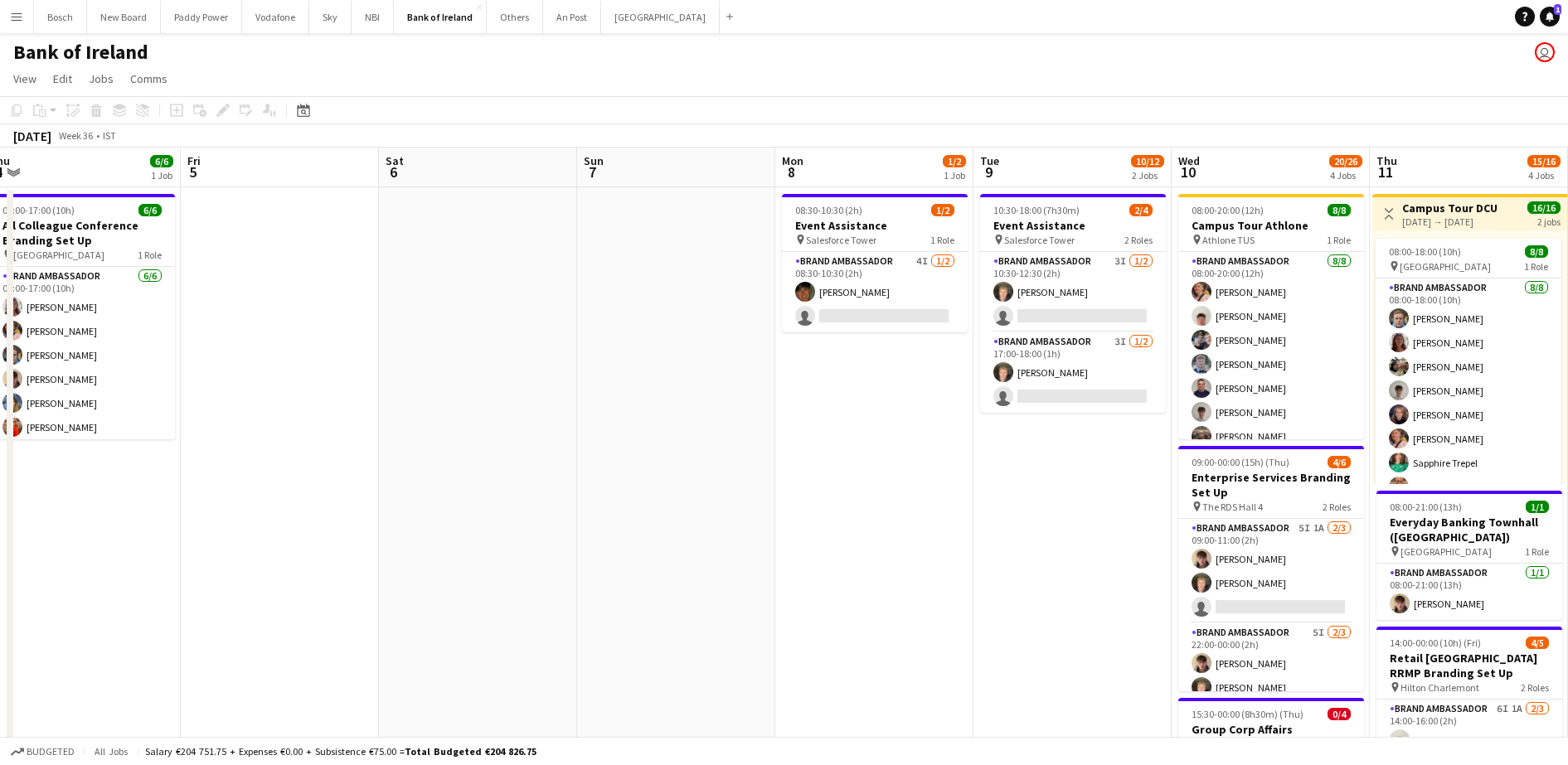
drag, startPoint x: 903, startPoint y: 481, endPoint x: -4, endPoint y: 440, distance: 907.9
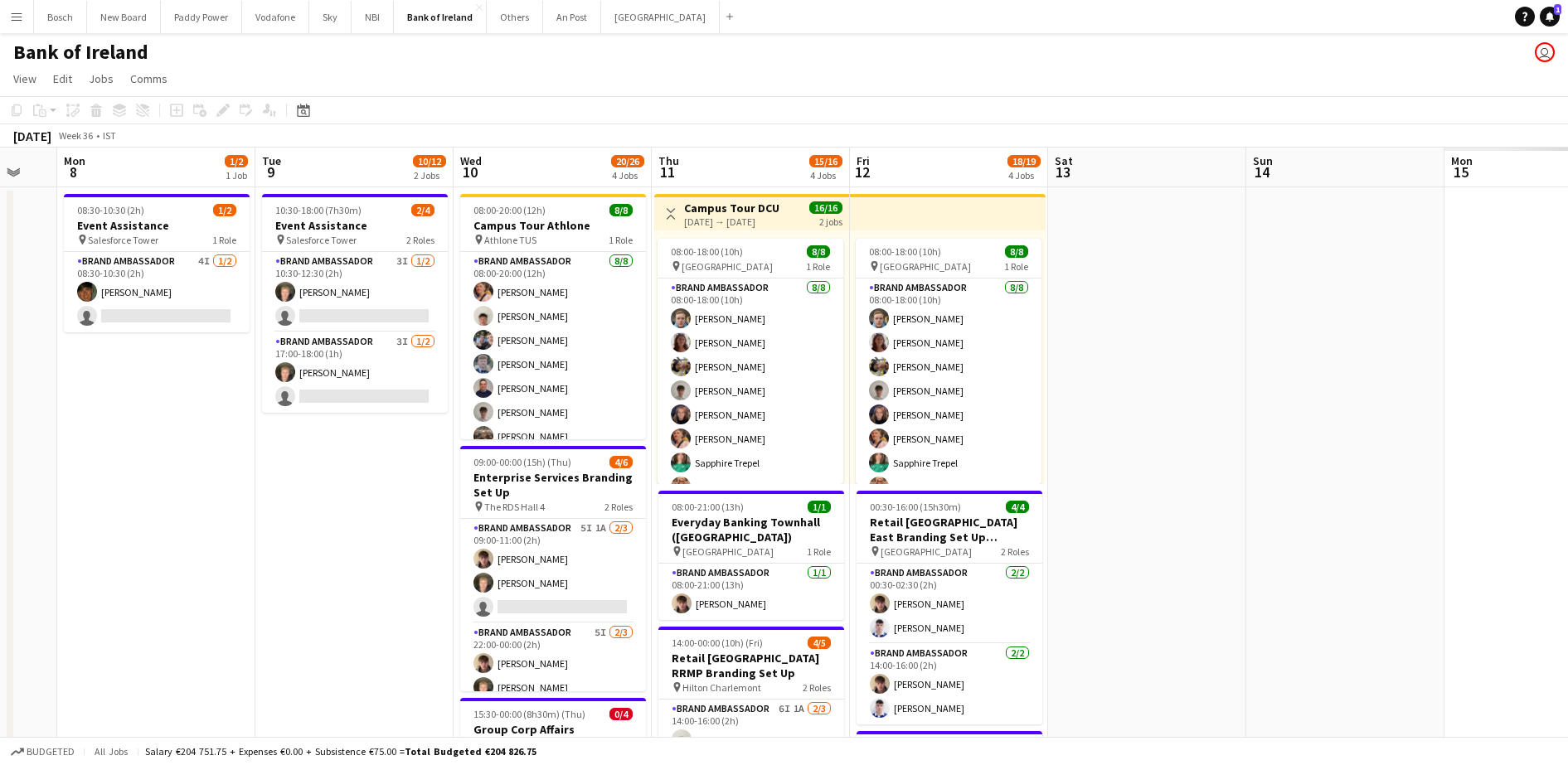
drag, startPoint x: 912, startPoint y: 492, endPoint x: 0, endPoint y: 400, distance: 916.6
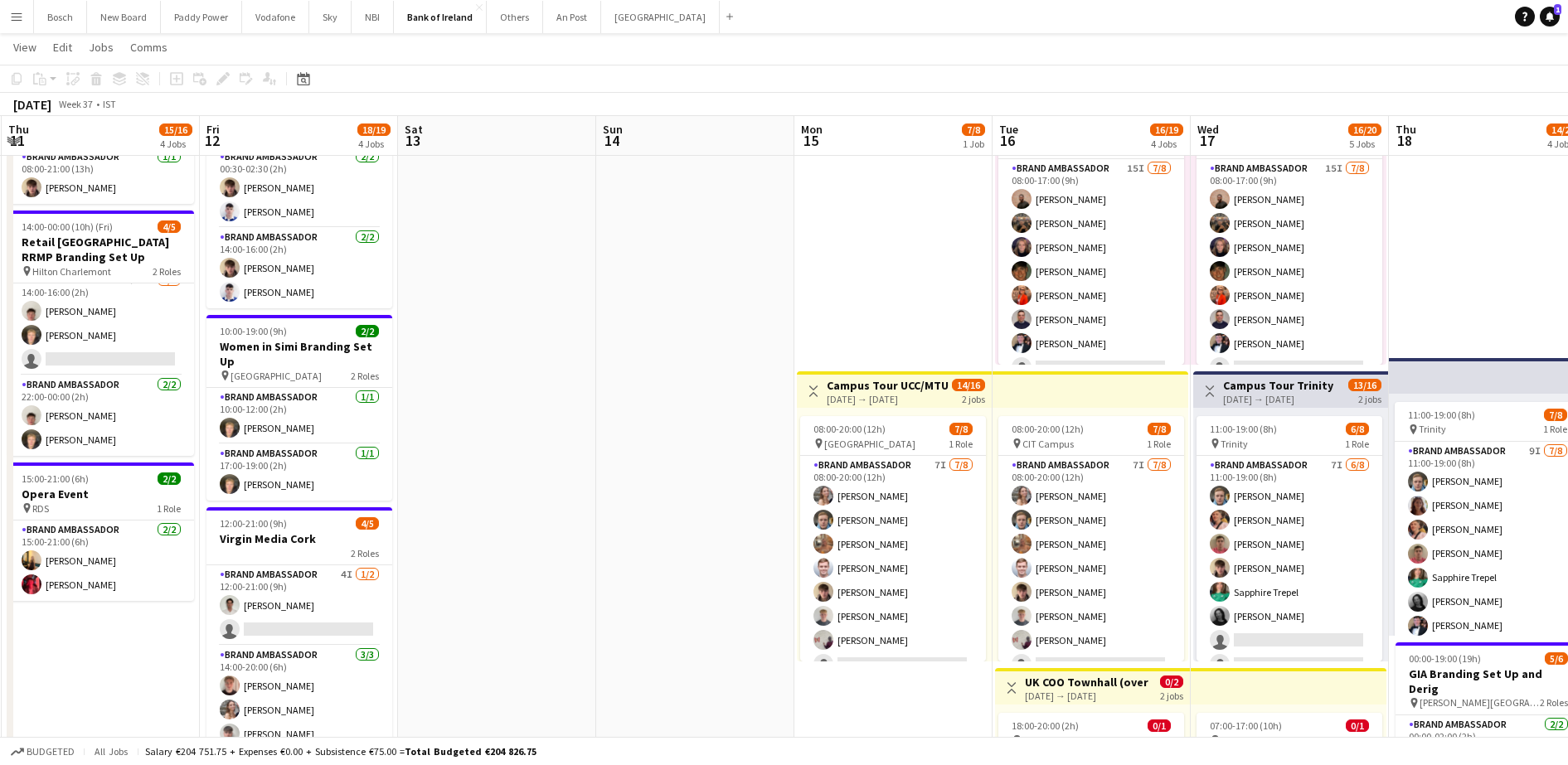
scroll to position [0, 589]
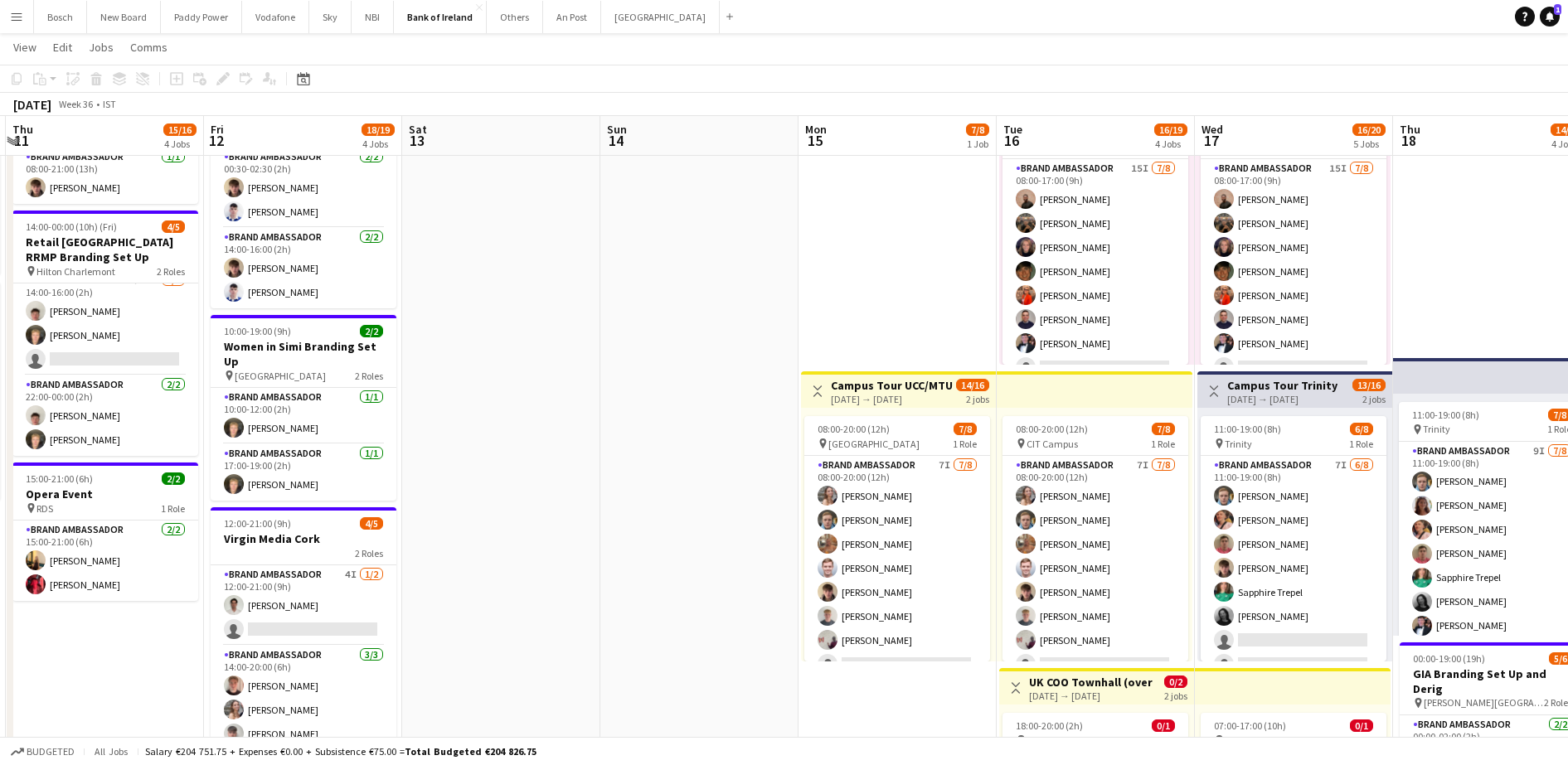
drag, startPoint x: 729, startPoint y: 642, endPoint x: 139, endPoint y: 539, distance: 598.9
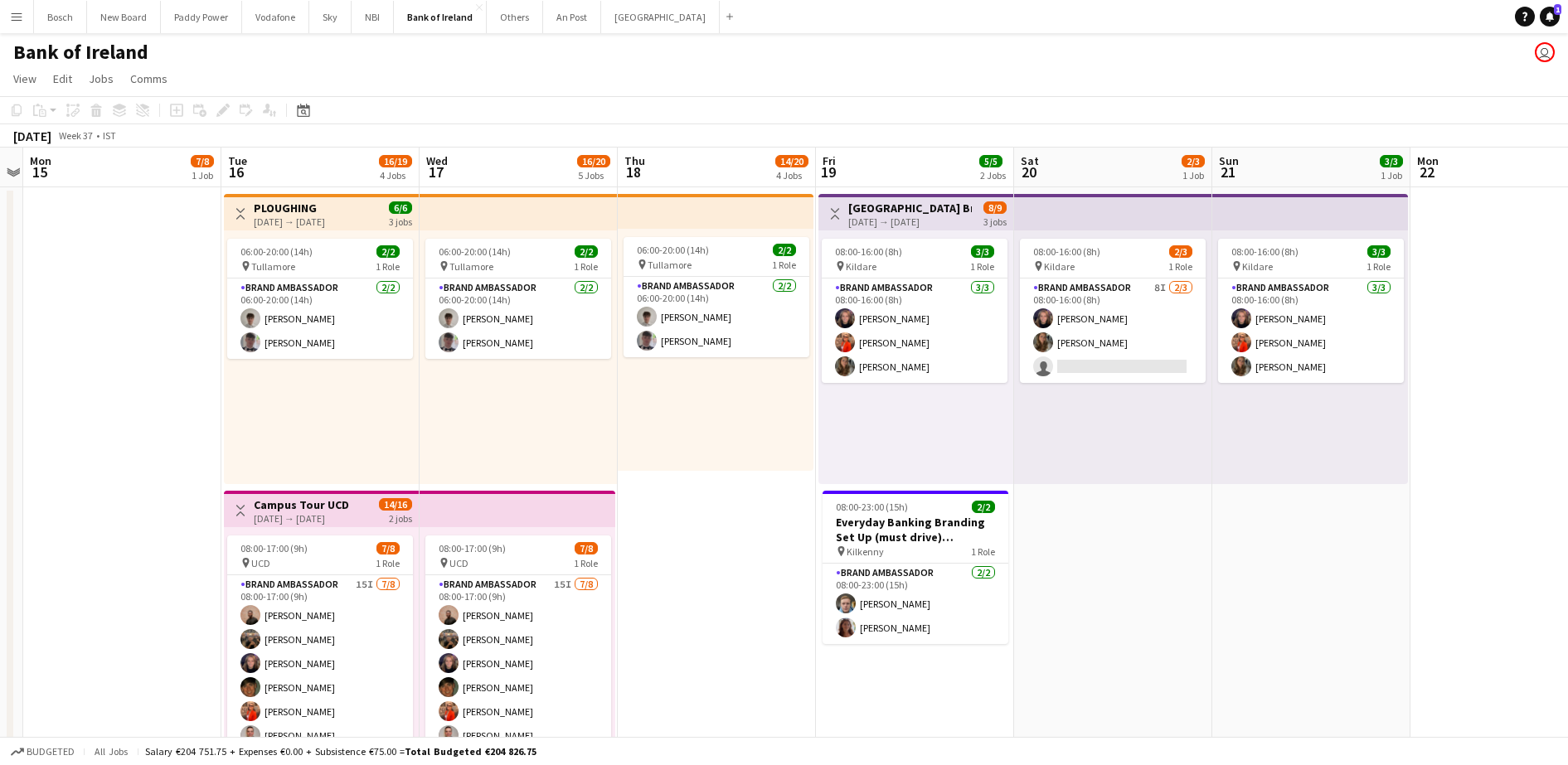
scroll to position [0, 569]
drag, startPoint x: 885, startPoint y: 532, endPoint x: 112, endPoint y: 443, distance: 778.1
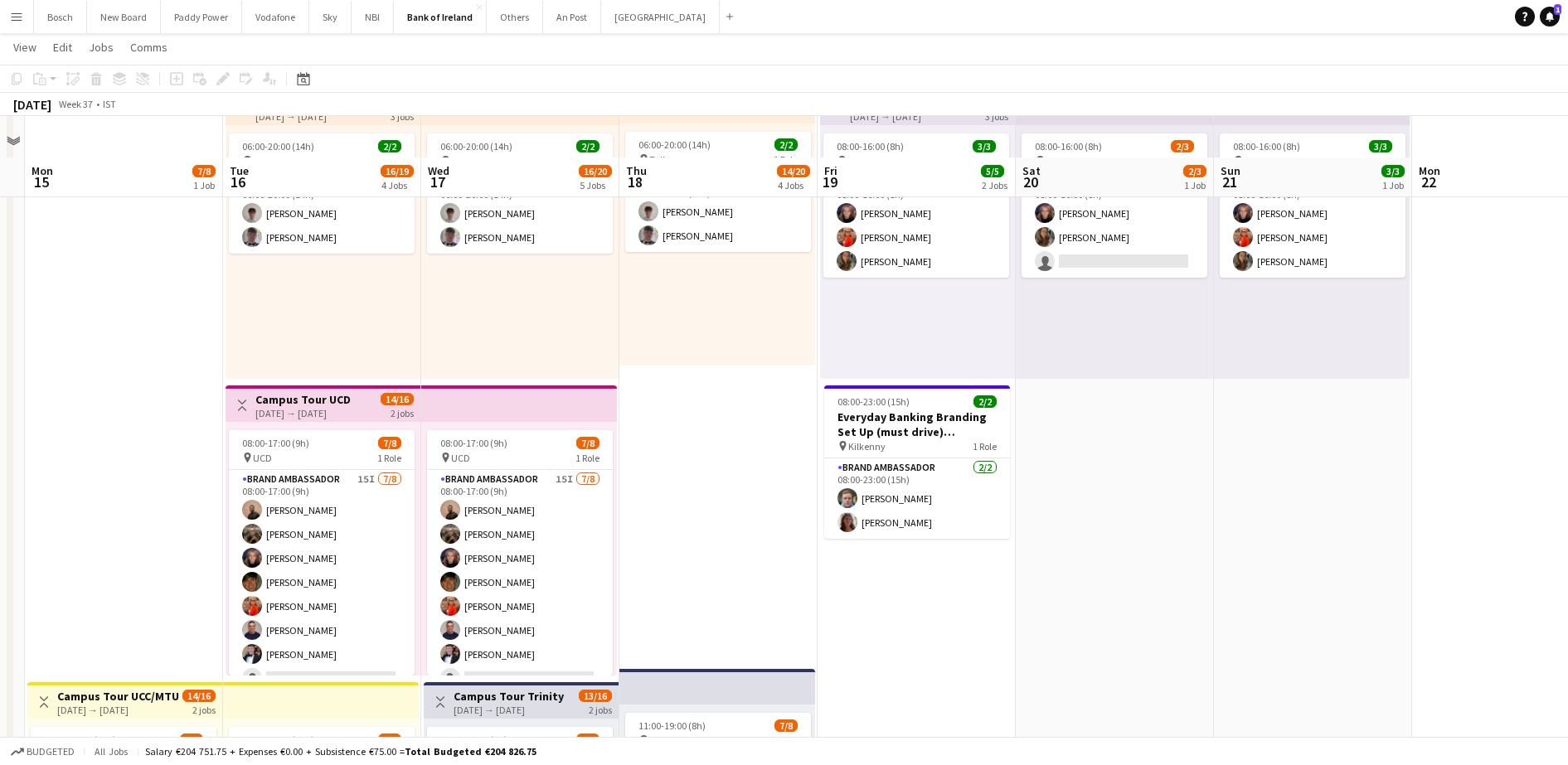
scroll to position [208, 0]
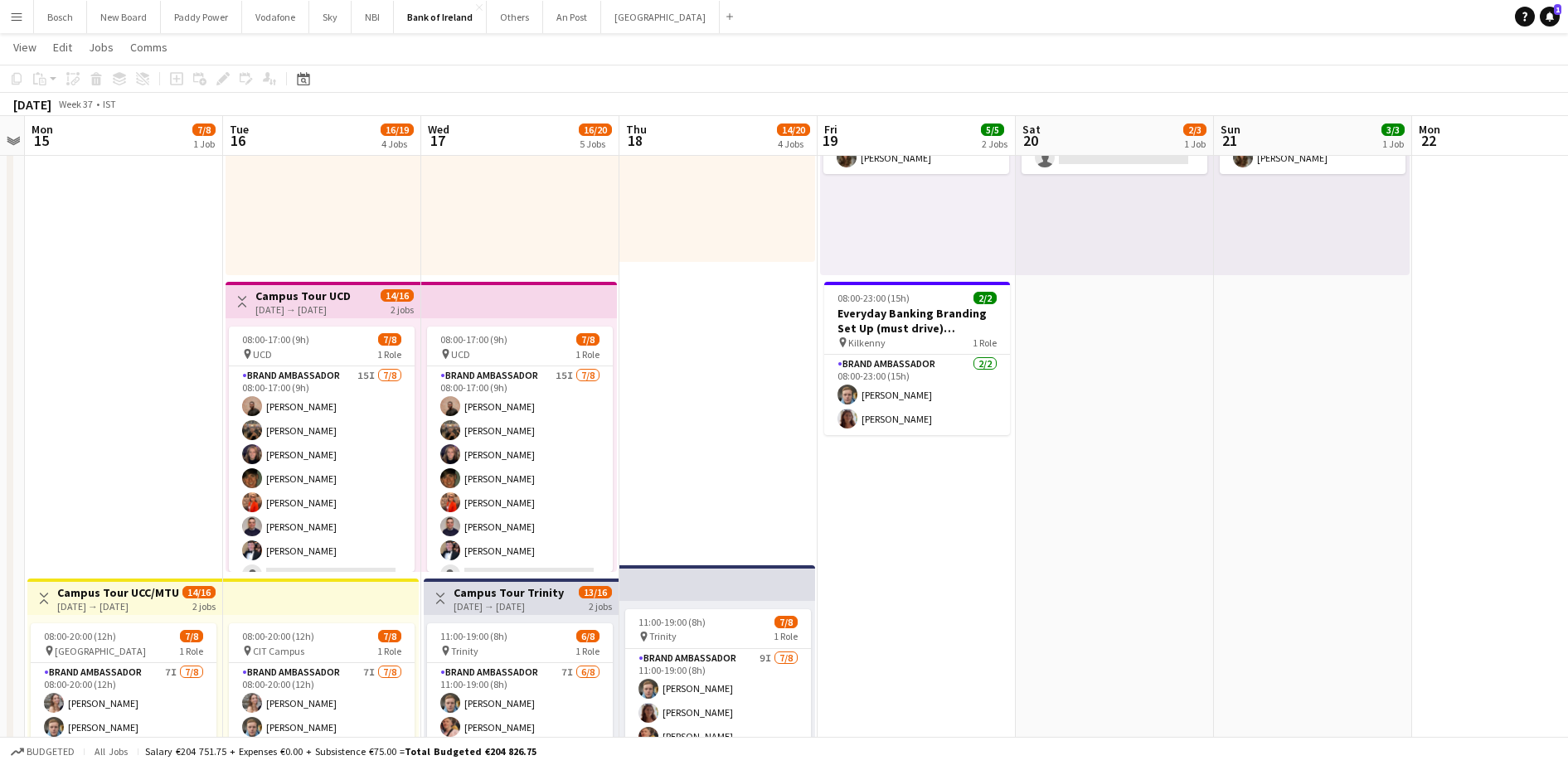
click at [28, 23] on button "Menu" at bounding box center [17, 17] width 33 height 33
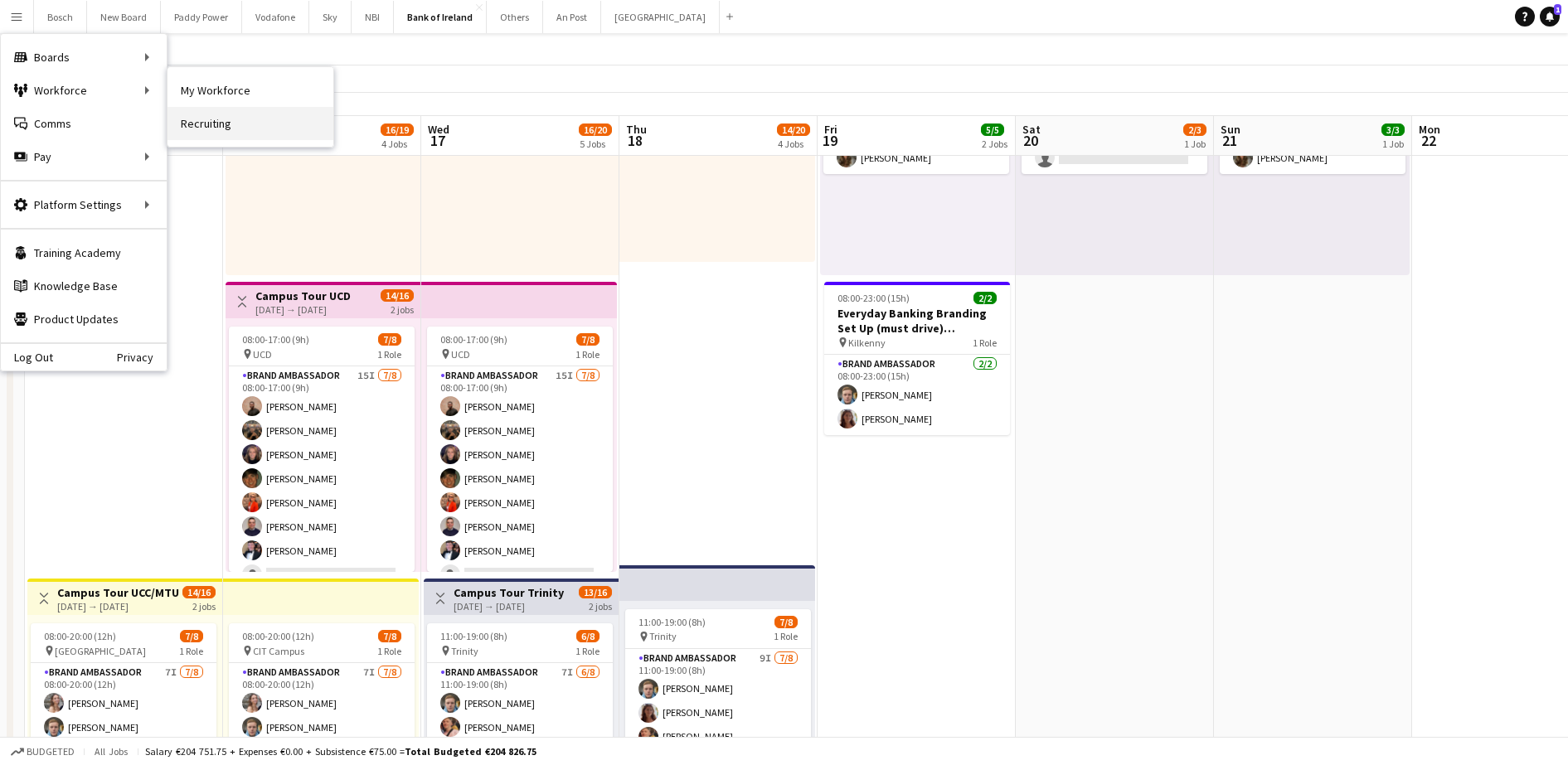
click at [224, 120] on link "Recruiting" at bounding box center [250, 124] width 166 height 33
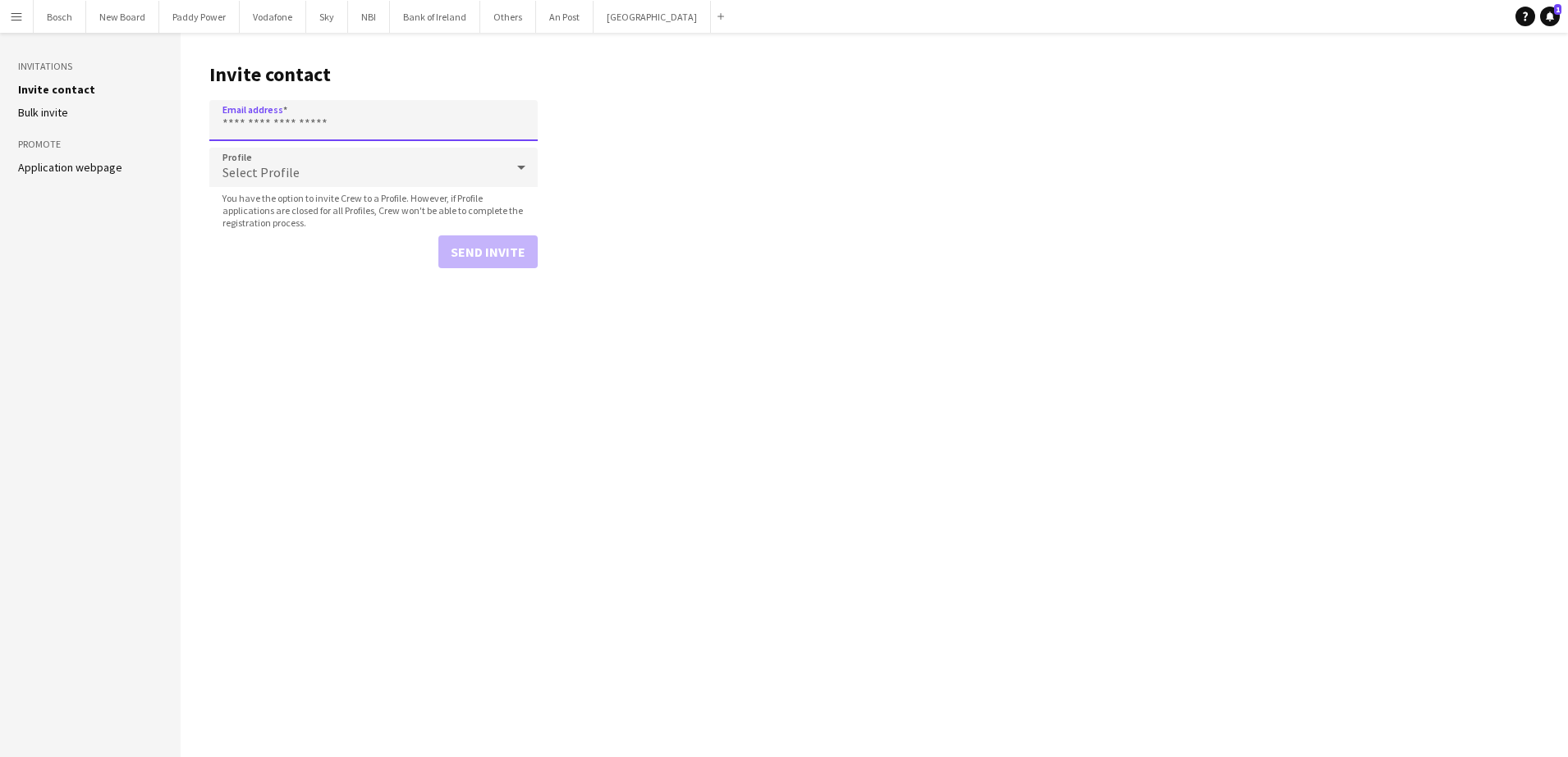
paste input "**********"
type input "**********"
click at [490, 257] on button "Send invite" at bounding box center [488, 252] width 99 height 33
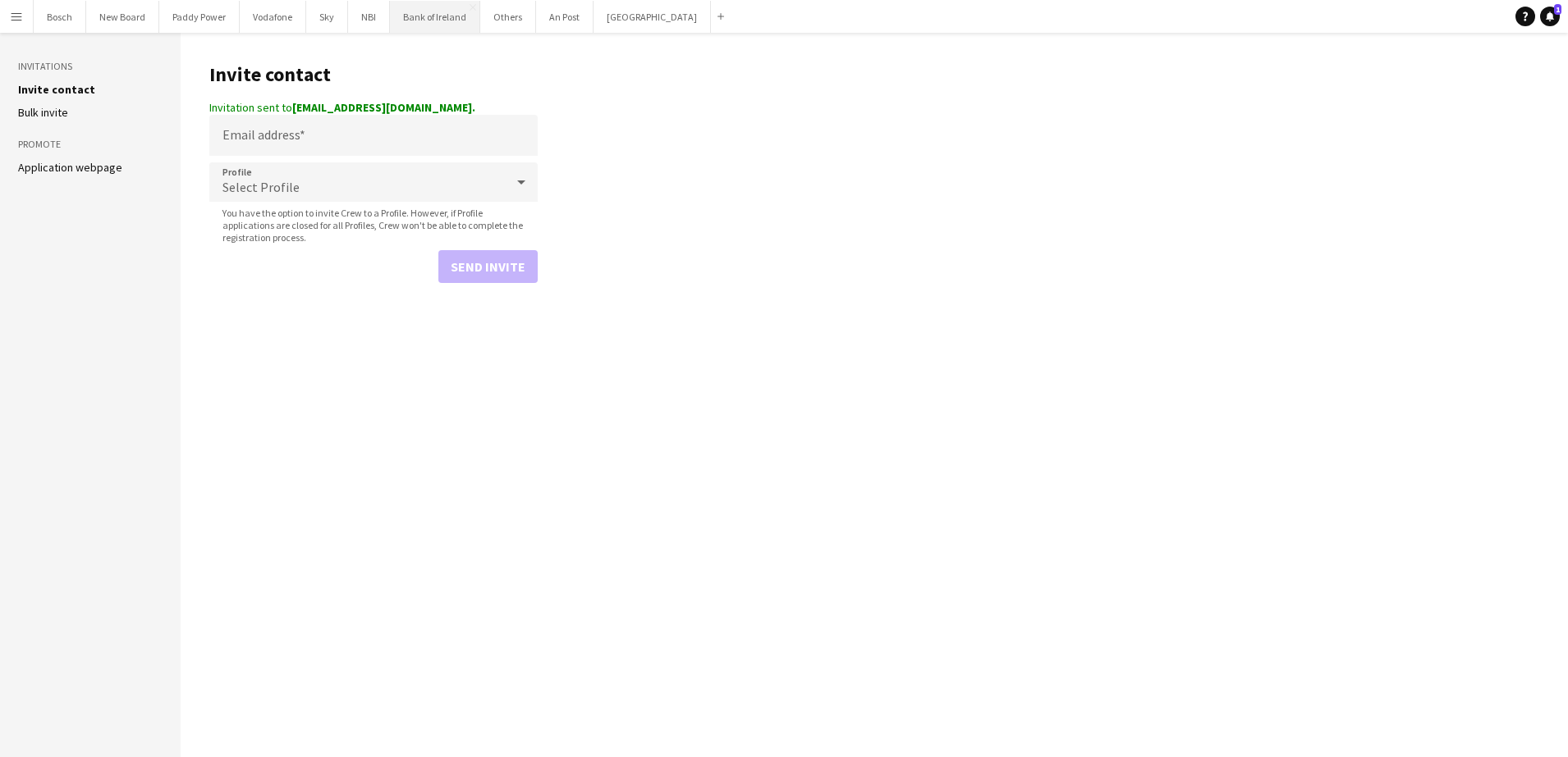
drag, startPoint x: 445, startPoint y: 28, endPoint x: 434, endPoint y: 3, distance: 27.3
click at [445, 28] on button "Bank of Ireland Close" at bounding box center [435, 16] width 91 height 32
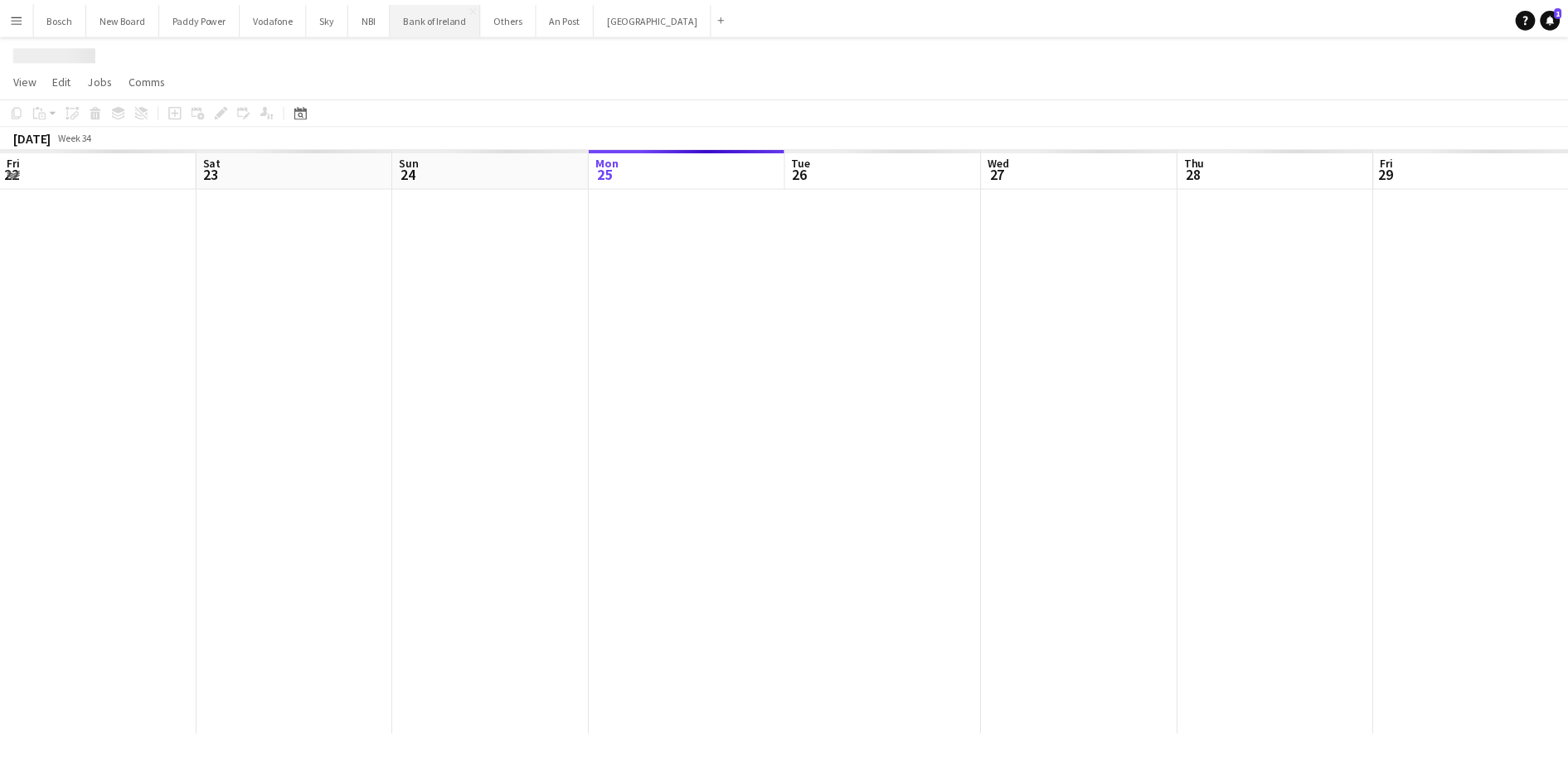
scroll to position [0, 396]
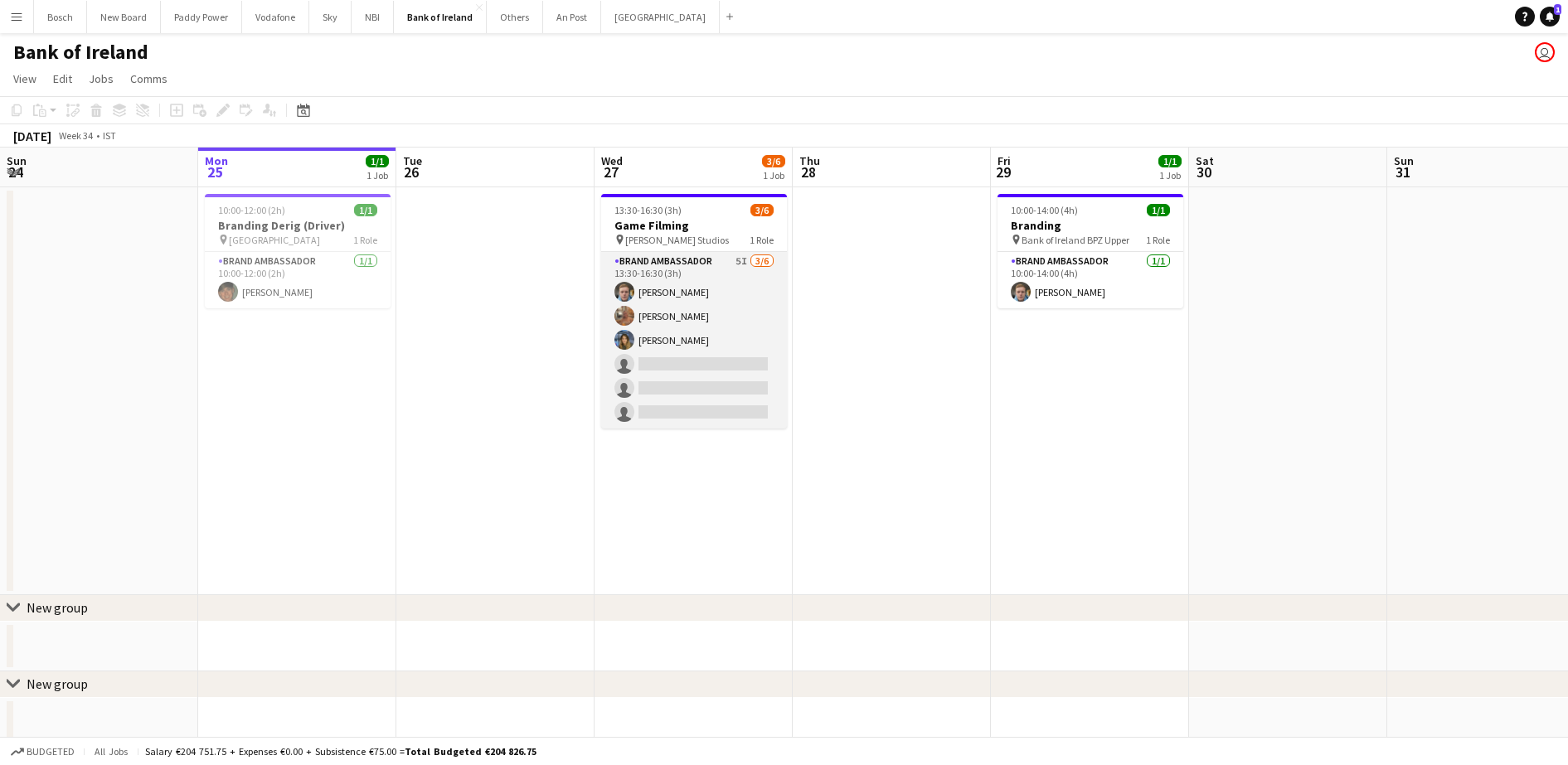
click at [646, 368] on app-card-role "Brand Ambassador 5I [DATE] 13:30-16:30 (3h) [PERSON_NAME] [PERSON_NAME] [PERSON…" at bounding box center [693, 340] width 186 height 176
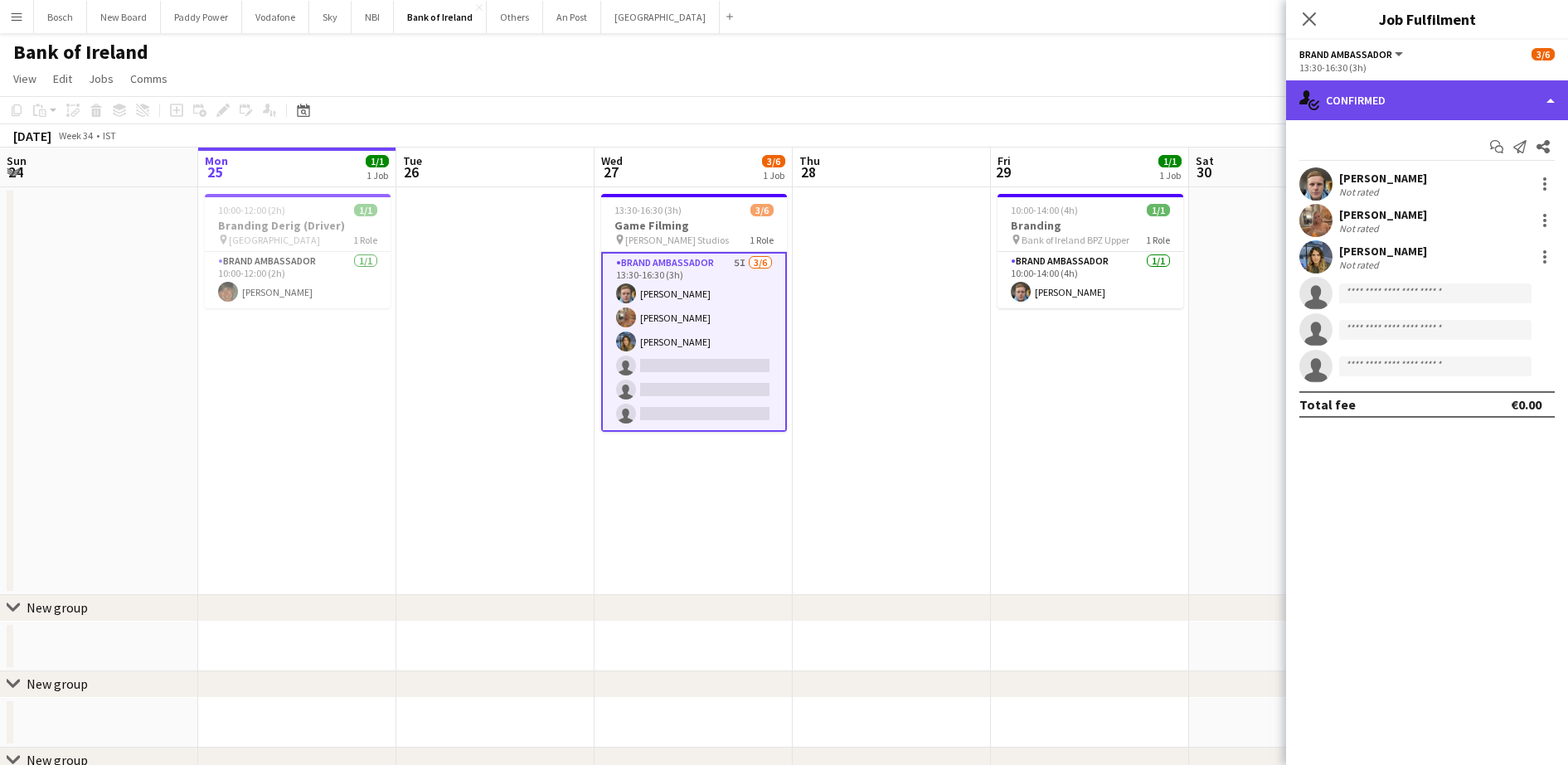
click at [1337, 85] on div "single-neutral-actions-check-2 Confirmed" at bounding box center [1426, 100] width 282 height 40
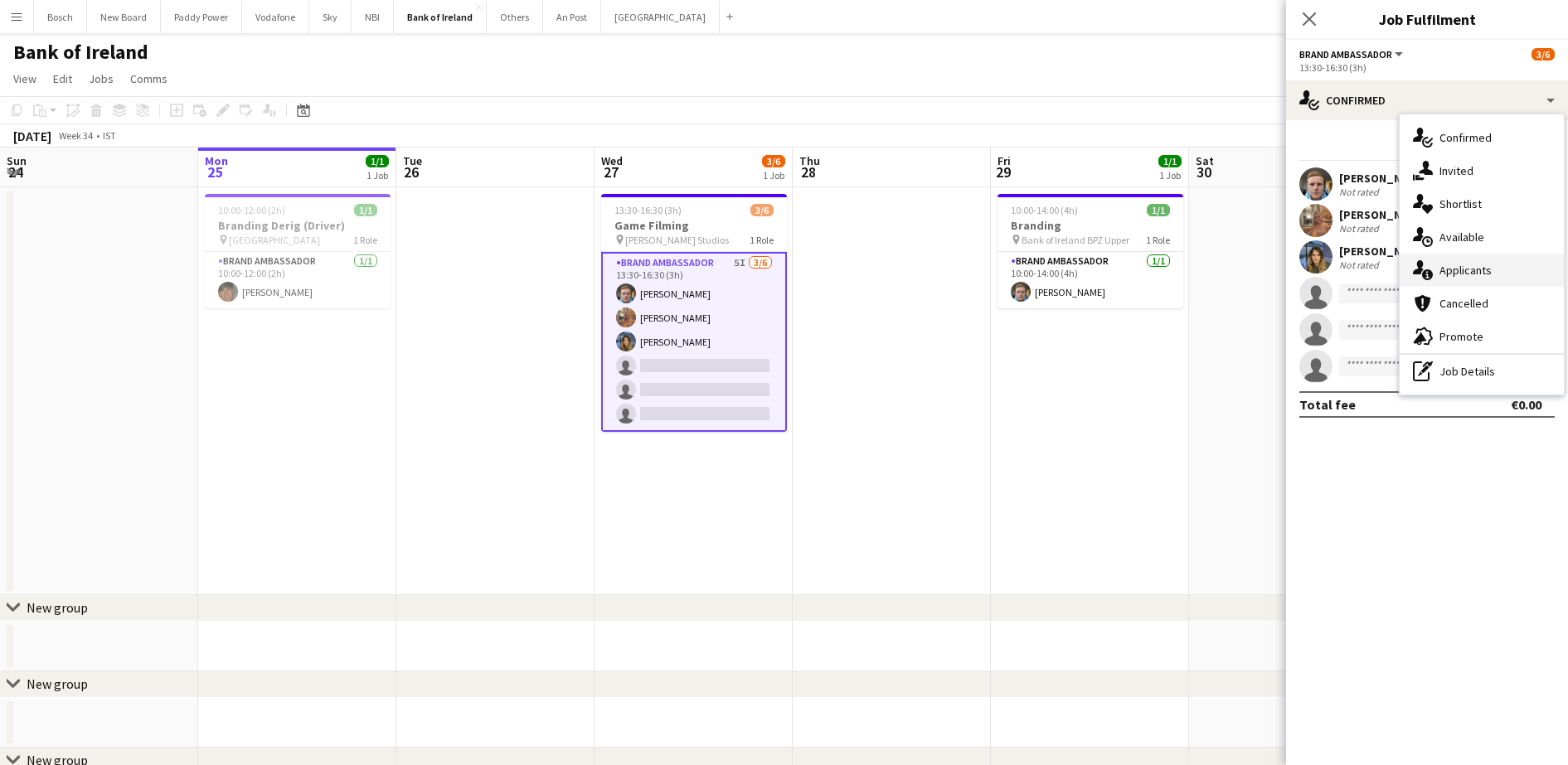
click at [1496, 265] on div "single-neutral-actions-information Applicants" at bounding box center [1482, 270] width 164 height 33
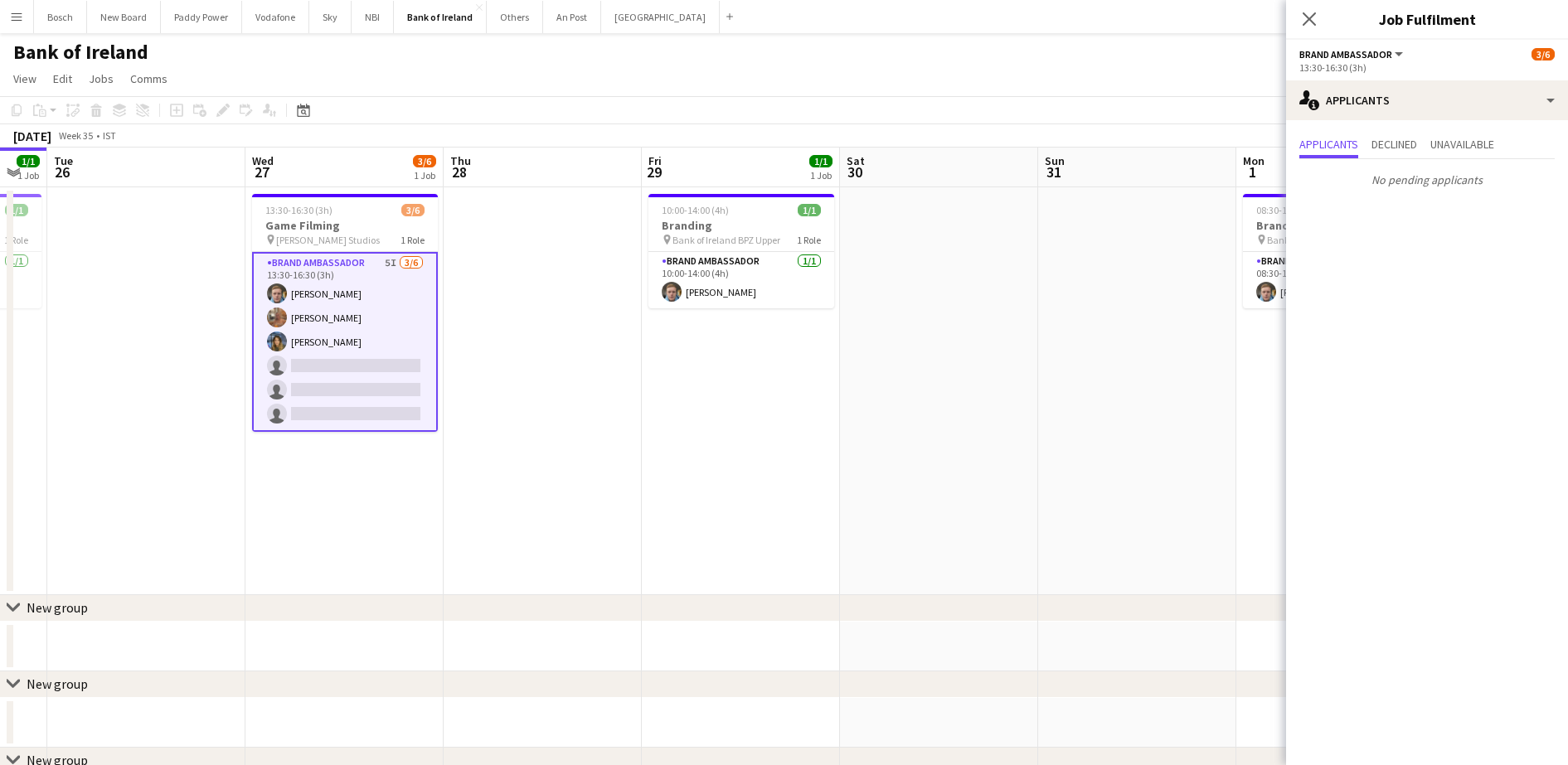
scroll to position [0, 534]
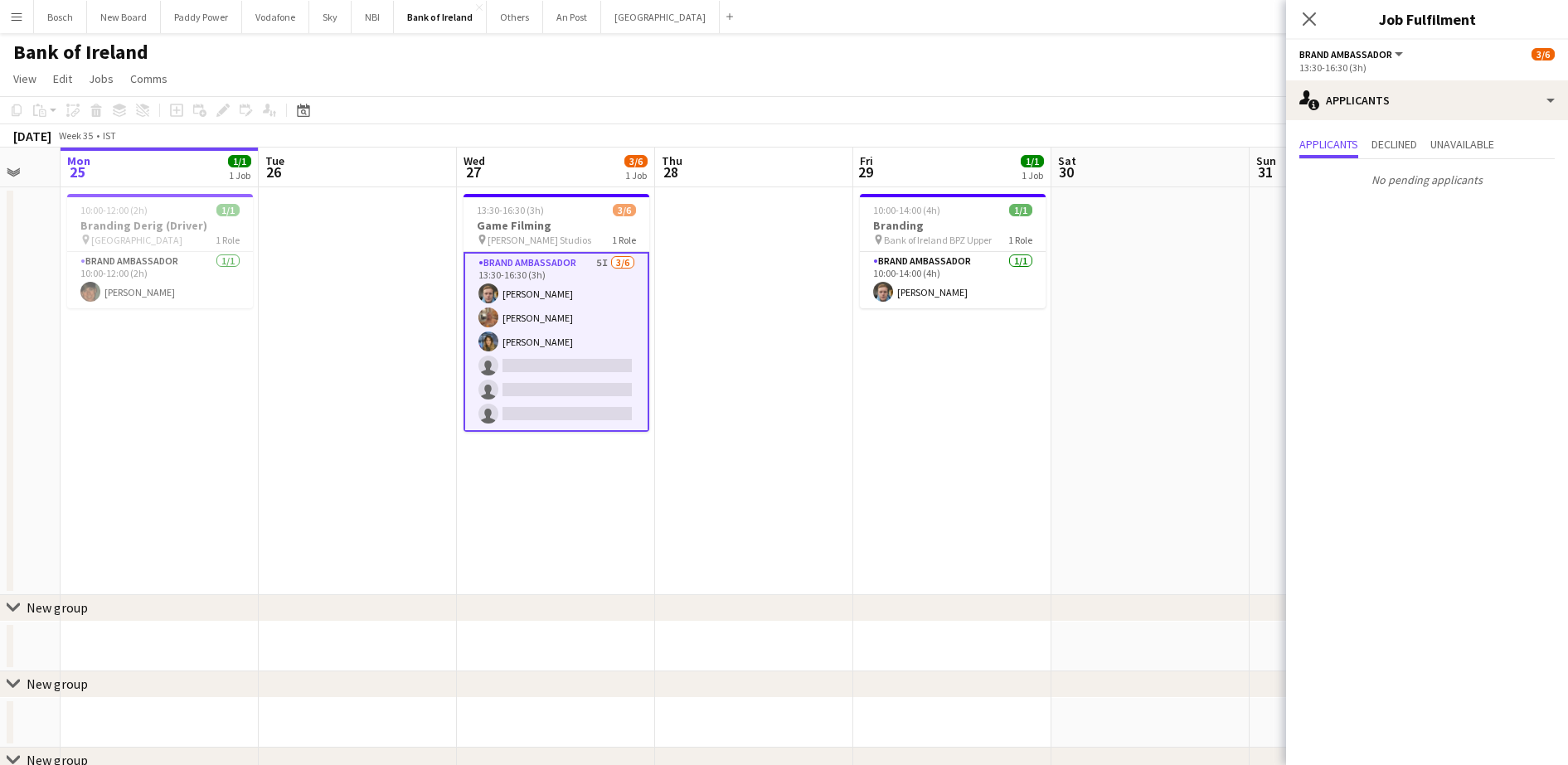
drag, startPoint x: 1150, startPoint y: 415, endPoint x: 0, endPoint y: 362, distance: 1151.2
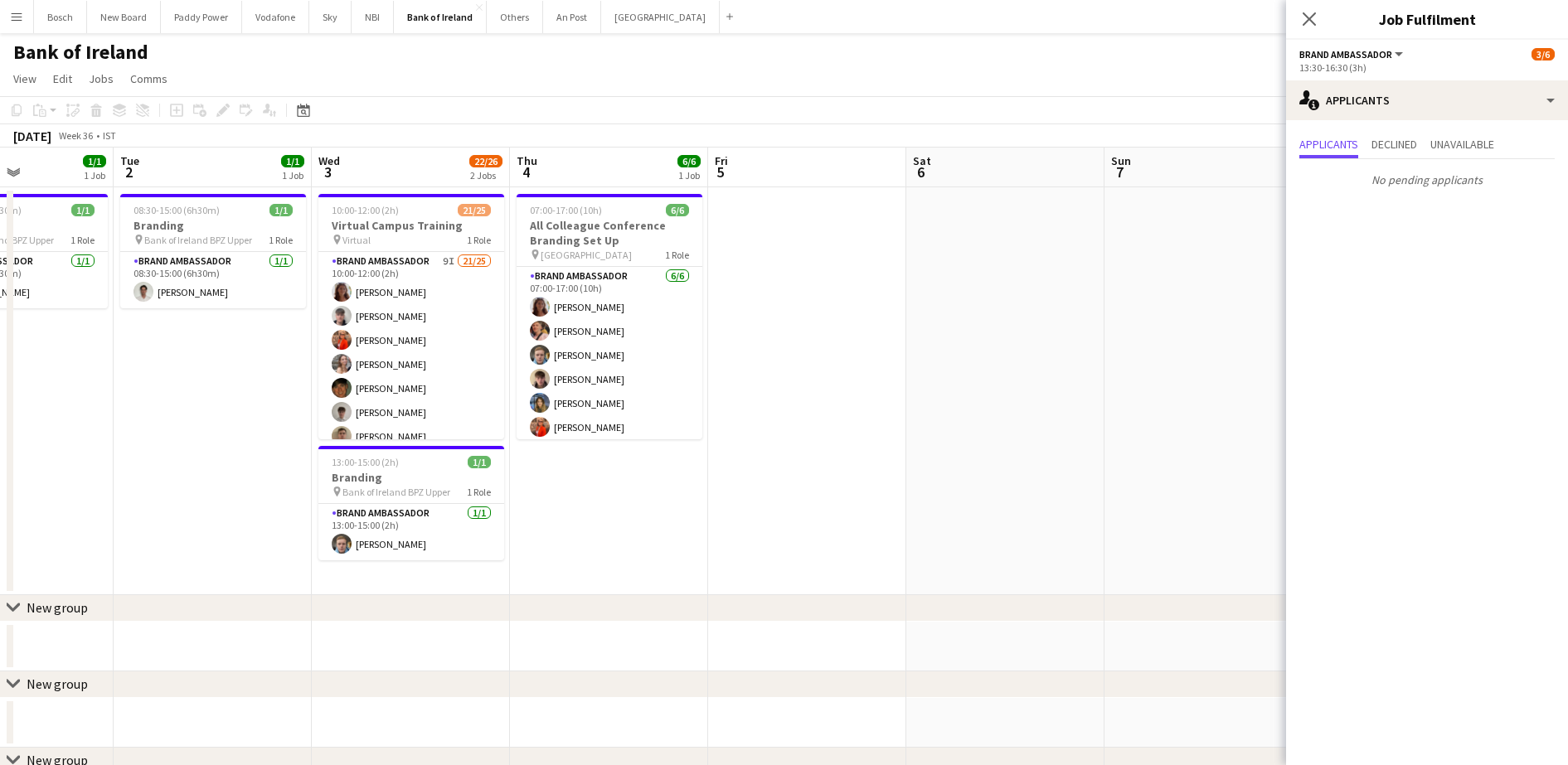
drag, startPoint x: 800, startPoint y: 400, endPoint x: 750, endPoint y: 410, distance: 51.0
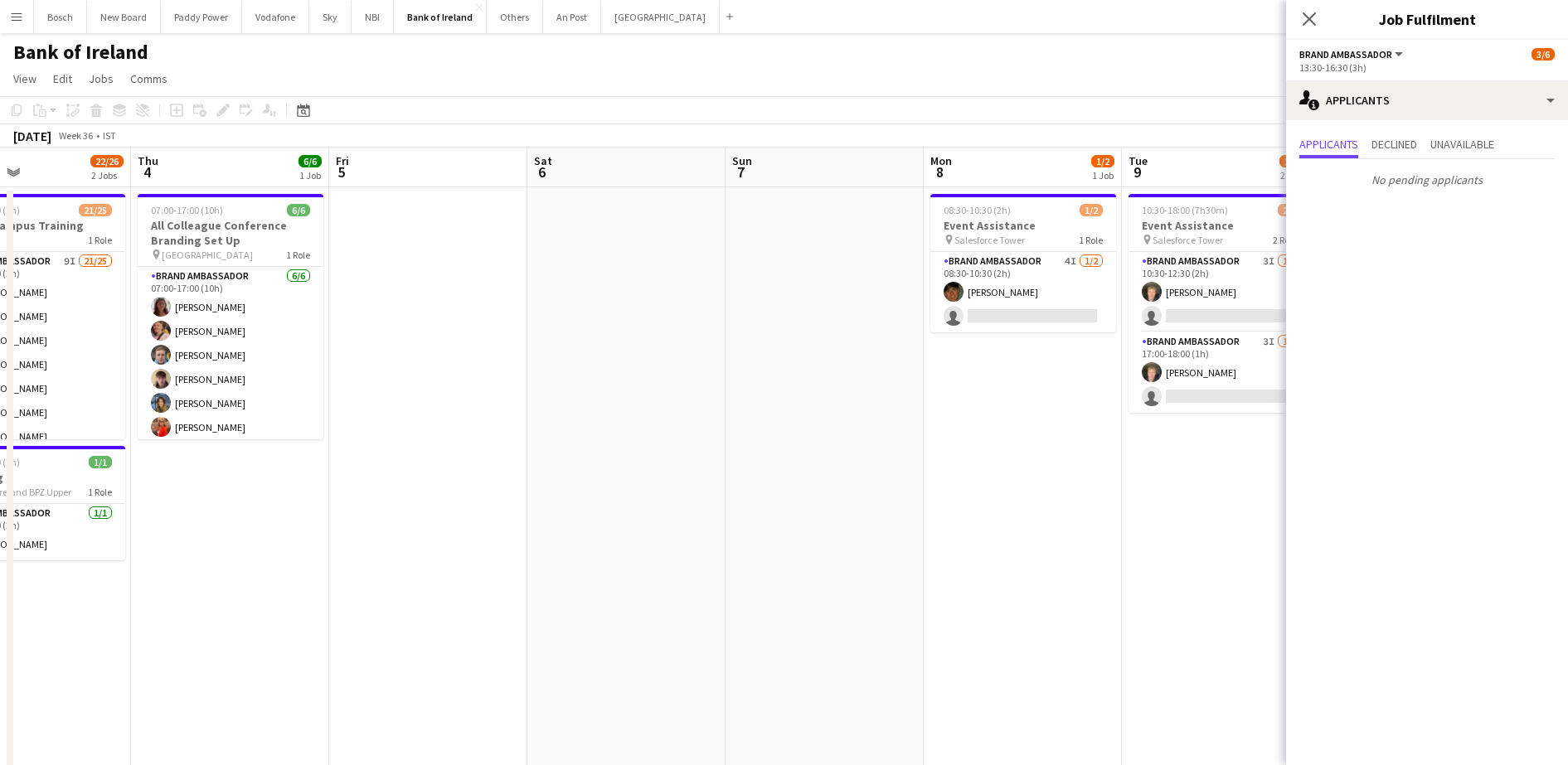
drag, startPoint x: 750, startPoint y: 410, endPoint x: 531, endPoint y: 403, distance: 219.1
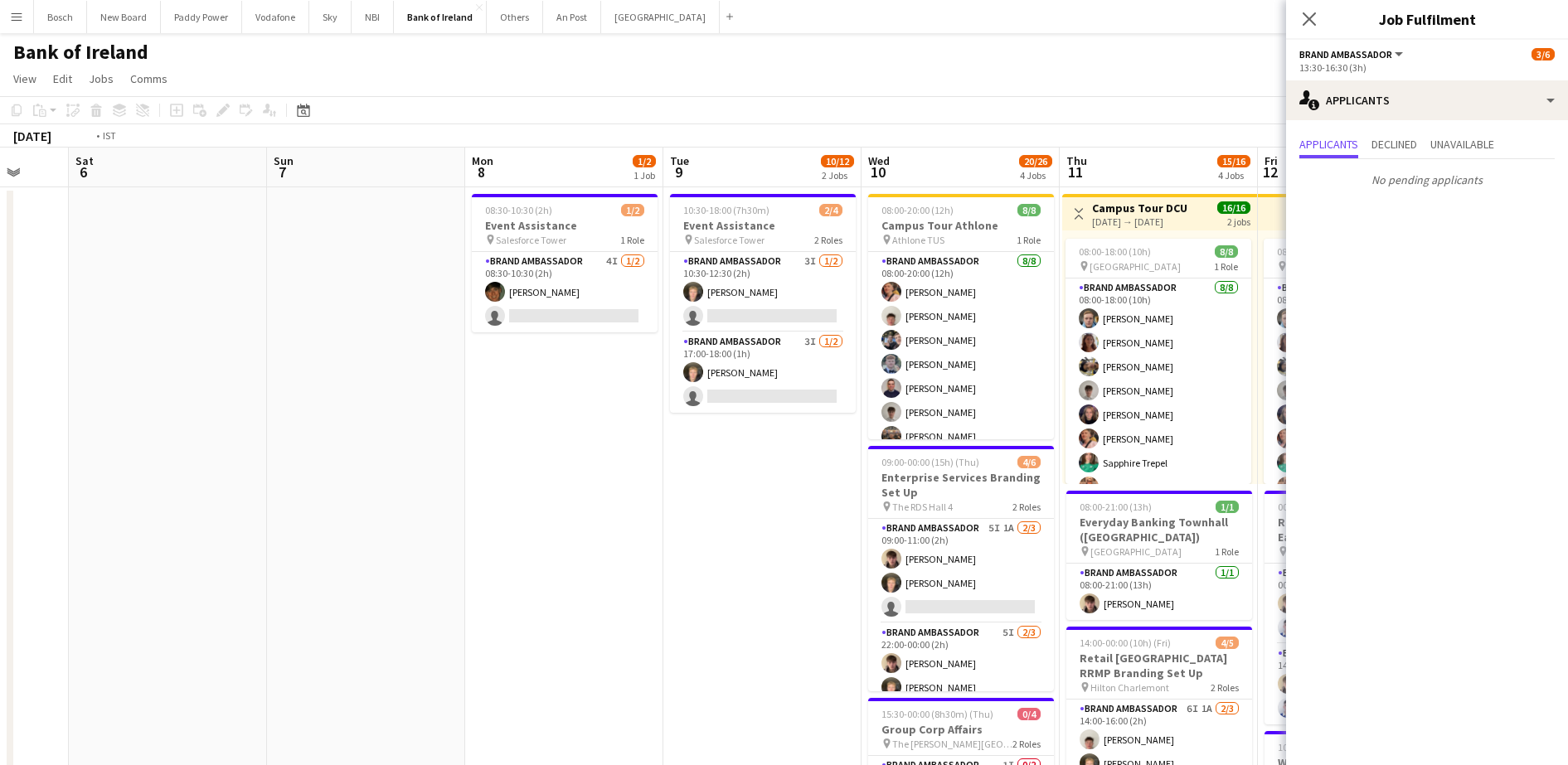
drag, startPoint x: 166, startPoint y: 402, endPoint x: 122, endPoint y: 394, distance: 44.7
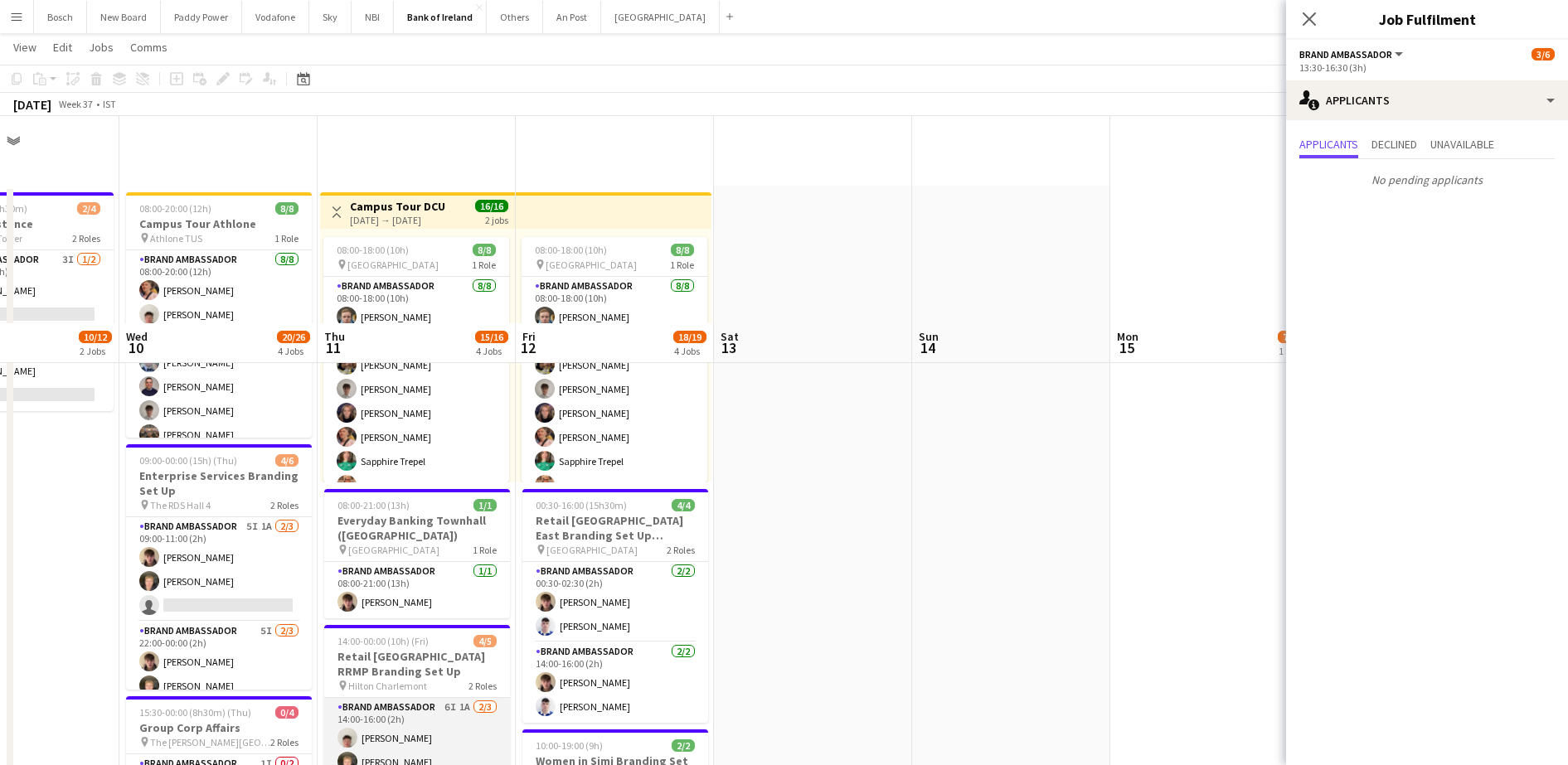
scroll to position [208, 0]
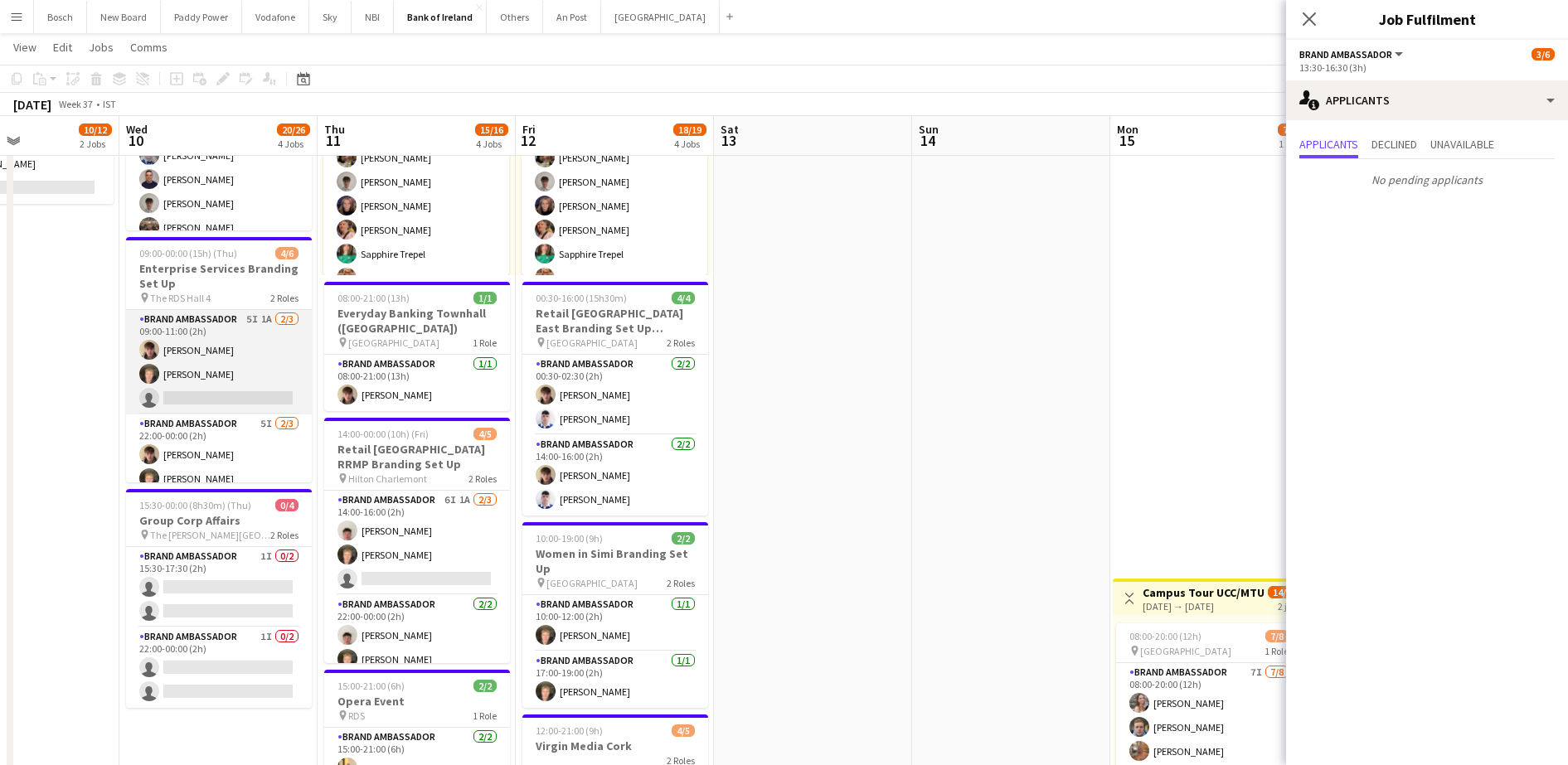
click at [219, 351] on app-card-role "Brand Ambassador 5I 1A [DATE] 09:00-11:00 (2h) [PERSON_NAME] [PERSON_NAME] sing…" at bounding box center [218, 363] width 186 height 105
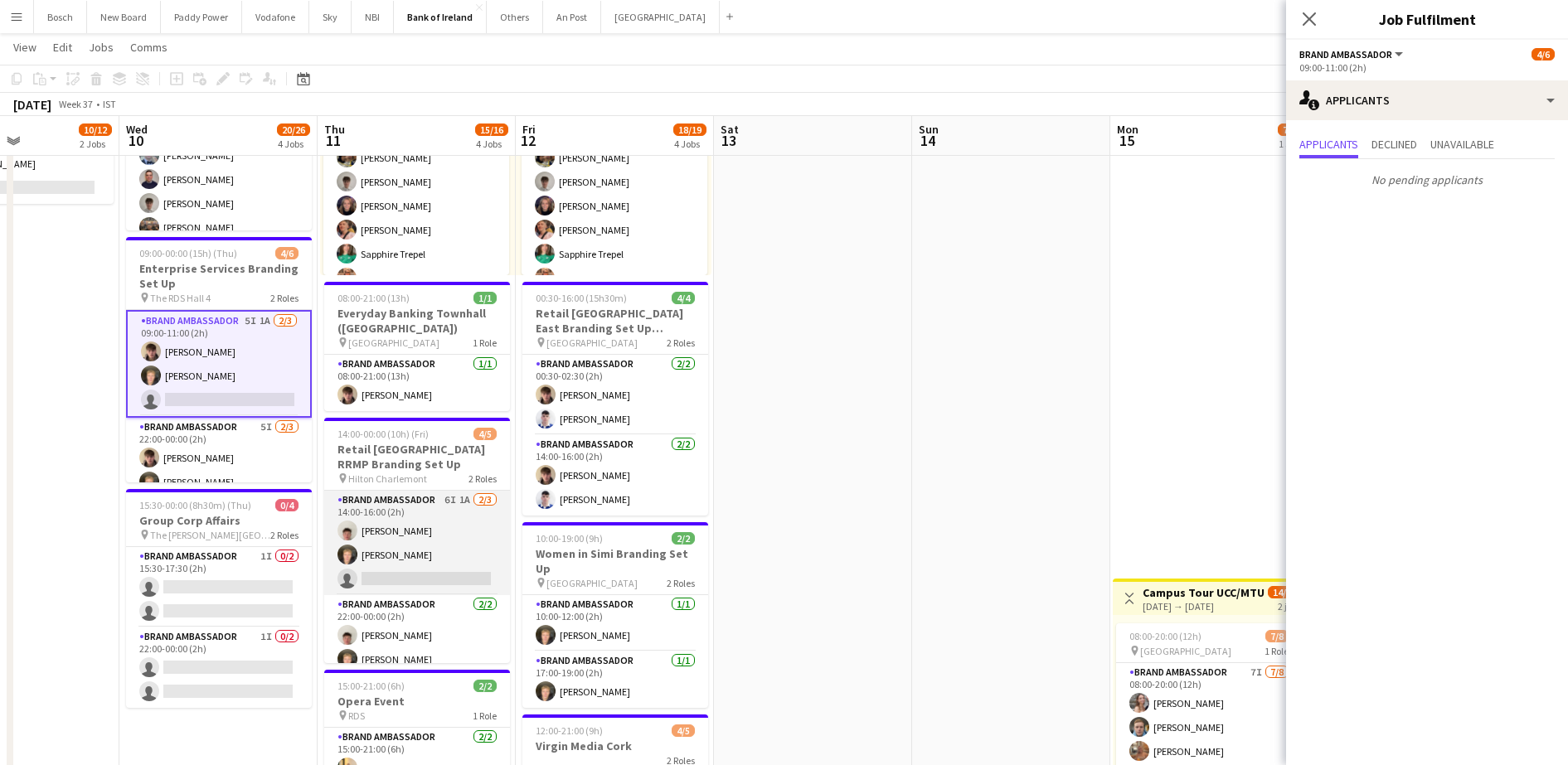
click at [385, 545] on app-card-role "Brand Ambassador 6I 1A [DATE] 14:00-16:00 (2h) [PERSON_NAME] [PERSON_NAME] sing…" at bounding box center [417, 543] width 186 height 105
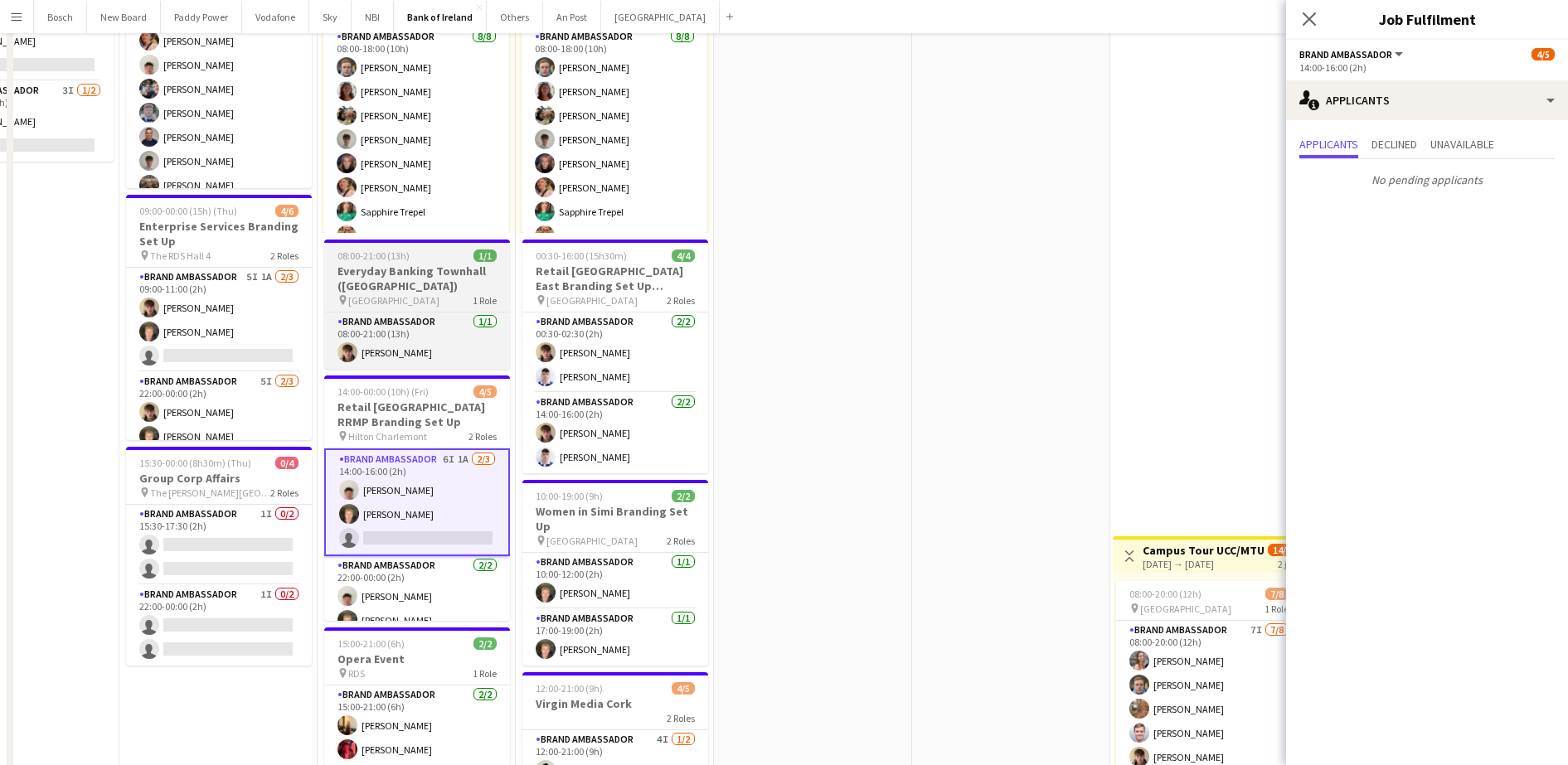
scroll to position [0, 0]
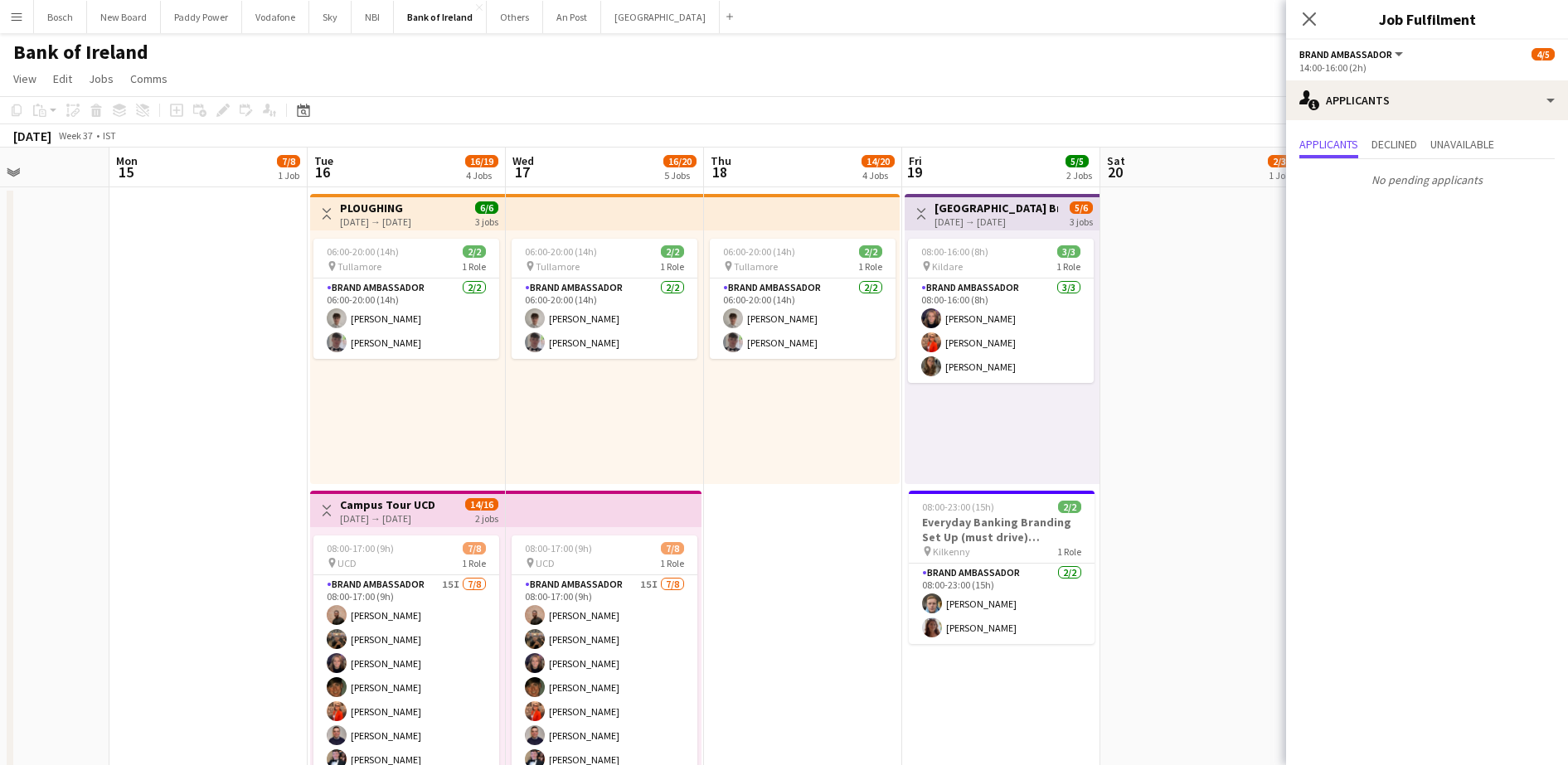
drag, startPoint x: 834, startPoint y: 511, endPoint x: 17, endPoint y: 477, distance: 817.7
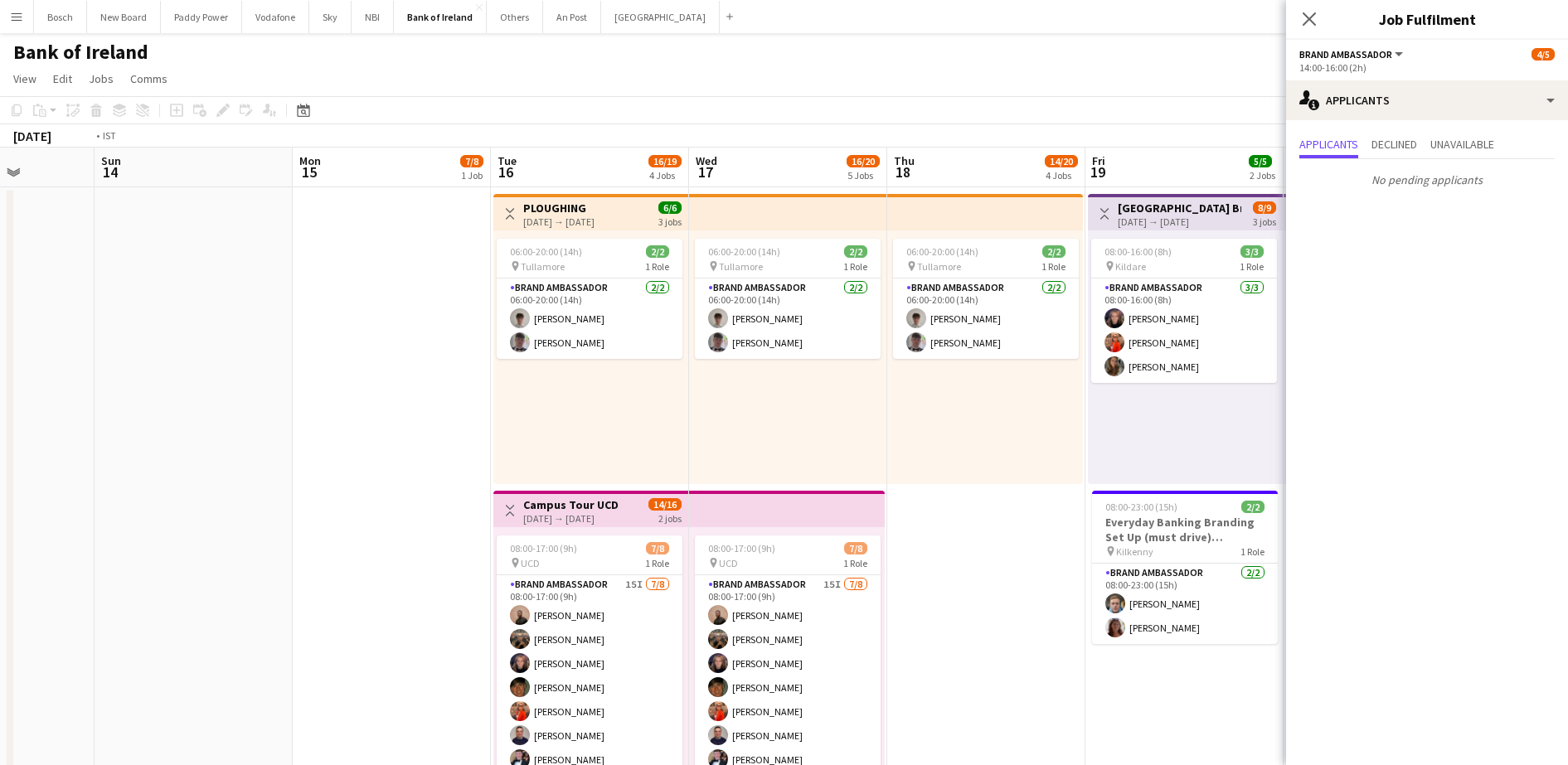
scroll to position [0, 454]
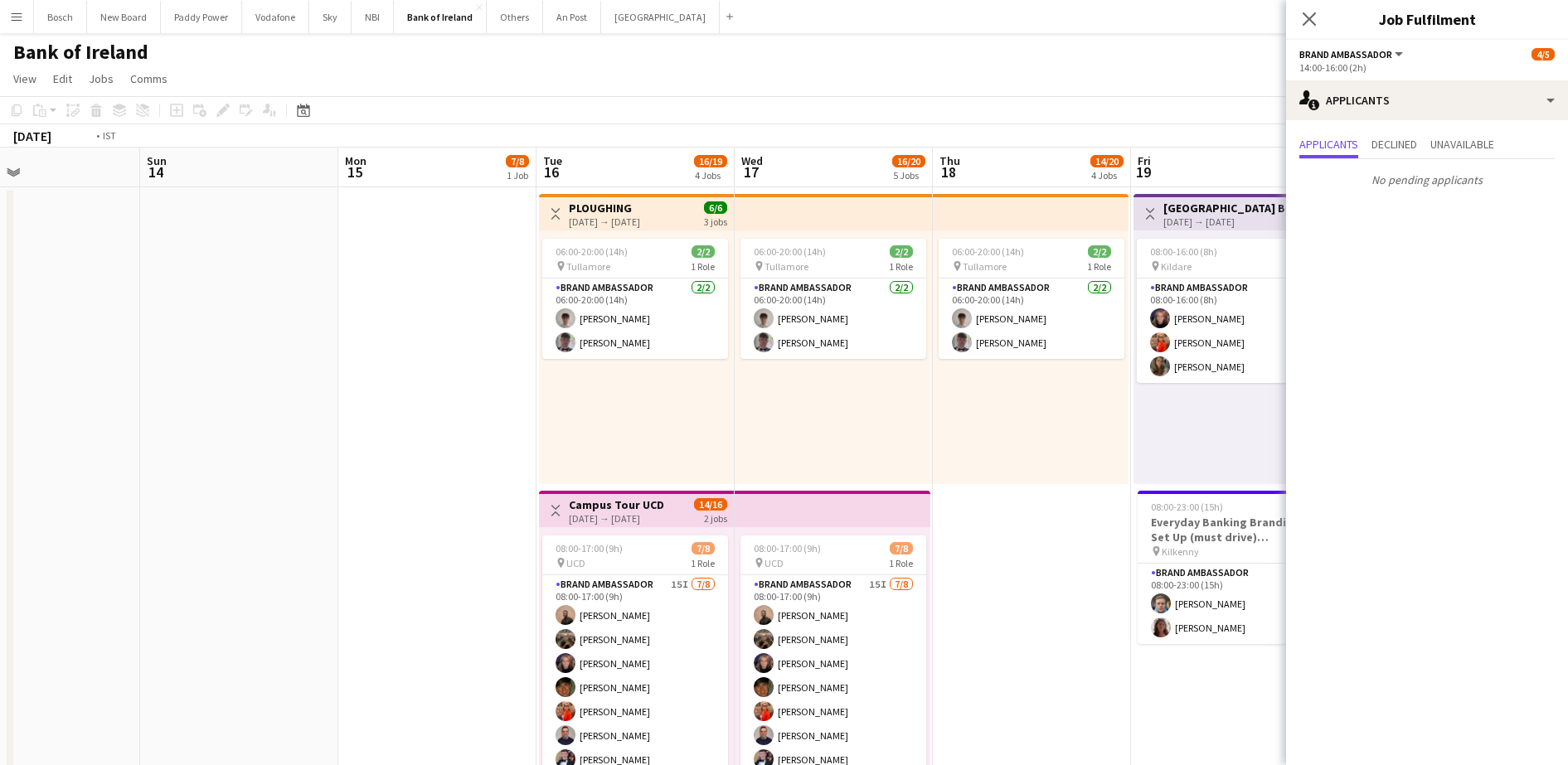
drag, startPoint x: 699, startPoint y: 497, endPoint x: 481, endPoint y: 485, distance: 218.3
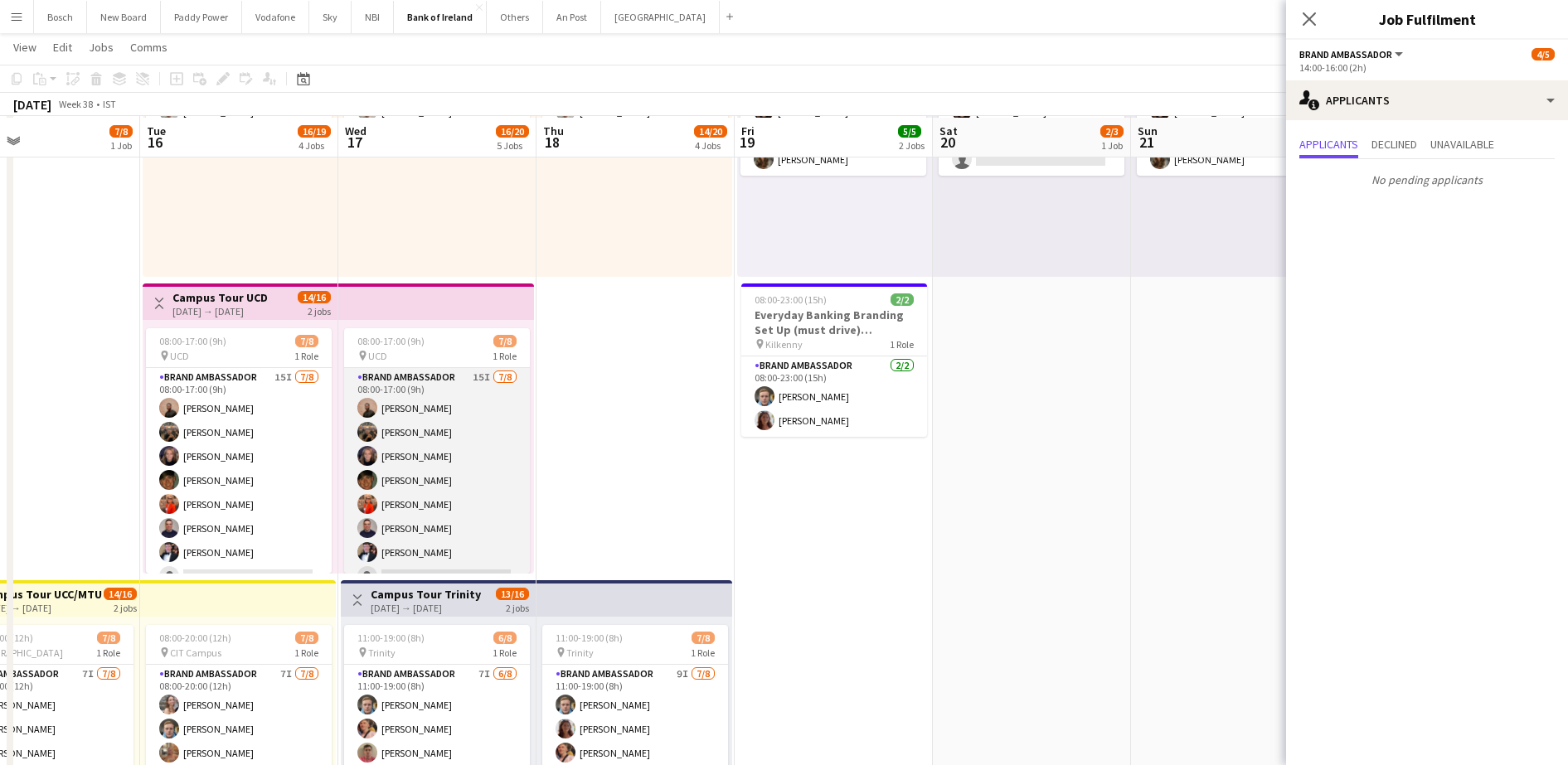
scroll to position [208, 0]
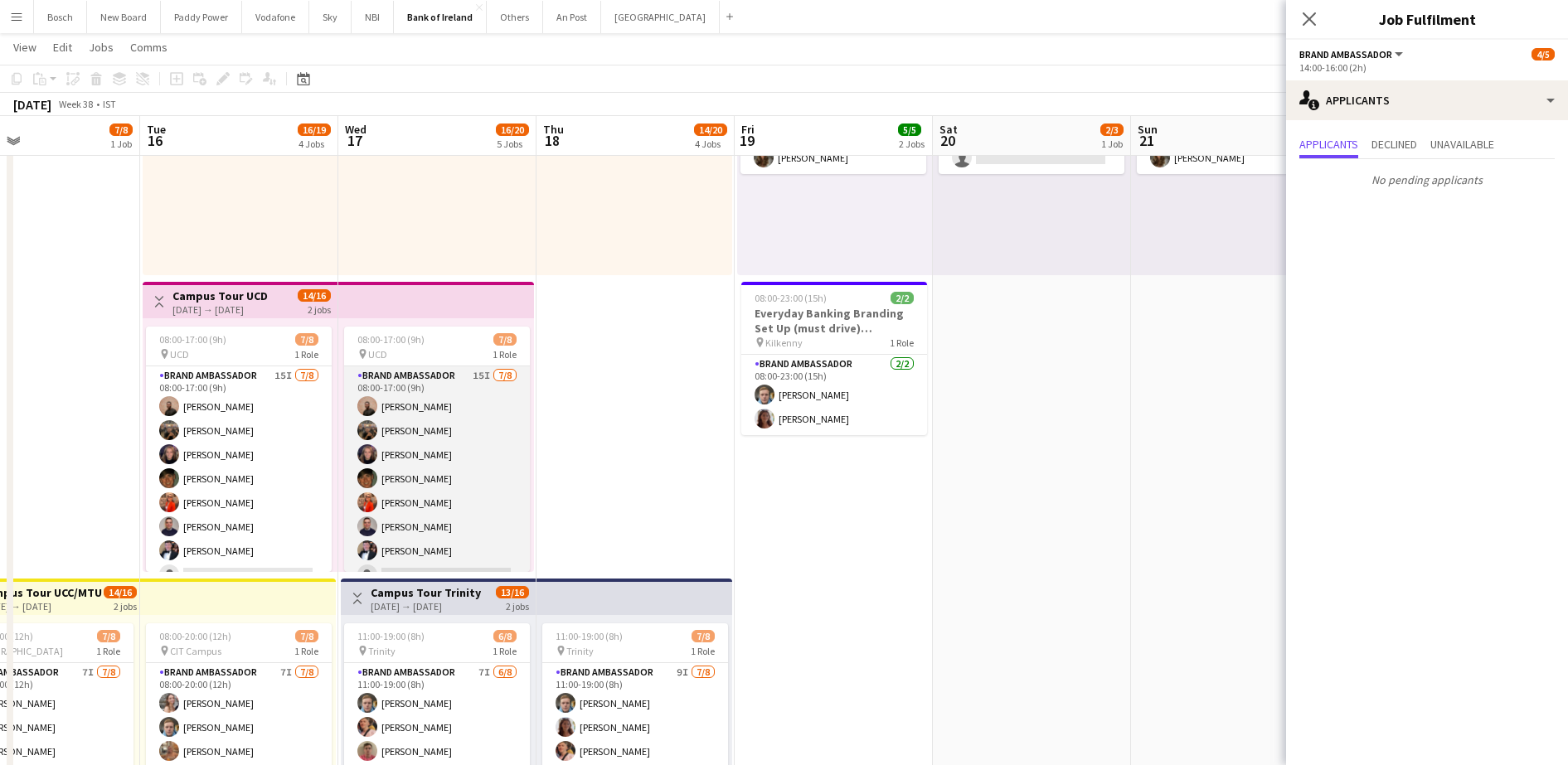
click at [452, 493] on app-card-role "Brand Ambassador 15I [DATE] 08:00-17:00 (9h) [PERSON_NAME] [PERSON_NAME] Cramol…" at bounding box center [436, 479] width 186 height 225
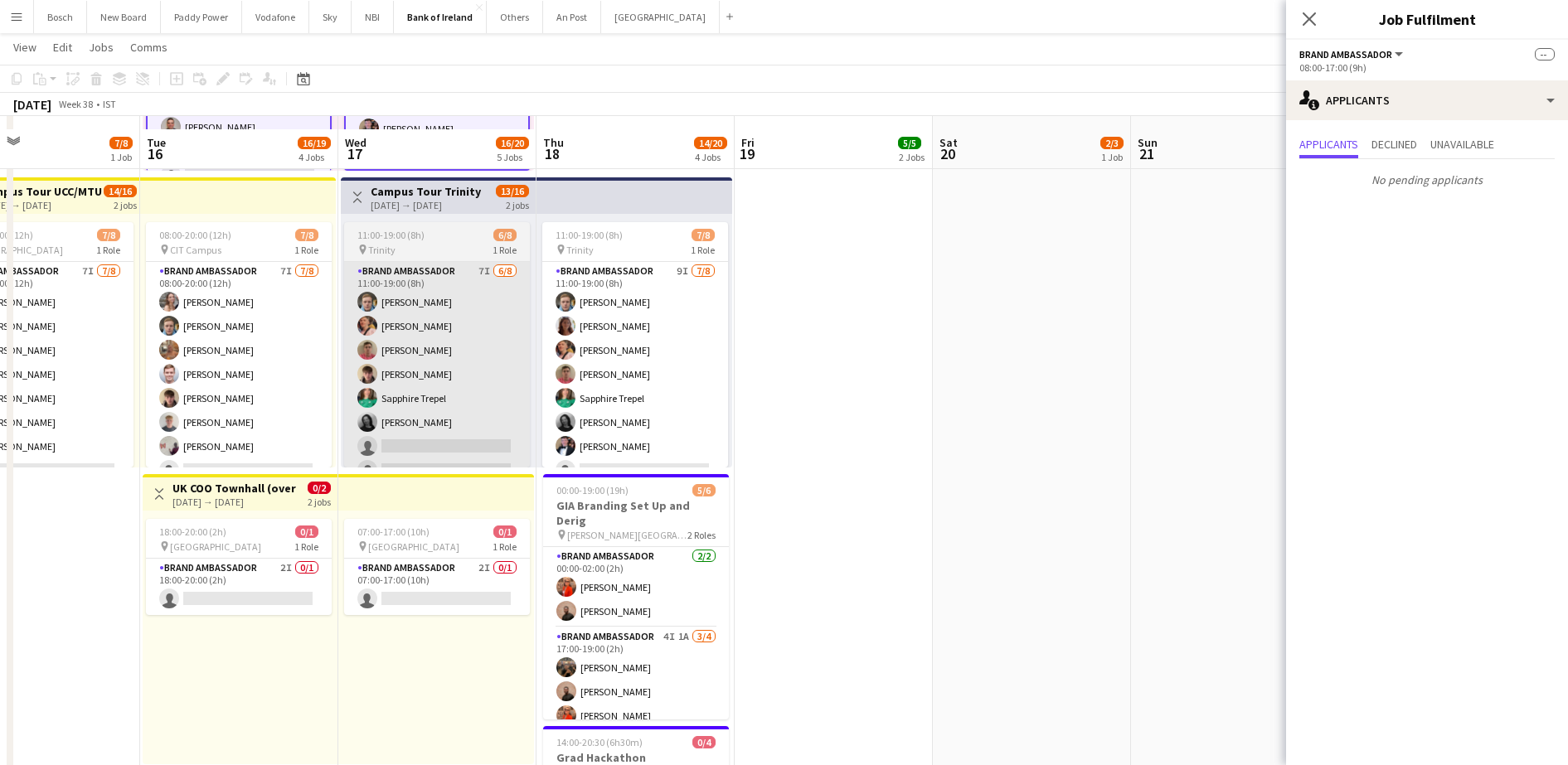
scroll to position [622, 0]
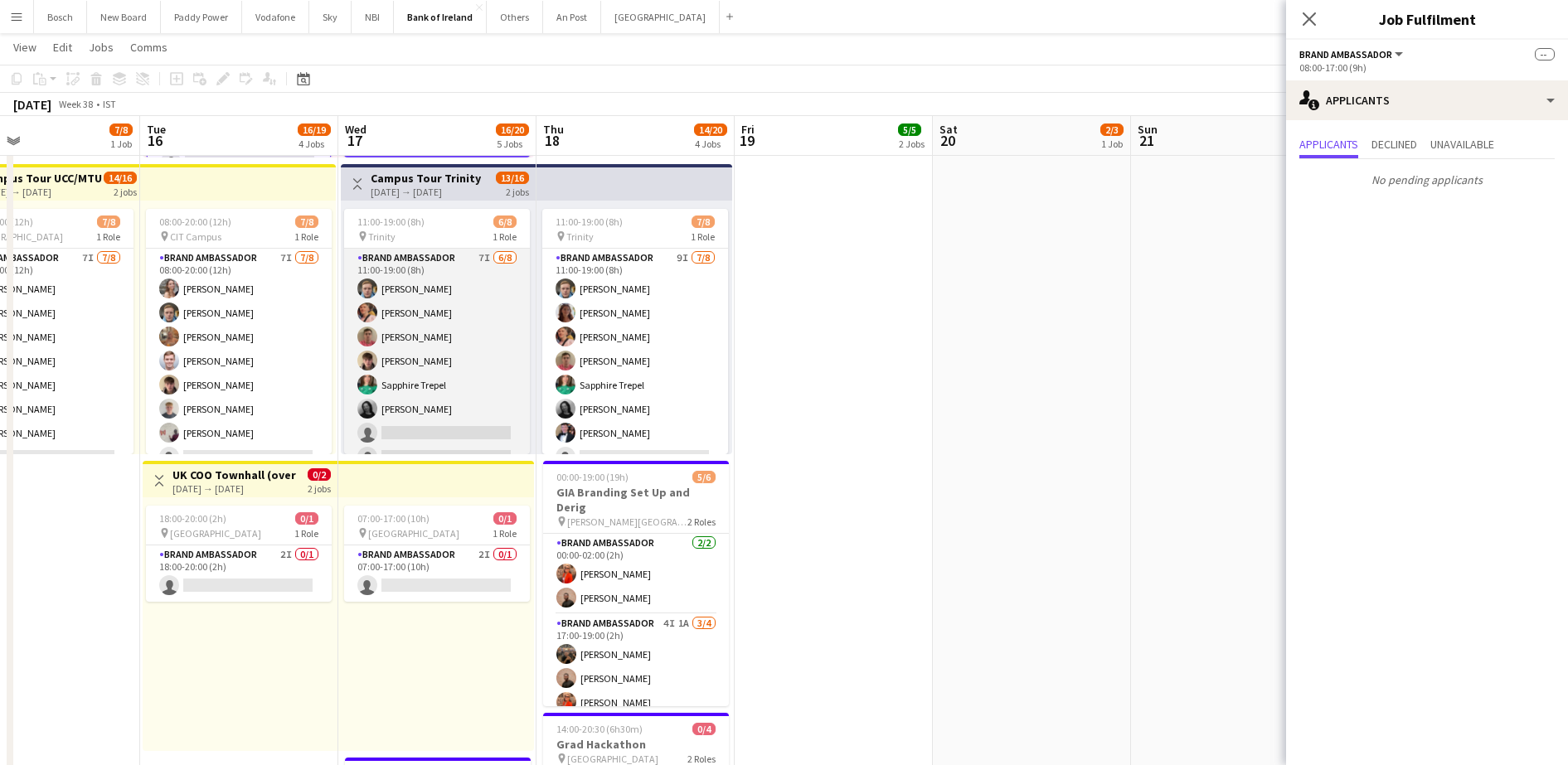
click at [447, 424] on app-card-role "Brand Ambassador 7I [DATE] 11:00-19:00 (8h) [PERSON_NAME] [PERSON_NAME] [PERSON…" at bounding box center [436, 361] width 186 height 225
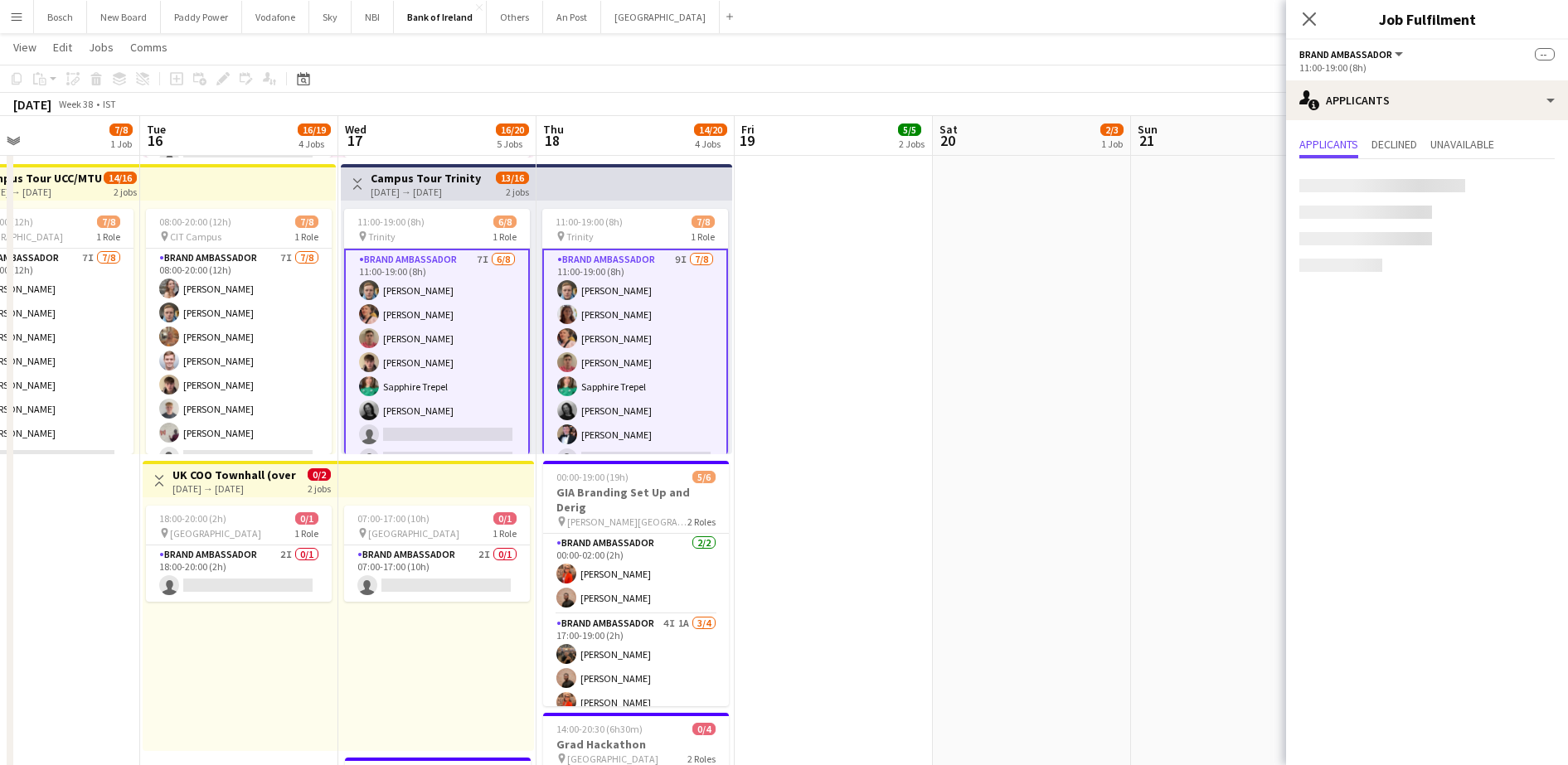
scroll to position [19, 0]
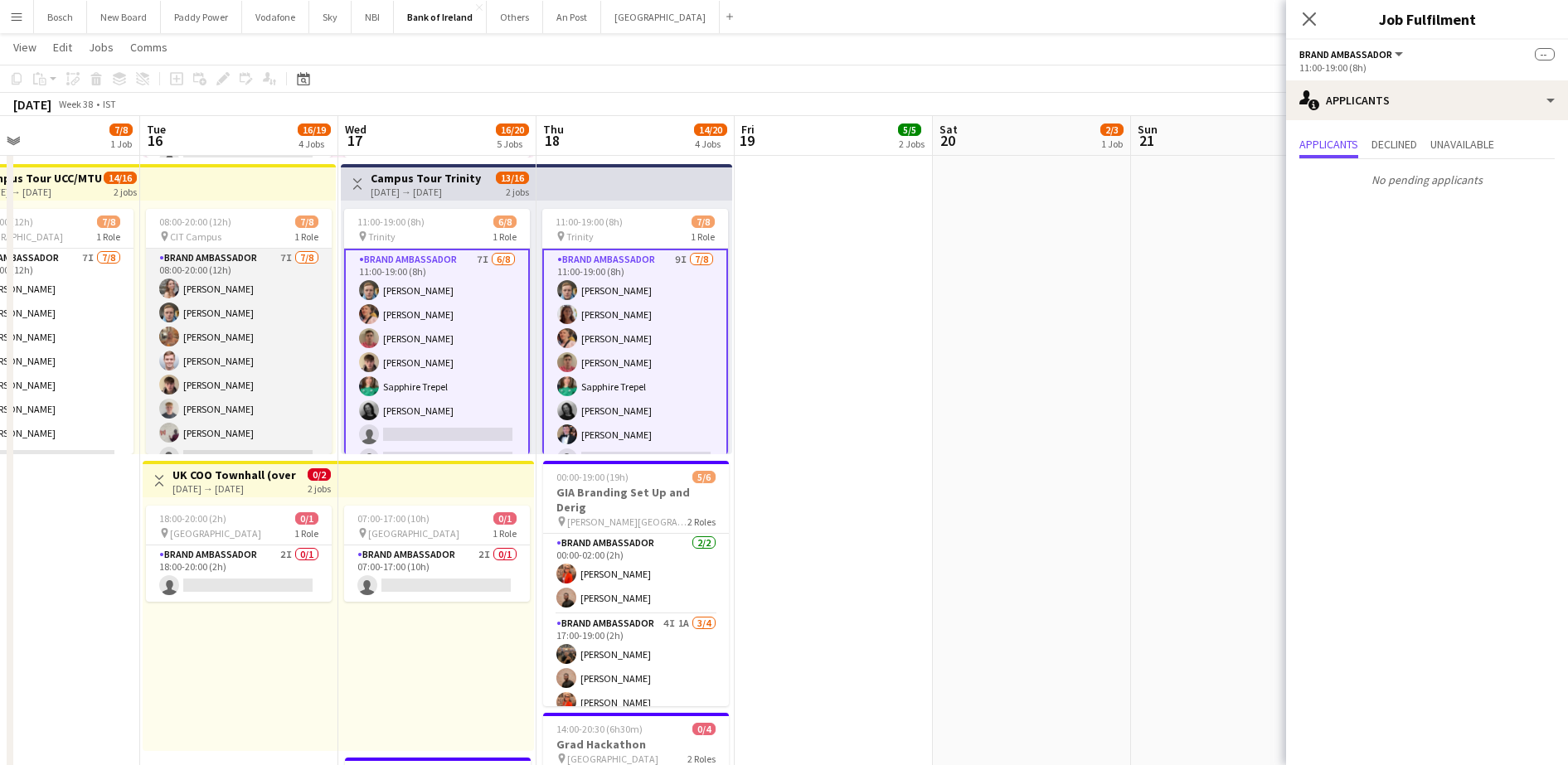
click at [265, 333] on app-card-role "Brand Ambassador 7I [DATE] 08:00-20:00 (12h) [PERSON_NAME] [PERSON_NAME] [PERSO…" at bounding box center [238, 361] width 186 height 225
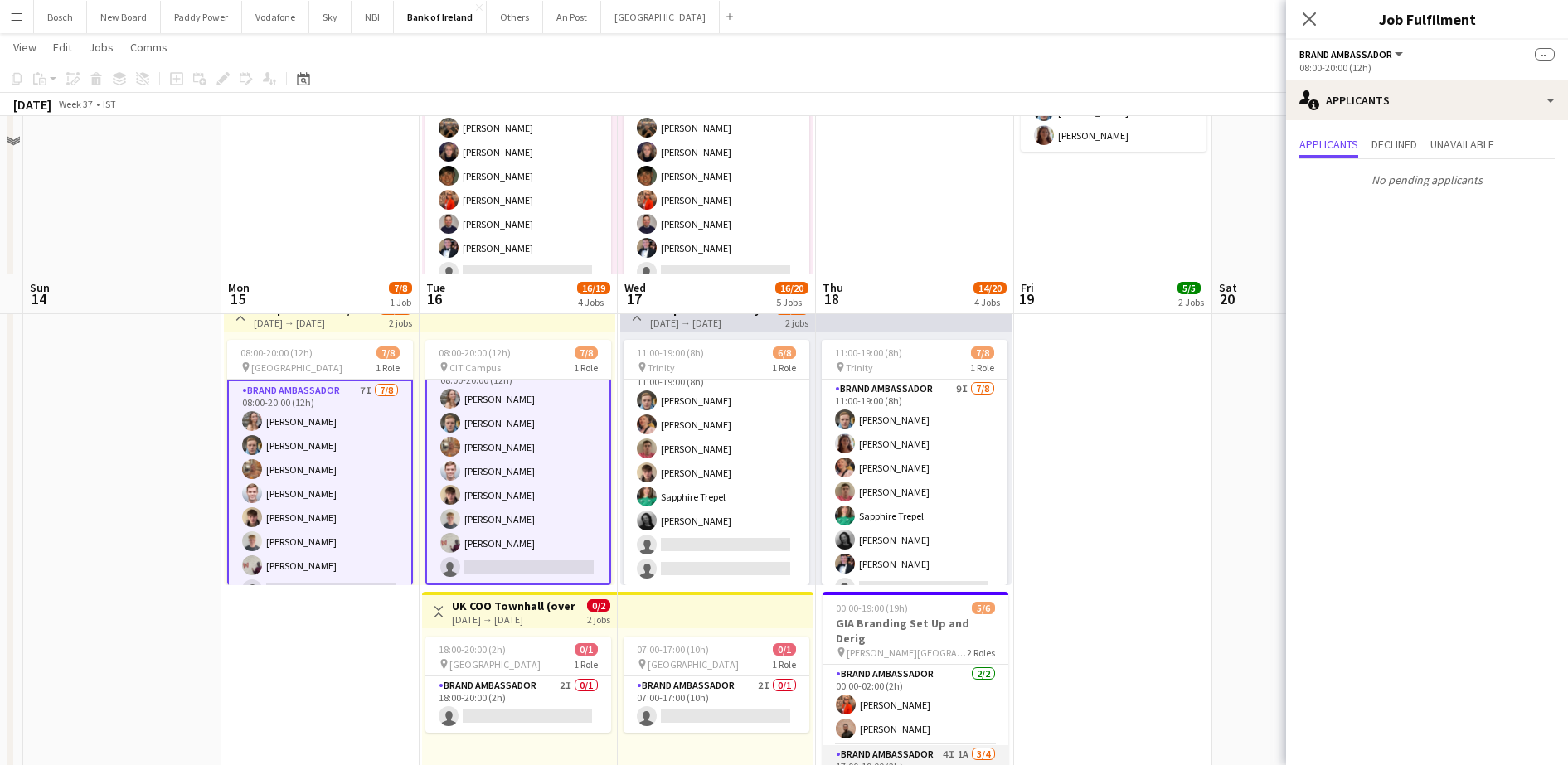
scroll to position [726, 0]
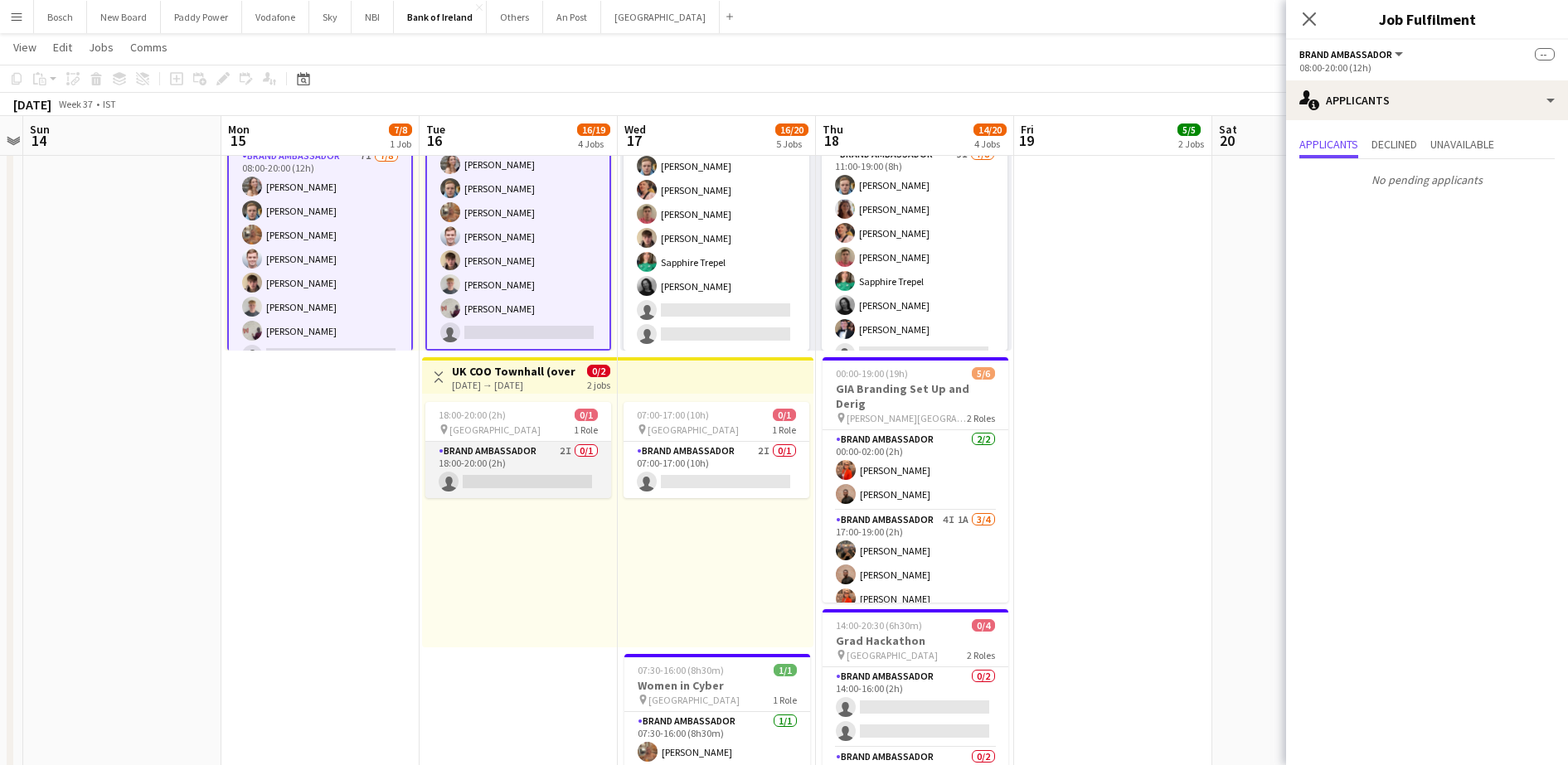
click at [575, 475] on app-card-role "Brand Ambassador 2I 0/1 18:00-20:00 (2h) single-neutral-actions" at bounding box center [518, 470] width 186 height 57
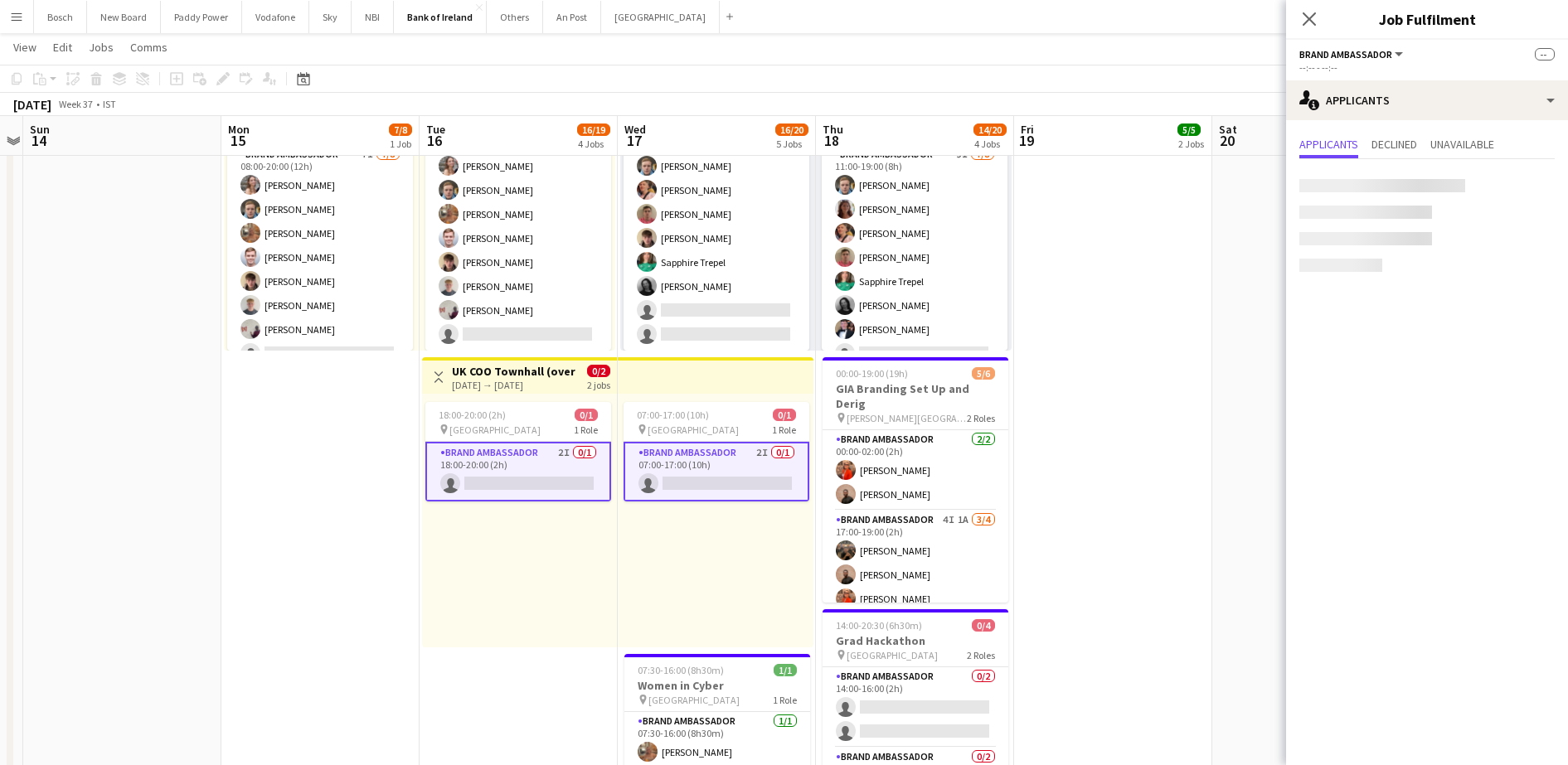
scroll to position [19, 0]
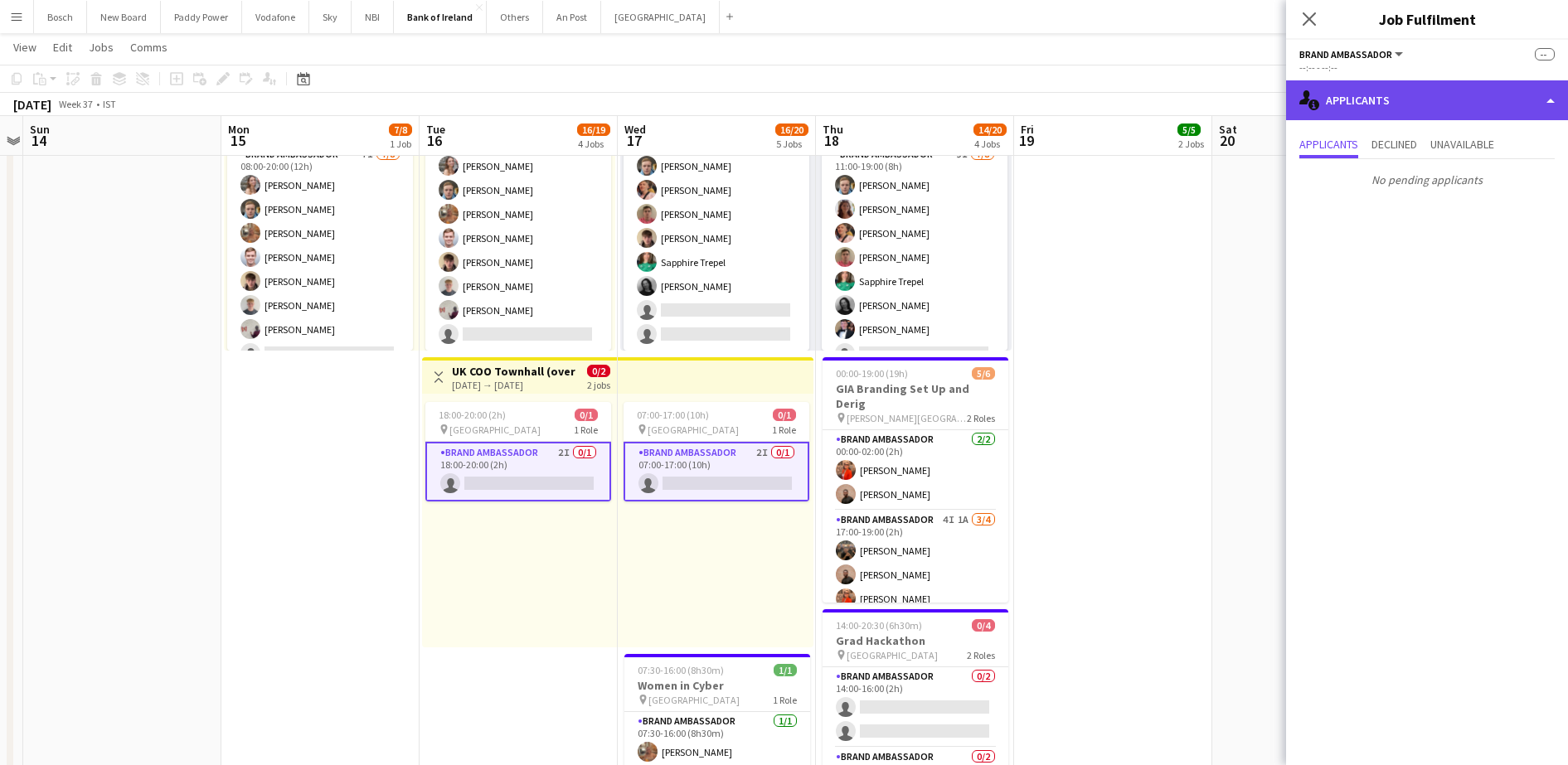
click at [1384, 104] on div "single-neutral-actions-information Applicants" at bounding box center [1426, 100] width 282 height 40
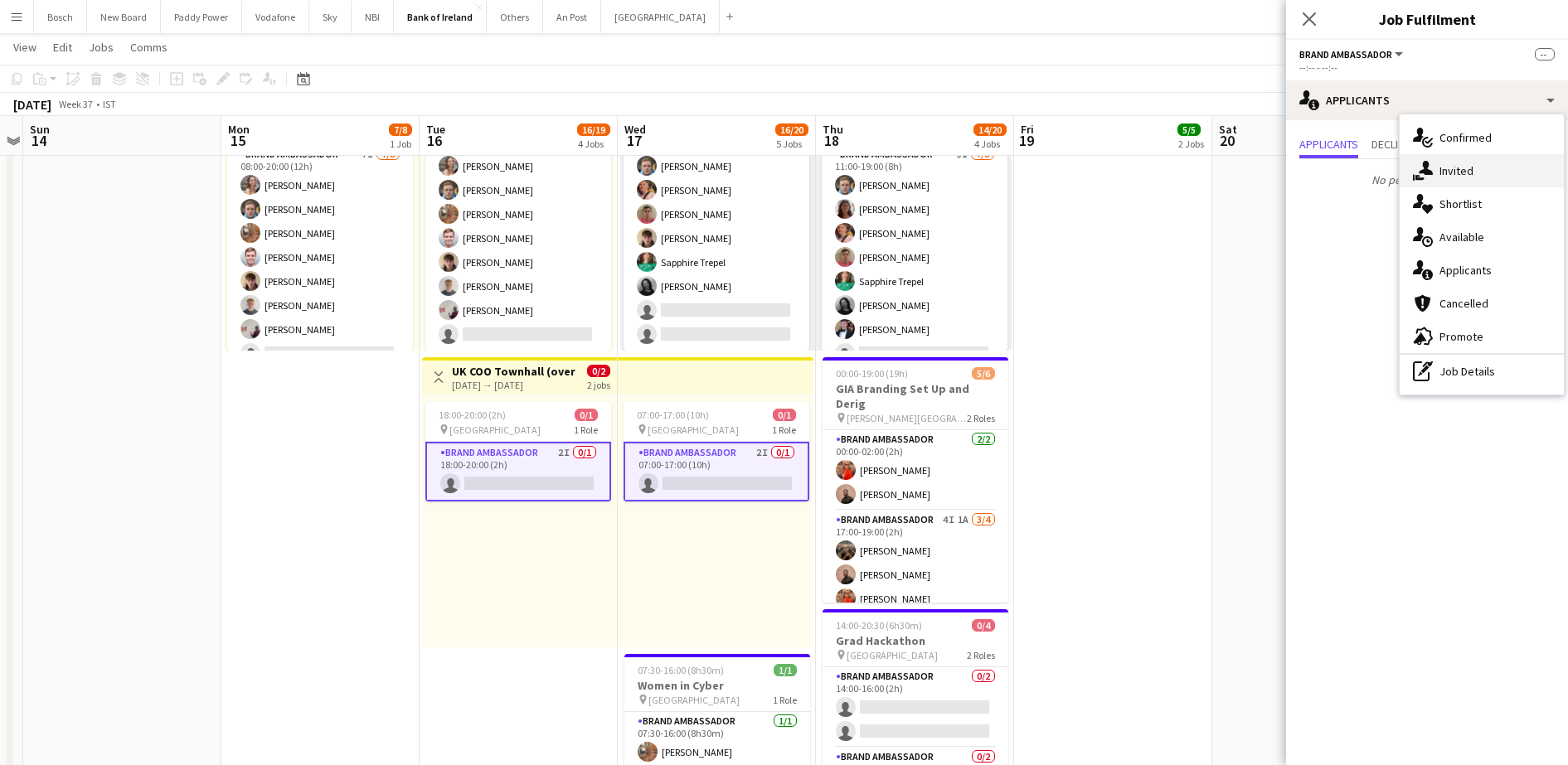
click at [1478, 175] on div "single-neutral-actions-share-1 Invited" at bounding box center [1482, 171] width 164 height 33
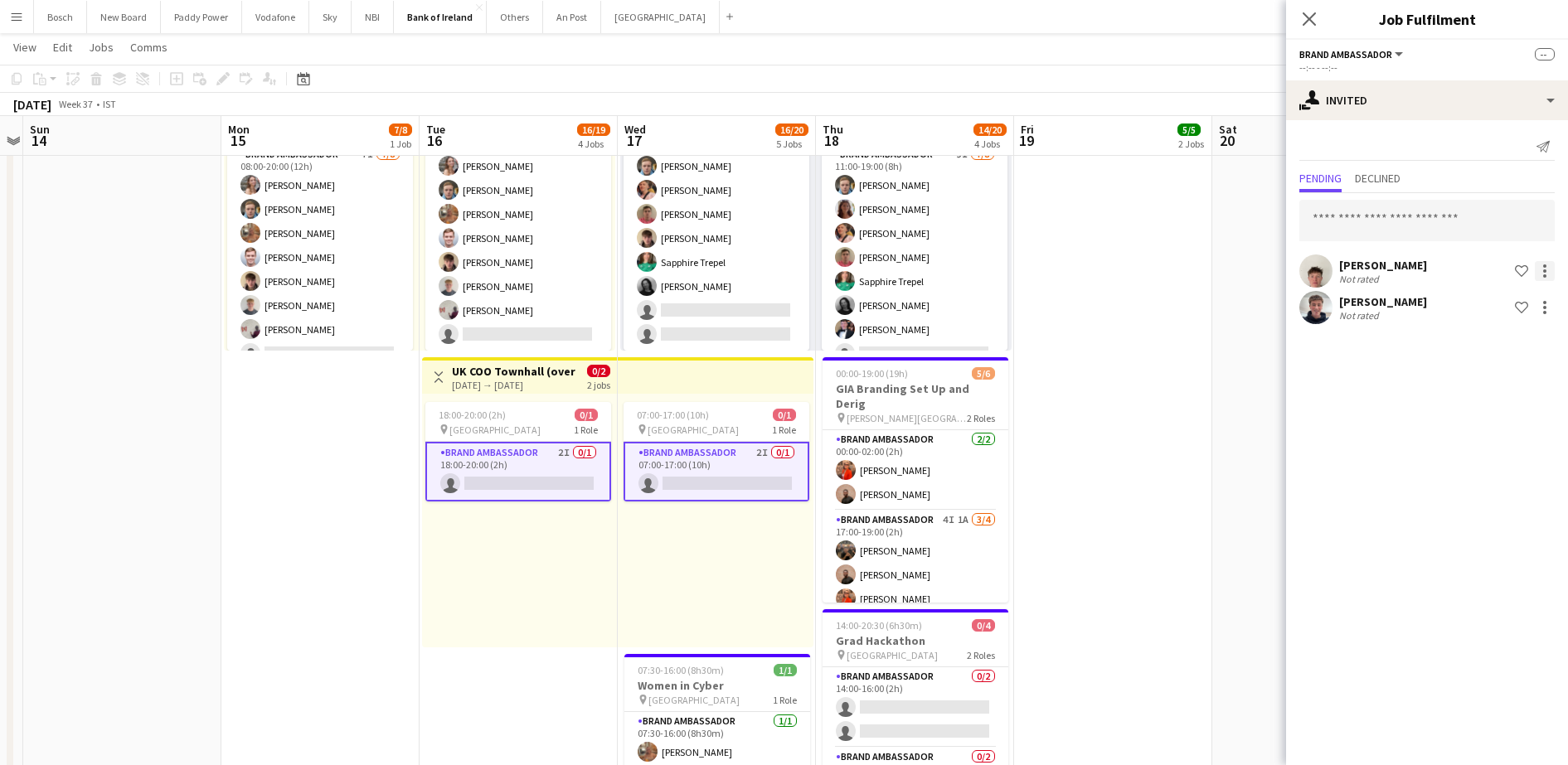
click at [1539, 268] on div at bounding box center [1544, 270] width 20 height 20
click at [1519, 338] on span "Send notification" at bounding box center [1492, 341] width 98 height 14
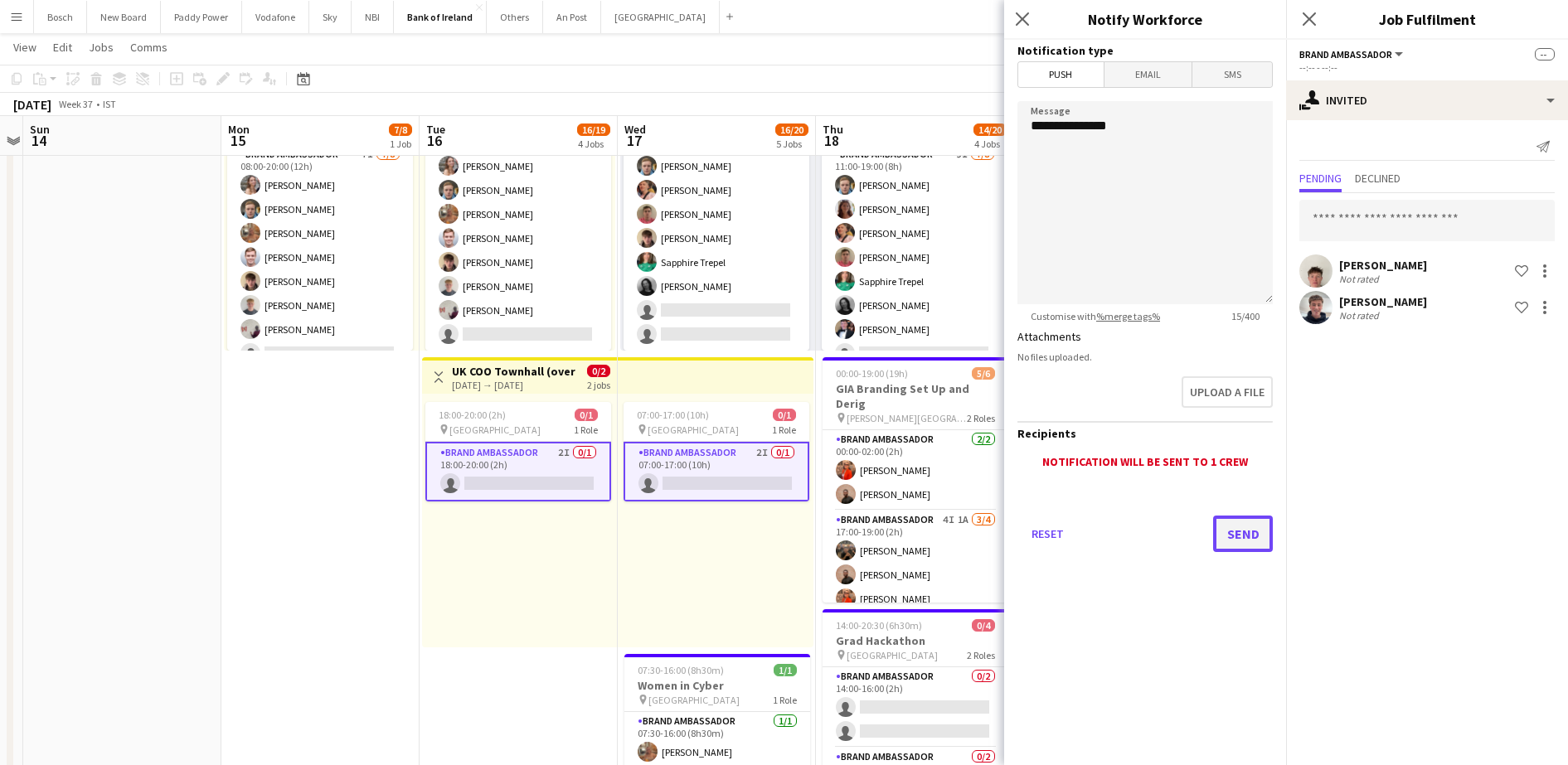
click at [1258, 541] on button "Send" at bounding box center [1243, 534] width 59 height 37
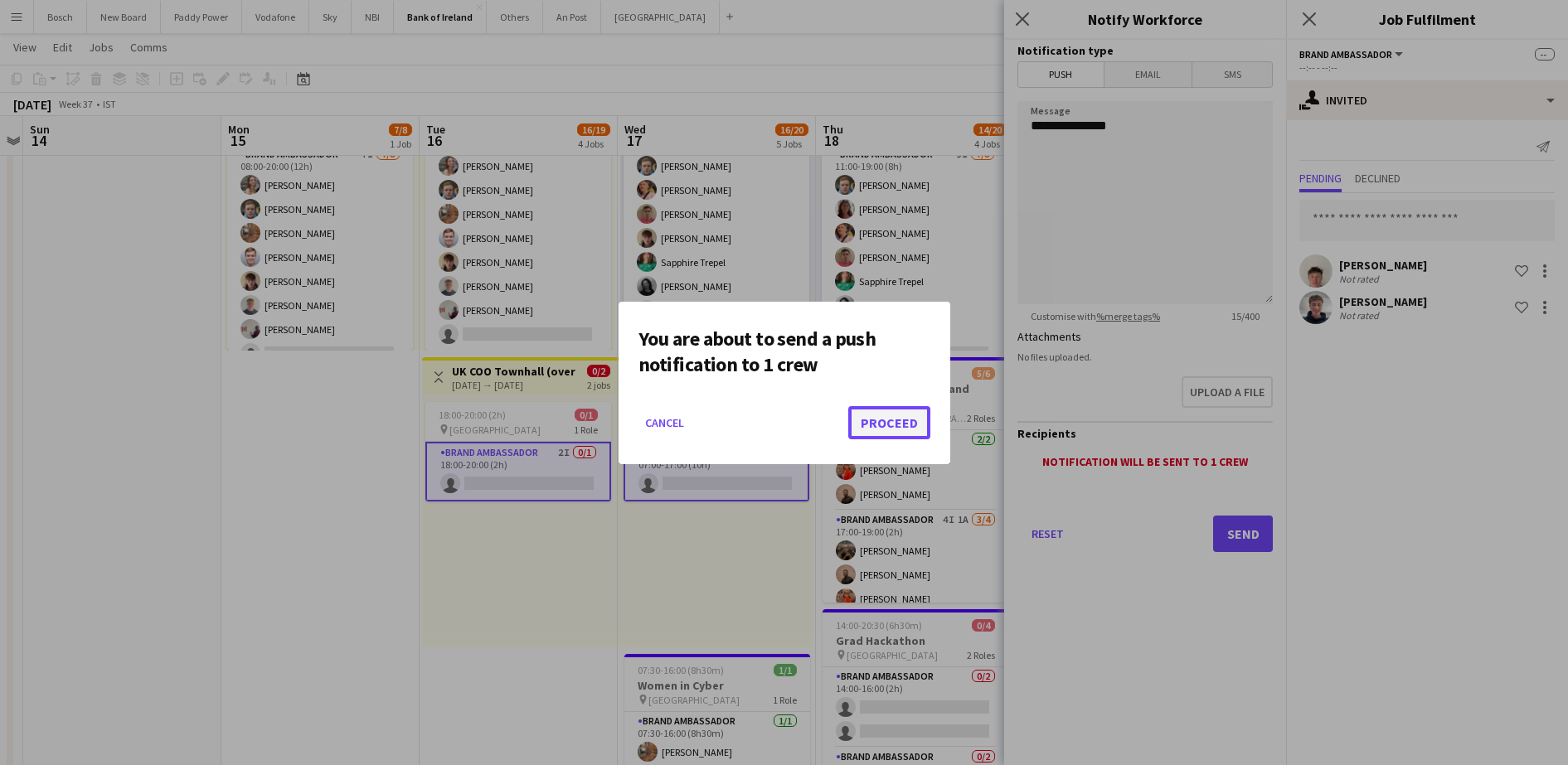
click at [892, 426] on button "Proceed" at bounding box center [889, 423] width 82 height 33
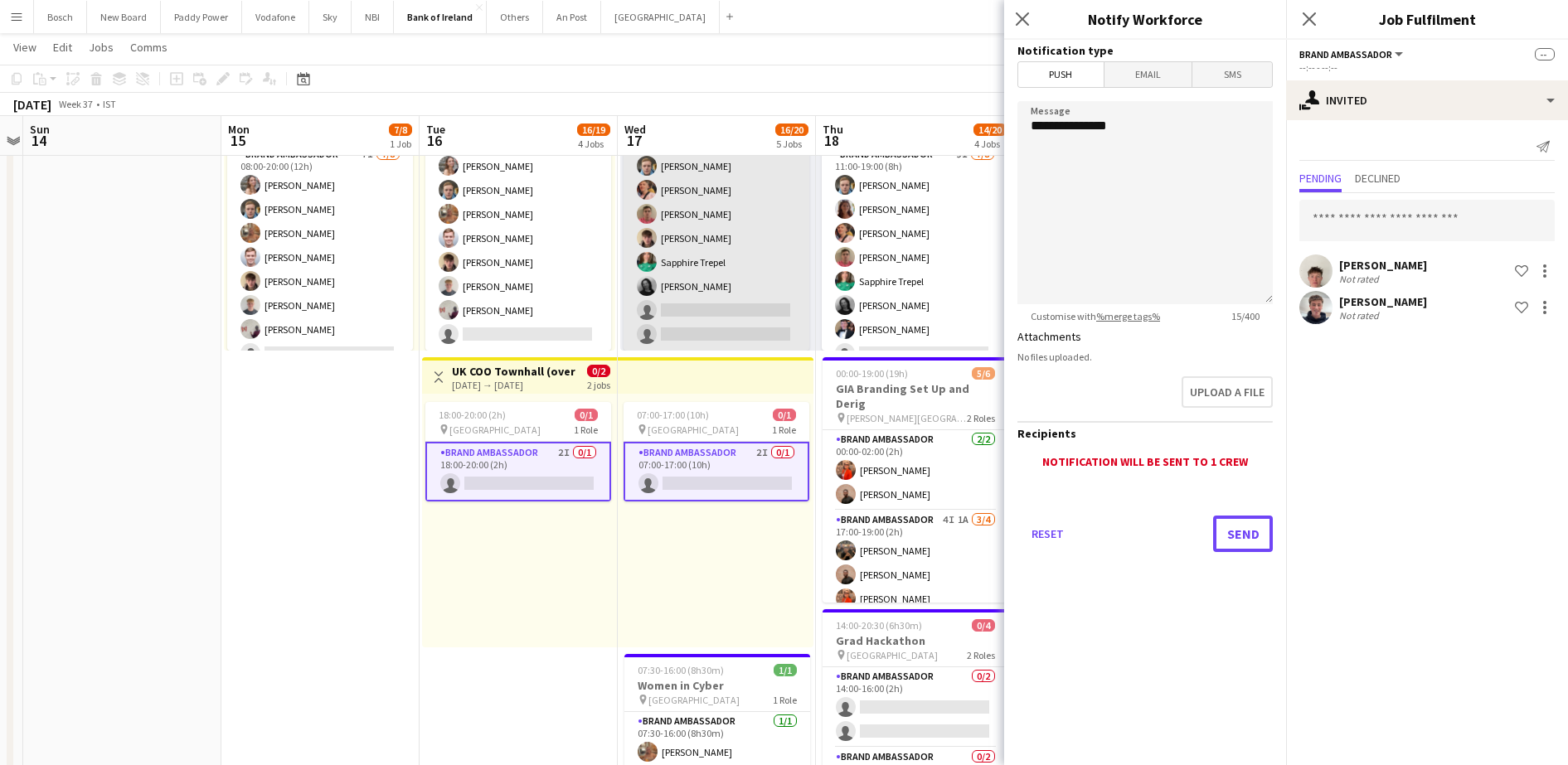
scroll to position [726, 0]
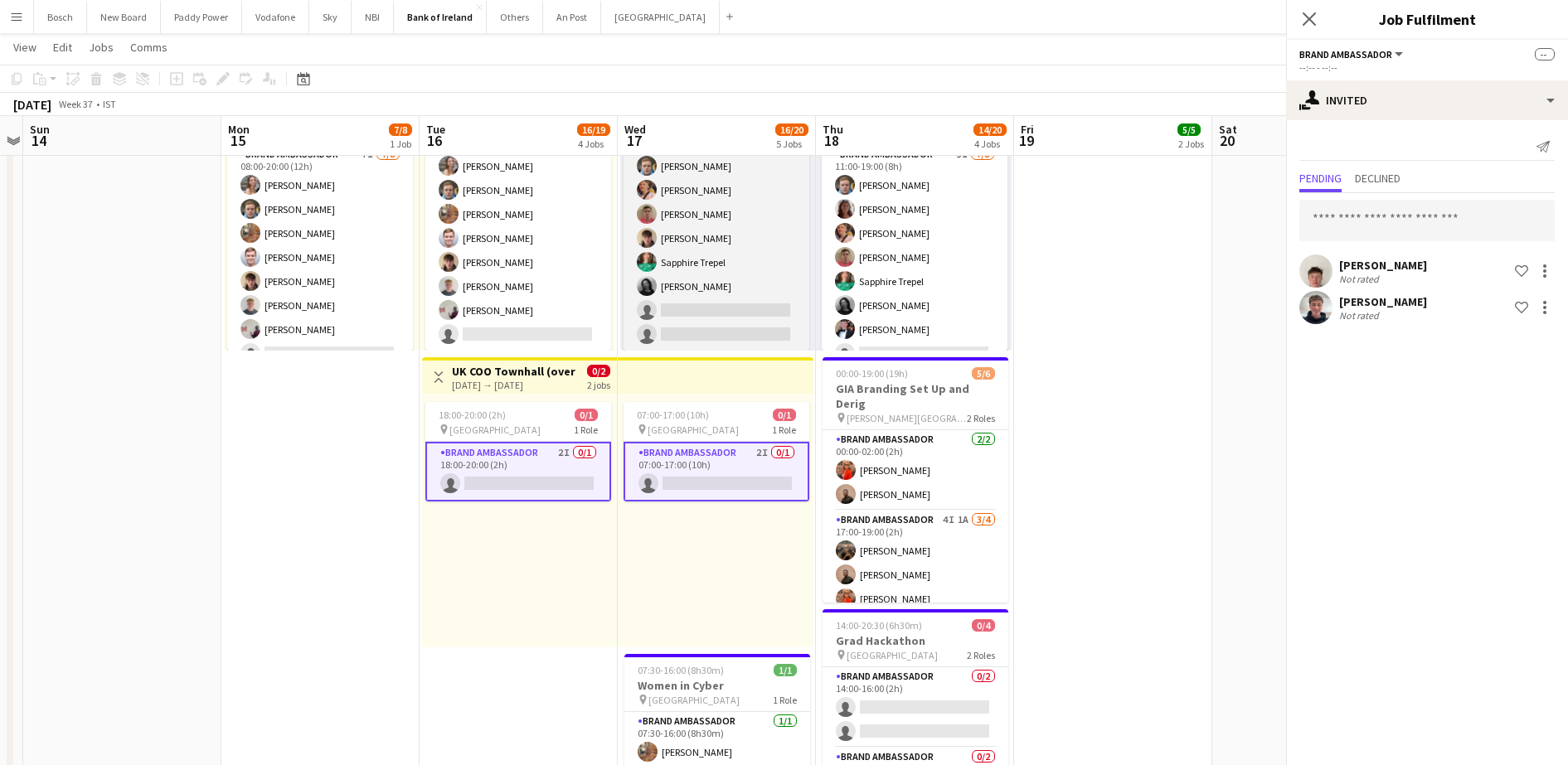
click at [756, 295] on app-card-role "Brand Ambassador 7I [DATE] 11:00-19:00 (8h) [PERSON_NAME] [PERSON_NAME] [PERSON…" at bounding box center [716, 238] width 186 height 225
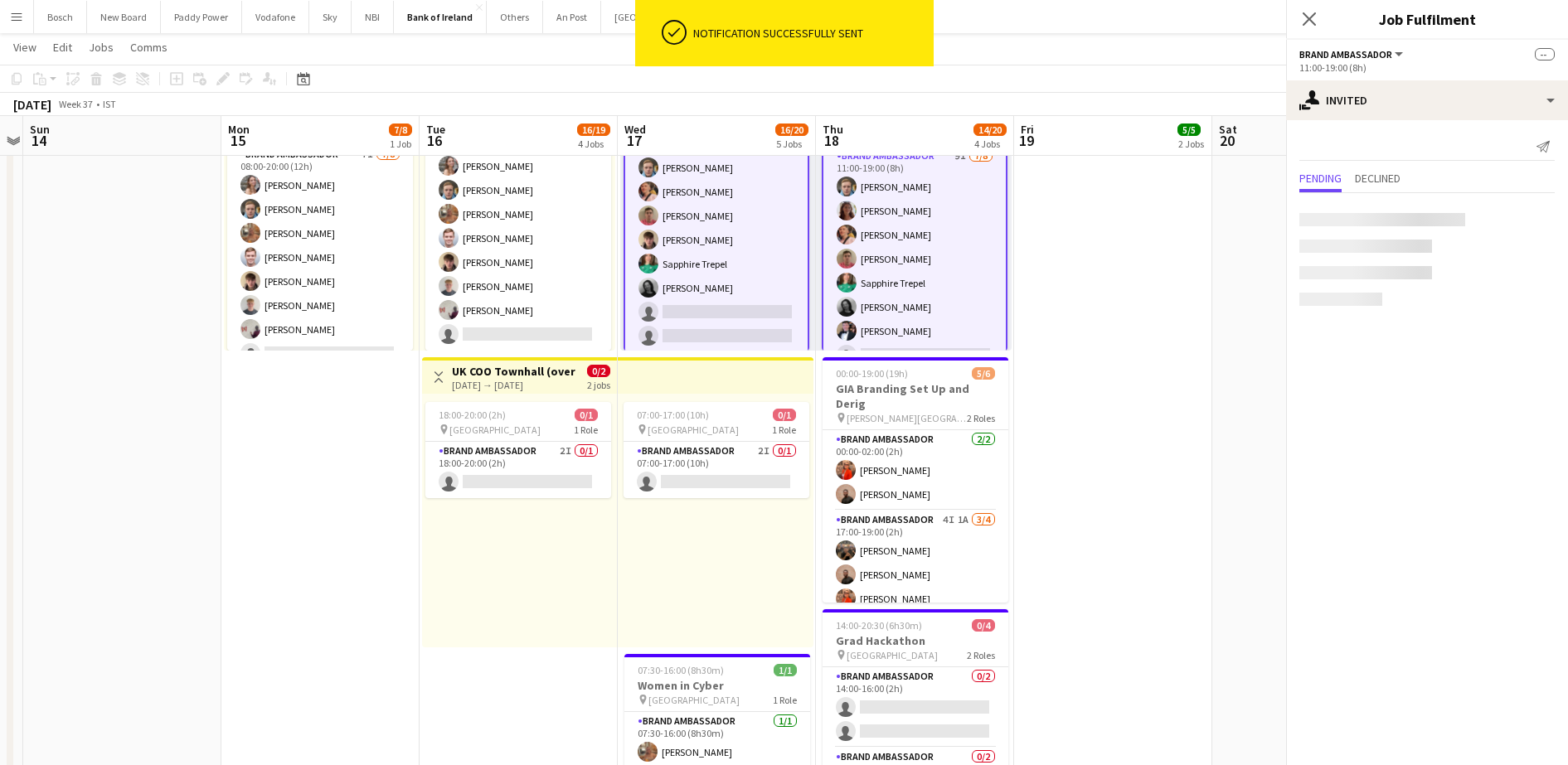
scroll to position [21, 0]
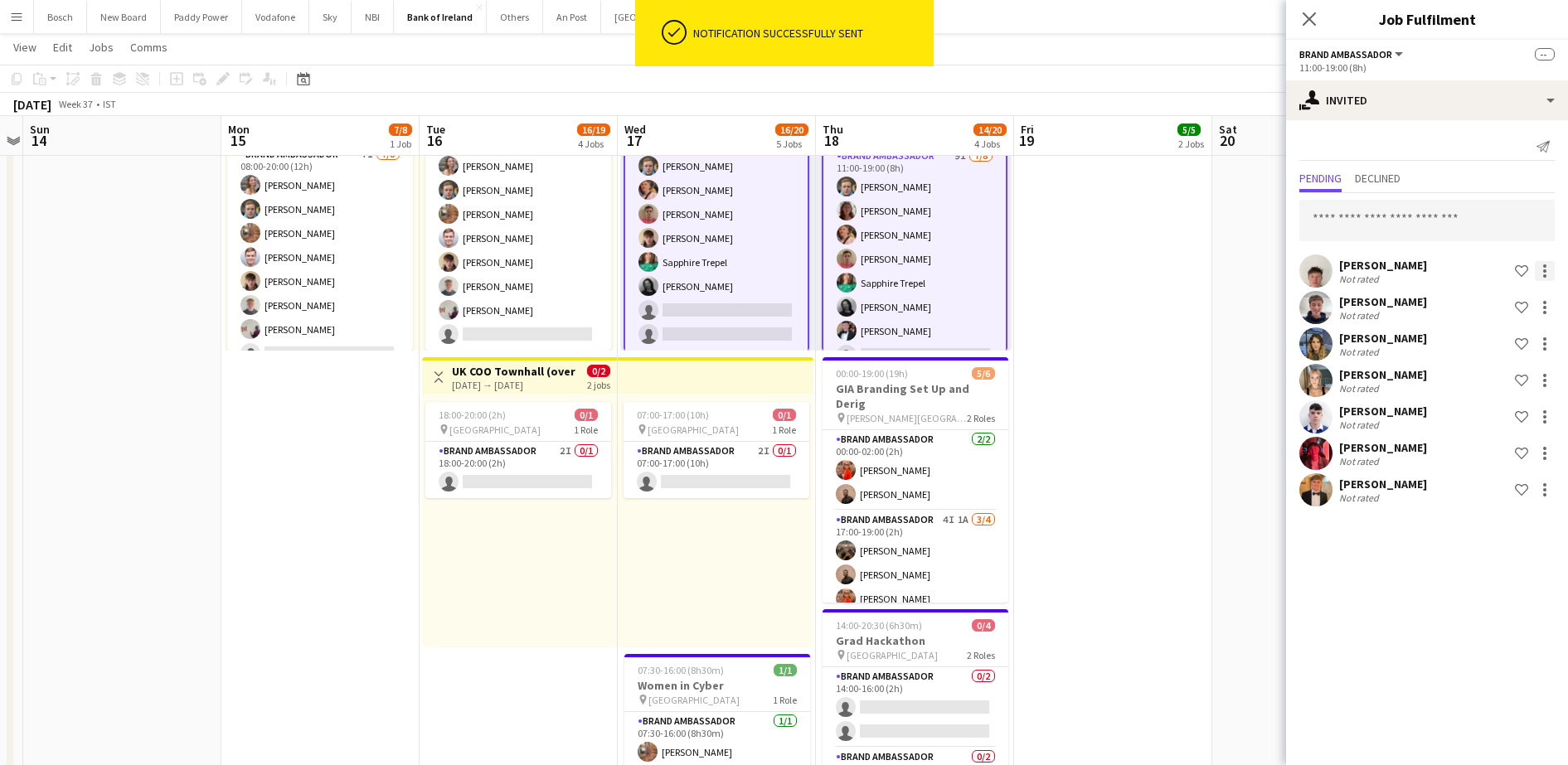
click at [1542, 276] on div at bounding box center [1544, 270] width 20 height 20
click at [1498, 415] on span "Cancel invitation" at bounding box center [1491, 420] width 97 height 14
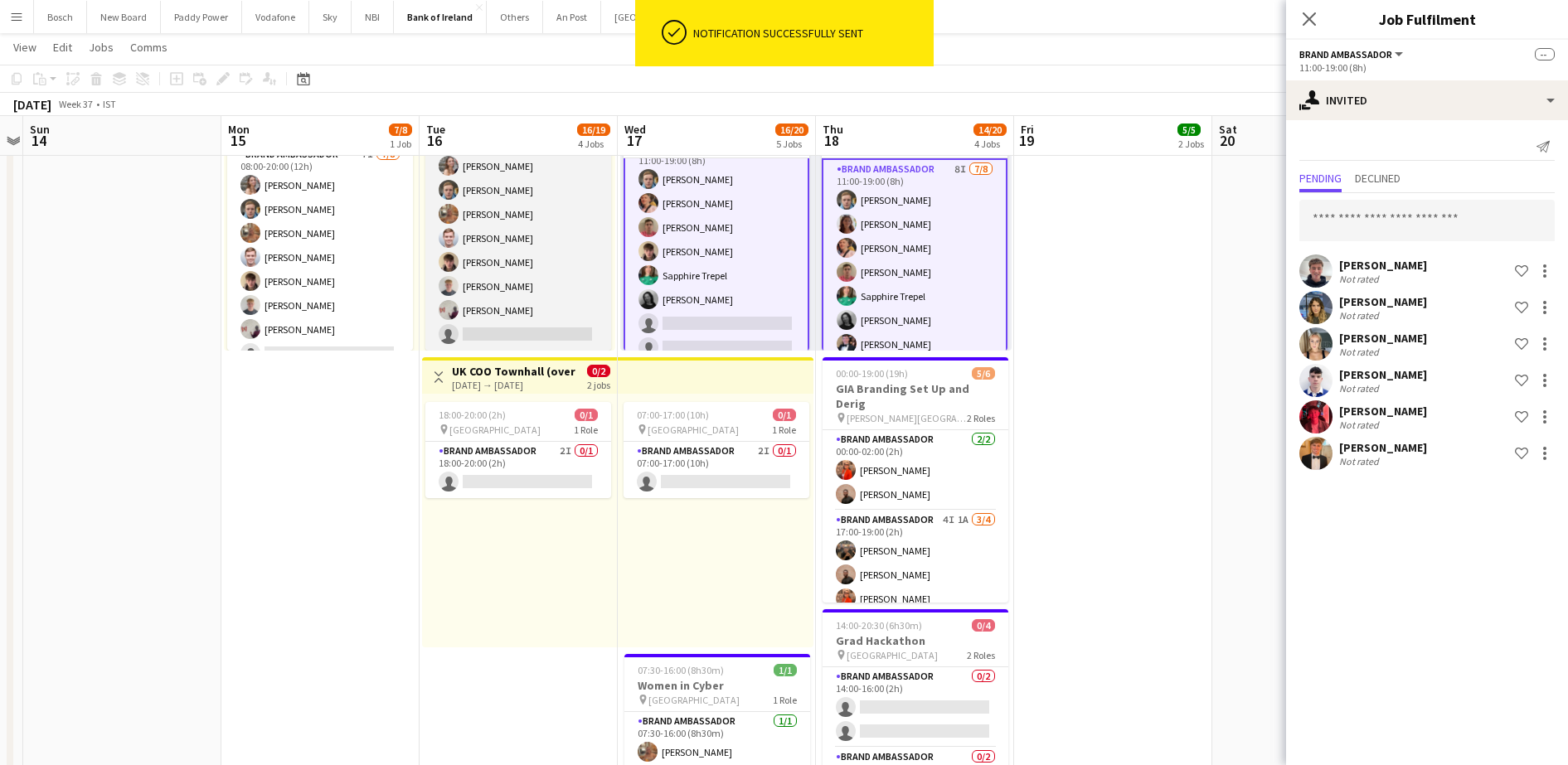
click at [583, 284] on app-card-role "Brand Ambassador 7I [DATE] 08:00-20:00 (12h) [PERSON_NAME] [PERSON_NAME] [PERSO…" at bounding box center [518, 238] width 186 height 225
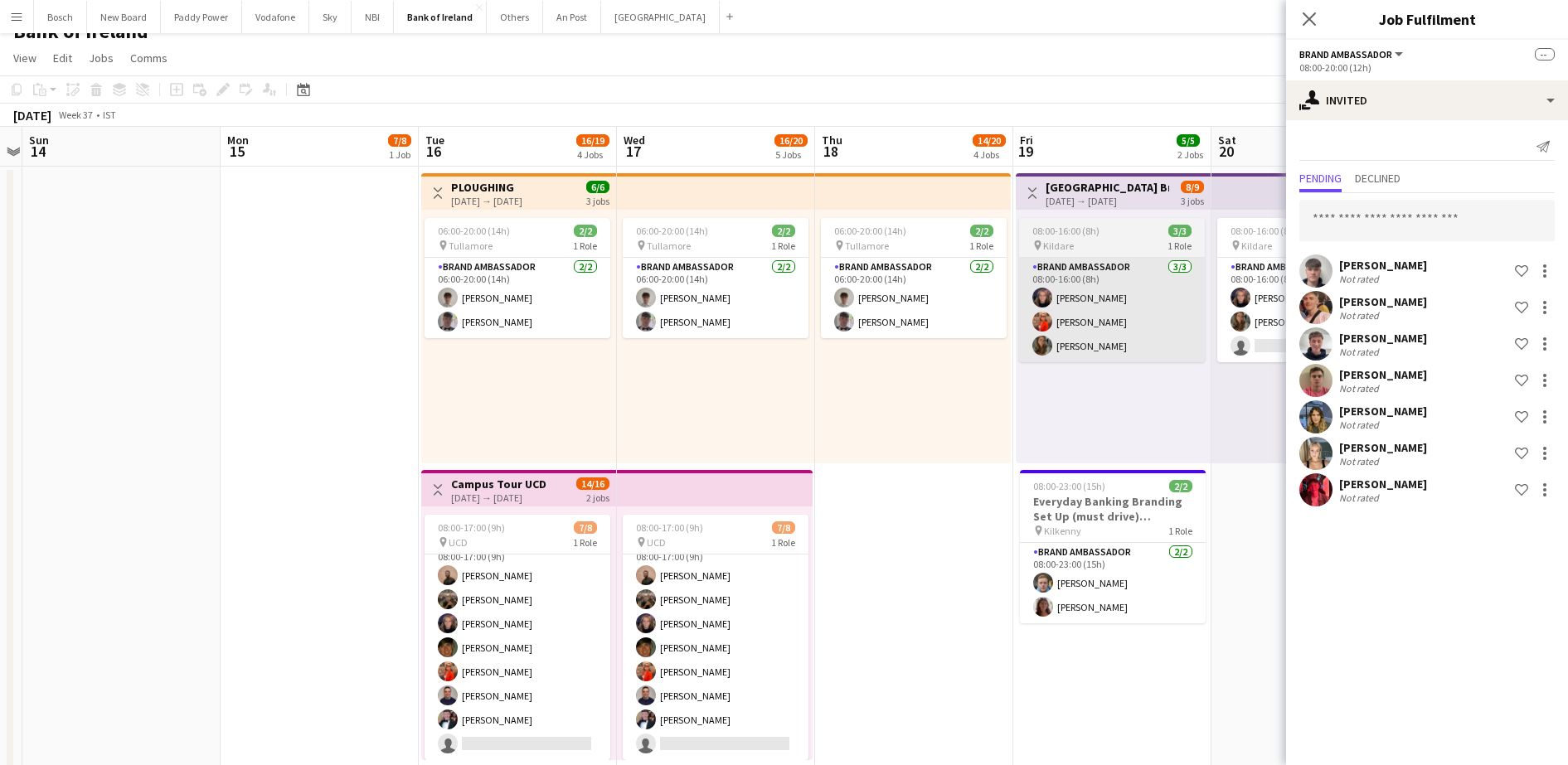
scroll to position [0, 0]
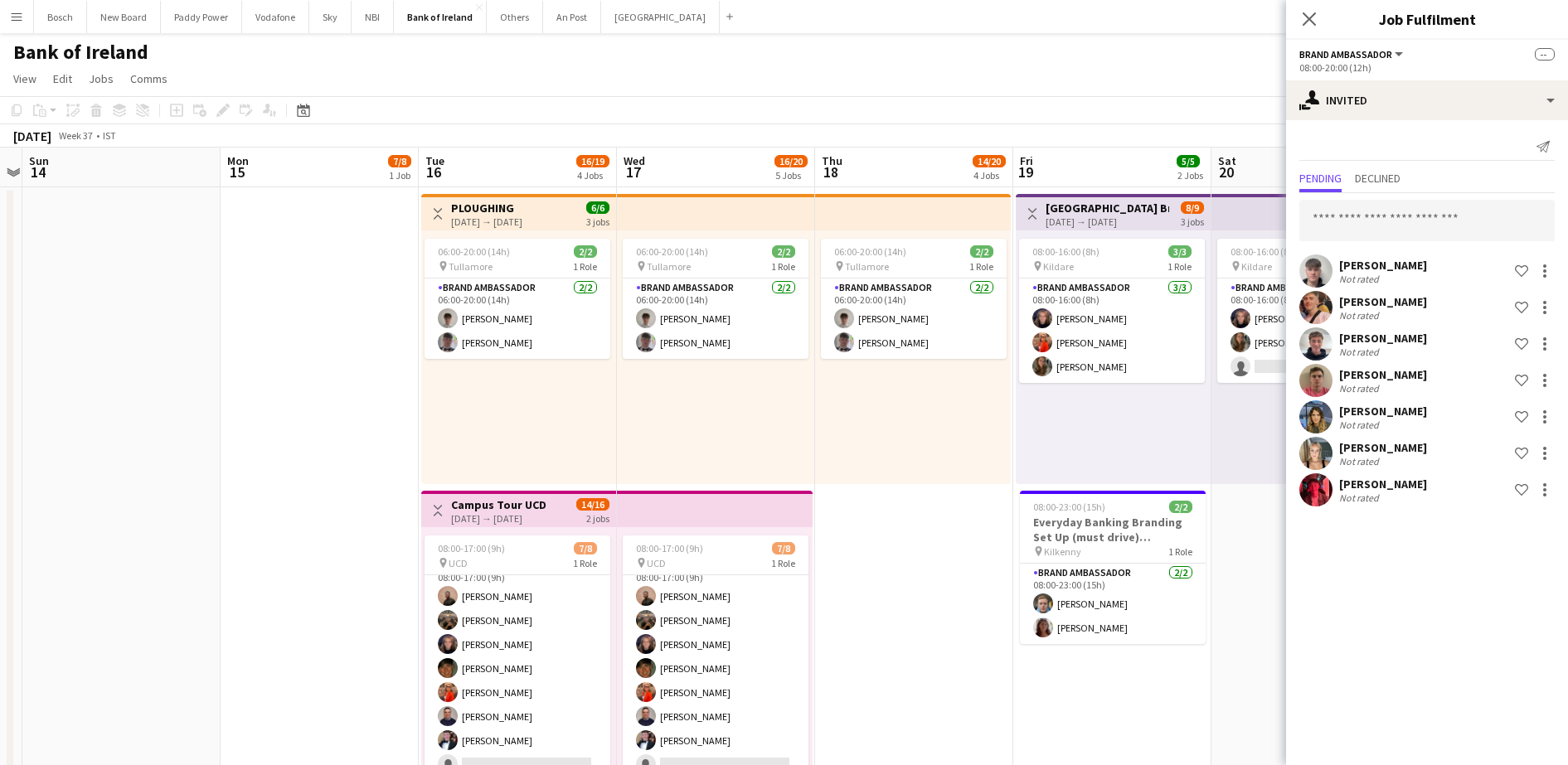
click at [1121, 120] on app-toolbar "Copy Paste Paste Ctrl+V Paste with crew Ctrl+Shift+V Paste linked Job [GEOGRAPH…" at bounding box center [784, 110] width 1568 height 28
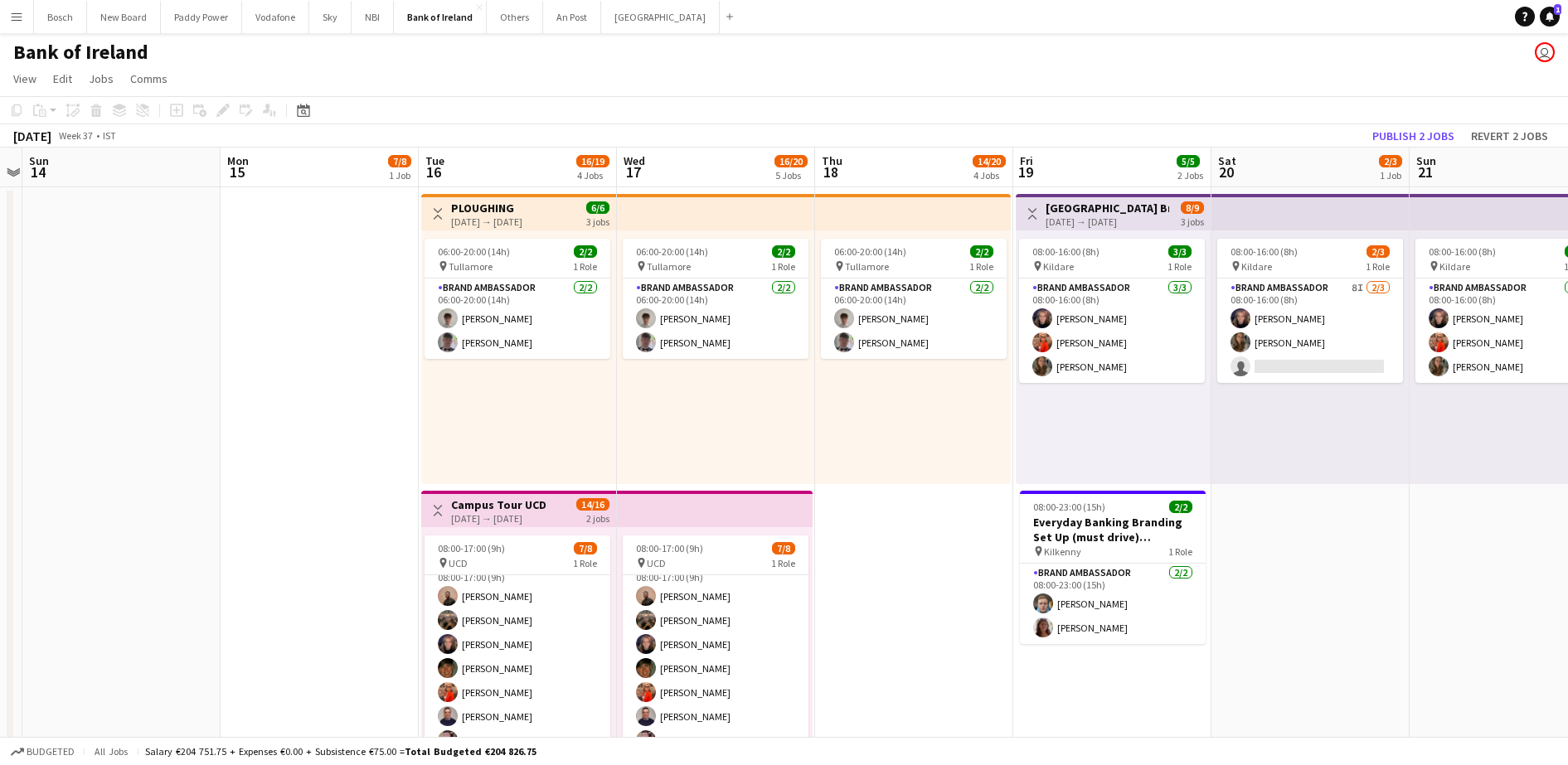
scroll to position [19, 0]
click at [1416, 126] on button "Publish 2 jobs" at bounding box center [1413, 136] width 95 height 22
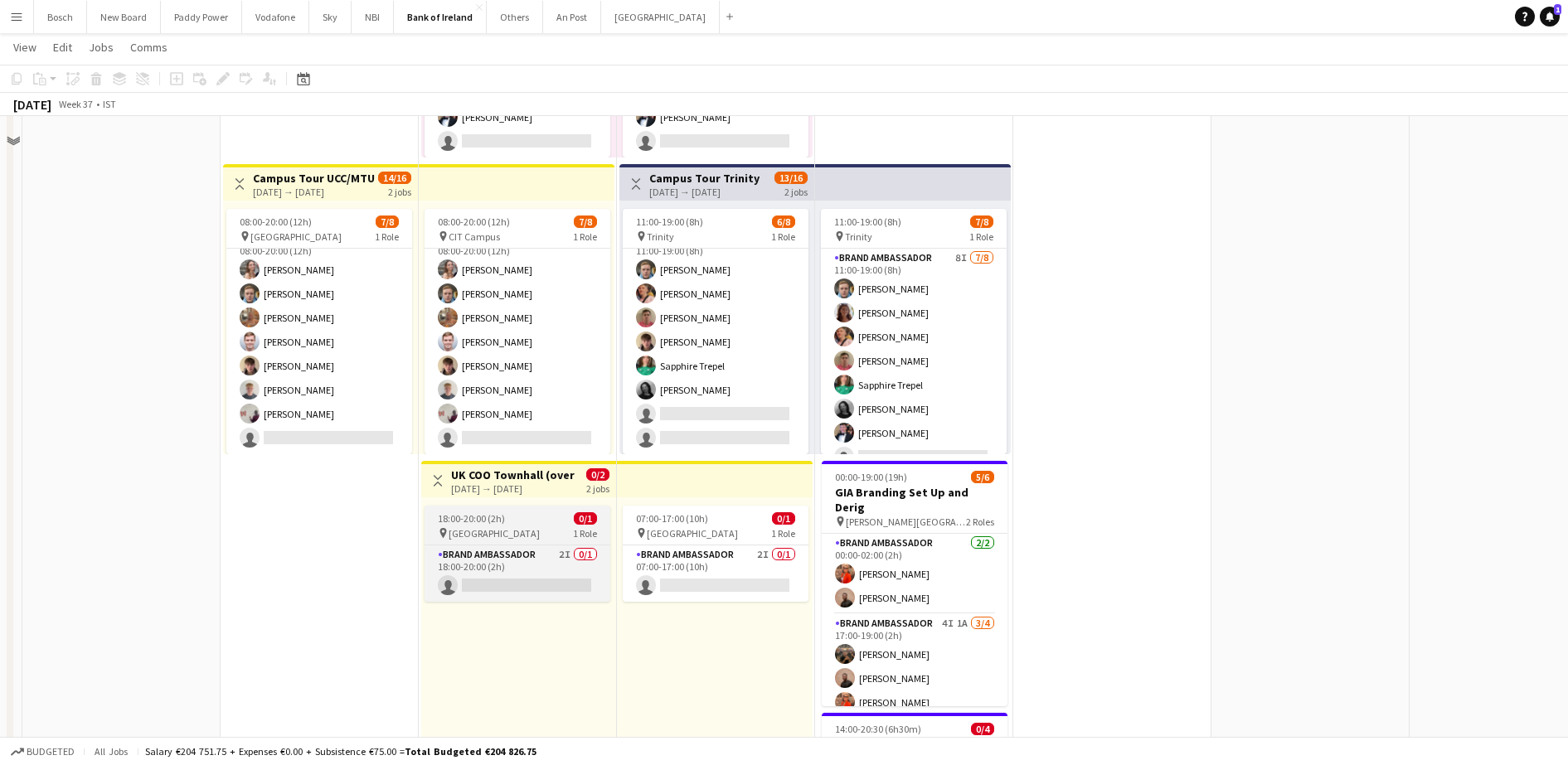
scroll to position [506, 0]
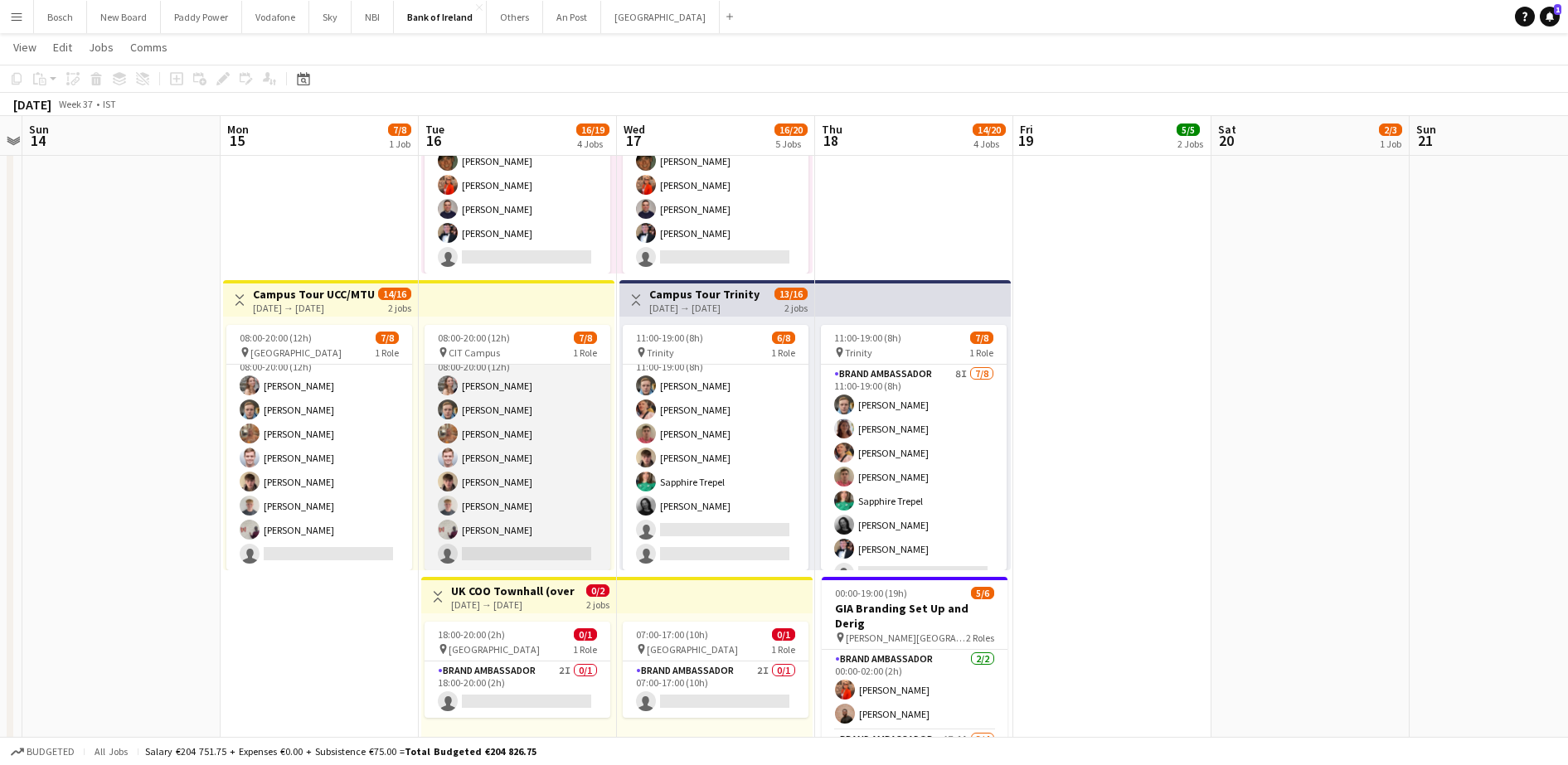
click at [502, 509] on app-card-role "Brand Ambassador 7I [DATE] 08:00-20:00 (12h) [PERSON_NAME] [PERSON_NAME] [PERSO…" at bounding box center [517, 458] width 186 height 225
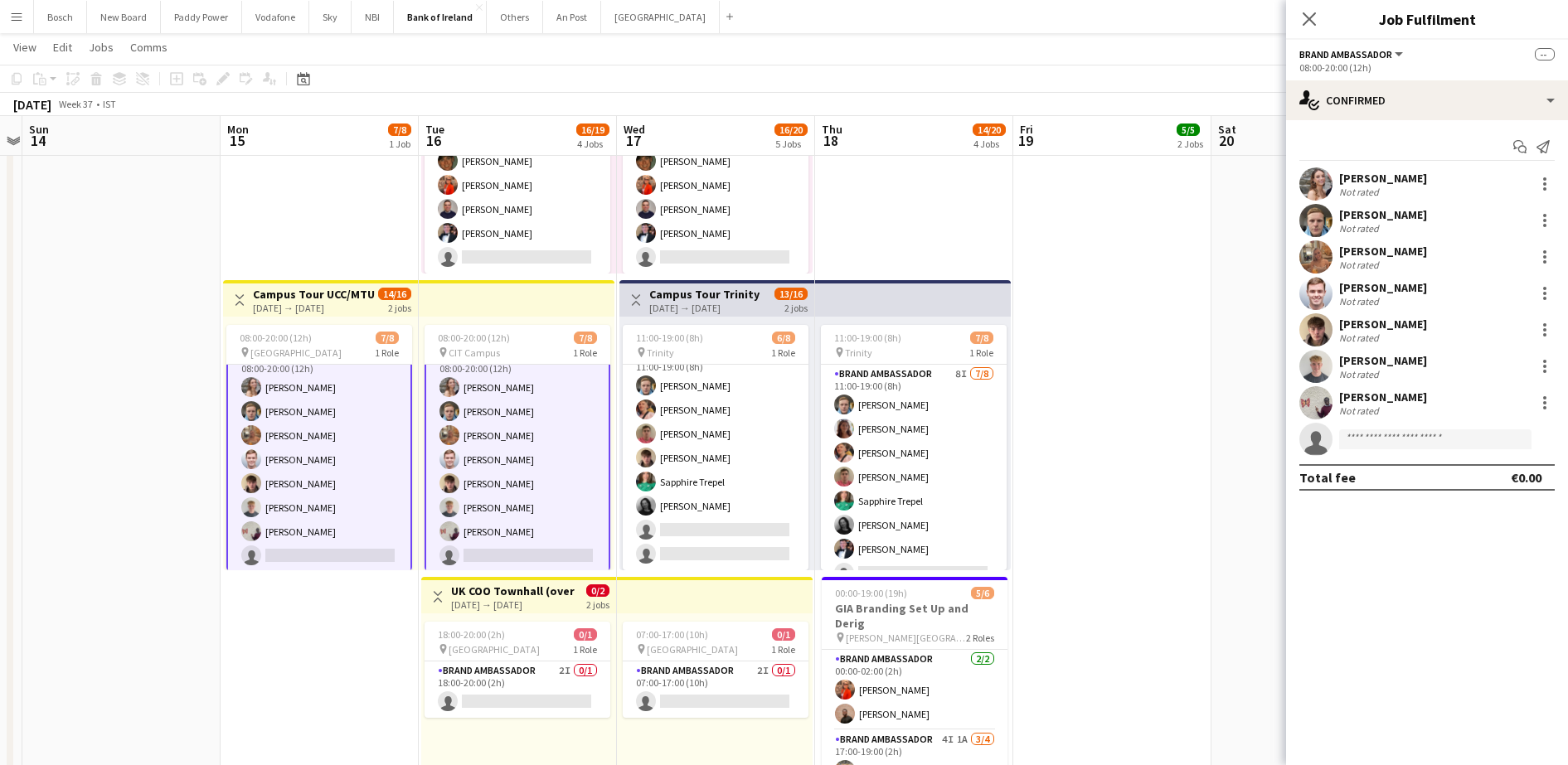
scroll to position [21, 0]
click at [1383, 403] on div "[PERSON_NAME]" at bounding box center [1382, 397] width 88 height 15
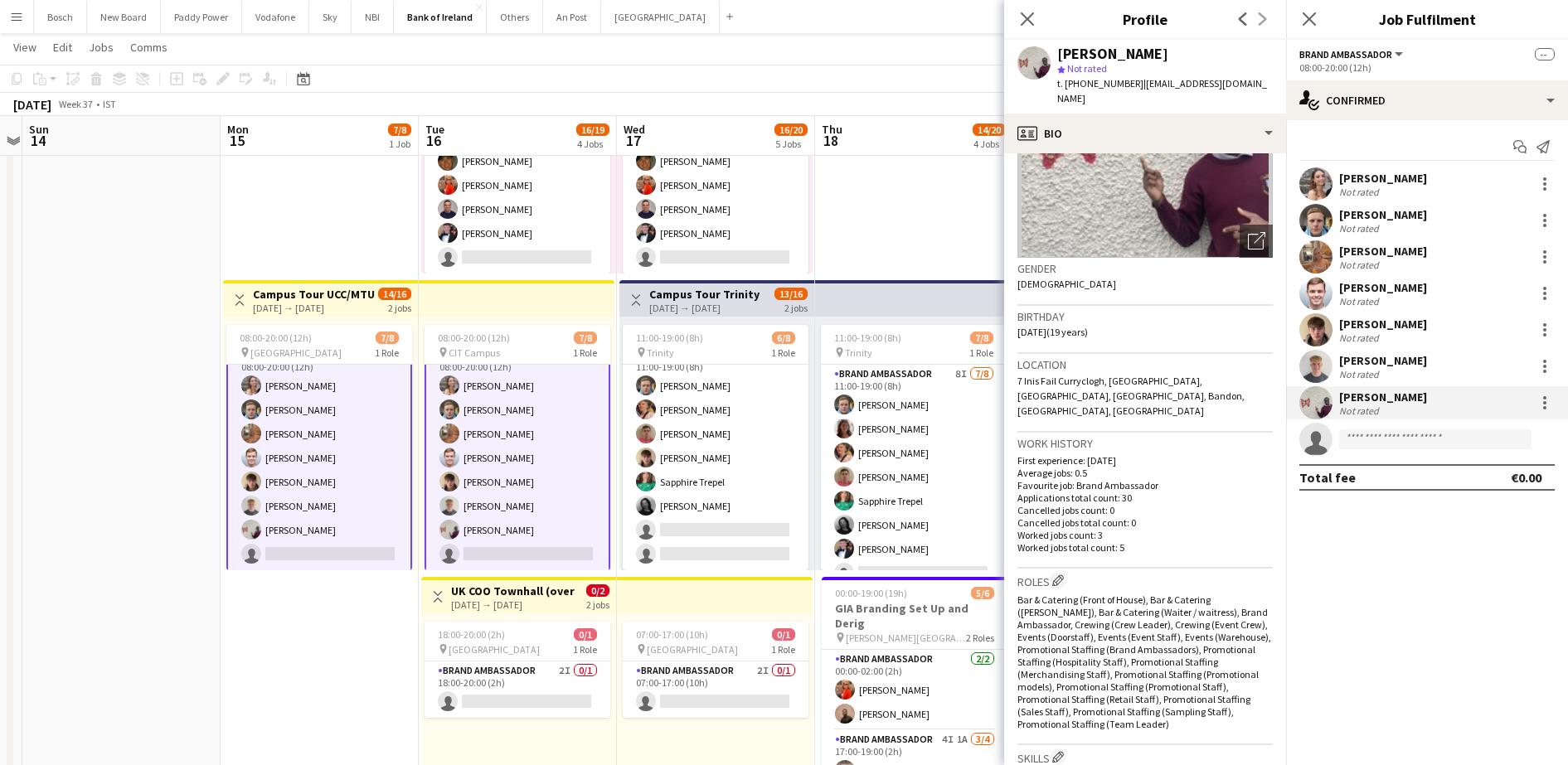
scroll to position [0, 0]
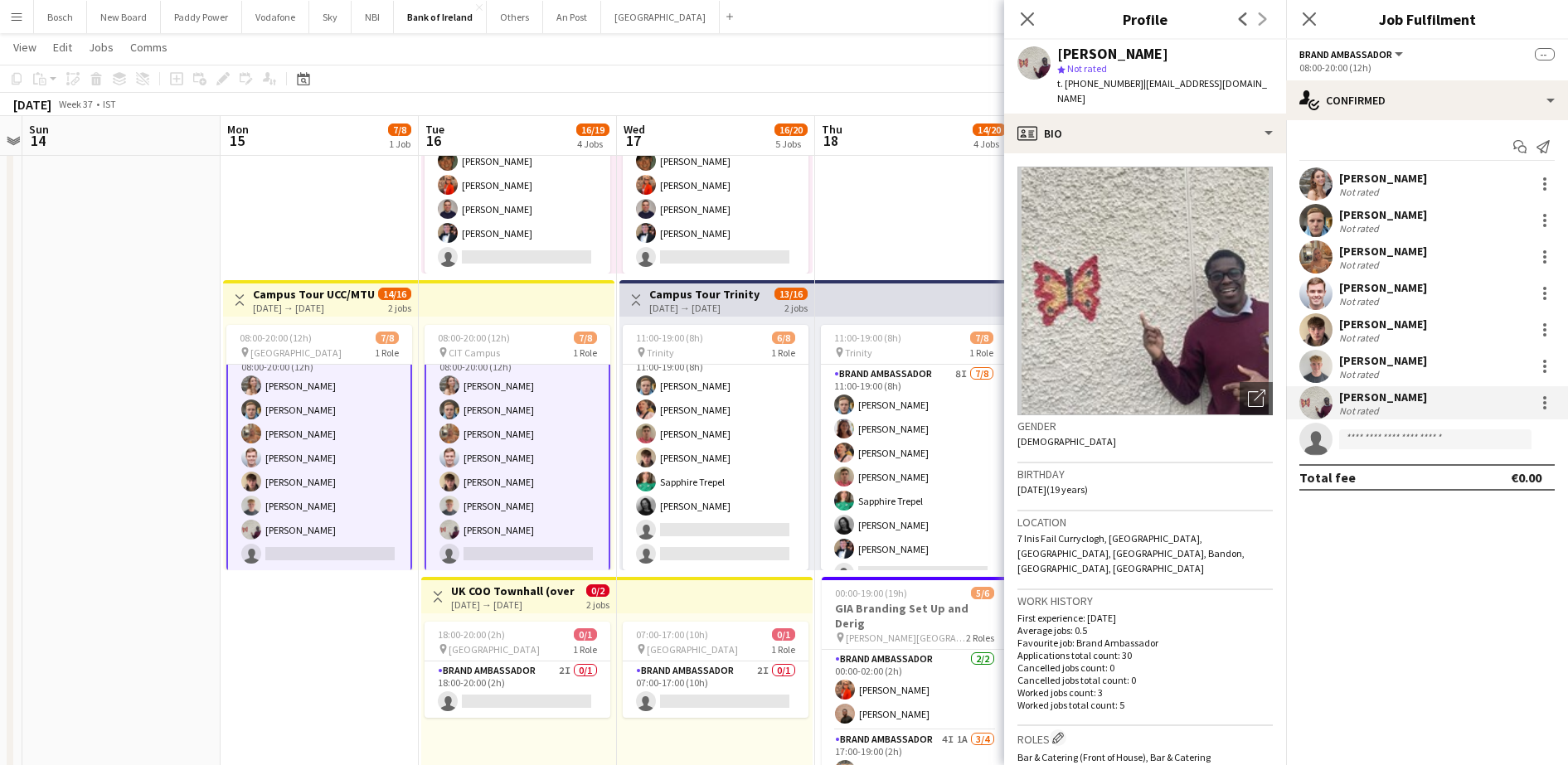
click at [1371, 365] on div "[PERSON_NAME]" at bounding box center [1382, 360] width 88 height 15
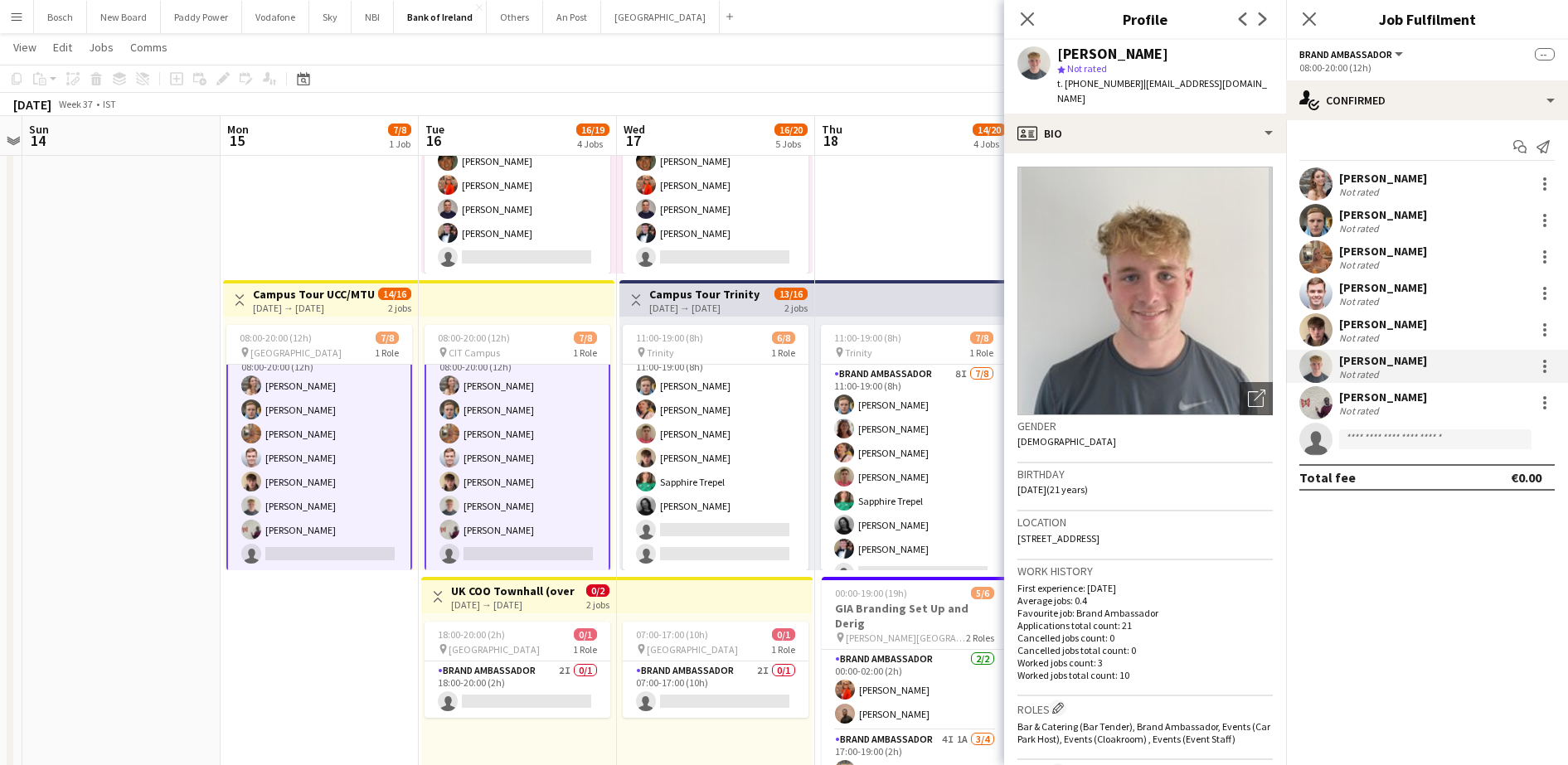
click at [1360, 315] on div "[PERSON_NAME] Not rated" at bounding box center [1426, 330] width 282 height 33
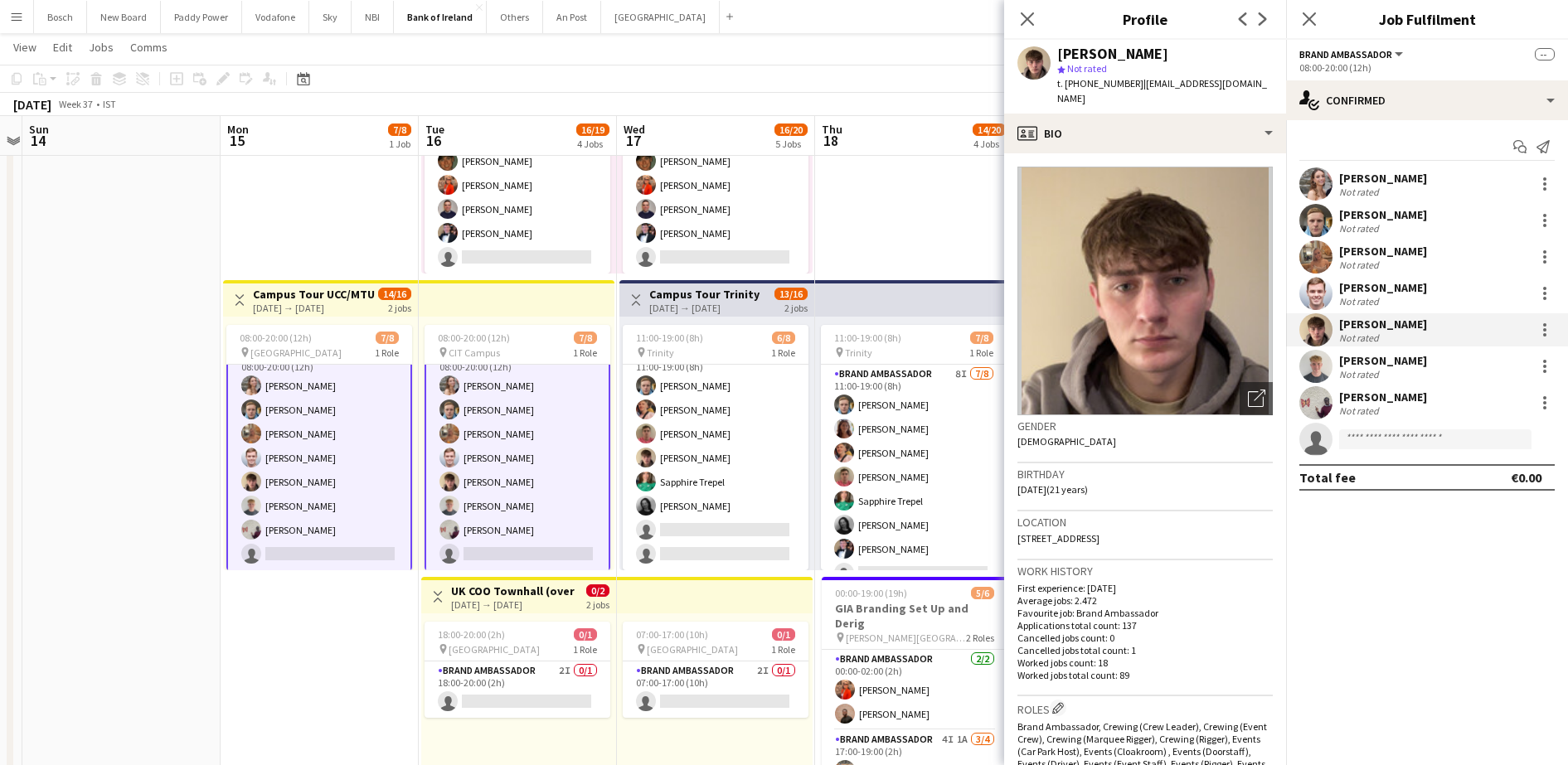
click at [1367, 281] on div "[PERSON_NAME]" at bounding box center [1382, 287] width 88 height 15
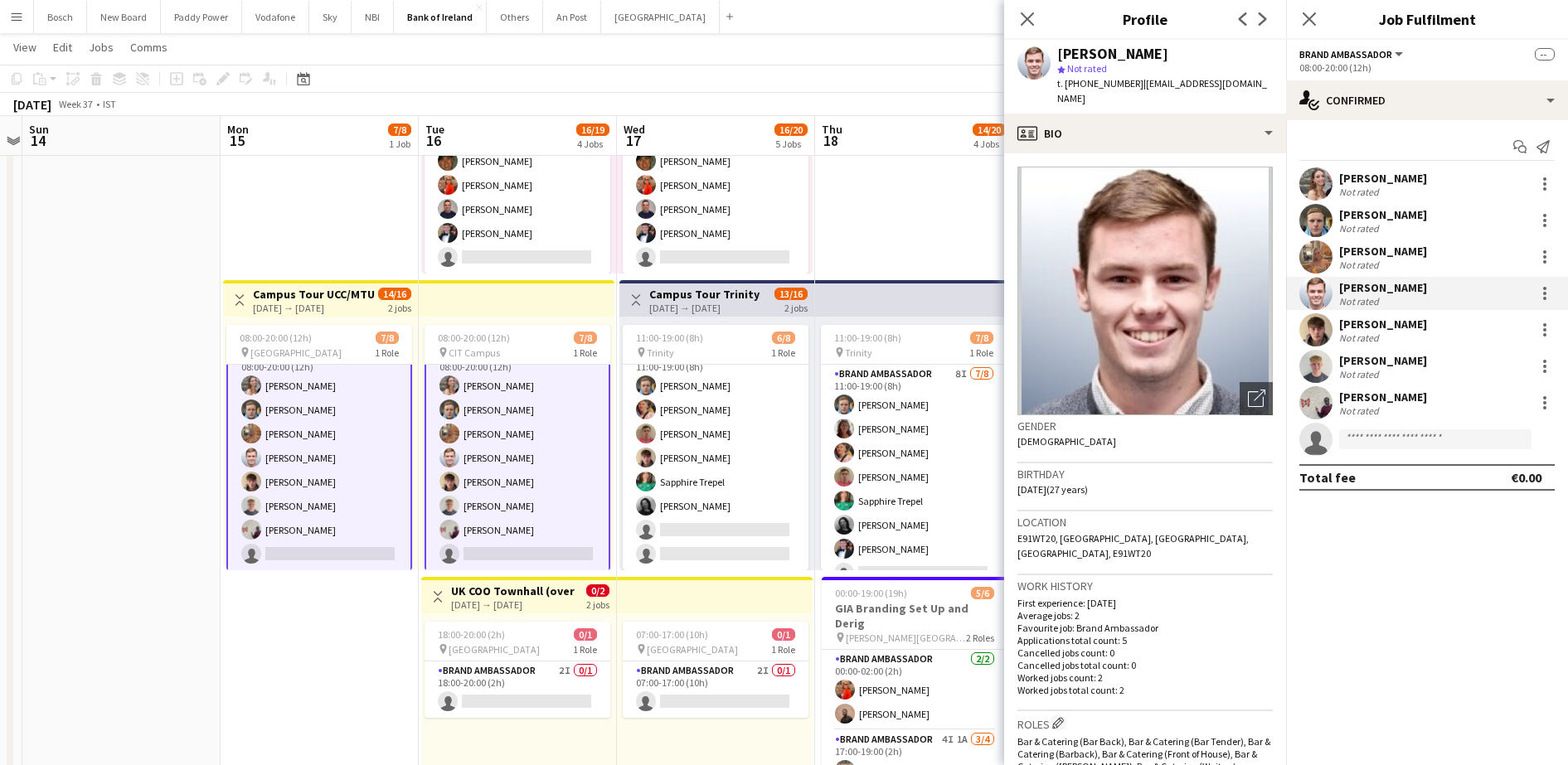
click at [907, 67] on app-toolbar "Copy Paste Paste Ctrl+V Paste with crew Ctrl+Shift+V Paste linked Job [GEOGRAPH…" at bounding box center [784, 79] width 1568 height 28
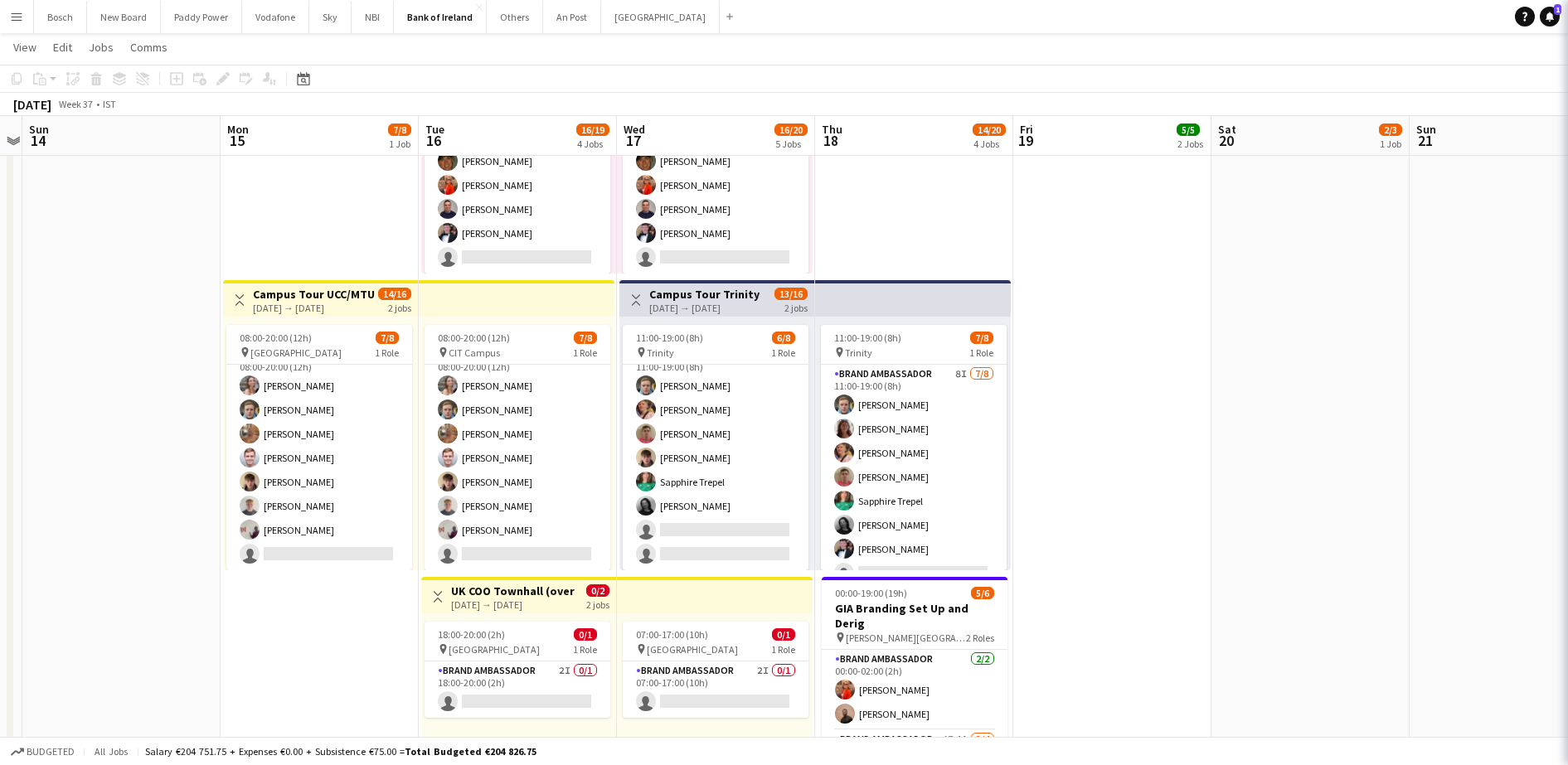
scroll to position [19, 0]
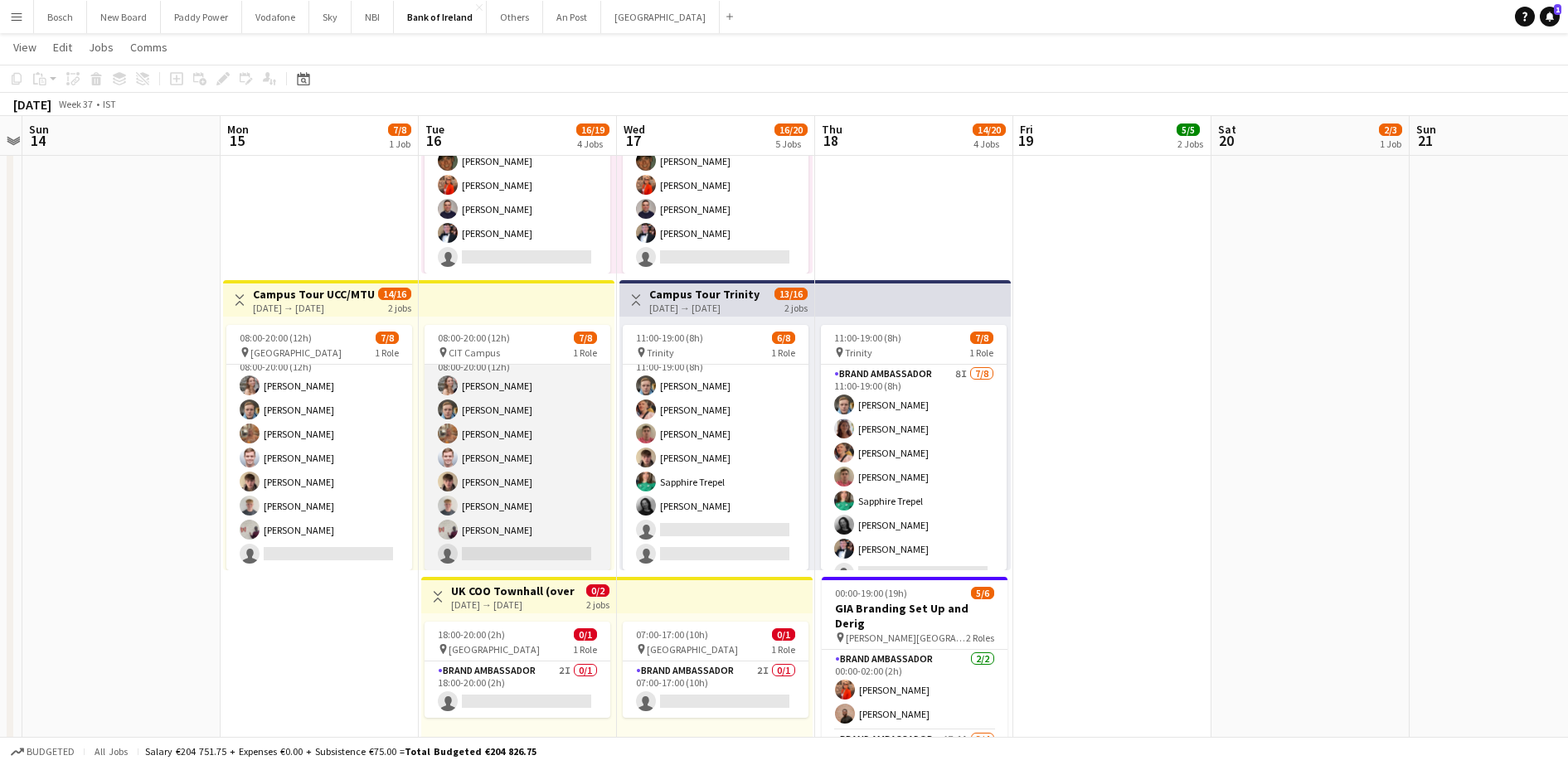
click at [495, 525] on app-card-role "Brand Ambassador 7I [DATE] 08:00-20:00 (12h) [PERSON_NAME] [PERSON_NAME] [PERSO…" at bounding box center [517, 458] width 186 height 225
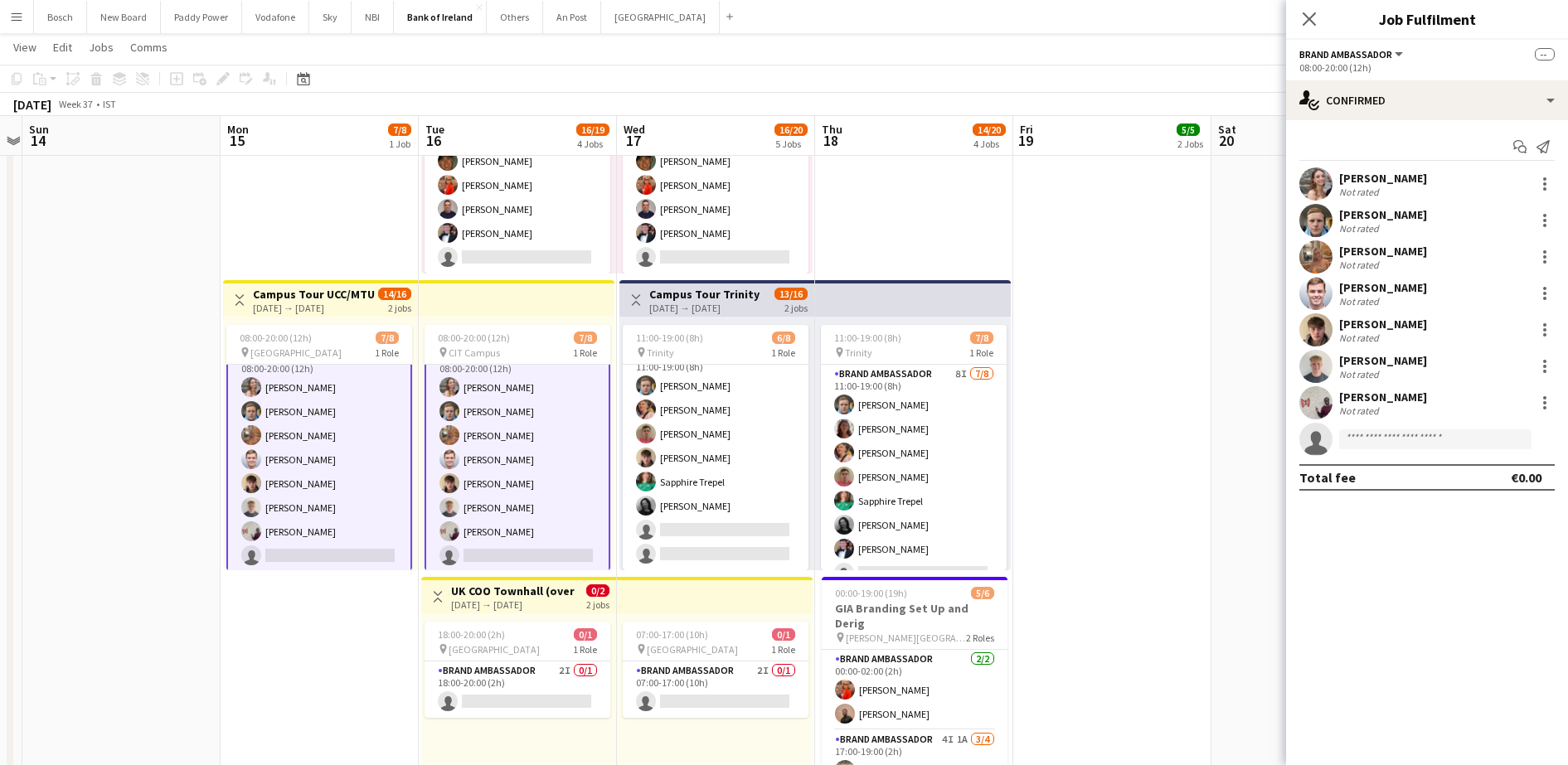
scroll to position [21, 0]
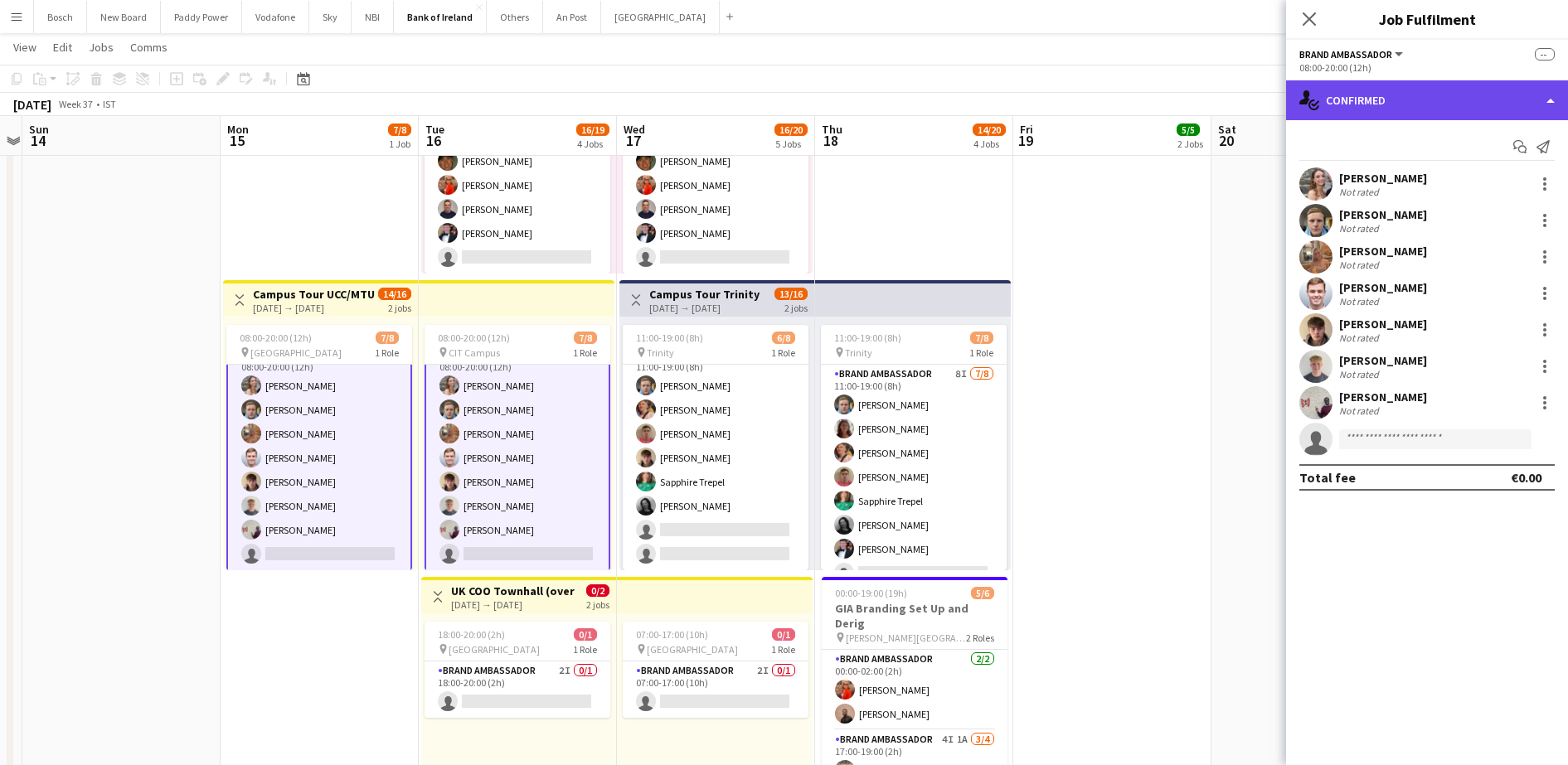
click at [1454, 89] on div "single-neutral-actions-check-2 Confirmed" at bounding box center [1426, 100] width 282 height 40
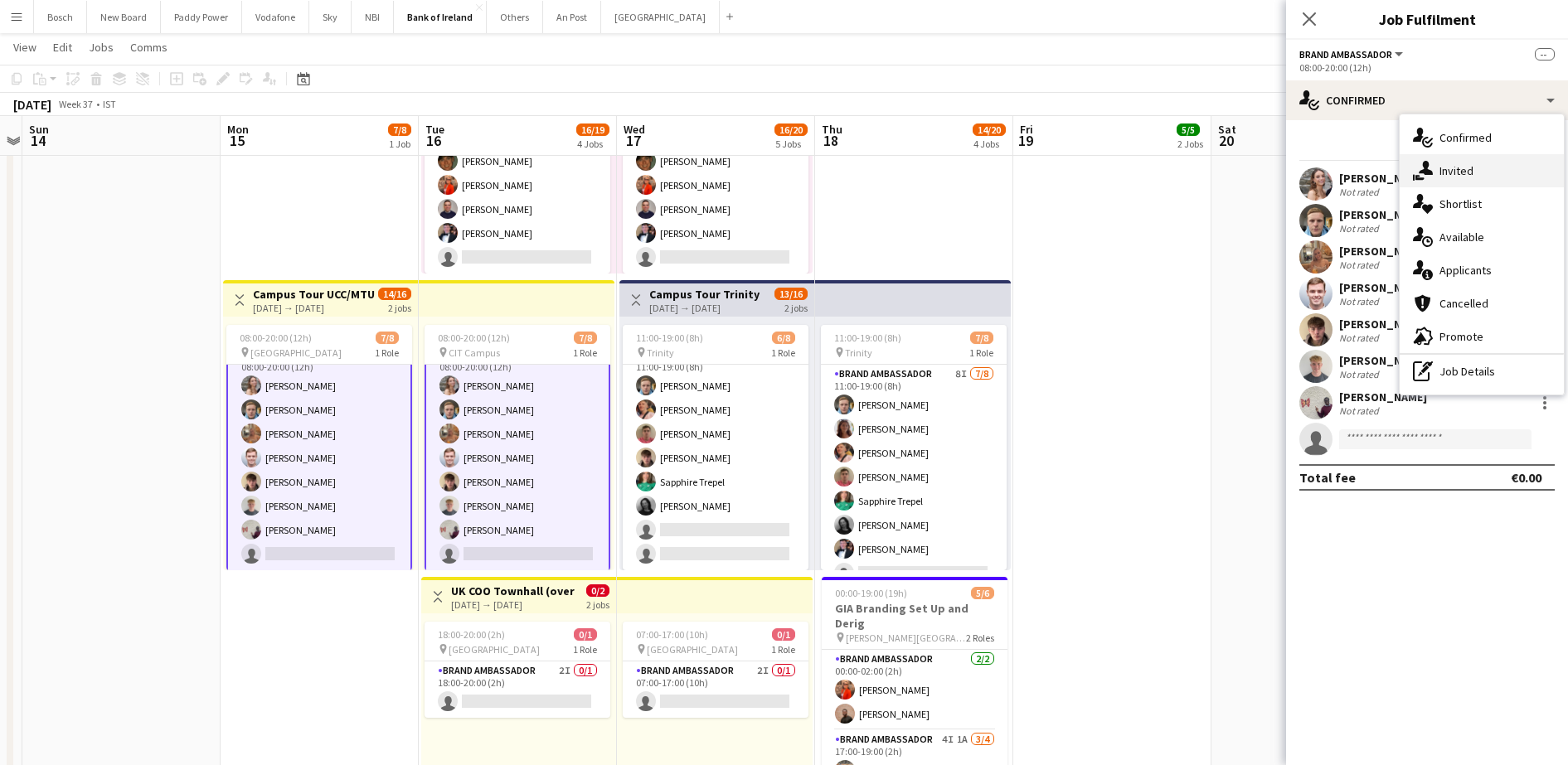
click at [1496, 183] on div "single-neutral-actions-share-1 Invited" at bounding box center [1482, 171] width 164 height 33
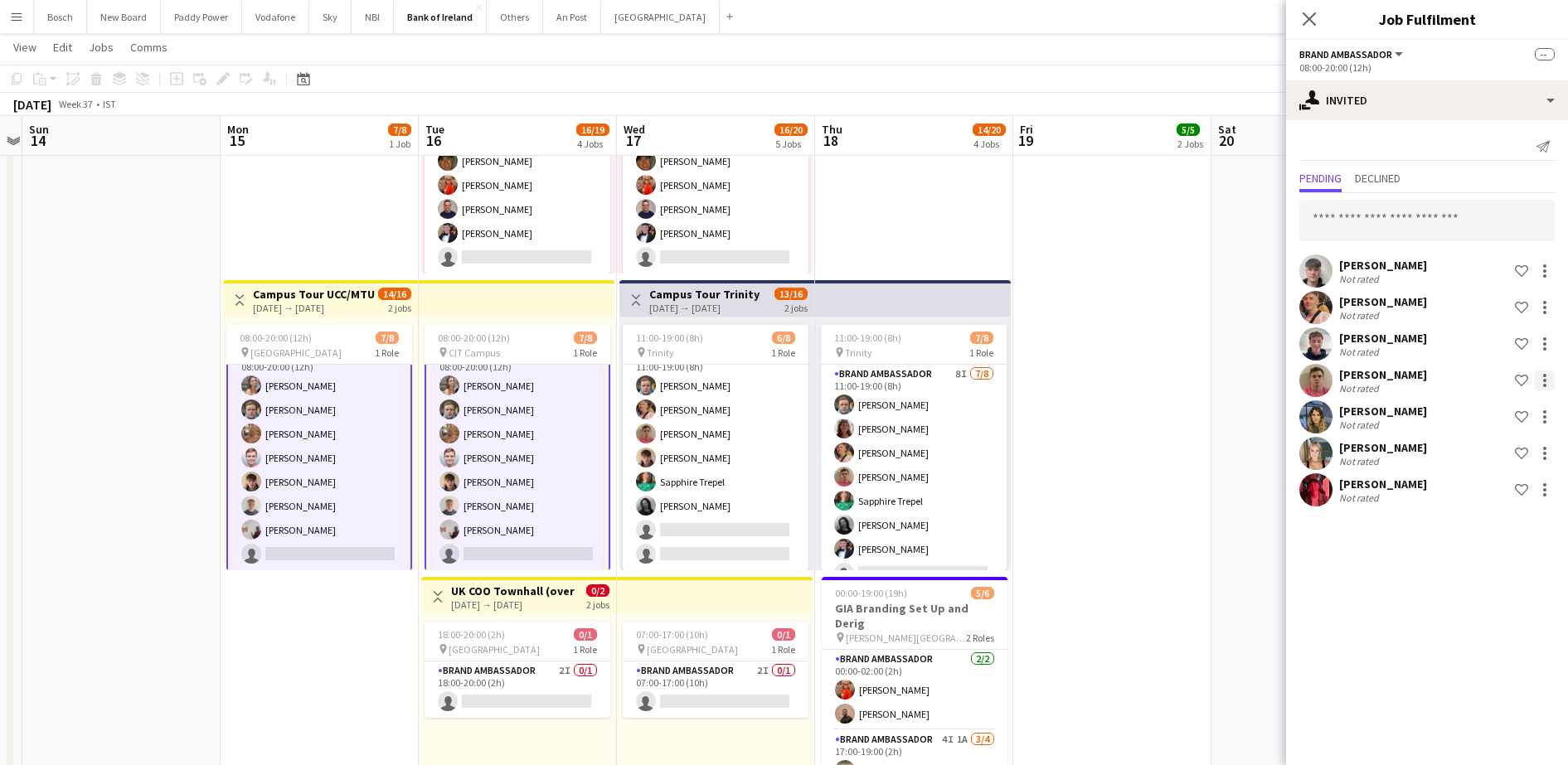
click at [1546, 376] on div at bounding box center [1544, 380] width 20 height 20
click at [1534, 440] on button "Send notification" at bounding box center [1492, 451] width 125 height 40
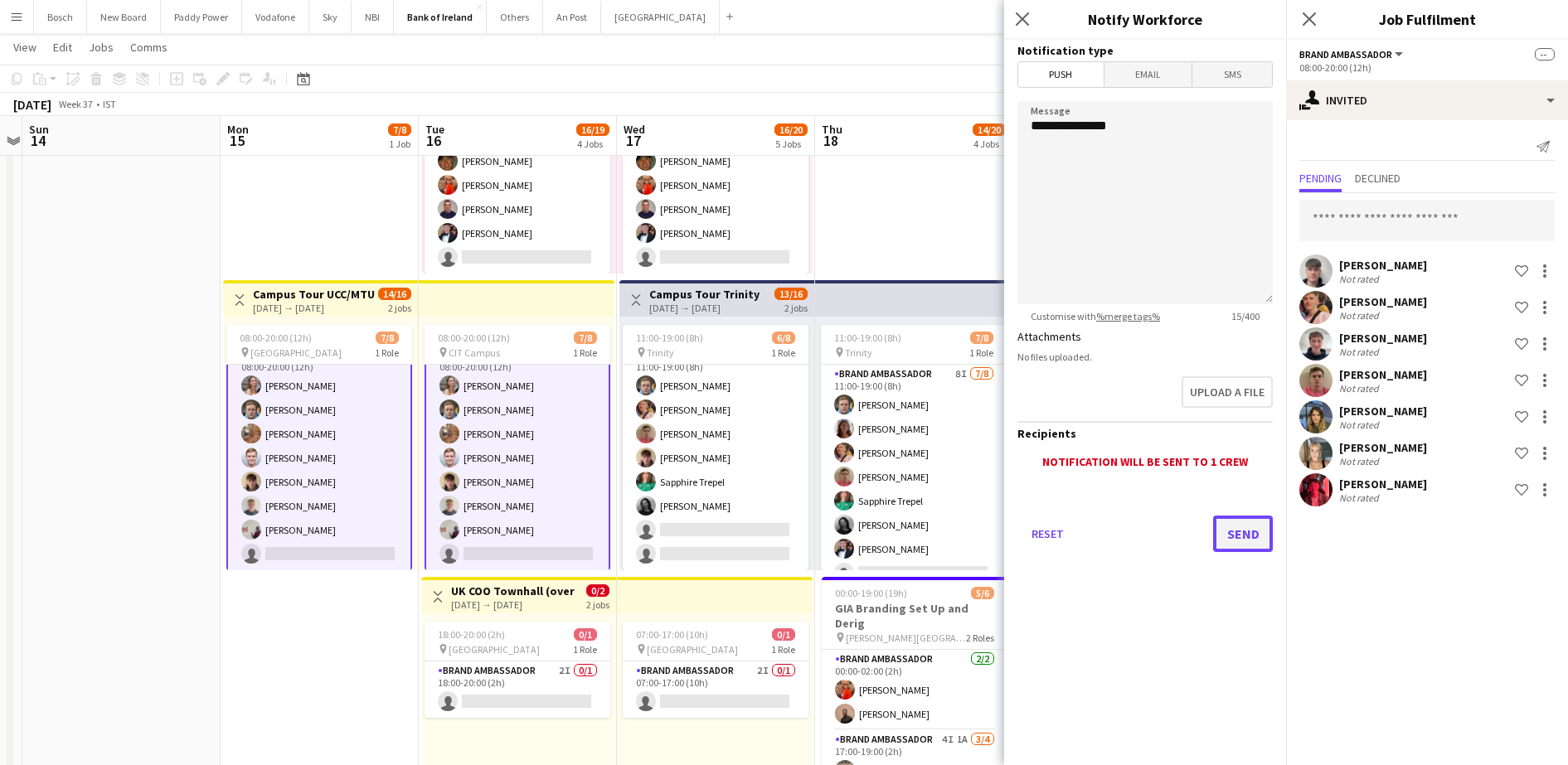
click at [1253, 534] on button "Send" at bounding box center [1243, 534] width 59 height 37
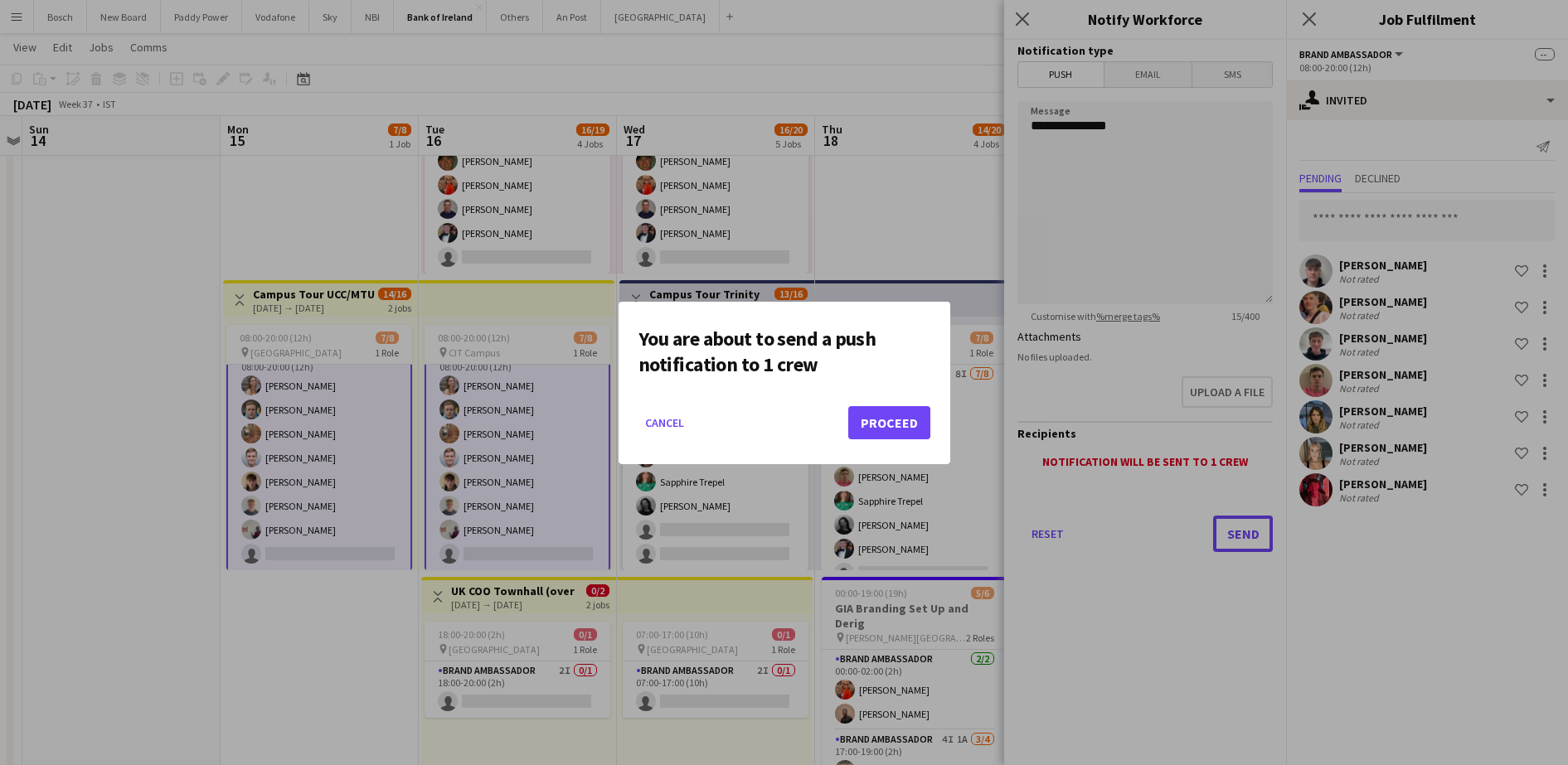
scroll to position [0, 0]
click at [926, 413] on button "Proceed" at bounding box center [889, 423] width 82 height 33
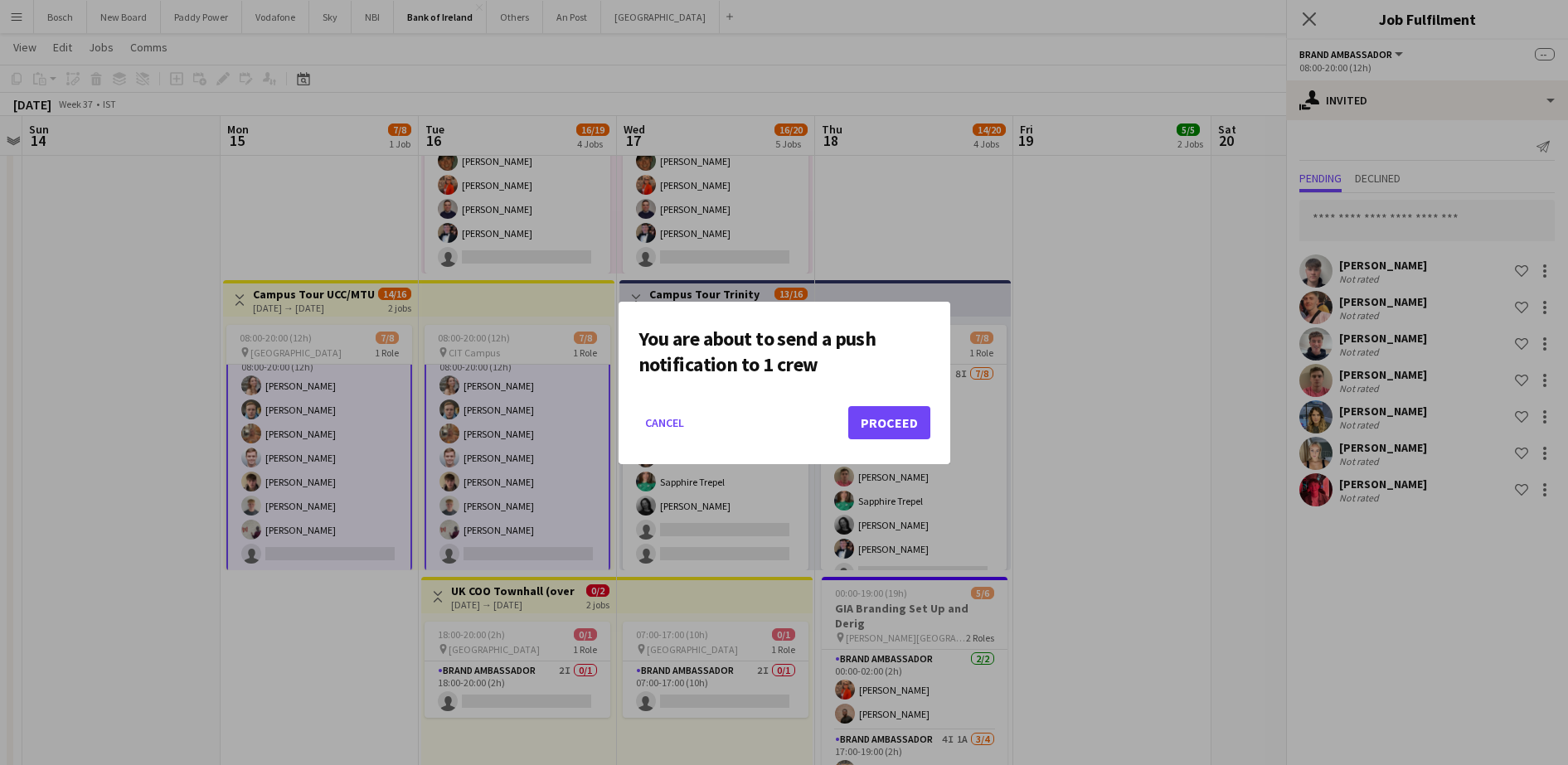
scroll to position [506, 0]
